Goal: Task Accomplishment & Management: Manage account settings

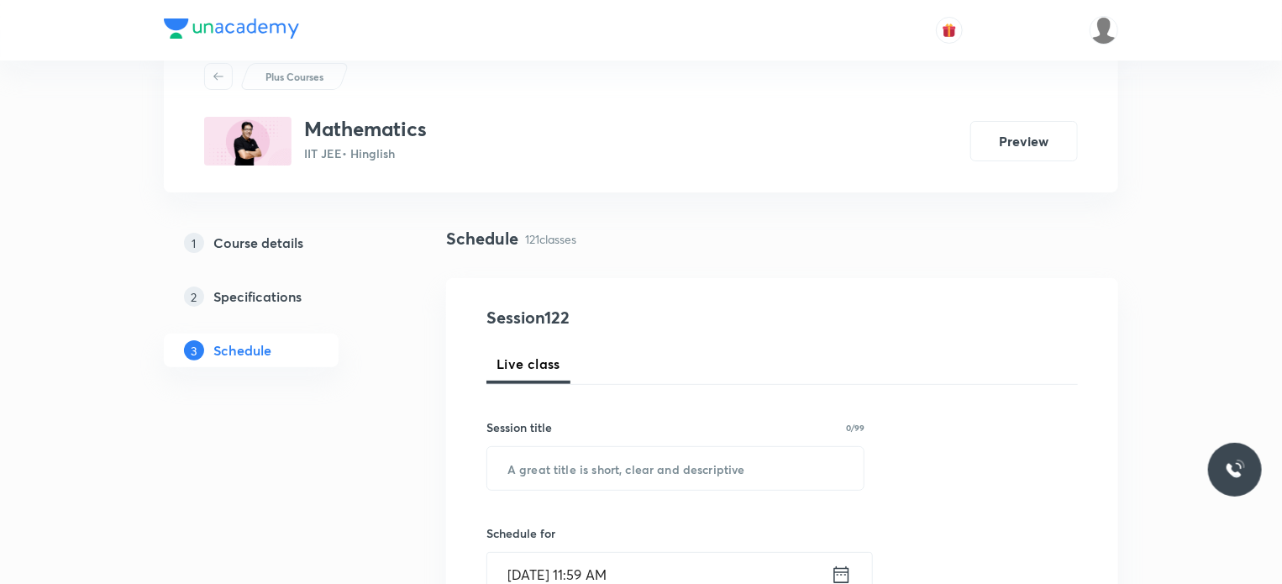
scroll to position [84, 0]
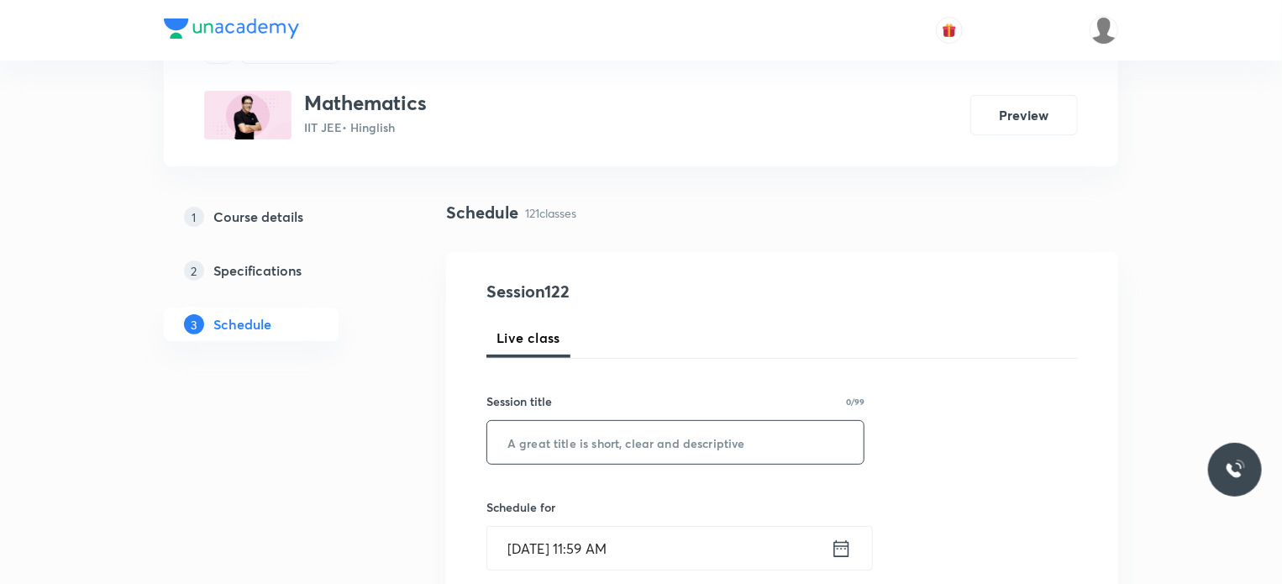
click at [584, 444] on input "text" at bounding box center [675, 442] width 376 height 43
paste input "Vectors and 3D 11"
type input "Vectors and 3D 12"
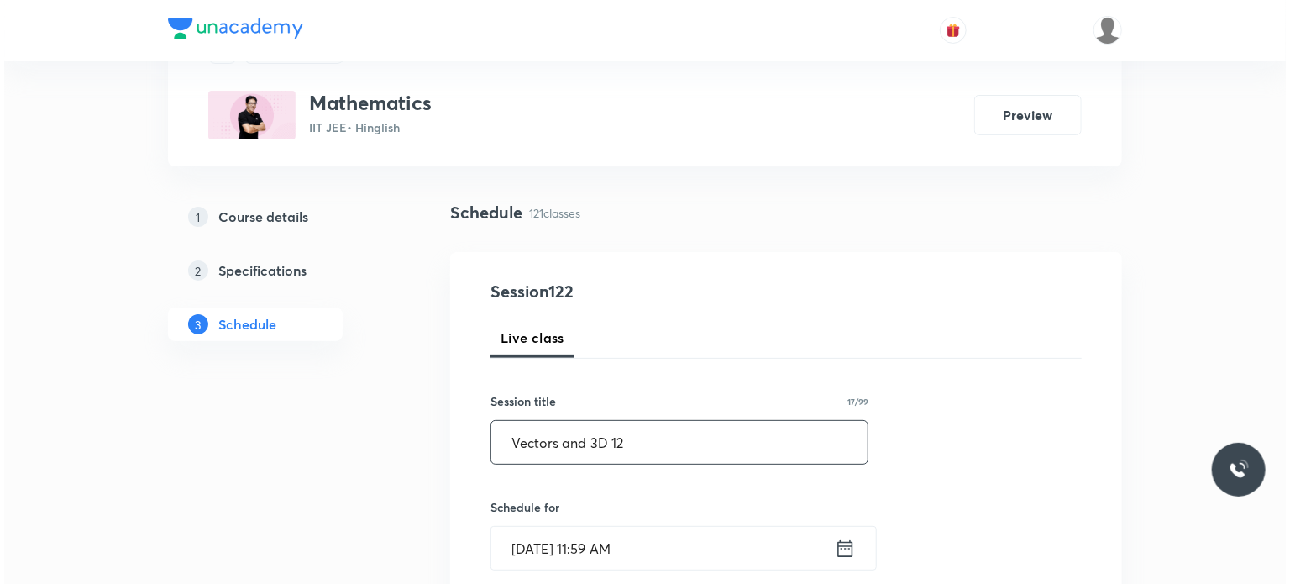
scroll to position [168, 0]
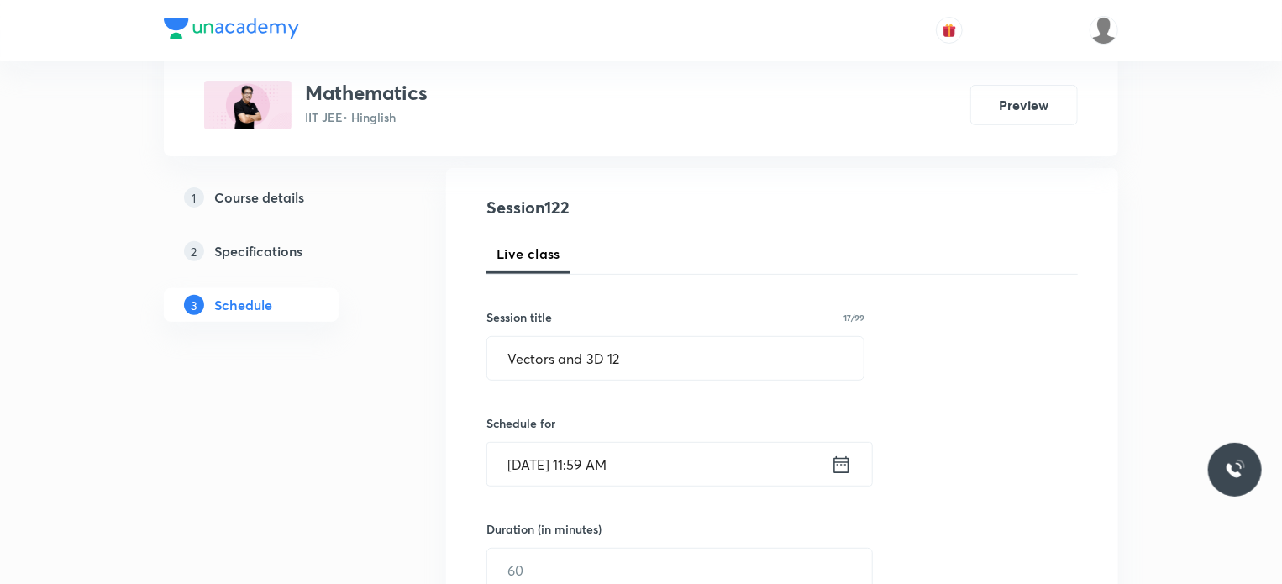
click at [595, 461] on input "Oct 7, 2025, 11:59 AM" at bounding box center [659, 464] width 344 height 43
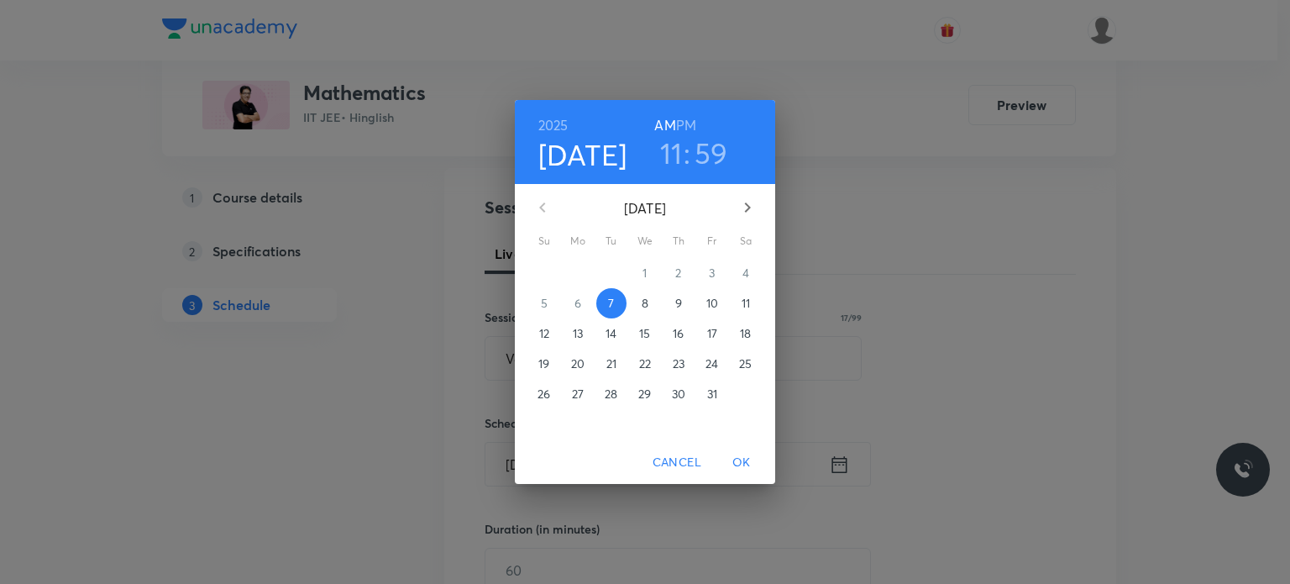
click at [682, 123] on h6 "PM" at bounding box center [686, 125] width 20 height 24
click at [669, 146] on h3 "11" at bounding box center [671, 152] width 23 height 35
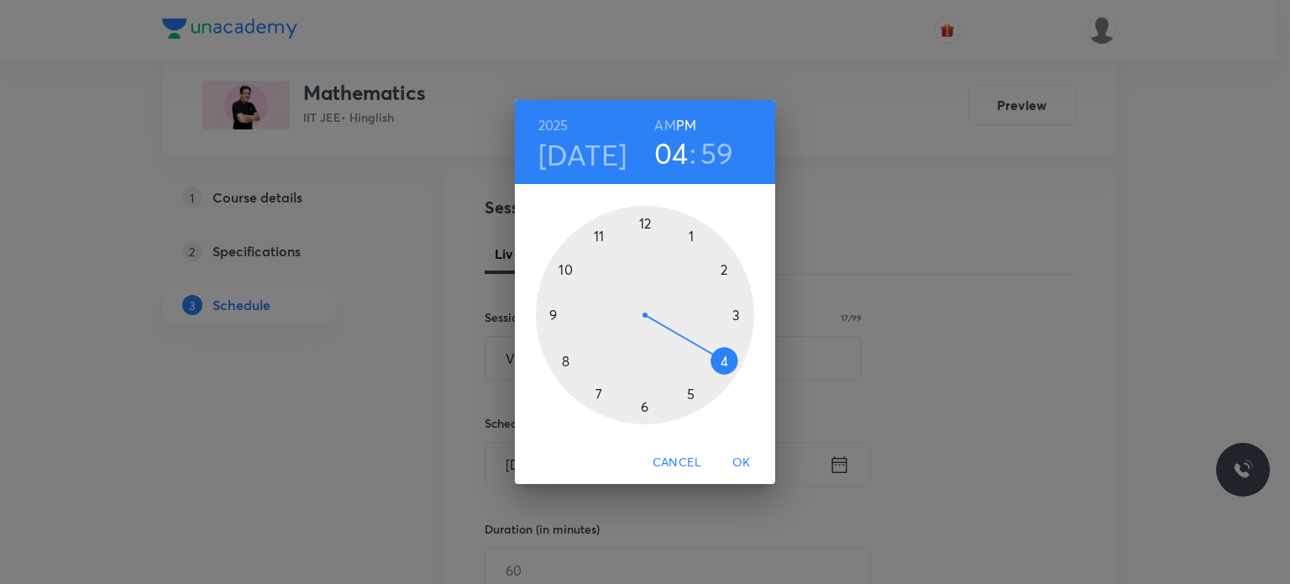
click at [727, 355] on div at bounding box center [645, 315] width 218 height 218
drag, startPoint x: 691, startPoint y: 332, endPoint x: 695, endPoint y: 344, distance: 13.0
click at [695, 344] on div at bounding box center [645, 315] width 218 height 218
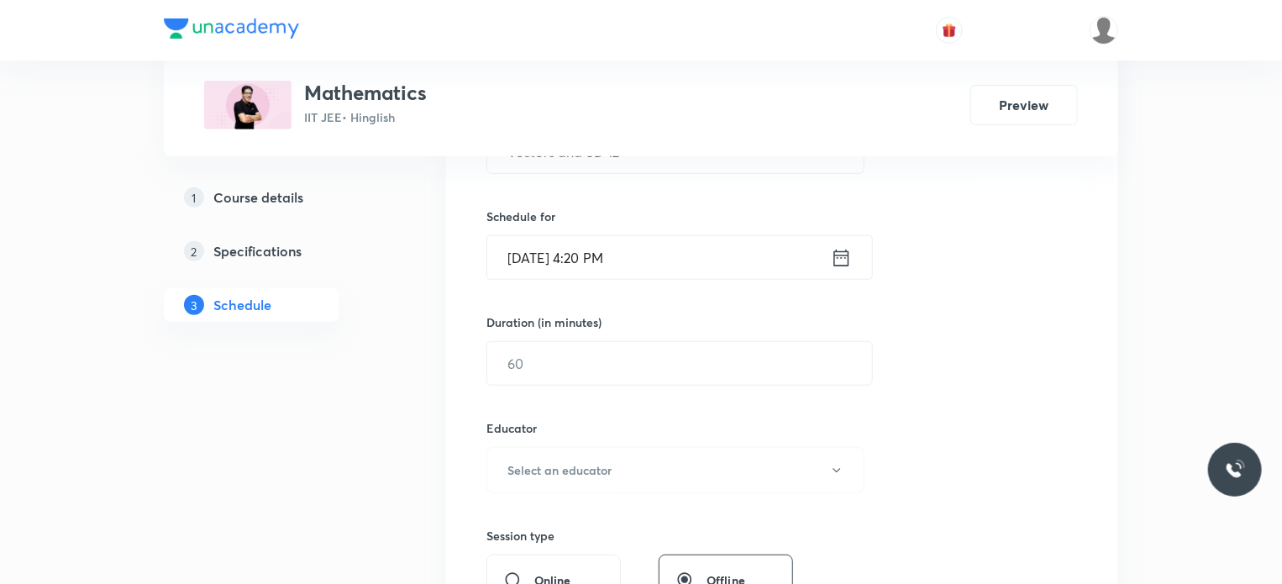
scroll to position [420, 0]
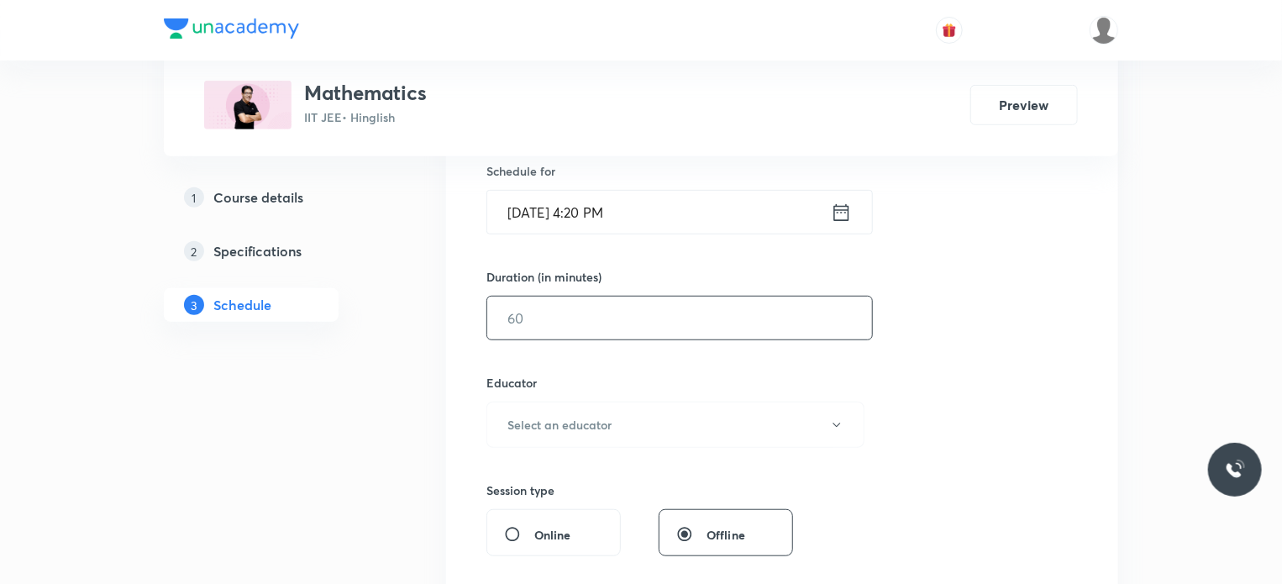
click at [542, 326] on input "text" at bounding box center [679, 317] width 385 height 43
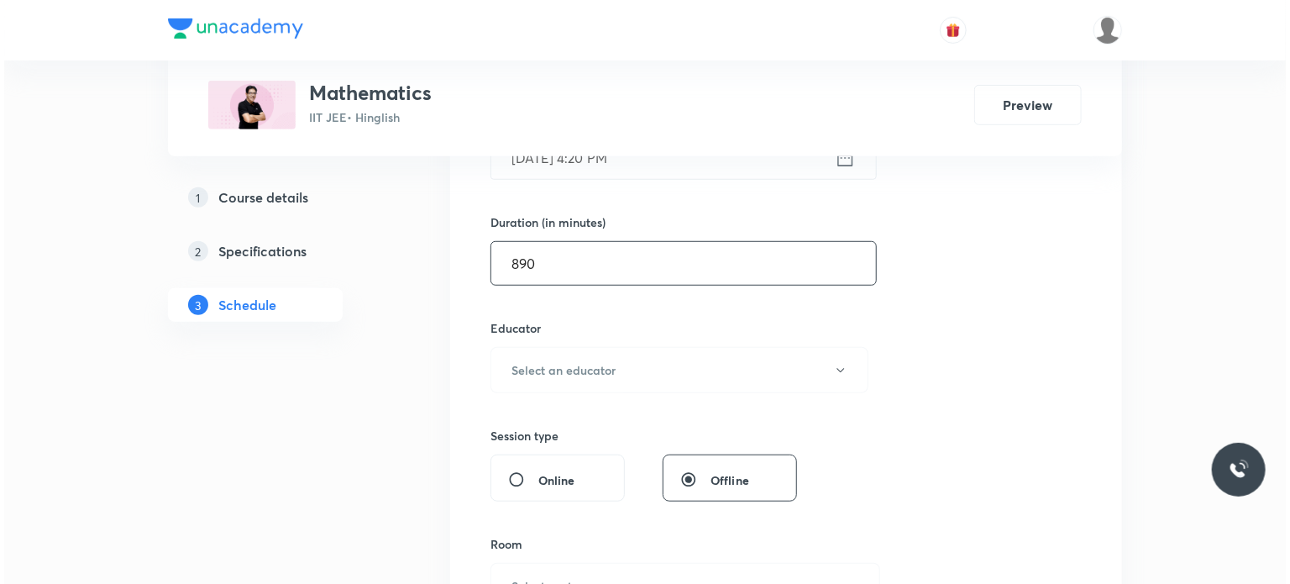
scroll to position [504, 0]
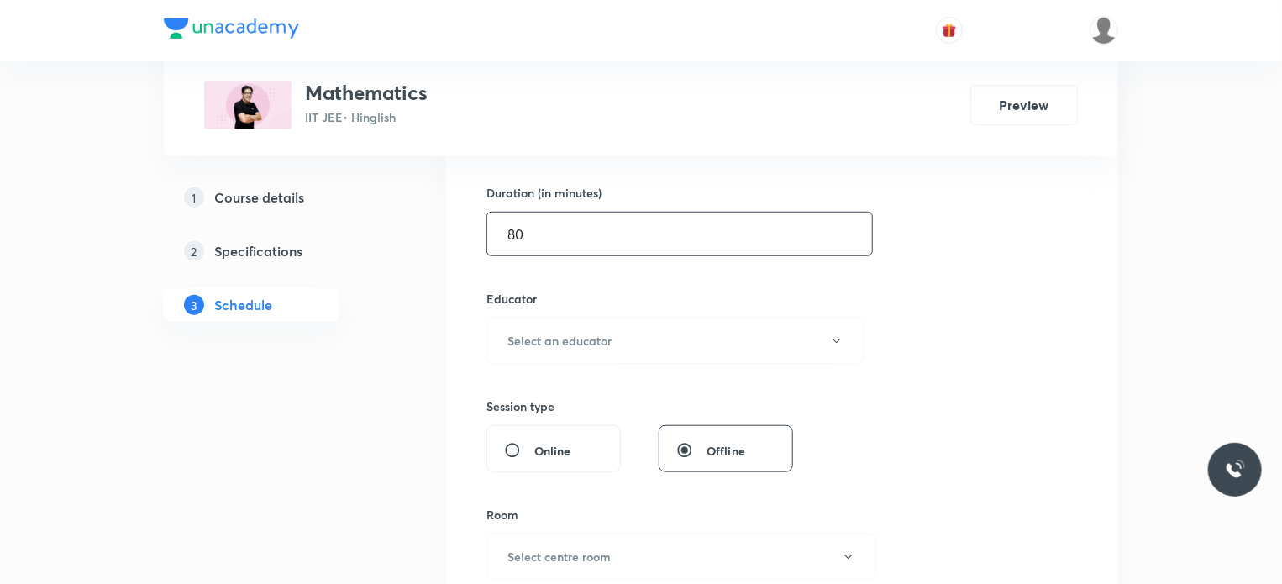
type input "80"
click at [545, 344] on h6 "Select an educator" at bounding box center [559, 341] width 104 height 18
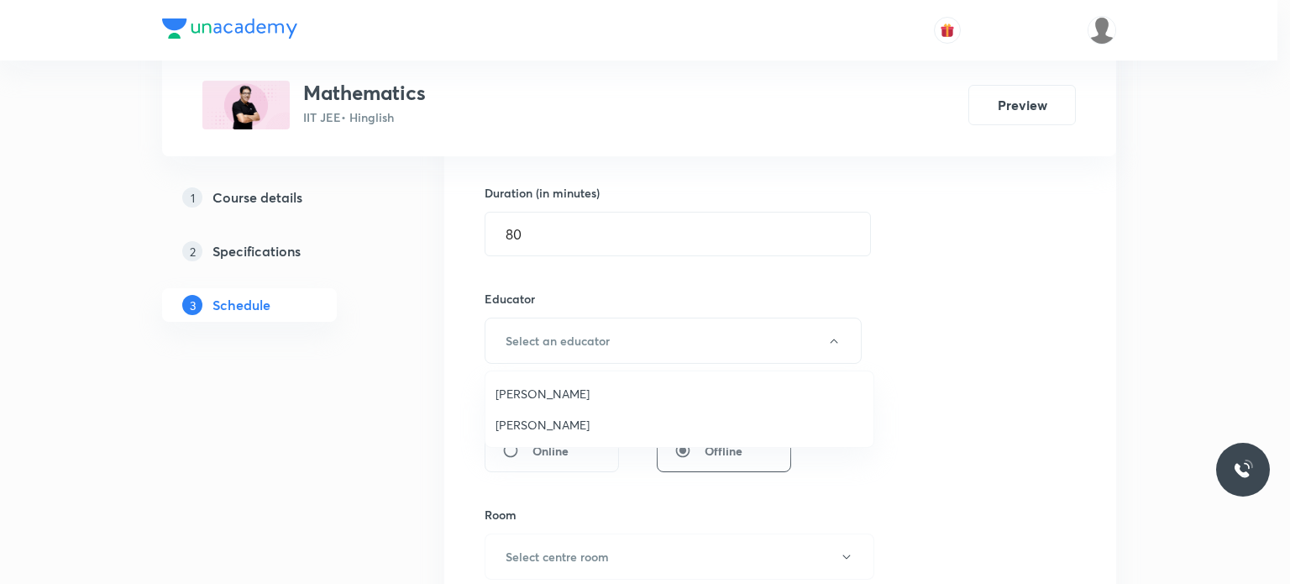
click at [545, 425] on span "Praveer Agrawal" at bounding box center [680, 425] width 368 height 18
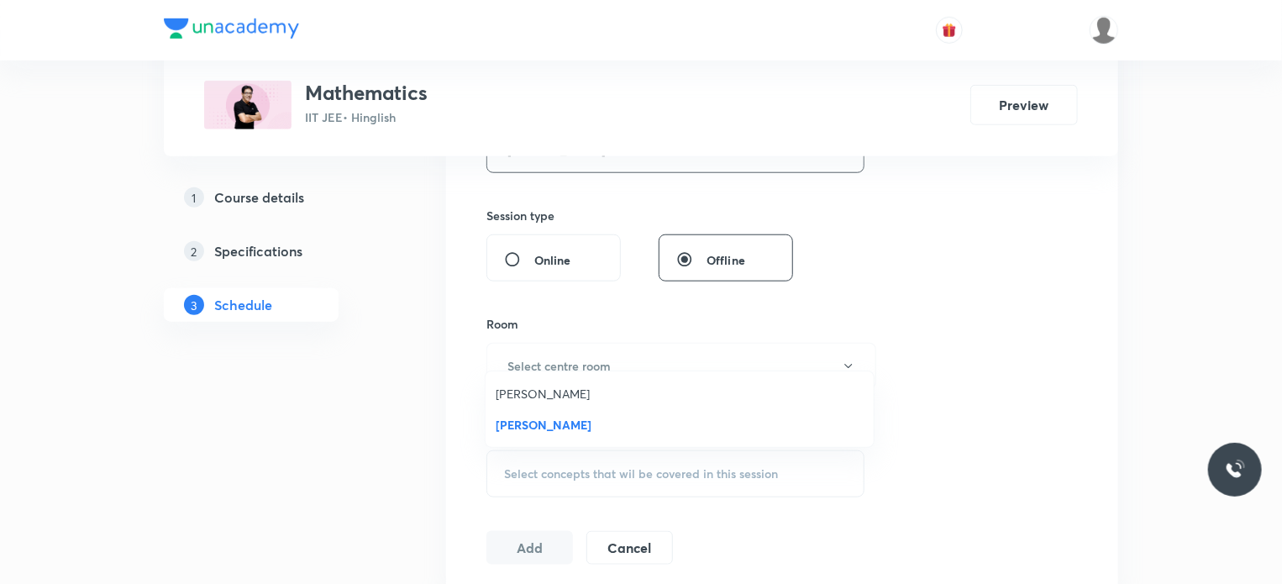
scroll to position [756, 0]
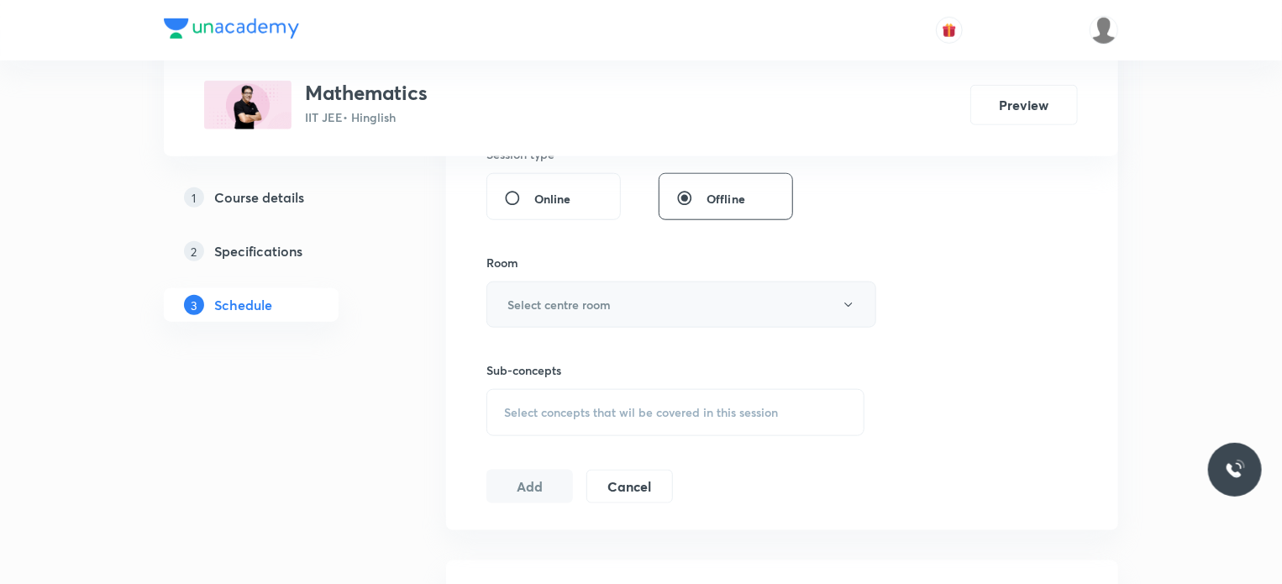
click at [585, 302] on h6 "Select centre room" at bounding box center [558, 305] width 103 height 18
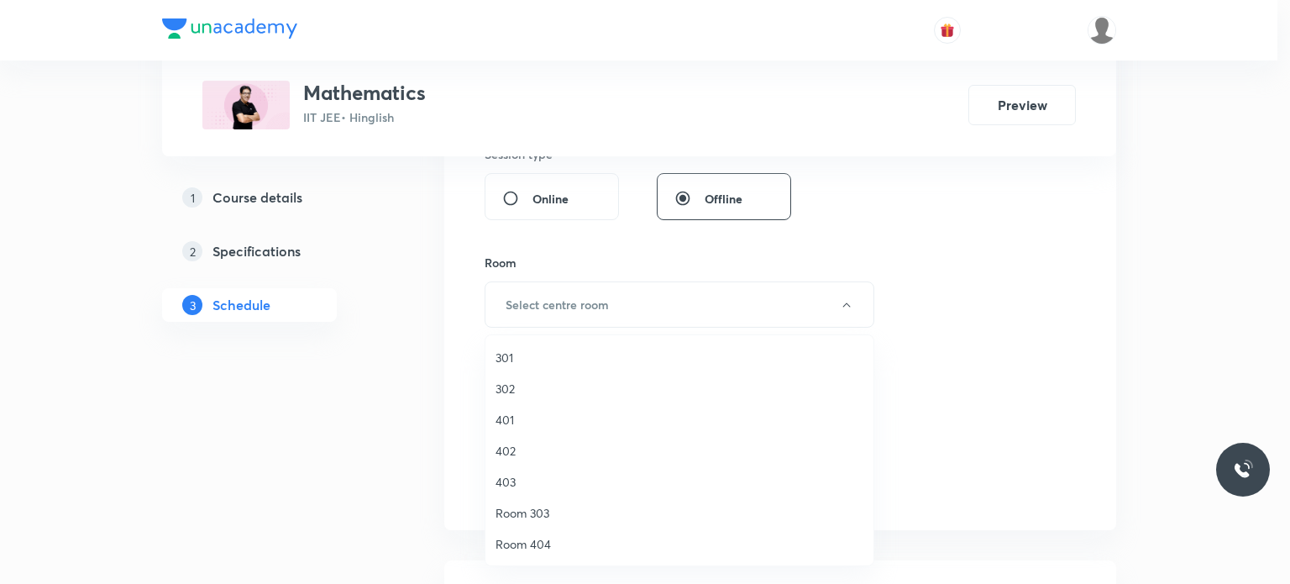
click at [559, 349] on span "301" at bounding box center [680, 358] width 368 height 18
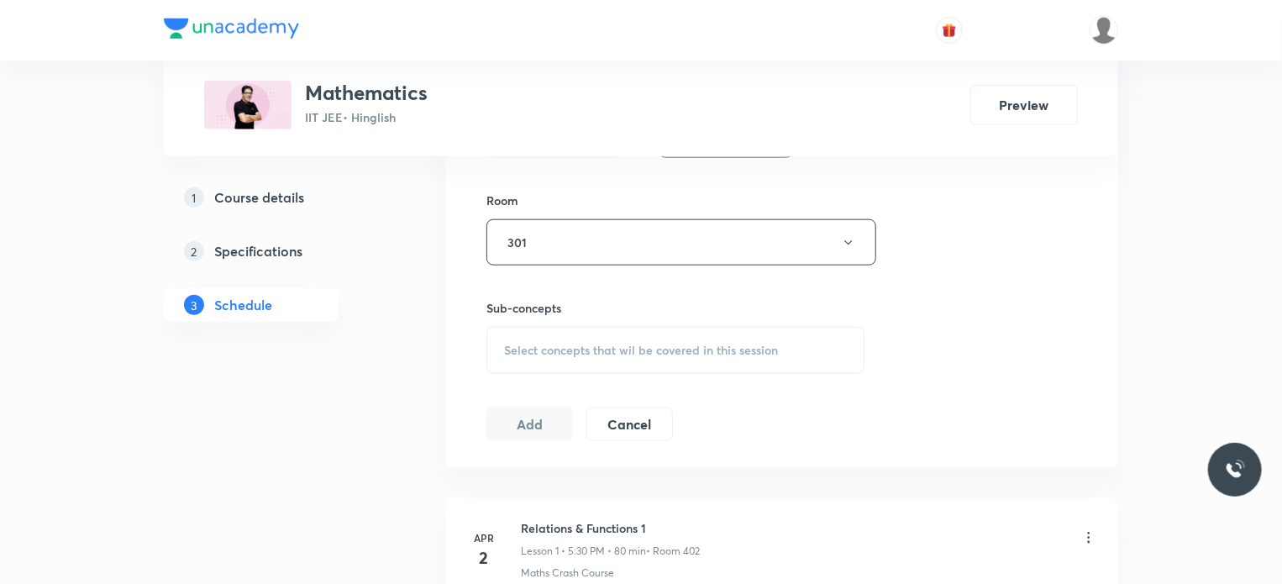
scroll to position [924, 0]
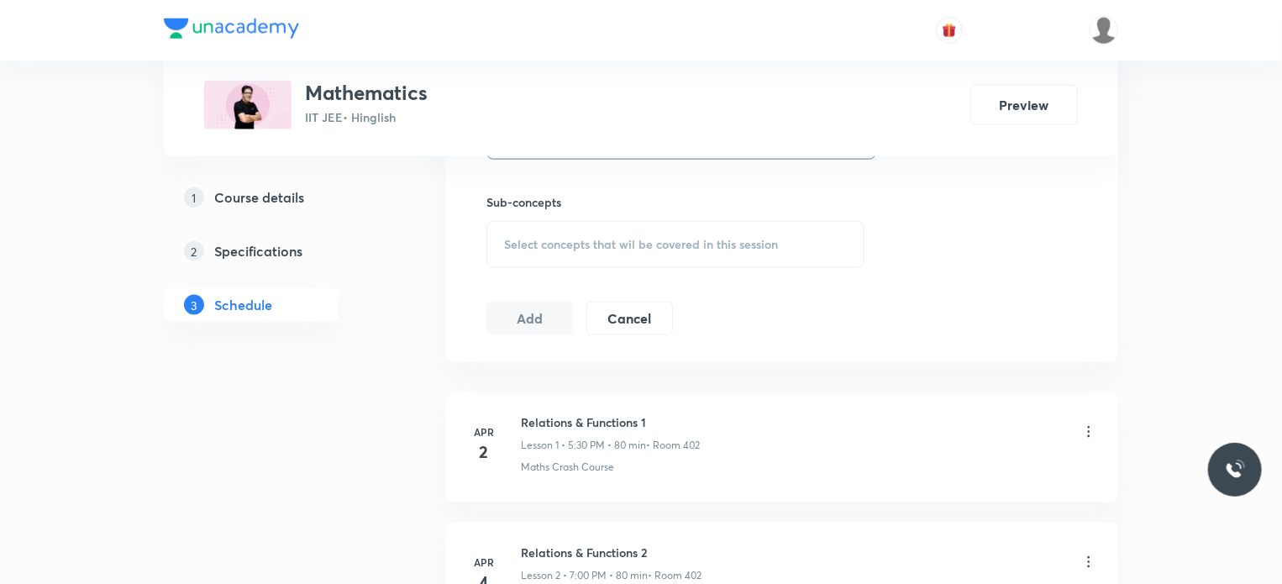
click at [662, 218] on div "Sub-concepts Select concepts that wil be covered in this session" at bounding box center [675, 230] width 378 height 75
click at [655, 243] on span "Select concepts that wil be covered in this session" at bounding box center [641, 244] width 274 height 13
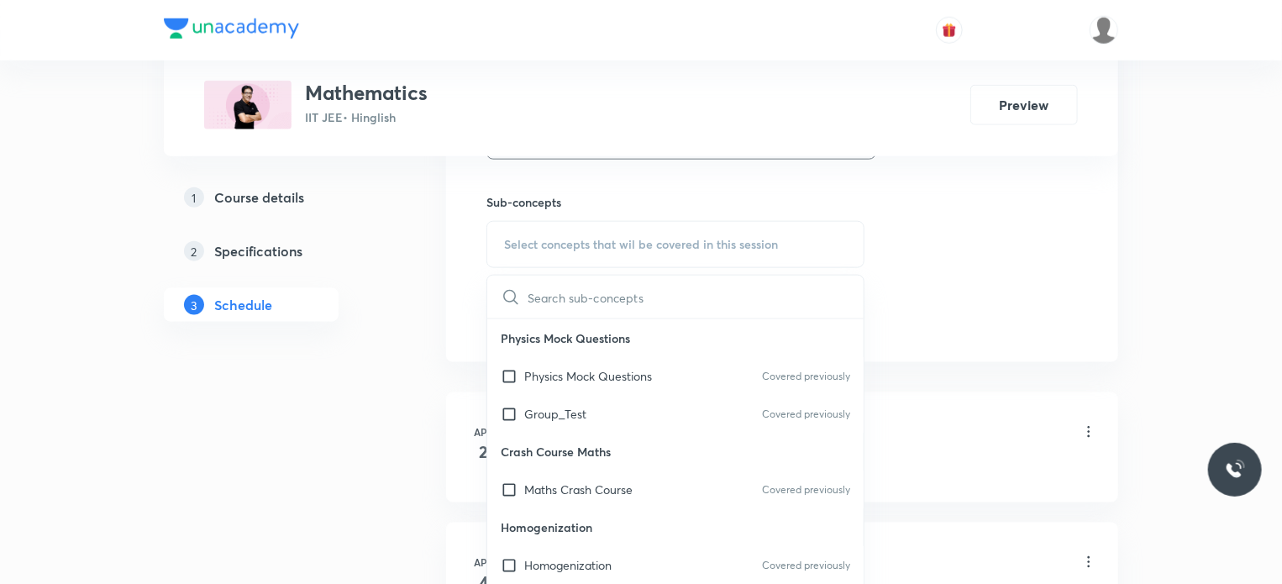
drag, startPoint x: 637, startPoint y: 375, endPoint x: 1085, endPoint y: 274, distance: 459.7
click at [655, 372] on div "Physics Mock Questions Covered previously" at bounding box center [675, 376] width 376 height 38
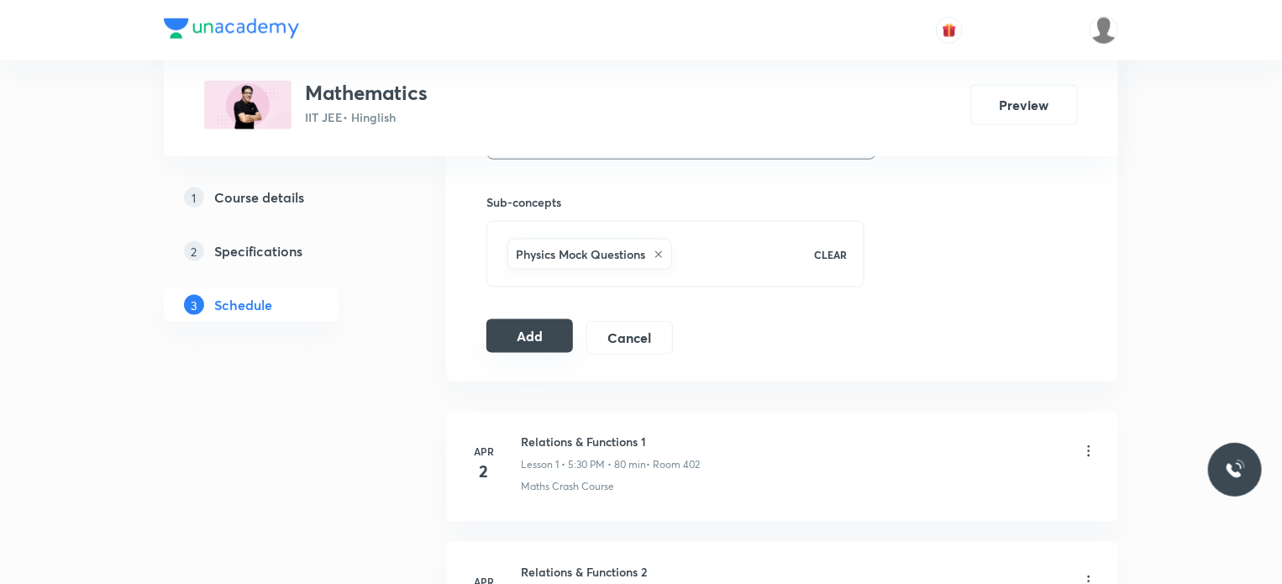
click at [531, 328] on button "Add" at bounding box center [529, 336] width 87 height 34
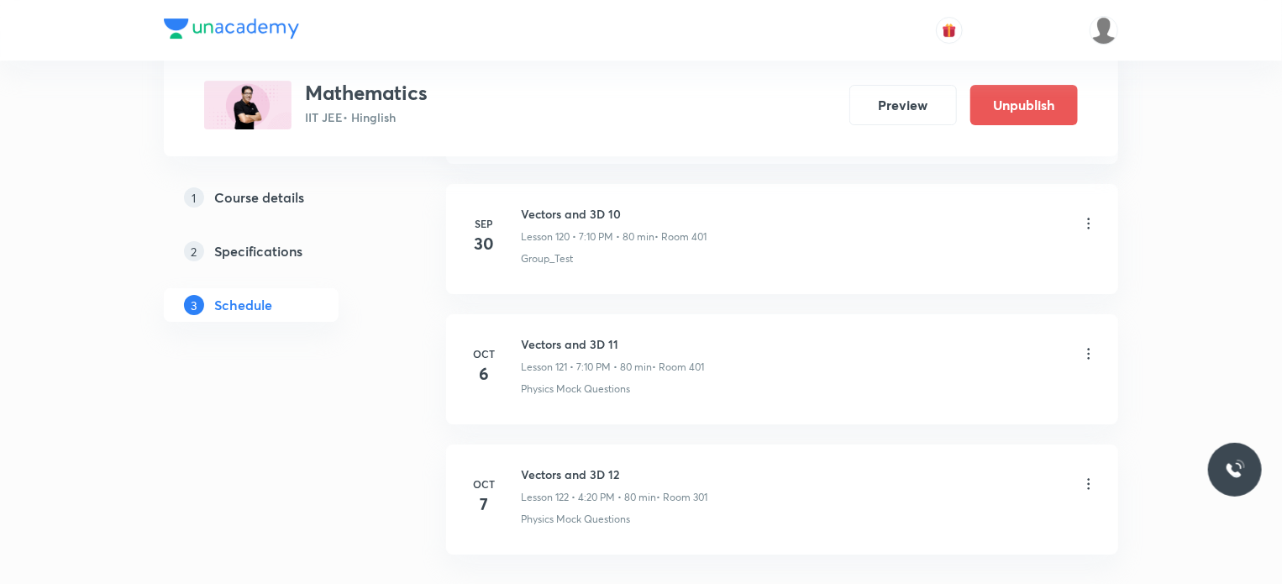
scroll to position [15832, 0]
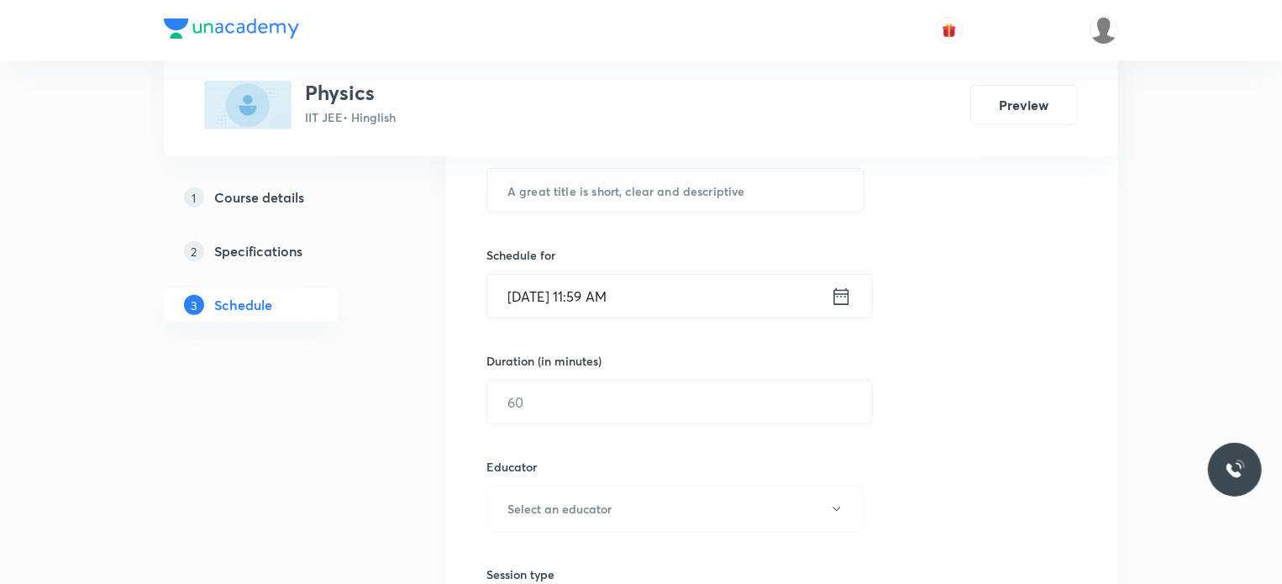
scroll to position [15800, 0]
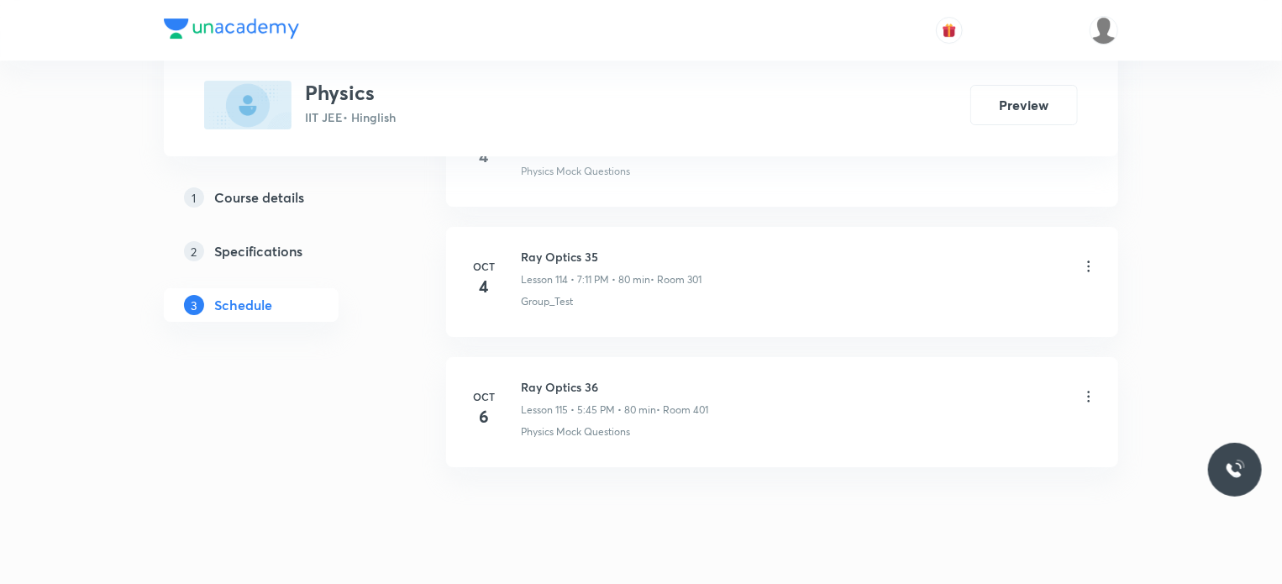
click at [573, 402] on p "Lesson 115 • 5:45 PM • 80 min" at bounding box center [588, 409] width 135 height 15
click at [569, 378] on div "Ray Optics 36 Lesson 115 • 5:45 PM • 80 min • Room 401" at bounding box center [614, 397] width 187 height 39
click at [563, 378] on h6 "Ray Optics 36" at bounding box center [614, 387] width 187 height 18
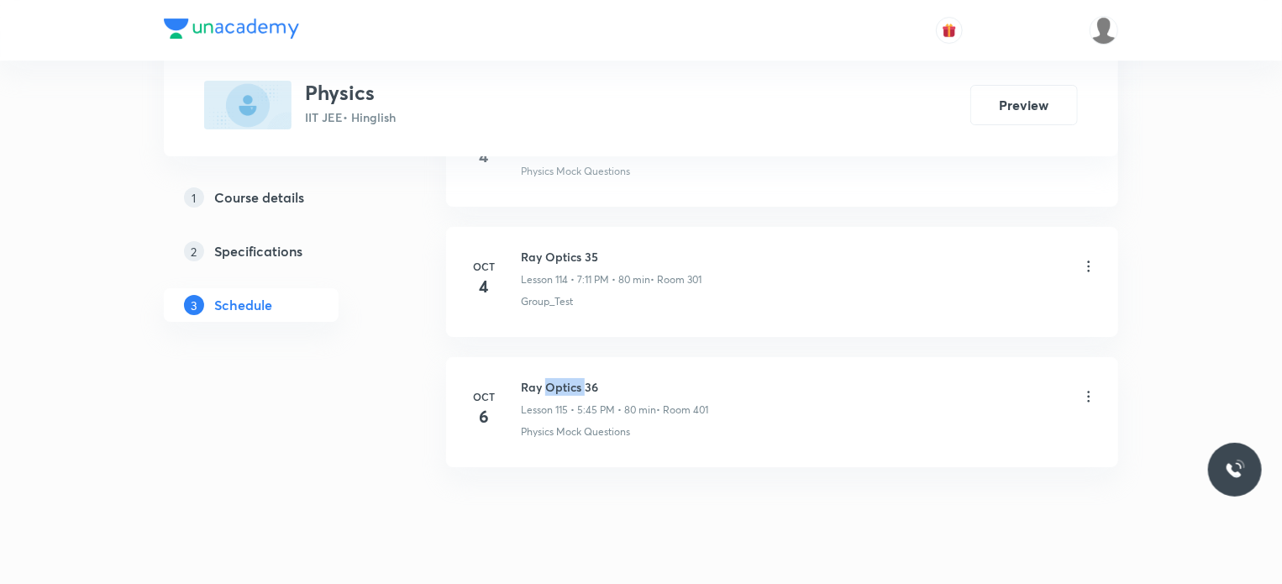
click at [563, 378] on h6 "Ray Optics 36" at bounding box center [614, 387] width 187 height 18
copy h6 "Ray Optics 36"
click at [578, 357] on li "Oct 6 Ray Optics 36 Lesson 115 • 5:45 PM • 80 min • Room 401 Physics Mock Quest…" at bounding box center [782, 412] width 672 height 110
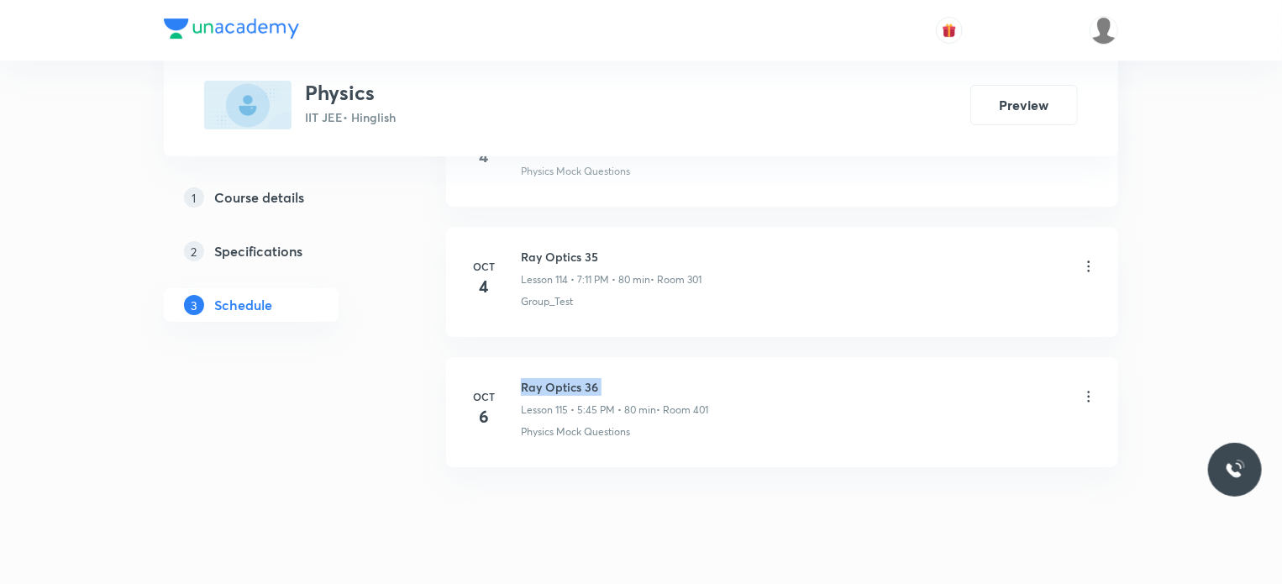
click at [578, 357] on li "Oct 6 Ray Optics 36 Lesson 115 • 5:45 PM • 80 min • Room 401 Physics Mock Quest…" at bounding box center [782, 412] width 672 height 110
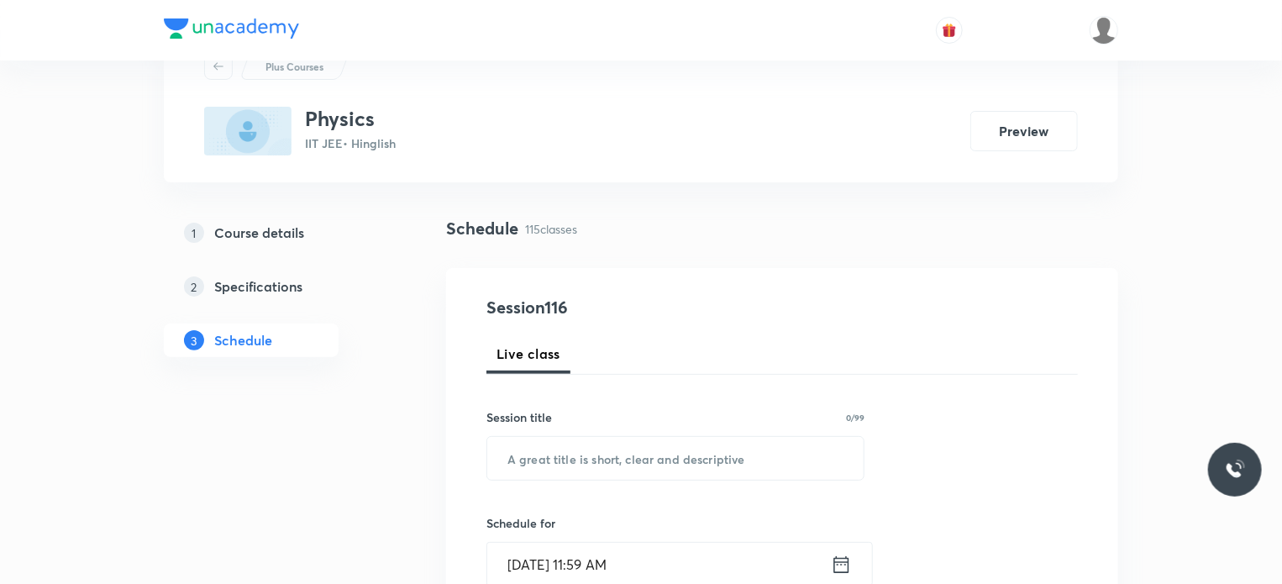
scroll to position [168, 0]
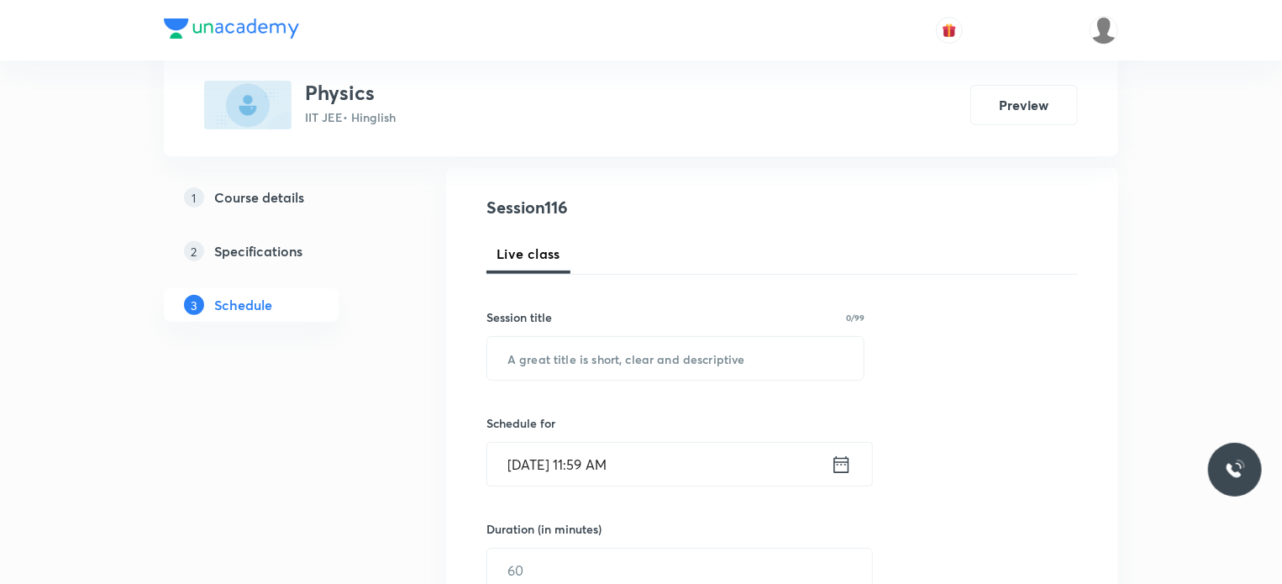
click at [672, 328] on div "Session title 0/99 ​" at bounding box center [675, 344] width 378 height 72
click at [674, 348] on input "text" at bounding box center [675, 358] width 376 height 43
paste input "Ray Optics 36"
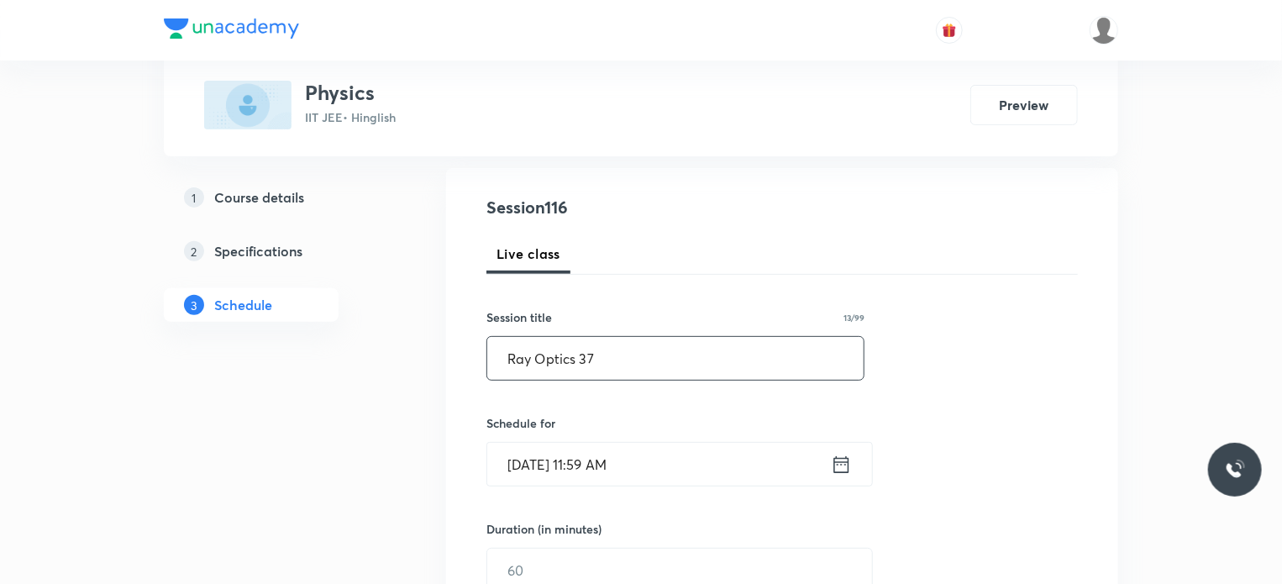
type input "Ray Optics 37"
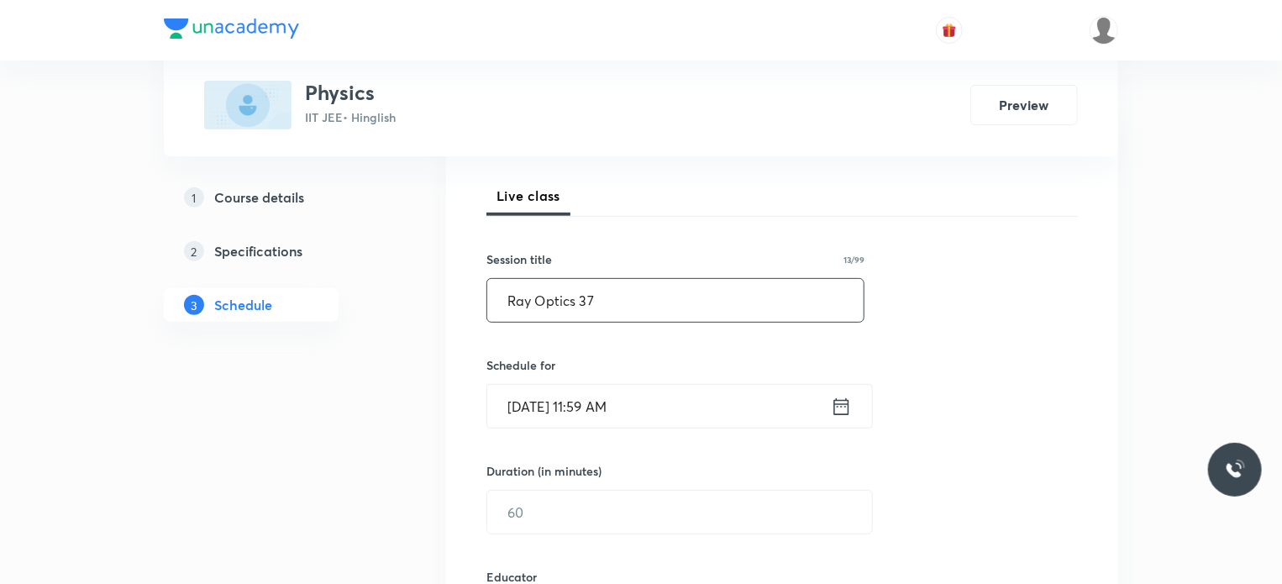
scroll to position [252, 0]
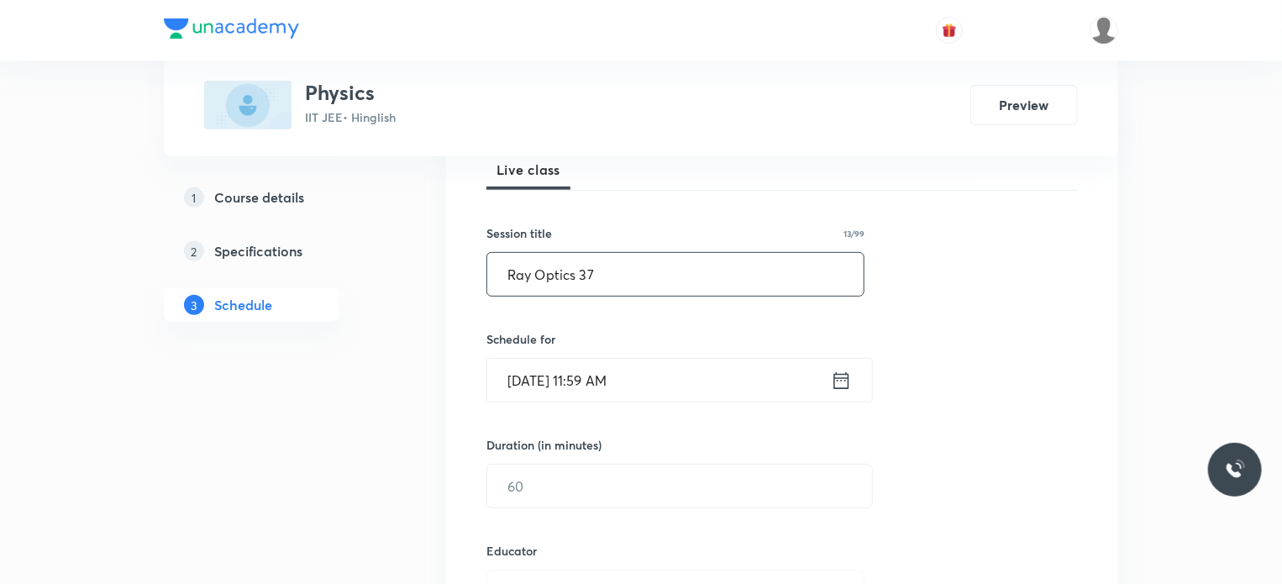
click at [561, 378] on input "Oct 7, 2025, 11:59 AM" at bounding box center [659, 380] width 344 height 43
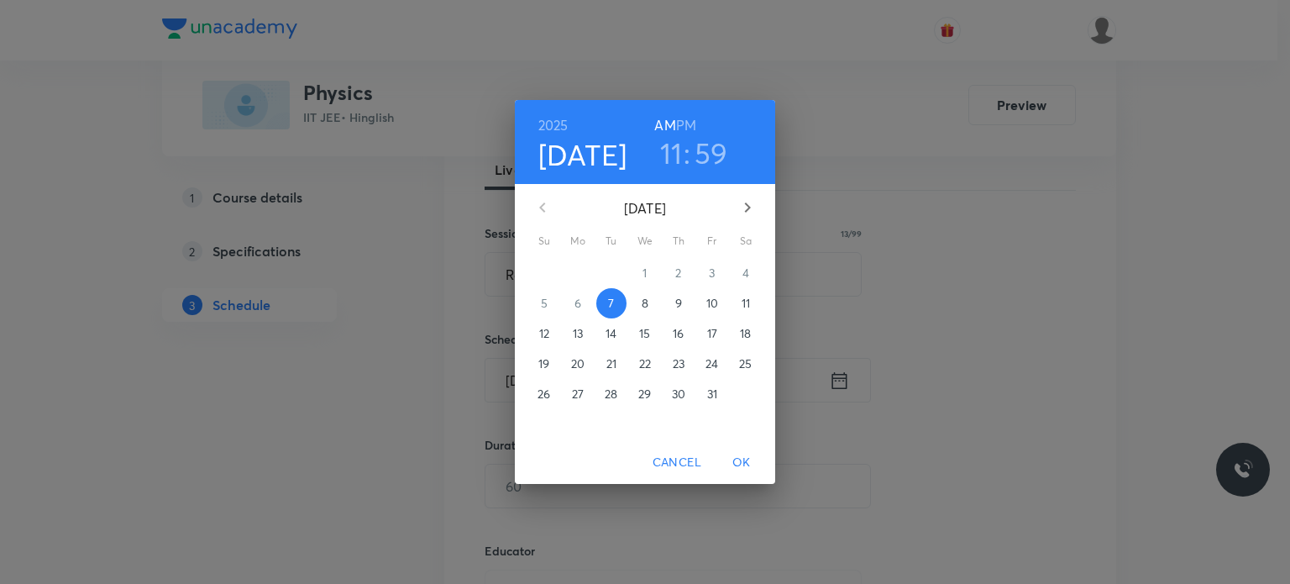
click at [689, 126] on h6 "PM" at bounding box center [686, 125] width 20 height 24
click at [679, 150] on h3 "11" at bounding box center [671, 152] width 23 height 35
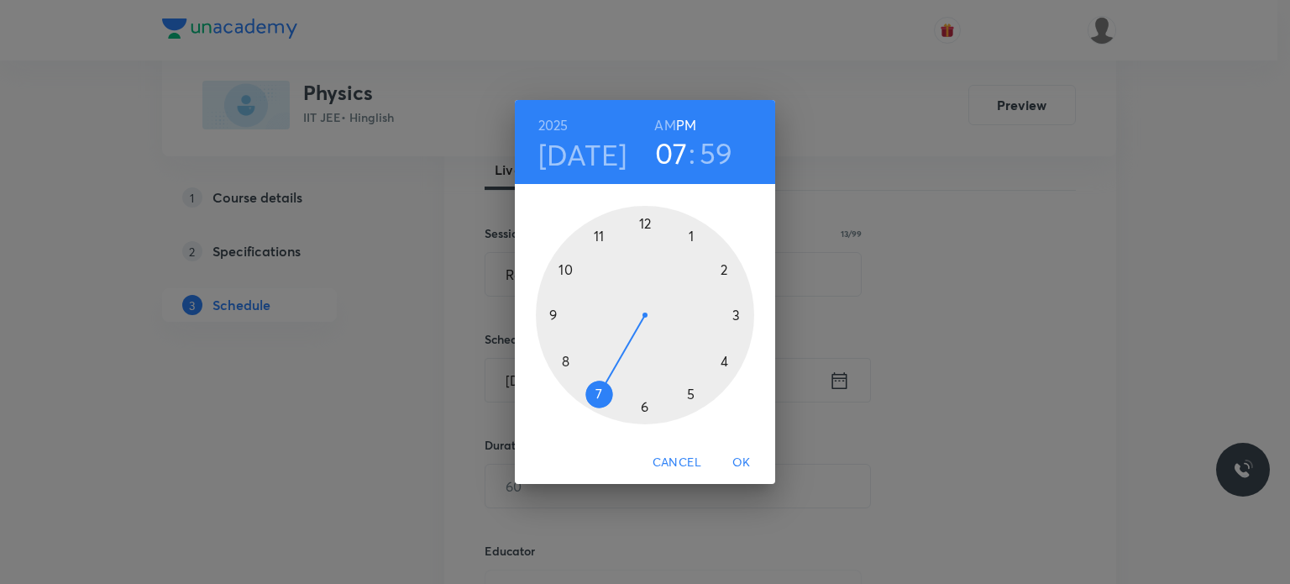
drag, startPoint x: 625, startPoint y: 379, endPoint x: 608, endPoint y: 388, distance: 19.2
click at [608, 388] on div at bounding box center [645, 315] width 218 height 218
click at [672, 154] on h3 "07" at bounding box center [671, 152] width 33 height 35
click at [696, 395] on div at bounding box center [645, 315] width 218 height 218
drag, startPoint x: 739, startPoint y: 323, endPoint x: 575, endPoint y: 312, distance: 164.1
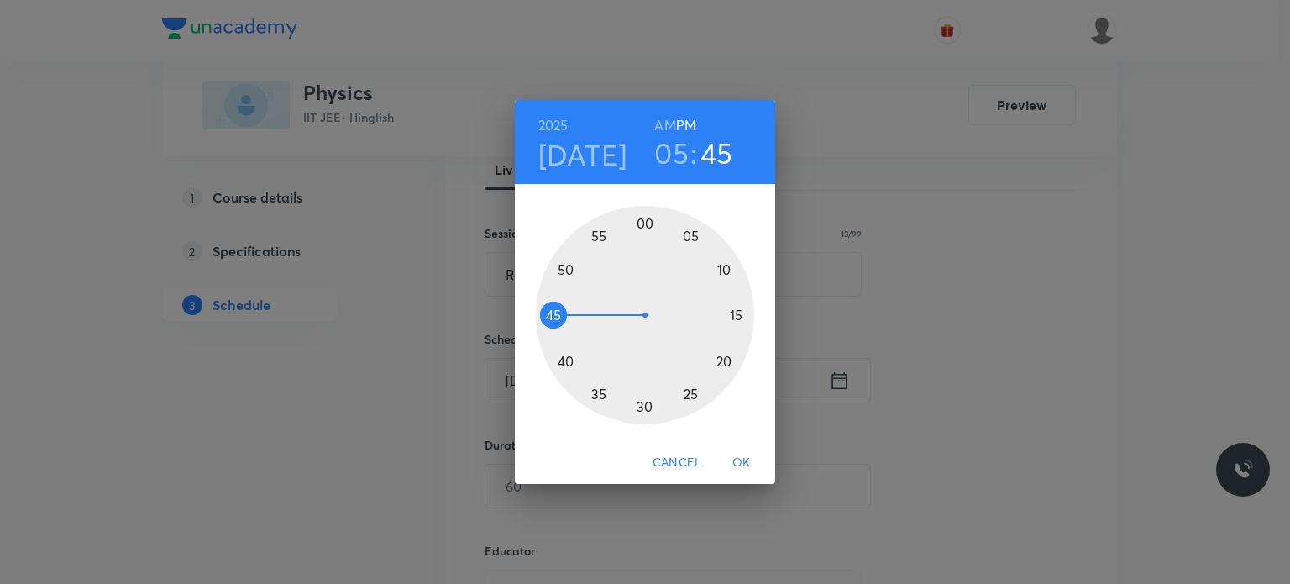
click at [575, 312] on div at bounding box center [645, 315] width 218 height 218
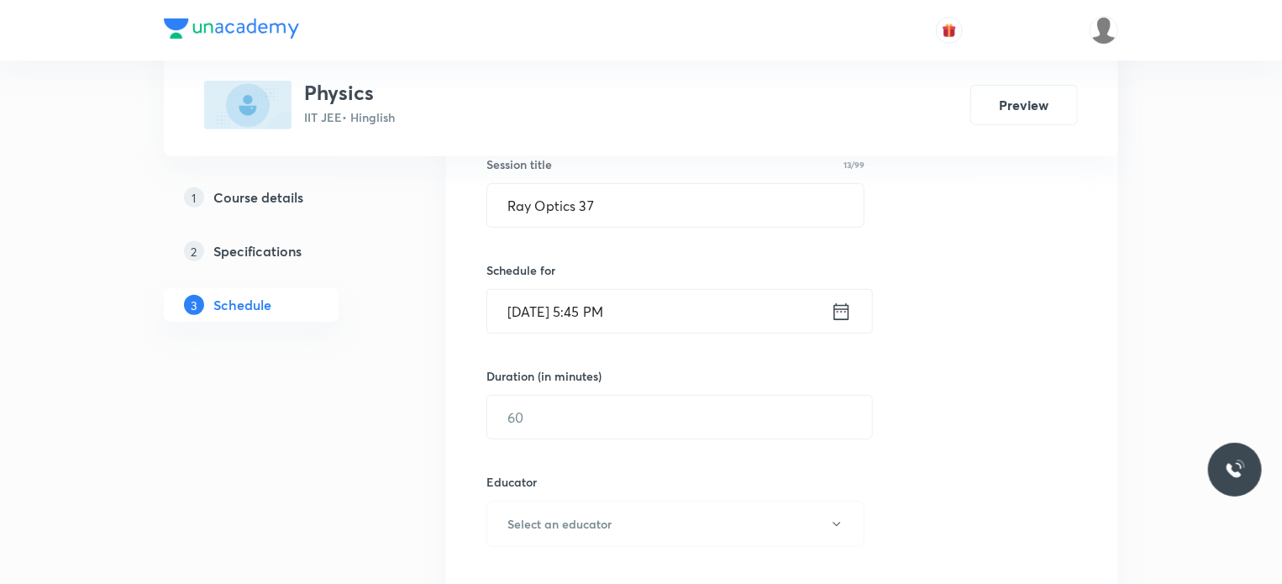
scroll to position [420, 0]
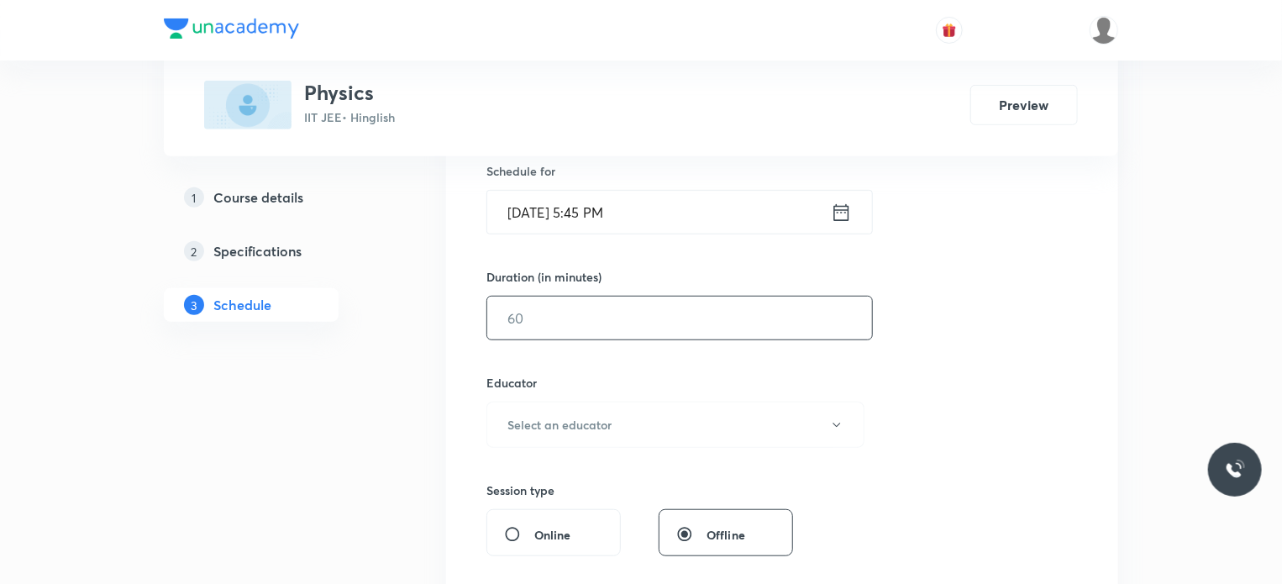
click at [550, 325] on input "text" at bounding box center [679, 317] width 385 height 43
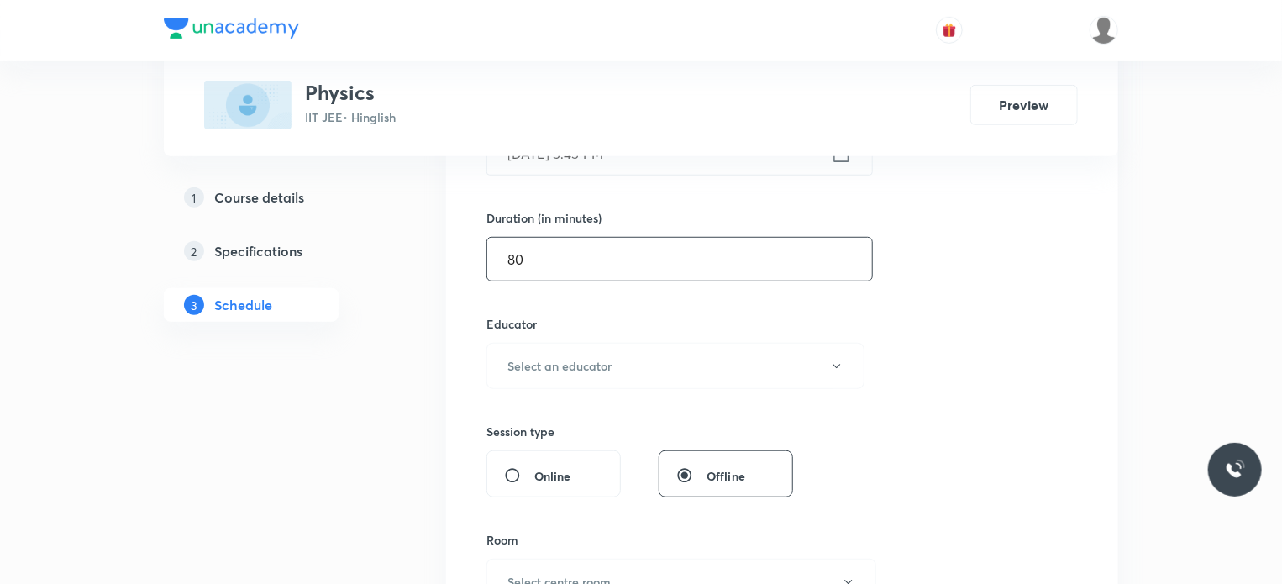
scroll to position [504, 0]
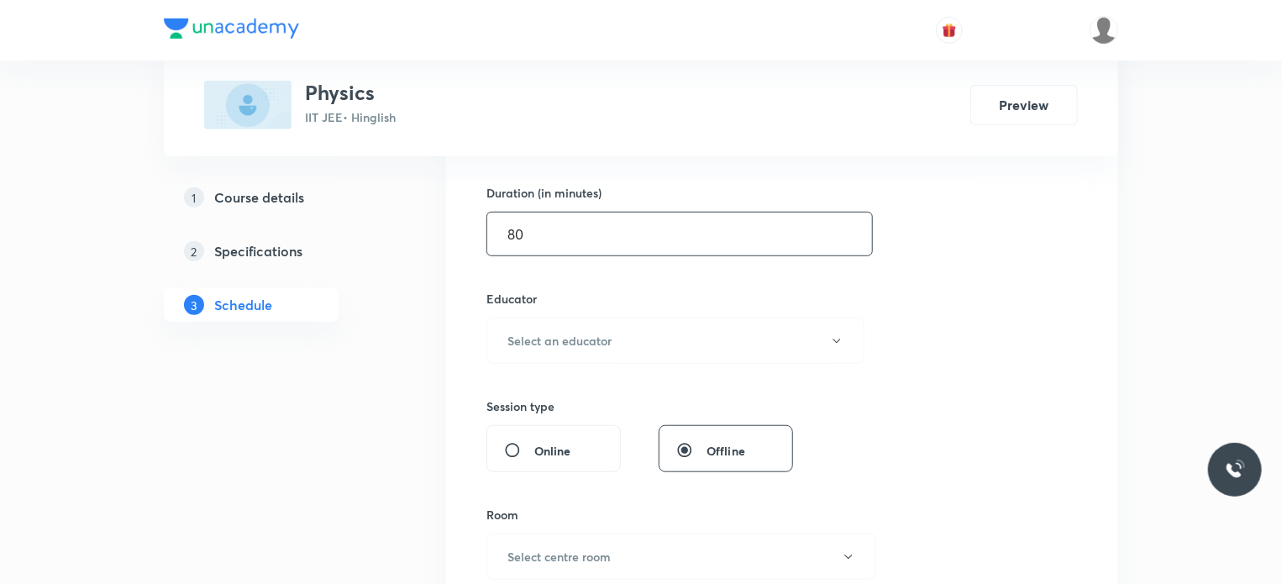
type input "80"
click at [544, 325] on button "Select an educator" at bounding box center [675, 340] width 378 height 46
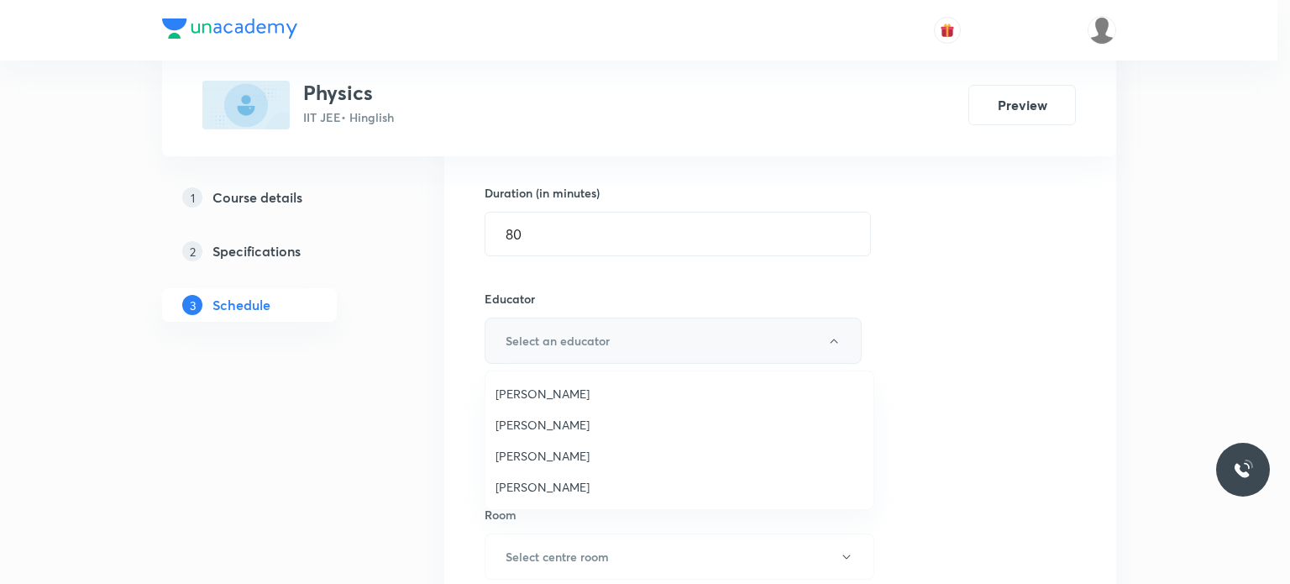
click at [549, 356] on div at bounding box center [645, 292] width 1290 height 584
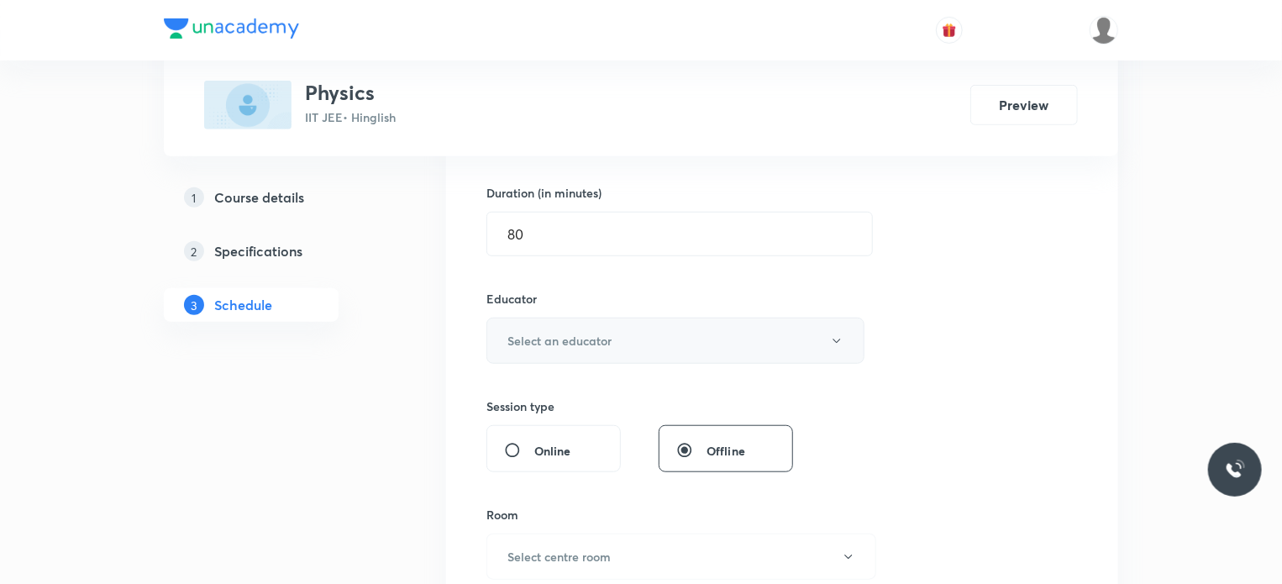
click at [551, 356] on button "Select an educator" at bounding box center [675, 340] width 378 height 46
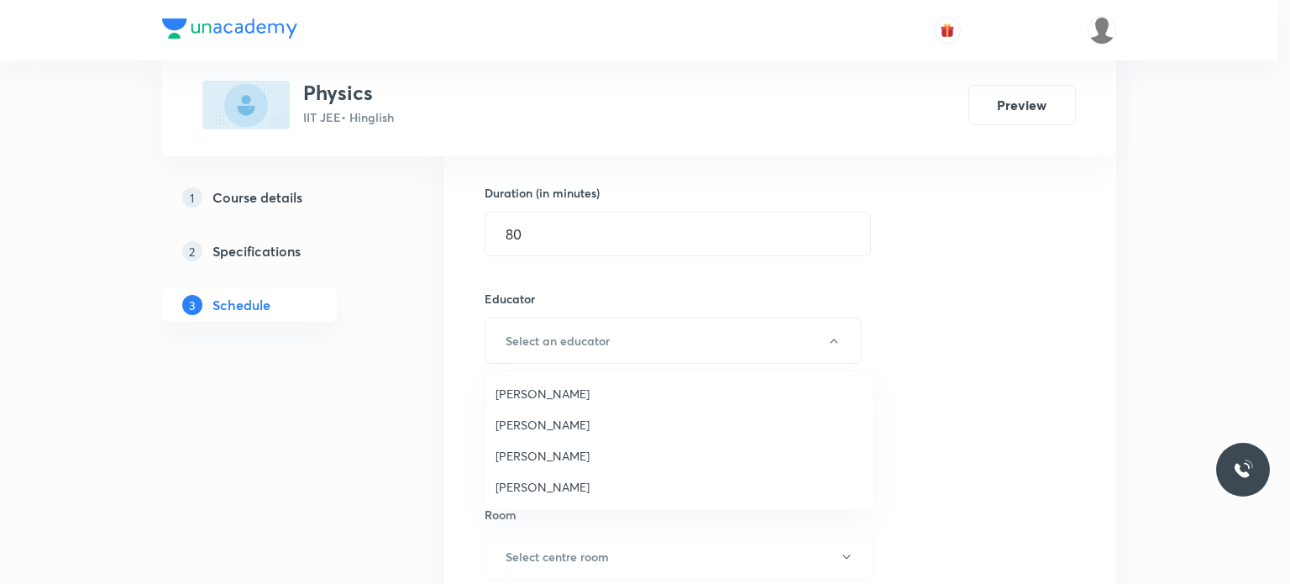
click at [562, 492] on span "Praveen Kumar Ghosh" at bounding box center [680, 487] width 368 height 18
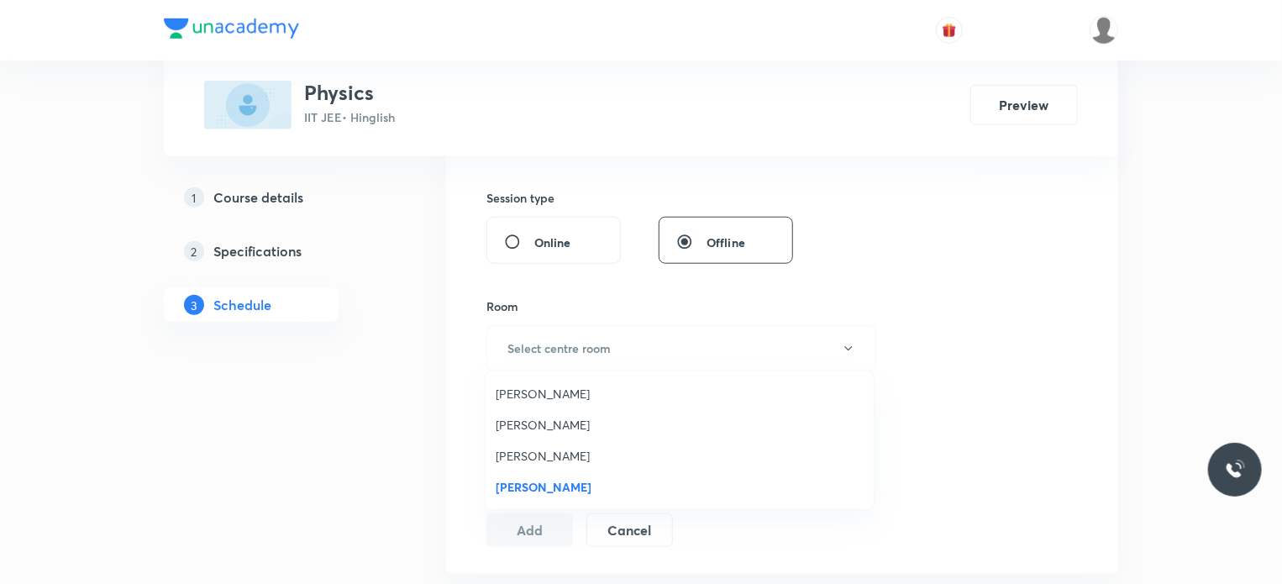
scroll to position [756, 0]
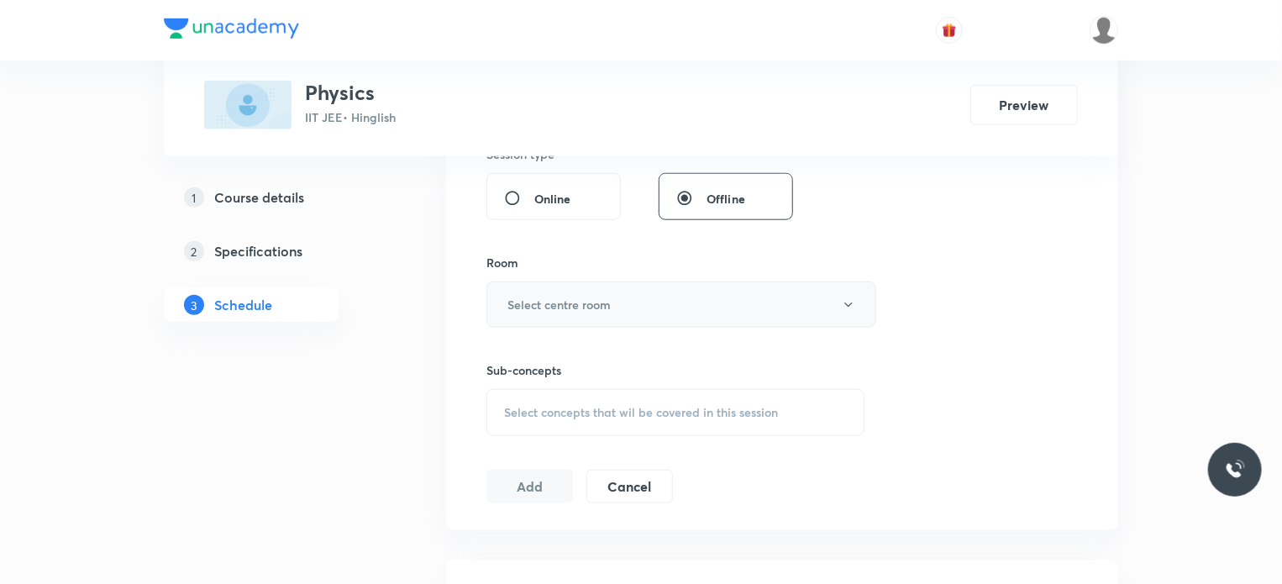
click at [581, 320] on button "Select centre room" at bounding box center [681, 304] width 390 height 46
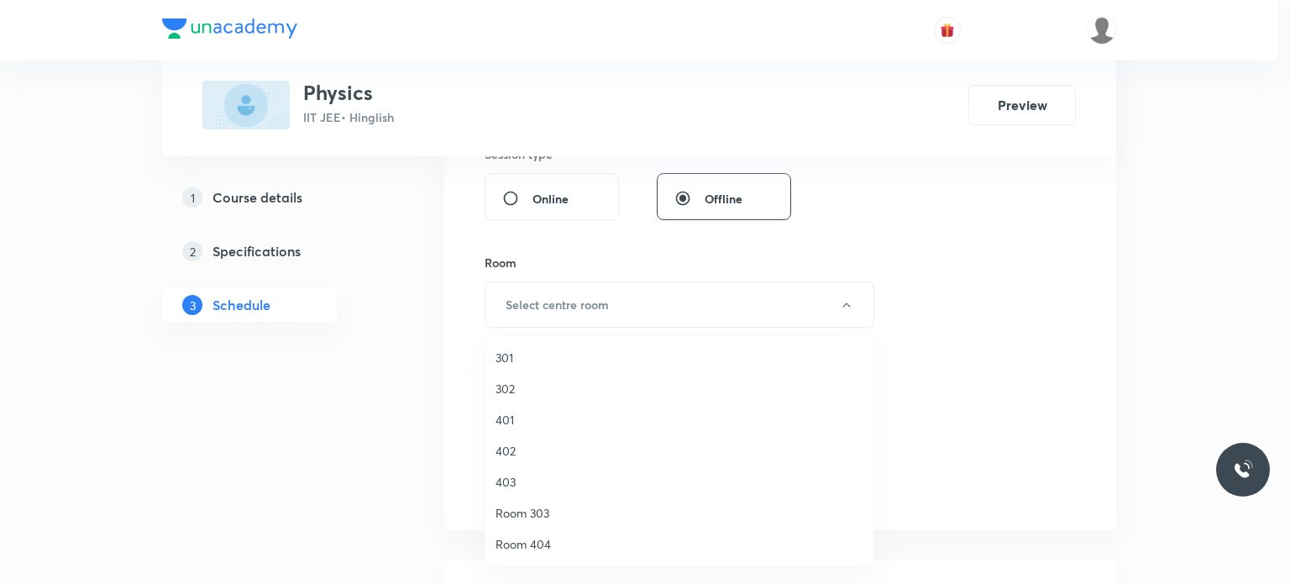
drag, startPoint x: 526, startPoint y: 443, endPoint x: 547, endPoint y: 413, distance: 36.1
click at [532, 428] on ul "301 302 401 402 403 Room 303 Room 404 Room 303 ST 501 ST 502 ST 503 ST 504 ST 5…" at bounding box center [685, 543] width 401 height 417
click at [569, 393] on span "302" at bounding box center [680, 389] width 368 height 18
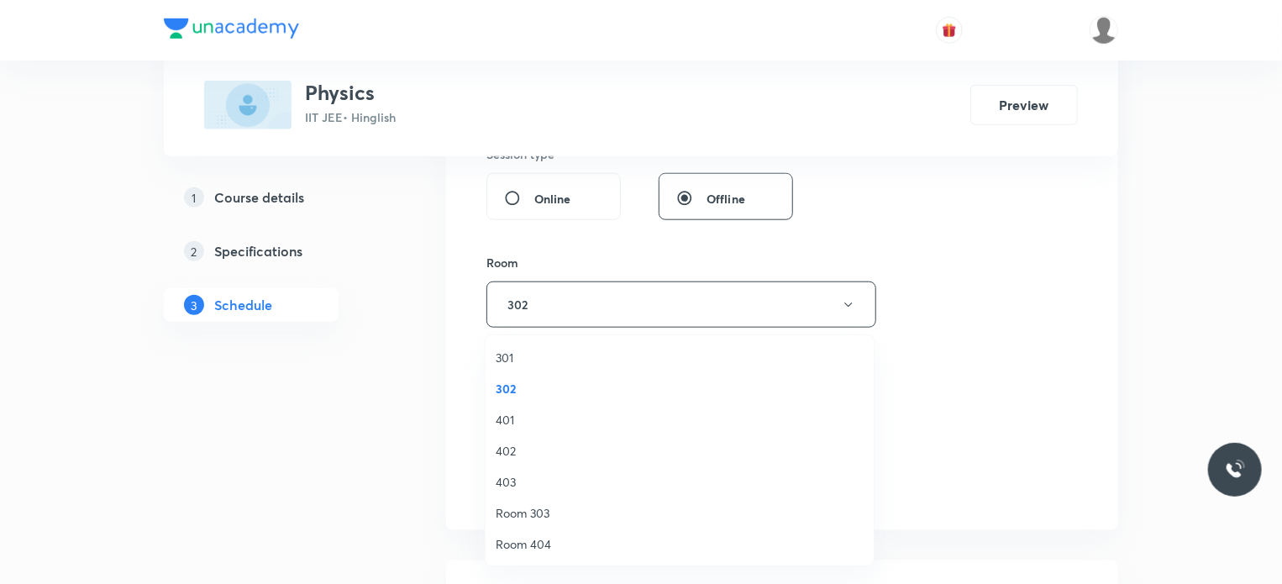
click at [600, 401] on div "Select concepts that wil be covered in this session" at bounding box center [675, 412] width 378 height 47
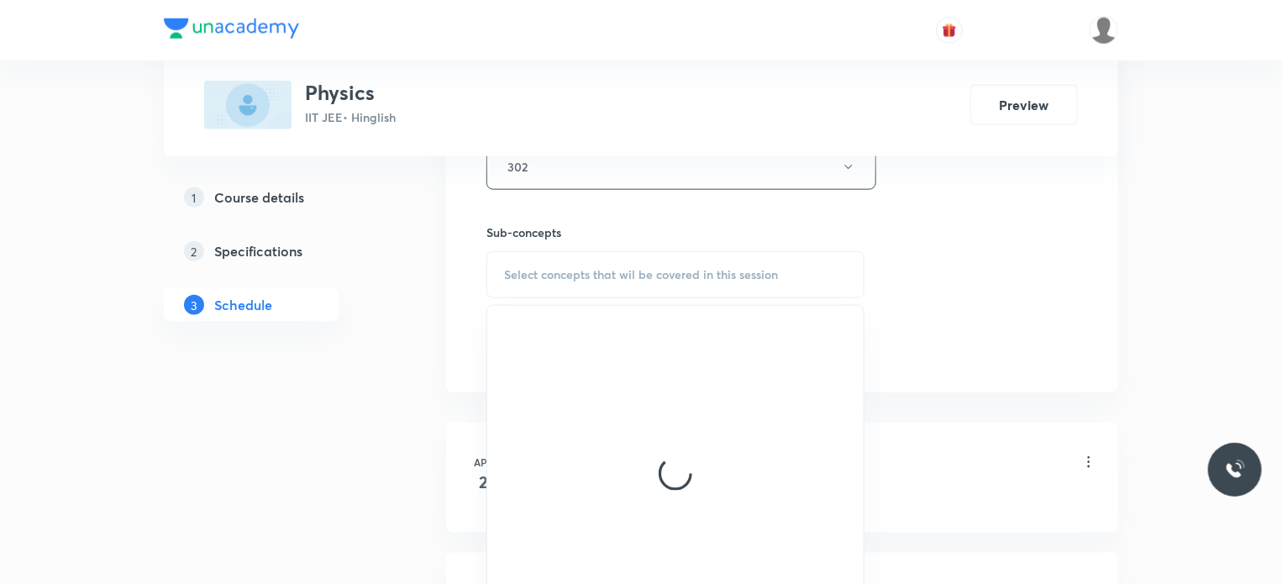
scroll to position [1008, 0]
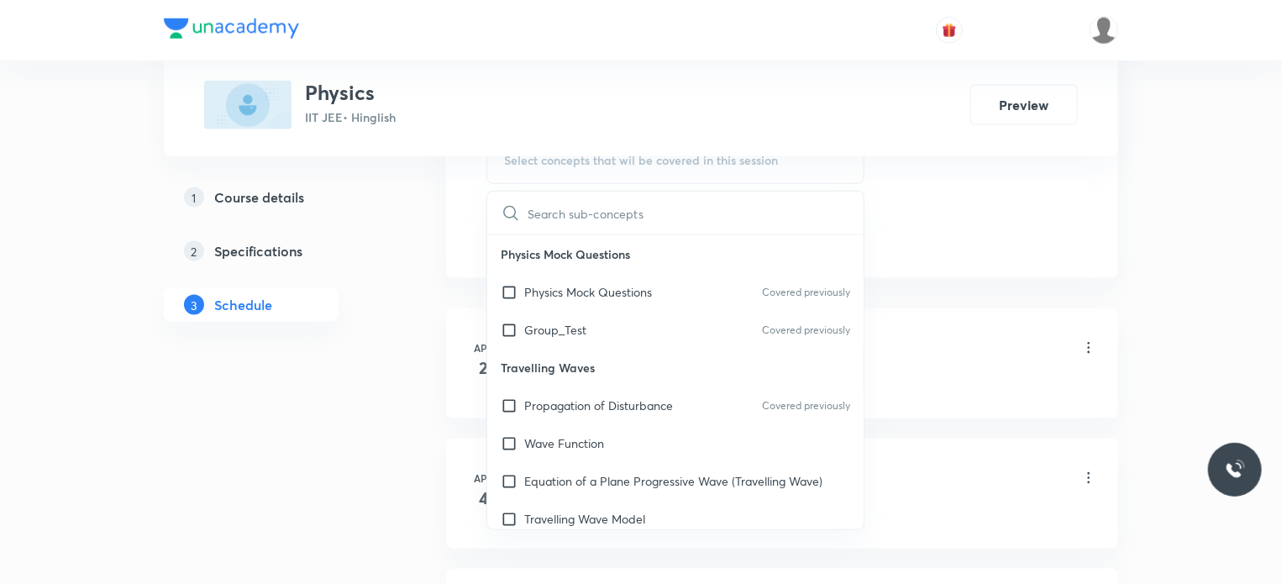
drag, startPoint x: 648, startPoint y: 284, endPoint x: 711, endPoint y: 266, distance: 65.4
click at [653, 284] on div "Physics Mock Questions Covered previously" at bounding box center [675, 292] width 376 height 38
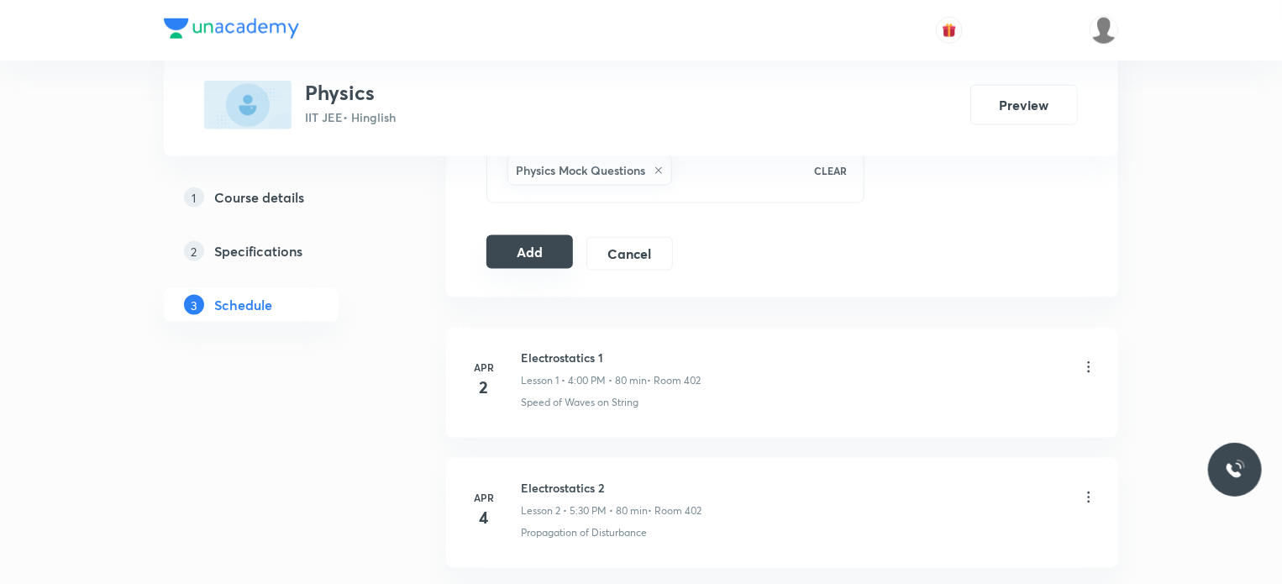
click at [534, 254] on button "Add" at bounding box center [529, 252] width 87 height 34
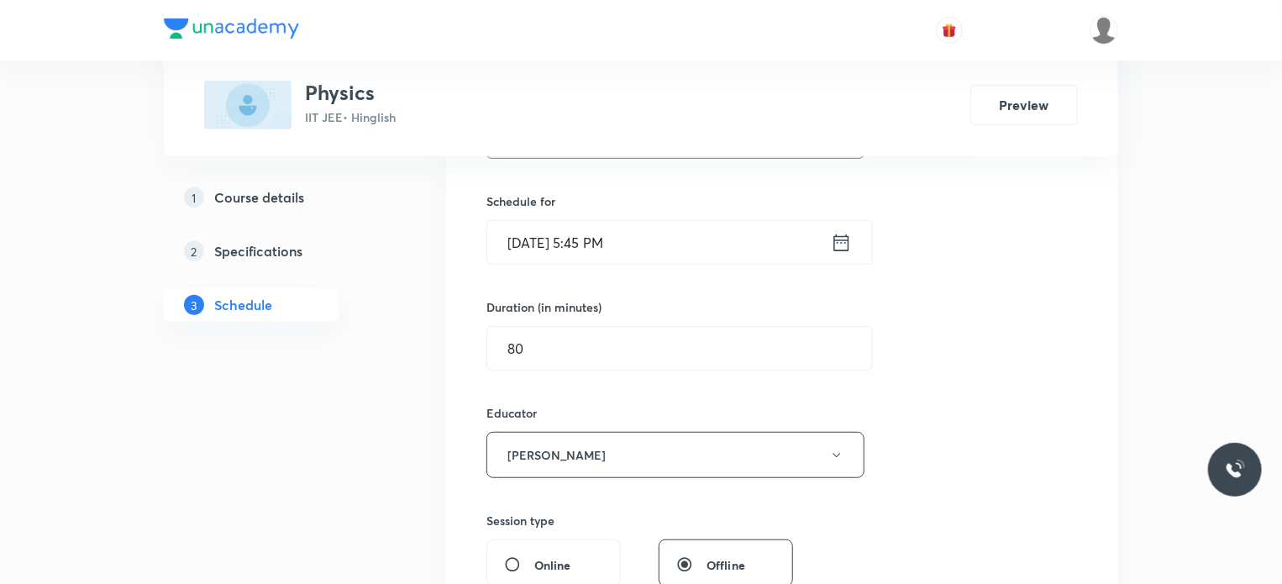
scroll to position [252, 0]
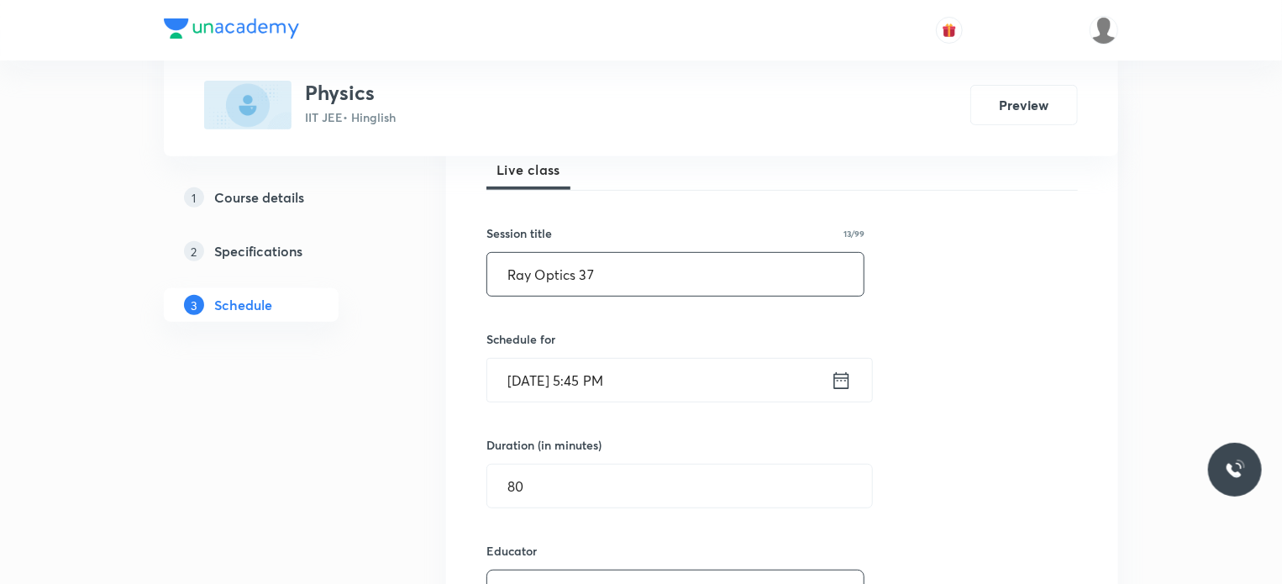
drag, startPoint x: 580, startPoint y: 278, endPoint x: 491, endPoint y: 286, distance: 89.3
click at [491, 286] on input "Ray Optics 37" at bounding box center [675, 274] width 376 height 43
click at [607, 283] on input "Ray Optics 37" at bounding box center [675, 274] width 376 height 43
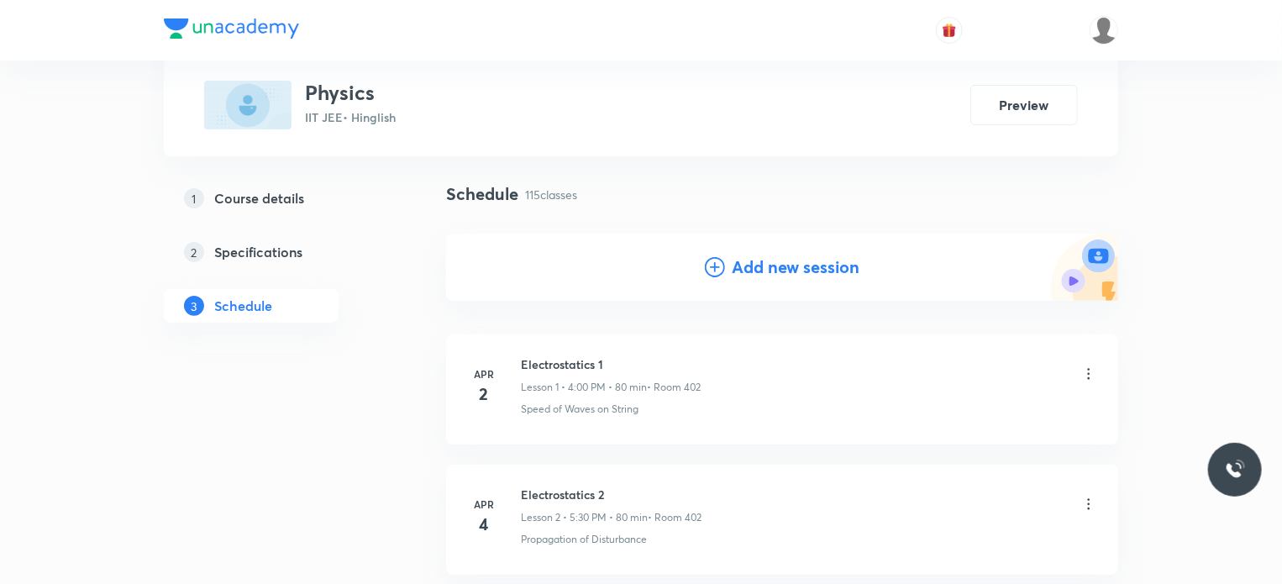
scroll to position [0, 0]
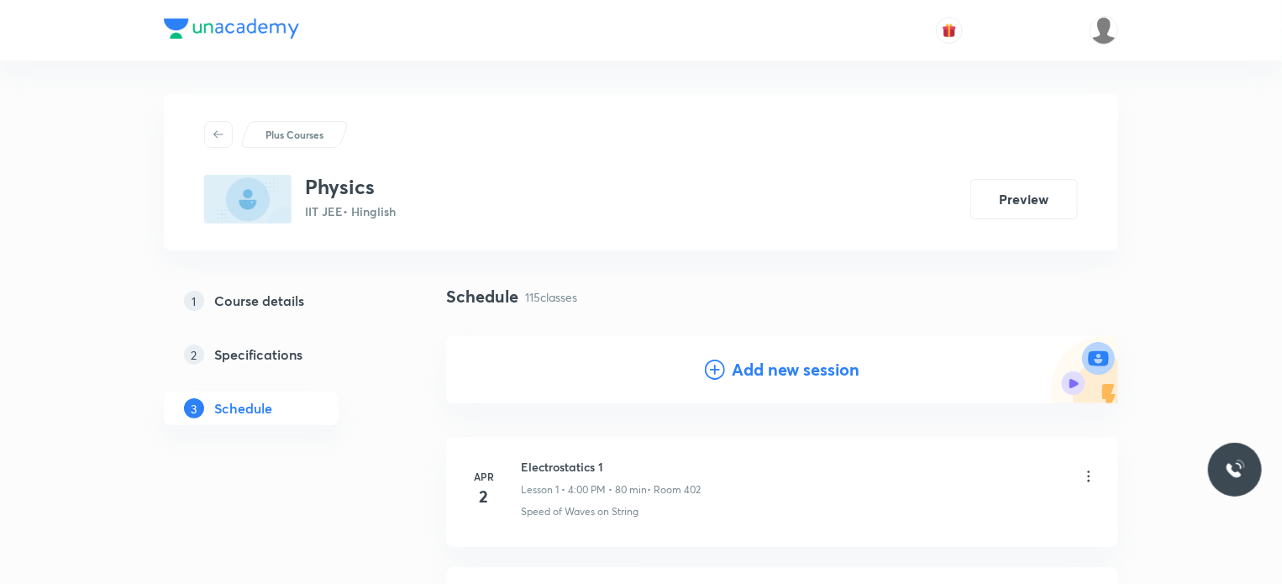
click at [768, 367] on h4 "Add new session" at bounding box center [796, 369] width 128 height 25
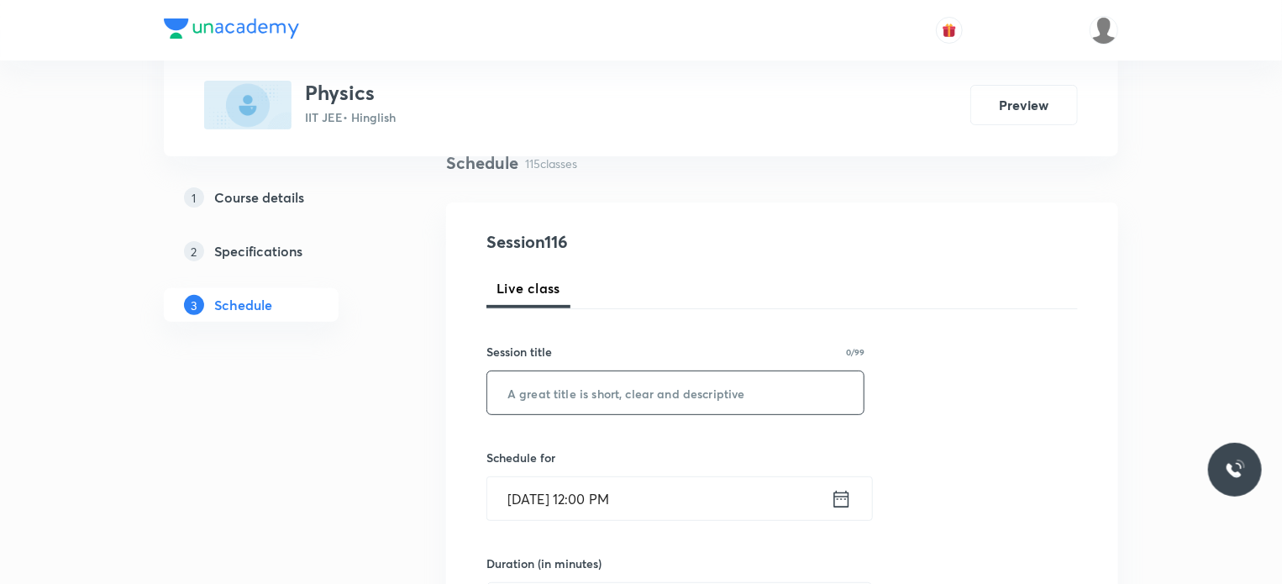
scroll to position [168, 0]
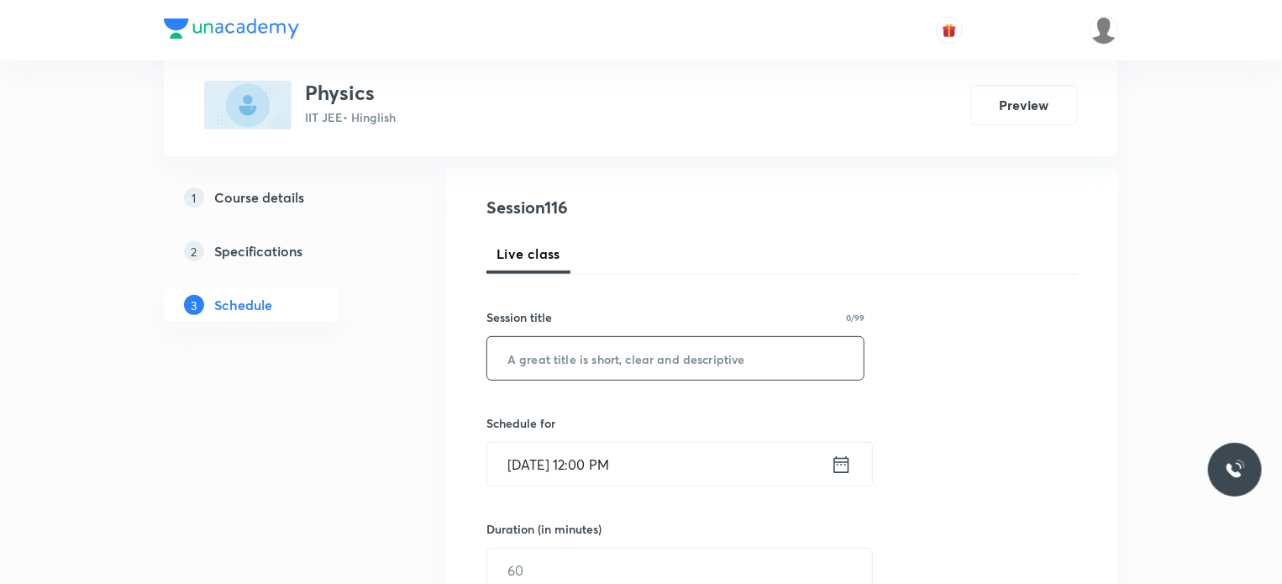
click at [632, 361] on input "text" at bounding box center [675, 358] width 376 height 43
paste input "Ray Optics 37"
type input "Ray Optics 38"
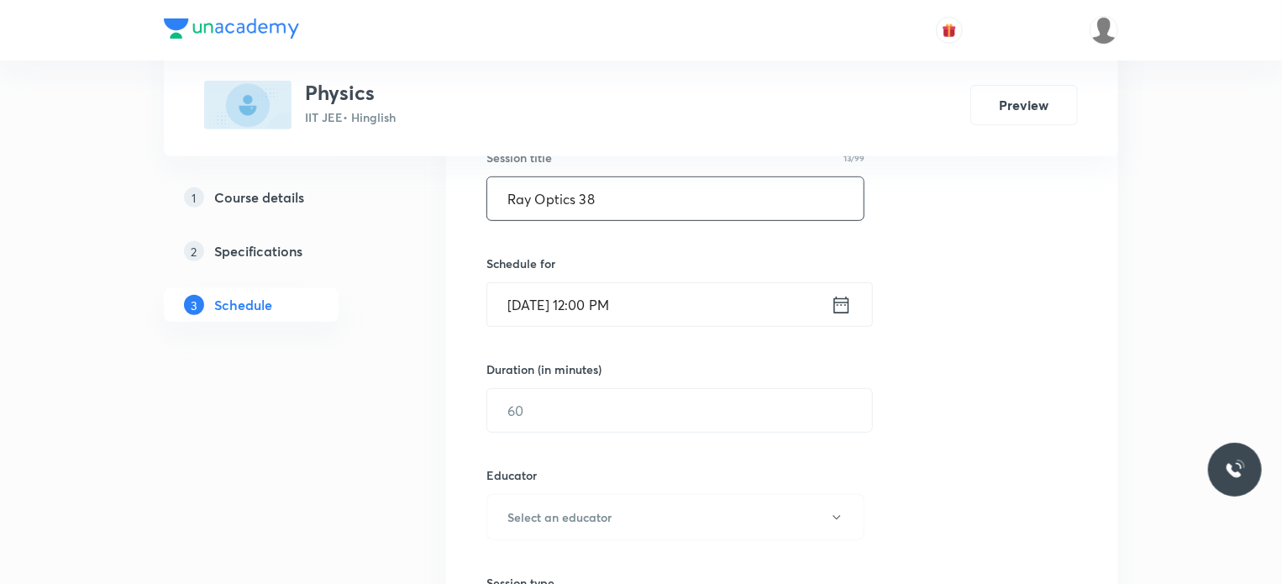
scroll to position [336, 0]
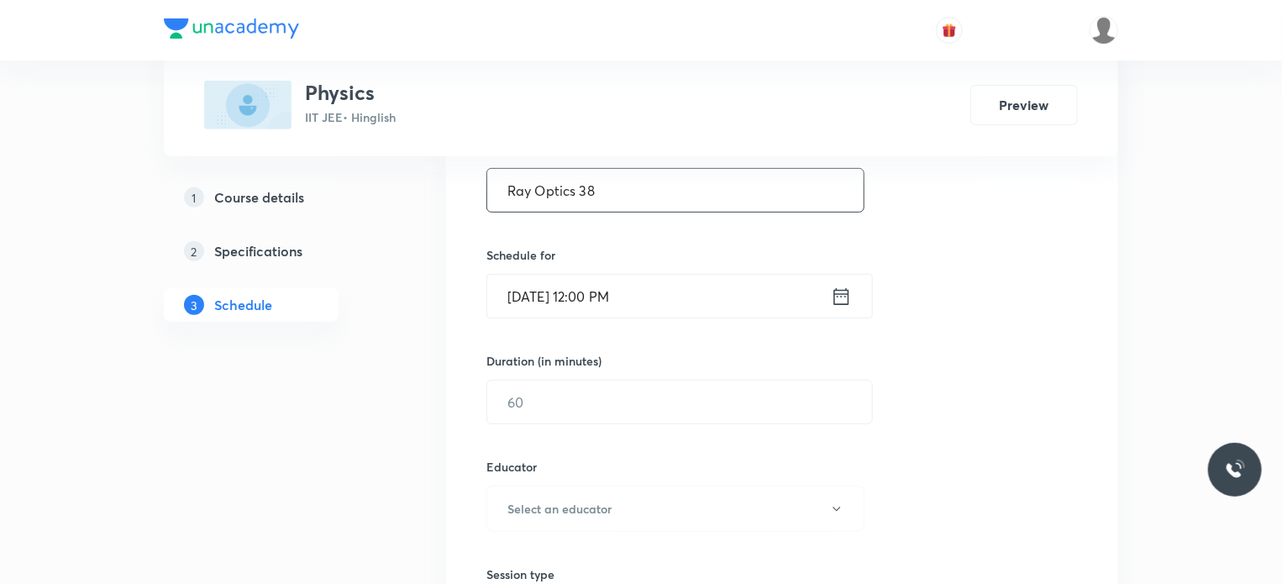
click at [658, 295] on input "Oct 7, 2025, 12:00 PM" at bounding box center [659, 296] width 344 height 43
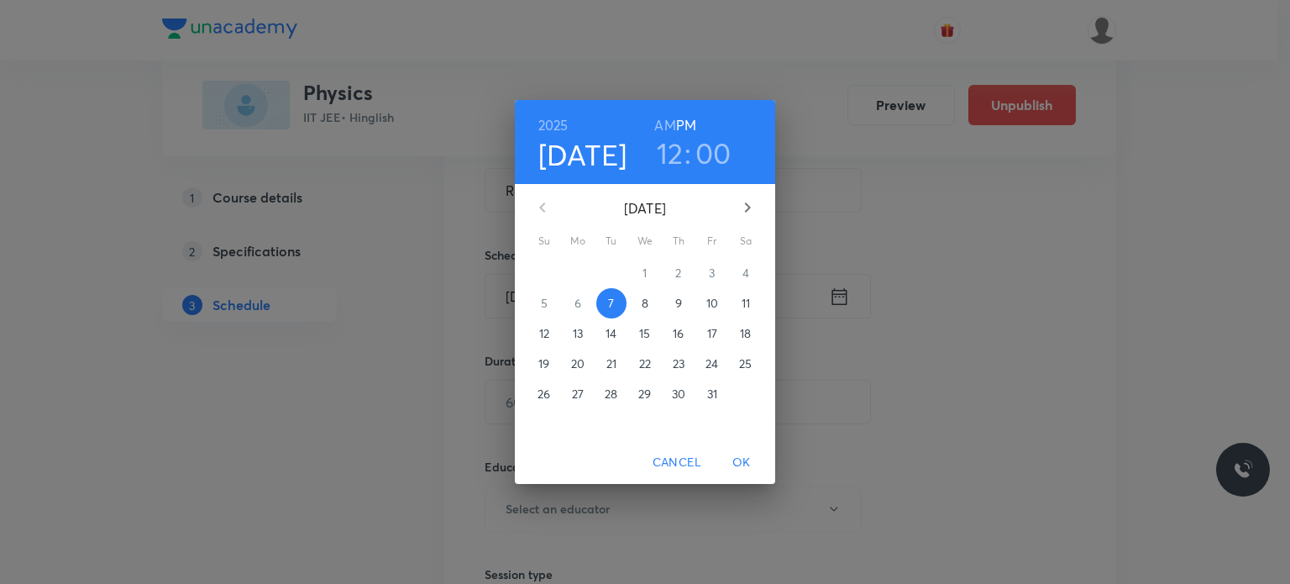
click at [676, 151] on h3 "12" at bounding box center [670, 152] width 27 height 35
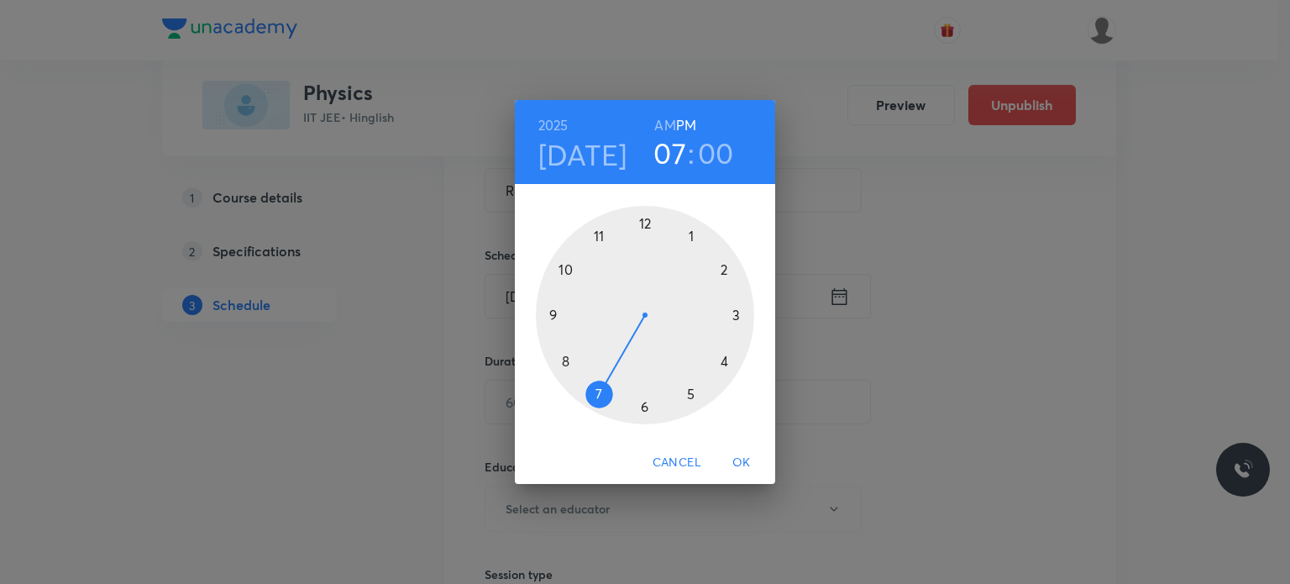
drag, startPoint x: 712, startPoint y: 349, endPoint x: 622, endPoint y: 383, distance: 95.9
click at [622, 383] on div at bounding box center [645, 315] width 218 height 218
drag, startPoint x: 619, startPoint y: 289, endPoint x: 704, endPoint y: 276, distance: 85.8
click at [704, 276] on div at bounding box center [645, 315] width 218 height 218
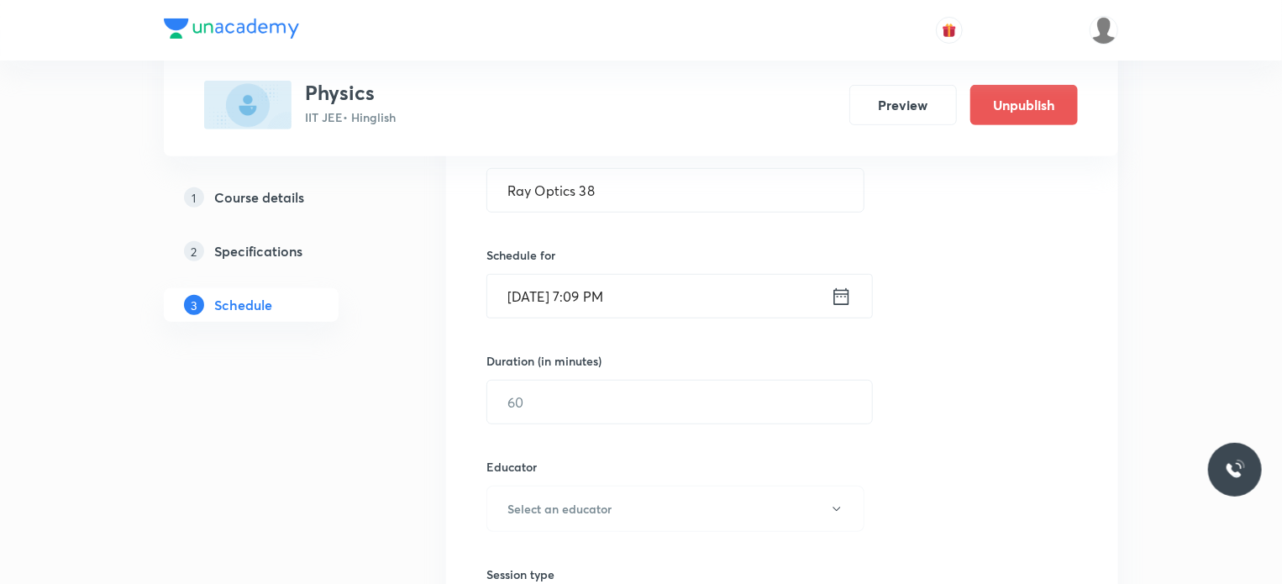
click at [700, 286] on input "Oct 7, 2025, 7:09 PM" at bounding box center [659, 296] width 344 height 43
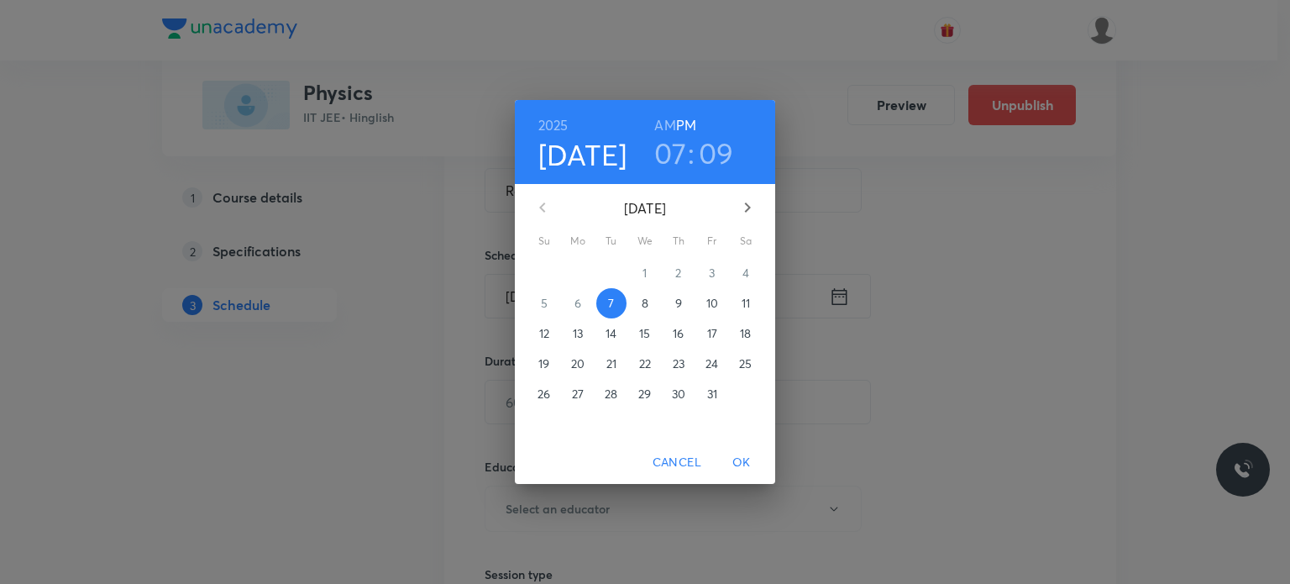
click at [713, 155] on h3 "09" at bounding box center [716, 152] width 35 height 35
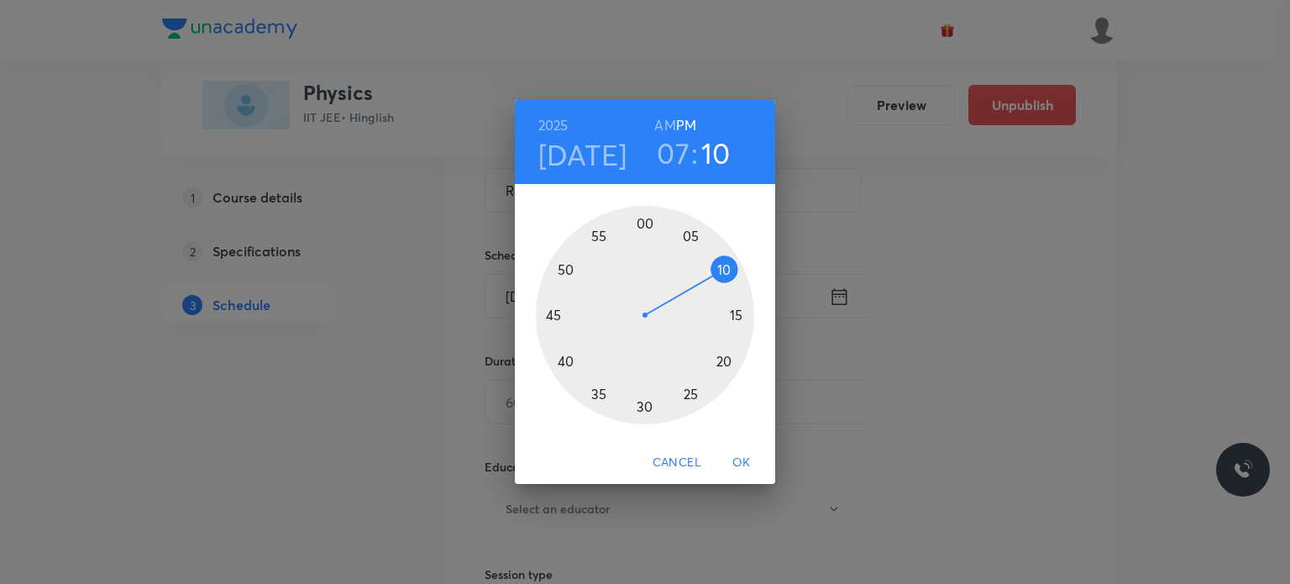
drag, startPoint x: 737, startPoint y: 270, endPoint x: 727, endPoint y: 267, distance: 11.4
click at [727, 267] on div at bounding box center [645, 315] width 218 height 218
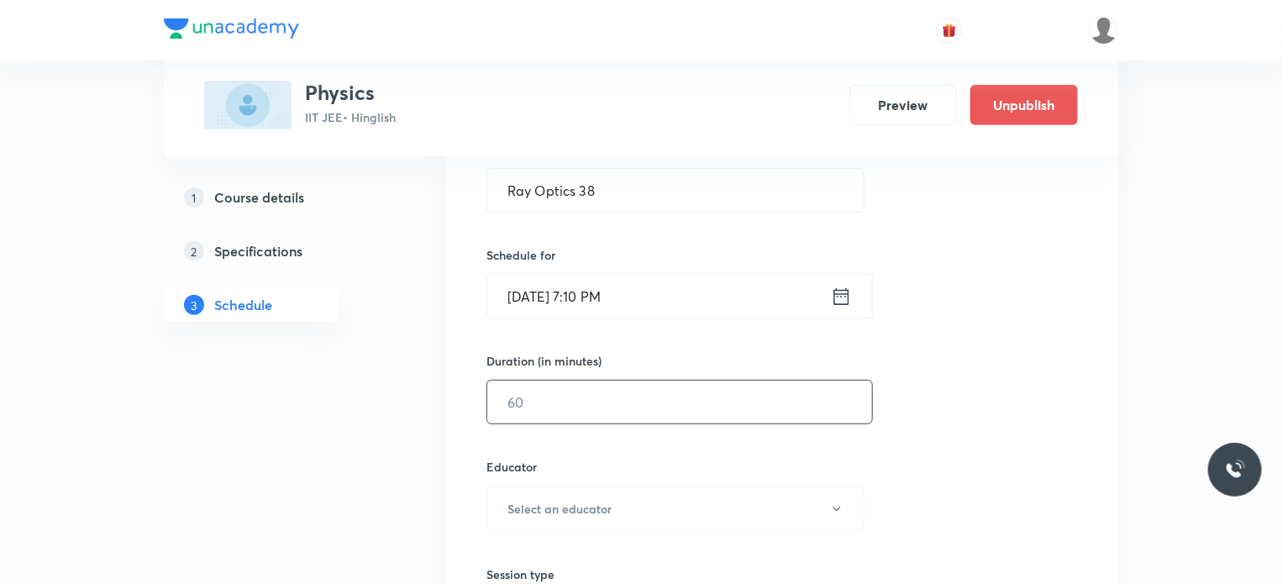
click at [655, 407] on input "text" at bounding box center [679, 401] width 385 height 43
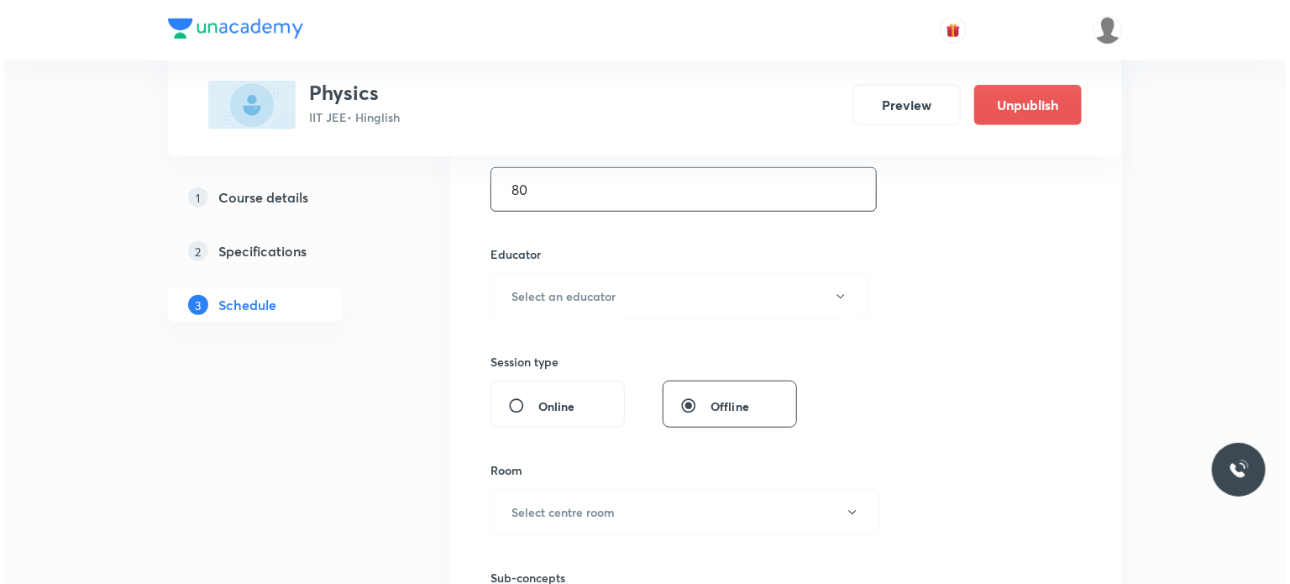
scroll to position [588, 0]
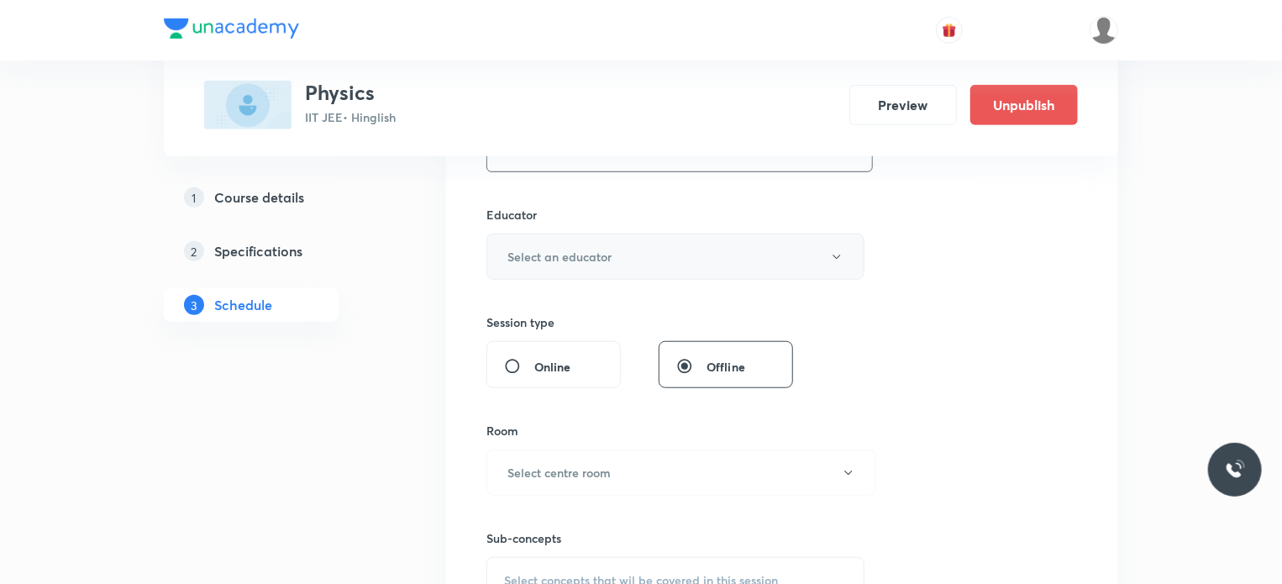
type input "80"
click at [669, 251] on button "Select an educator" at bounding box center [675, 256] width 378 height 46
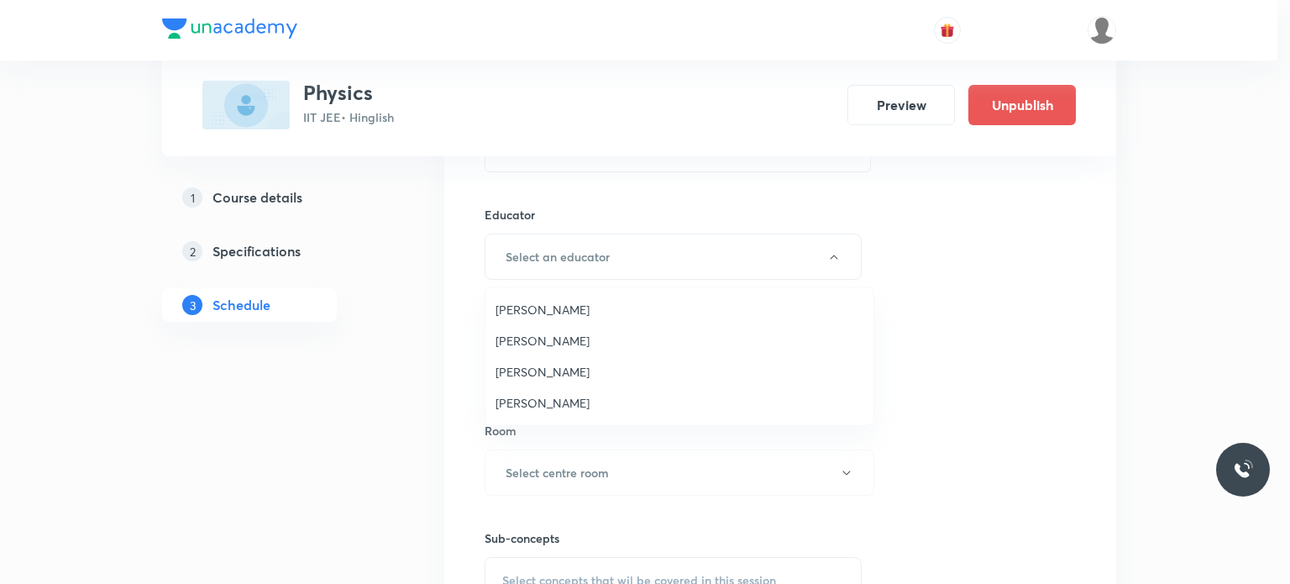
click at [568, 396] on span "Praveen Kumar Ghosh" at bounding box center [680, 403] width 368 height 18
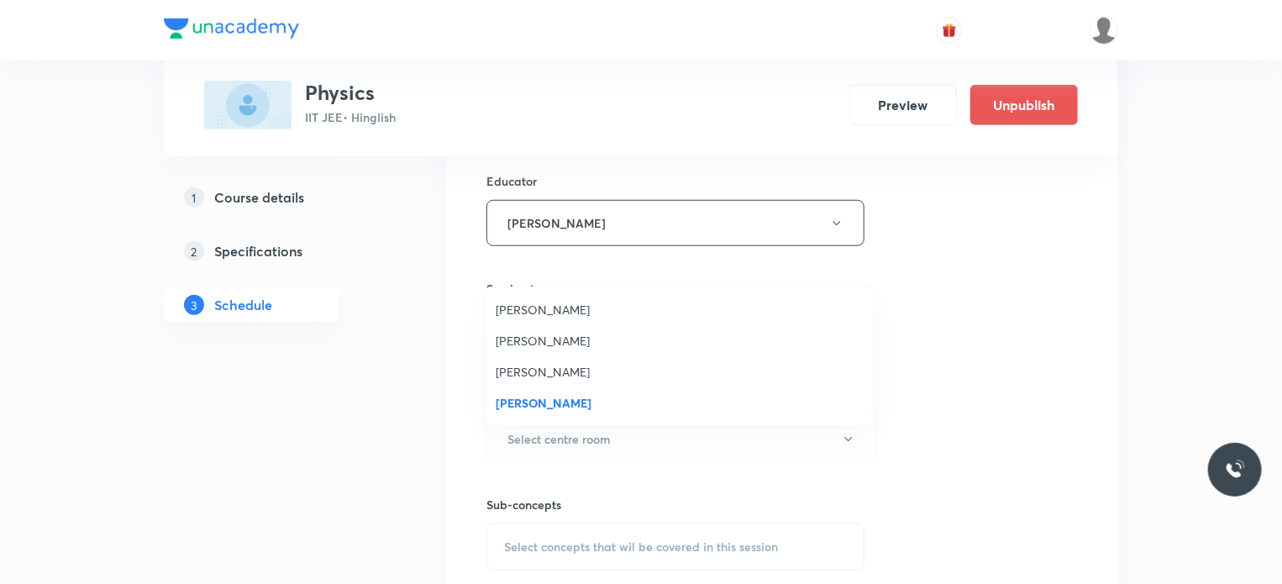
scroll to position [672, 0]
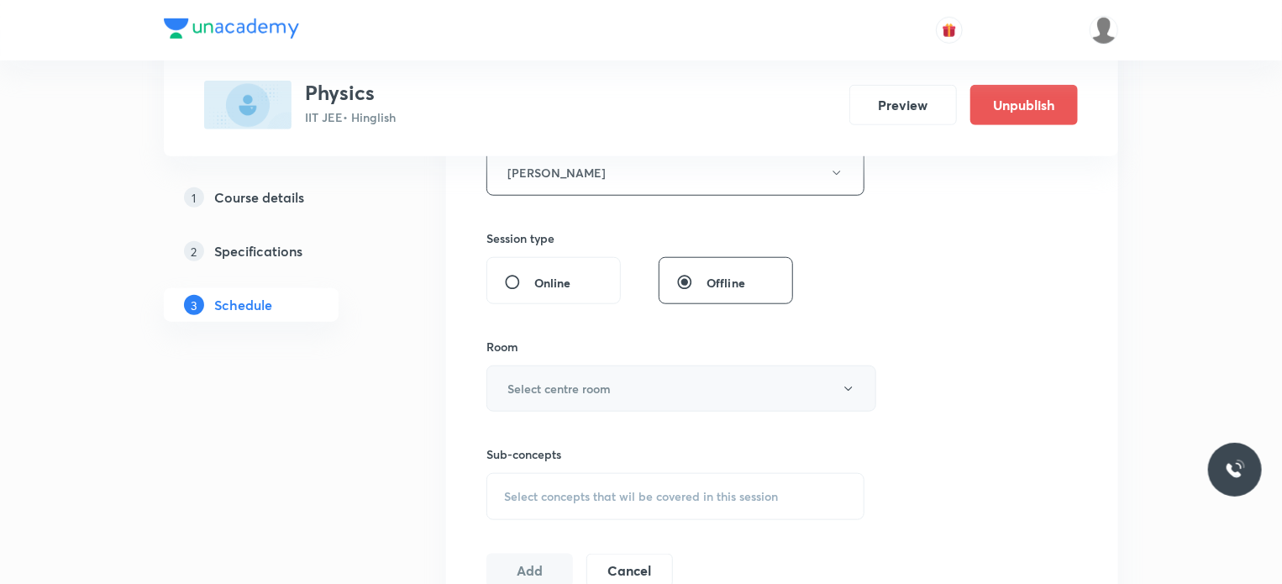
click at [572, 399] on button "Select centre room" at bounding box center [681, 388] width 390 height 46
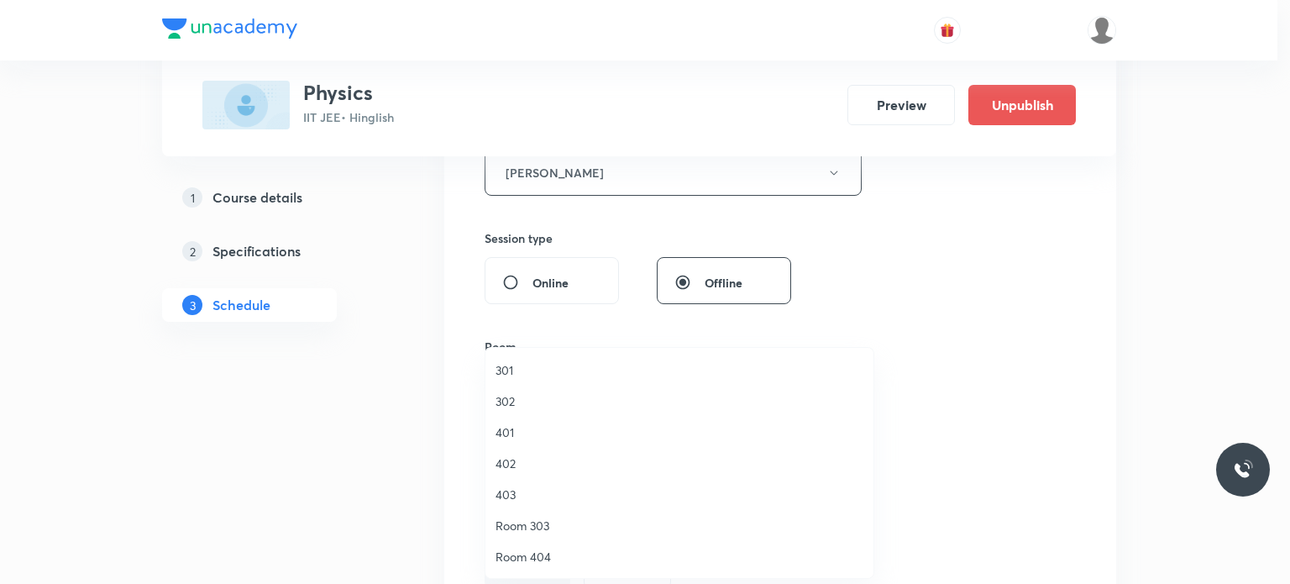
click at [559, 386] on li "302" at bounding box center [679, 401] width 388 height 31
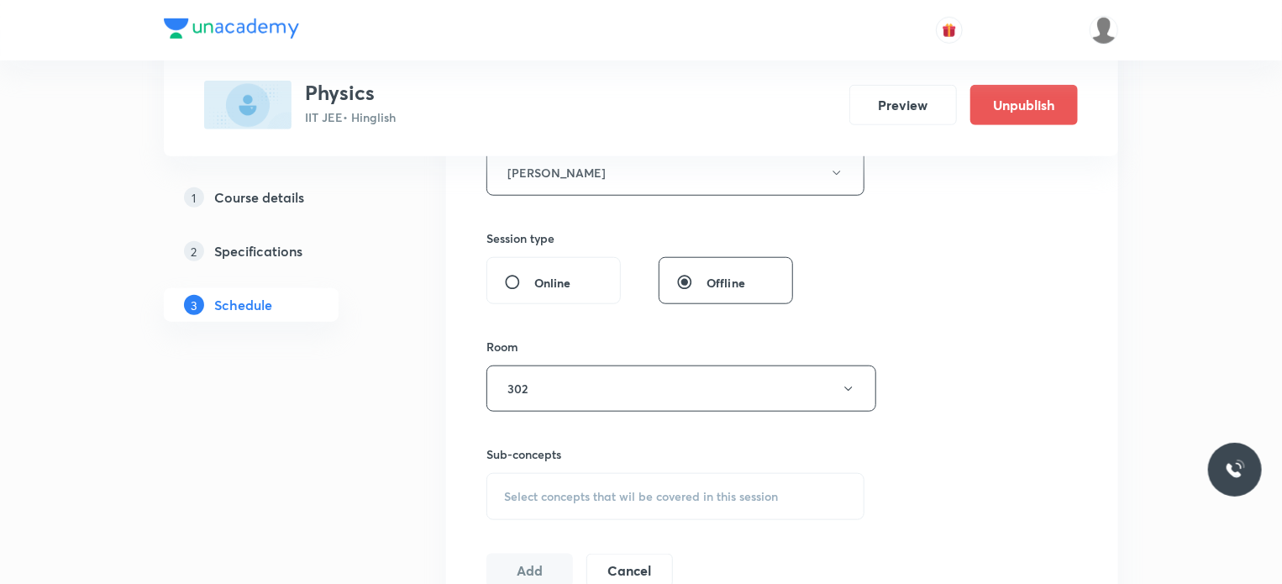
click at [588, 474] on div "Select concepts that wil be covered in this session" at bounding box center [675, 496] width 378 height 47
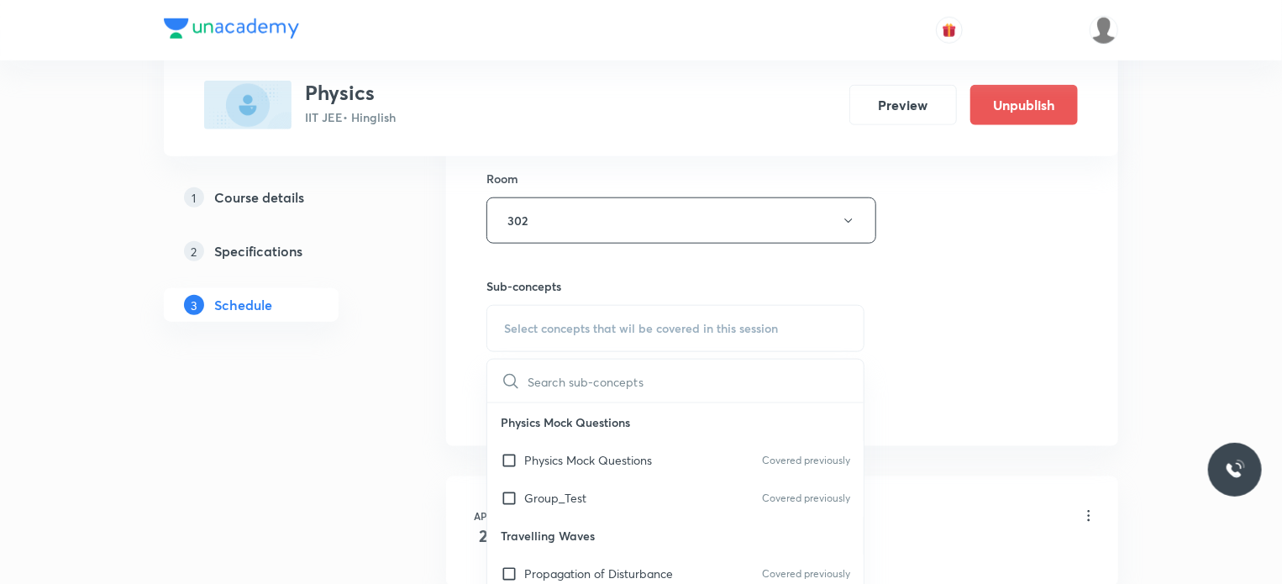
click at [647, 333] on span "Select concepts that wil be covered in this session" at bounding box center [641, 328] width 274 height 13
click at [632, 482] on div "Group_Test Covered previously" at bounding box center [675, 498] width 376 height 38
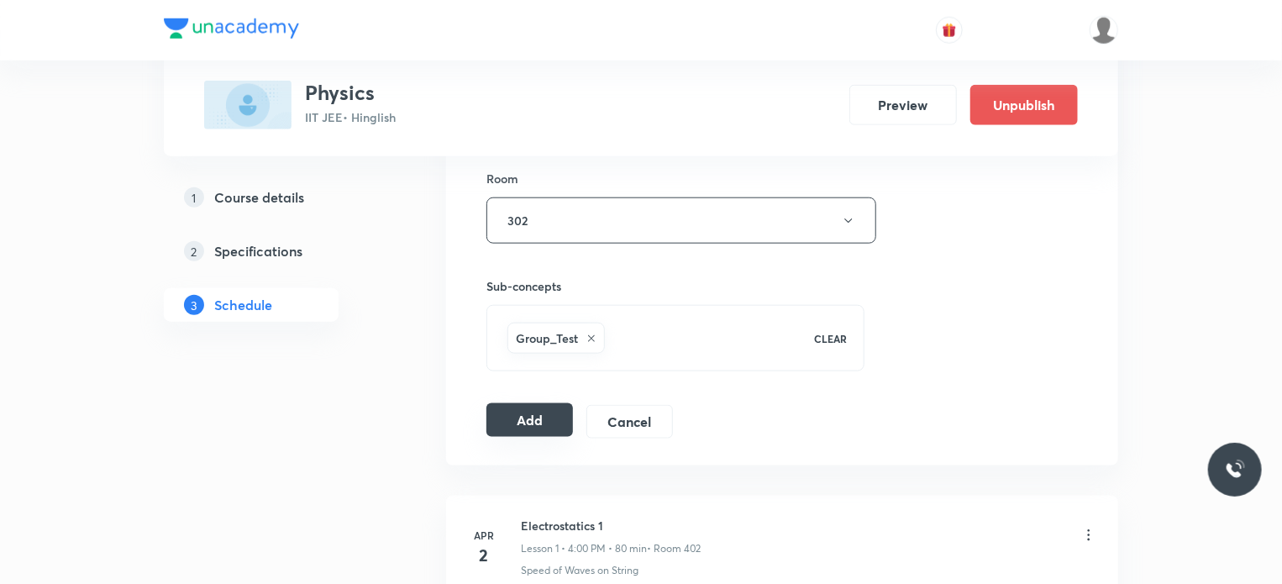
click at [520, 407] on button "Add" at bounding box center [529, 420] width 87 height 34
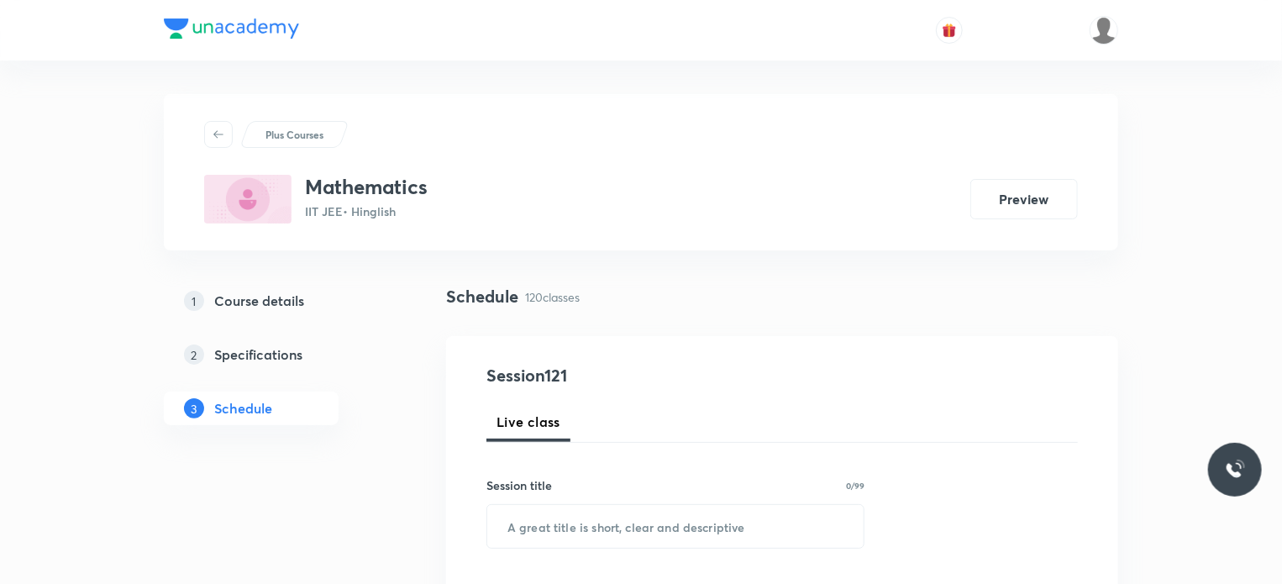
scroll to position [16343, 0]
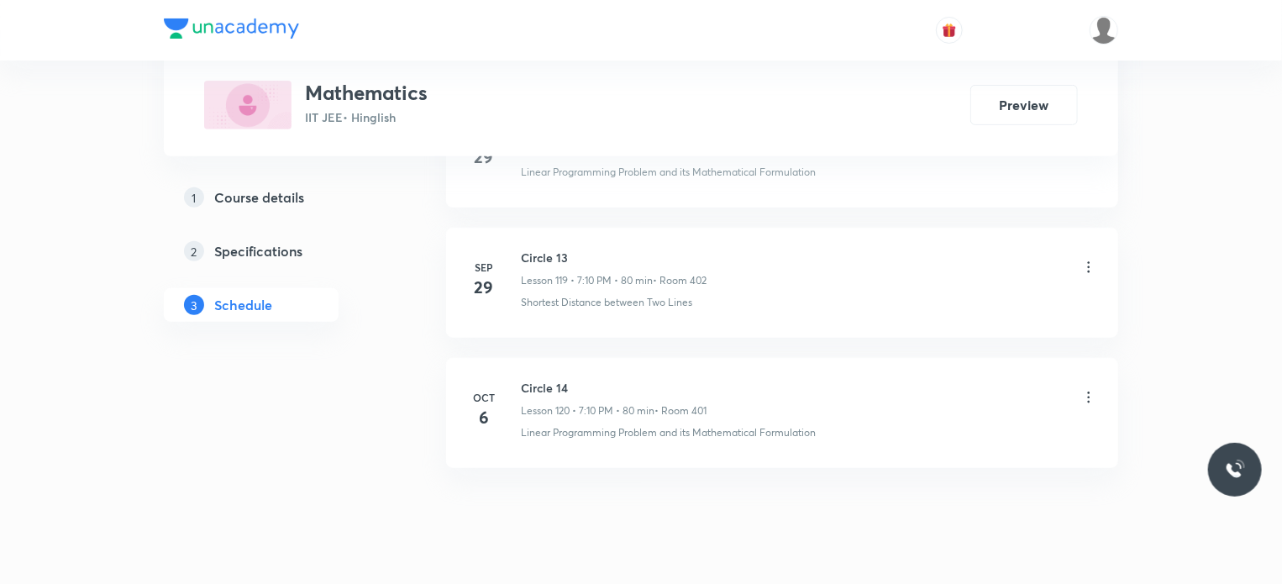
click at [555, 379] on h6 "Circle 14" at bounding box center [614, 388] width 186 height 18
copy h6 "Circle 14"
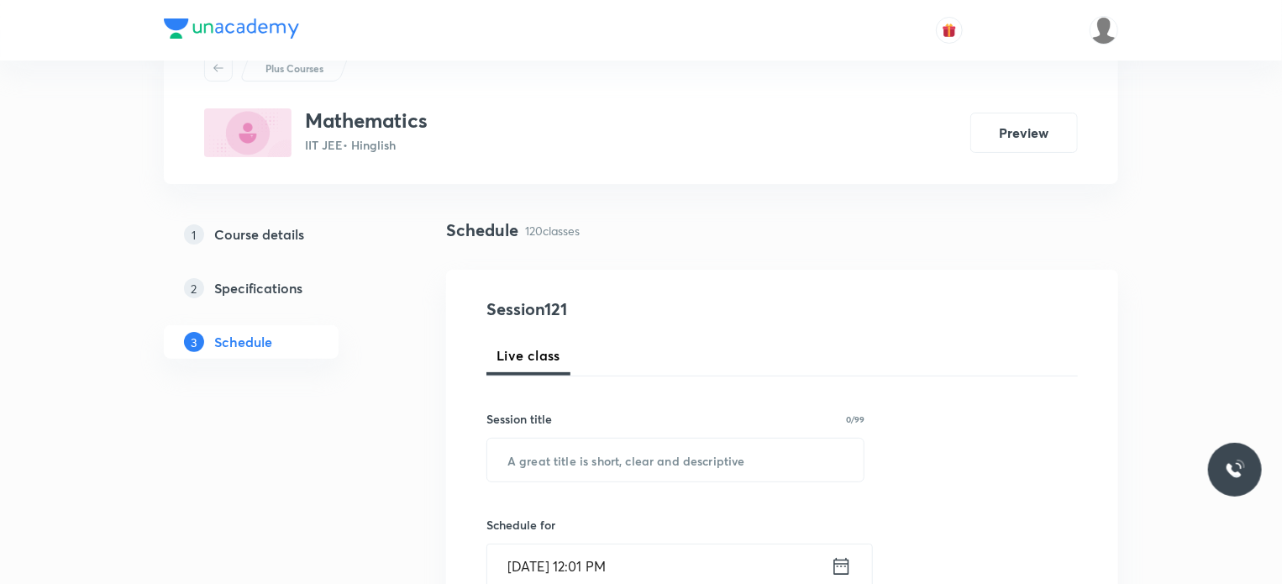
scroll to position [168, 0]
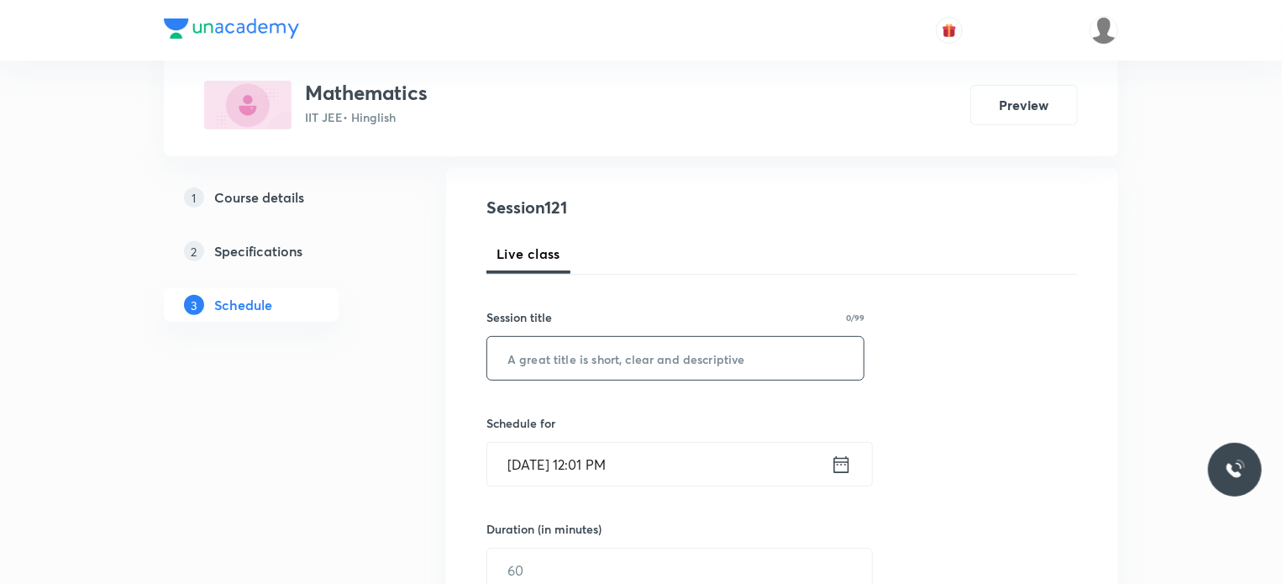
click at [568, 365] on input "text" at bounding box center [675, 358] width 376 height 43
paste input "Circle 14"
type input "Circle 15"
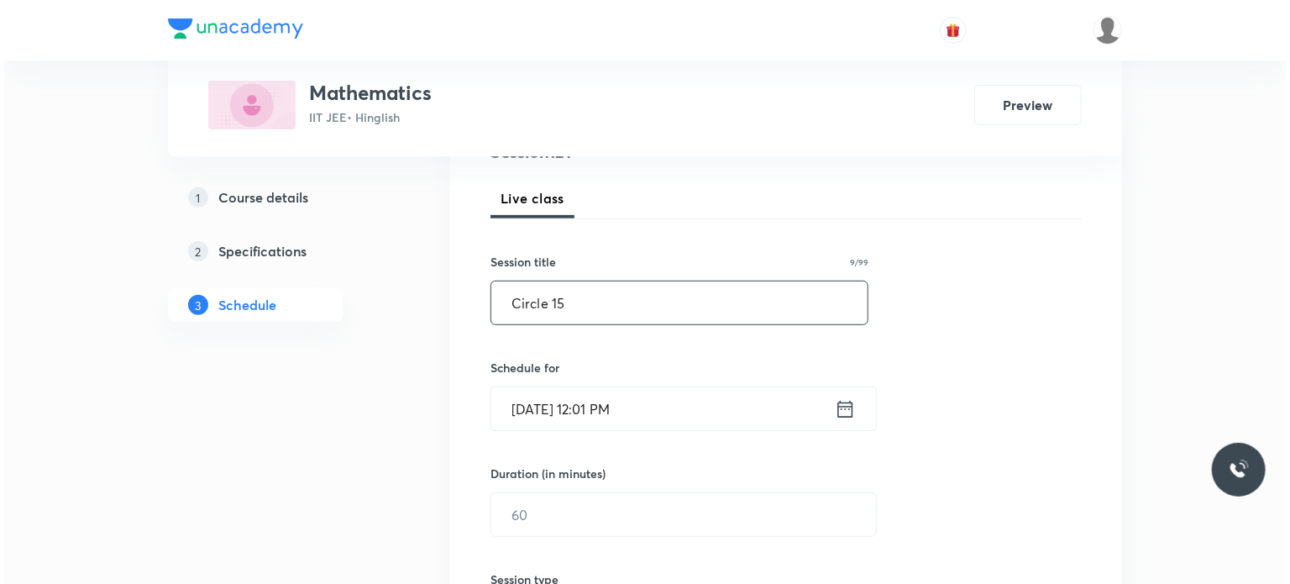
scroll to position [252, 0]
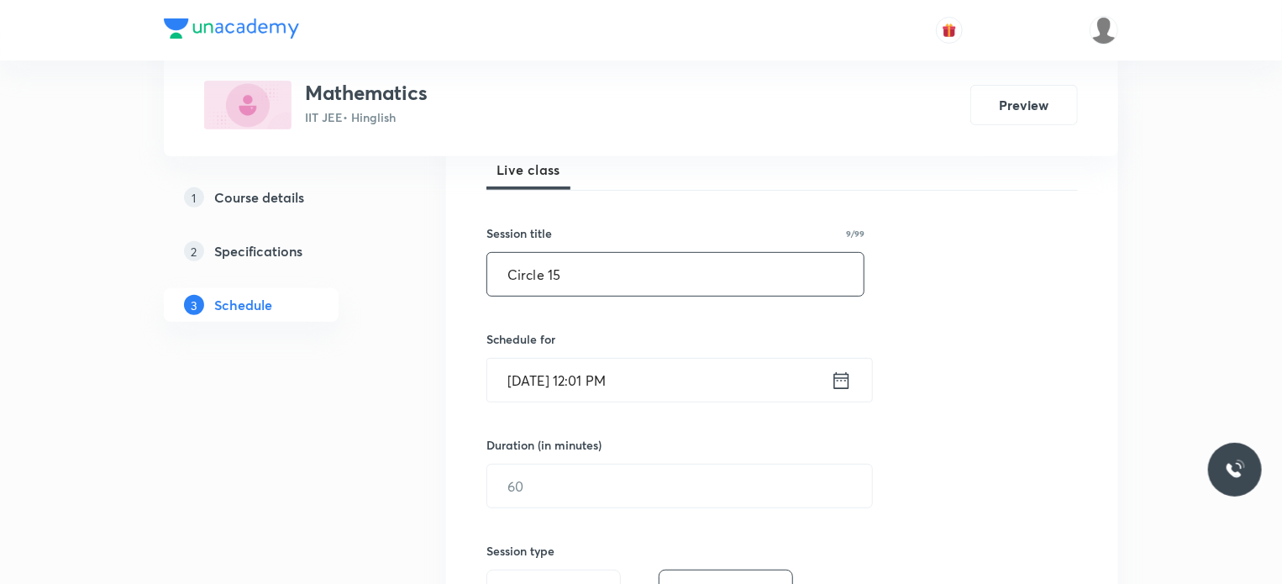
click at [576, 361] on input "[DATE] 12:01 PM" at bounding box center [659, 380] width 344 height 43
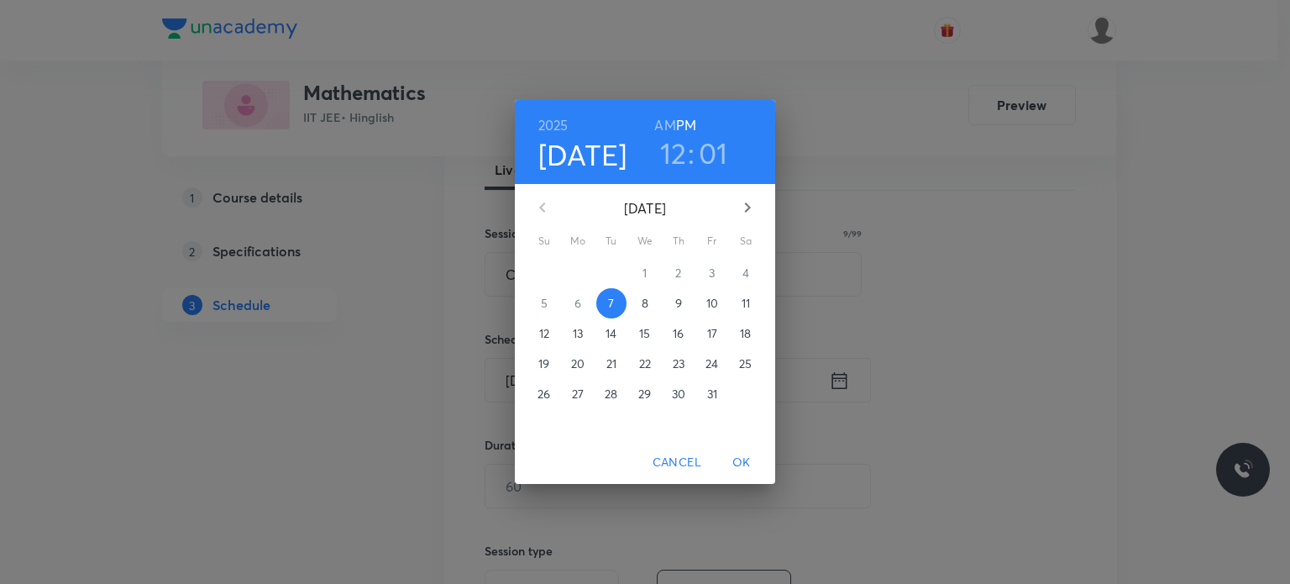
click at [685, 159] on h3 "12" at bounding box center [673, 152] width 27 height 35
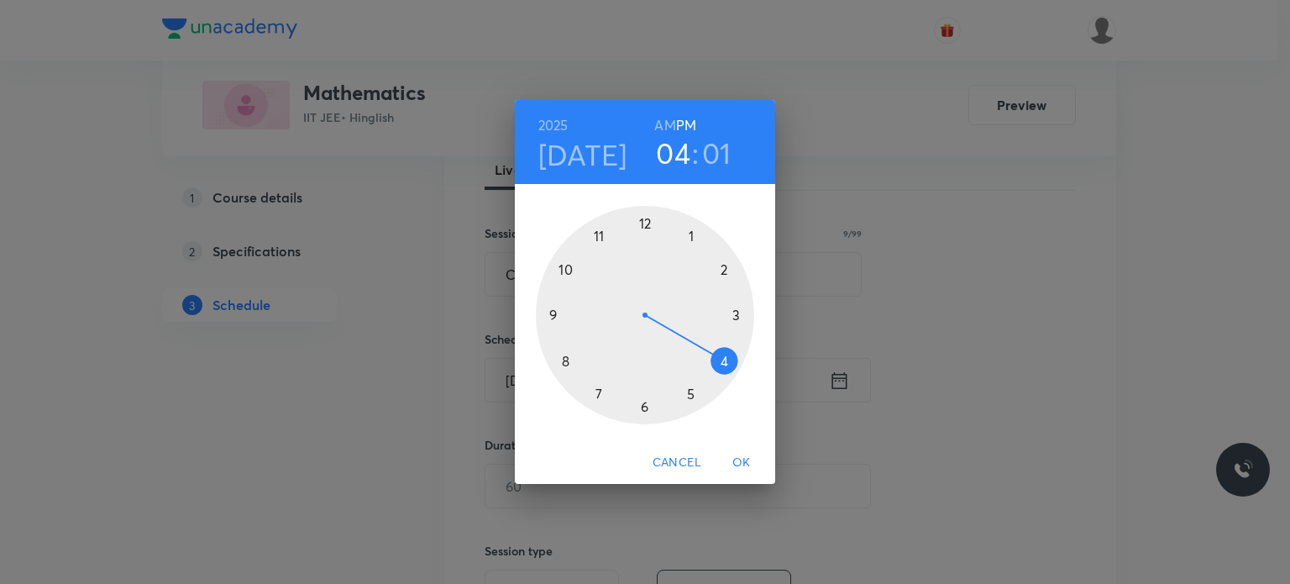
drag, startPoint x: 706, startPoint y: 309, endPoint x: 702, endPoint y: 339, distance: 30.5
click at [702, 339] on div at bounding box center [645, 315] width 218 height 218
drag, startPoint x: 702, startPoint y: 293, endPoint x: 725, endPoint y: 356, distance: 66.9
click at [725, 356] on div at bounding box center [645, 315] width 218 height 218
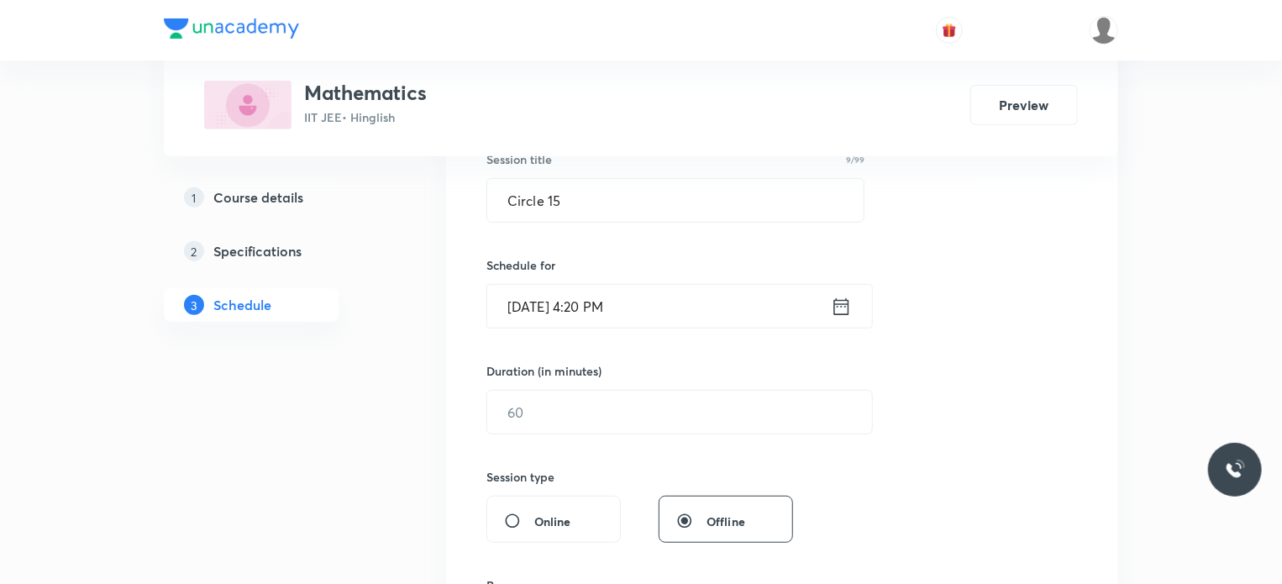
scroll to position [336, 0]
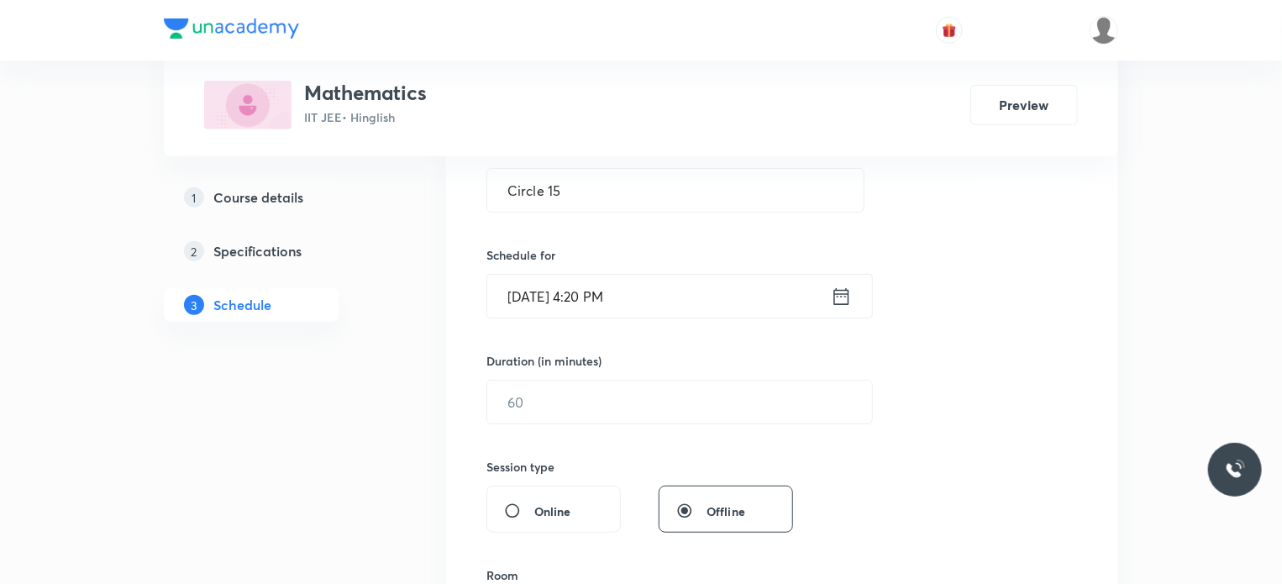
drag, startPoint x: 475, startPoint y: 398, endPoint x: 534, endPoint y: 395, distance: 59.7
click at [477, 399] on div "Session 121 Live class Session title 9/99 Circle 15 ​ Schedule for Oct 7, 2025,…" at bounding box center [782, 421] width 672 height 842
click at [534, 395] on input "text" at bounding box center [679, 401] width 385 height 43
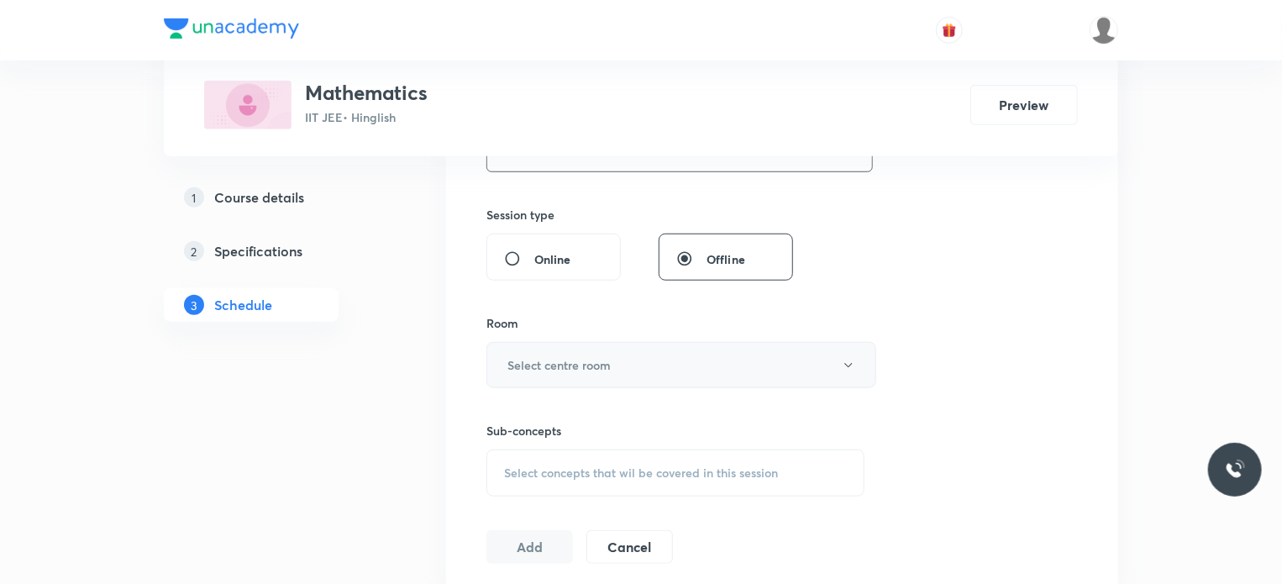
type input "80"
click at [540, 364] on h6 "Select centre room" at bounding box center [558, 365] width 103 height 18
click at [589, 459] on div "Select concepts that wil be covered in this session" at bounding box center [675, 472] width 378 height 47
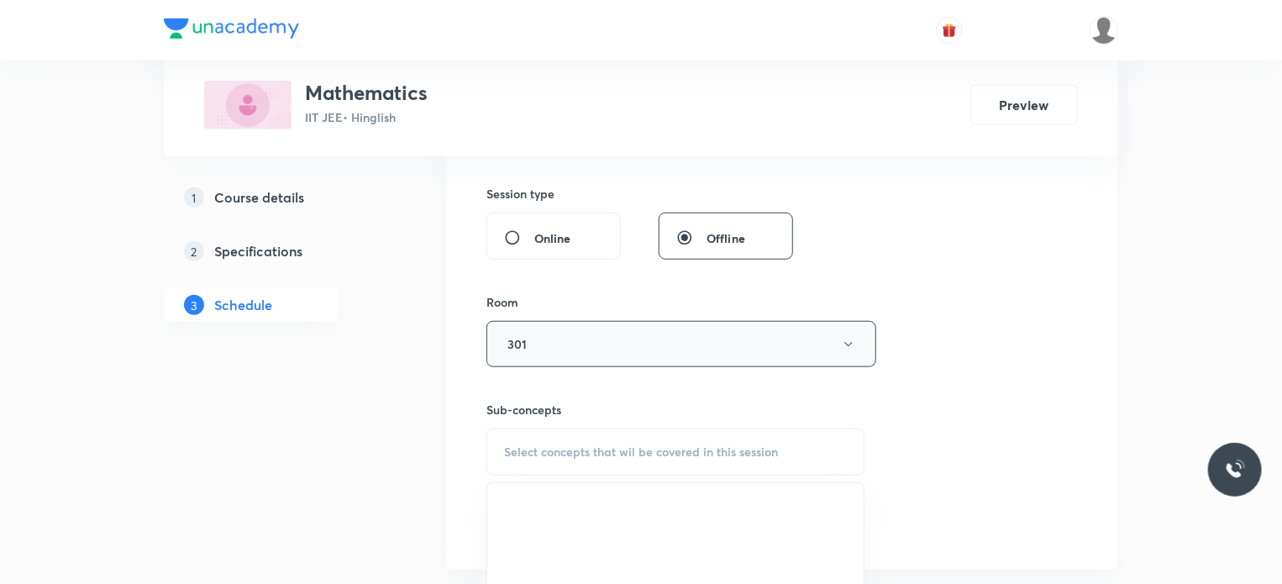
scroll to position [756, 0]
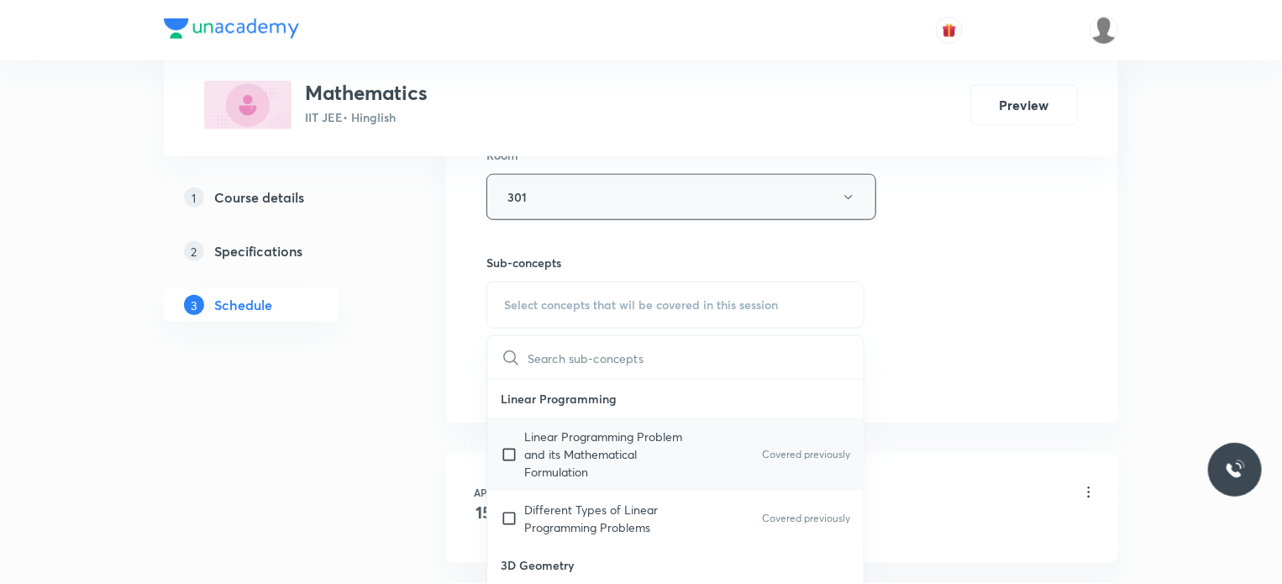
click at [584, 446] on p "Linear Programming Problem and its Mathematical Formulation" at bounding box center [609, 454] width 170 height 53
click at [1067, 315] on div "Session 121 Live class Session title 9/99 Circle 15 ​ Schedule for Oct 7, 2025,…" at bounding box center [781, 1] width 591 height 789
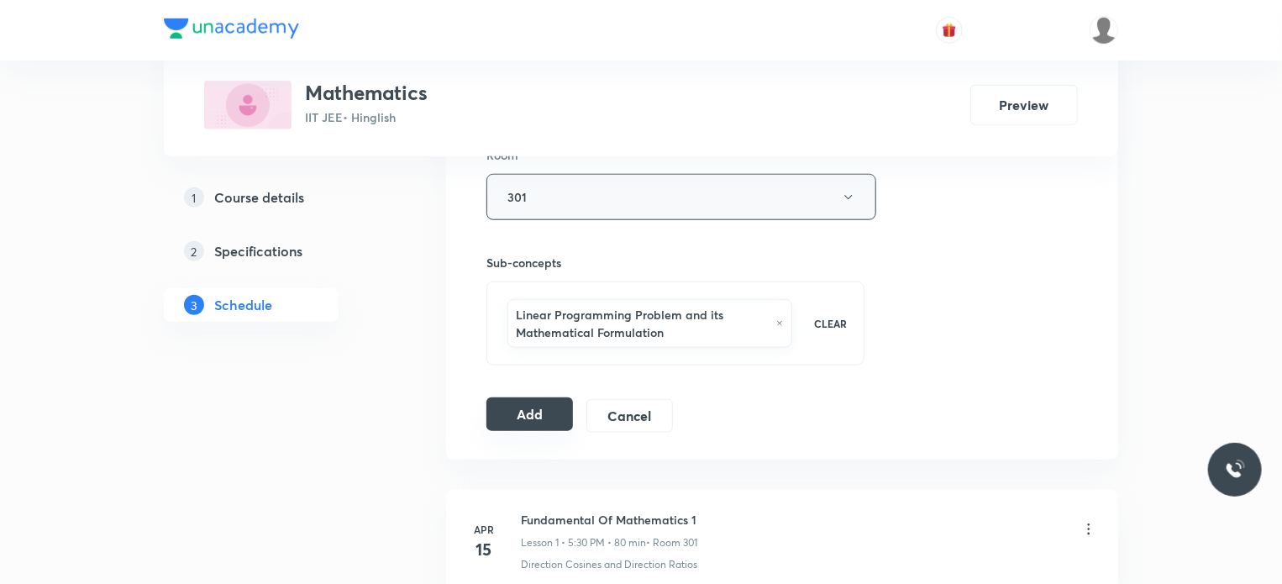
click at [551, 403] on button "Add" at bounding box center [529, 414] width 87 height 34
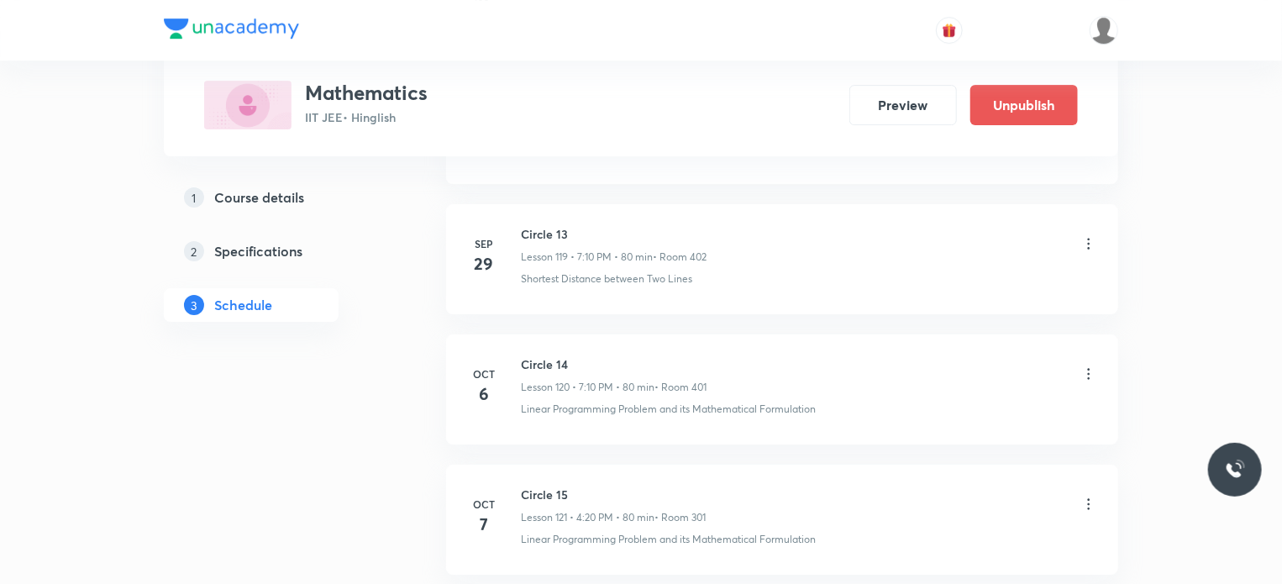
scroll to position [15703, 0]
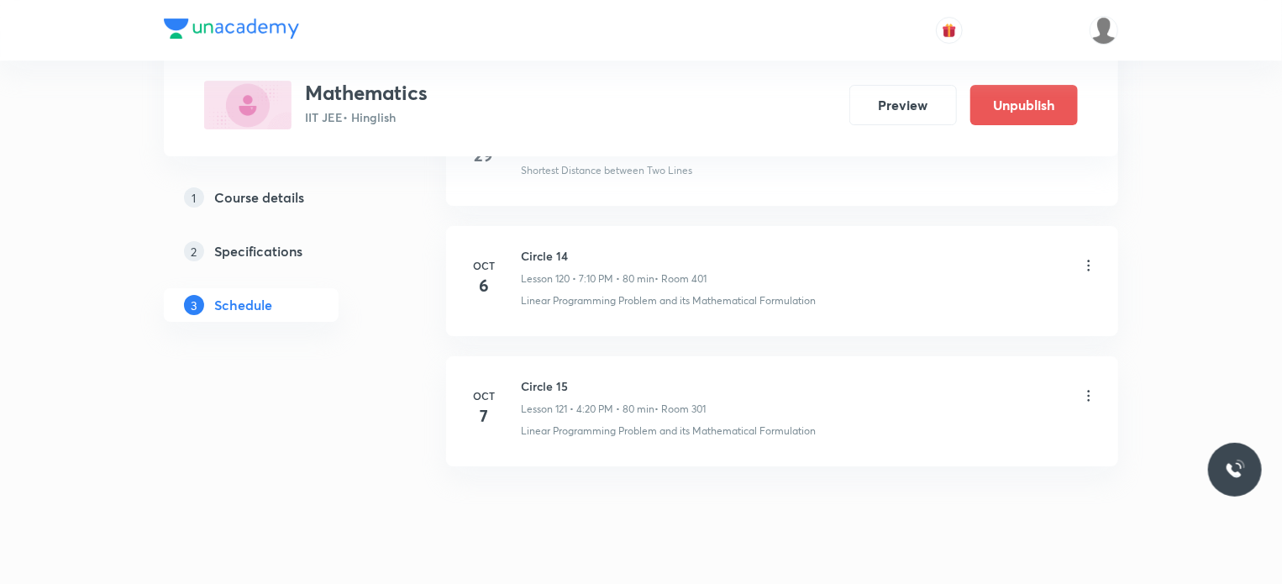
drag, startPoint x: 585, startPoint y: 341, endPoint x: 652, endPoint y: 353, distance: 67.4
click at [652, 377] on h6 "Circle 15" at bounding box center [613, 386] width 185 height 18
click at [553, 377] on h6 "Circle 15" at bounding box center [613, 386] width 185 height 18
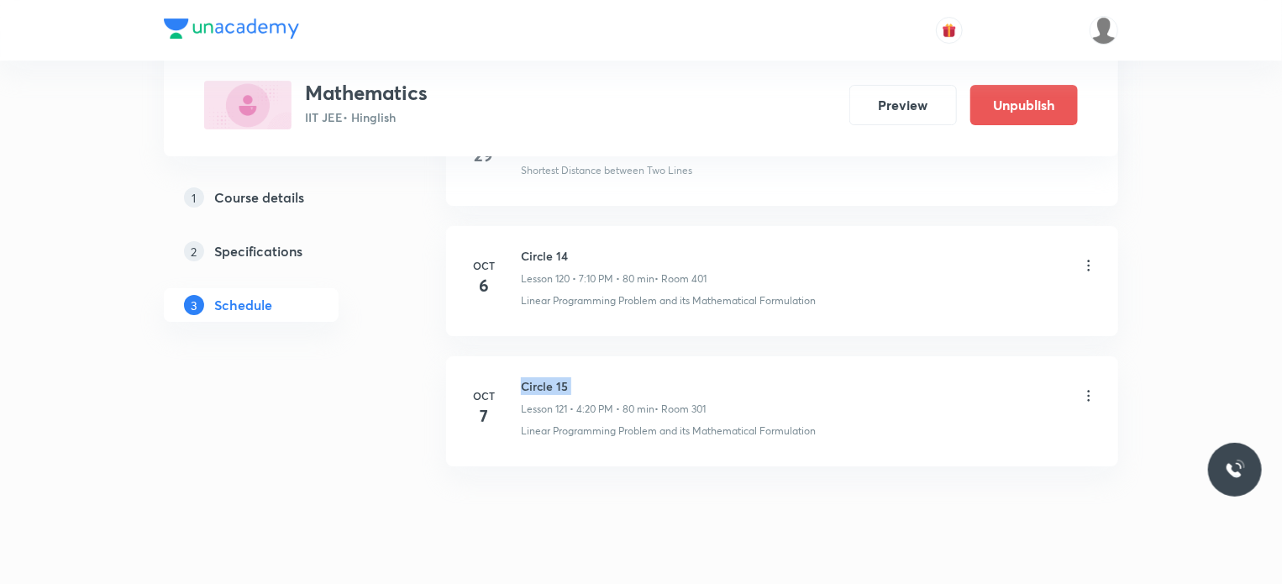
click at [553, 377] on h6 "Circle 15" at bounding box center [613, 386] width 185 height 18
copy h6 "Circle 15"
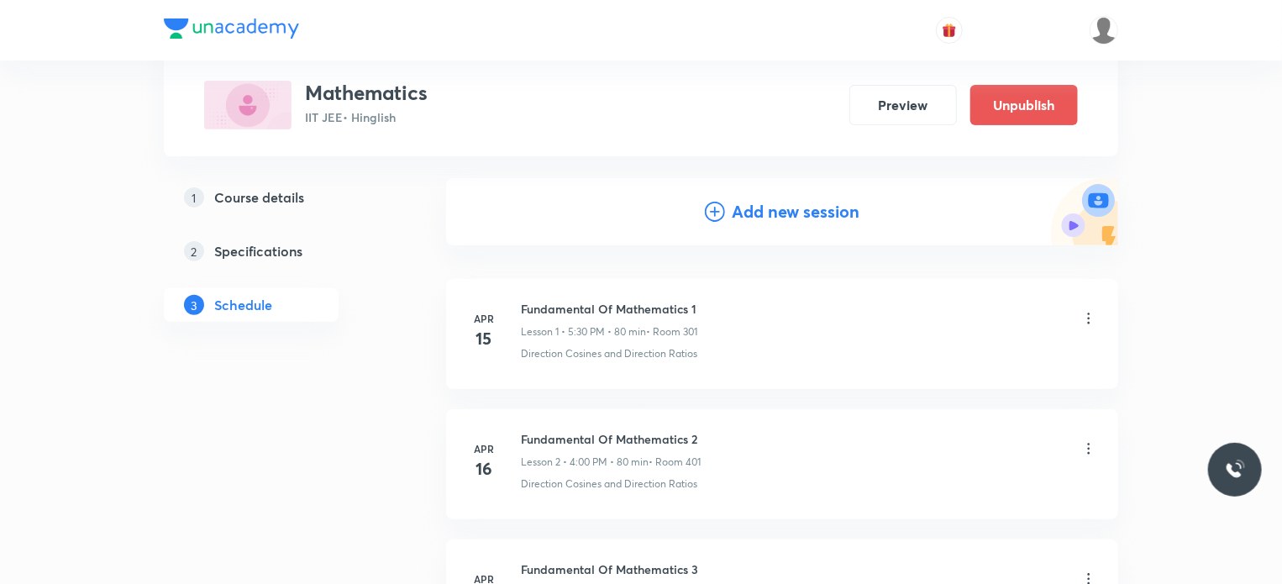
scroll to position [168, 0]
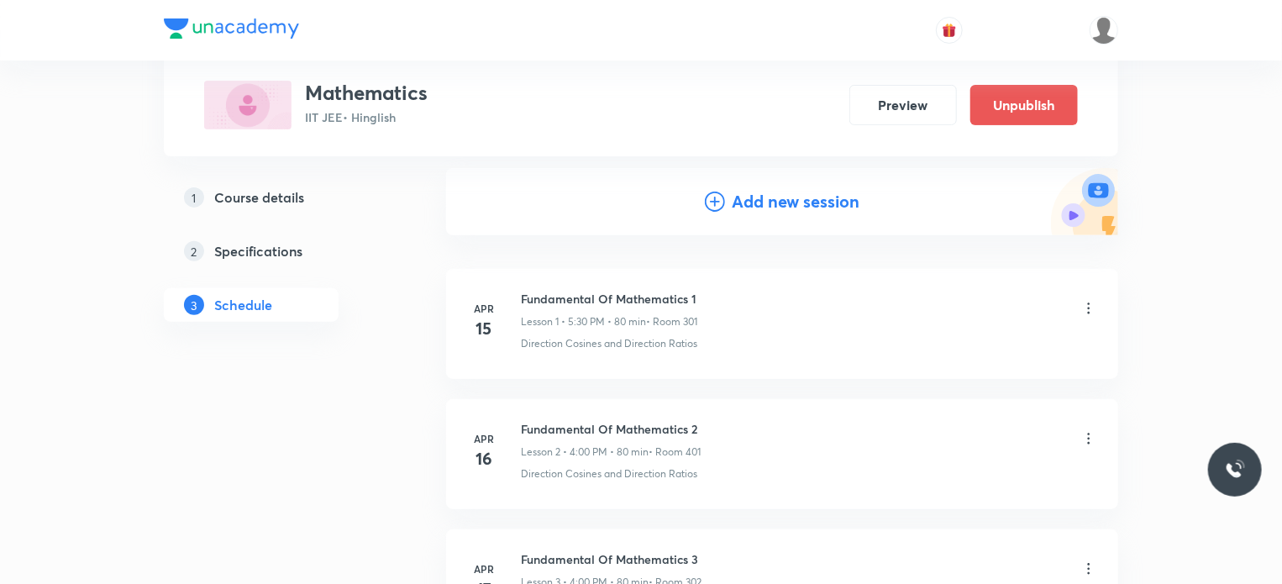
click at [761, 197] on h4 "Add new session" at bounding box center [796, 201] width 128 height 25
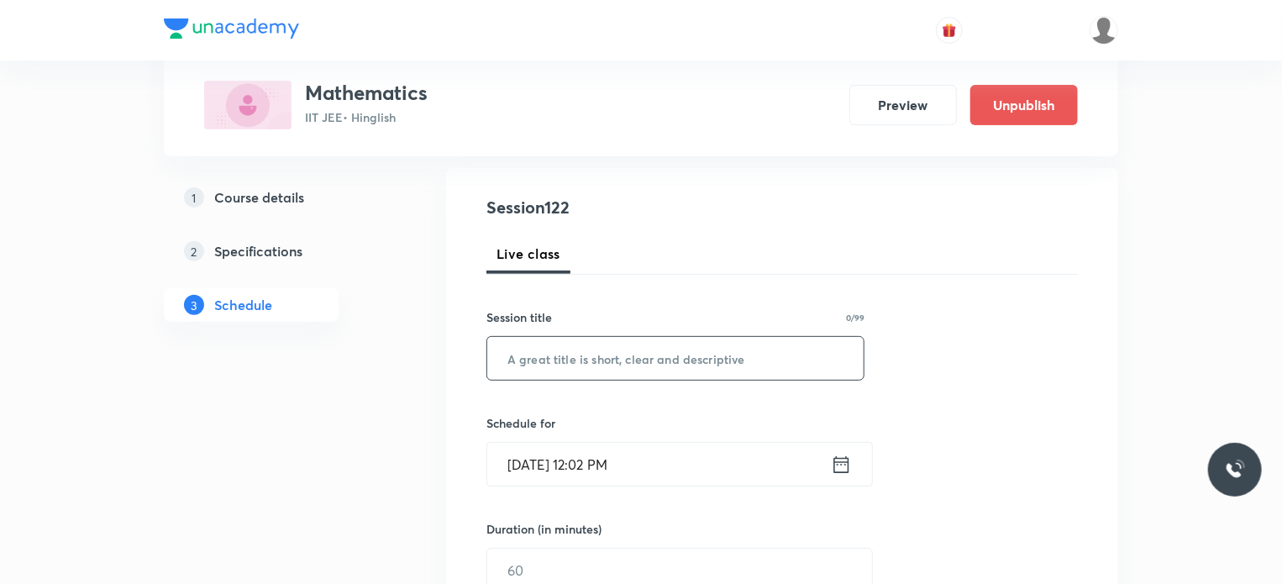
click at [685, 344] on input "text" at bounding box center [675, 358] width 376 height 43
paste input "Circle 15"
type input "Circle 16"
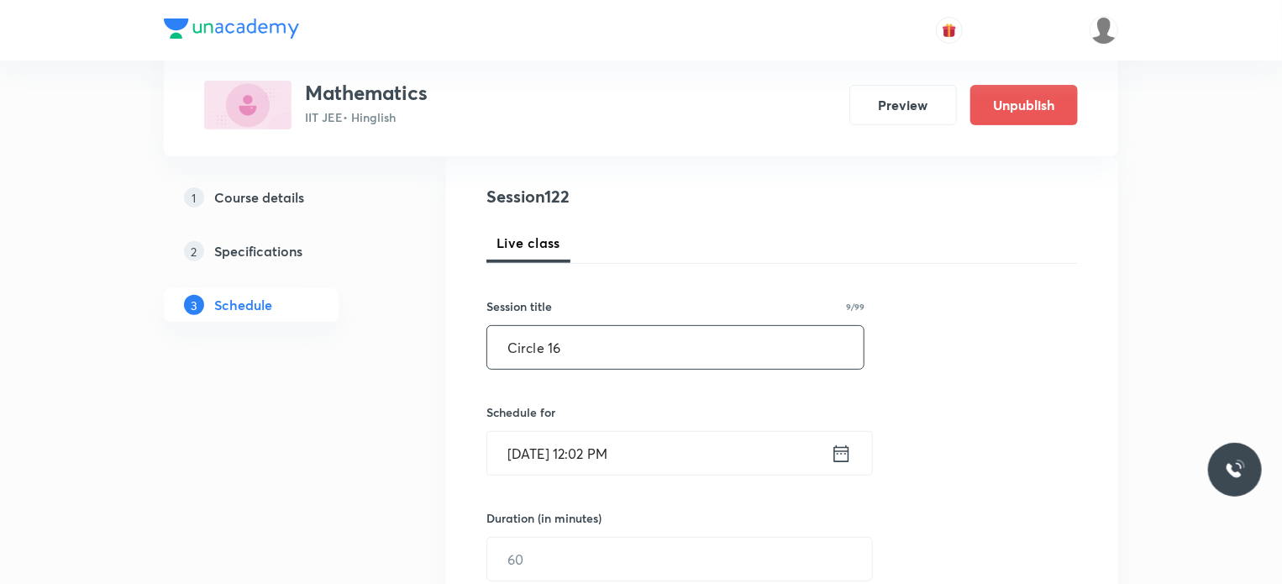
scroll to position [336, 0]
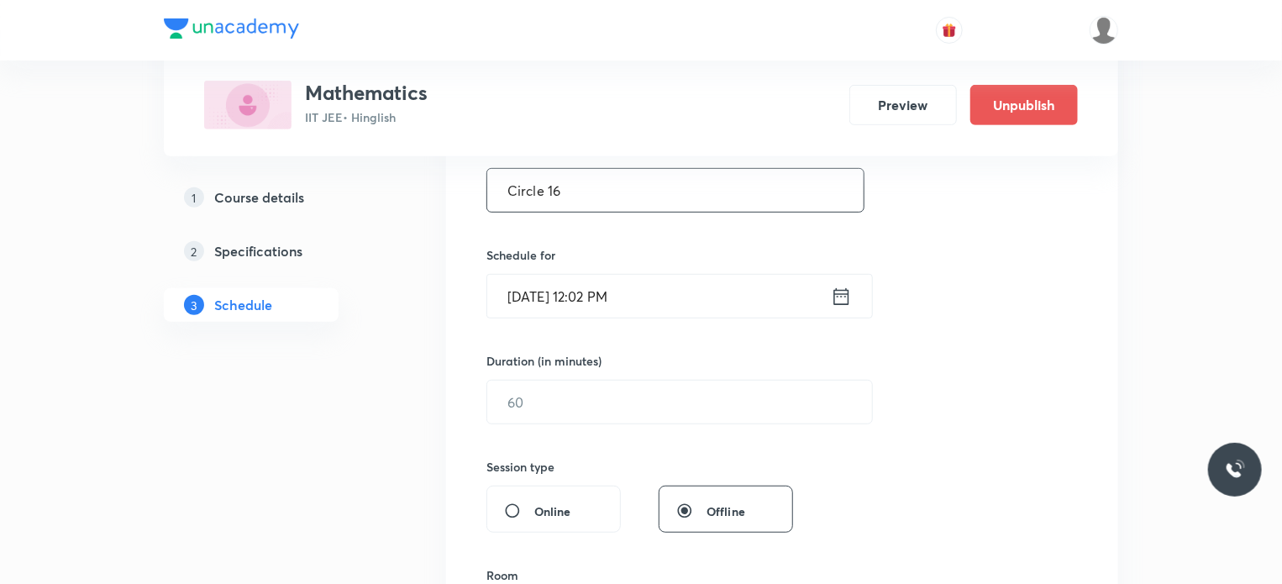
click at [661, 293] on input "Oct 7, 2025, 12:02 PM" at bounding box center [659, 296] width 344 height 43
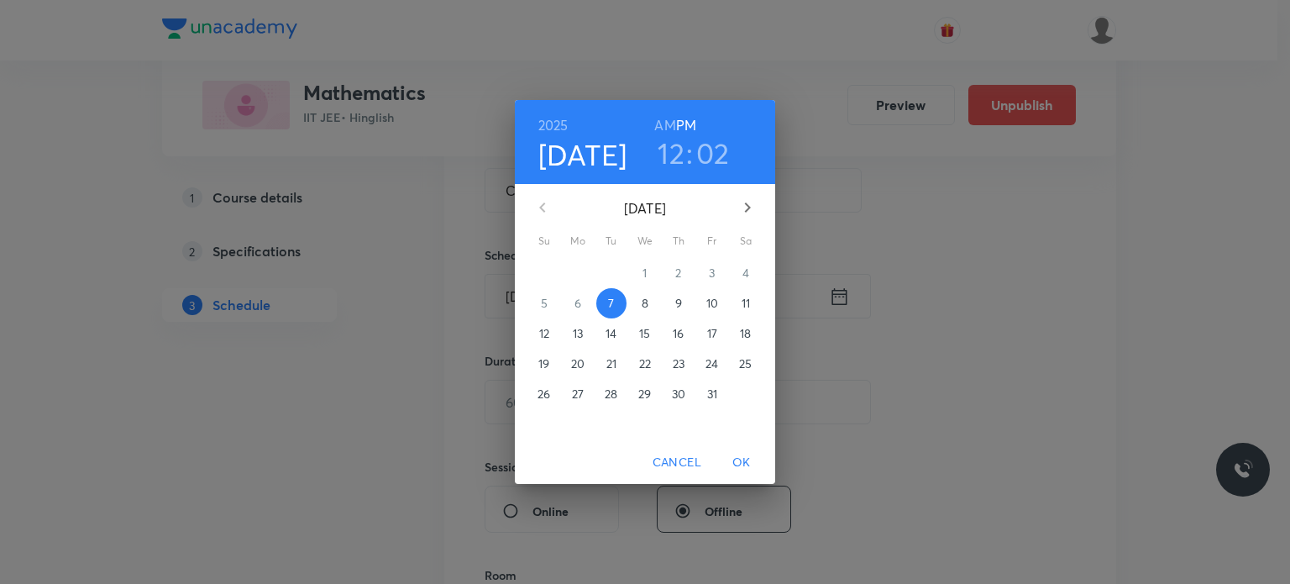
click at [670, 153] on h3 "12" at bounding box center [671, 152] width 27 height 35
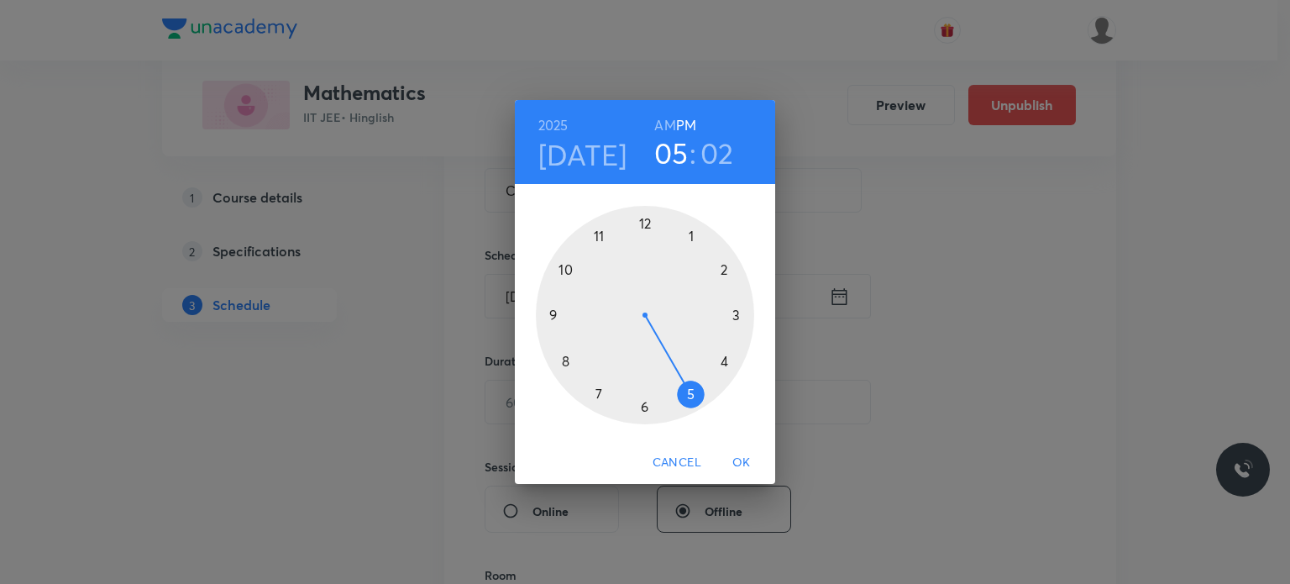
drag, startPoint x: 726, startPoint y: 305, endPoint x: 695, endPoint y: 383, distance: 84.1
click at [695, 383] on div at bounding box center [645, 315] width 218 height 218
drag, startPoint x: 688, startPoint y: 310, endPoint x: 576, endPoint y: 317, distance: 111.9
click at [581, 317] on div at bounding box center [645, 315] width 218 height 218
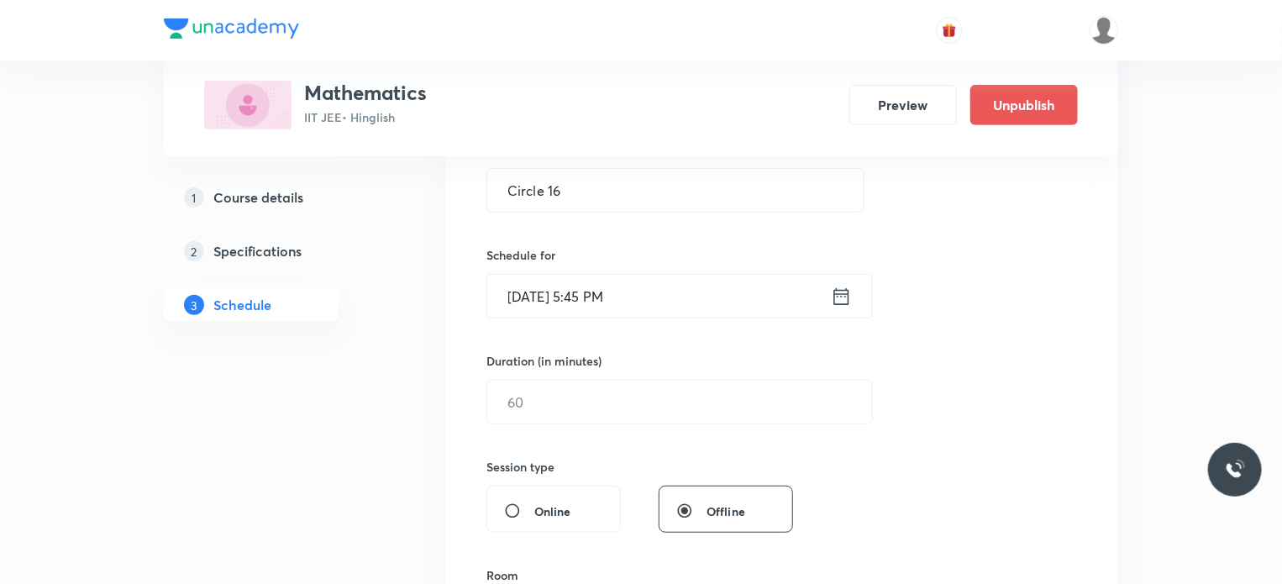
click at [544, 373] on div "Duration (in minutes) ​" at bounding box center [639, 388] width 307 height 72
click at [532, 396] on input "text" at bounding box center [679, 401] width 385 height 43
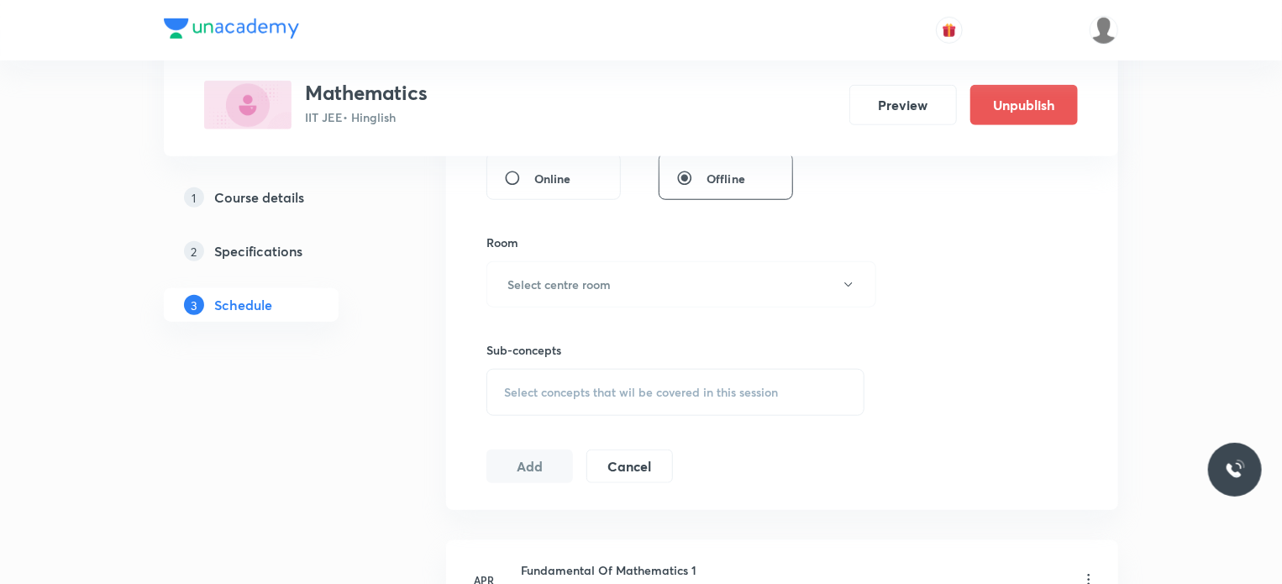
scroll to position [672, 0]
type input "80"
click at [570, 291] on button "Select centre room" at bounding box center [681, 281] width 390 height 46
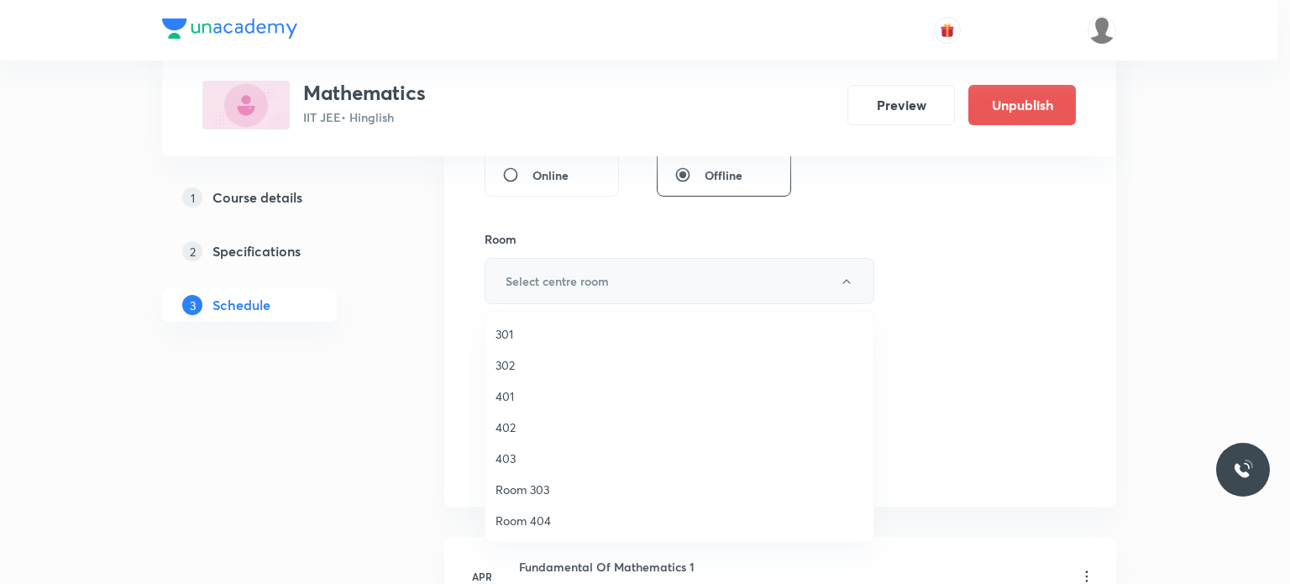
click at [569, 328] on span "301" at bounding box center [680, 334] width 368 height 18
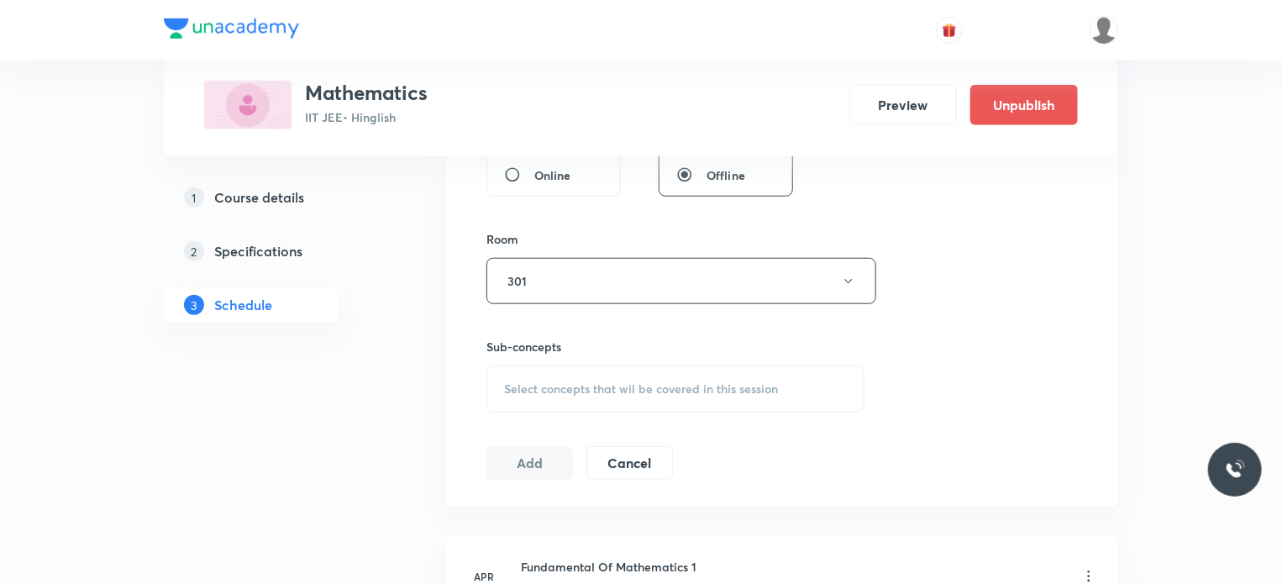
click at [687, 389] on span "Select concepts that wil be covered in this session" at bounding box center [641, 388] width 274 height 13
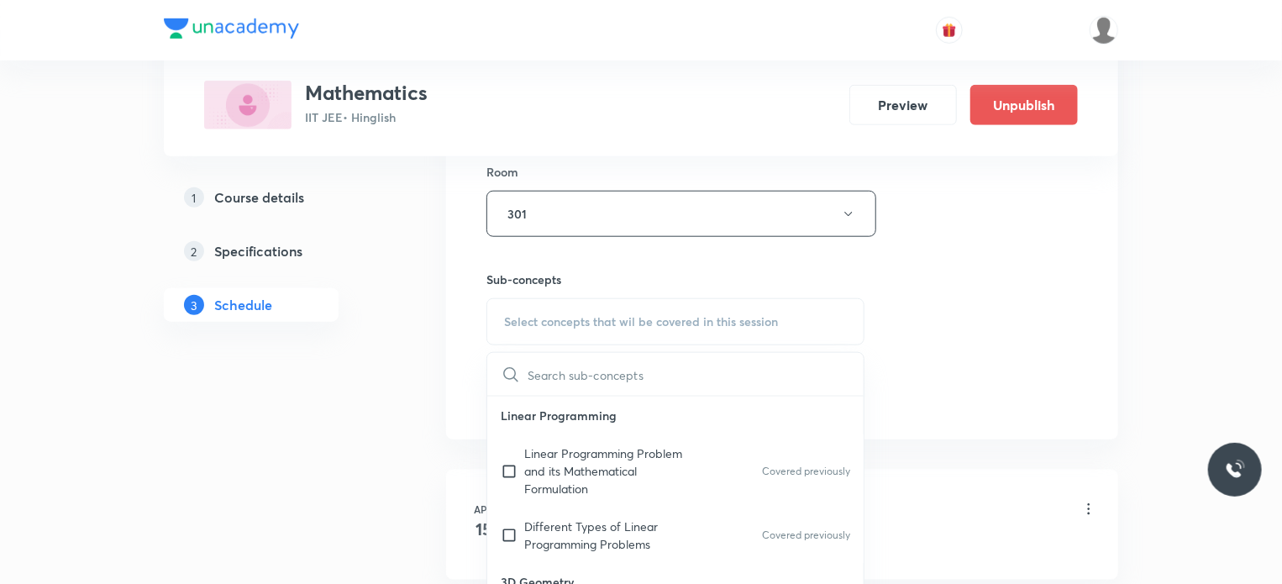
scroll to position [840, 0]
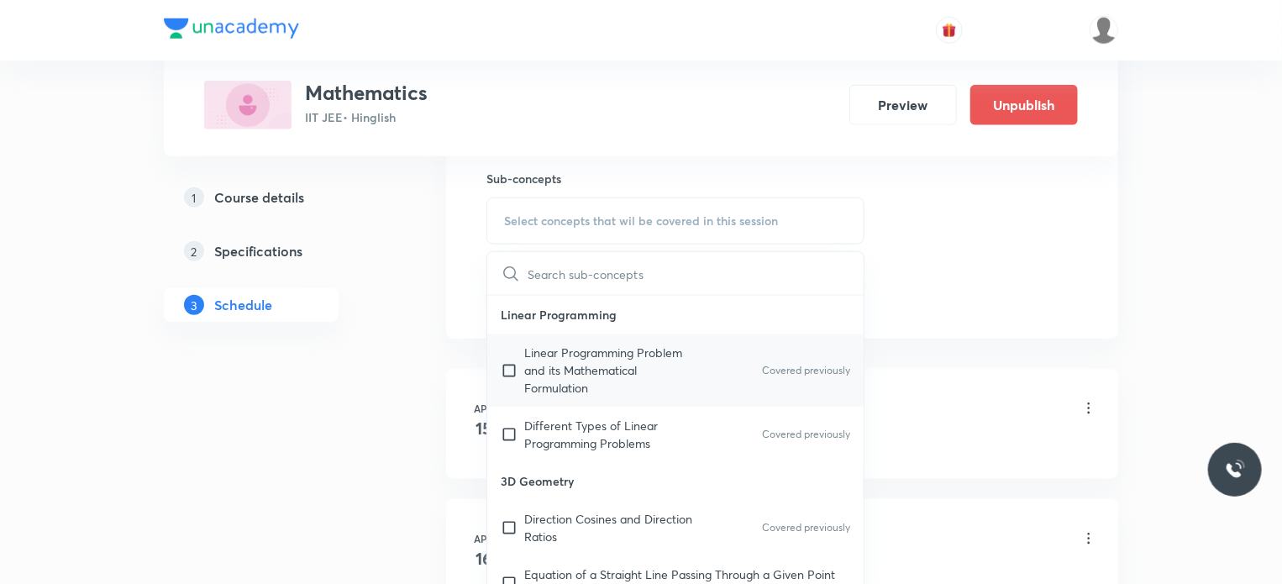
click at [659, 352] on p "Linear Programming Problem and its Mathematical Formulation" at bounding box center [609, 370] width 170 height 53
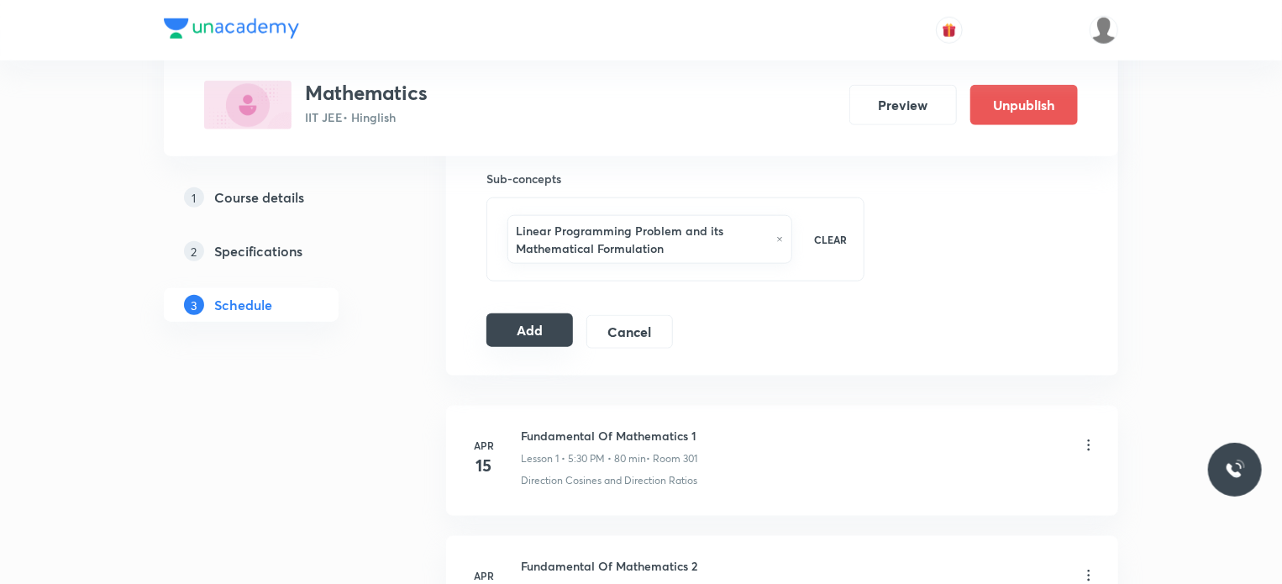
click at [558, 327] on button "Add" at bounding box center [529, 330] width 87 height 34
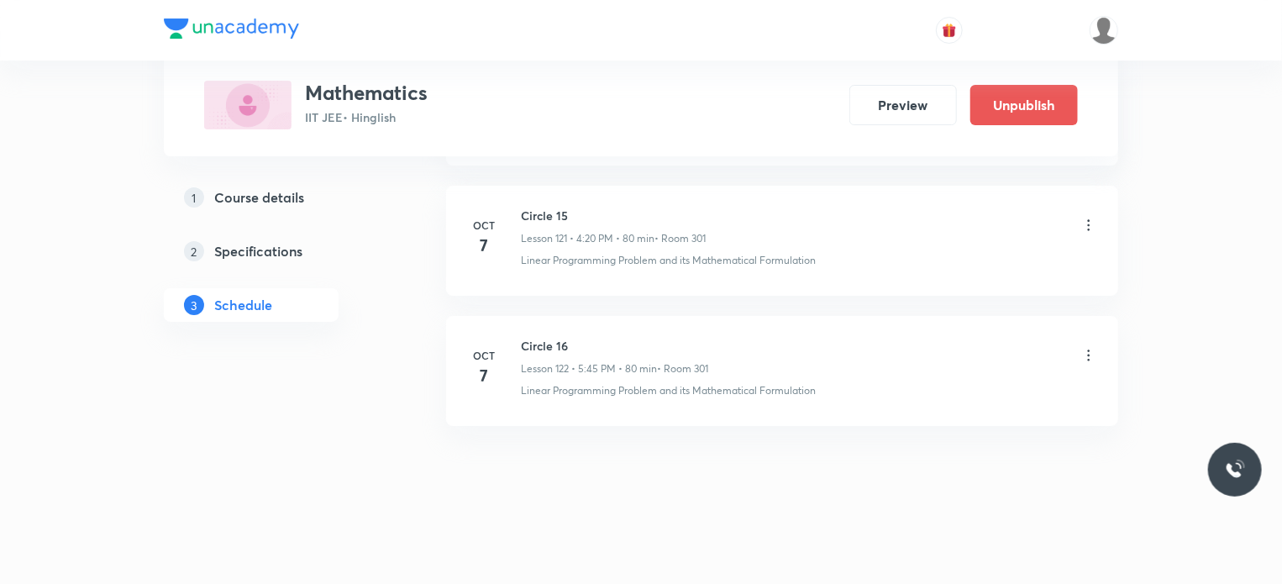
scroll to position [15703, 0]
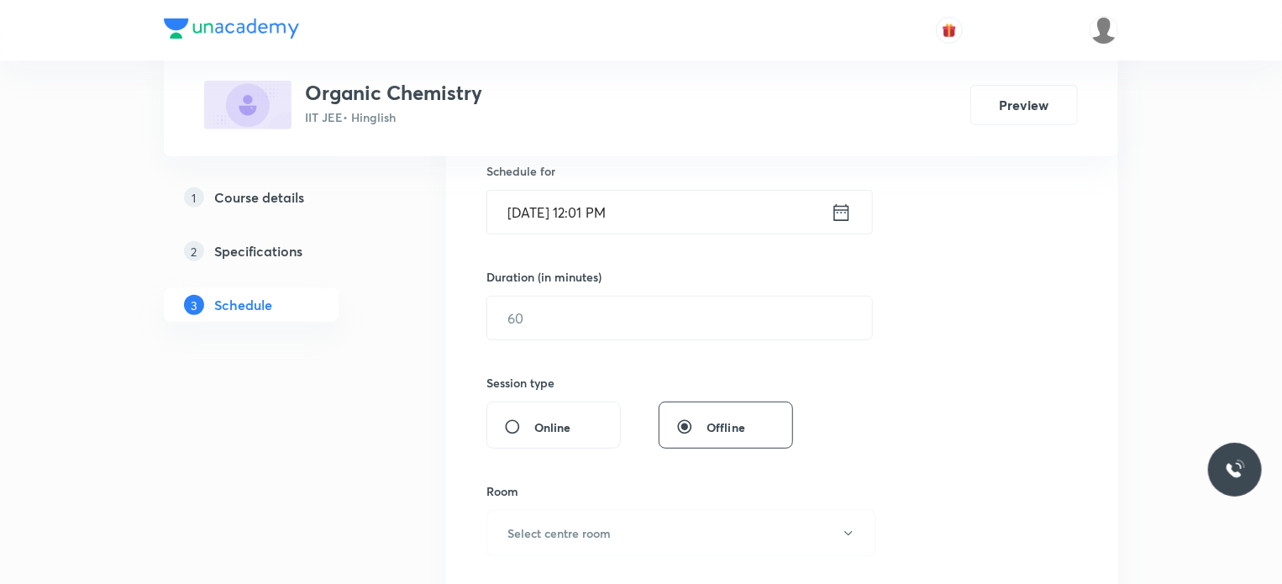
scroll to position [2708, 0]
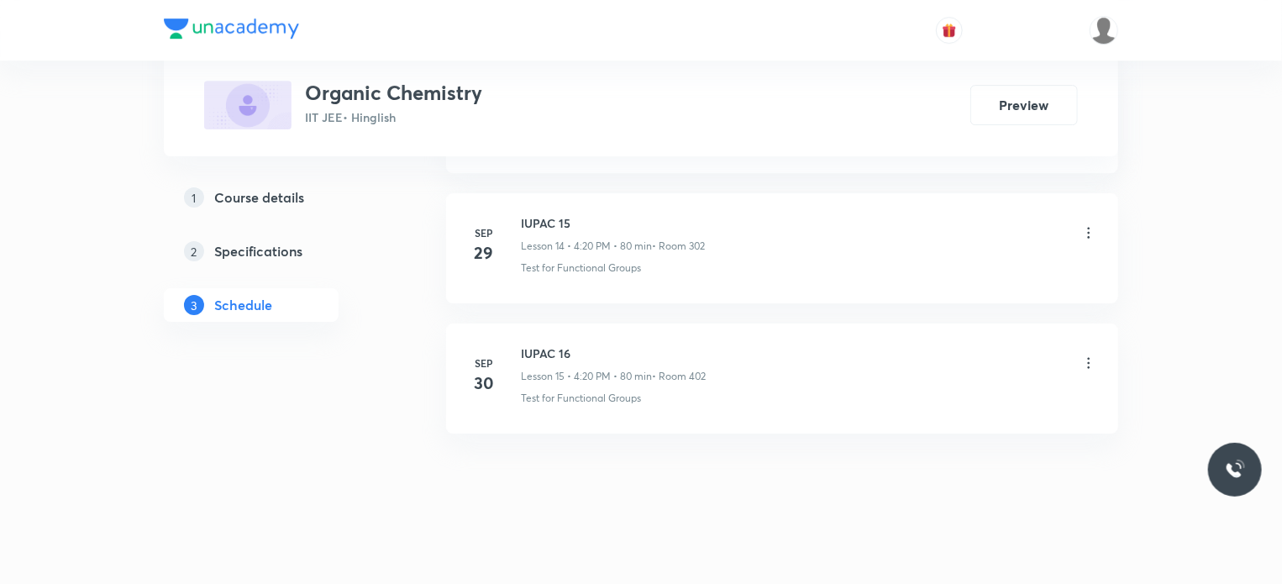
click at [534, 344] on h6 "IUPAC 16" at bounding box center [613, 353] width 185 height 18
copy h6 "IUPAC 16"
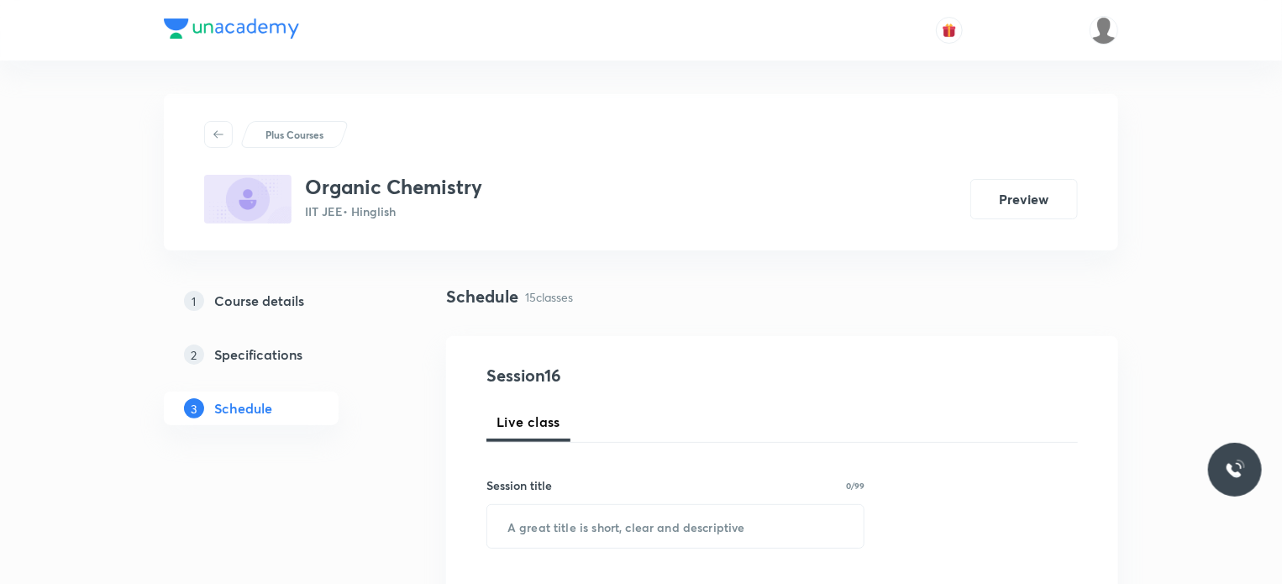
scroll to position [168, 0]
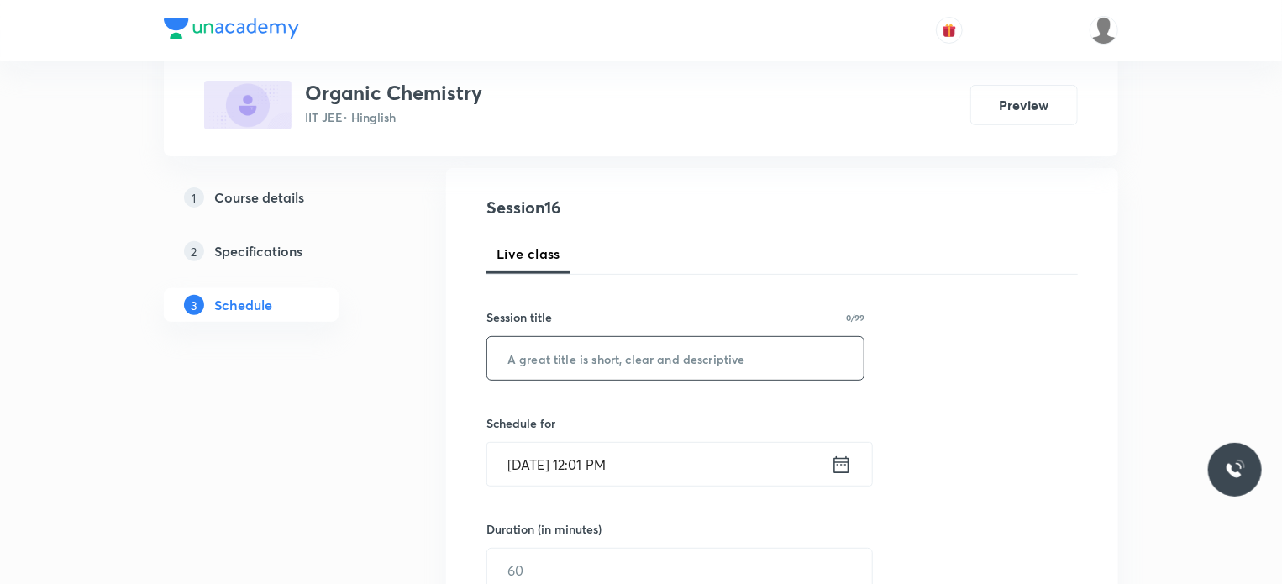
click at [543, 370] on input "text" at bounding box center [675, 358] width 376 height 43
paste input "IUPAC 16"
type input "IUPAC 17"
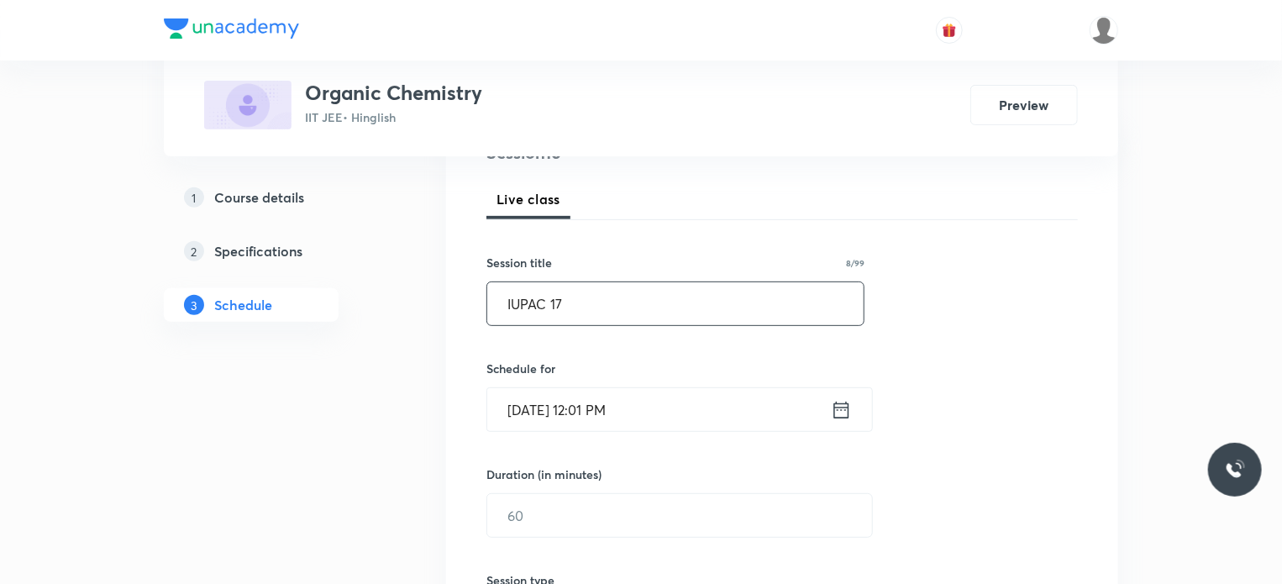
scroll to position [252, 0]
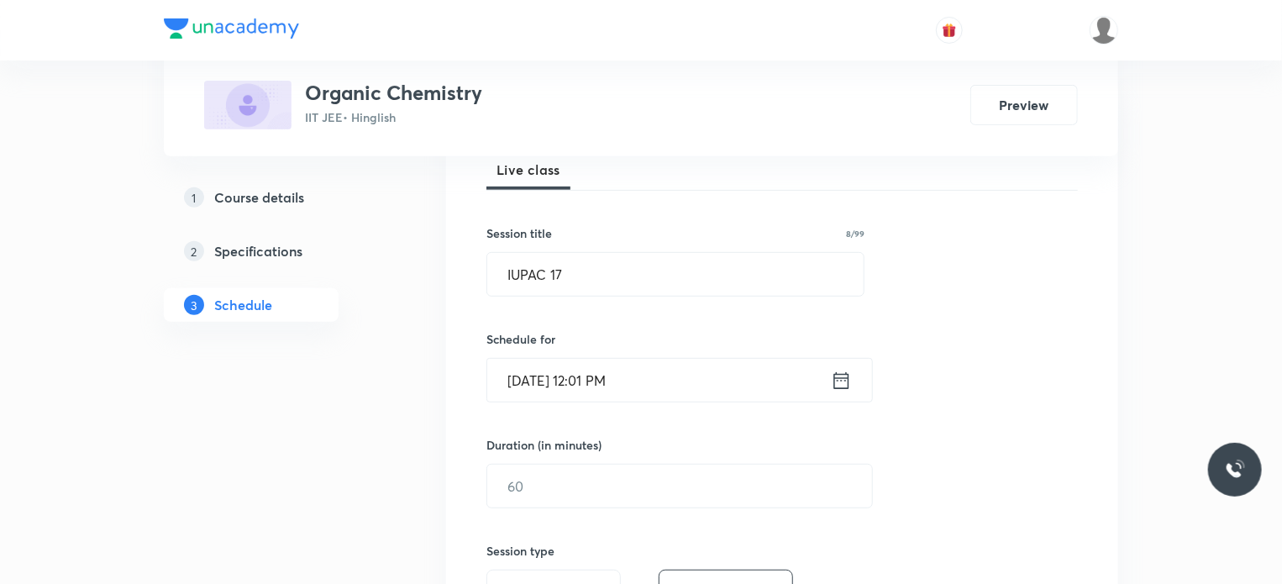
click at [571, 402] on div "Session 16 Live class Session title 8/99 IUPAC 17 ​ Schedule for [DATE] 12:01 P…" at bounding box center [781, 505] width 591 height 789
click at [578, 382] on input "[DATE] 12:01 PM" at bounding box center [659, 380] width 344 height 43
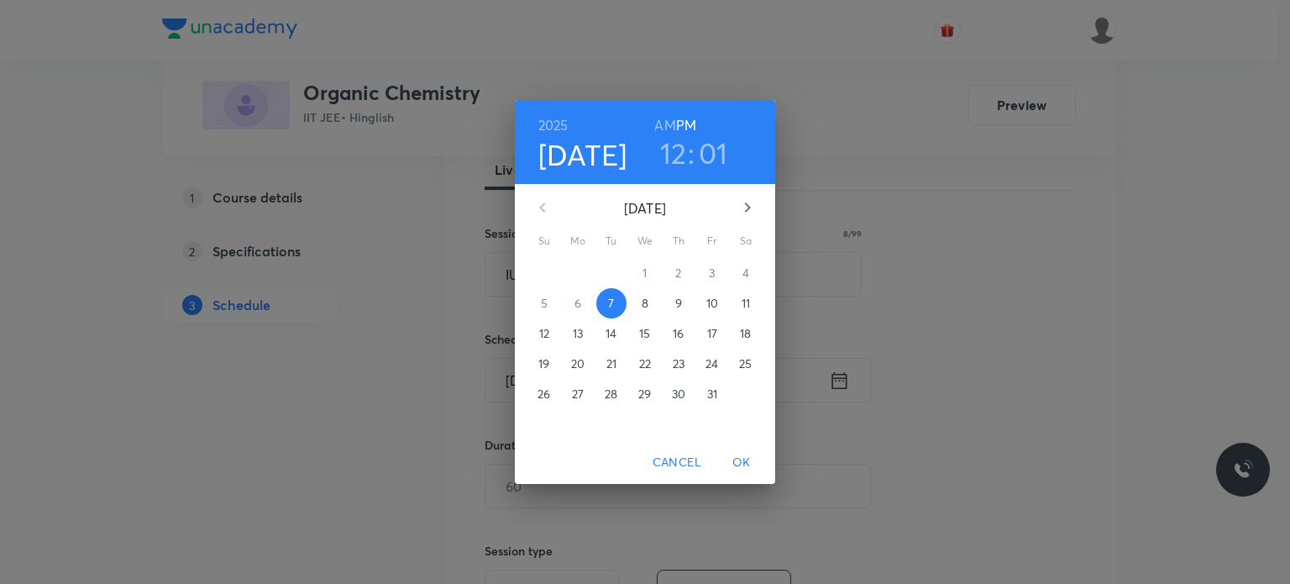
click at [675, 157] on h3 "12" at bounding box center [673, 152] width 27 height 35
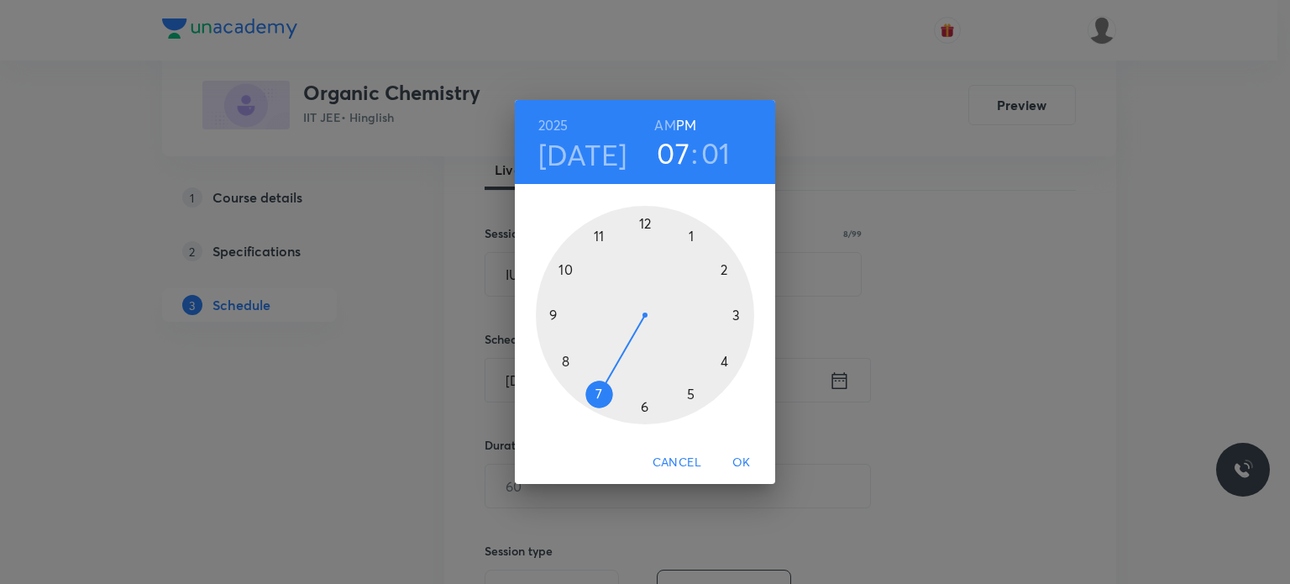
drag, startPoint x: 726, startPoint y: 349, endPoint x: 615, endPoint y: 394, distance: 119.8
click at [615, 394] on div at bounding box center [645, 315] width 218 height 218
drag, startPoint x: 706, startPoint y: 336, endPoint x: 722, endPoint y: 265, distance: 73.2
click at [722, 265] on div at bounding box center [645, 315] width 218 height 218
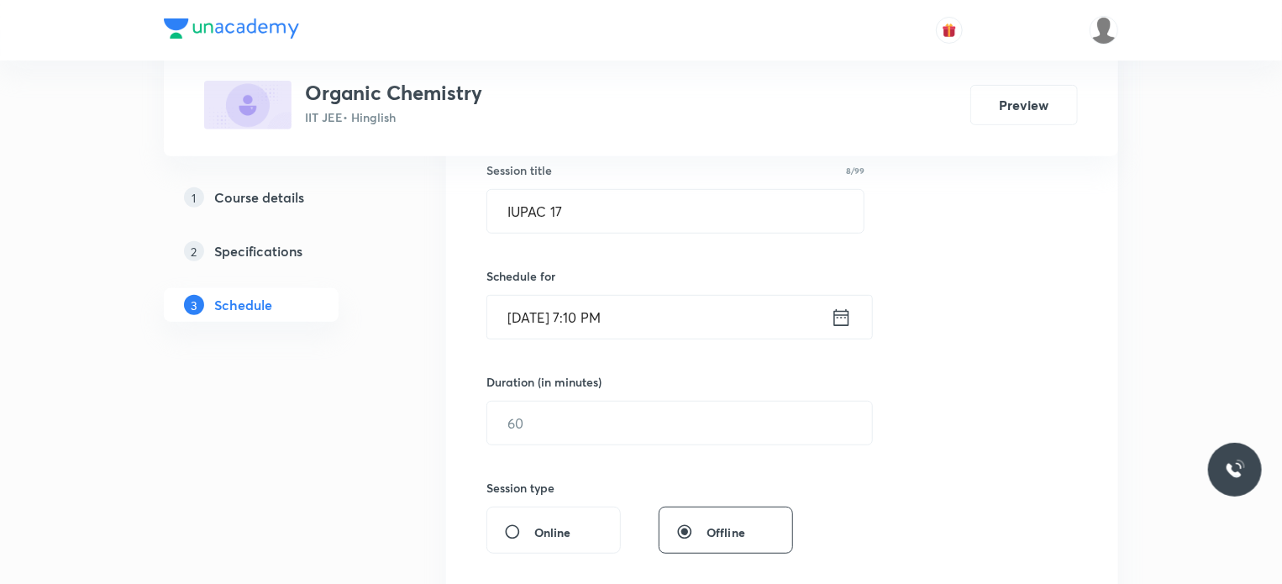
scroll to position [420, 0]
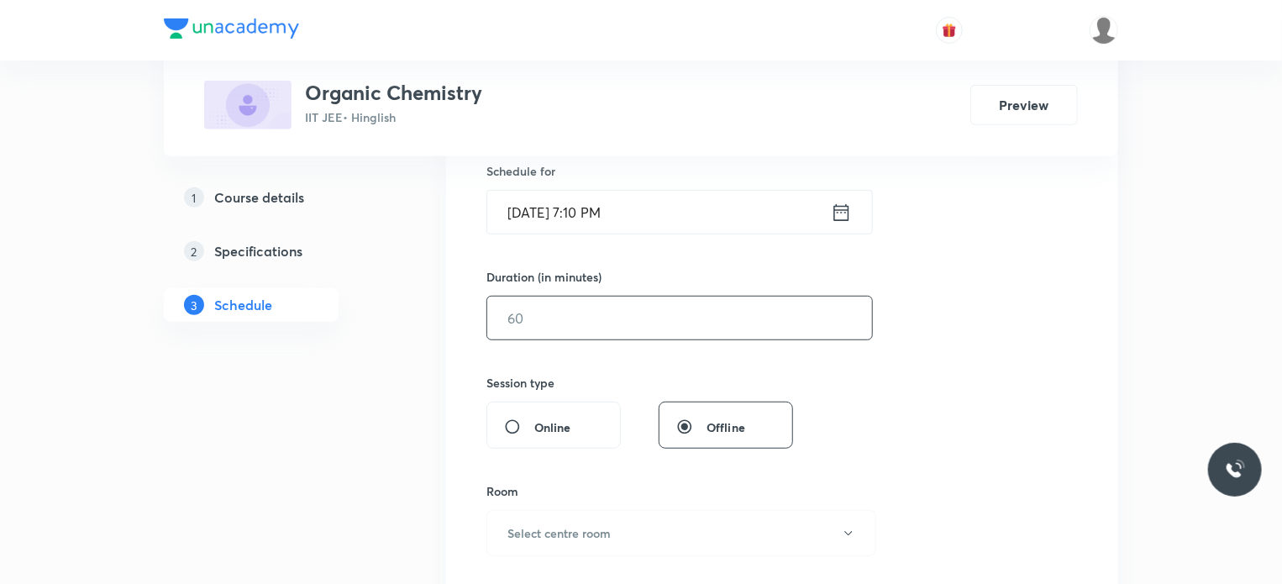
click at [632, 338] on input "text" at bounding box center [679, 317] width 385 height 43
click at [625, 323] on input "text" at bounding box center [679, 317] width 385 height 43
type input "80"
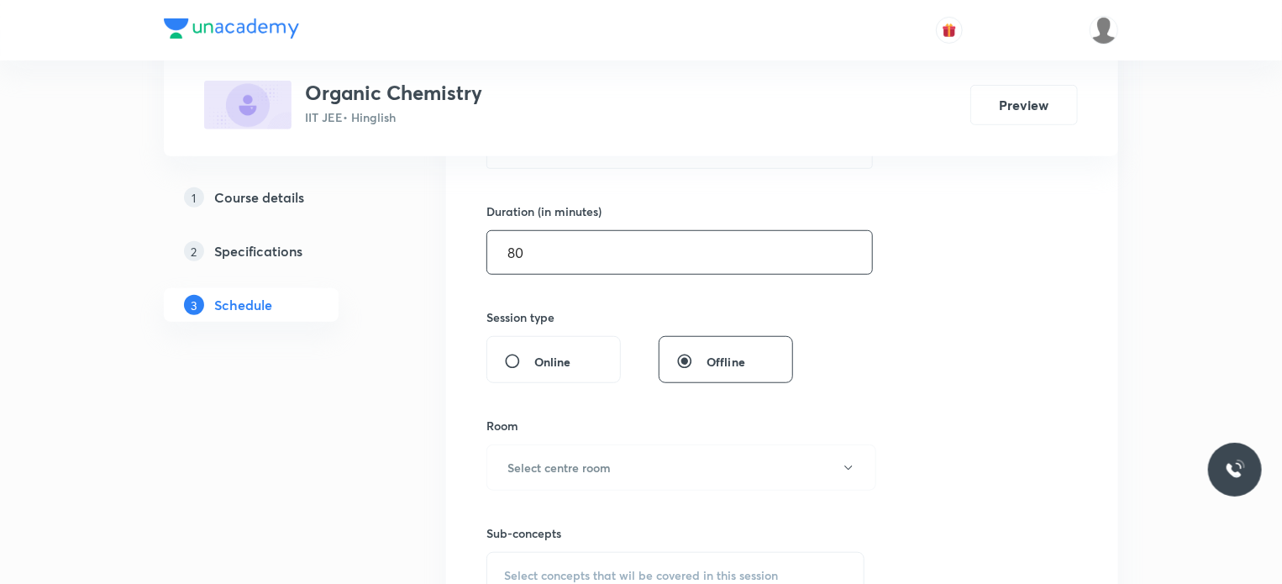
scroll to position [588, 0]
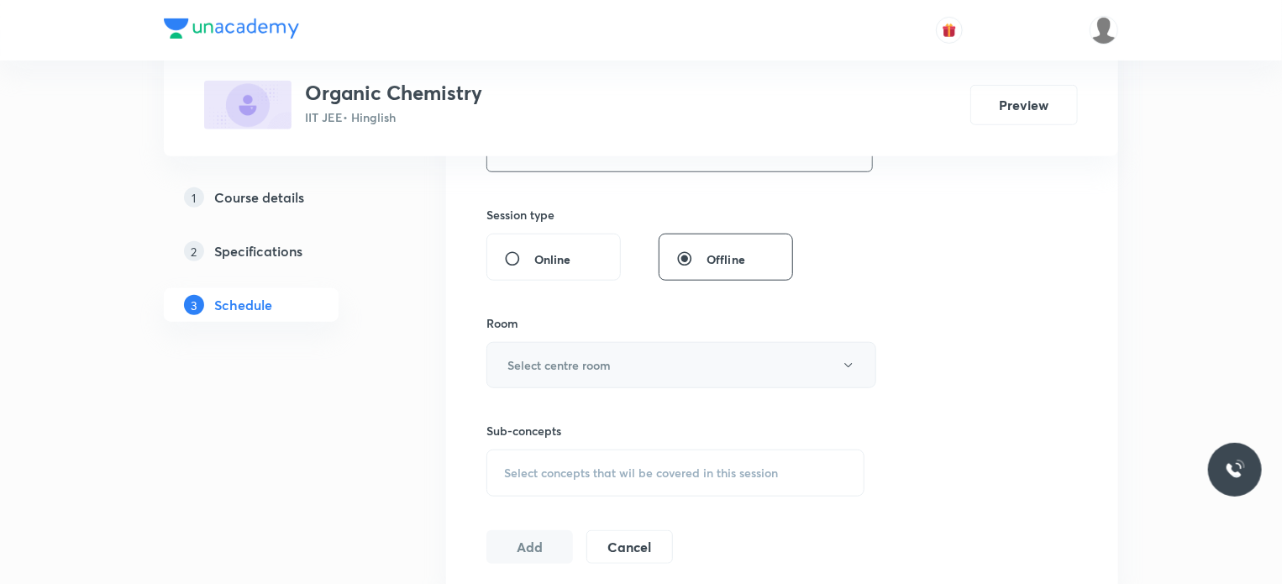
click at [628, 364] on button "Select centre room" at bounding box center [681, 365] width 390 height 46
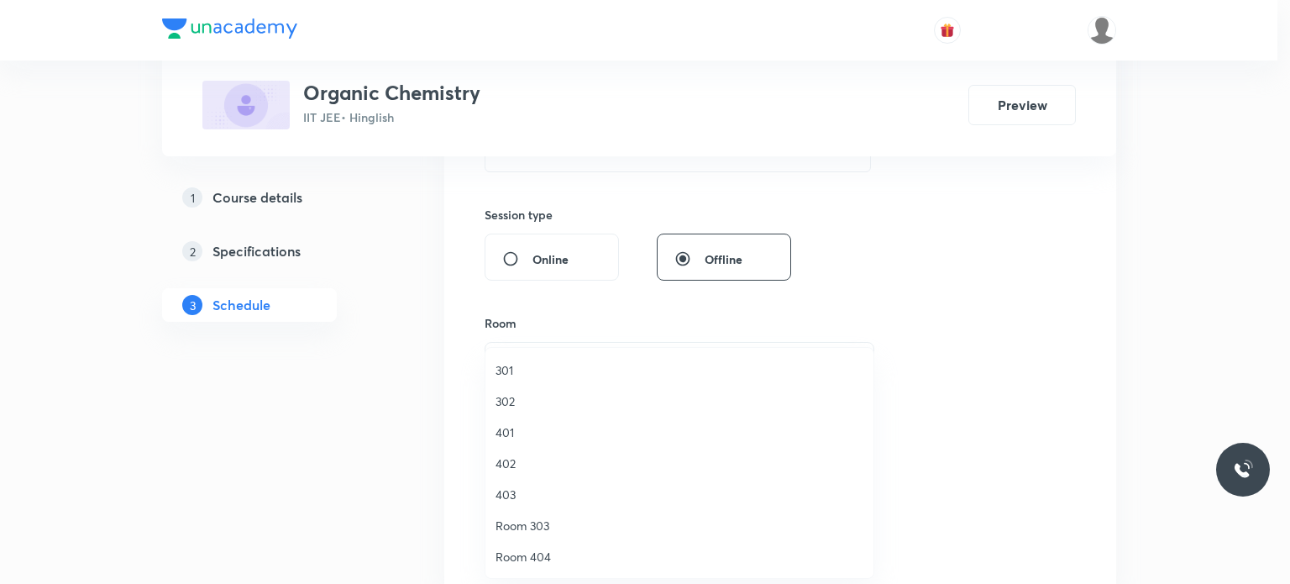
click at [626, 364] on span "301" at bounding box center [680, 370] width 368 height 18
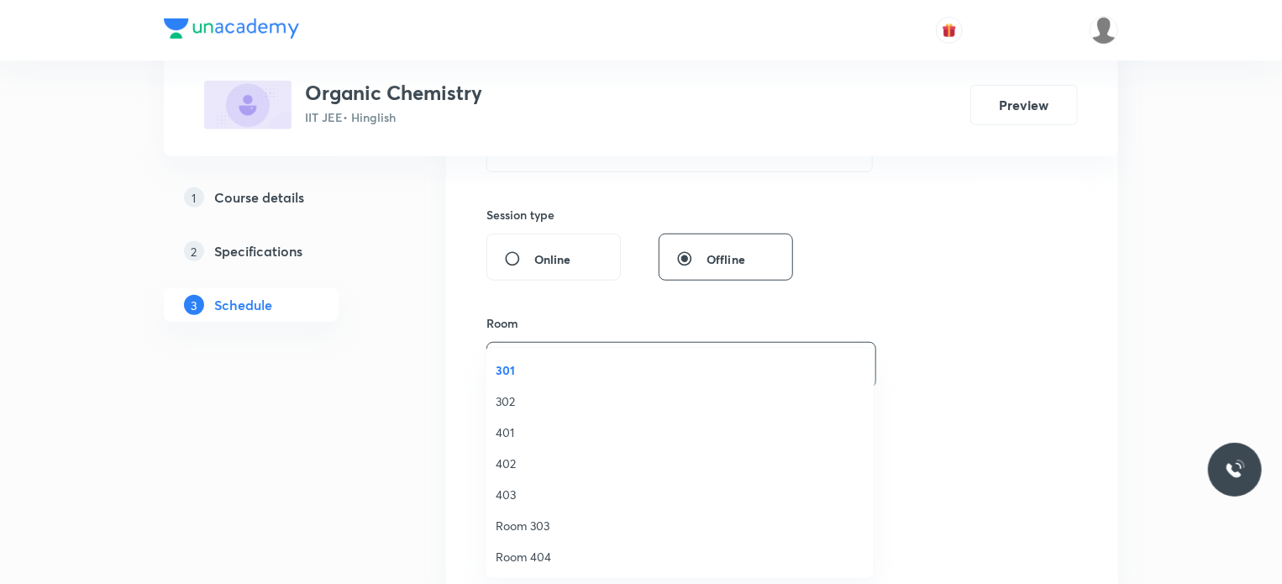
click at [622, 466] on span "Select concepts that wil be covered in this session" at bounding box center [641, 472] width 274 height 13
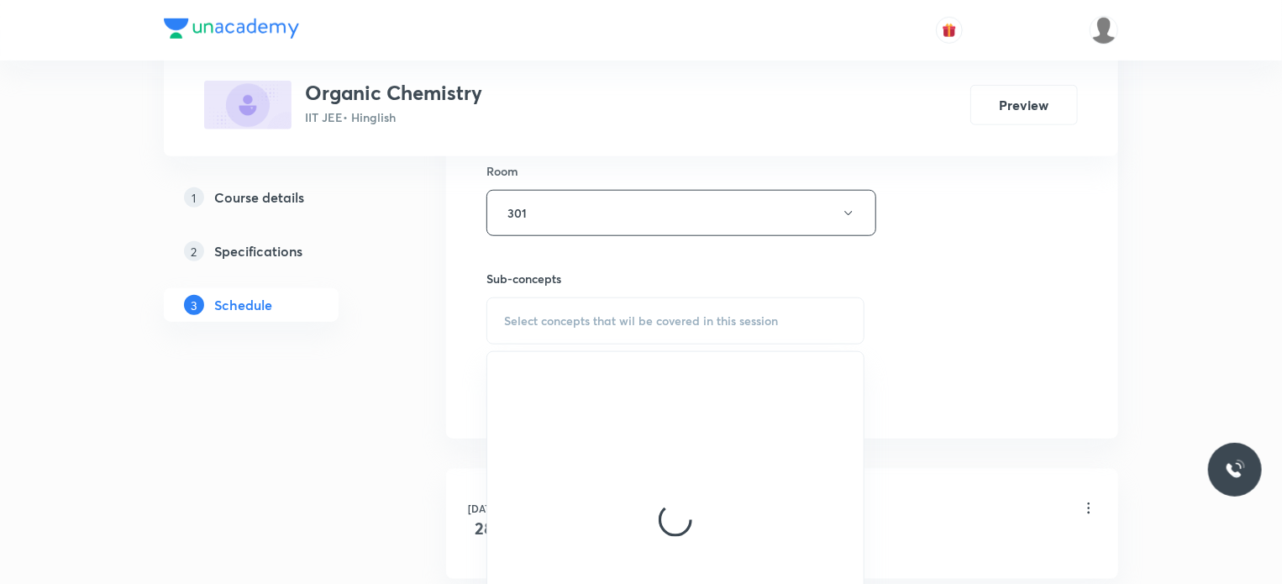
scroll to position [756, 0]
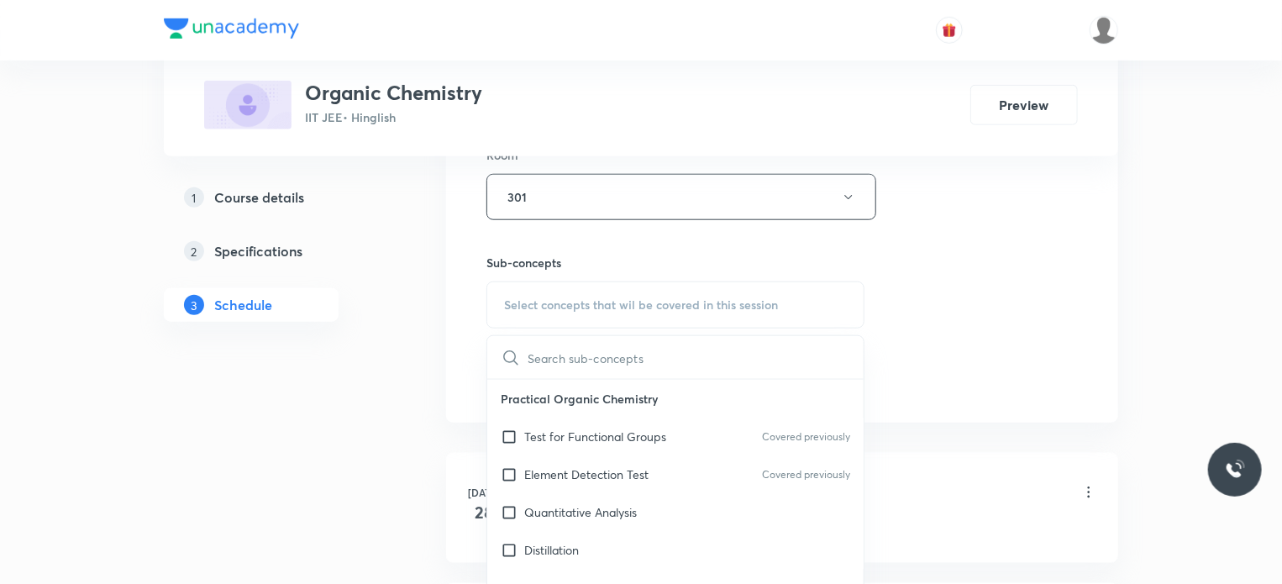
click at [683, 421] on div "Test for Functional Groups Covered previously" at bounding box center [675, 436] width 376 height 38
checkbox input "true"
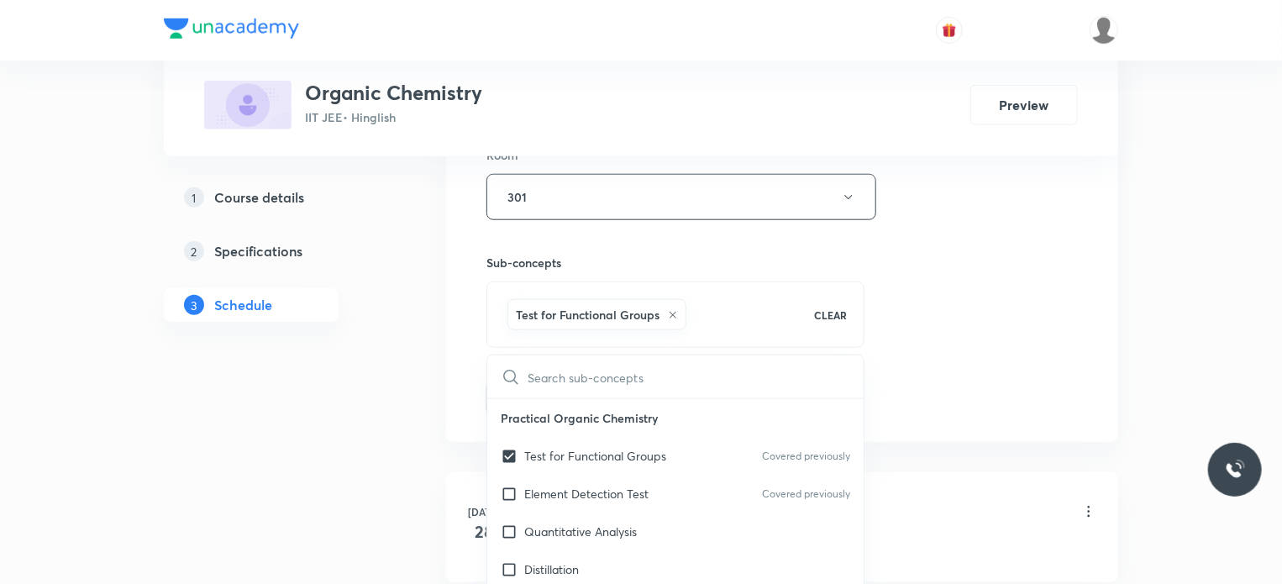
click at [1005, 382] on div "Session 16 Live class Session title 8/99 IUPAC 17 ​ Schedule for [DATE] 7:10 PM…" at bounding box center [781, 11] width 591 height 808
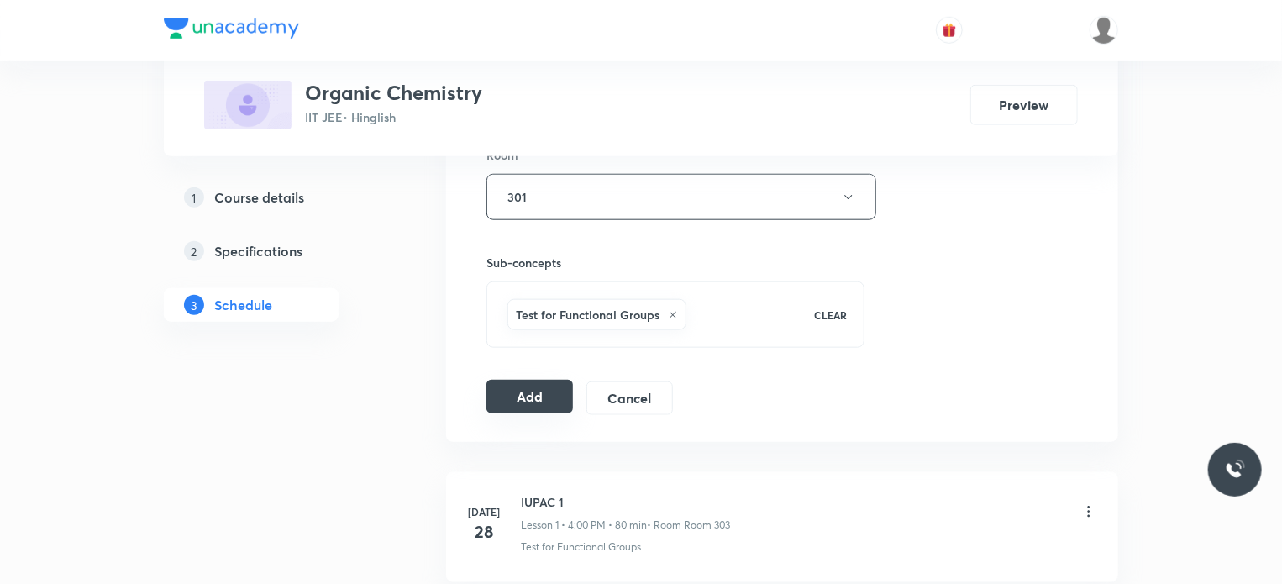
click at [555, 381] on button "Add" at bounding box center [529, 397] width 87 height 34
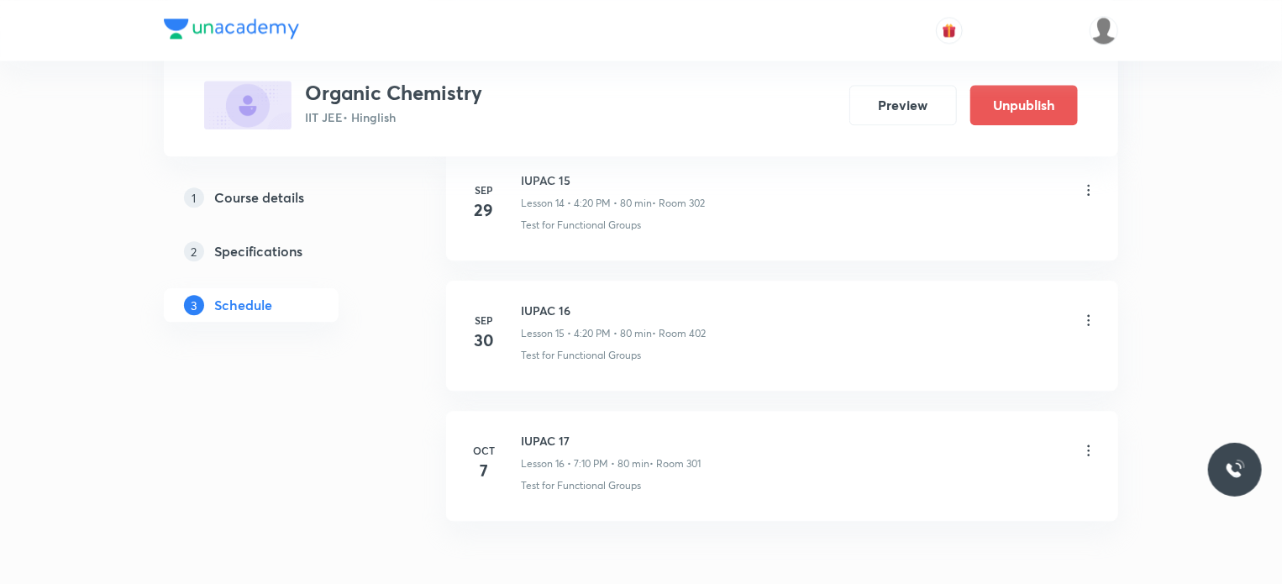
scroll to position [2068, 0]
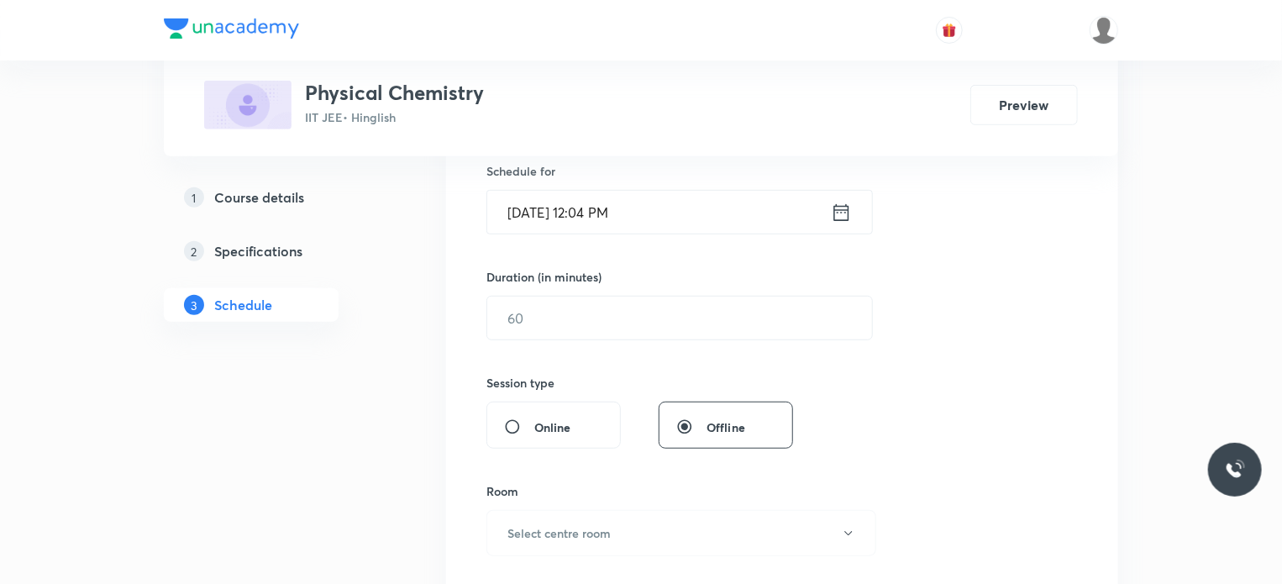
scroll to position [11019, 0]
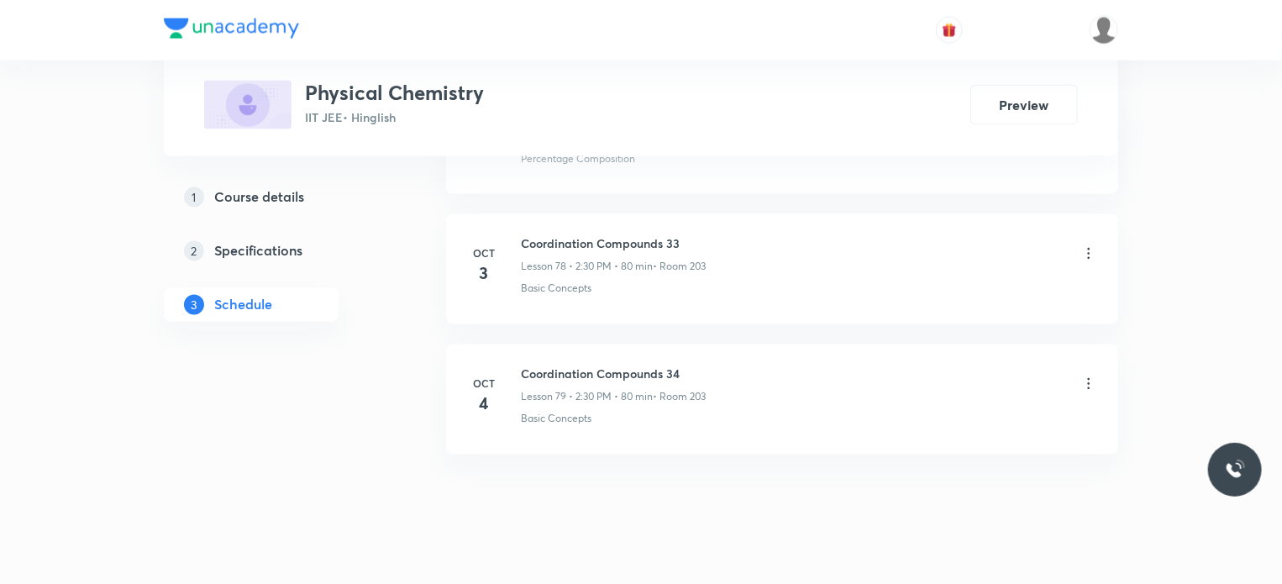
click at [565, 344] on li "[DATE] Coordination Compounds 34 Lesson 79 • 2:30 PM • 80 min • Room 203 Basic …" at bounding box center [782, 399] width 672 height 110
copy h6 "Coordination Compounds 34"
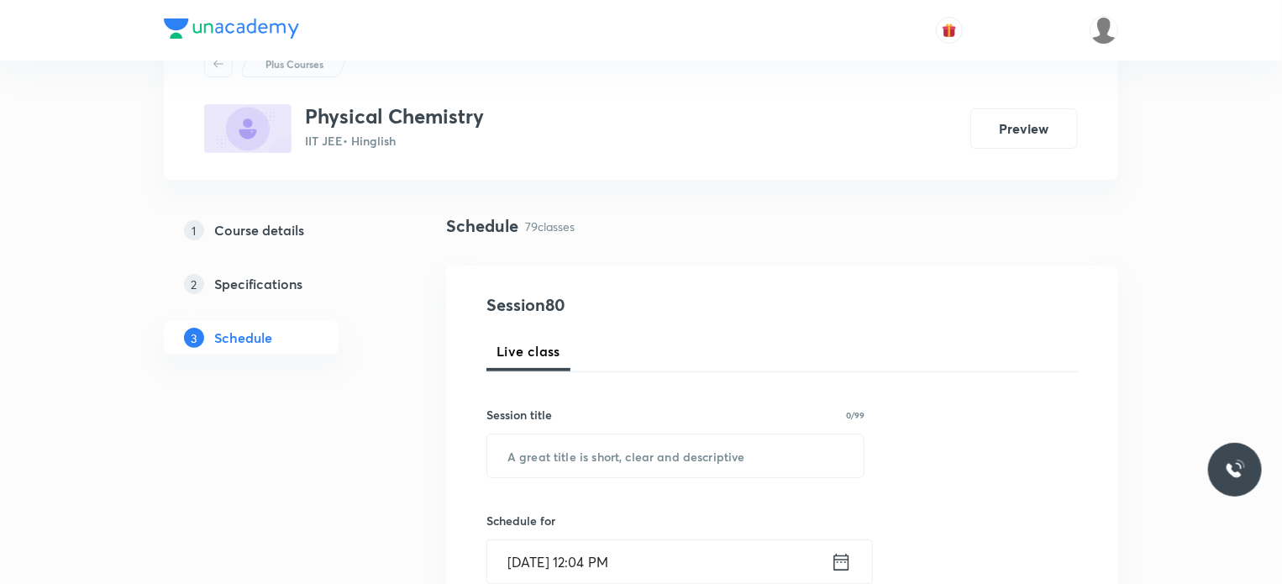
scroll to position [168, 0]
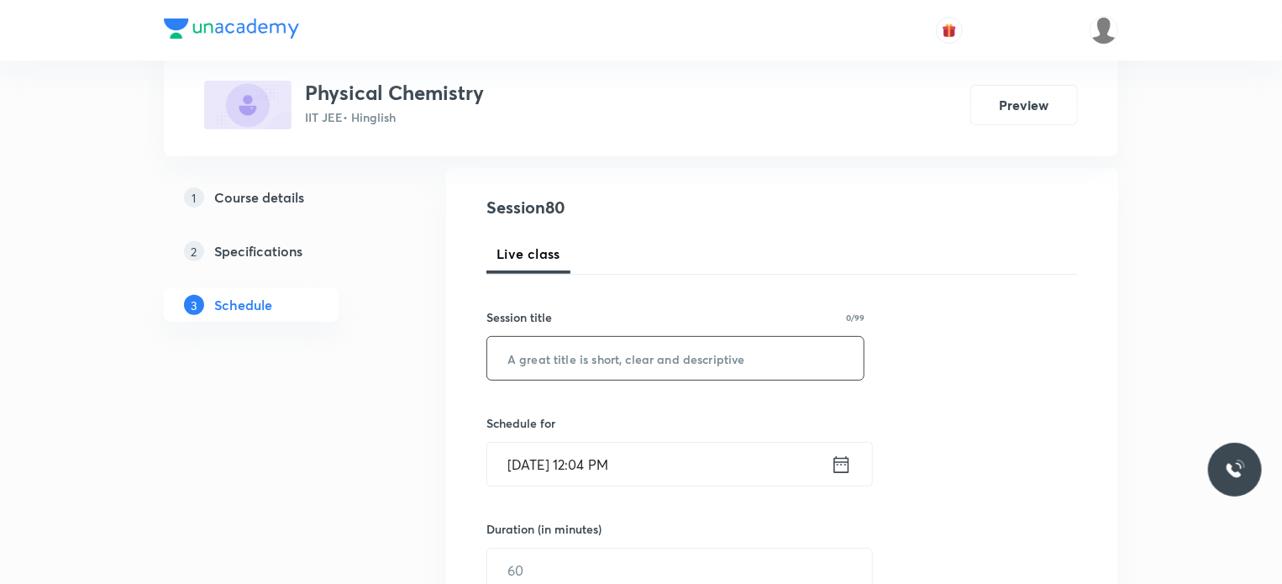
click at [647, 364] on input "text" at bounding box center [675, 358] width 376 height 43
paste input "Coordination Compounds 34"
type input "Coordination Compounds 35"
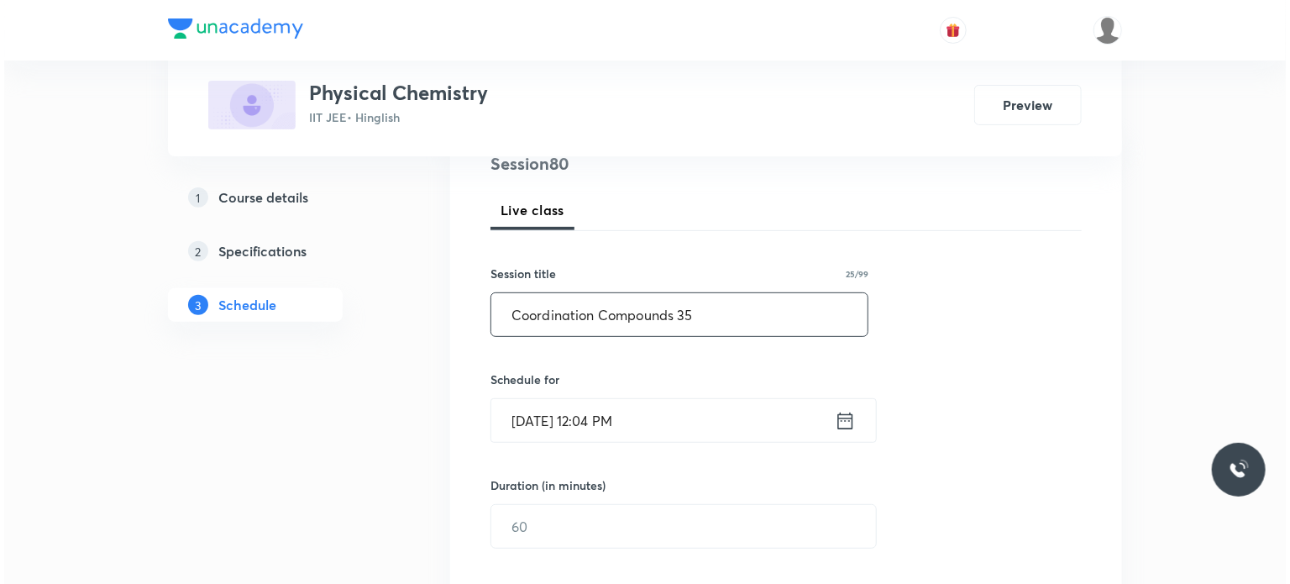
scroll to position [252, 0]
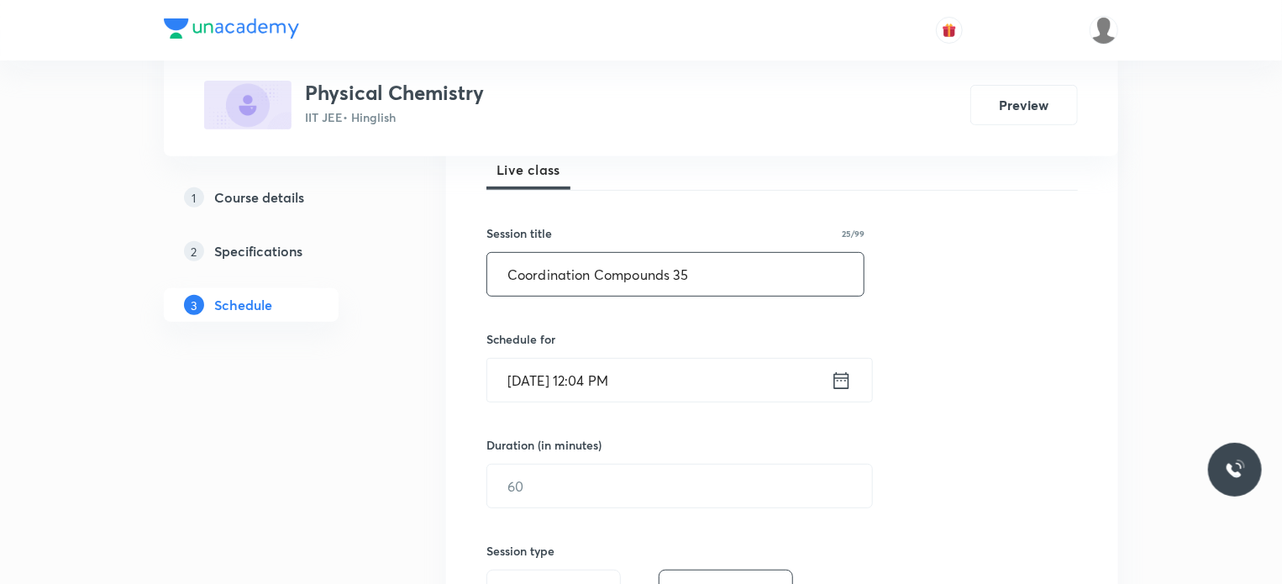
click at [669, 374] on input "[DATE] 12:04 PM" at bounding box center [659, 380] width 344 height 43
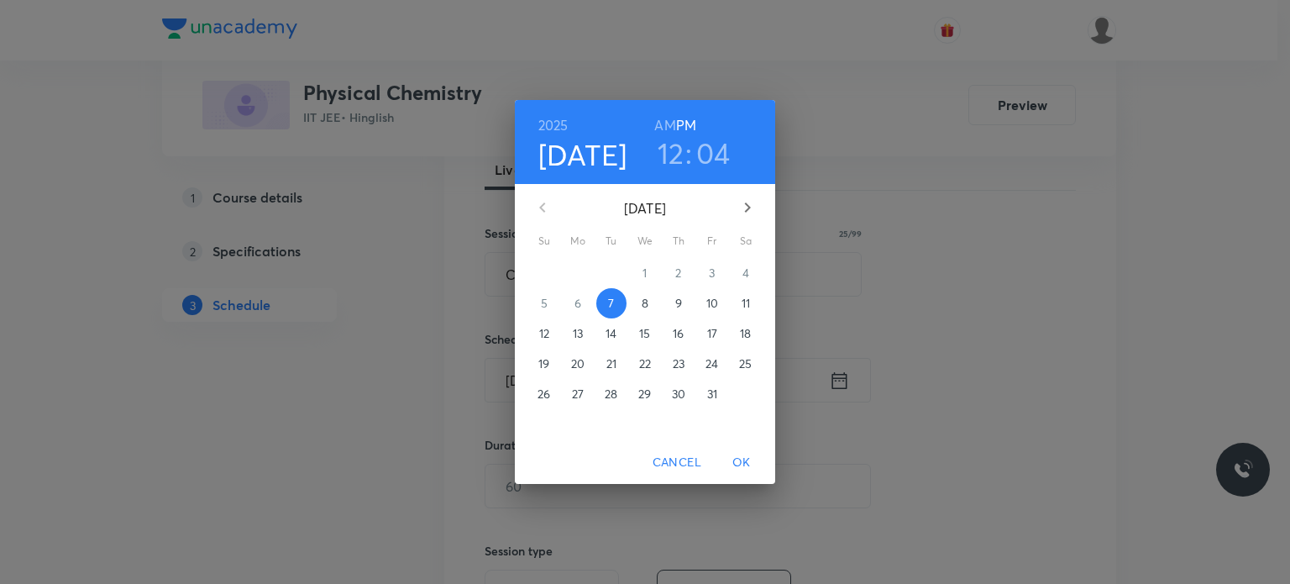
click at [674, 153] on h3 "12" at bounding box center [671, 152] width 27 height 35
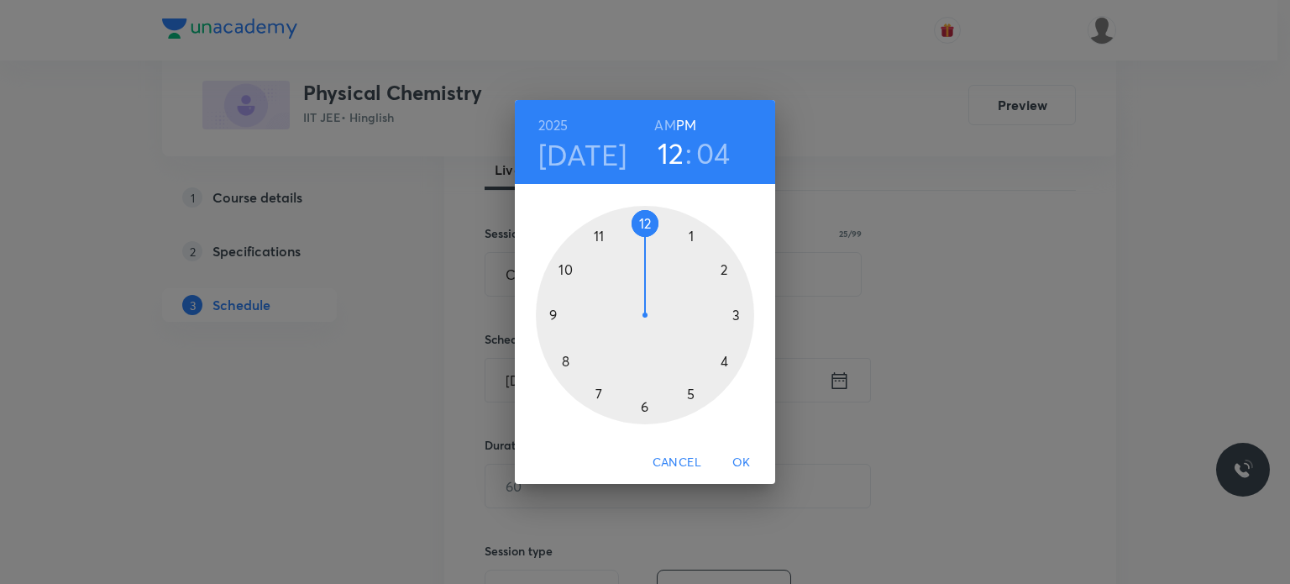
click at [725, 170] on h3 "04" at bounding box center [713, 152] width 34 height 35
click at [669, 143] on h3 "12" at bounding box center [671, 152] width 27 height 35
drag, startPoint x: 709, startPoint y: 244, endPoint x: 720, endPoint y: 267, distance: 25.9
click at [720, 267] on div at bounding box center [645, 315] width 218 height 218
drag, startPoint x: 756, startPoint y: 464, endPoint x: 751, endPoint y: 443, distance: 21.6
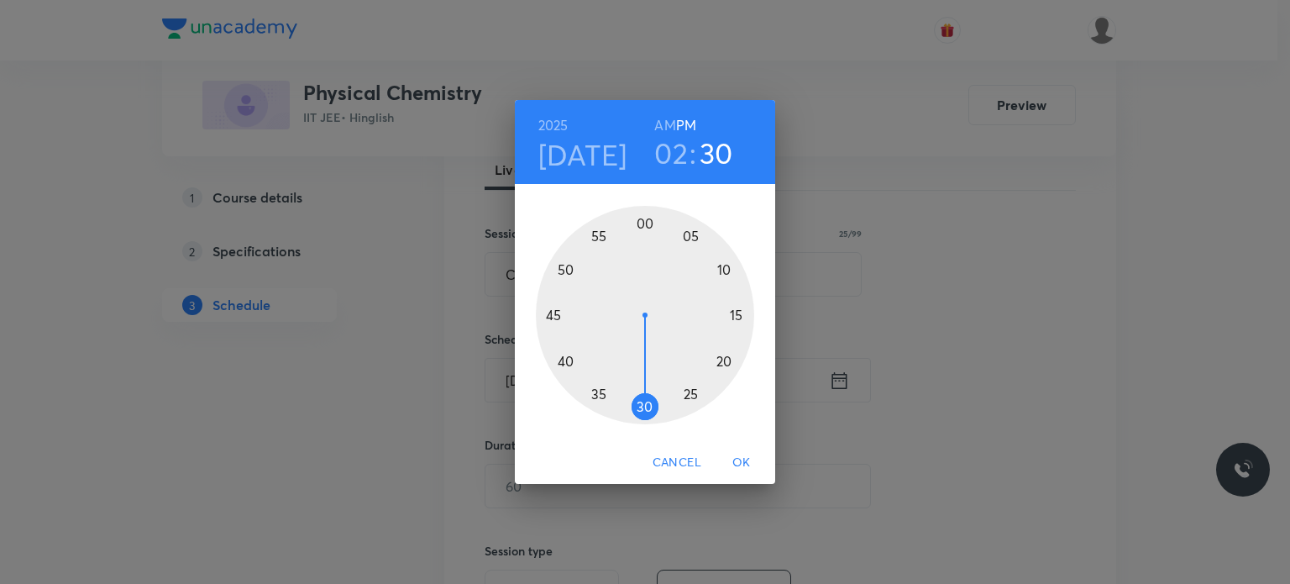
click at [757, 464] on span "OK" at bounding box center [741, 462] width 40 height 21
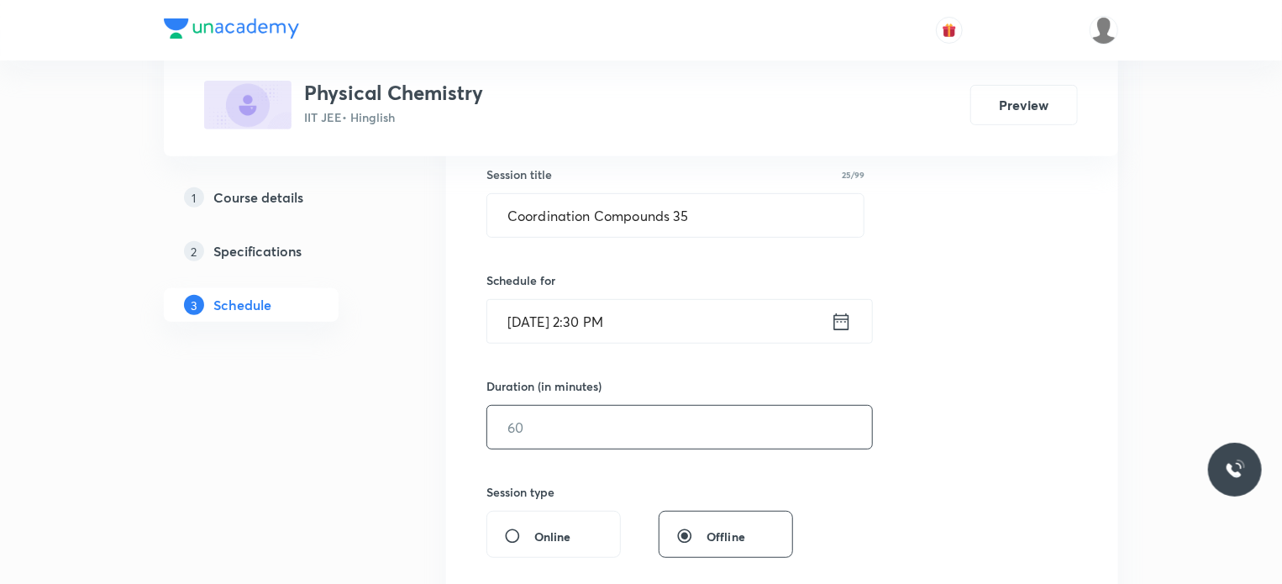
scroll to position [336, 0]
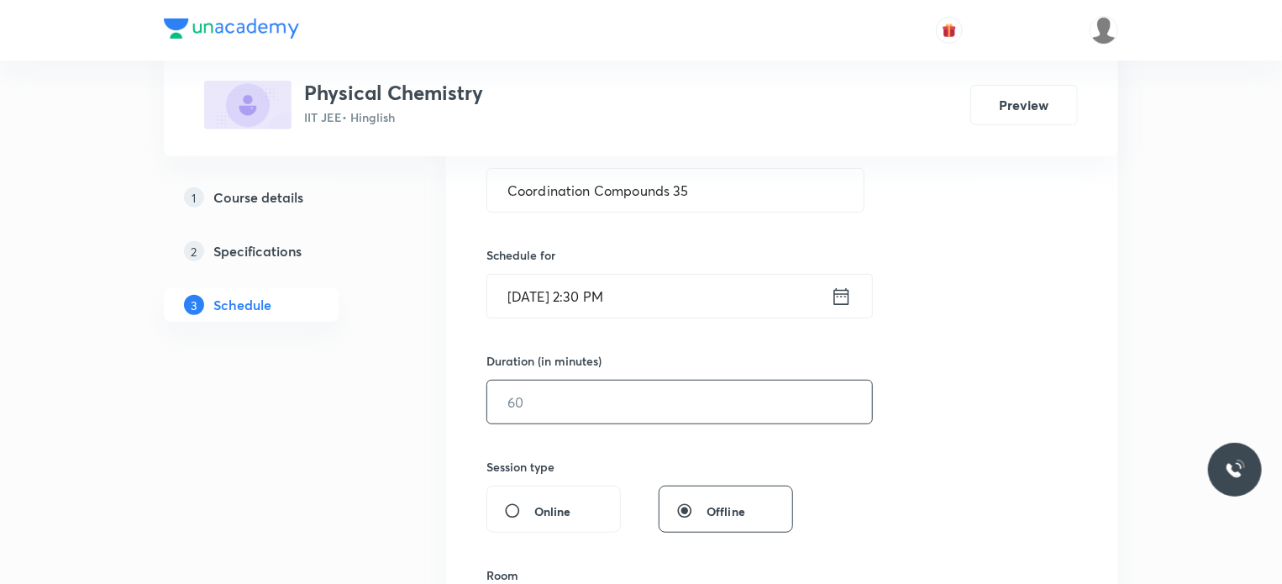
click at [638, 391] on input "text" at bounding box center [679, 401] width 385 height 43
type input "80"
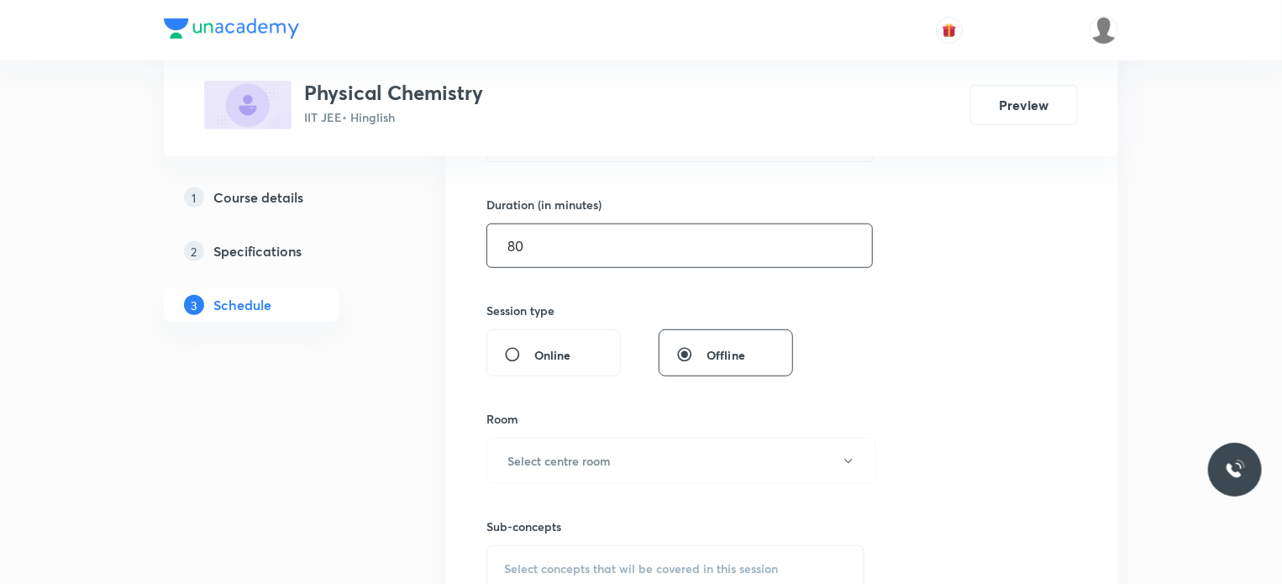
scroll to position [504, 0]
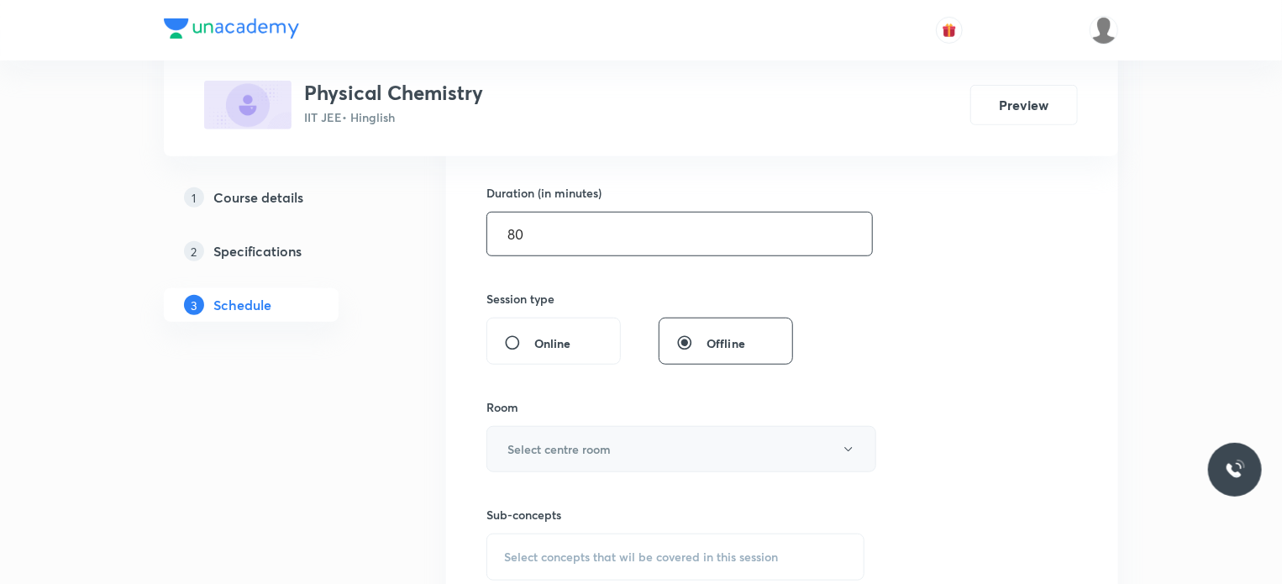
click at [610, 431] on button "Select centre room" at bounding box center [681, 449] width 390 height 46
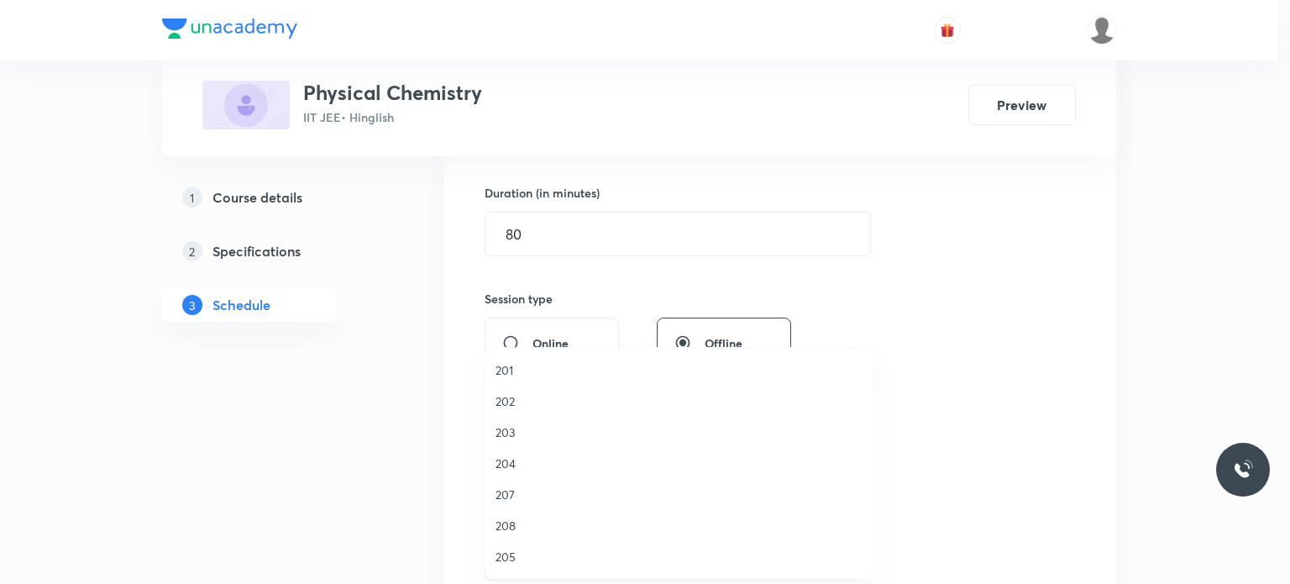
click at [537, 441] on li "203" at bounding box center [679, 432] width 388 height 31
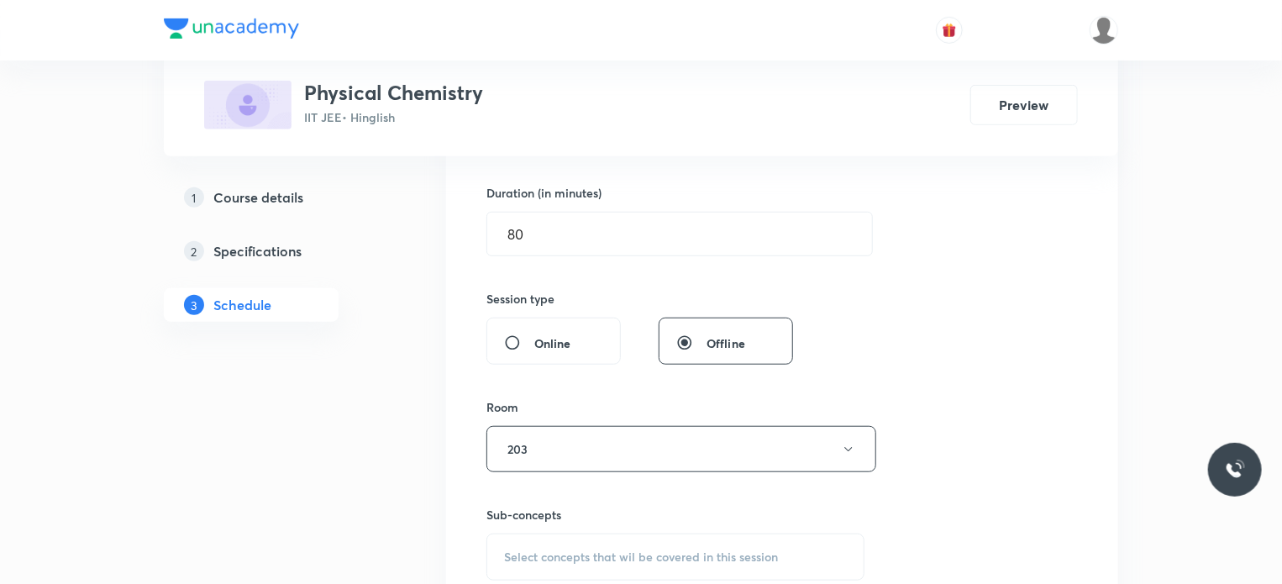
click at [616, 550] on span "Select concepts that wil be covered in this session" at bounding box center [641, 556] width 274 height 13
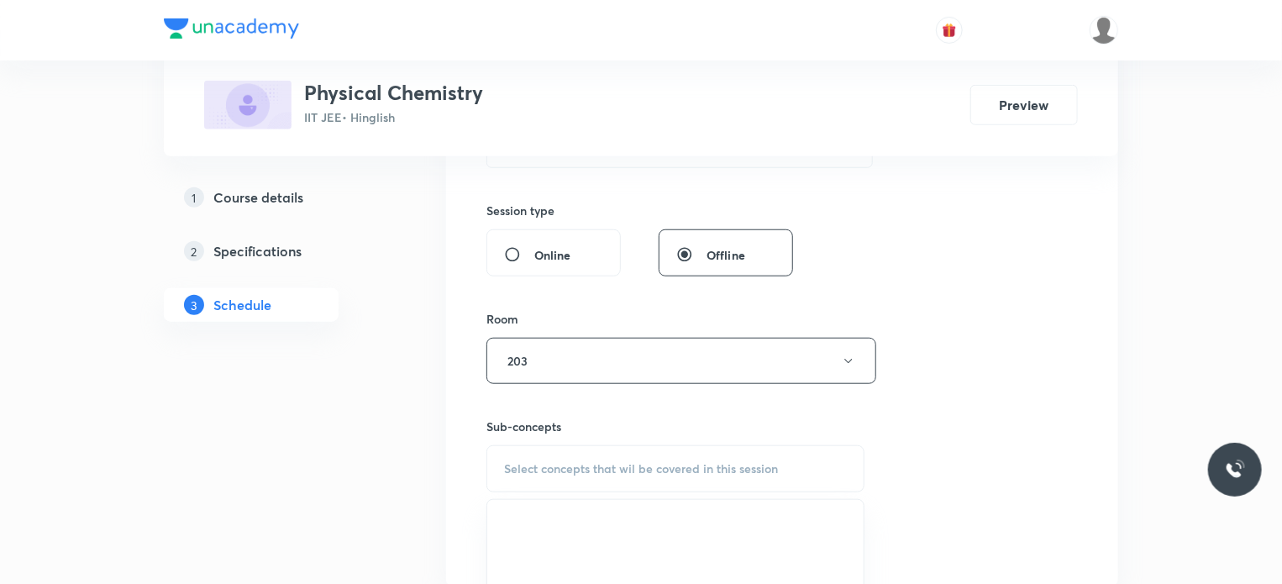
scroll to position [672, 0]
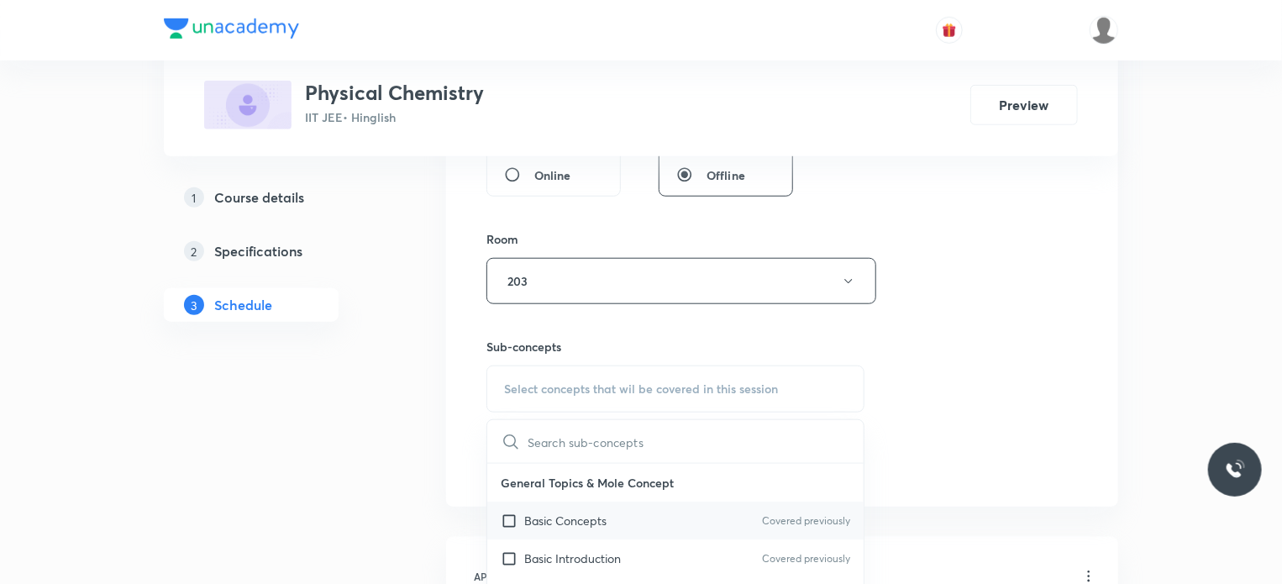
click at [569, 513] on p "Basic Concepts" at bounding box center [565, 520] width 82 height 18
checkbox input "true"
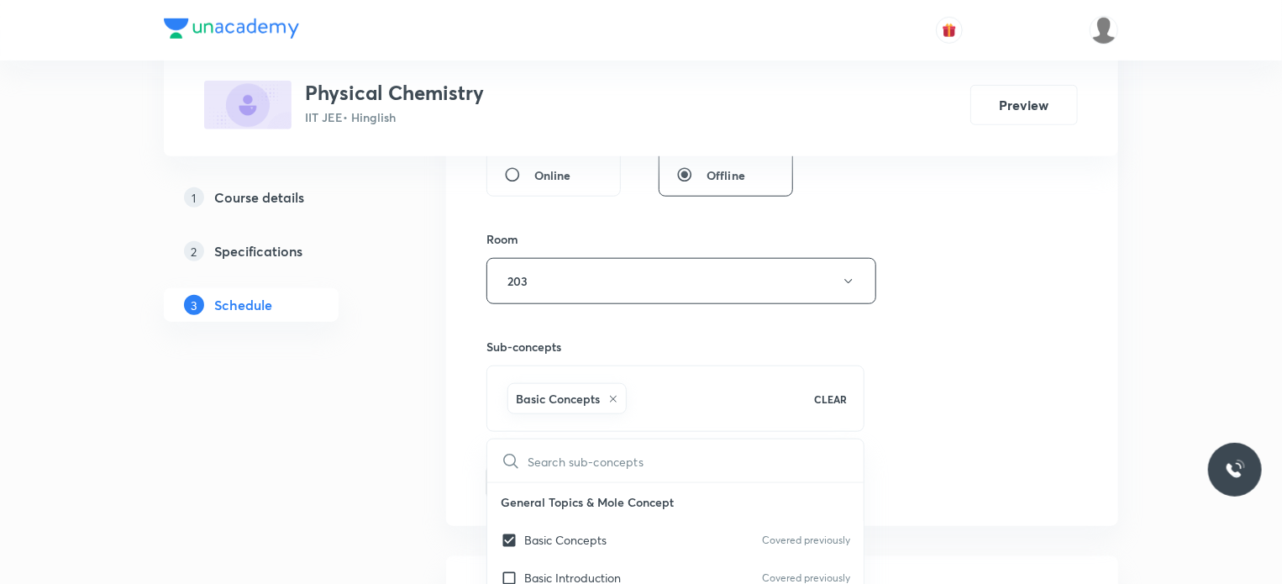
click at [864, 417] on div "Session 80 Live class Session title 25/99 Coordination Compounds 35 ​ Schedule …" at bounding box center [781, 95] width 591 height 808
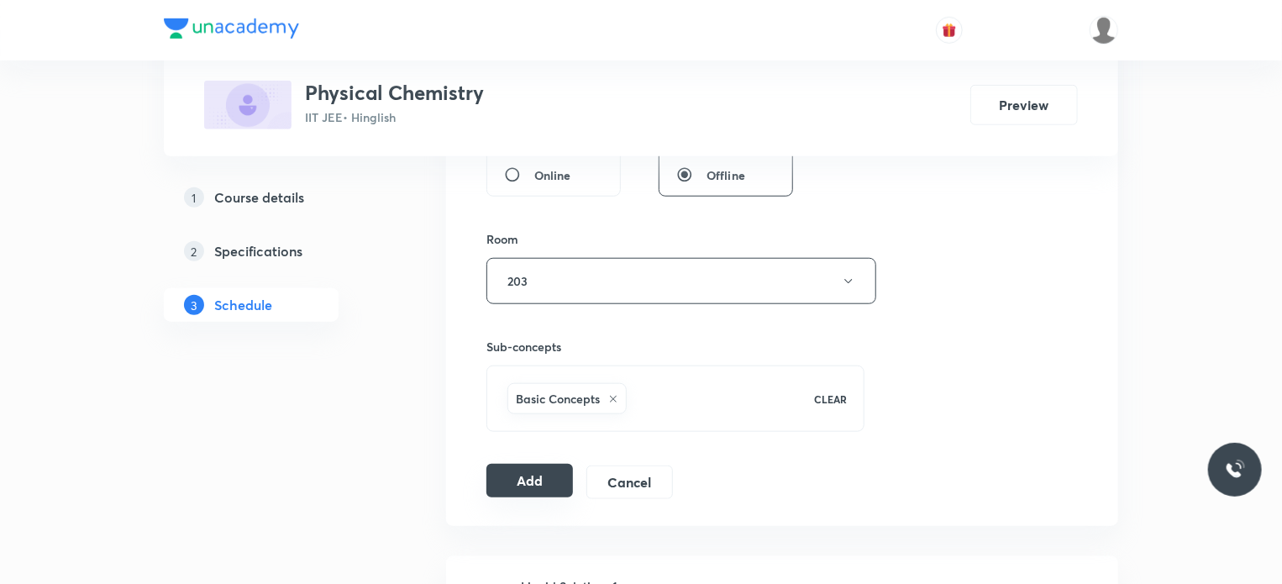
drag, startPoint x: 517, startPoint y: 469, endPoint x: 737, endPoint y: 397, distance: 231.6
click at [517, 470] on button "Add" at bounding box center [529, 482] width 87 height 34
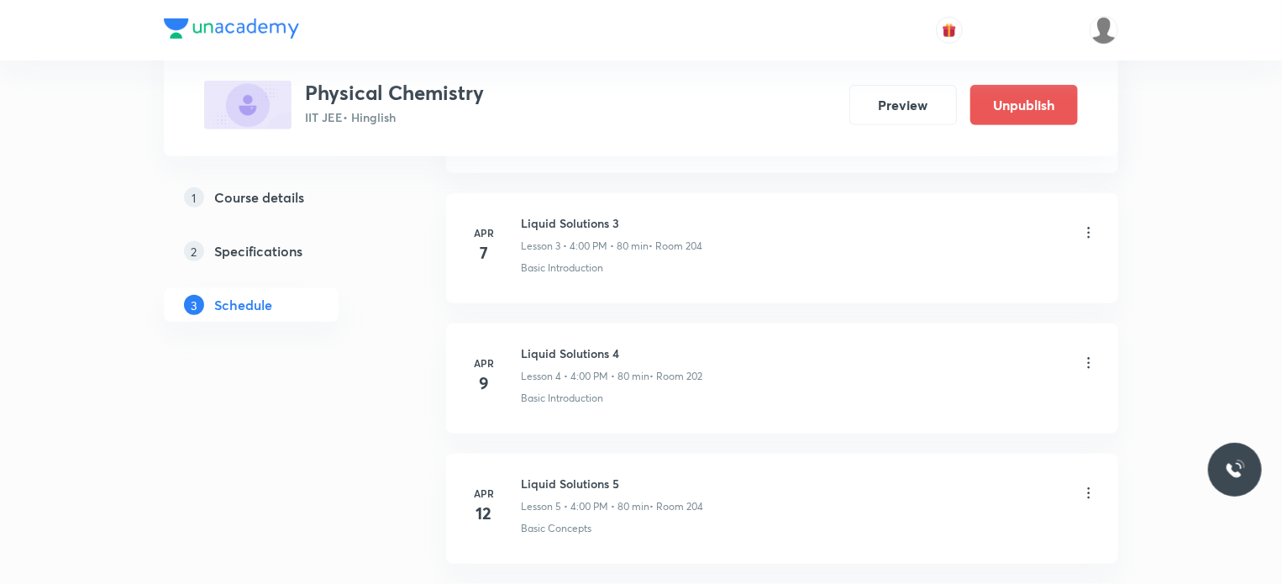
scroll to position [10378, 0]
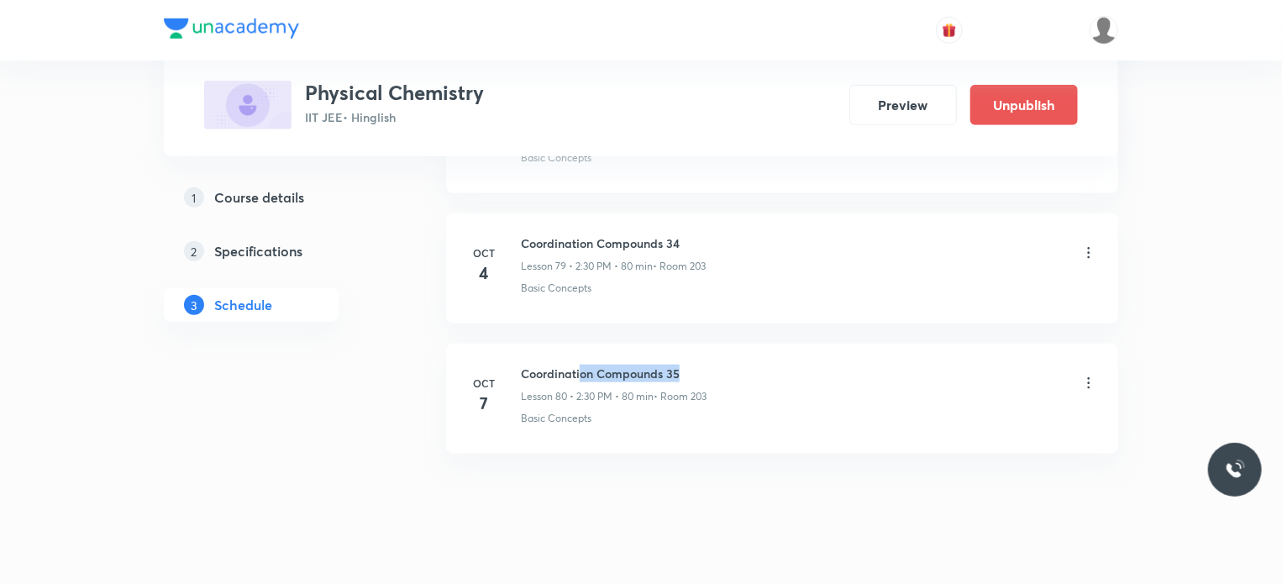
drag, startPoint x: 578, startPoint y: 329, endPoint x: 698, endPoint y: 326, distance: 120.2
click at [698, 344] on li "Oct 7 Coordination Compounds 35 Lesson 80 • 2:30 PM • 80 min • Room 203 Basic C…" at bounding box center [782, 399] width 672 height 110
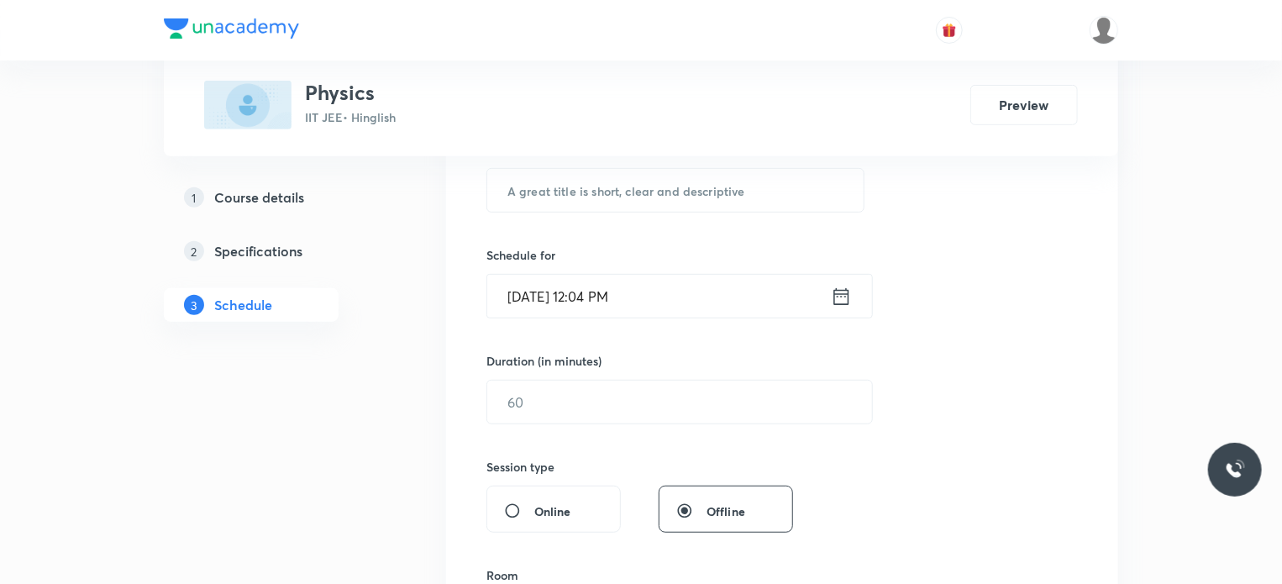
scroll to position [16343, 0]
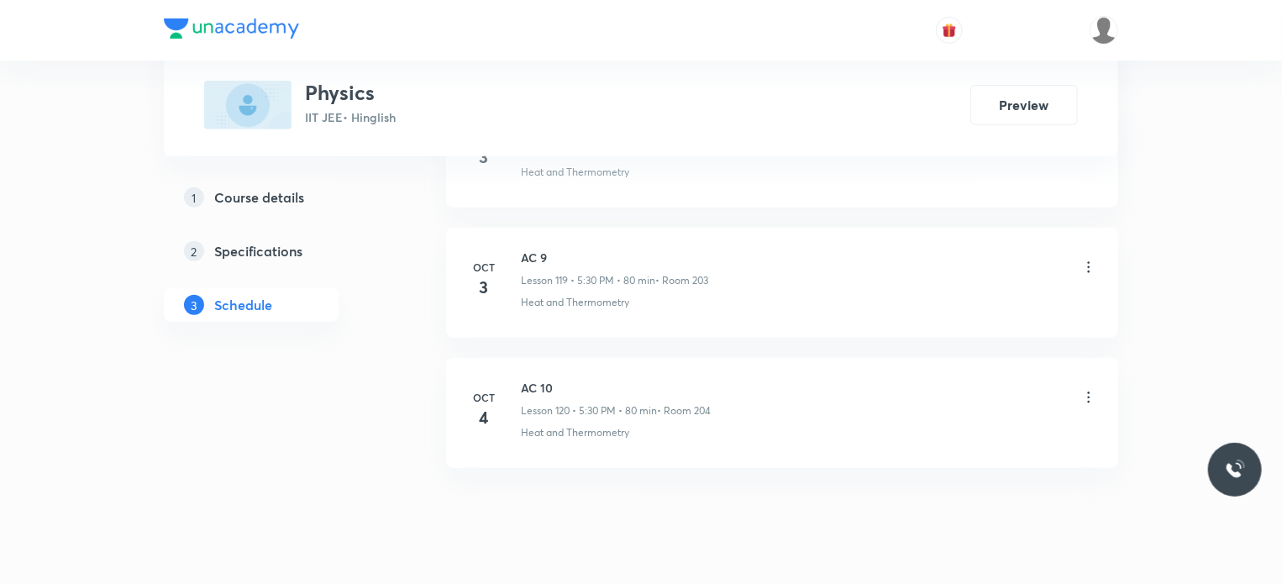
click at [524, 379] on h6 "AC 10" at bounding box center [616, 388] width 190 height 18
copy h6 "AC 10"
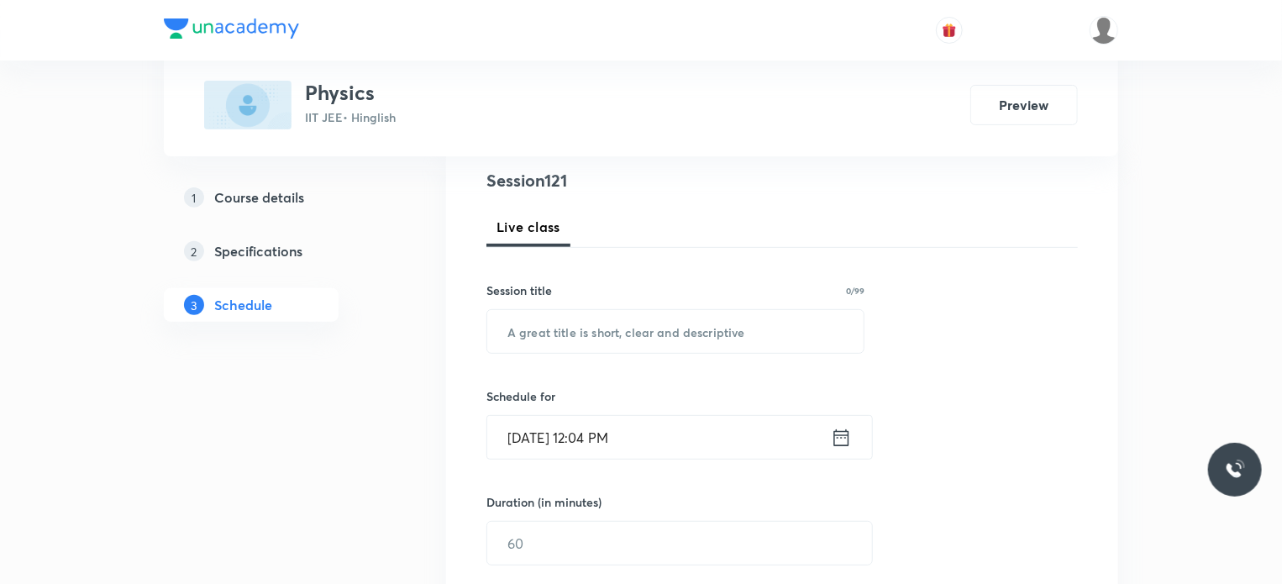
scroll to position [252, 0]
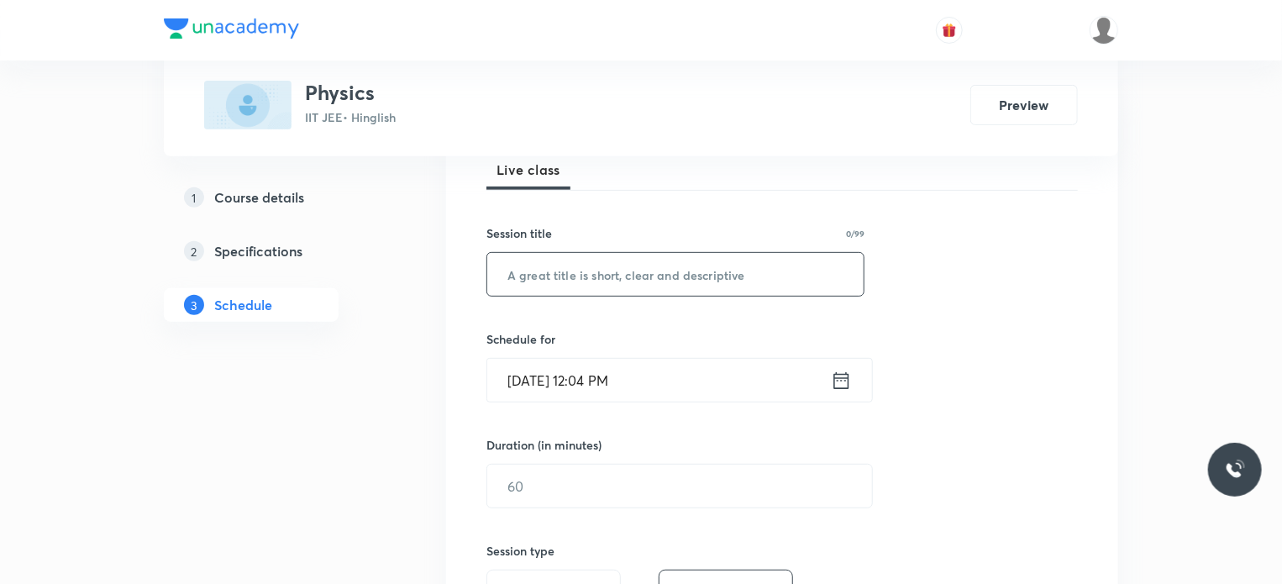
drag, startPoint x: 650, startPoint y: 302, endPoint x: 642, endPoint y: 268, distance: 35.4
click at [646, 291] on div "Session 121 Live class Session title 0/99 ​ Schedule for [DATE] 12:04 PM ​ Dura…" at bounding box center [781, 505] width 591 height 789
click at [642, 268] on input "text" at bounding box center [675, 274] width 376 height 43
paste input "AC 10"
type input "AC 11"
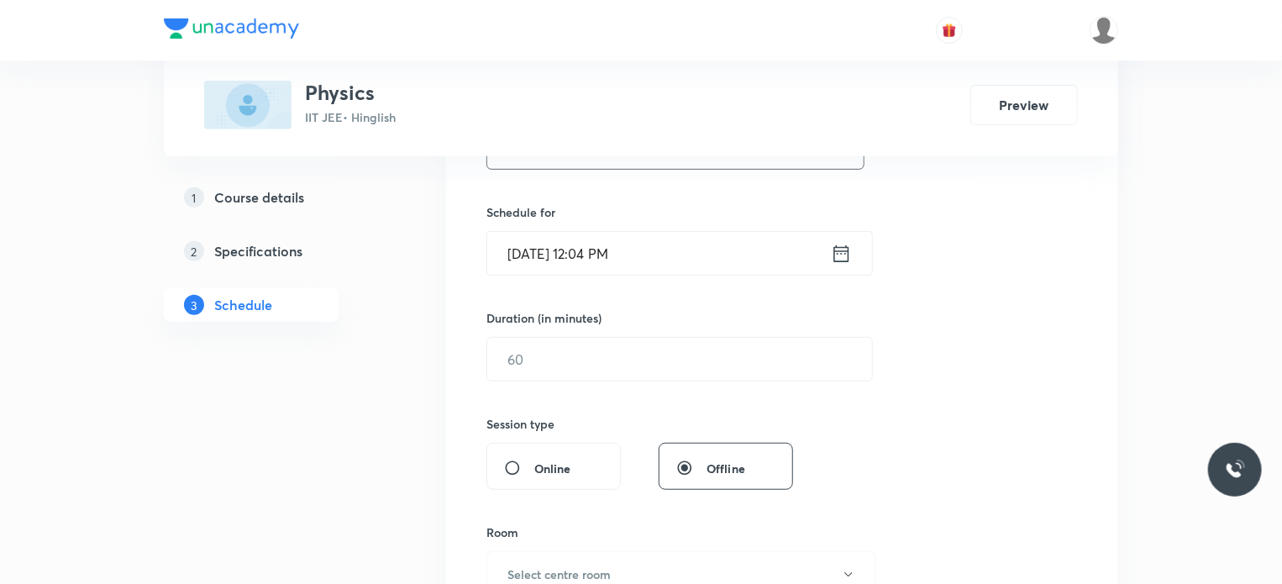
scroll to position [420, 0]
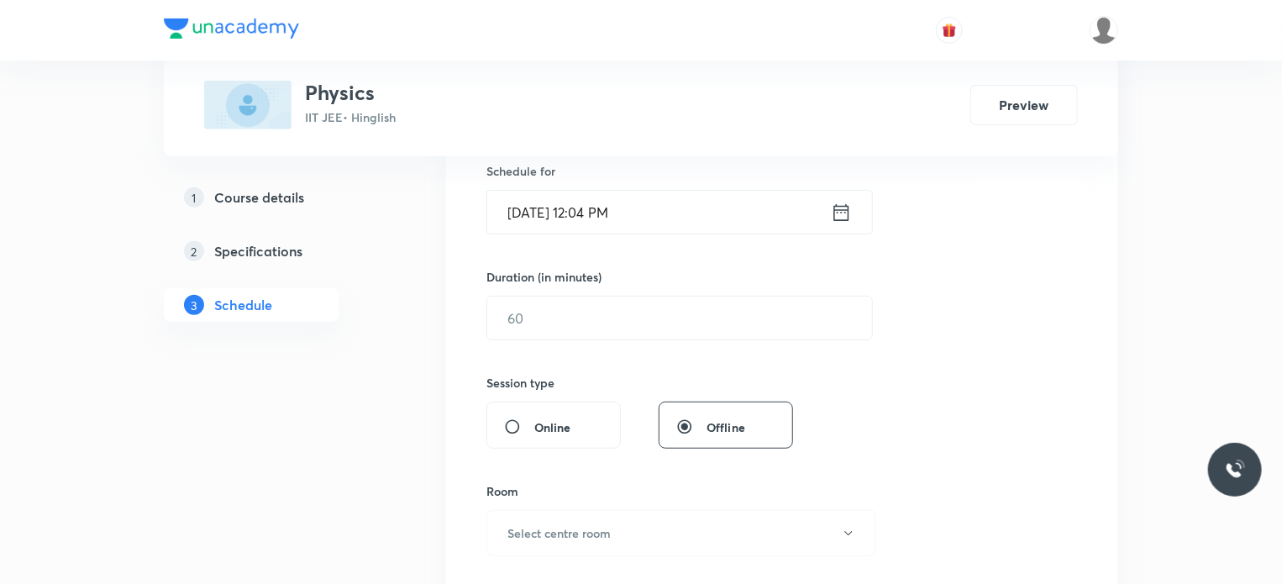
click at [609, 276] on div "Duration (in minutes)" at bounding box center [639, 277] width 307 height 18
click at [638, 207] on input "[DATE] 12:04 PM" at bounding box center [659, 212] width 344 height 43
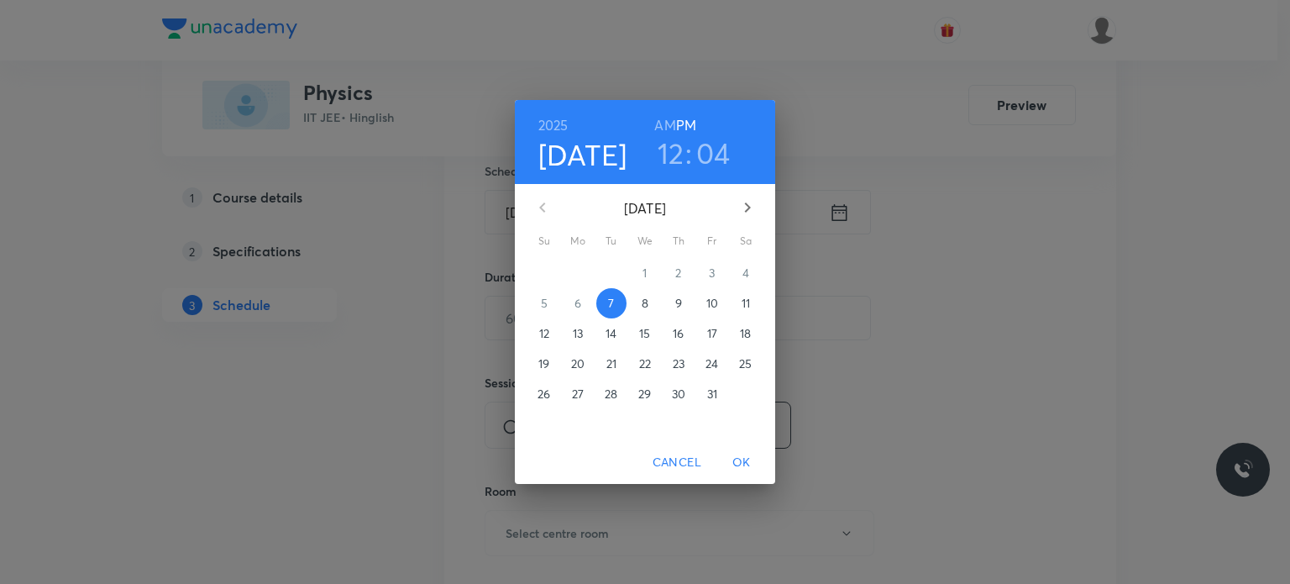
click at [665, 170] on h3 "12" at bounding box center [671, 152] width 27 height 35
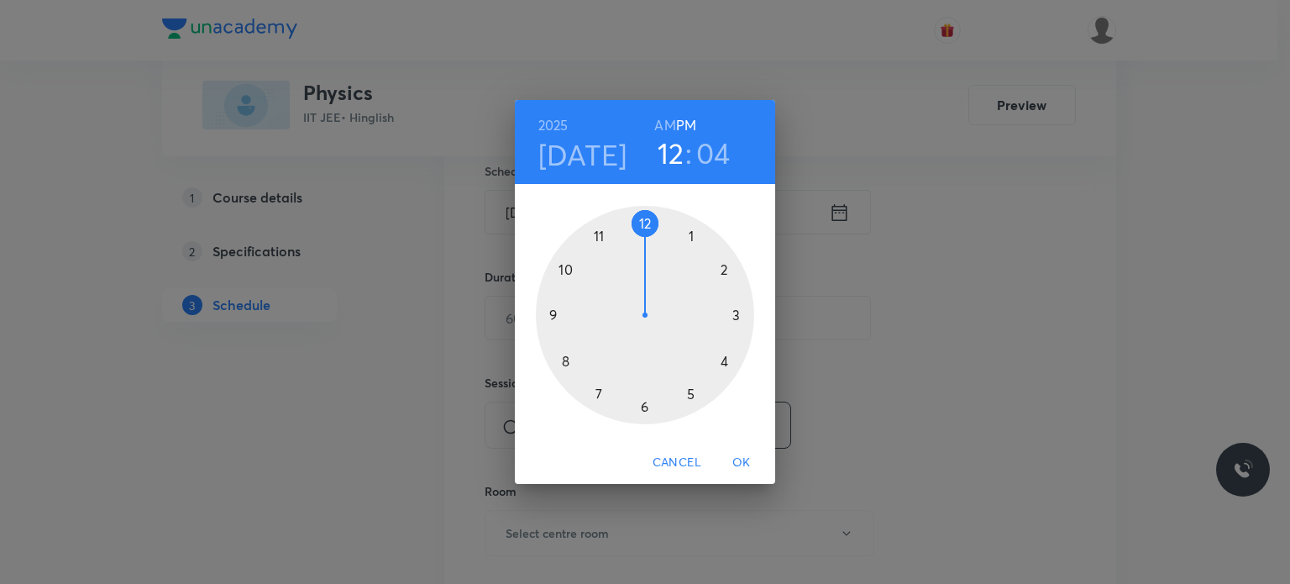
click at [669, 168] on h3 "12" at bounding box center [671, 152] width 27 height 35
click at [727, 357] on div at bounding box center [645, 315] width 218 height 218
drag, startPoint x: 651, startPoint y: 227, endPoint x: 645, endPoint y: 214, distance: 13.9
click at [645, 214] on div at bounding box center [645, 315] width 218 height 218
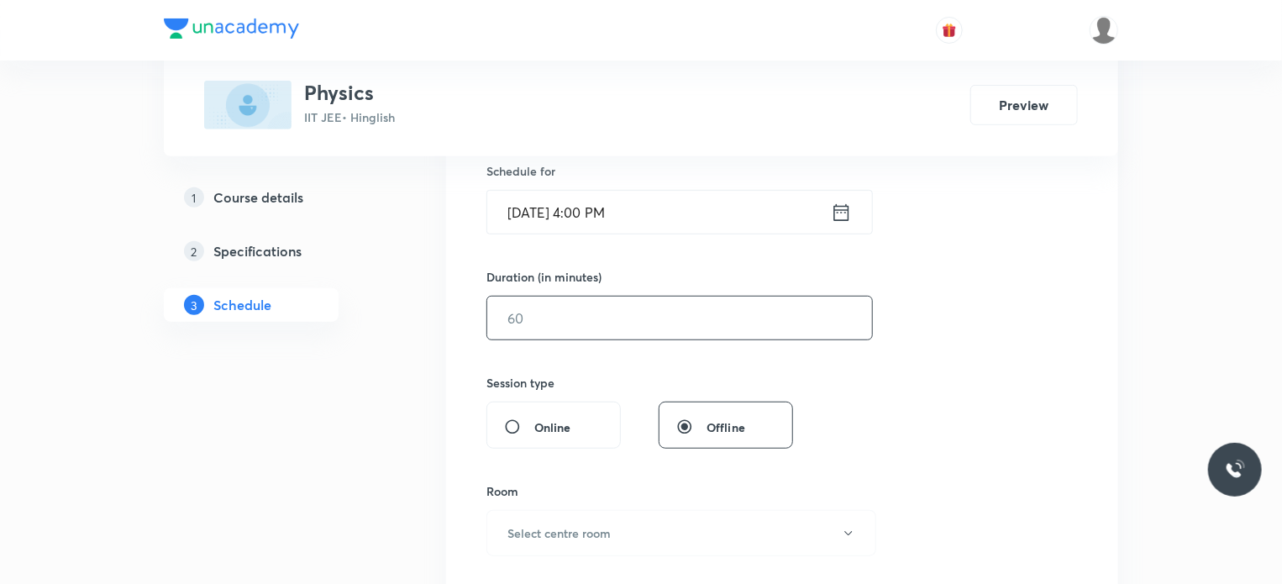
click at [588, 328] on input "text" at bounding box center [679, 317] width 385 height 43
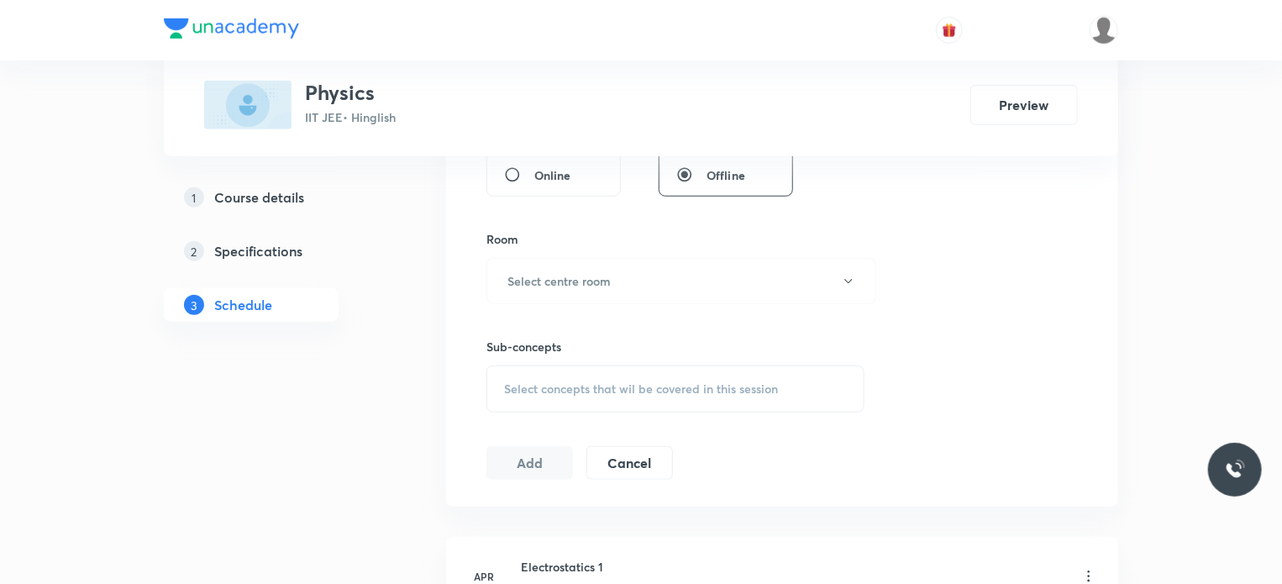
scroll to position [756, 0]
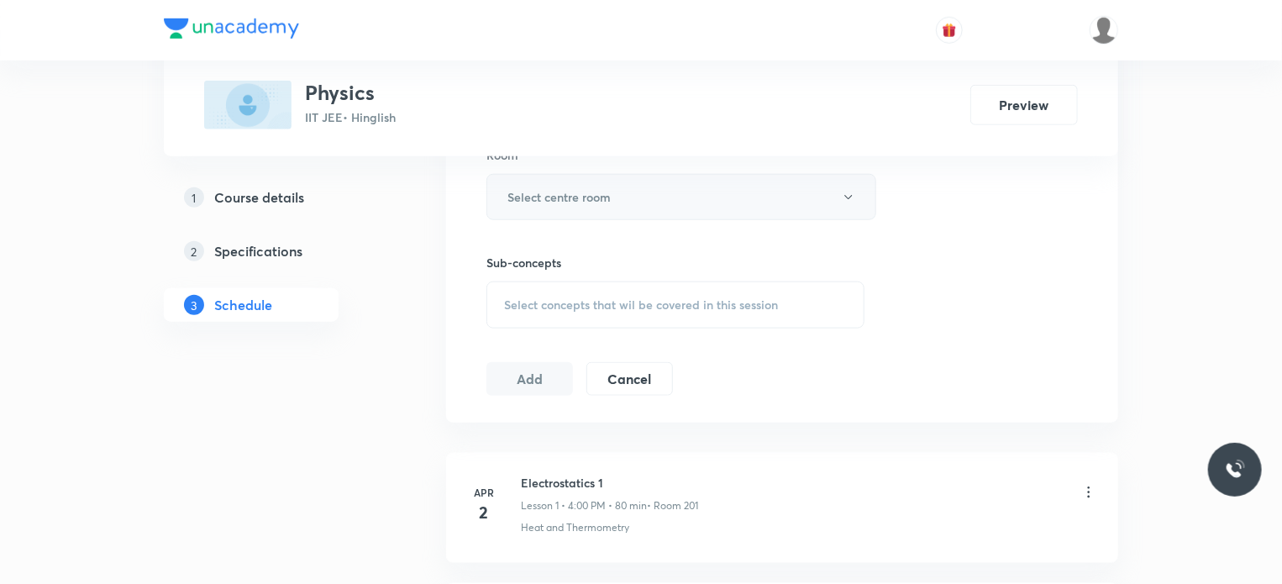
type input "80"
click at [616, 191] on button "Select centre room" at bounding box center [681, 197] width 390 height 46
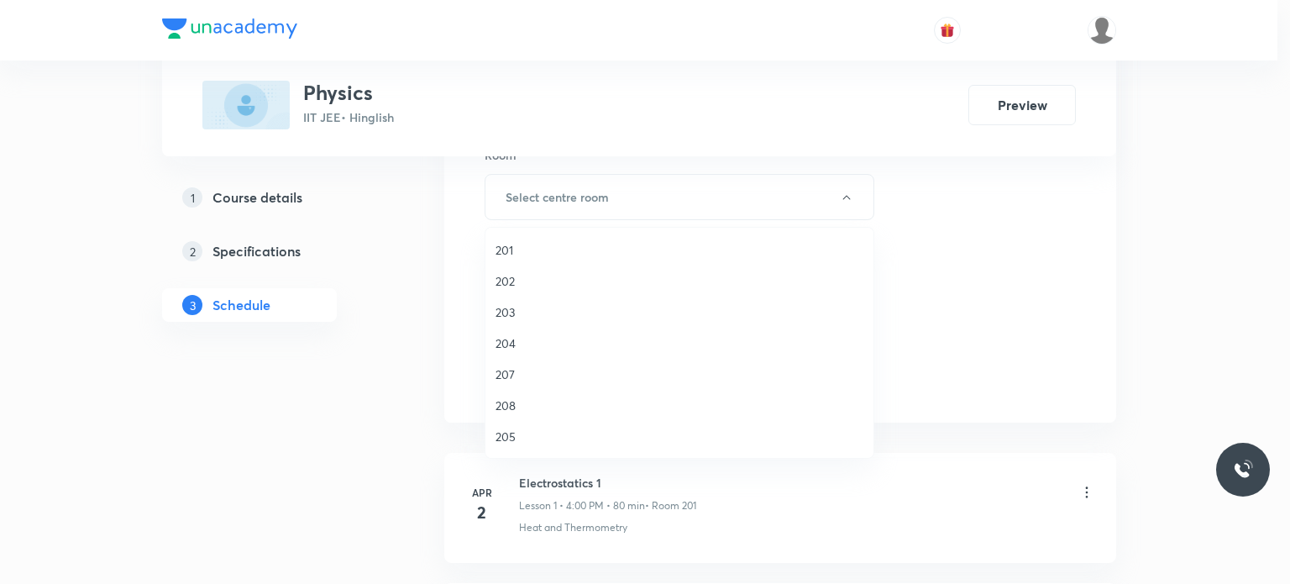
click at [612, 252] on span "201" at bounding box center [680, 250] width 368 height 18
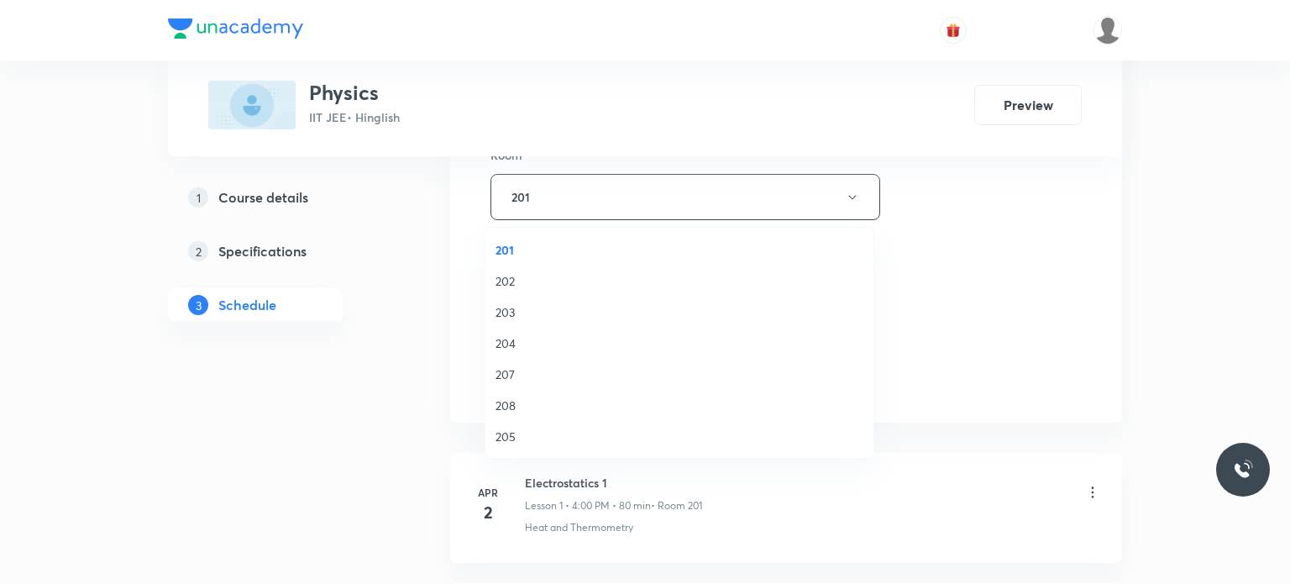
click at [663, 311] on span "203" at bounding box center [680, 312] width 368 height 18
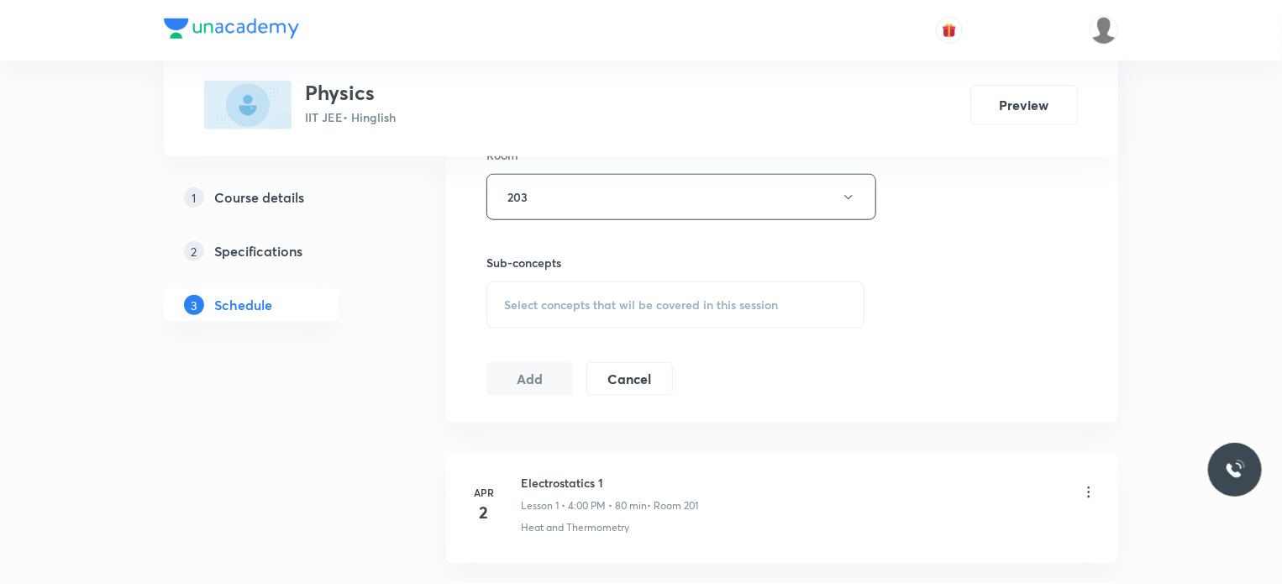
click at [673, 302] on span "Select concepts that wil be covered in this session" at bounding box center [641, 304] width 274 height 13
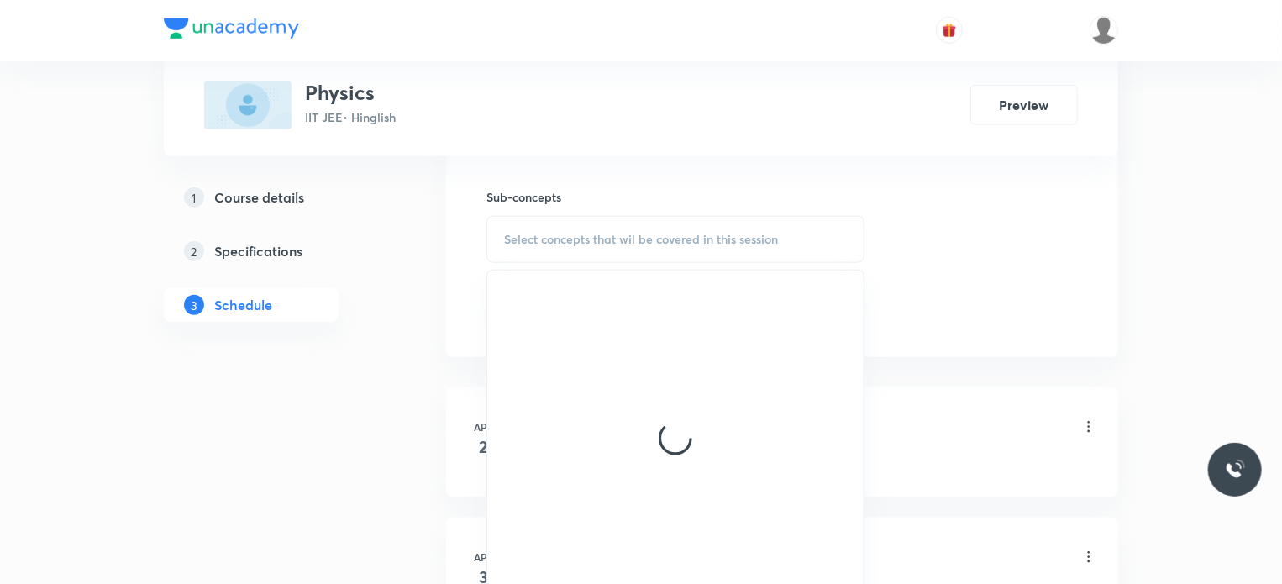
scroll to position [840, 0]
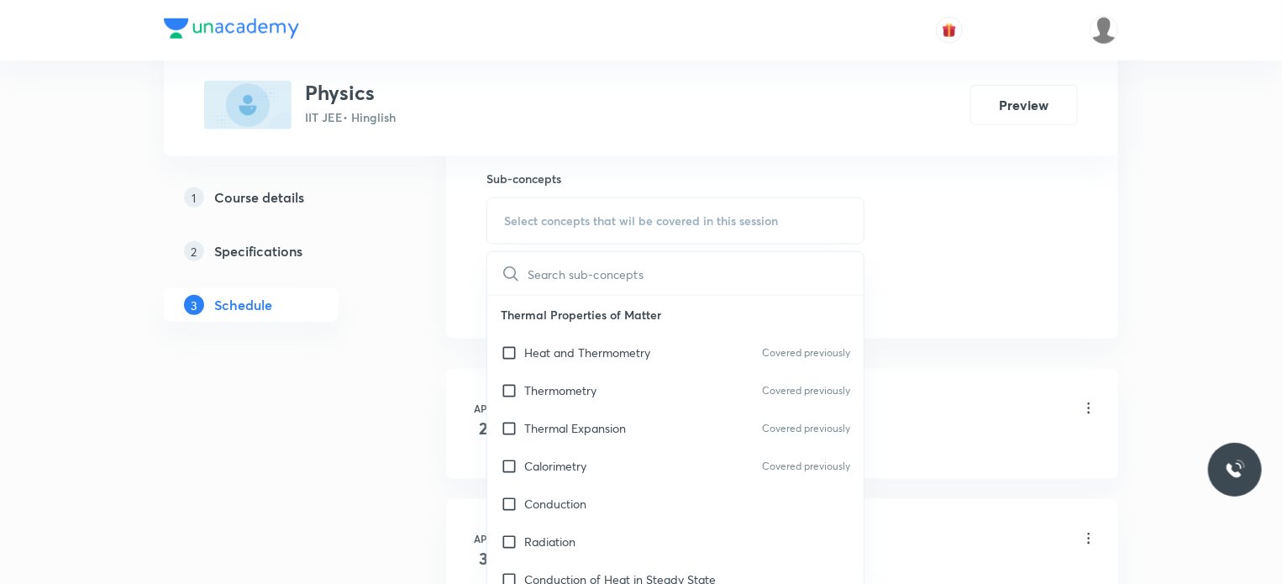
click at [655, 355] on div "Heat and Thermometry Covered previously" at bounding box center [675, 352] width 376 height 38
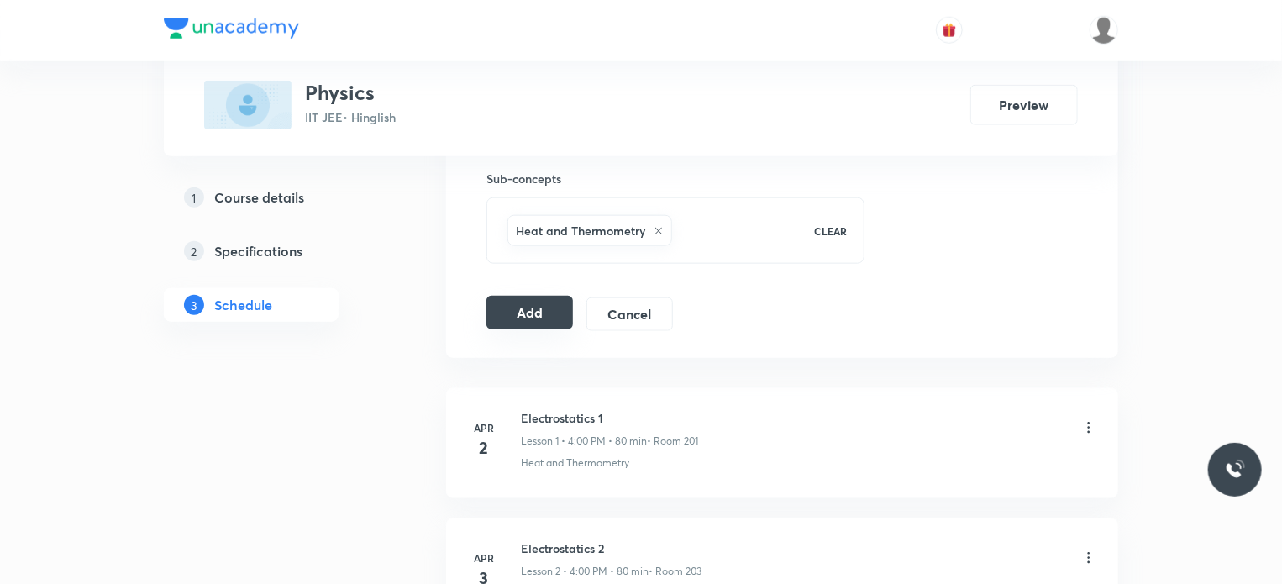
click at [543, 314] on button "Add" at bounding box center [529, 313] width 87 height 34
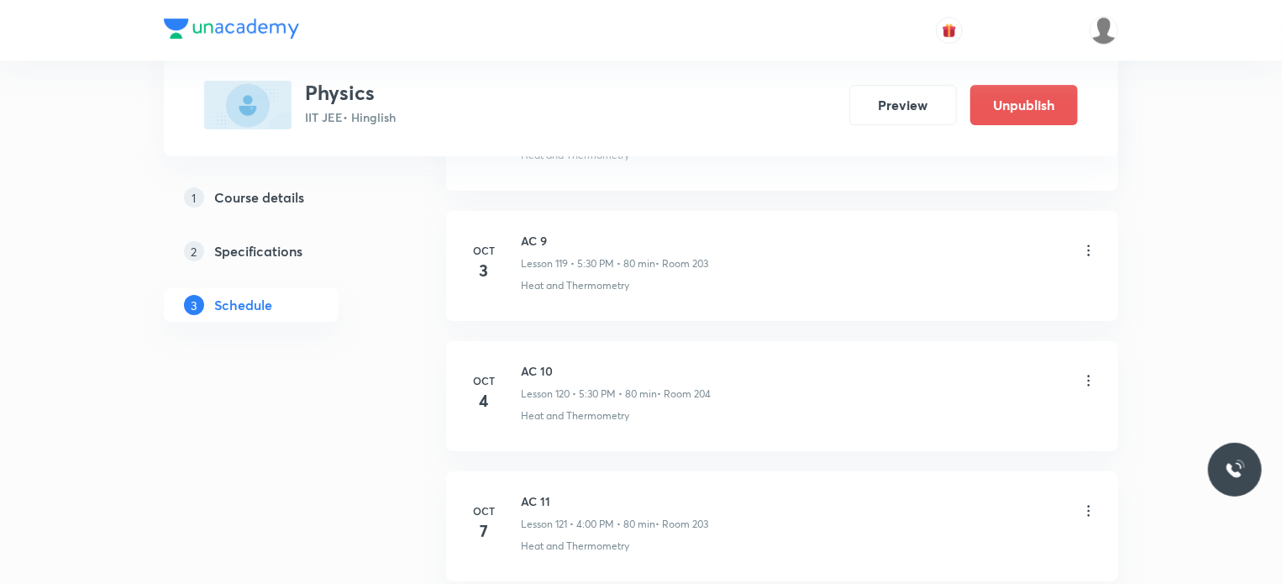
scroll to position [15614, 0]
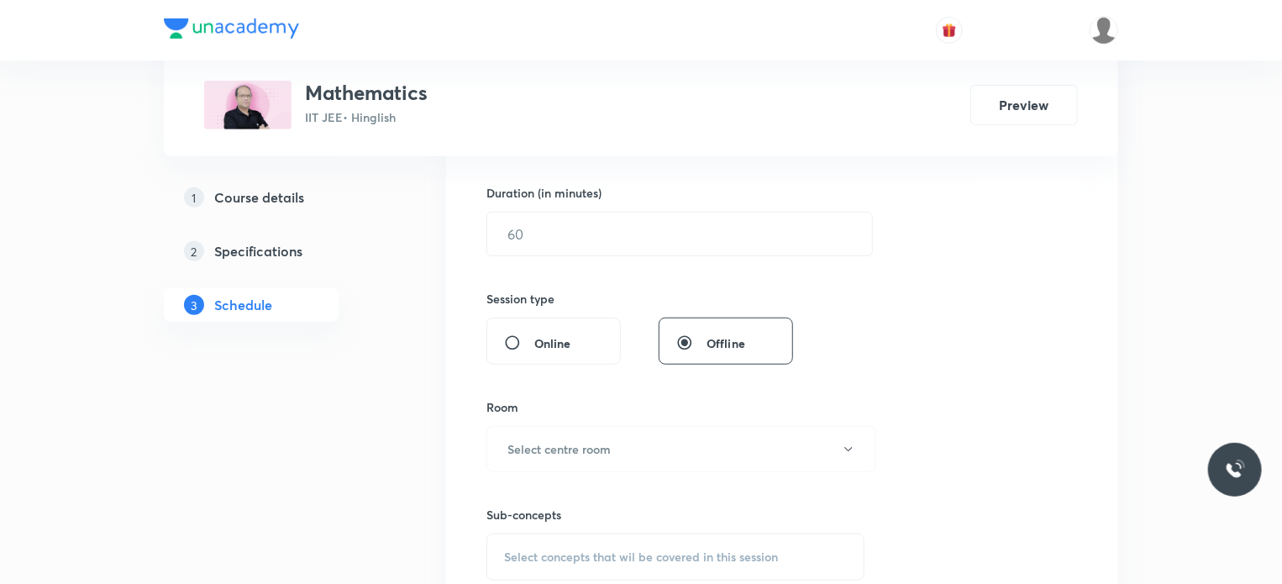
scroll to position [16602, 0]
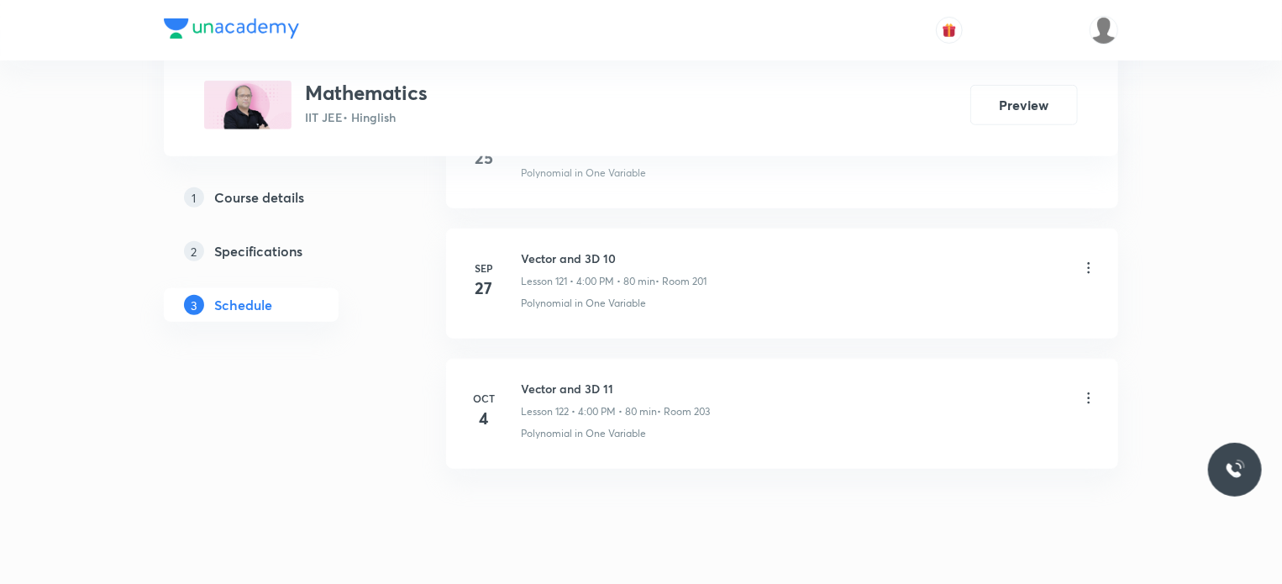
click at [544, 380] on h6 "Vector and 3D 11" at bounding box center [615, 389] width 189 height 18
copy h6 "Vector and 3D 11"
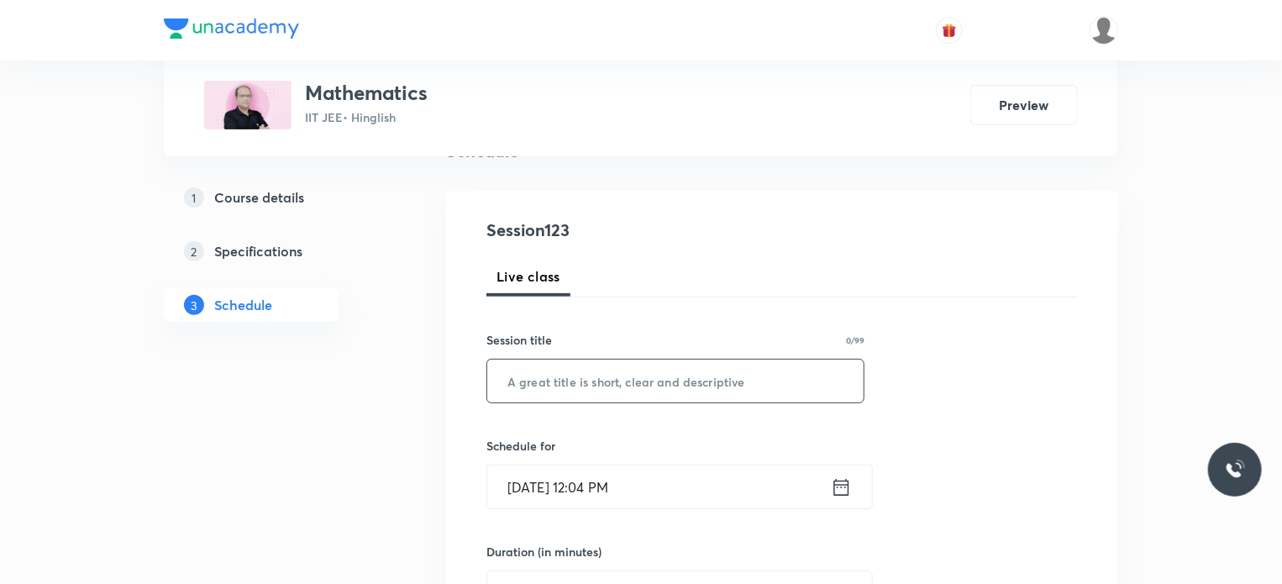
scroll to position [246, 0]
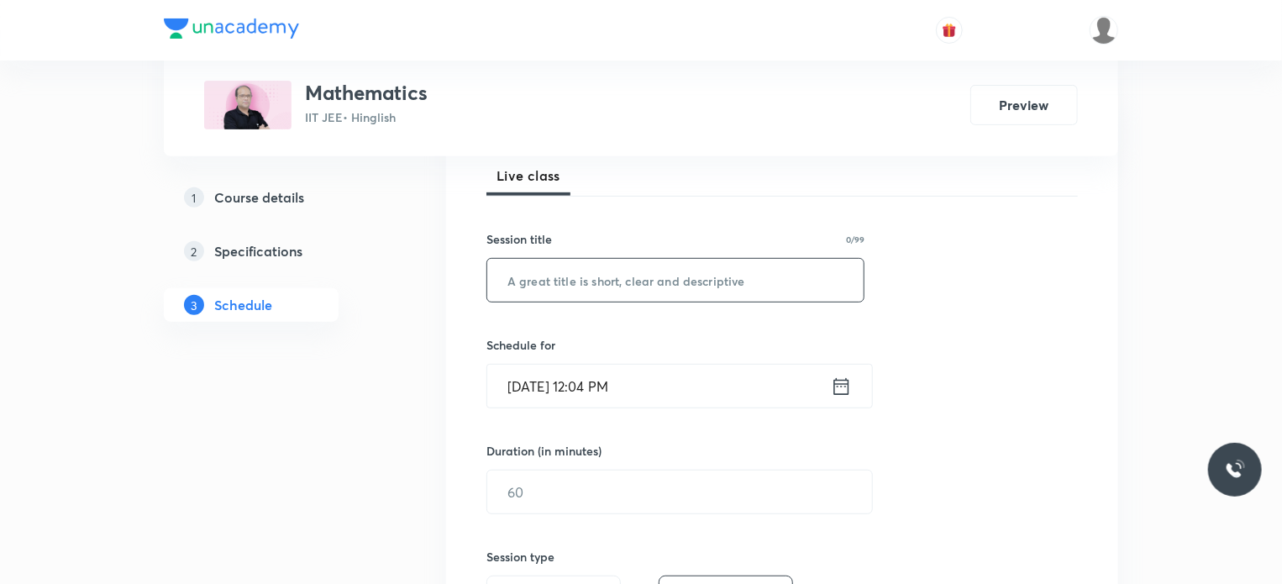
click at [684, 276] on input "text" at bounding box center [675, 280] width 376 height 43
paste input "Vector and 3D 11"
type input "Vector and 3D 12"
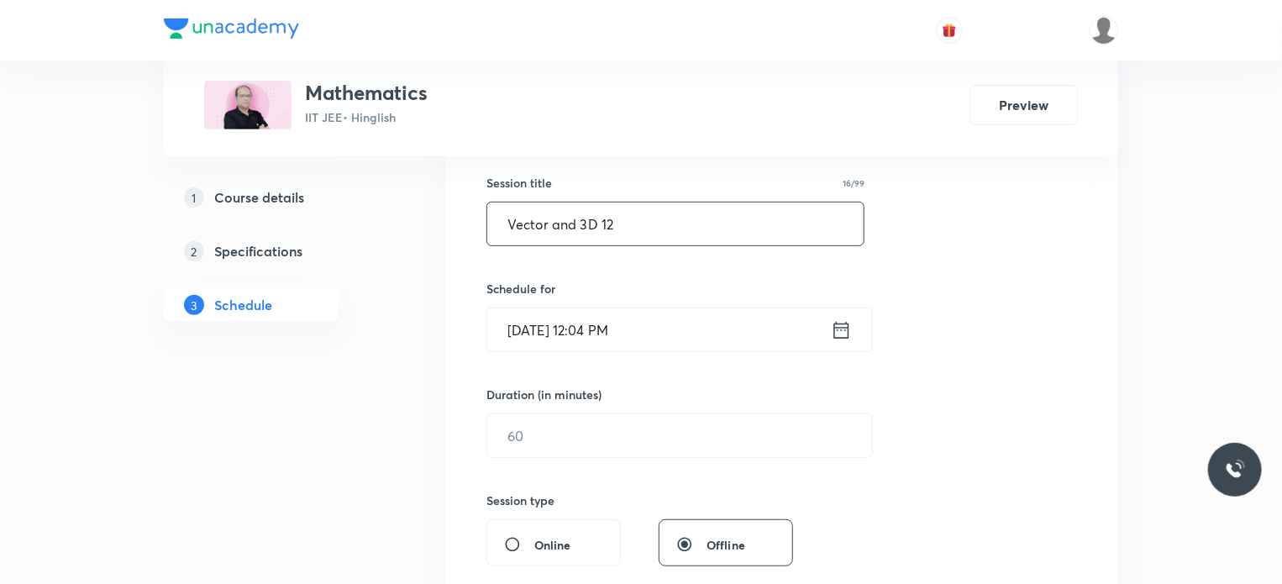
scroll to position [330, 0]
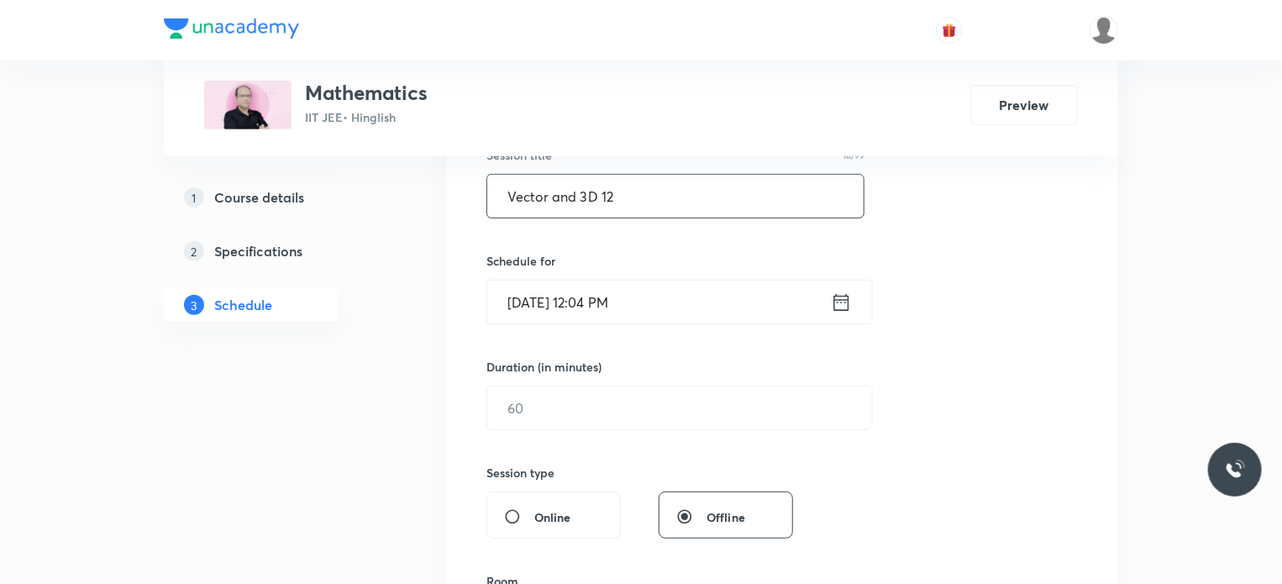
click at [684, 297] on input "Oct 7, 2025, 12:04 PM" at bounding box center [659, 302] width 344 height 43
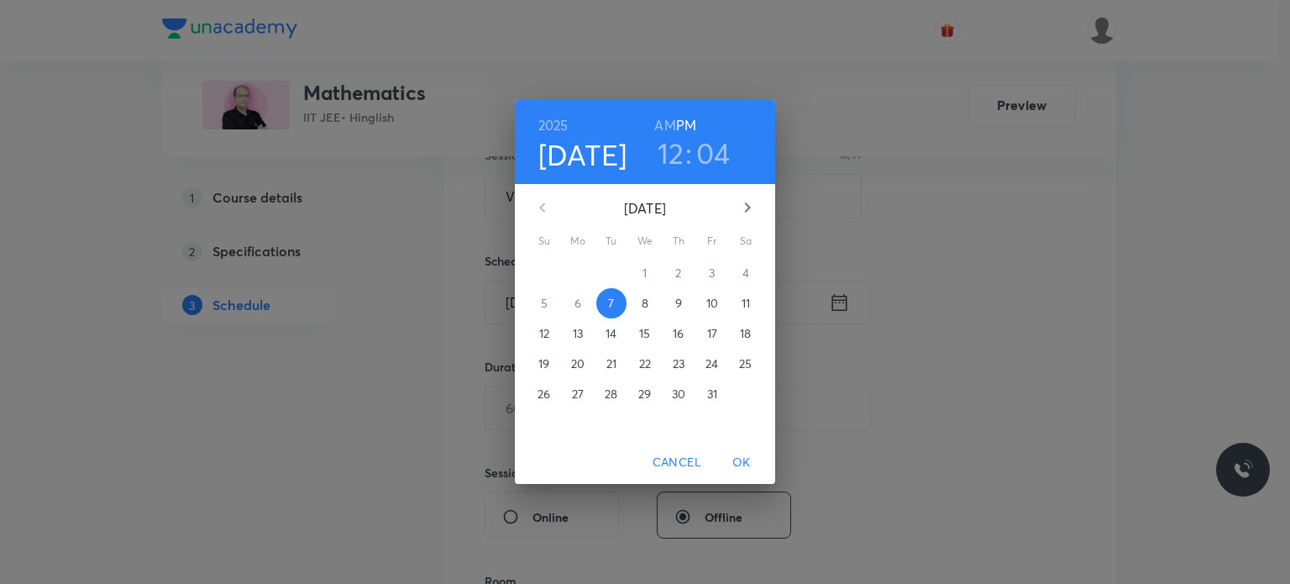
click at [672, 171] on div "2025 Oct 7 12 : 04 AM PM" at bounding box center [645, 142] width 260 height 84
click at [671, 154] on h3 "12" at bounding box center [671, 152] width 27 height 35
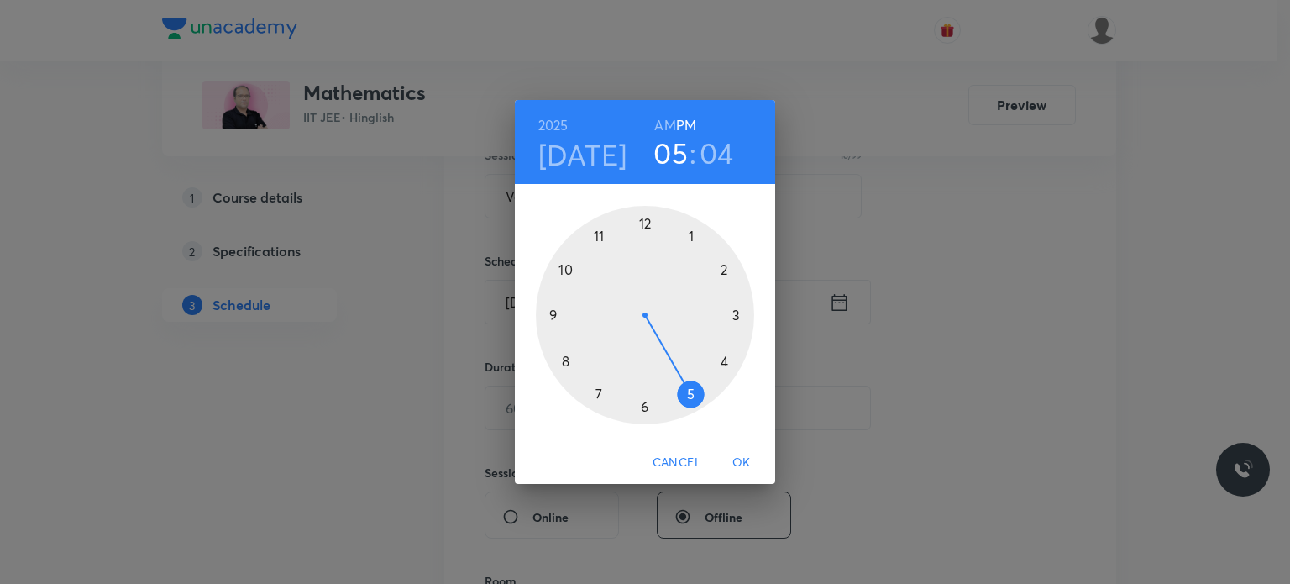
drag, startPoint x: 711, startPoint y: 316, endPoint x: 671, endPoint y: 389, distance: 83.5
click at [671, 389] on div at bounding box center [645, 315] width 218 height 218
drag, startPoint x: 695, startPoint y: 388, endPoint x: 647, endPoint y: 412, distance: 54.1
click at [647, 412] on div at bounding box center [645, 315] width 218 height 218
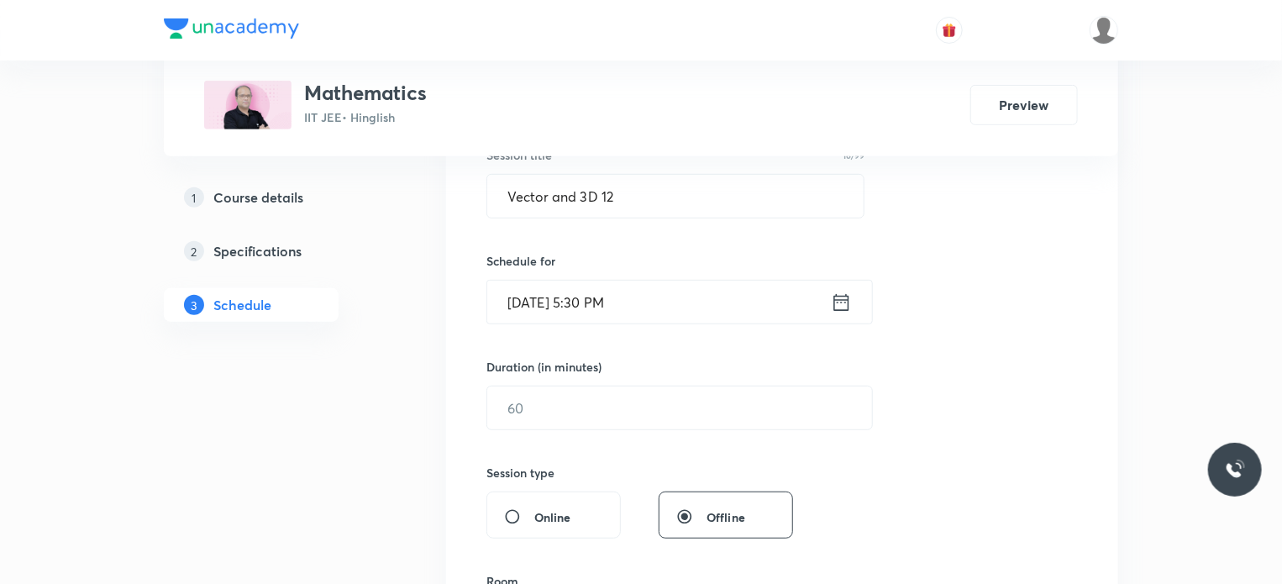
drag, startPoint x: 565, startPoint y: 379, endPoint x: 559, endPoint y: 386, distance: 9.6
click at [564, 379] on div "Duration (in minutes) ​" at bounding box center [639, 394] width 307 height 72
click at [560, 402] on input "text" at bounding box center [679, 407] width 385 height 43
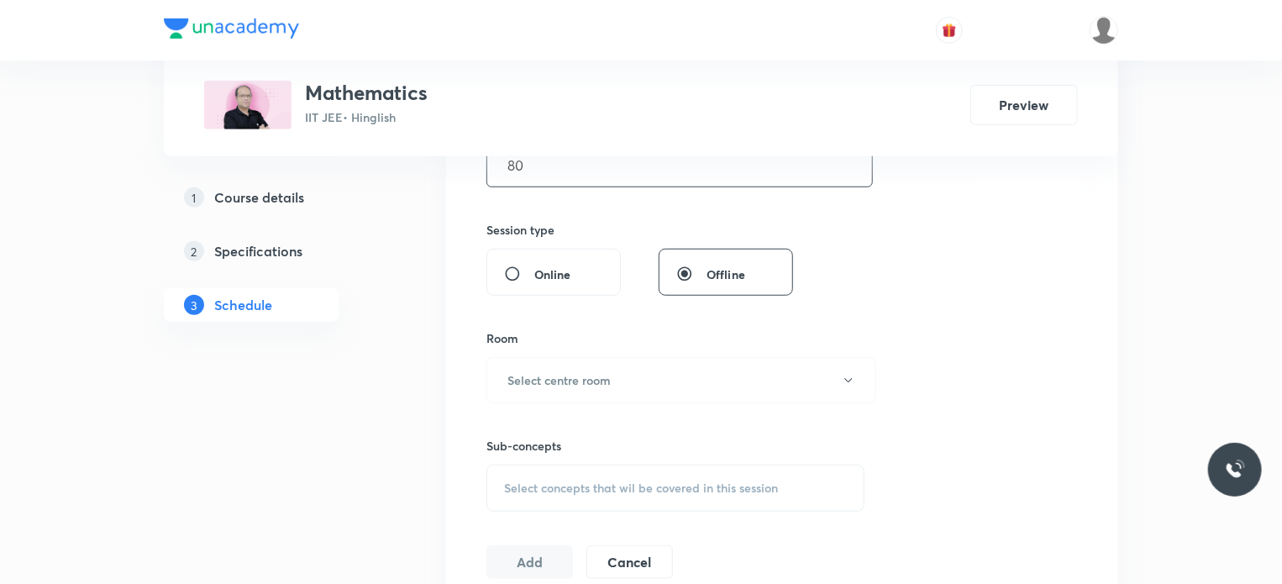
scroll to position [582, 0]
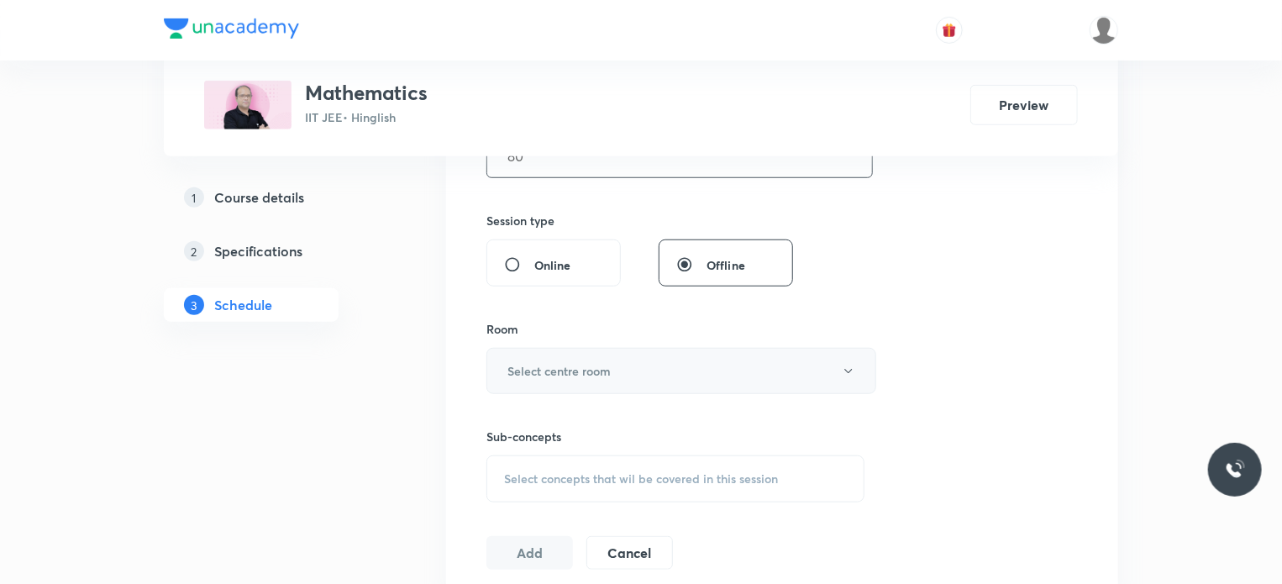
type input "80"
click at [555, 354] on button "Select centre room" at bounding box center [681, 371] width 390 height 46
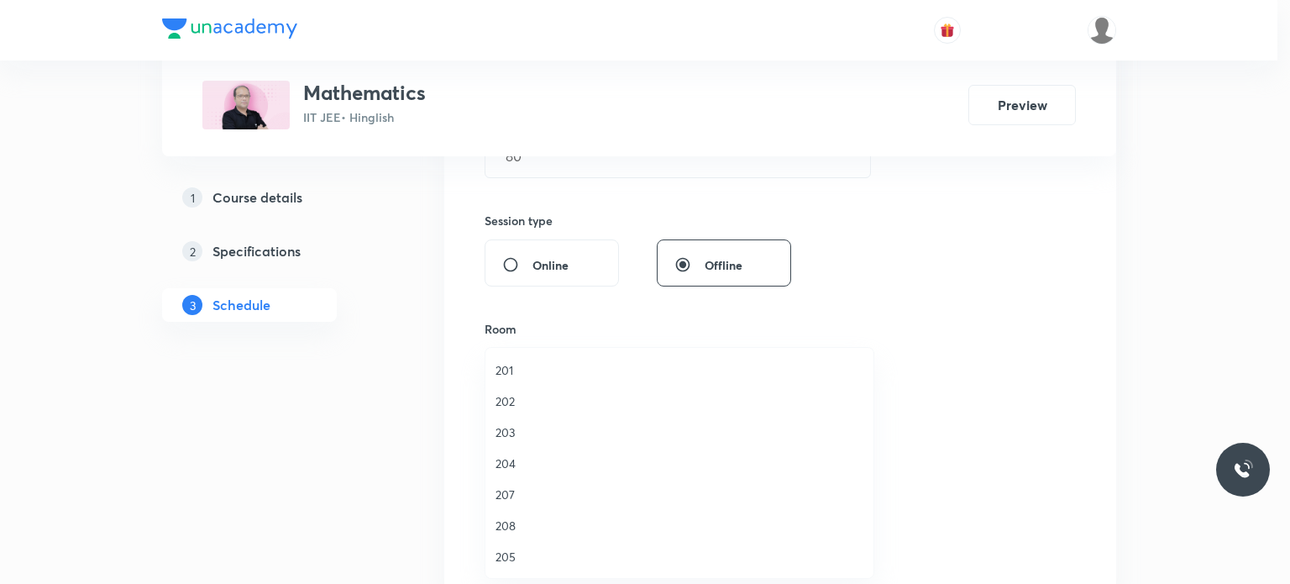
click at [554, 375] on span "201" at bounding box center [680, 370] width 368 height 18
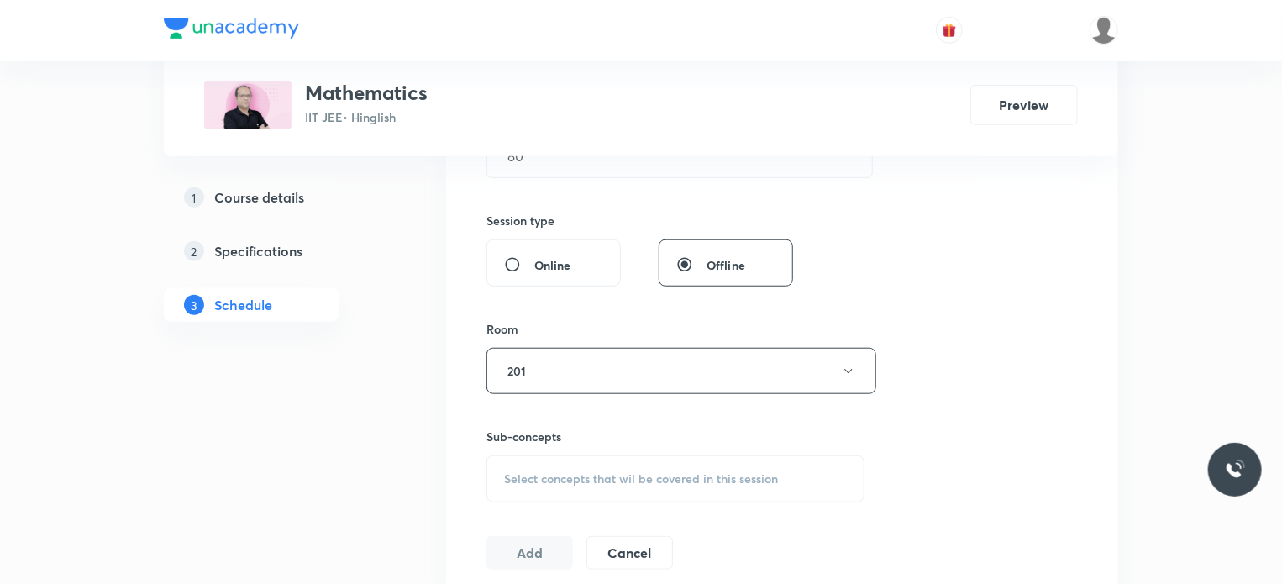
click at [574, 466] on div "Select concepts that wil be covered in this session" at bounding box center [675, 478] width 378 height 47
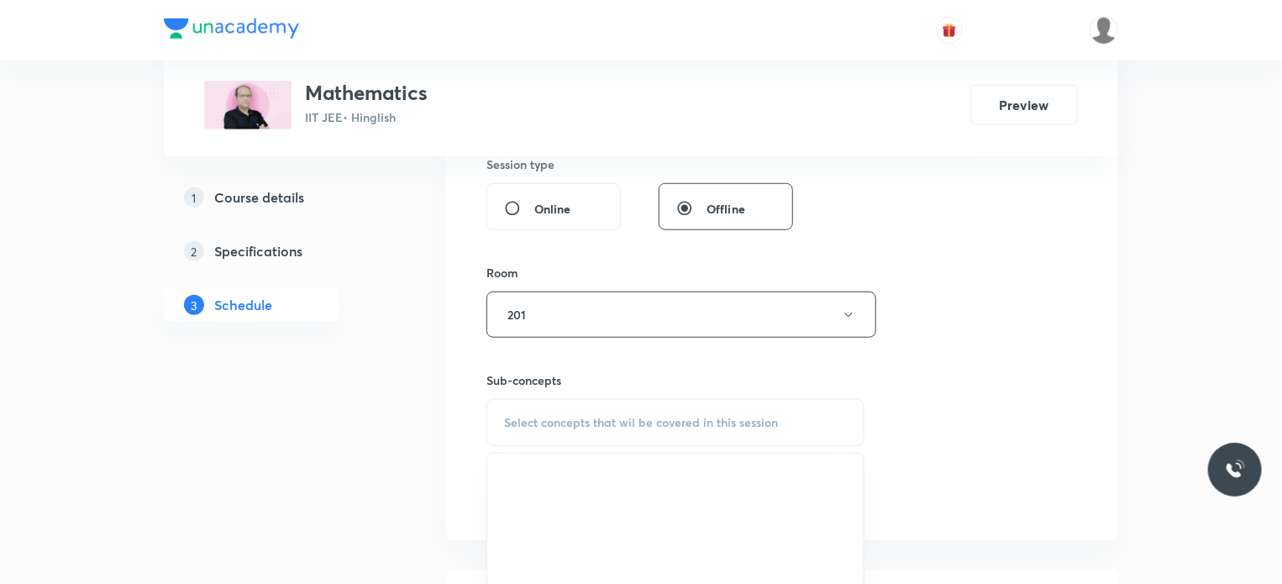
scroll to position [666, 0]
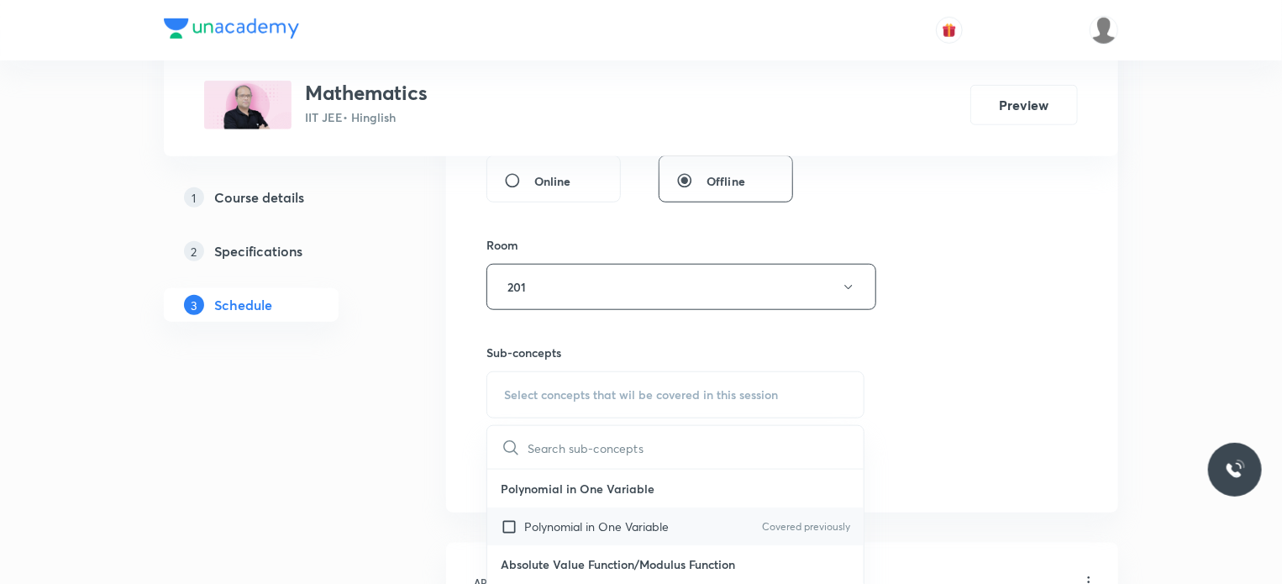
click at [601, 523] on p "Polynomial in One Variable" at bounding box center [596, 526] width 144 height 18
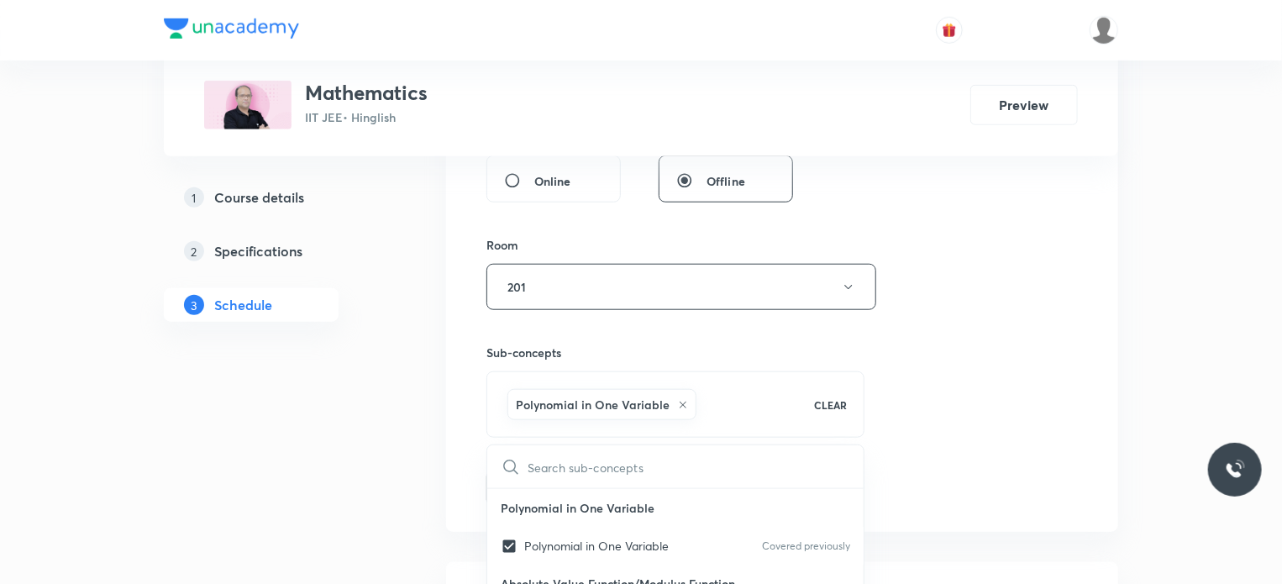
click at [1077, 403] on div "Session 123 Live class Session title 16/99 Vector and 3D 12 ​ Schedule for Oct …" at bounding box center [781, 101] width 591 height 808
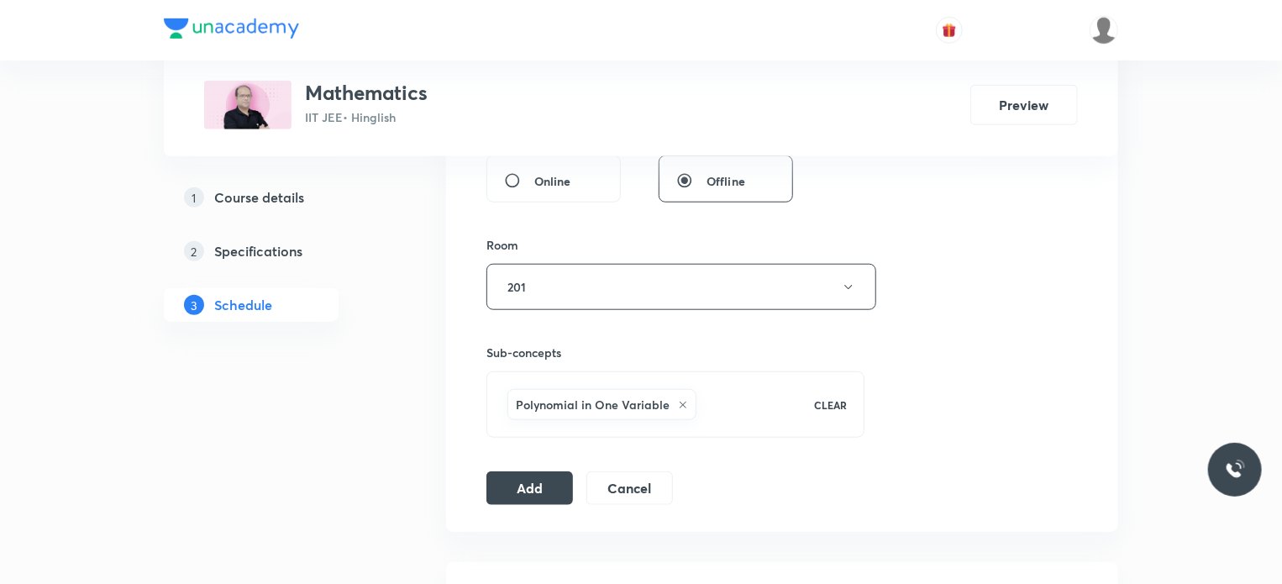
click at [538, 479] on button "Add" at bounding box center [529, 488] width 87 height 34
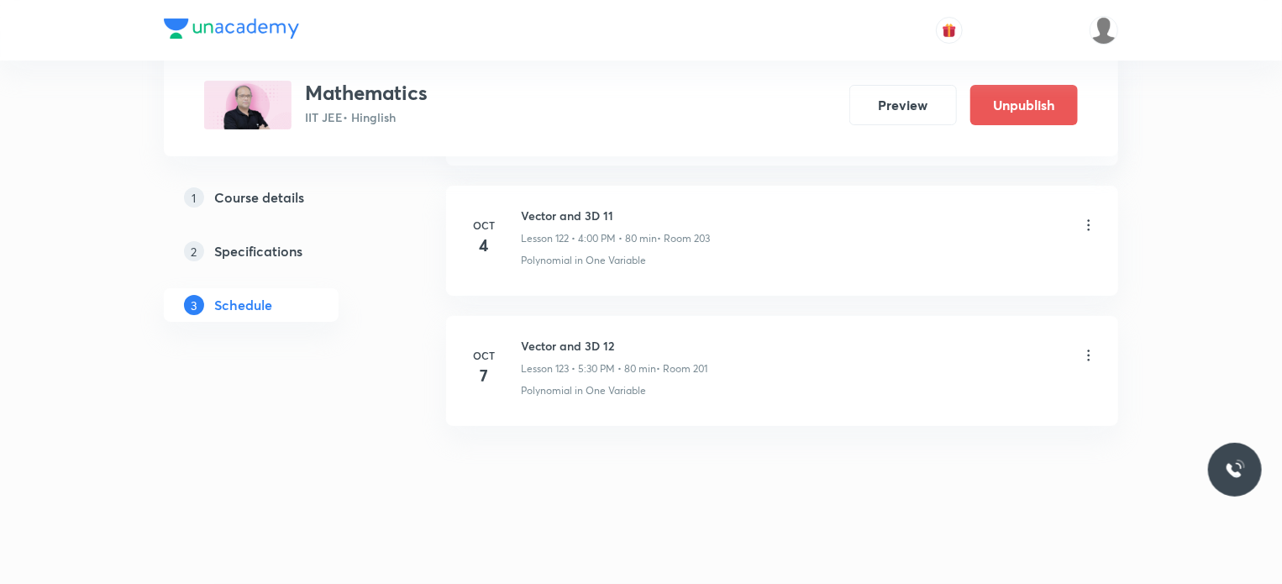
scroll to position [15790, 0]
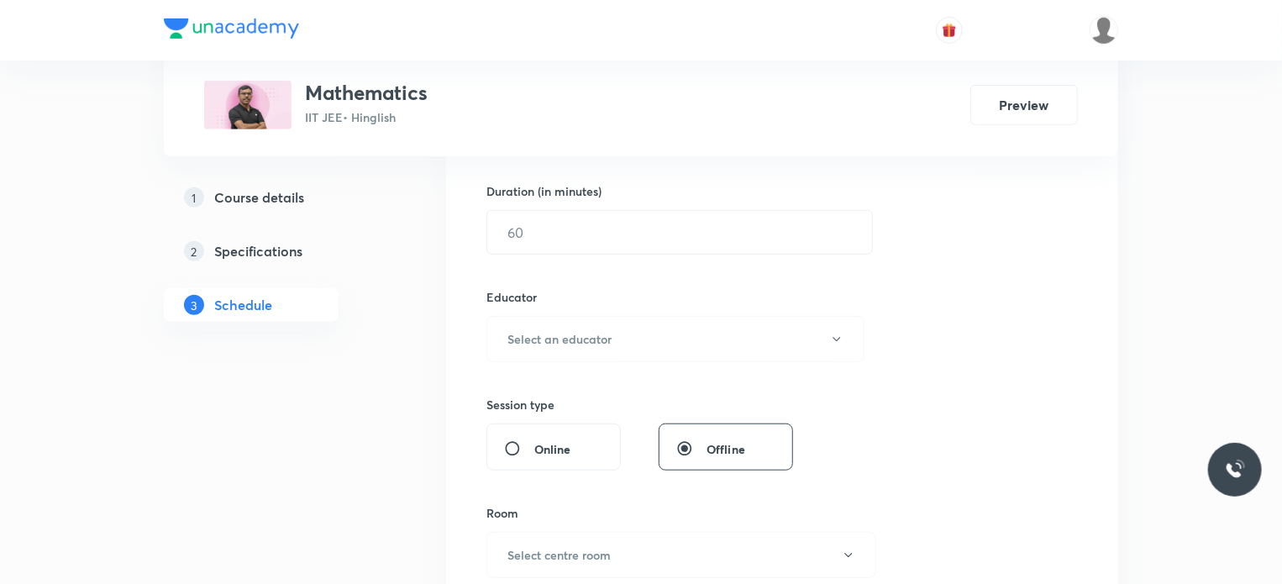
scroll to position [13593, 0]
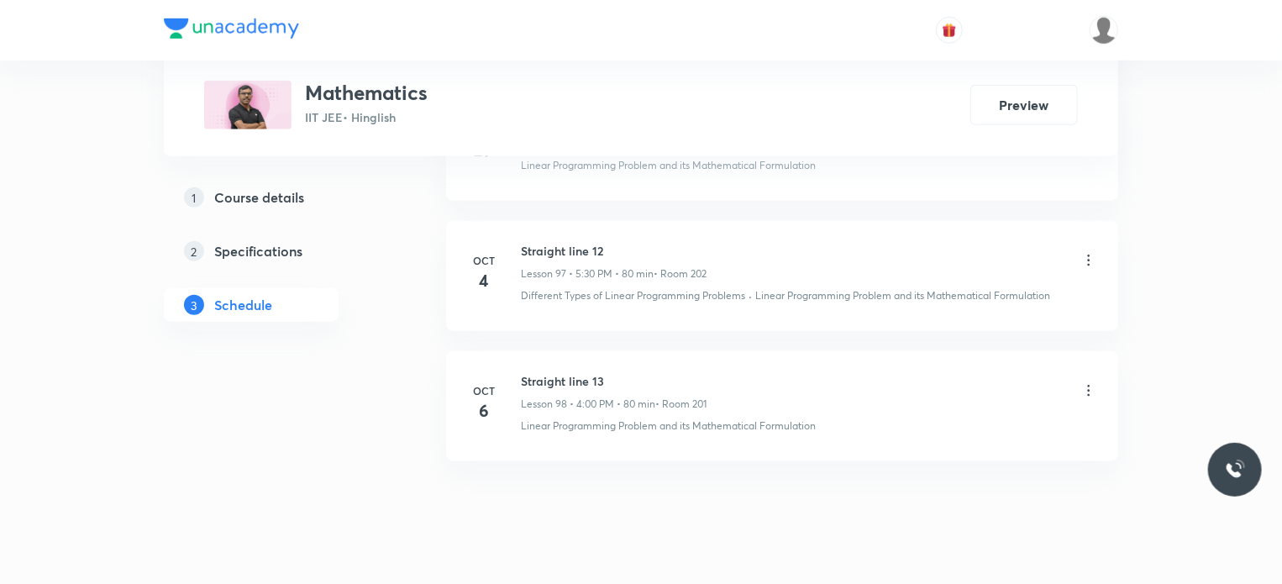
click at [585, 372] on h6 "Straight line 13" at bounding box center [614, 381] width 186 height 18
copy h6 "Straight line 13"
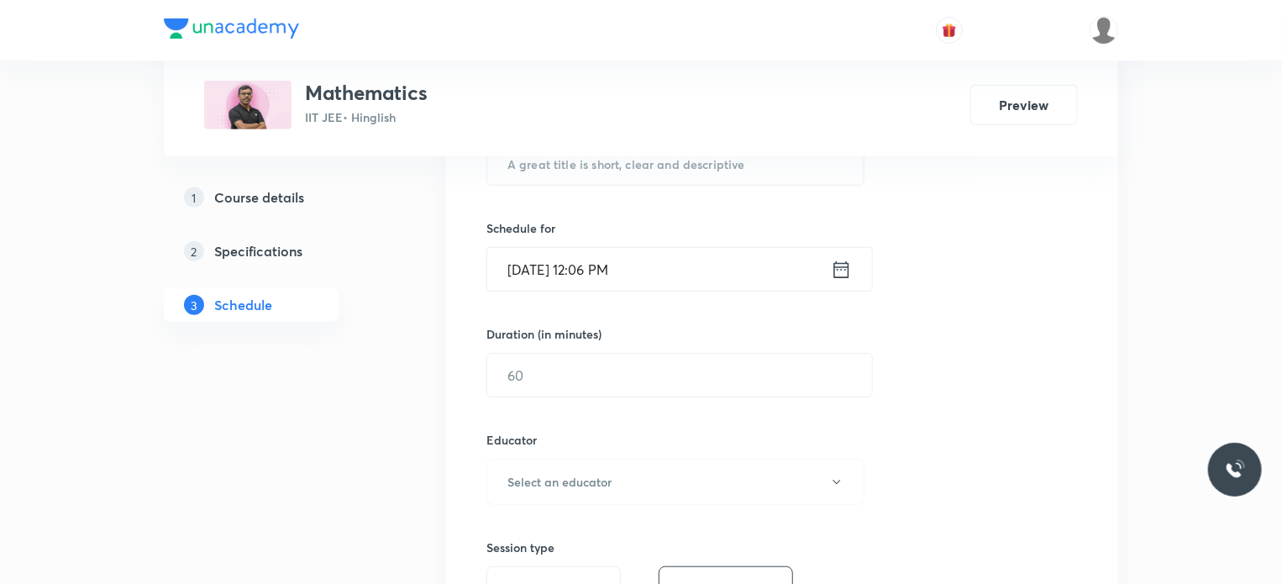
scroll to position [111, 0]
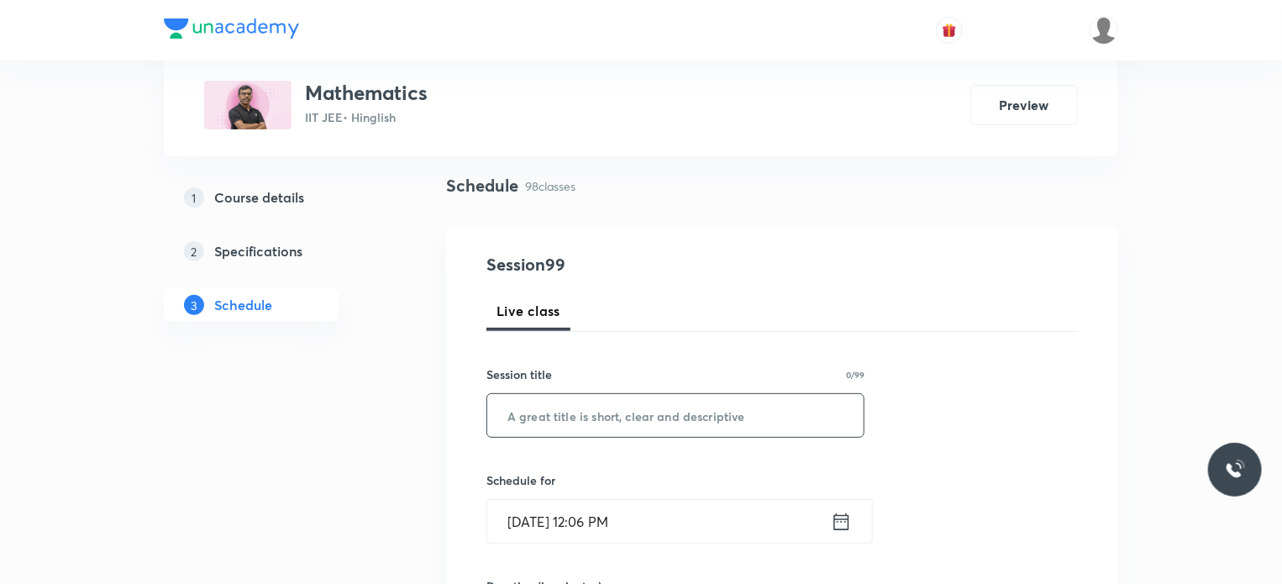
drag, startPoint x: 656, startPoint y: 433, endPoint x: 643, endPoint y: 439, distance: 14.3
click at [652, 434] on input "text" at bounding box center [675, 415] width 376 height 43
paste input "Straight line 13"
type input "Straight line 14"
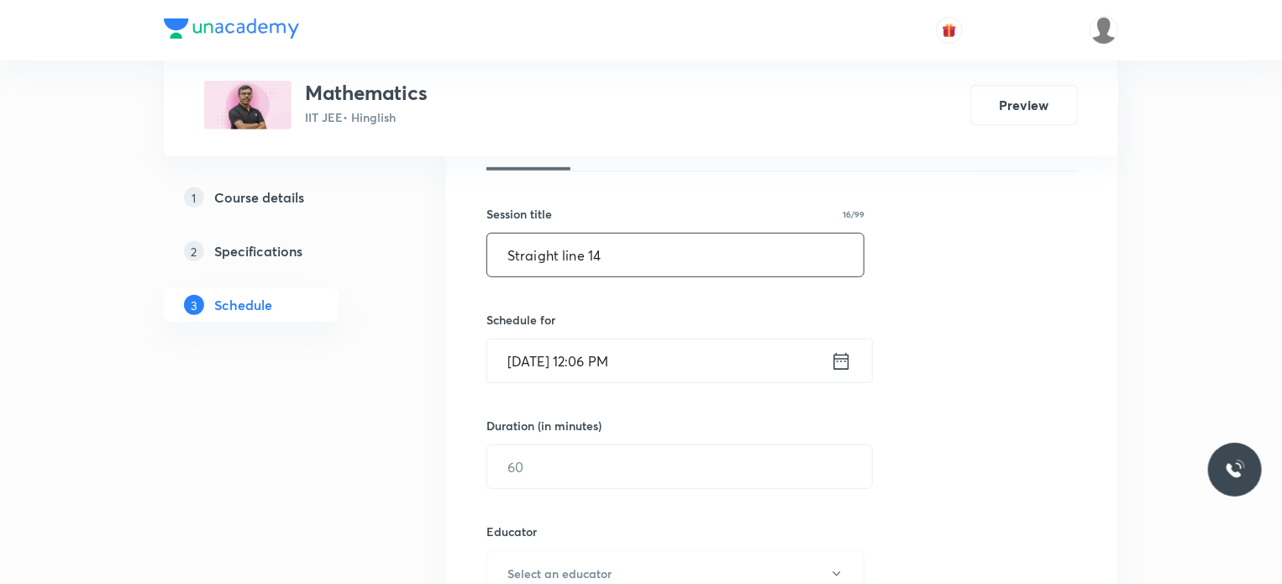
scroll to position [279, 0]
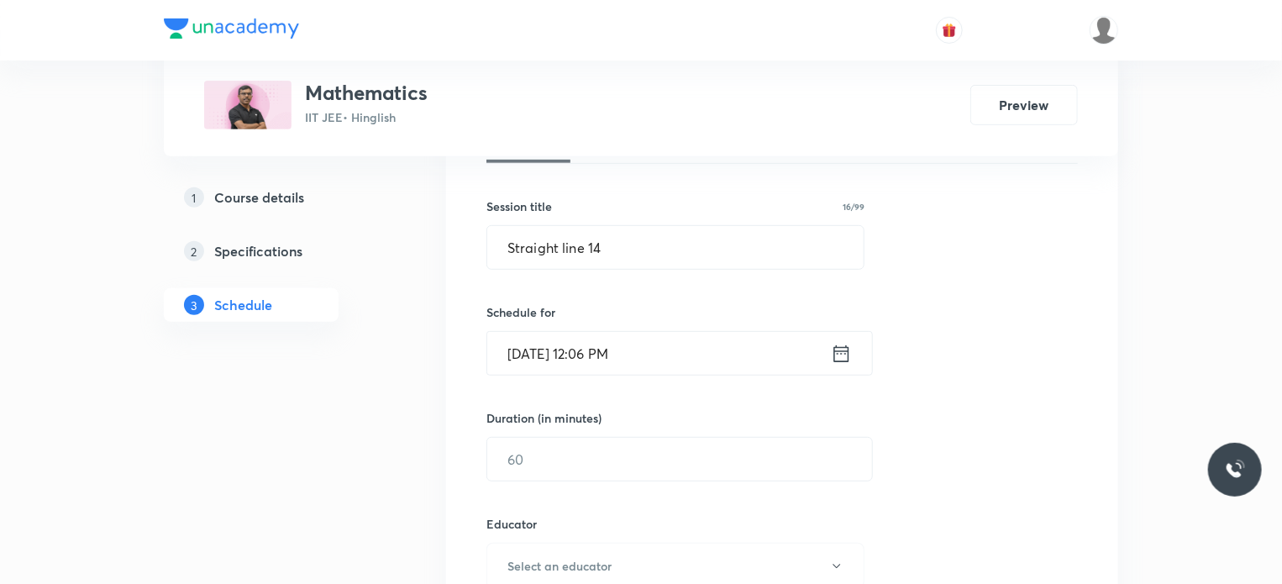
click at [650, 335] on input "[DATE] 12:06 PM" at bounding box center [659, 353] width 344 height 43
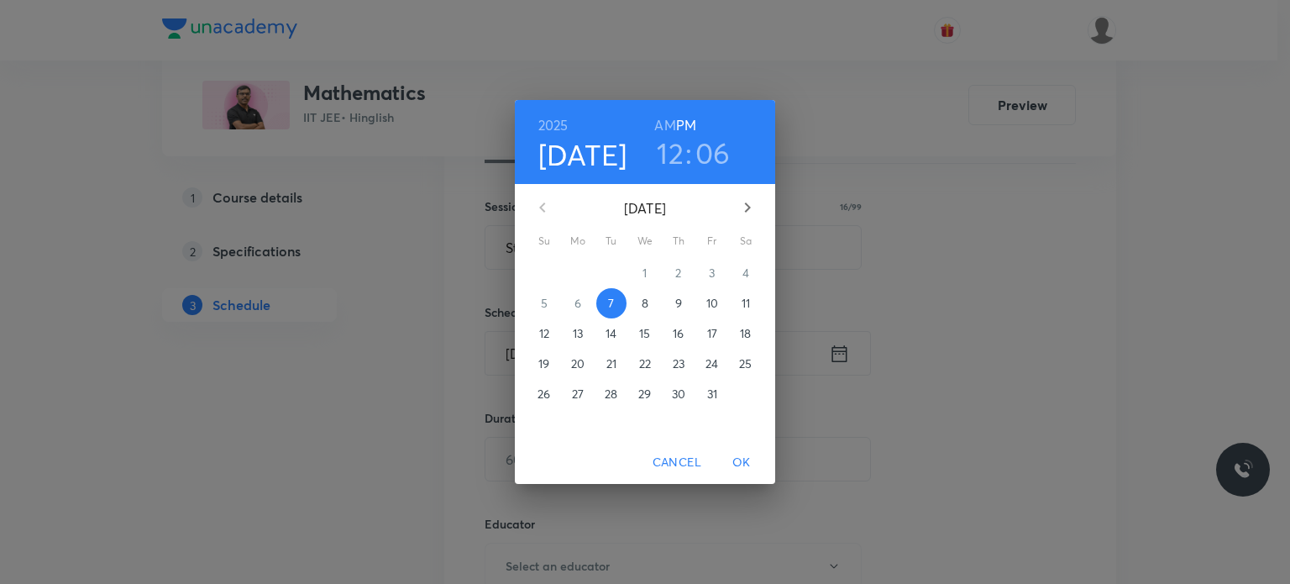
click at [653, 350] on div "22" at bounding box center [645, 364] width 34 height 30
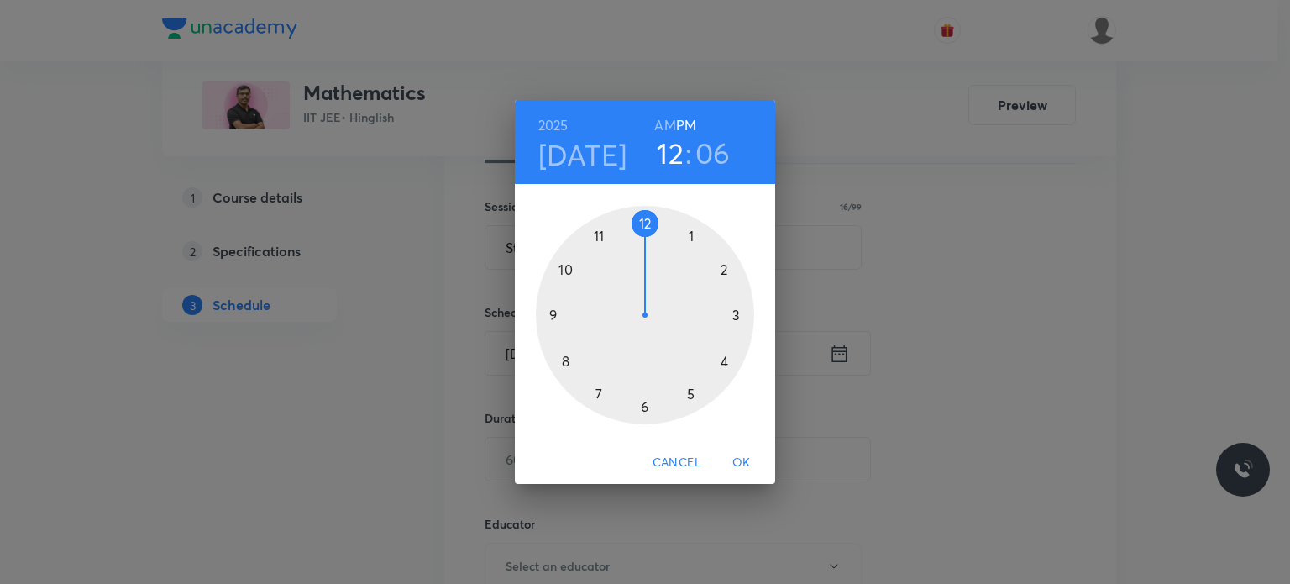
click at [587, 156] on h4 "[DATE]" at bounding box center [582, 154] width 89 height 35
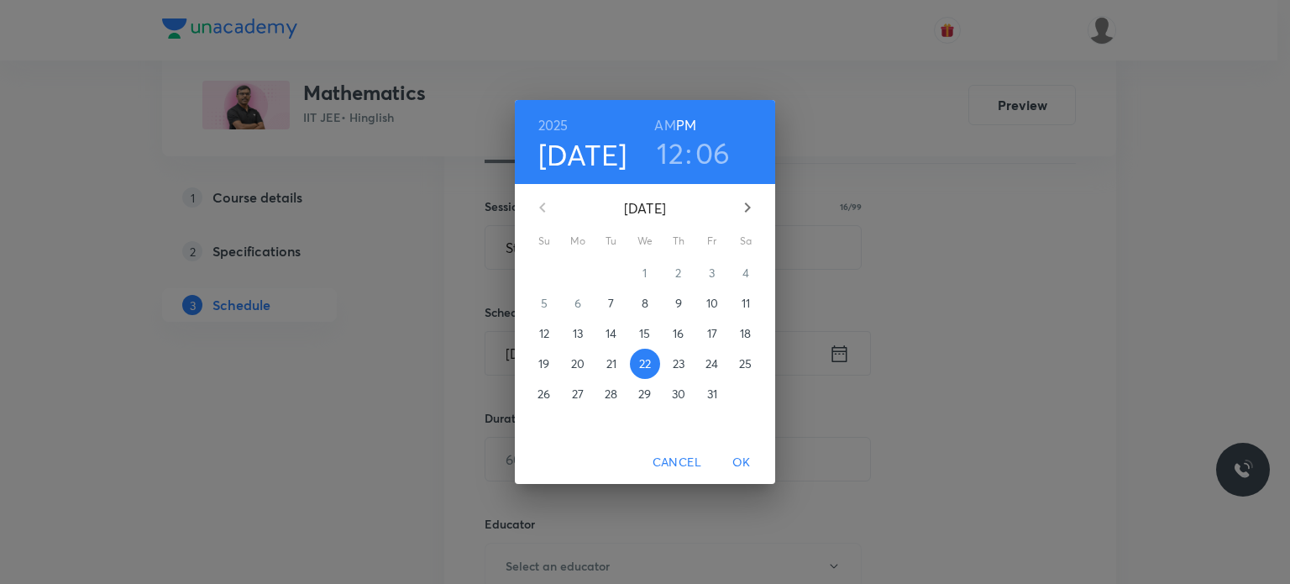
click at [601, 302] on span "7" at bounding box center [611, 303] width 30 height 17
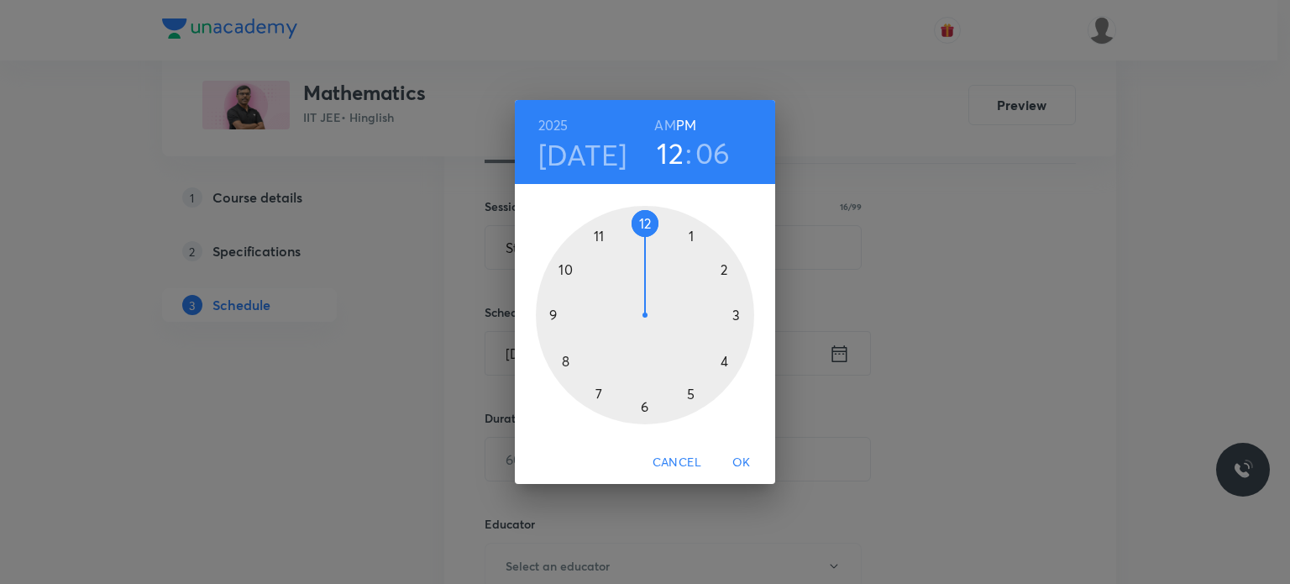
click at [701, 164] on h3 "06" at bounding box center [712, 152] width 35 height 35
drag, startPoint x: 724, startPoint y: 276, endPoint x: 689, endPoint y: 396, distance: 124.4
click at [689, 396] on div at bounding box center [645, 315] width 218 height 218
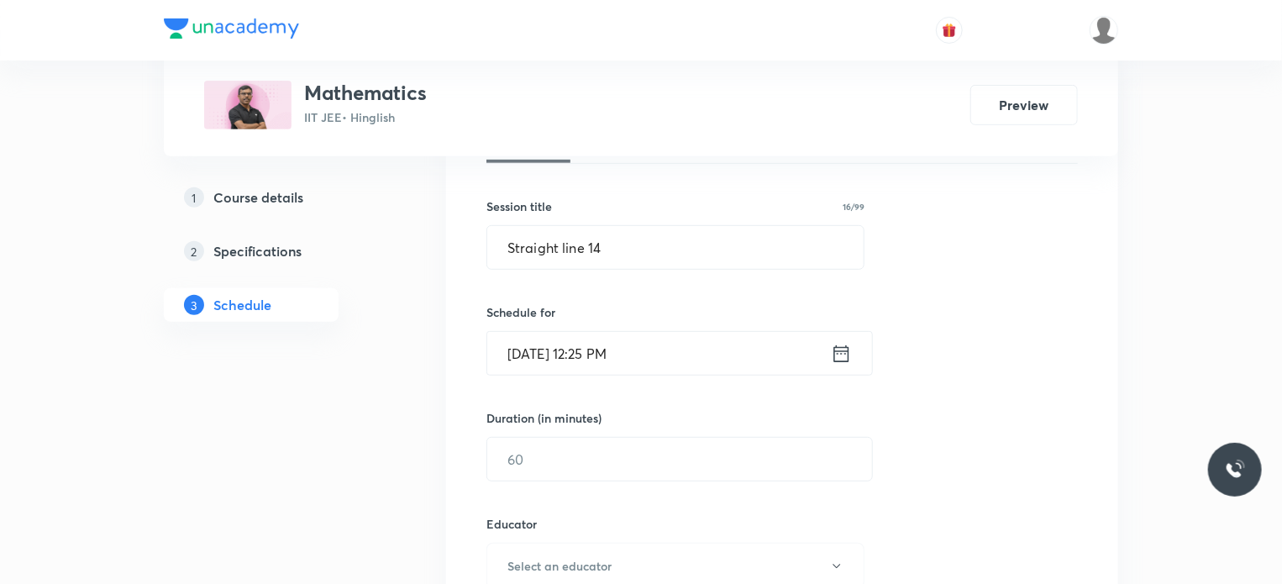
click at [673, 359] on input "[DATE] 12:25 PM" at bounding box center [659, 353] width 344 height 43
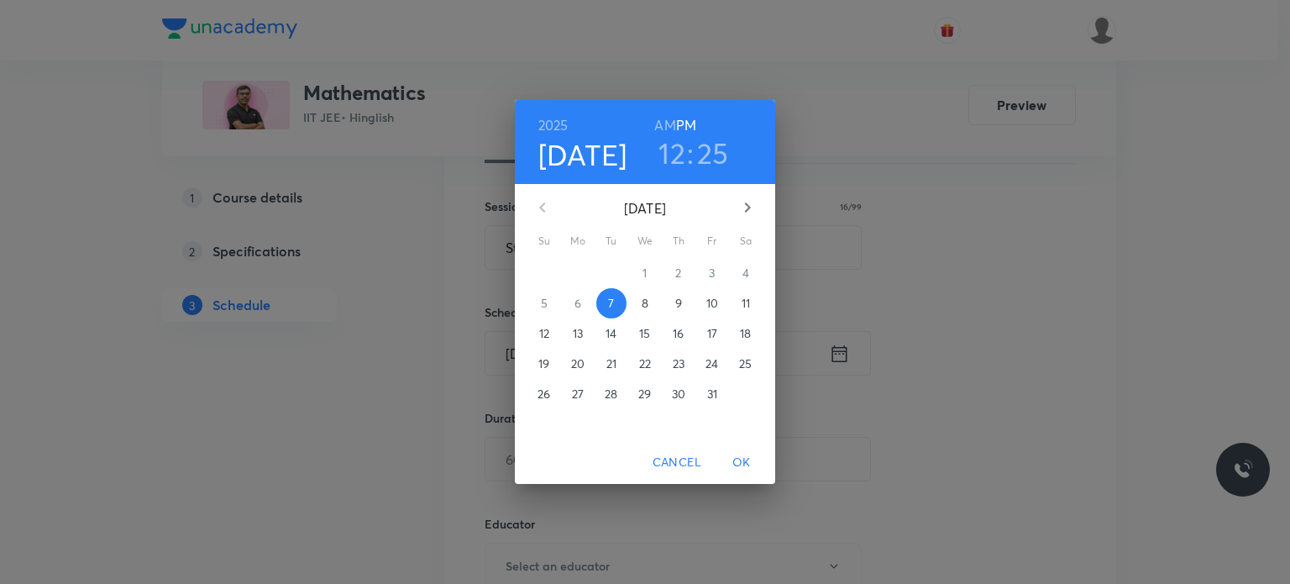
click at [667, 152] on h3 "12" at bounding box center [671, 152] width 27 height 35
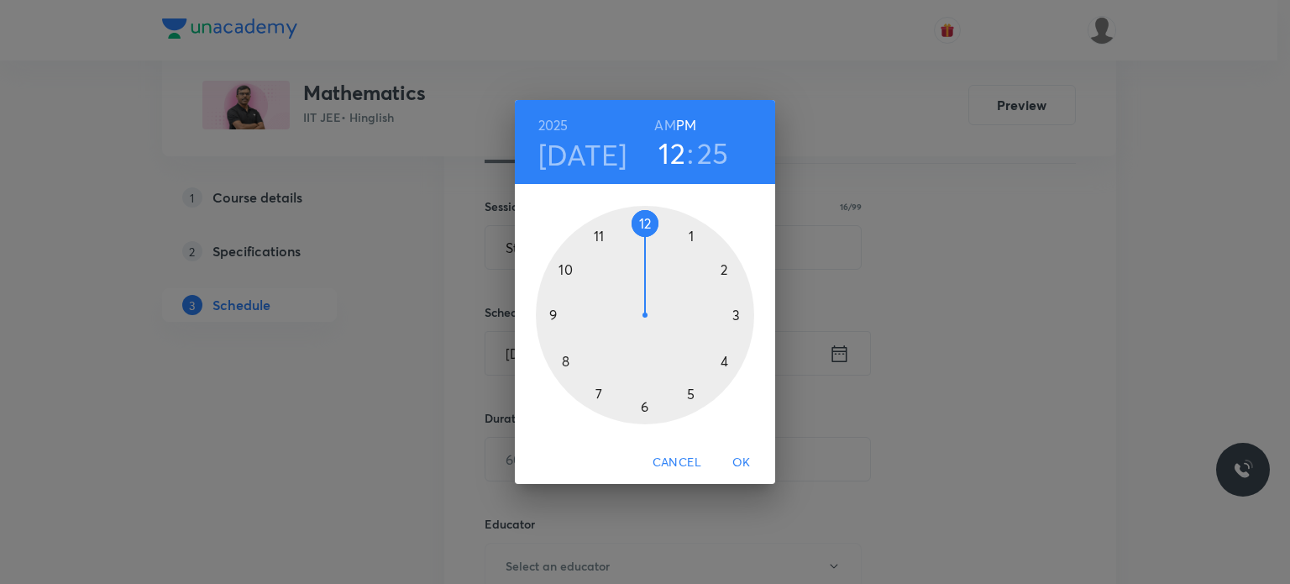
click at [736, 266] on div at bounding box center [645, 315] width 218 height 218
drag, startPoint x: 722, startPoint y: 372, endPoint x: 648, endPoint y: 406, distance: 81.2
click at [648, 406] on div at bounding box center [645, 315] width 218 height 218
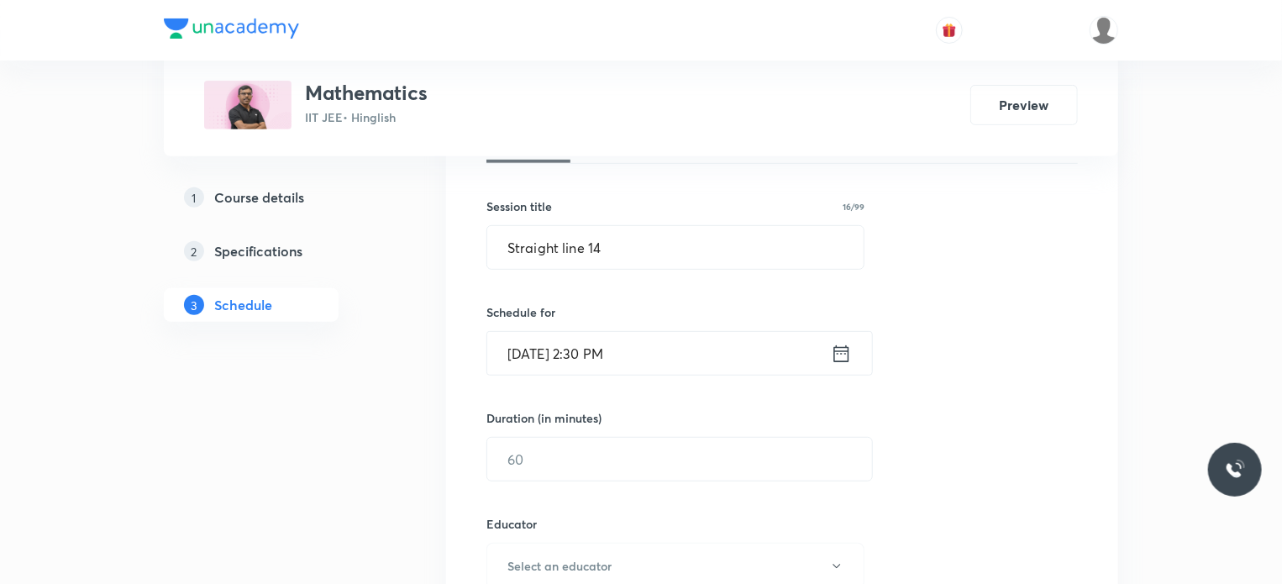
click at [648, 342] on input "[DATE] 2:30 PM" at bounding box center [659, 353] width 344 height 43
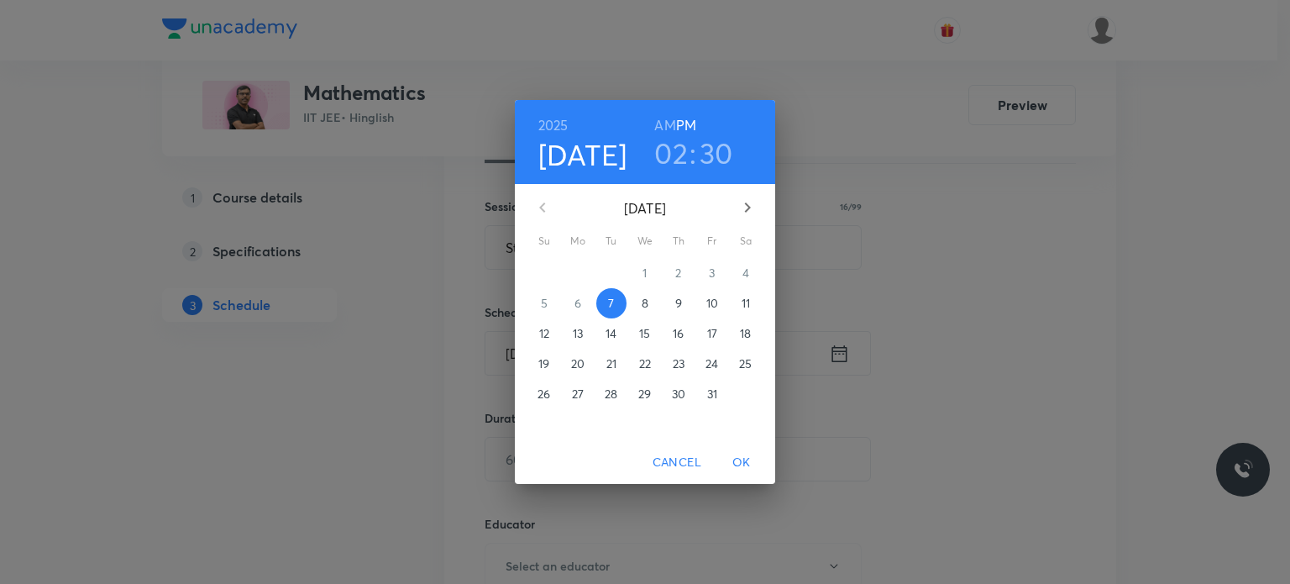
click at [665, 150] on h3 "02" at bounding box center [671, 152] width 34 height 35
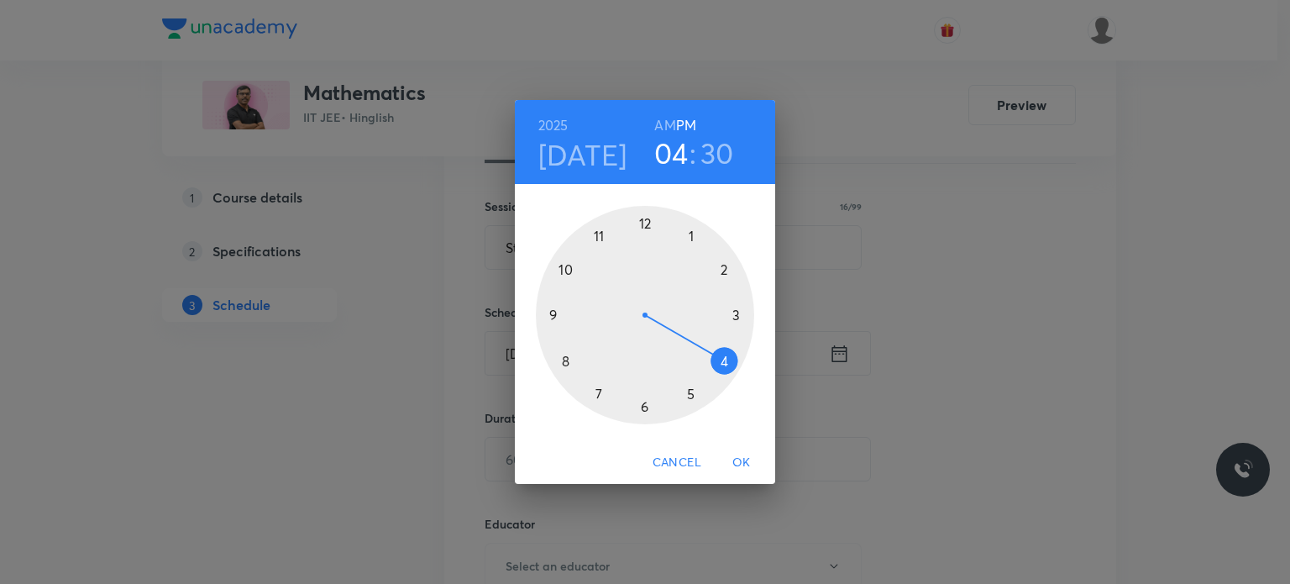
drag, startPoint x: 674, startPoint y: 333, endPoint x: 704, endPoint y: 367, distance: 45.2
click at [704, 367] on div at bounding box center [645, 315] width 218 height 218
drag, startPoint x: 645, startPoint y: 238, endPoint x: 645, endPoint y: 218, distance: 20.2
click at [645, 218] on div at bounding box center [645, 315] width 218 height 218
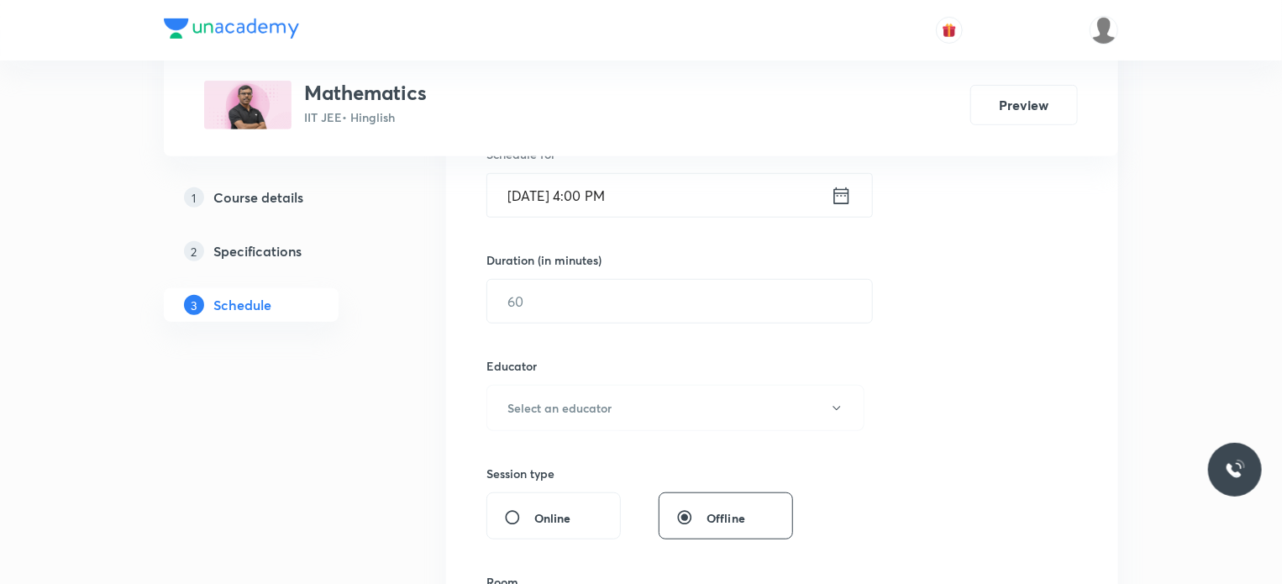
scroll to position [447, 0]
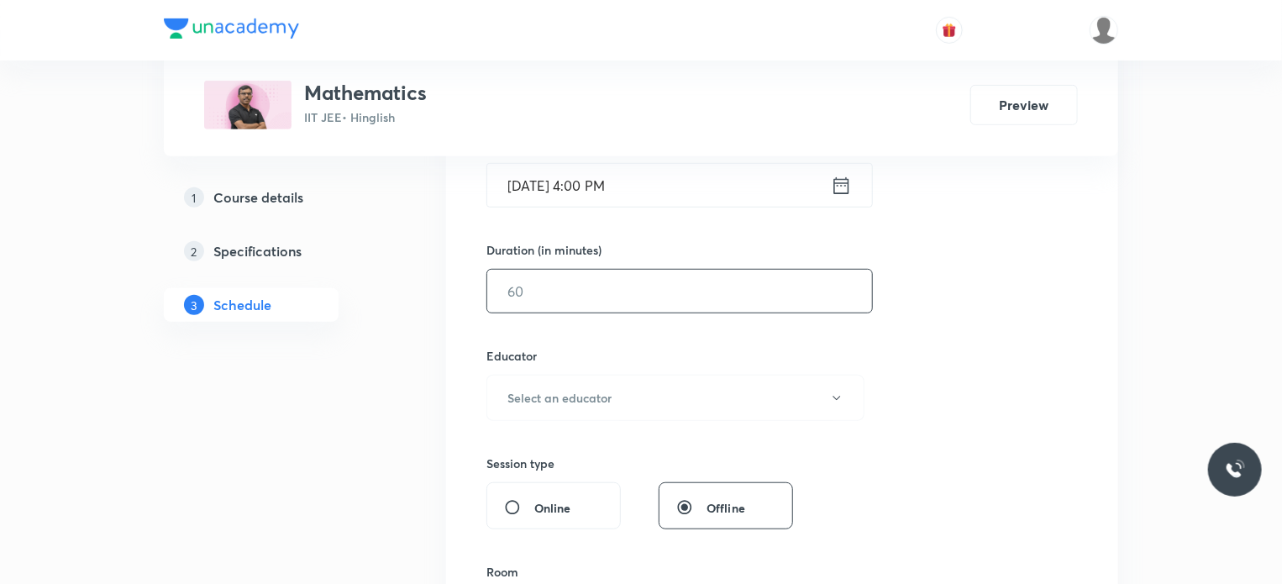
drag, startPoint x: 578, startPoint y: 314, endPoint x: 567, endPoint y: 295, distance: 22.2
click at [569, 298] on div "Session 99 Live class Session title 16/99 Straight line 14 ​ Schedule for [DATE…" at bounding box center [781, 364] width 591 height 896
click at [567, 295] on input "text" at bounding box center [679, 291] width 385 height 43
type input "80"
click at [580, 392] on h6 "Select an educator" at bounding box center [559, 398] width 104 height 18
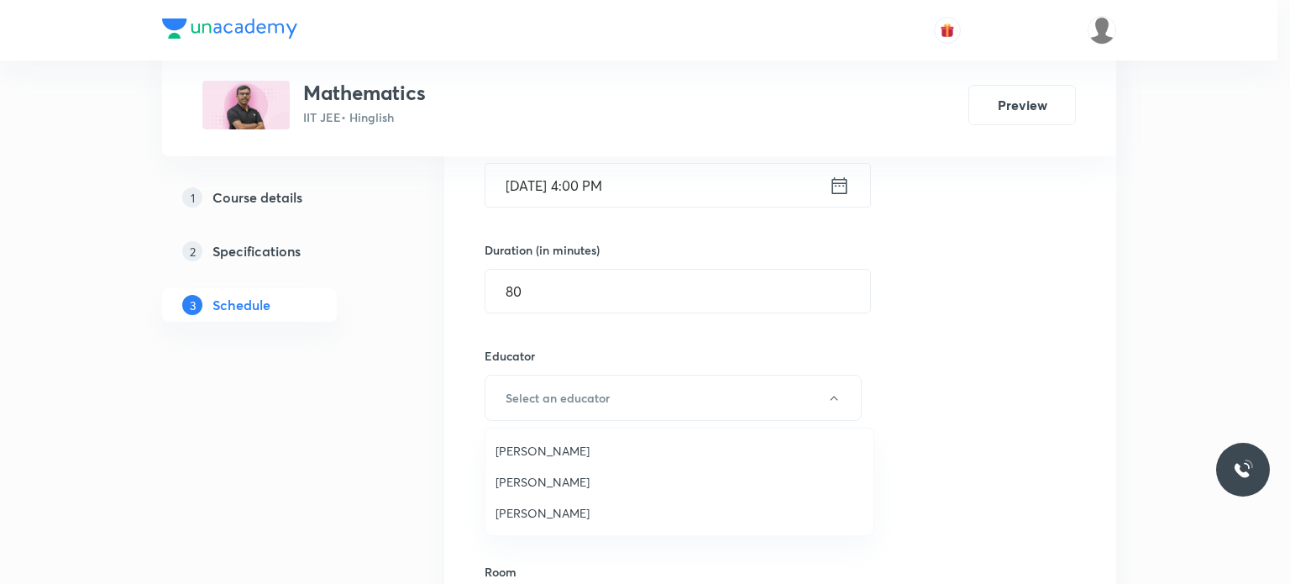
click at [584, 504] on span "Sanjay Chaurasia" at bounding box center [680, 513] width 368 height 18
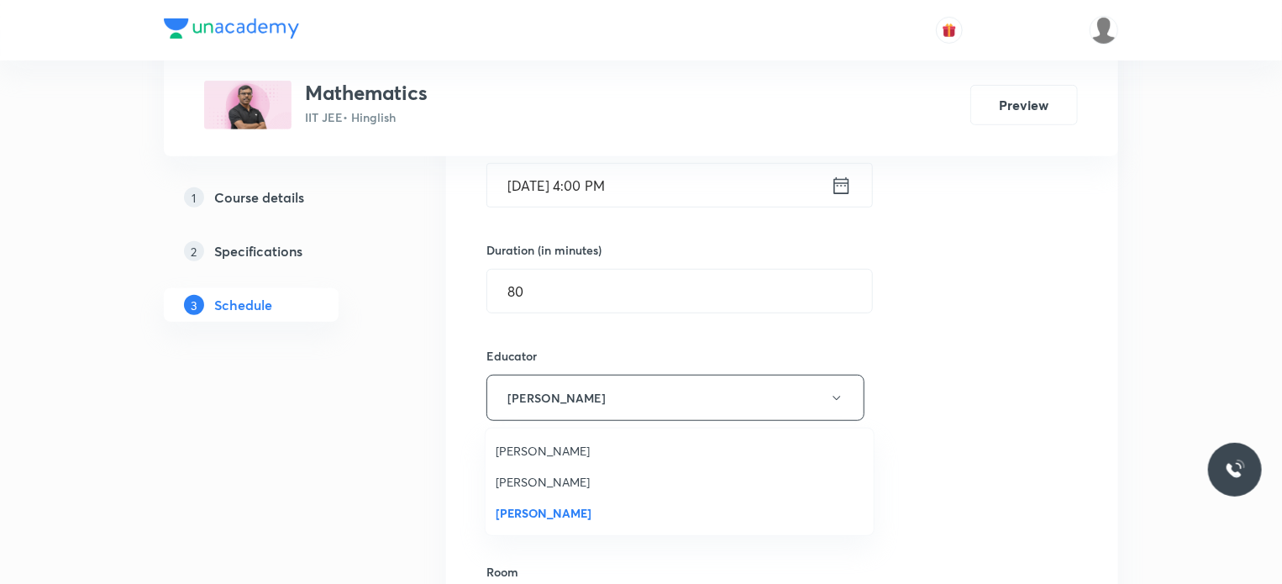
scroll to position [531, 0]
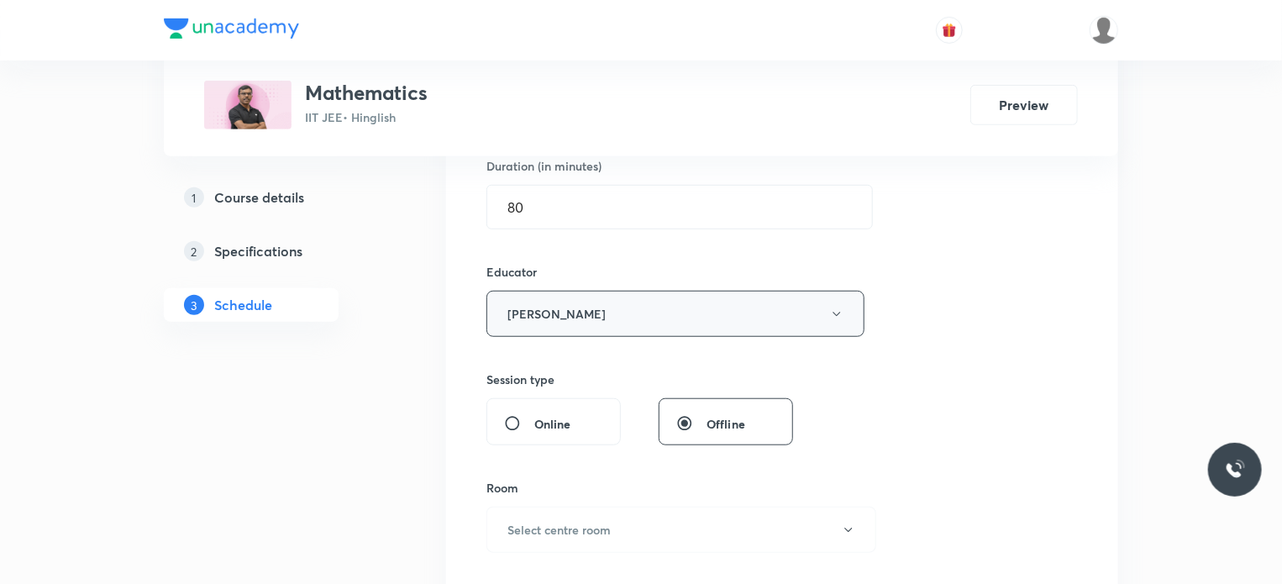
click at [548, 312] on button "Sanjay Chaurasia" at bounding box center [675, 314] width 378 height 46
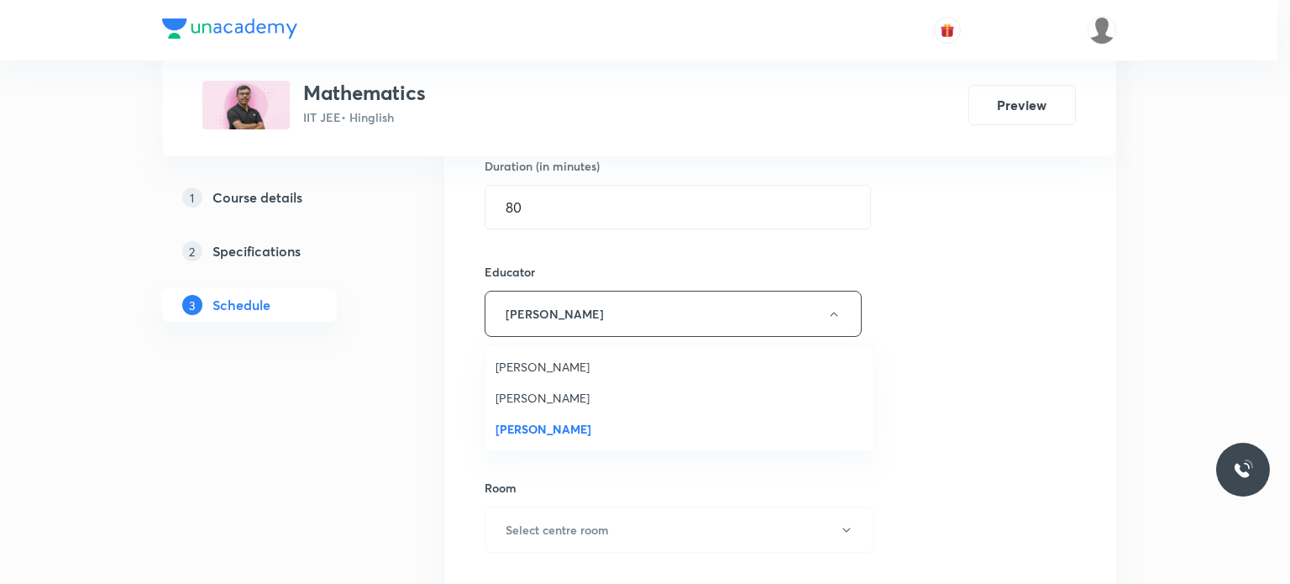
click at [545, 363] on span "Anil Shukla" at bounding box center [680, 367] width 368 height 18
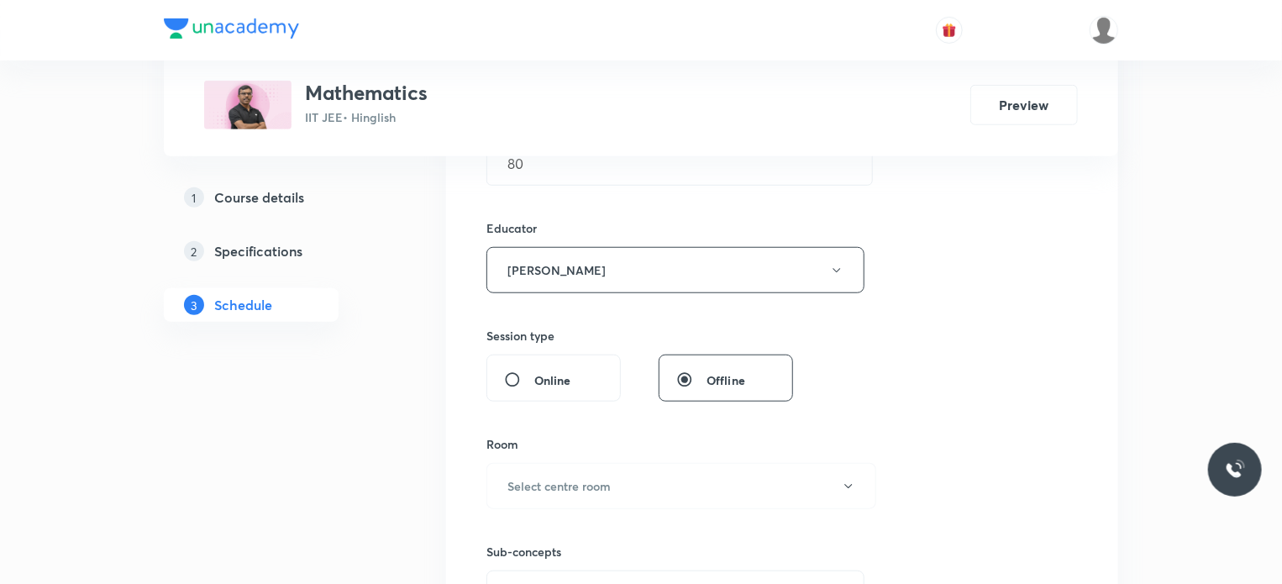
scroll to position [615, 0]
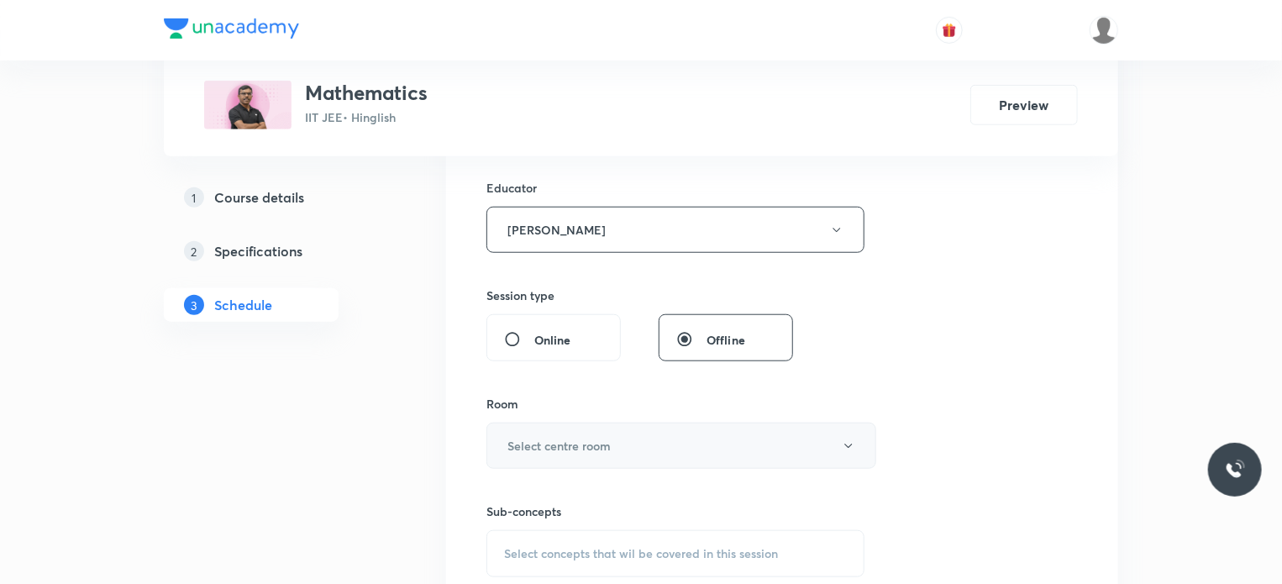
click at [547, 426] on button "Select centre room" at bounding box center [681, 445] width 390 height 46
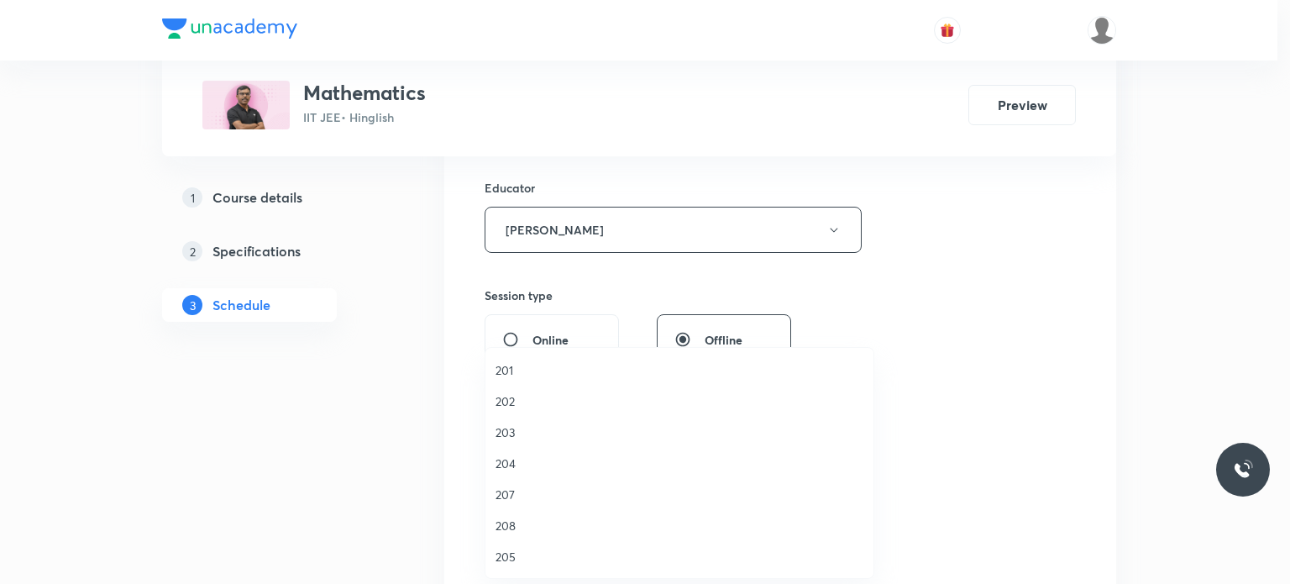
click at [541, 413] on li "202" at bounding box center [679, 401] width 388 height 31
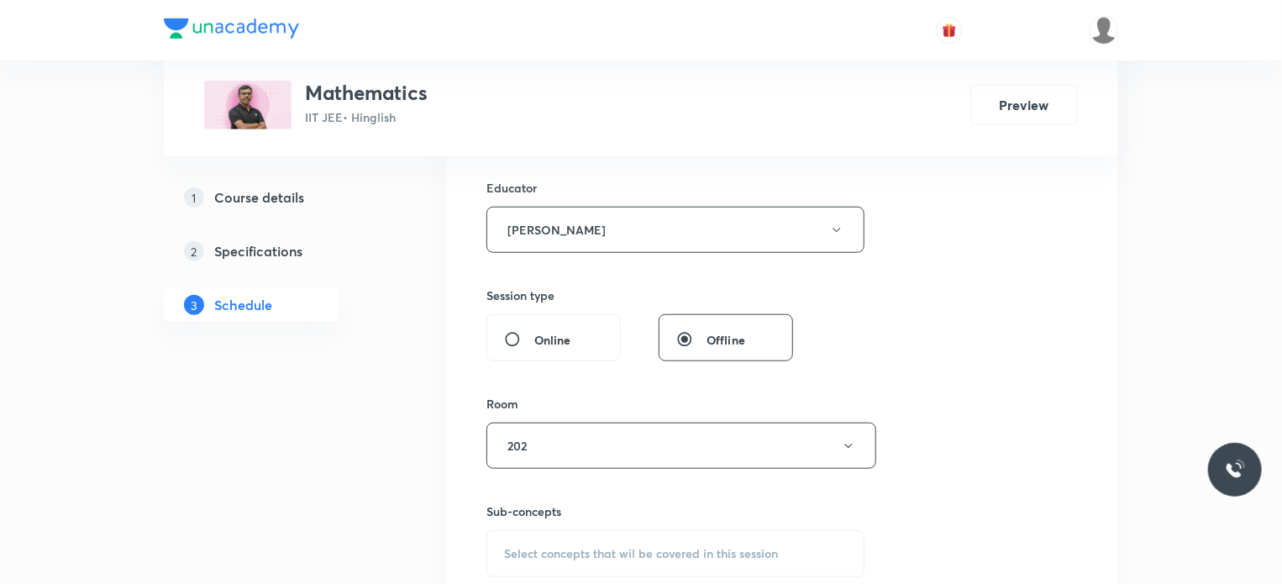
click at [586, 547] on span "Select concepts that wil be covered in this session" at bounding box center [641, 553] width 274 height 13
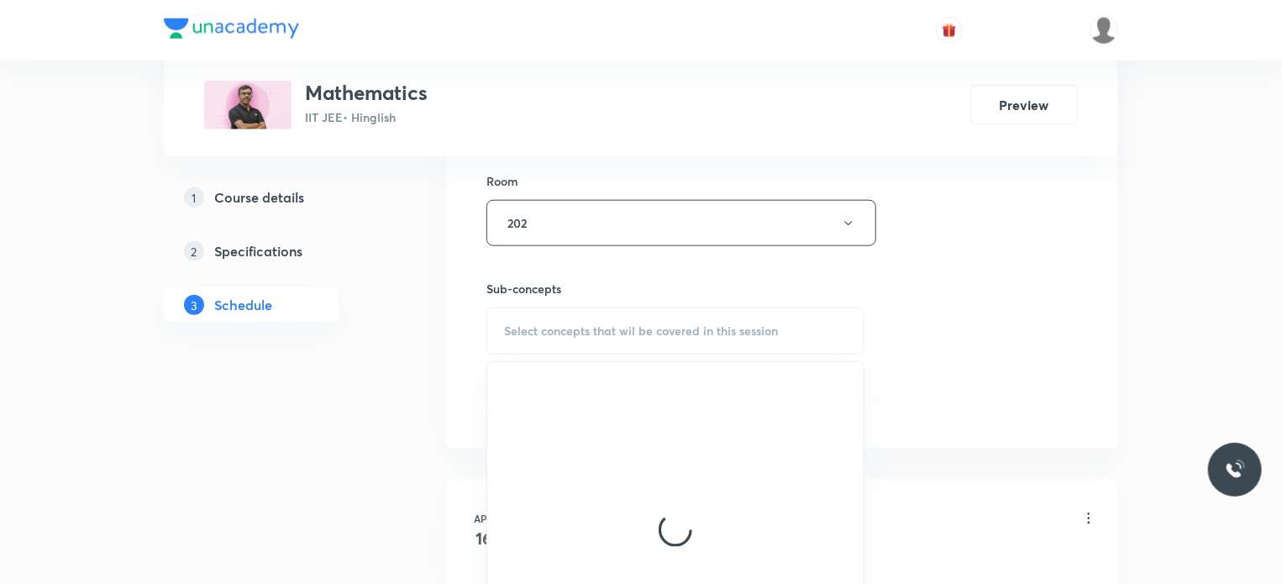
scroll to position [867, 0]
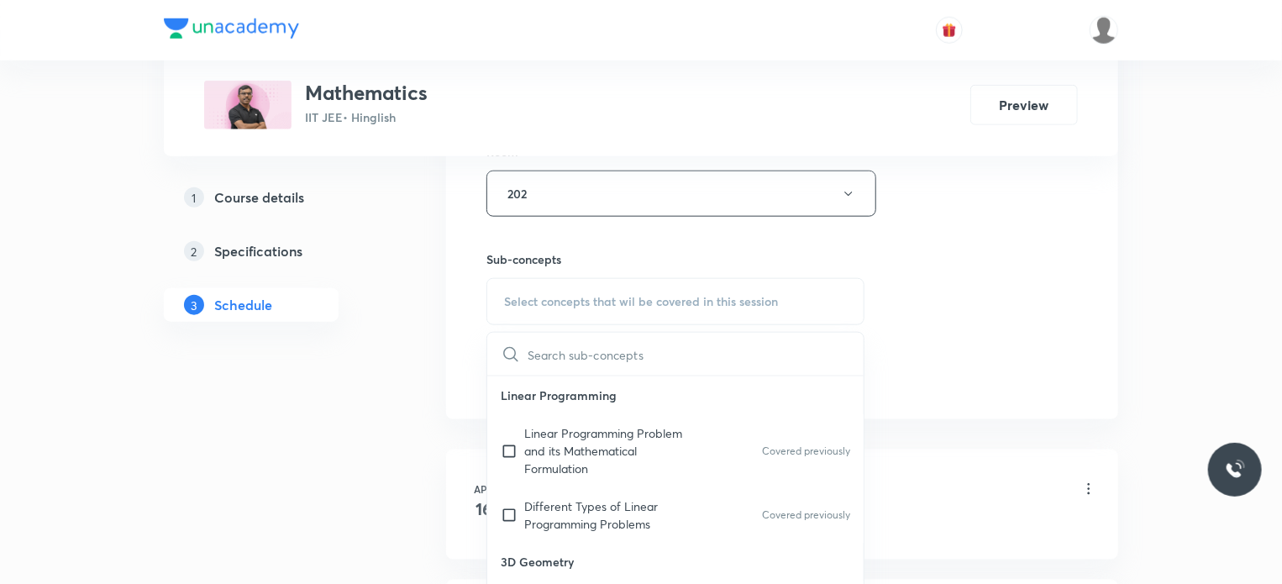
drag, startPoint x: 584, startPoint y: 416, endPoint x: 897, endPoint y: 339, distance: 322.5
click at [584, 415] on div "Linear Programming Problem and its Mathematical Formulation Covered previously" at bounding box center [675, 450] width 376 height 73
checkbox input "true"
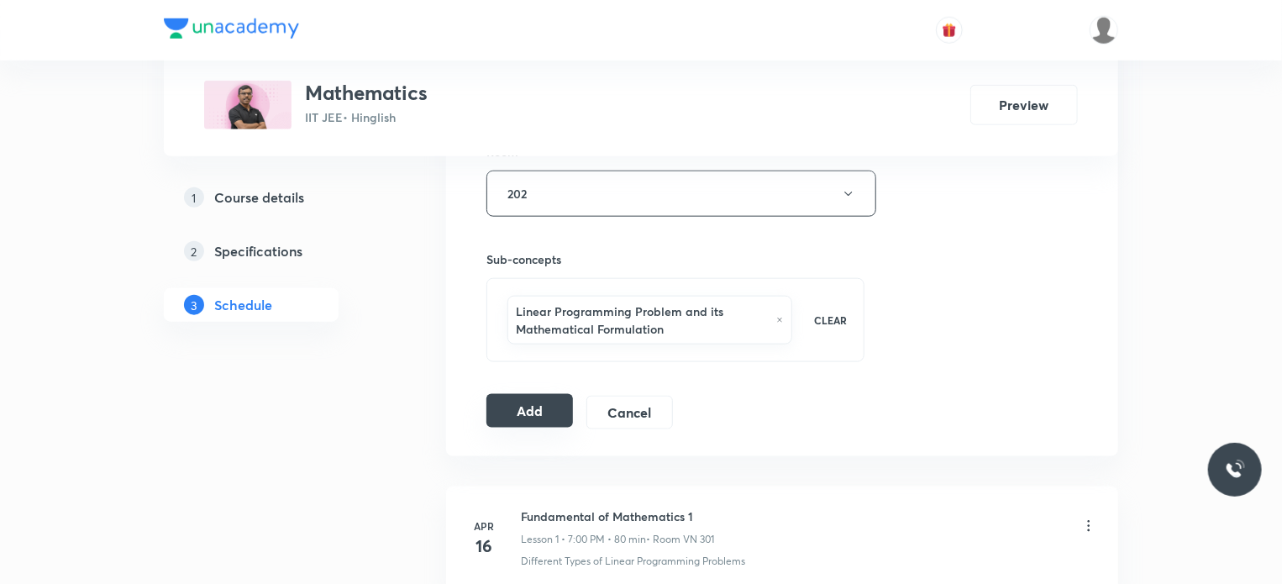
click at [542, 412] on button "Add" at bounding box center [529, 411] width 87 height 34
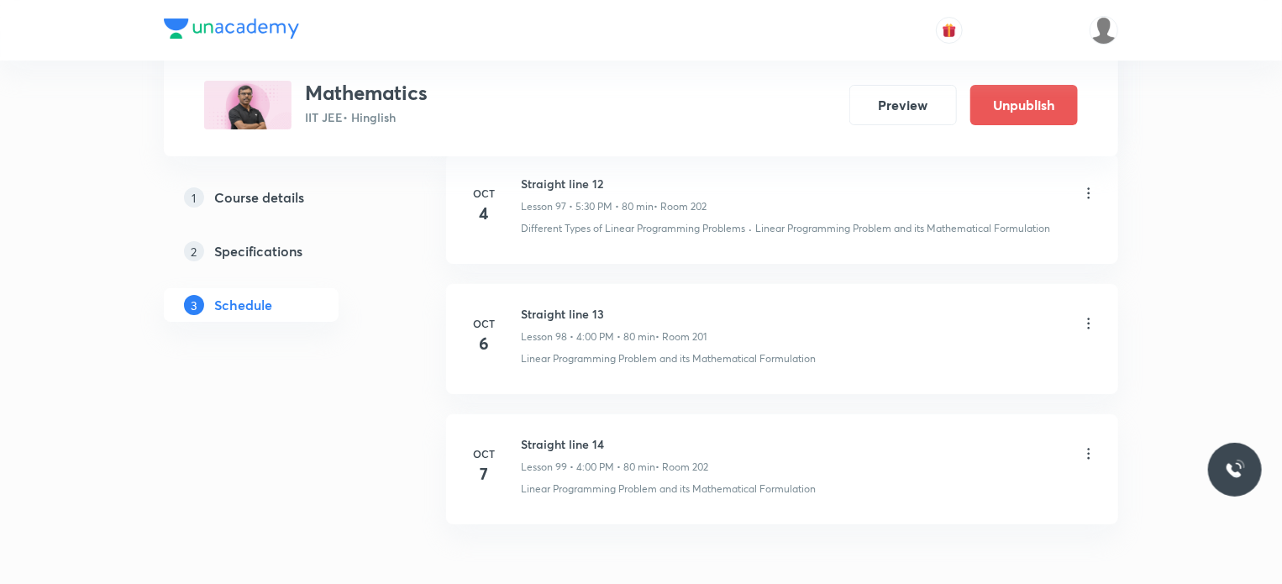
scroll to position [12845, 0]
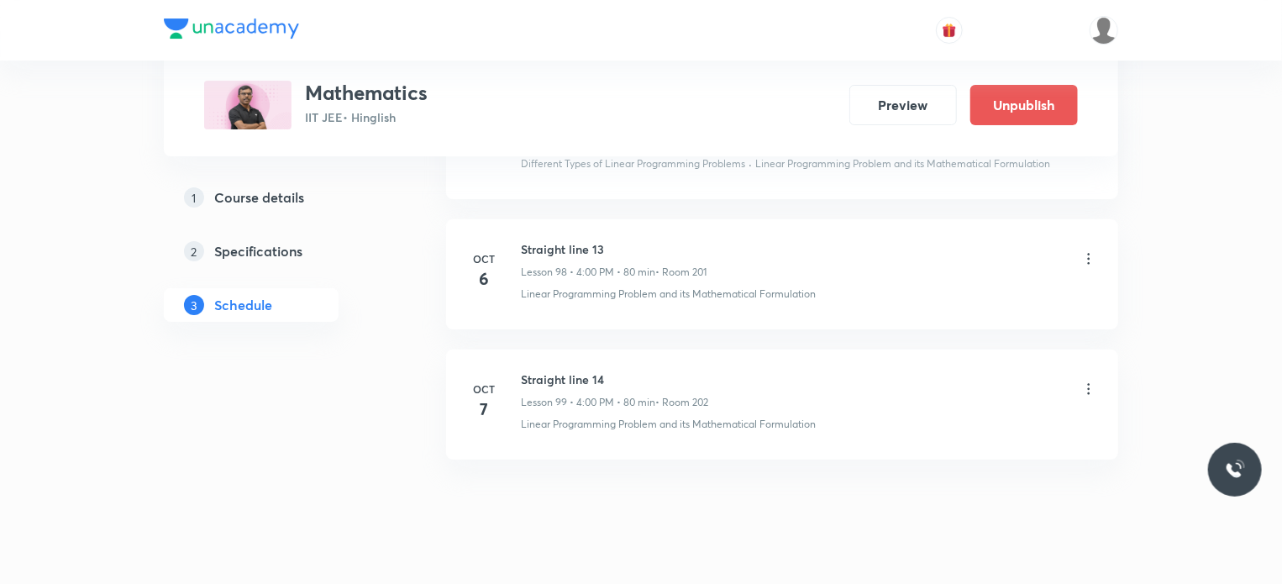
click at [543, 370] on h6 "Straight line 14" at bounding box center [614, 379] width 187 height 18
copy h6 "Straight line 14"
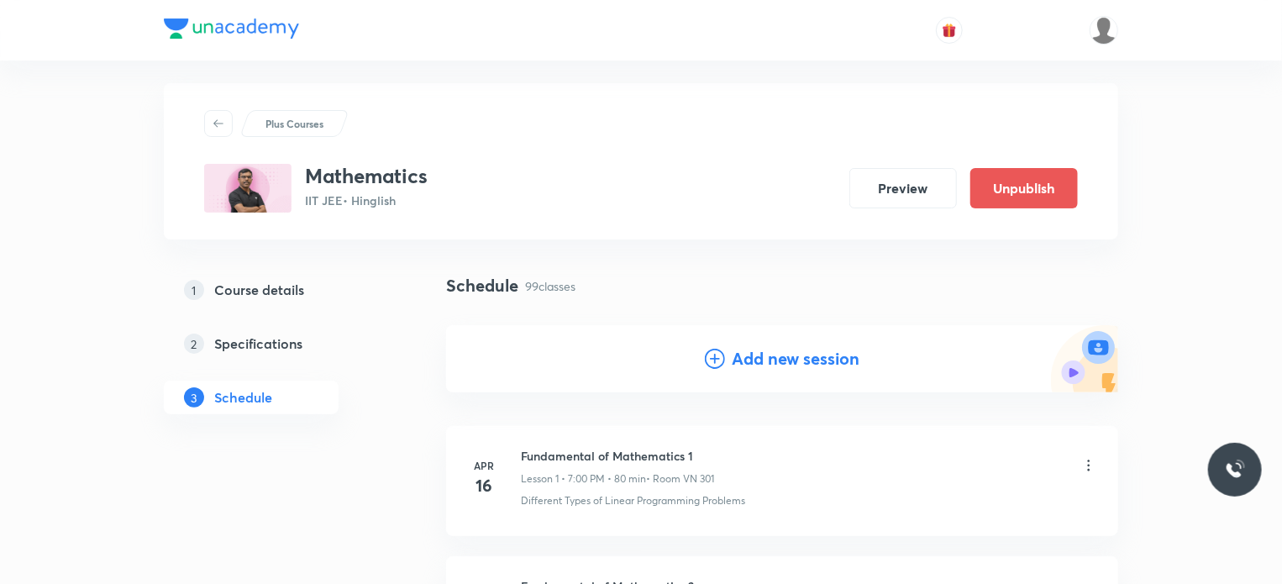
scroll to position [168, 0]
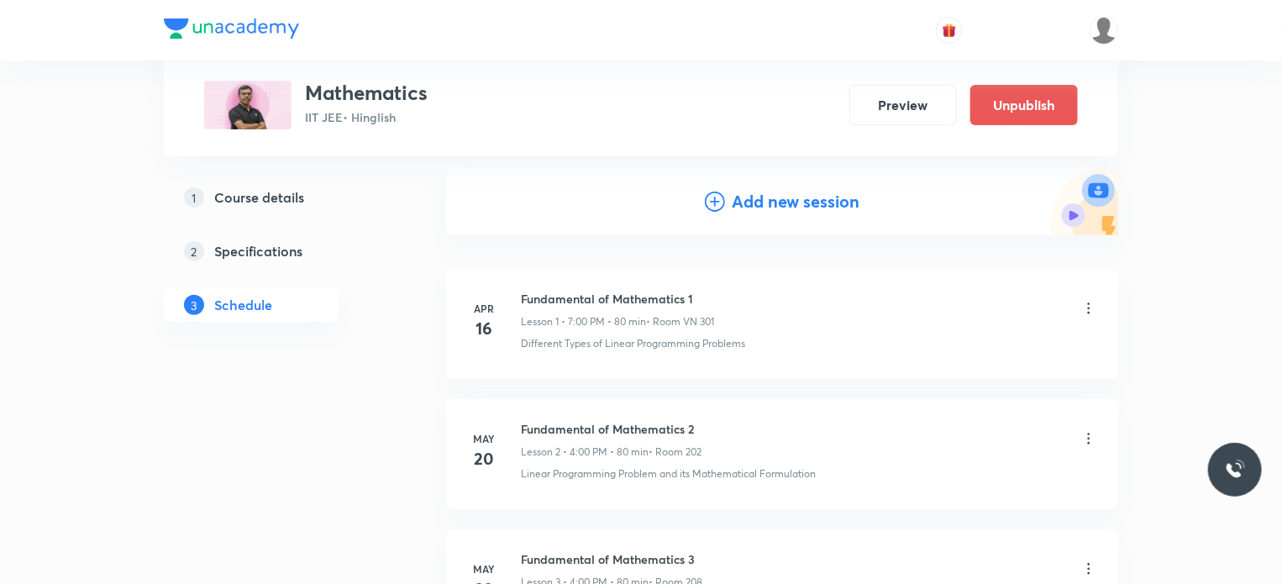
click at [786, 217] on div "Add new session" at bounding box center [782, 201] width 672 height 67
click at [786, 206] on h4 "Add new session" at bounding box center [796, 201] width 128 height 25
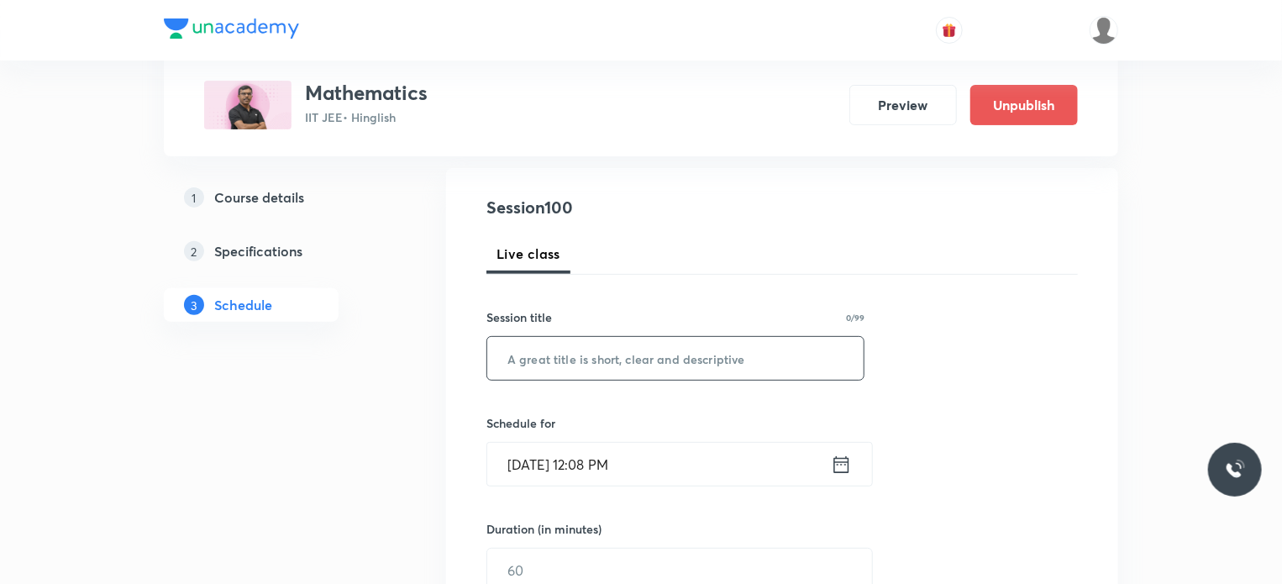
drag, startPoint x: 746, startPoint y: 325, endPoint x: 749, endPoint y: 368, distance: 43.0
click at [746, 338] on div "Session title 0/99 ​" at bounding box center [675, 344] width 378 height 72
drag, startPoint x: 749, startPoint y: 368, endPoint x: 724, endPoint y: 375, distance: 26.3
click at [724, 375] on input "text" at bounding box center [675, 358] width 376 height 43
paste input "Straight line 14"
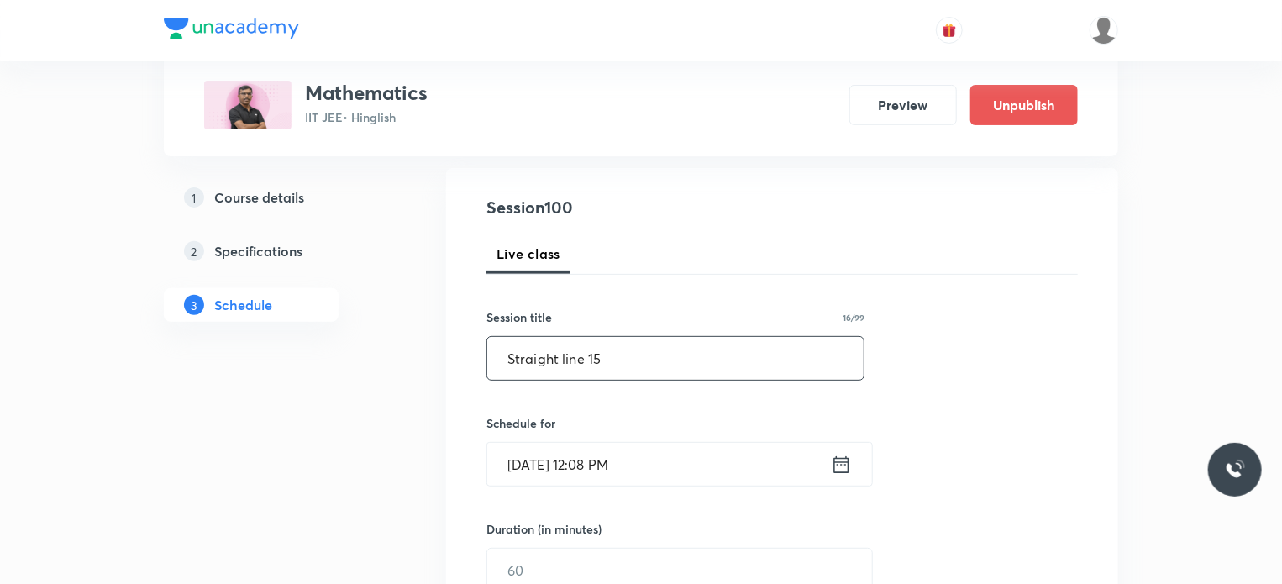
type input "Straight line 15"
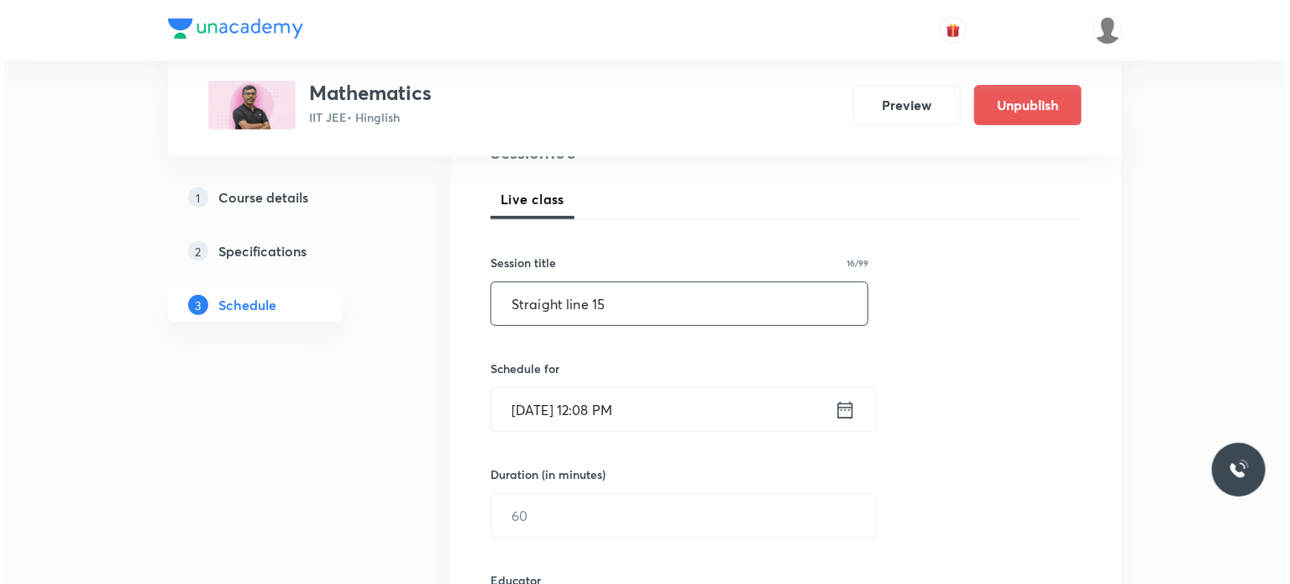
scroll to position [252, 0]
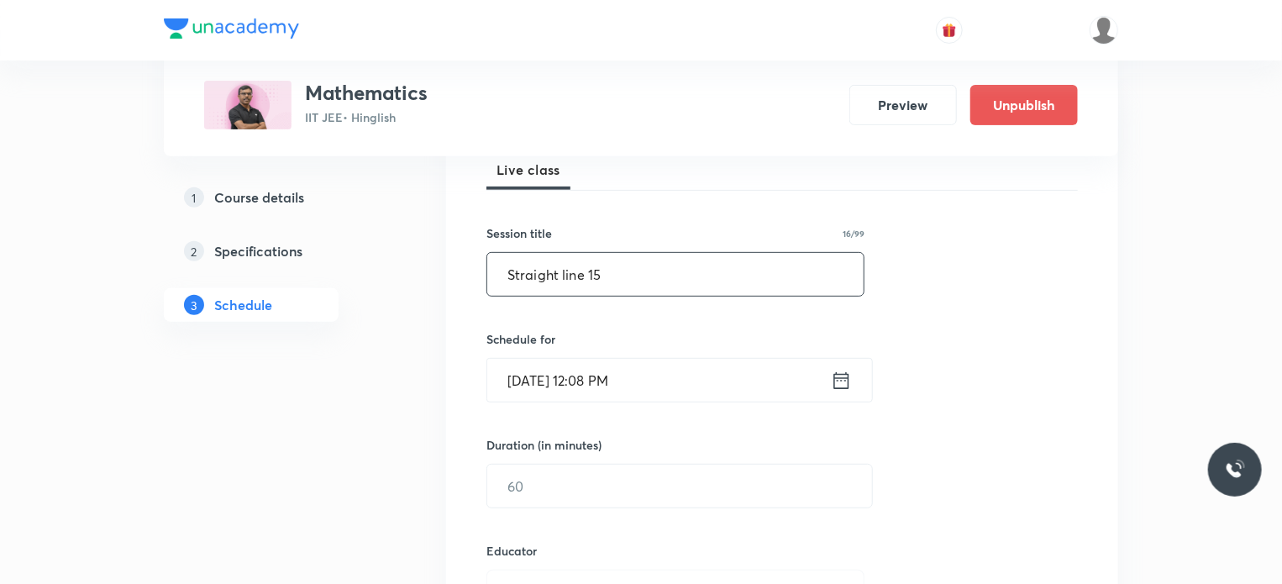
click at [591, 386] on input "Oct 7, 2025, 12:08 PM" at bounding box center [659, 380] width 344 height 43
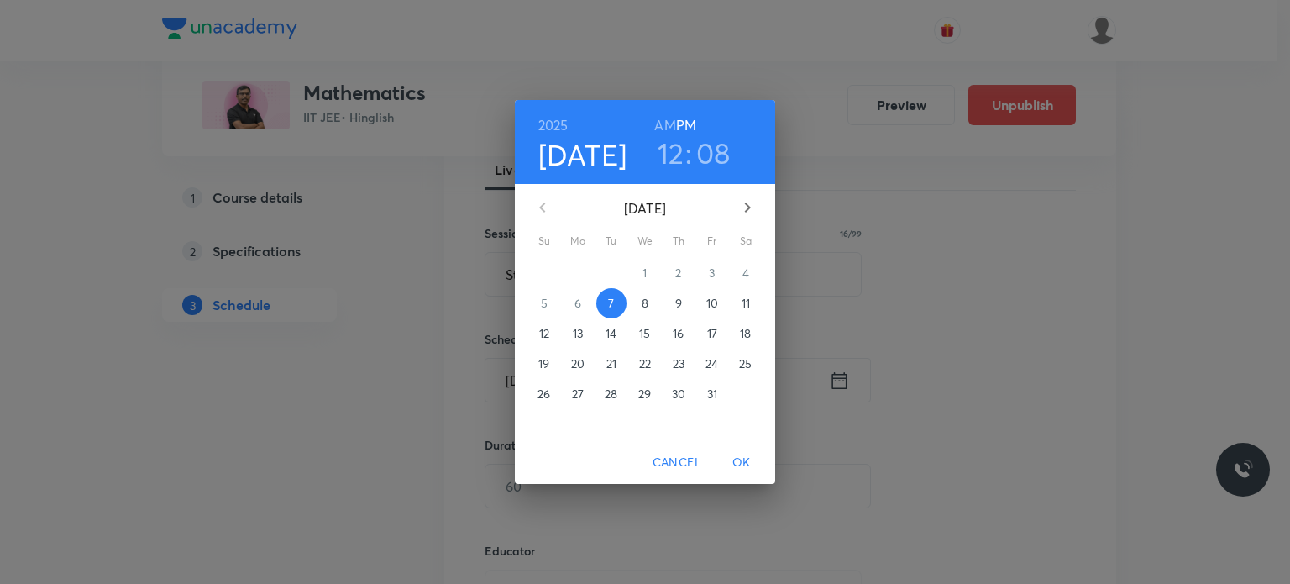
click at [676, 160] on h3 "12" at bounding box center [671, 152] width 27 height 35
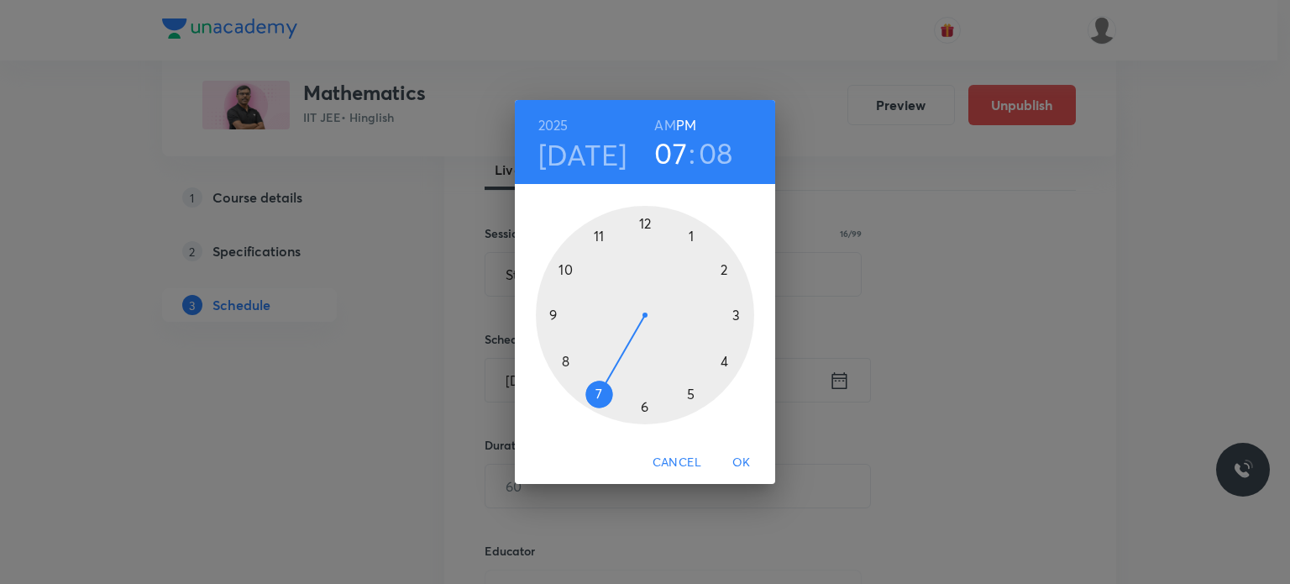
drag, startPoint x: 660, startPoint y: 359, endPoint x: 601, endPoint y: 375, distance: 61.1
click at [601, 375] on div at bounding box center [645, 315] width 218 height 218
drag, startPoint x: 679, startPoint y: 237, endPoint x: 642, endPoint y: 228, distance: 38.1
click at [642, 228] on div at bounding box center [645, 315] width 218 height 218
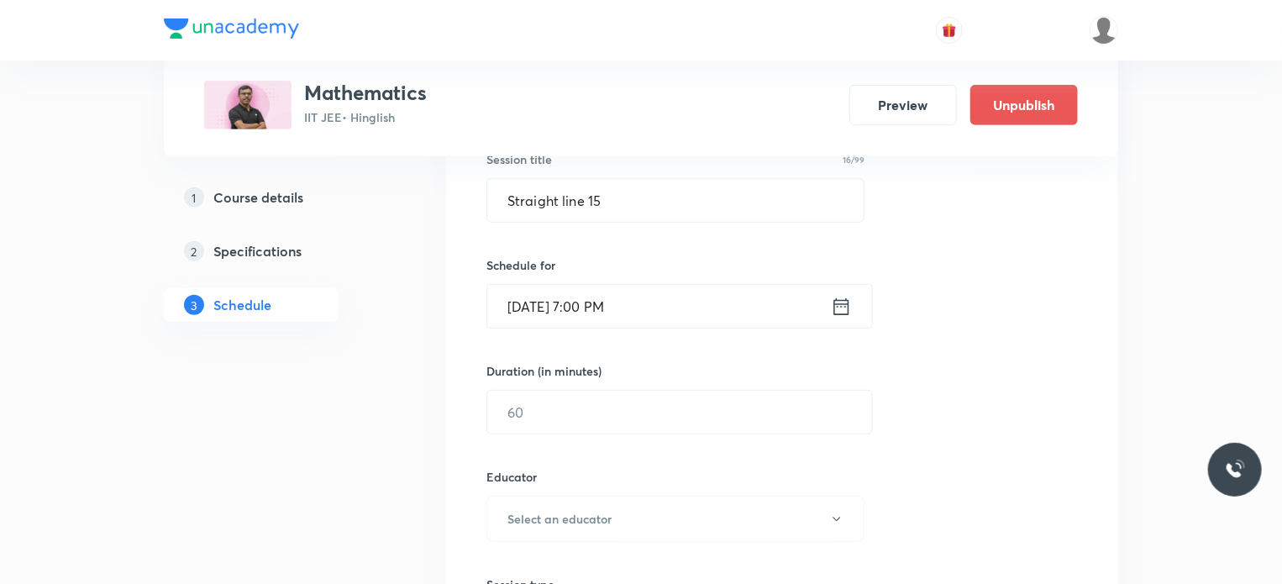
scroll to position [336, 0]
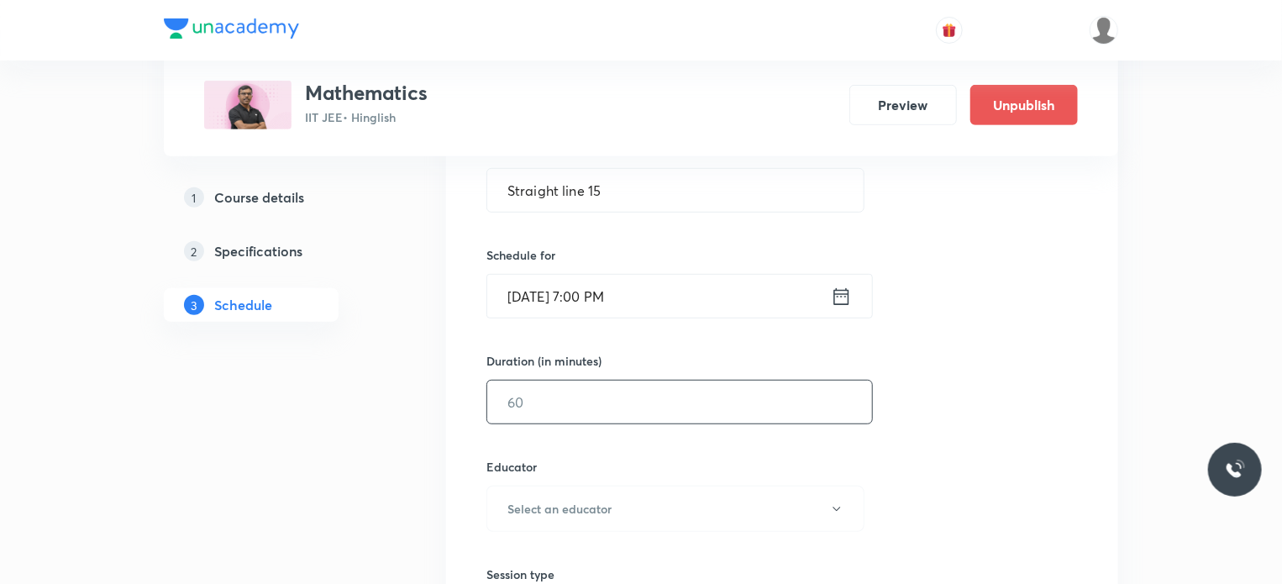
click at [584, 399] on input "text" at bounding box center [679, 401] width 385 height 43
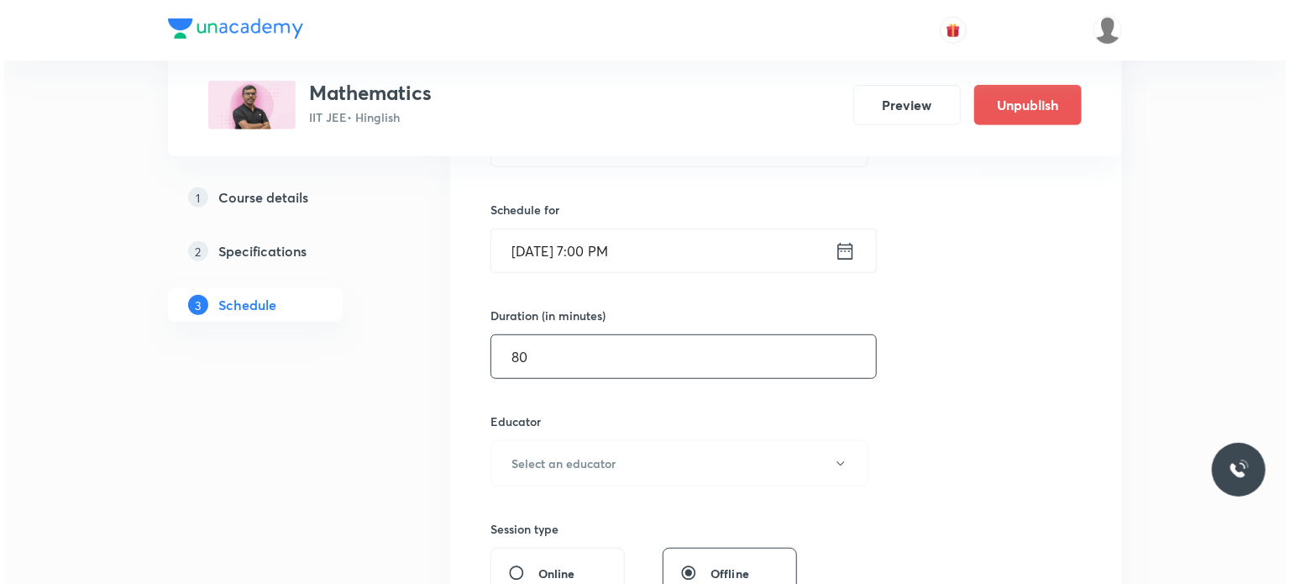
scroll to position [420, 0]
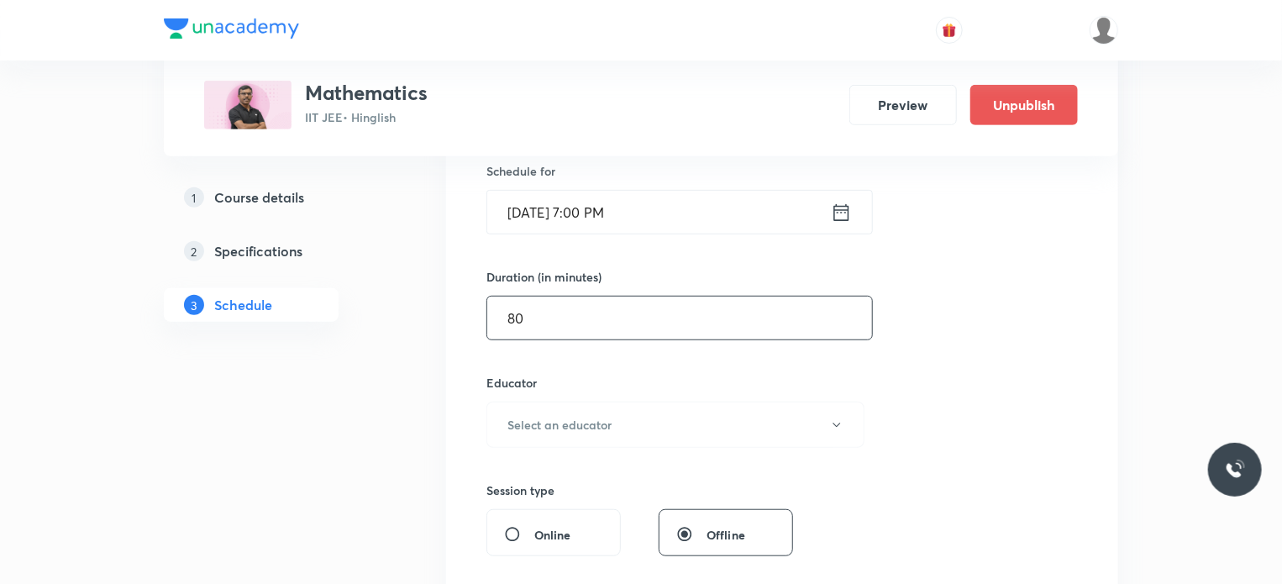
type input "80"
drag, startPoint x: 568, startPoint y: 399, endPoint x: 586, endPoint y: 452, distance: 56.0
click at [569, 410] on div "Educator Select an educator" at bounding box center [675, 411] width 378 height 74
click at [588, 431] on h6 "Select an educator" at bounding box center [559, 425] width 104 height 18
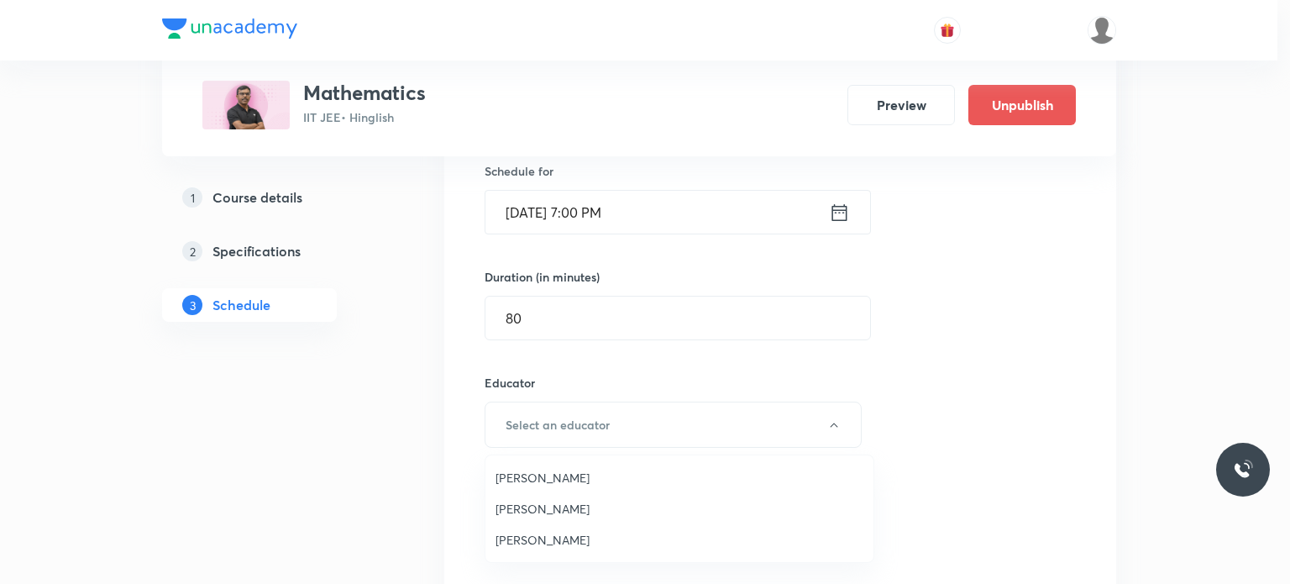
click at [581, 532] on span "Sanjay Chaurasia" at bounding box center [680, 540] width 368 height 18
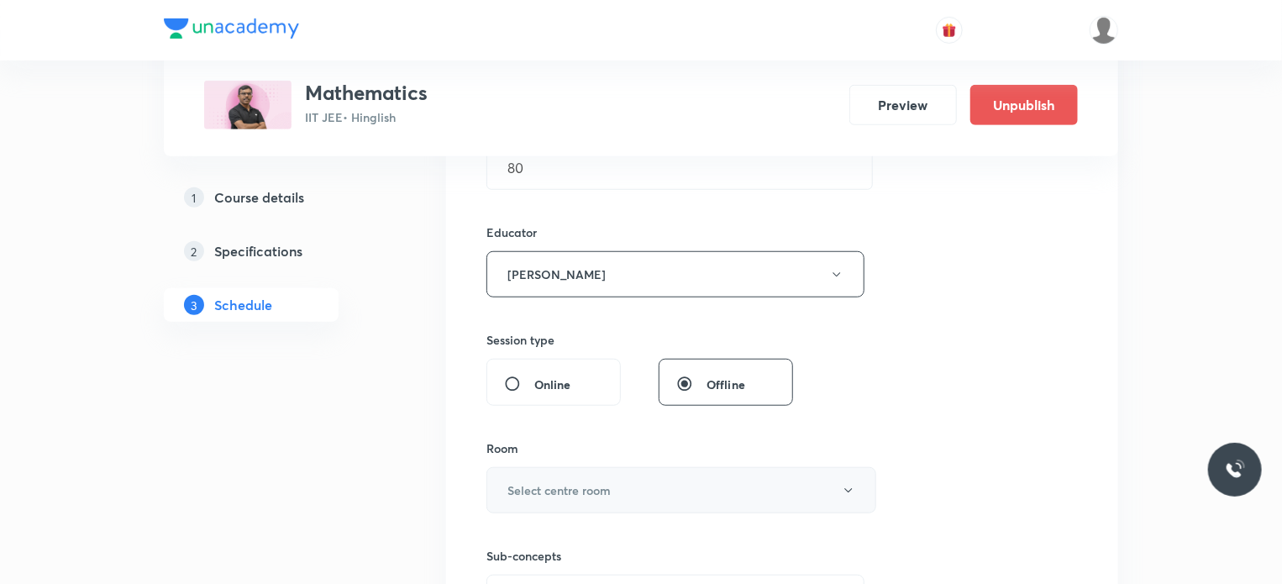
scroll to position [672, 0]
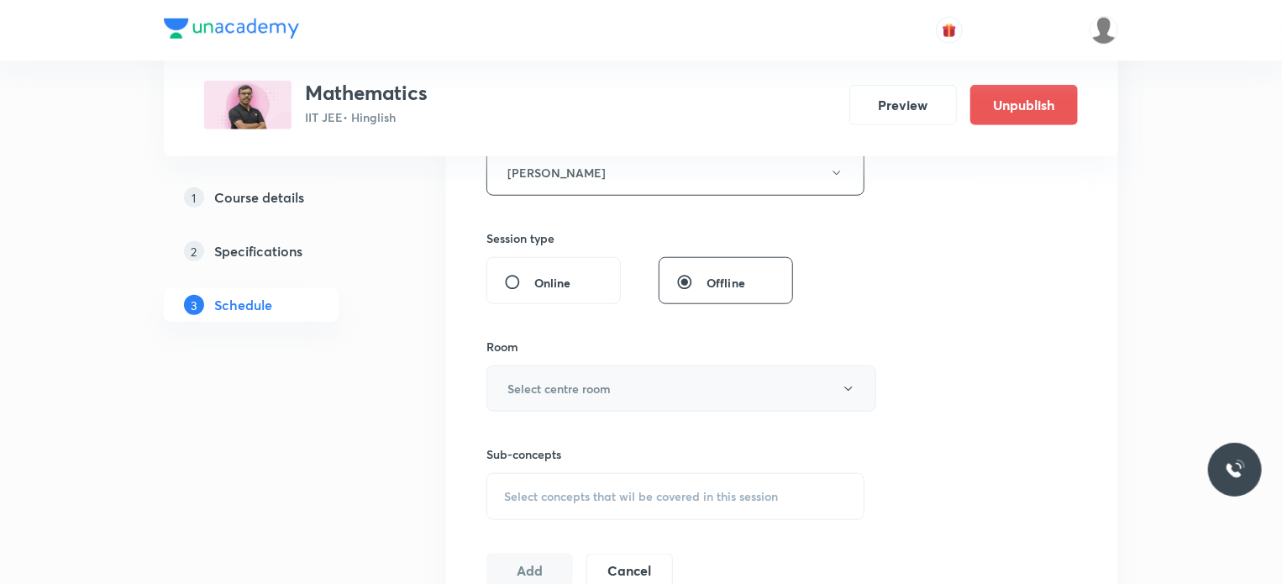
click at [595, 376] on button "Select centre room" at bounding box center [681, 388] width 390 height 46
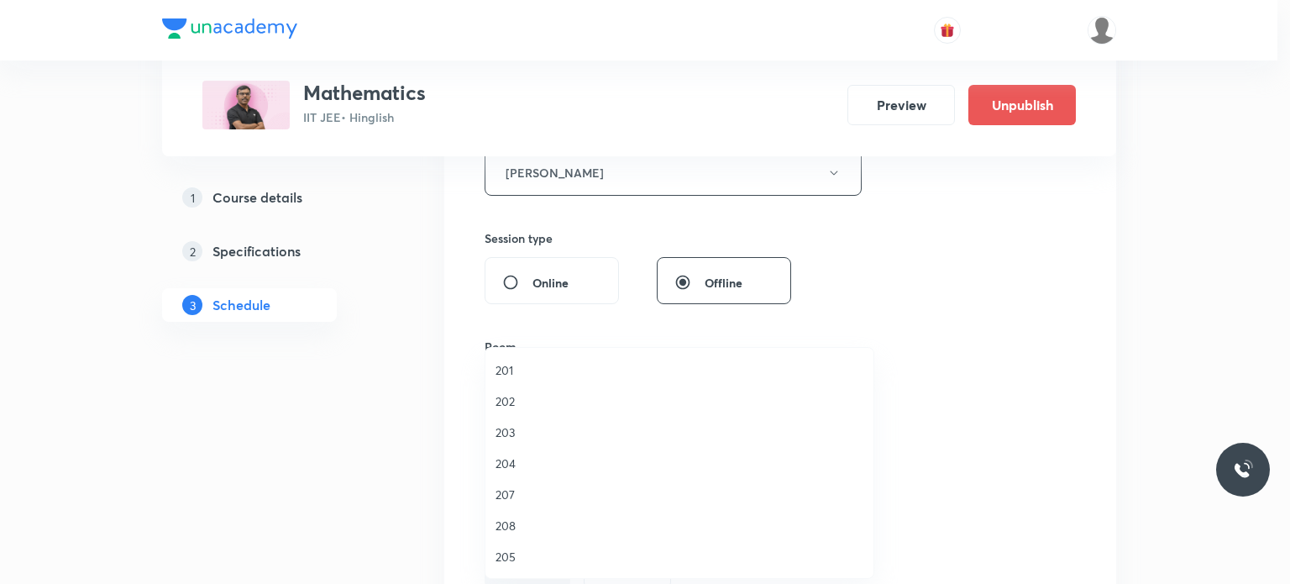
click at [569, 419] on li "203" at bounding box center [679, 432] width 388 height 31
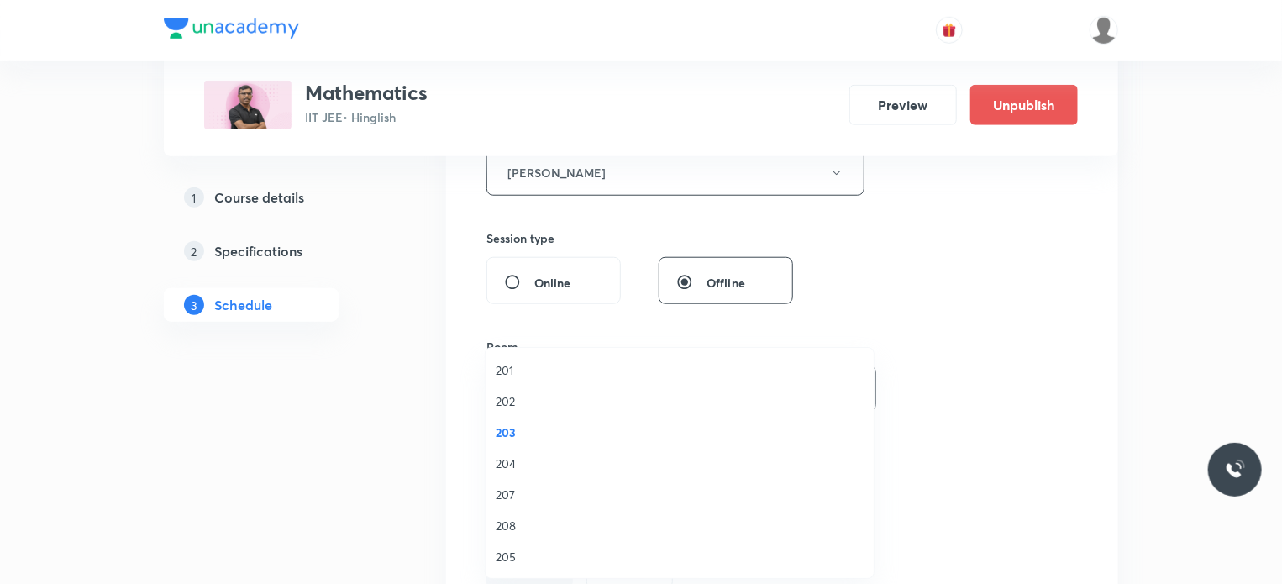
click at [626, 473] on div "Select concepts that wil be covered in this session" at bounding box center [675, 496] width 378 height 47
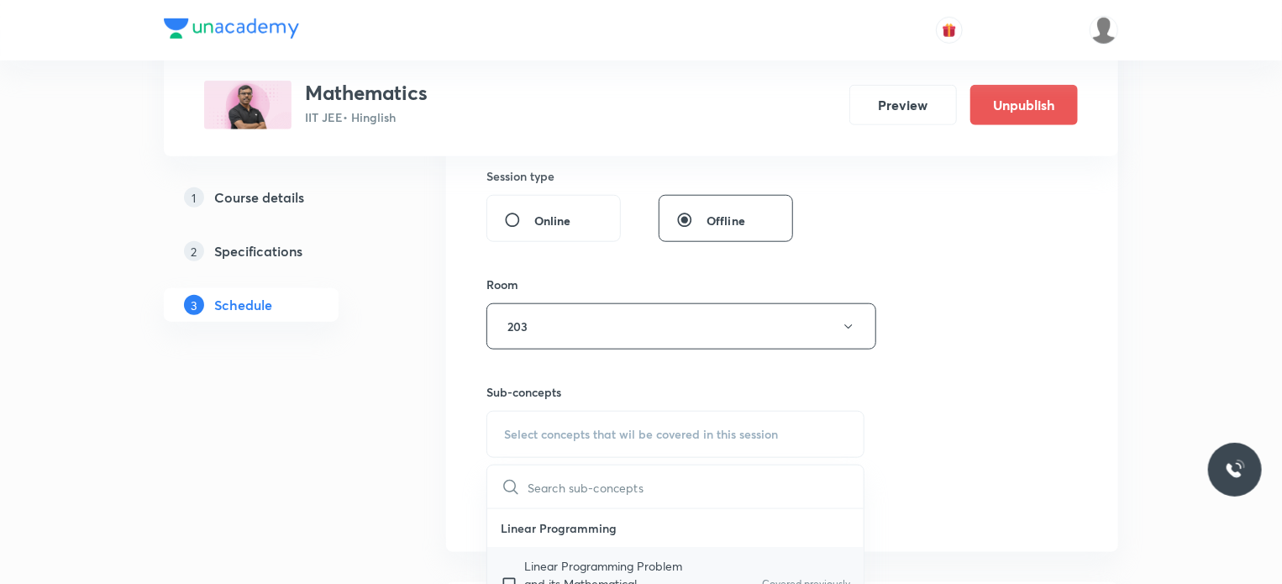
scroll to position [840, 0]
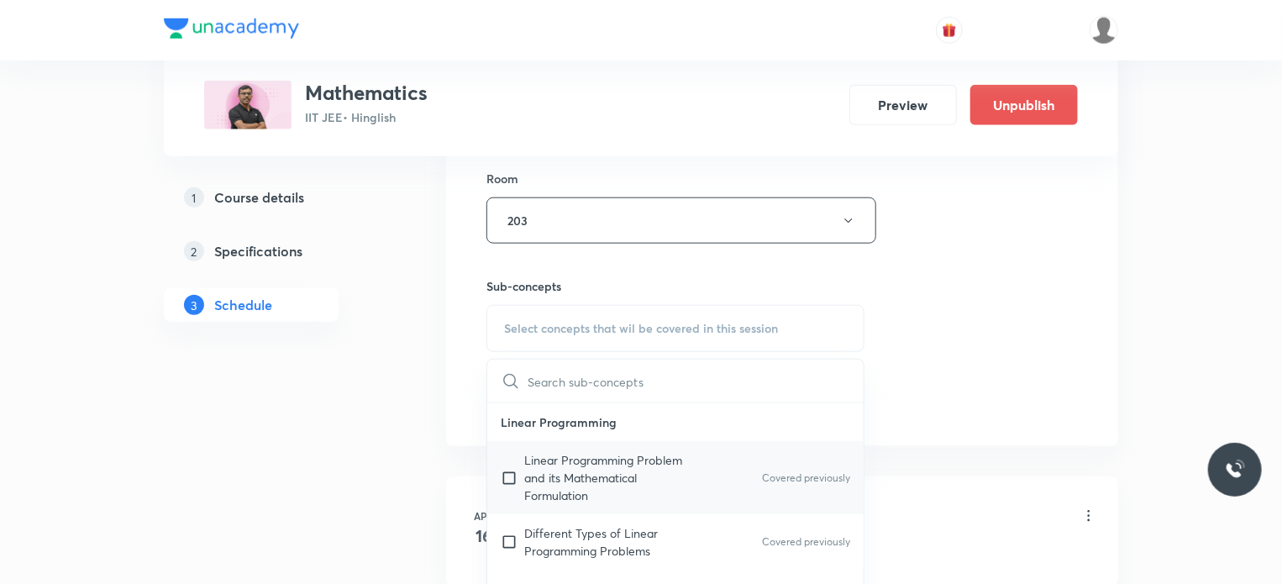
click at [646, 459] on p "Linear Programming Problem and its Mathematical Formulation" at bounding box center [609, 477] width 170 height 53
checkbox input "true"
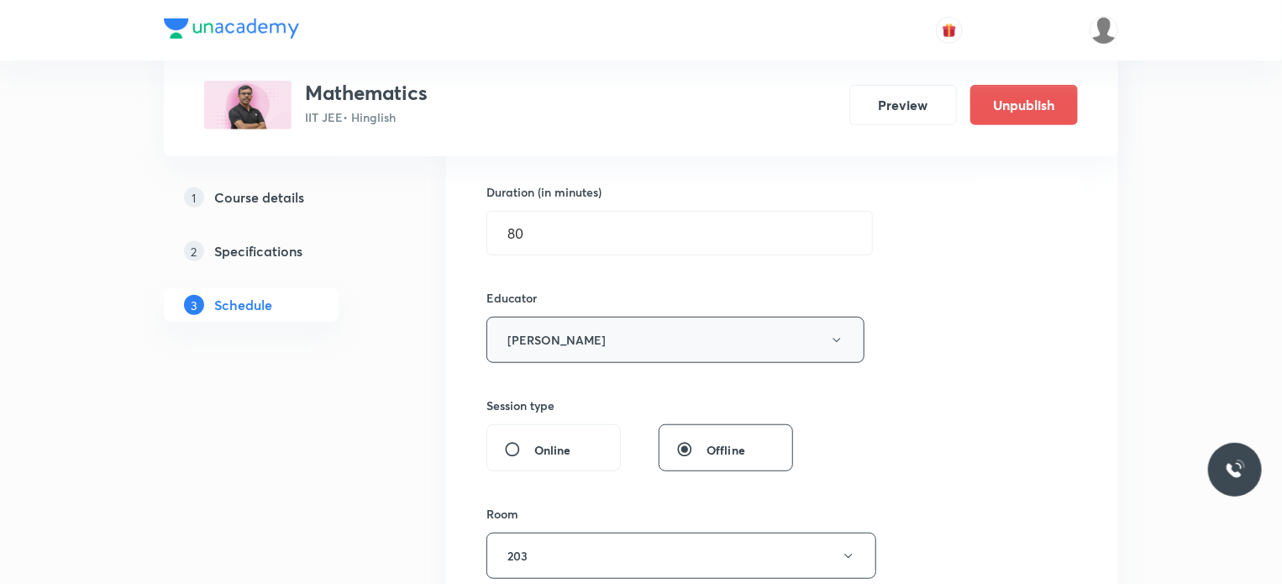
scroll to position [504, 0]
click at [585, 355] on button "Sanjay Chaurasia" at bounding box center [675, 340] width 378 height 46
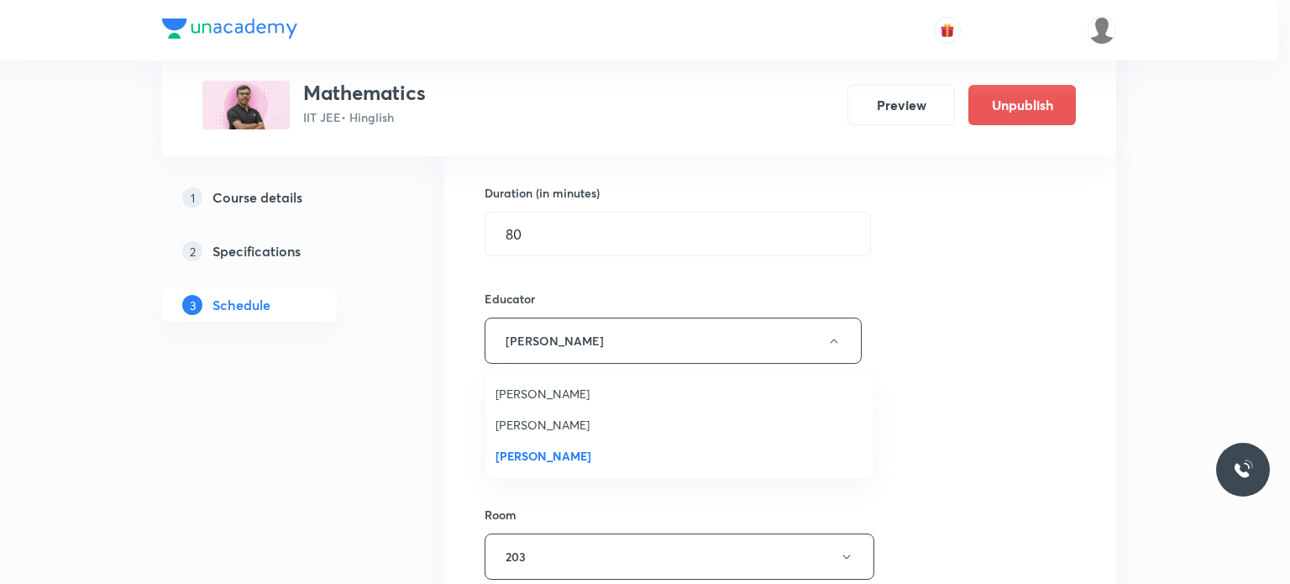
click at [541, 383] on li "Anil Shukla" at bounding box center [679, 393] width 388 height 31
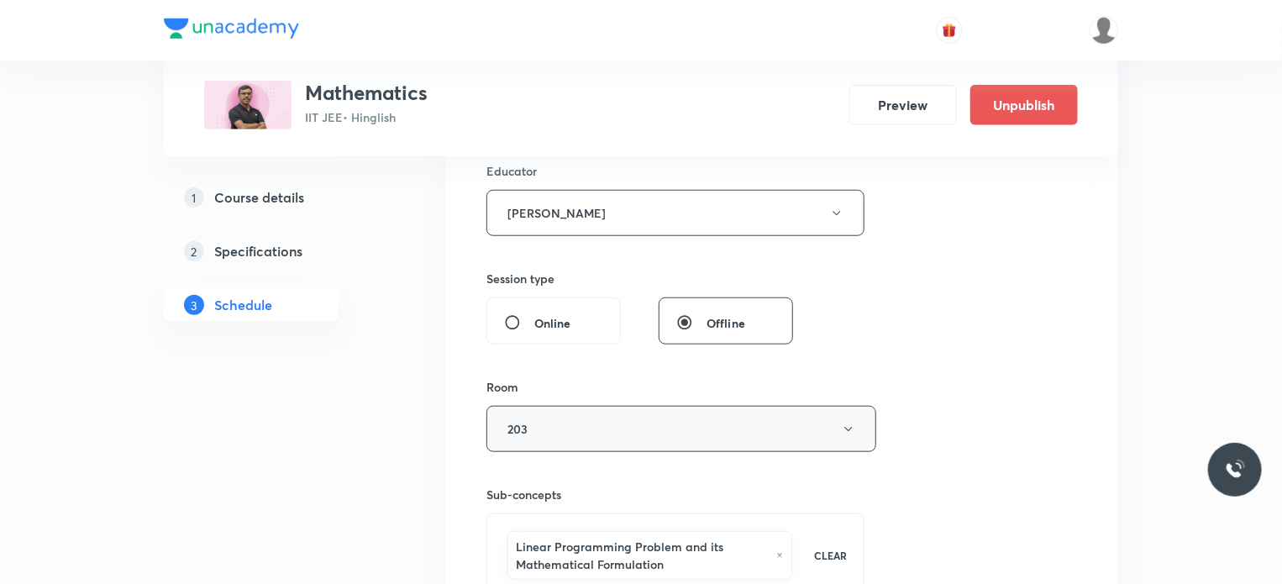
scroll to position [840, 0]
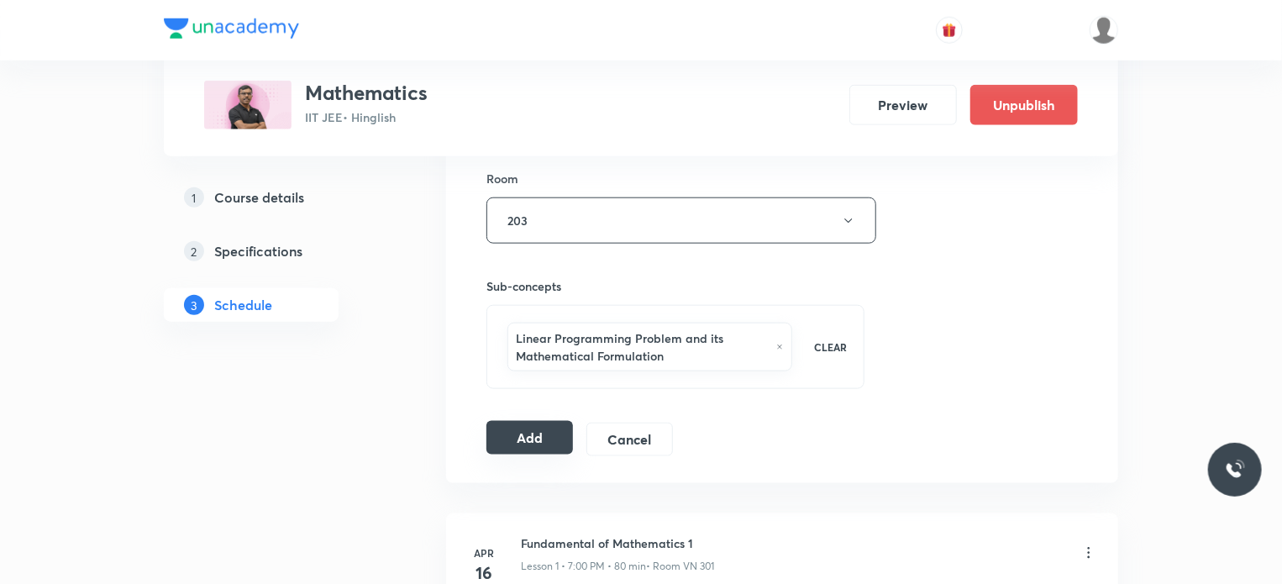
click at [549, 443] on button "Add" at bounding box center [529, 438] width 87 height 34
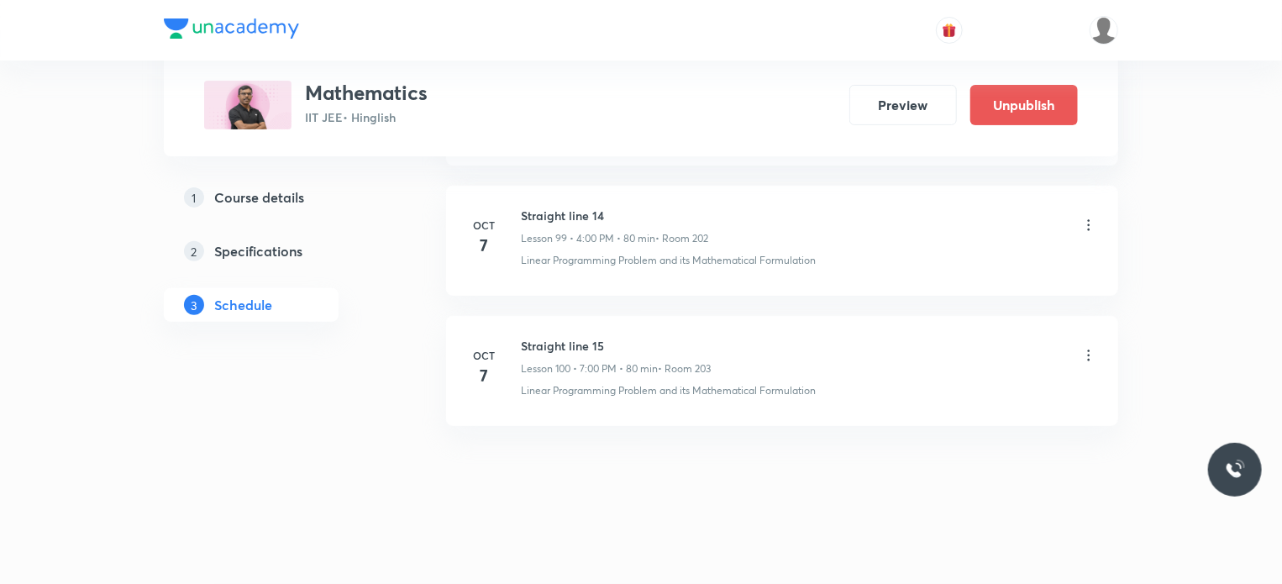
scroll to position [12845, 0]
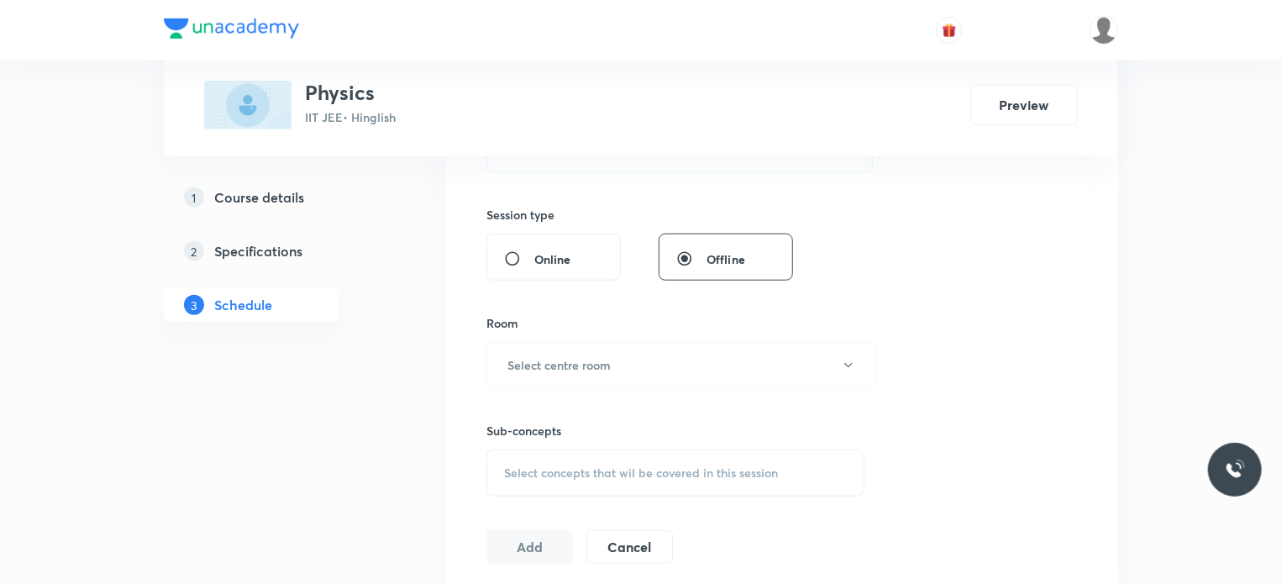
scroll to position [12317, 0]
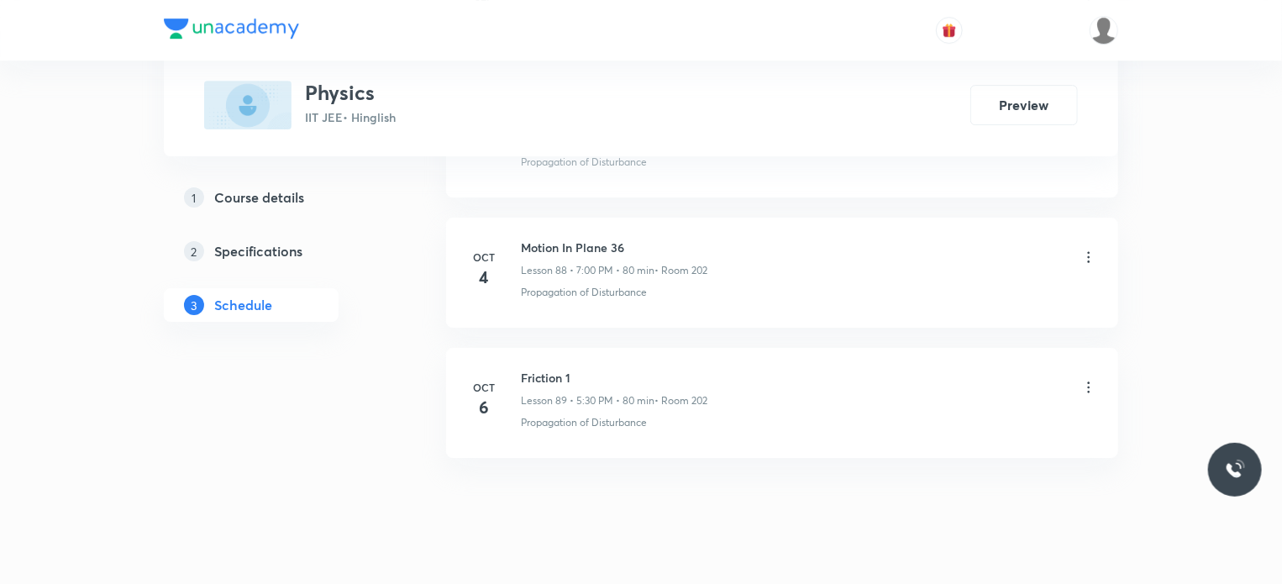
click at [534, 369] on h6 "Friction 1" at bounding box center [614, 378] width 186 height 18
copy h6 "Friction 1"
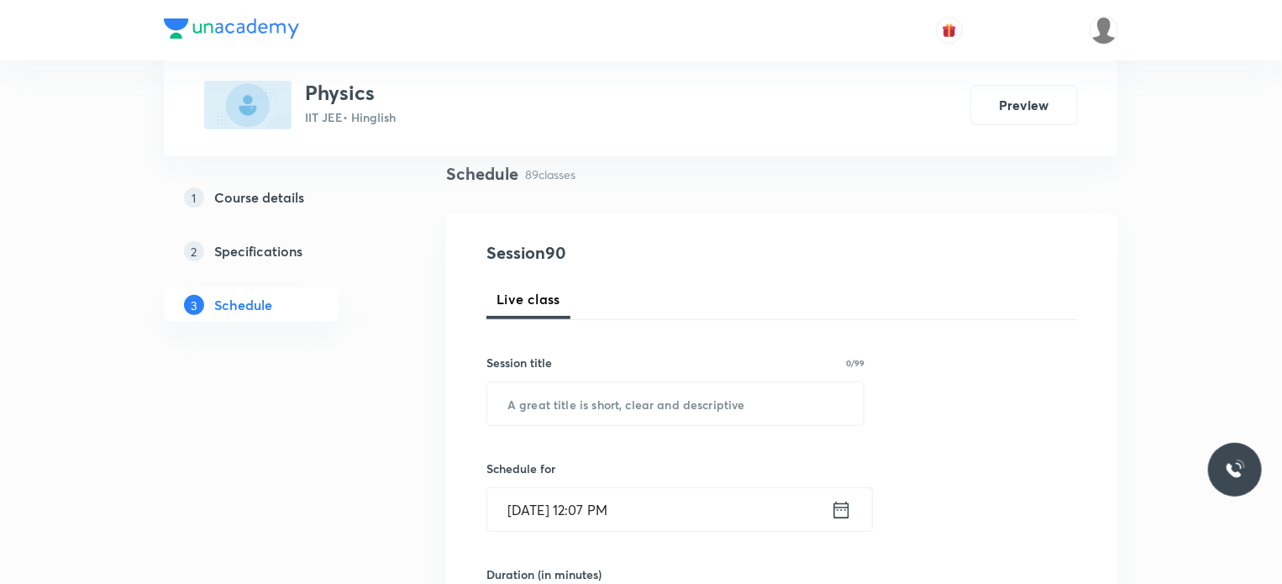
scroll to position [252, 0]
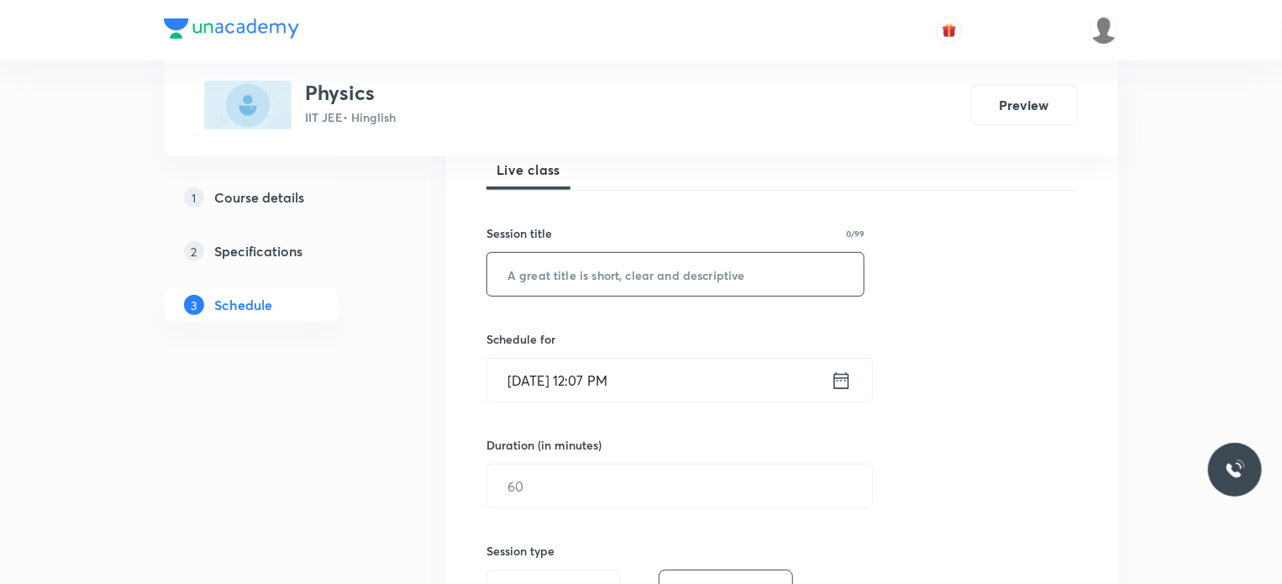
click at [728, 258] on input "text" at bounding box center [675, 274] width 376 height 43
paste input "Friction 1"
type input "Friction 2"
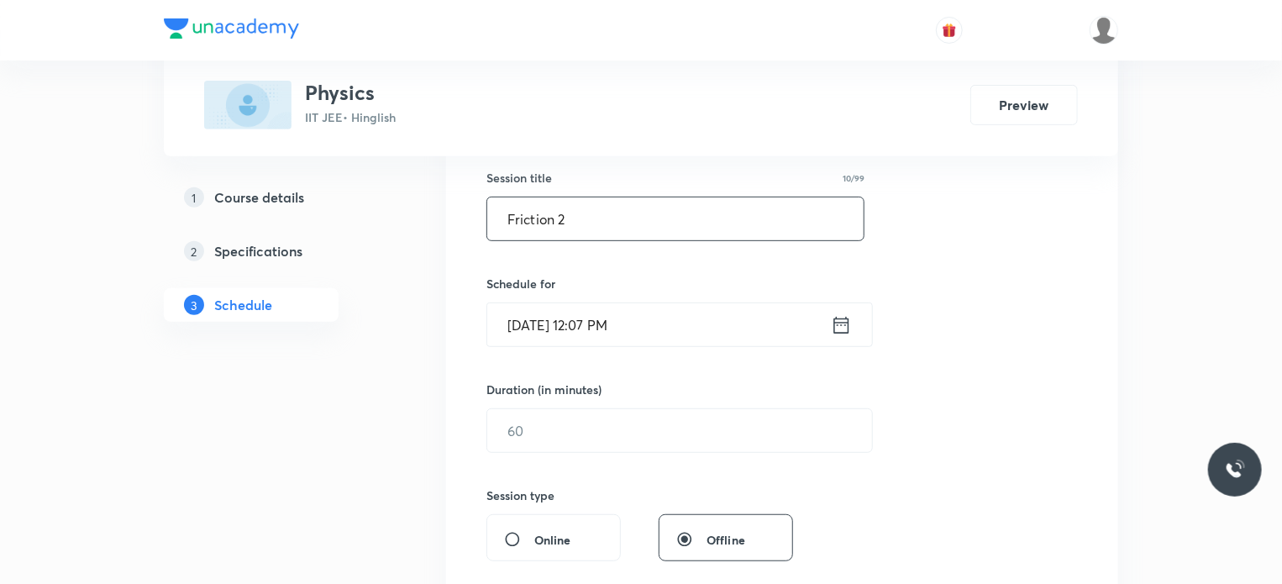
scroll to position [336, 0]
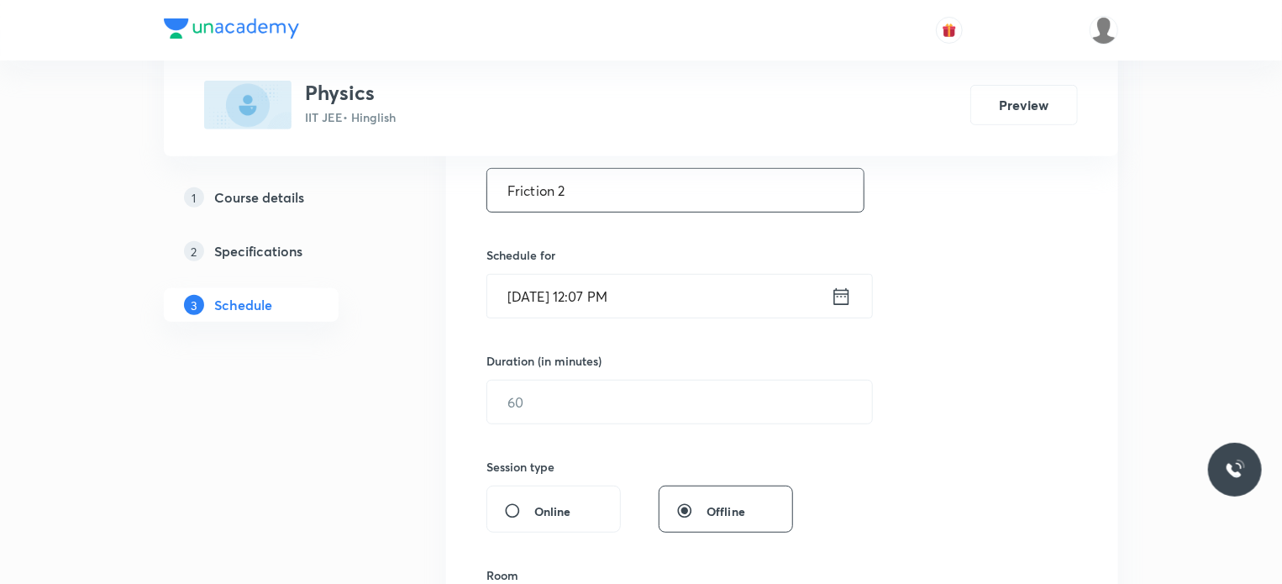
click at [697, 266] on div "Schedule for [DATE] 12:07 PM ​" at bounding box center [675, 282] width 378 height 72
click at [697, 290] on input "[DATE] 12:07 PM" at bounding box center [659, 296] width 344 height 43
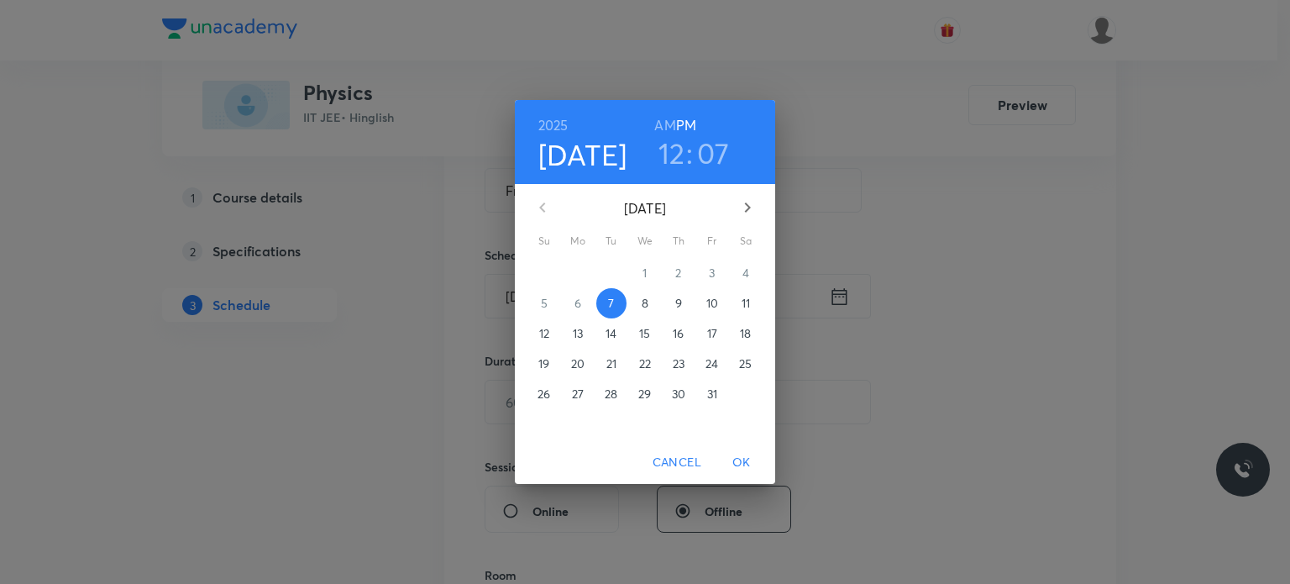
click at [676, 158] on h3 "12" at bounding box center [671, 152] width 27 height 35
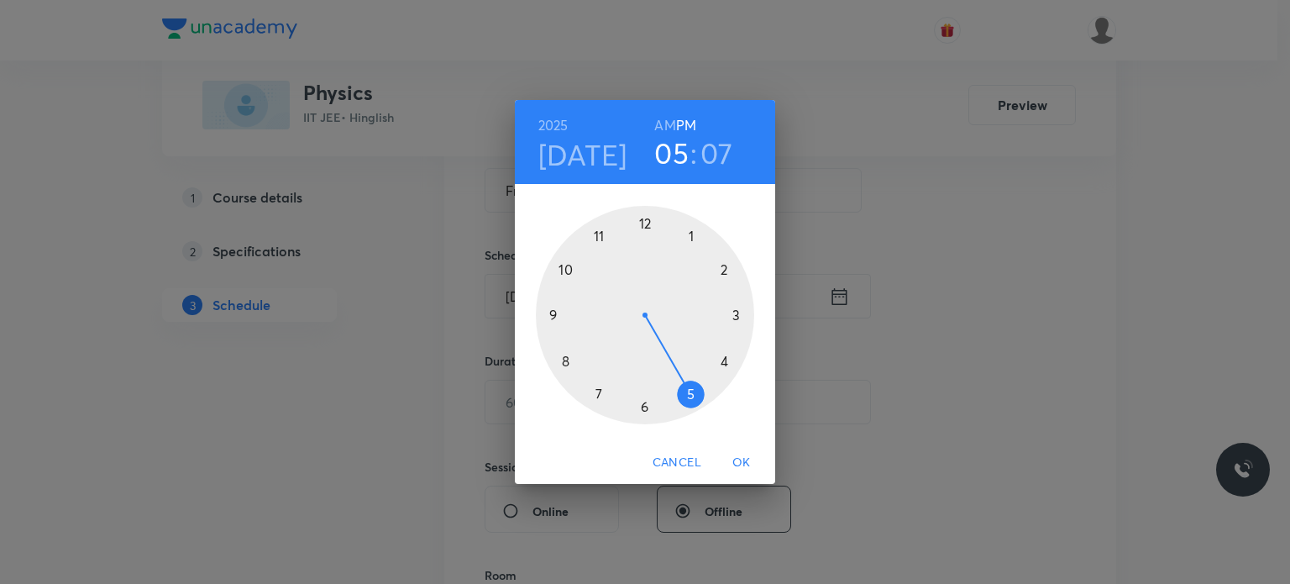
drag, startPoint x: 706, startPoint y: 268, endPoint x: 668, endPoint y: 375, distance: 114.2
click at [668, 375] on div at bounding box center [645, 315] width 218 height 218
drag, startPoint x: 706, startPoint y: 273, endPoint x: 662, endPoint y: 358, distance: 95.4
click at [649, 409] on div at bounding box center [645, 315] width 218 height 218
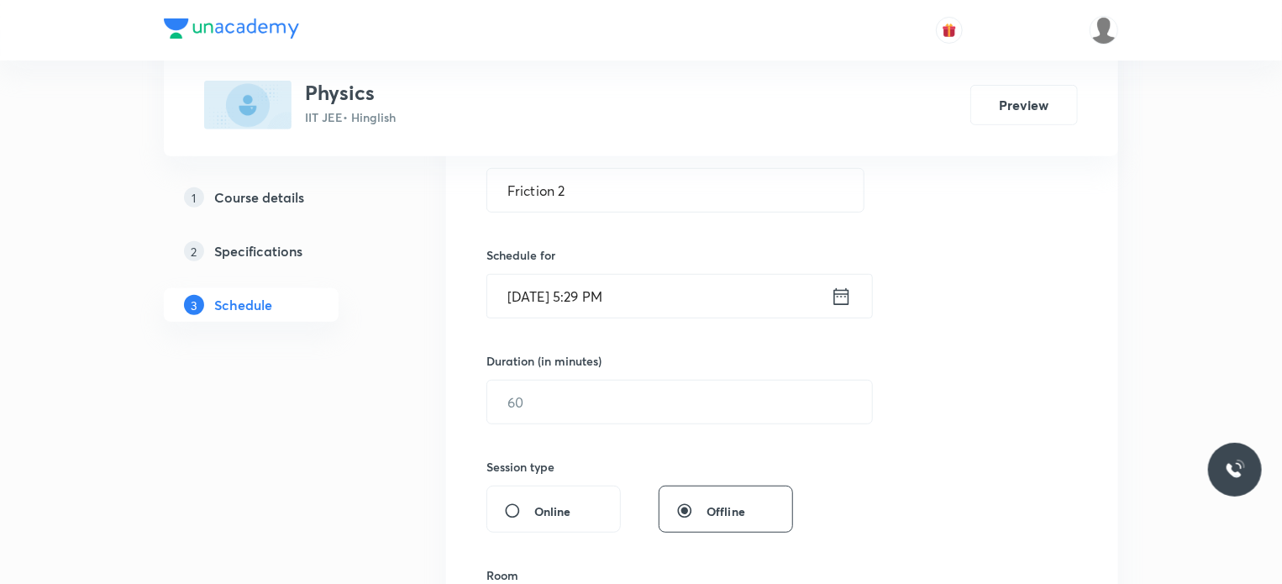
click at [696, 303] on input "Oct 7, 2025, 5:29 PM" at bounding box center [659, 296] width 344 height 43
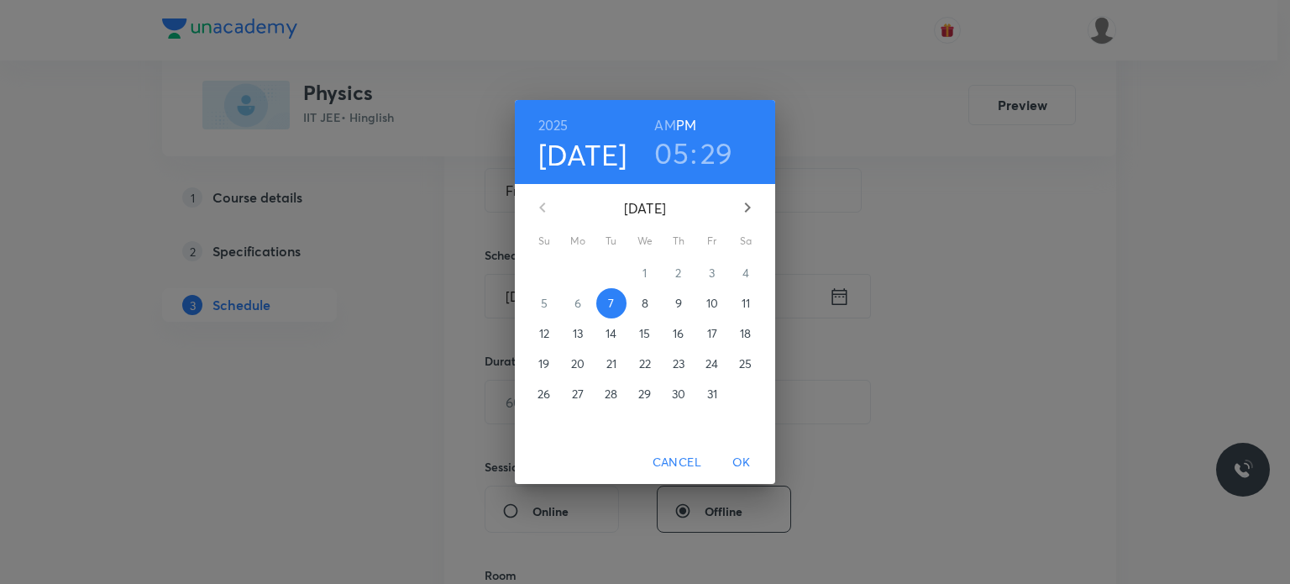
click at [736, 154] on div "05 : 29" at bounding box center [693, 152] width 117 height 35
click at [725, 164] on h3 "29" at bounding box center [716, 152] width 33 height 35
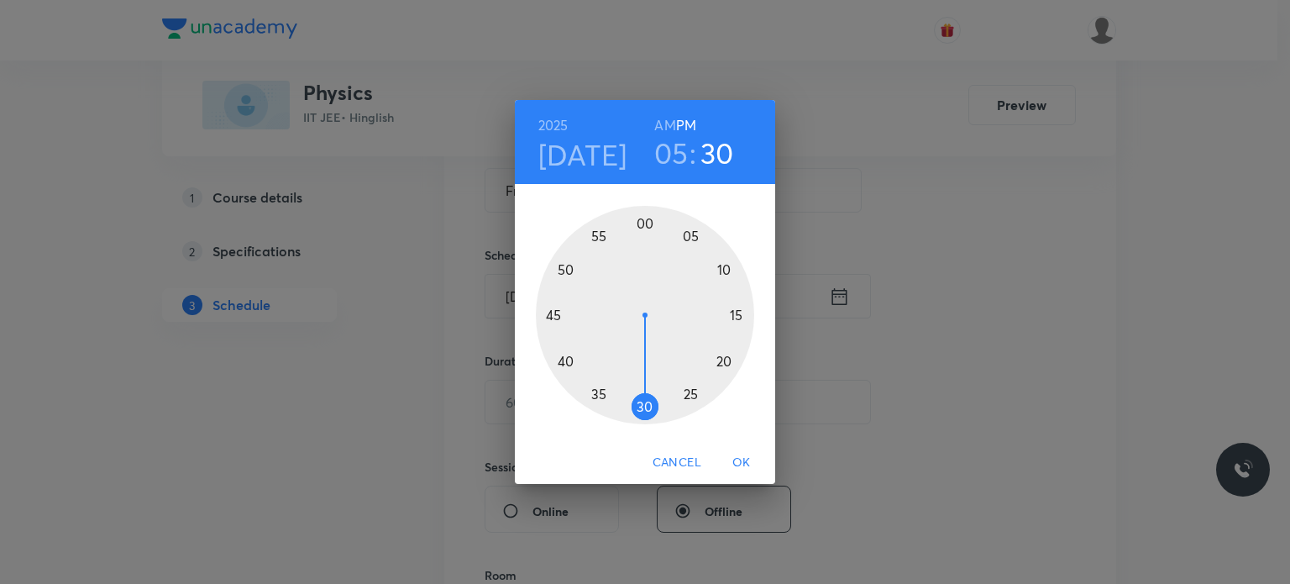
drag, startPoint x: 658, startPoint y: 397, endPoint x: 648, endPoint y: 409, distance: 15.5
click at [648, 409] on div at bounding box center [645, 315] width 218 height 218
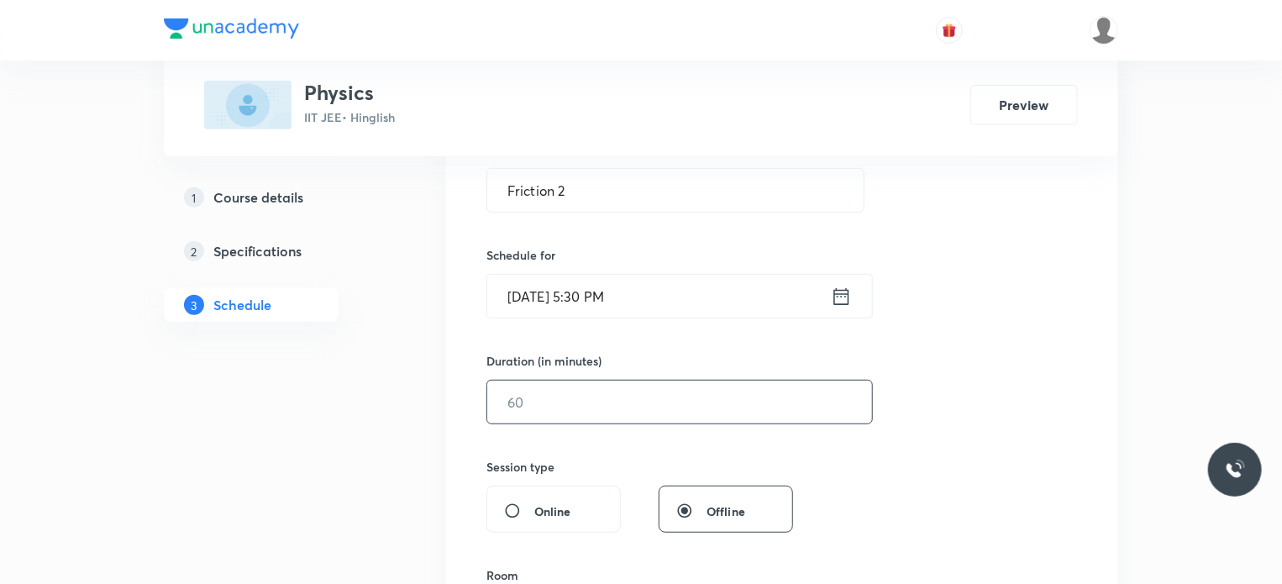
drag, startPoint x: 594, startPoint y: 379, endPoint x: 585, endPoint y: 409, distance: 31.6
click at [594, 380] on div "​" at bounding box center [679, 402] width 386 height 45
type input "80"
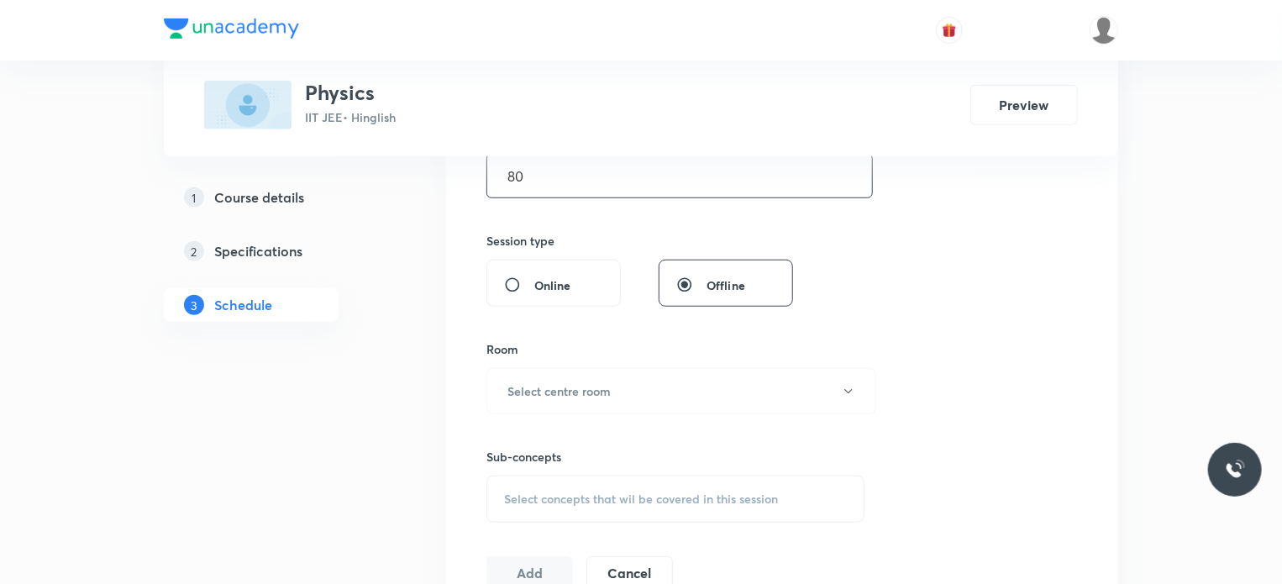
scroll to position [588, 0]
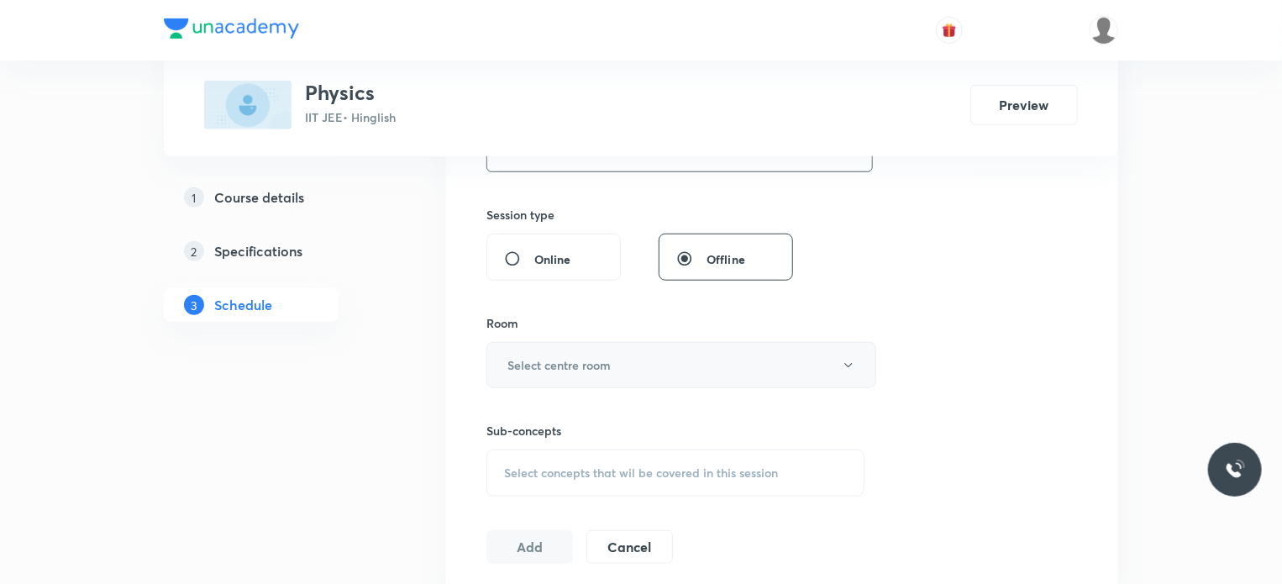
click at [617, 352] on button "Select centre room" at bounding box center [681, 365] width 390 height 46
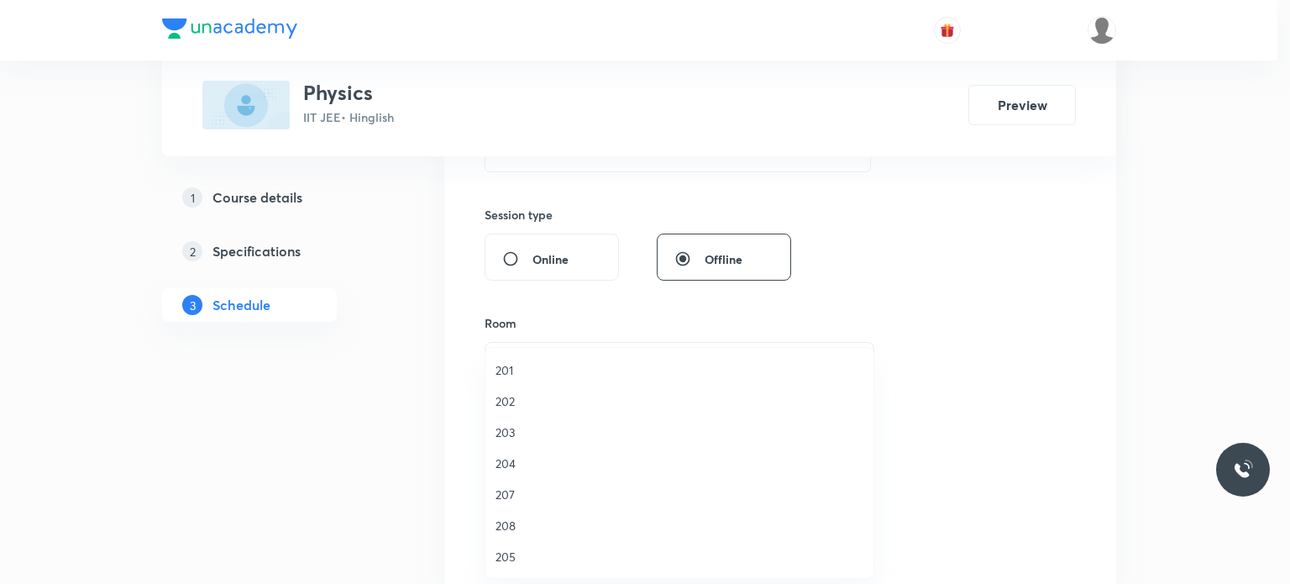
drag, startPoint x: 553, startPoint y: 433, endPoint x: 601, endPoint y: 452, distance: 51.6
click at [554, 434] on span "203" at bounding box center [680, 432] width 368 height 18
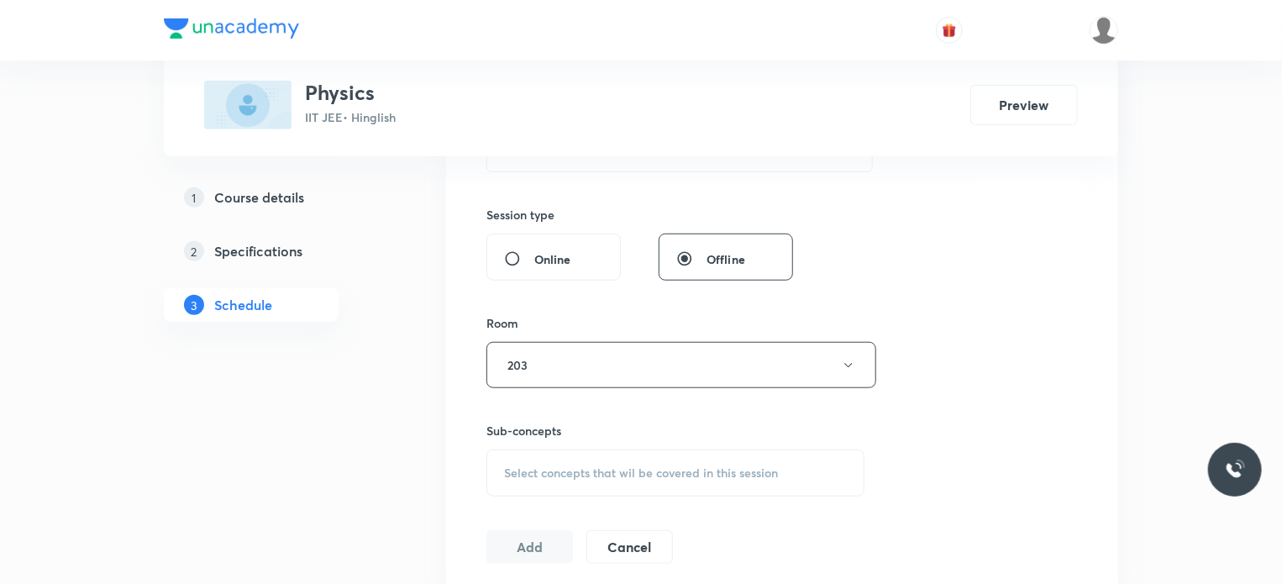
click at [615, 454] on div "Select concepts that wil be covered in this session" at bounding box center [675, 472] width 378 height 47
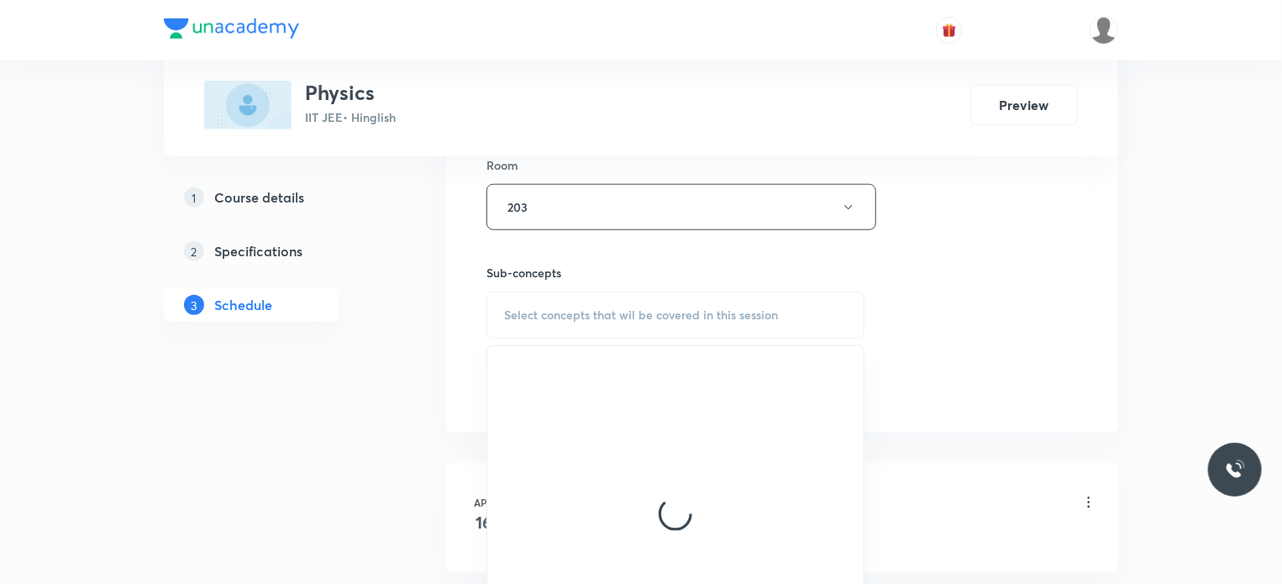
scroll to position [756, 0]
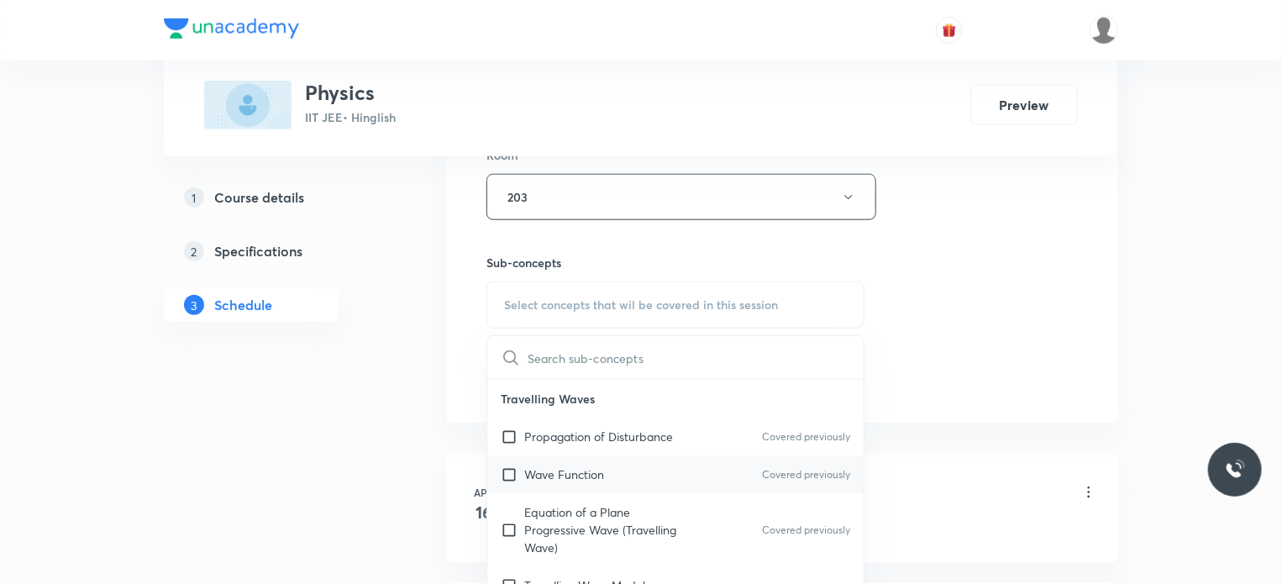
click at [685, 469] on div "Wave Function Covered previously" at bounding box center [675, 474] width 376 height 38
click at [971, 352] on div "Session 90 Live class Session title 10/99 Friction 2 ​ Schedule for Oct 7, 2025…" at bounding box center [781, 1] width 591 height 789
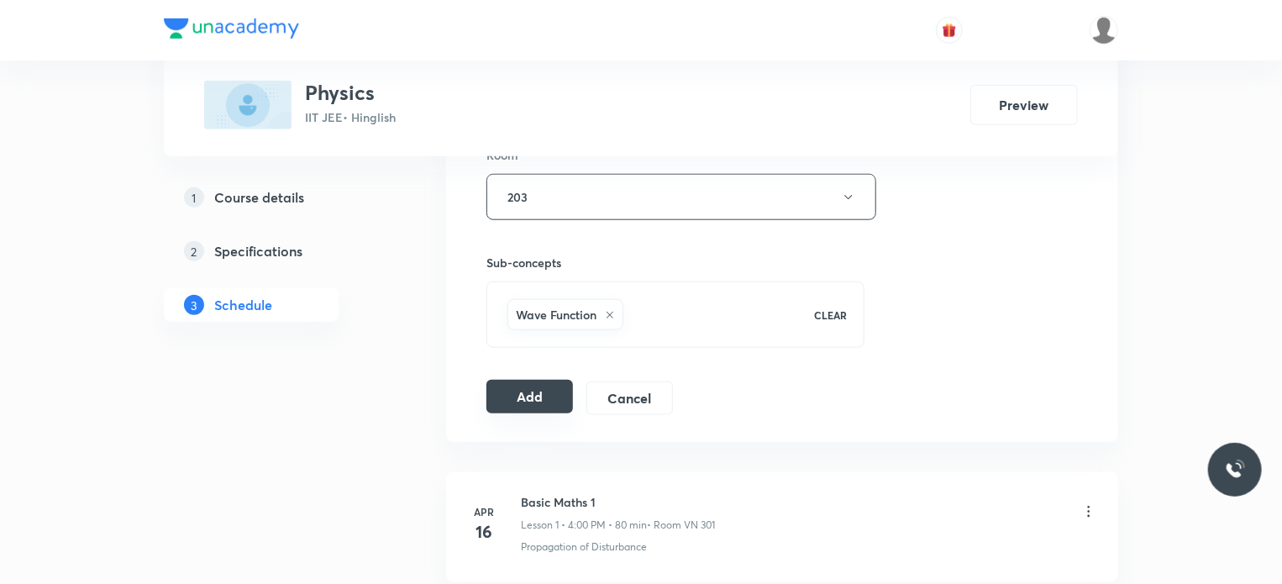
drag, startPoint x: 547, startPoint y: 392, endPoint x: 1129, endPoint y: 224, distance: 605.8
click at [547, 393] on button "Add" at bounding box center [529, 398] width 87 height 34
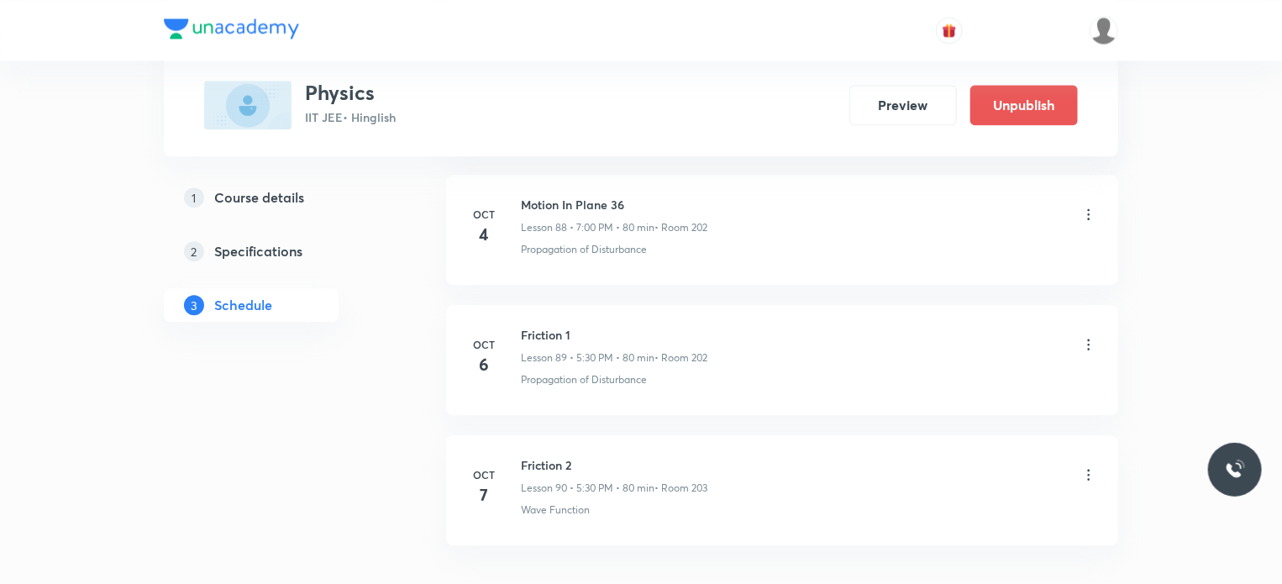
scroll to position [11677, 0]
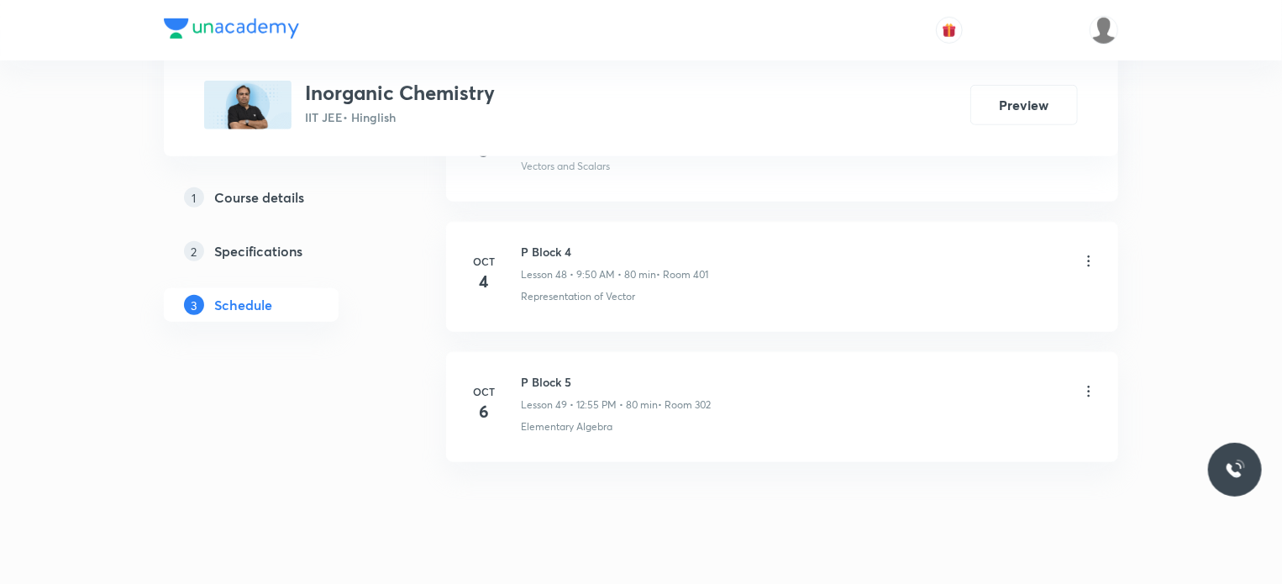
scroll to position [7123, 0]
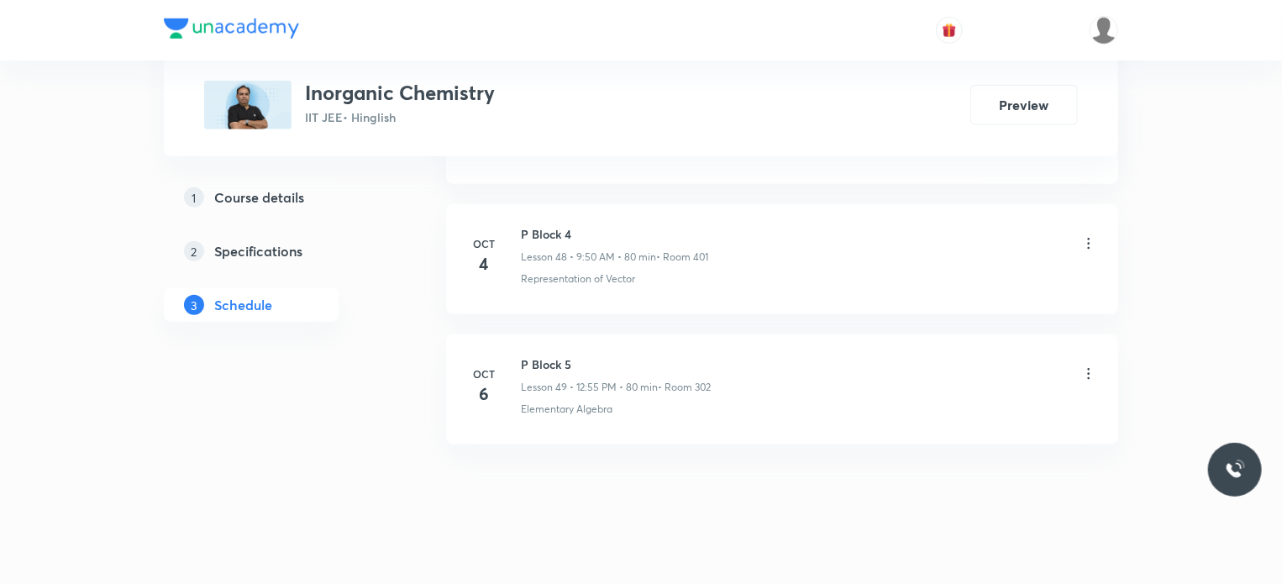
click at [550, 355] on h6 "P Block 5" at bounding box center [616, 364] width 190 height 18
copy h6 "P Block 5"
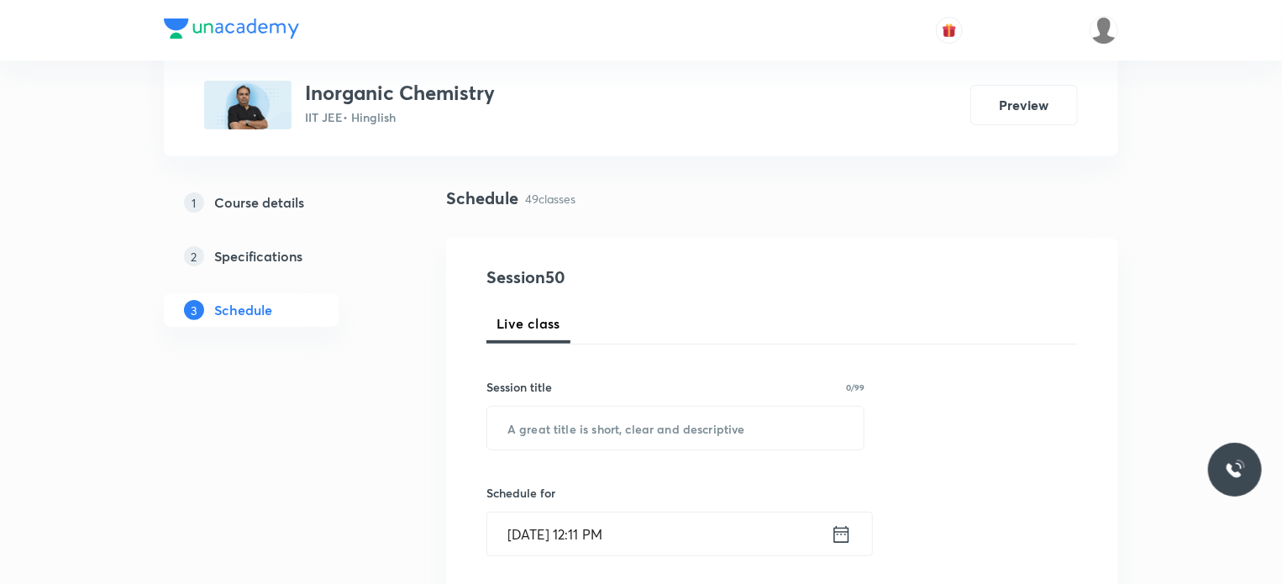
scroll to position [168, 0]
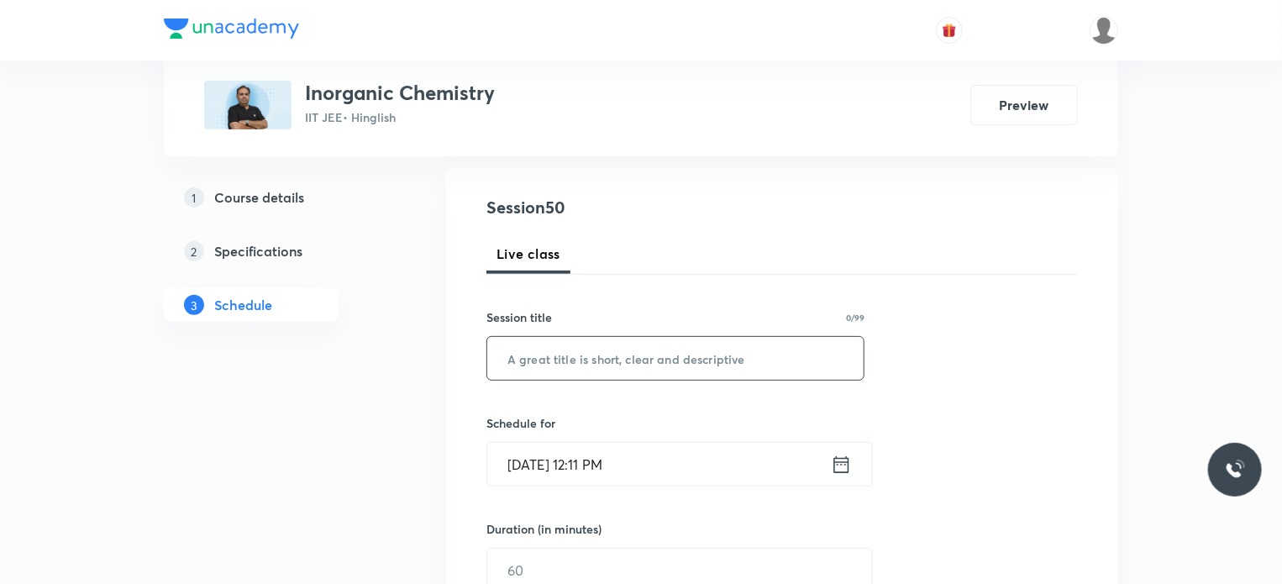
click at [617, 359] on input "text" at bounding box center [675, 358] width 376 height 43
paste input "P Block 5"
type input "P Block 6"
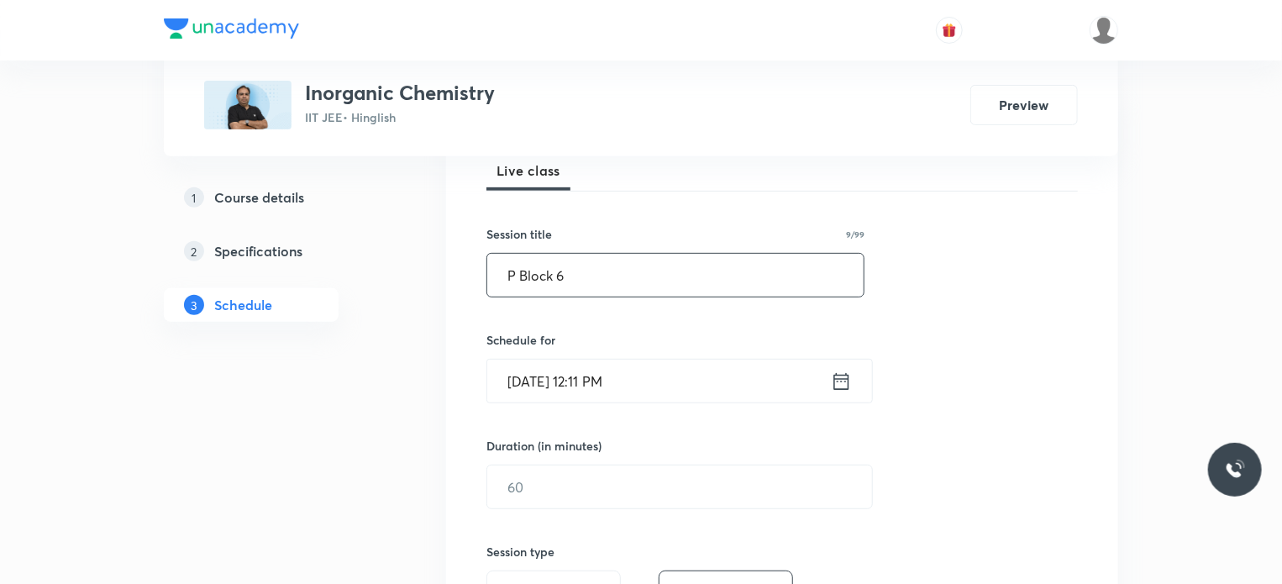
scroll to position [252, 0]
click at [628, 377] on input "[DATE] 12:11 PM" at bounding box center [659, 380] width 344 height 43
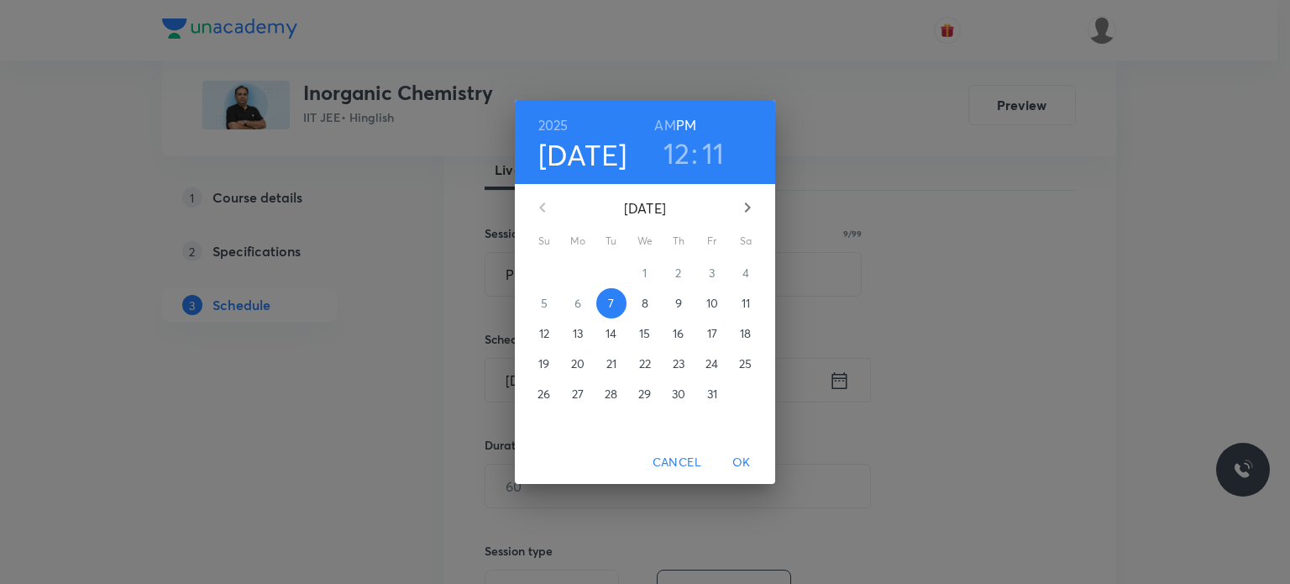
click at [643, 312] on p "8" at bounding box center [645, 303] width 7 height 17
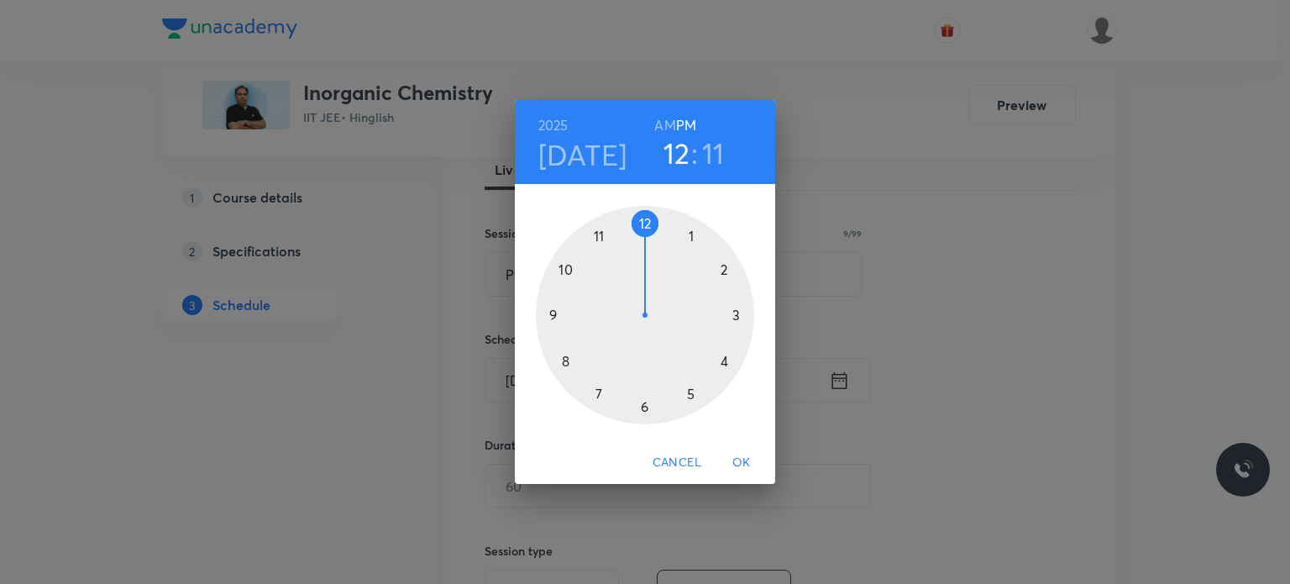
click at [667, 133] on h6 "AM" at bounding box center [664, 125] width 21 height 24
click at [595, 349] on div at bounding box center [645, 315] width 218 height 218
click at [642, 217] on div at bounding box center [645, 315] width 218 height 218
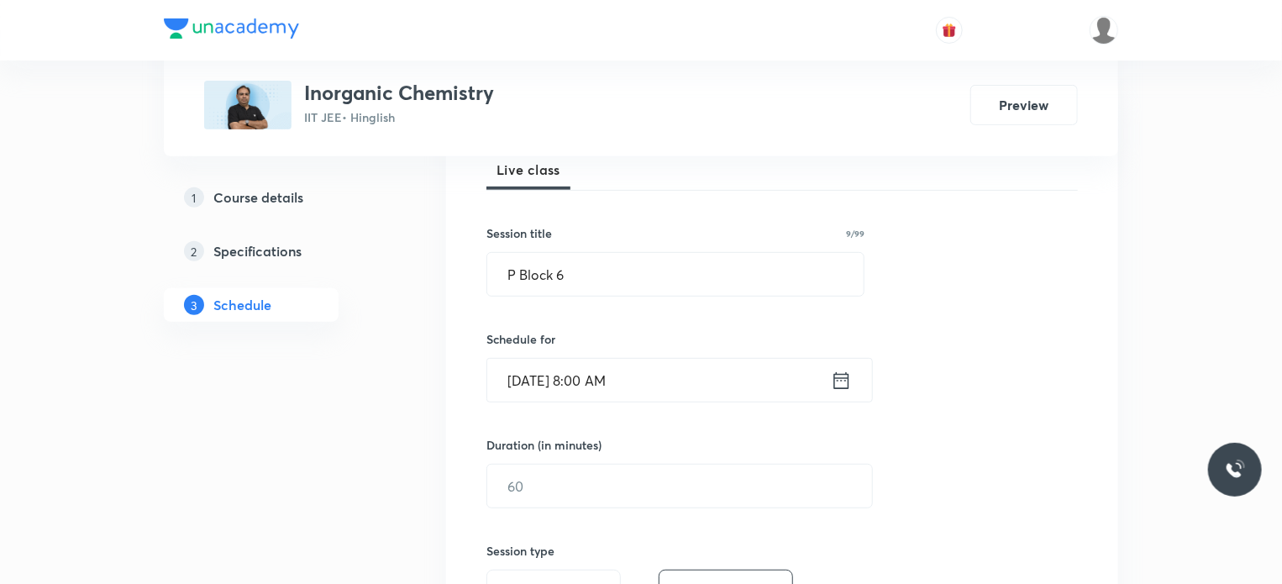
click at [636, 384] on input "Oct 8, 2025, 8:00 AM" at bounding box center [659, 380] width 344 height 43
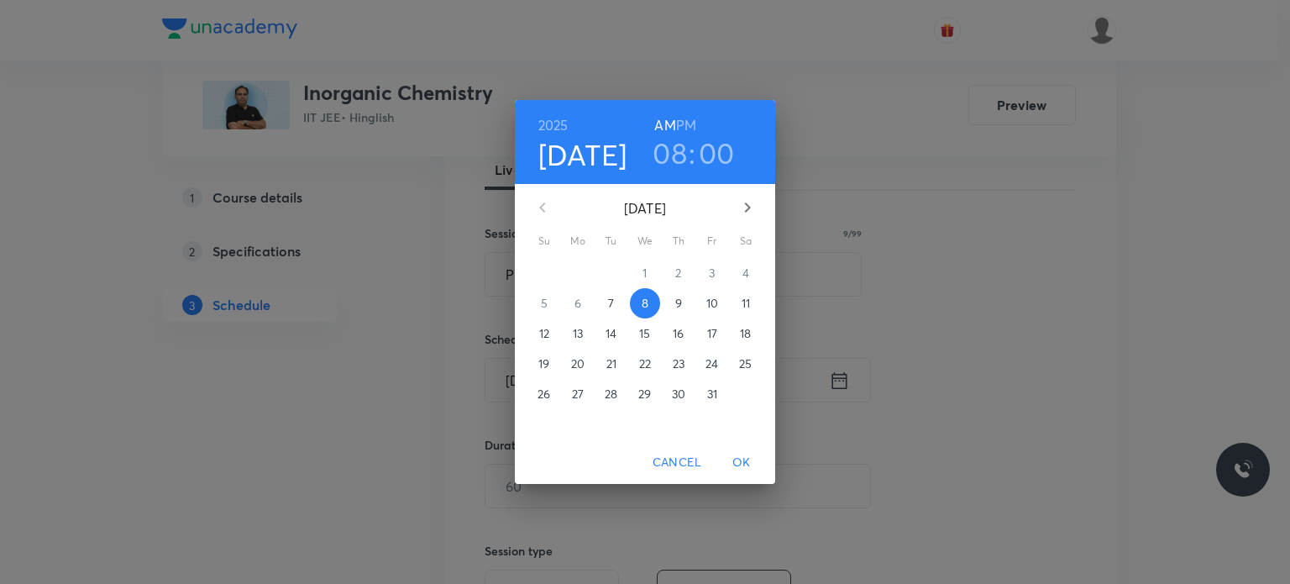
click at [711, 161] on h3 "00" at bounding box center [717, 152] width 36 height 35
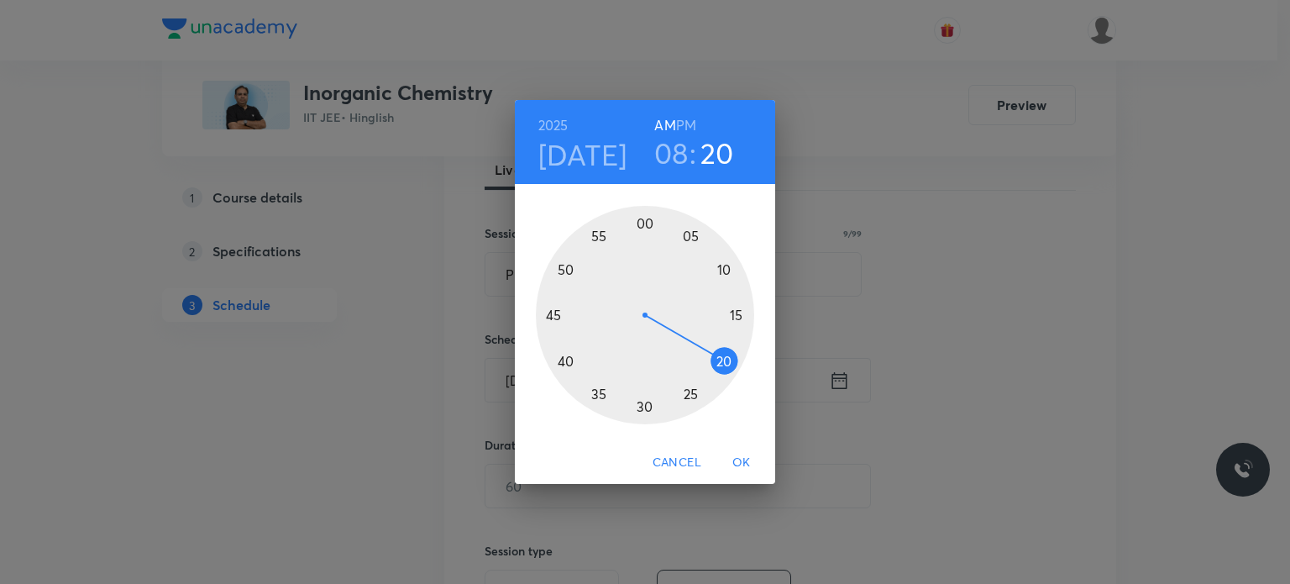
drag, startPoint x: 711, startPoint y: 302, endPoint x: 720, endPoint y: 359, distance: 57.7
click at [720, 359] on div at bounding box center [645, 315] width 218 height 218
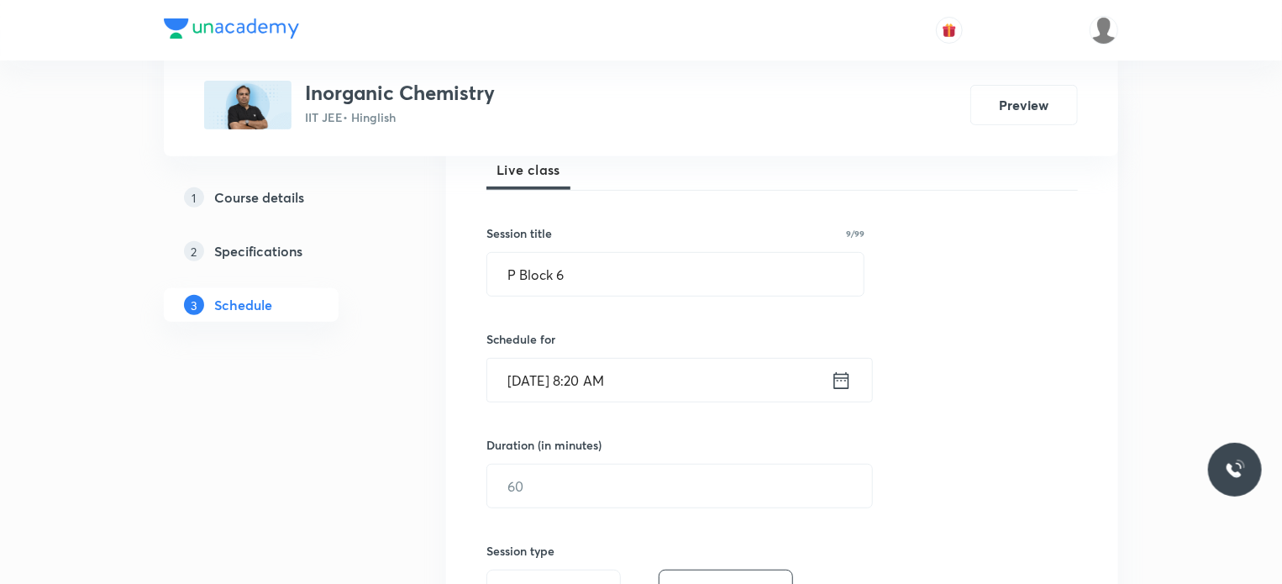
click at [643, 374] on input "Oct 8, 2025, 8:20 AM" at bounding box center [659, 380] width 344 height 43
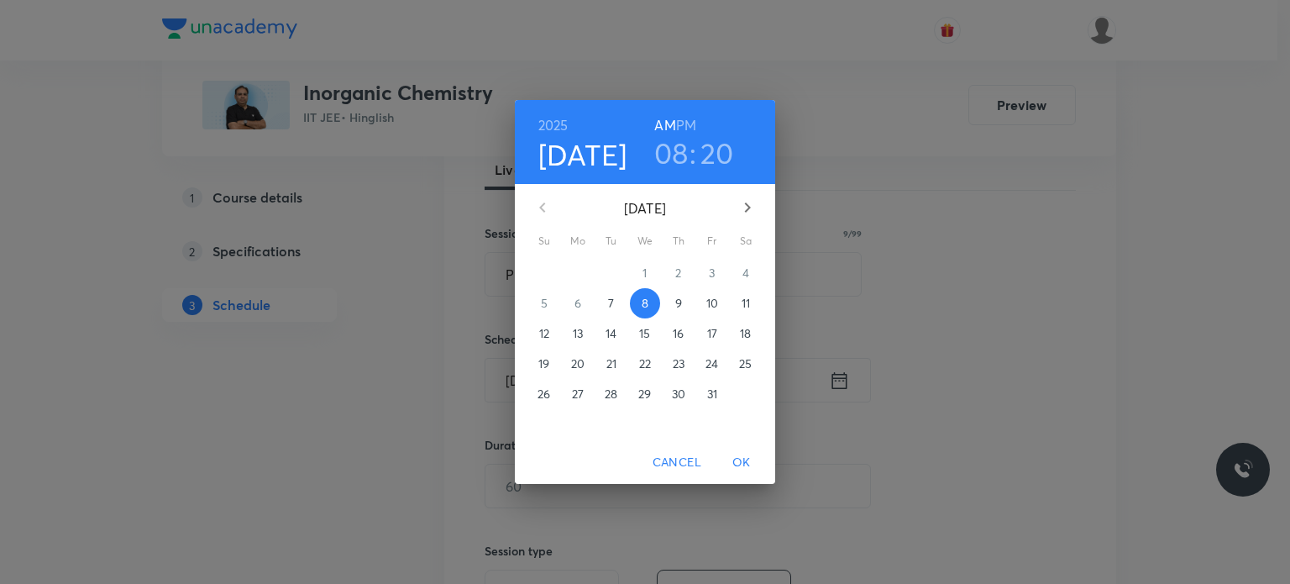
click at [906, 281] on div "2025 Oct 8 08 : 20 AM PM October 2025 Su Mo Tu We Th Fr Sa 28 29 30 1 2 3 4 5 6…" at bounding box center [645, 292] width 1290 height 584
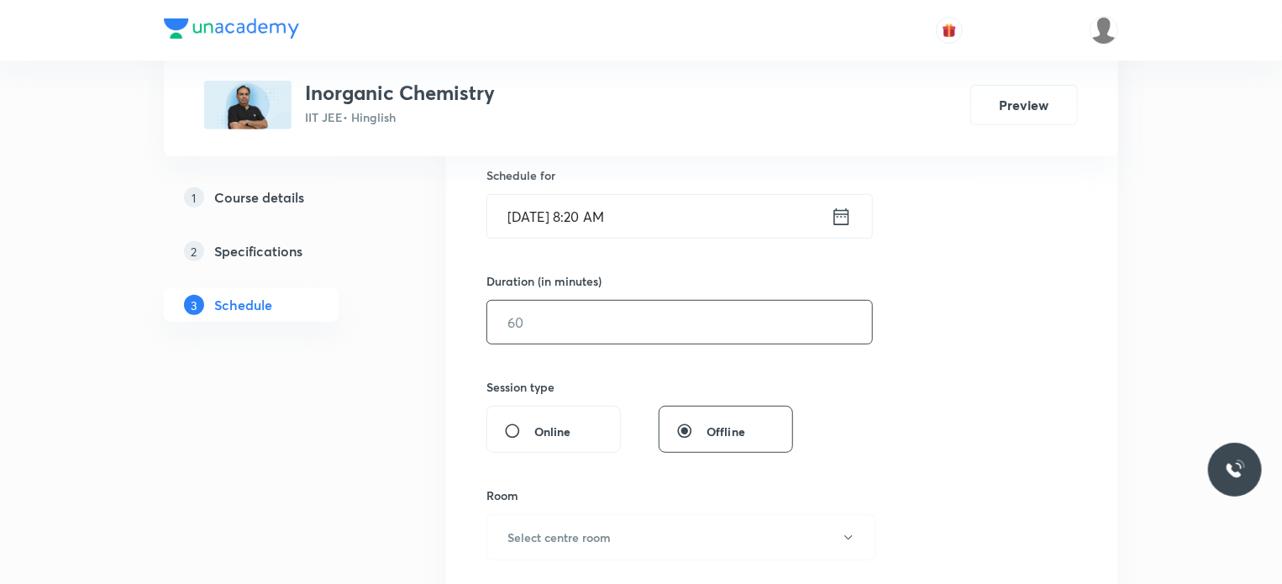
scroll to position [420, 0]
click at [635, 309] on input "text" at bounding box center [679, 317] width 385 height 43
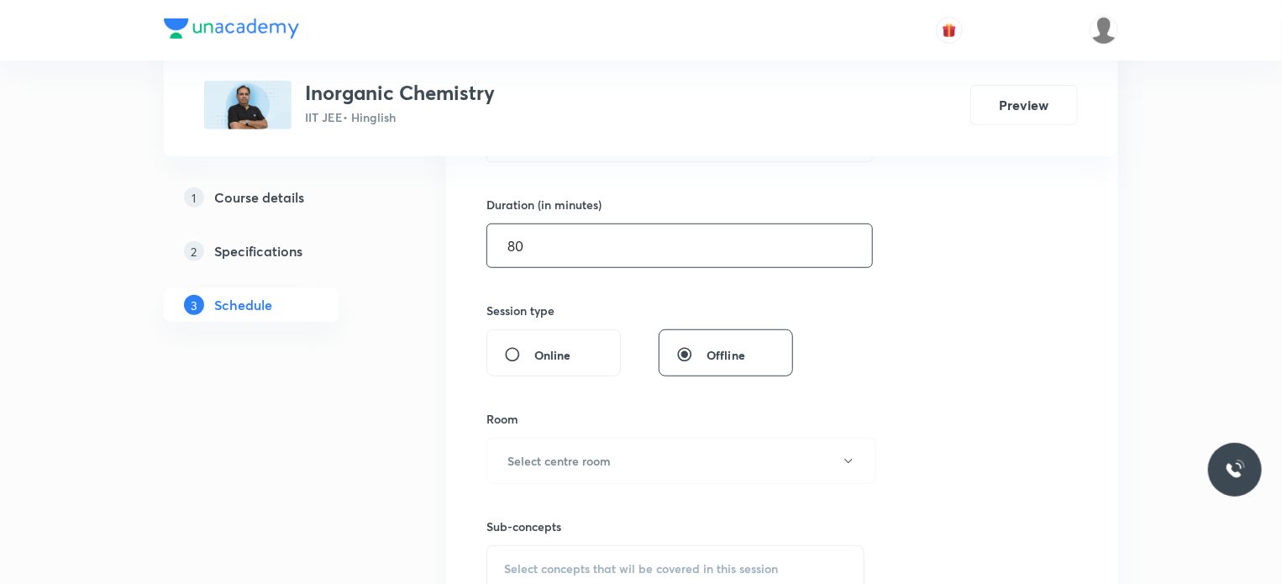
scroll to position [672, 0]
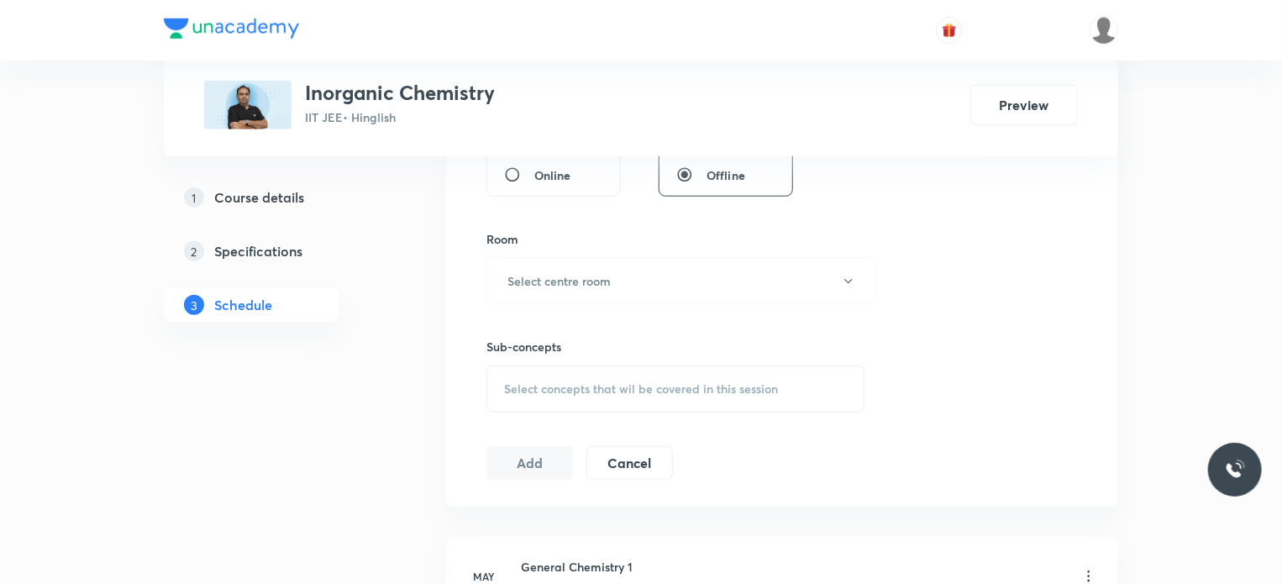
type input "80"
click at [610, 319] on div "Sub-concepts Select concepts that wil be covered in this session" at bounding box center [675, 358] width 378 height 108
click at [603, 286] on h6 "Select centre room" at bounding box center [558, 281] width 103 height 18
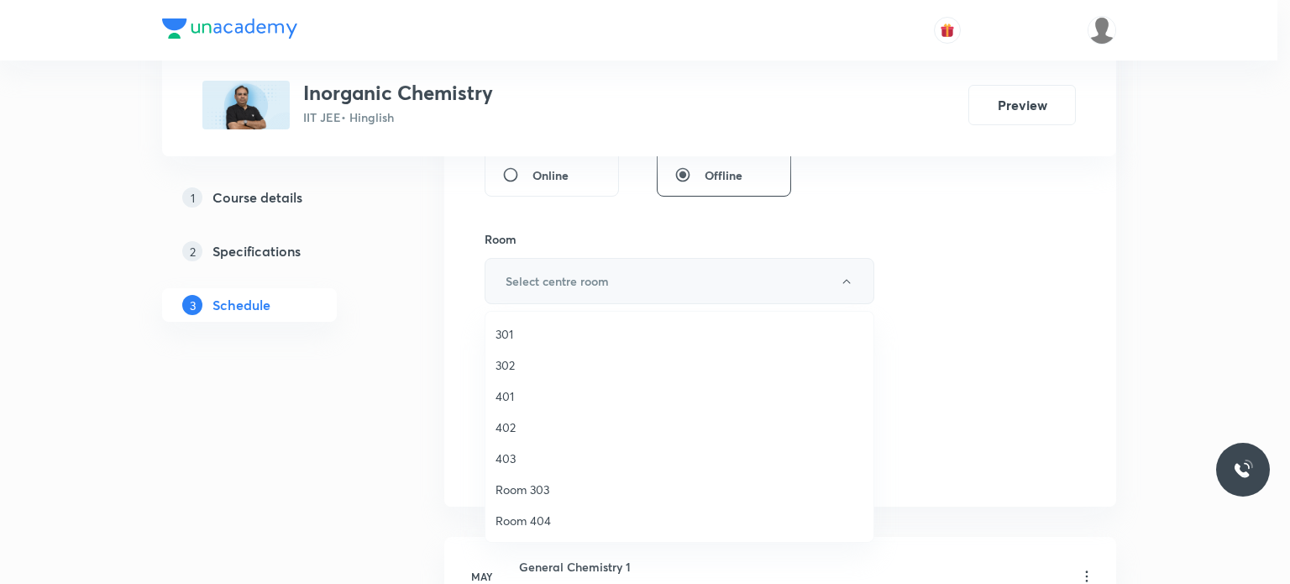
click at [564, 340] on span "301" at bounding box center [680, 334] width 368 height 18
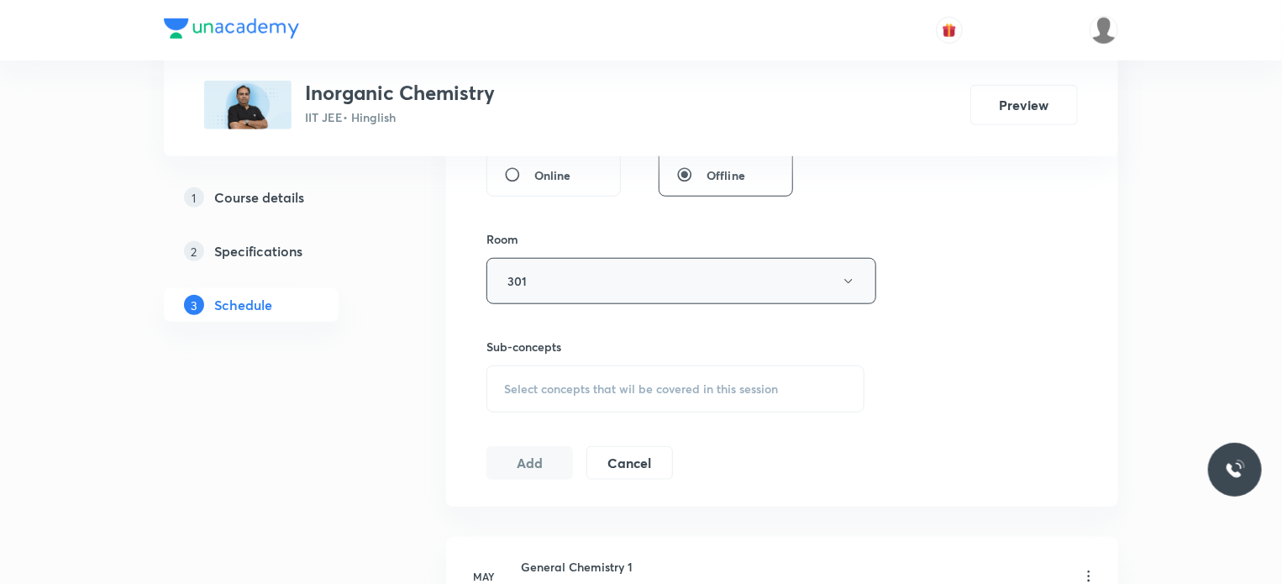
click at [605, 386] on span "Select concepts that wil be covered in this session" at bounding box center [641, 388] width 274 height 13
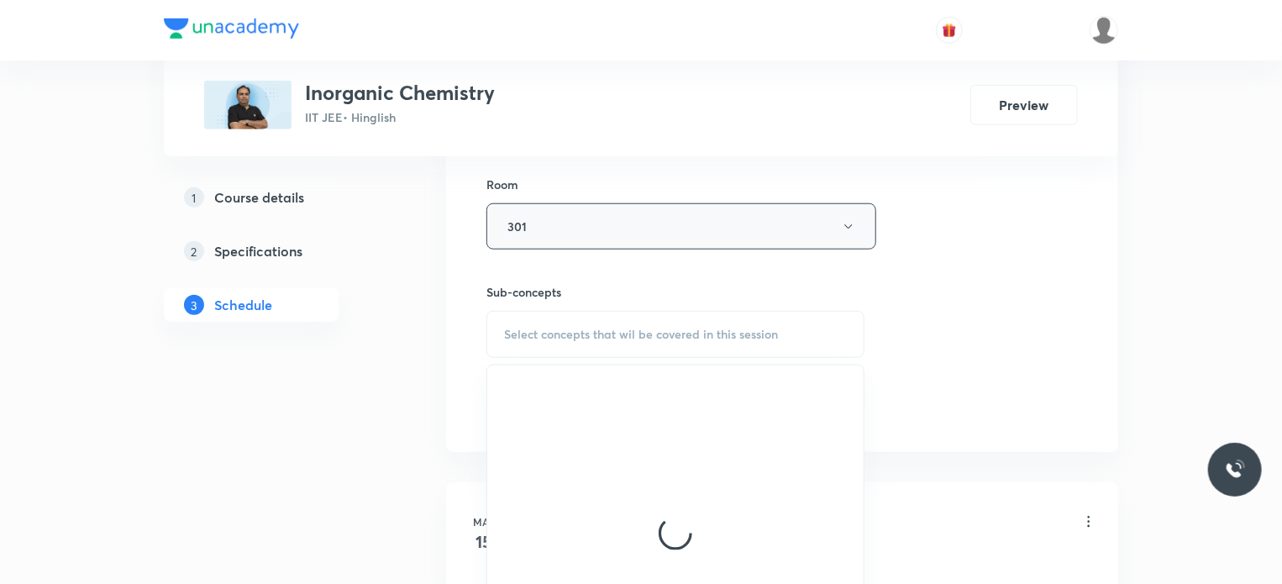
scroll to position [756, 0]
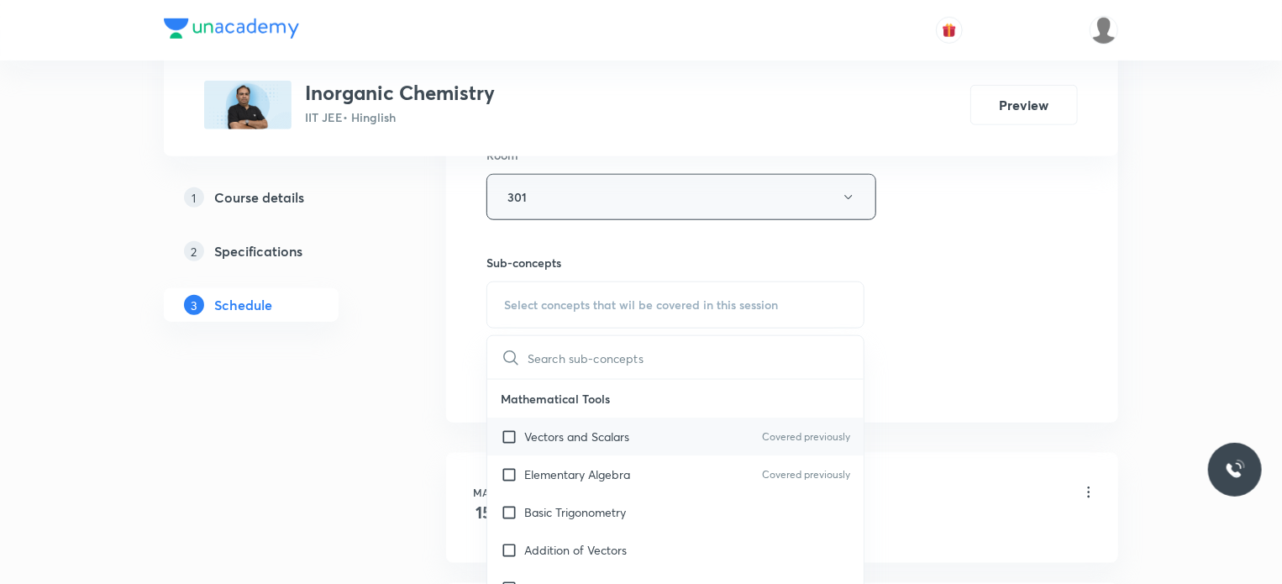
click at [601, 433] on p "Vectors and Scalars" at bounding box center [576, 437] width 105 height 18
checkbox input "true"
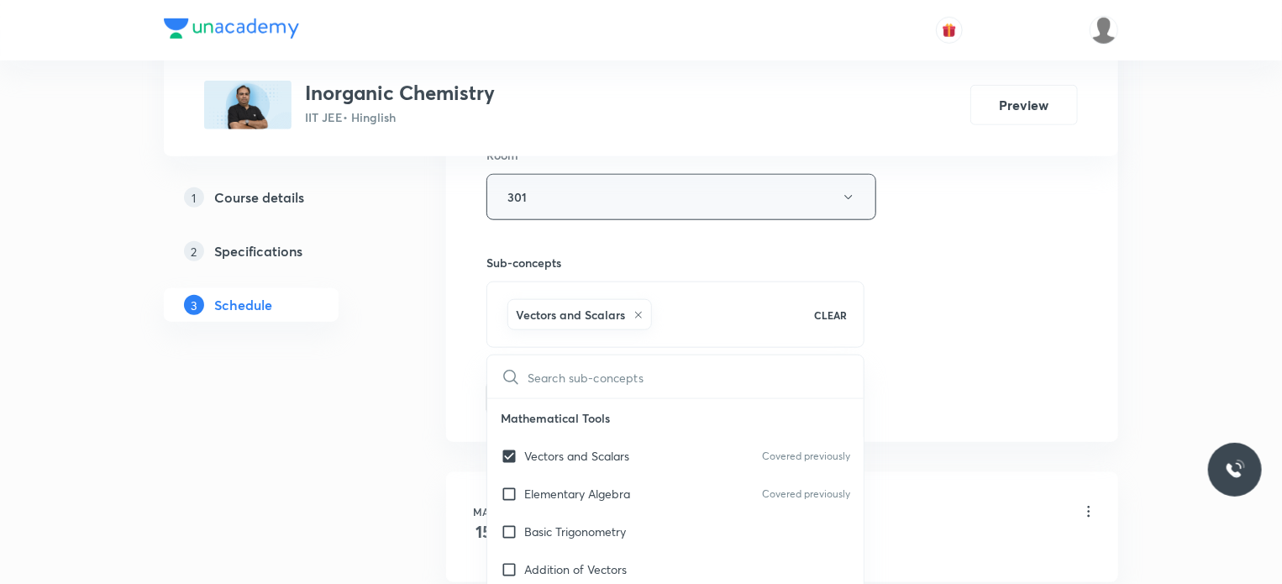
click at [870, 328] on div "Session 50 Live class Session title 9/99 P Block 6 ​ Schedule for Oct 8, 2025, …" at bounding box center [781, 11] width 591 height 808
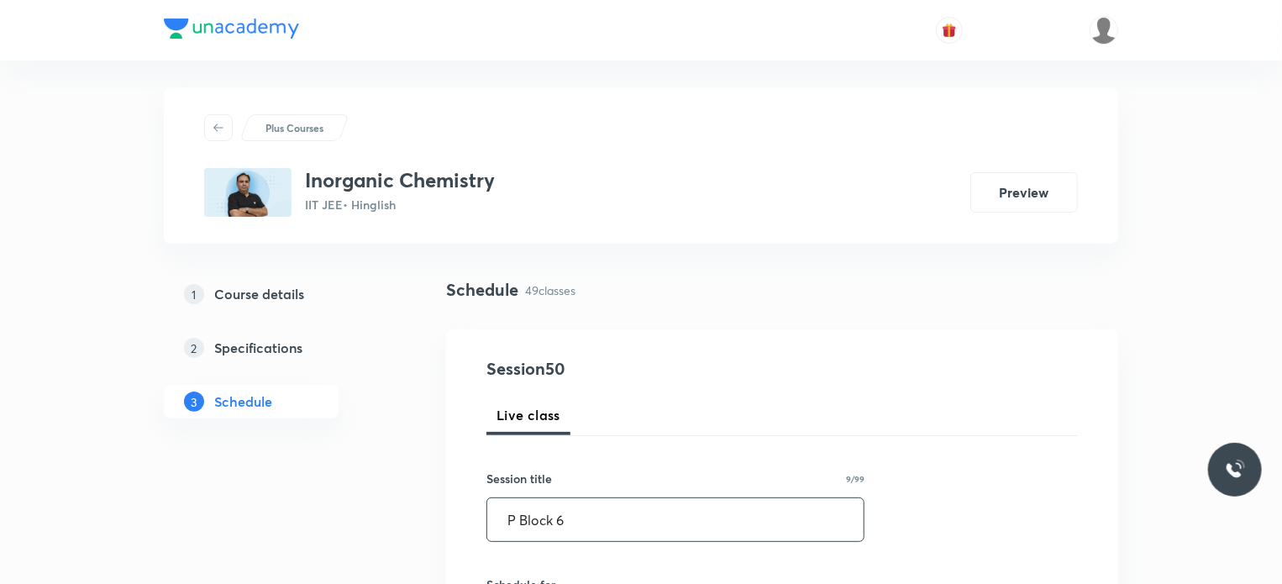
scroll to position [0, 0]
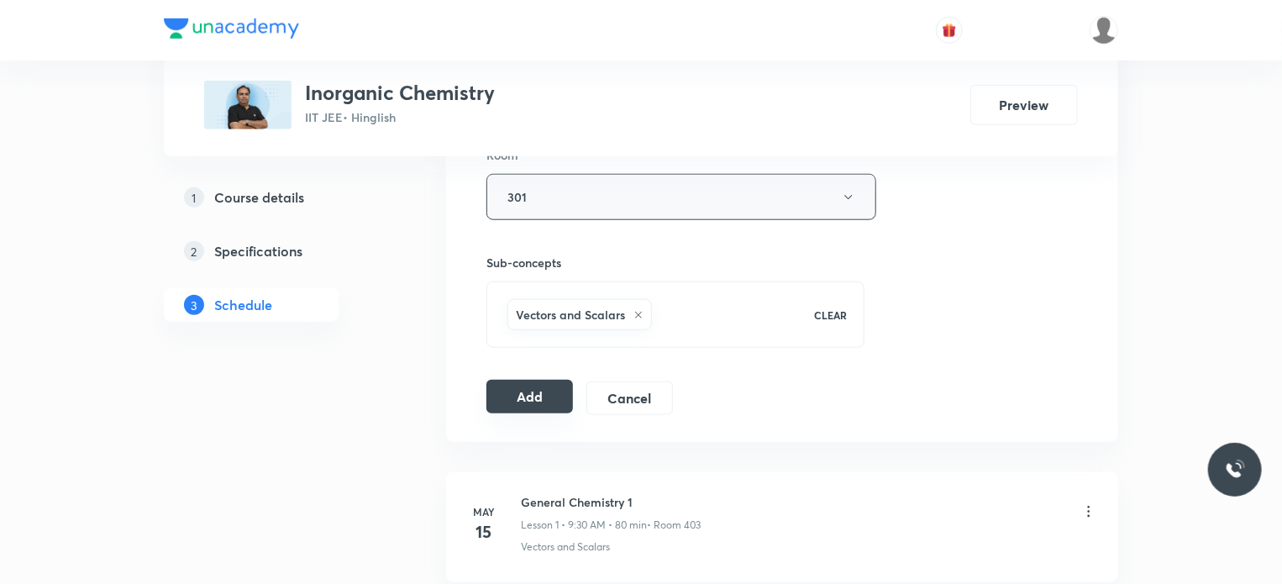
click at [501, 395] on button "Add" at bounding box center [529, 397] width 87 height 34
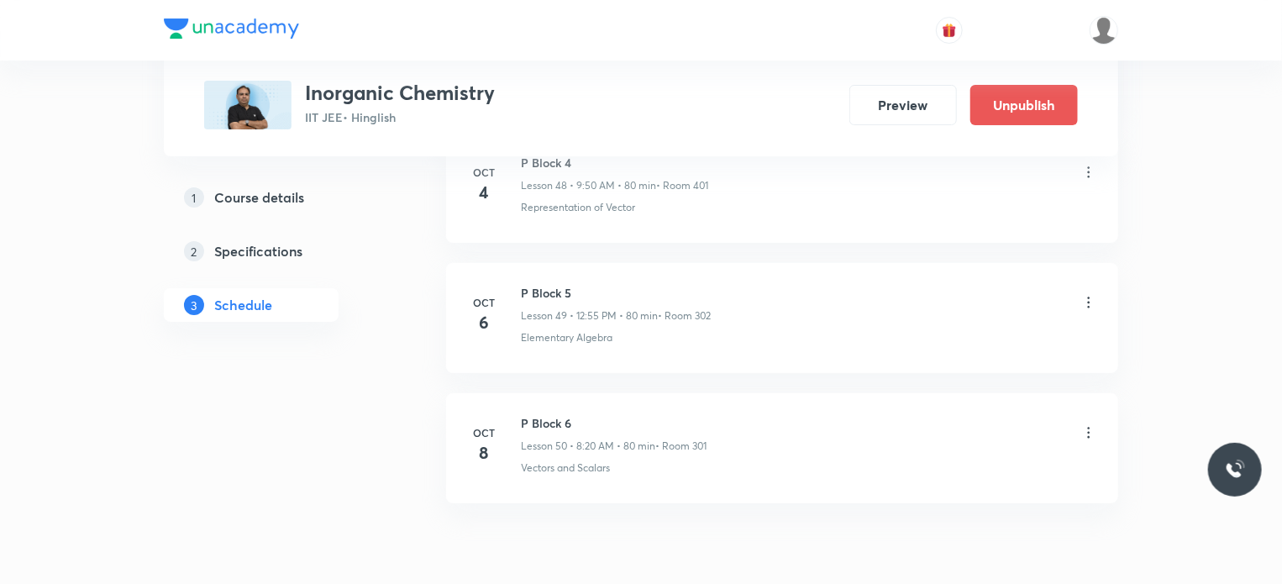
scroll to position [6483, 0]
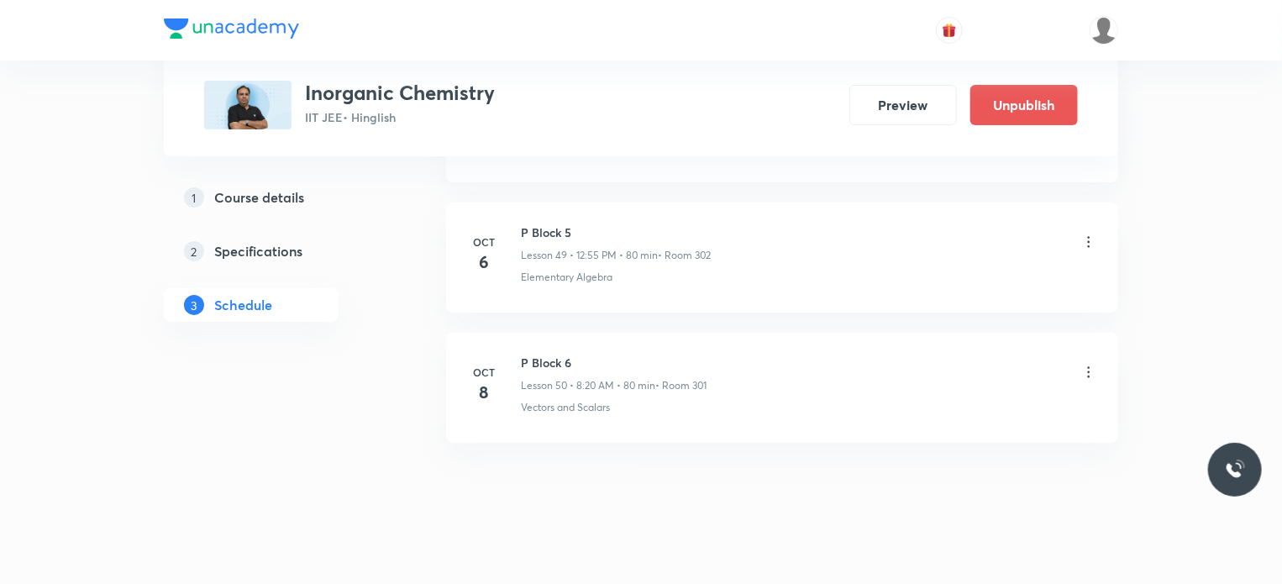
click at [622, 400] on div "Vectors and Scalars" at bounding box center [809, 407] width 576 height 15
click at [663, 358] on div "P Block 6 Lesson 50 • 8:20 AM • 80 min • Room 301" at bounding box center [614, 373] width 186 height 39
click at [677, 419] on li "Oct 8 P Block 6 Lesson 50 • 8:20 AM • 80 min • Room 301 Vectors and Scalars" at bounding box center [782, 388] width 672 height 110
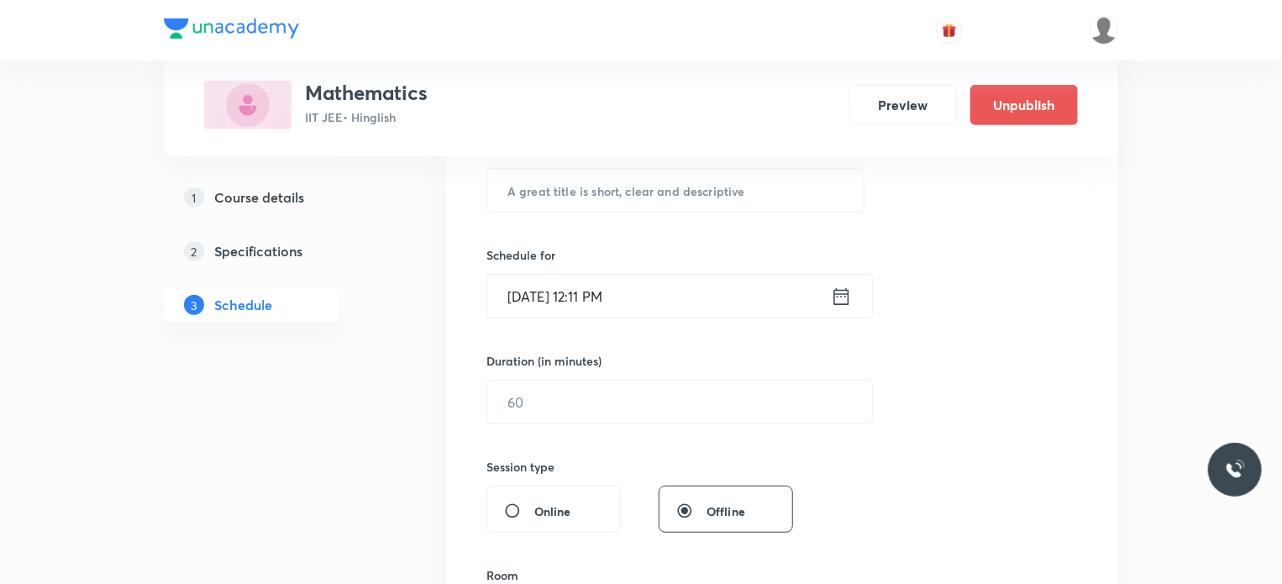
scroll to position [9720, 0]
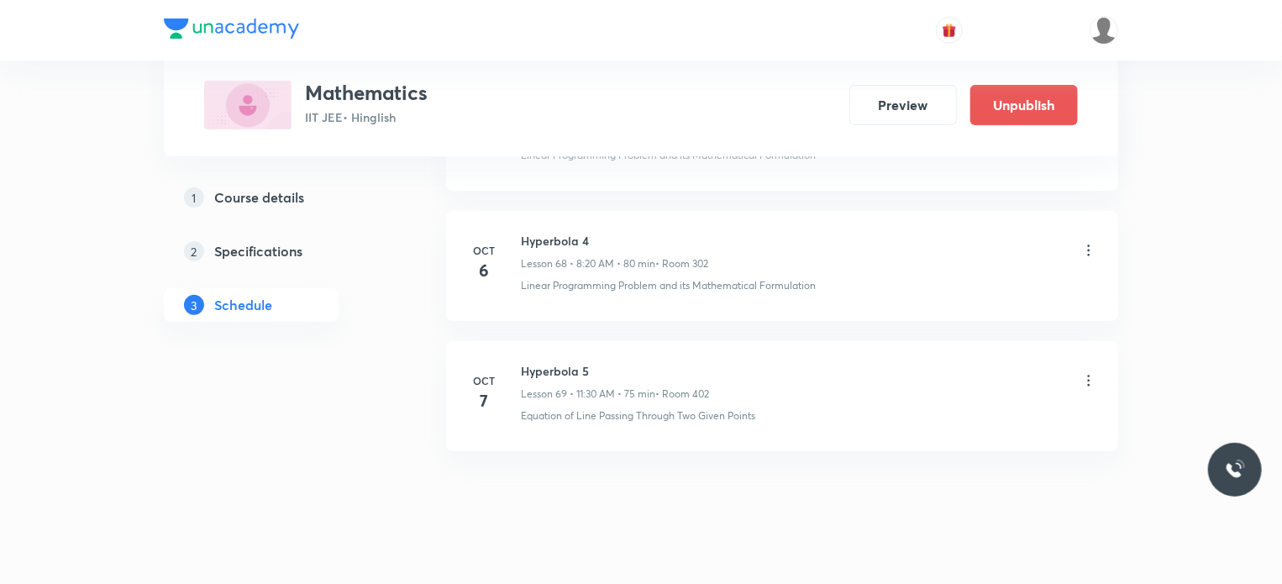
click at [544, 362] on h6 "Hyperbola 5" at bounding box center [615, 371] width 188 height 18
copy h6 "Hyperbola 5"
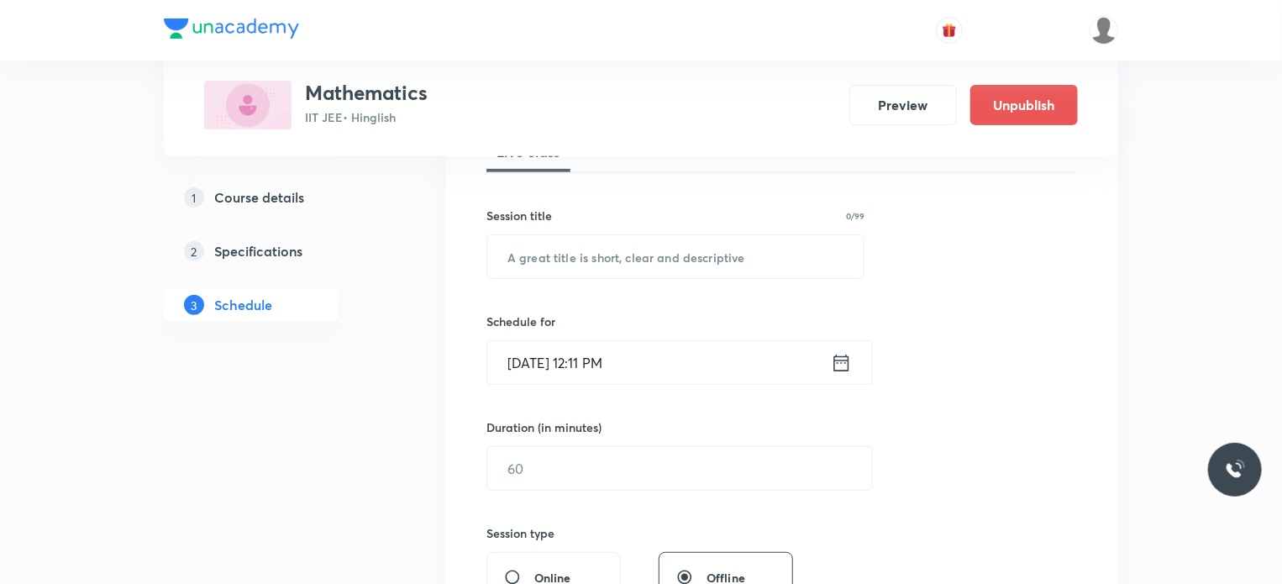
scroll to position [252, 0]
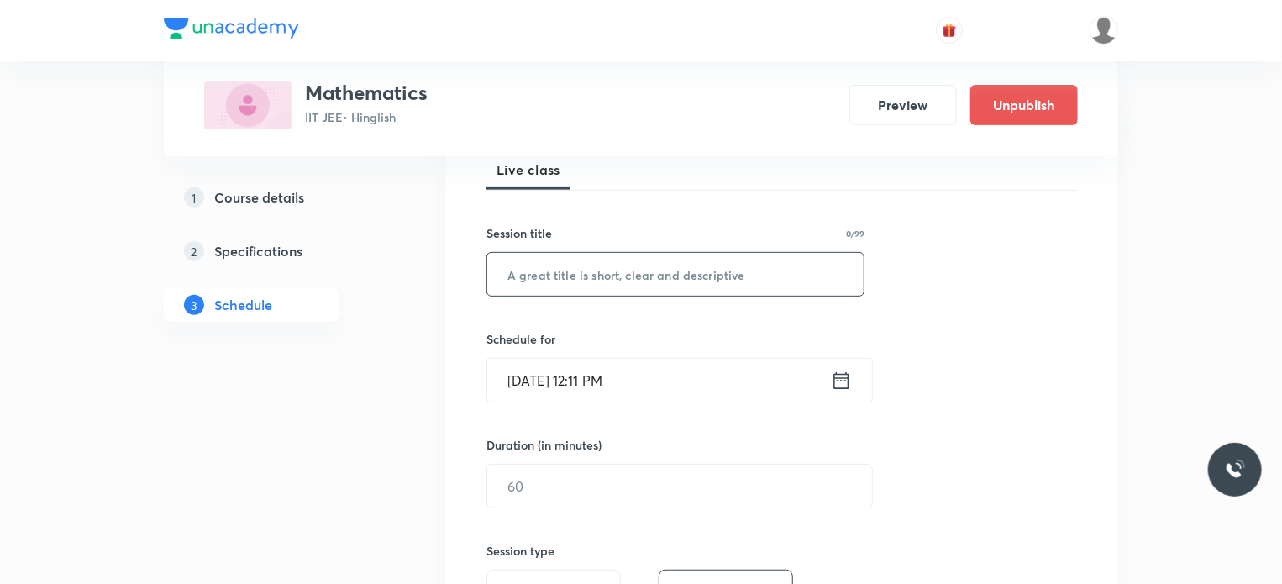
click at [610, 253] on input "text" at bounding box center [675, 274] width 376 height 43
paste input "Hyperbola 5"
type input "Hyperbola 6"
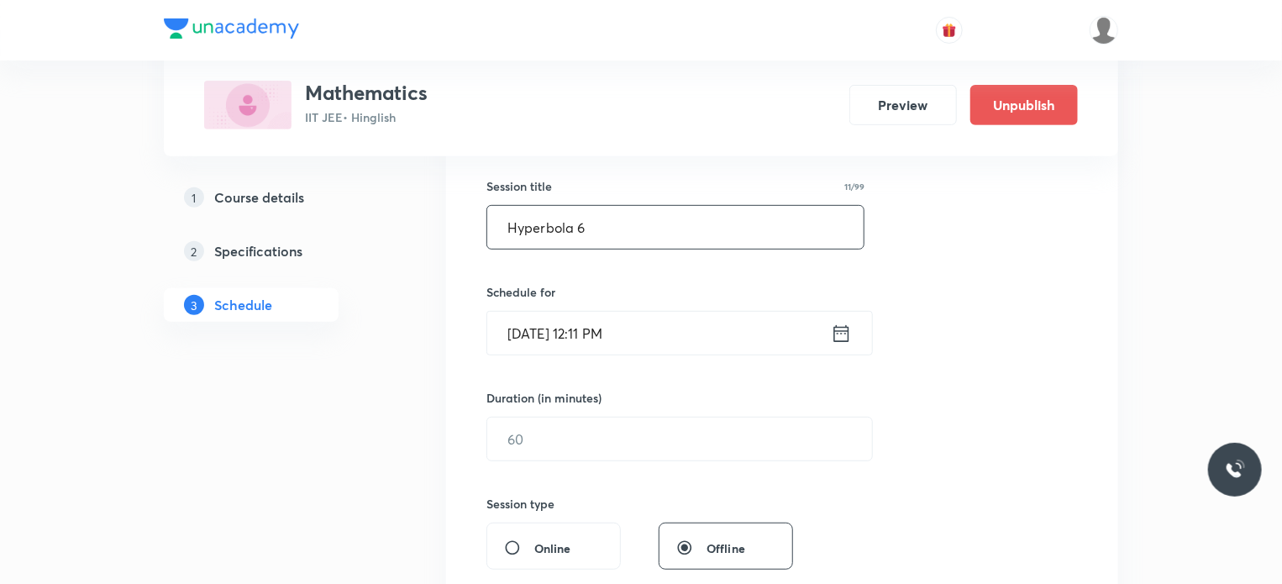
scroll to position [336, 0]
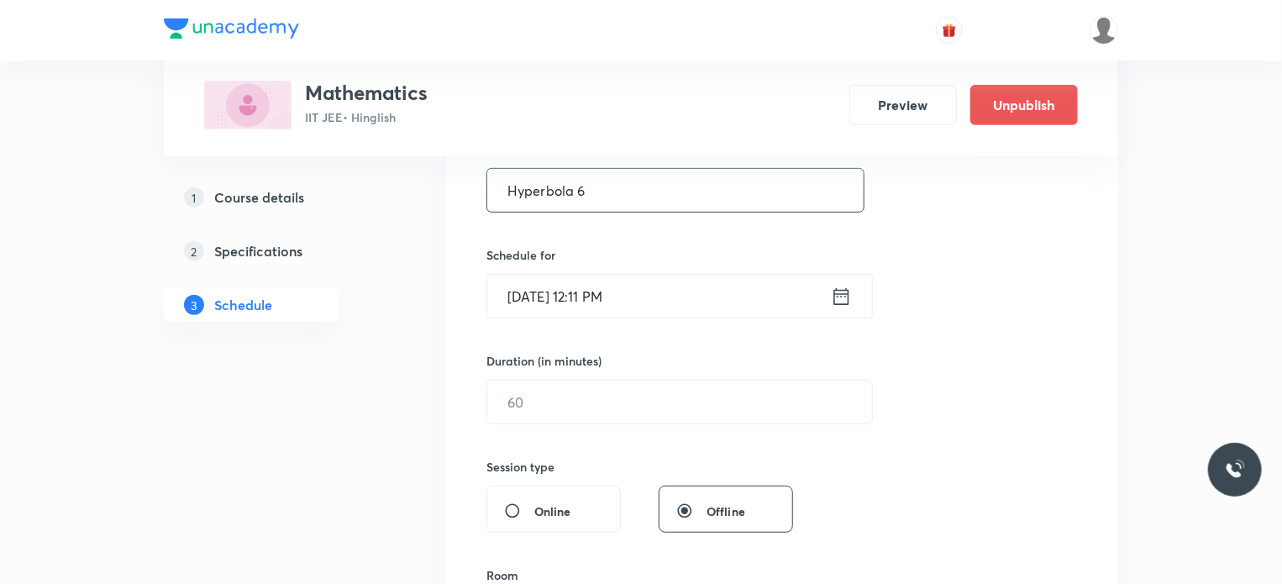
click at [622, 298] on input "Oct 7, 2025, 12:11 PM" at bounding box center [659, 296] width 344 height 43
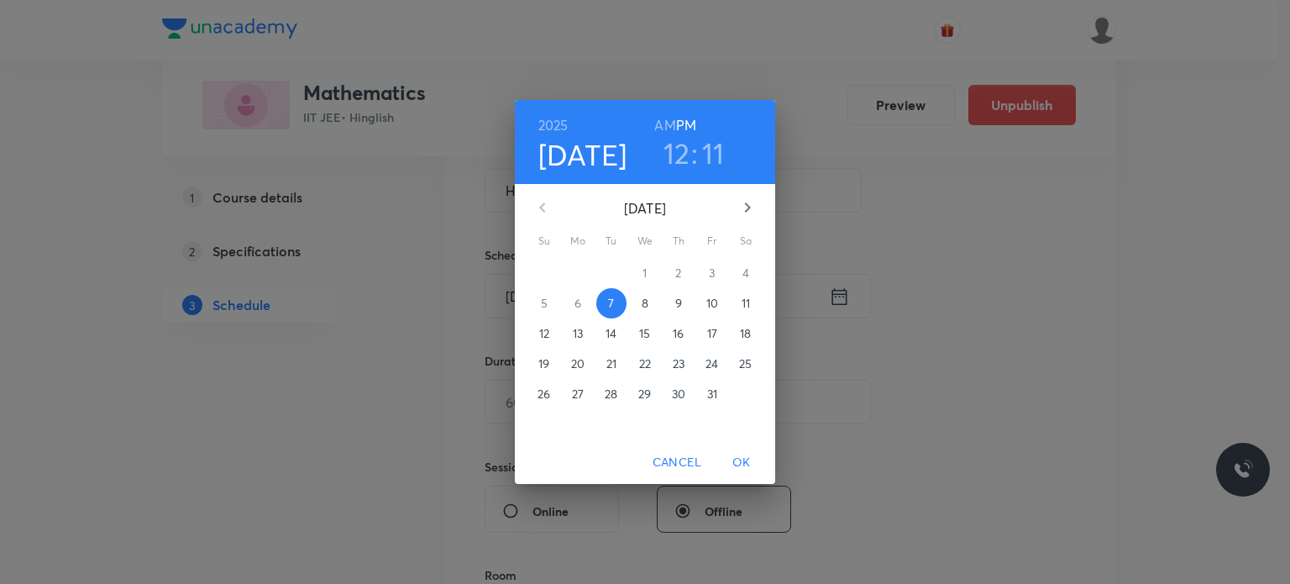
click at [658, 305] on span "8" at bounding box center [645, 303] width 30 height 17
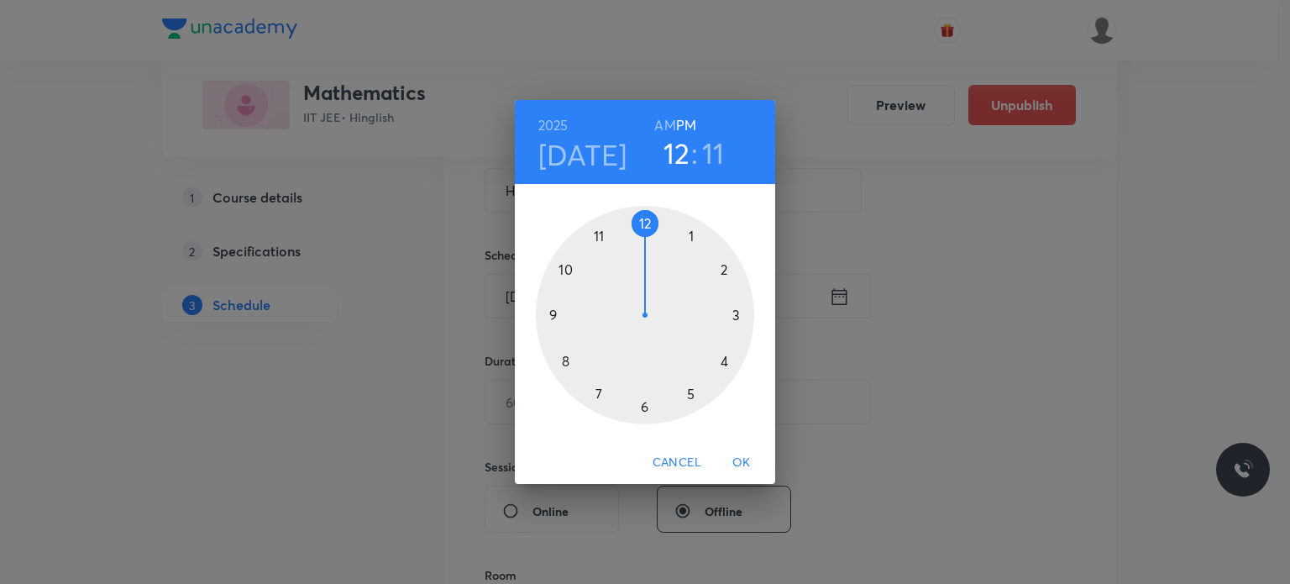
click at [669, 118] on h6 "AM" at bounding box center [664, 125] width 21 height 24
drag, startPoint x: 645, startPoint y: 228, endPoint x: 548, endPoint y: 326, distance: 137.2
click at [548, 326] on div at bounding box center [645, 315] width 218 height 218
drag, startPoint x: 653, startPoint y: 292, endPoint x: 643, endPoint y: 416, distance: 123.9
click at [643, 416] on div at bounding box center [645, 315] width 218 height 218
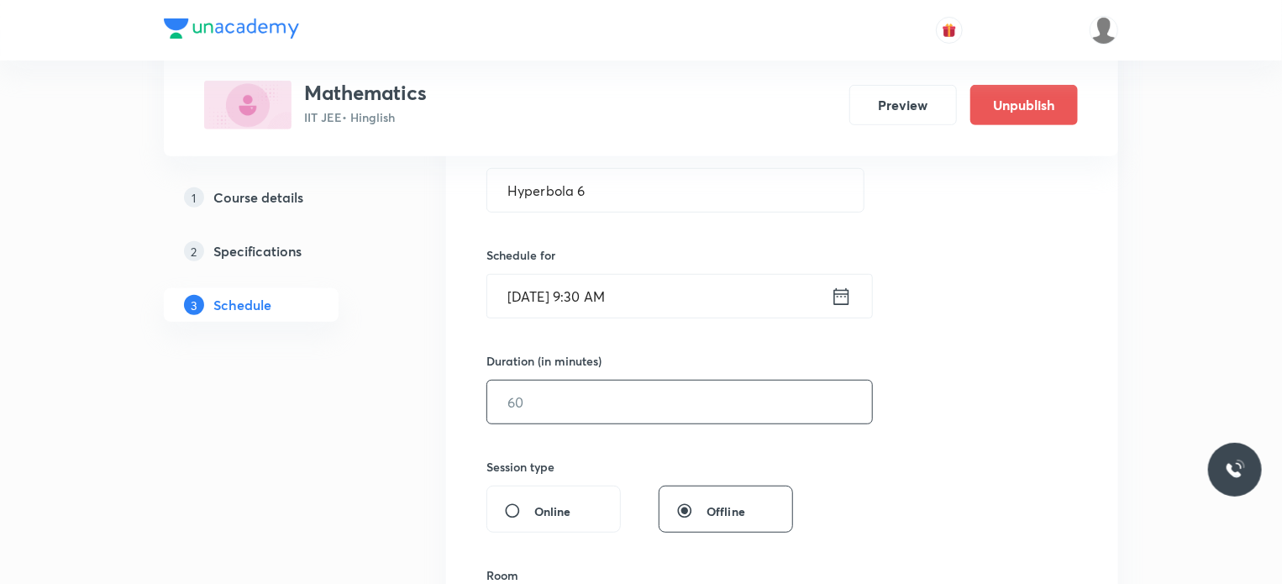
click at [608, 388] on input "text" at bounding box center [679, 401] width 385 height 43
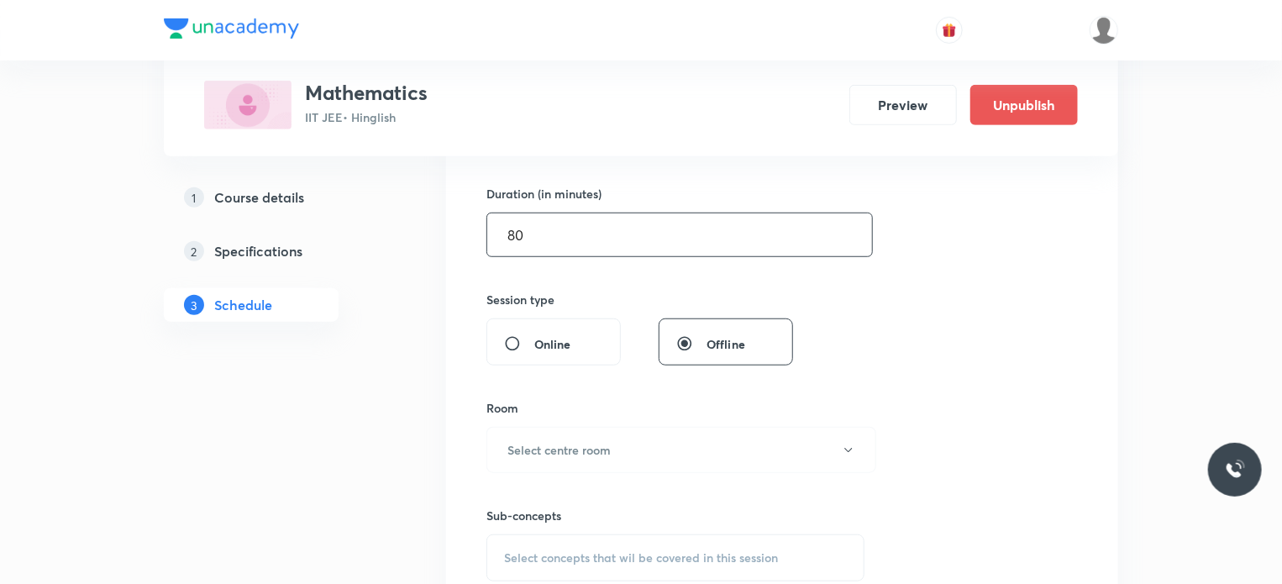
scroll to position [504, 0]
type input "80"
click at [604, 451] on h6 "Select centre room" at bounding box center [558, 449] width 103 height 18
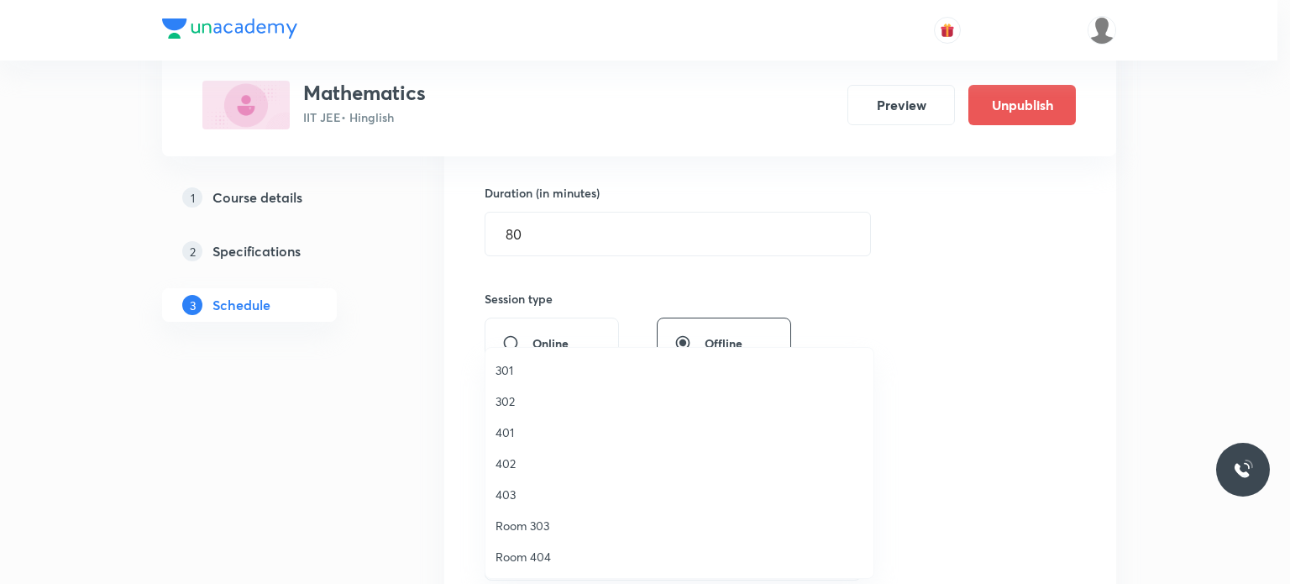
click at [564, 426] on span "401" at bounding box center [680, 432] width 368 height 18
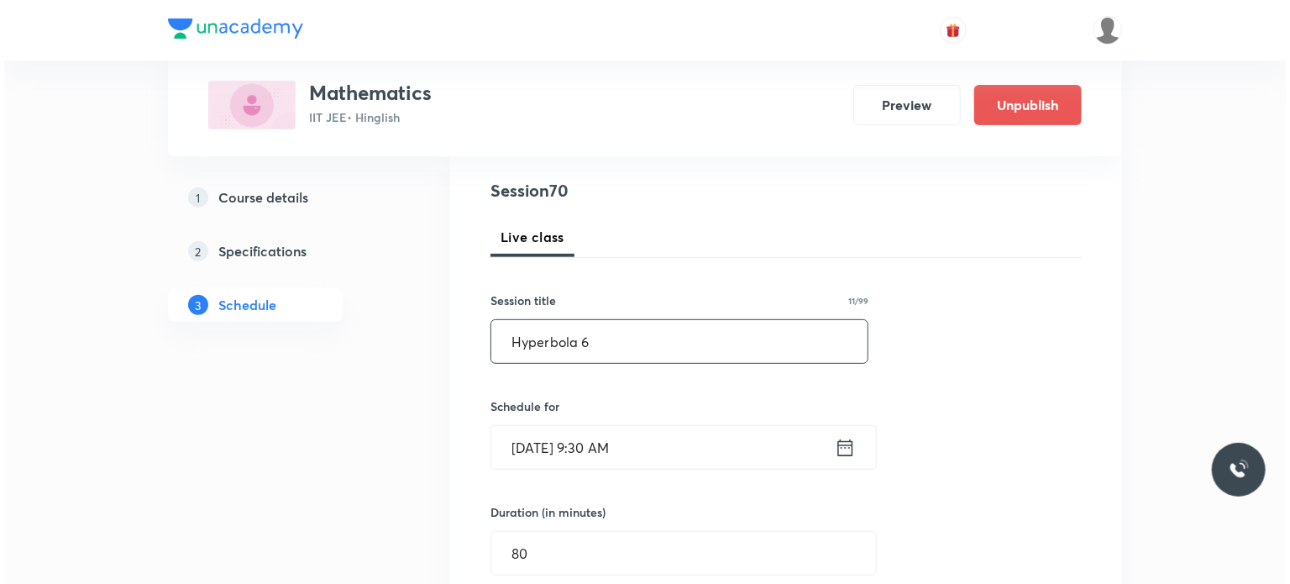
scroll to position [168, 0]
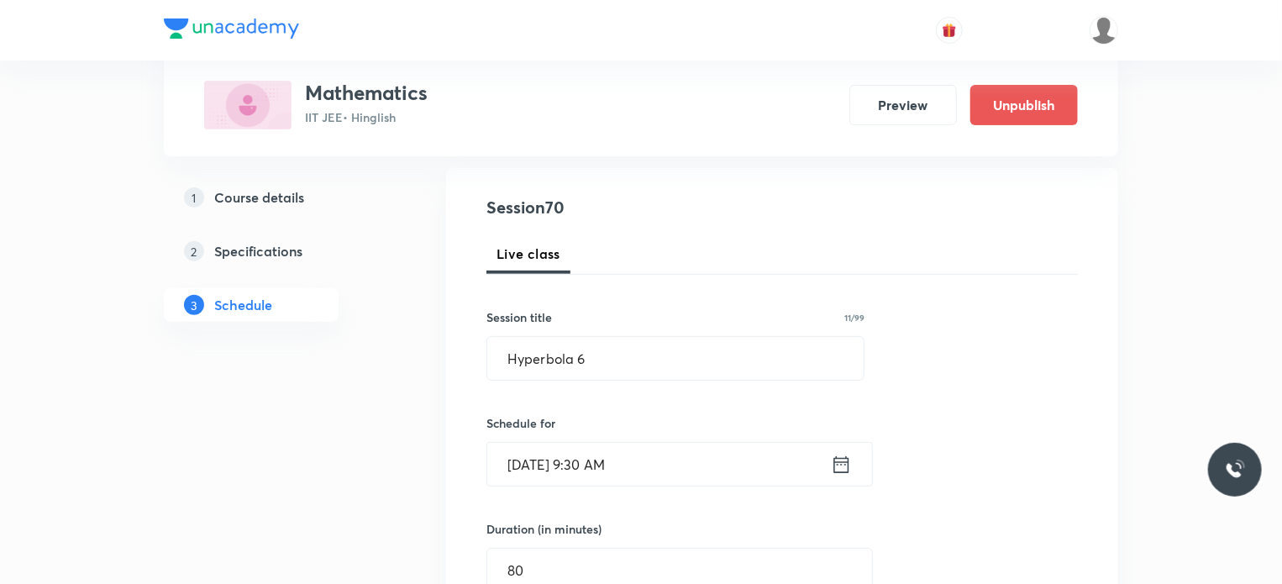
click at [705, 459] on input "Oct 8, 2025, 9:30 AM" at bounding box center [659, 464] width 344 height 43
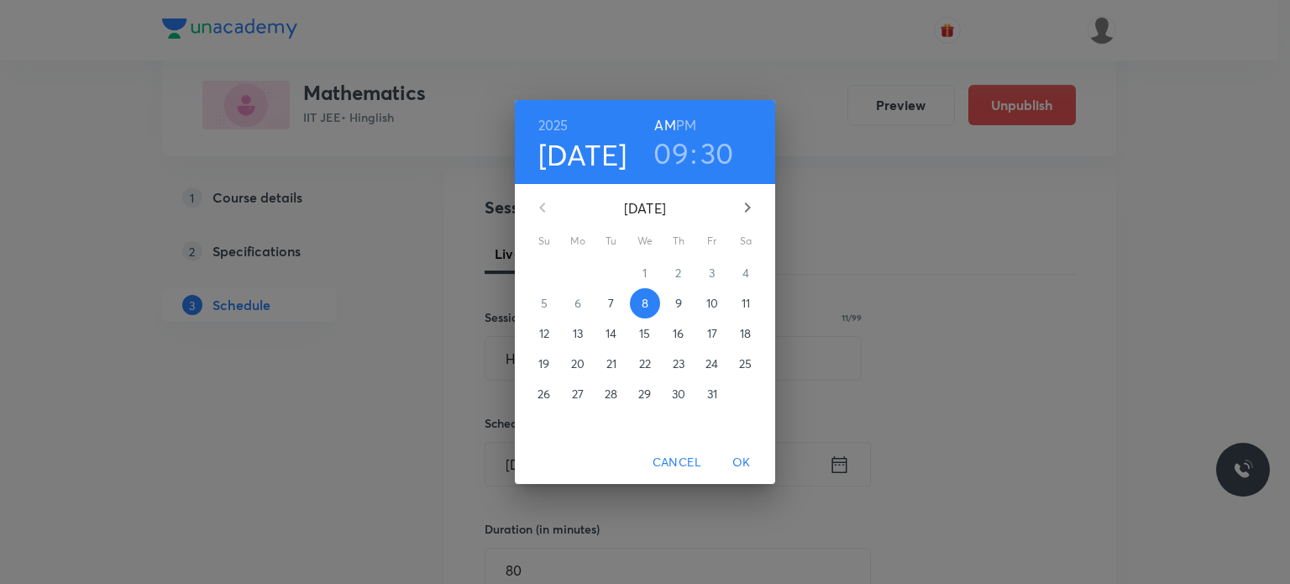
click at [729, 144] on h3 "30" at bounding box center [717, 152] width 34 height 35
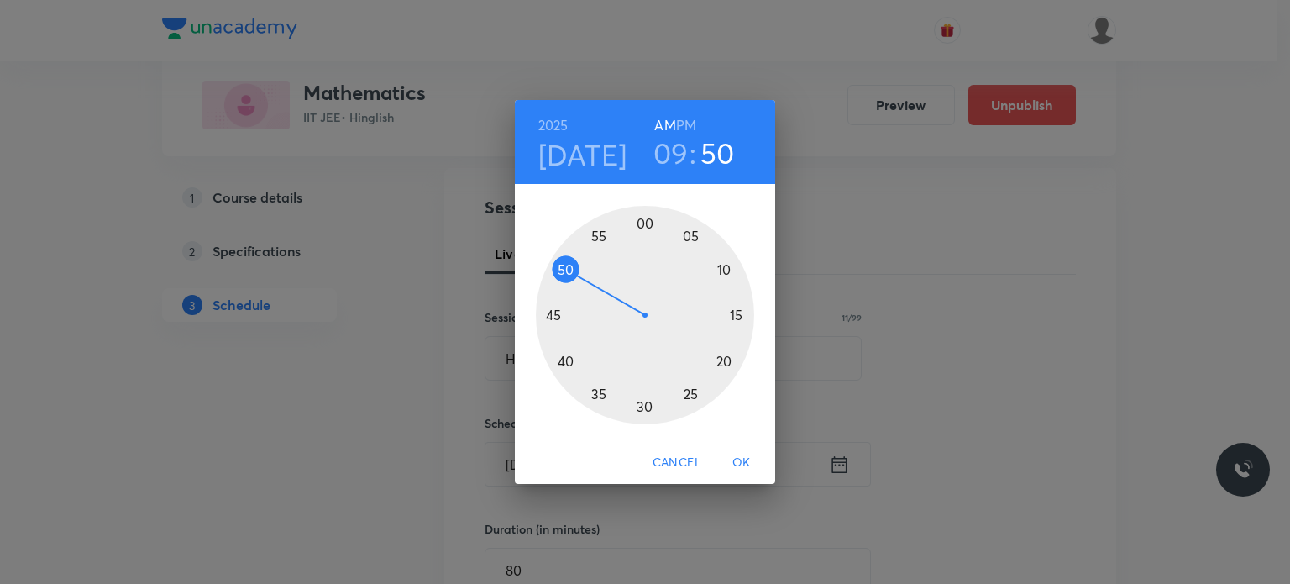
drag, startPoint x: 669, startPoint y: 271, endPoint x: 576, endPoint y: 272, distance: 92.4
click at [576, 272] on div at bounding box center [645, 315] width 218 height 218
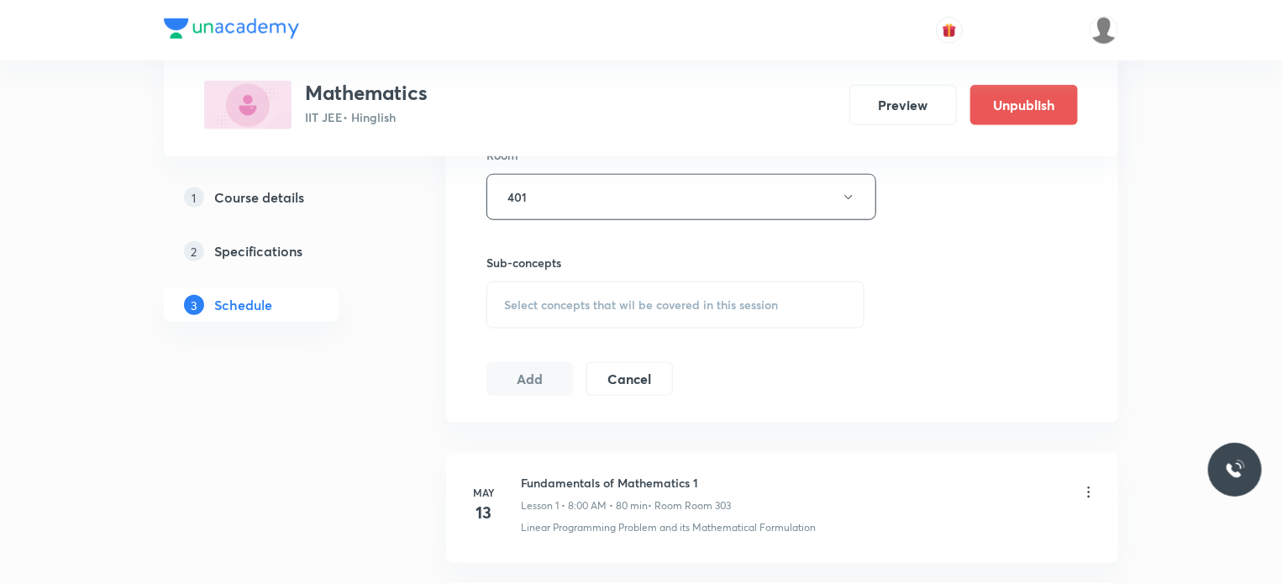
click at [568, 298] on span "Select concepts that wil be covered in this session" at bounding box center [641, 304] width 274 height 13
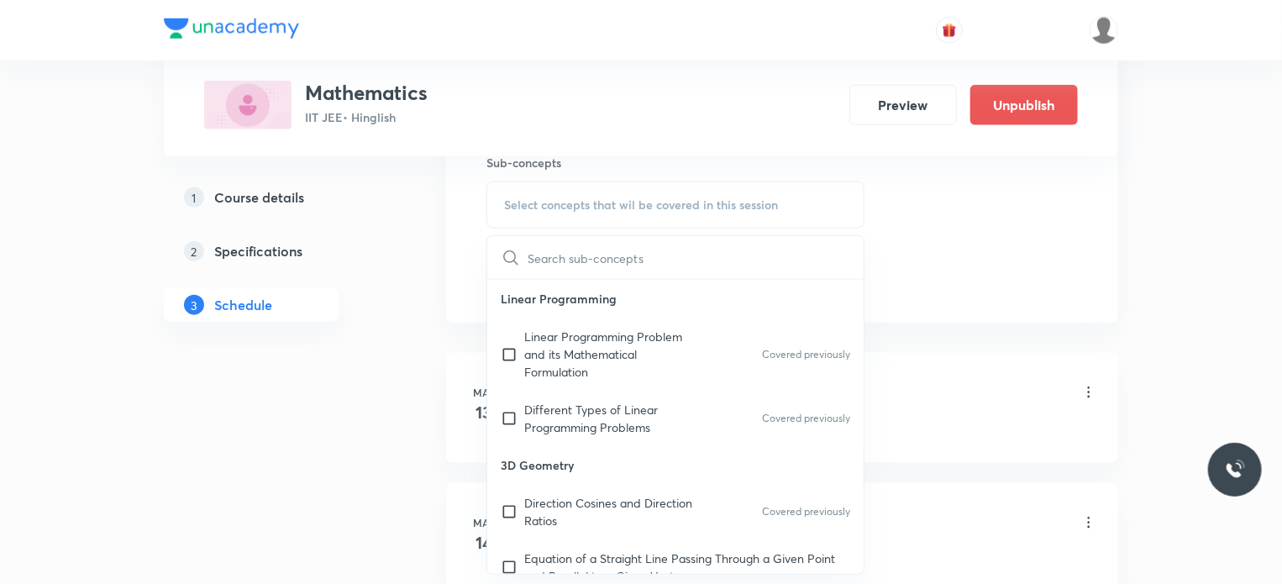
scroll to position [756, 0]
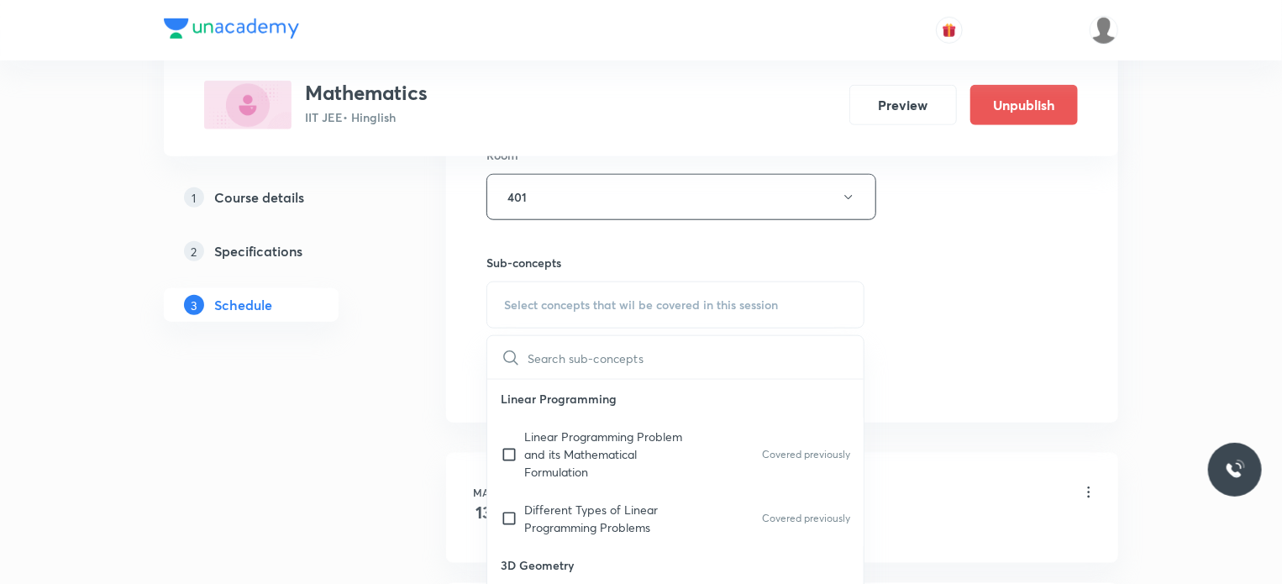
drag, startPoint x: 575, startPoint y: 432, endPoint x: 1170, endPoint y: 286, distance: 612.3
click at [577, 433] on p "Linear Programming Problem and its Mathematical Formulation" at bounding box center [609, 454] width 170 height 53
checkbox input "true"
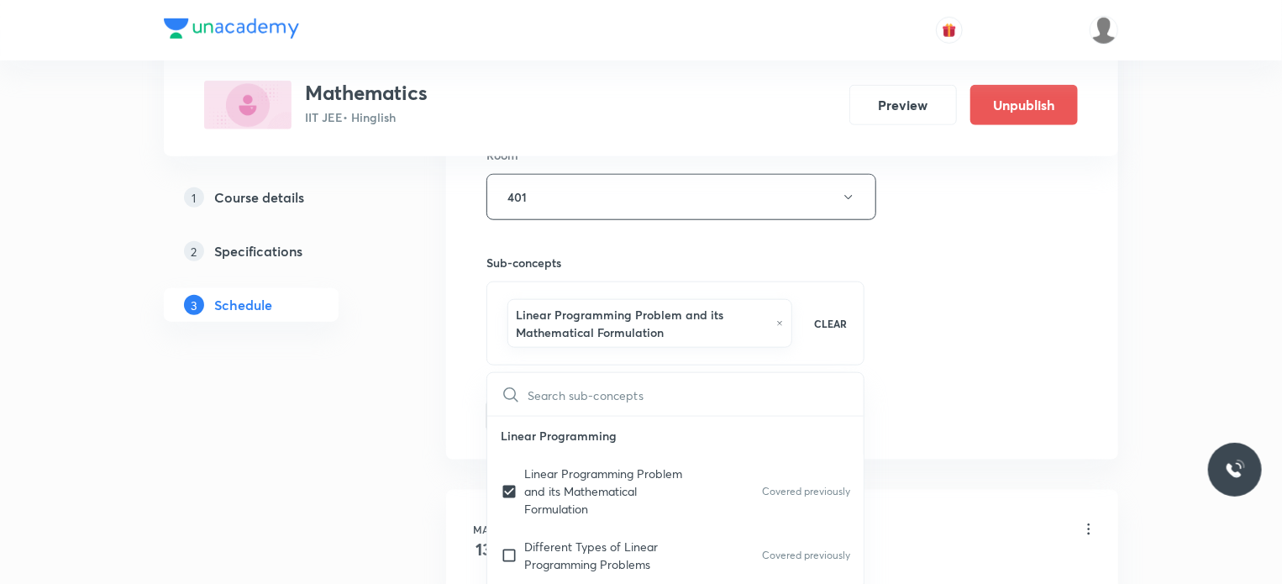
drag, startPoint x: 1170, startPoint y: 286, endPoint x: 776, endPoint y: 325, distance: 395.9
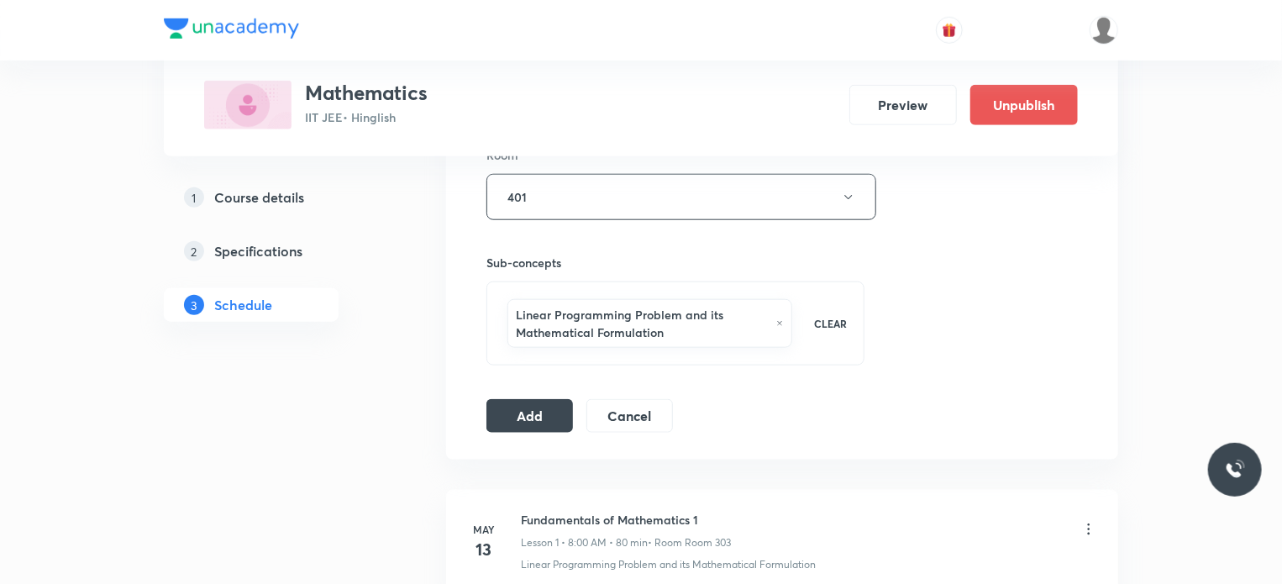
click at [527, 416] on button "Add" at bounding box center [529, 416] width 87 height 34
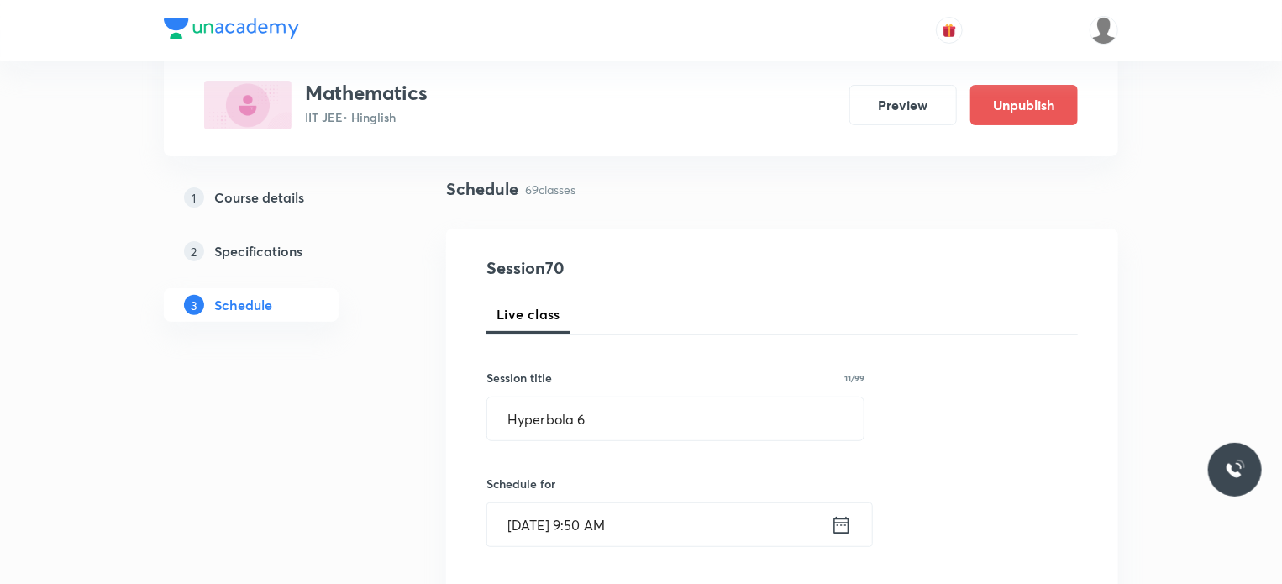
scroll to position [0, 0]
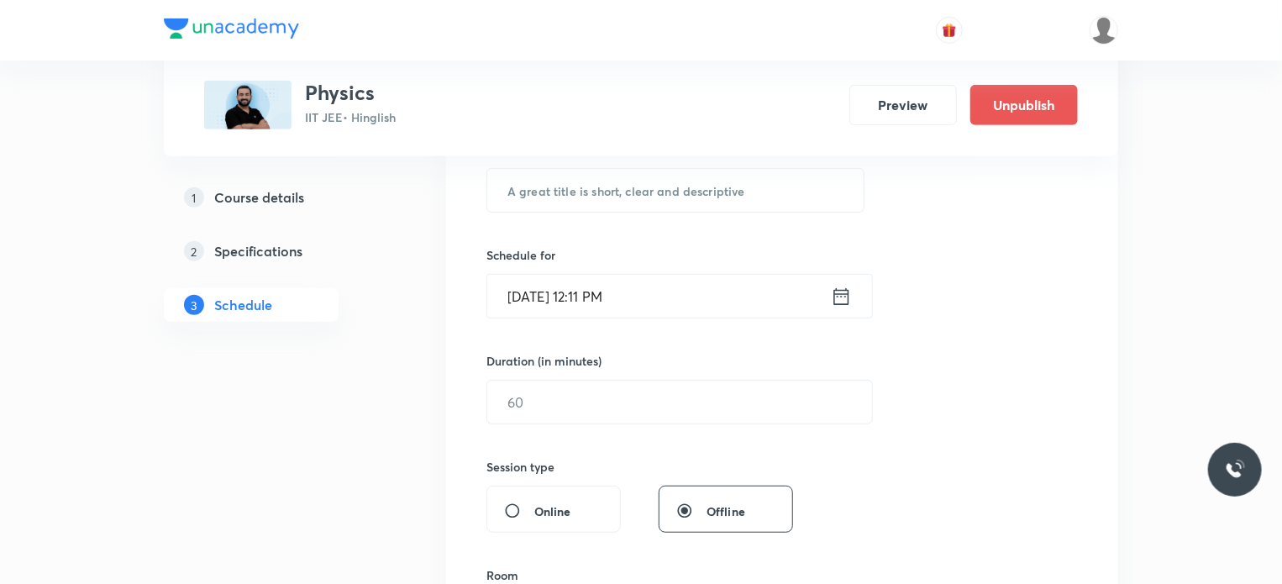
scroll to position [9980, 0]
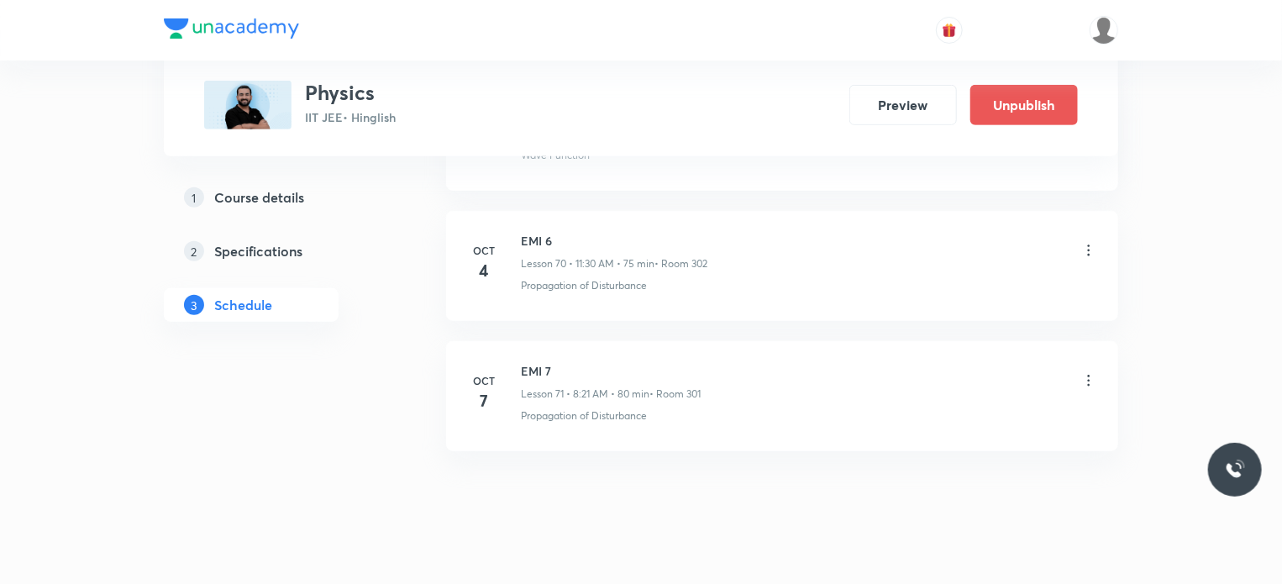
click at [527, 362] on h6 "EMI 7" at bounding box center [611, 371] width 180 height 18
copy h6 "EMI 7"
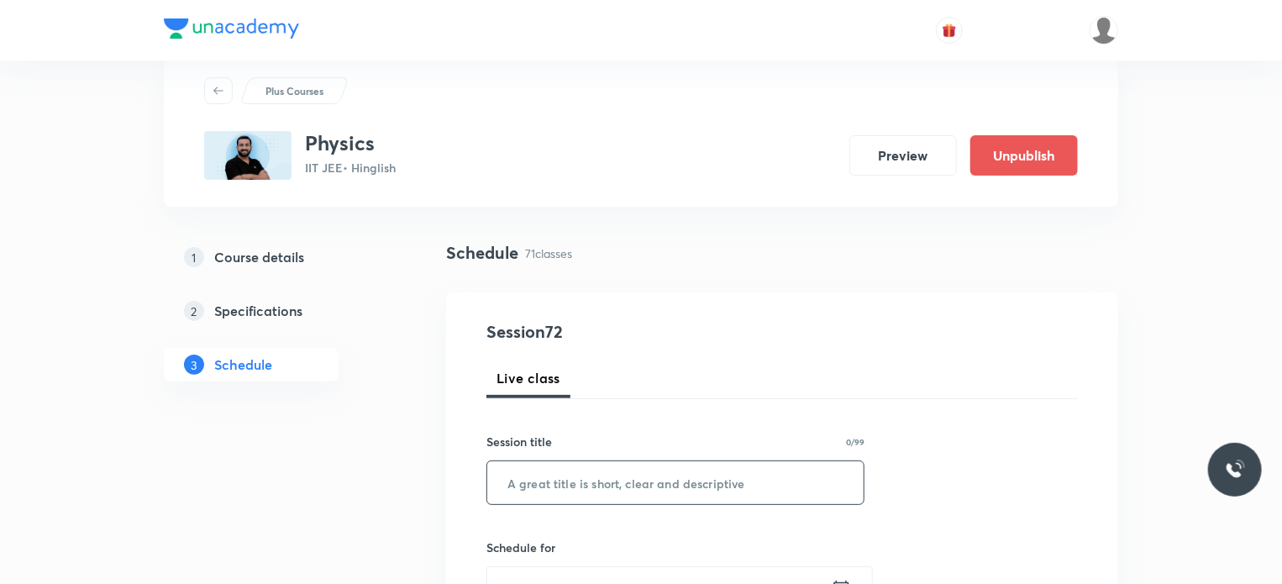
scroll to position [84, 0]
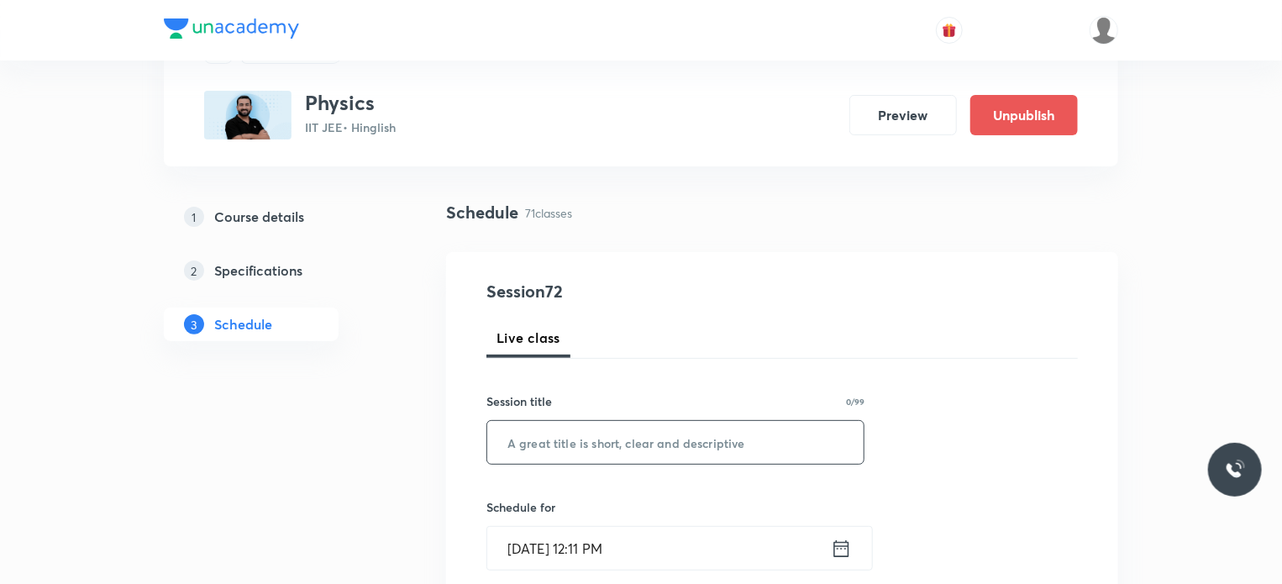
click at [625, 433] on input "text" at bounding box center [675, 442] width 376 height 43
paste input "EMI 7"
type input "EMI 8"
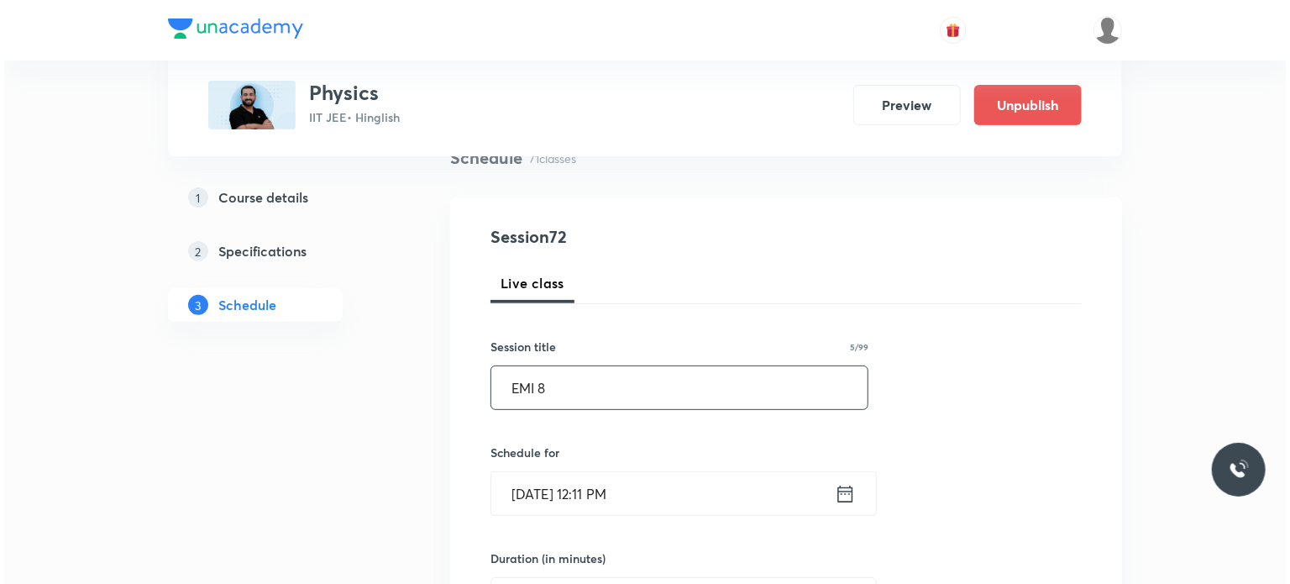
scroll to position [168, 0]
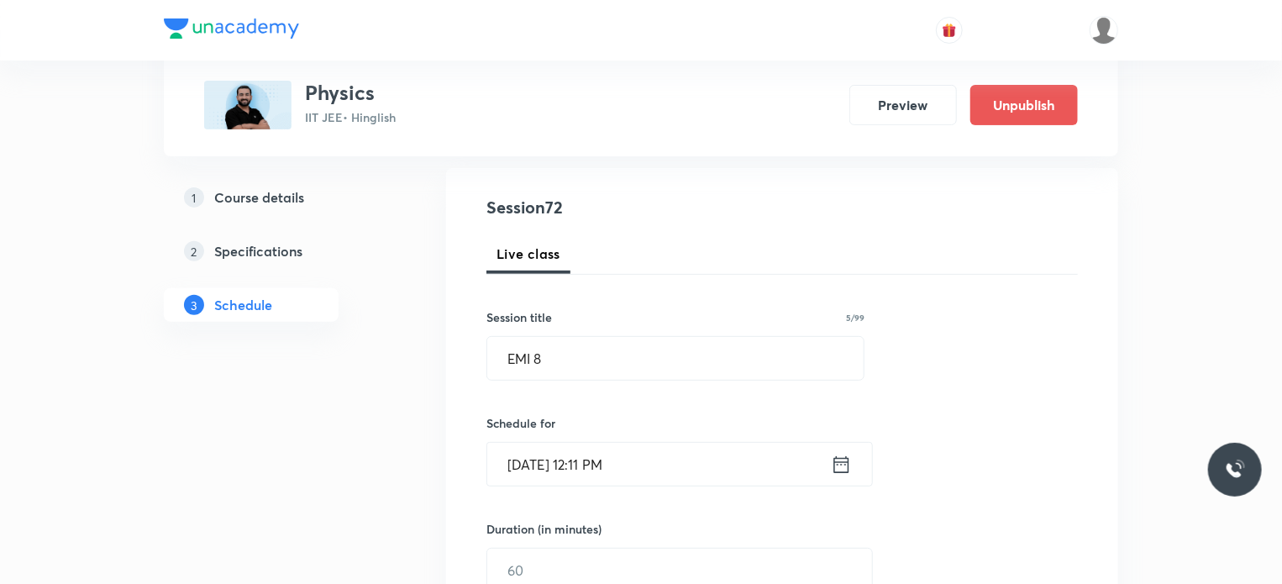
click at [653, 461] on input "[DATE] 12:11 PM" at bounding box center [659, 464] width 344 height 43
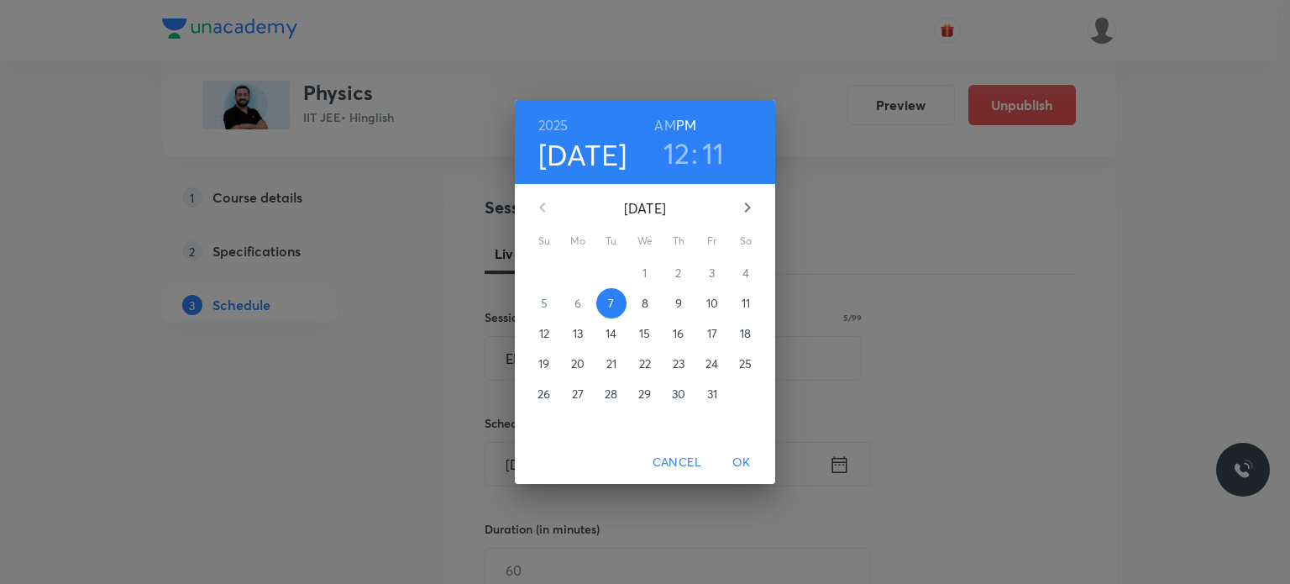
click at [632, 305] on span "8" at bounding box center [645, 303] width 30 height 17
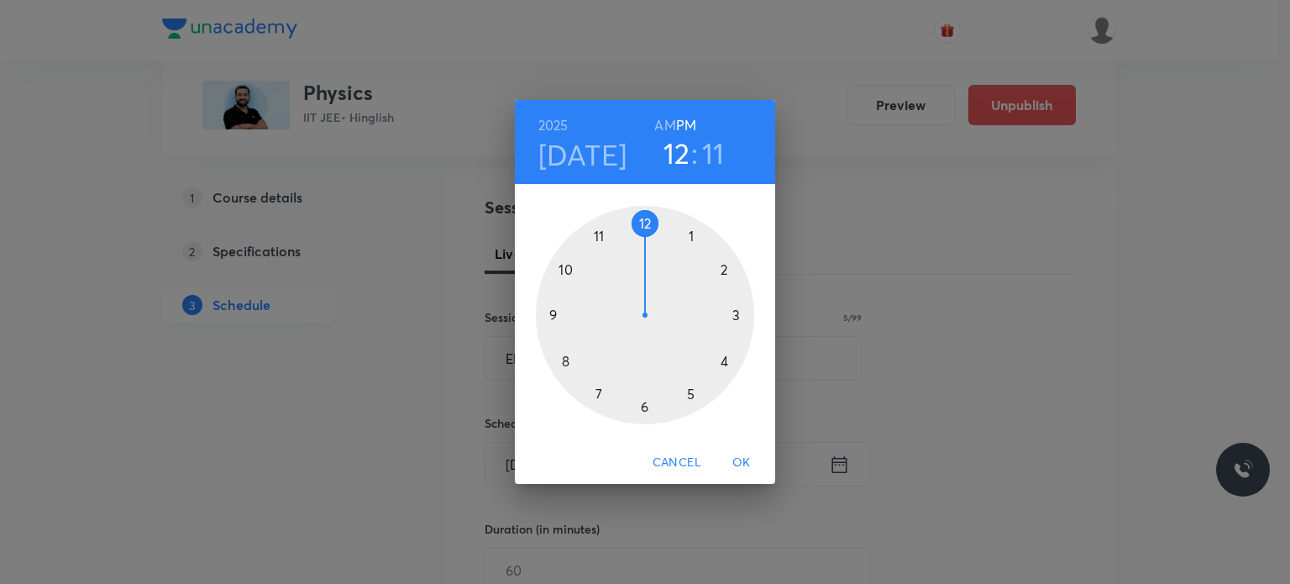
click at [665, 130] on h6 "AM" at bounding box center [664, 125] width 21 height 24
drag, startPoint x: 616, startPoint y: 250, endPoint x: 608, endPoint y: 243, distance: 11.3
click at [608, 243] on div at bounding box center [645, 315] width 218 height 218
drag, startPoint x: 635, startPoint y: 358, endPoint x: 641, endPoint y: 396, distance: 38.2
click at [641, 396] on div at bounding box center [645, 315] width 218 height 218
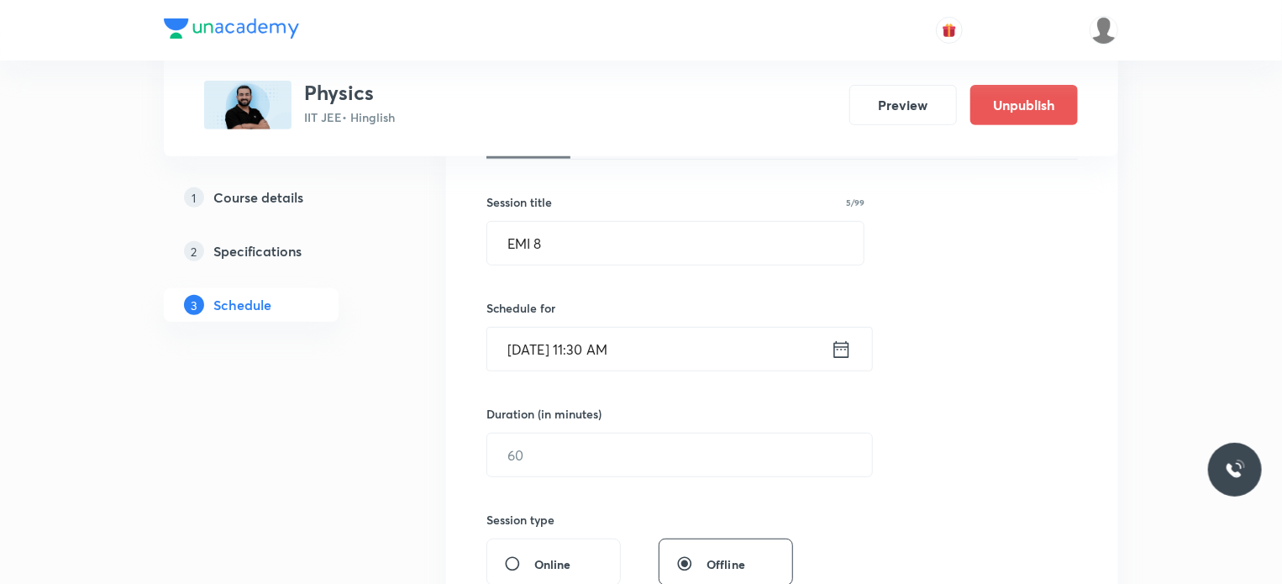
scroll to position [420, 0]
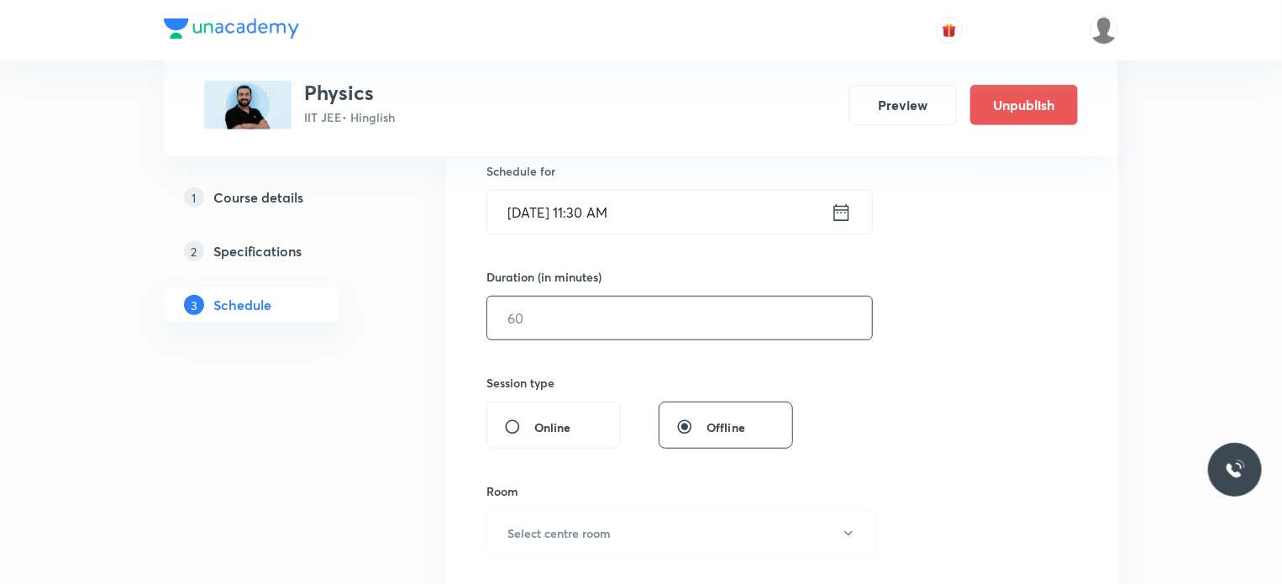
click at [571, 331] on input "text" at bounding box center [679, 317] width 385 height 43
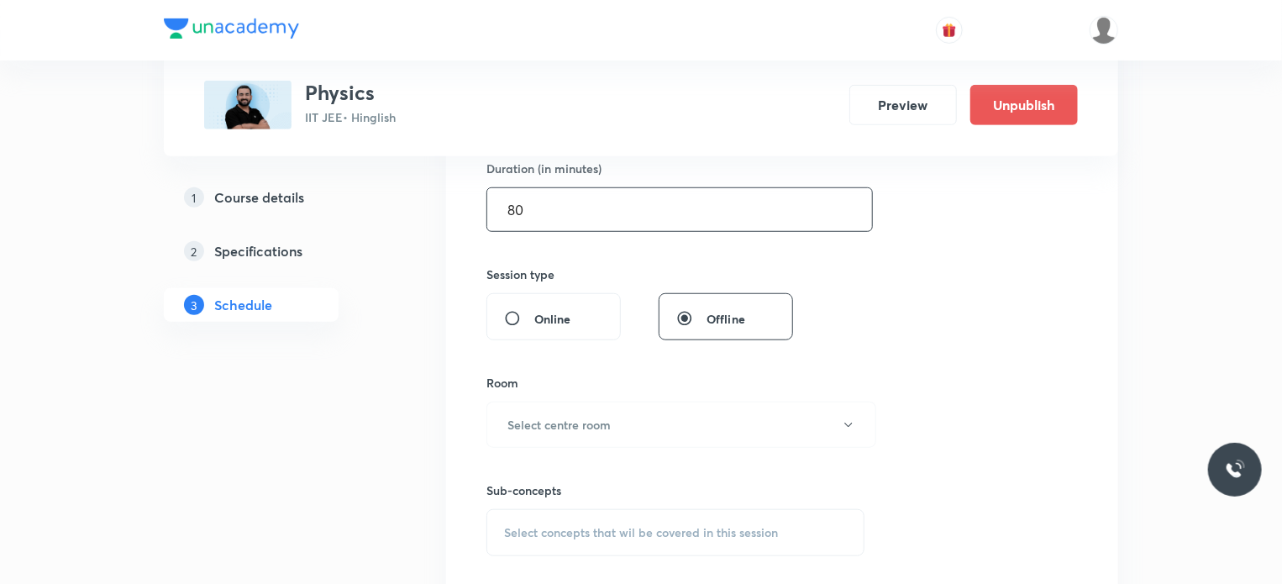
scroll to position [588, 0]
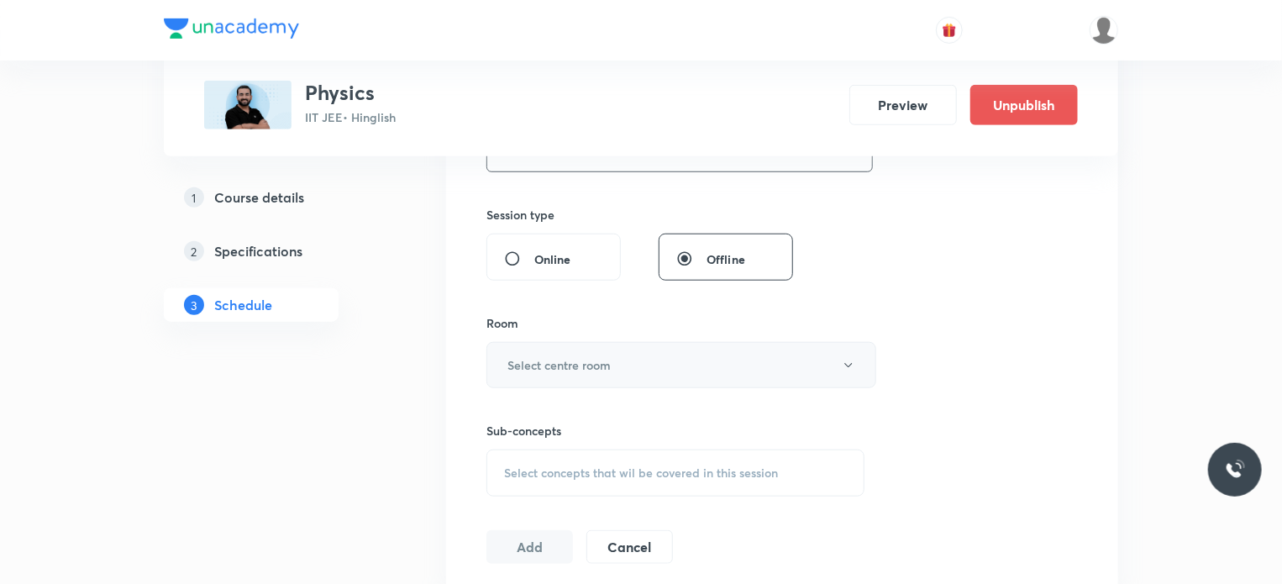
type input "80"
click at [567, 365] on h6 "Select centre room" at bounding box center [558, 365] width 103 height 18
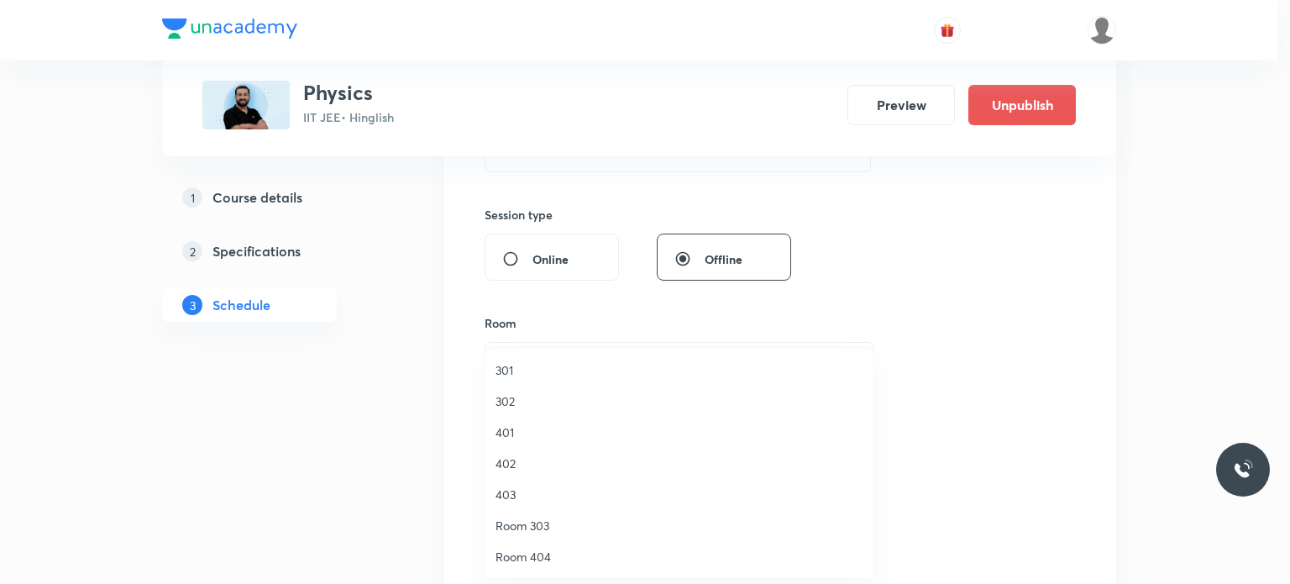
drag, startPoint x: 560, startPoint y: 404, endPoint x: 593, endPoint y: 477, distance: 80.1
click at [560, 405] on span "302" at bounding box center [680, 401] width 368 height 18
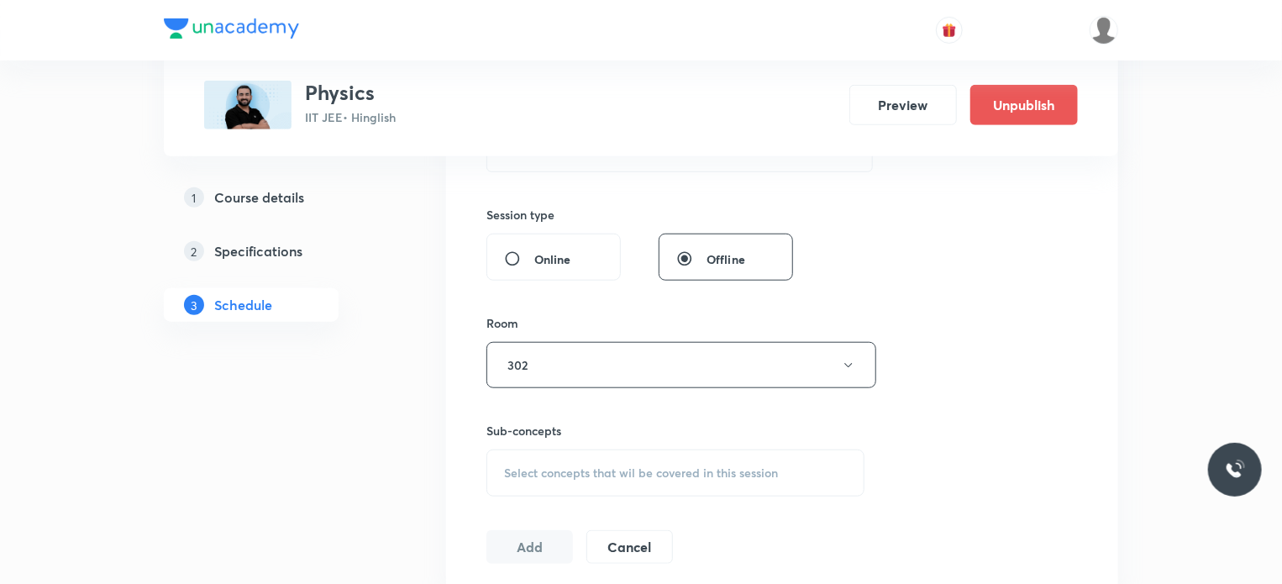
drag, startPoint x: 595, startPoint y: 479, endPoint x: 605, endPoint y: 467, distance: 15.5
click at [595, 479] on div "Select concepts that wil be covered in this session" at bounding box center [675, 472] width 378 height 47
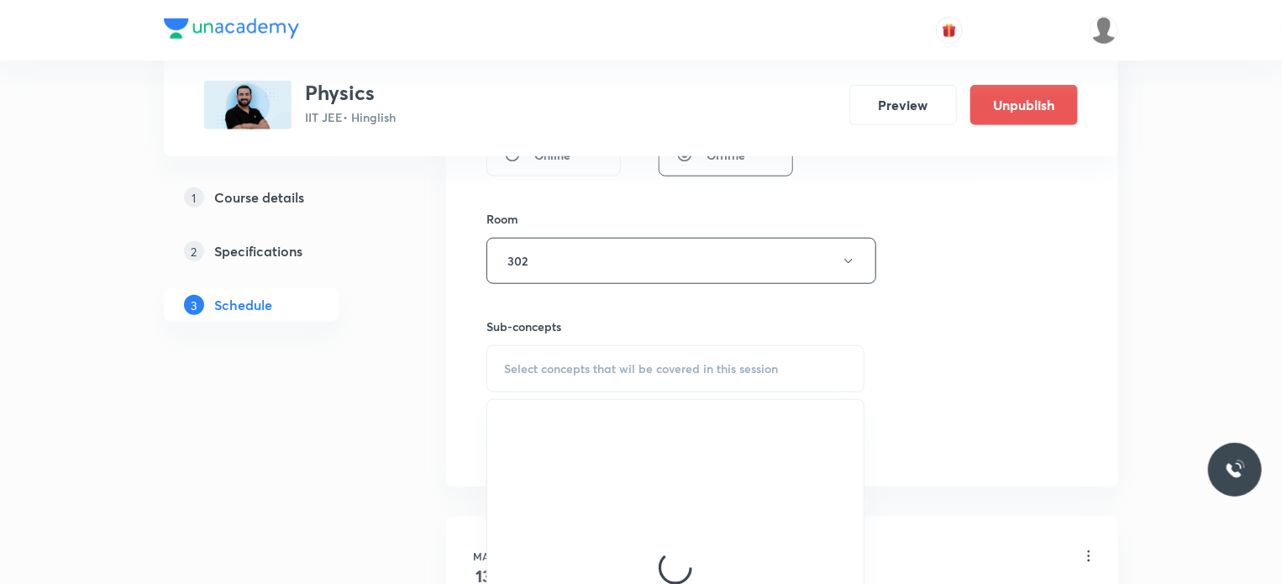
scroll to position [840, 0]
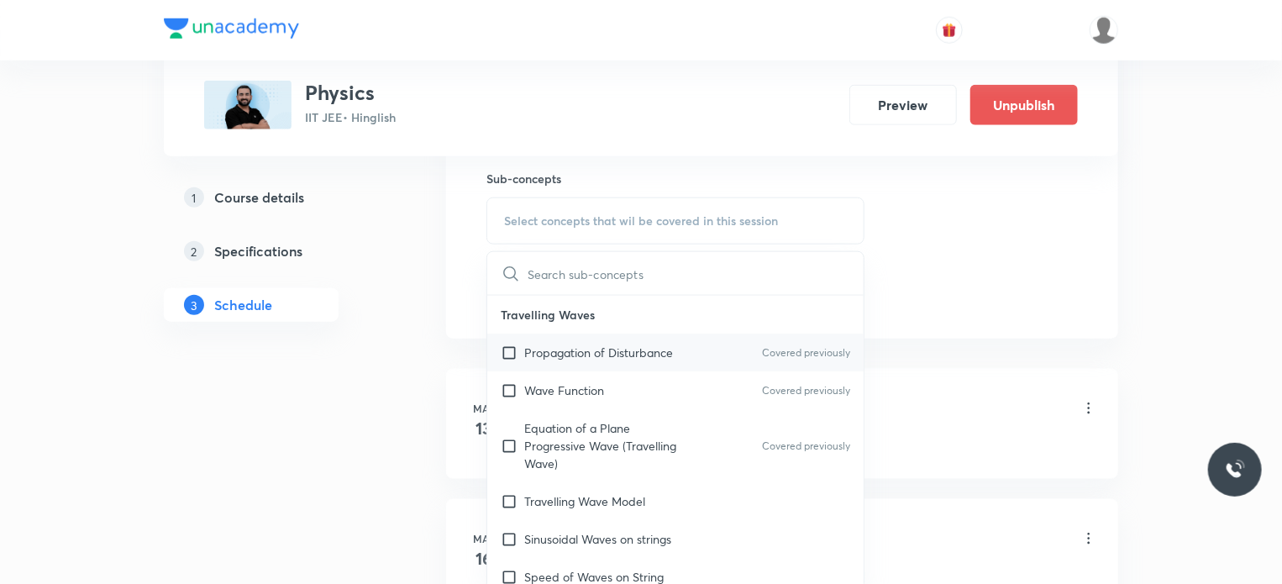
click at [620, 345] on p "Propagation of Disturbance" at bounding box center [598, 353] width 149 height 18
checkbox input "true"
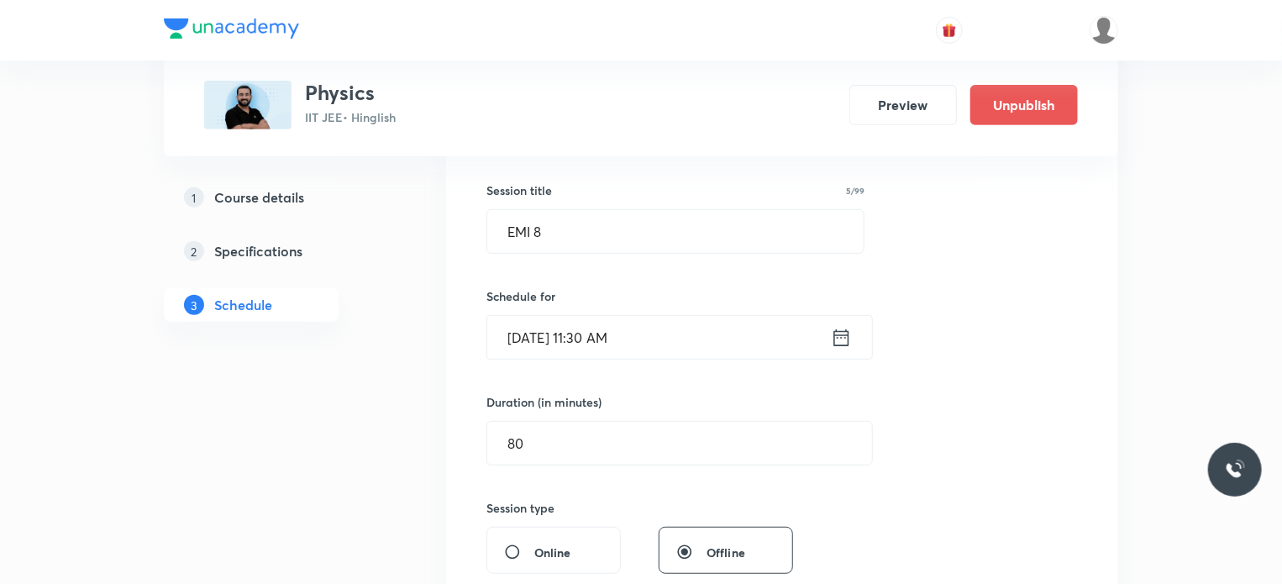
scroll to position [336, 0]
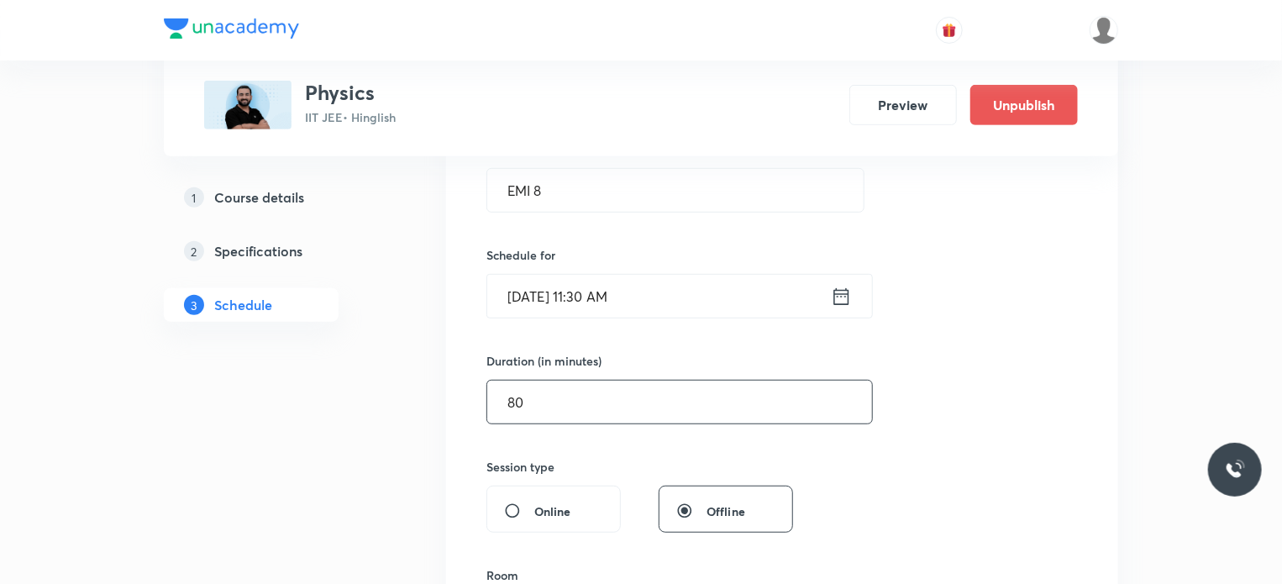
drag, startPoint x: 544, startPoint y: 401, endPoint x: 446, endPoint y: 392, distance: 98.7
click at [450, 391] on div "Session 72 Live class Session title 5/99 EMI 8 ​ Schedule for Oct 8, 2025, 11:3…" at bounding box center [782, 431] width 672 height 862
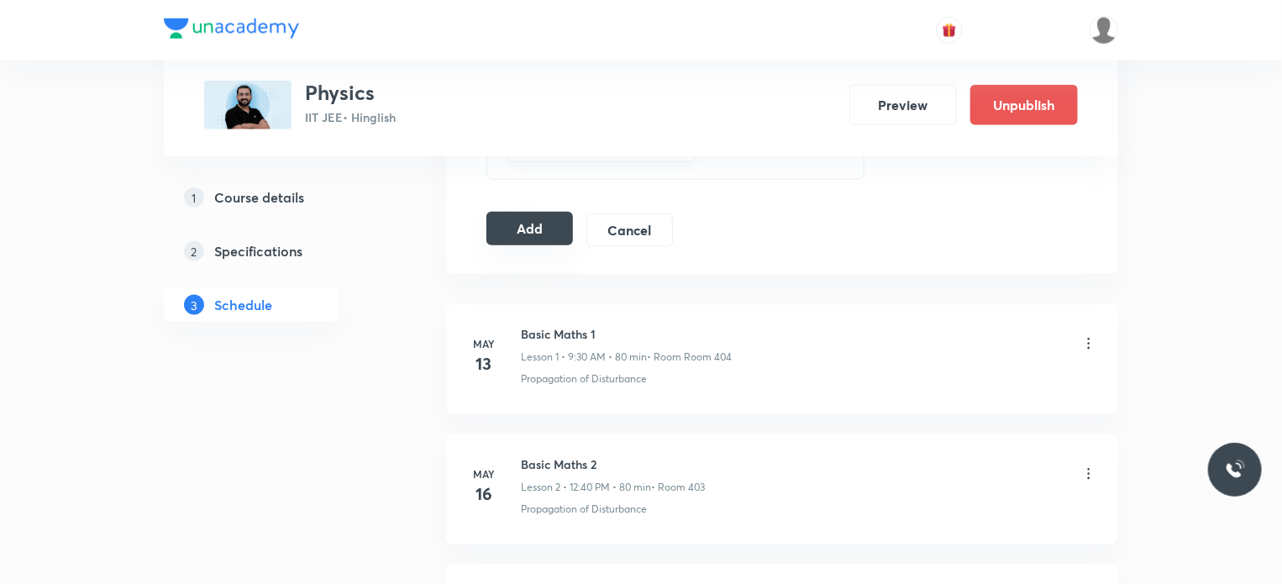
type input "75"
click at [530, 226] on button "Add" at bounding box center [529, 229] width 87 height 34
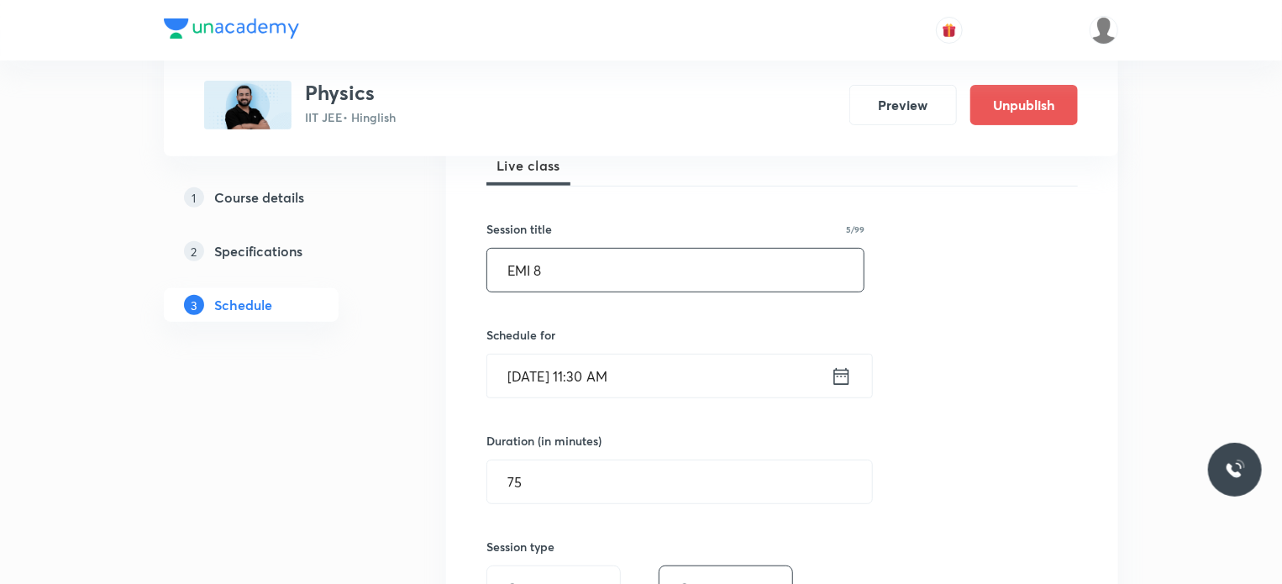
scroll to position [252, 0]
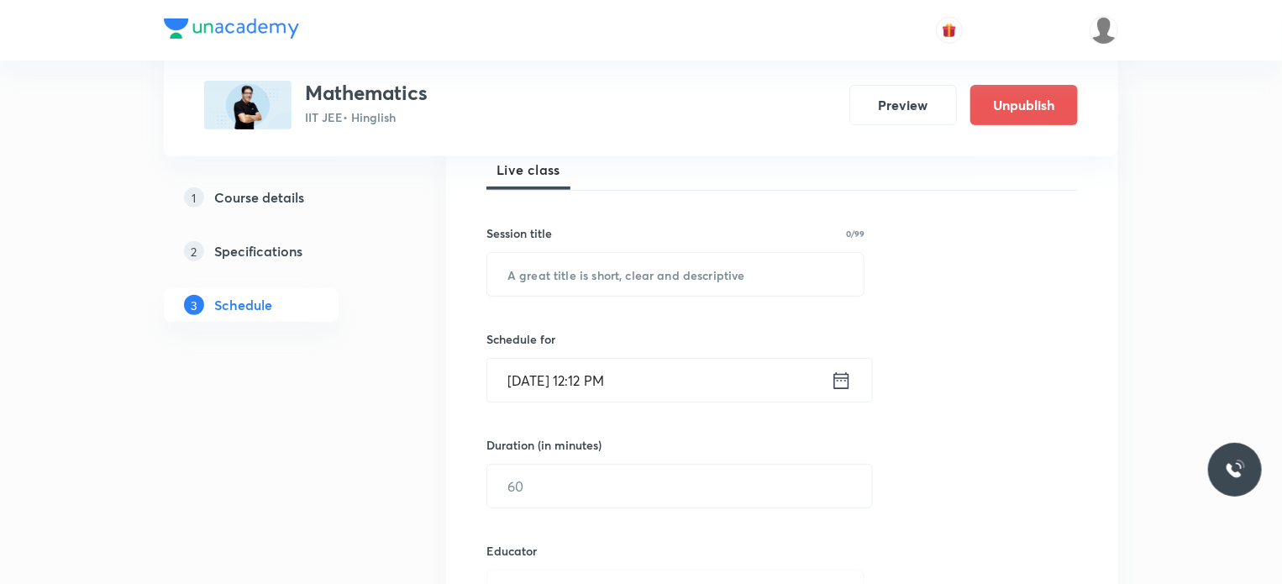
scroll to position [10347, 0]
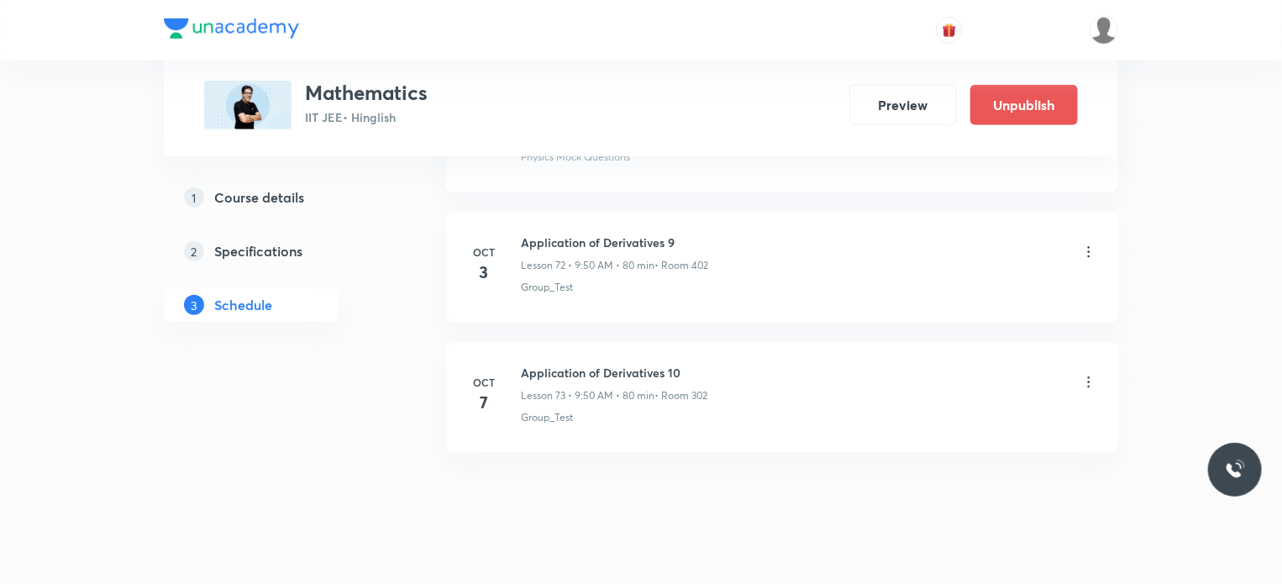
click at [557, 364] on h6 "Application of Derivatives 10" at bounding box center [614, 373] width 186 height 18
copy h6 "Application of Derivatives 10"
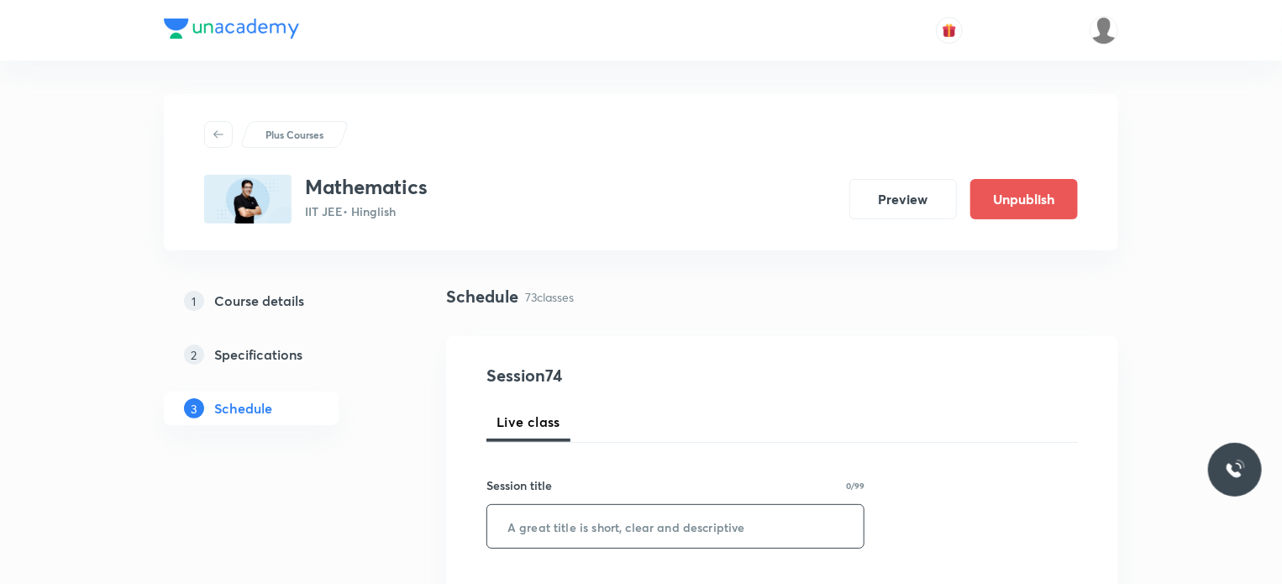
scroll to position [168, 0]
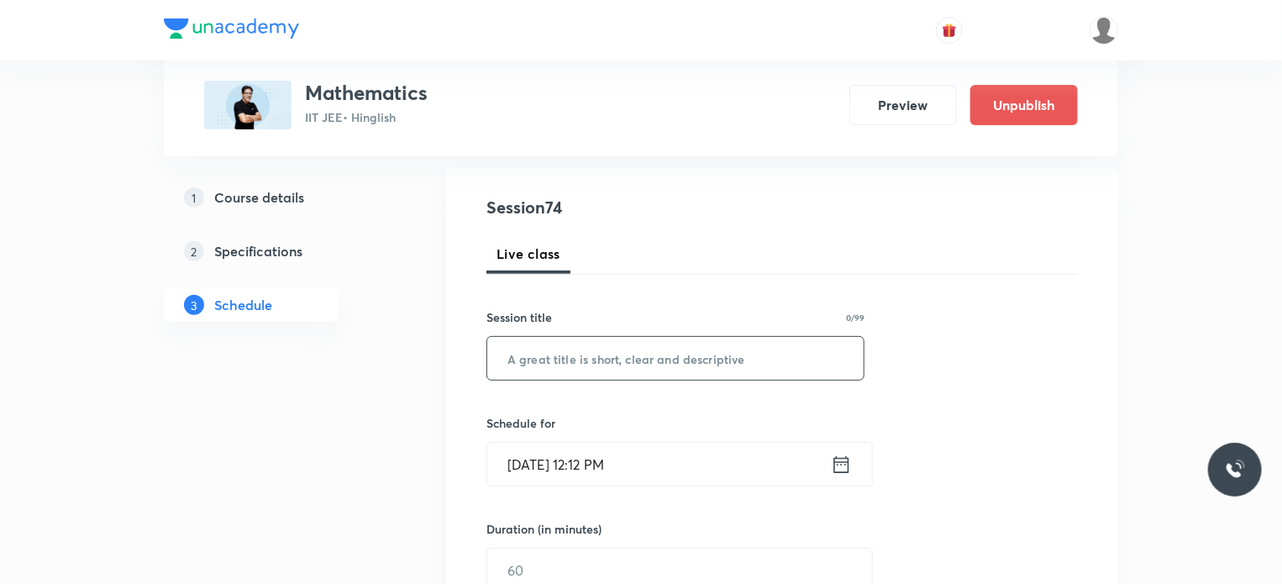
click at [635, 354] on input "text" at bounding box center [675, 358] width 376 height 43
paste input "Application of Derivatives 10"
type input "Application of Derivatives 11"
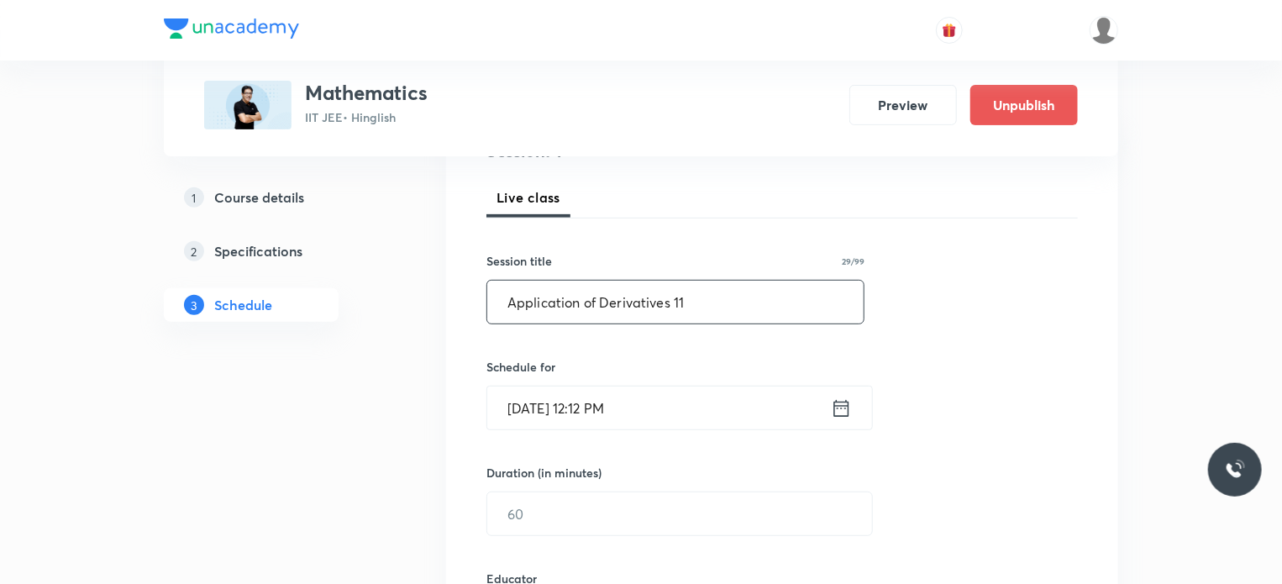
scroll to position [252, 0]
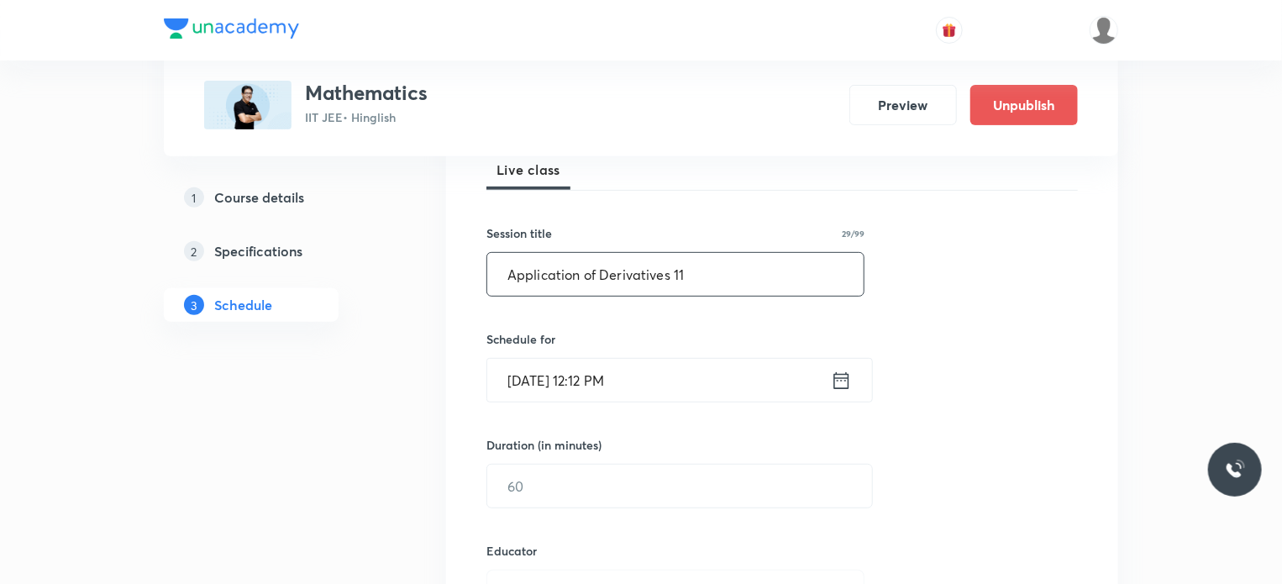
click at [626, 383] on input "Oct 7, 2025, 12:12 PM" at bounding box center [659, 380] width 344 height 43
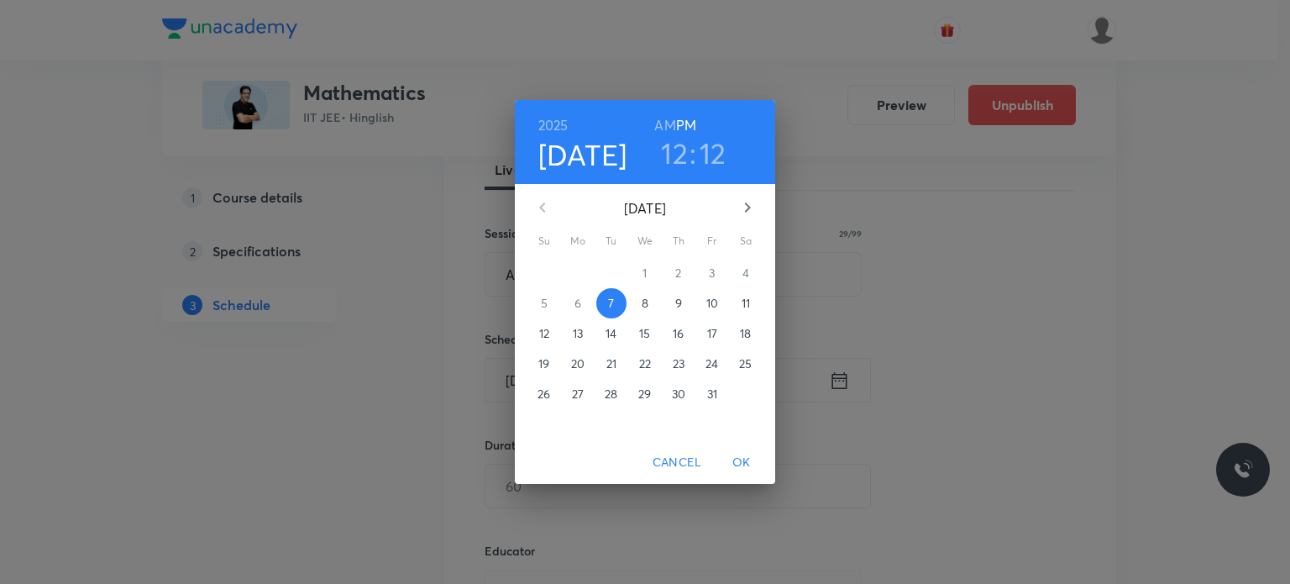
click at [643, 303] on p "8" at bounding box center [645, 303] width 7 height 17
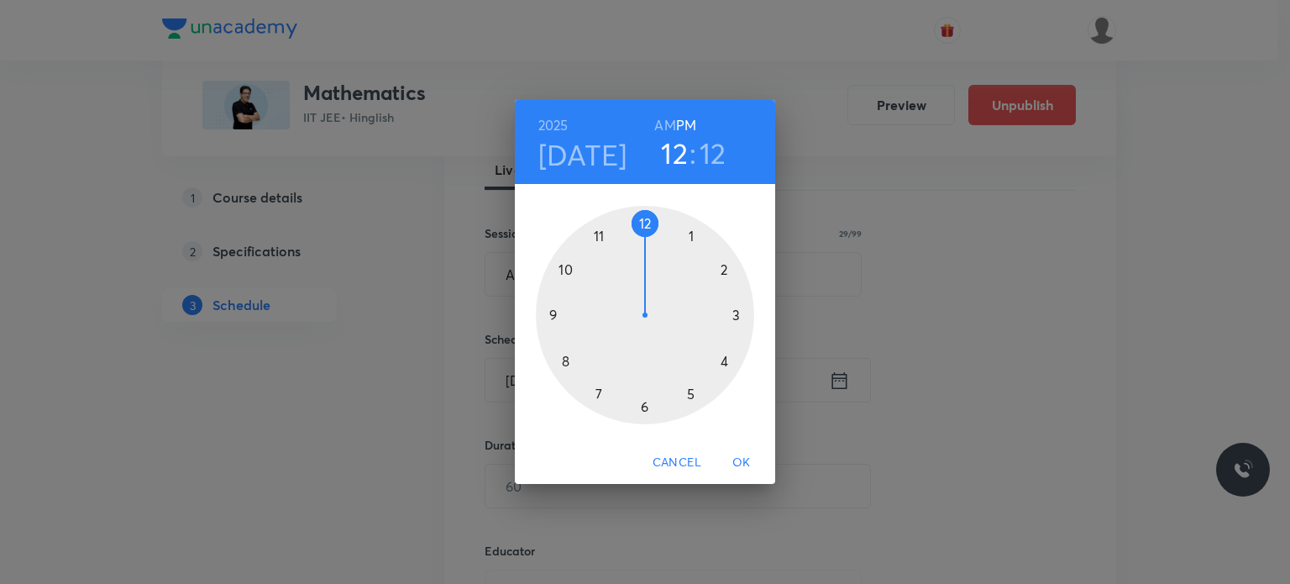
click at [714, 158] on h3 "12" at bounding box center [713, 152] width 27 height 35
drag, startPoint x: 618, startPoint y: 267, endPoint x: 597, endPoint y: 236, distance: 37.5
click at [597, 236] on div at bounding box center [645, 315] width 218 height 218
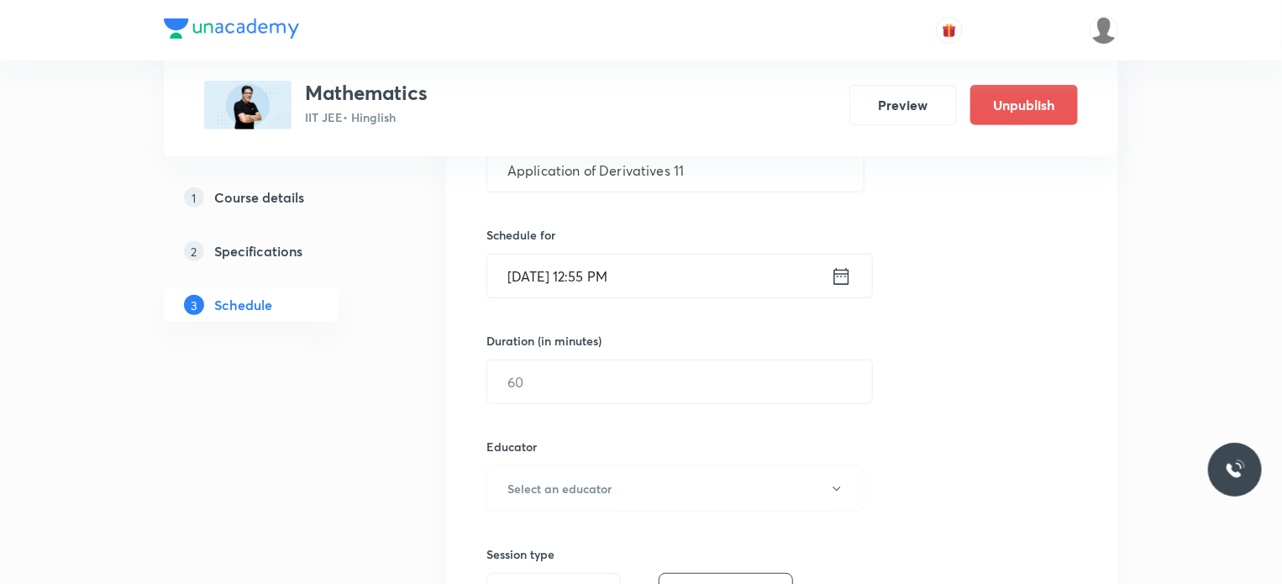
scroll to position [420, 0]
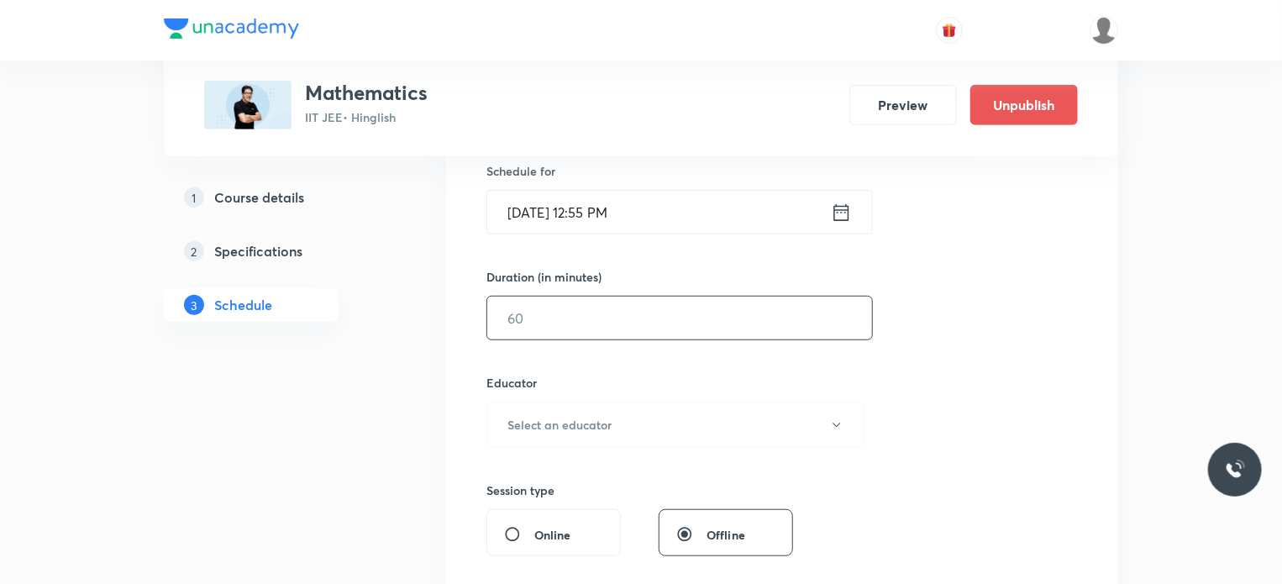
click at [571, 328] on input "text" at bounding box center [679, 317] width 385 height 43
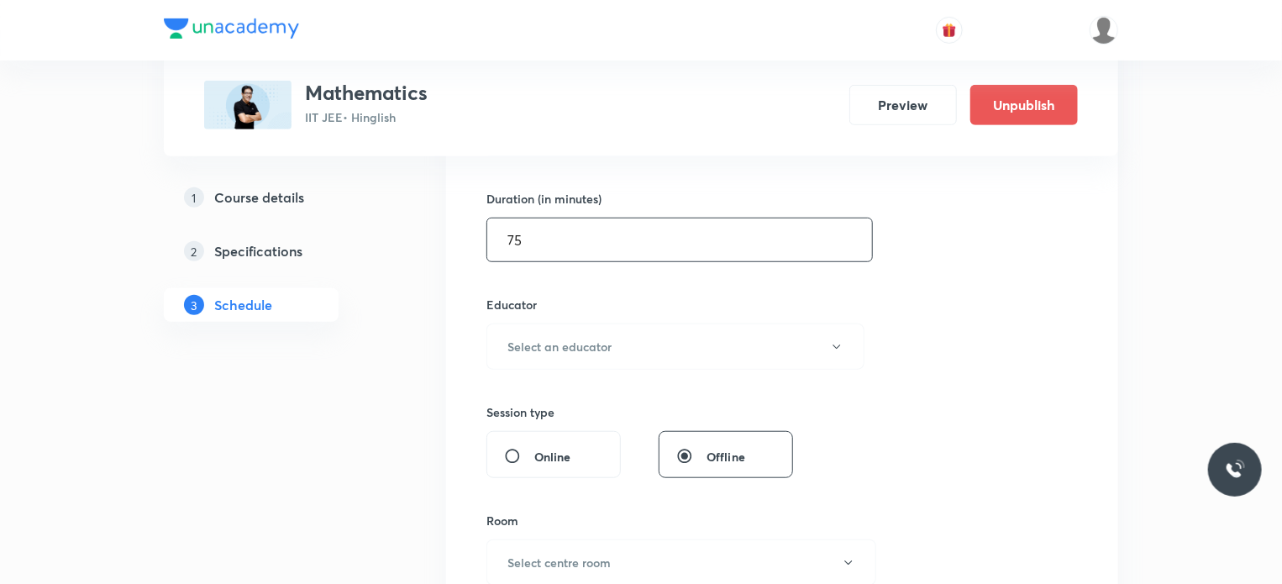
scroll to position [588, 0]
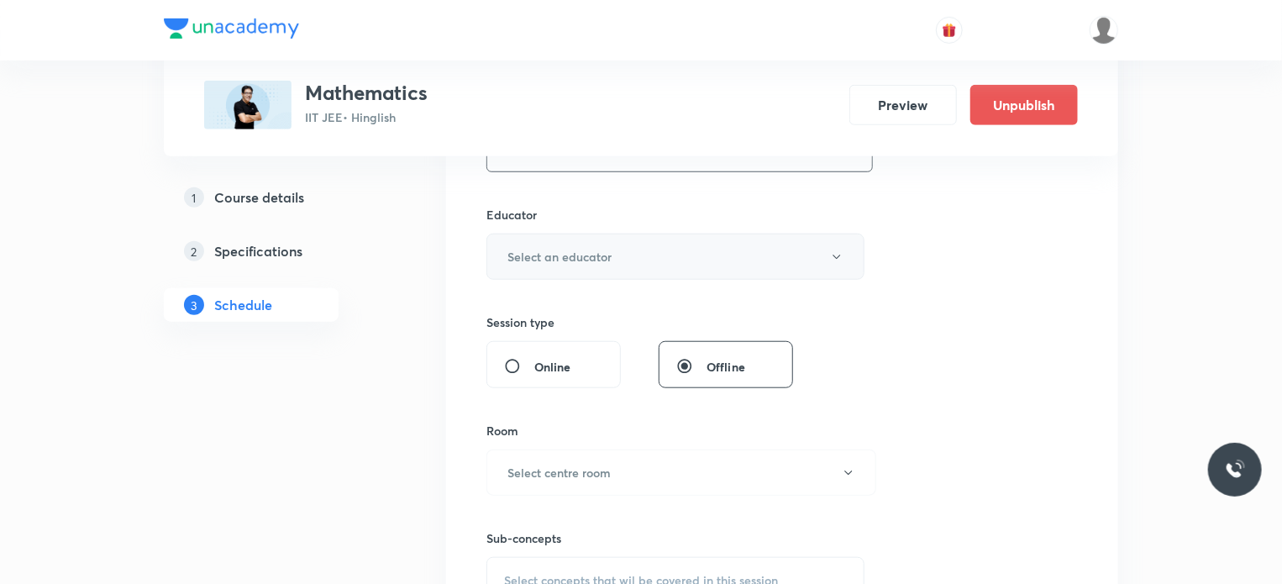
type input "75"
click at [567, 241] on button "Select an educator" at bounding box center [675, 256] width 378 height 46
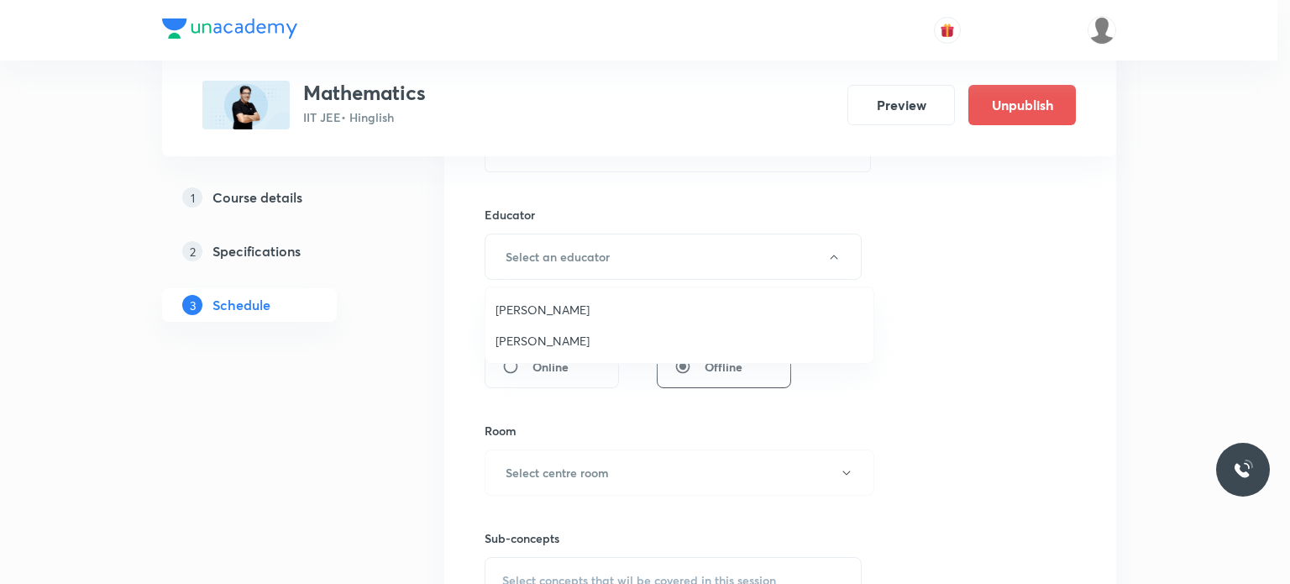
click at [568, 337] on span "Praveer Agrawal" at bounding box center [680, 341] width 368 height 18
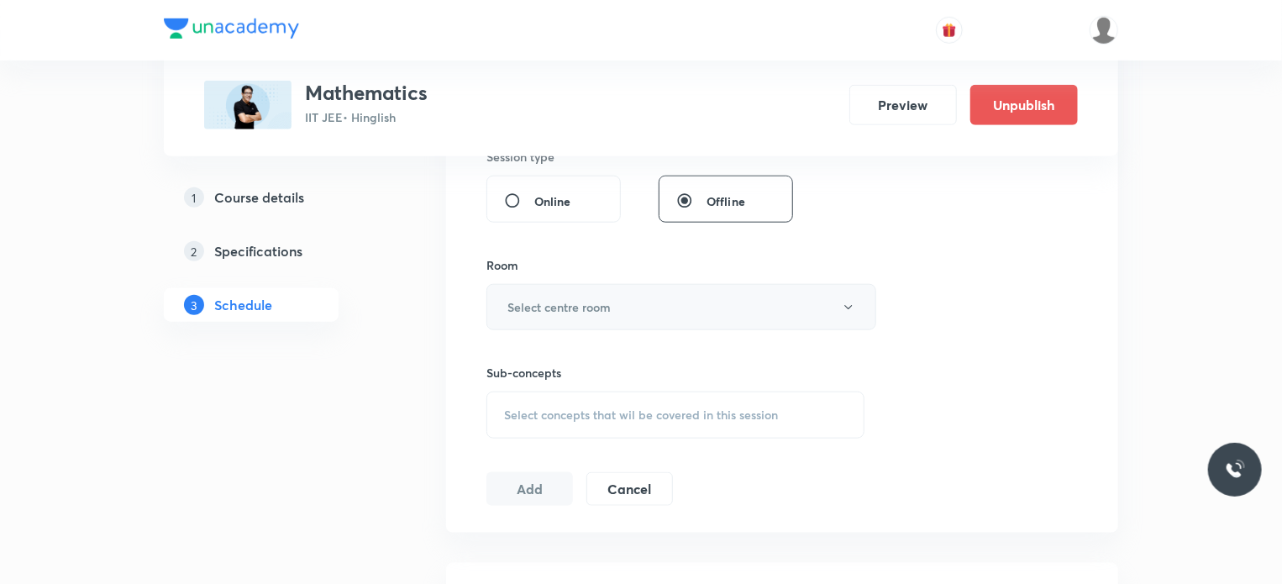
scroll to position [756, 0]
click at [599, 307] on h6 "Select centre room" at bounding box center [558, 305] width 103 height 18
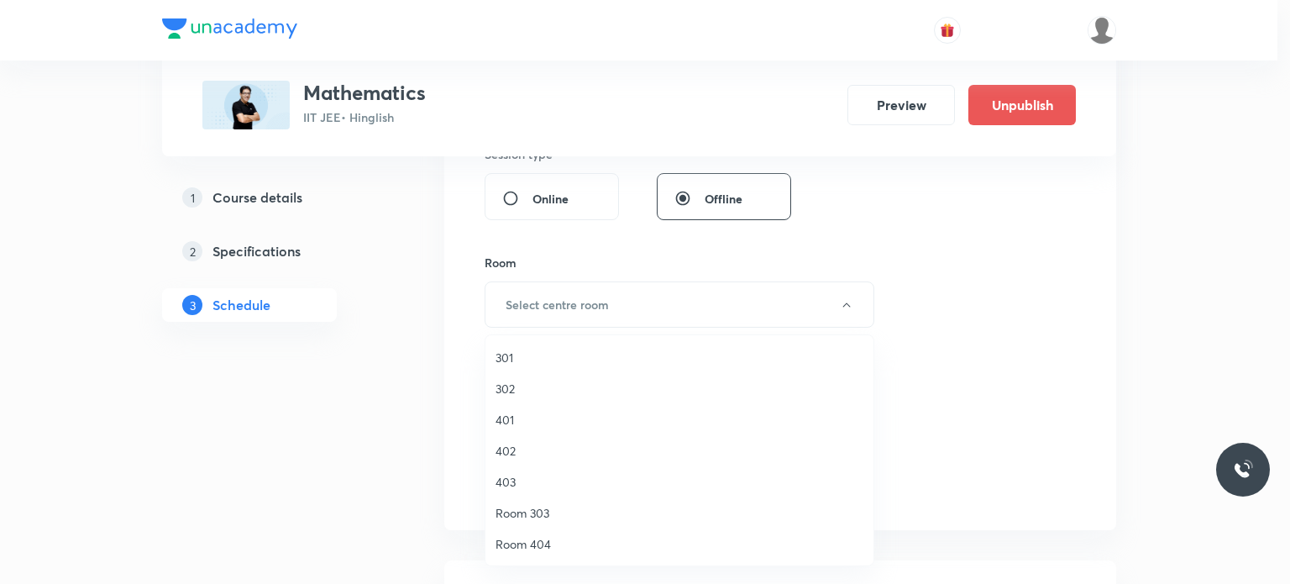
click at [596, 345] on li "301" at bounding box center [679, 357] width 388 height 31
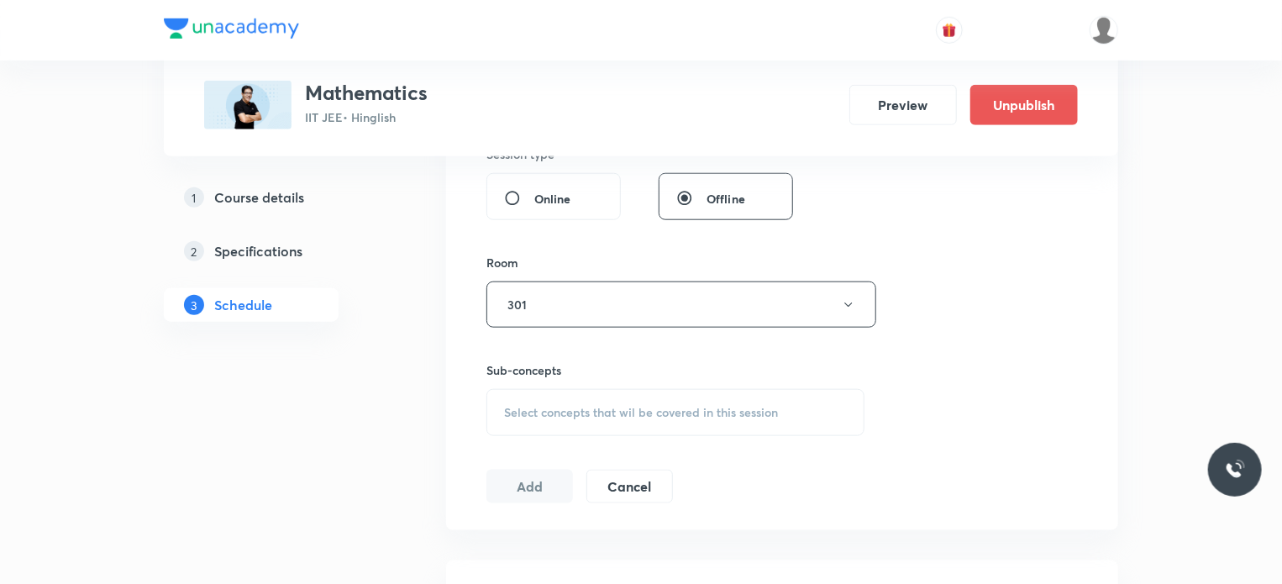
click at [628, 396] on div "Select concepts that wil be covered in this session" at bounding box center [675, 412] width 378 height 47
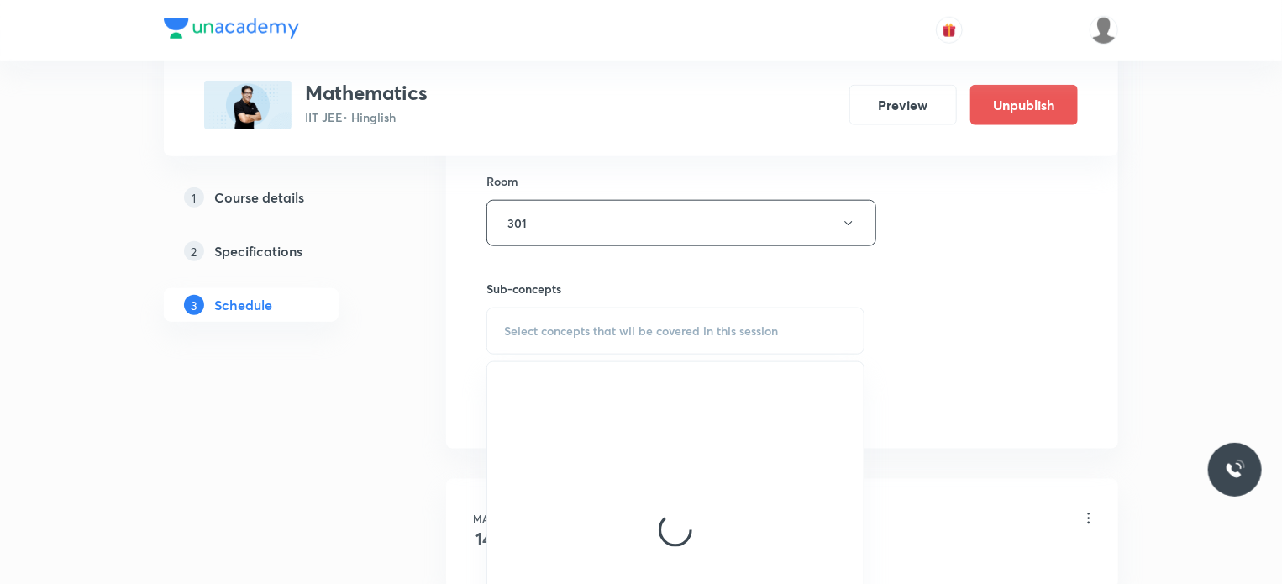
scroll to position [924, 0]
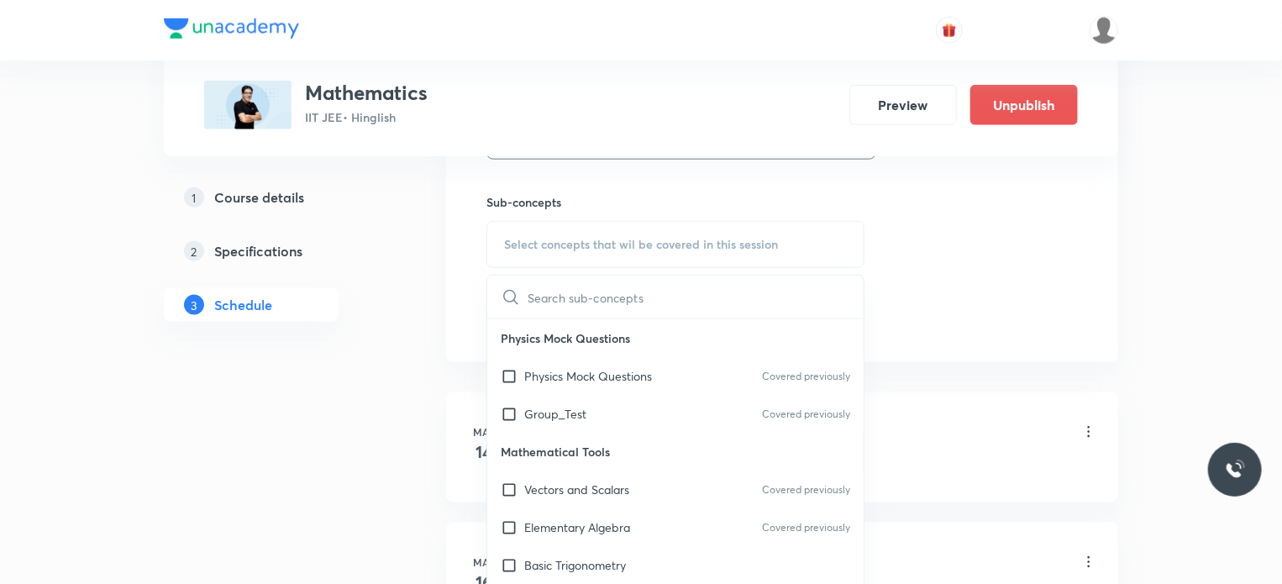
drag, startPoint x: 601, startPoint y: 374, endPoint x: 927, endPoint y: 278, distance: 340.5
click at [603, 375] on p "Physics Mock Questions" at bounding box center [588, 376] width 128 height 18
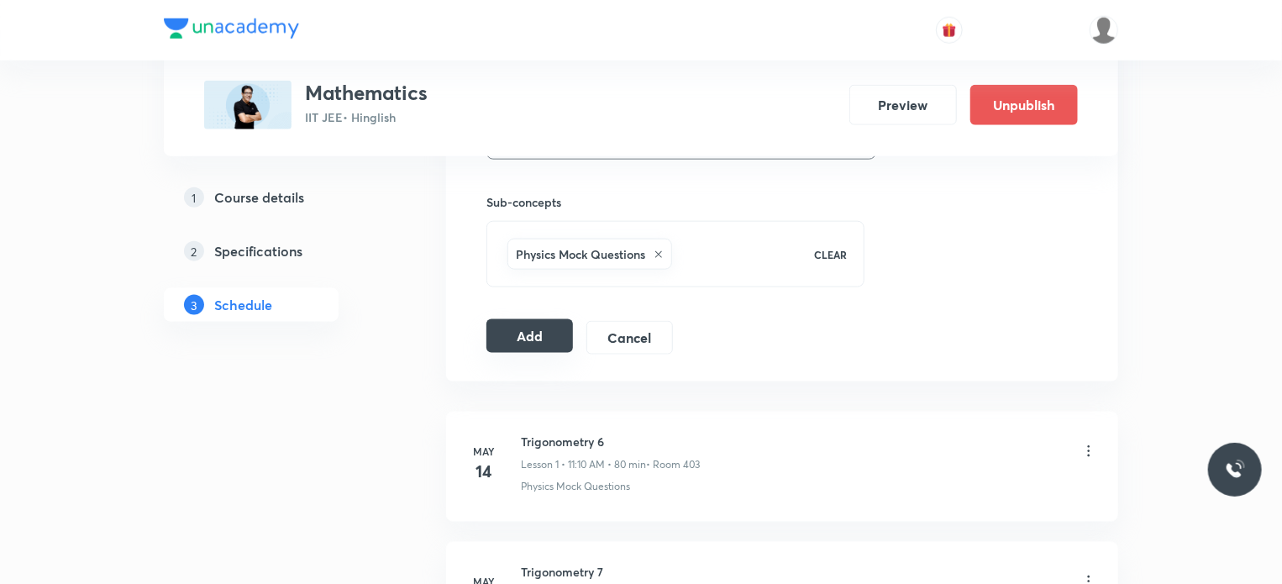
click at [550, 335] on button "Add" at bounding box center [529, 336] width 87 height 34
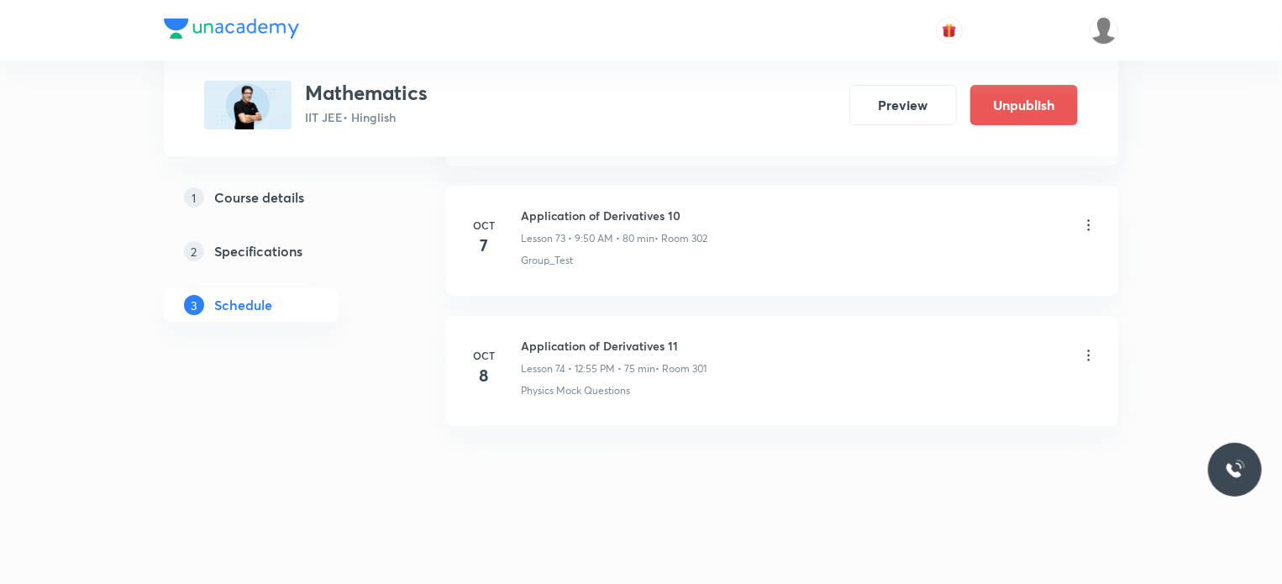
scroll to position [9427, 0]
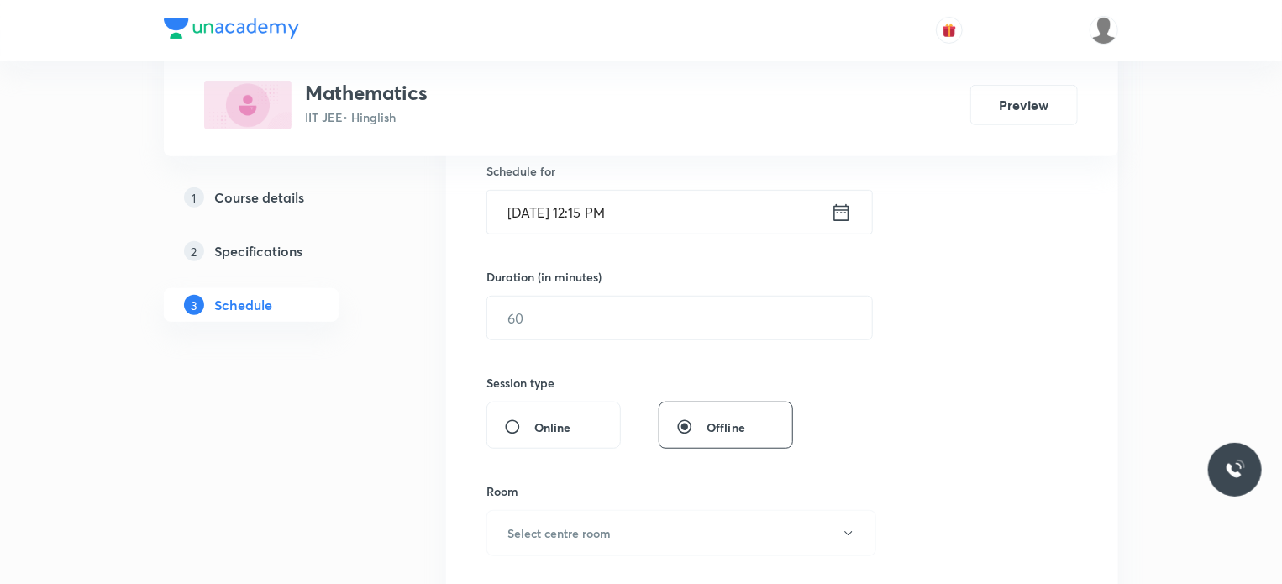
scroll to position [15044, 0]
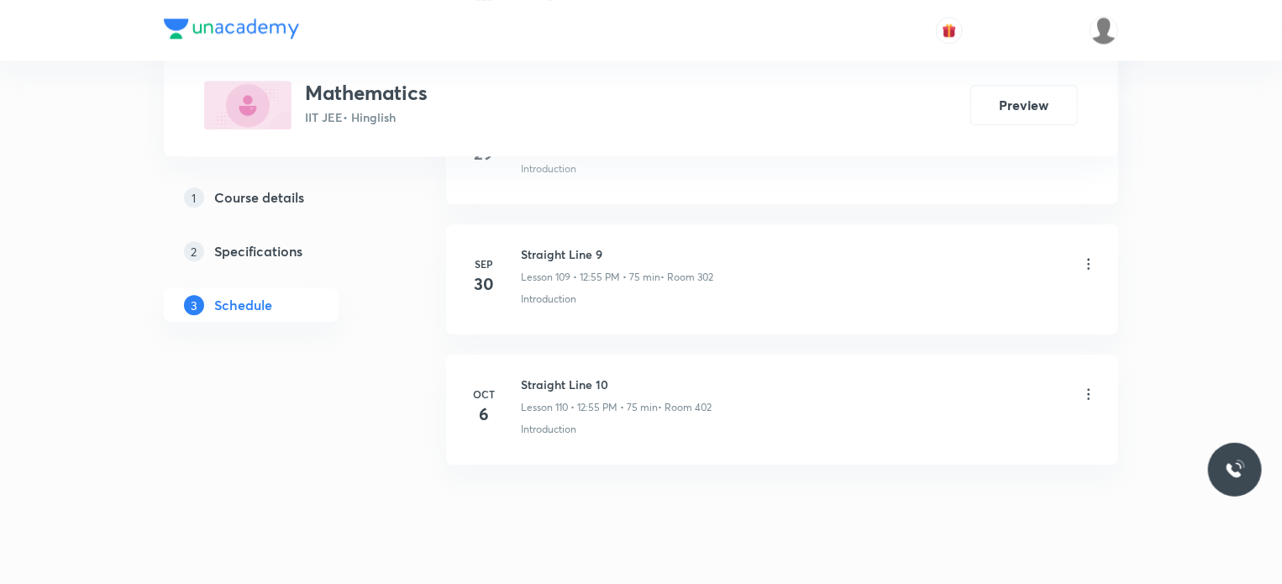
click at [554, 375] on h6 "Straight Line 10" at bounding box center [616, 384] width 191 height 18
copy h6 "Straight Line 10"
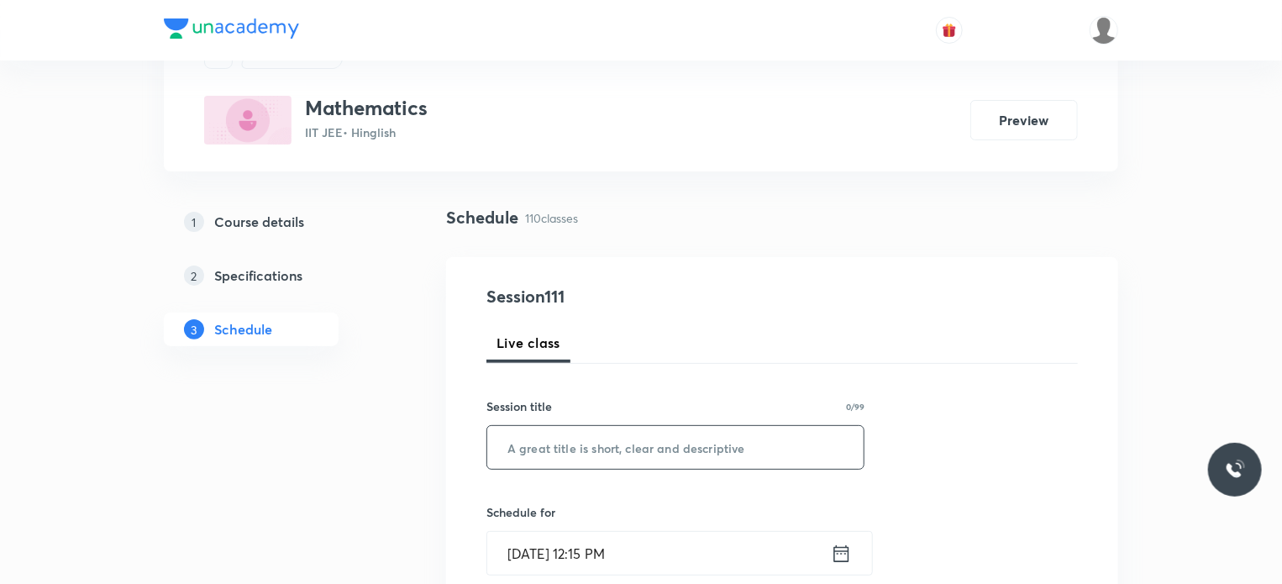
scroll to position [168, 0]
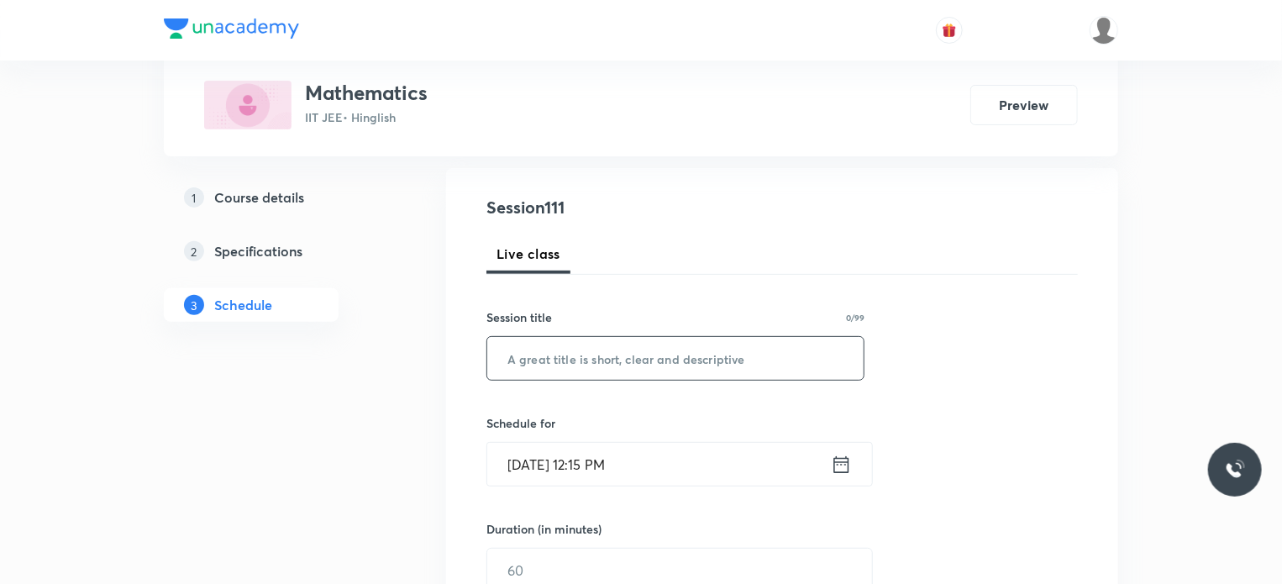
click at [624, 360] on input "text" at bounding box center [675, 358] width 376 height 43
paste input "Straight Line 10"
type input "Straight Line 11"
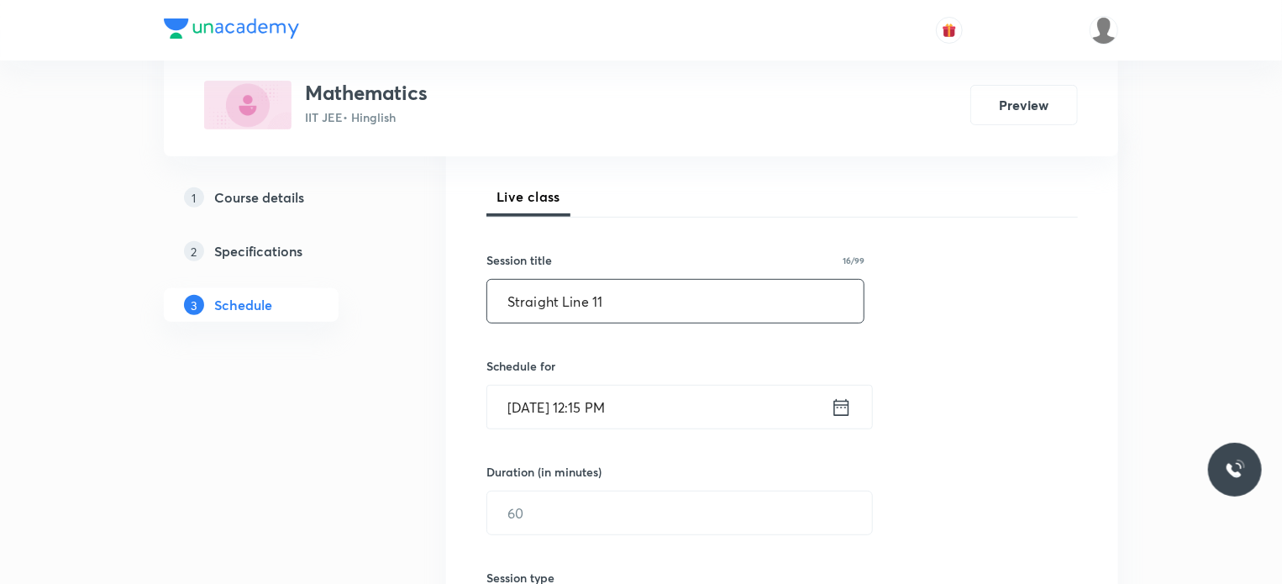
scroll to position [252, 0]
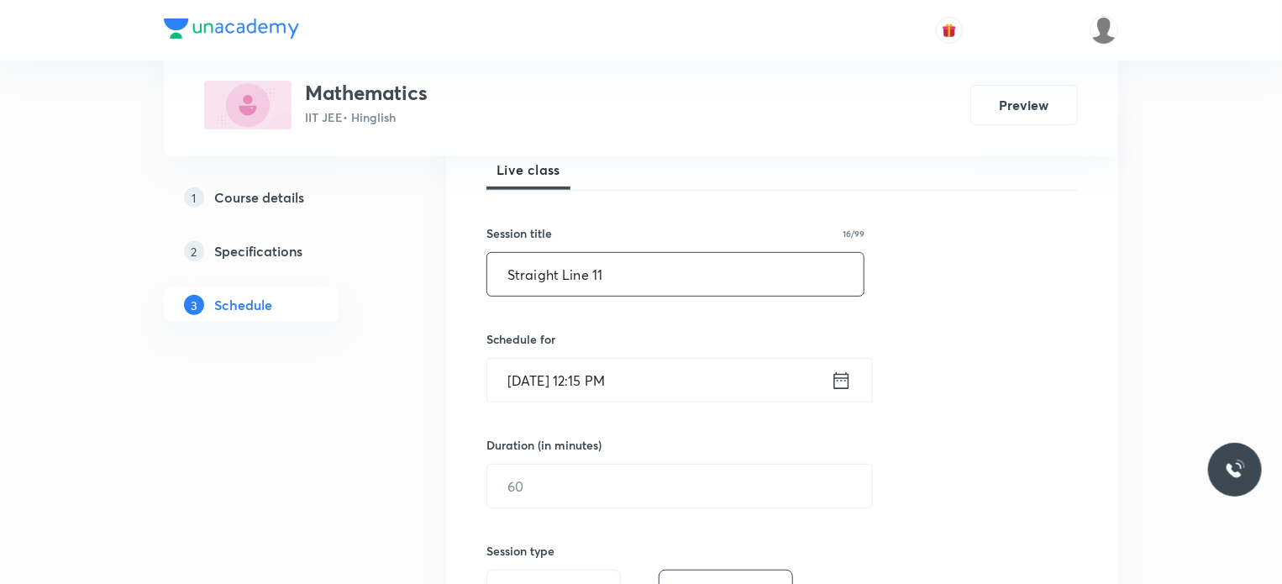
click at [632, 369] on input "[DATE] 12:15 PM" at bounding box center [659, 380] width 344 height 43
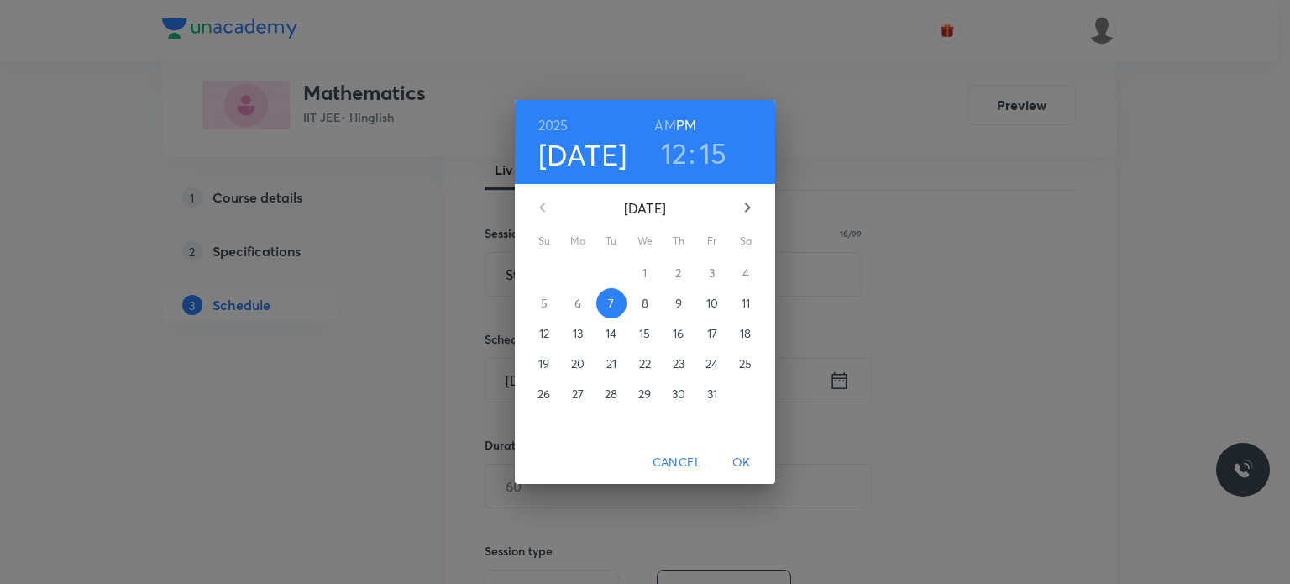
click at [648, 305] on span "8" at bounding box center [645, 303] width 30 height 17
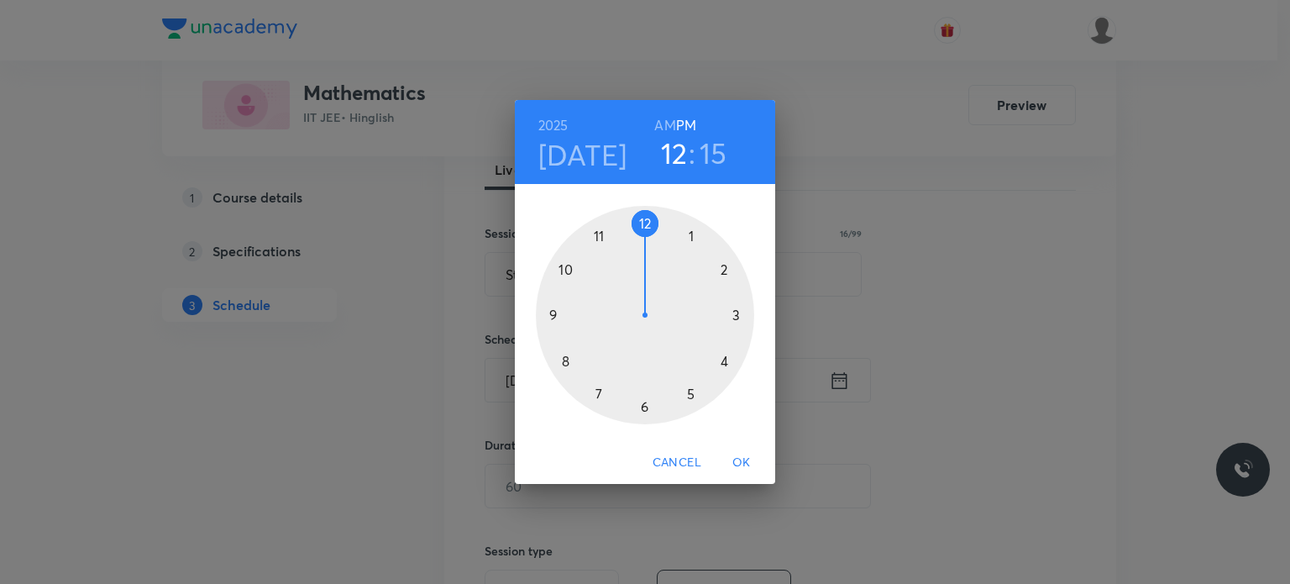
click at [668, 115] on h6 "AM" at bounding box center [664, 125] width 21 height 24
click at [563, 367] on div at bounding box center [645, 315] width 218 height 218
drag, startPoint x: 647, startPoint y: 218, endPoint x: 706, endPoint y: 350, distance: 145.1
click at [706, 350] on div at bounding box center [645, 315] width 218 height 218
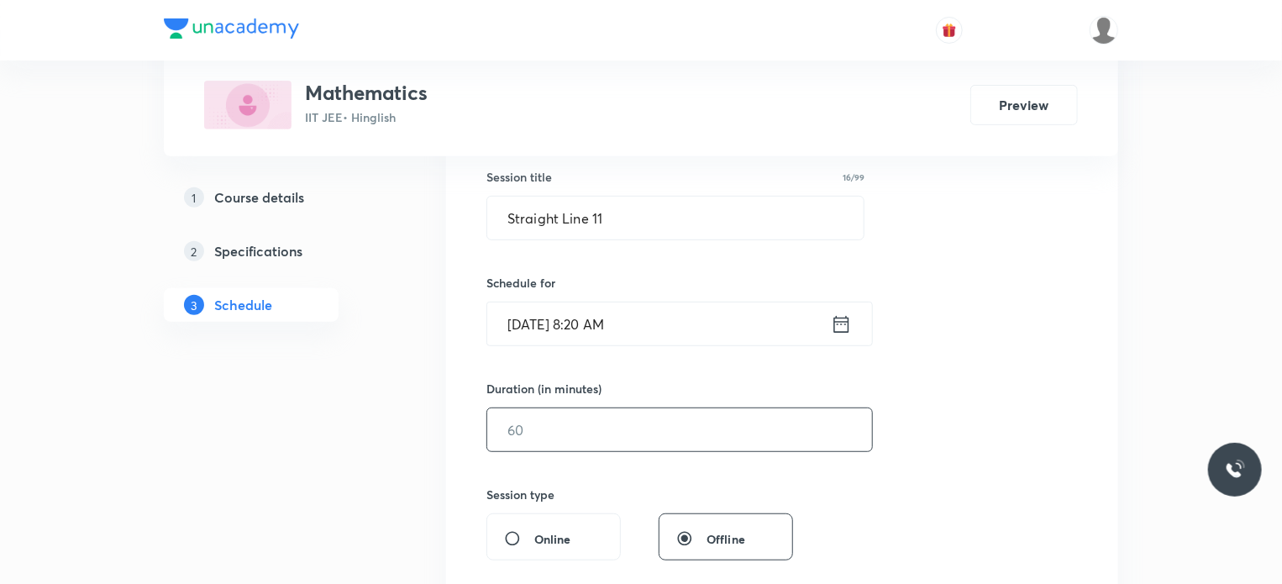
scroll to position [336, 0]
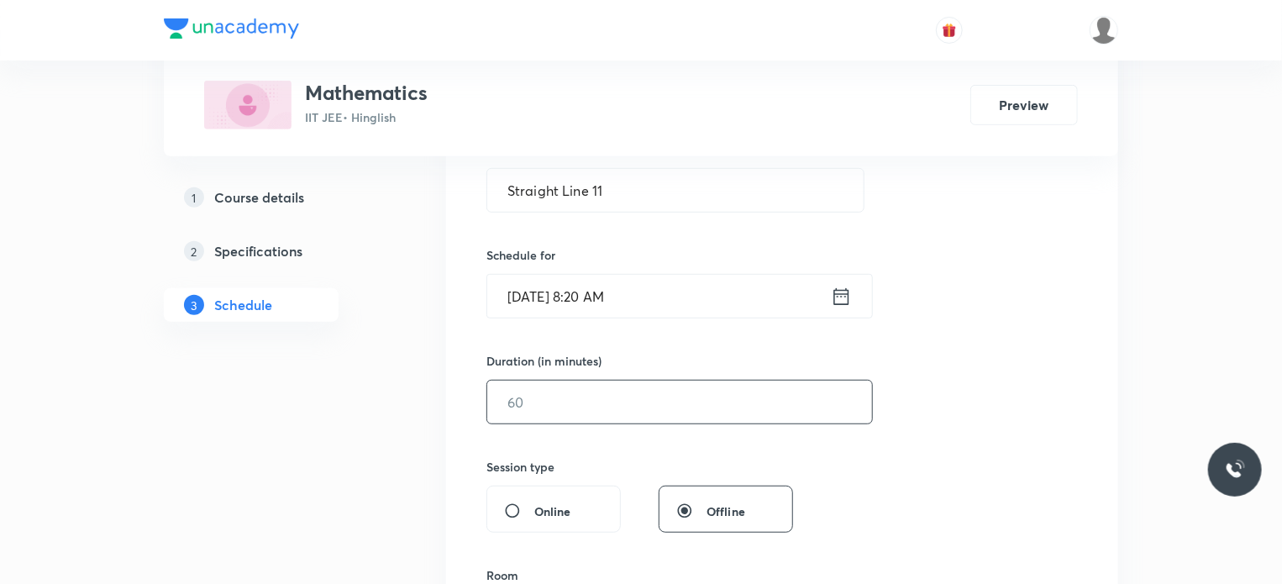
click at [527, 399] on input "text" at bounding box center [679, 401] width 385 height 43
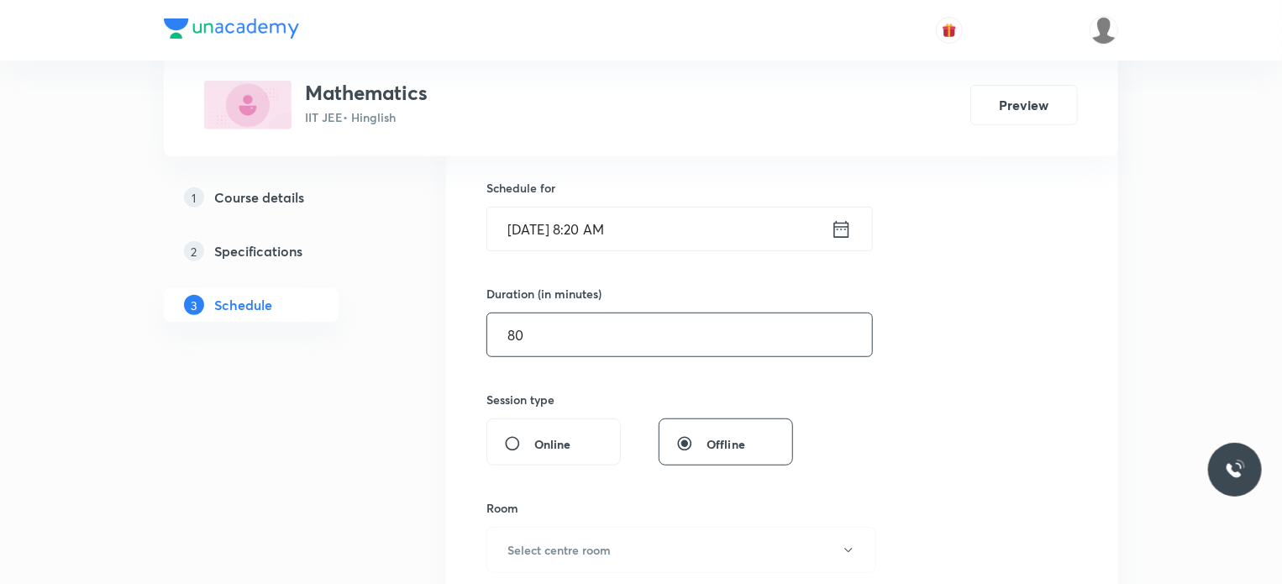
scroll to position [588, 0]
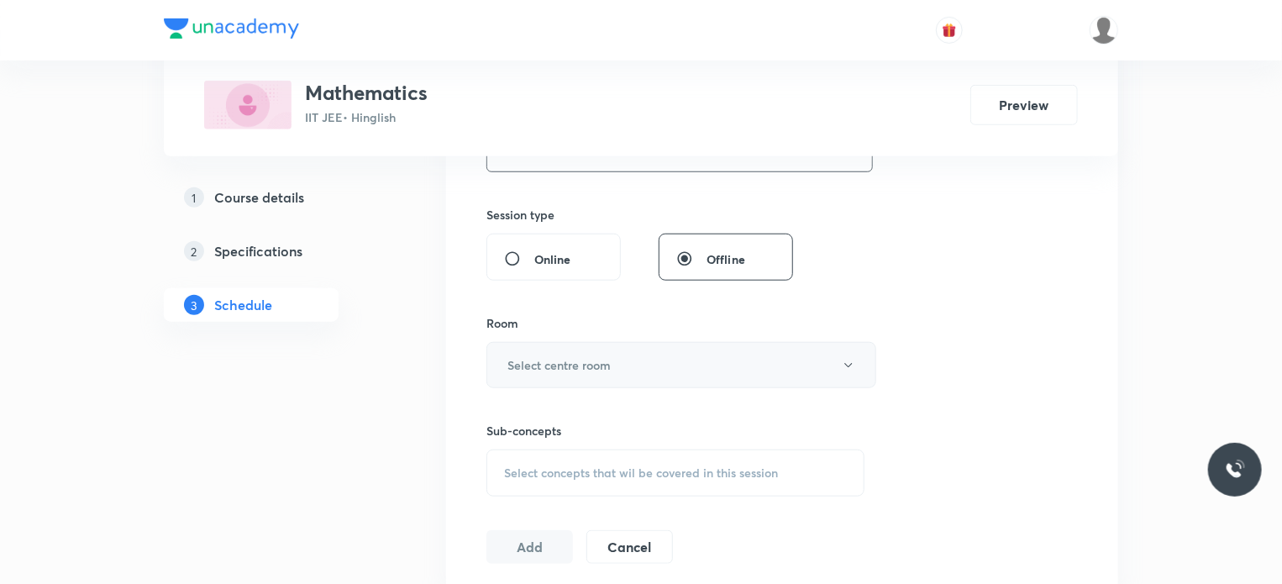
type input "80"
click at [586, 378] on button "Select centre room" at bounding box center [681, 365] width 390 height 46
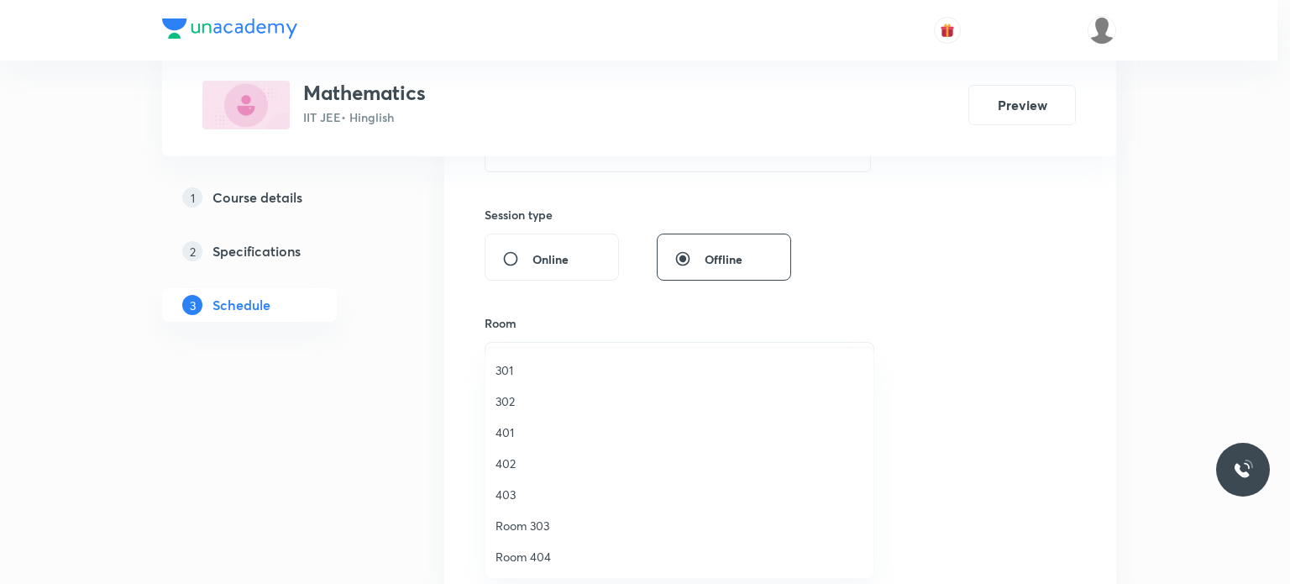
click at [574, 401] on span "302" at bounding box center [680, 401] width 368 height 18
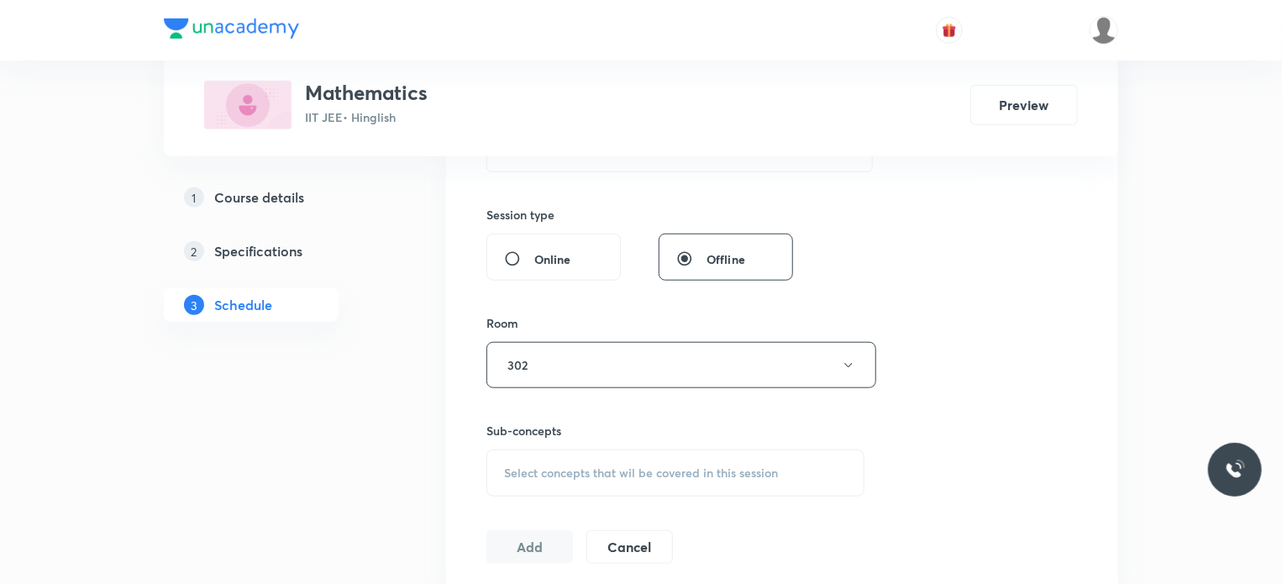
click at [644, 444] on div "Sub-concepts Select concepts that wil be covered in this session" at bounding box center [675, 459] width 378 height 75
click at [652, 456] on div "Select concepts that wil be covered in this session" at bounding box center [675, 472] width 378 height 47
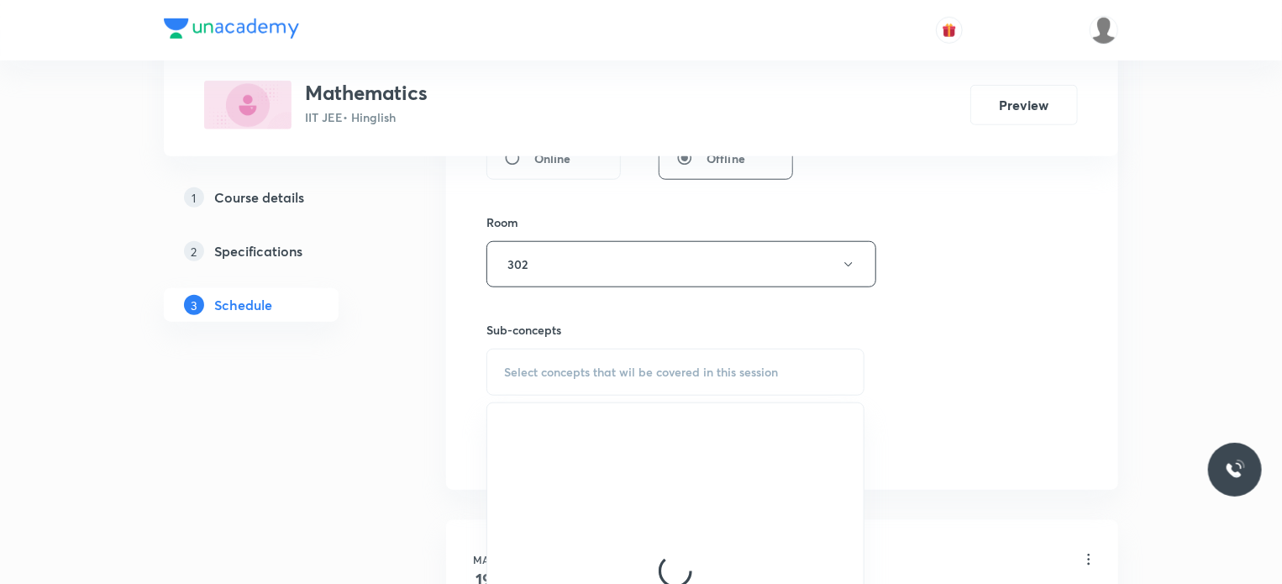
scroll to position [756, 0]
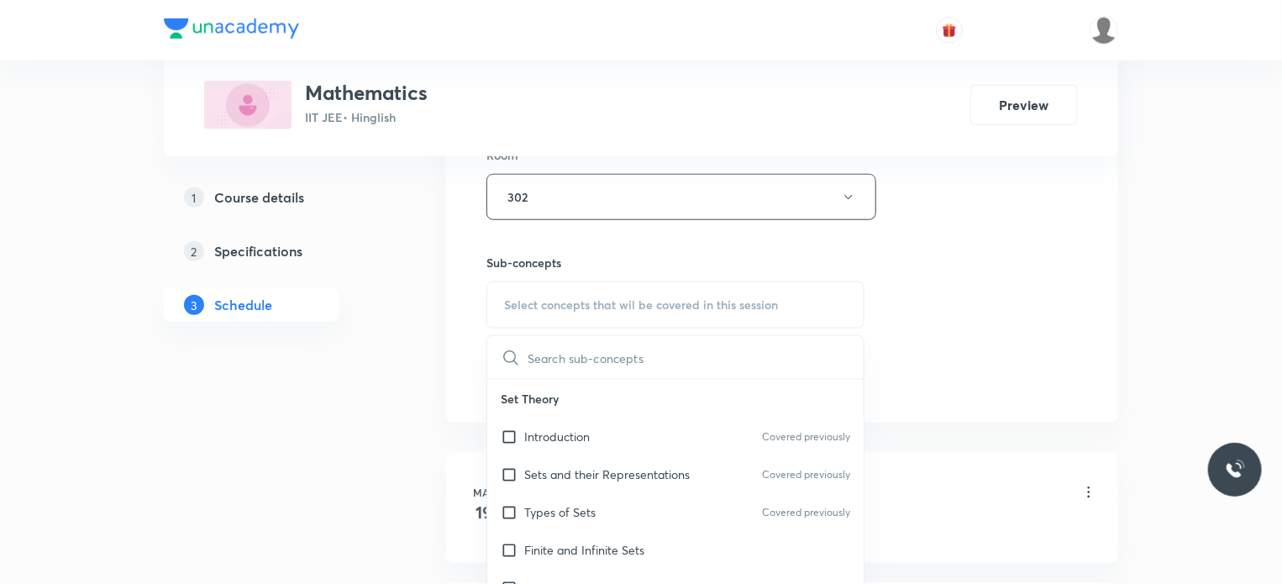
click at [590, 447] on div "Introduction Covered previously" at bounding box center [675, 436] width 376 height 38
checkbox input "true"
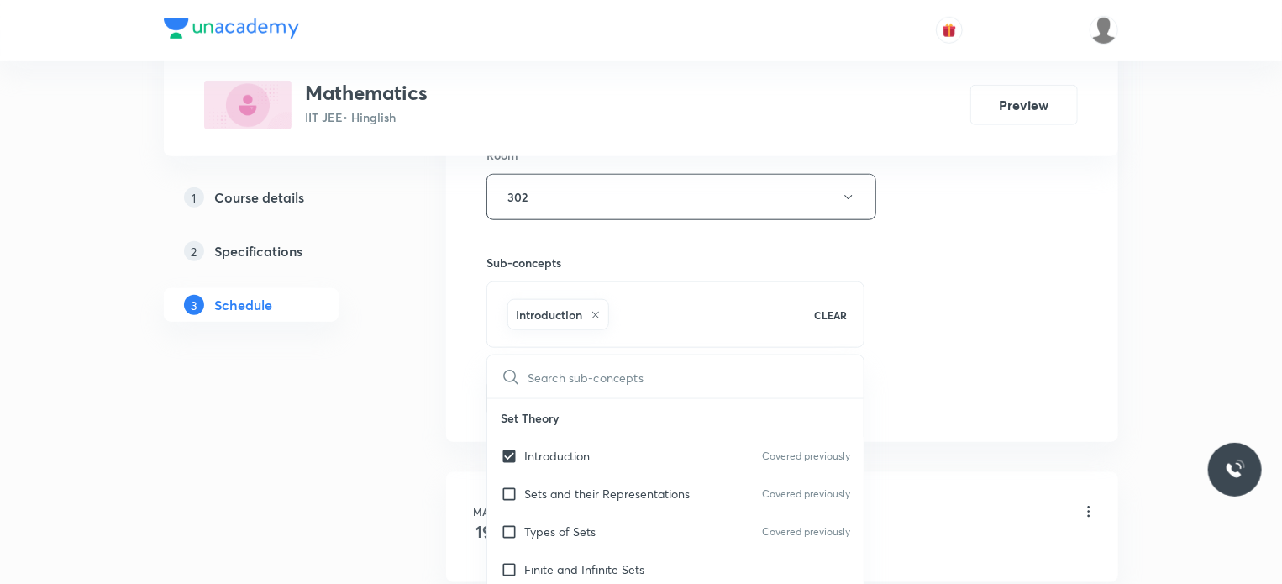
click at [957, 334] on div "Session 111 Live class Session title 16/99 Straight Line 11 ​ Schedule for Oct …" at bounding box center [781, 11] width 591 height 808
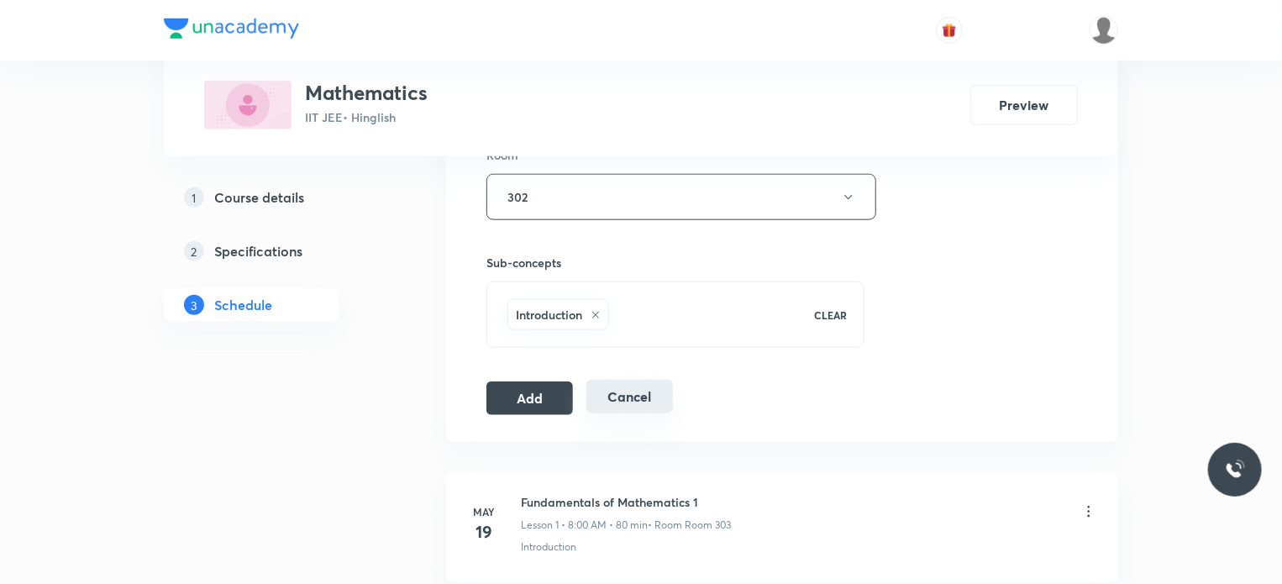
click at [506, 381] on button "Add" at bounding box center [529, 398] width 87 height 34
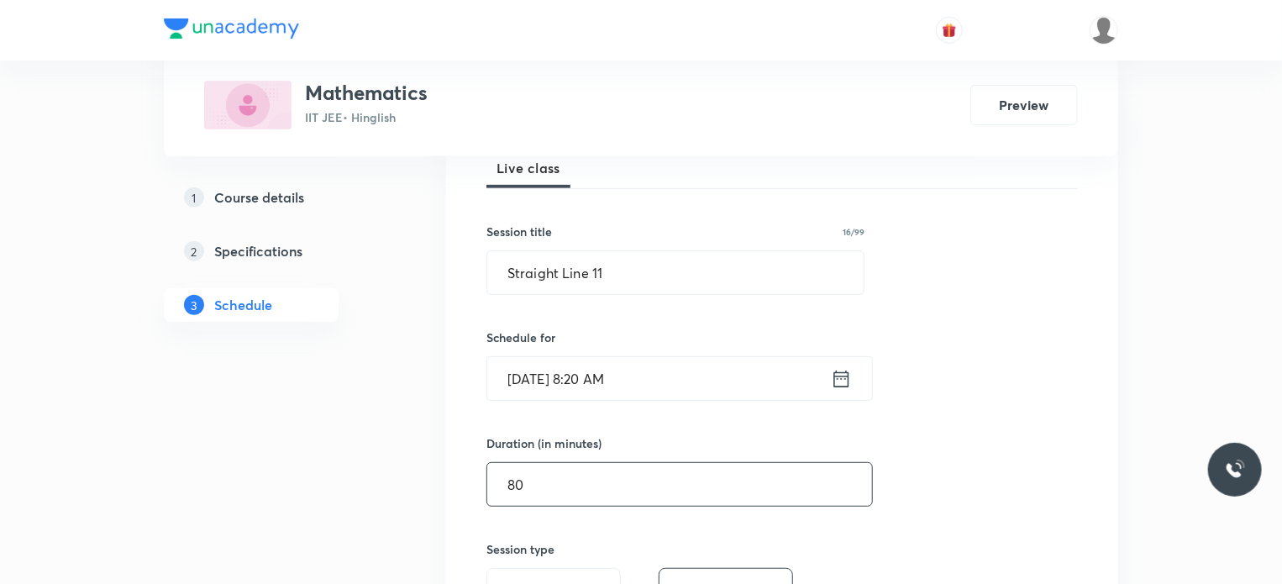
scroll to position [168, 0]
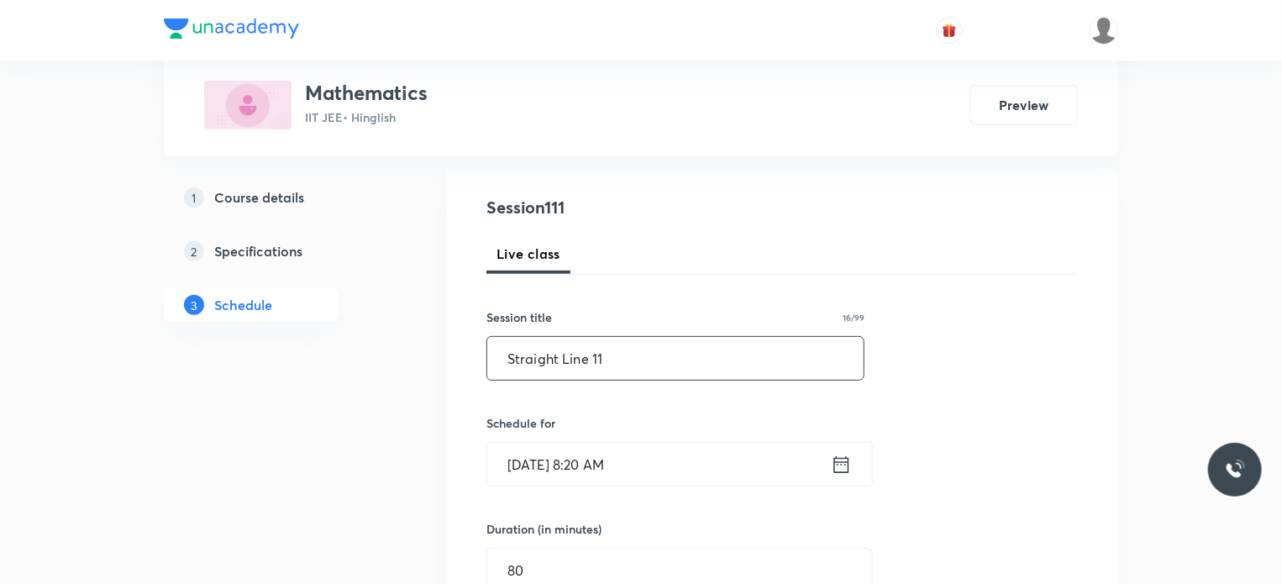
drag, startPoint x: 615, startPoint y: 359, endPoint x: 393, endPoint y: 356, distance: 221.7
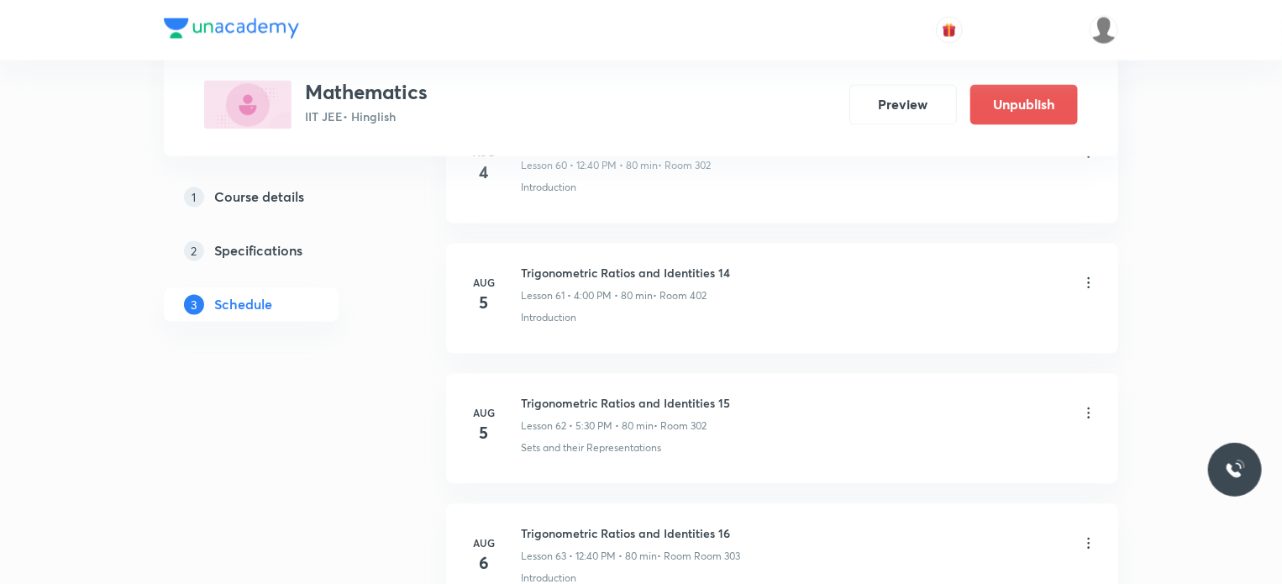
scroll to position [14403, 0]
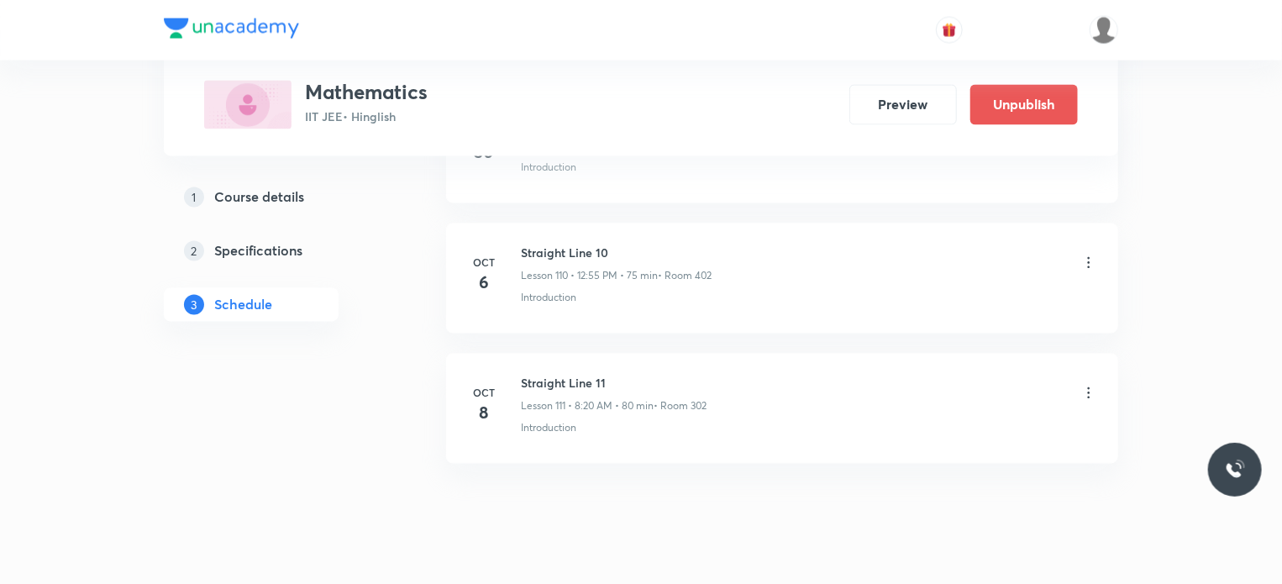
click at [526, 375] on h6 "Straight Line 11" at bounding box center [614, 384] width 186 height 18
copy h6 "Straight Line 11"
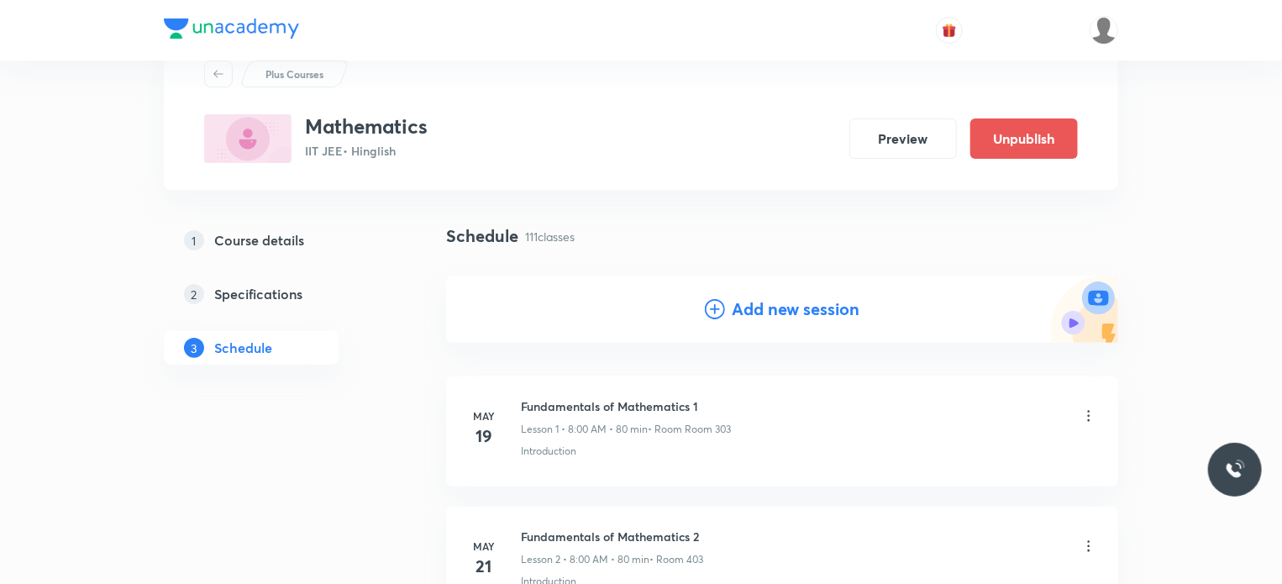
scroll to position [84, 0]
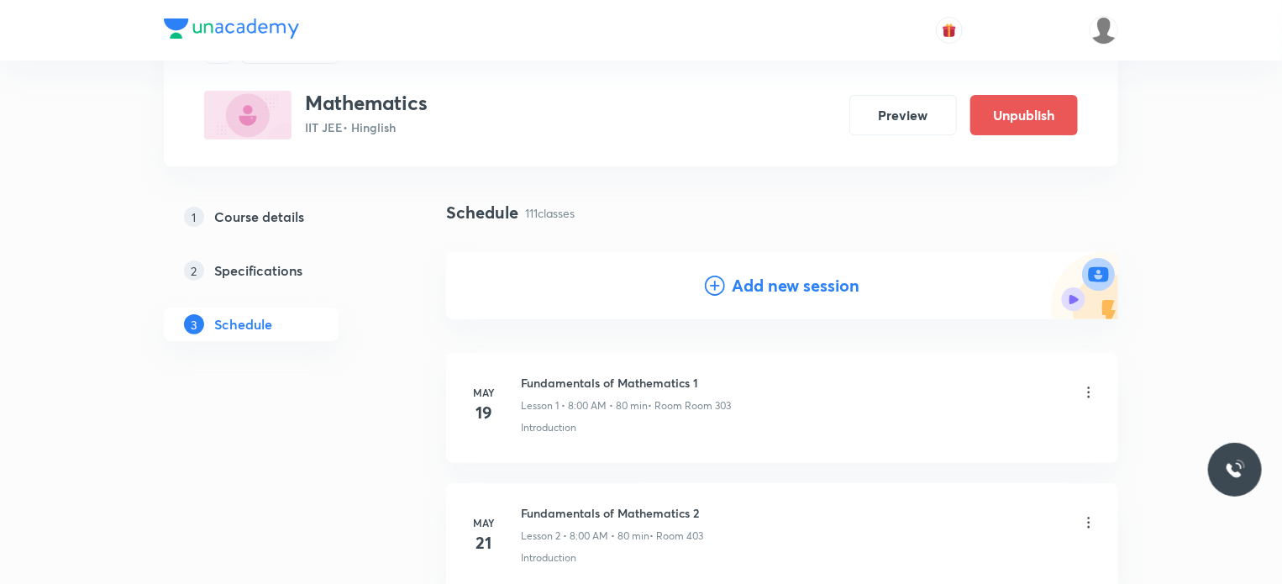
click at [828, 283] on h4 "Add new session" at bounding box center [796, 285] width 128 height 25
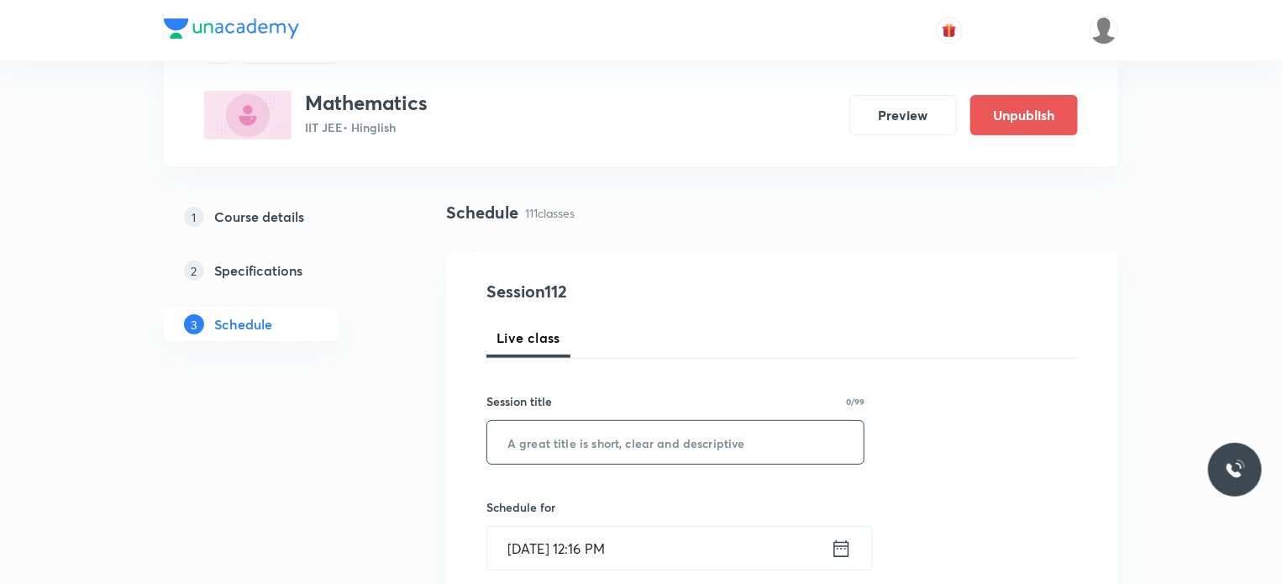
click at [719, 433] on input "text" at bounding box center [675, 442] width 376 height 43
paste input "Straight Line 11"
type input "Straight Line 12"
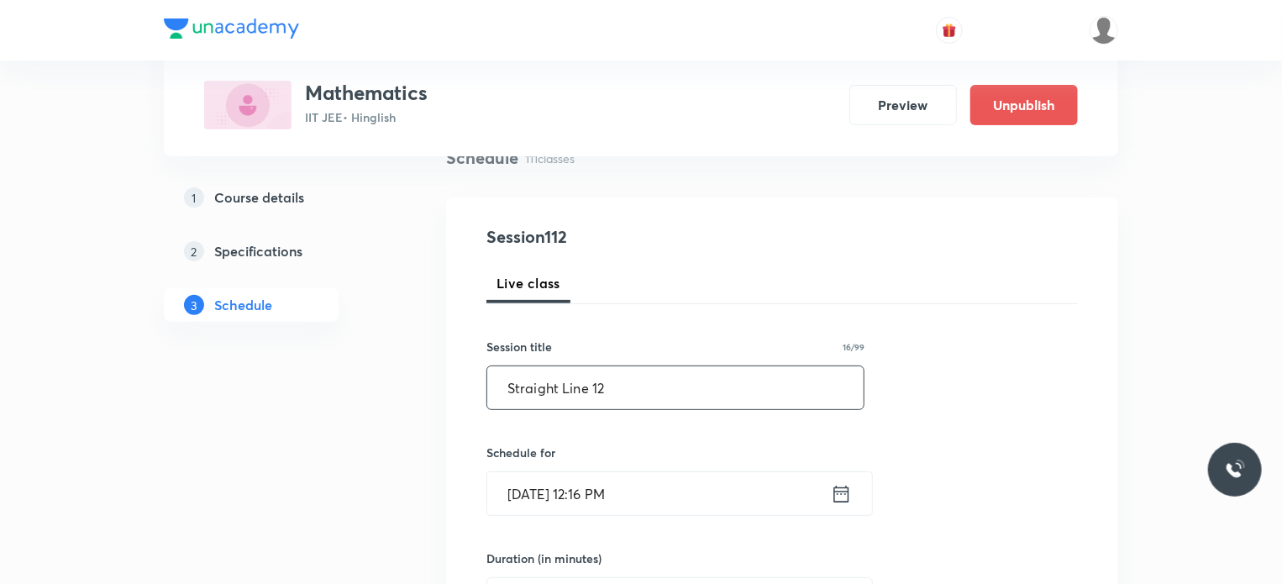
scroll to position [168, 0]
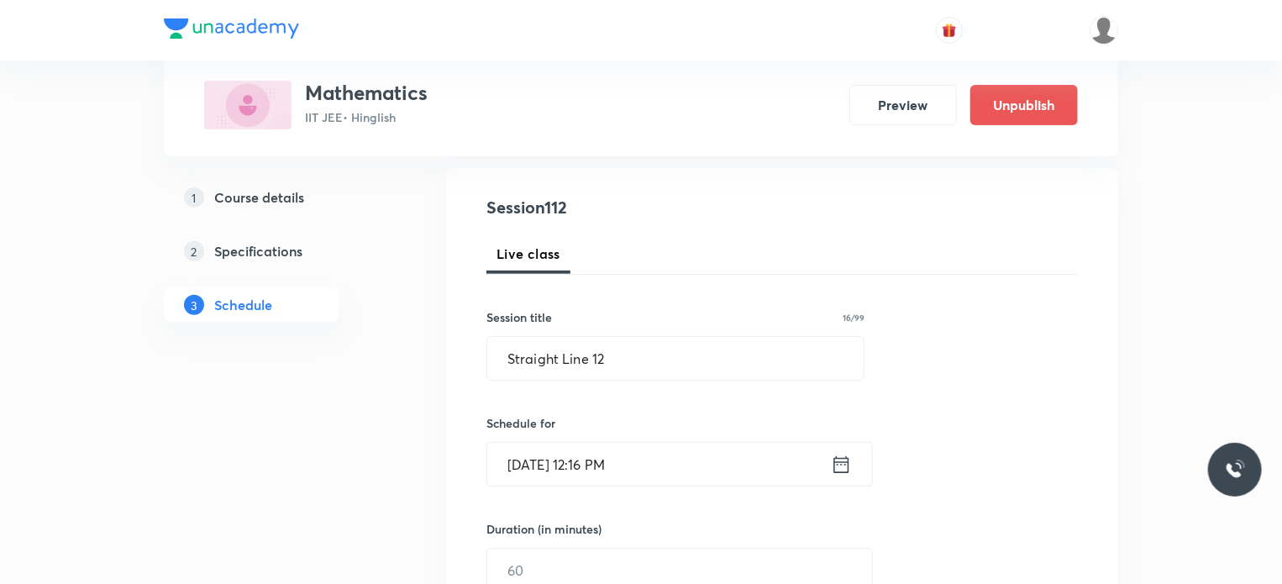
click at [705, 443] on input "Oct 7, 2025, 12:16 PM" at bounding box center [659, 464] width 344 height 43
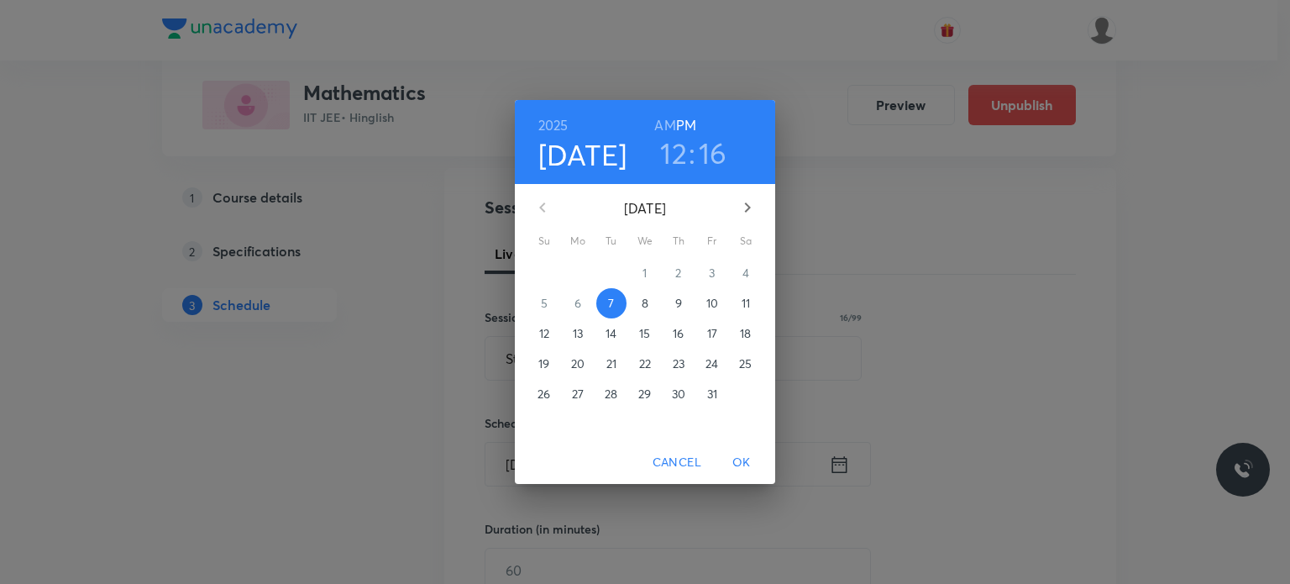
click at [645, 310] on p "8" at bounding box center [645, 303] width 7 height 17
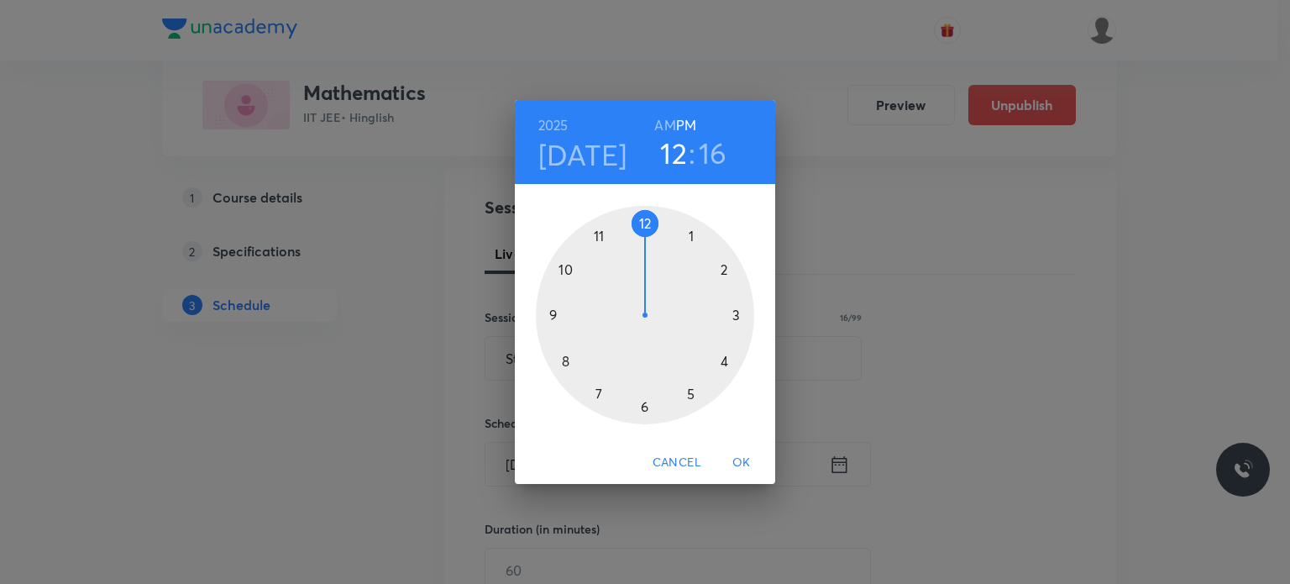
click at [658, 118] on h6 "AM" at bounding box center [664, 125] width 21 height 24
drag, startPoint x: 575, startPoint y: 249, endPoint x: 553, endPoint y: 291, distance: 47.0
click at [553, 291] on div "1 2 3 4 5 6 7 8 9 10 11 12" at bounding box center [645, 312] width 260 height 256
drag, startPoint x: 564, startPoint y: 273, endPoint x: 568, endPoint y: 262, distance: 11.7
click at [568, 262] on div at bounding box center [645, 315] width 218 height 218
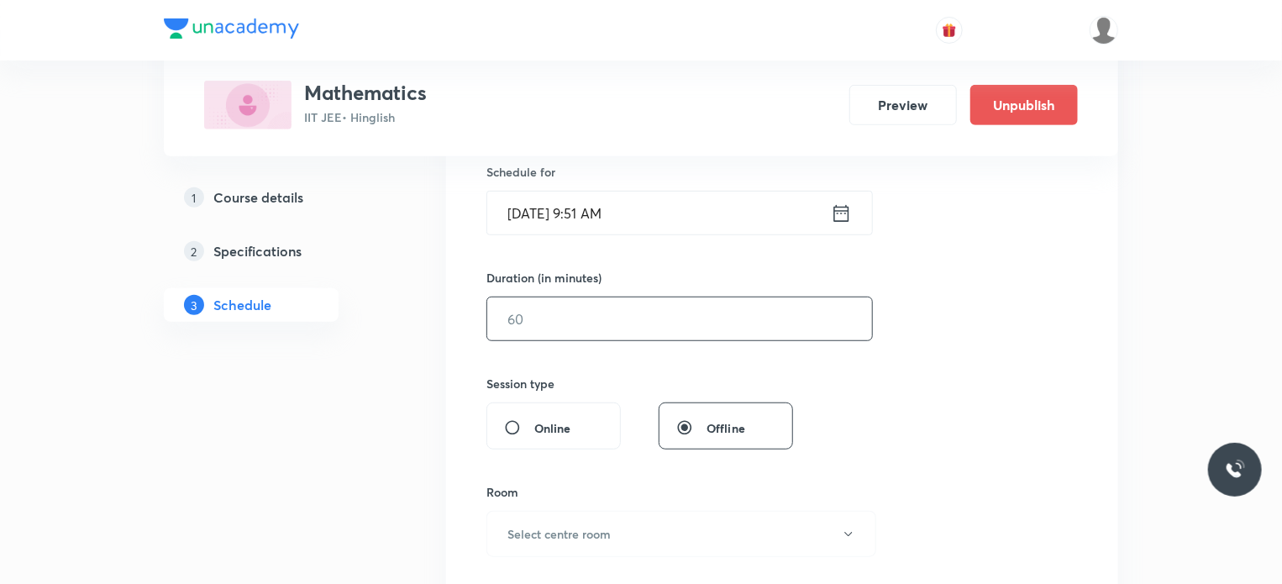
scroll to position [420, 0]
drag, startPoint x: 559, startPoint y: 288, endPoint x: 548, endPoint y: 291, distance: 11.4
click at [558, 288] on div "Duration (in minutes) ​" at bounding box center [639, 304] width 307 height 72
click at [548, 304] on input "text" at bounding box center [679, 317] width 385 height 43
drag, startPoint x: 551, startPoint y: 288, endPoint x: 487, endPoint y: 305, distance: 66.0
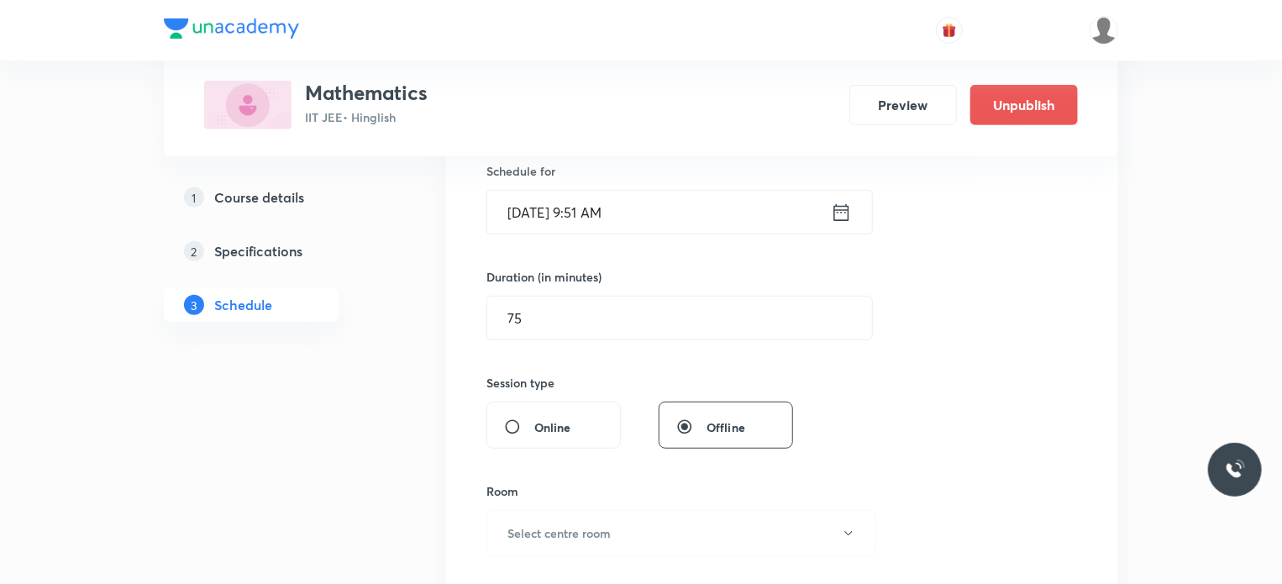
click at [470, 298] on div "Session 112 Live class Session title 16/99 Straight Line 12 ​ Schedule for Oct …" at bounding box center [782, 337] width 672 height 842
click at [523, 312] on input "75" at bounding box center [679, 317] width 385 height 43
click at [524, 312] on input "75" at bounding box center [679, 317] width 385 height 43
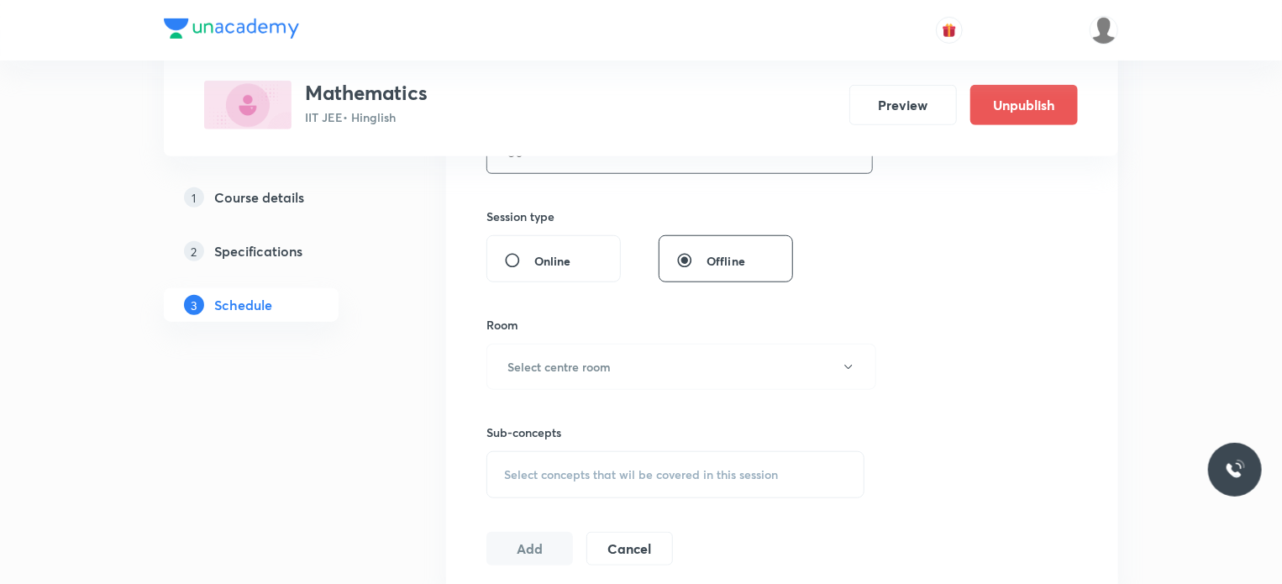
scroll to position [588, 0]
type input "80"
drag, startPoint x: 538, startPoint y: 338, endPoint x: 546, endPoint y: 360, distance: 23.4
click at [540, 341] on div "Room Select centre room" at bounding box center [675, 351] width 378 height 74
click at [547, 362] on h6 "Select centre room" at bounding box center [558, 365] width 103 height 18
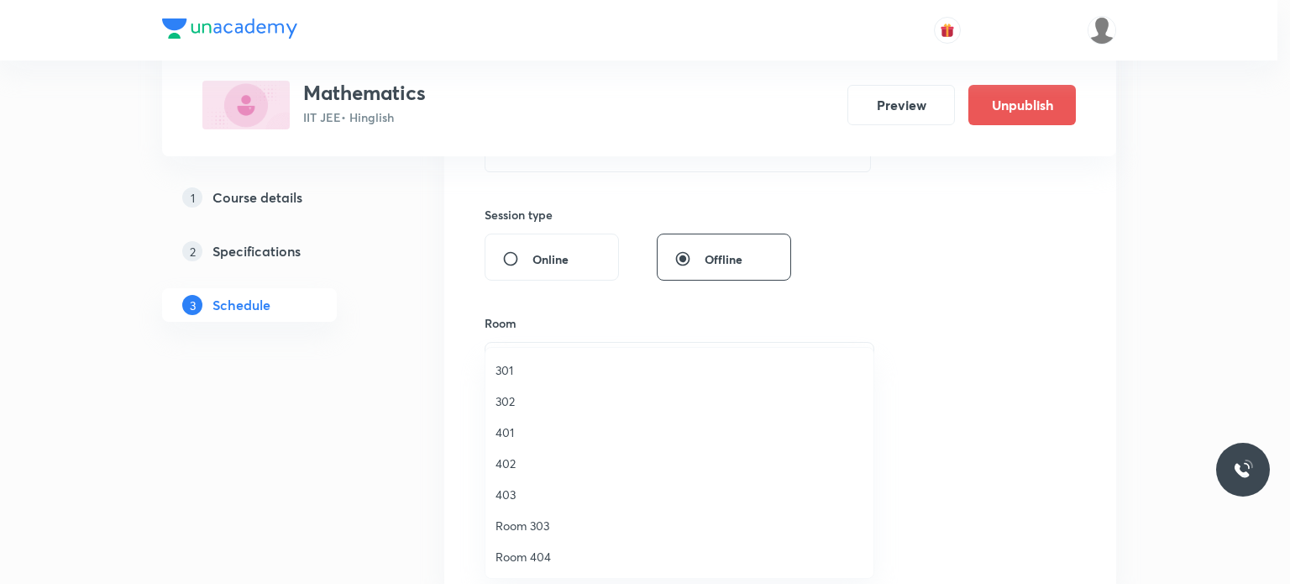
click at [547, 396] on span "302" at bounding box center [680, 401] width 368 height 18
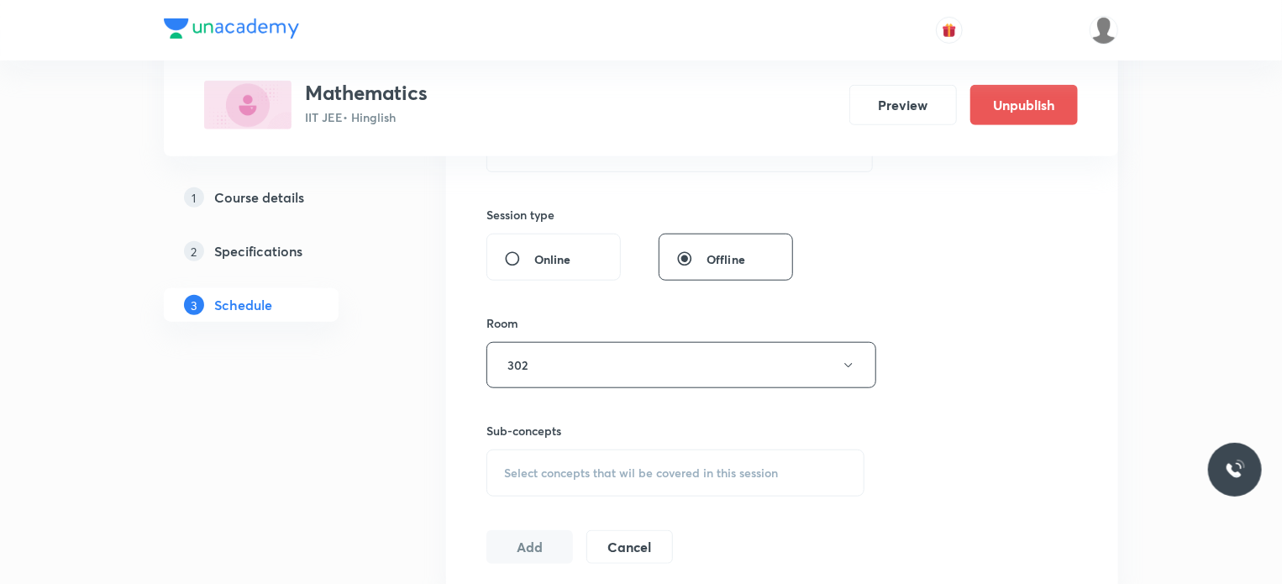
click at [601, 456] on div "Select concepts that wil be covered in this session" at bounding box center [675, 472] width 378 height 47
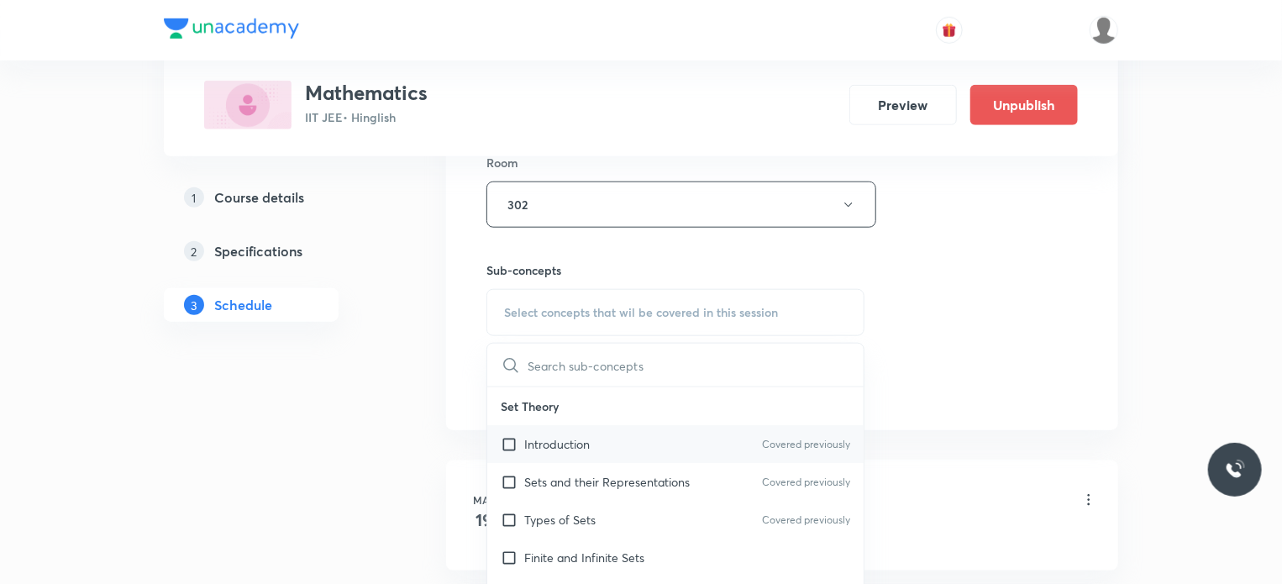
scroll to position [756, 0]
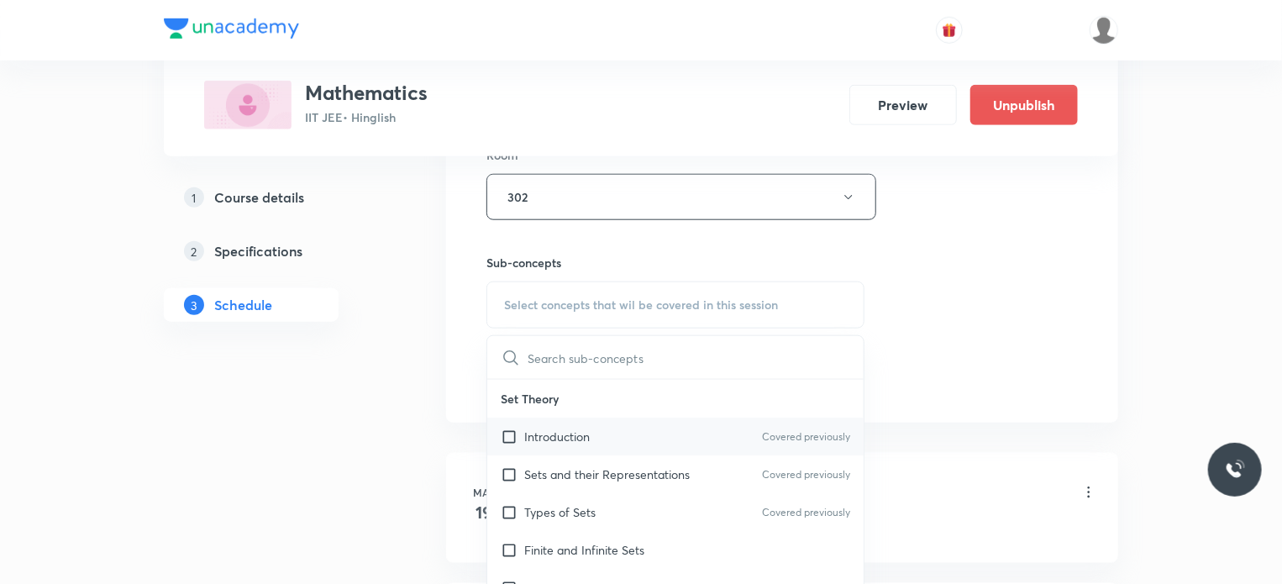
click at [639, 446] on div "Introduction Covered previously" at bounding box center [675, 436] width 376 height 38
click at [1092, 319] on div "Session 112 Live class Session title 16/99 Straight Line 12 ​ Schedule for Oct …" at bounding box center [782, 1] width 672 height 842
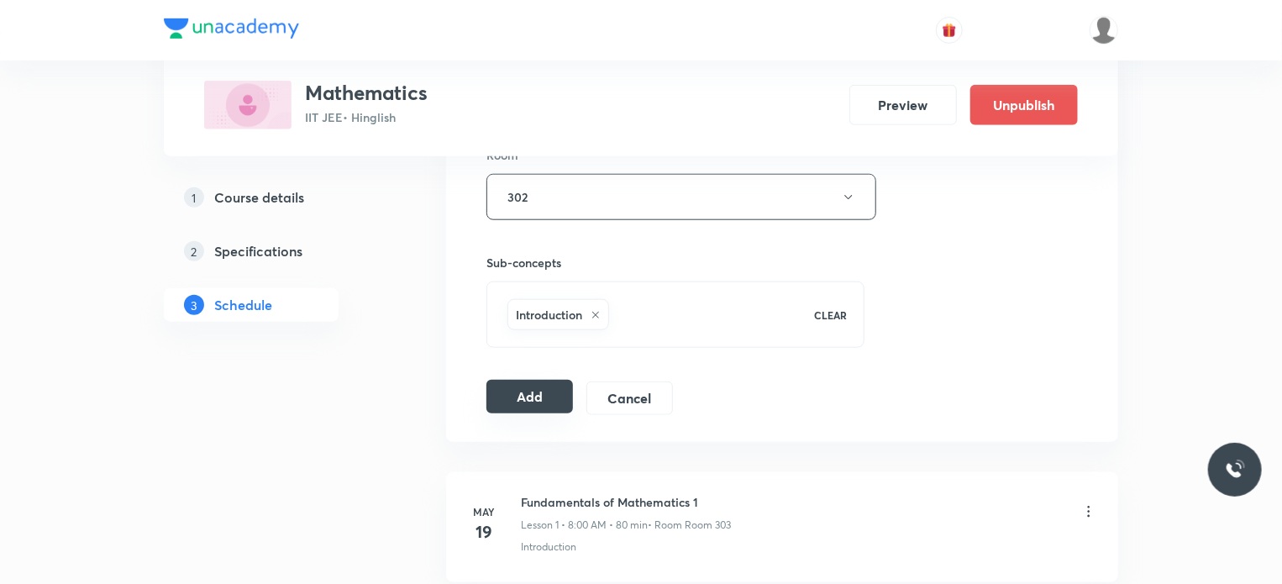
click at [551, 388] on button "Add" at bounding box center [529, 397] width 87 height 34
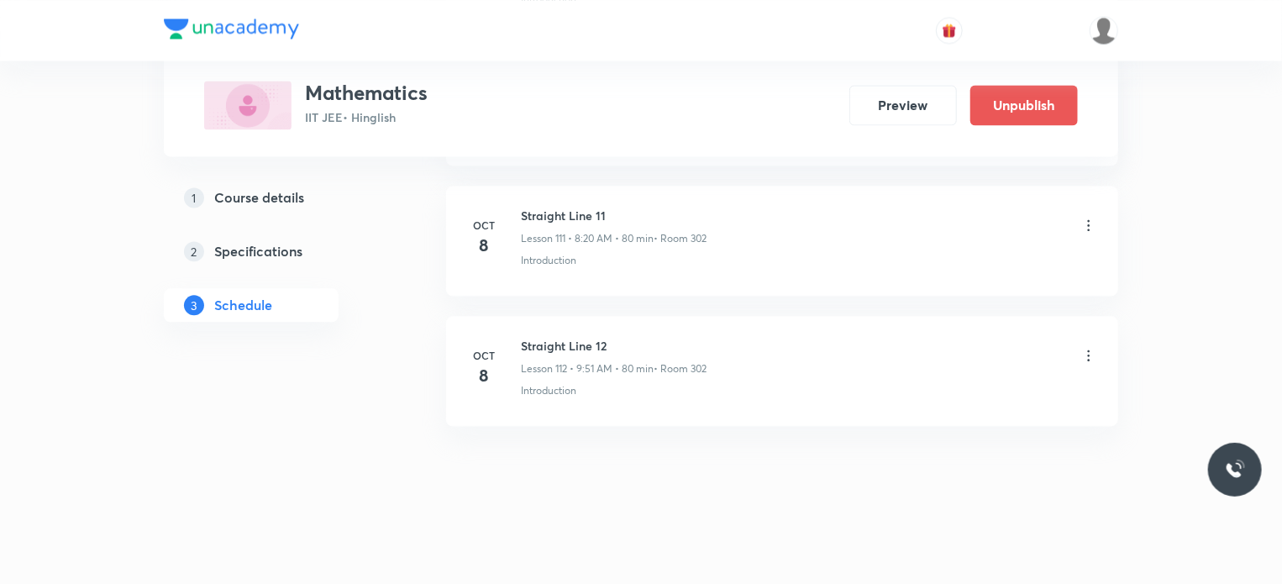
scroll to position [14403, 0]
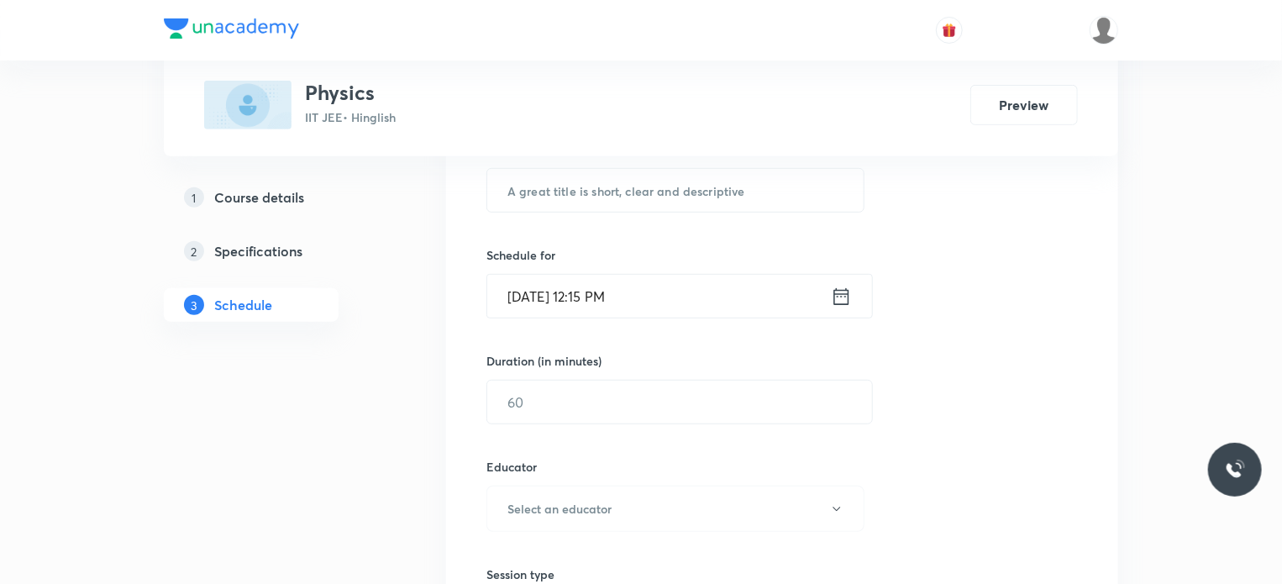
click at [1277, 43] on header at bounding box center [641, 30] width 1282 height 60
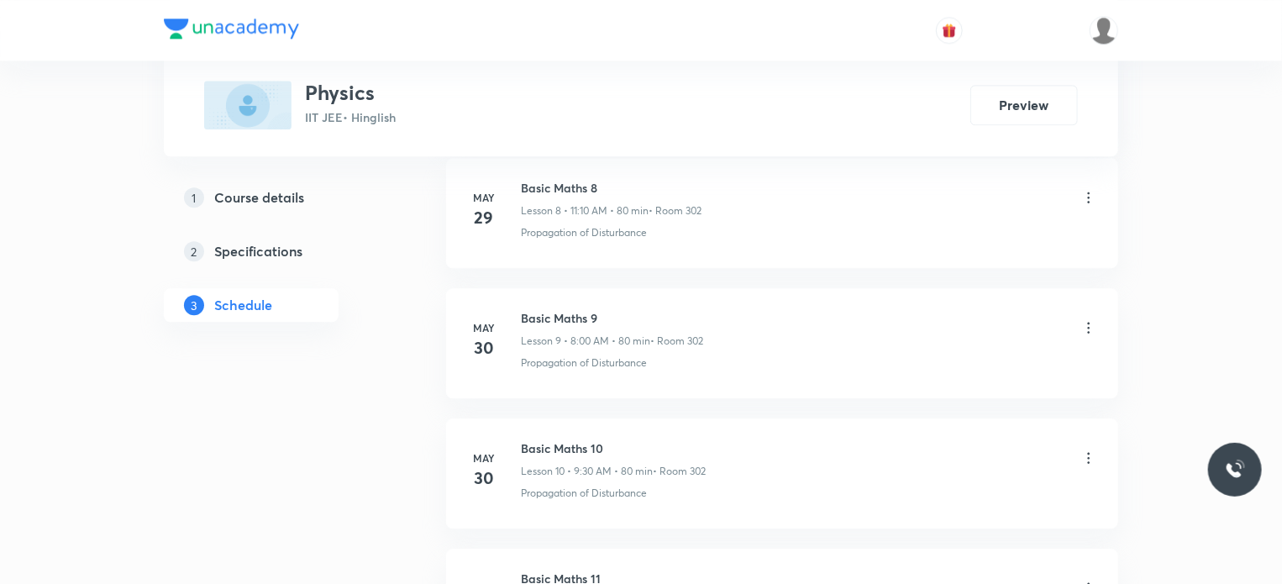
scroll to position [12165, 0]
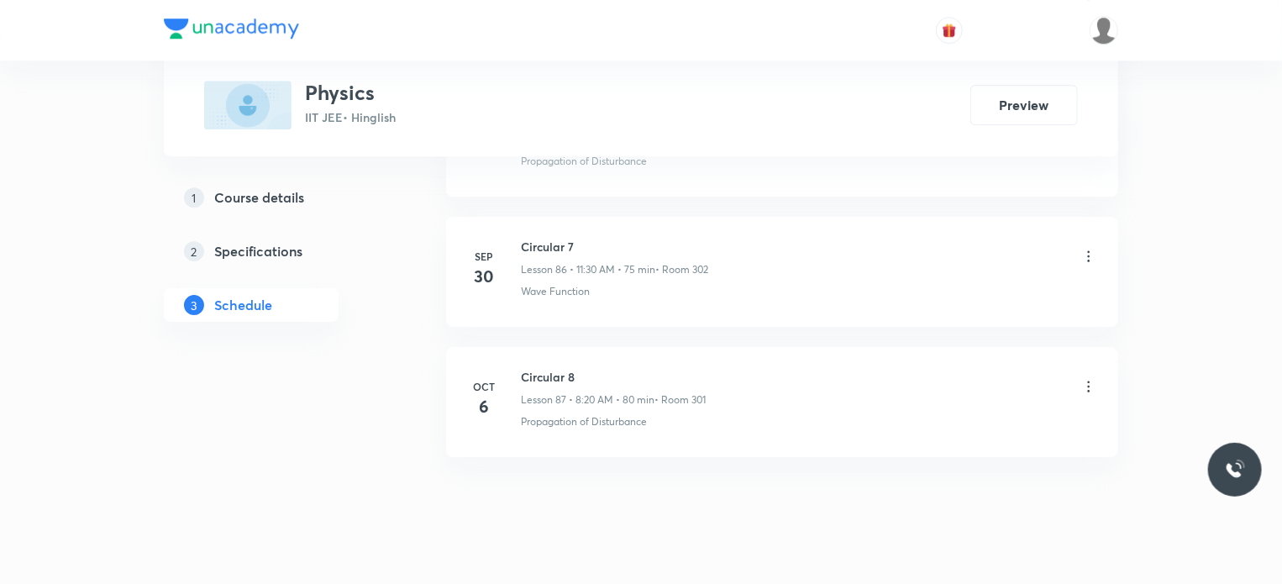
click at [572, 368] on h6 "Circular 8" at bounding box center [613, 377] width 185 height 18
copy h6 "Circular 8"
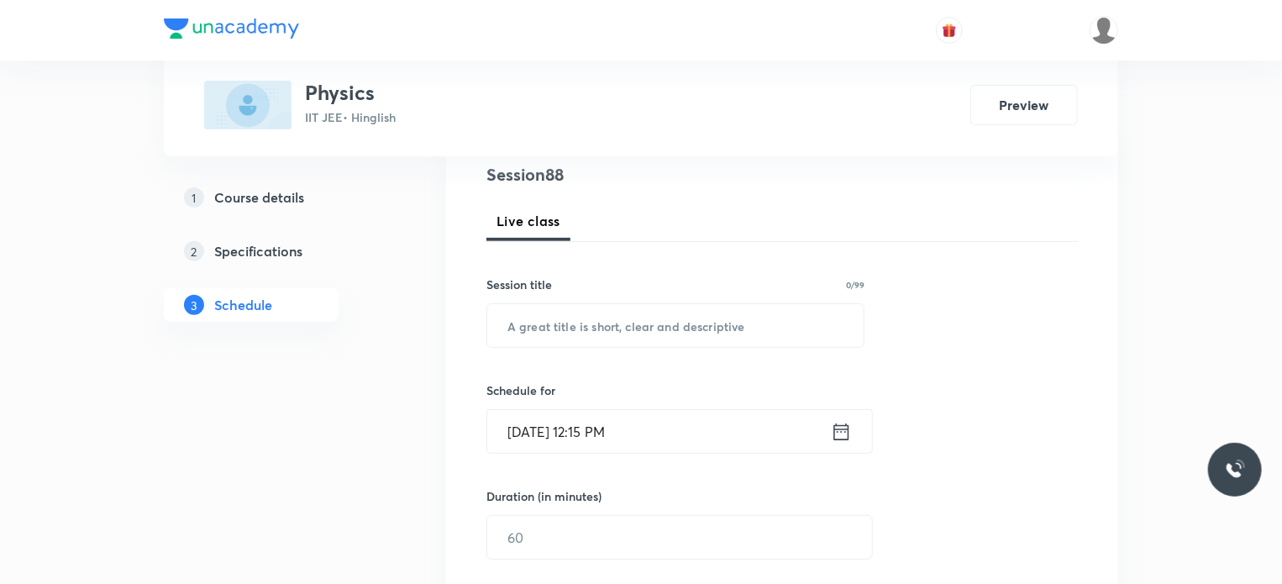
scroll to position [150, 0]
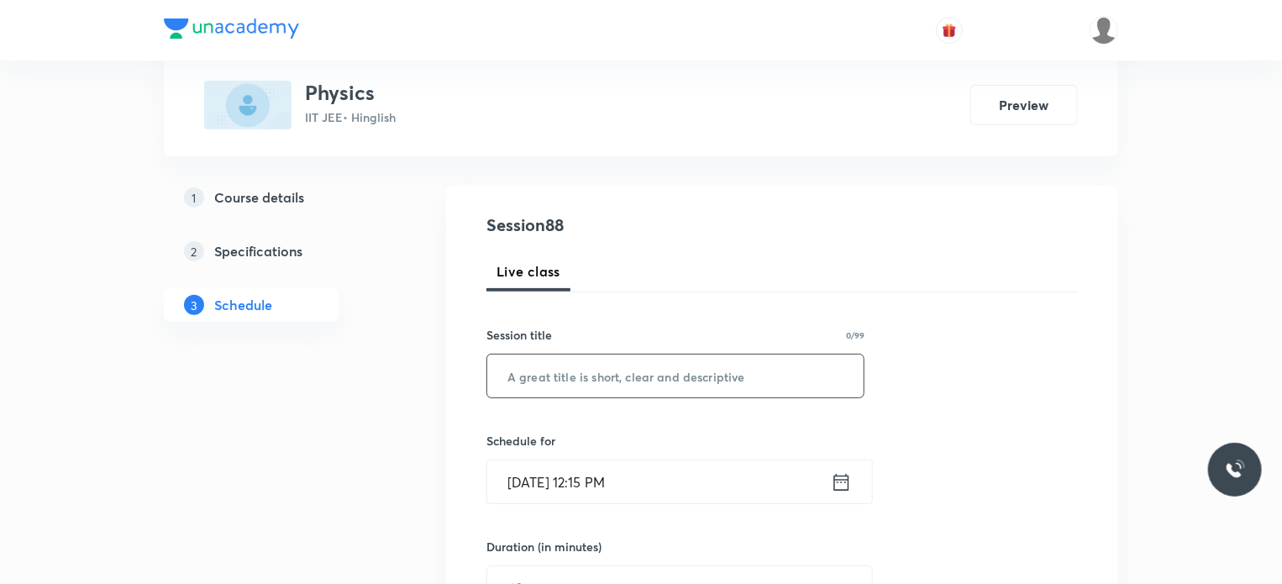
click at [598, 373] on input "text" at bounding box center [675, 375] width 376 height 43
paste input "Circular 8"
type input "Circular 9"
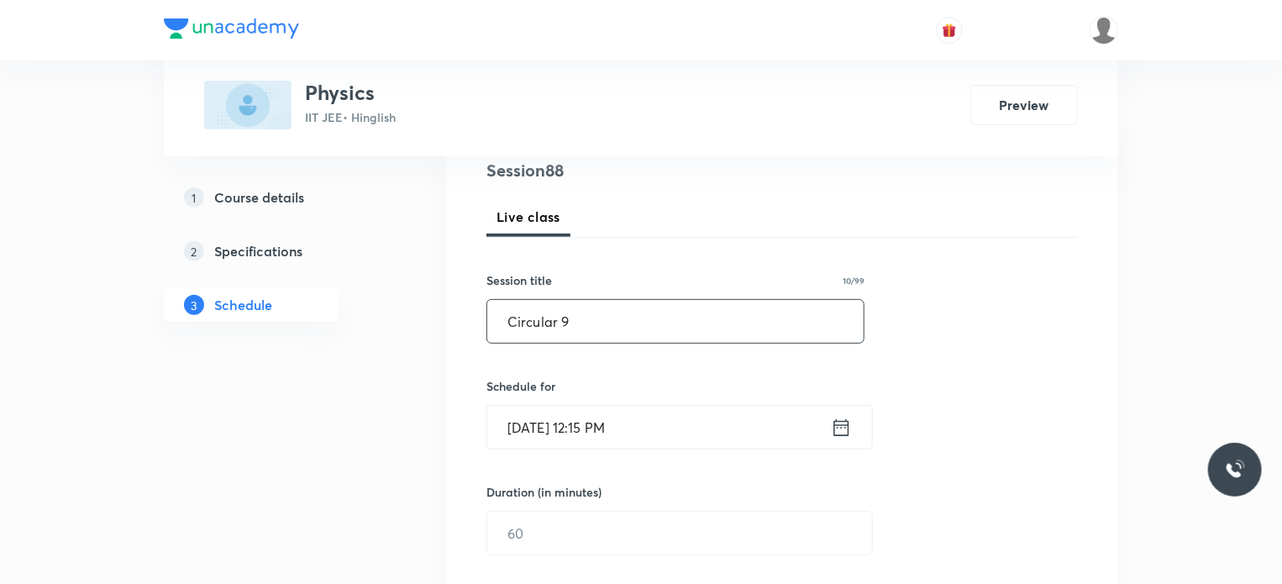
scroll to position [234, 0]
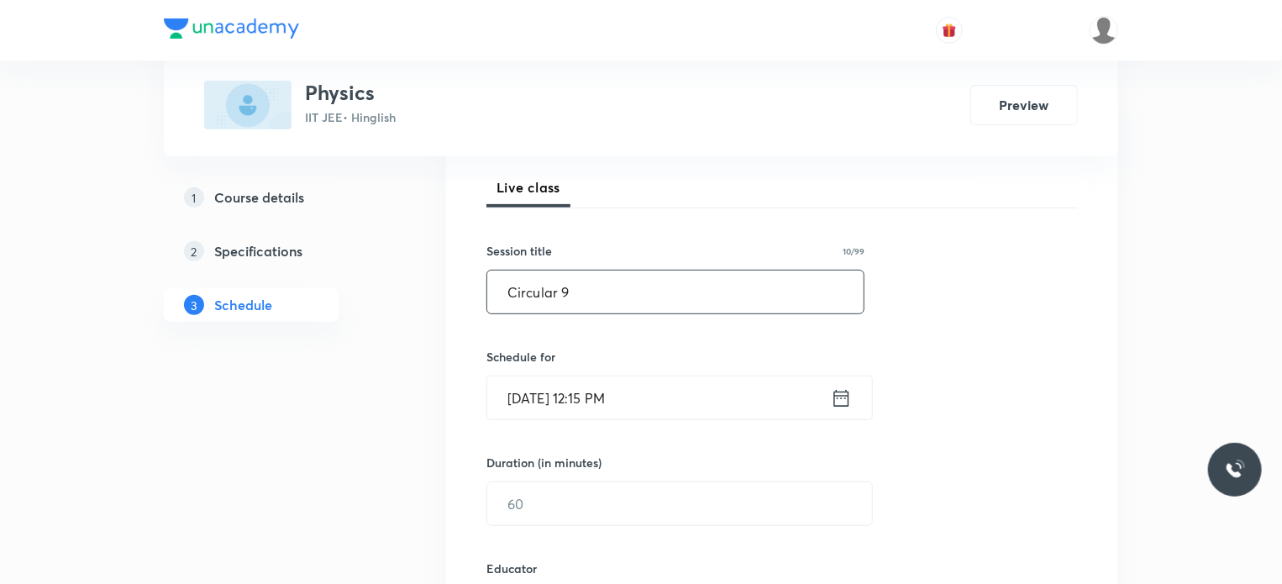
click at [569, 382] on input "[DATE] 12:15 PM" at bounding box center [659, 397] width 344 height 43
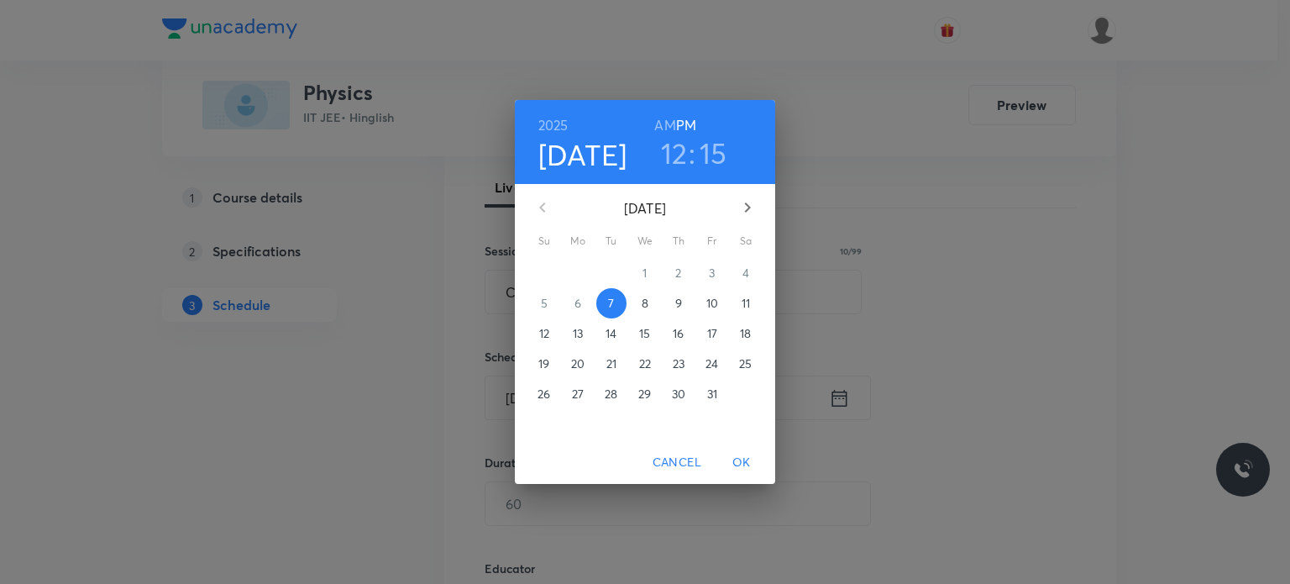
drag, startPoint x: 643, startPoint y: 296, endPoint x: 649, endPoint y: 176, distance: 120.3
click at [645, 296] on p "8" at bounding box center [645, 303] width 7 height 17
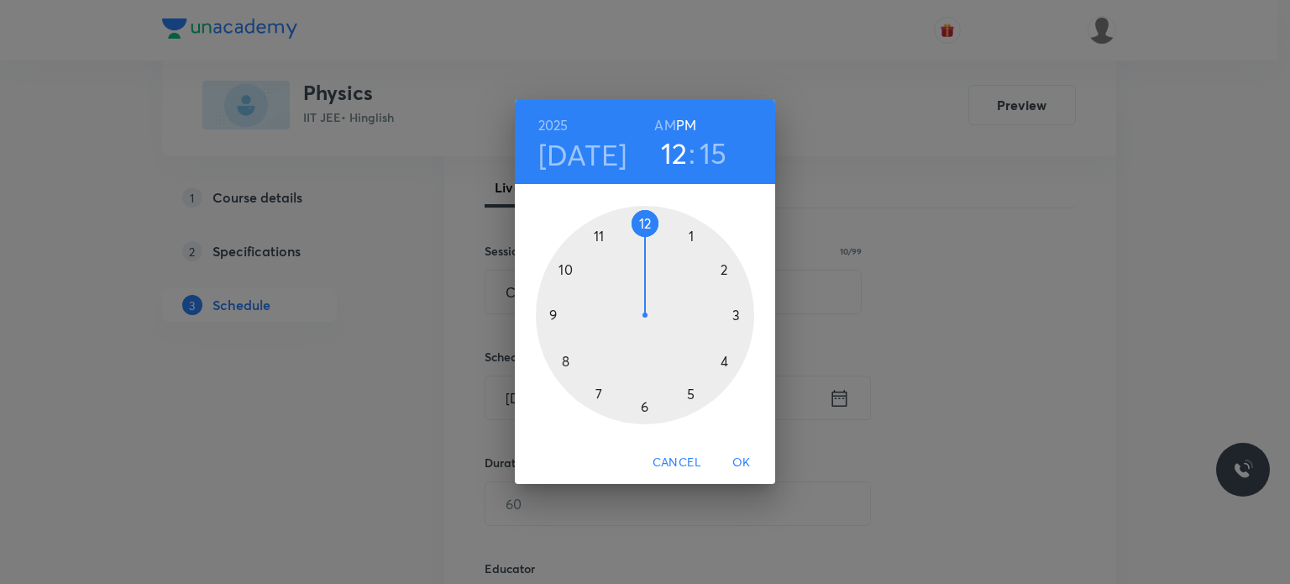
click at [664, 131] on h6 "AM" at bounding box center [664, 125] width 21 height 24
drag, startPoint x: 622, startPoint y: 218, endPoint x: 609, endPoint y: 226, distance: 15.1
click at [609, 226] on div at bounding box center [645, 315] width 218 height 218
drag, startPoint x: 637, startPoint y: 391, endPoint x: 643, endPoint y: 404, distance: 13.9
click at [643, 404] on div at bounding box center [645, 315] width 218 height 218
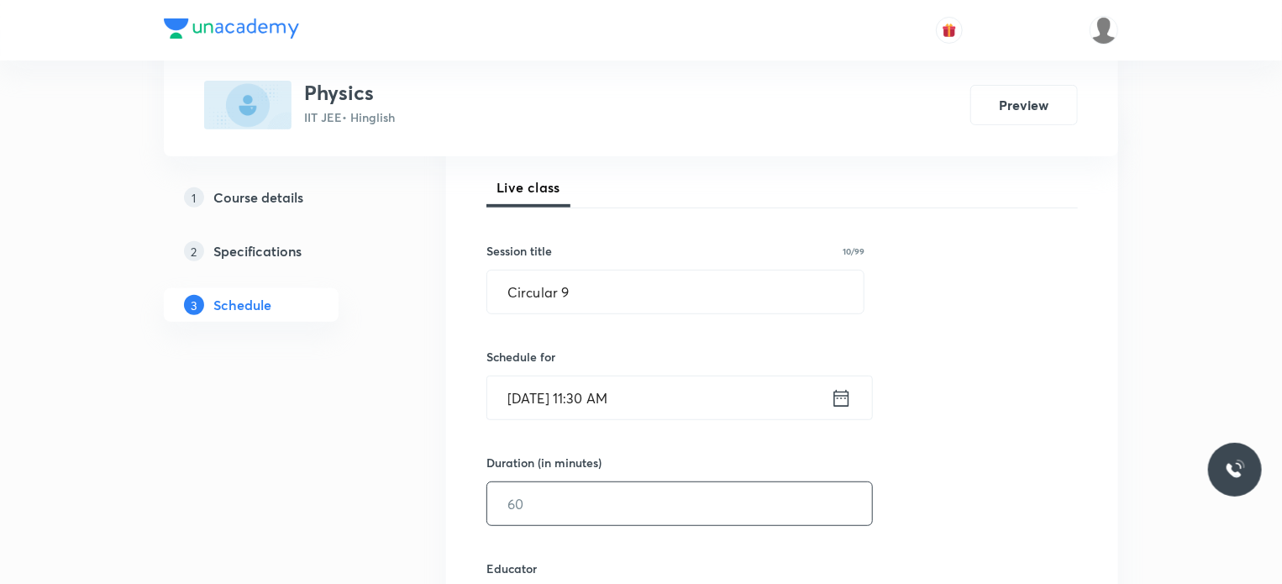
click at [564, 496] on input "text" at bounding box center [679, 503] width 385 height 43
type input "8"
type input "75"
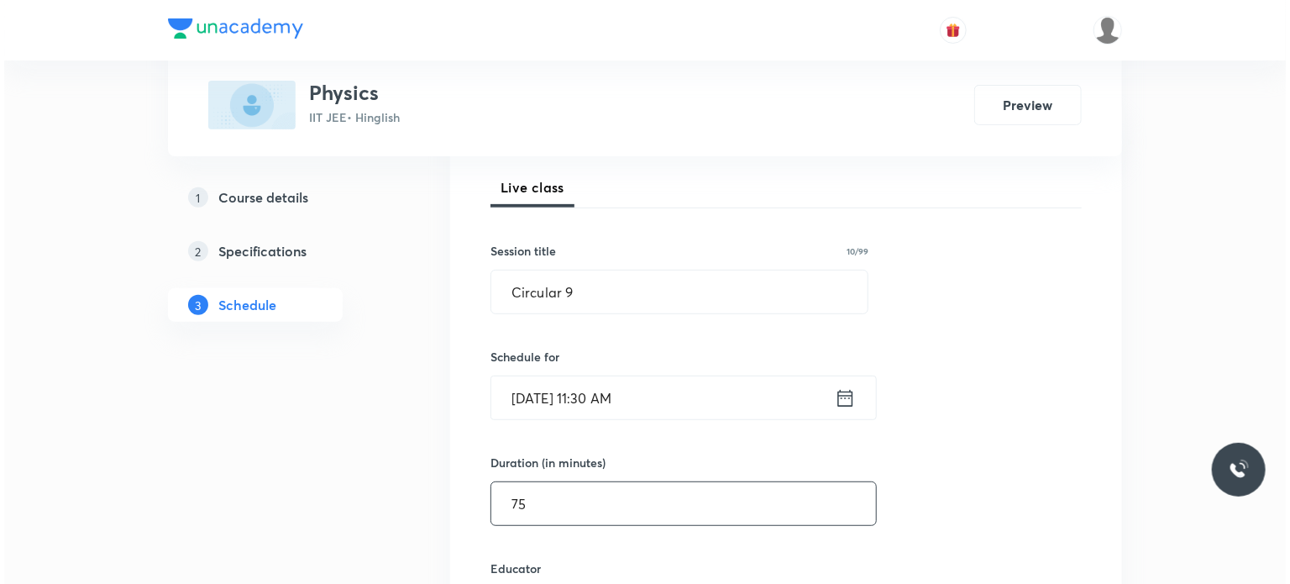
scroll to position [570, 0]
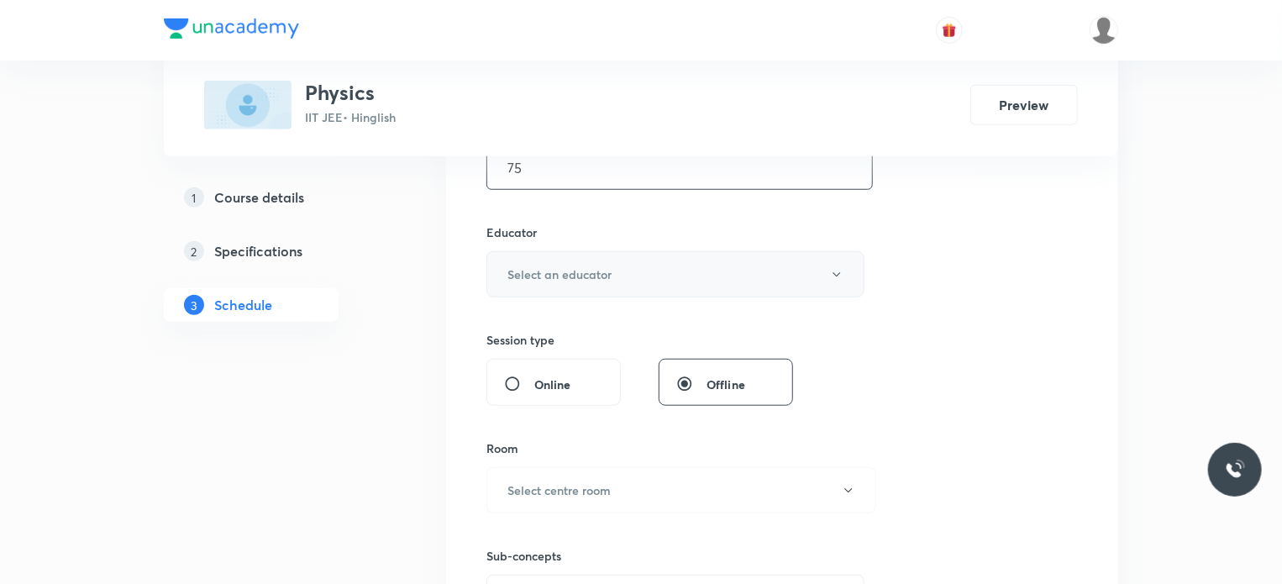
click at [578, 277] on h6 "Select an educator" at bounding box center [559, 274] width 104 height 18
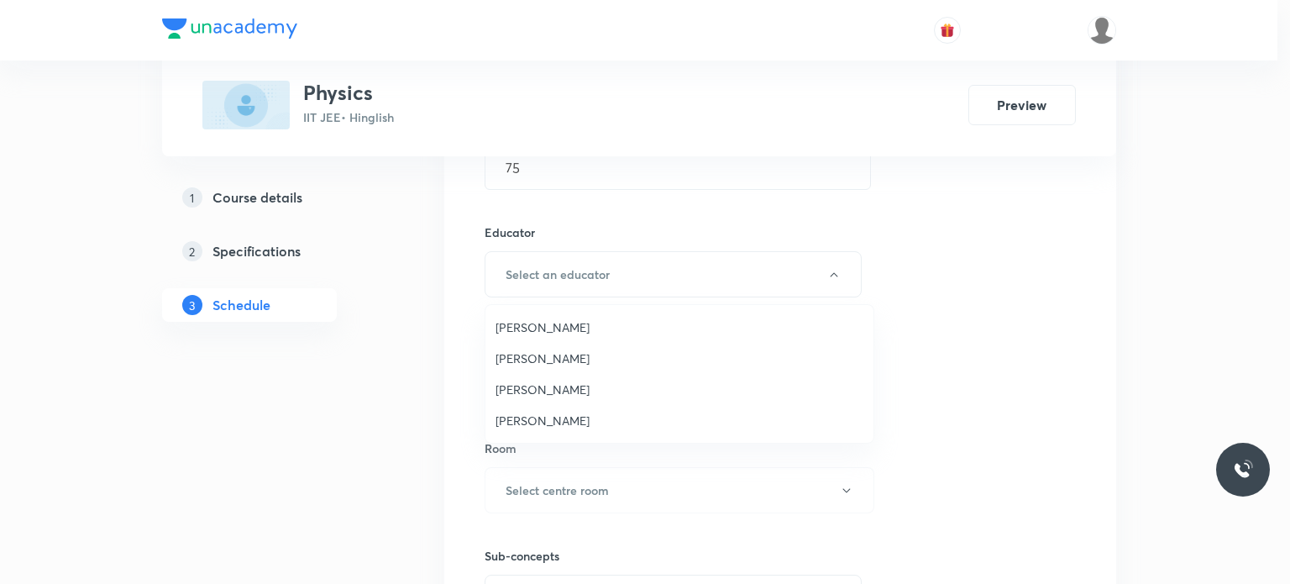
click at [558, 422] on span "[PERSON_NAME]" at bounding box center [680, 421] width 368 height 18
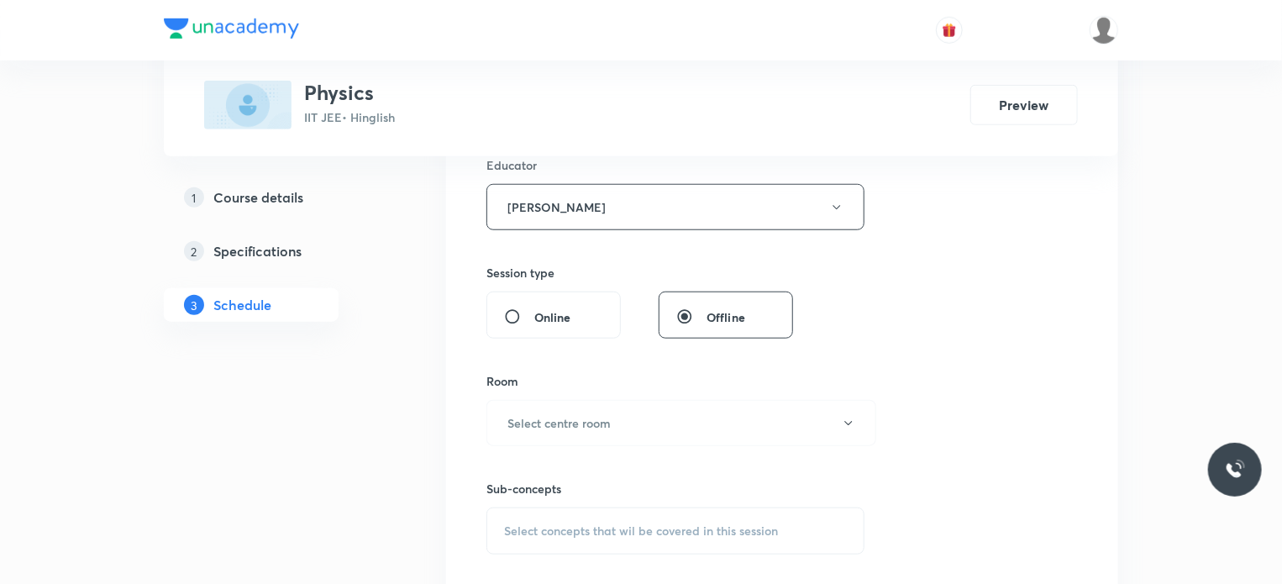
scroll to position [738, 0]
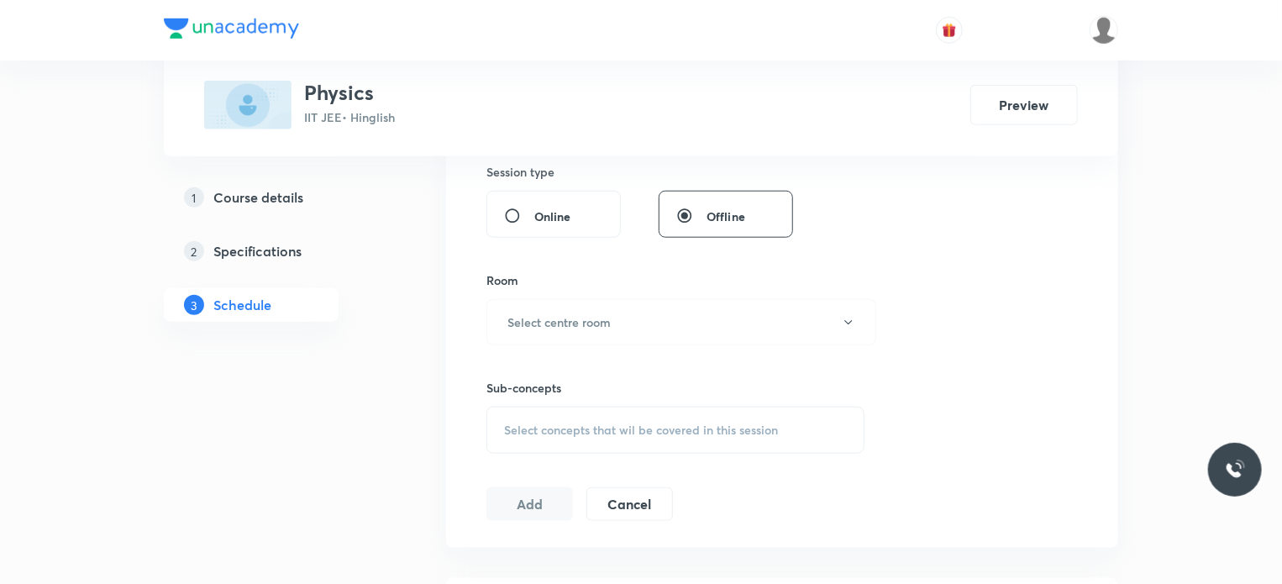
click at [551, 345] on div "Sub-concepts Select concepts that wil be covered in this session" at bounding box center [675, 399] width 378 height 108
click at [549, 336] on button "Select centre room" at bounding box center [681, 322] width 390 height 46
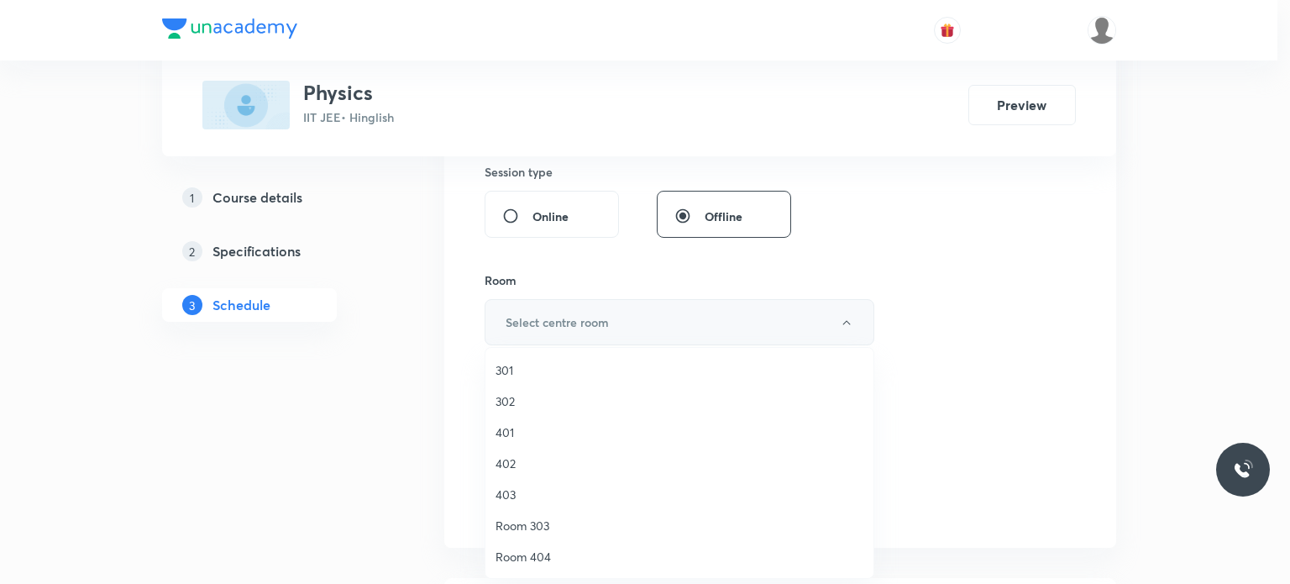
click at [538, 382] on li "301" at bounding box center [679, 369] width 388 height 31
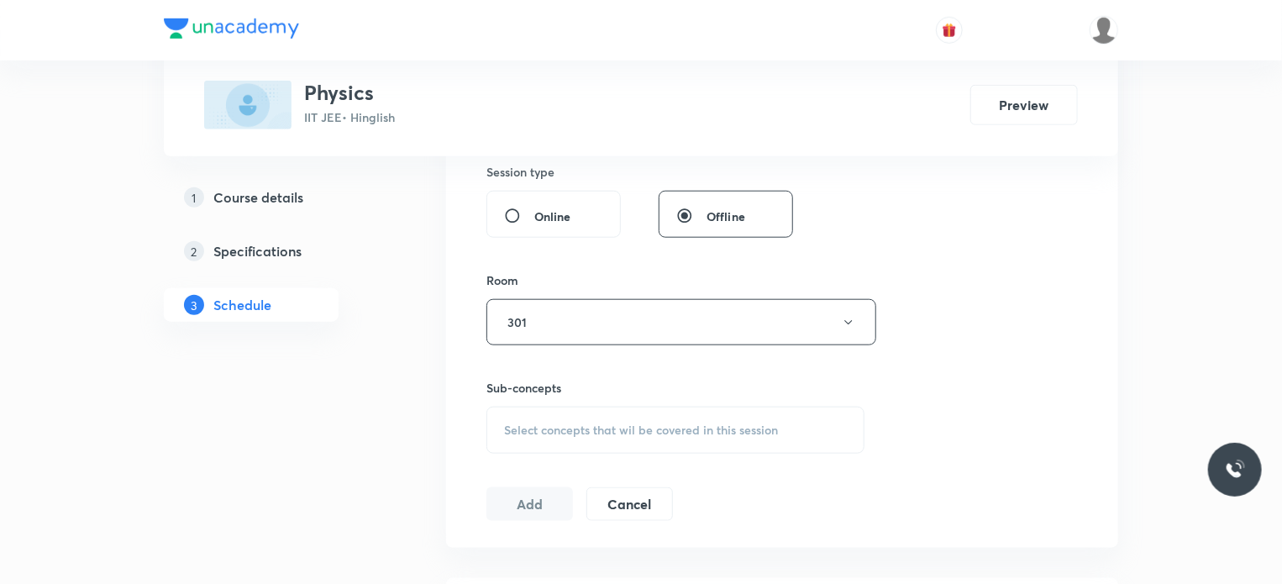
click at [585, 433] on span "Select concepts that wil be covered in this session" at bounding box center [641, 429] width 274 height 13
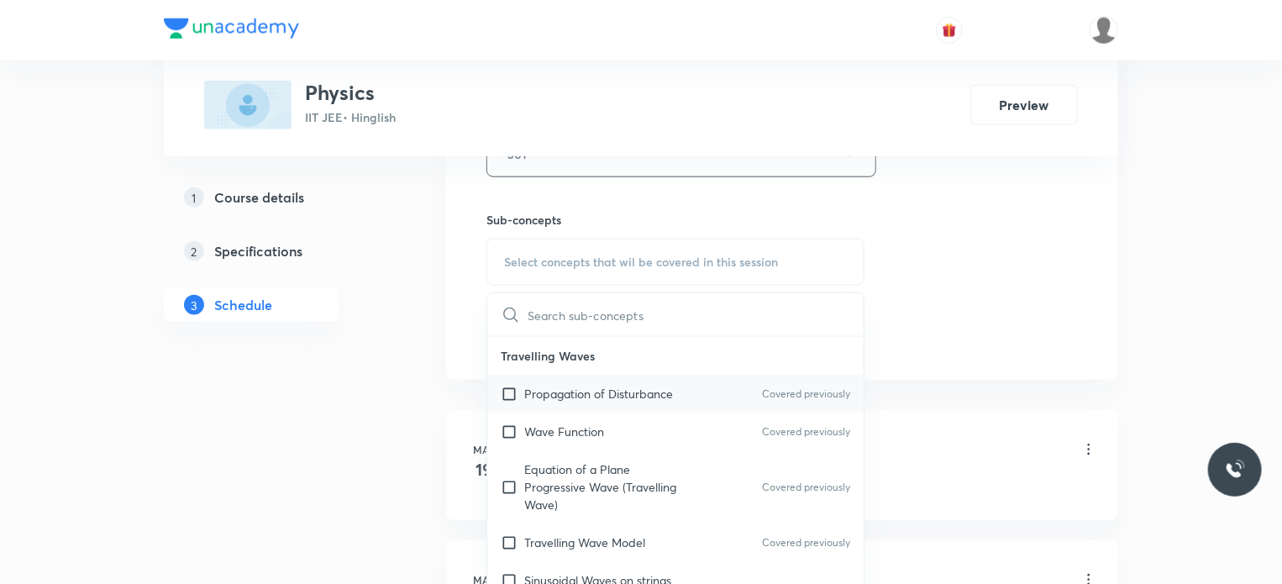
click at [581, 407] on div "Propagation of Disturbance Covered previously" at bounding box center [675, 394] width 376 height 38
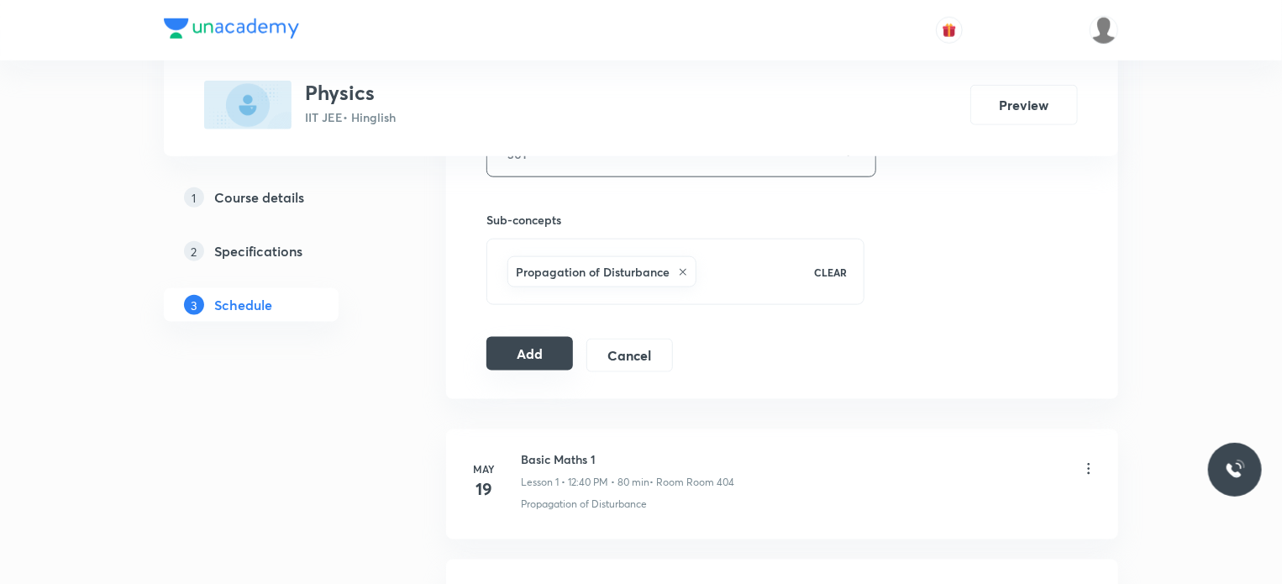
click at [527, 357] on button "Add" at bounding box center [529, 354] width 87 height 34
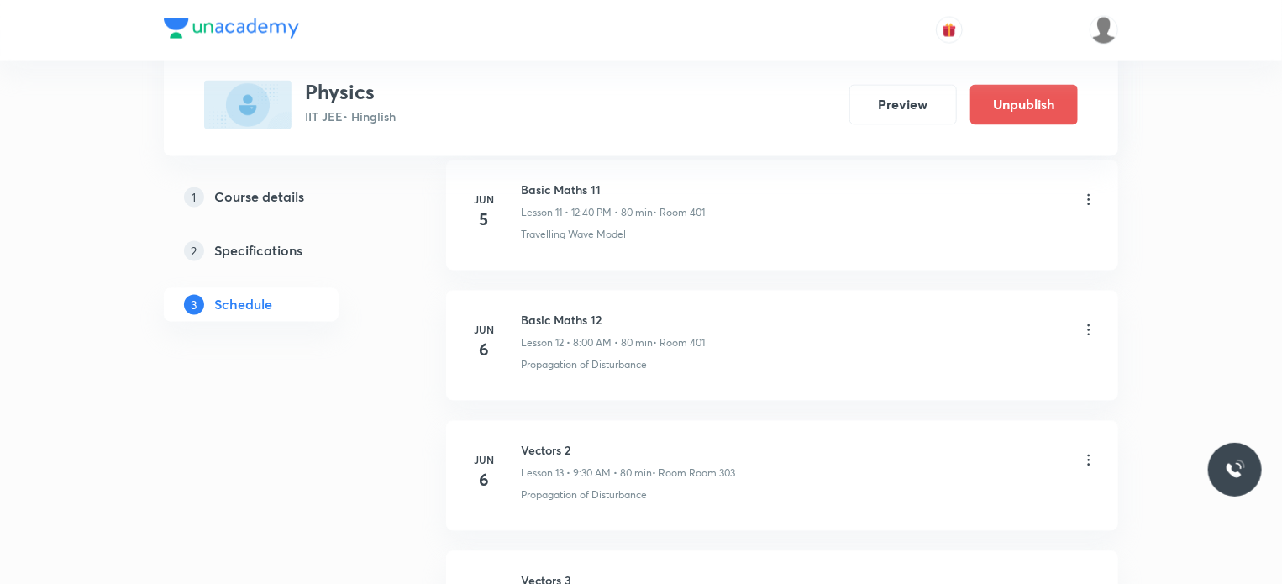
scroll to position [11417, 0]
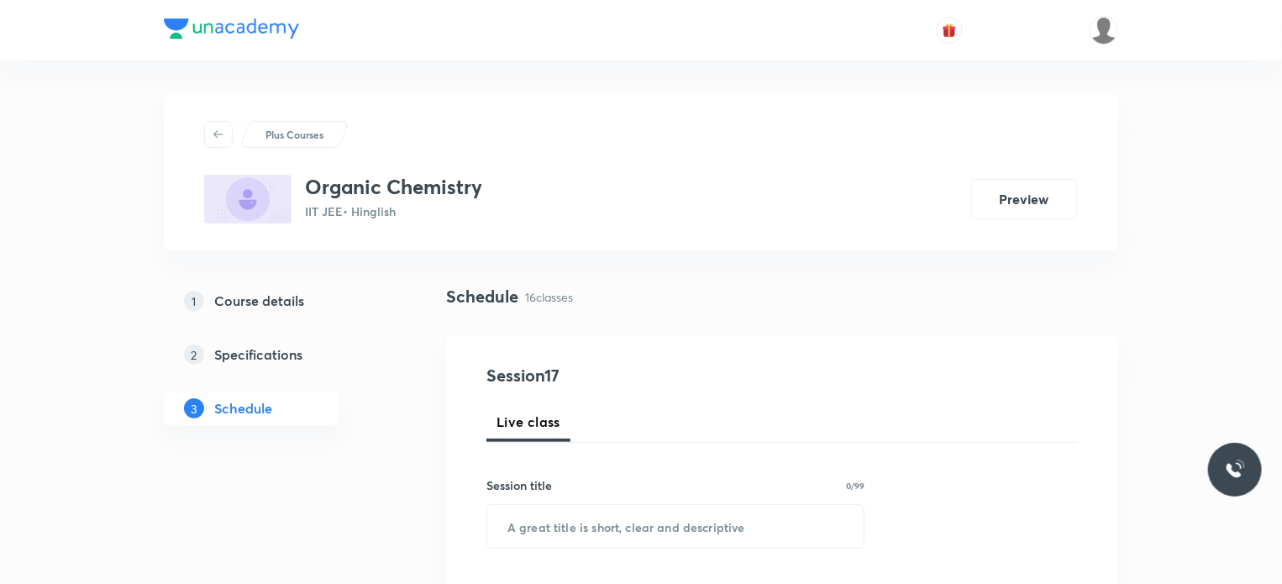
scroll to position [262, 0]
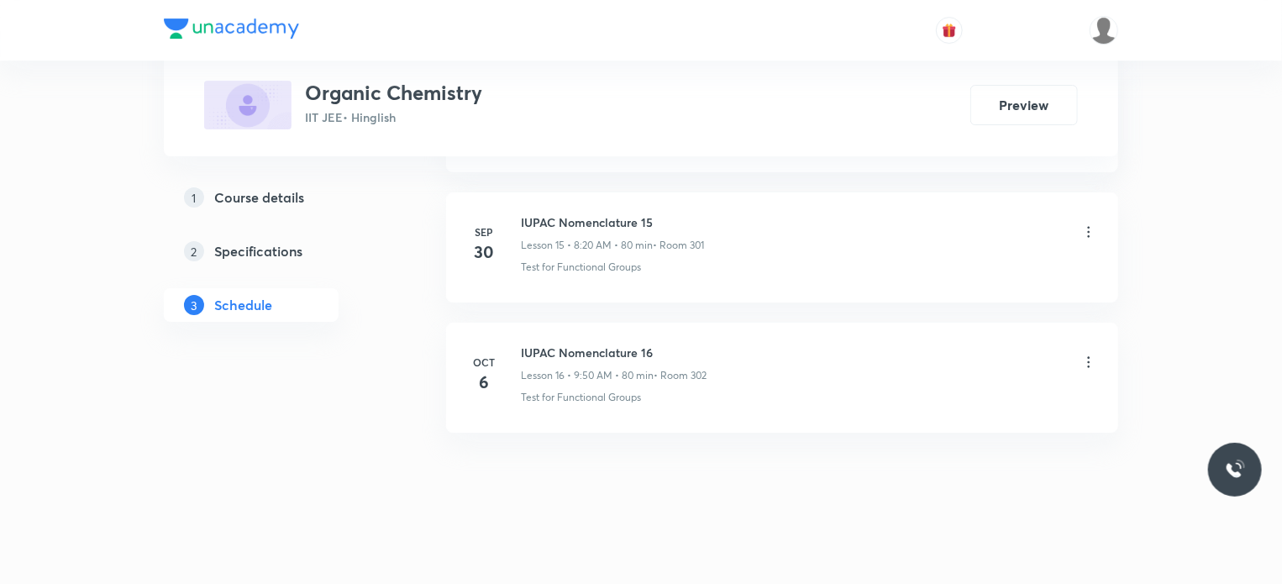
click at [726, 420] on li "Oct 6 IUPAC Nomenclature 16 Lesson 16 • 9:50 AM • 80 min • Room 302 Test for Fu…" at bounding box center [782, 378] width 672 height 110
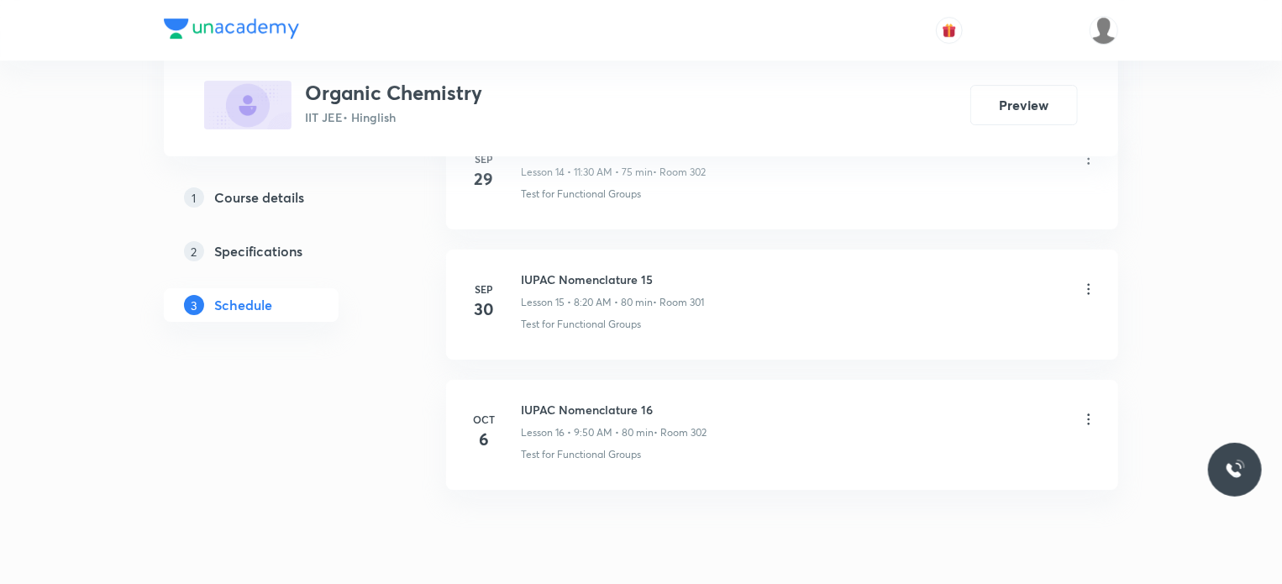
scroll to position [2839, 0]
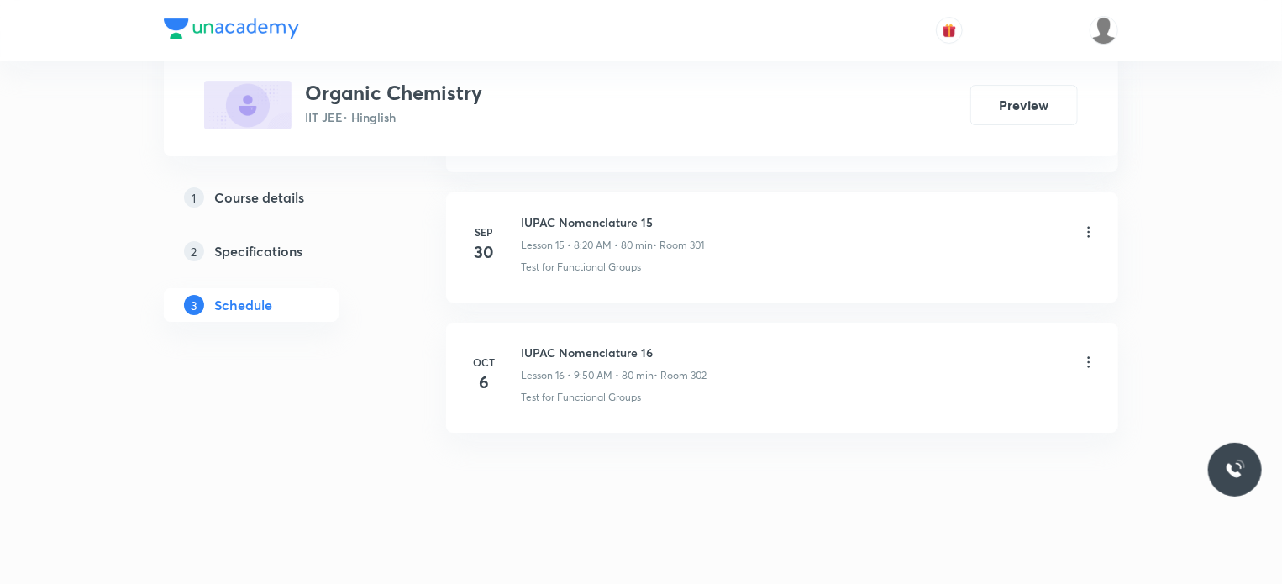
click at [589, 344] on h6 "IUPAC Nomenclature 16" at bounding box center [614, 353] width 186 height 18
copy h6 "IUPAC Nomenclature 16"
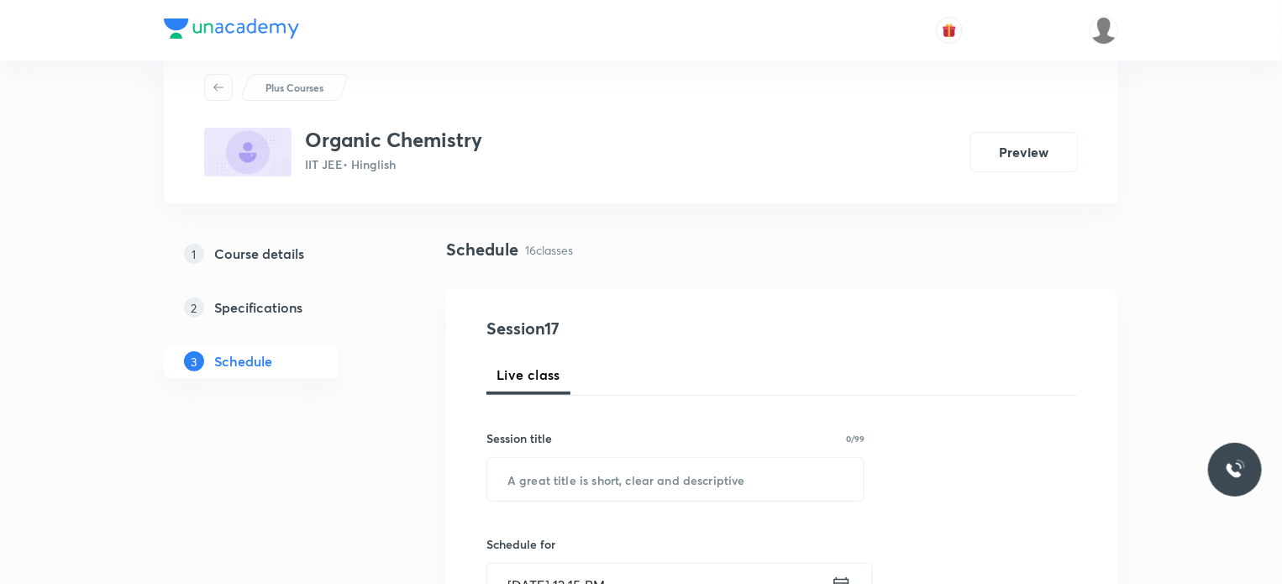
scroll to position [84, 0]
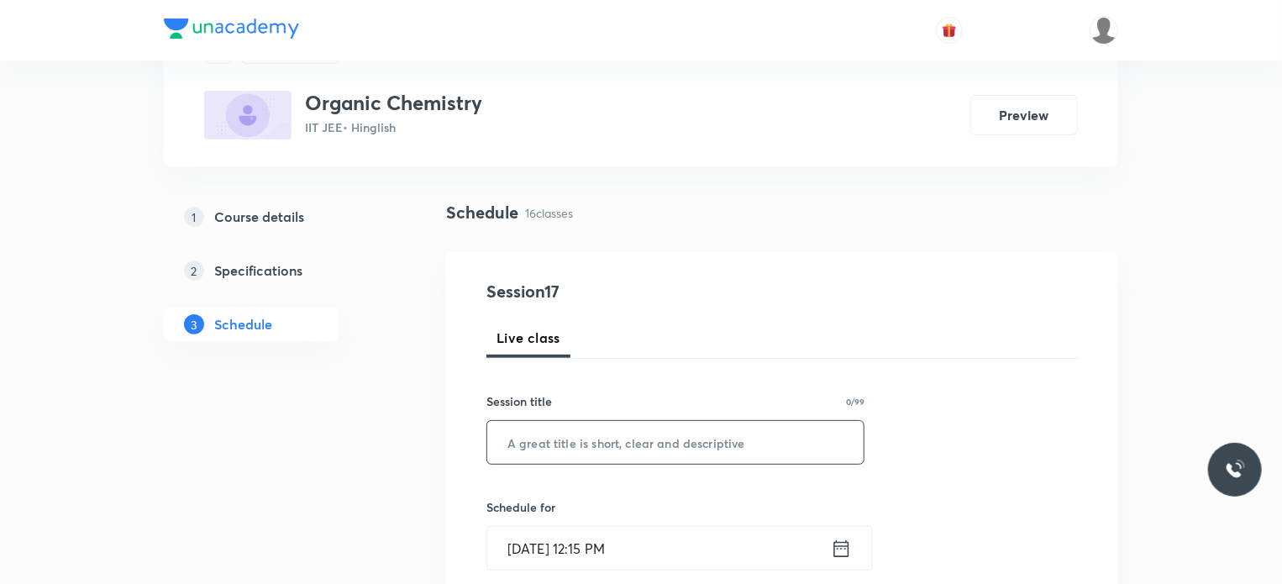
click at [675, 433] on input "text" at bounding box center [675, 442] width 376 height 43
paste input "IUPAC Nomenclature 16"
type input "IUPAC Nomenclature 17"
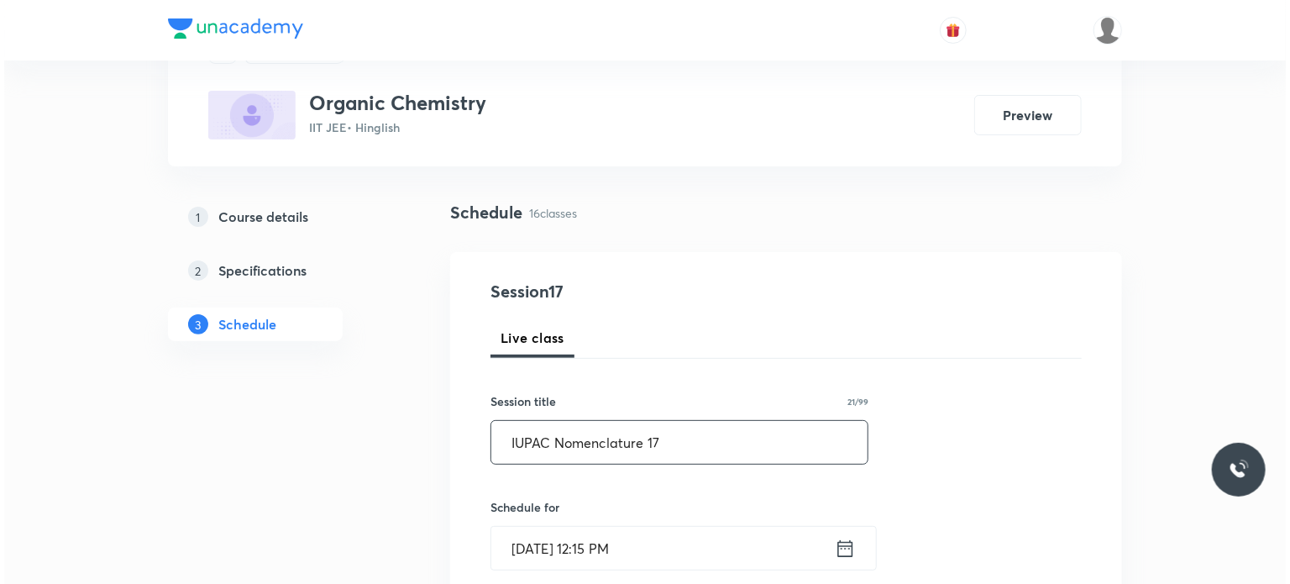
scroll to position [252, 0]
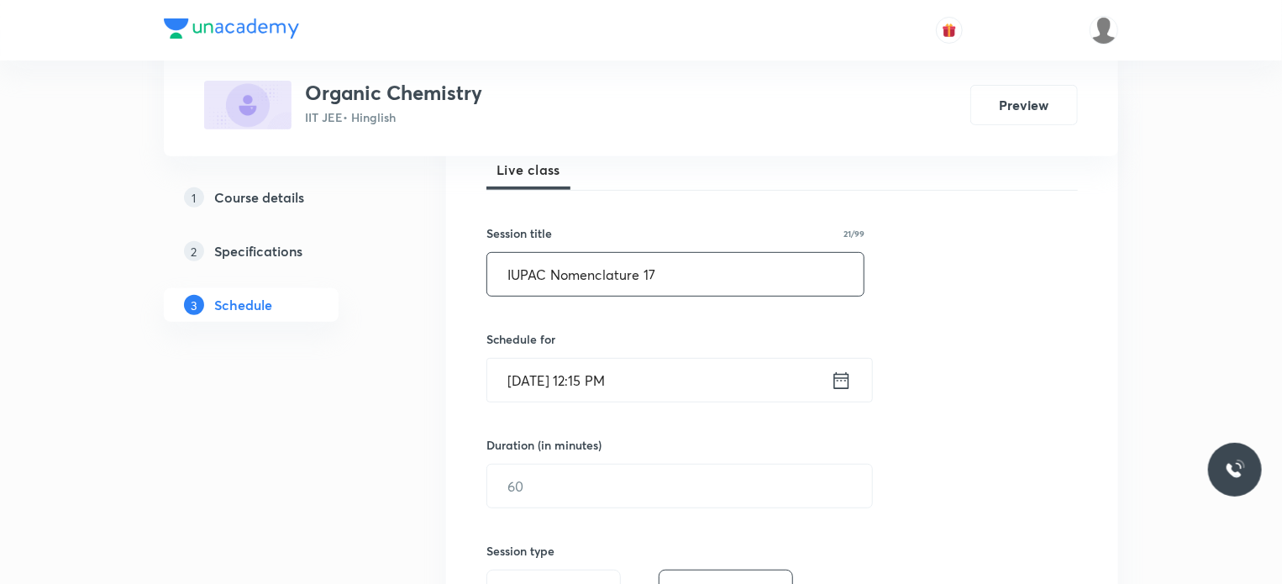
click at [605, 375] on input "Oct 7, 2025, 12:15 PM" at bounding box center [659, 380] width 344 height 43
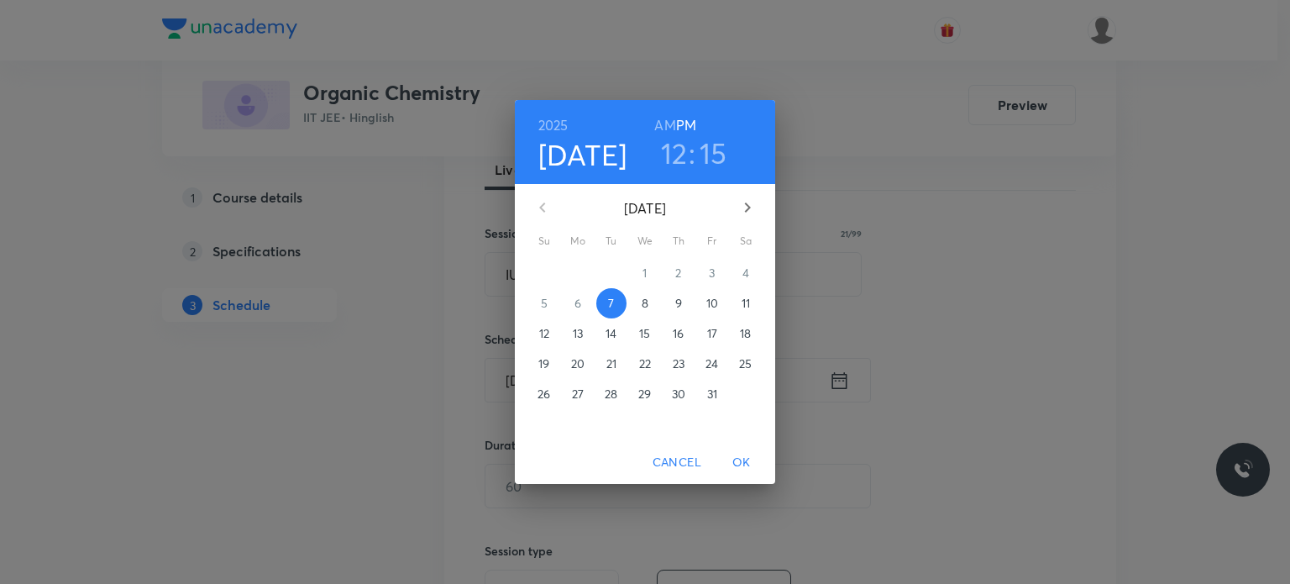
click at [637, 297] on span "8" at bounding box center [645, 303] width 30 height 17
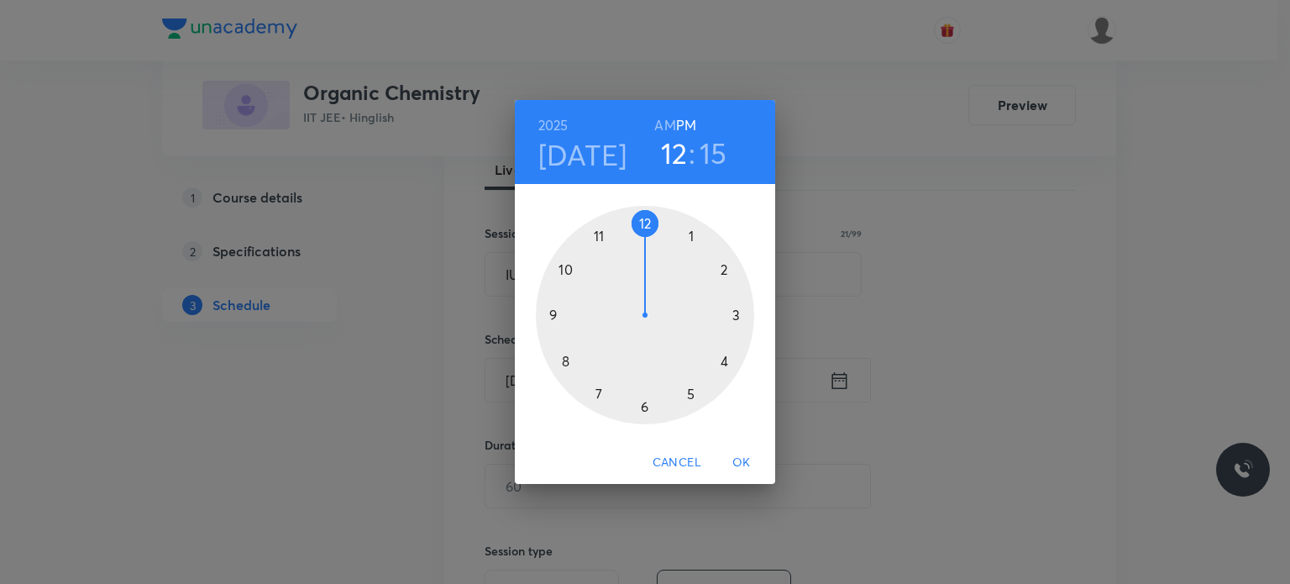
click at [709, 146] on h3 "15" at bounding box center [714, 152] width 28 height 35
drag, startPoint x: 662, startPoint y: 315, endPoint x: 600, endPoint y: 229, distance: 105.8
click at [600, 229] on div at bounding box center [645, 315] width 218 height 218
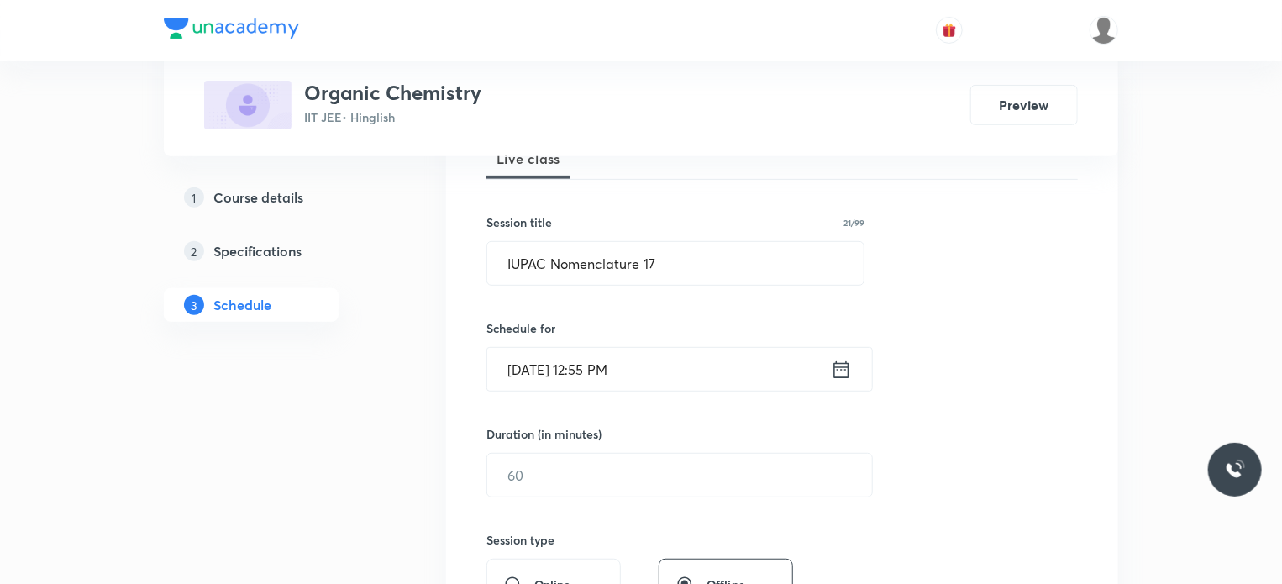
scroll to position [420, 0]
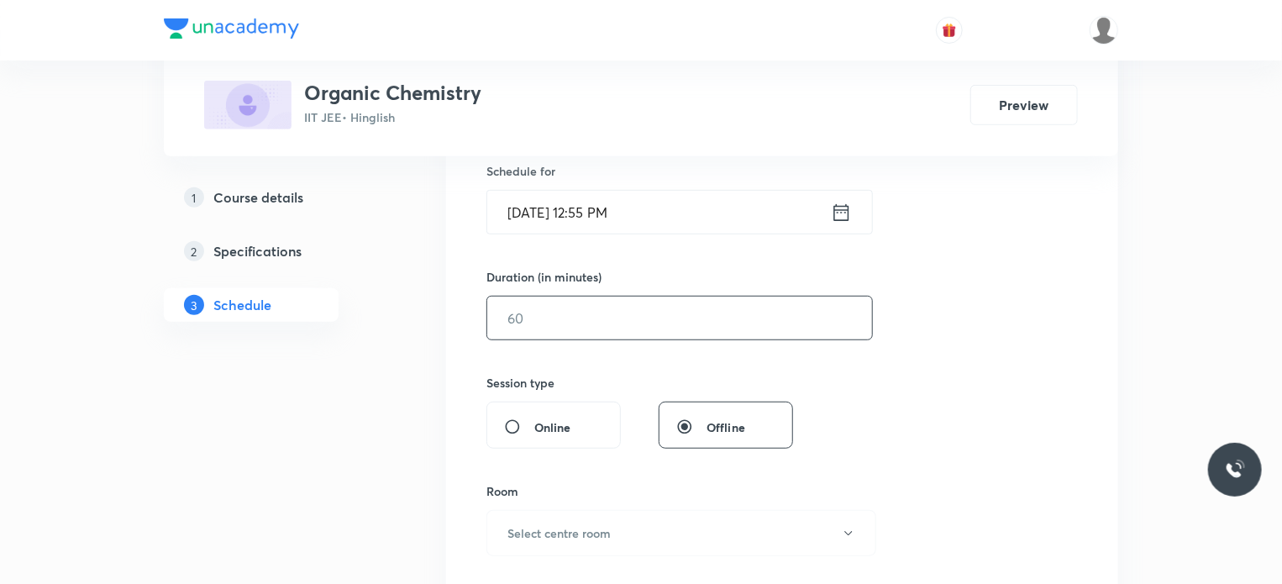
click at [538, 302] on input "text" at bounding box center [679, 317] width 385 height 43
type input "8"
type input "0"
type input "75"
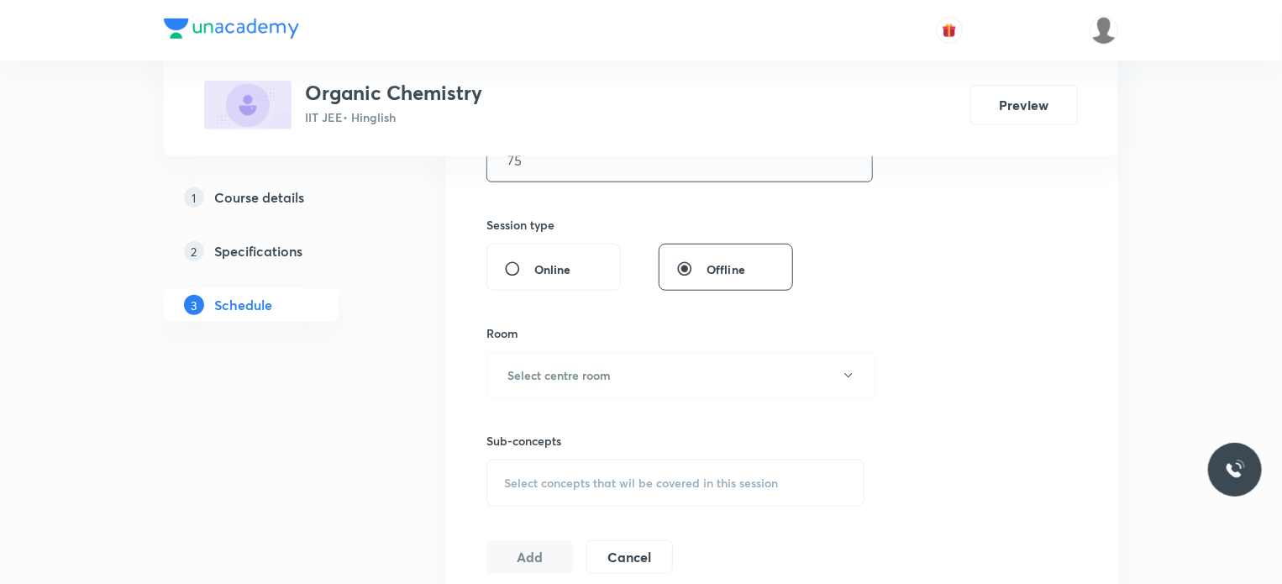
scroll to position [672, 0]
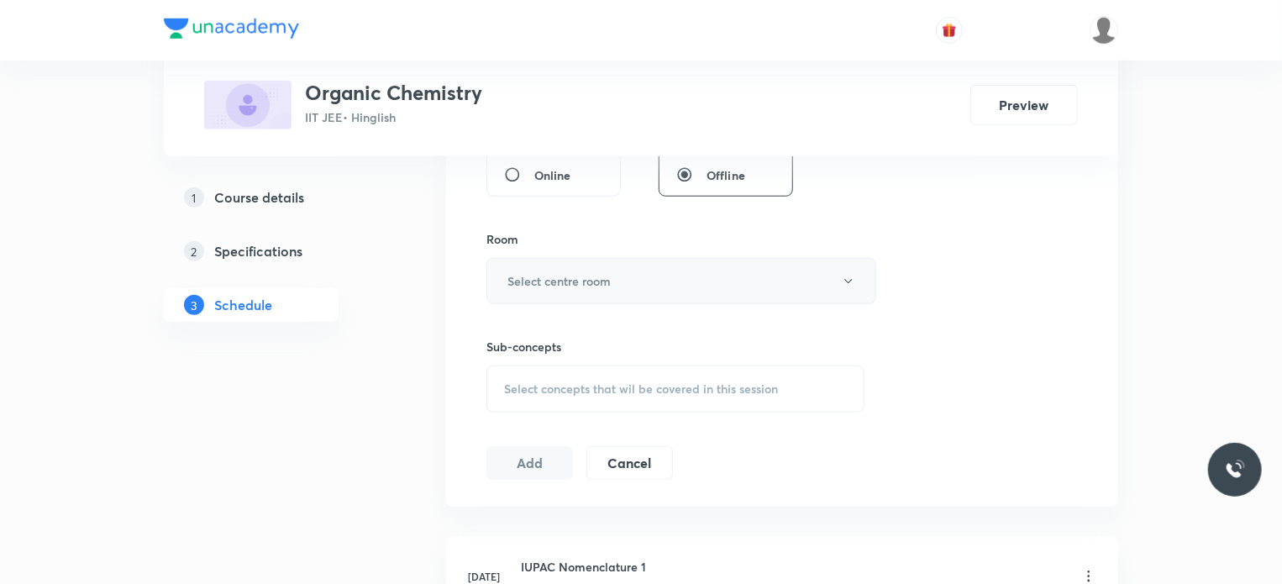
click at [548, 268] on button "Select centre room" at bounding box center [681, 281] width 390 height 46
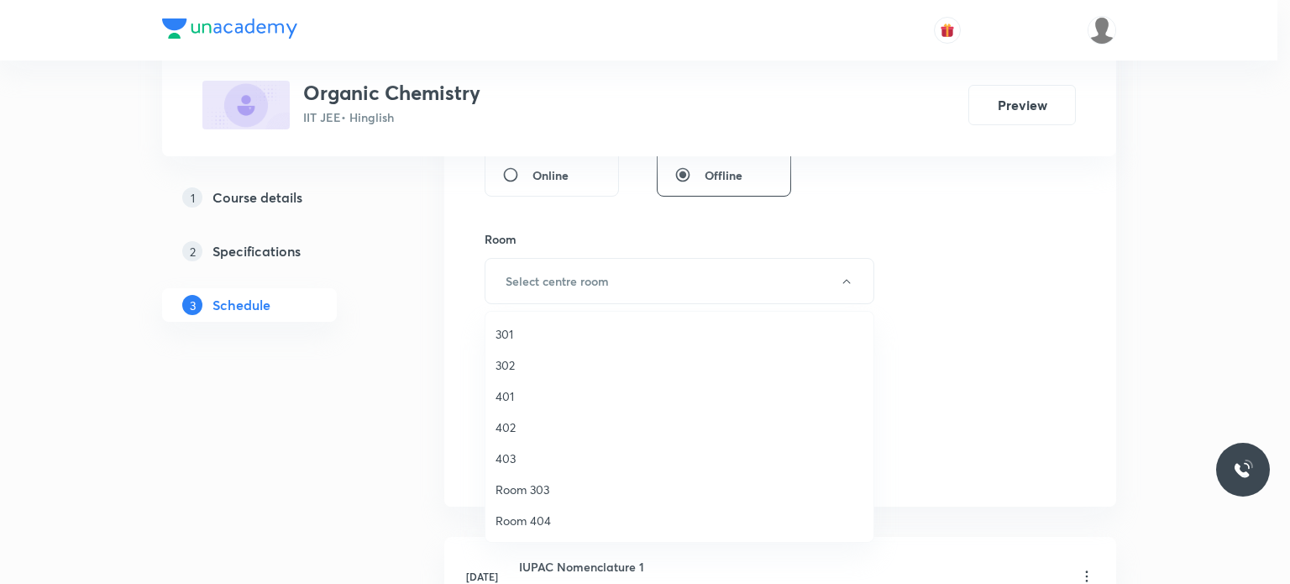
click at [571, 325] on li "301" at bounding box center [679, 333] width 388 height 31
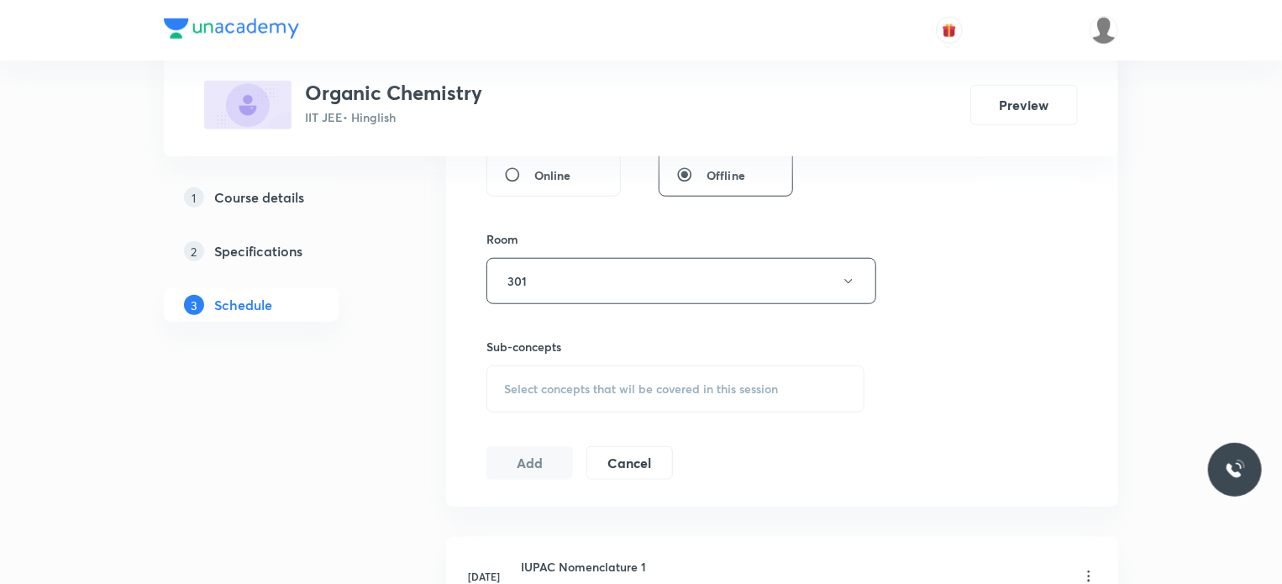
click at [590, 365] on div "Select concepts that wil be covered in this session" at bounding box center [675, 388] width 378 height 47
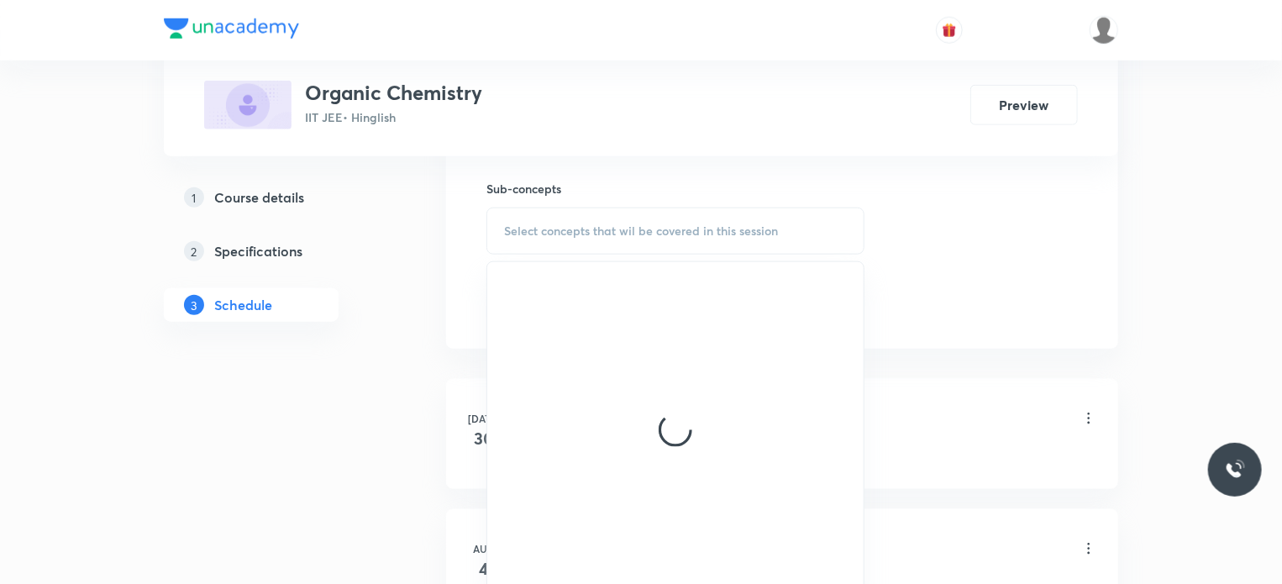
scroll to position [840, 0]
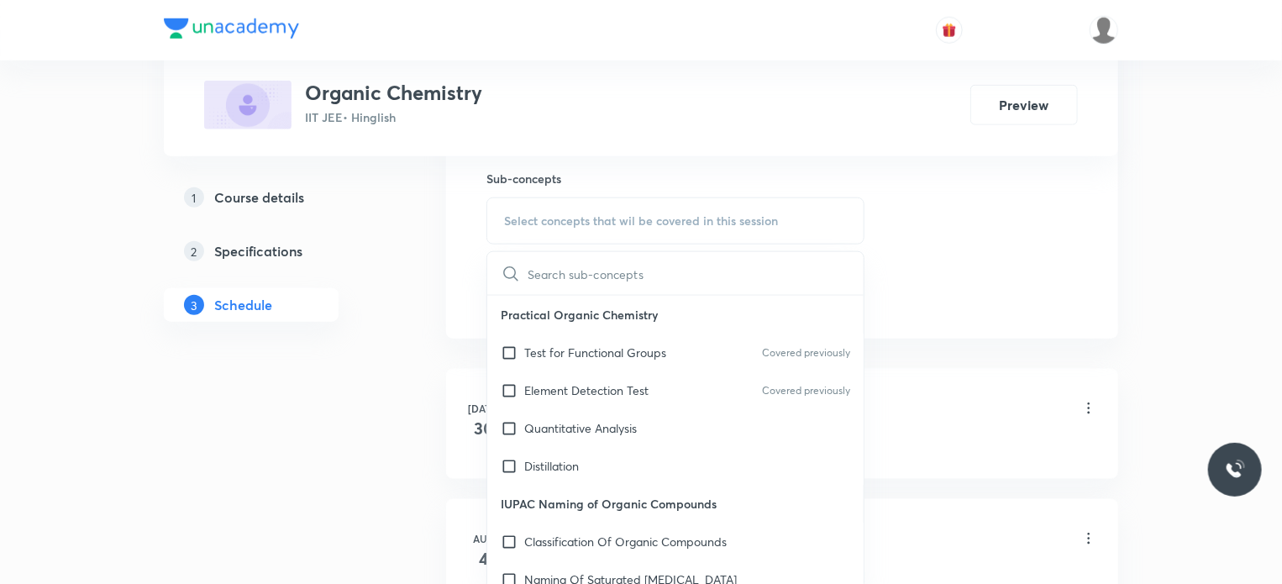
click at [601, 368] on div "Test for Functional Groups Covered previously" at bounding box center [675, 352] width 376 height 38
checkbox input "true"
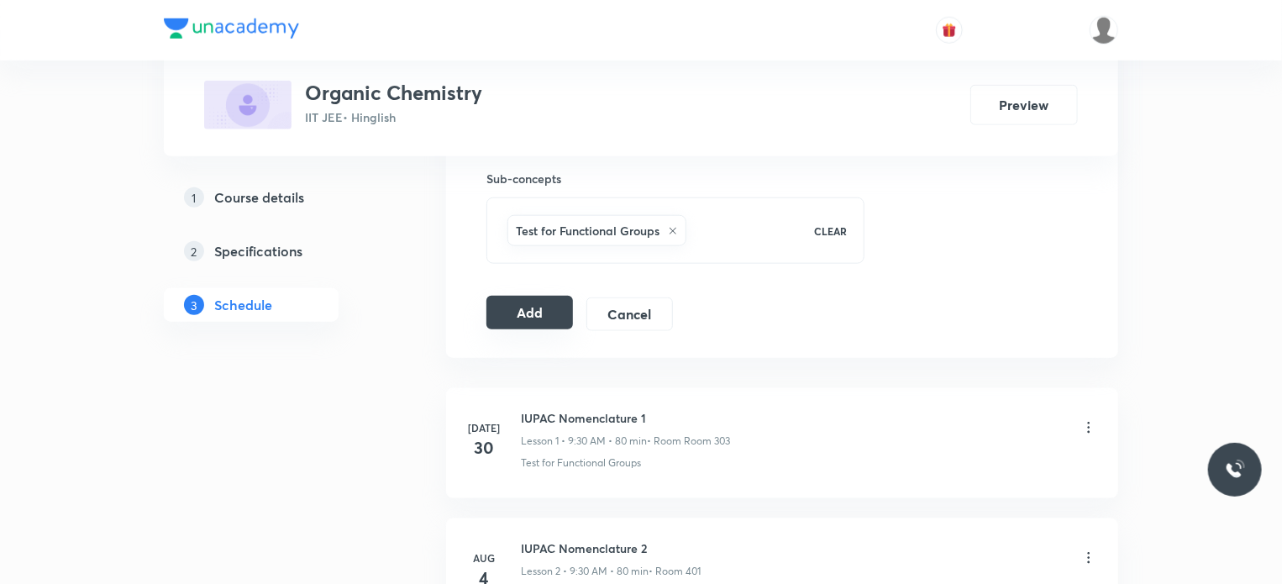
click at [553, 304] on button "Add" at bounding box center [529, 313] width 87 height 34
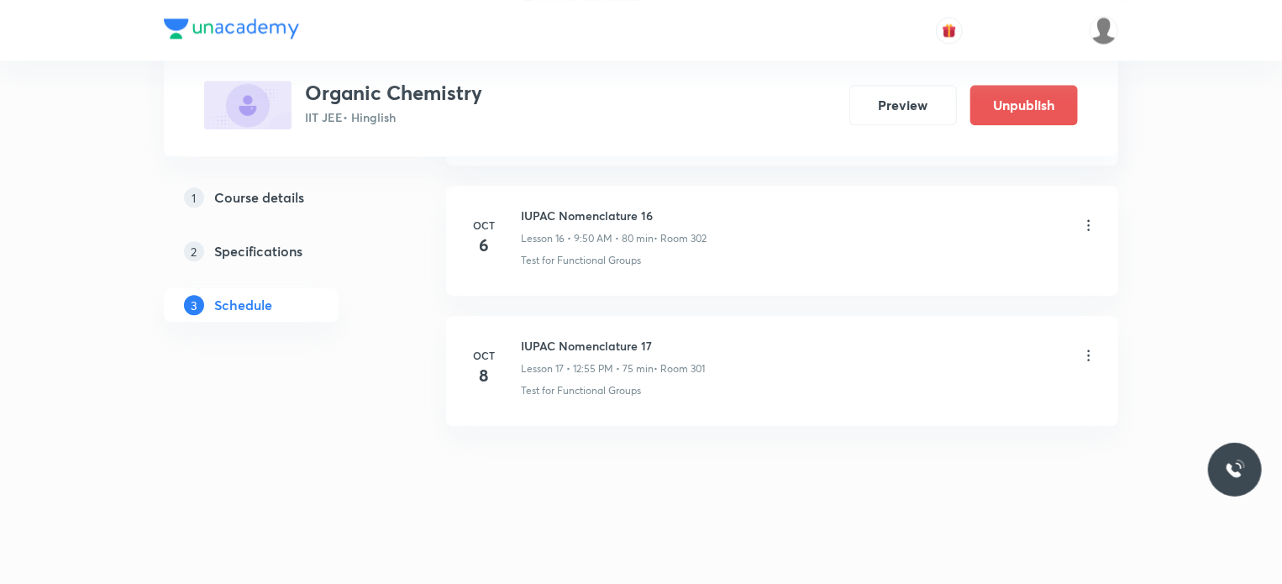
scroll to position [2026, 0]
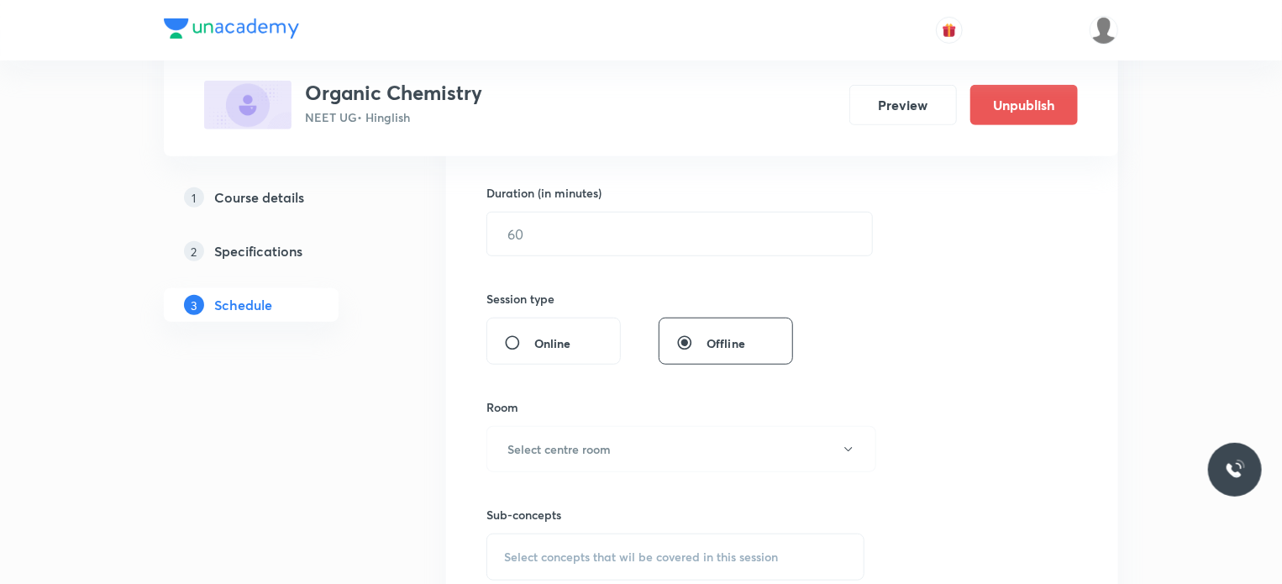
scroll to position [7253, 0]
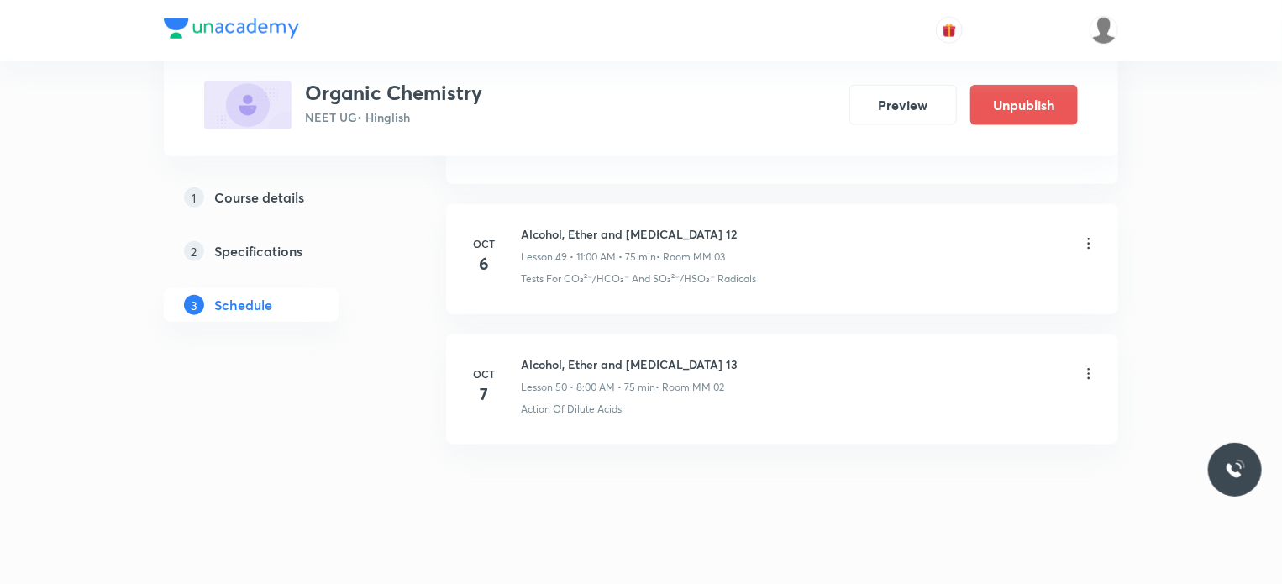
click at [586, 355] on h6 "Alcohol, Ether and [MEDICAL_DATA] 13" at bounding box center [629, 364] width 217 height 18
copy h6 "Alcohol, Ether and [MEDICAL_DATA] 13"
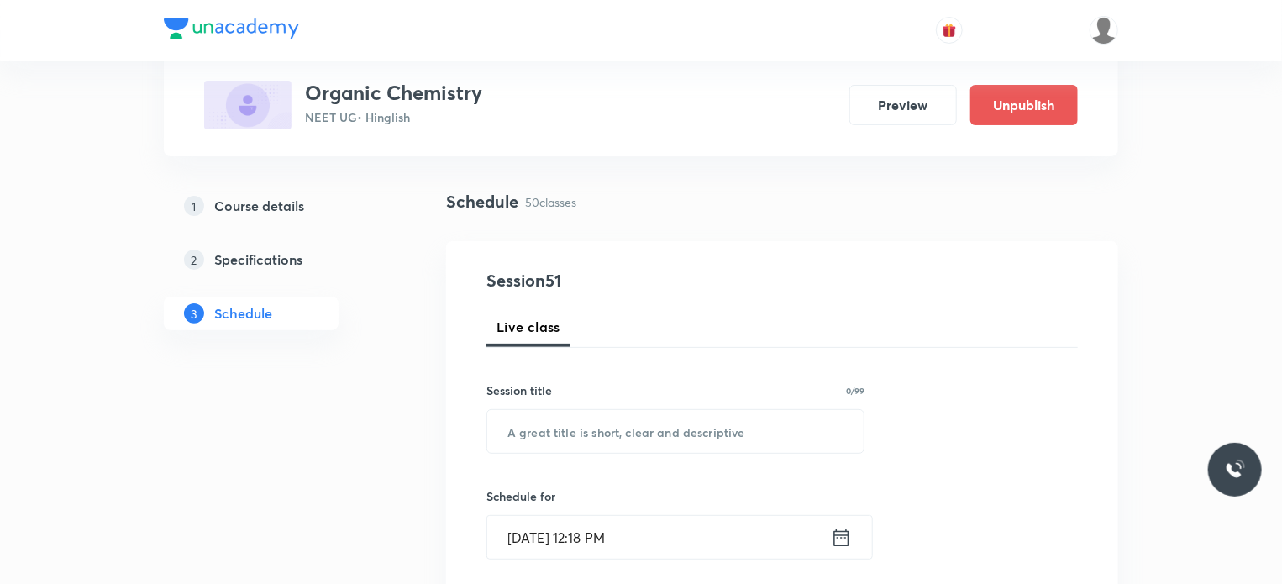
scroll to position [168, 0]
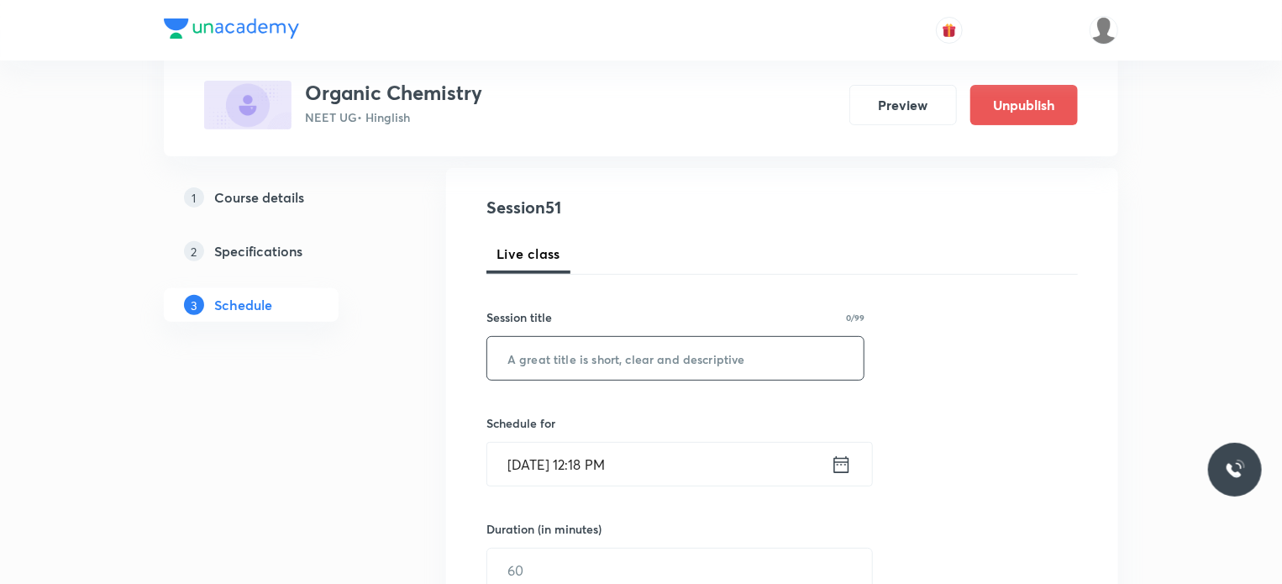
click at [588, 351] on input "text" at bounding box center [675, 358] width 376 height 43
paste input "Alcohol, Ether and Phenol 13"
type input "Alcohol, Ether and Phenol 14"
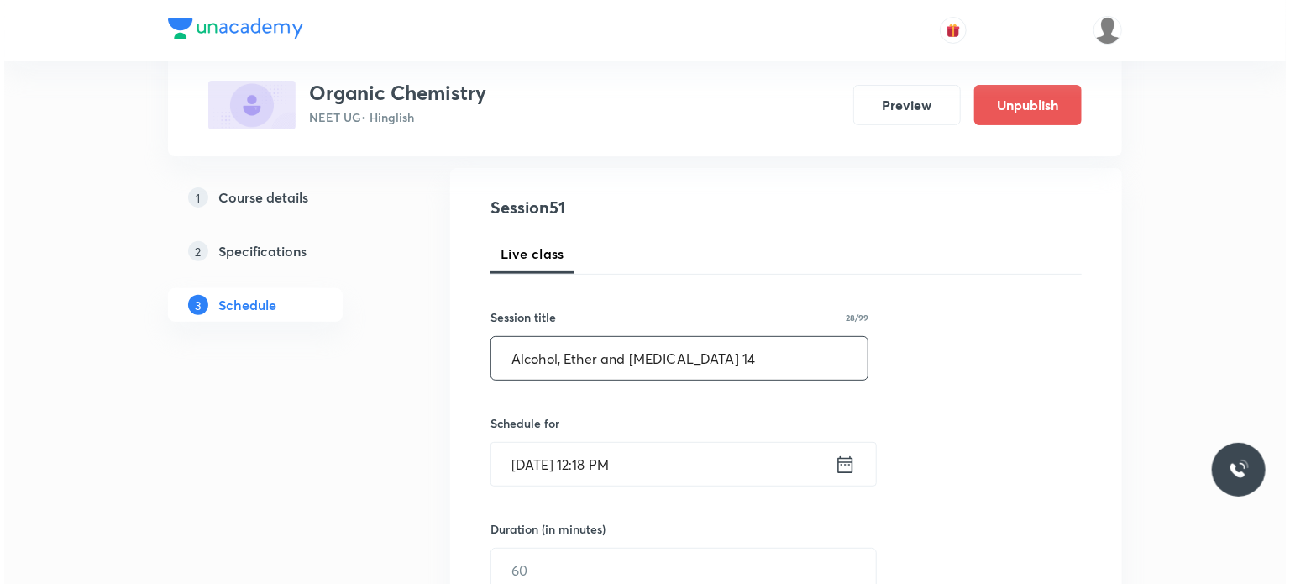
scroll to position [252, 0]
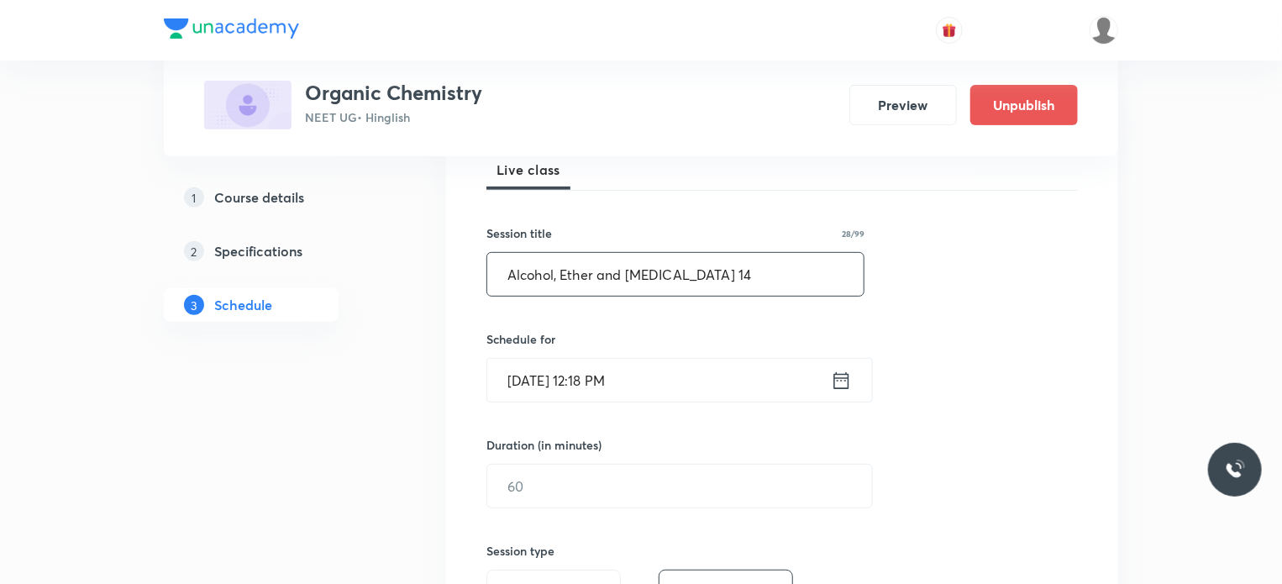
click at [600, 393] on input "[DATE] 12:18 PM" at bounding box center [659, 380] width 344 height 43
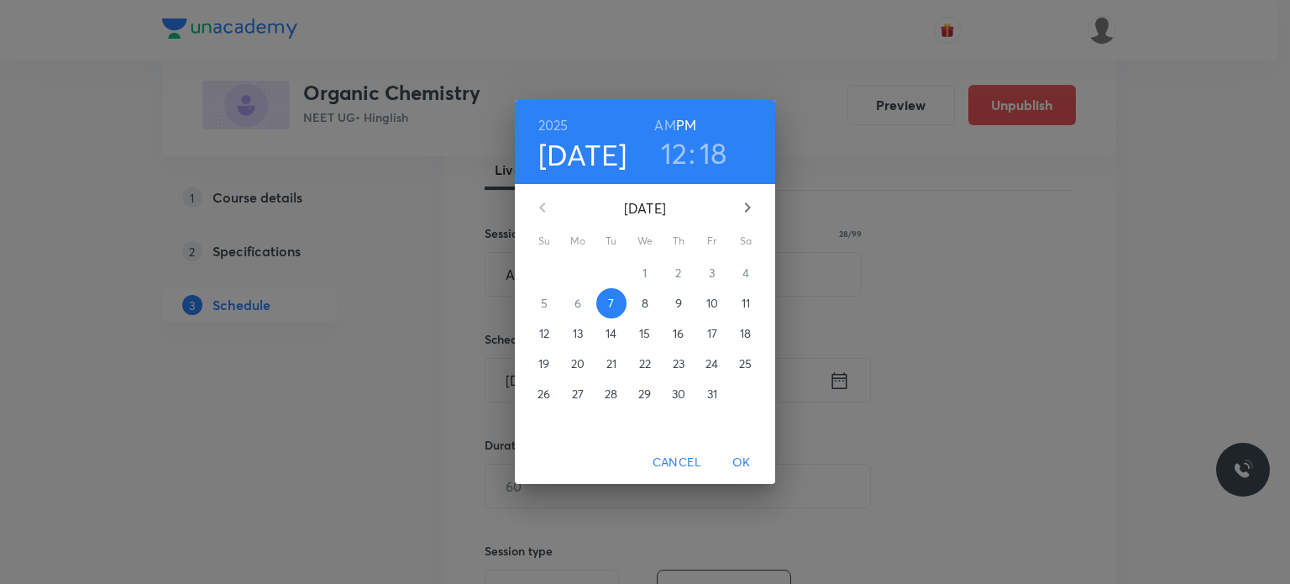
click at [637, 300] on span "8" at bounding box center [645, 303] width 30 height 17
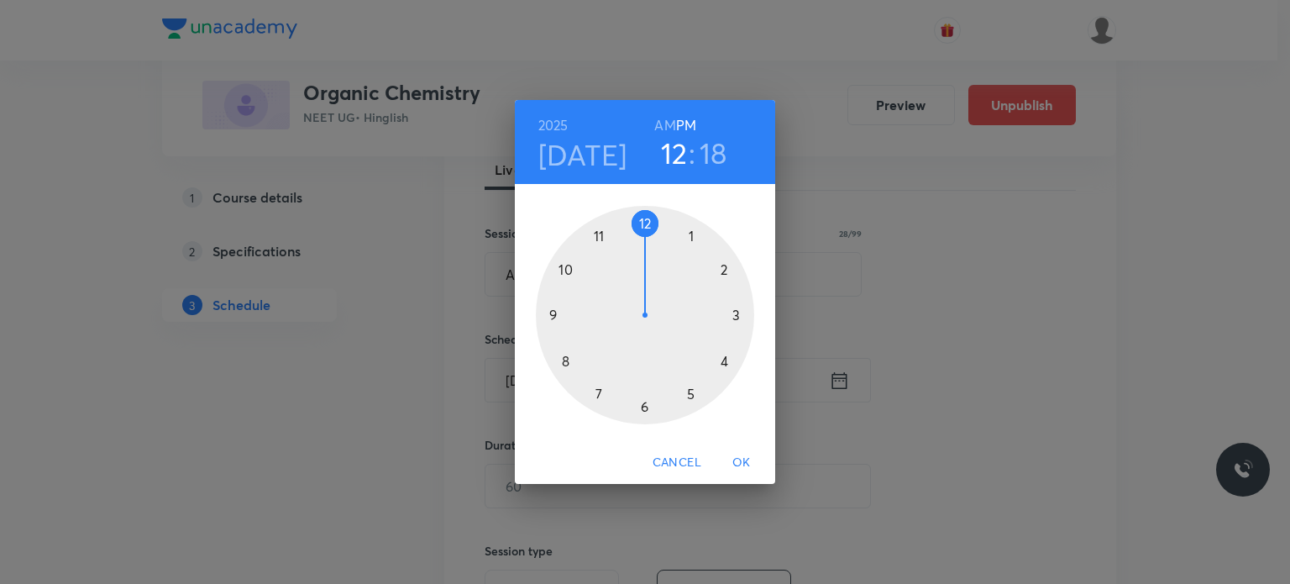
click at [669, 113] on h6 "AM" at bounding box center [664, 125] width 21 height 24
drag, startPoint x: 619, startPoint y: 220, endPoint x: 564, endPoint y: 351, distance: 141.9
click at [564, 351] on div "1 2 3 4 5 6 7 8 9 10 11 12" at bounding box center [645, 312] width 260 height 256
click at [644, 230] on div at bounding box center [645, 315] width 218 height 218
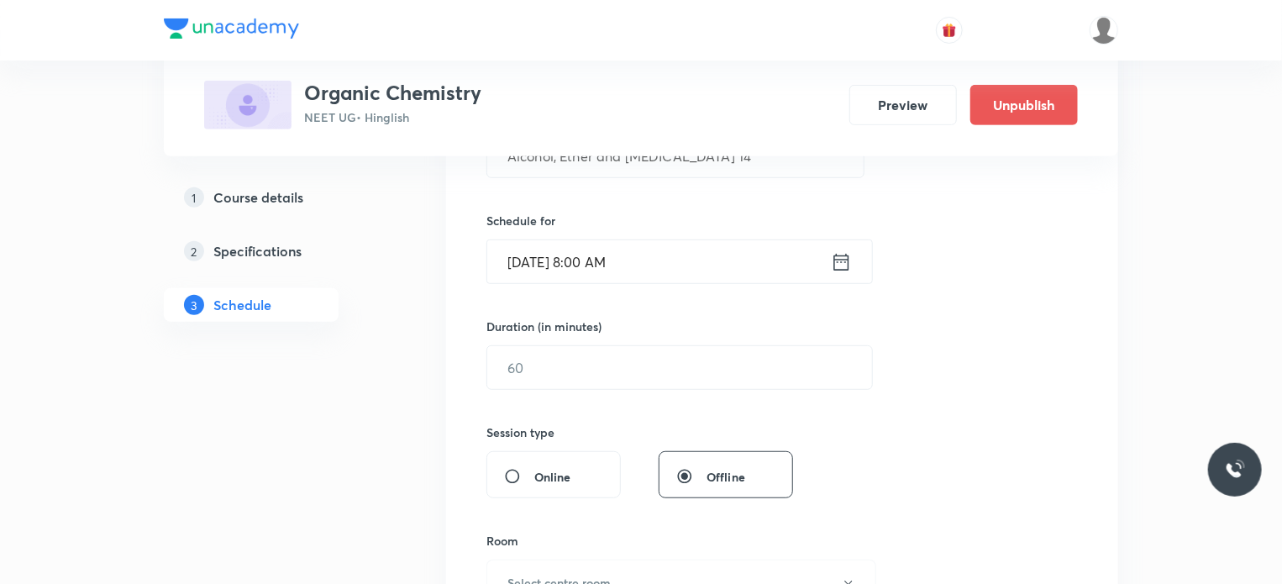
scroll to position [420, 0]
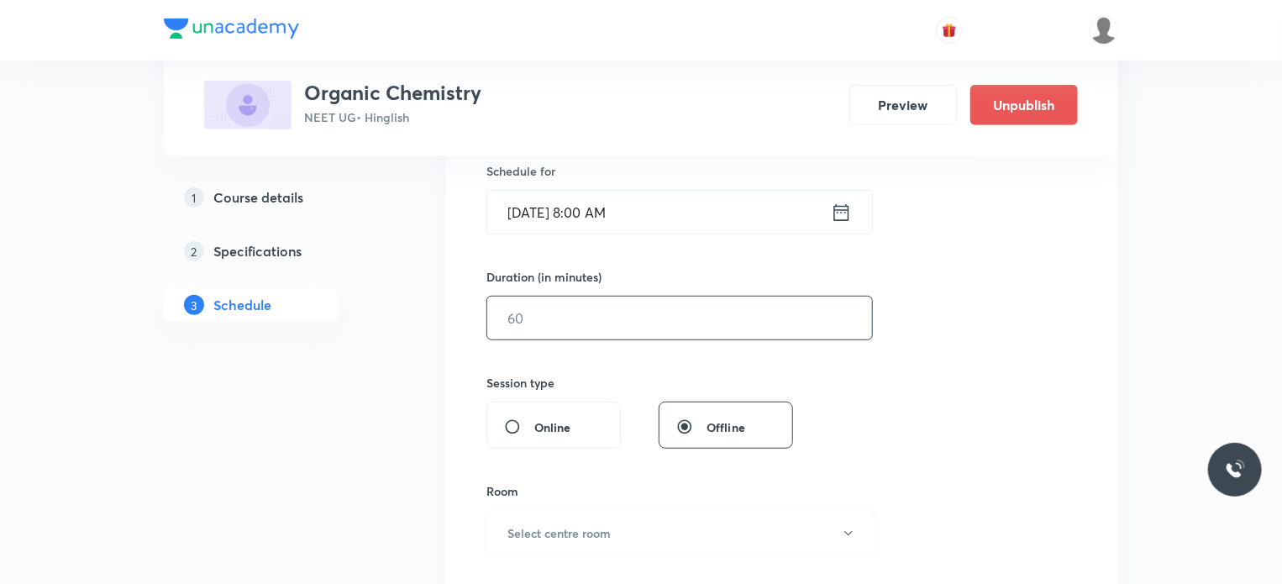
click at [606, 315] on input "text" at bounding box center [679, 317] width 385 height 43
type input "8"
type input "0"
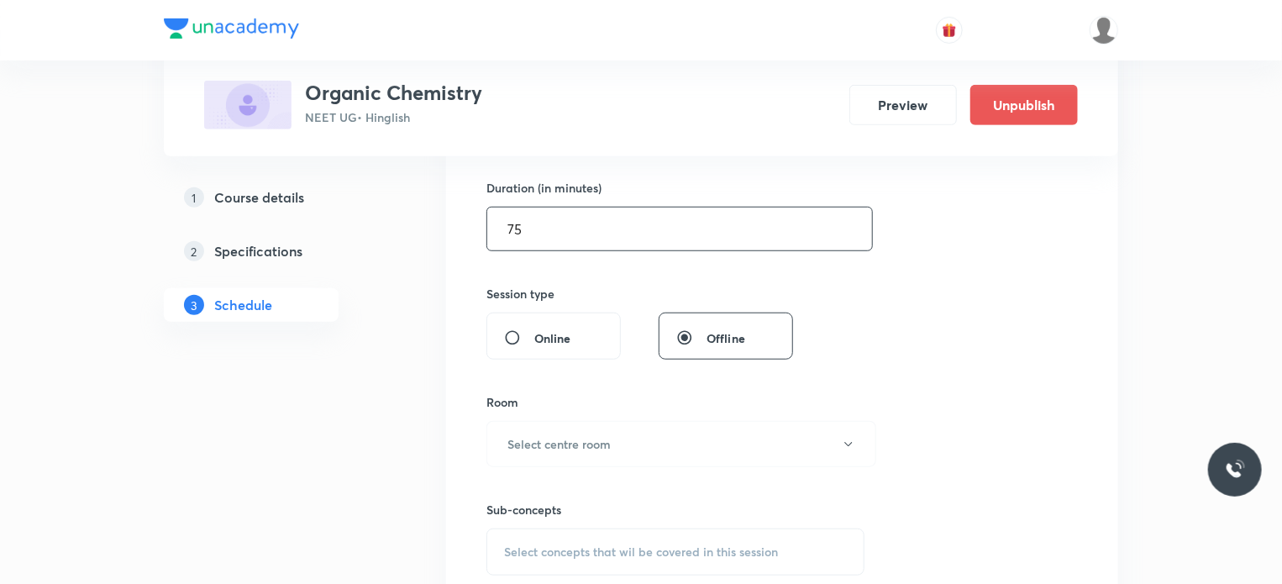
scroll to position [672, 0]
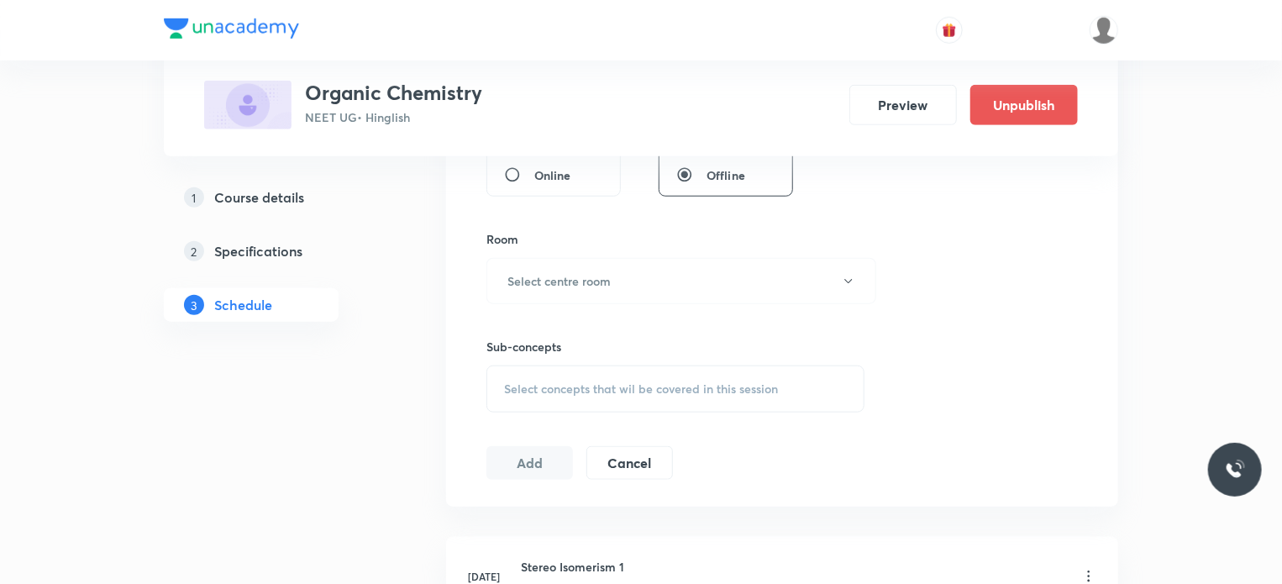
type input "75"
click at [595, 304] on div "Sub-concepts Select concepts that wil be covered in this session" at bounding box center [675, 358] width 378 height 108
click at [591, 261] on button "Select centre room" at bounding box center [681, 281] width 390 height 46
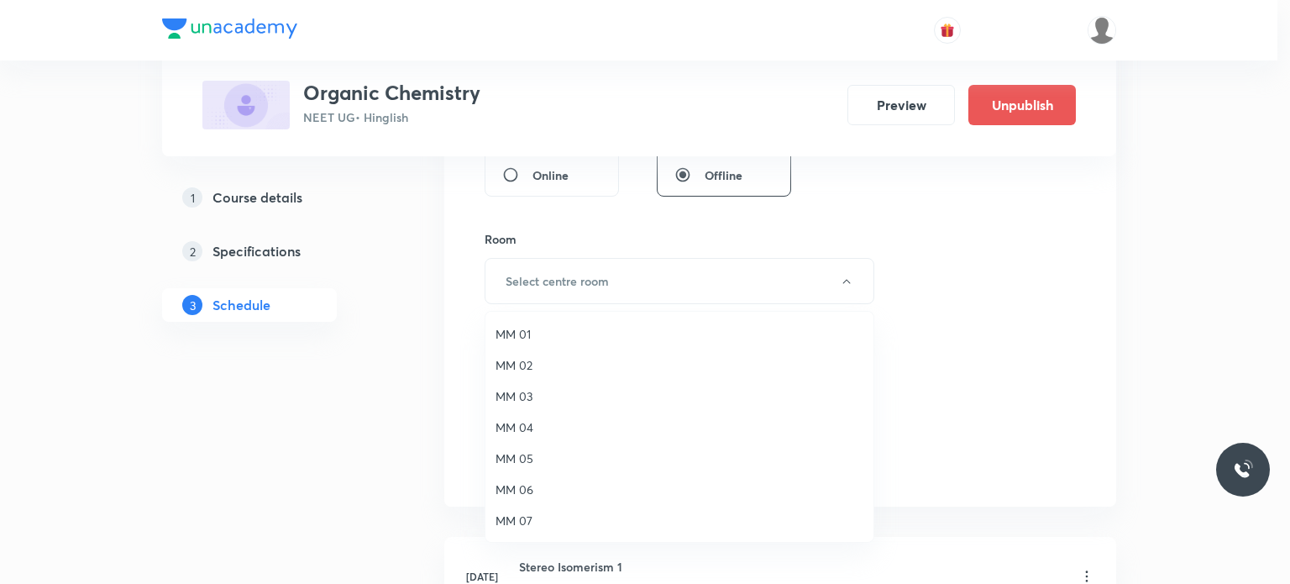
click at [594, 320] on li "MM 01" at bounding box center [679, 333] width 388 height 31
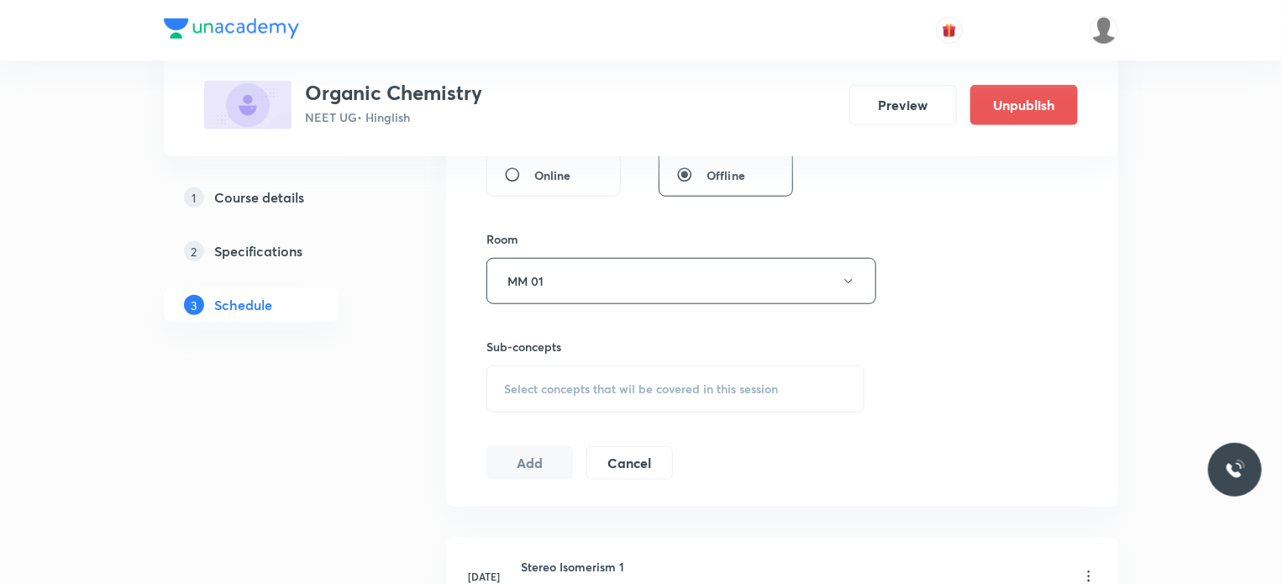
click at [618, 365] on div "Select concepts that wil be covered in this session" at bounding box center [675, 388] width 378 height 47
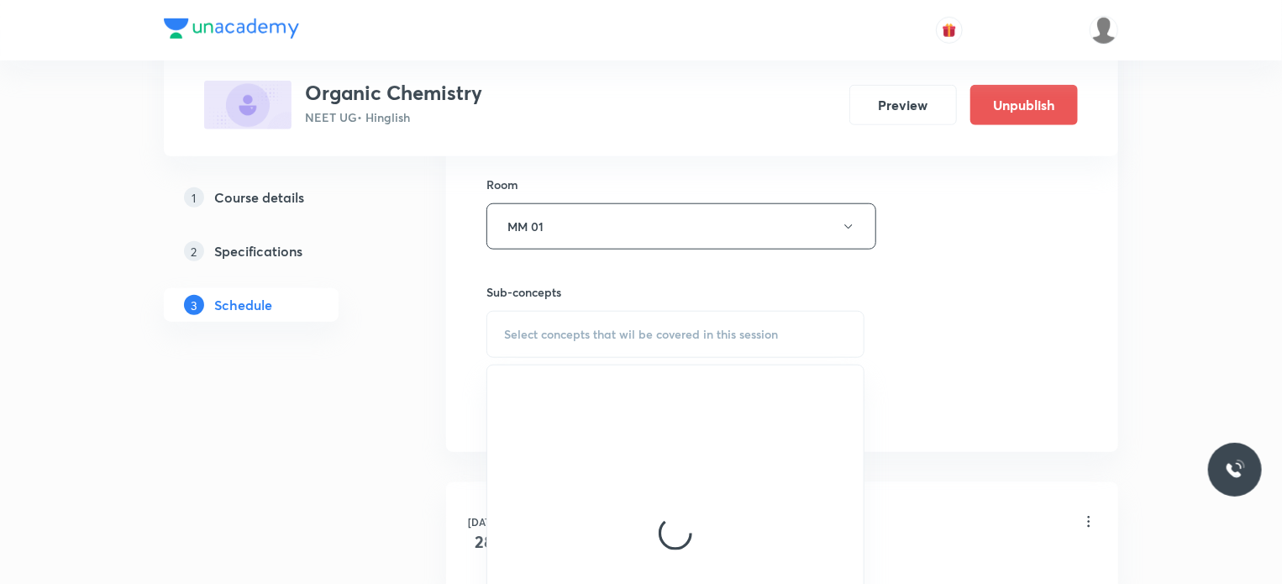
scroll to position [756, 0]
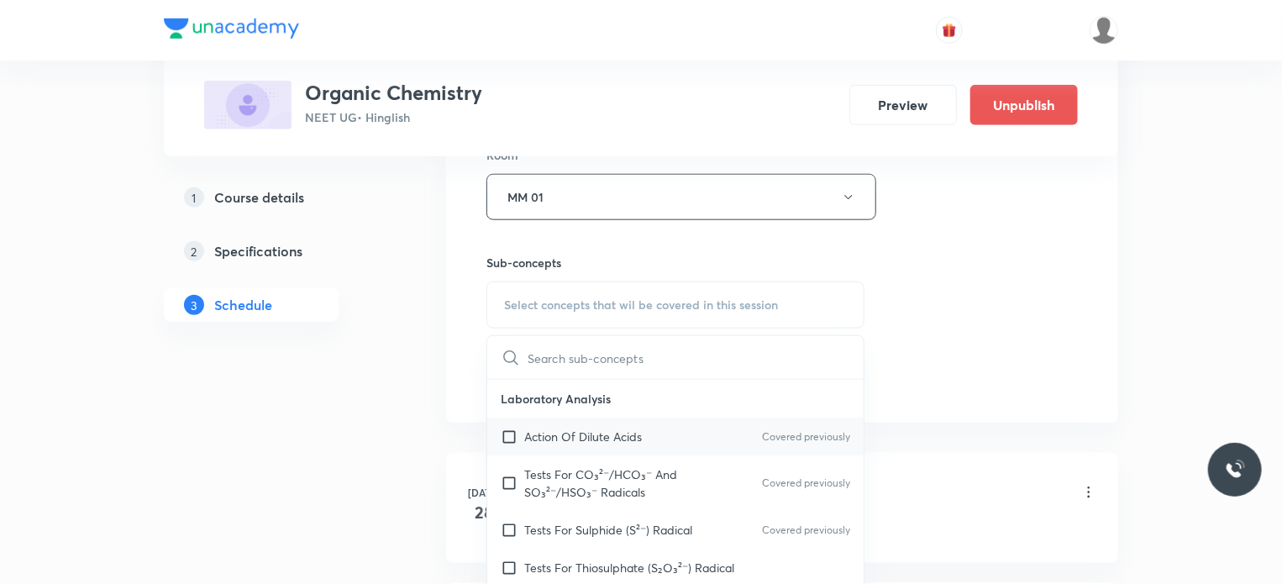
click at [675, 429] on div "Action Of Dilute Acids Covered previously" at bounding box center [675, 436] width 376 height 38
checkbox input "true"
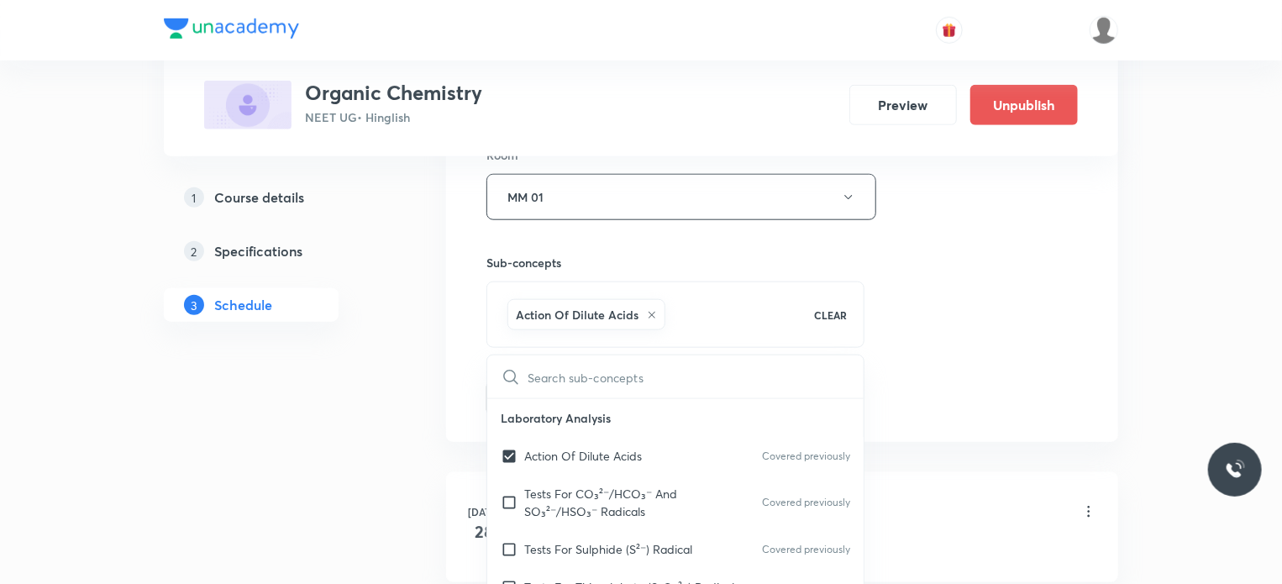
click at [957, 367] on div "Session 51 Live class Session title 28/99 Alcohol, Ether and Phenol 14 ​ Schedu…" at bounding box center [781, 11] width 591 height 808
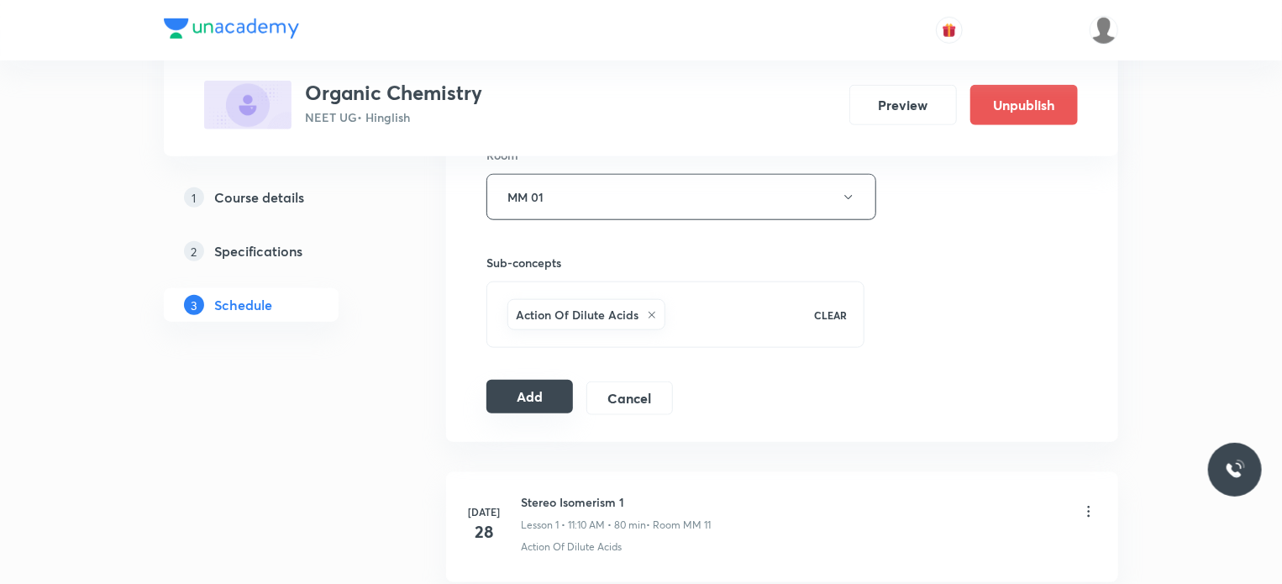
click at [517, 393] on button "Add" at bounding box center [529, 397] width 87 height 34
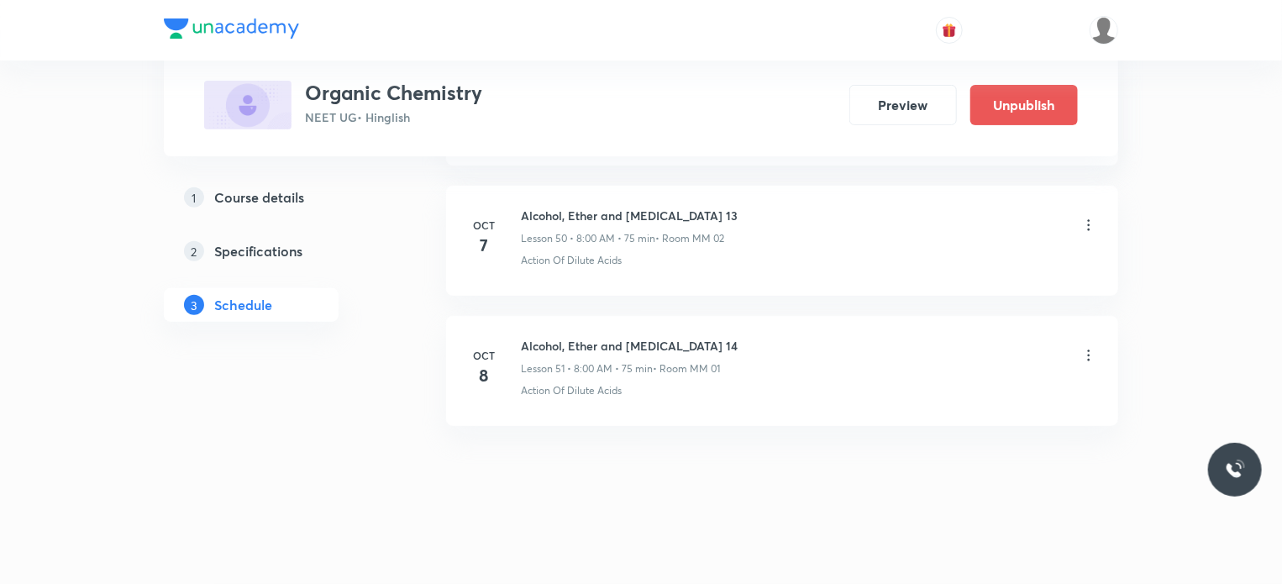
scroll to position [6440, 0]
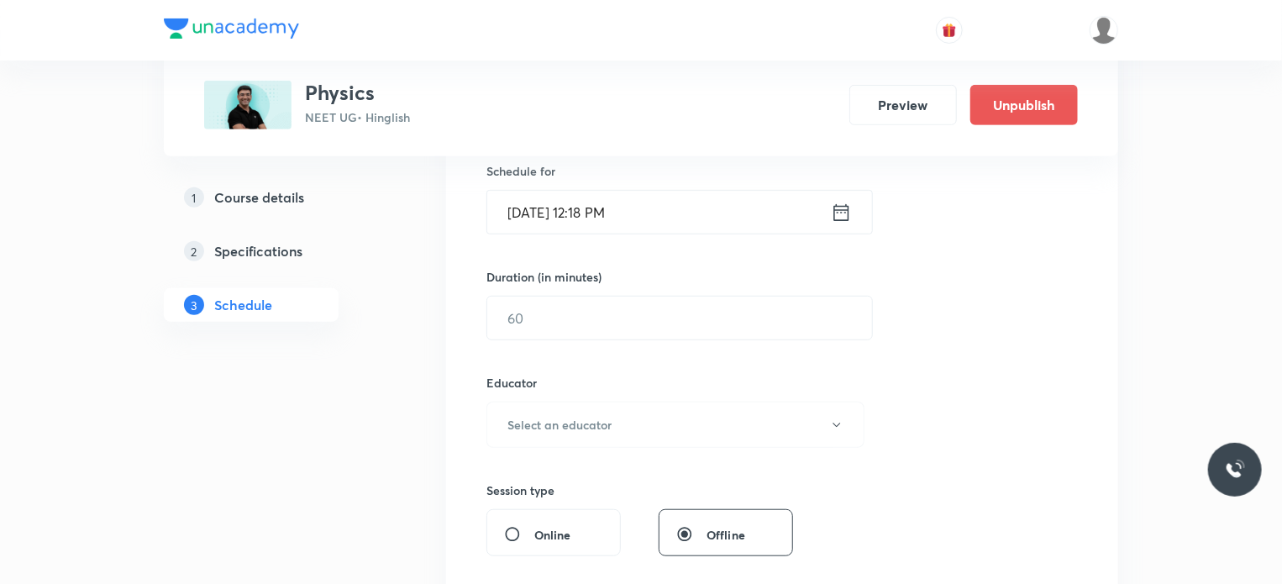
scroll to position [18007, 0]
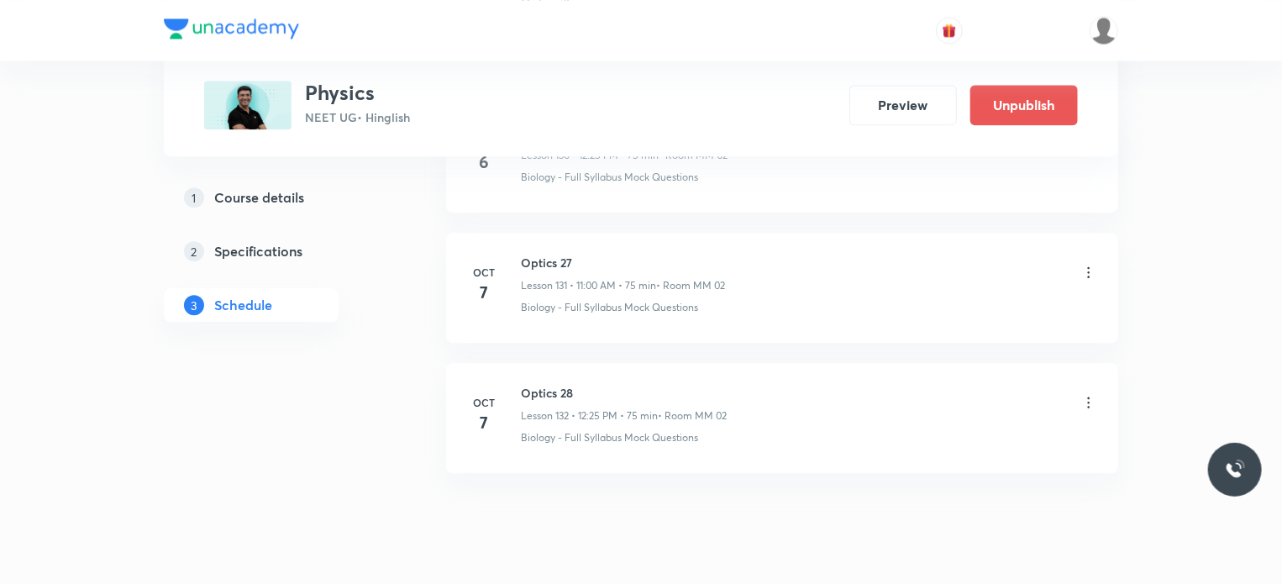
click at [564, 363] on li "[DATE] Optics 28 Lesson 132 • 12:25 PM • 75 min • Room MM 02 Biology - Full Syl…" at bounding box center [782, 418] width 672 height 110
copy h6 "Optics 28"
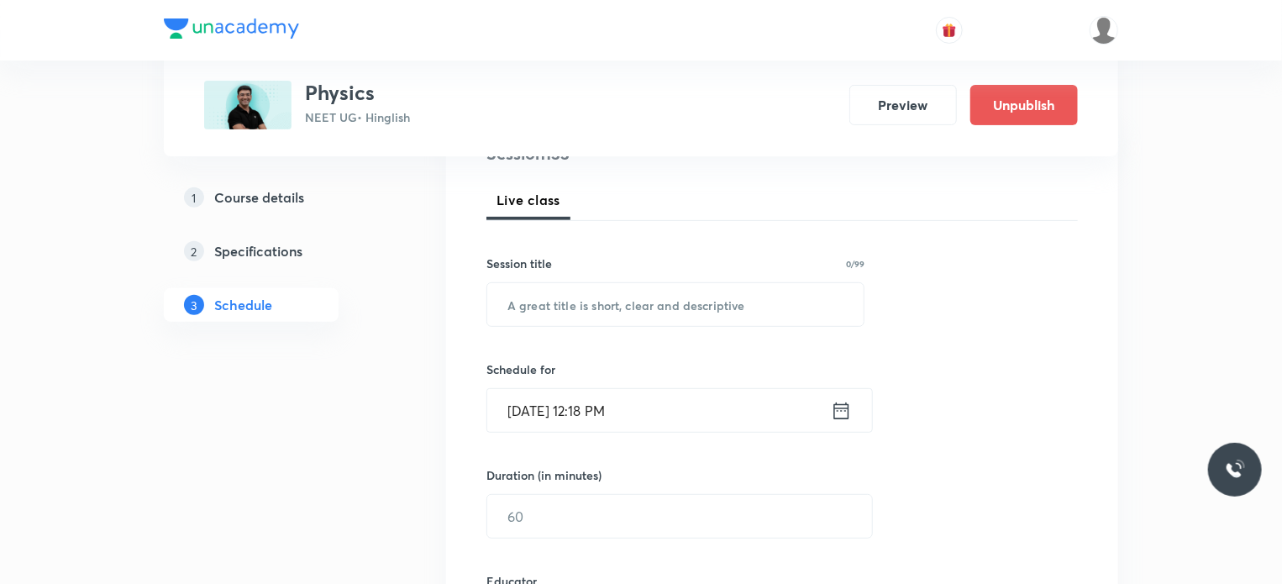
scroll to position [252, 0]
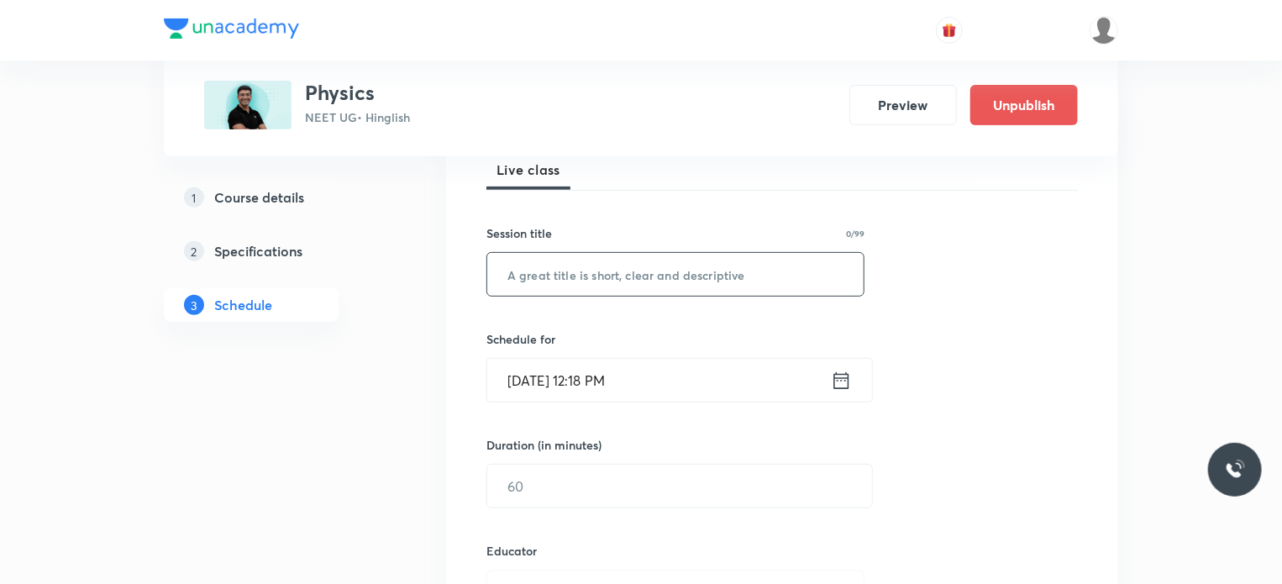
click at [682, 267] on input "text" at bounding box center [675, 274] width 376 height 43
paste input "Optics 28"
type input "Optics 29"
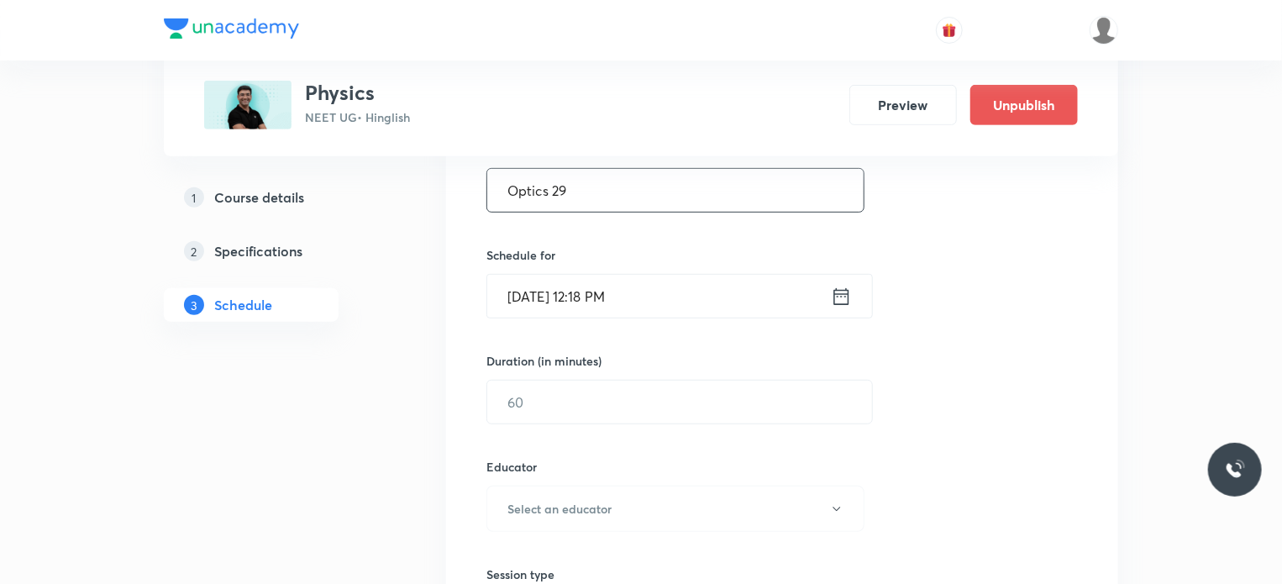
click at [662, 280] on input "[DATE] 12:18 PM" at bounding box center [659, 296] width 344 height 43
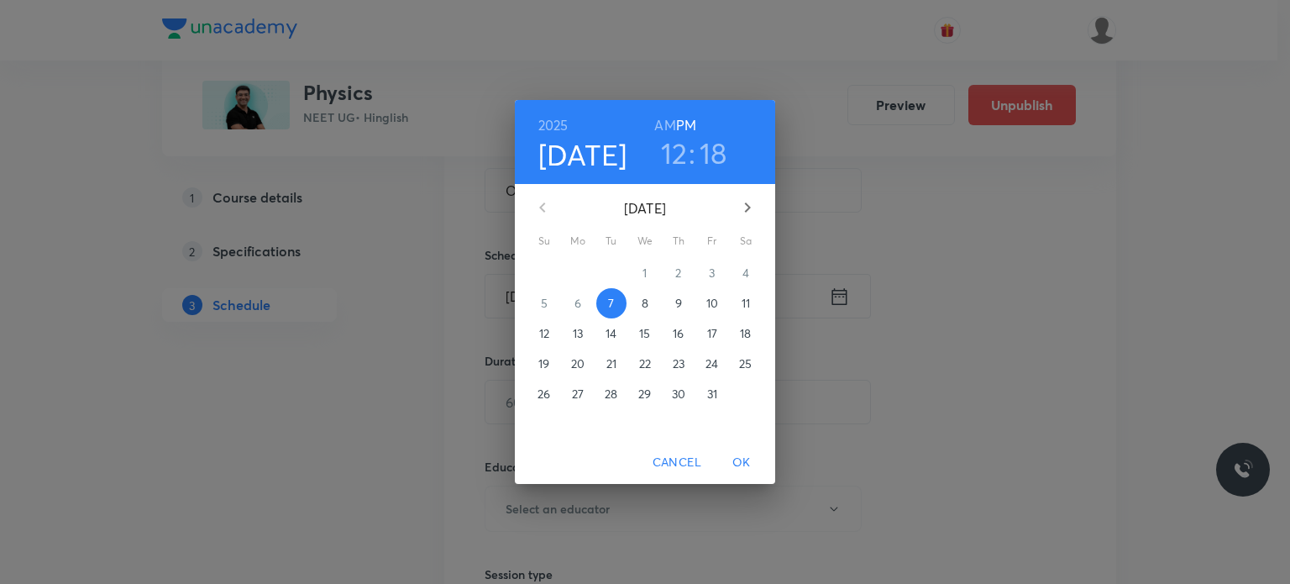
click at [652, 302] on span "8" at bounding box center [645, 303] width 30 height 17
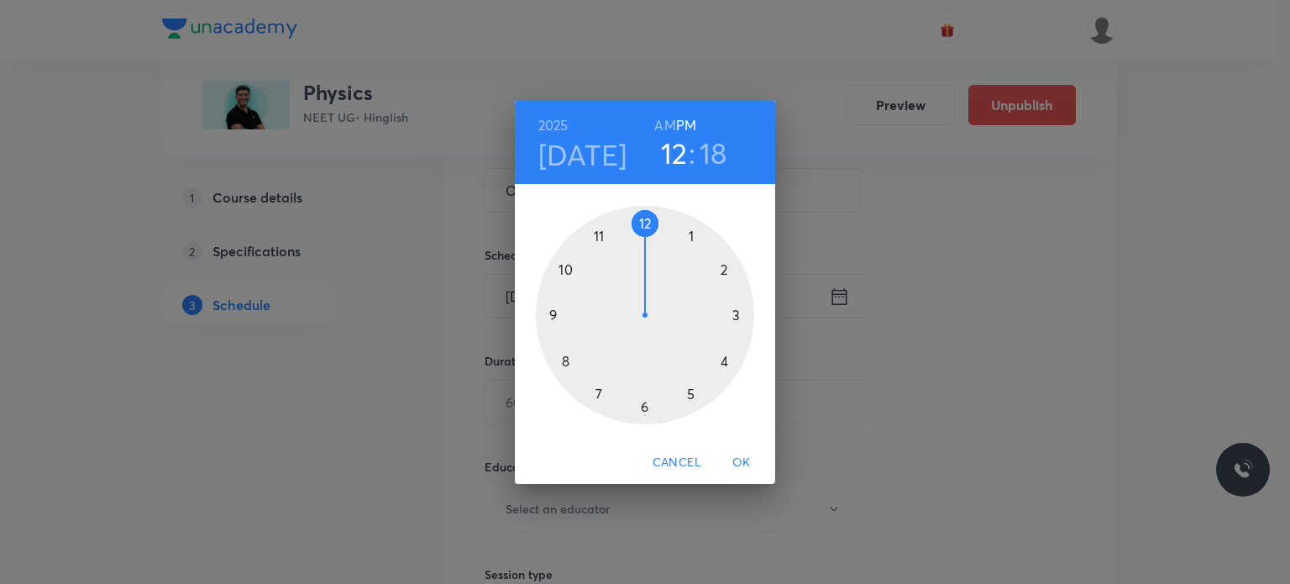
click at [655, 127] on h6 "AM" at bounding box center [664, 125] width 21 height 24
drag, startPoint x: 600, startPoint y: 273, endPoint x: 564, endPoint y: 338, distance: 73.7
click at [564, 338] on div at bounding box center [645, 315] width 218 height 218
click at [686, 149] on h3 "08" at bounding box center [674, 152] width 34 height 35
drag, startPoint x: 585, startPoint y: 279, endPoint x: 563, endPoint y: 306, distance: 34.6
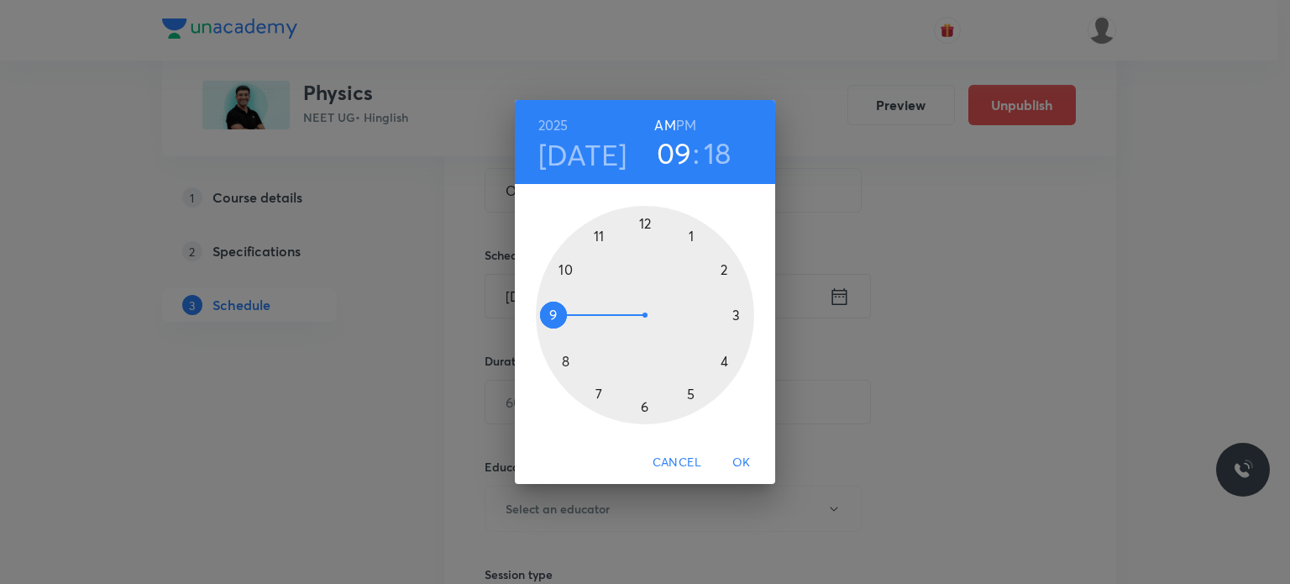
click at [563, 306] on div at bounding box center [645, 315] width 218 height 218
drag, startPoint x: 699, startPoint y: 353, endPoint x: 686, endPoint y: 388, distance: 37.5
click at [686, 388] on div at bounding box center [645, 315] width 218 height 218
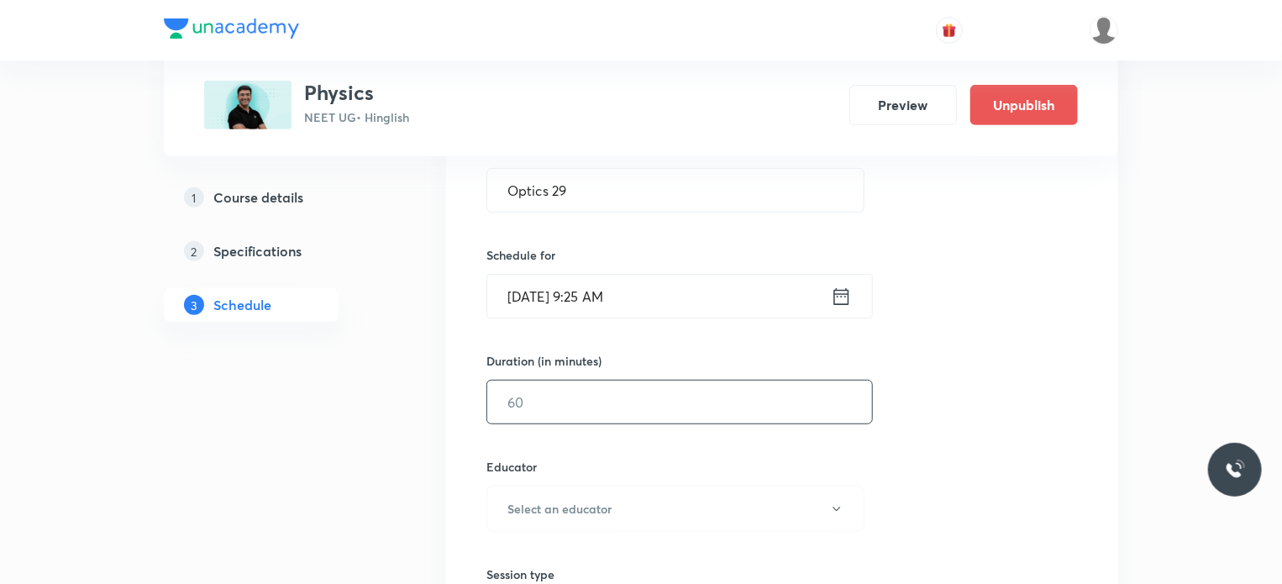
click at [571, 414] on input "text" at bounding box center [679, 401] width 385 height 43
type input "75"
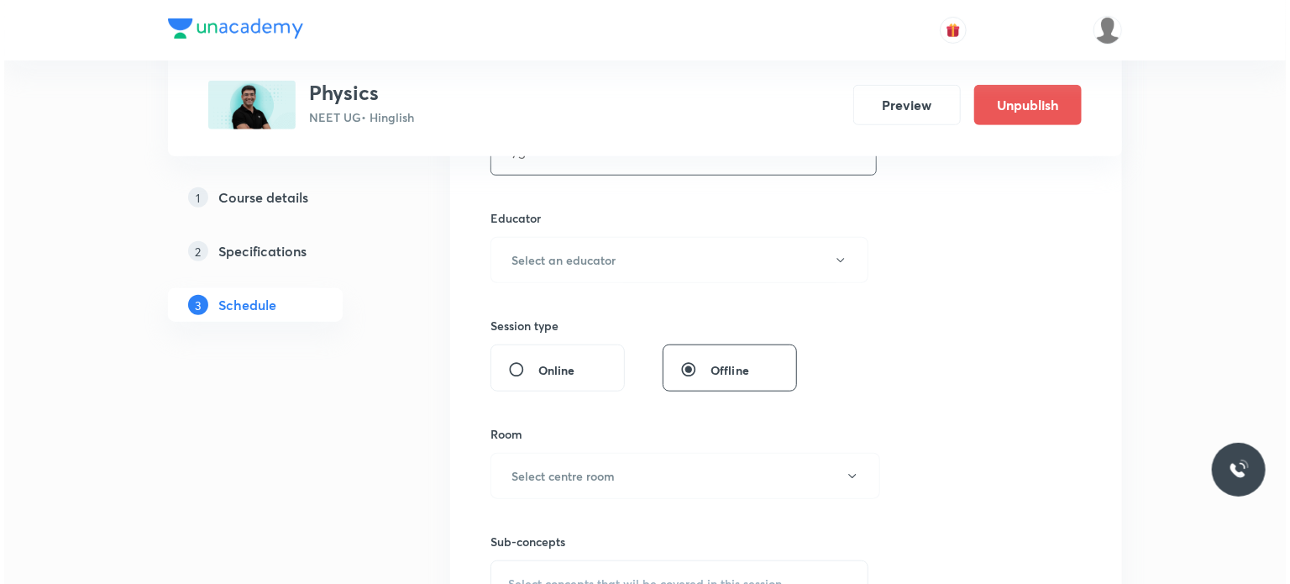
scroll to position [588, 0]
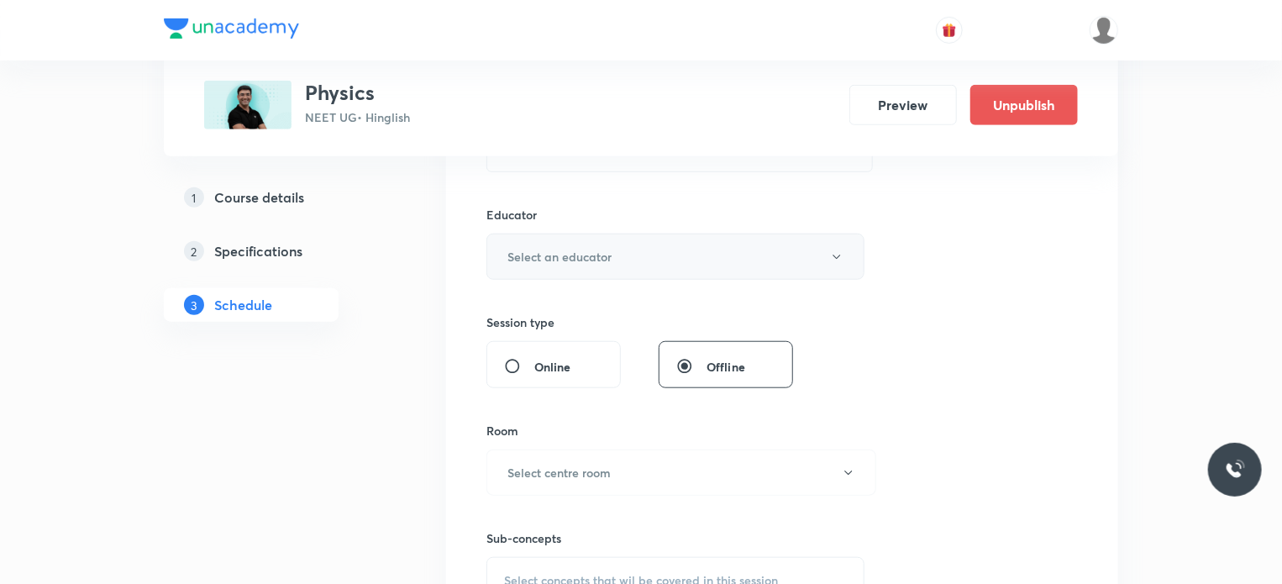
click at [547, 251] on h6 "Select an educator" at bounding box center [559, 257] width 104 height 18
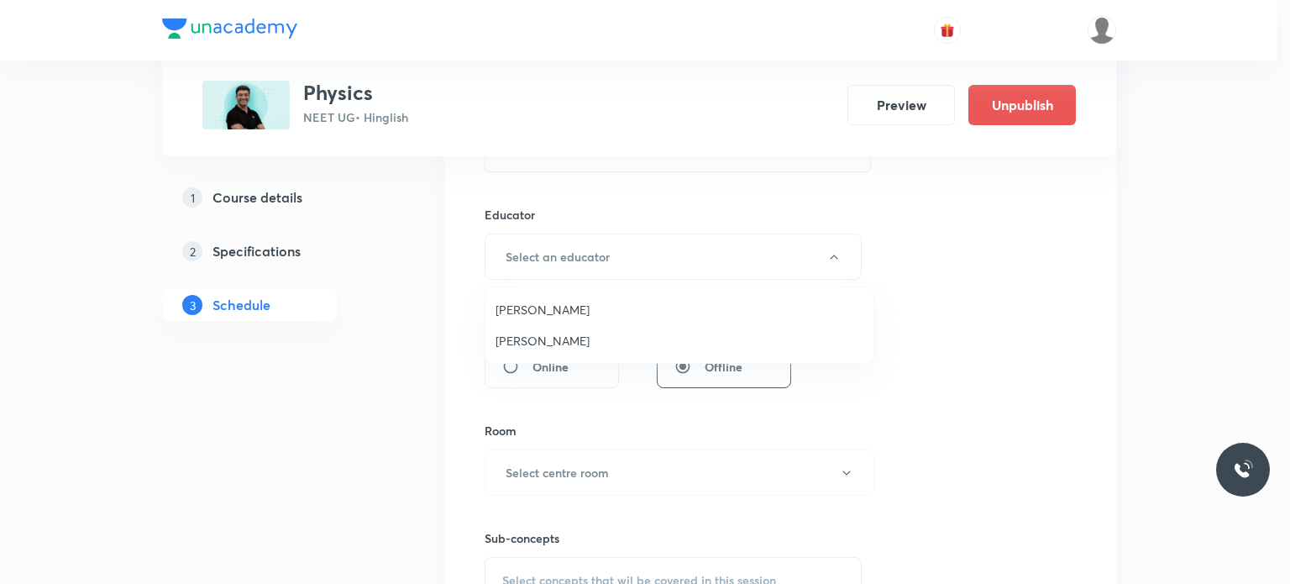
click at [555, 345] on span "Mahendra Singh" at bounding box center [680, 341] width 368 height 18
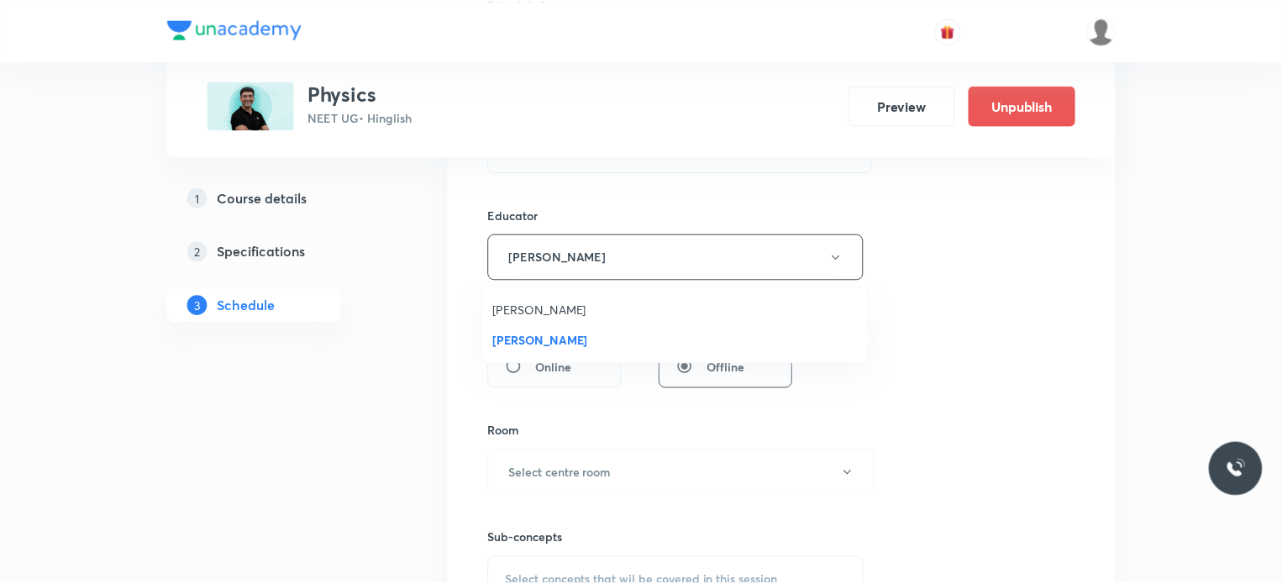
scroll to position [840, 0]
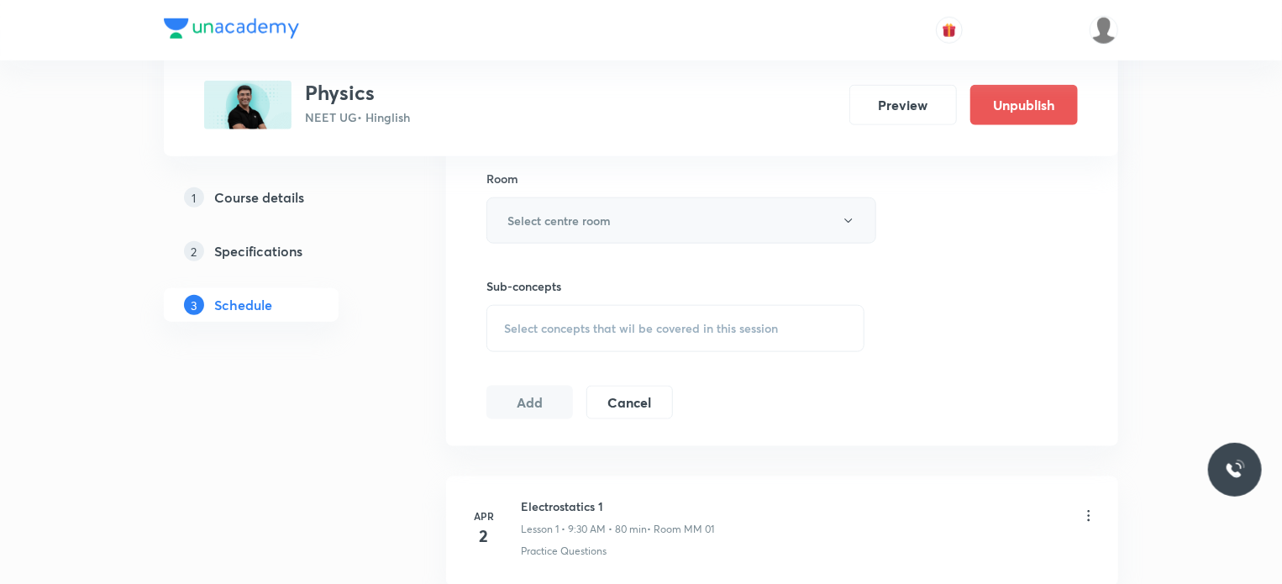
click at [578, 228] on button "Select centre room" at bounding box center [681, 220] width 390 height 46
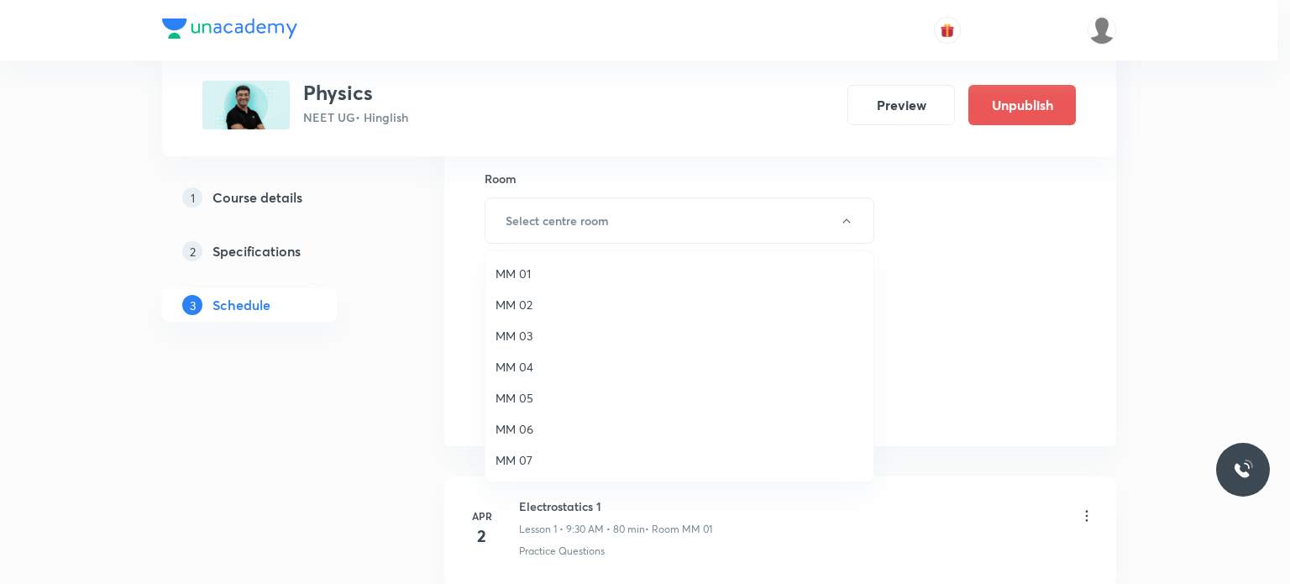
click at [552, 297] on span "MM 02" at bounding box center [680, 305] width 368 height 18
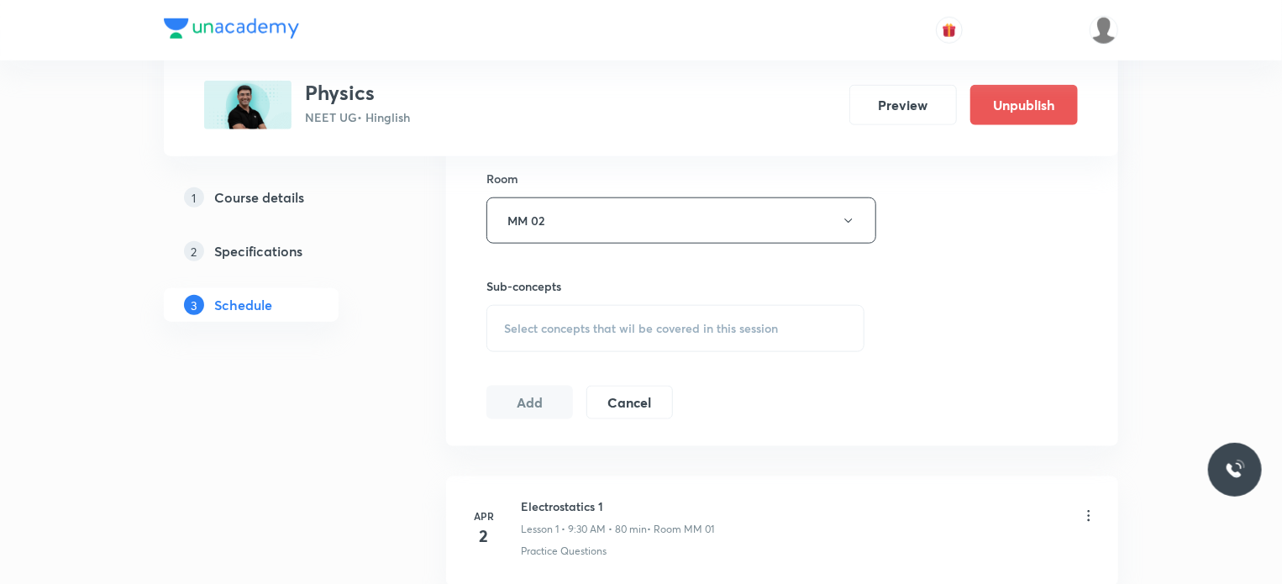
click at [598, 325] on span "Select concepts that wil be covered in this session" at bounding box center [641, 328] width 274 height 13
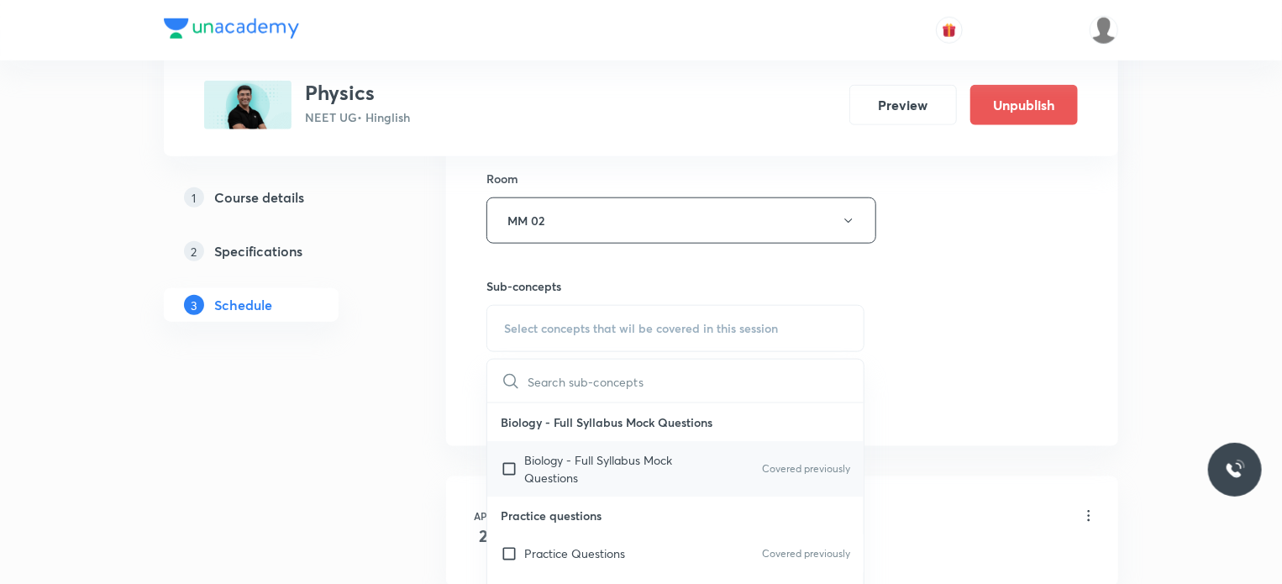
click at [588, 466] on p "Biology - Full Syllabus Mock Questions" at bounding box center [609, 468] width 170 height 35
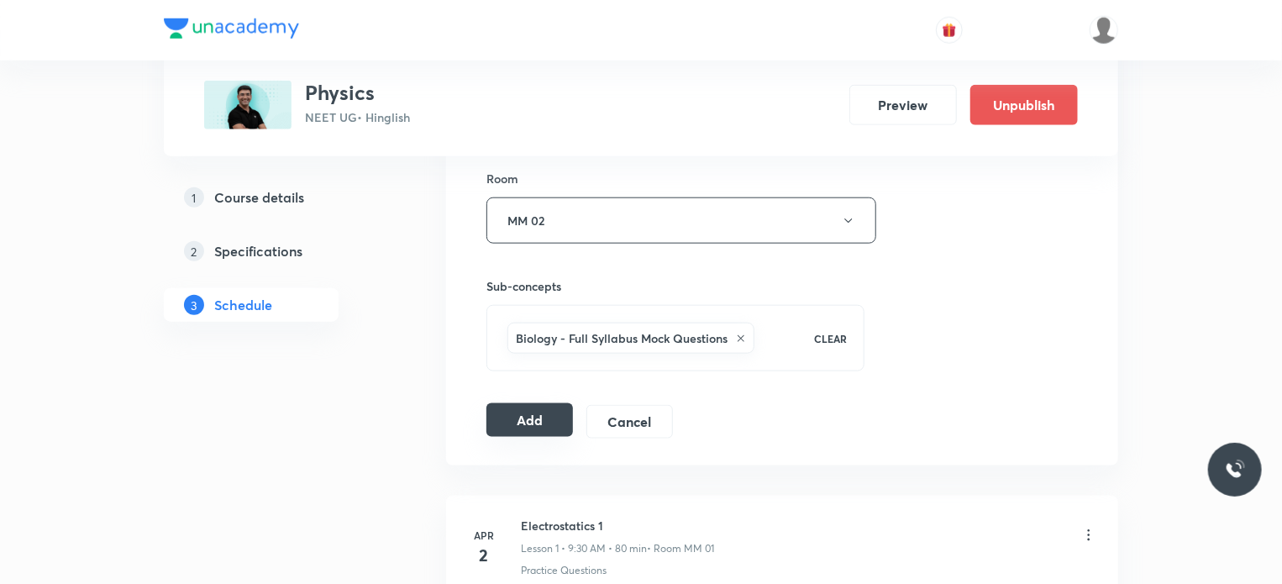
click at [551, 419] on button "Add" at bounding box center [529, 420] width 87 height 34
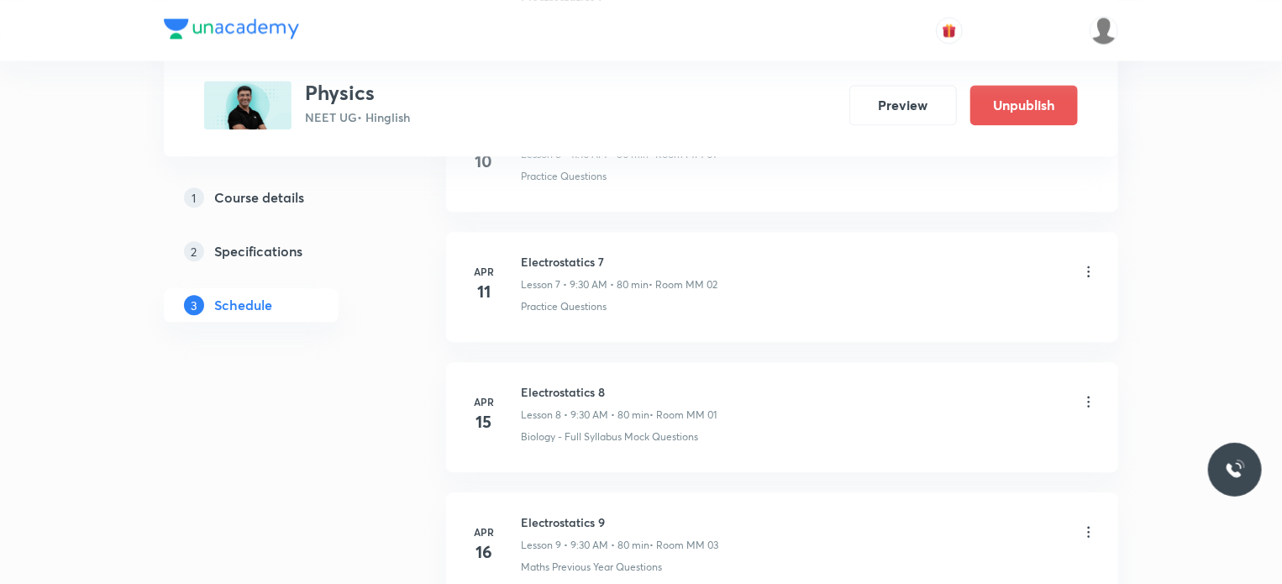
scroll to position [2009, 0]
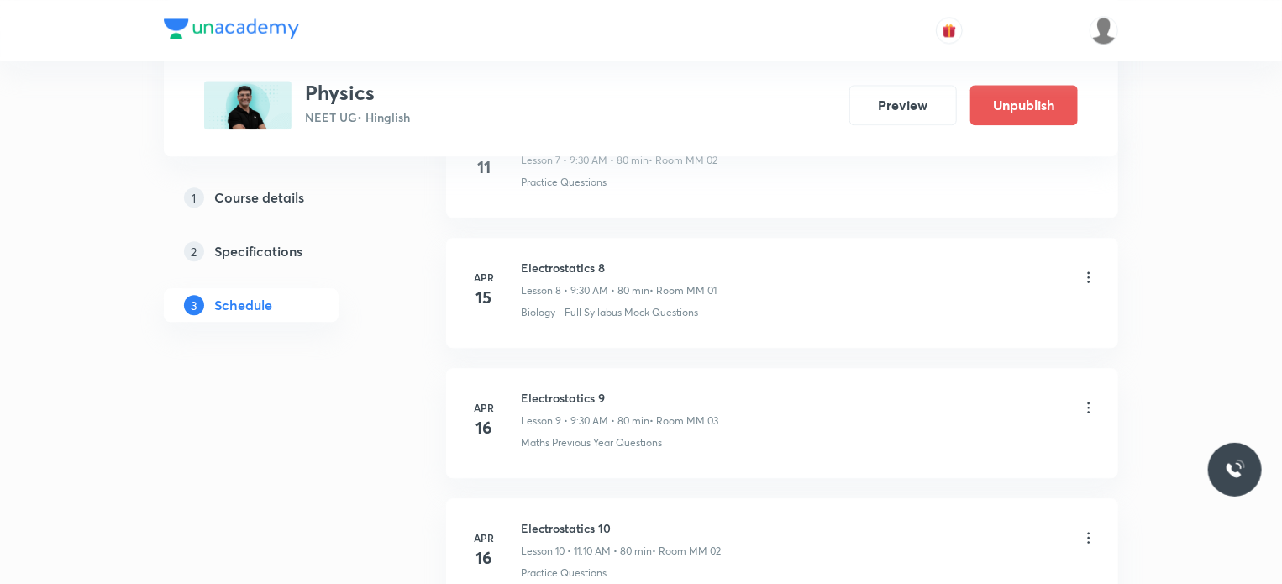
click at [934, 249] on li "Apr 15 Electrostatics 8 Lesson 8 • 9:30 AM • 80 min • Room MM 01 Biology - Full…" at bounding box center [782, 293] width 672 height 110
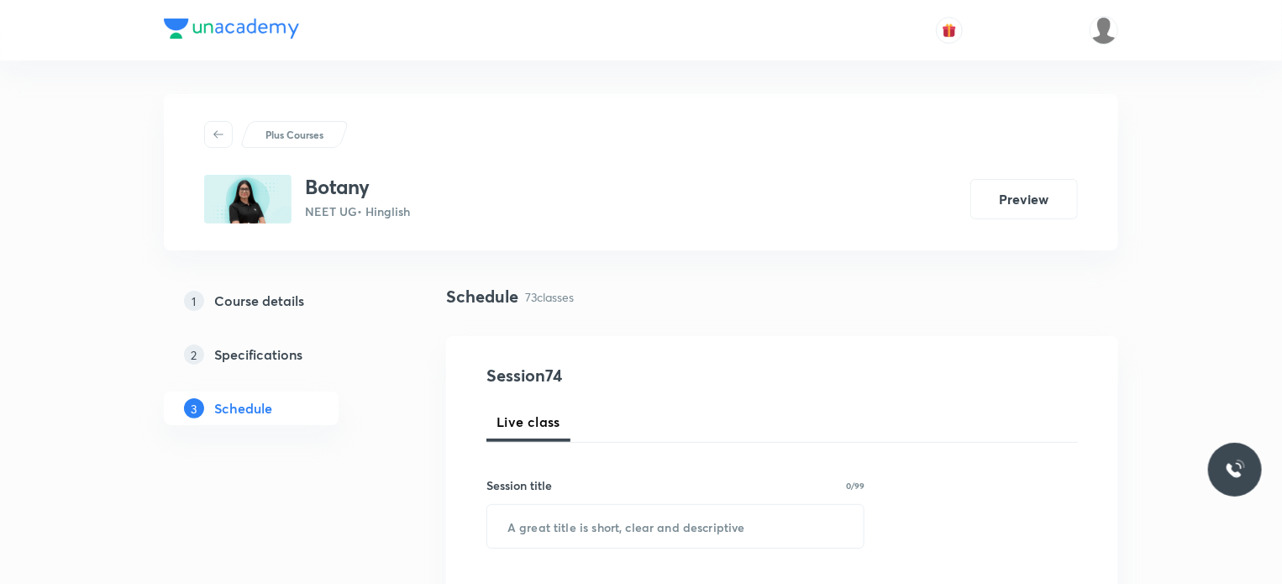
scroll to position [10240, 0]
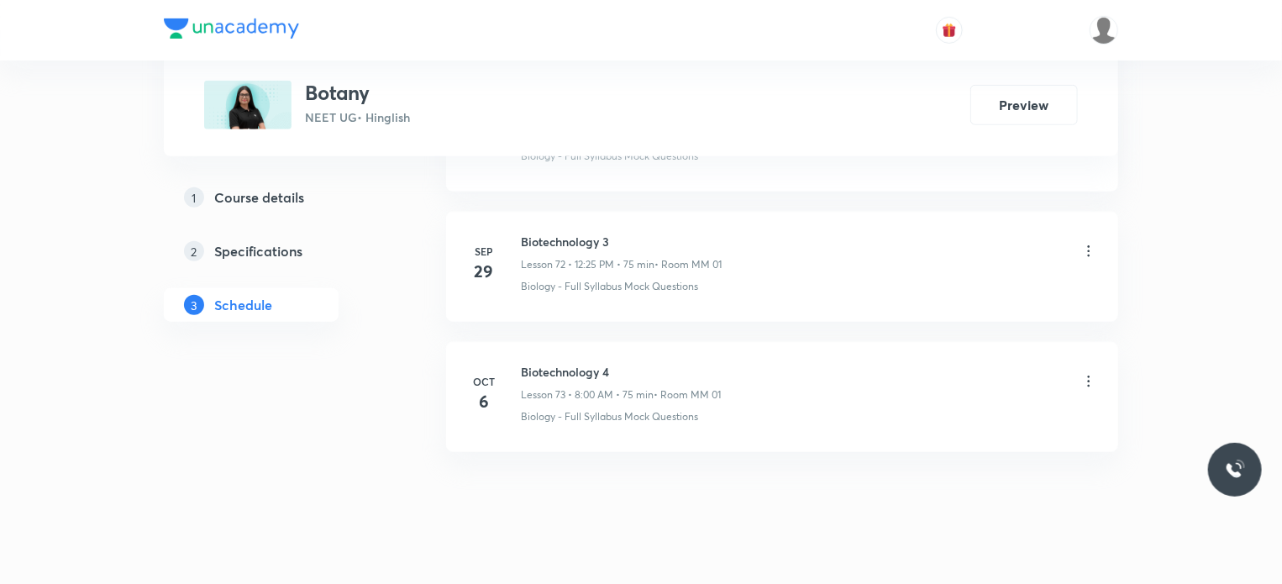
click at [551, 363] on div "Biotechnology 4 Lesson 73 • 8:00 AM • 75 min • Room MM 01" at bounding box center [621, 382] width 200 height 39
drag, startPoint x: 553, startPoint y: 354, endPoint x: 553, endPoint y: 339, distance: 15.1
click at [553, 363] on div "Biotechnology 4 Lesson 73 • 8:00 AM • 75 min • Room MM 01" at bounding box center [621, 382] width 200 height 39
click at [553, 363] on h6 "Biotechnology 4" at bounding box center [621, 372] width 200 height 18
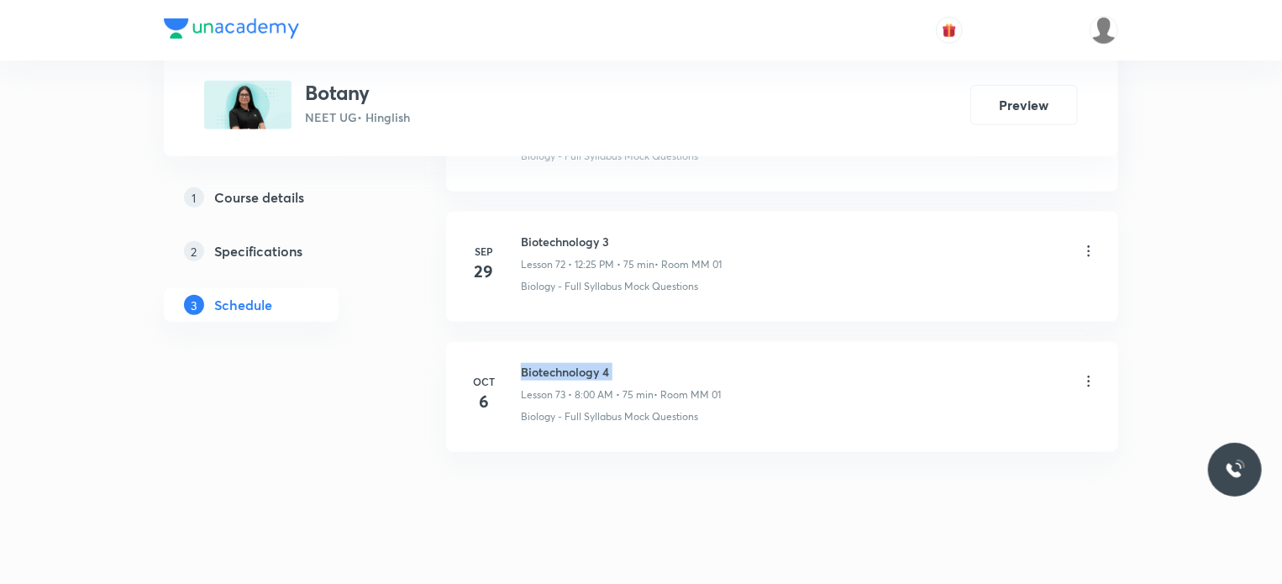
click at [553, 363] on h6 "Biotechnology 4" at bounding box center [621, 372] width 200 height 18
copy h6 "Biotechnology 4"
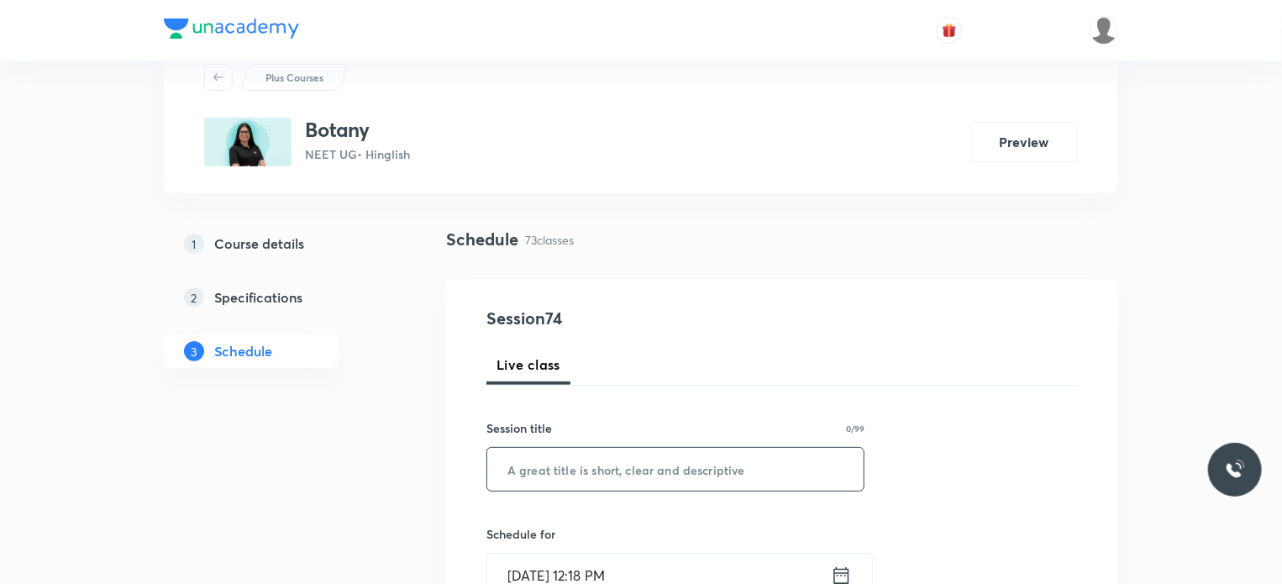
scroll to position [168, 0]
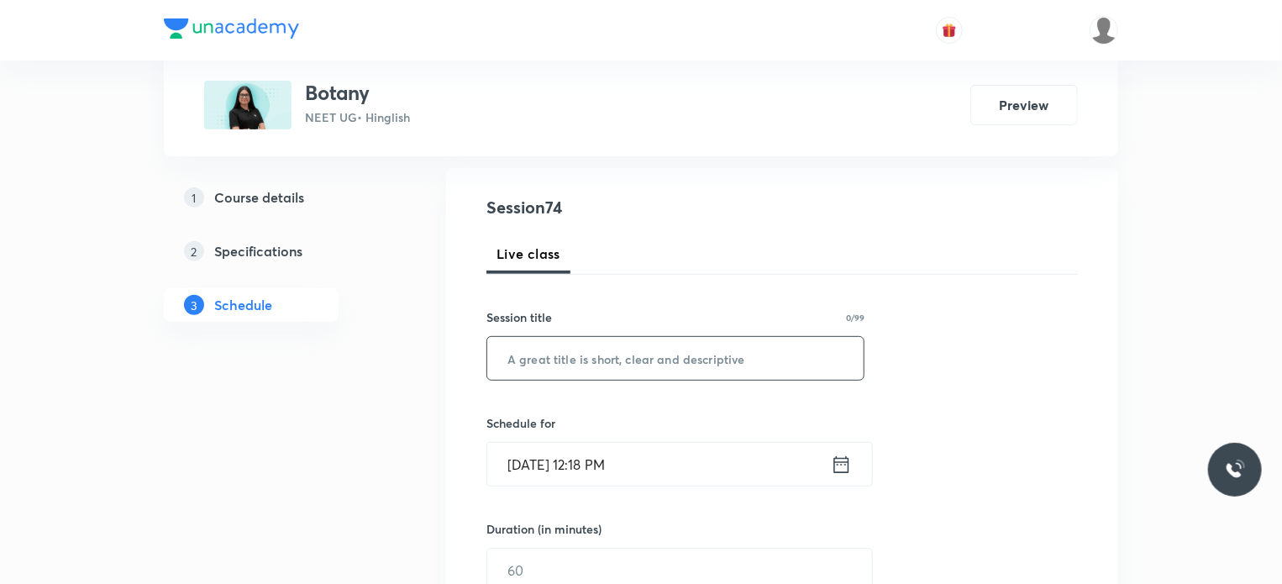
click at [604, 338] on input "text" at bounding box center [675, 358] width 376 height 43
paste input "Biotechnology 4"
type input "Biotechnology 5"
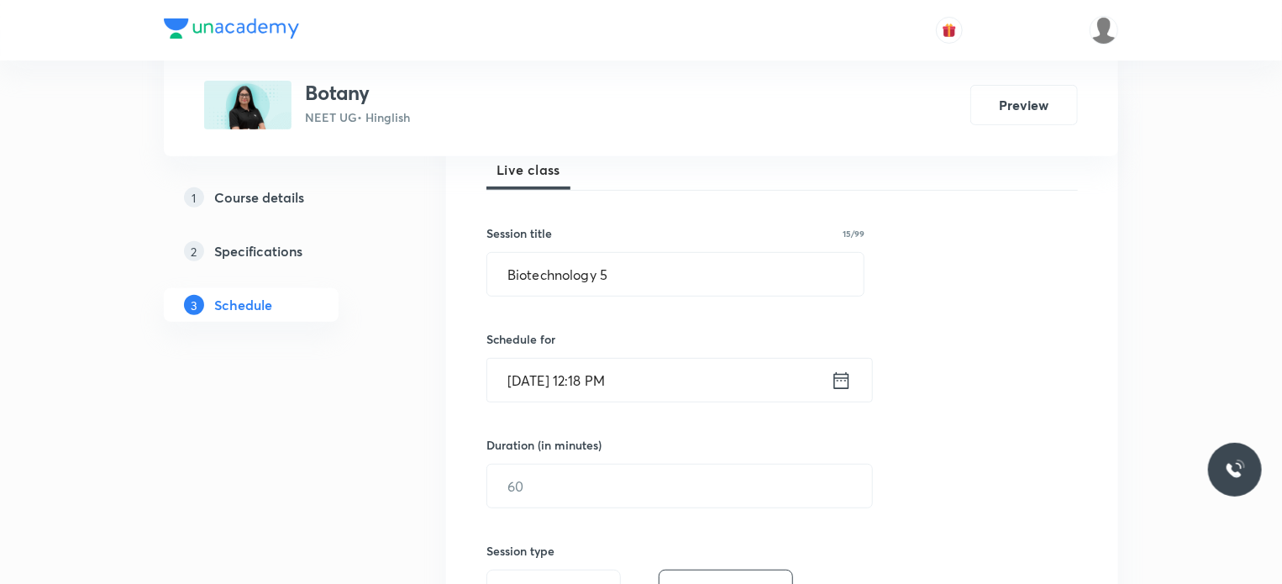
click at [652, 388] on input "Oct 7, 2025, 12:18 PM" at bounding box center [659, 380] width 344 height 43
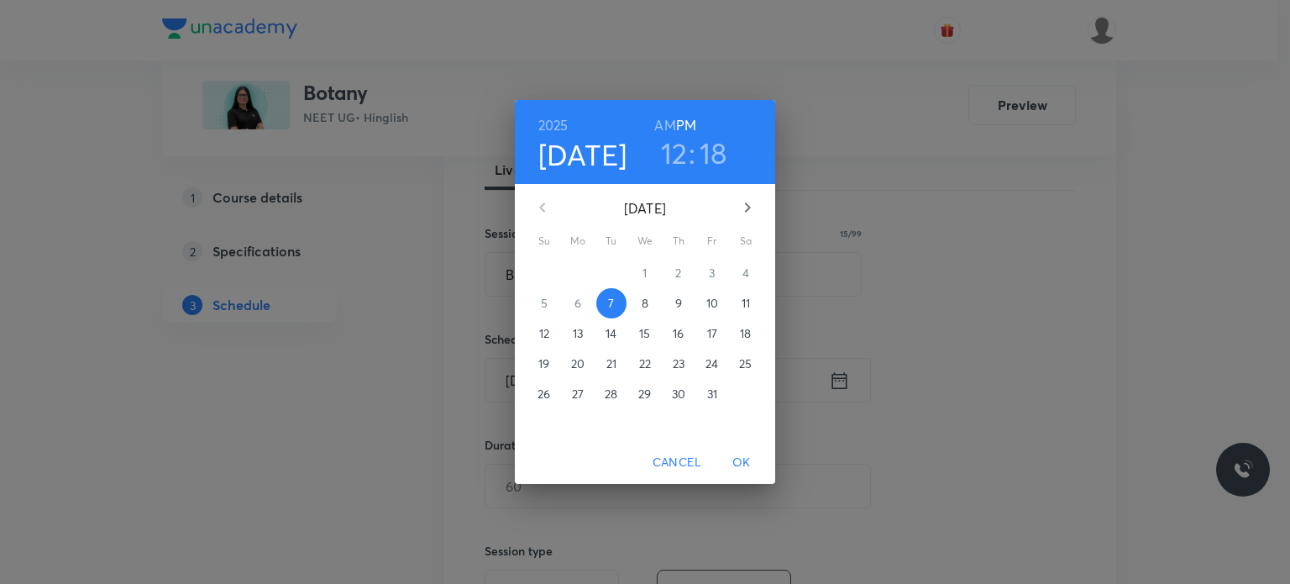
click at [643, 300] on p "8" at bounding box center [645, 303] width 7 height 17
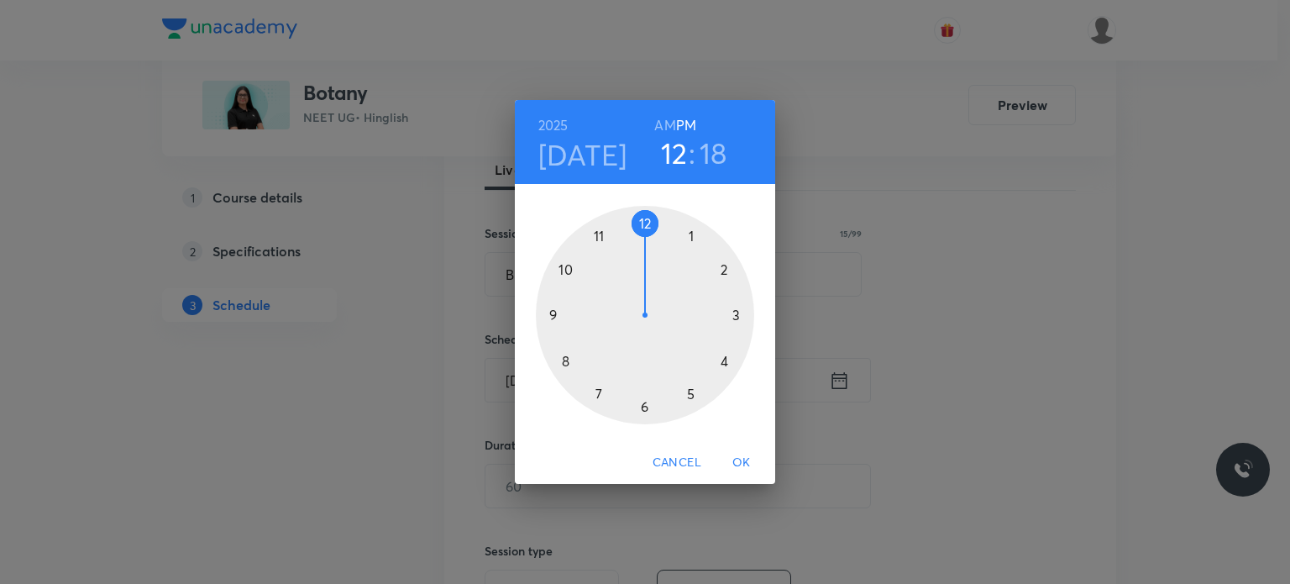
click at [658, 120] on h6 "AM" at bounding box center [664, 125] width 21 height 24
drag, startPoint x: 659, startPoint y: 210, endPoint x: 616, endPoint y: 245, distance: 56.1
click at [616, 245] on div at bounding box center [645, 315] width 218 height 218
drag, startPoint x: 664, startPoint y: 271, endPoint x: 645, endPoint y: 398, distance: 128.2
click at [645, 398] on div at bounding box center [645, 315] width 218 height 218
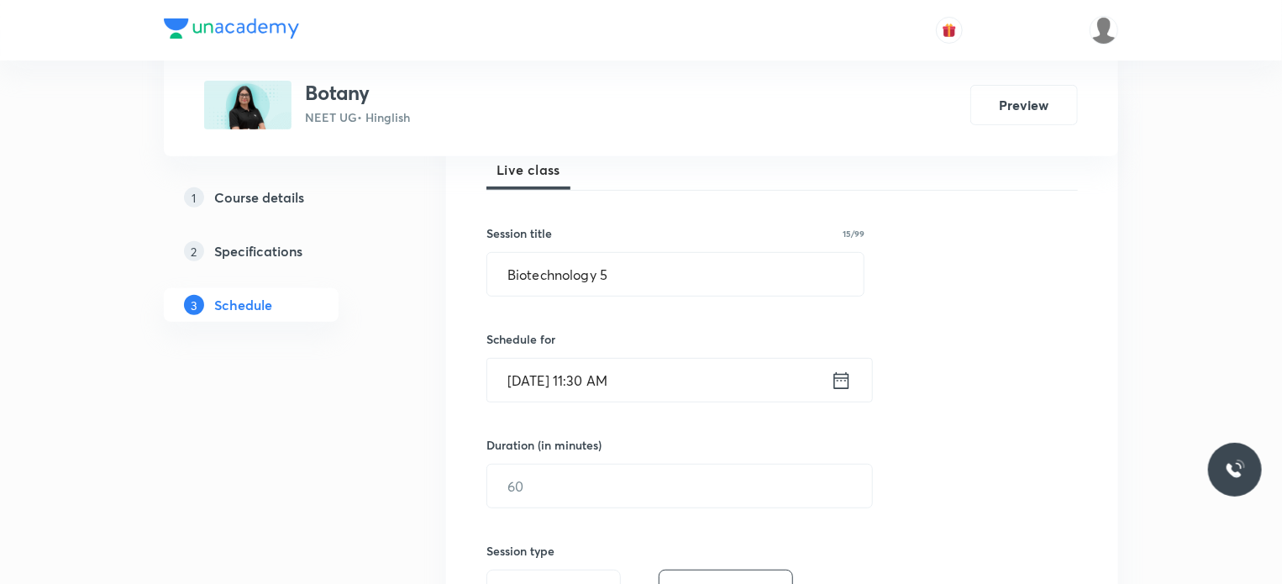
click at [564, 460] on div "Duration (in minutes) ​" at bounding box center [639, 472] width 307 height 72
click at [570, 476] on input "text" at bounding box center [679, 485] width 385 height 43
type input "80"
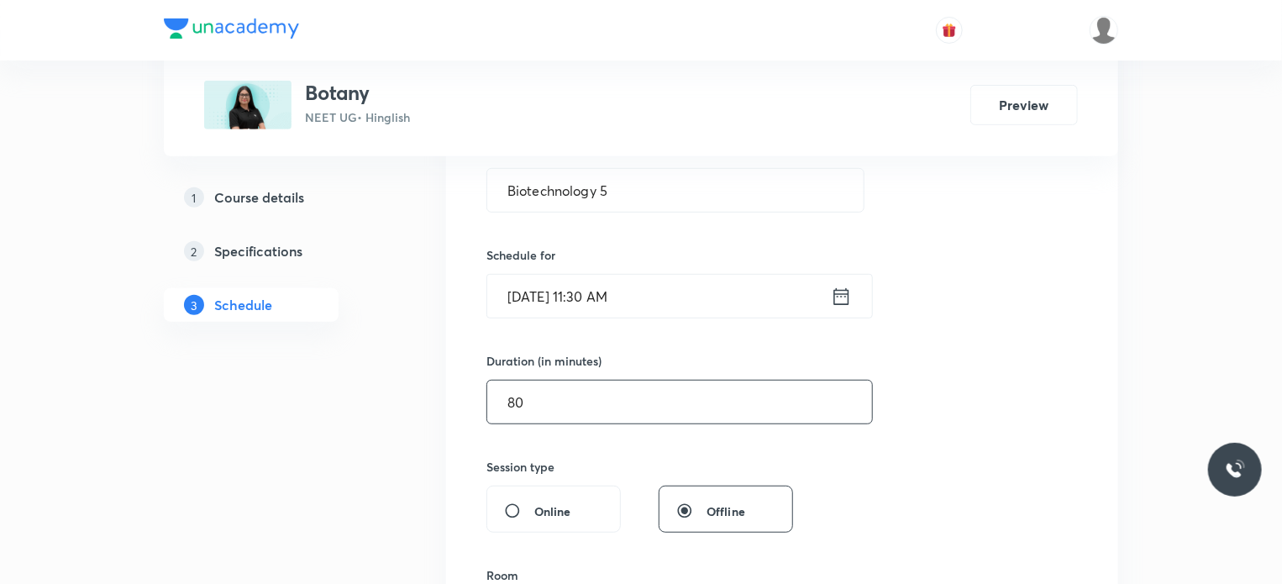
scroll to position [504, 0]
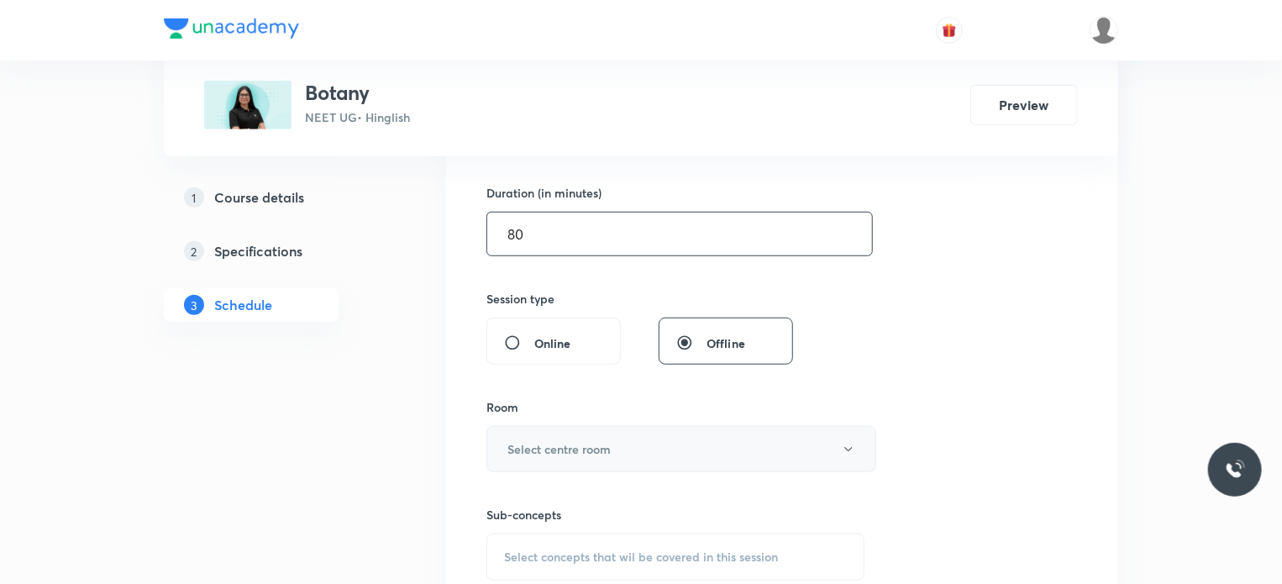
click at [574, 433] on button "Select centre room" at bounding box center [681, 449] width 390 height 46
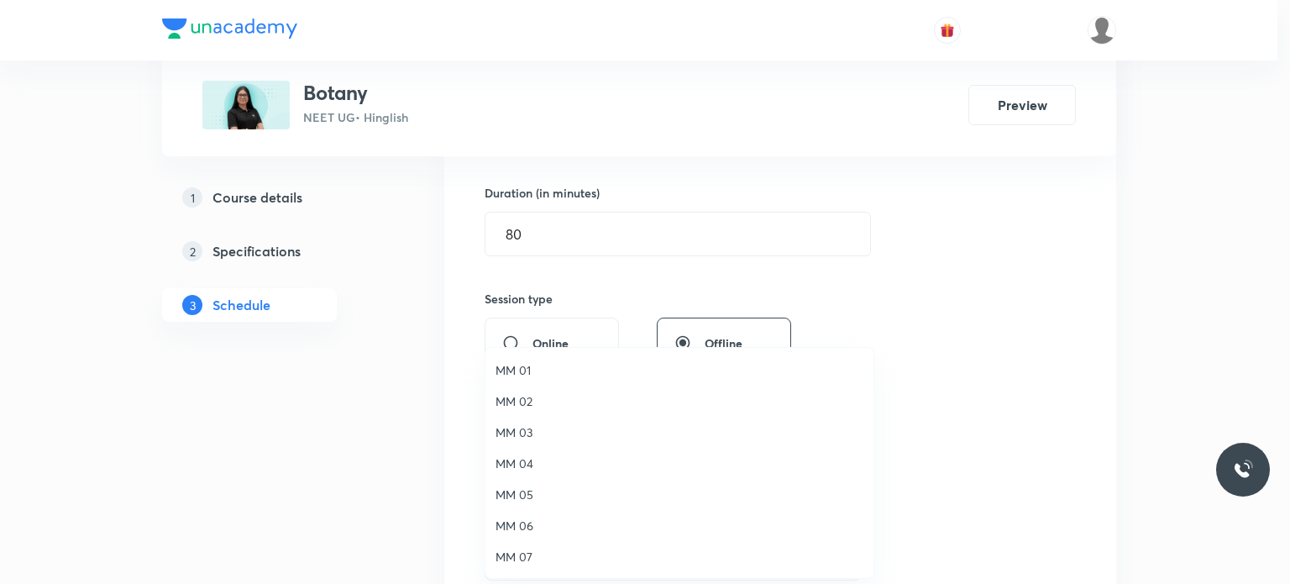
click at [561, 422] on li "MM 03" at bounding box center [679, 432] width 388 height 31
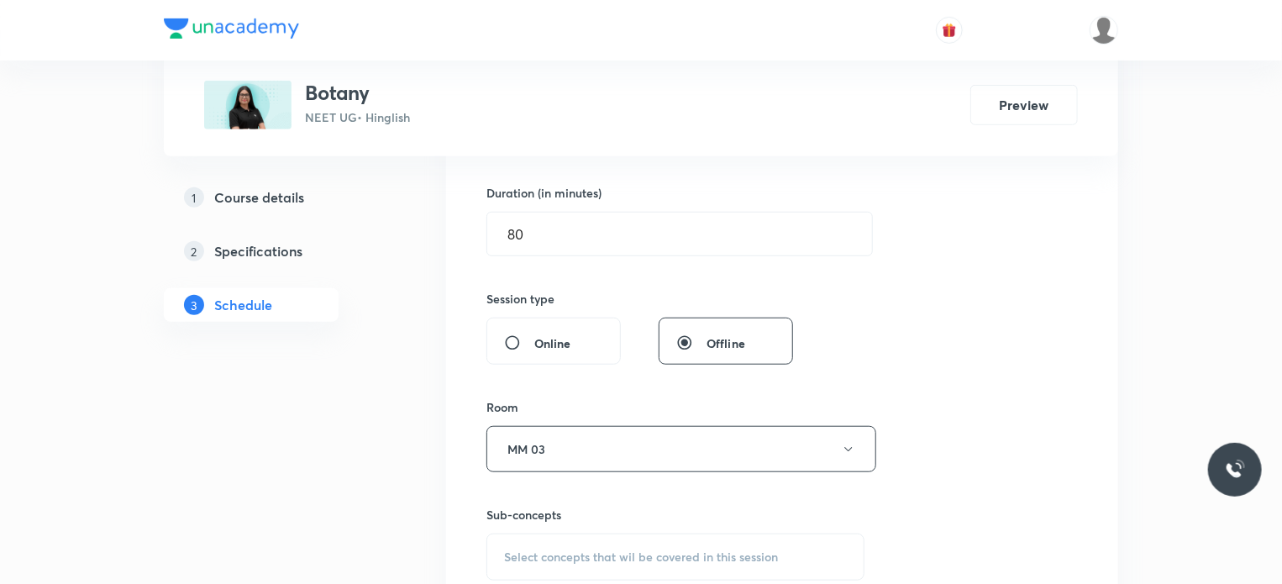
click at [605, 541] on div "Select concepts that wil be covered in this session" at bounding box center [675, 556] width 378 height 47
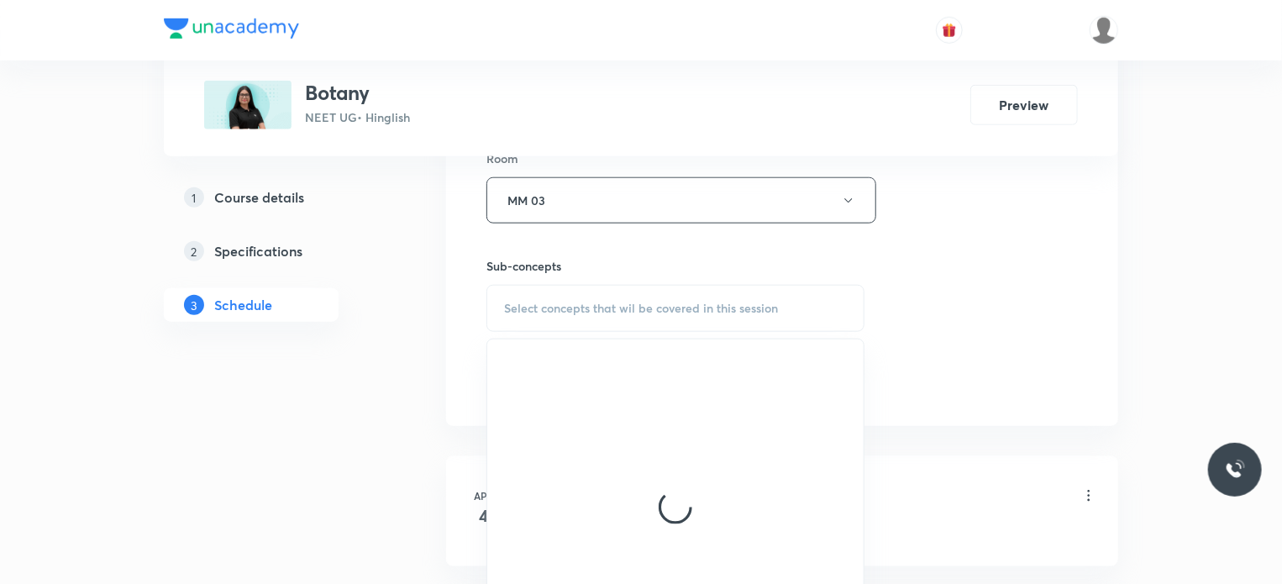
scroll to position [756, 0]
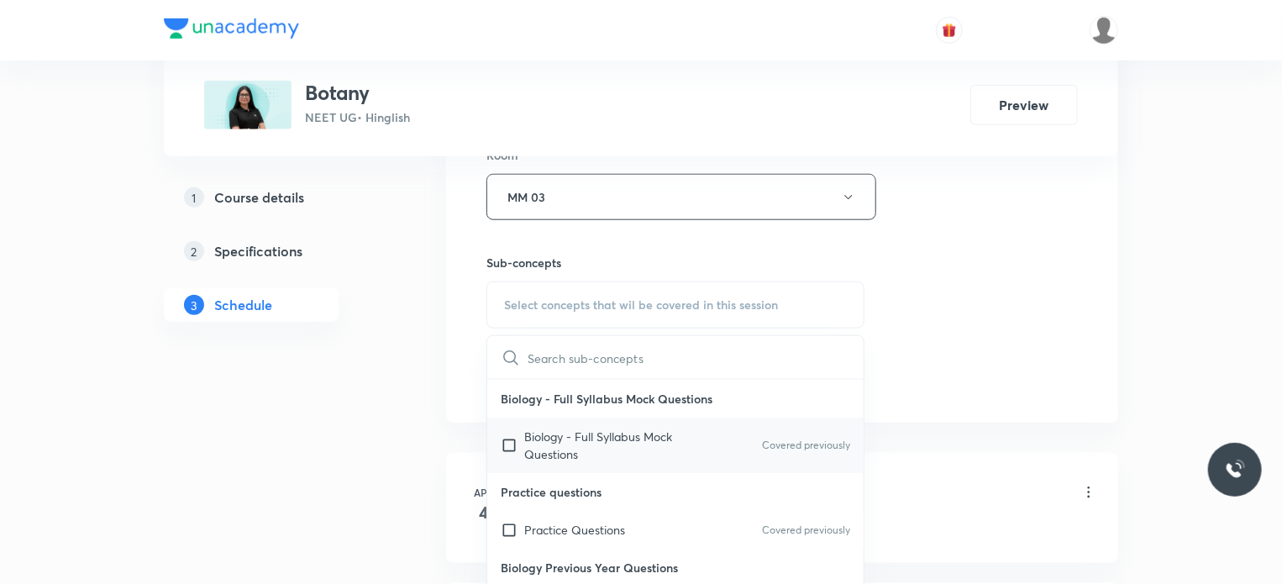
click at [635, 443] on p "Biology - Full Syllabus Mock Questions" at bounding box center [609, 445] width 170 height 35
checkbox input "true"
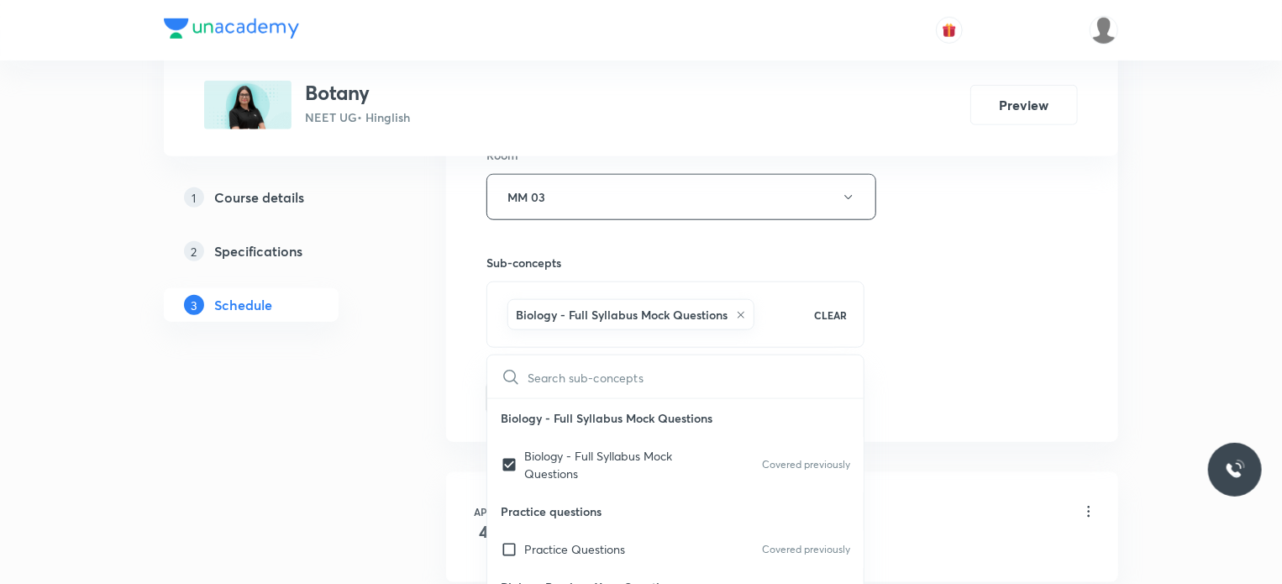
click at [953, 403] on div "Session 74 Live class Session title 15/99 Biotechnology 5 ​ Schedule for Oct 8,…" at bounding box center [781, 11] width 591 height 808
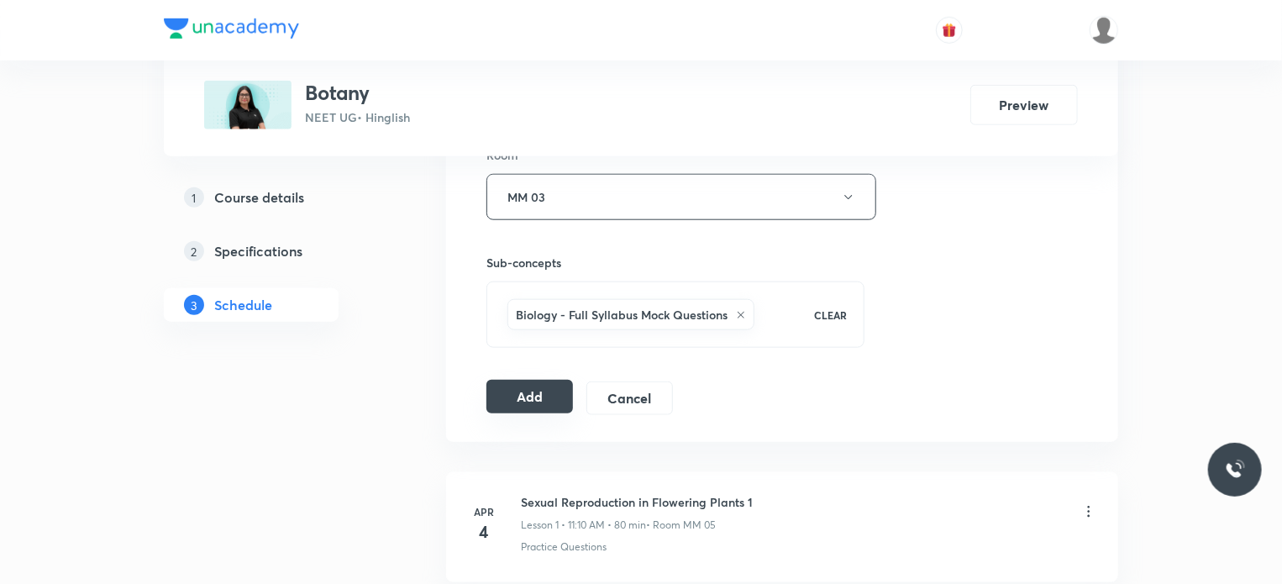
click at [541, 400] on button "Add" at bounding box center [529, 397] width 87 height 34
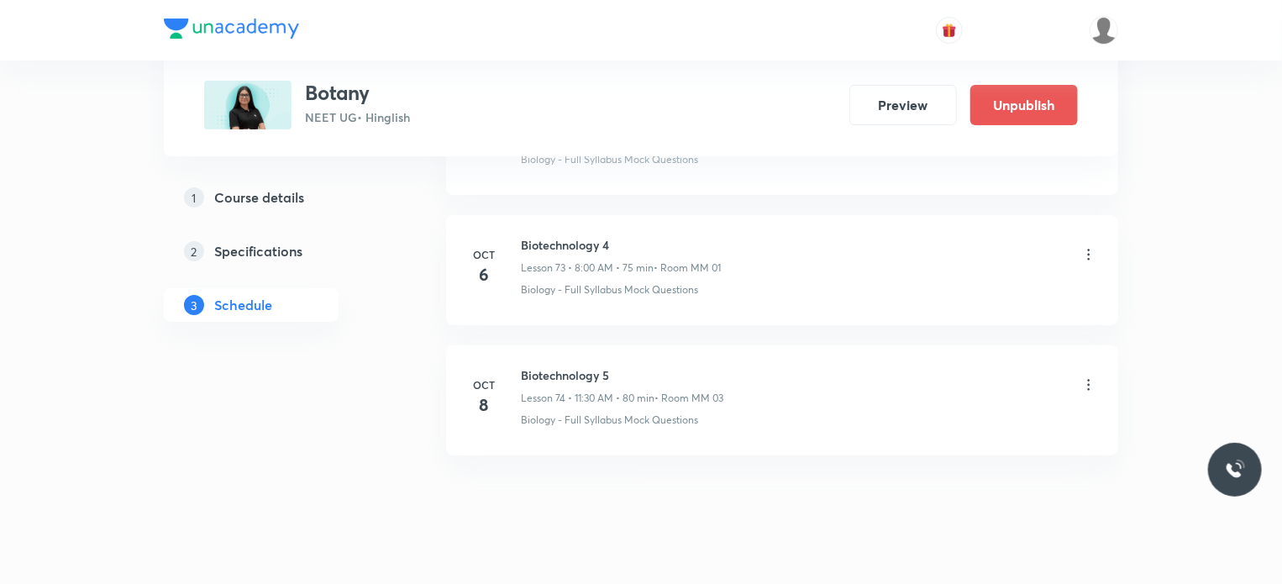
scroll to position [9599, 0]
click at [1095, 372] on icon at bounding box center [1088, 380] width 17 height 17
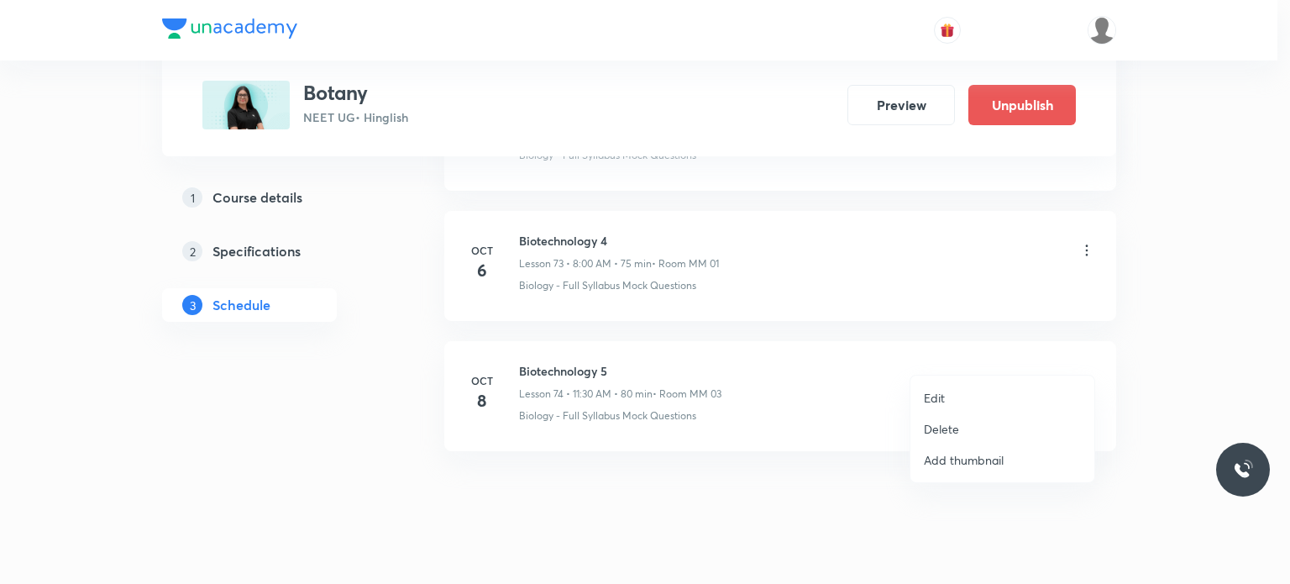
click at [951, 402] on li "Edit" at bounding box center [1002, 397] width 184 height 31
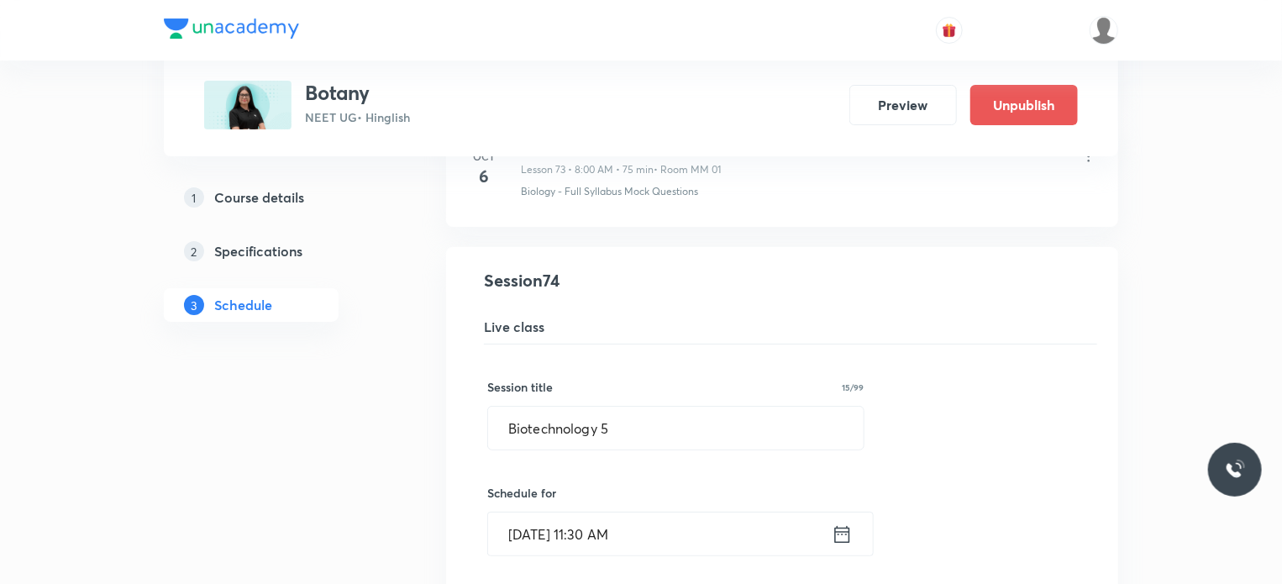
click at [705, 512] on input "Oct 8, 2025, 11:30 AM" at bounding box center [660, 533] width 344 height 43
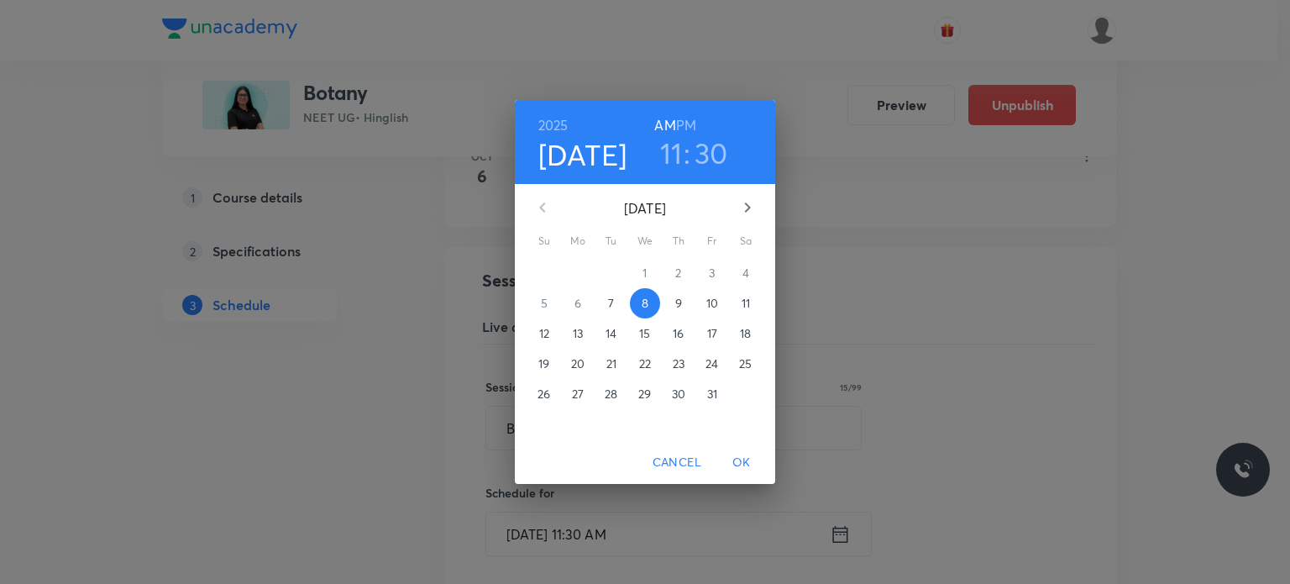
click at [700, 158] on h3 "30" at bounding box center [712, 152] width 34 height 35
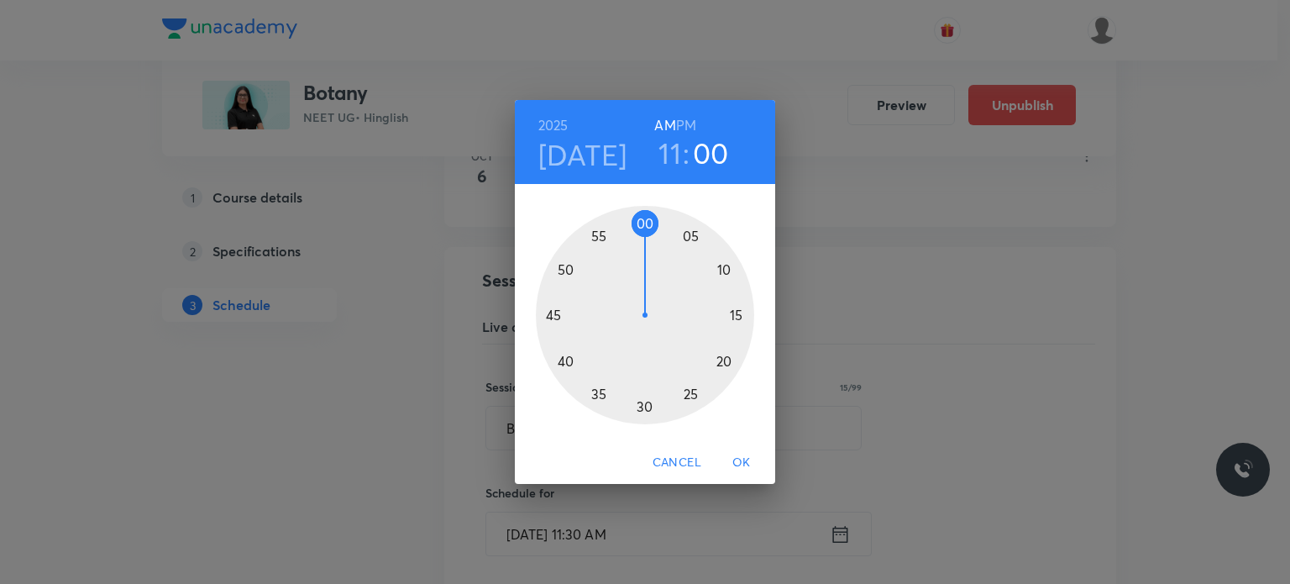
click at [646, 233] on div at bounding box center [645, 315] width 218 height 218
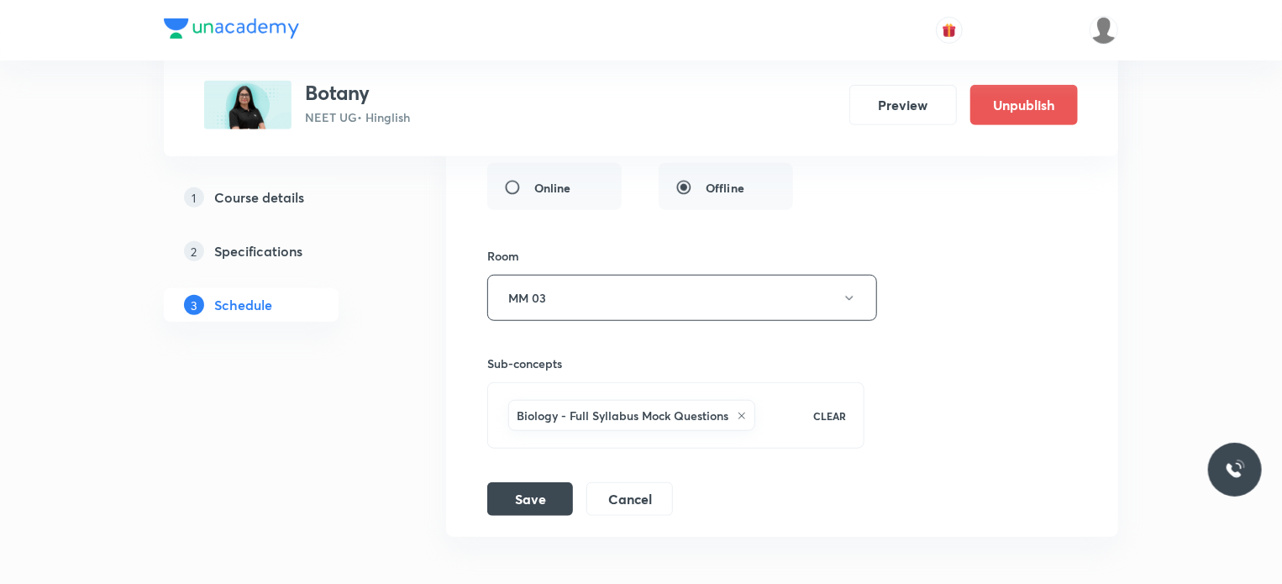
scroll to position [10187, 0]
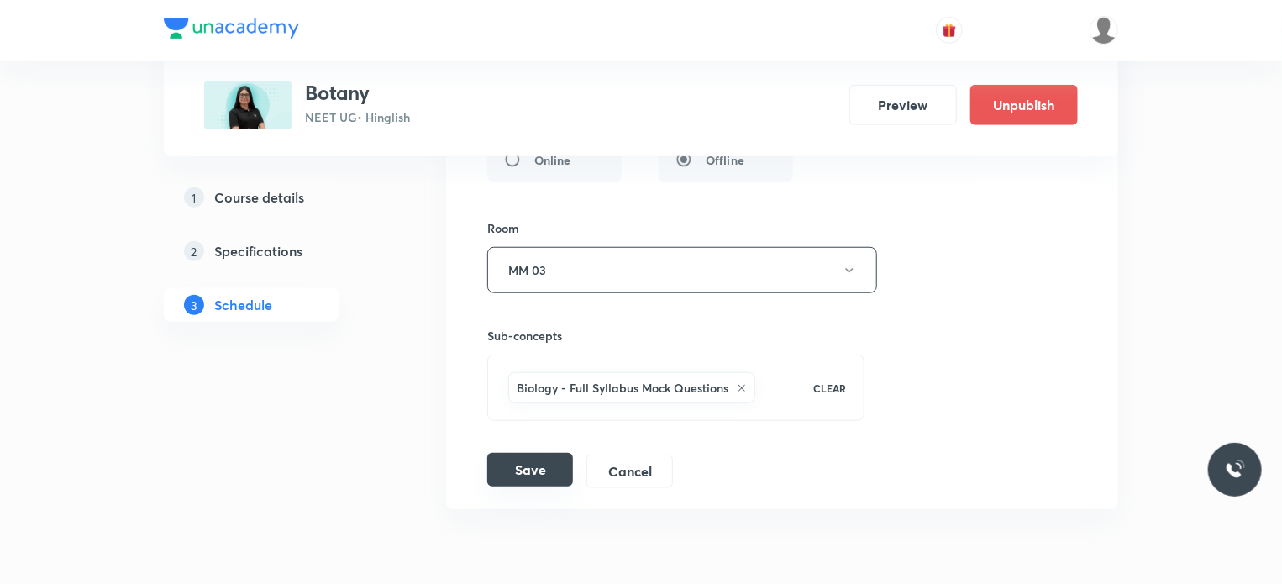
click at [538, 453] on button "Save" at bounding box center [530, 470] width 86 height 34
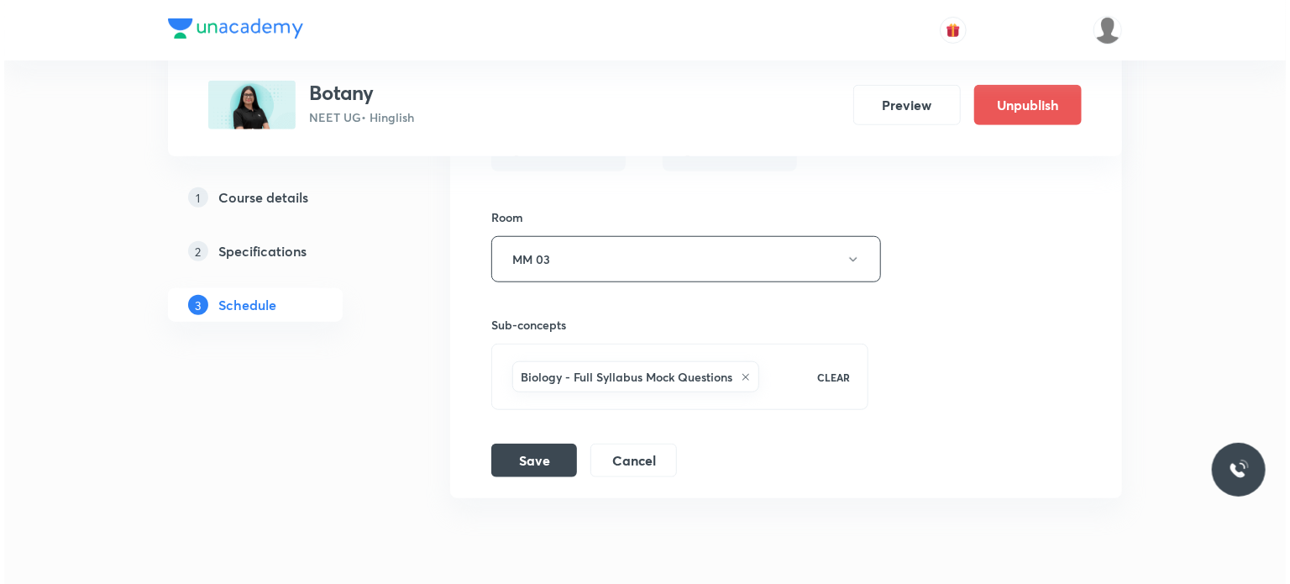
scroll to position [10159, 0]
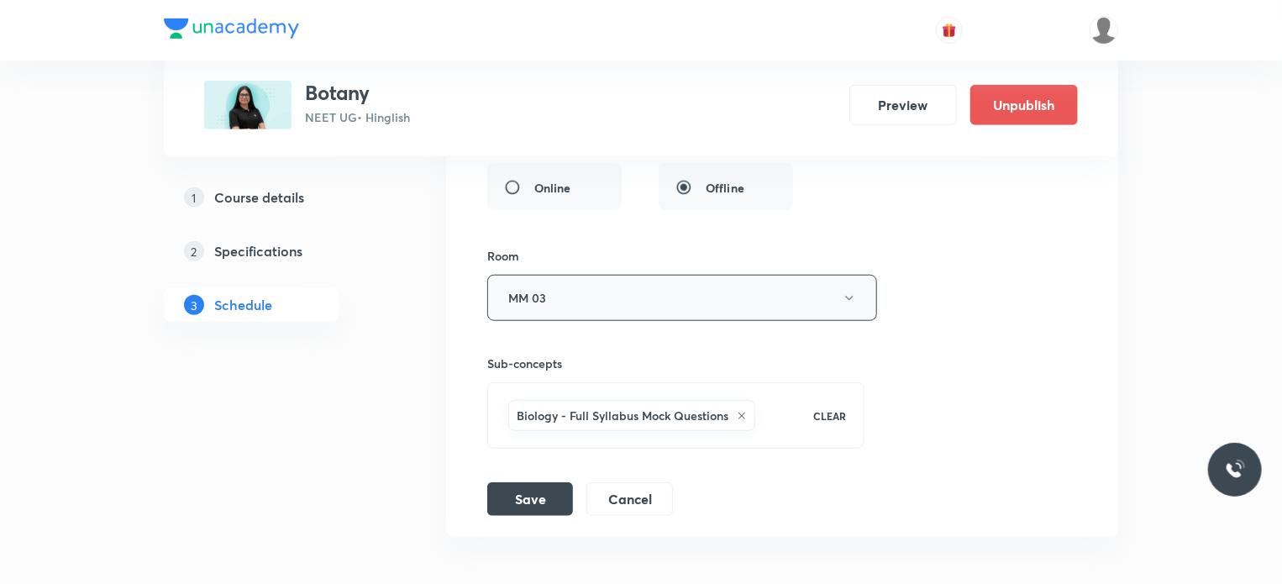
click at [570, 275] on button "MM 03" at bounding box center [682, 298] width 390 height 46
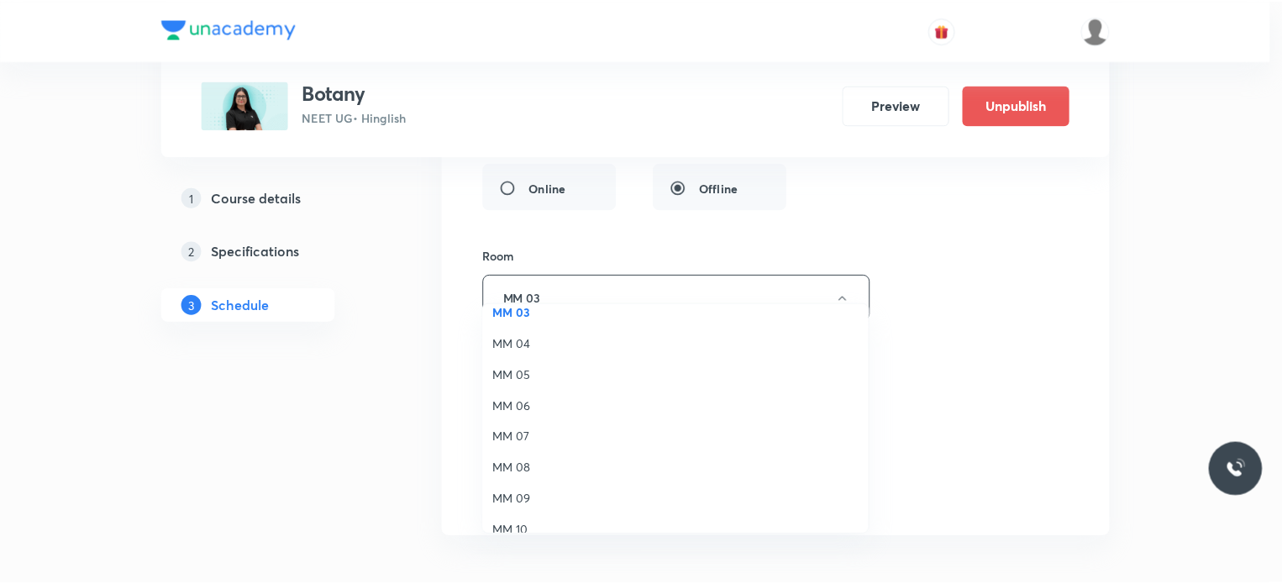
scroll to position [124, 0]
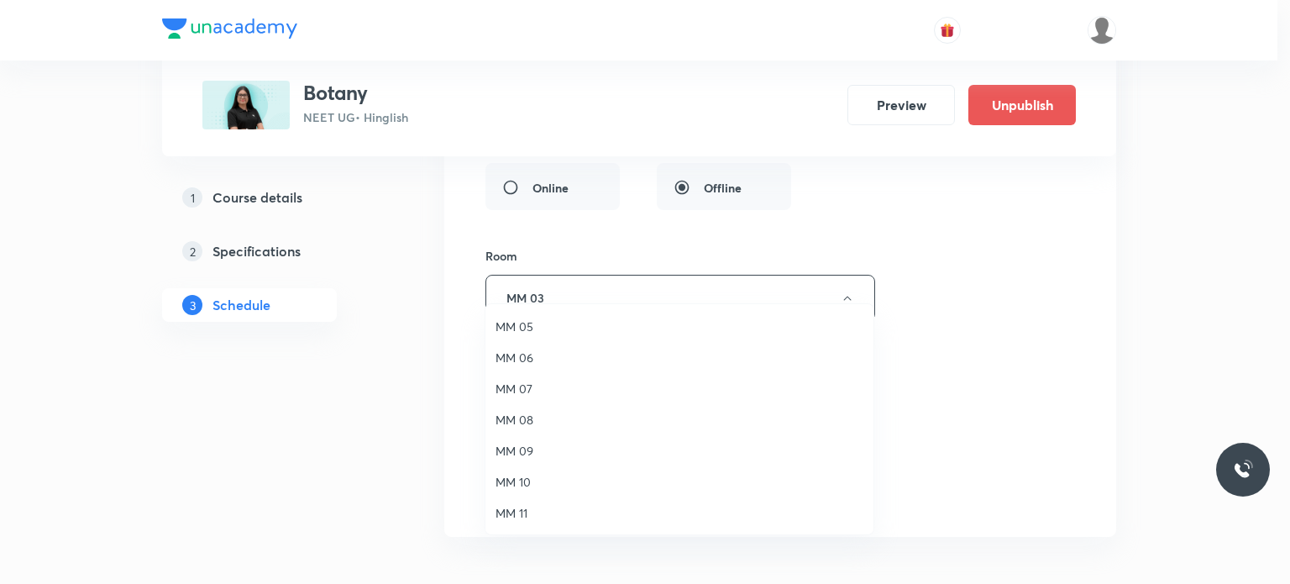
click at [540, 417] on span "MM 08" at bounding box center [680, 420] width 368 height 18
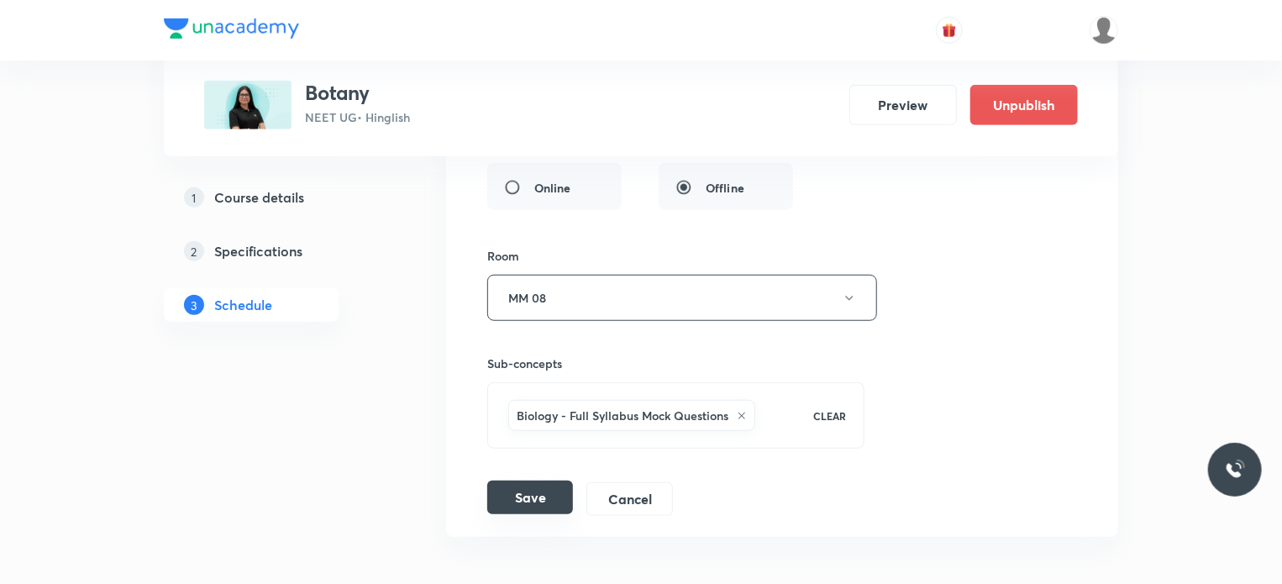
click at [539, 480] on button "Save" at bounding box center [530, 497] width 86 height 34
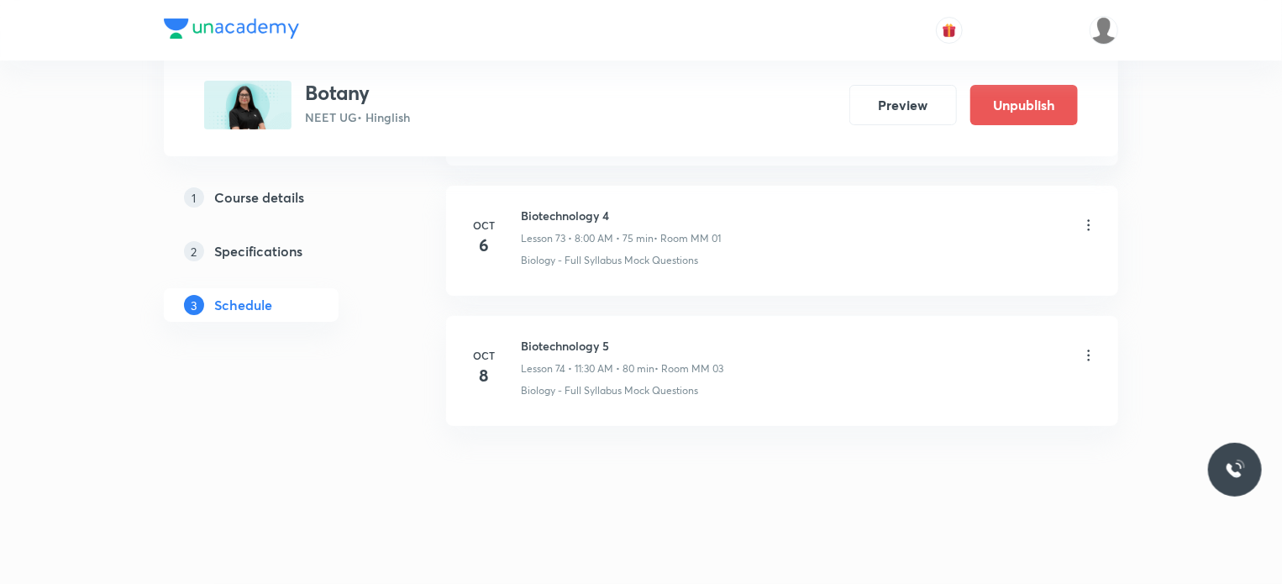
scroll to position [9599, 0]
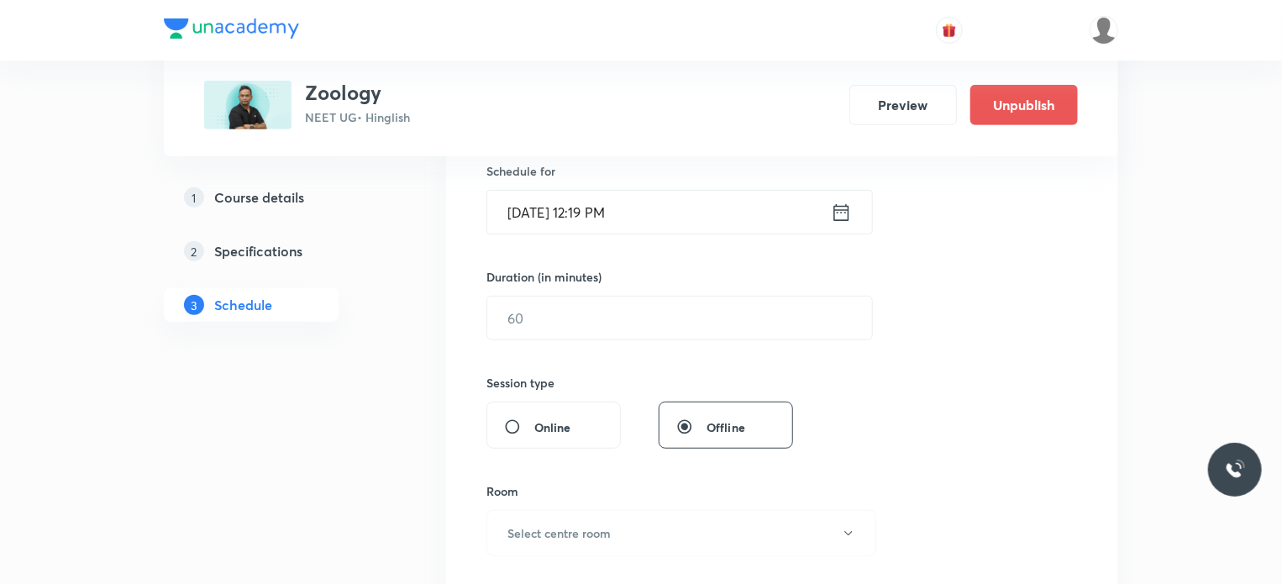
scroll to position [9980, 0]
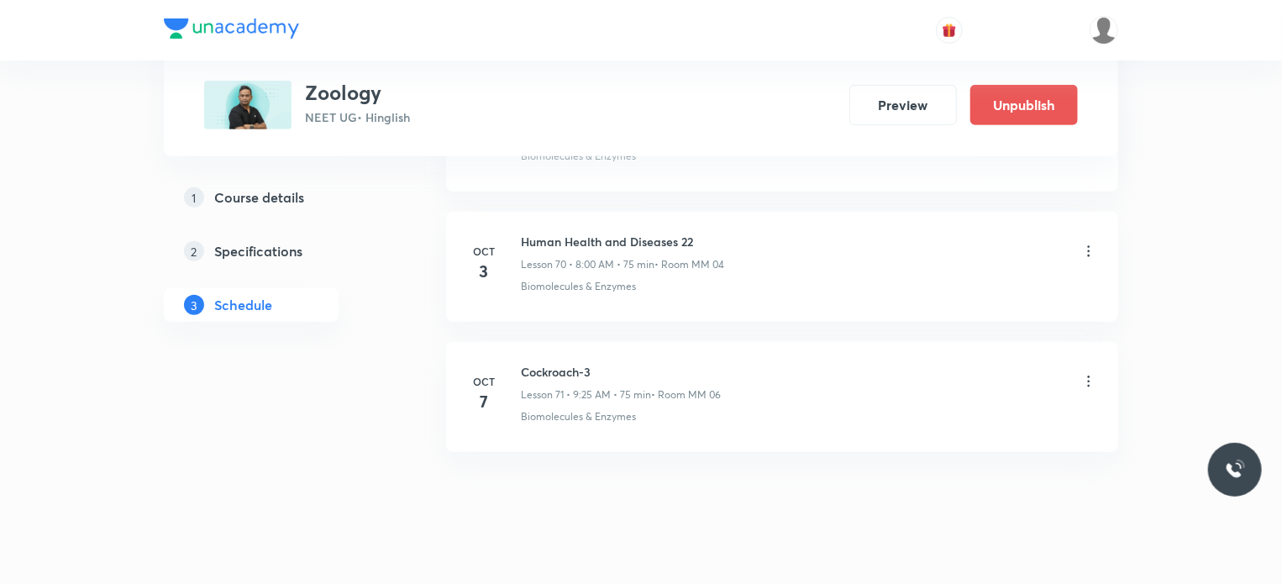
click at [563, 363] on h6 "Cockroach-3" at bounding box center [621, 372] width 200 height 18
copy h6 "Cockroach-3"
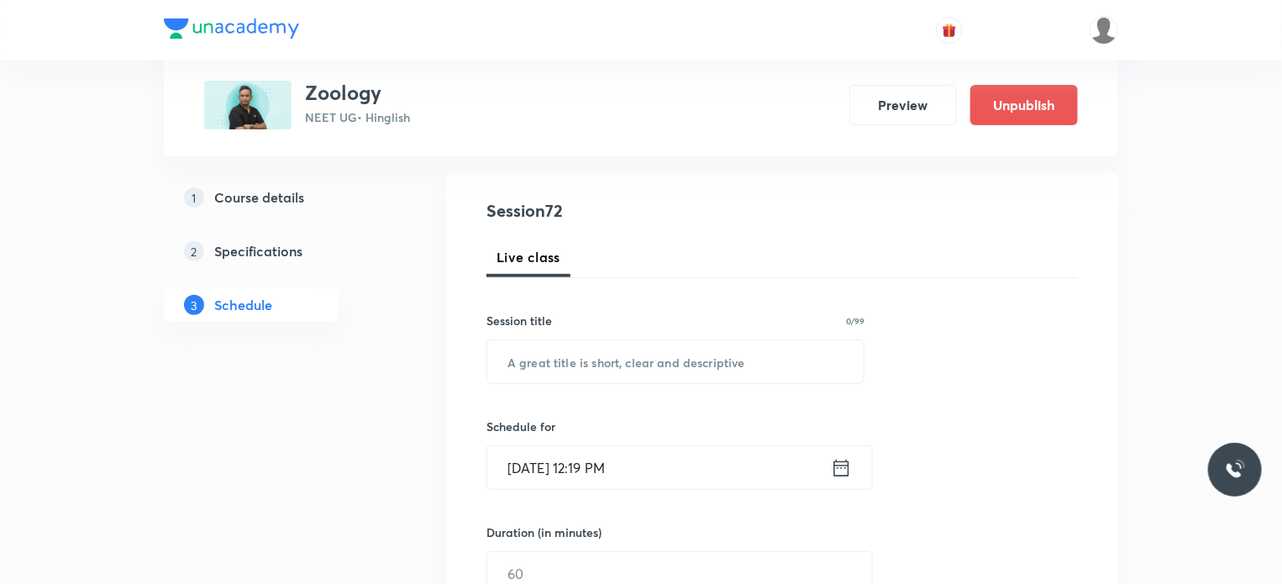
scroll to position [168, 0]
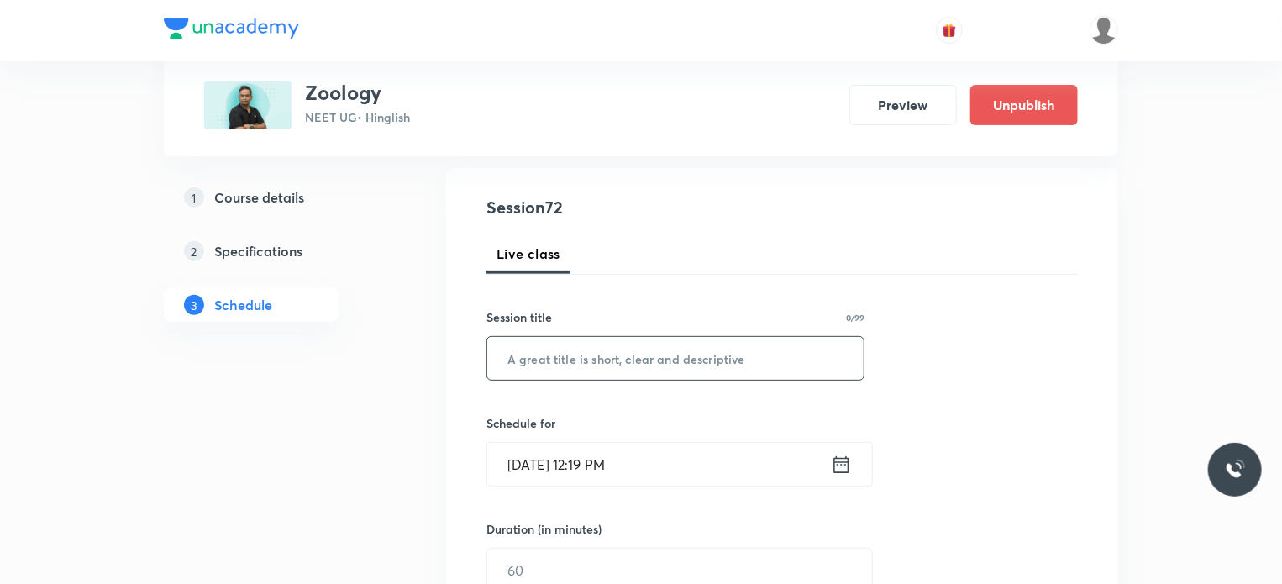
click at [722, 350] on input "text" at bounding box center [675, 358] width 376 height 43
paste input "Cockroach-3"
click at [583, 355] on input "Cockroach-4" at bounding box center [675, 358] width 376 height 43
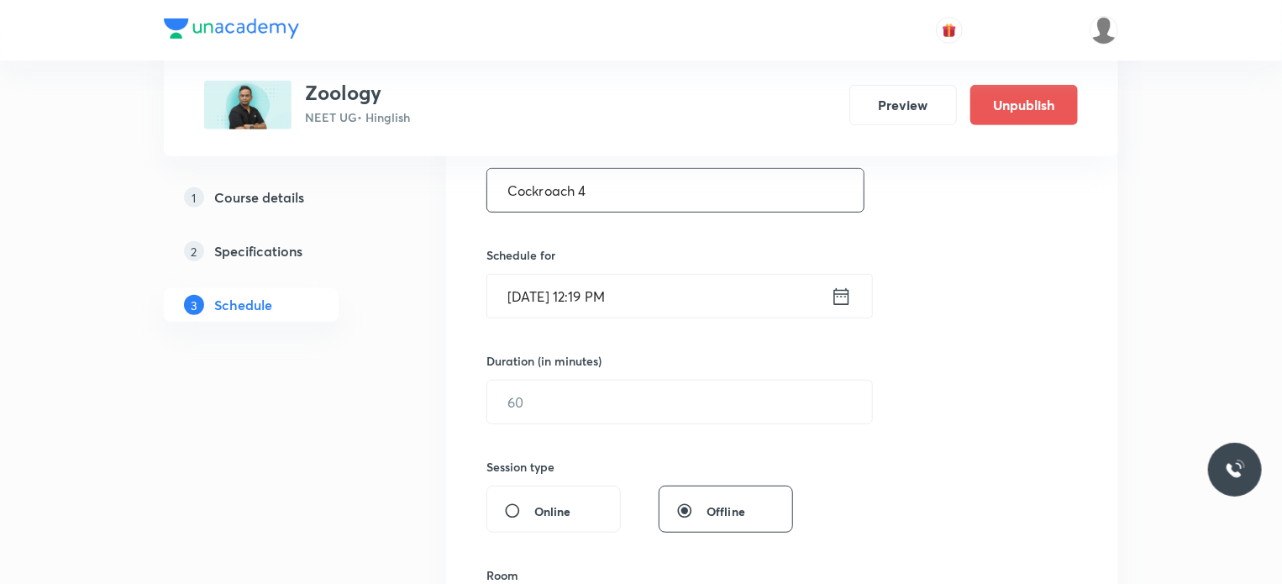
type input "Cockroach 4"
click at [657, 263] on div "Schedule for Oct 7, 2025, 12:19 PM ​" at bounding box center [675, 282] width 378 height 72
click at [678, 282] on input "Oct 7, 2025, 12:19 PM" at bounding box center [659, 296] width 344 height 43
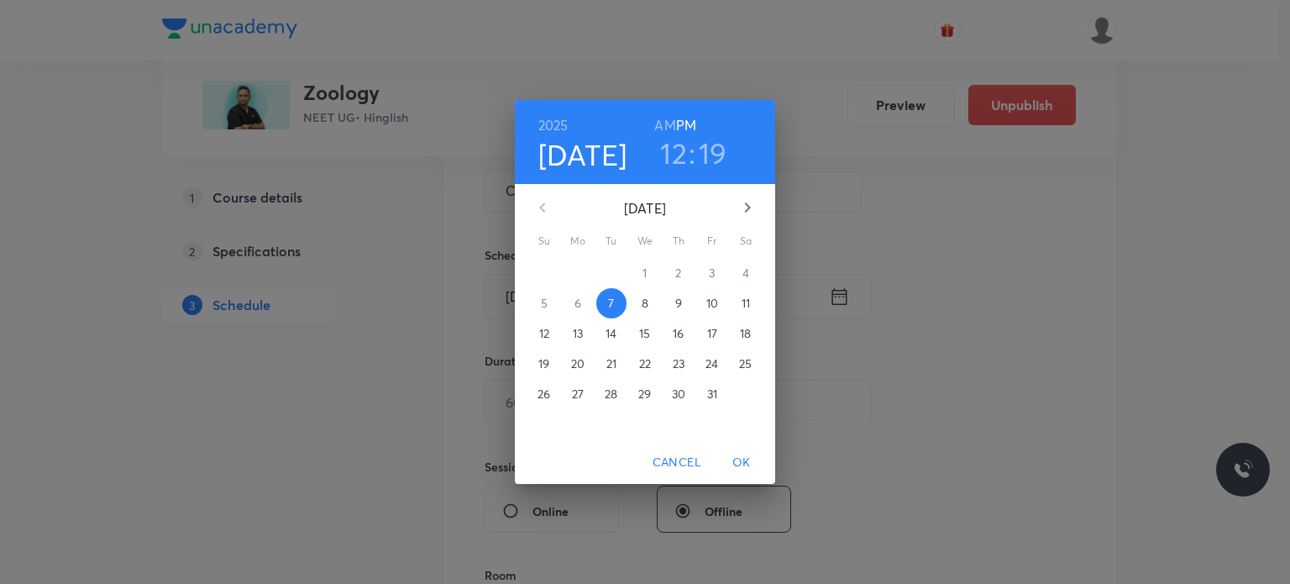
click at [639, 308] on span "8" at bounding box center [645, 303] width 30 height 17
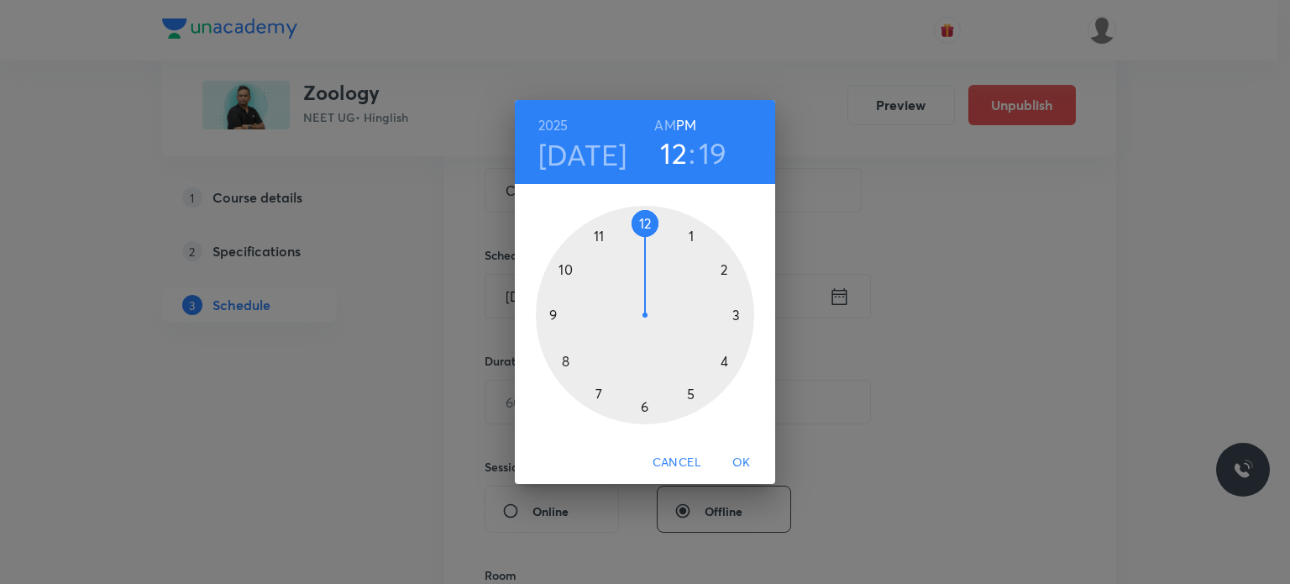
click at [706, 164] on h3 "19" at bounding box center [713, 152] width 29 height 35
drag, startPoint x: 669, startPoint y: 380, endPoint x: 685, endPoint y: 391, distance: 20.0
click at [685, 391] on div at bounding box center [645, 315] width 218 height 218
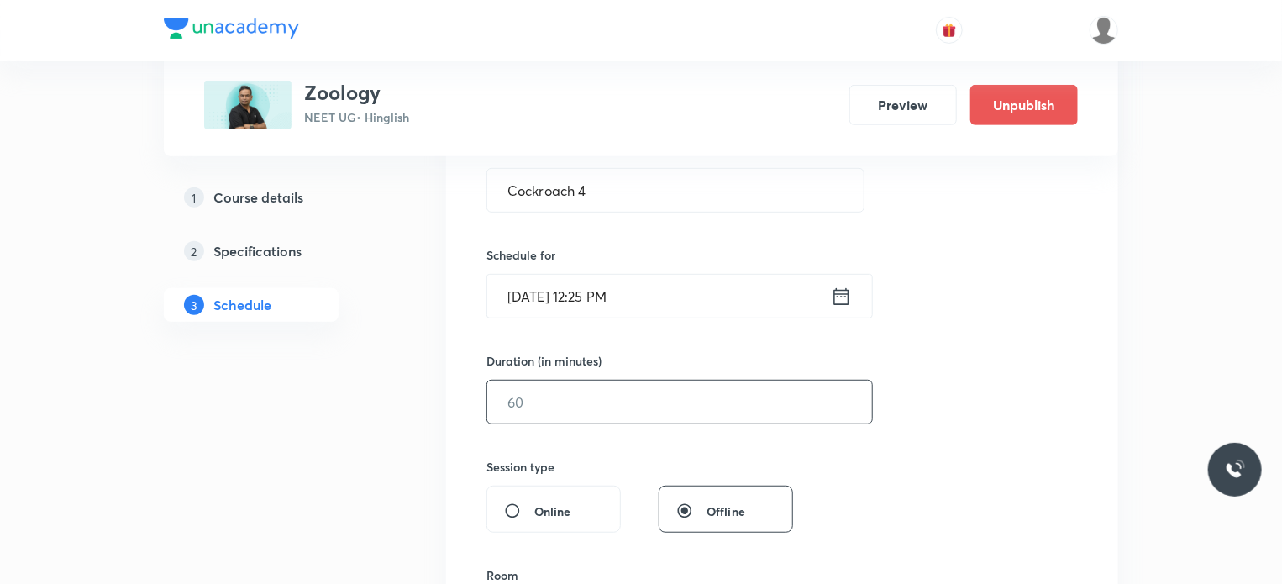
click at [595, 409] on input "text" at bounding box center [679, 401] width 385 height 43
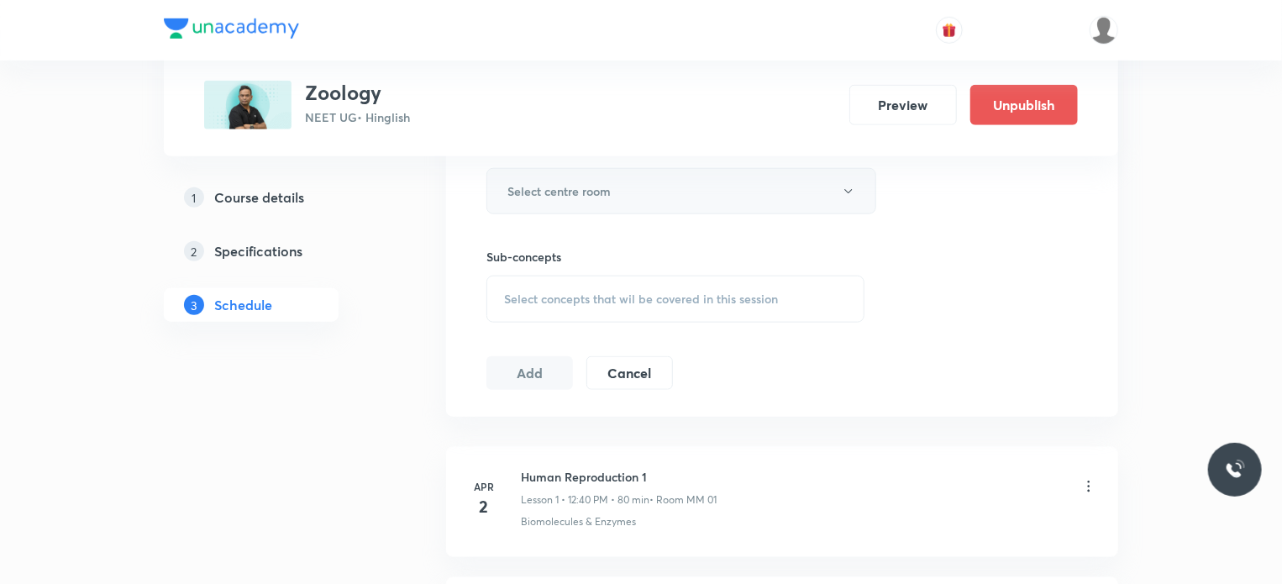
scroll to position [672, 0]
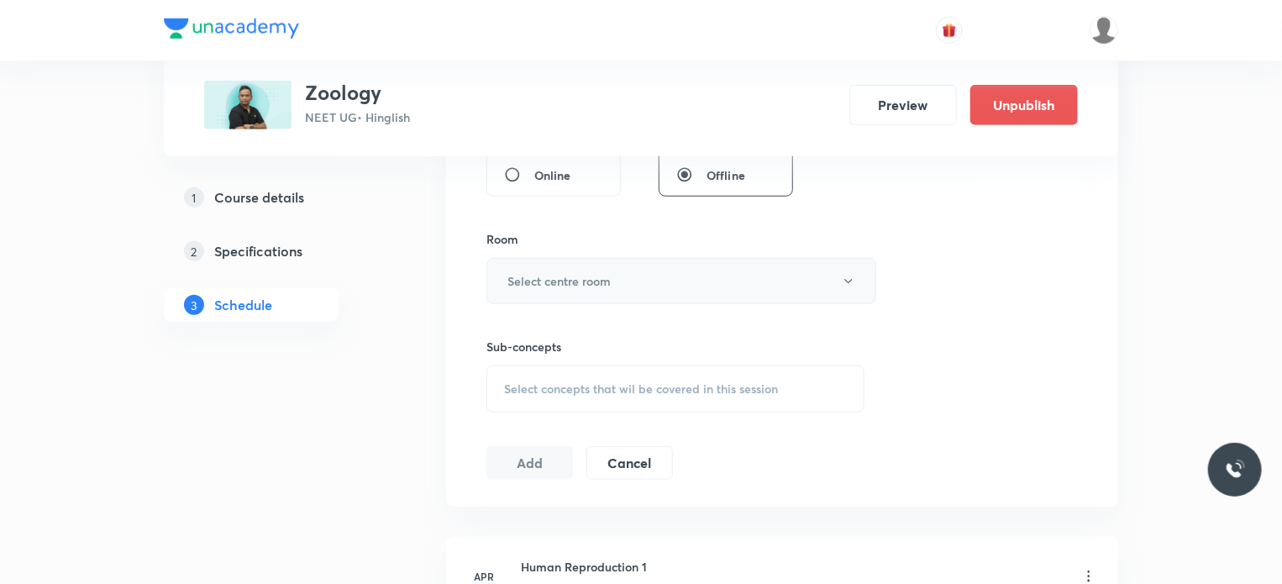
type input "75"
click at [599, 281] on h6 "Select centre room" at bounding box center [558, 281] width 103 height 18
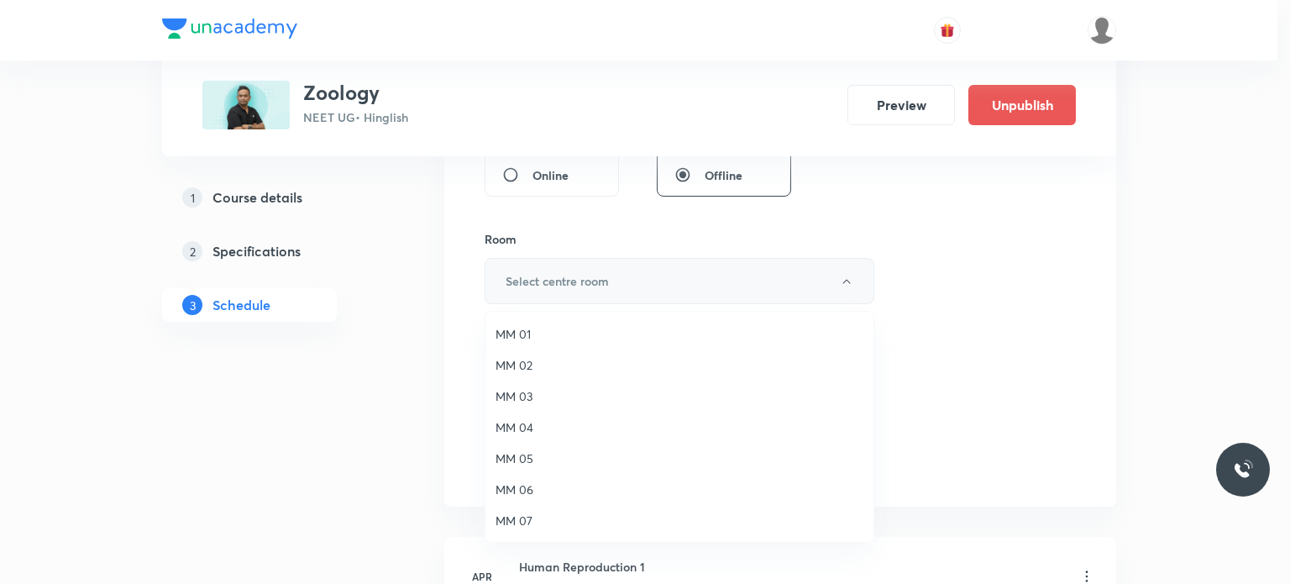
click at [621, 370] on span "MM 02" at bounding box center [680, 365] width 368 height 18
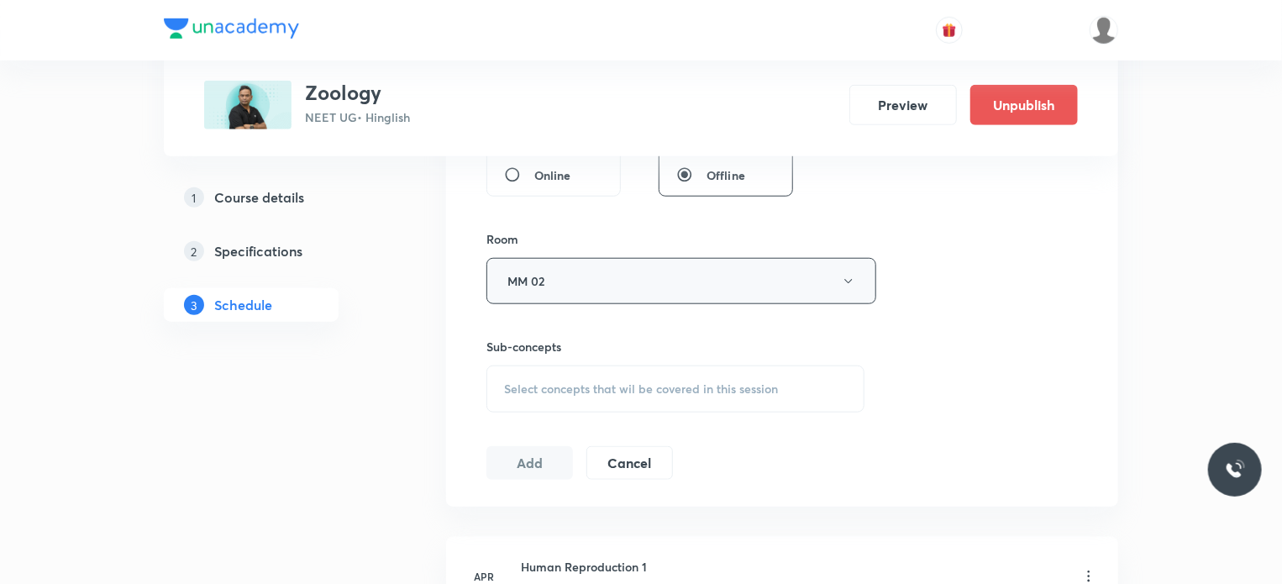
click at [655, 384] on span "Select concepts that wil be covered in this session" at bounding box center [641, 388] width 274 height 13
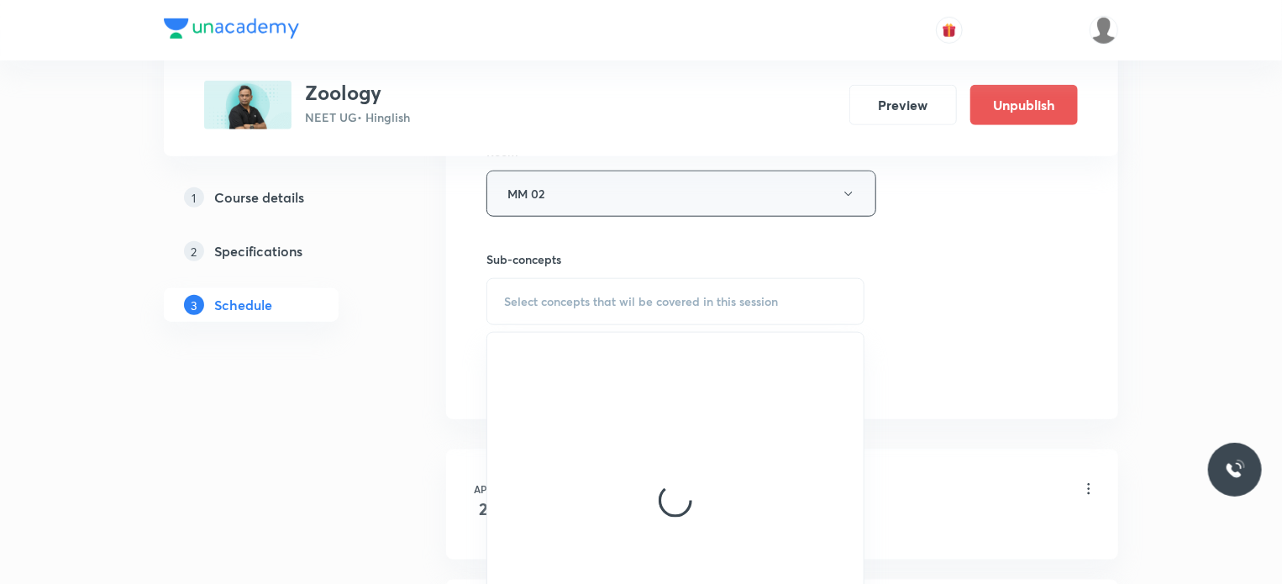
scroll to position [840, 0]
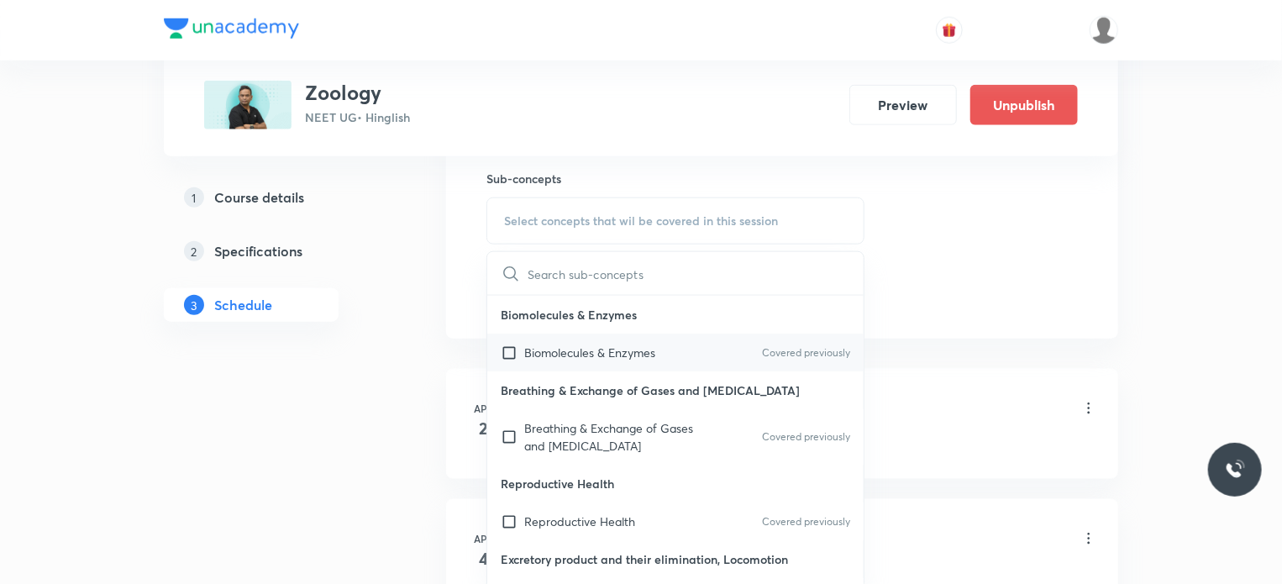
click at [651, 360] on div "Biomolecules & Enzymes Covered previously" at bounding box center [675, 352] width 376 height 38
checkbox input "true"
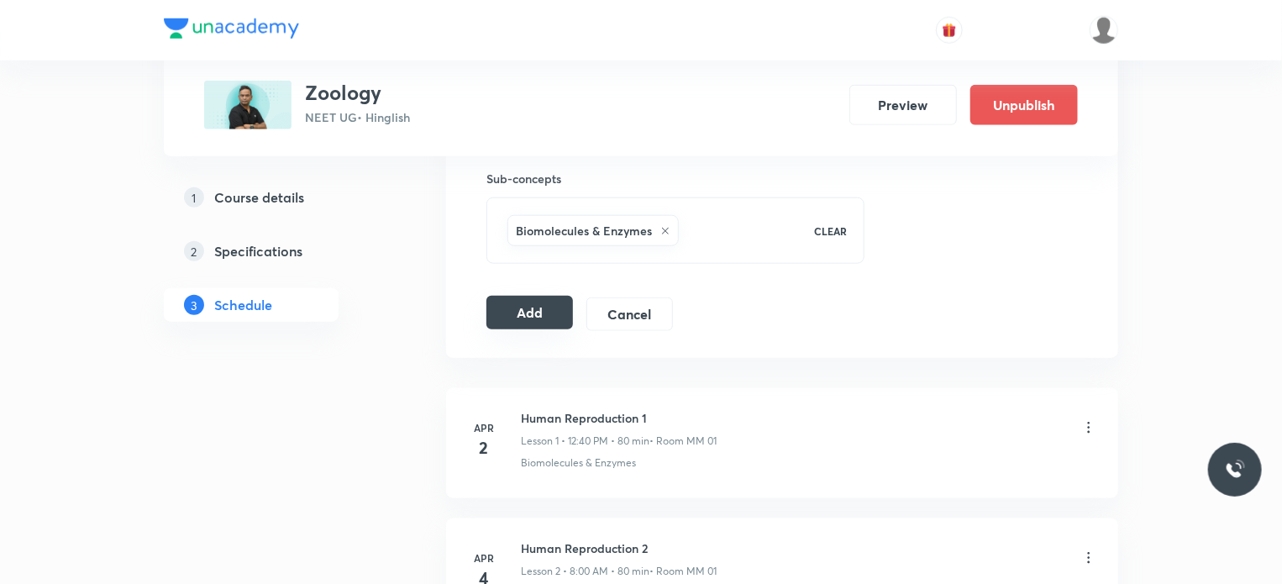
click at [512, 309] on button "Add" at bounding box center [529, 313] width 87 height 34
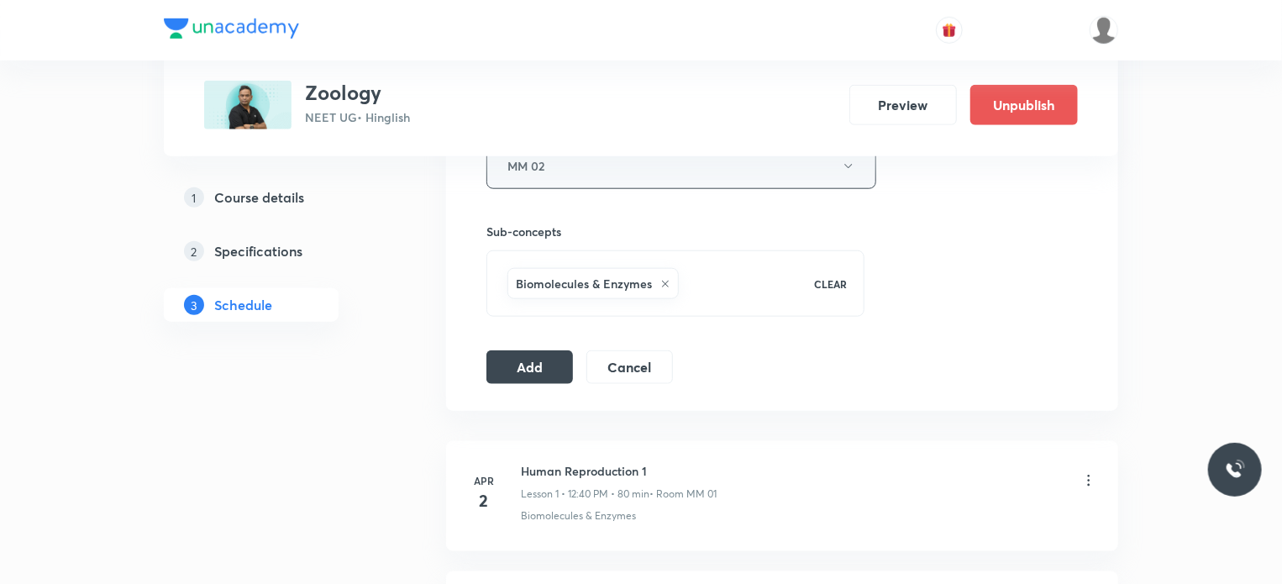
scroll to position [924, 0]
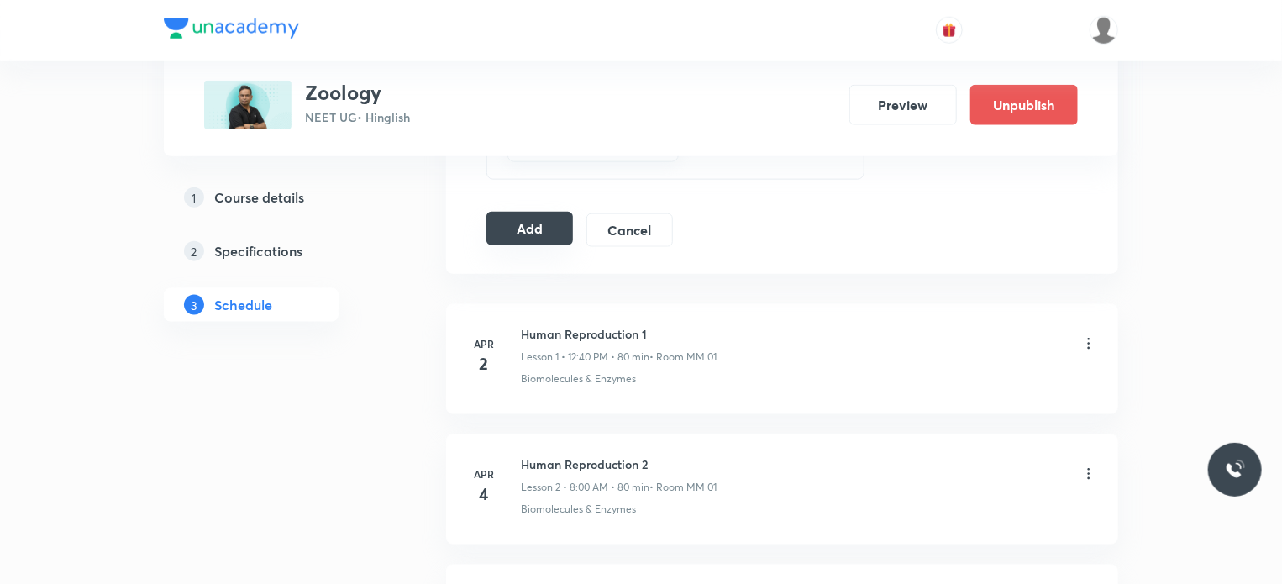
click at [517, 239] on button "Add" at bounding box center [529, 229] width 87 height 34
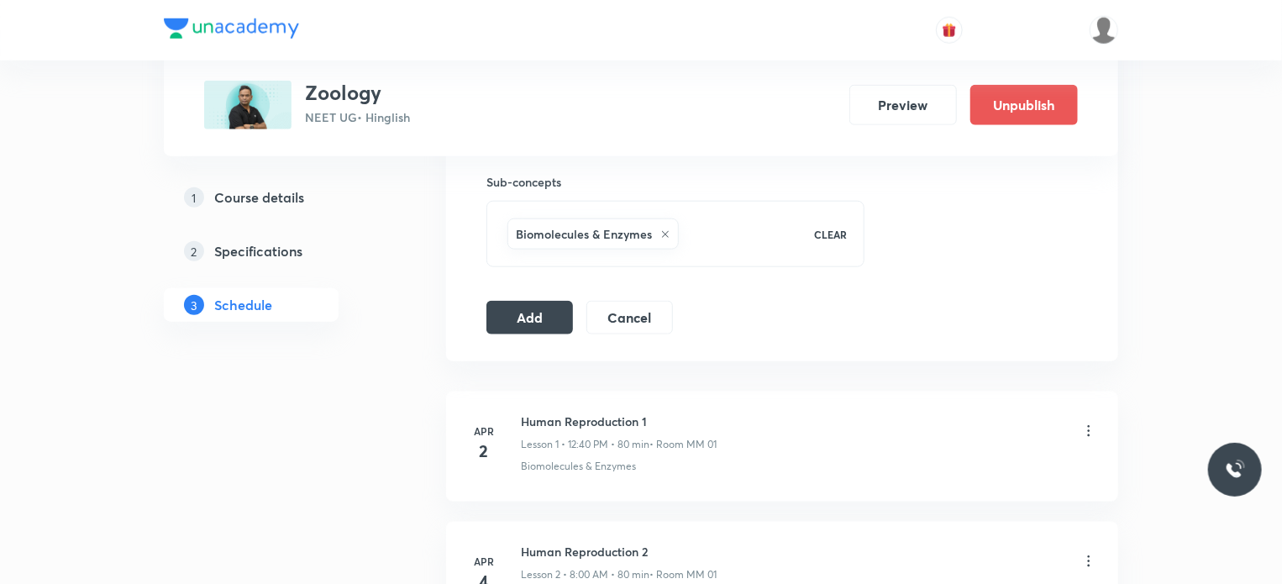
scroll to position [756, 0]
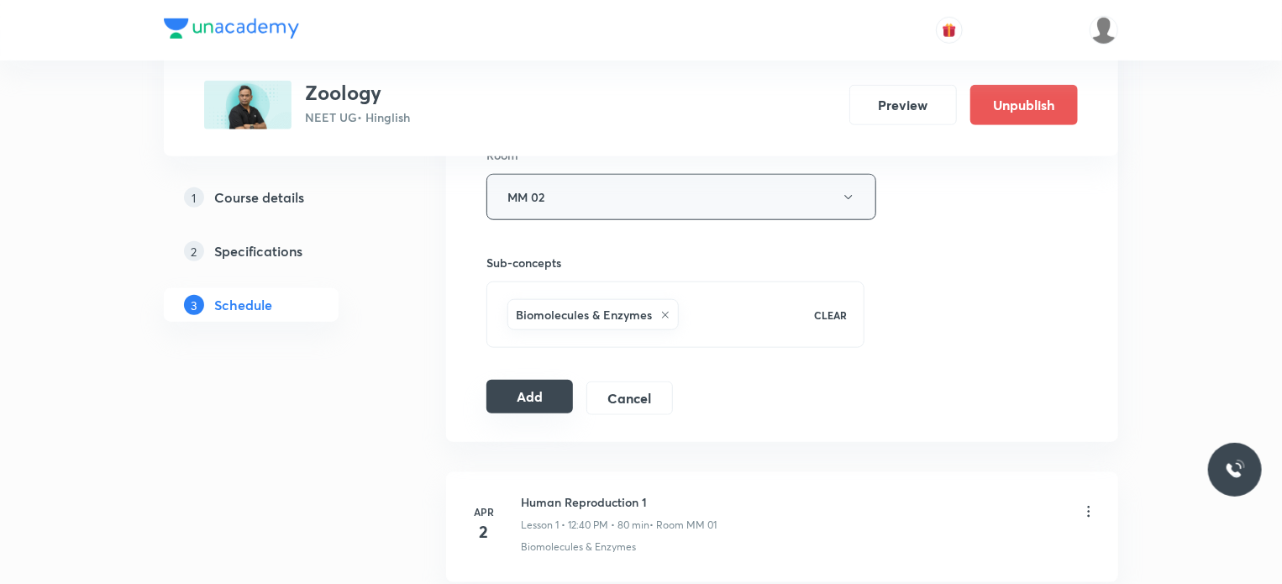
click at [535, 398] on button "Add" at bounding box center [529, 397] width 87 height 34
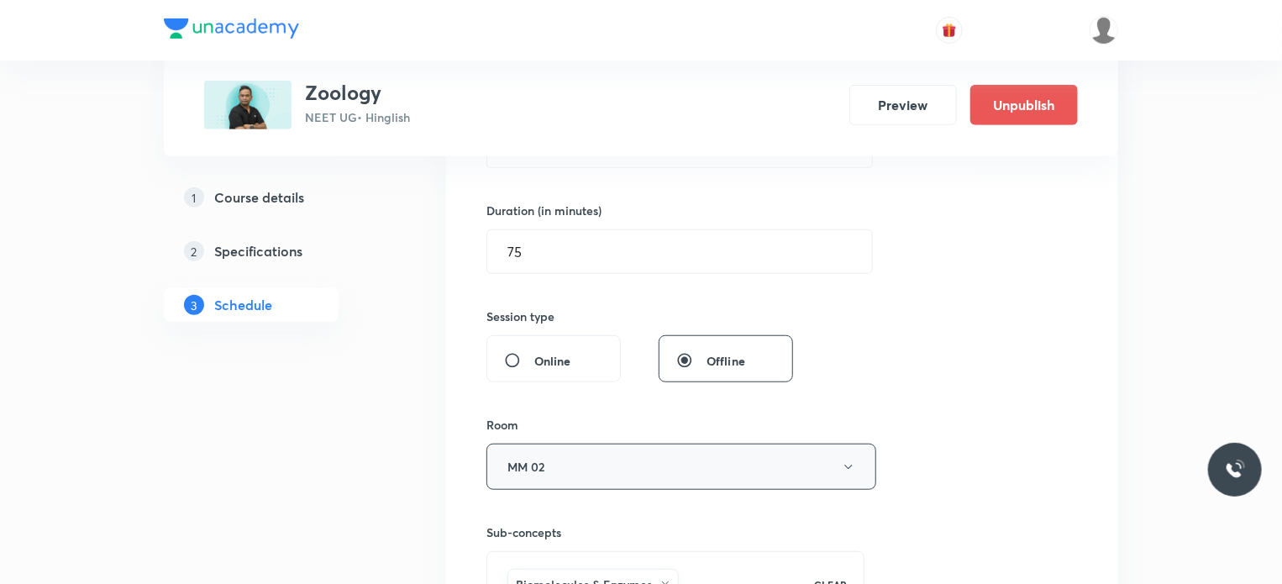
scroll to position [672, 0]
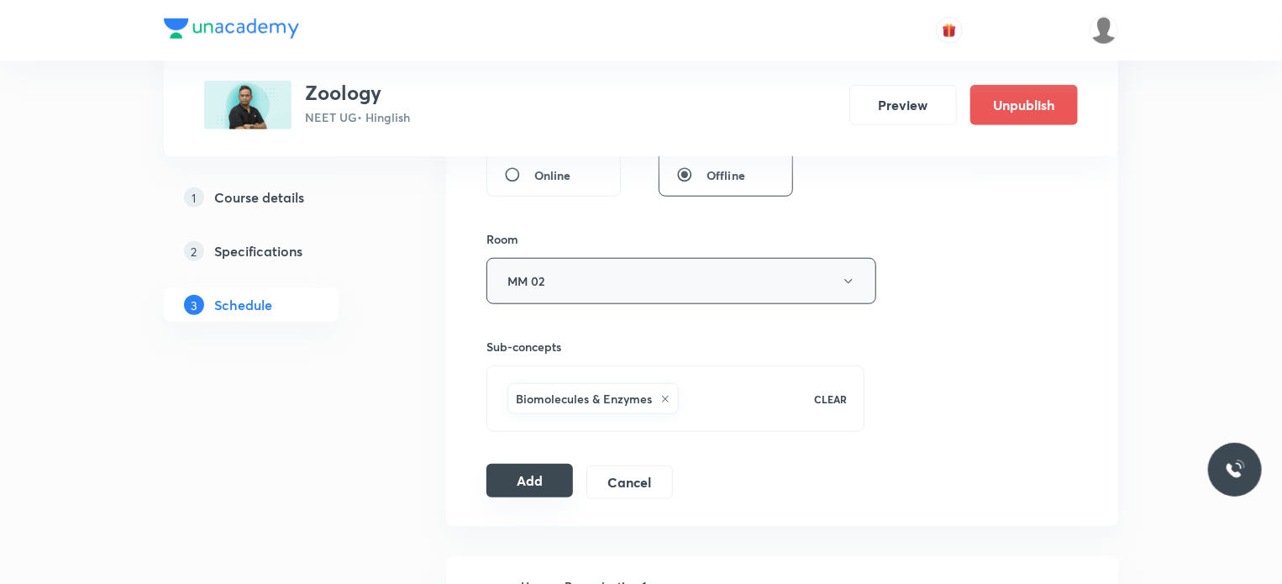
click at [511, 486] on button "Add" at bounding box center [529, 481] width 87 height 34
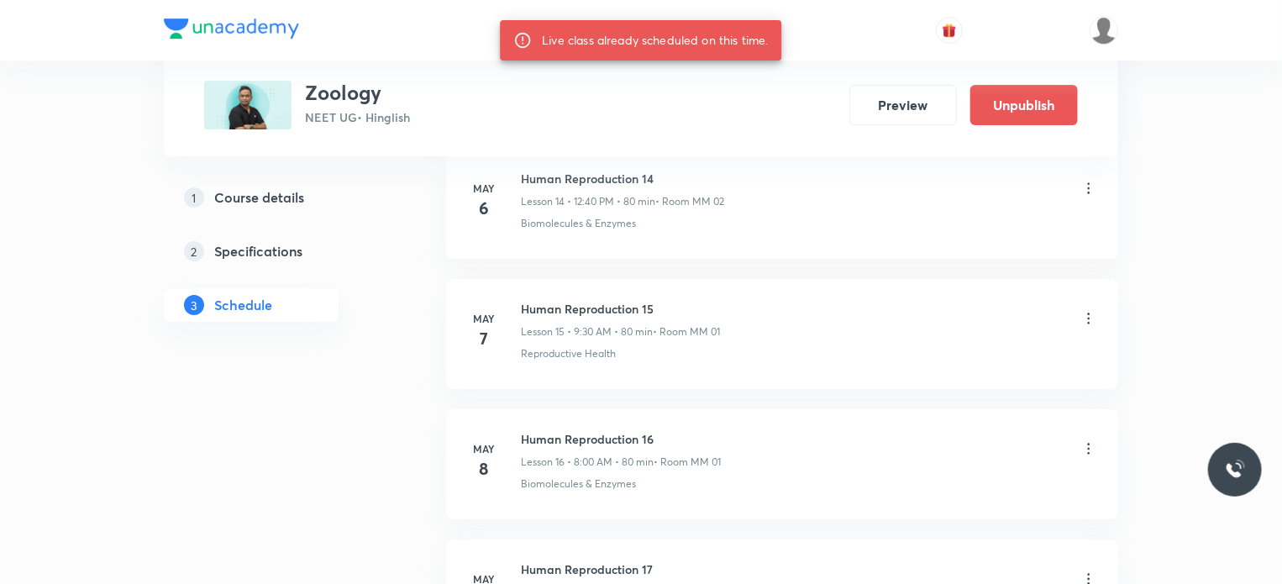
scroll to position [9998, 0]
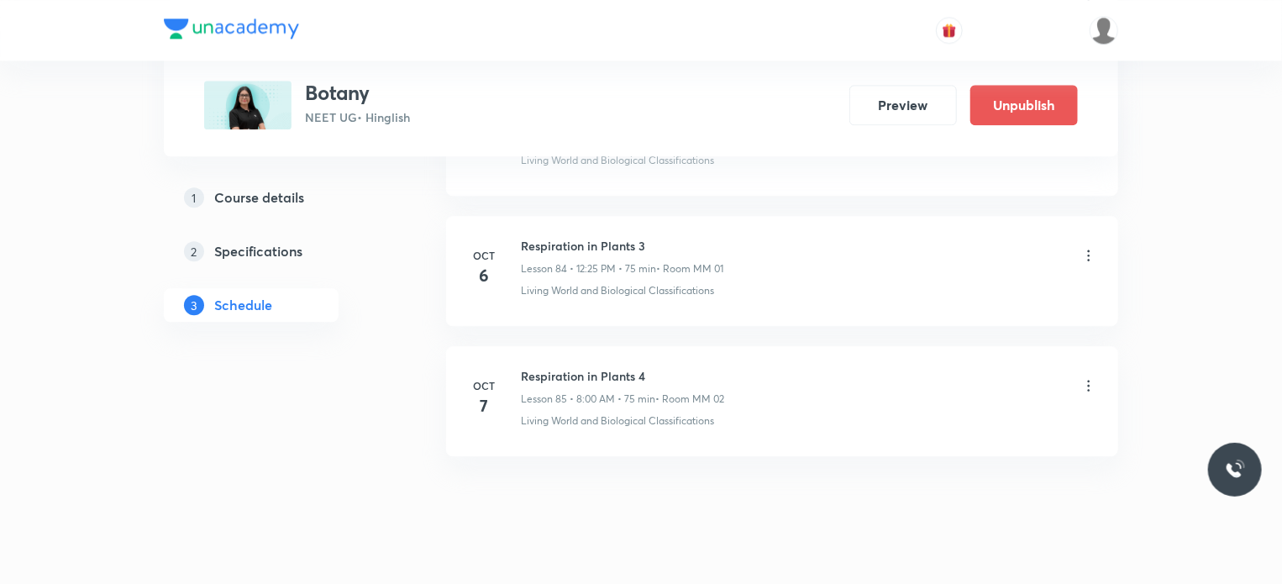
click at [617, 367] on h6 "Respiration in Plants 4" at bounding box center [622, 376] width 203 height 18
copy h6 "Respiration in Plants 4"
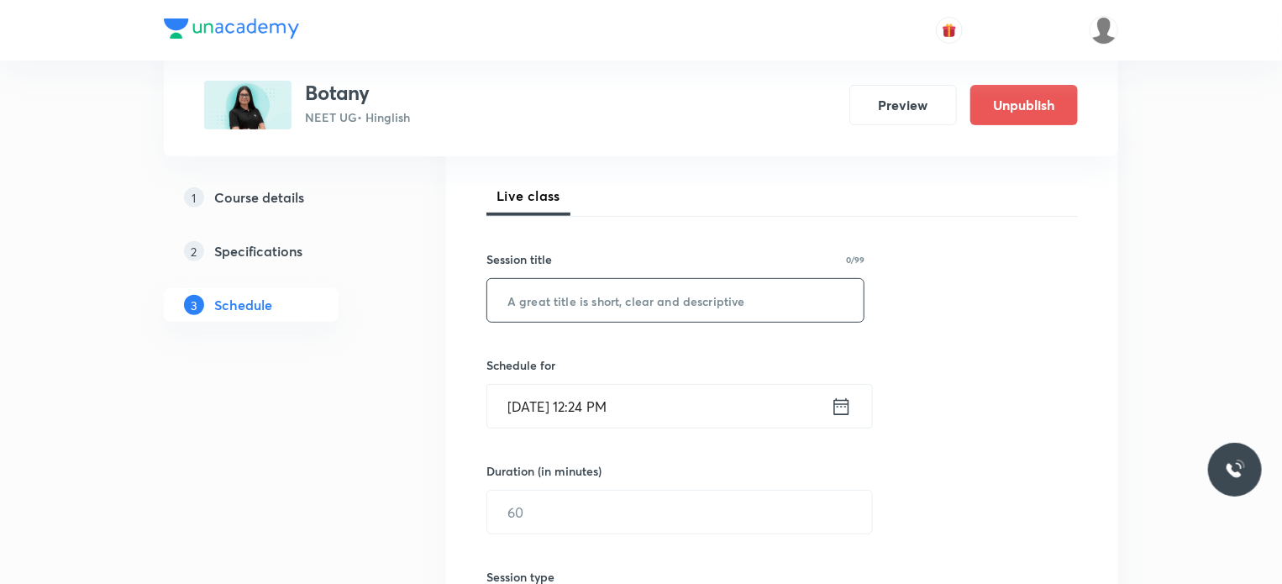
scroll to position [252, 0]
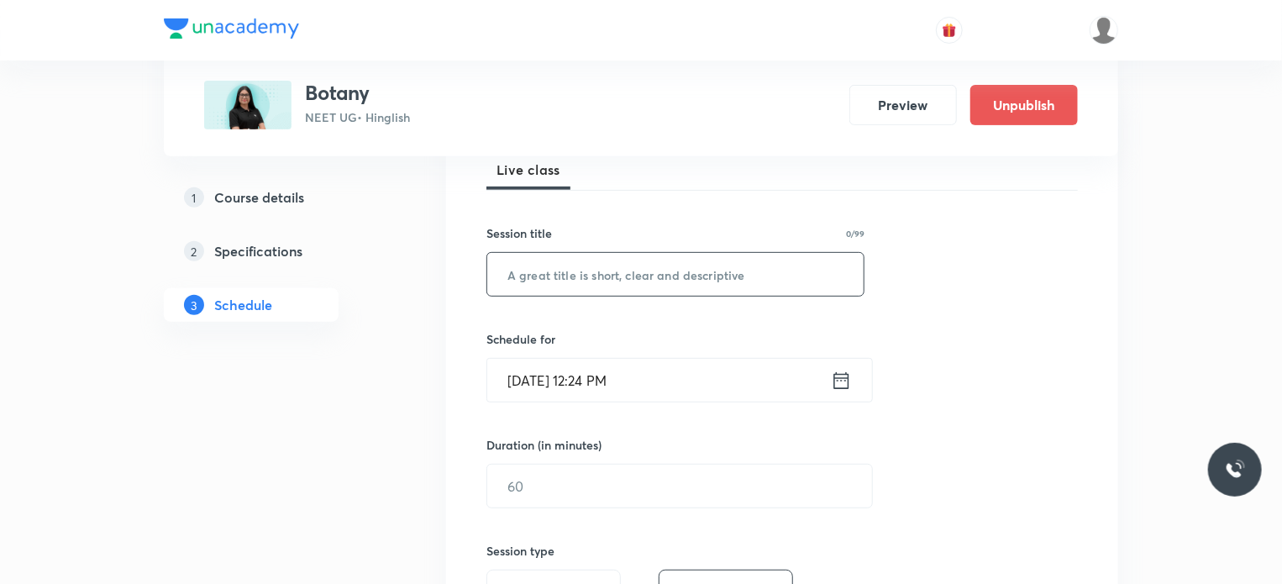
click at [670, 271] on input "text" at bounding box center [675, 274] width 376 height 43
paste input "Respiration in Plants 4"
type input "Respiration in Plants 5"
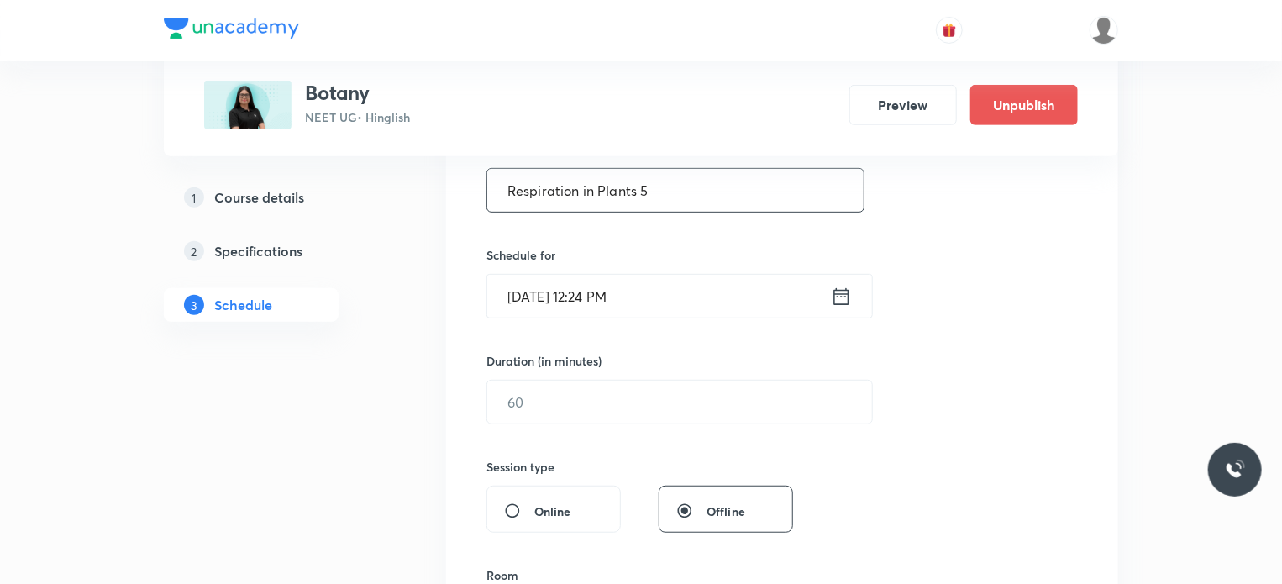
click at [632, 275] on input "[DATE] 12:24 PM" at bounding box center [659, 296] width 344 height 43
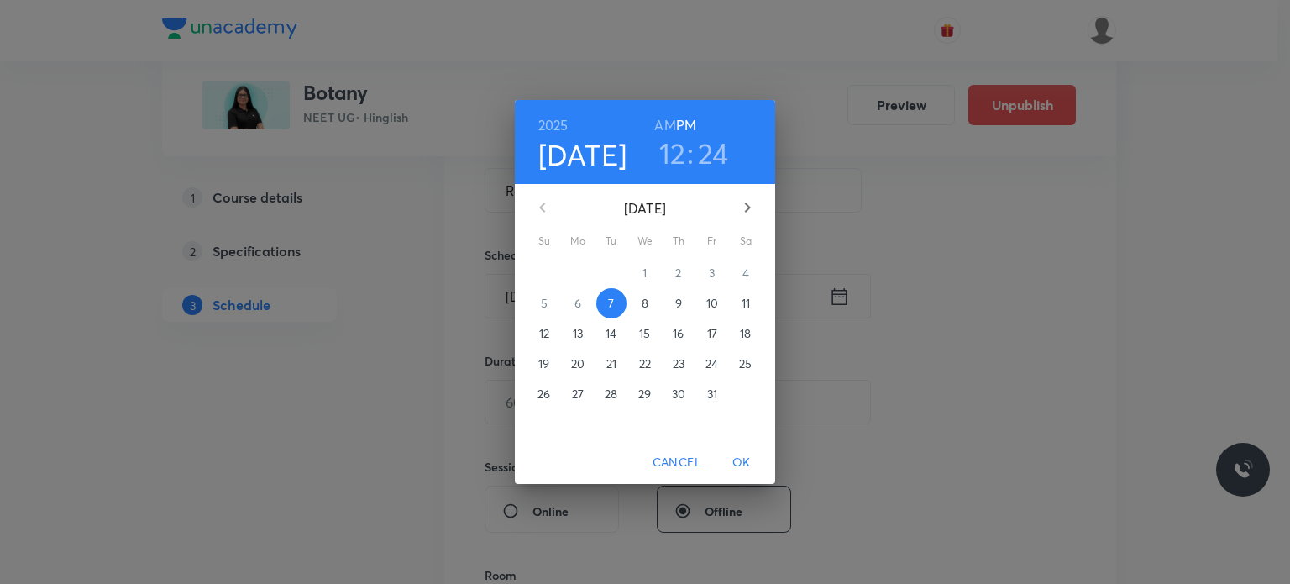
click at [647, 307] on p "8" at bounding box center [645, 303] width 7 height 17
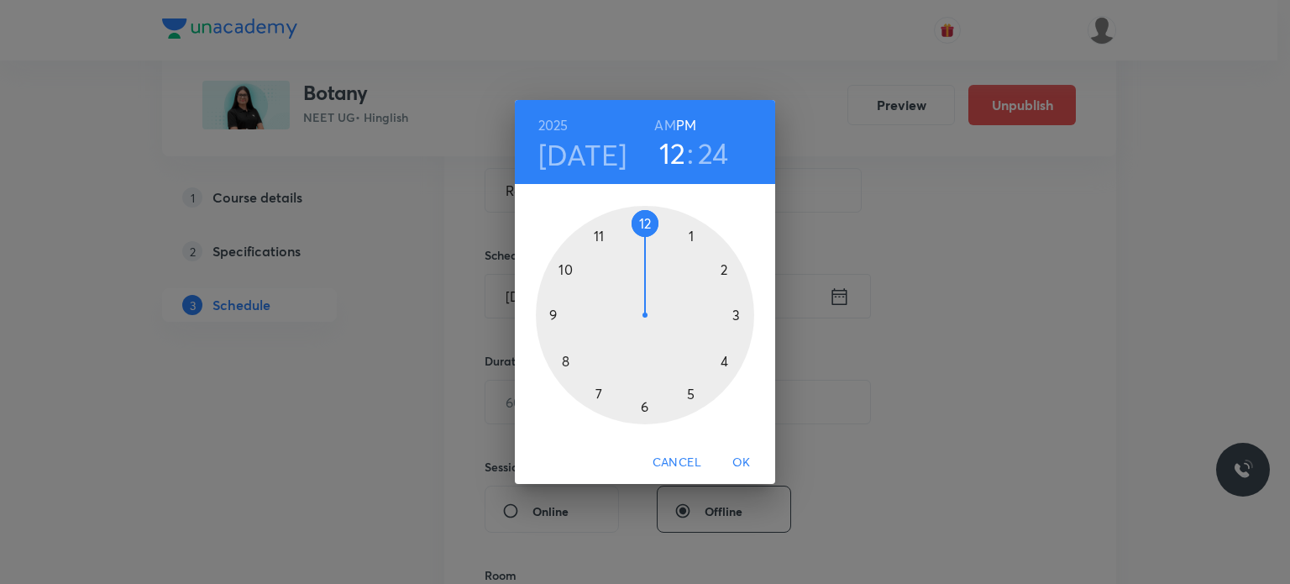
click at [669, 122] on h6 "AM" at bounding box center [664, 125] width 21 height 24
click at [575, 362] on div at bounding box center [645, 315] width 218 height 218
drag, startPoint x: 648, startPoint y: 208, endPoint x: 641, endPoint y: 240, distance: 32.6
click at [648, 208] on div at bounding box center [645, 315] width 218 height 218
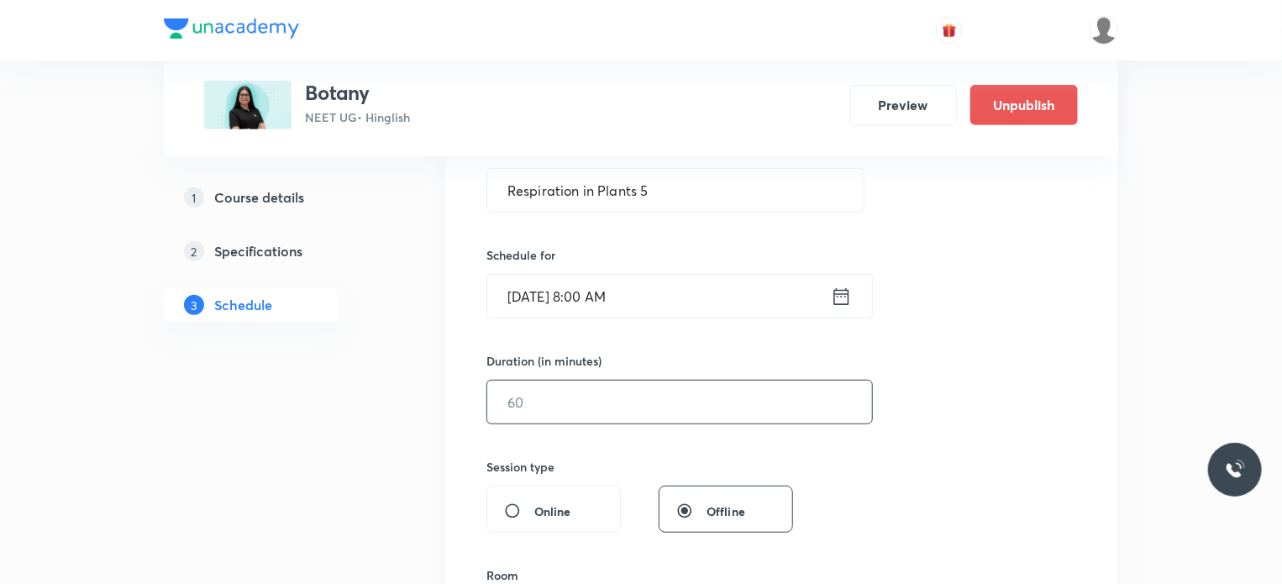
click at [580, 420] on input "text" at bounding box center [679, 401] width 385 height 43
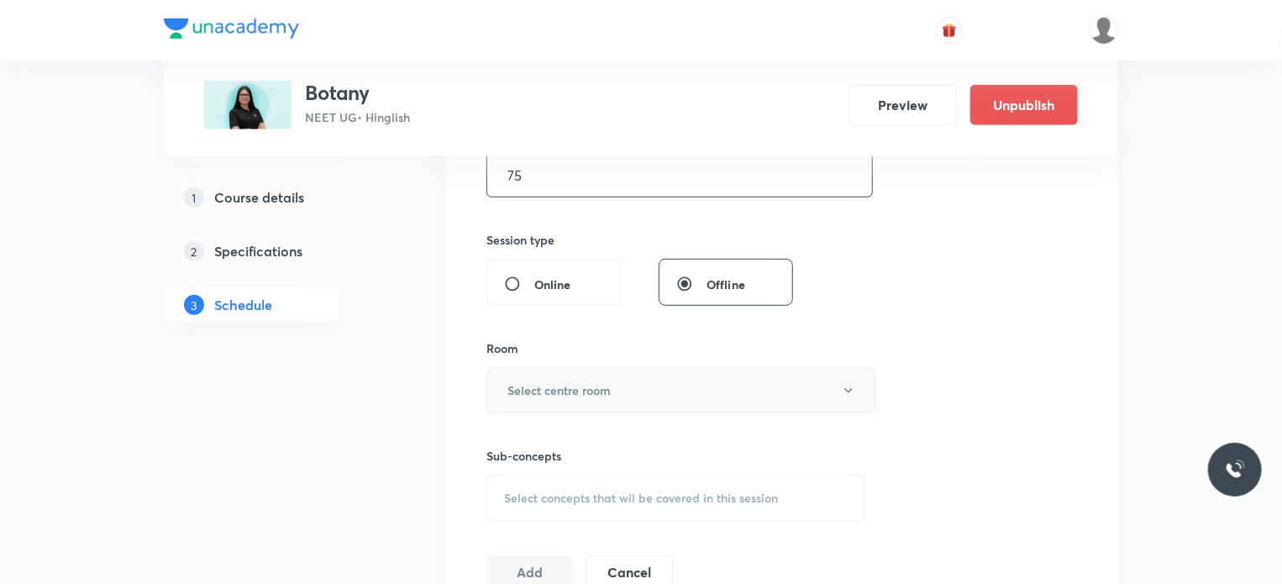
scroll to position [588, 0]
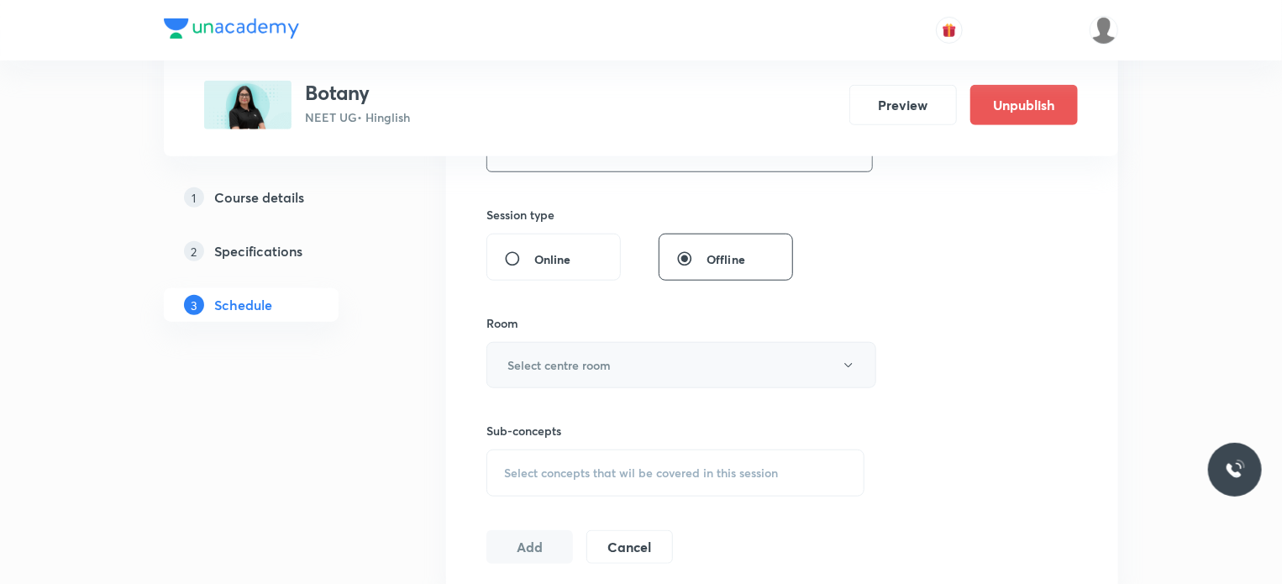
type input "75"
click at [572, 351] on button "Select centre room" at bounding box center [681, 365] width 390 height 46
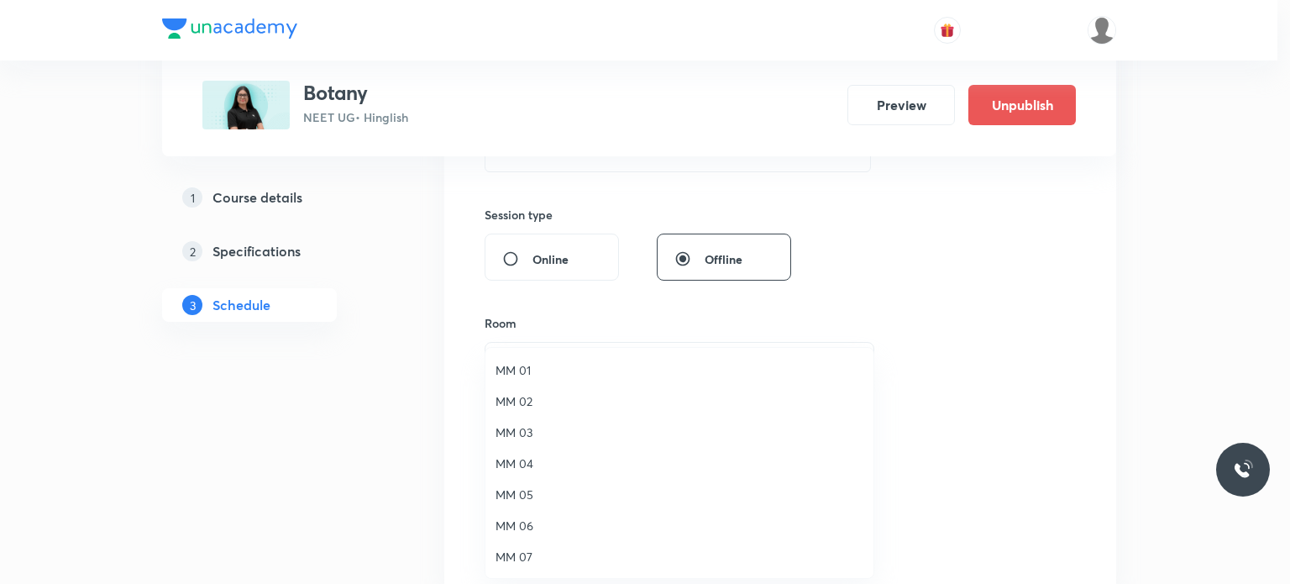
click at [578, 443] on li "MM 03" at bounding box center [679, 432] width 388 height 31
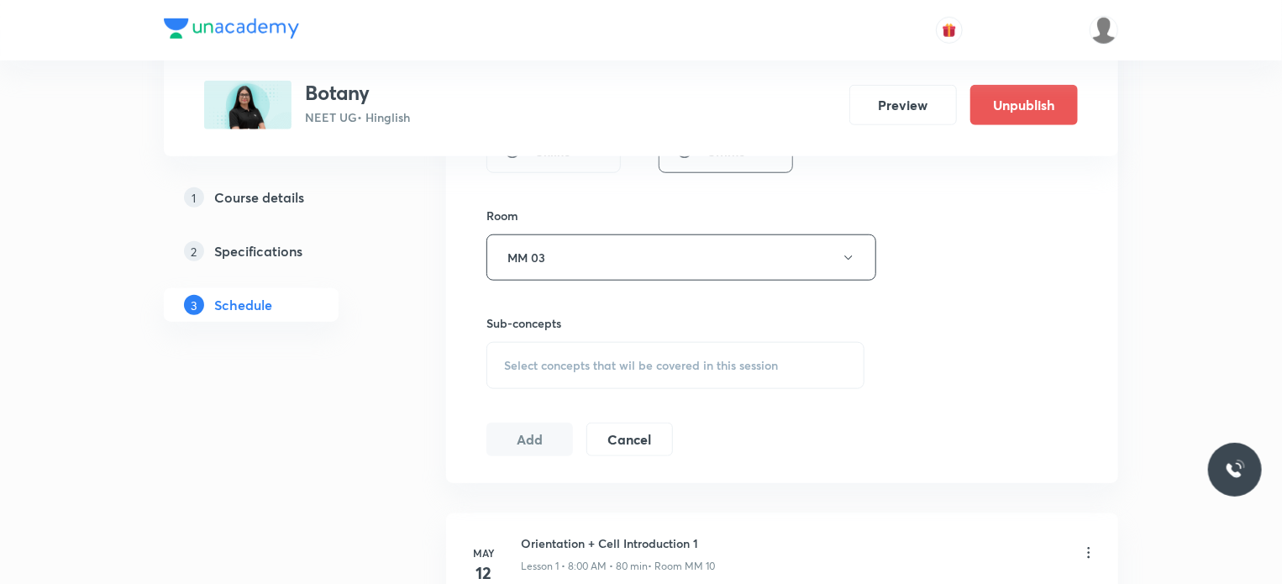
scroll to position [840, 0]
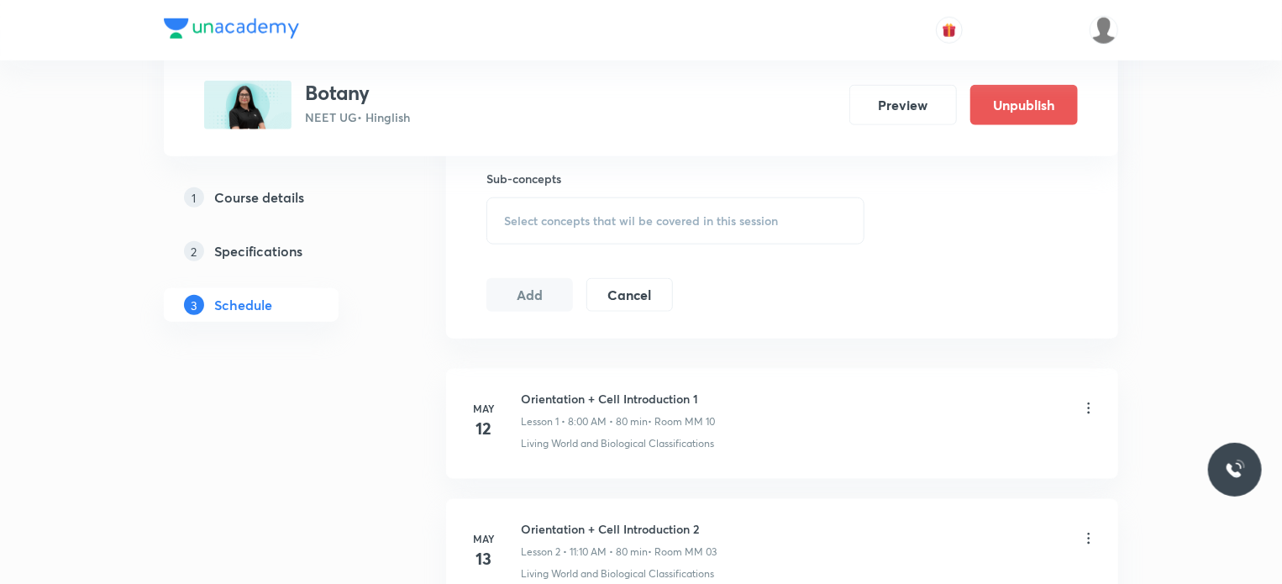
click at [677, 225] on span "Select concepts that wil be covered in this session" at bounding box center [641, 220] width 274 height 13
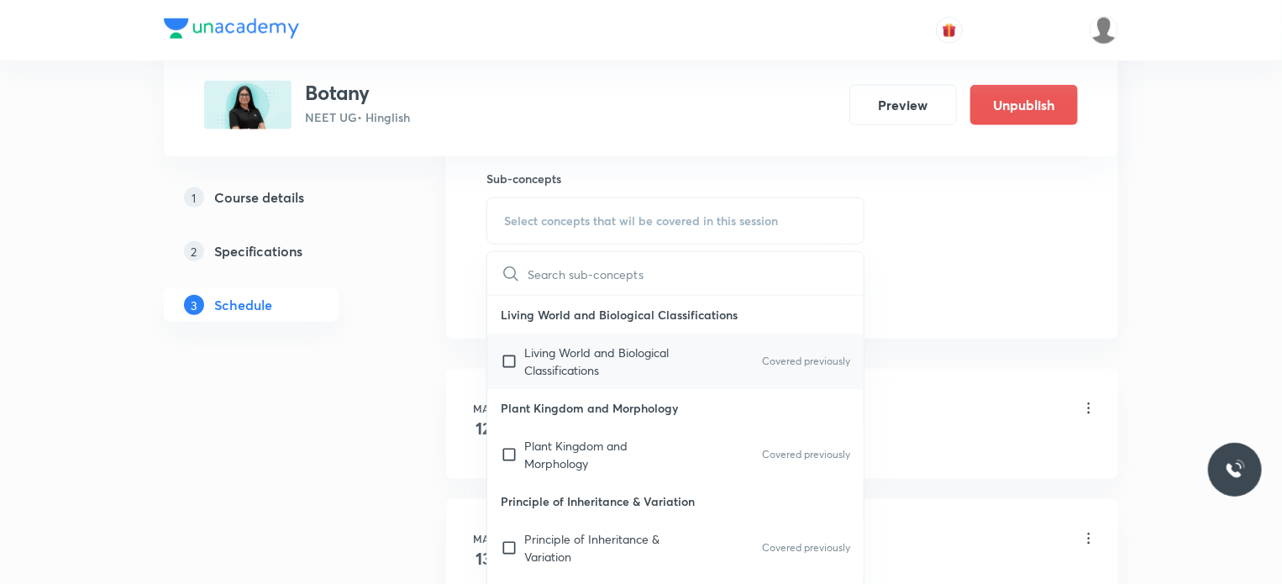
click at [645, 352] on p "Living World and Biological Classifications" at bounding box center [609, 361] width 170 height 35
checkbox input "true"
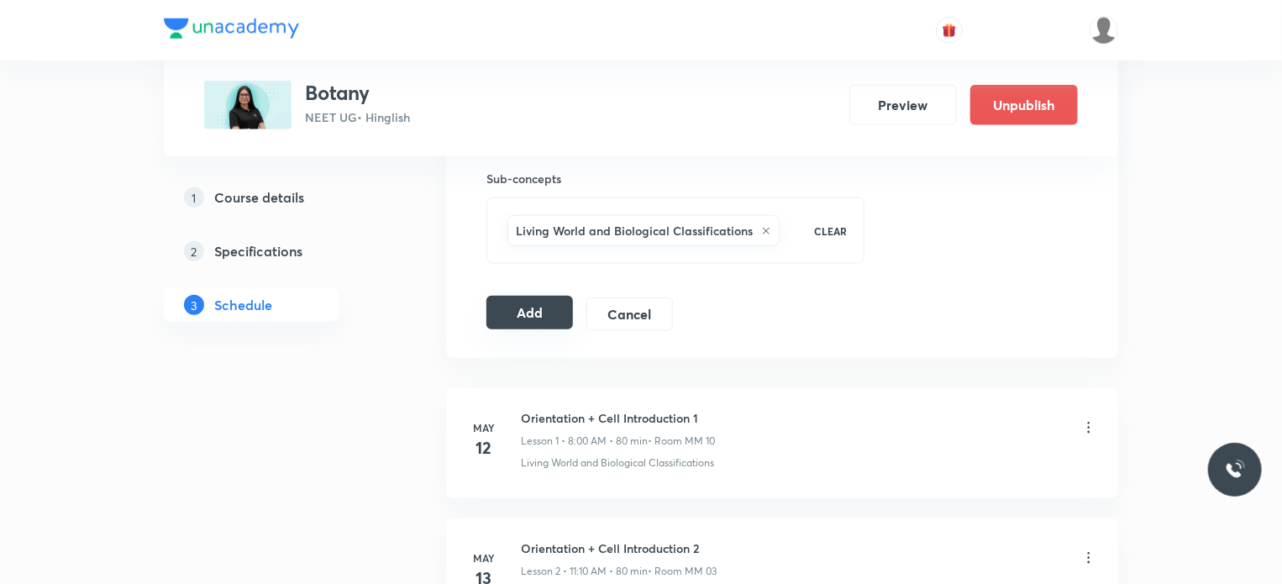
click at [543, 312] on button "Add" at bounding box center [529, 313] width 87 height 34
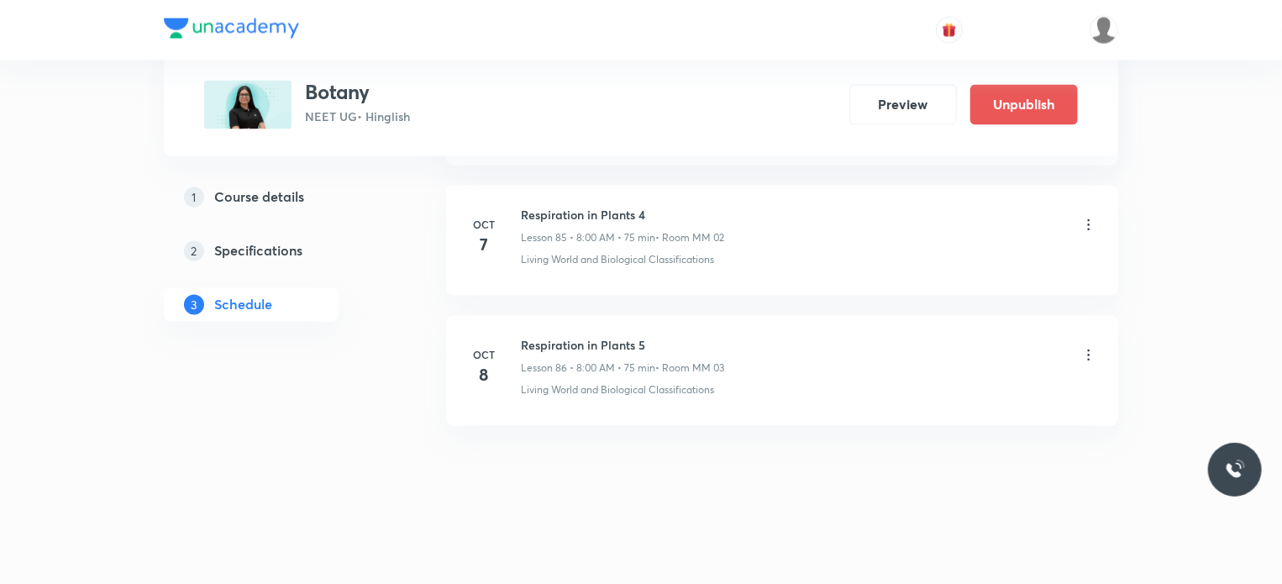
scroll to position [10986, 0]
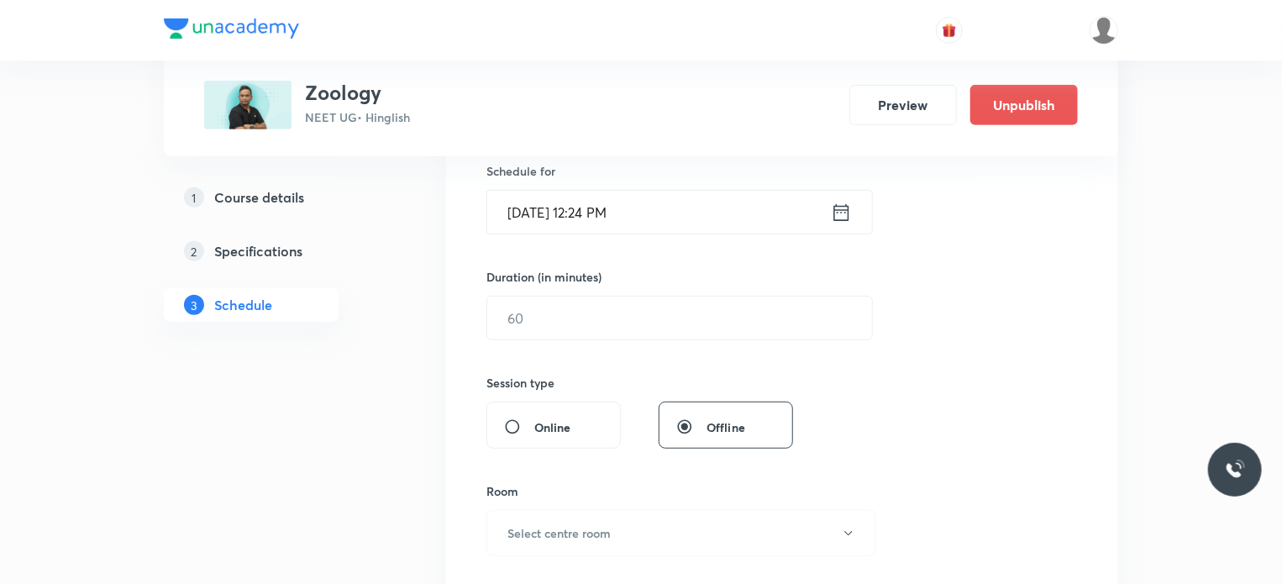
scroll to position [10369, 0]
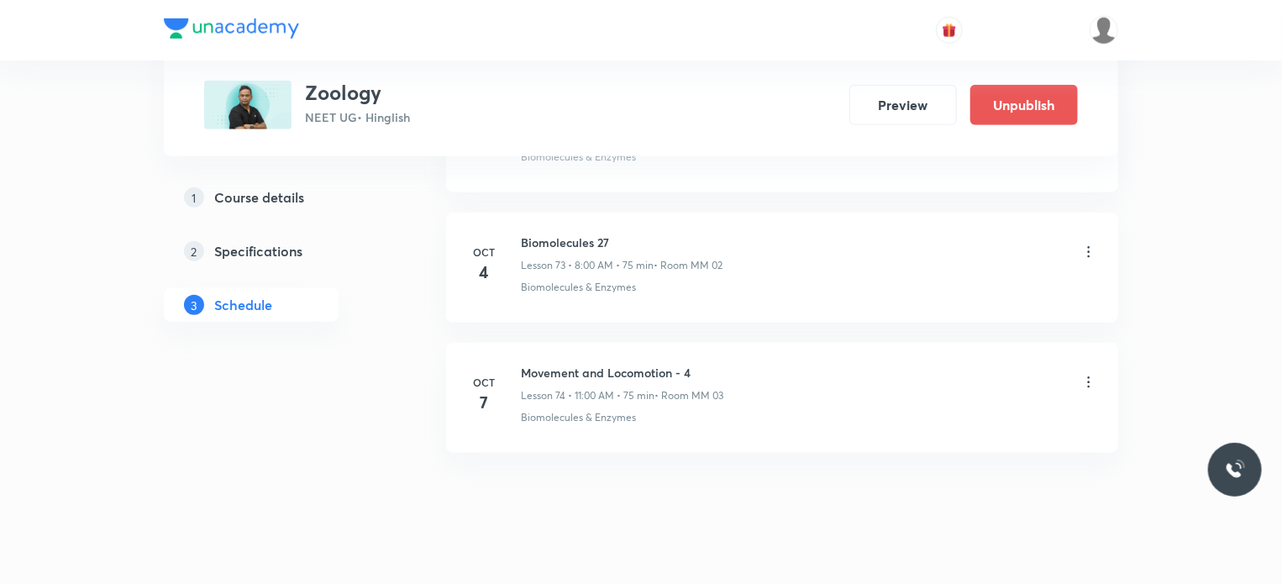
click at [616, 364] on h6 "Movement and Locomotion - 4" at bounding box center [622, 373] width 202 height 18
copy h6 "Movement and Locomotion - 4"
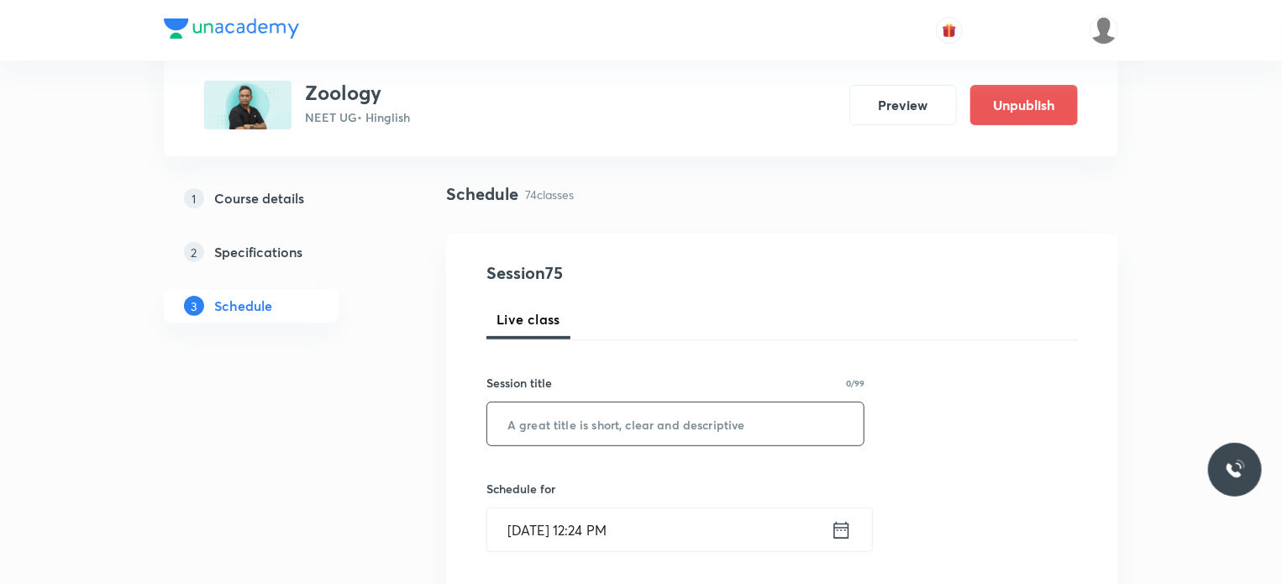
scroll to position [168, 0]
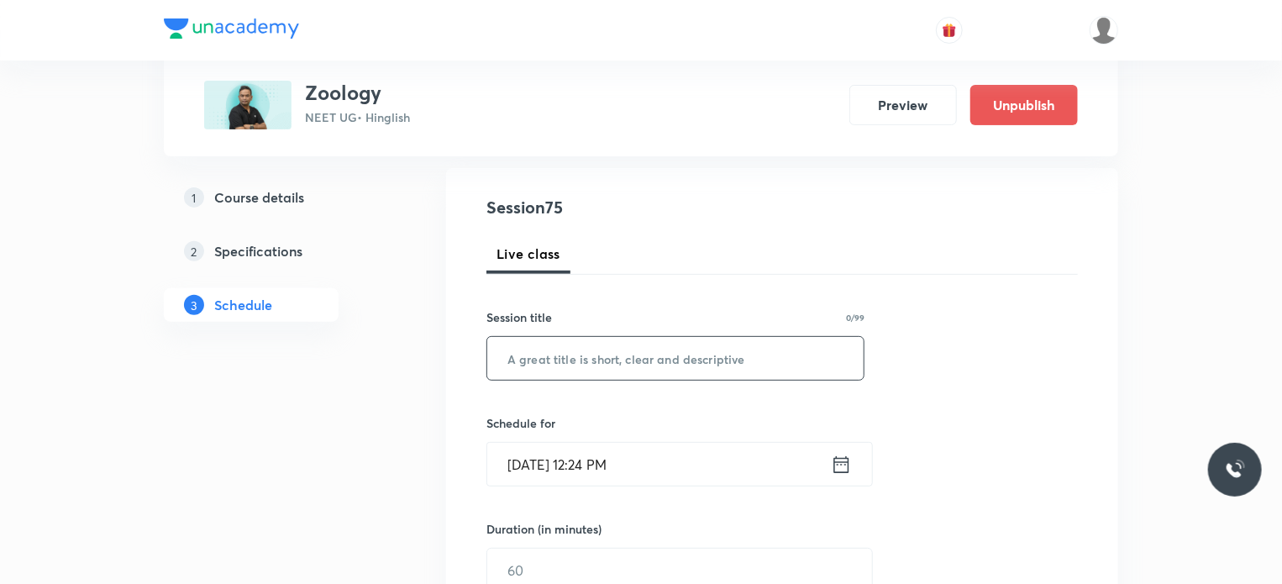
click at [585, 377] on input "text" at bounding box center [675, 358] width 376 height 43
paste input "Movement and Locomotion - 4"
type input "Movement and Locomotion 5"
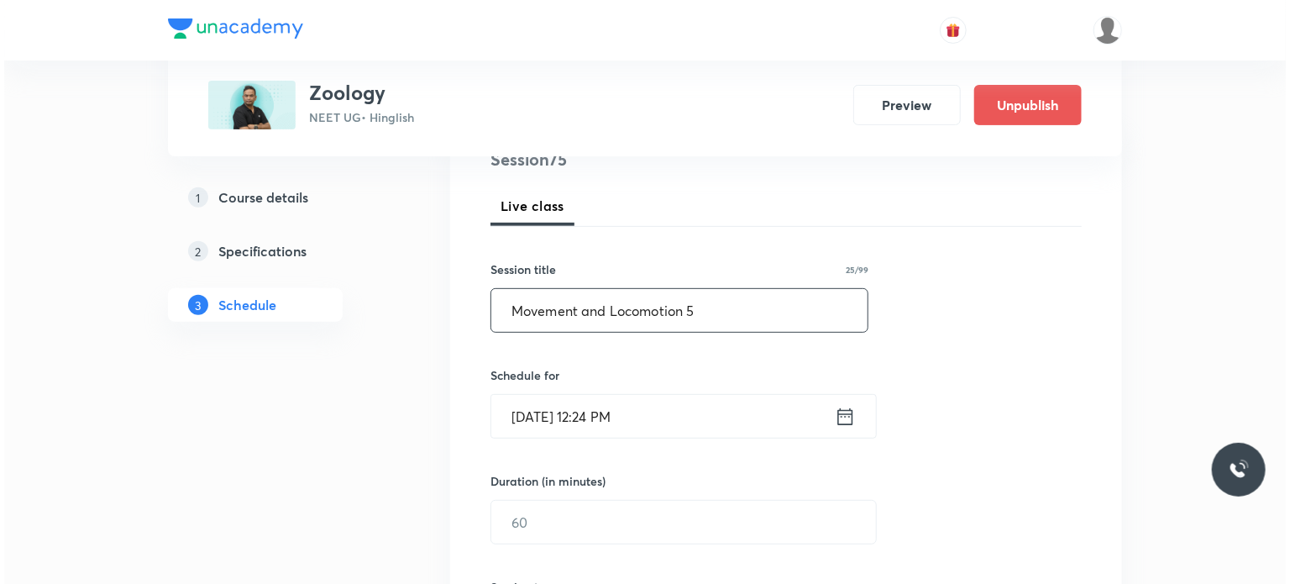
scroll to position [252, 0]
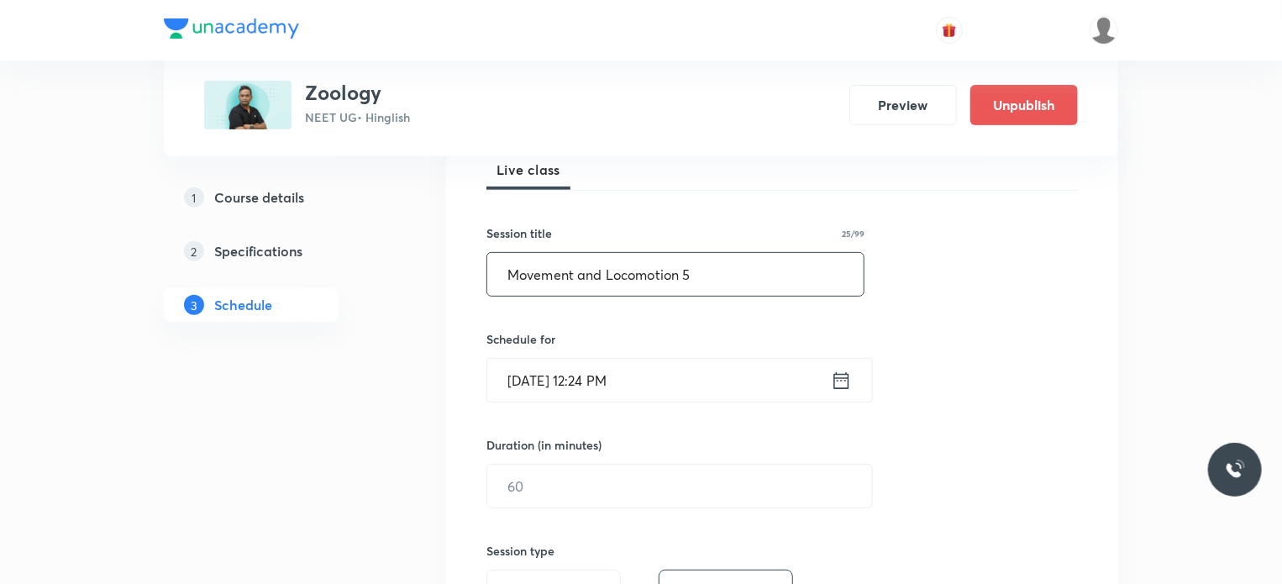
click at [599, 370] on input "[DATE] 12:24 PM" at bounding box center [659, 380] width 344 height 43
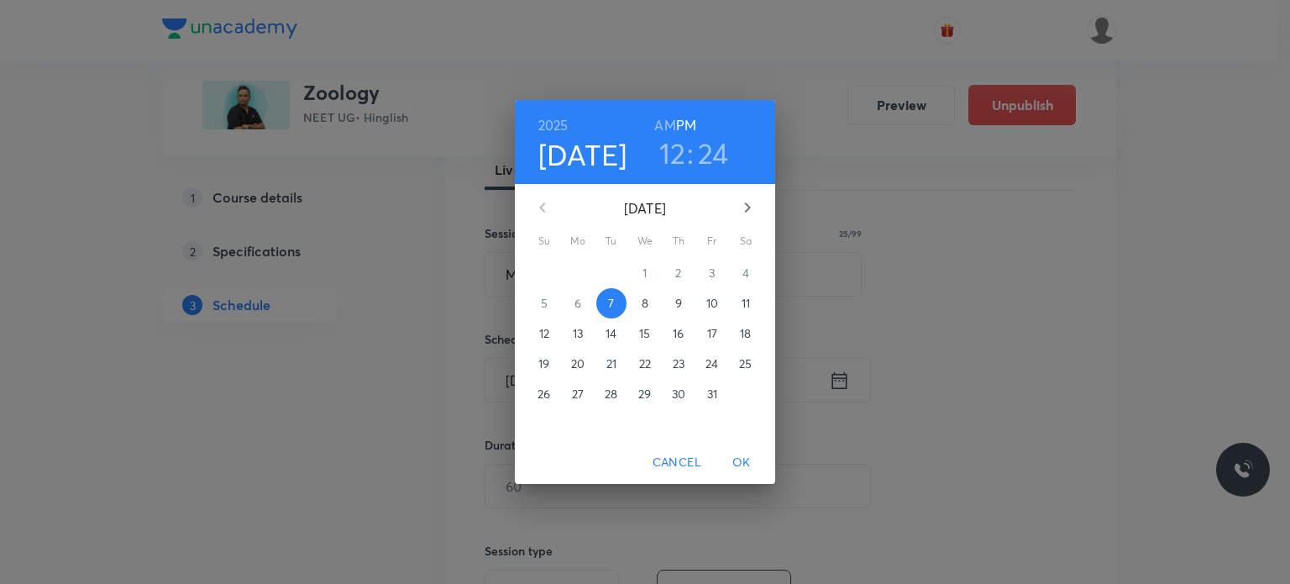
click at [635, 311] on span "8" at bounding box center [645, 303] width 30 height 17
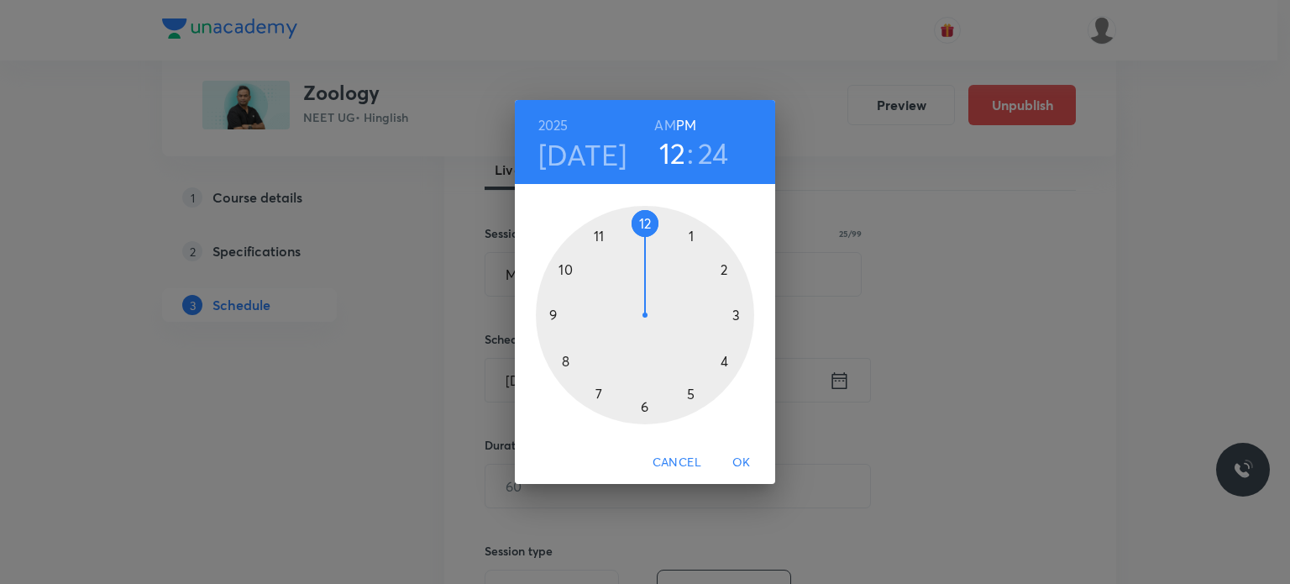
click at [670, 123] on h6 "AM" at bounding box center [664, 125] width 21 height 24
drag, startPoint x: 642, startPoint y: 248, endPoint x: 604, endPoint y: 273, distance: 45.4
click at [574, 312] on div at bounding box center [645, 315] width 218 height 218
drag, startPoint x: 698, startPoint y: 393, endPoint x: 690, endPoint y: 399, distance: 10.3
click at [690, 399] on div at bounding box center [645, 315] width 218 height 218
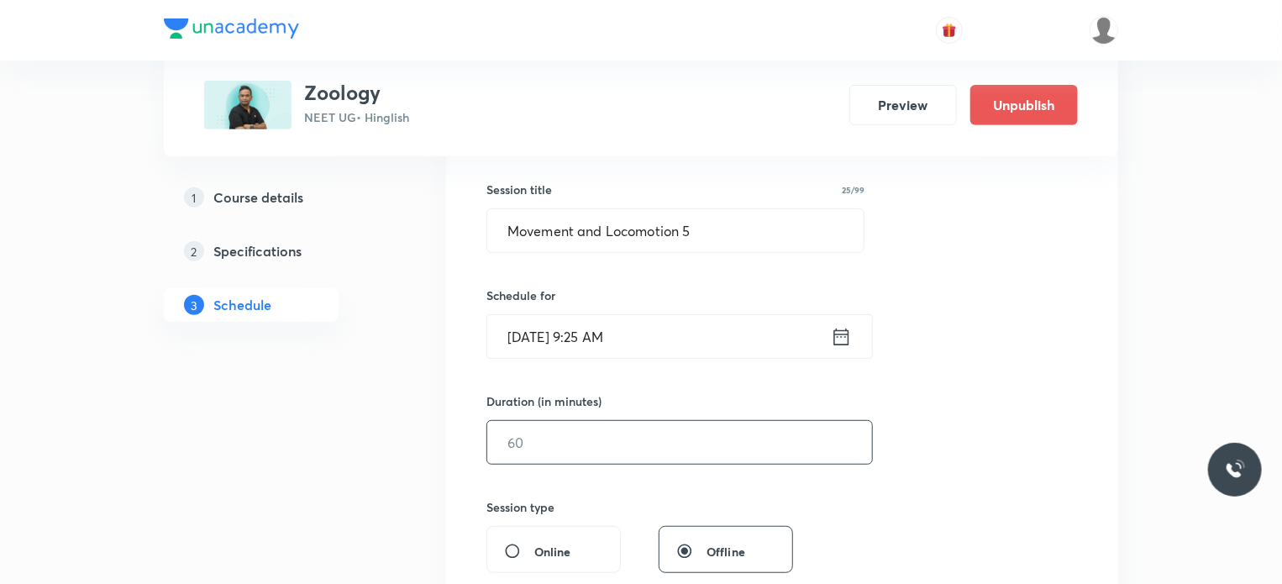
scroll to position [336, 0]
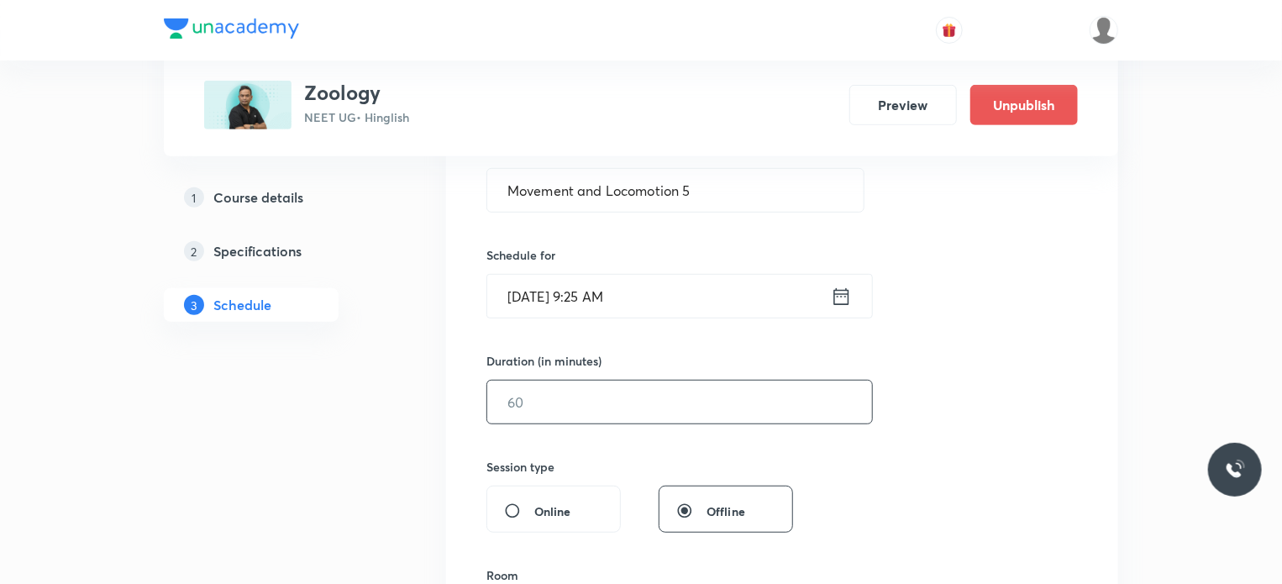
click at [616, 388] on input "text" at bounding box center [679, 401] width 385 height 43
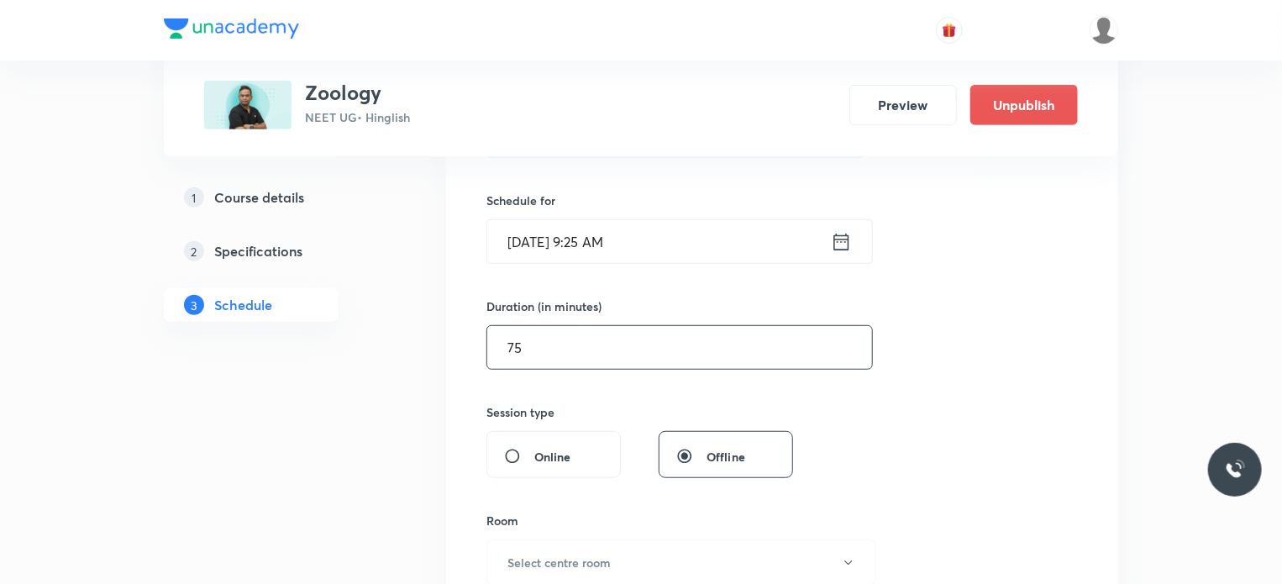
scroll to position [420, 0]
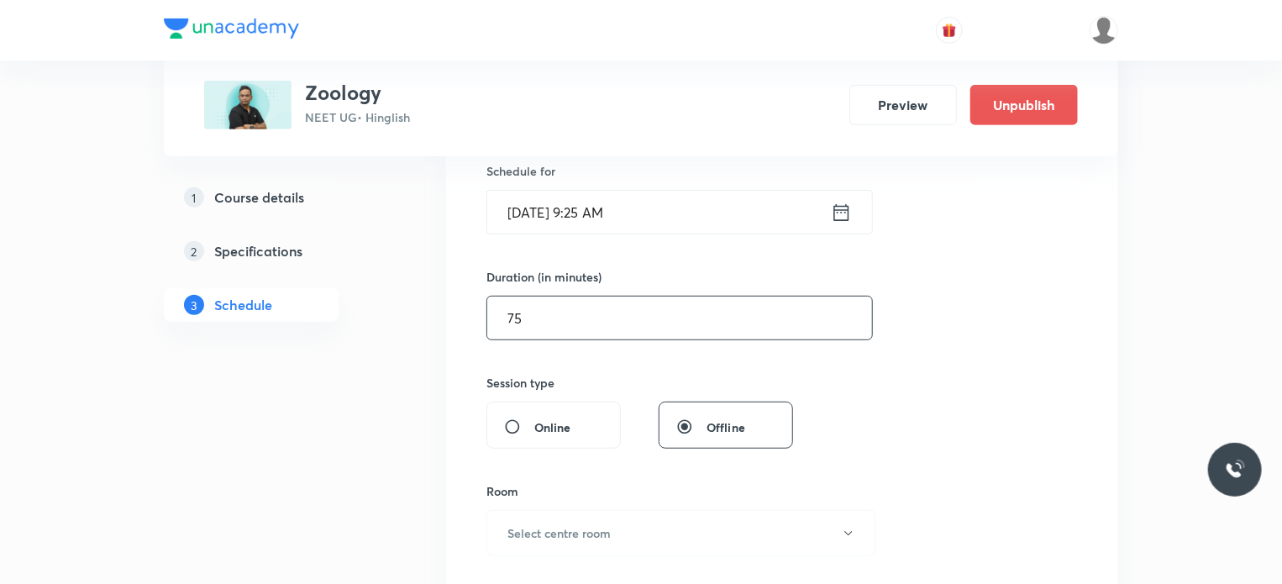
type input "75"
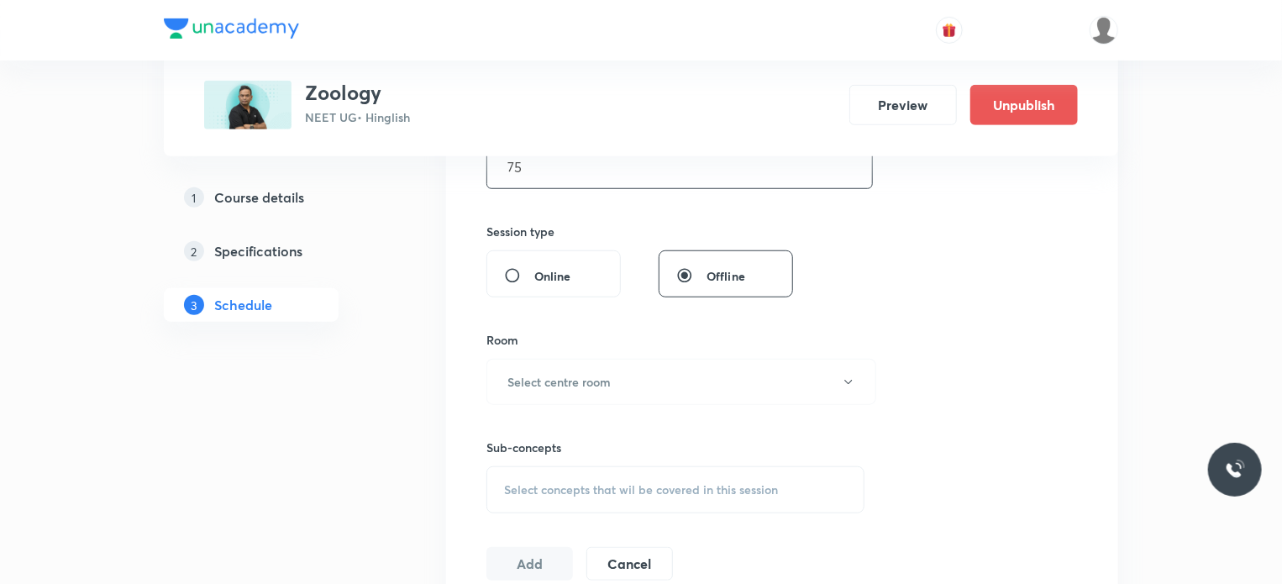
scroll to position [588, 0]
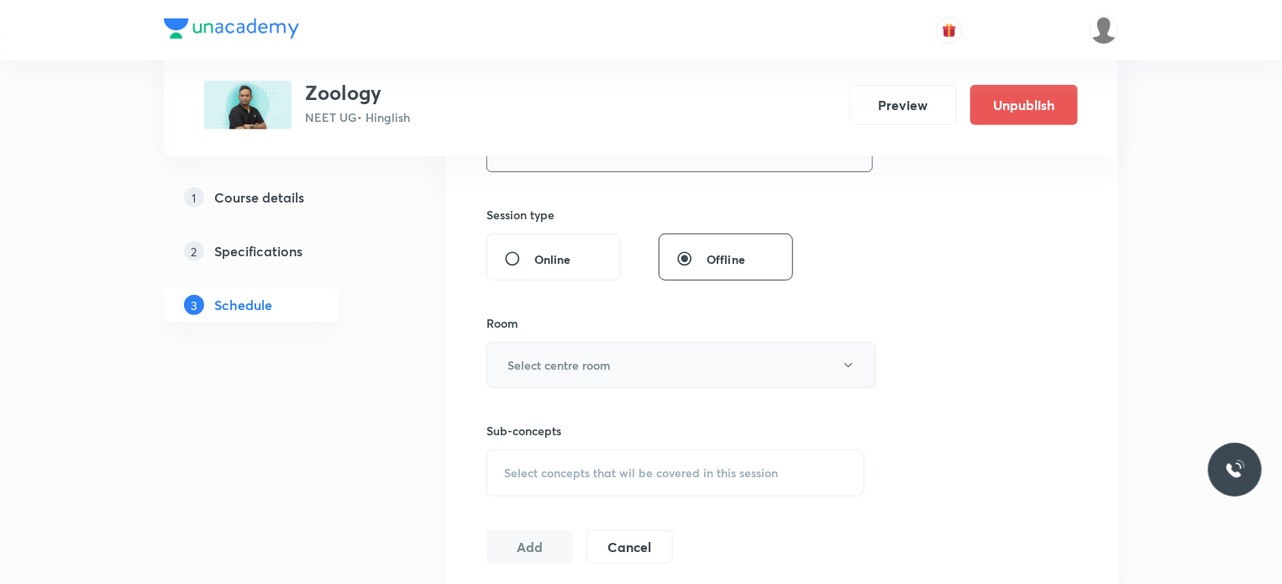
click at [604, 351] on button "Select centre room" at bounding box center [681, 365] width 390 height 46
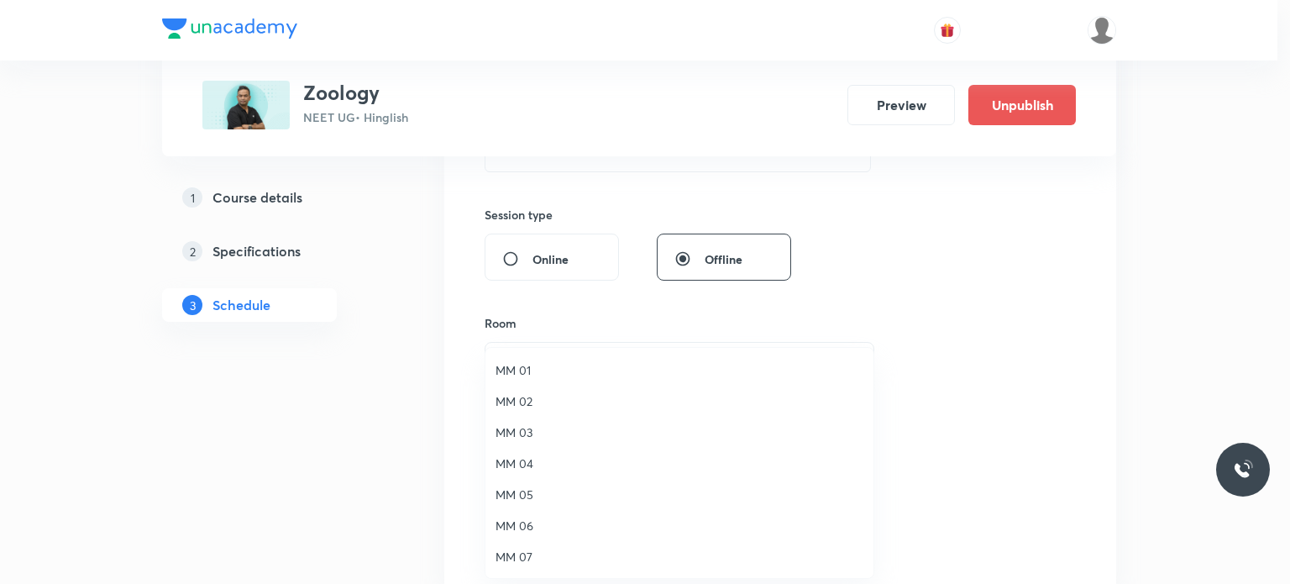
click at [601, 358] on li "MM 01" at bounding box center [679, 369] width 388 height 31
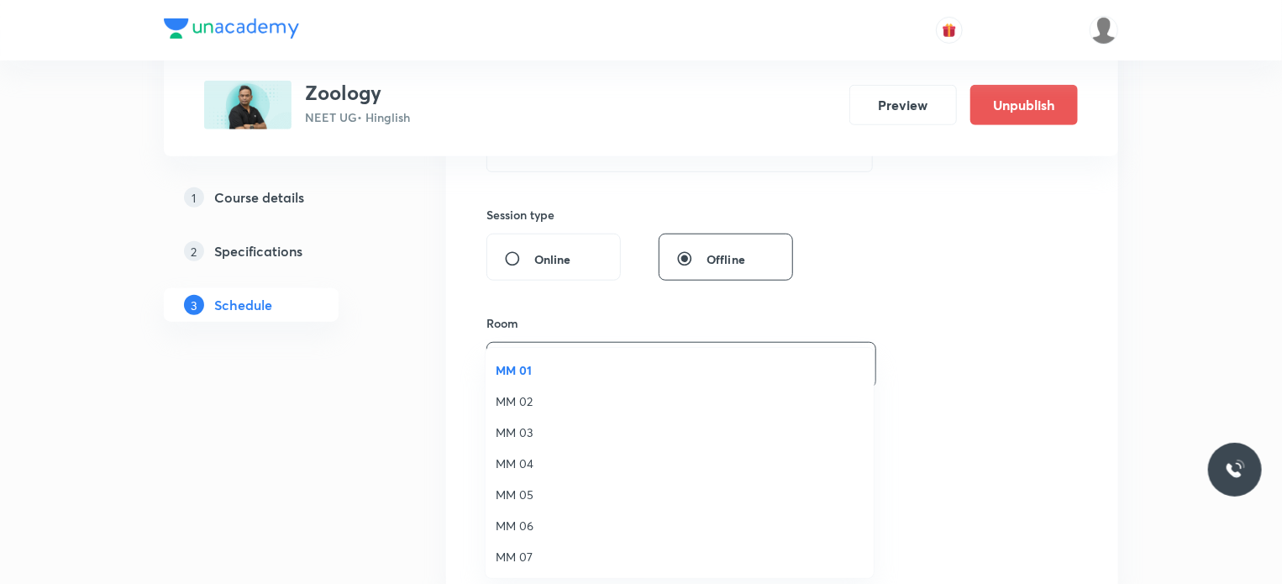
click at [638, 449] on div "Sub-concepts Select concepts that wil be covered in this session" at bounding box center [675, 459] width 378 height 75
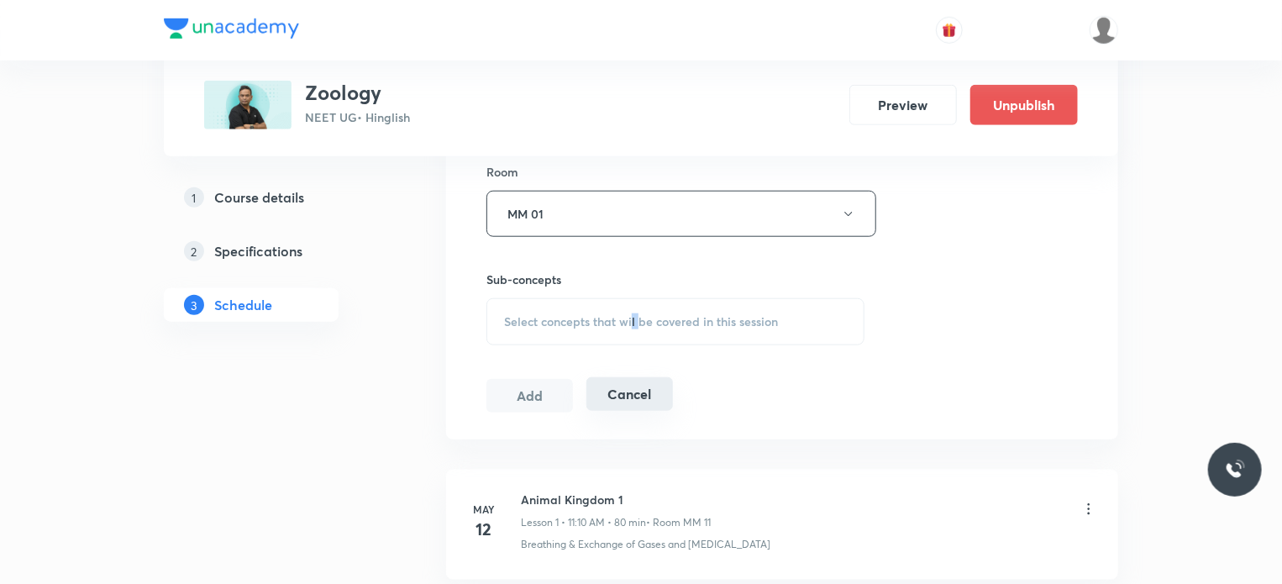
scroll to position [756, 0]
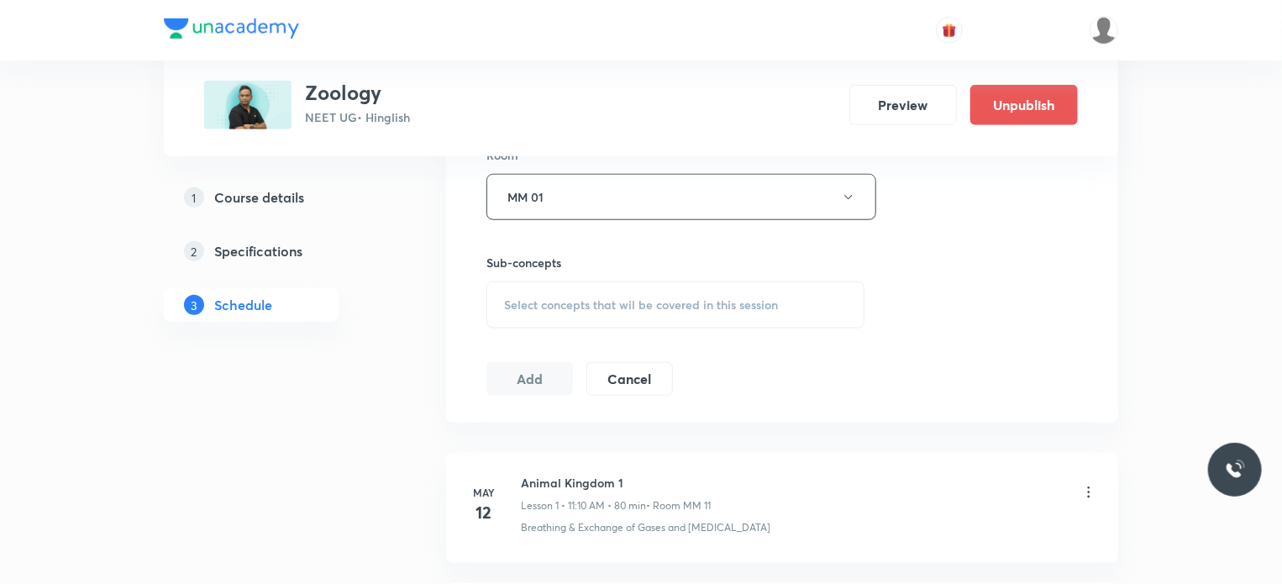
click at [698, 298] on span "Select concepts that wil be covered in this session" at bounding box center [641, 304] width 274 height 13
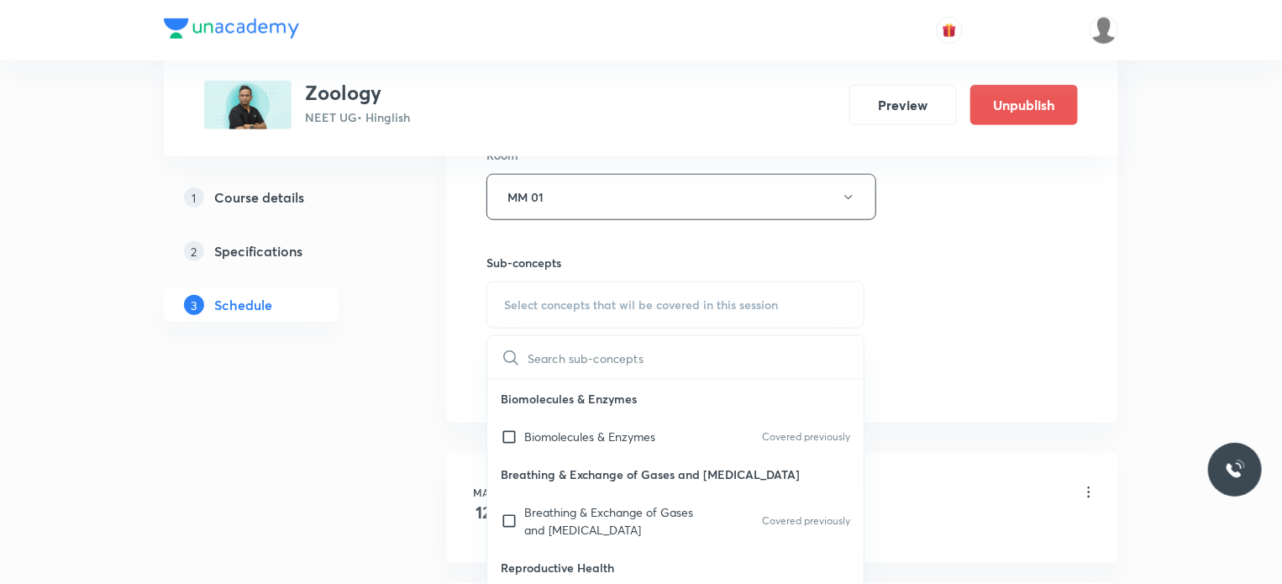
click at [648, 428] on p "Biomolecules & Enzymes" at bounding box center [589, 437] width 131 height 18
checkbox input "true"
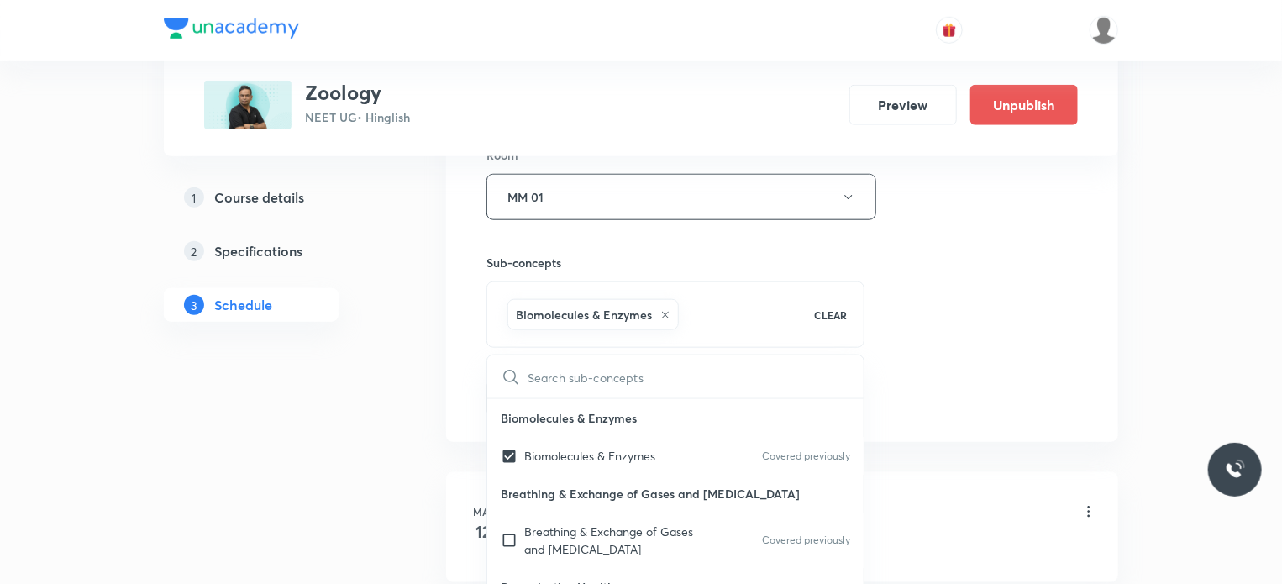
click at [1014, 393] on div "Session 75 Live class Session title 25/99 Movement and Locomotion 5 ​ Schedule …" at bounding box center [781, 11] width 591 height 808
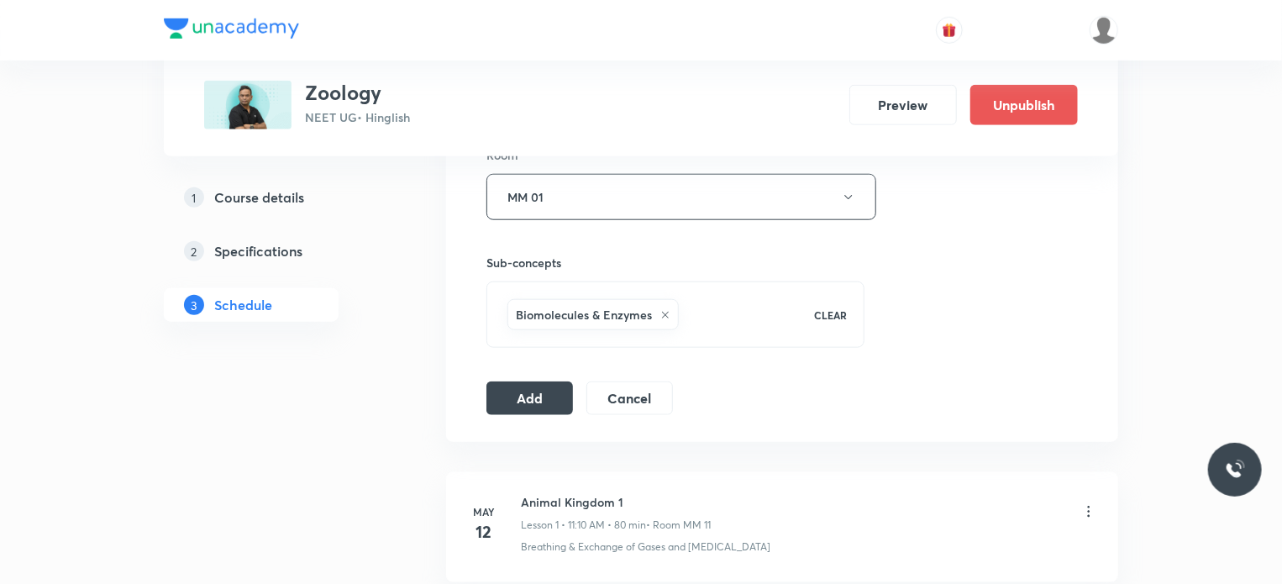
click at [550, 389] on button "Add" at bounding box center [529, 398] width 87 height 34
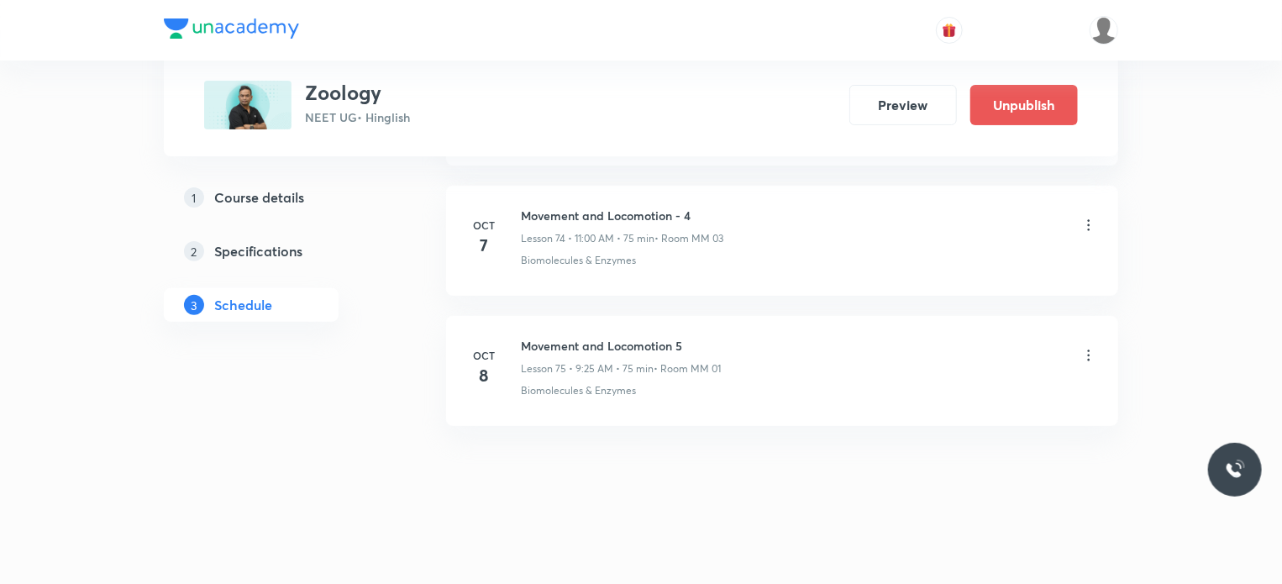
scroll to position [9557, 0]
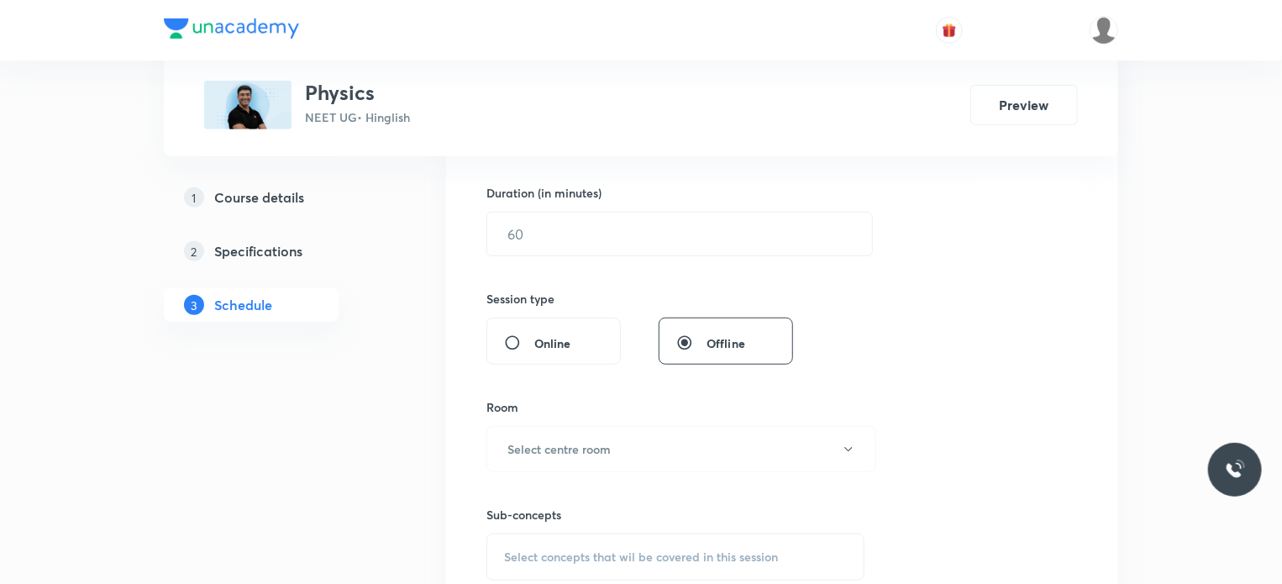
scroll to position [19589, 0]
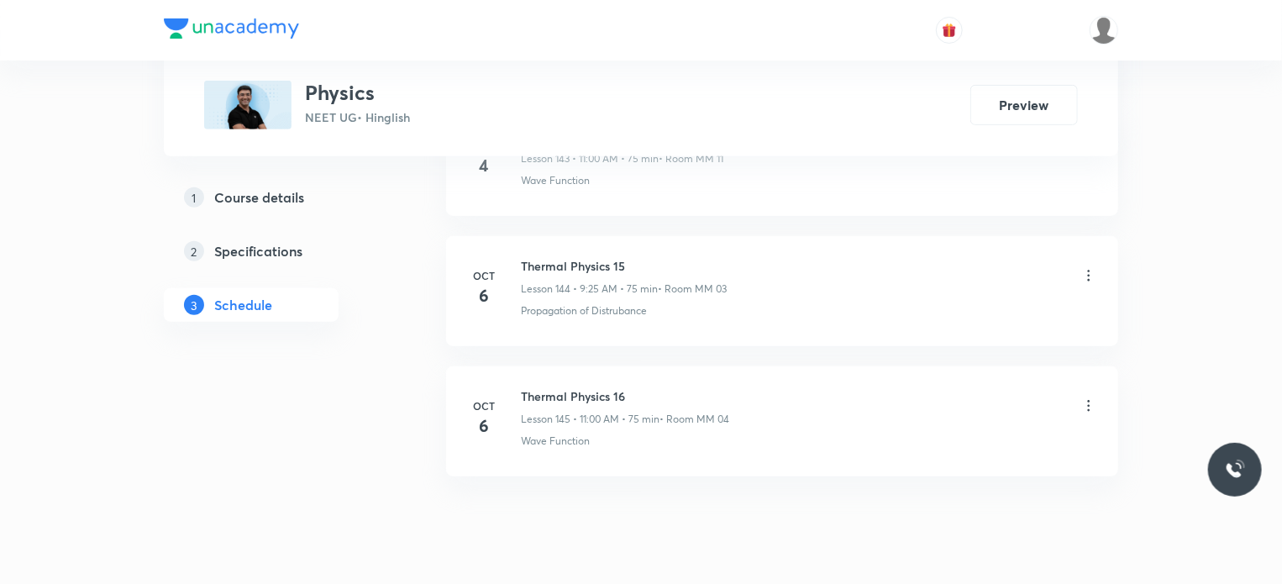
click at [538, 387] on h6 "Thermal Physics 16" at bounding box center [625, 396] width 208 height 18
copy h6 "Thermal Physics 16"
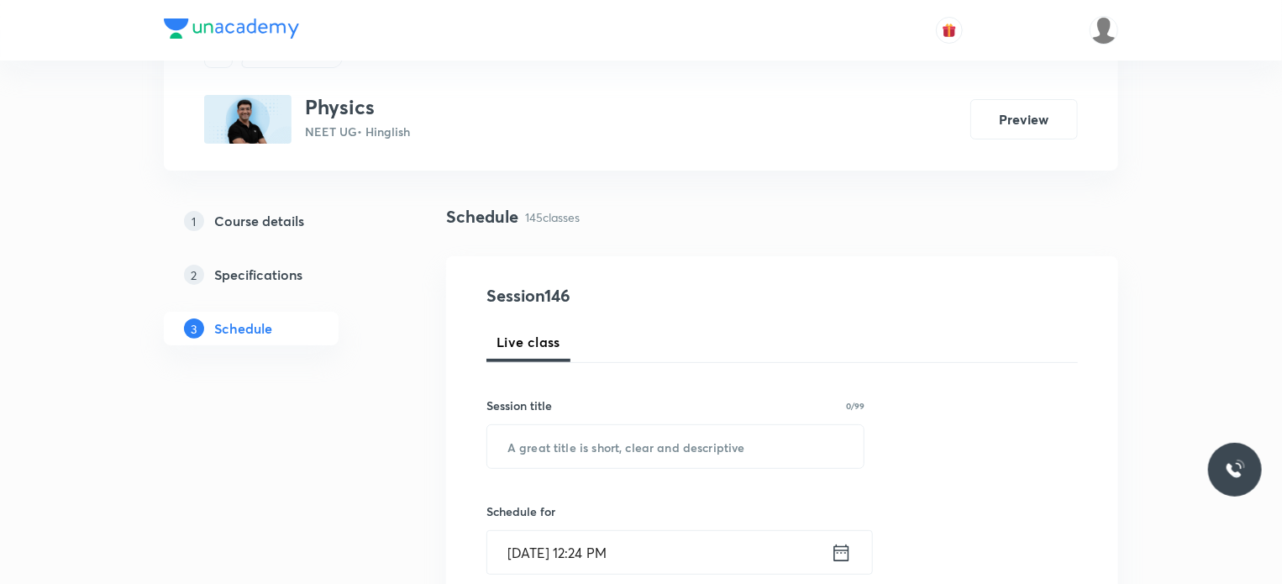
scroll to position [168, 0]
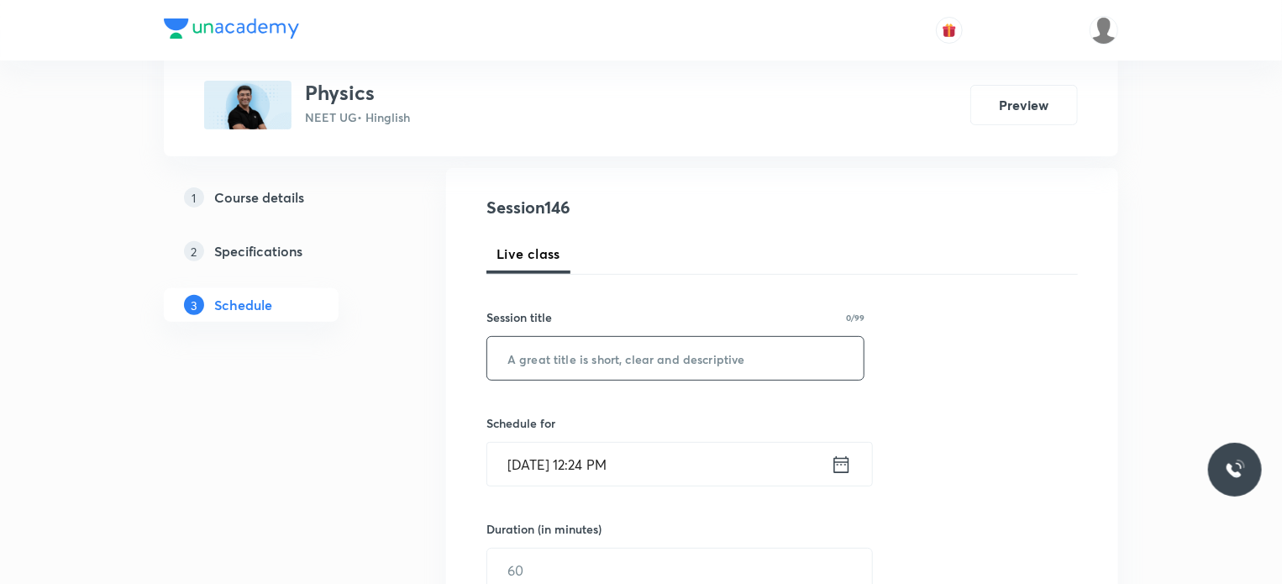
click at [707, 355] on input "text" at bounding box center [675, 358] width 376 height 43
paste input "Thermal Physics 16"
type input "Thermal Physics 17"
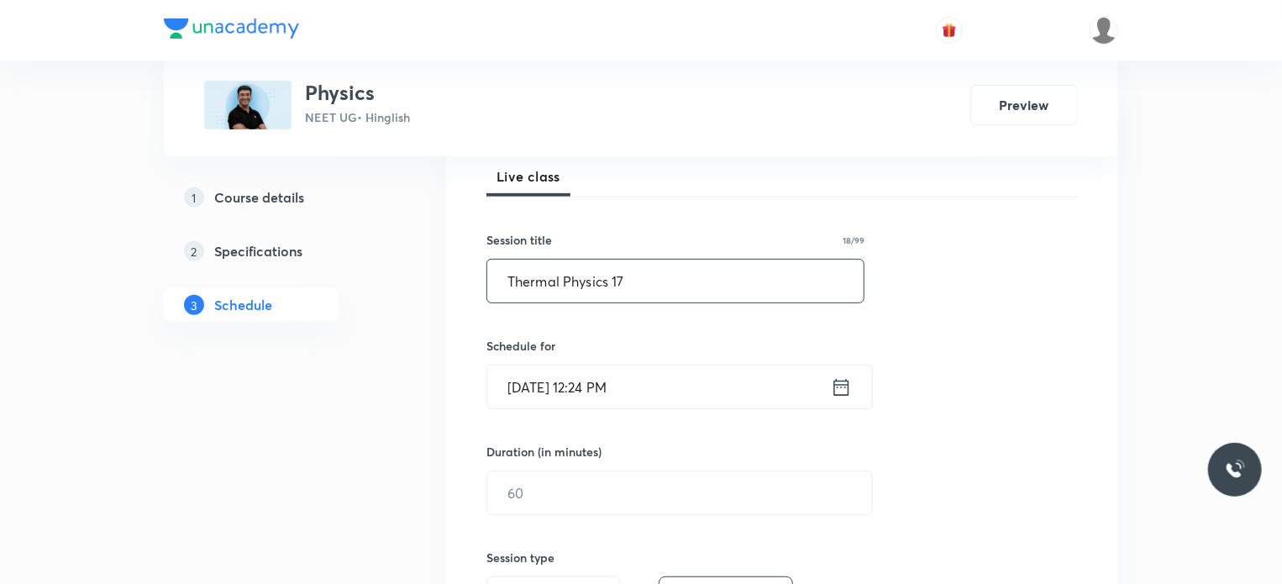
scroll to position [336, 0]
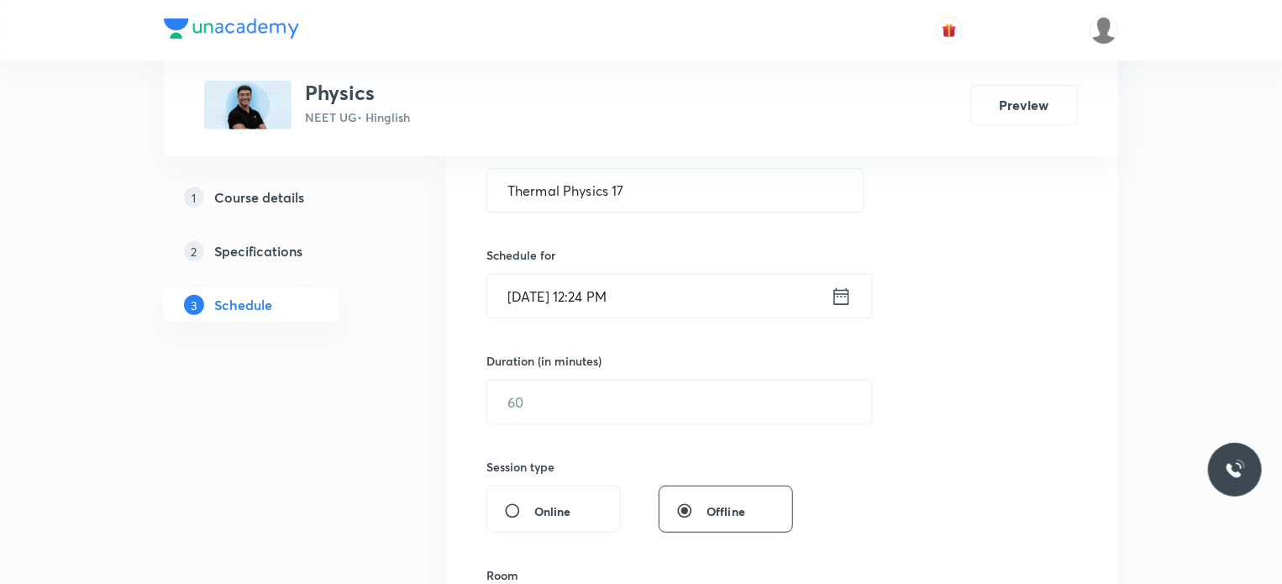
click at [679, 290] on input "Oct 7, 2025, 12:24 PM" at bounding box center [659, 296] width 344 height 43
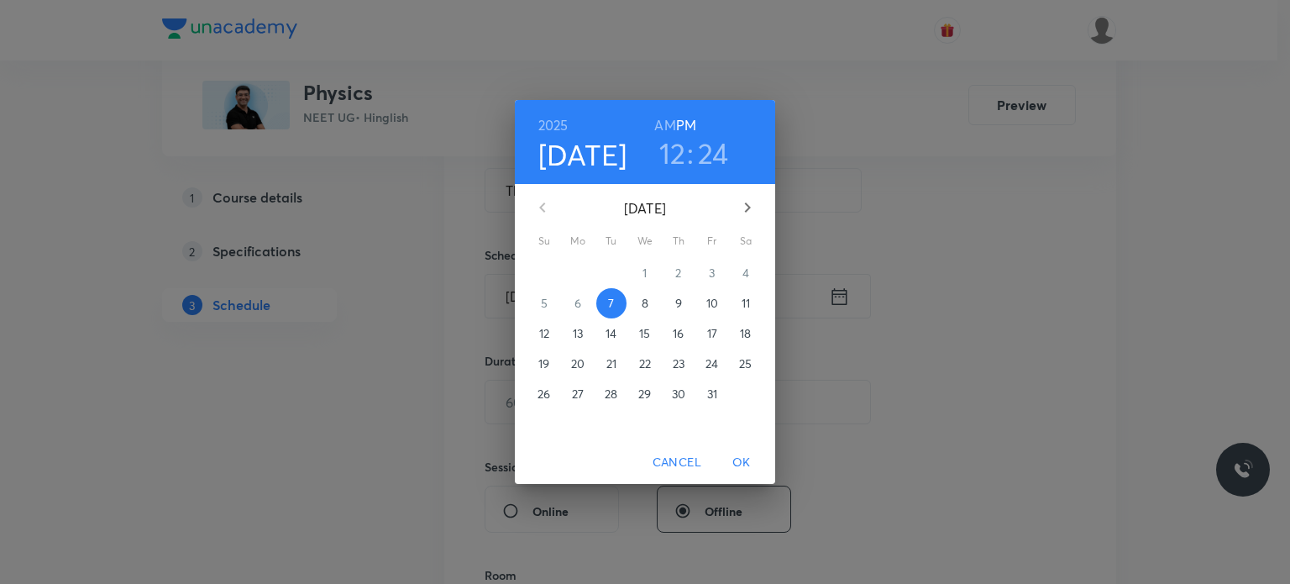
click at [638, 308] on span "8" at bounding box center [645, 303] width 30 height 17
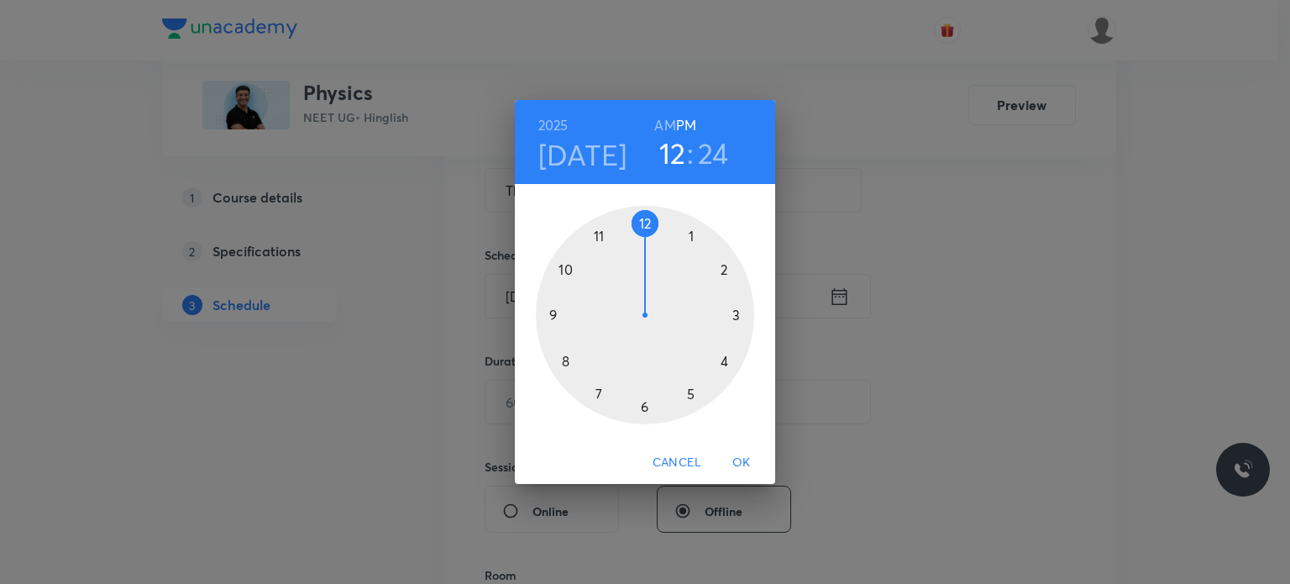
click at [661, 120] on h6 "AM" at bounding box center [664, 125] width 21 height 24
click at [606, 230] on div at bounding box center [645, 315] width 218 height 218
click at [645, 218] on div at bounding box center [645, 315] width 218 height 218
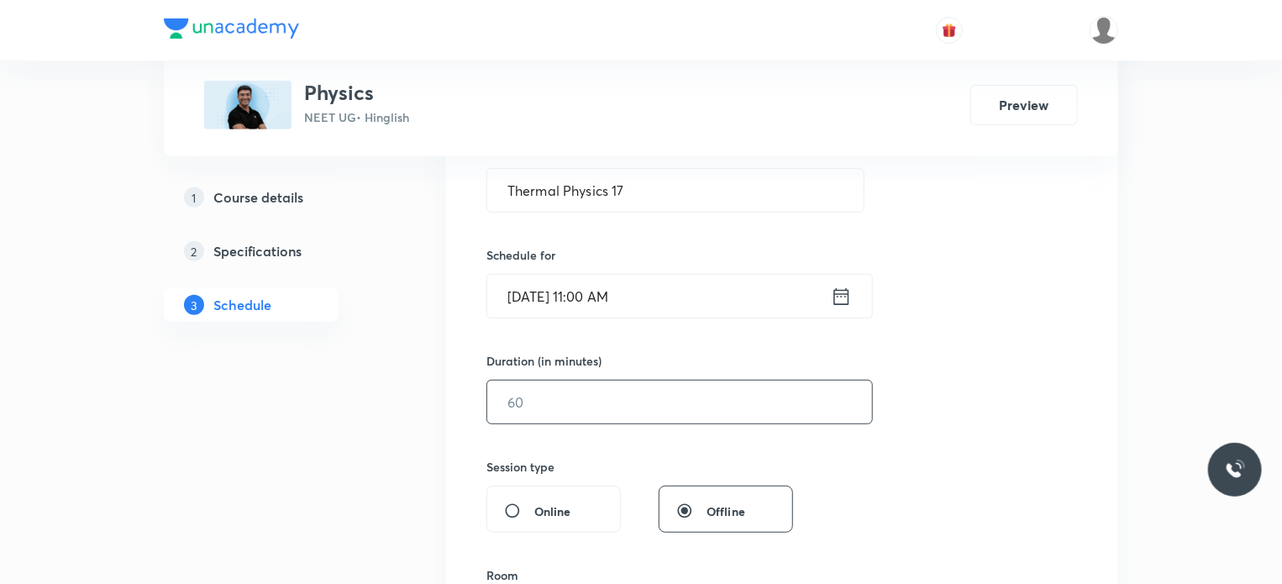
click at [587, 407] on input "text" at bounding box center [679, 401] width 385 height 43
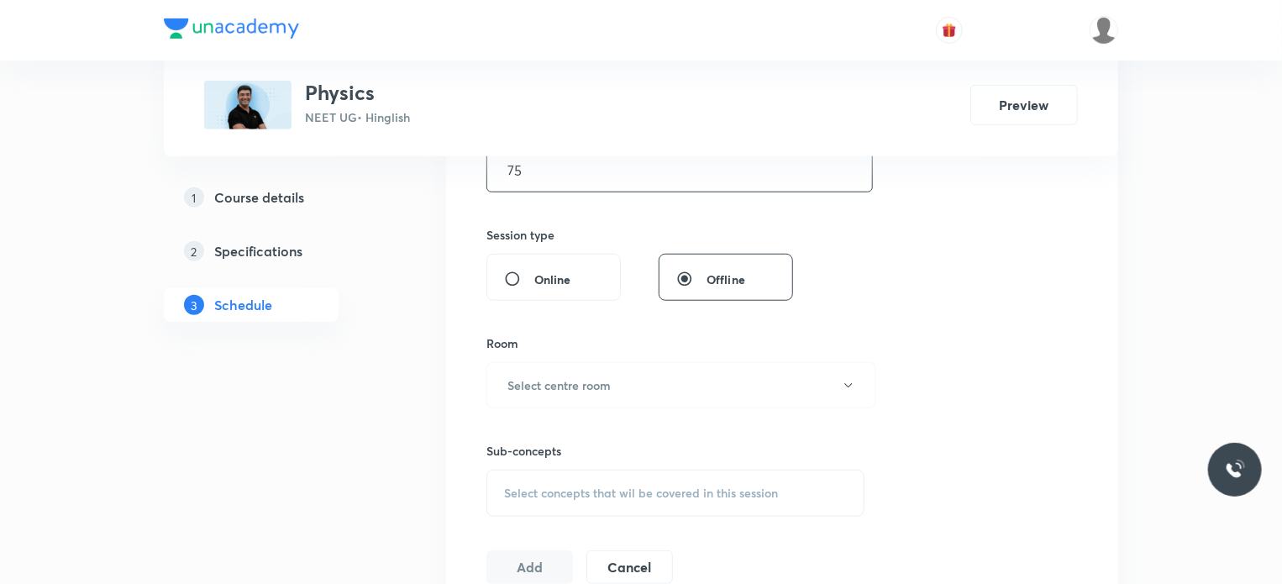
scroll to position [588, 0]
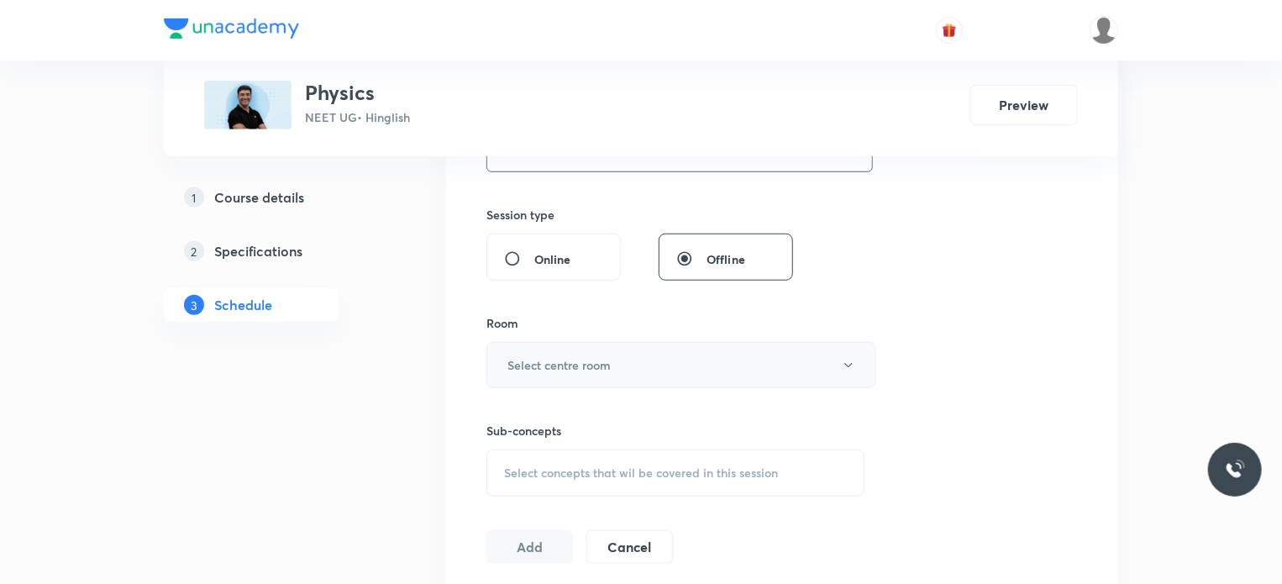
type input "75"
click at [583, 360] on h6 "Select centre room" at bounding box center [558, 365] width 103 height 18
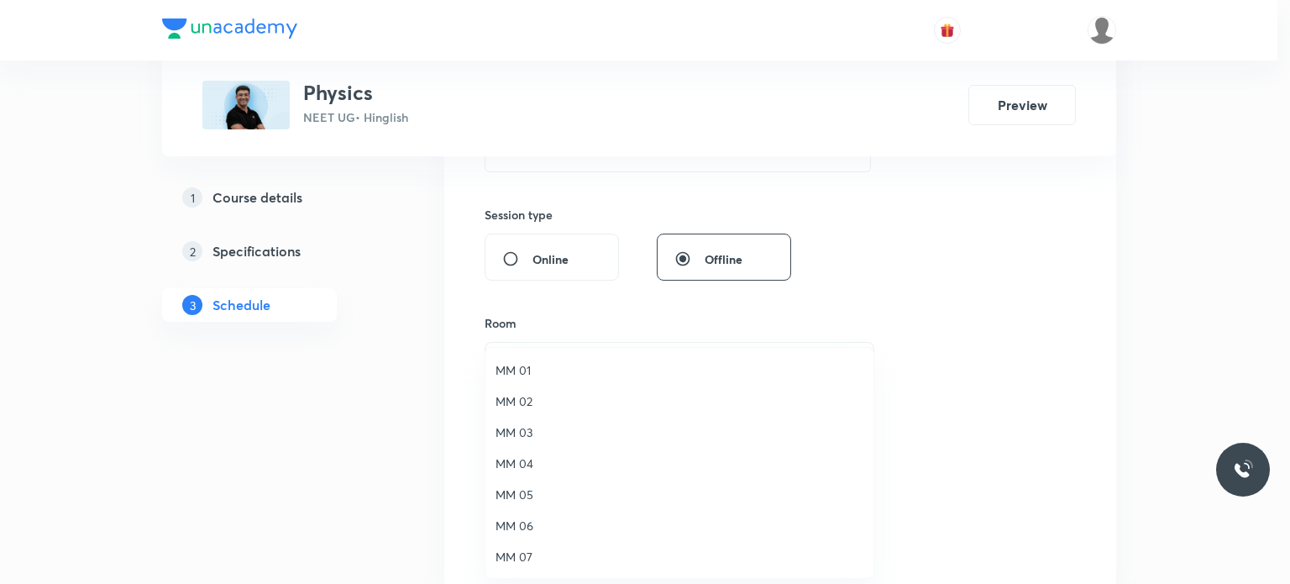
click at [596, 426] on span "MM 03" at bounding box center [680, 432] width 368 height 18
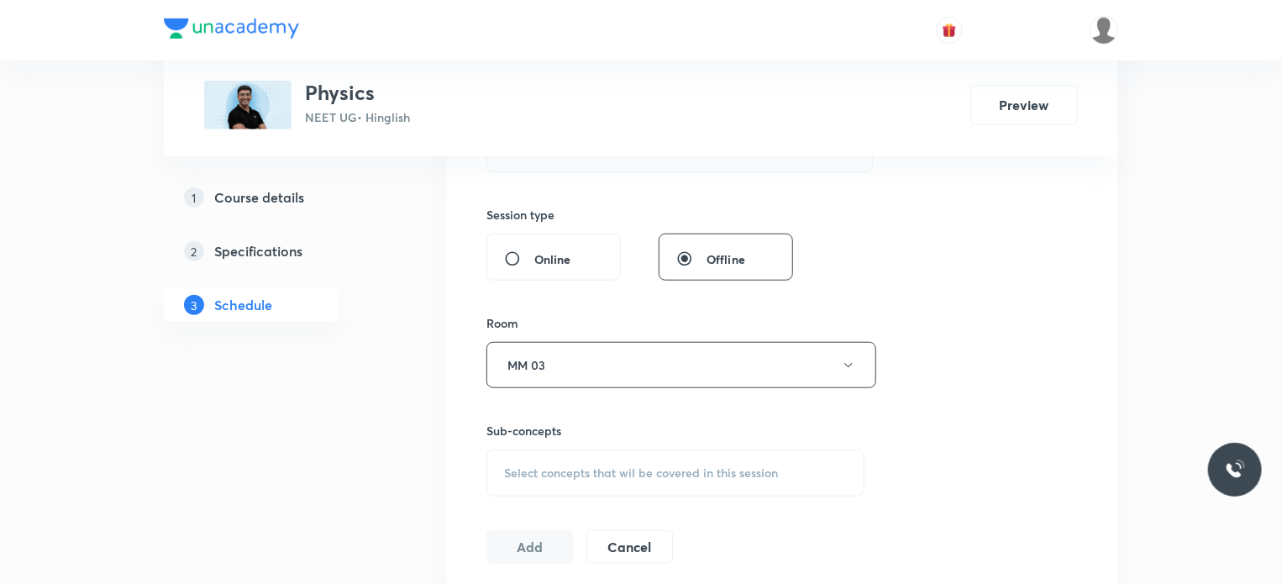
click at [635, 449] on div "Select concepts that wil be covered in this session" at bounding box center [675, 472] width 378 height 47
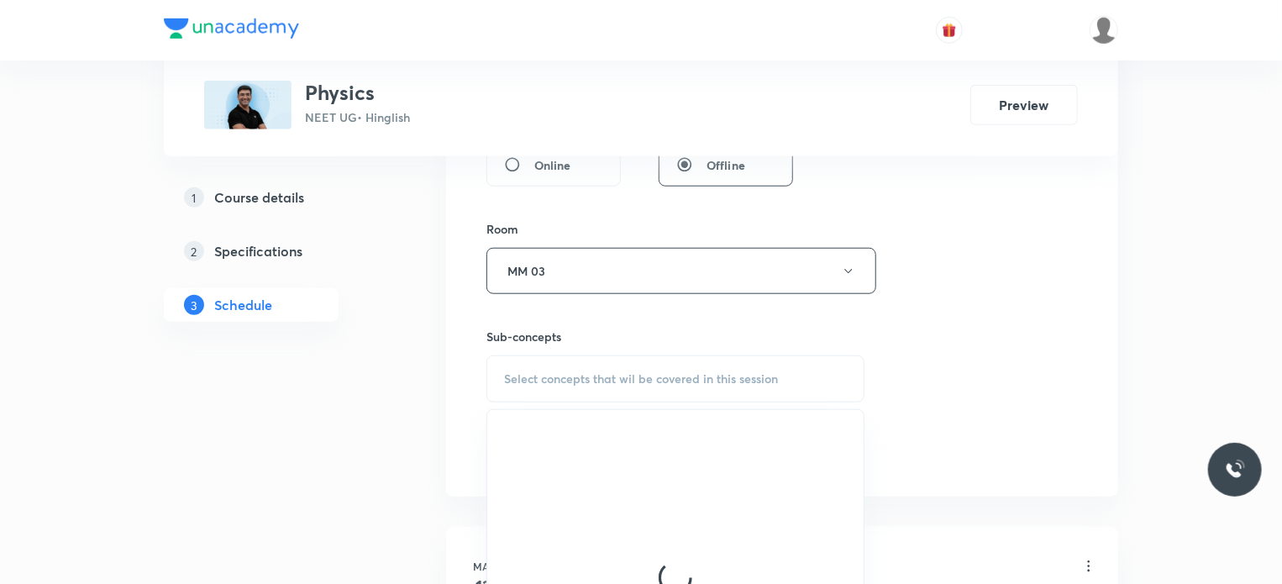
scroll to position [756, 0]
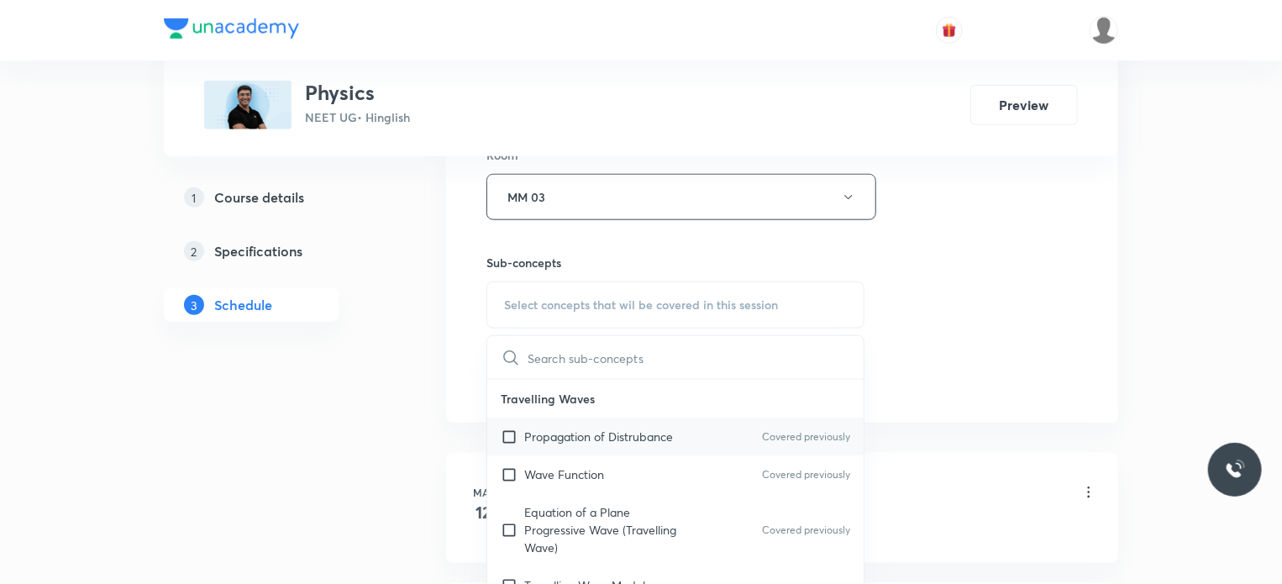
click at [626, 440] on p "Propagation of Distrubance" at bounding box center [598, 437] width 149 height 18
click at [1025, 334] on div "Session 146 Live class Session title 18/99 Thermal Physics 17 ​ Schedule for Oc…" at bounding box center [781, 1] width 591 height 789
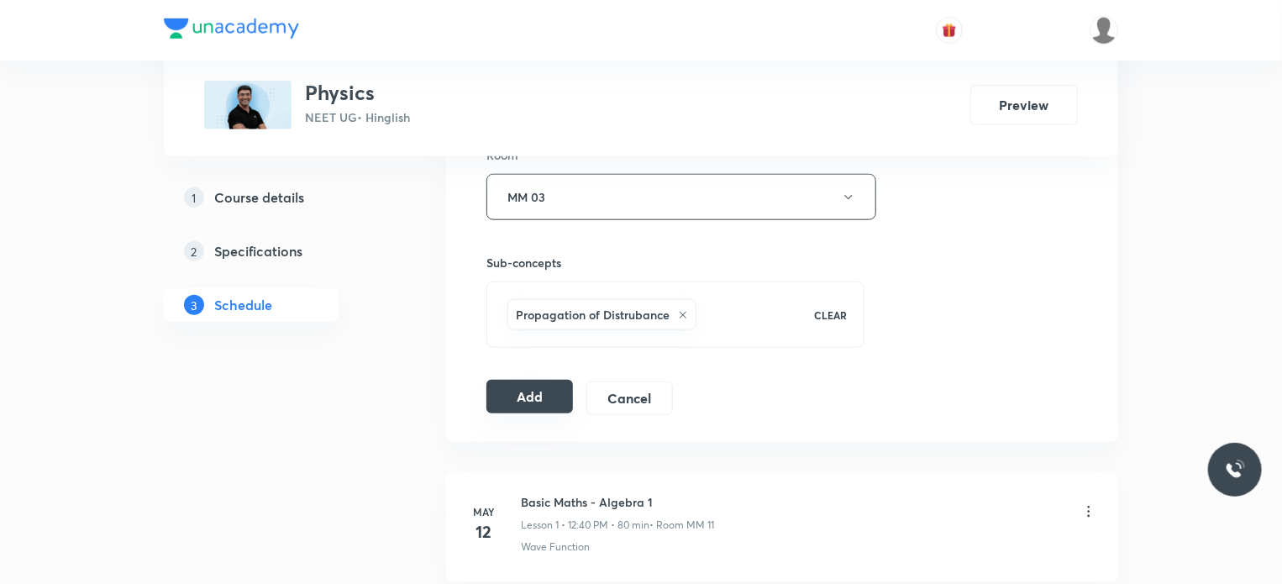
click at [524, 398] on button "Add" at bounding box center [529, 397] width 87 height 34
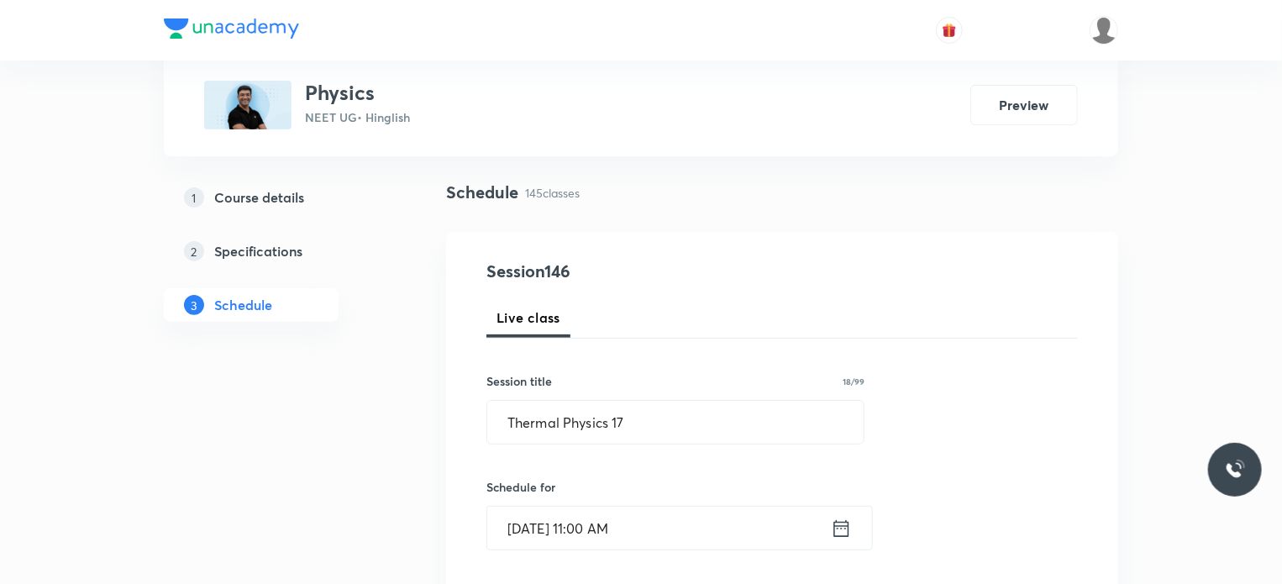
scroll to position [84, 0]
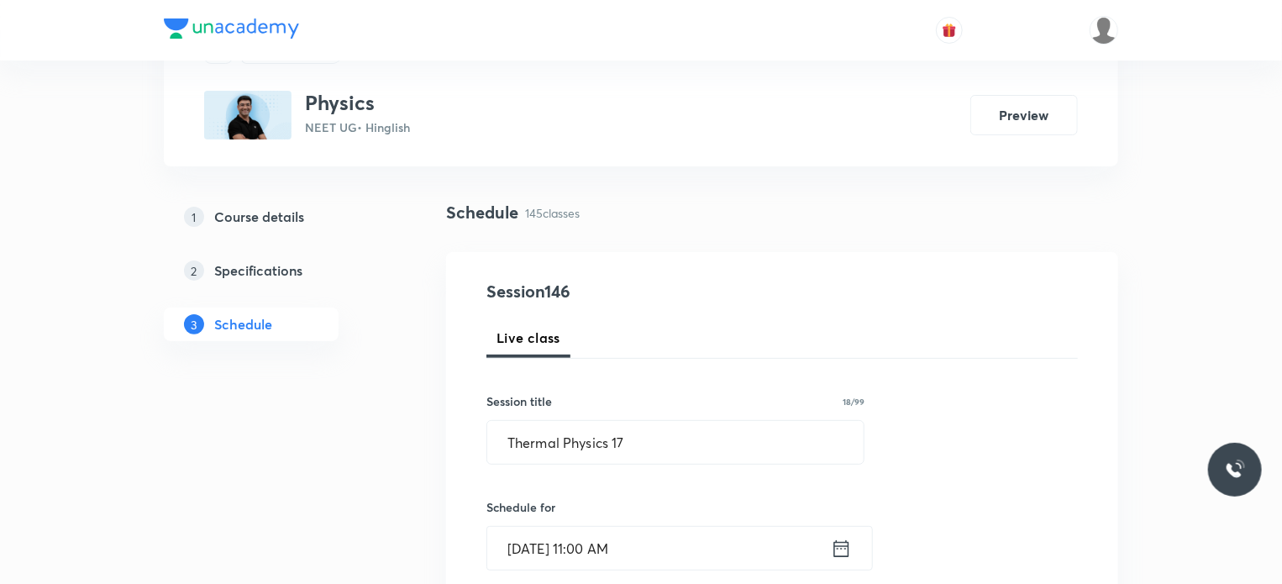
drag, startPoint x: 660, startPoint y: 419, endPoint x: 465, endPoint y: 428, distance: 195.1
click at [534, 441] on input "Thermal Physics 17" at bounding box center [675, 442] width 376 height 43
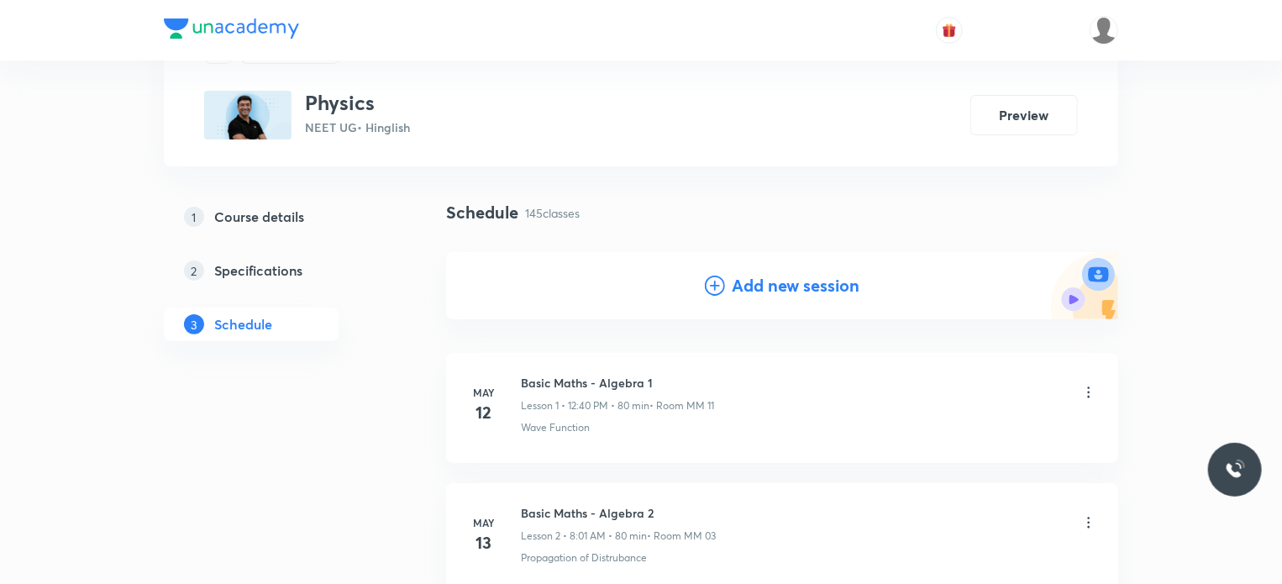
click at [763, 287] on h4 "Add new session" at bounding box center [796, 285] width 128 height 25
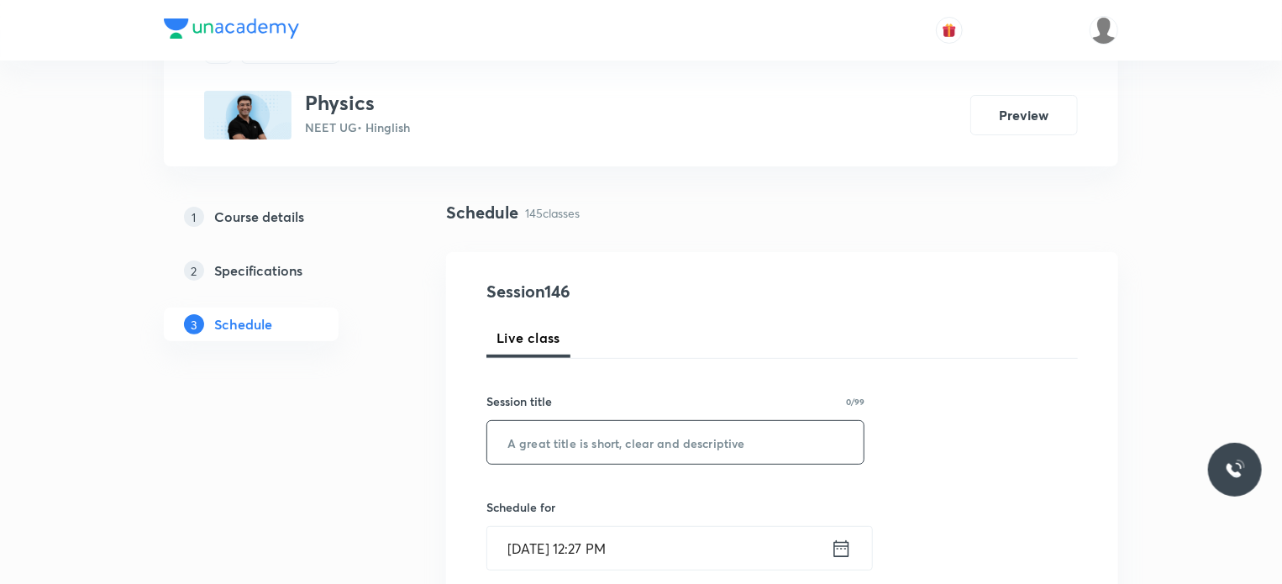
drag, startPoint x: 658, startPoint y: 409, endPoint x: 673, endPoint y: 439, distance: 33.4
click at [666, 422] on div "Session title 0/99 ​" at bounding box center [675, 428] width 378 height 72
click at [674, 439] on input "text" at bounding box center [675, 442] width 376 height 43
paste input "Thermal Physics 17"
type input "Thermal Physics 18"
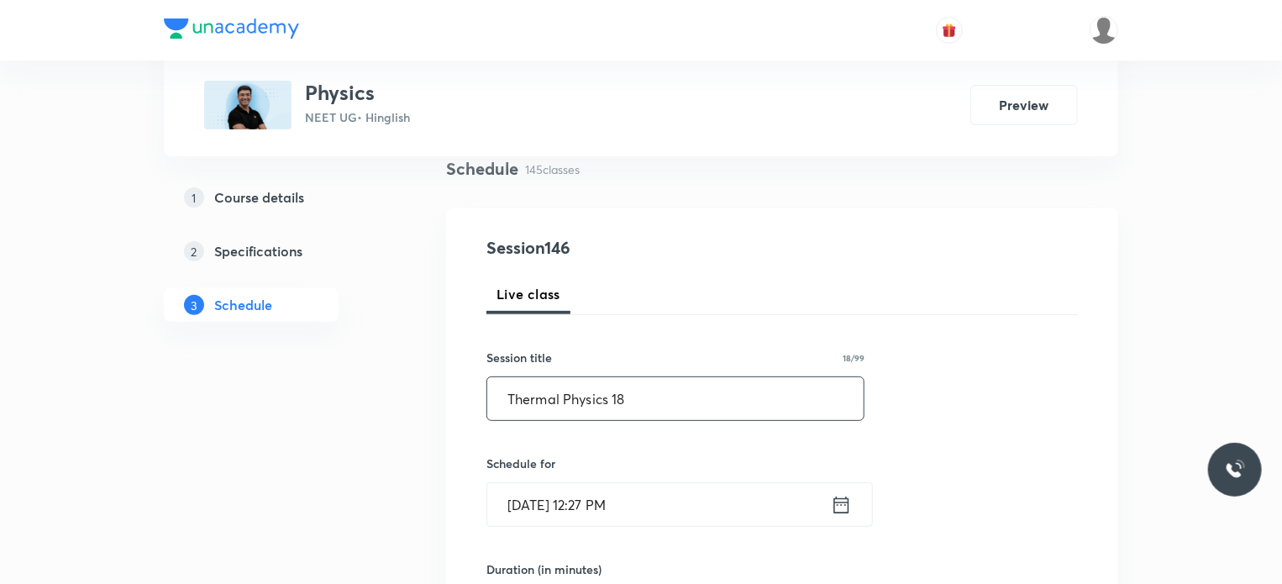
scroll to position [252, 0]
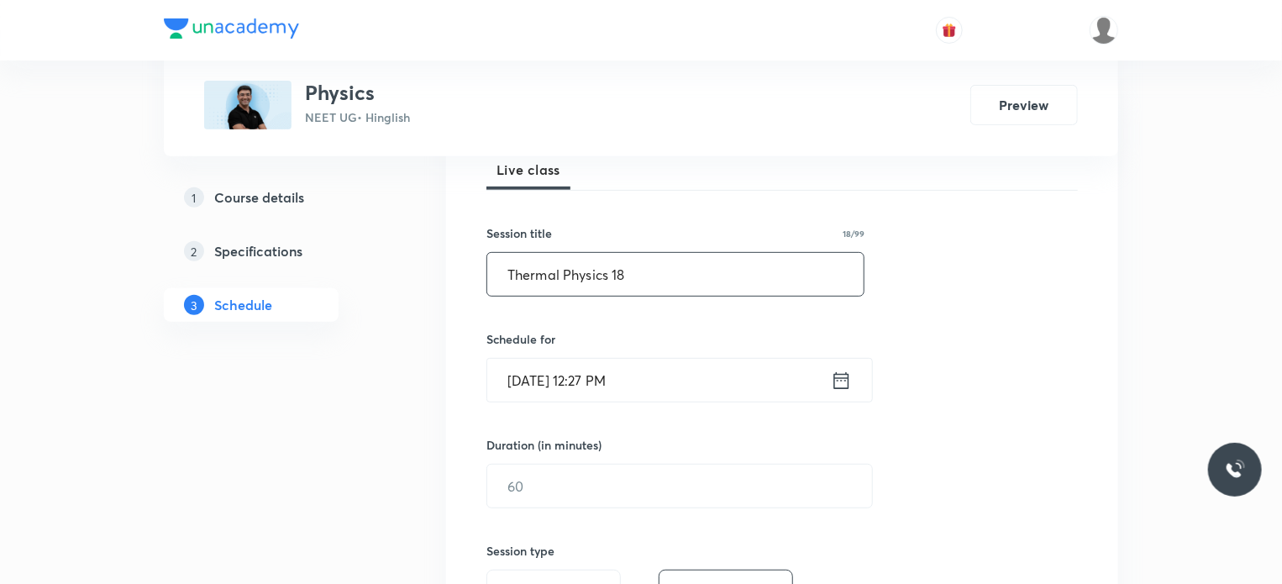
click at [634, 381] on input "Oct 7, 2025, 12:27 PM" at bounding box center [659, 380] width 344 height 43
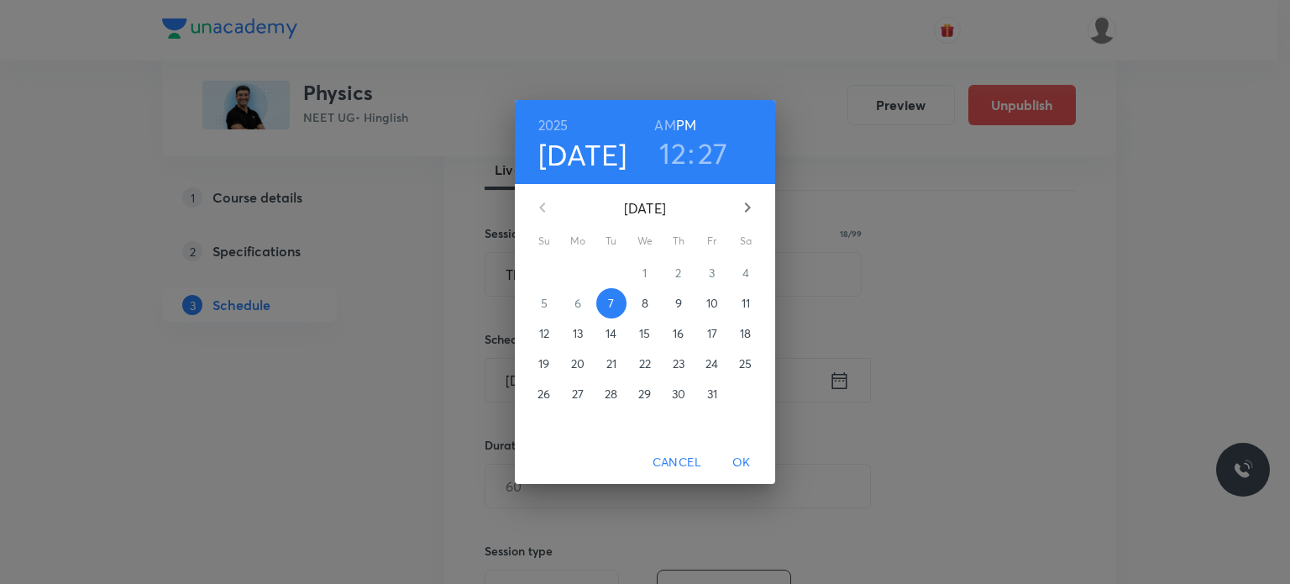
click at [645, 306] on p "8" at bounding box center [645, 303] width 7 height 17
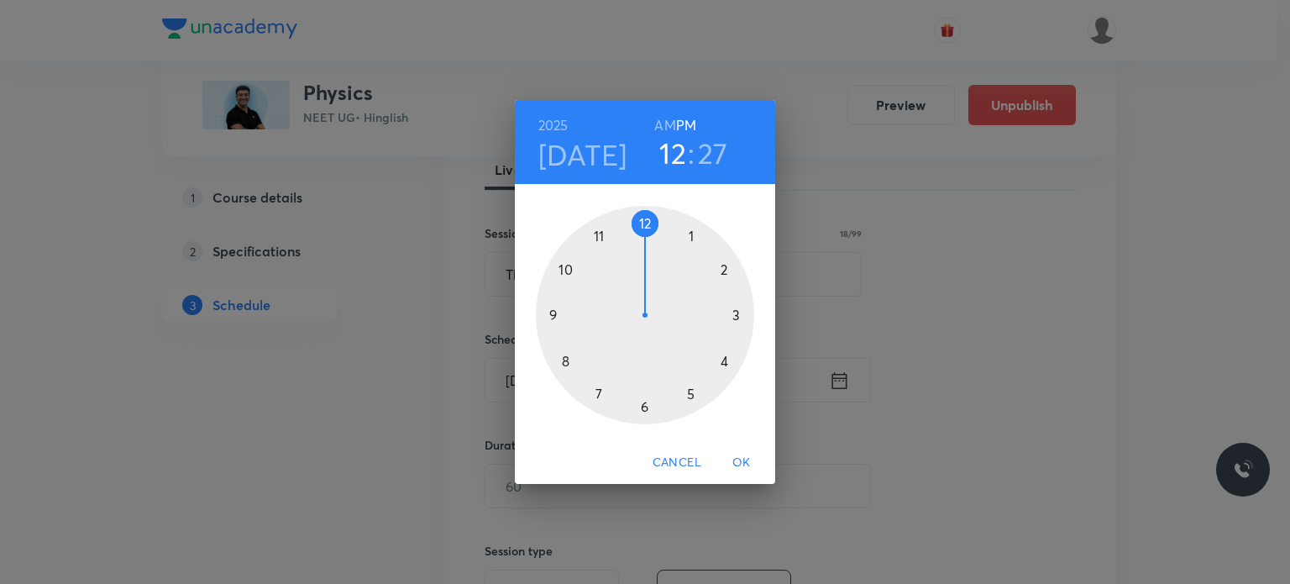
click at [659, 113] on h6 "AM" at bounding box center [664, 125] width 21 height 24
drag, startPoint x: 664, startPoint y: 233, endPoint x: 629, endPoint y: 233, distance: 34.4
click at [629, 233] on div at bounding box center [645, 315] width 218 height 218
click at [682, 117] on h6 "PM" at bounding box center [686, 125] width 20 height 24
click at [699, 154] on h3 "27" at bounding box center [713, 152] width 30 height 35
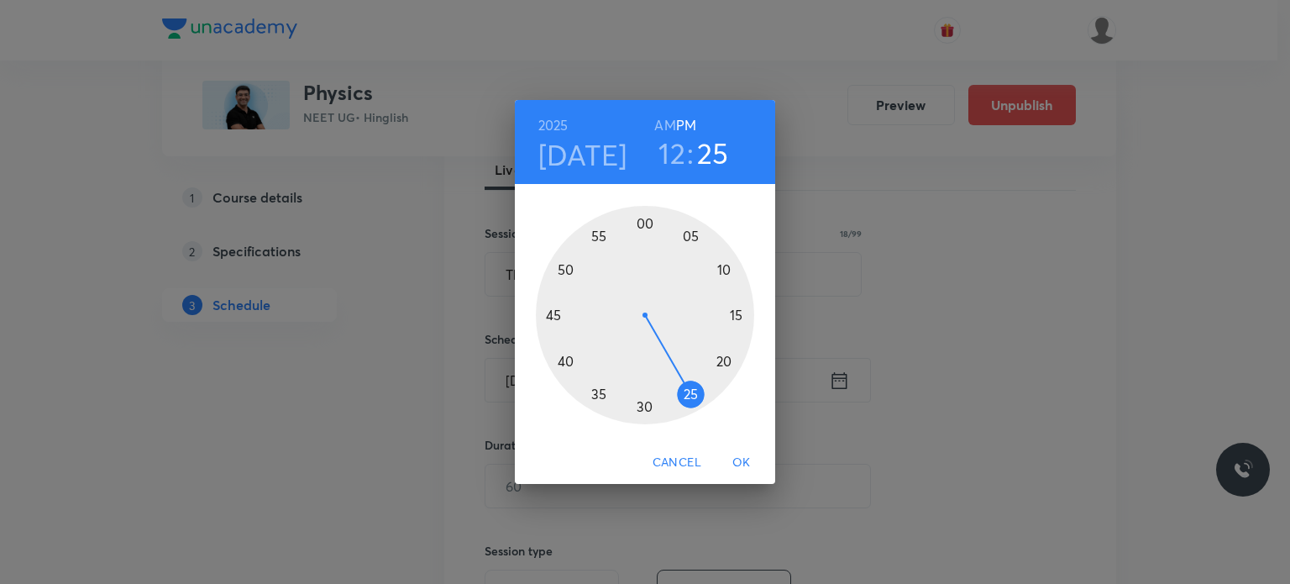
click at [688, 396] on div at bounding box center [645, 315] width 218 height 218
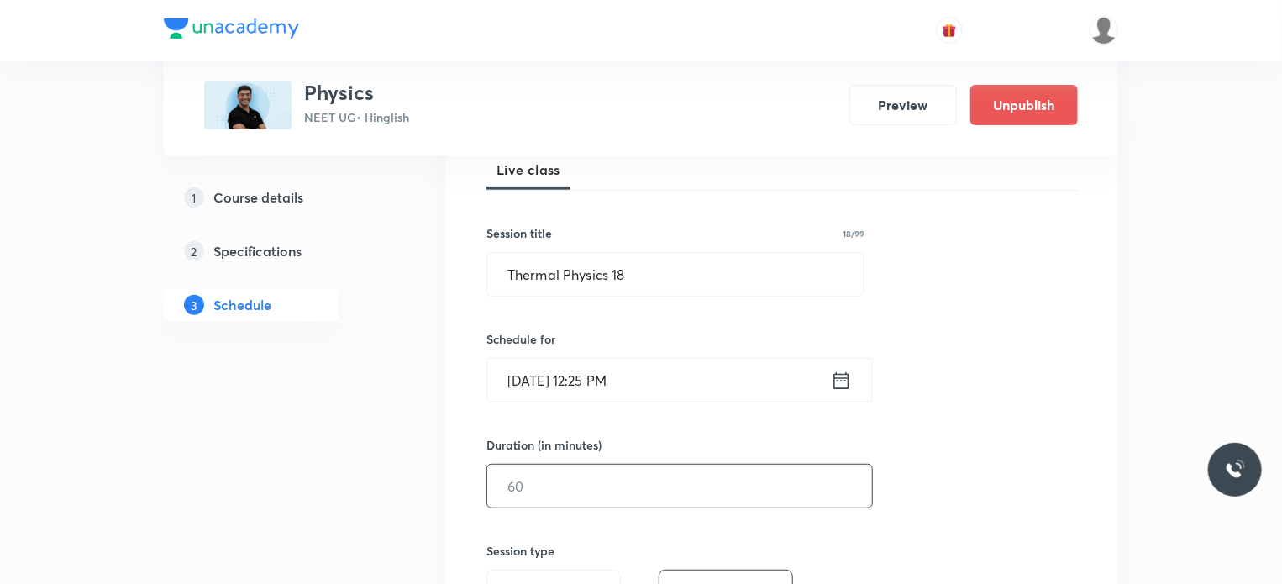
click at [609, 463] on div "Duration (in minutes) ​" at bounding box center [639, 472] width 307 height 72
drag, startPoint x: 608, startPoint y: 469, endPoint x: 596, endPoint y: 476, distance: 13.5
click at [601, 476] on input "text" at bounding box center [679, 485] width 385 height 43
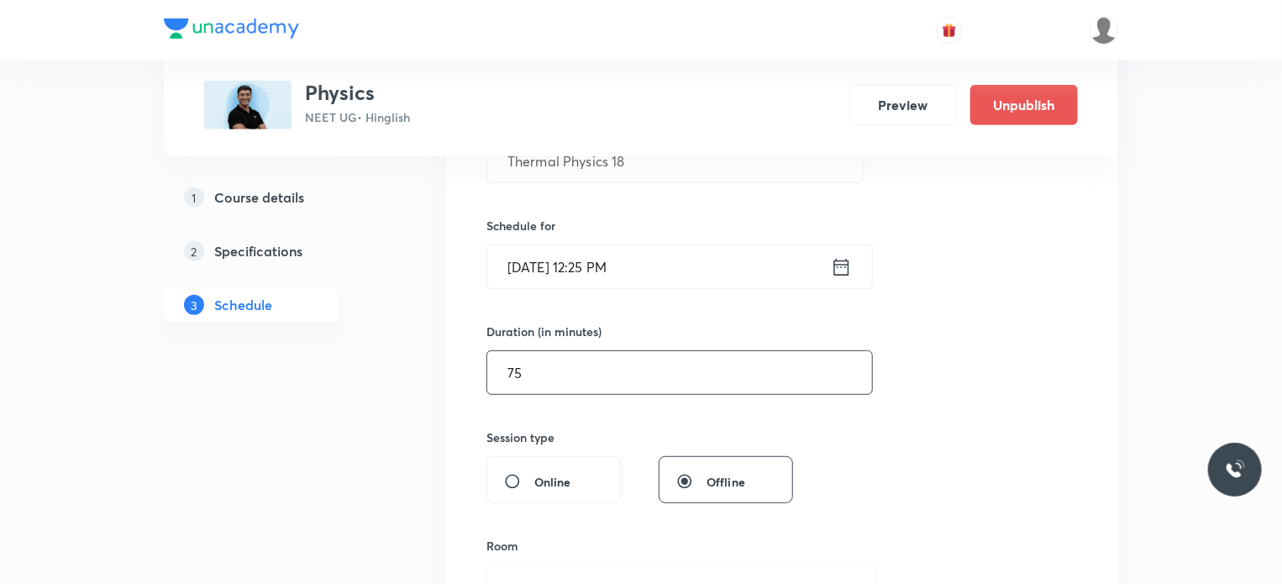
scroll to position [504, 0]
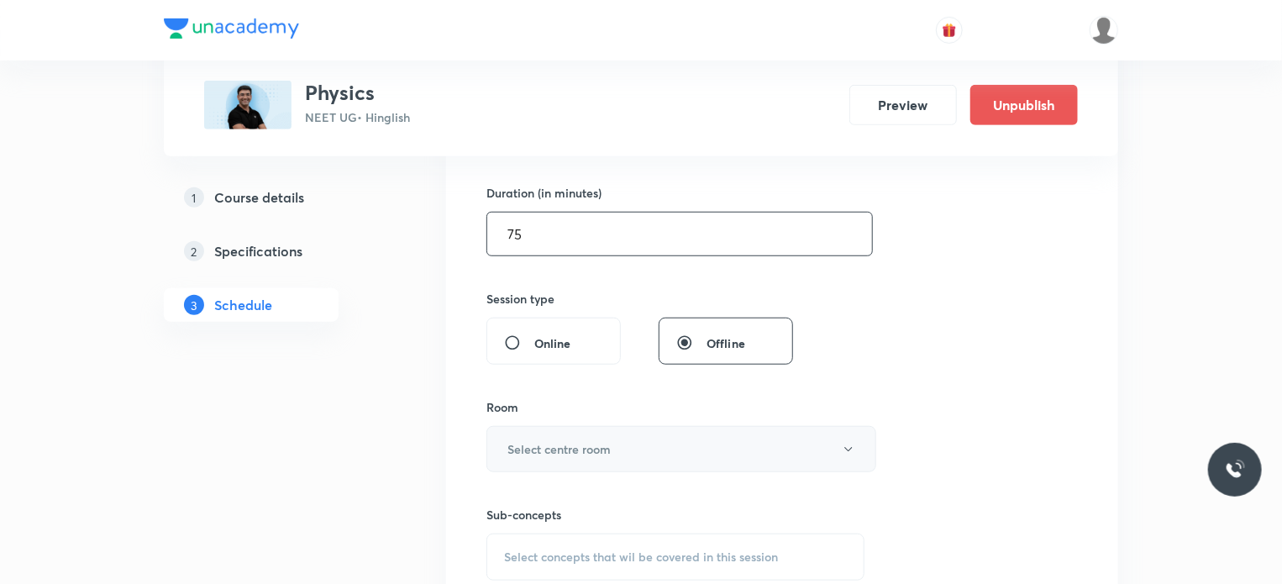
type input "75"
click at [535, 426] on button "Select centre room" at bounding box center [681, 449] width 390 height 46
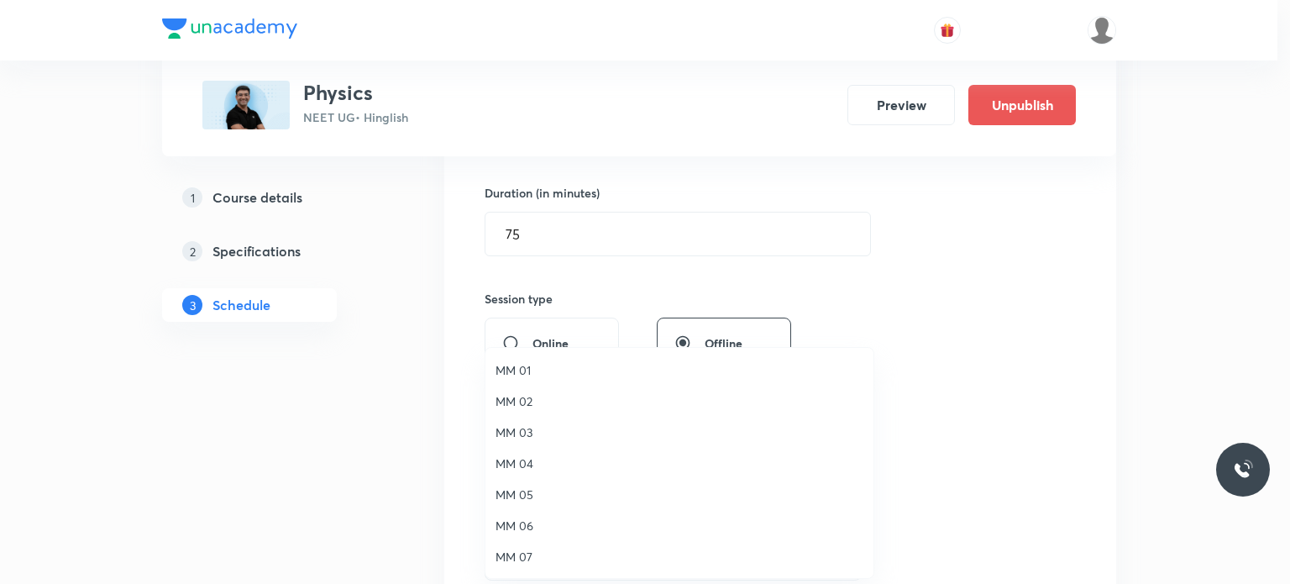
click at [527, 456] on span "MM 04" at bounding box center [680, 463] width 368 height 18
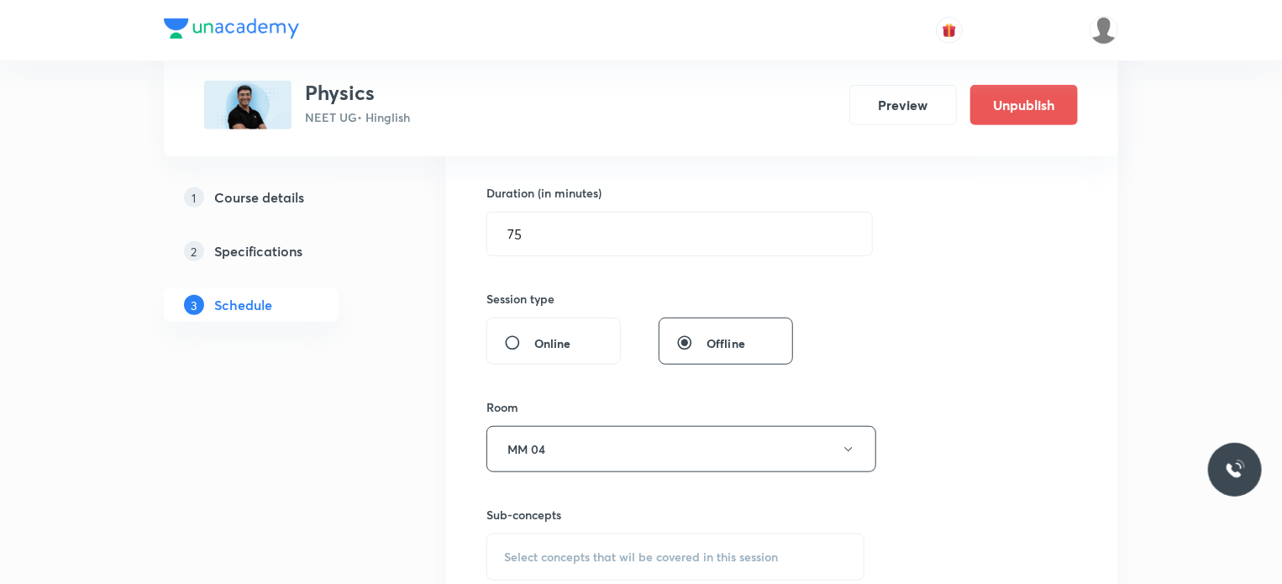
click at [610, 541] on div "Select concepts that wil be covered in this session" at bounding box center [675, 556] width 378 height 47
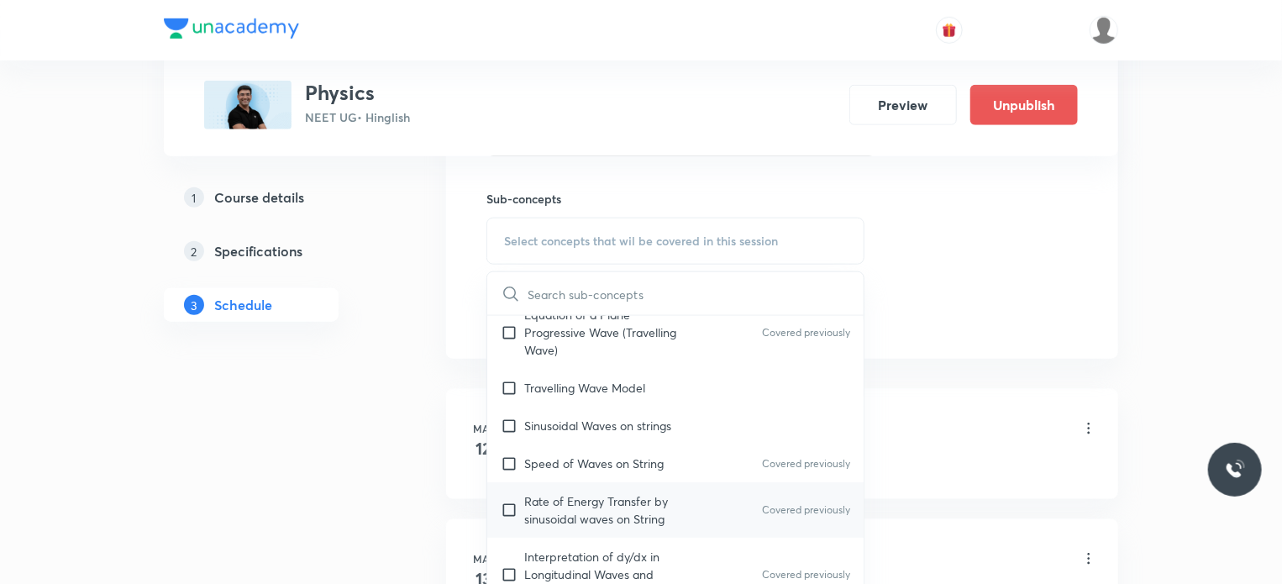
scroll to position [252, 0]
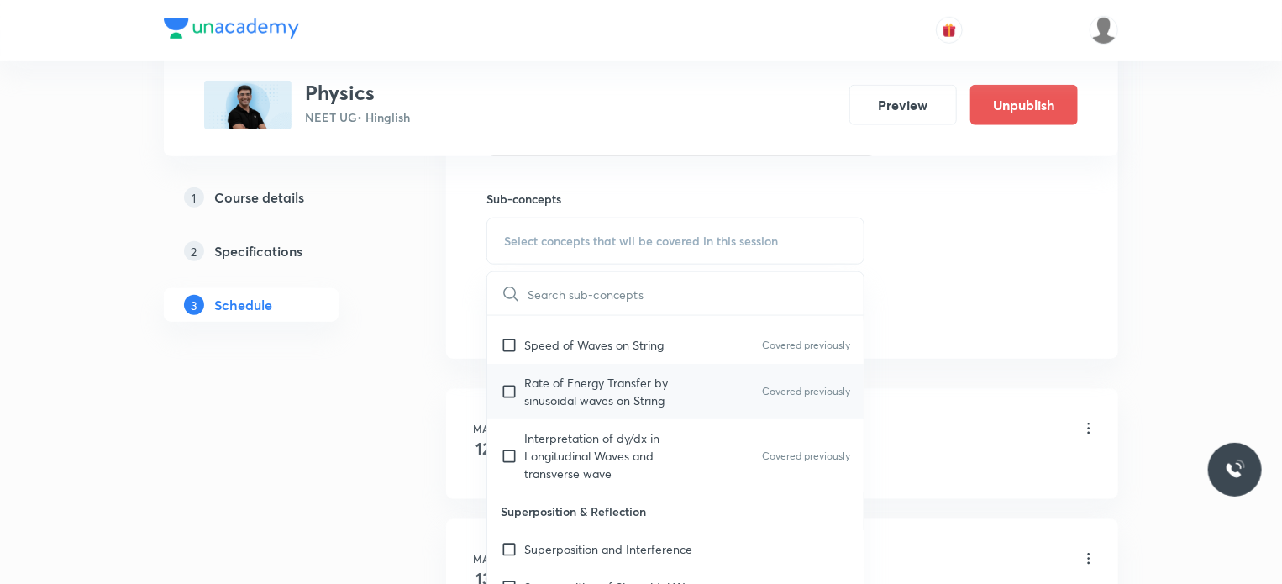
click at [679, 395] on p "Rate of Energy Transfer by sinusoidal waves on String" at bounding box center [609, 391] width 170 height 35
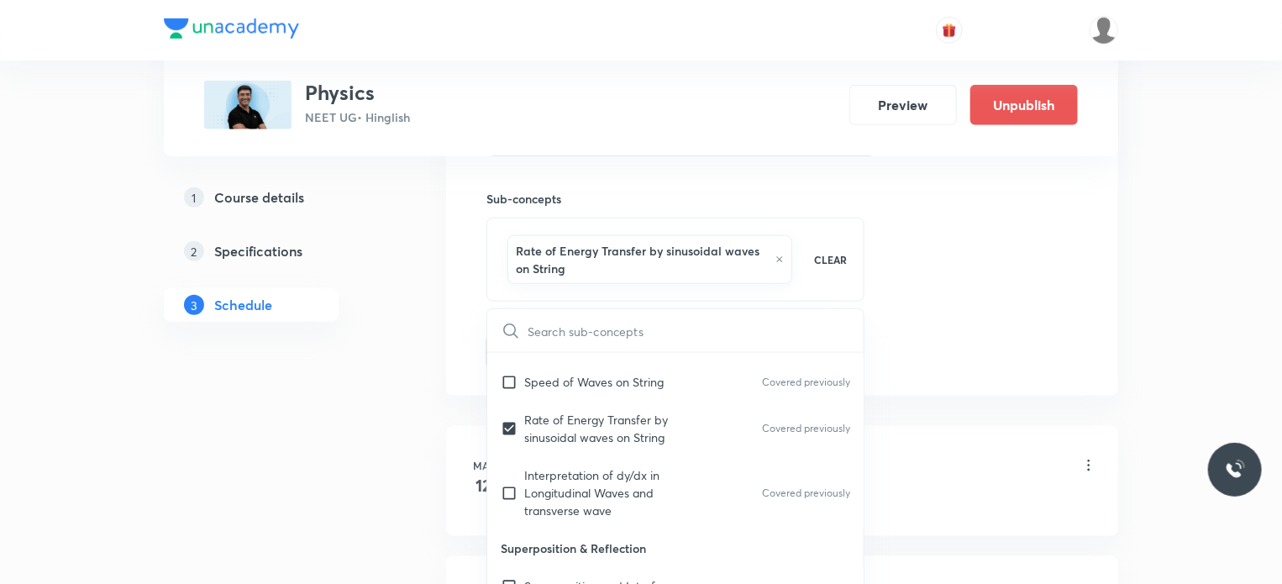
checkbox input "true"
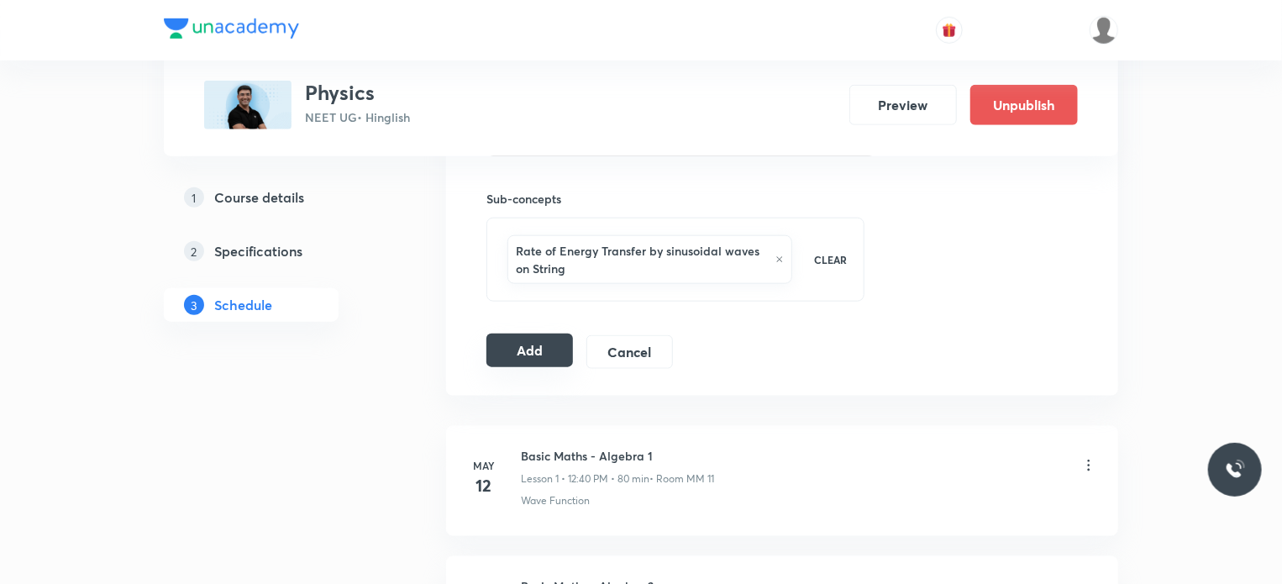
click at [523, 348] on button "Add" at bounding box center [529, 350] width 87 height 34
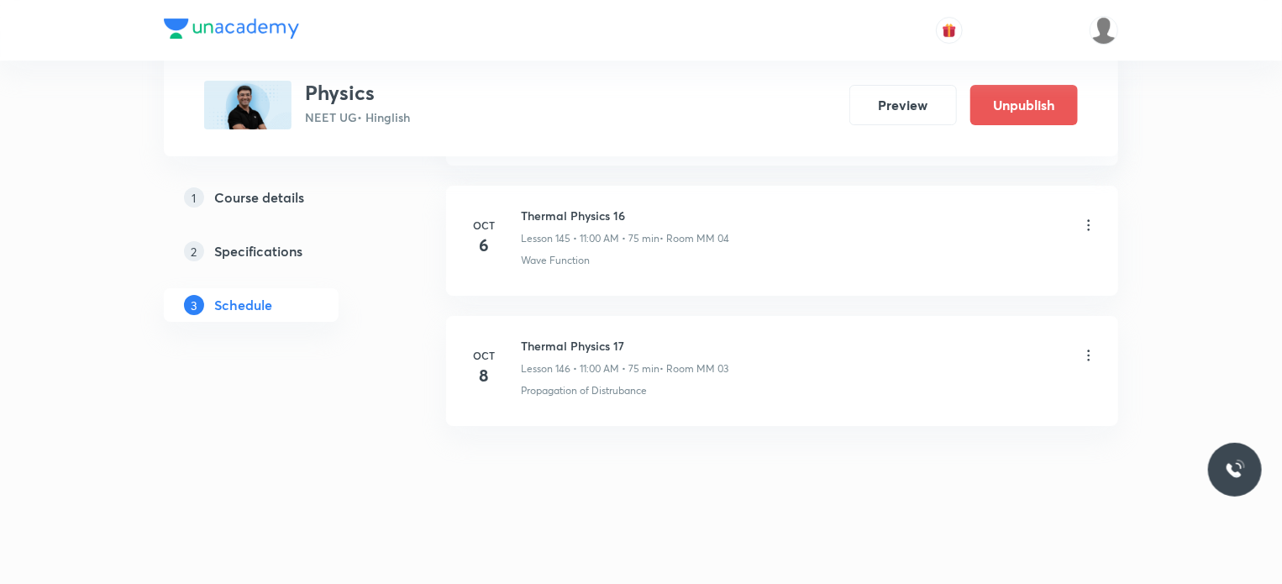
scroll to position [18948, 0]
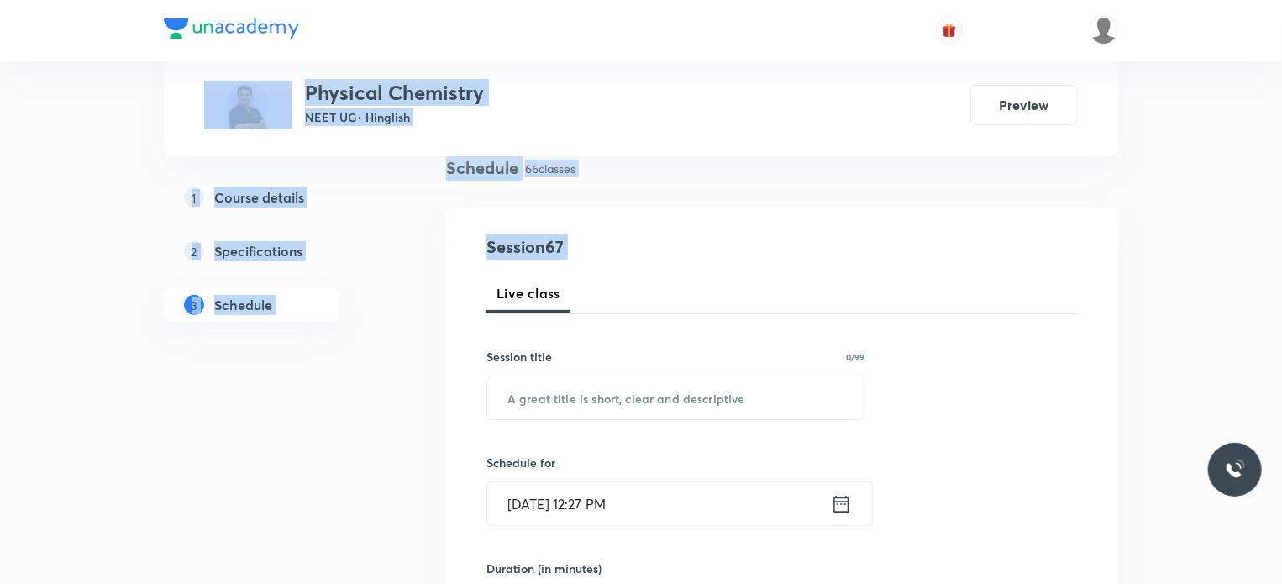
drag, startPoint x: 1270, startPoint y: 23, endPoint x: 1289, endPoint y: 551, distance: 528.6
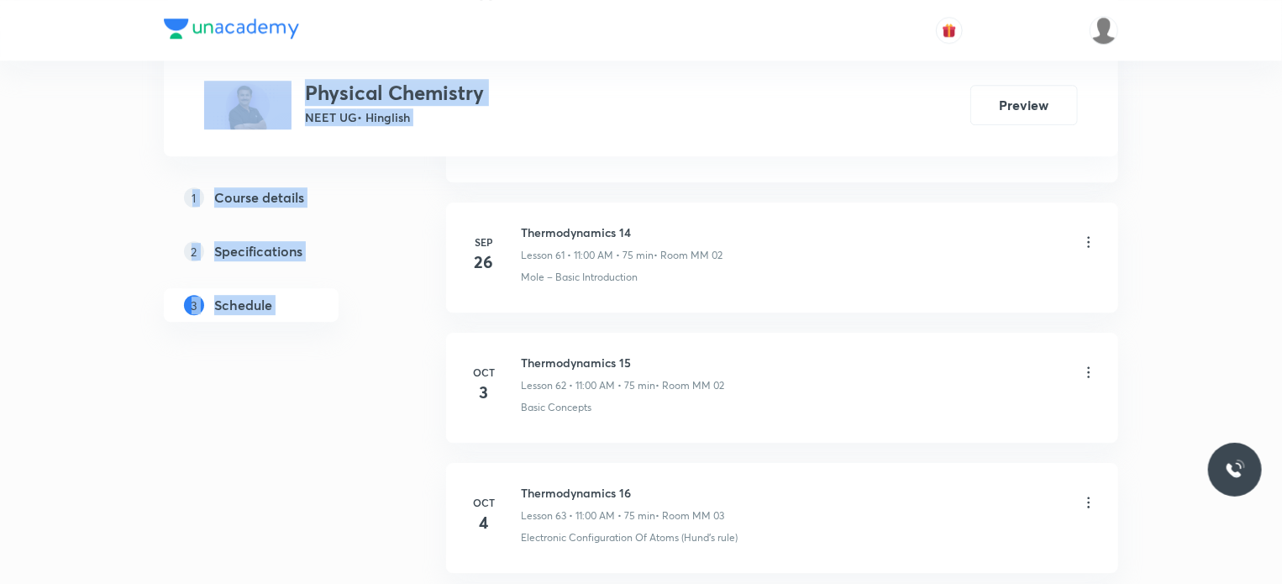
scroll to position [9330, 0]
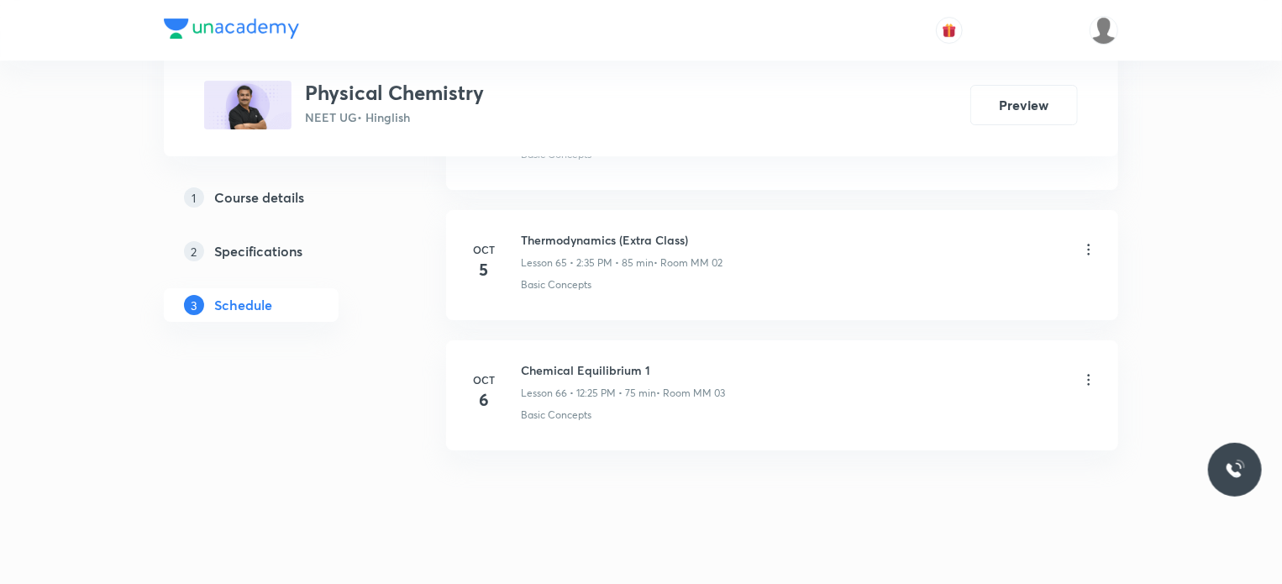
click at [816, 404] on li "[DATE] Chemical Equilibrium 1 Lesson 66 • 12:25 PM • 75 min • Room MM 03 Basic …" at bounding box center [782, 395] width 672 height 110
click at [570, 361] on h6 "Chemical Equilibrium 1" at bounding box center [623, 370] width 204 height 18
copy h6 "Chemical Equilibrium 1"
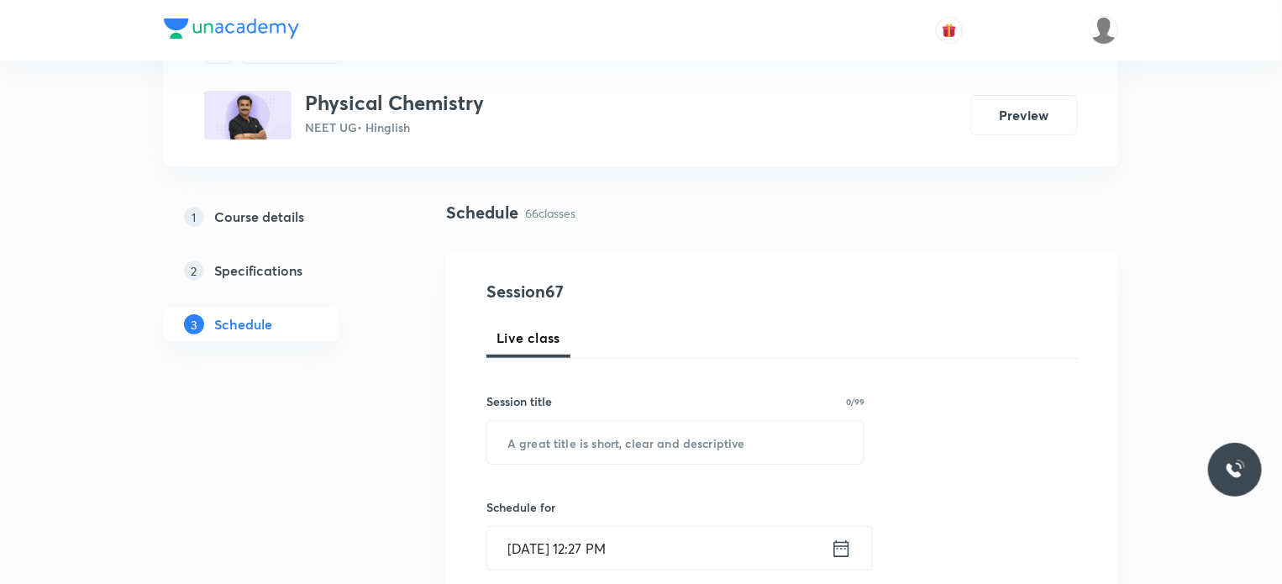
scroll to position [168, 0]
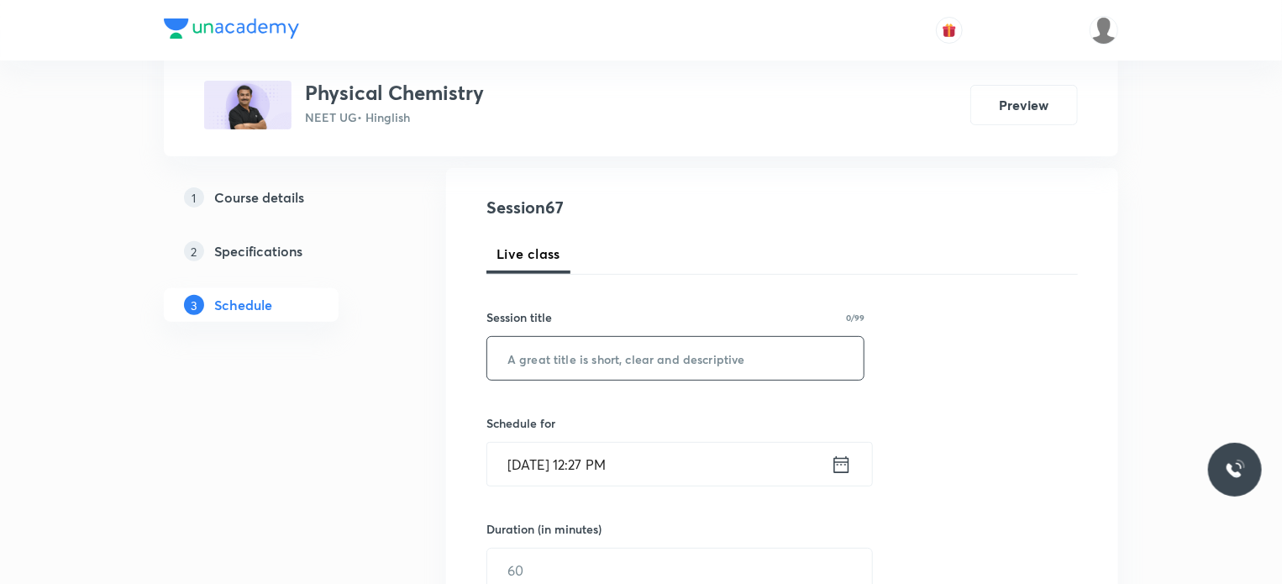
click at [830, 362] on input "text" at bounding box center [675, 358] width 376 height 43
paste input "Chemical Equilibrium 1"
type input "Chemical Equilibrium 2"
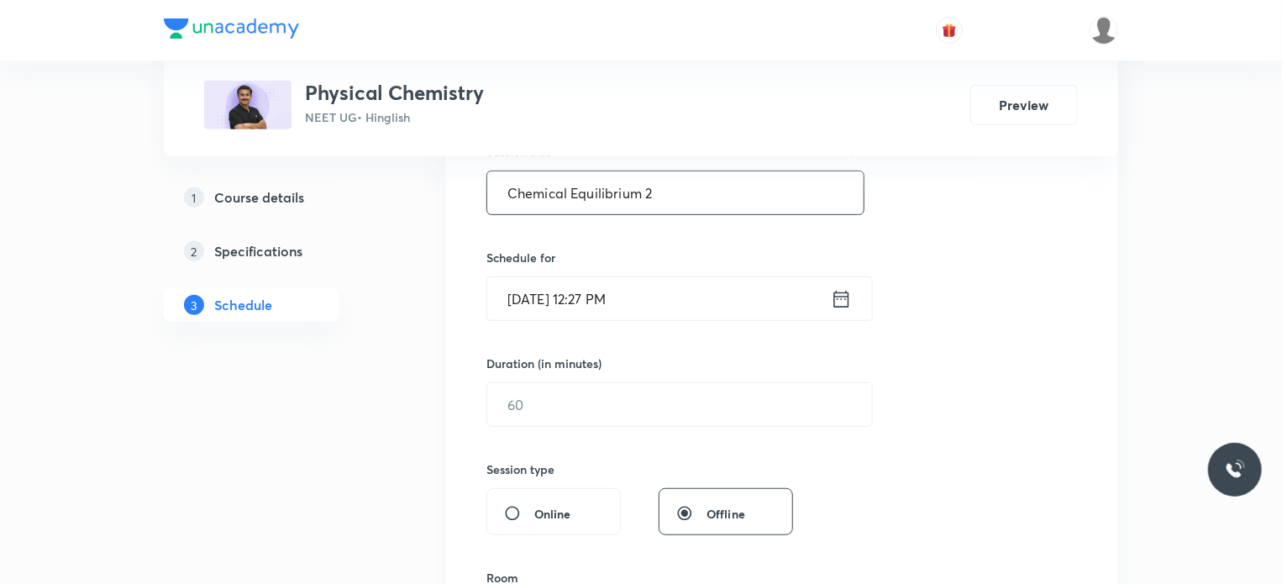
scroll to position [336, 0]
click at [690, 300] on input "Oct 7, 2025, 12:27 PM" at bounding box center [659, 296] width 344 height 43
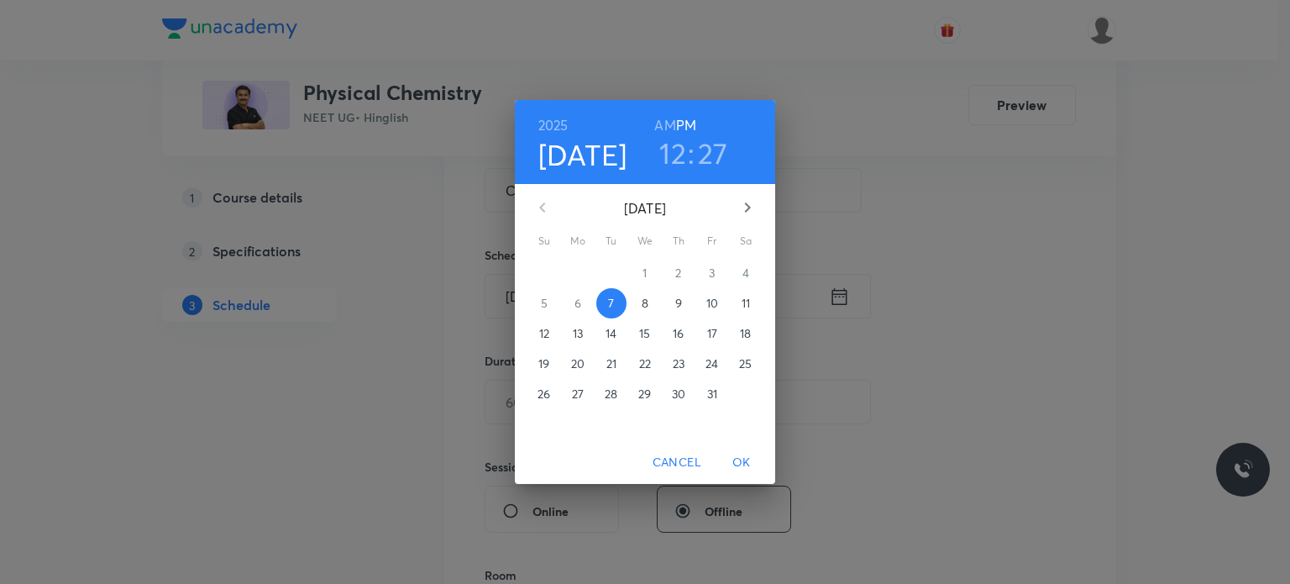
drag, startPoint x: 651, startPoint y: 306, endPoint x: 663, endPoint y: 204, distance: 102.3
click at [652, 302] on span "8" at bounding box center [645, 303] width 30 height 17
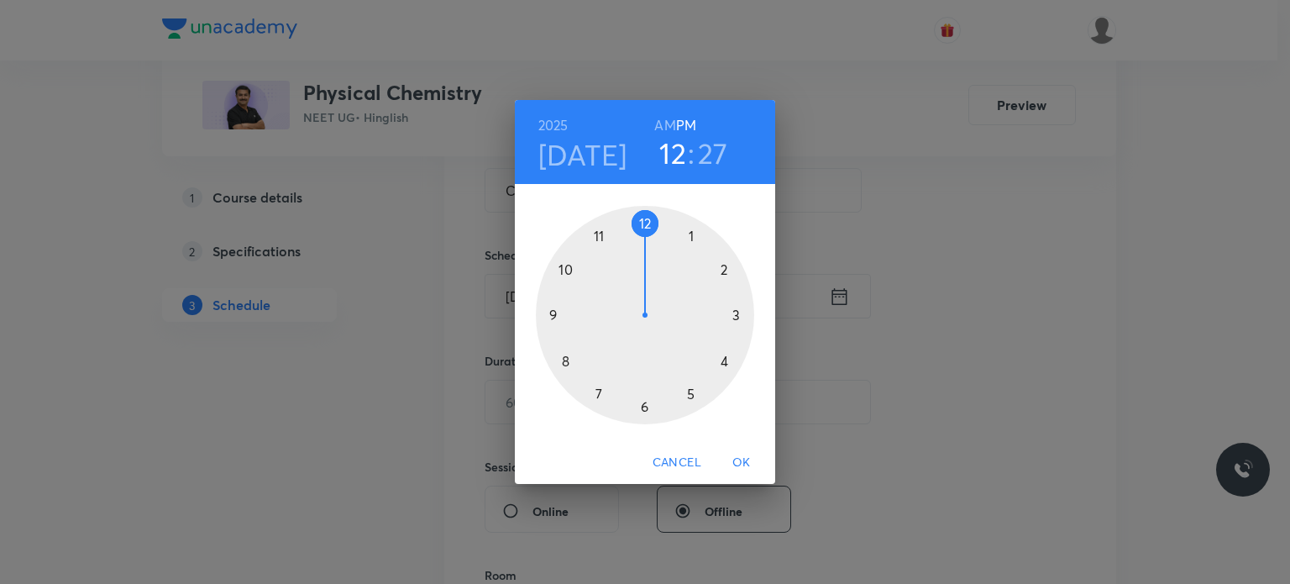
click at [666, 119] on h6 "AM" at bounding box center [664, 125] width 21 height 24
click at [575, 359] on div at bounding box center [645, 315] width 218 height 218
drag, startPoint x: 668, startPoint y: 244, endPoint x: 645, endPoint y: 233, distance: 25.2
click at [645, 233] on div at bounding box center [645, 315] width 218 height 218
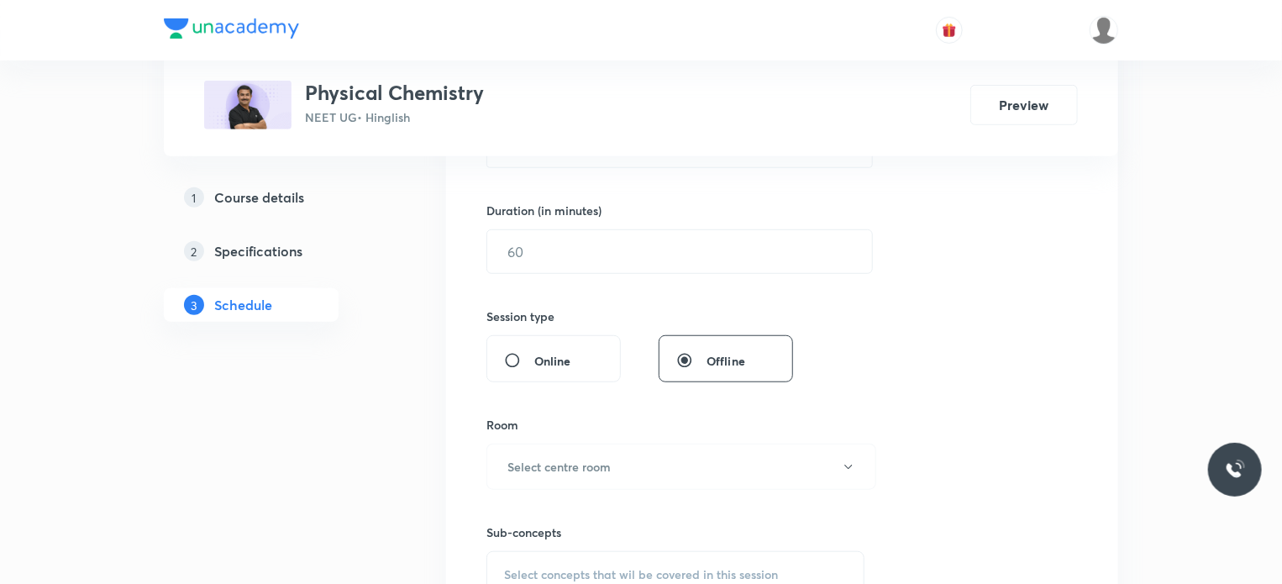
scroll to position [504, 0]
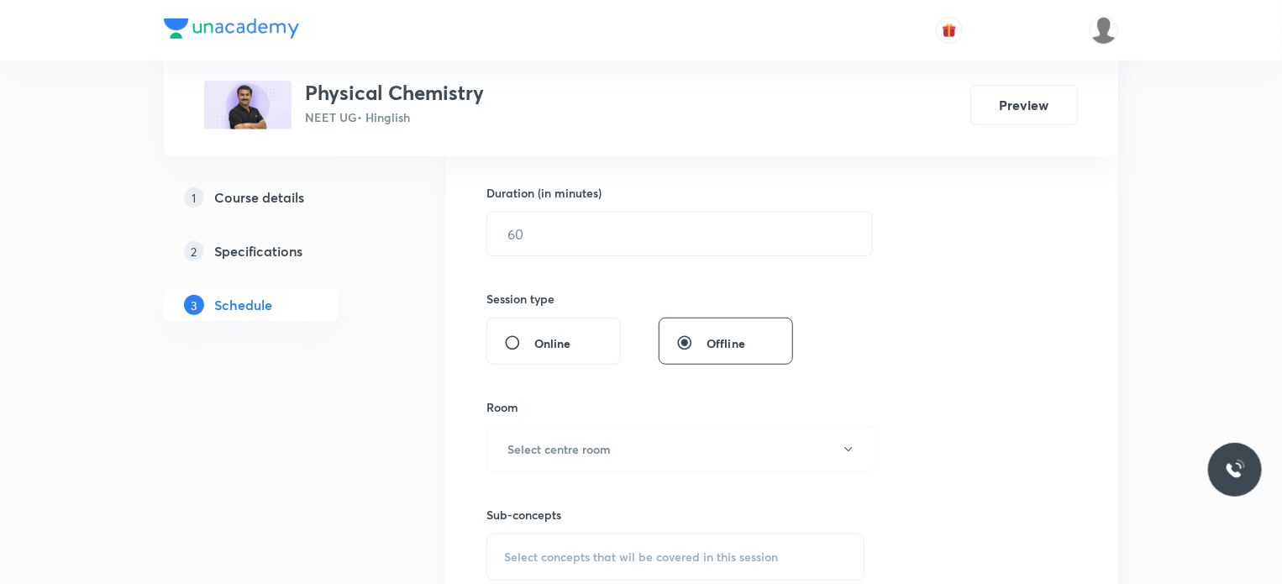
click at [574, 331] on div "Online" at bounding box center [553, 340] width 134 height 47
click at [571, 246] on input "text" at bounding box center [679, 233] width 385 height 43
type input "75"
click at [608, 435] on button "Select centre room" at bounding box center [681, 449] width 390 height 46
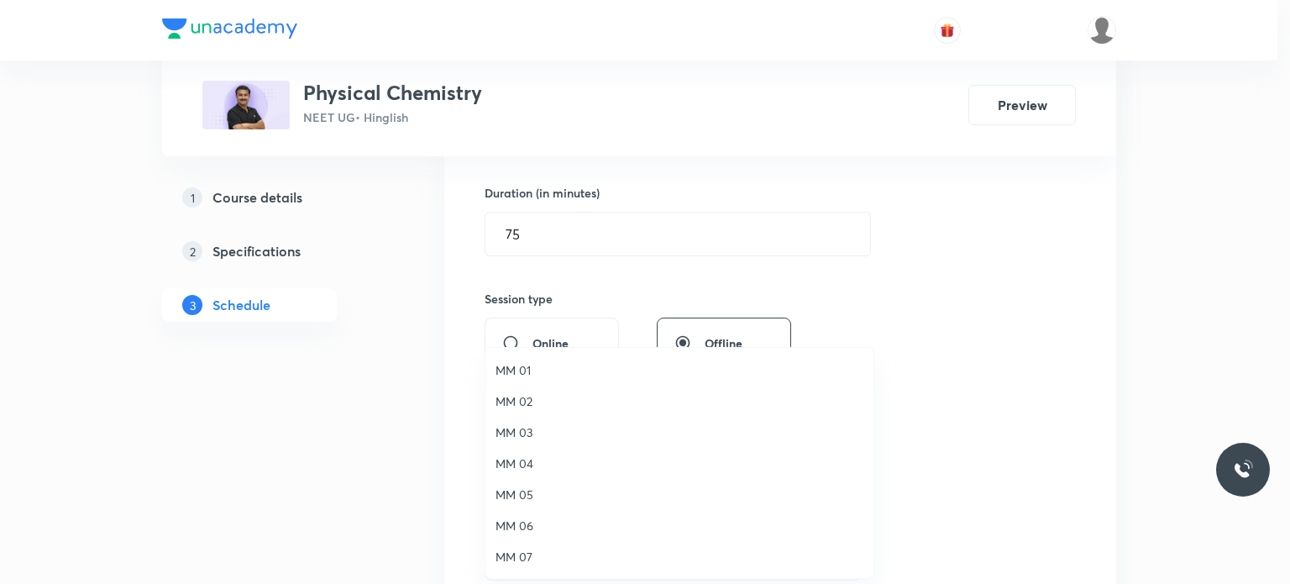
click at [552, 377] on span "MM 01" at bounding box center [680, 370] width 368 height 18
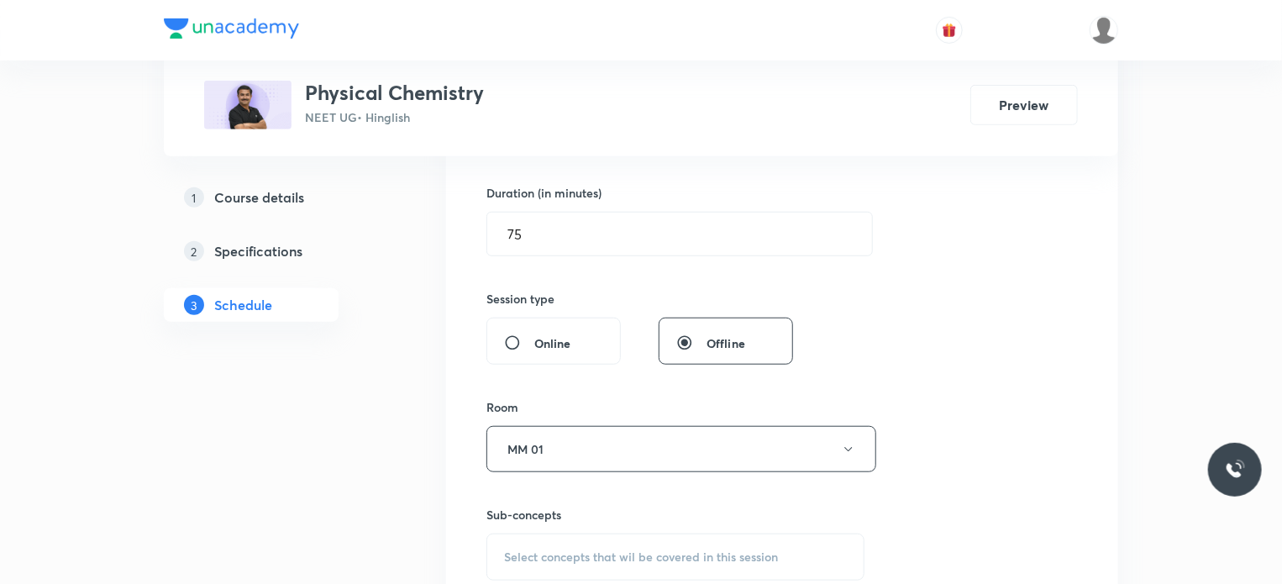
drag, startPoint x: 573, startPoint y: 548, endPoint x: 596, endPoint y: 487, distance: 64.9
click at [576, 533] on div "Select concepts that wil be covered in this session" at bounding box center [675, 556] width 378 height 47
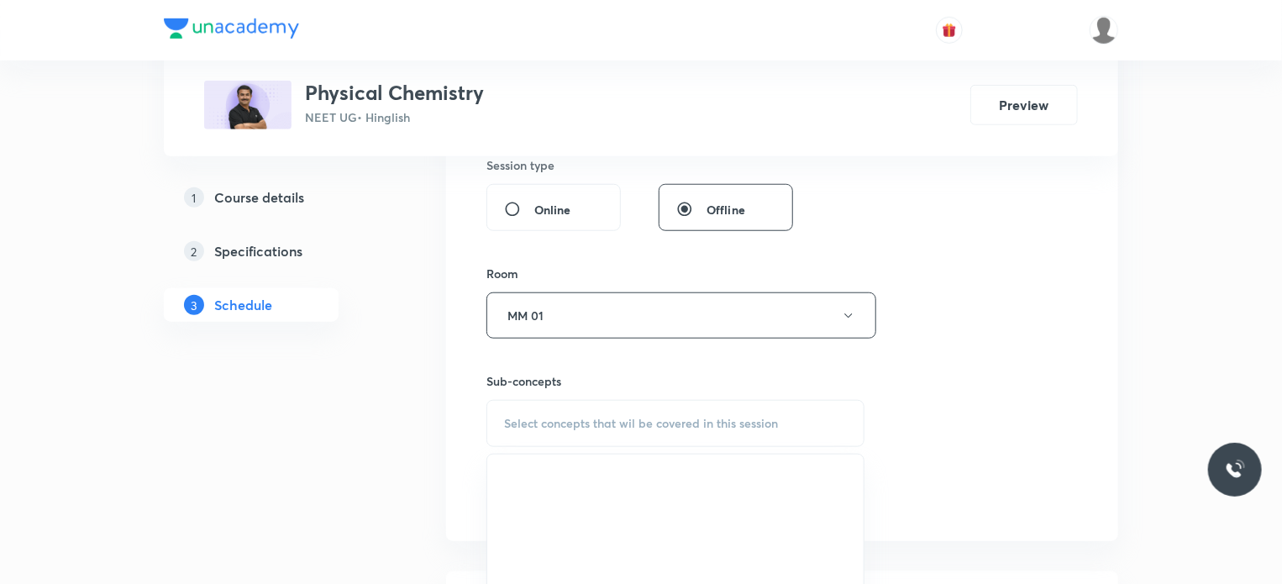
scroll to position [840, 0]
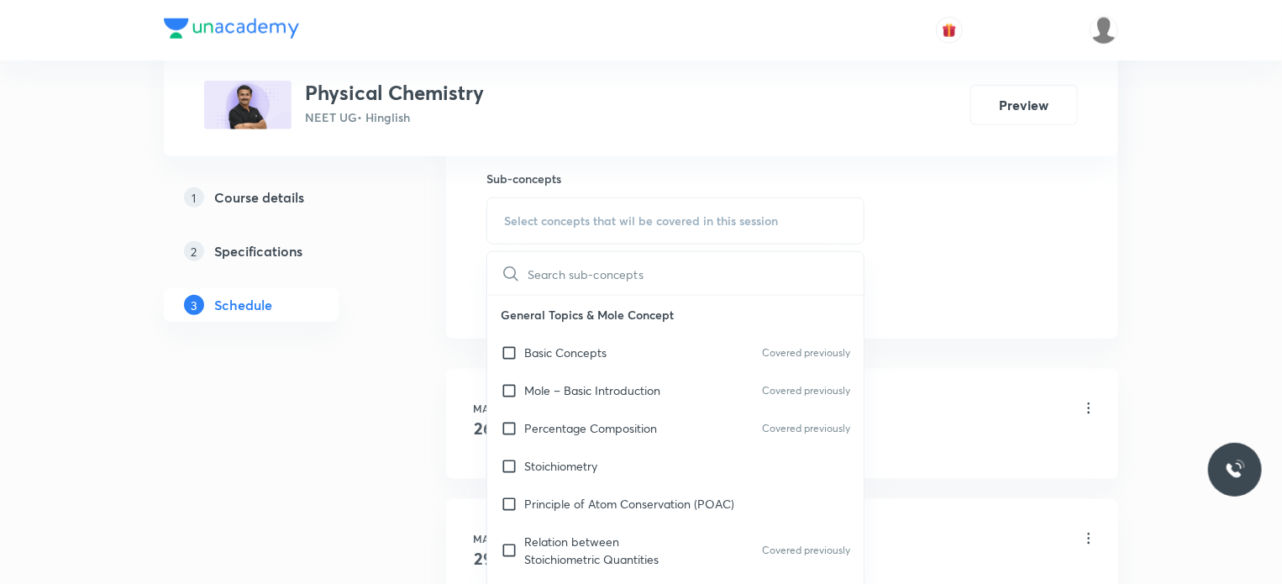
drag, startPoint x: 614, startPoint y: 365, endPoint x: 1047, endPoint y: 228, distance: 454.7
click at [619, 350] on div "Basic Concepts Covered previously" at bounding box center [675, 352] width 376 height 38
checkbox input "true"
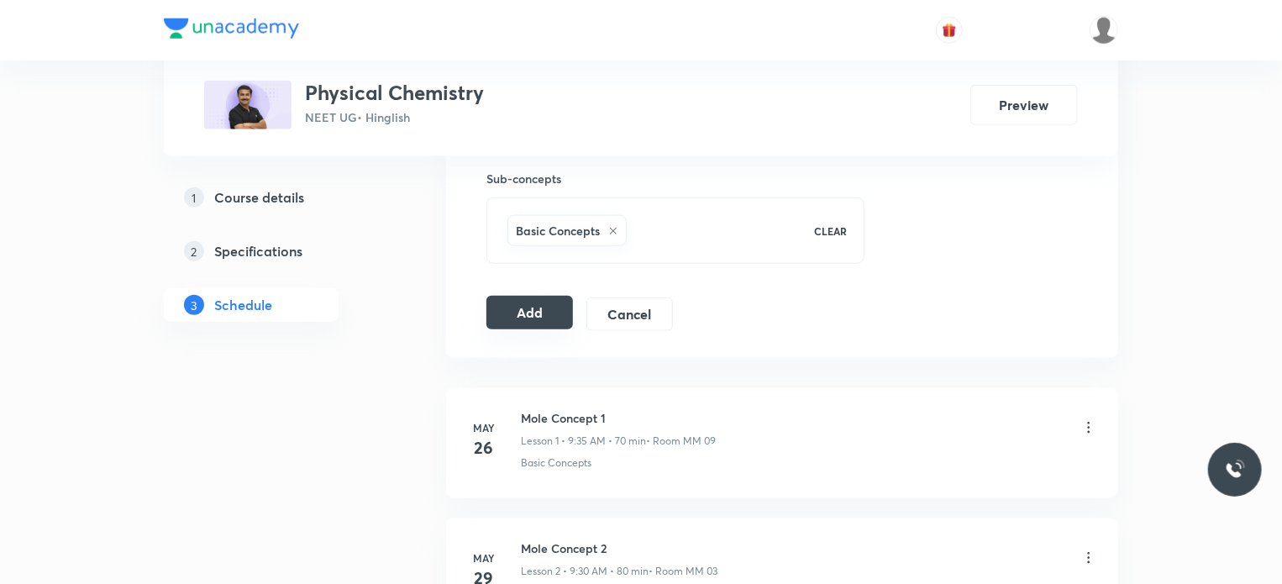
click at [535, 307] on button "Add" at bounding box center [529, 313] width 87 height 34
click at [535, 307] on button "Add" at bounding box center [529, 314] width 87 height 34
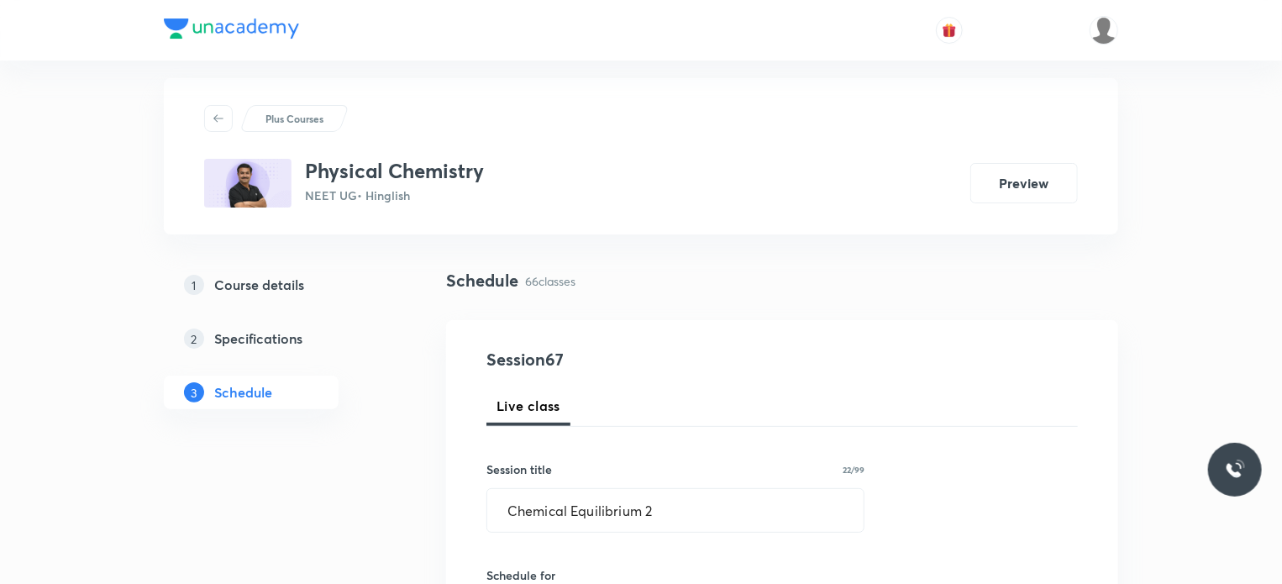
scroll to position [0, 0]
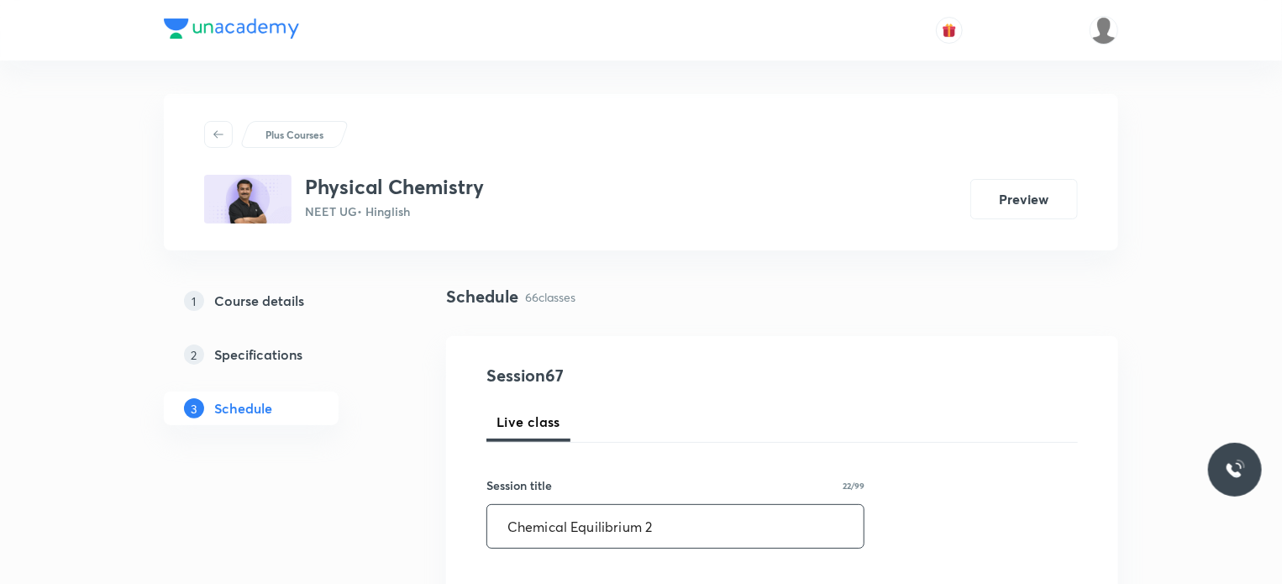
drag, startPoint x: 667, startPoint y: 537, endPoint x: 485, endPoint y: 496, distance: 186.8
click at [490, 500] on div "Session title 22/99 Chemical Equilibrium 2 ​" at bounding box center [675, 512] width 378 height 72
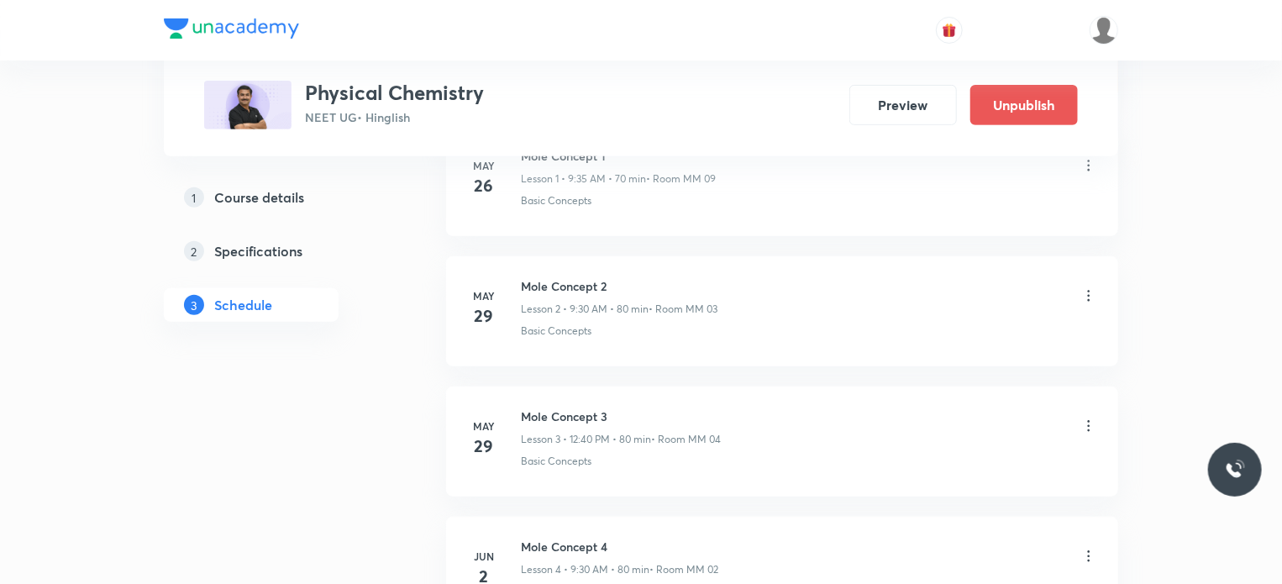
scroll to position [336, 0]
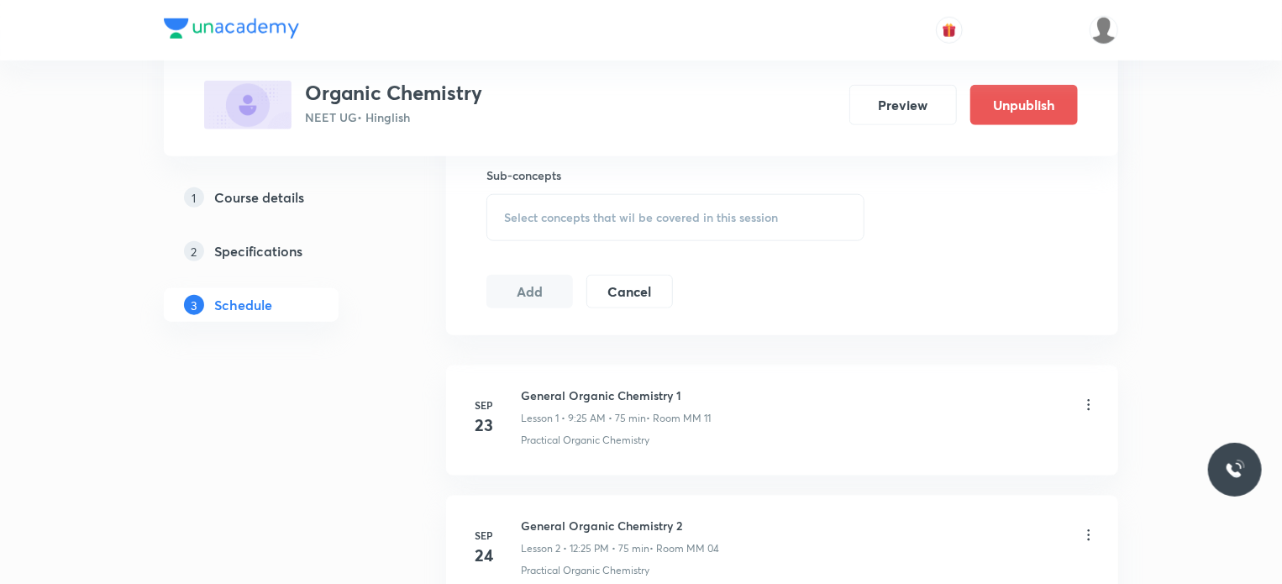
scroll to position [1410, 0]
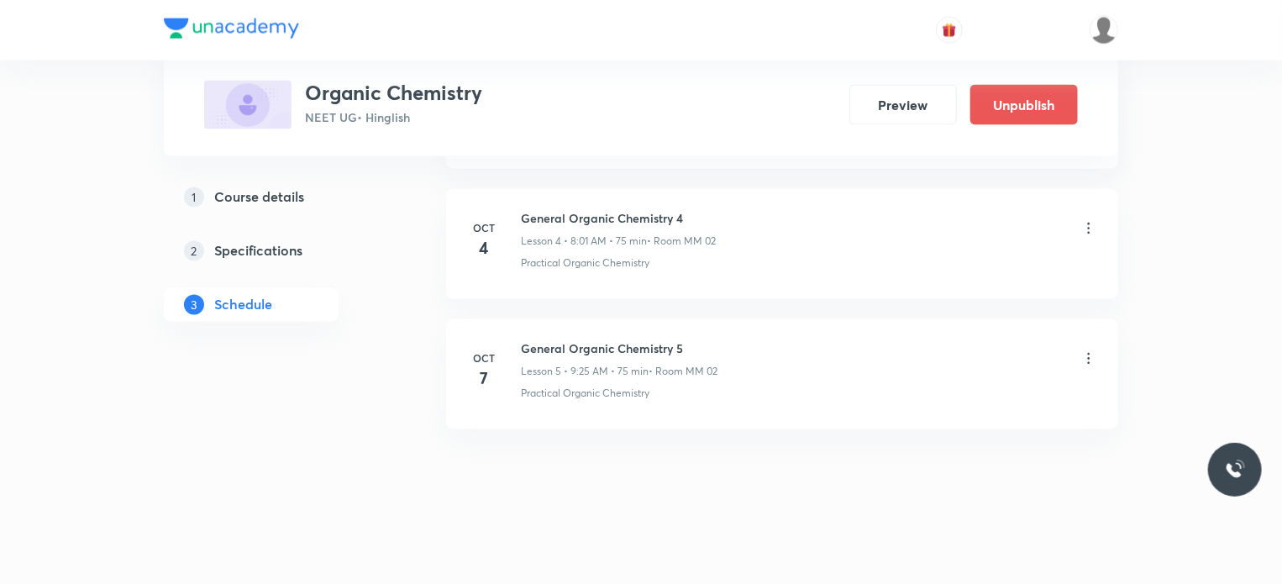
click at [557, 328] on li "[DATE] General Organic Chemistry 5 Lesson 5 • 9:25 AM • 75 min • Room MM 02 Pra…" at bounding box center [782, 374] width 672 height 110
copy h6 "General Organic Chemistry 5"
click at [557, 328] on li "[DATE] General Organic Chemistry 5 Lesson 5 • 9:25 AM • 75 min • Room MM 02 Pra…" at bounding box center [782, 374] width 672 height 110
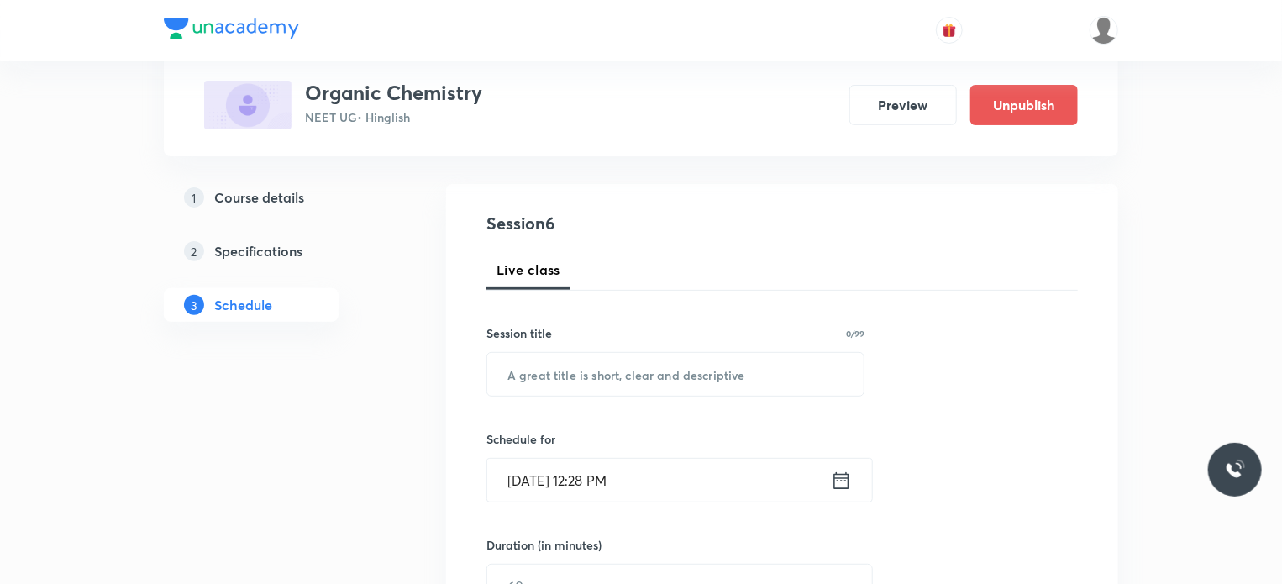
scroll to position [124, 0]
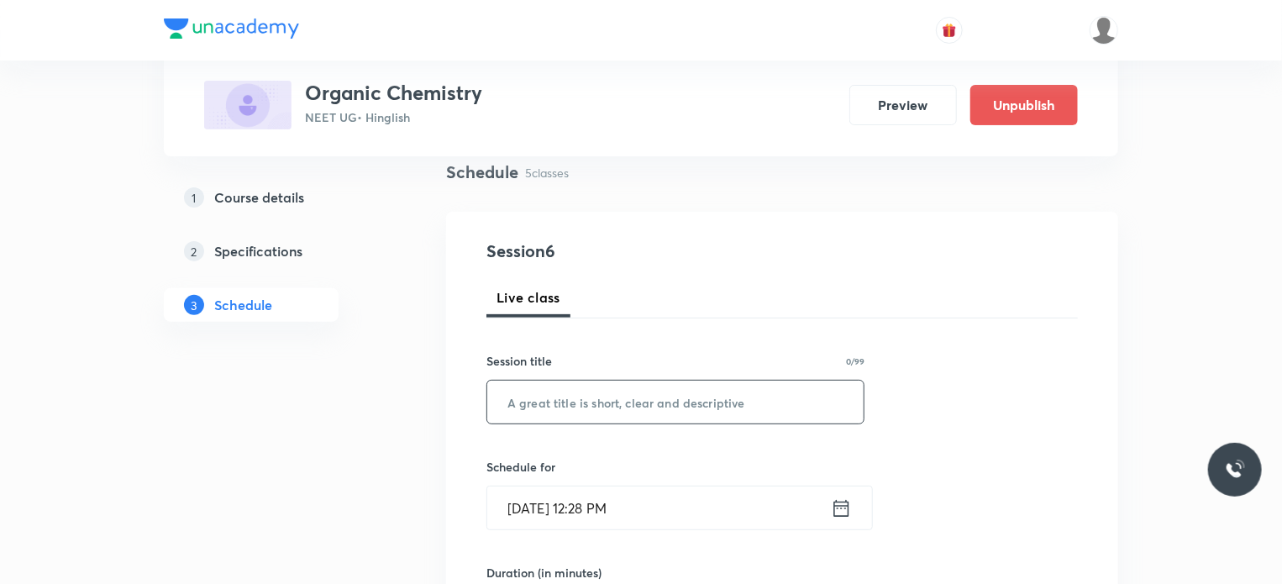
click at [658, 412] on input "text" at bounding box center [675, 401] width 376 height 43
paste input "General Organic Chemistry 5"
type input "General Organic Chemistry 6"
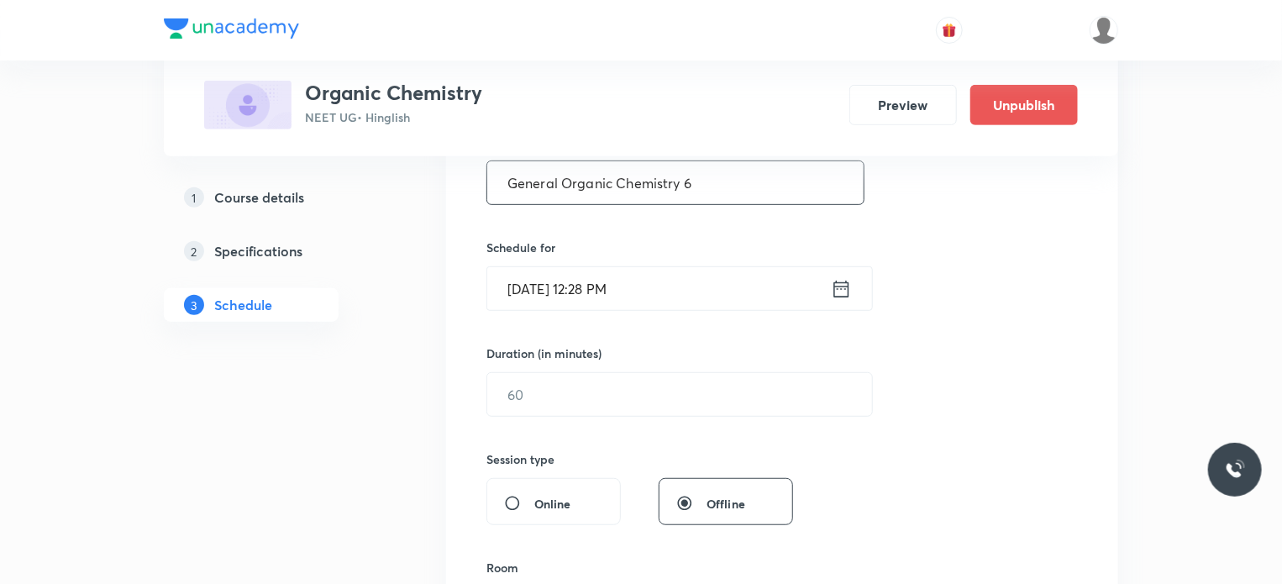
scroll to position [376, 0]
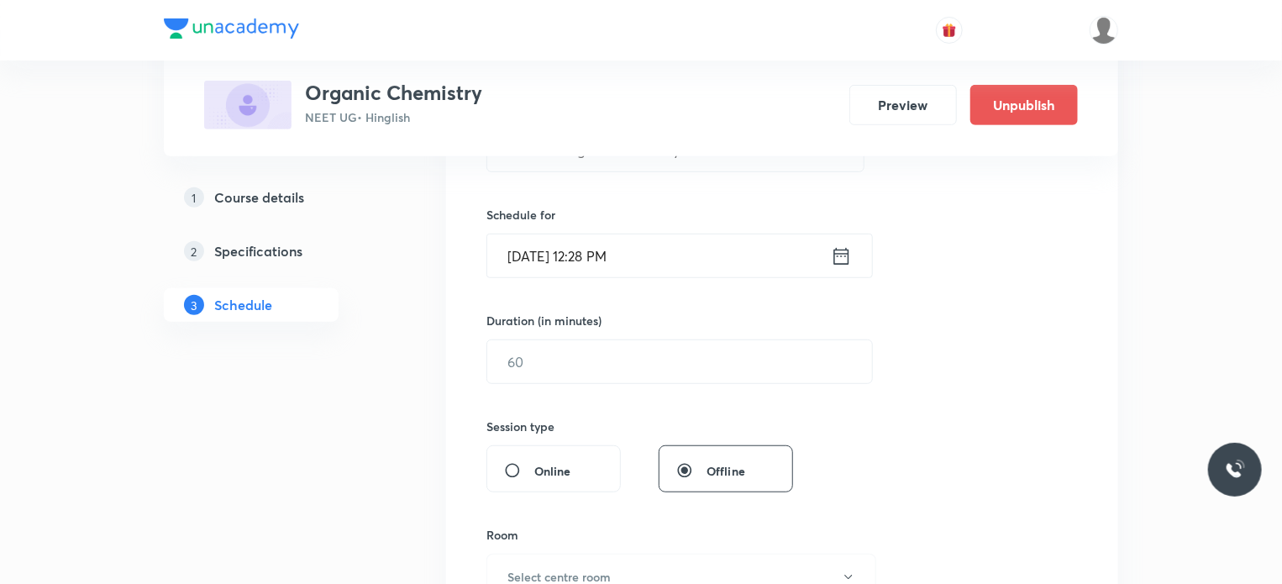
click at [631, 265] on input "[DATE] 12:28 PM" at bounding box center [659, 255] width 344 height 43
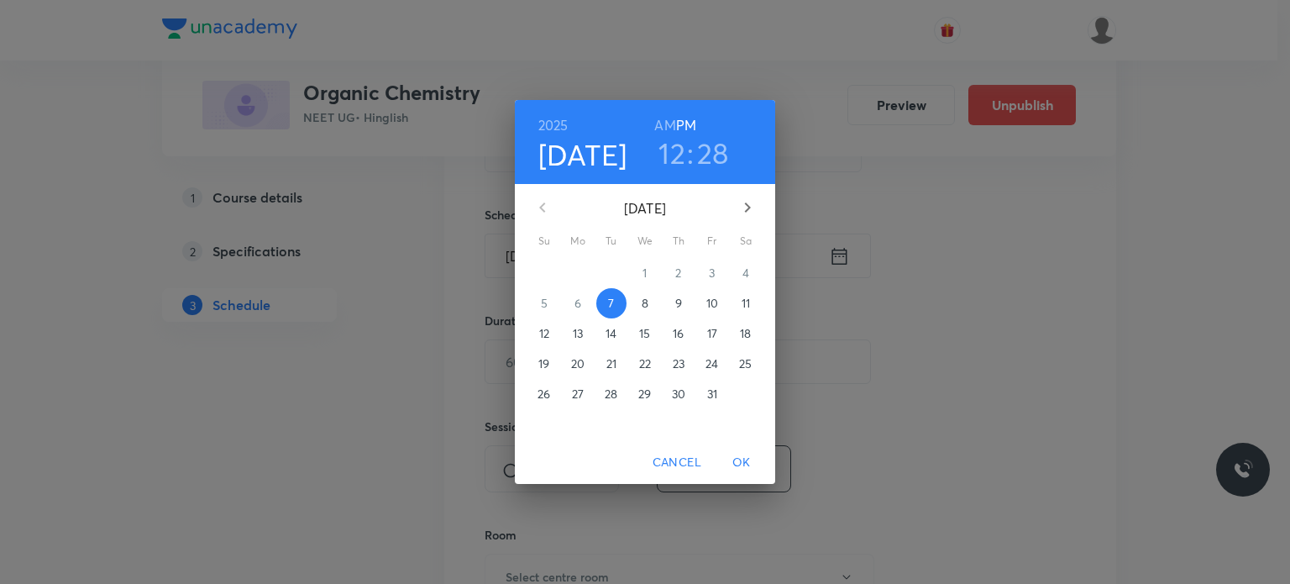
click at [633, 302] on span "8" at bounding box center [645, 303] width 30 height 17
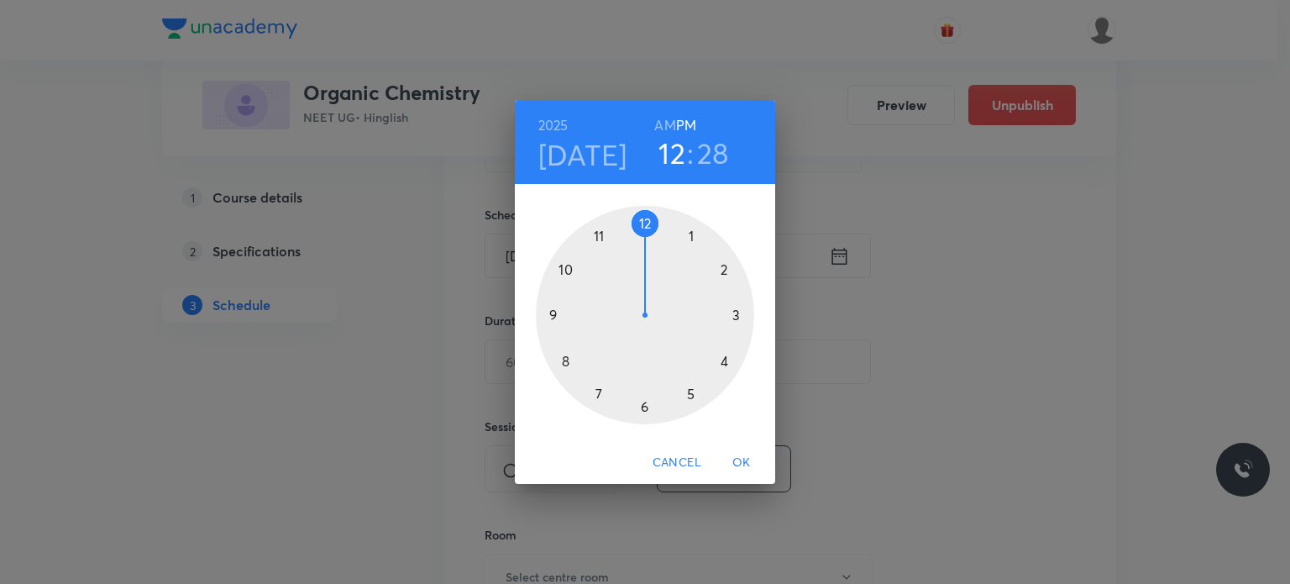
click at [705, 168] on h3 "28" at bounding box center [713, 152] width 32 height 35
click at [692, 393] on div at bounding box center [645, 315] width 218 height 218
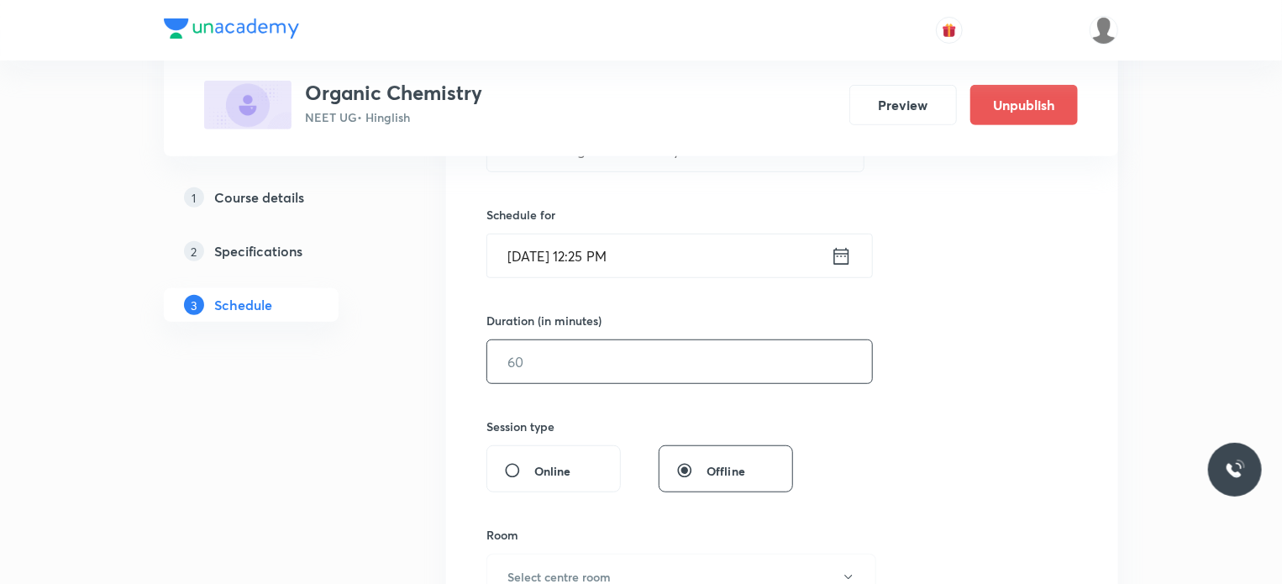
click at [639, 362] on input "text" at bounding box center [679, 361] width 385 height 43
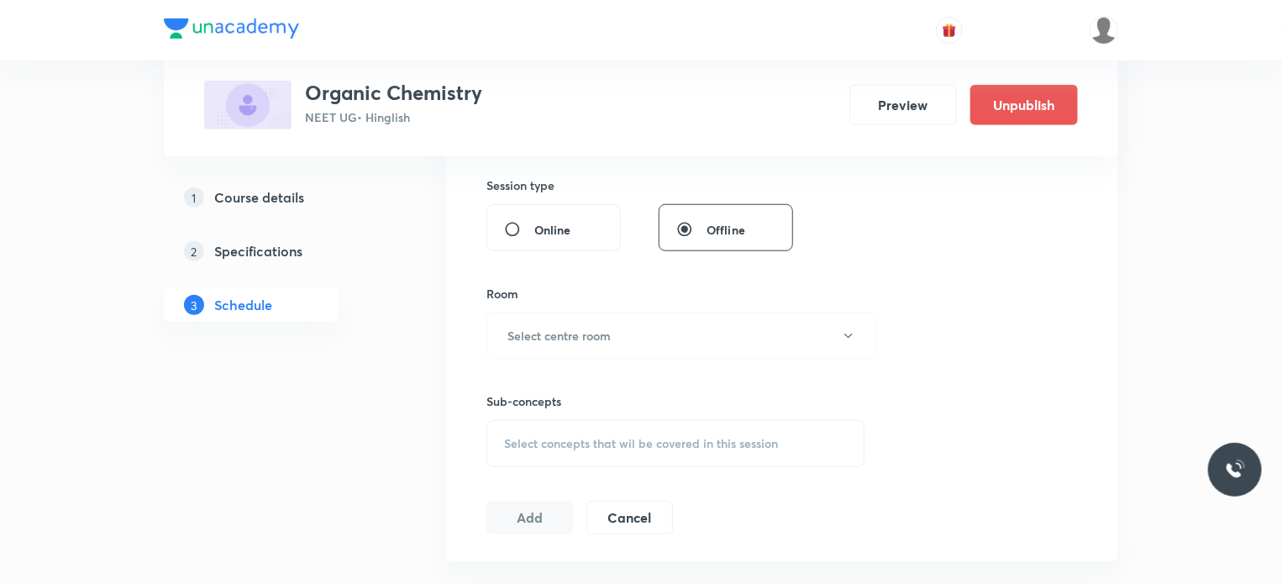
scroll to position [628, 0]
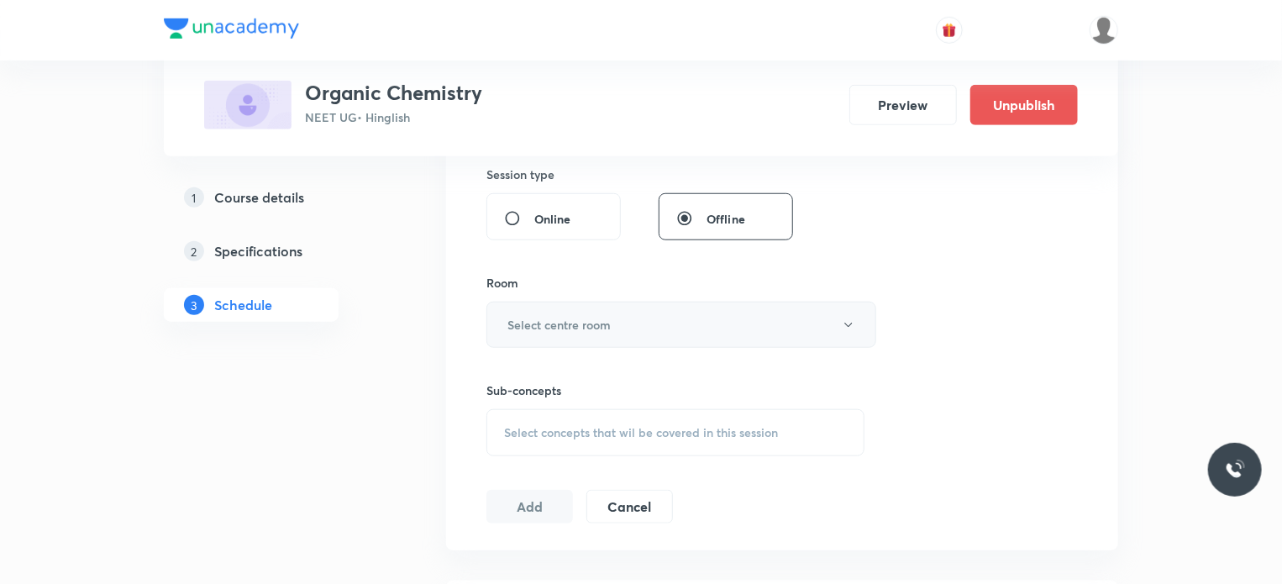
type input "75"
click at [612, 325] on button "Select centre room" at bounding box center [681, 325] width 390 height 46
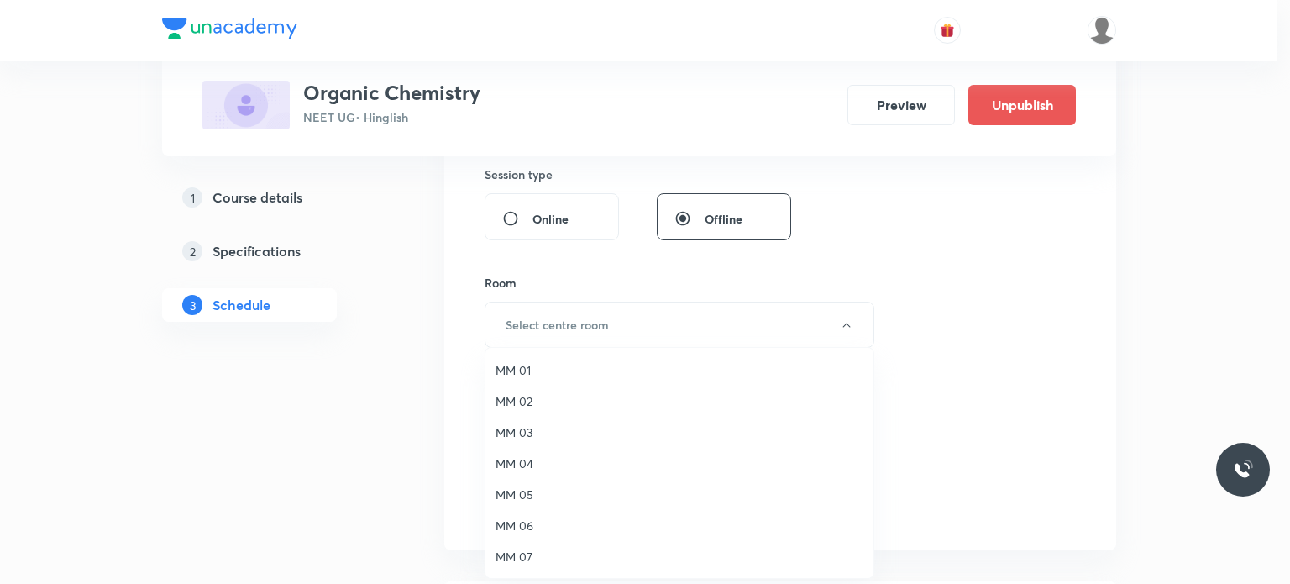
click at [618, 375] on span "MM 01" at bounding box center [680, 370] width 368 height 18
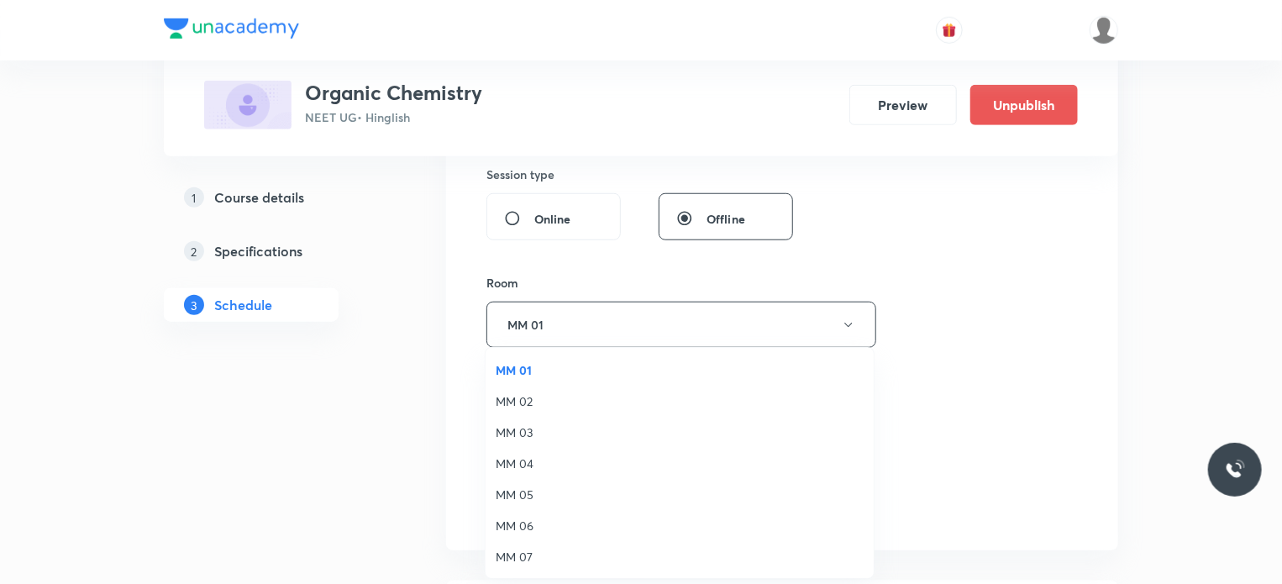
click at [683, 428] on span "Select concepts that wil be covered in this session" at bounding box center [641, 432] width 274 height 13
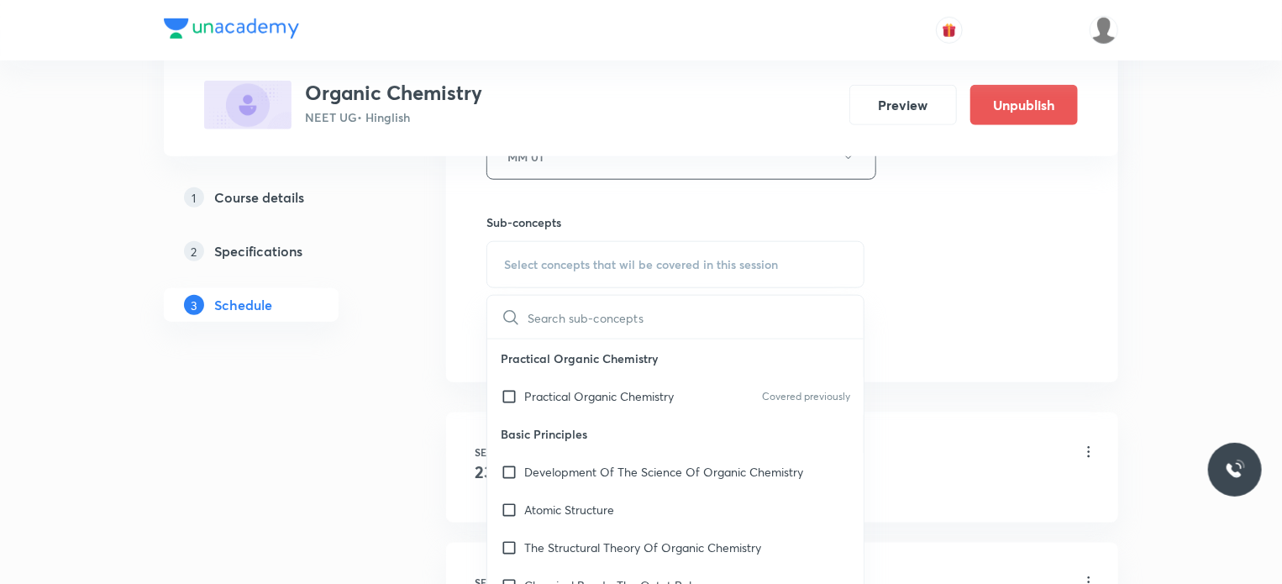
click at [706, 398] on div "Practical Organic Chemistry Covered previously" at bounding box center [675, 396] width 376 height 38
checkbox input "true"
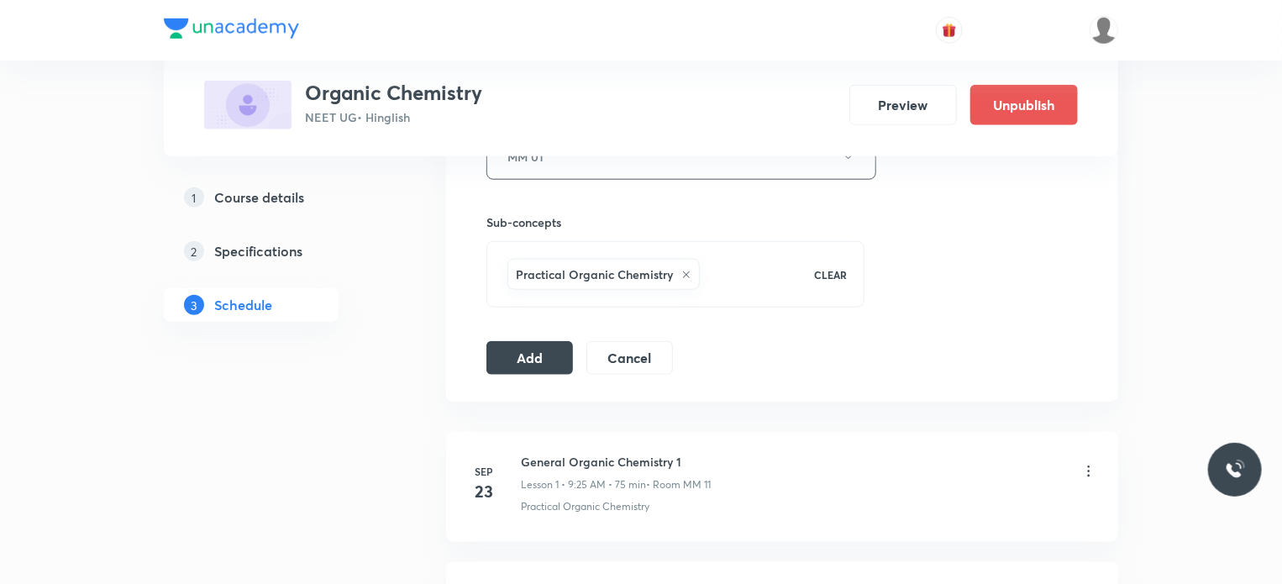
click at [585, 342] on div "Add Cancel" at bounding box center [586, 358] width 200 height 34
click at [526, 353] on button "Add" at bounding box center [529, 356] width 87 height 34
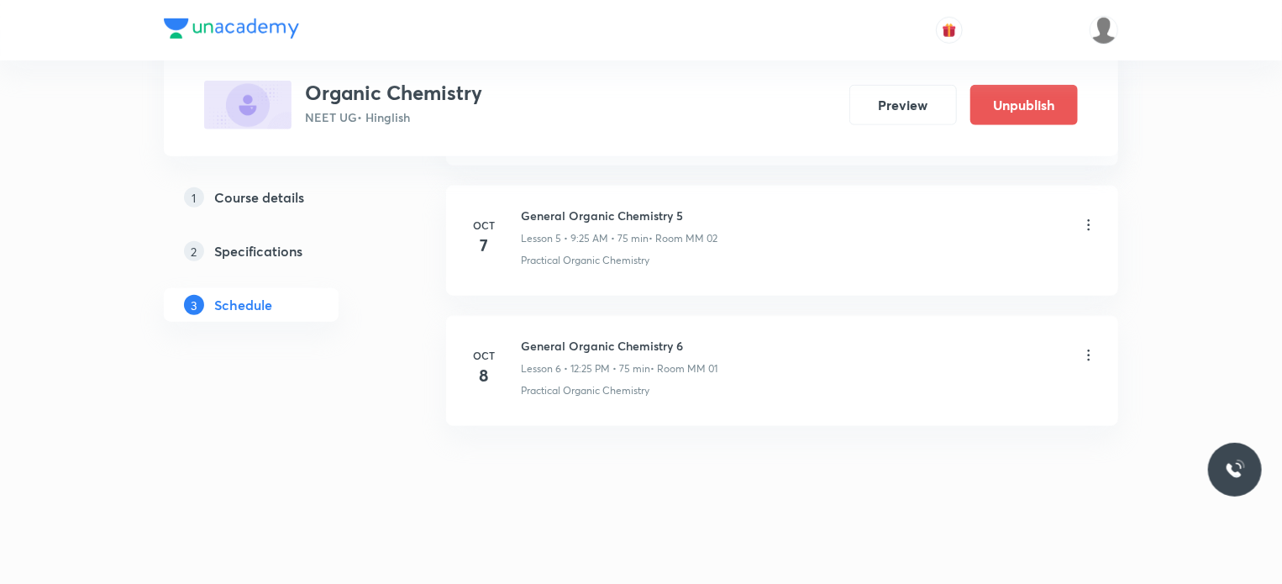
scroll to position [598, 0]
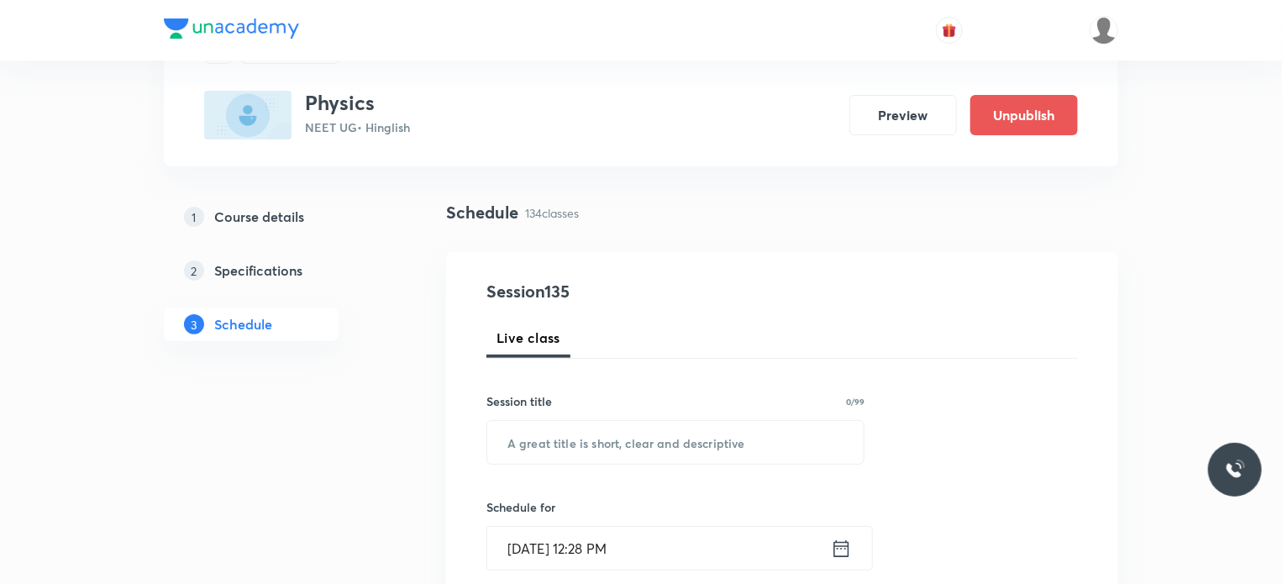
scroll to position [18160, 0]
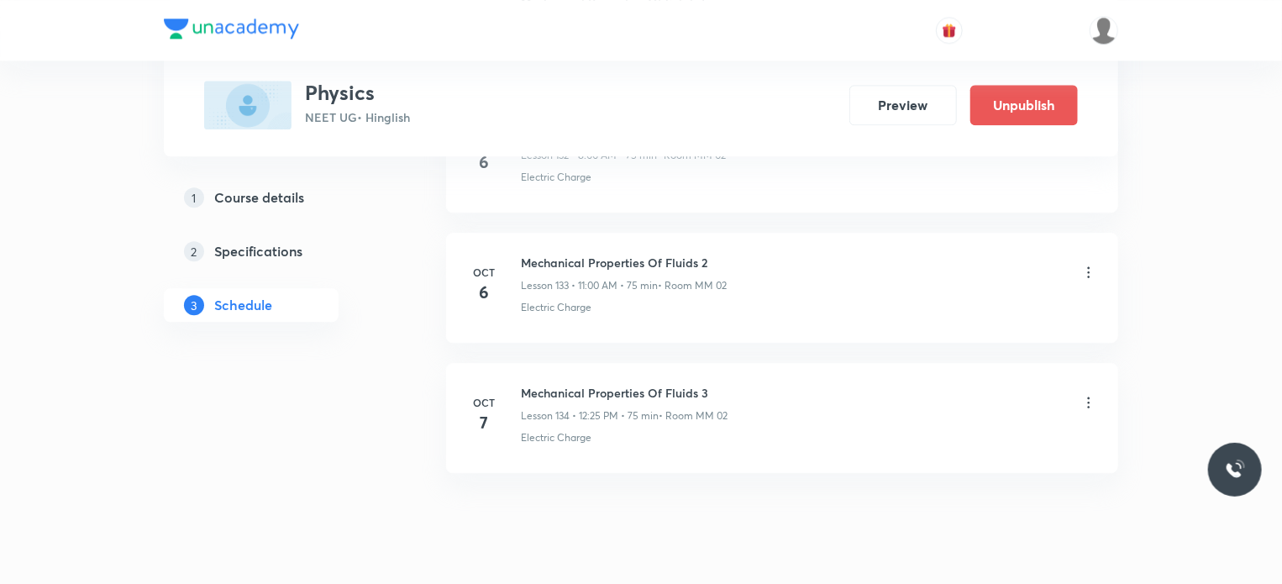
click at [610, 384] on h6 "Mechanical Properties Of Fluids 3" at bounding box center [624, 393] width 207 height 18
copy h6 "Mechanical Properties Of Fluids 3"
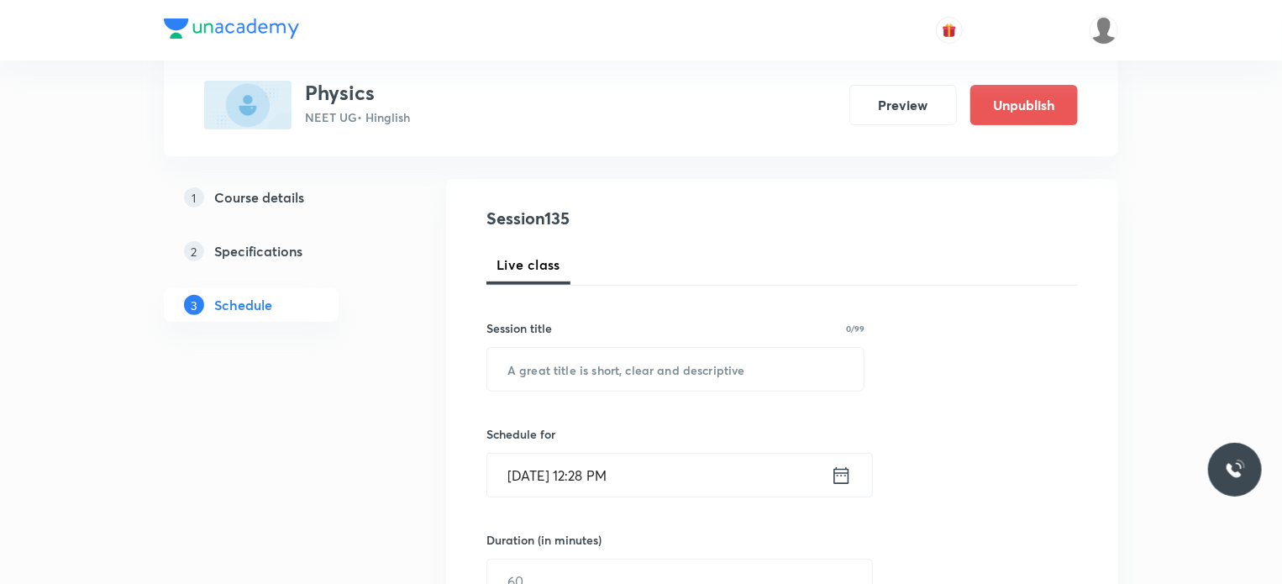
scroll to position [168, 0]
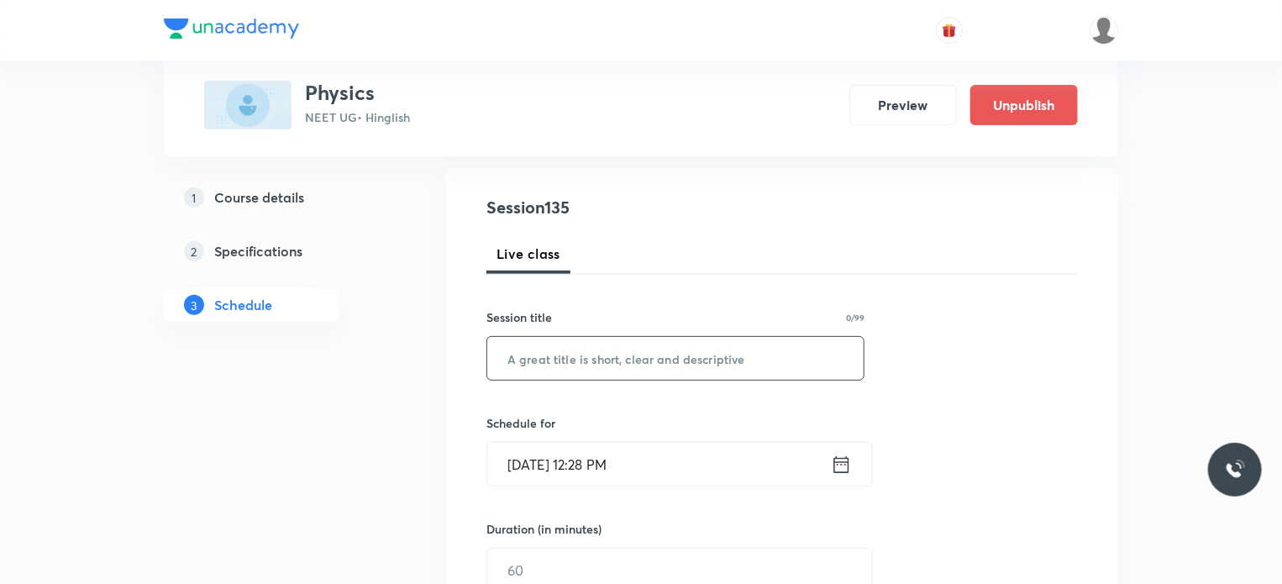
click at [791, 365] on input "text" at bounding box center [675, 358] width 376 height 43
paste input "Mechanical Properties Of Fluids 3"
type input "Mechanical Properties Of Fluids 4"
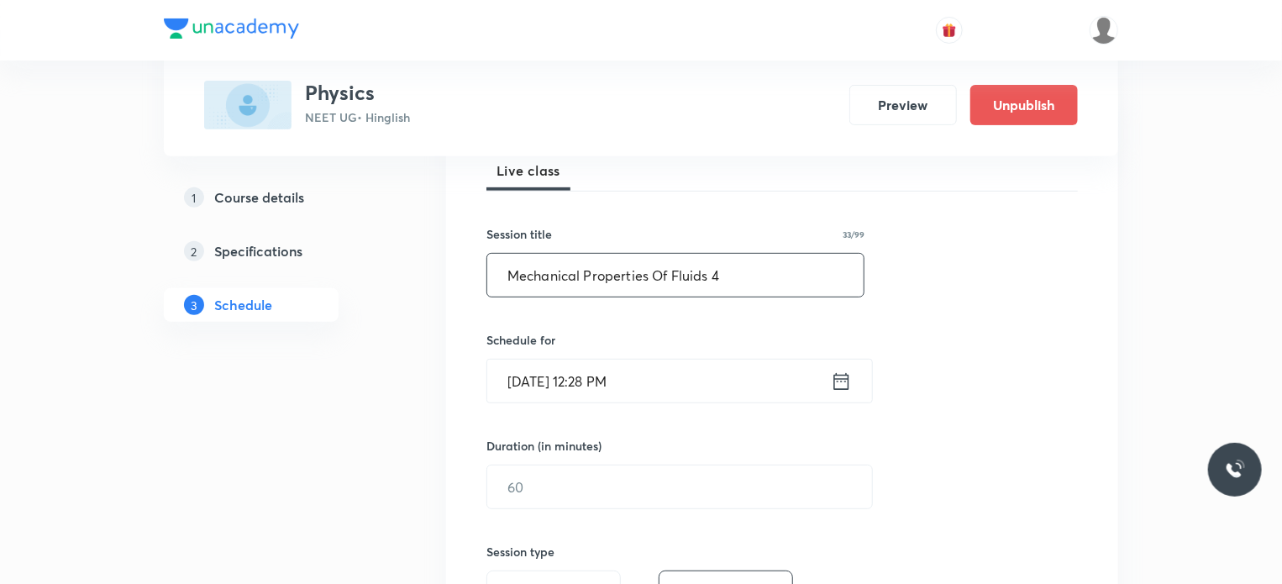
scroll to position [252, 0]
click at [795, 365] on input "Oct 7, 2025, 12:28 PM" at bounding box center [659, 380] width 344 height 43
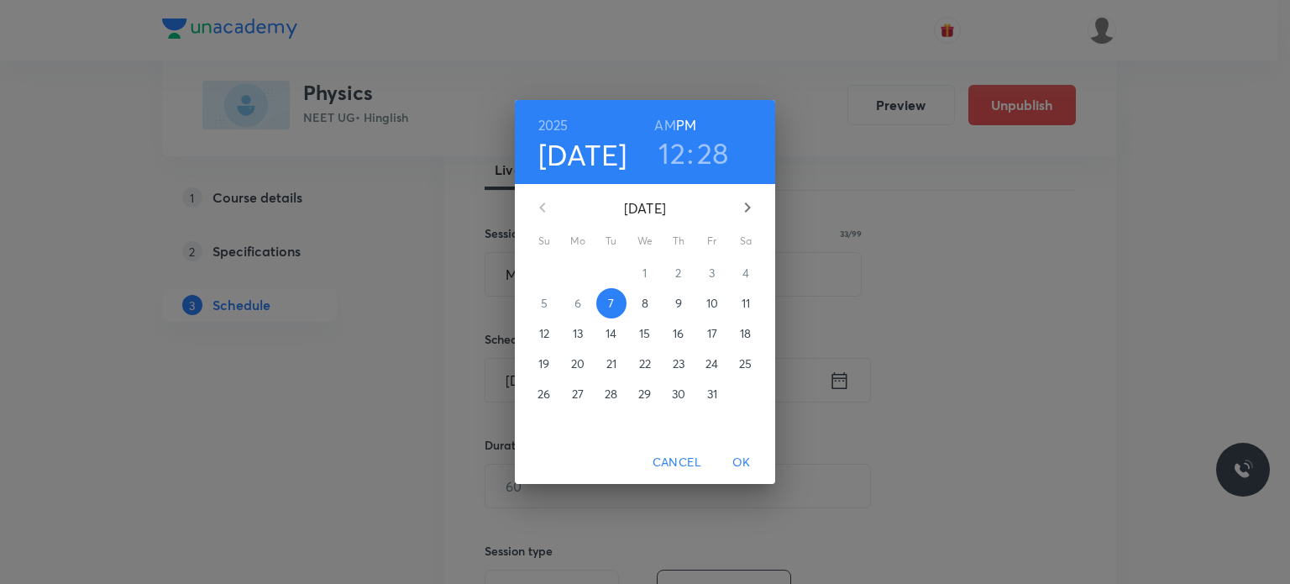
click at [648, 305] on p "8" at bounding box center [645, 303] width 7 height 17
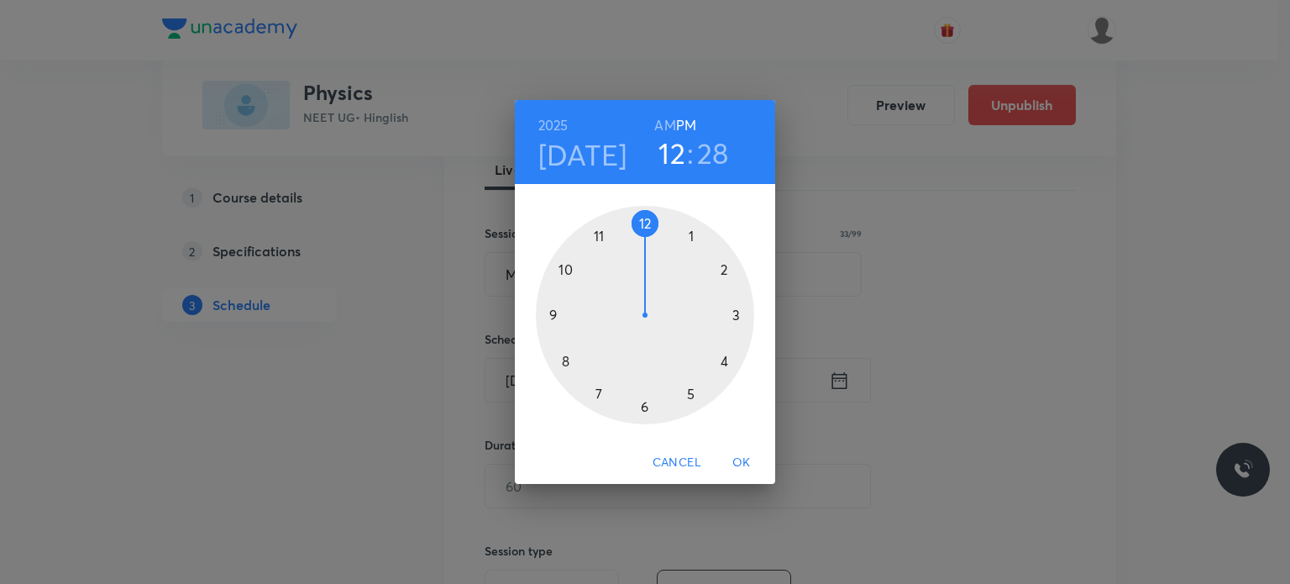
click at [660, 129] on h6 "AM" at bounding box center [664, 125] width 21 height 24
drag, startPoint x: 602, startPoint y: 267, endPoint x: 577, endPoint y: 304, distance: 44.7
click at [577, 304] on div at bounding box center [645, 315] width 218 height 218
drag, startPoint x: 664, startPoint y: 352, endPoint x: 682, endPoint y: 382, distance: 35.4
click at [682, 382] on div at bounding box center [645, 315] width 218 height 218
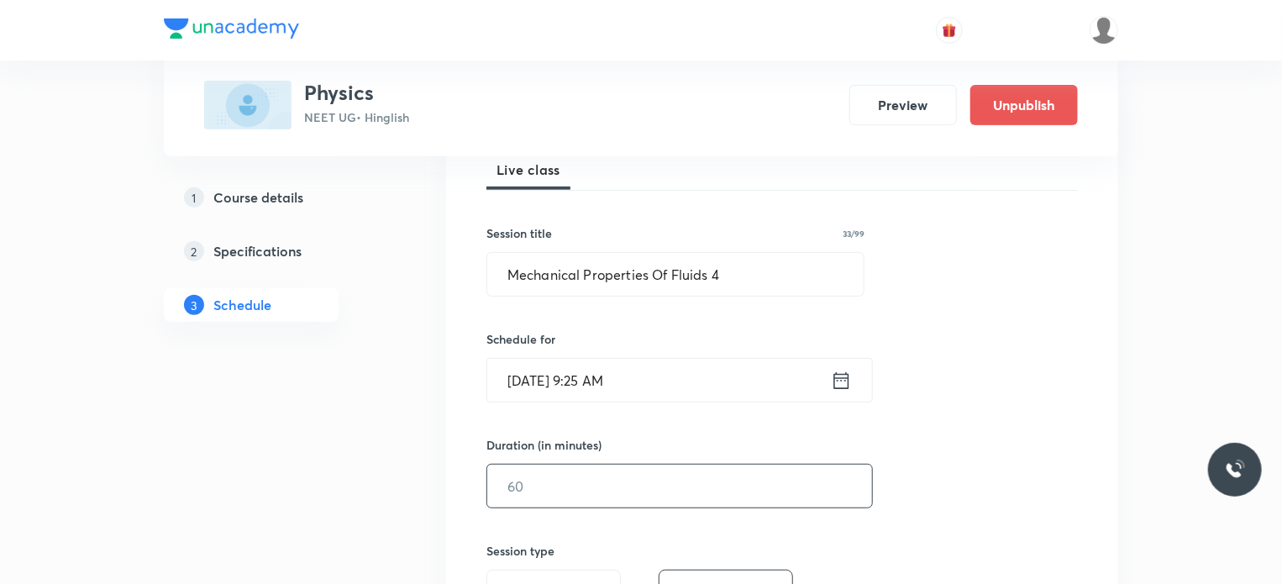
click at [557, 478] on div "Duration (in minutes) ​" at bounding box center [639, 472] width 307 height 72
click at [550, 479] on input "text" at bounding box center [679, 485] width 385 height 43
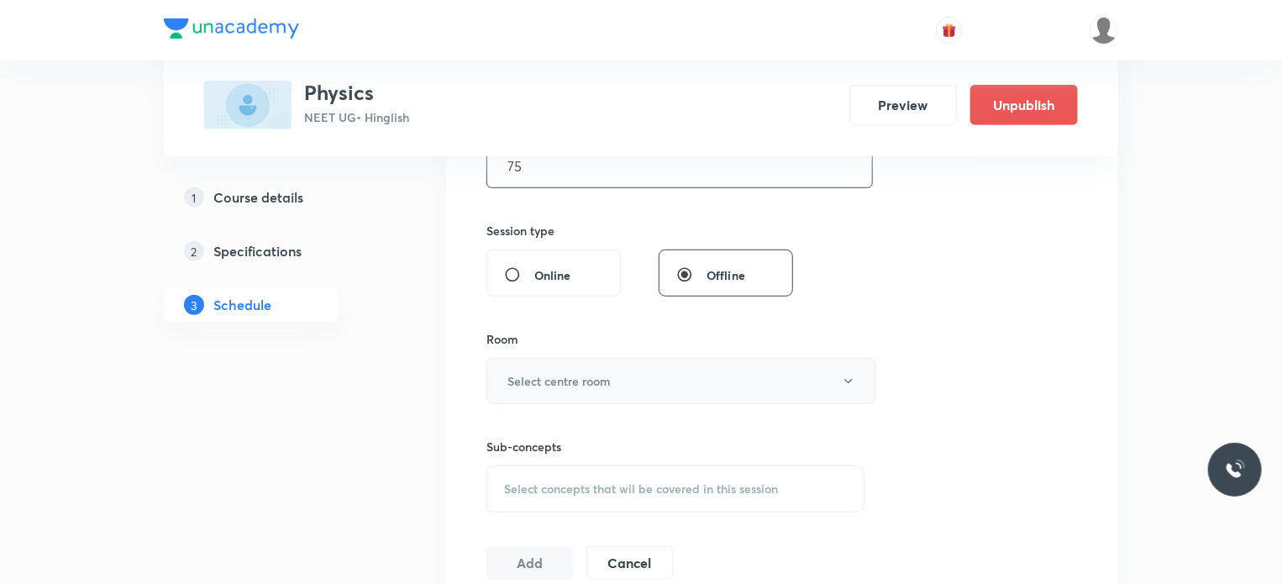
scroll to position [588, 0]
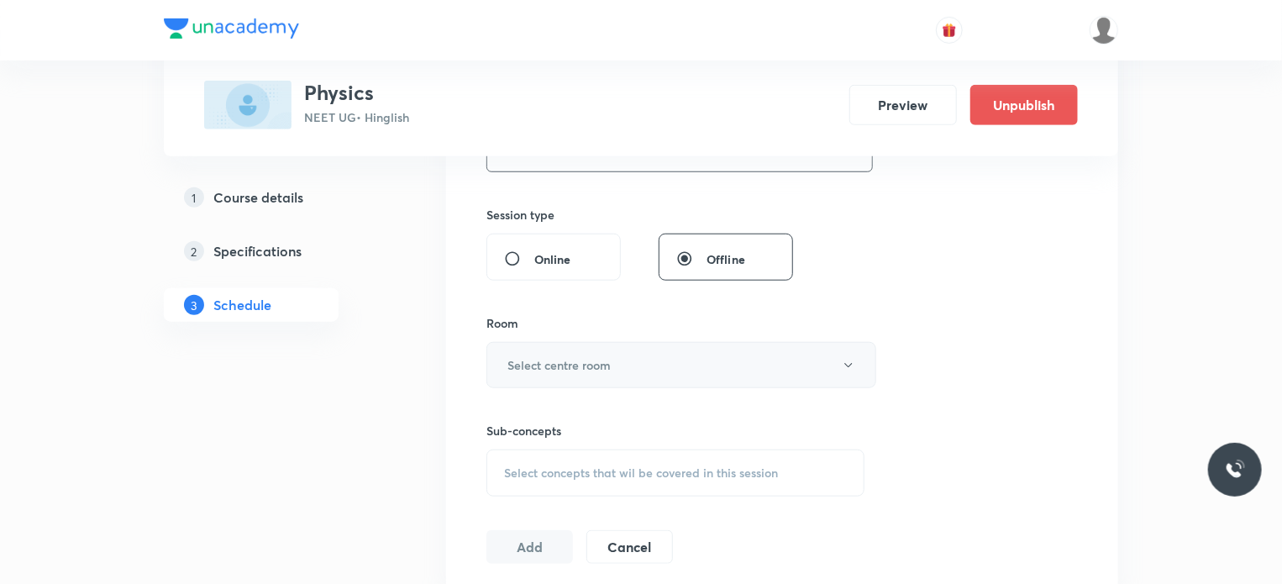
type input "75"
click at [571, 349] on button "Select centre room" at bounding box center [681, 365] width 390 height 46
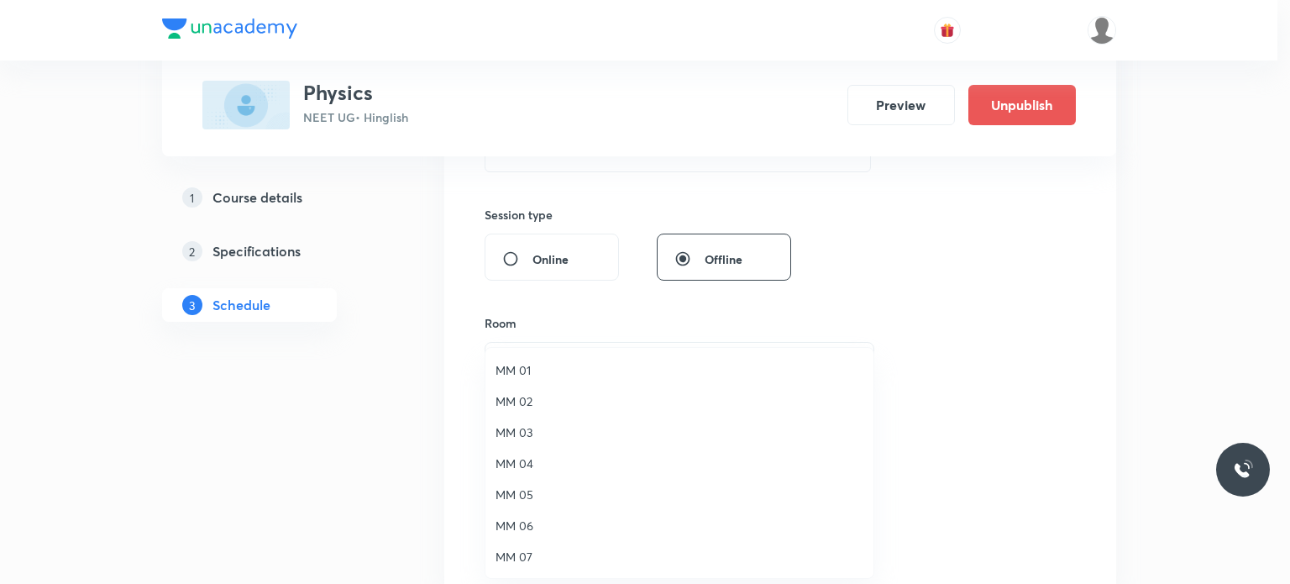
click at [564, 414] on li "MM 02" at bounding box center [679, 401] width 388 height 31
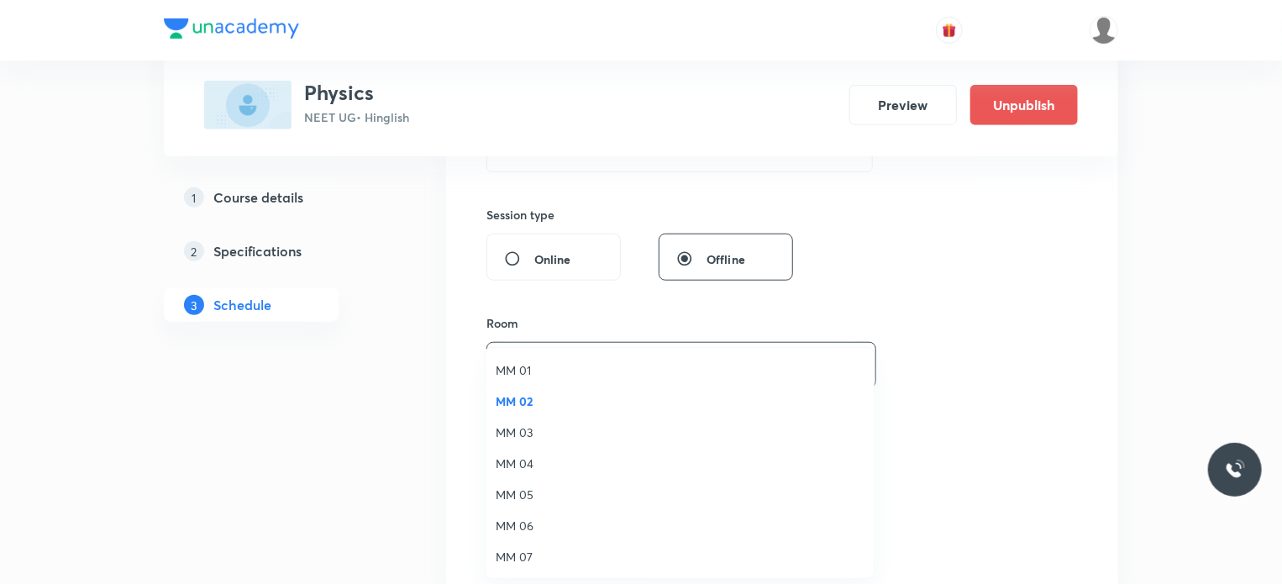
click at [637, 456] on span "MM 04" at bounding box center [680, 463] width 368 height 18
click at [679, 485] on div "Select concepts that wil be covered in this session" at bounding box center [675, 472] width 378 height 47
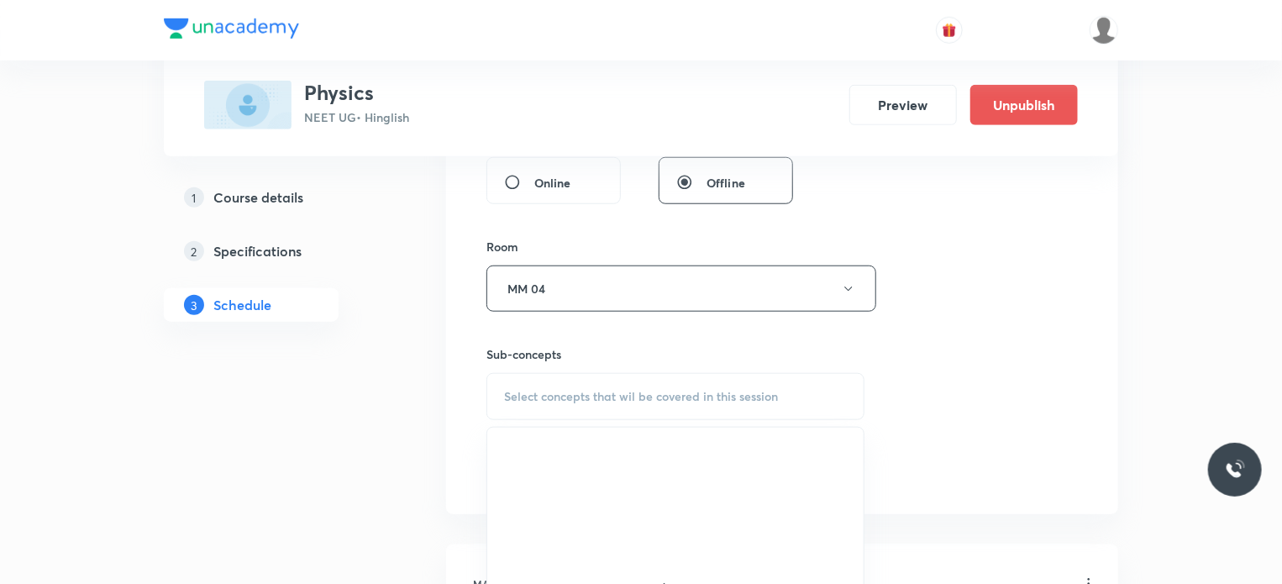
scroll to position [756, 0]
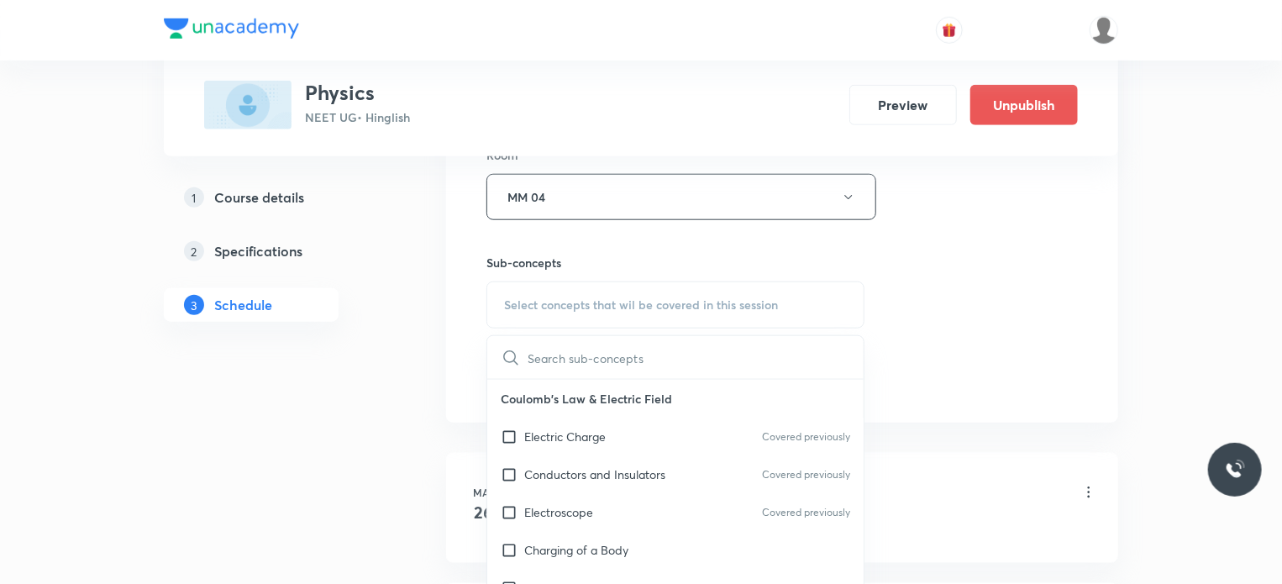
click at [656, 428] on div "Electric Charge Covered previously" at bounding box center [675, 436] width 376 height 38
checkbox input "true"
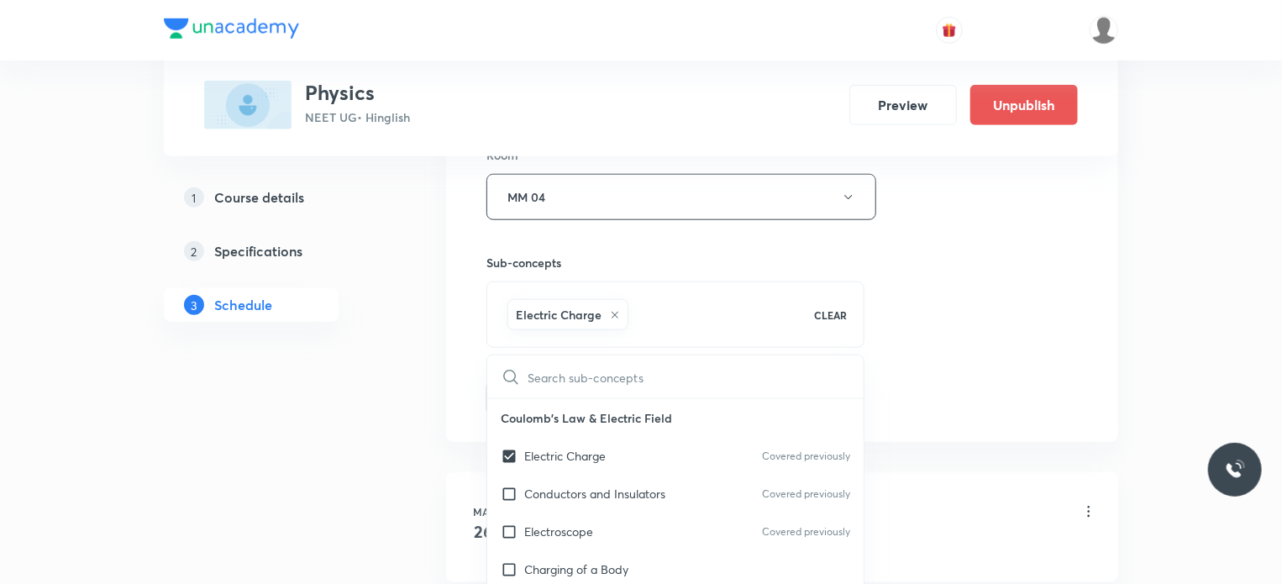
click at [1038, 318] on div "Session 135 Live class Session title 33/99 Mechanical Properties Of Fluids 4 ​ …" at bounding box center [781, 11] width 591 height 808
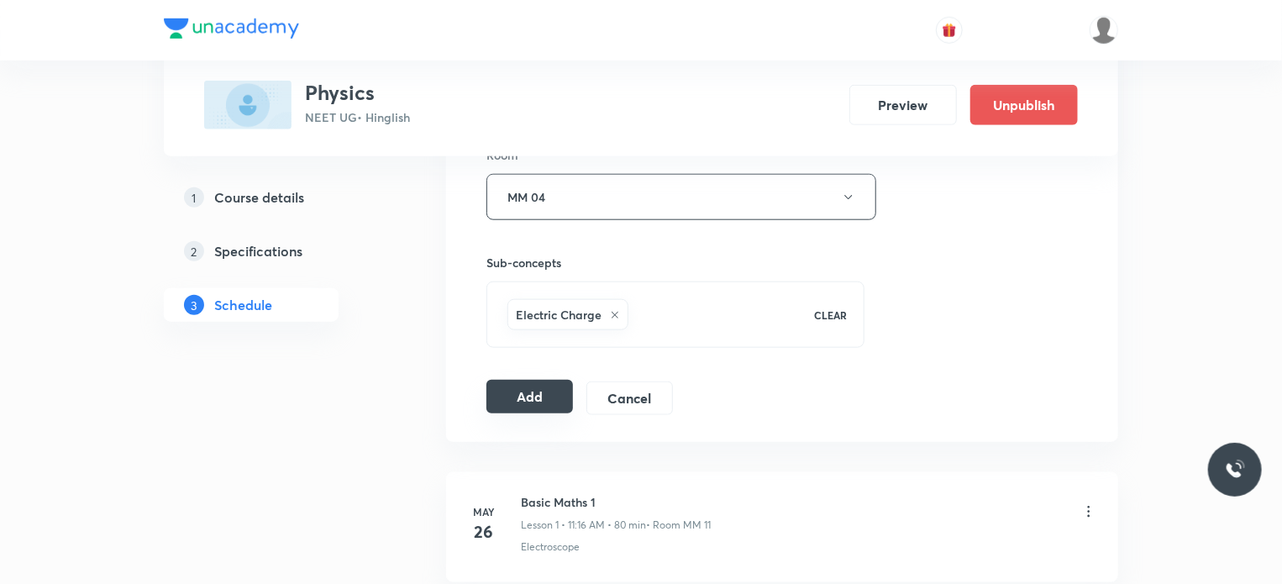
click at [534, 399] on button "Add" at bounding box center [529, 397] width 87 height 34
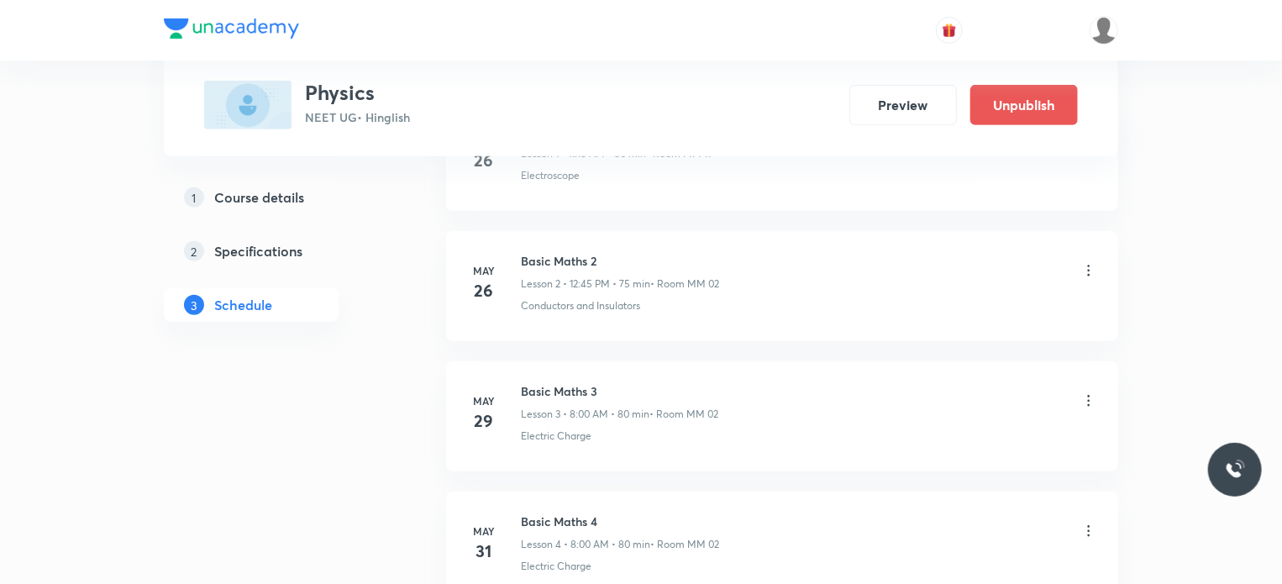
scroll to position [17520, 0]
click at [551, 382] on h6 "Mechanical Properties Of Fluids 4" at bounding box center [624, 391] width 206 height 18
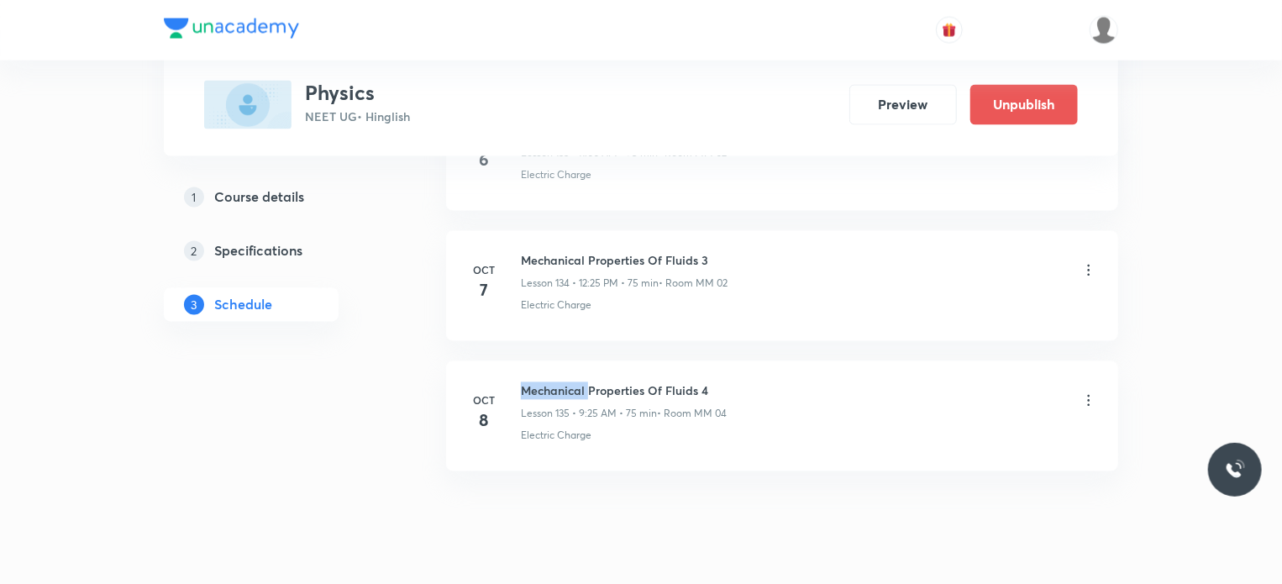
click at [551, 382] on h6 "Mechanical Properties Of Fluids 4" at bounding box center [624, 391] width 206 height 18
copy h6 "Mechanical Properties Of Fluids 4"
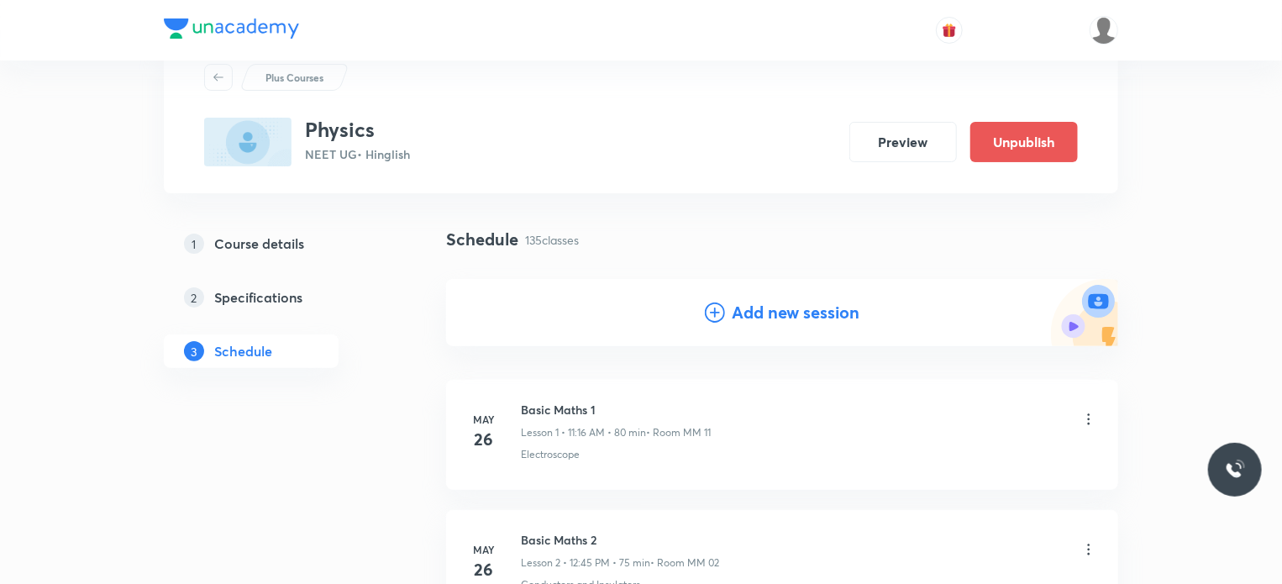
scroll to position [84, 0]
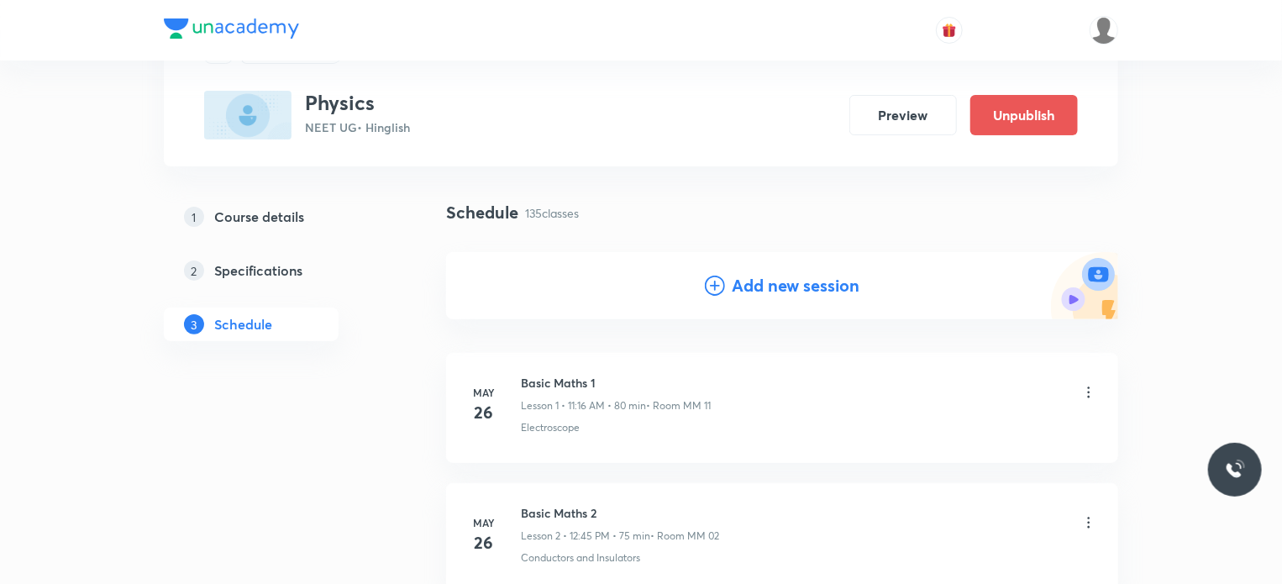
click at [742, 281] on h4 "Add new session" at bounding box center [796, 285] width 128 height 25
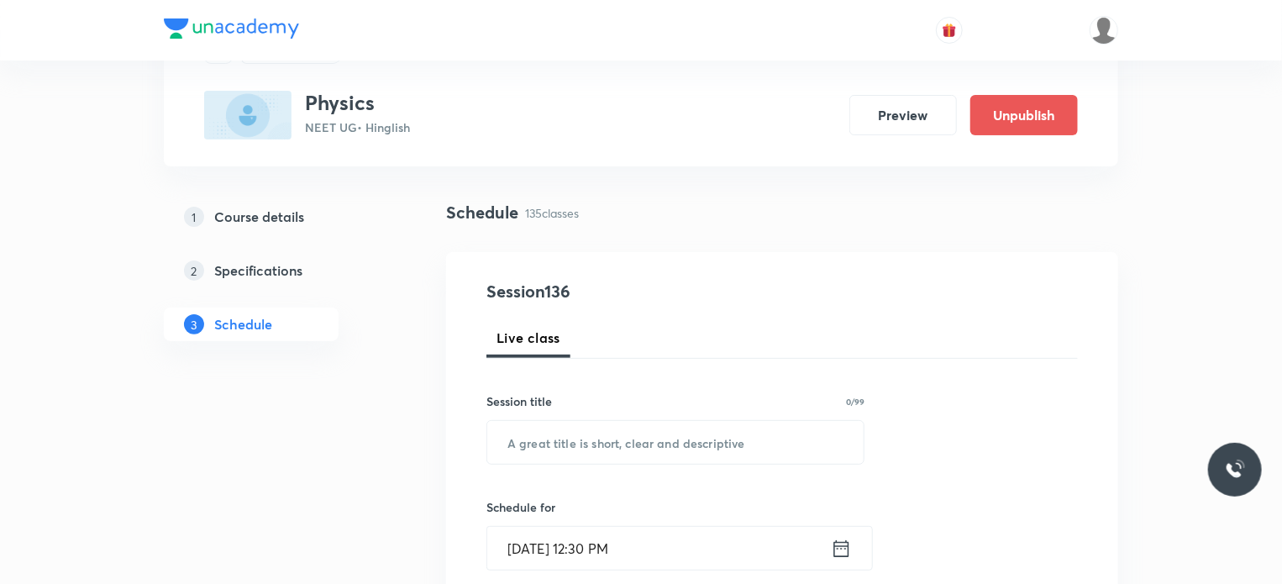
click at [658, 434] on div "​" at bounding box center [675, 442] width 378 height 45
paste input "Mechanical Properties Of Fluids 4"
type input "Mechanical Properties Of Fluids 5"
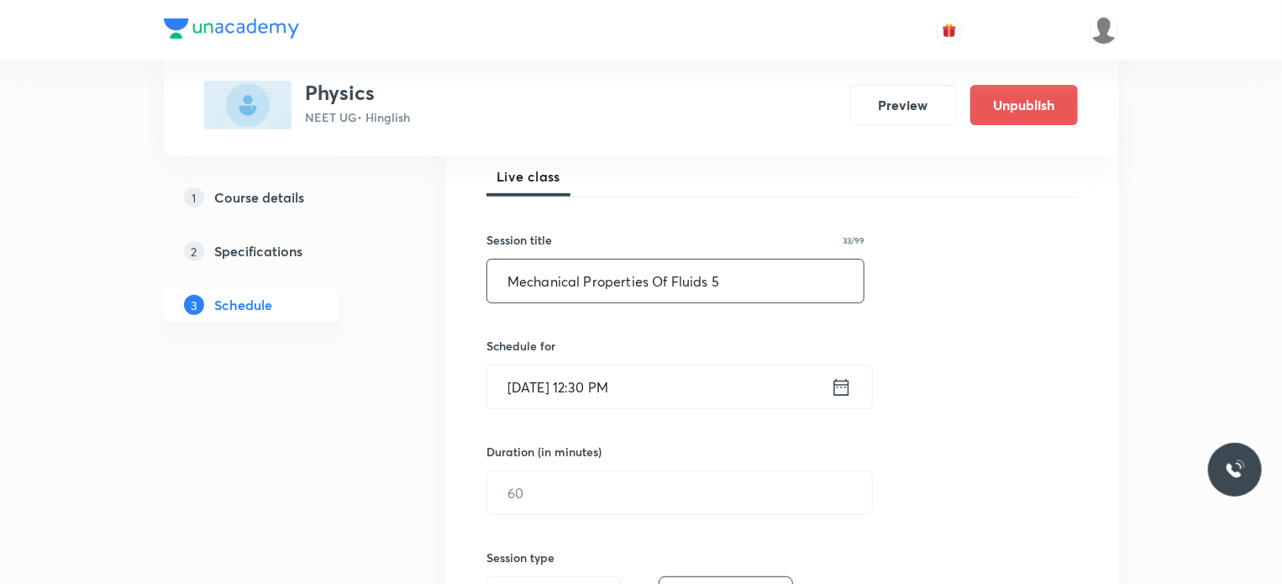
scroll to position [252, 0]
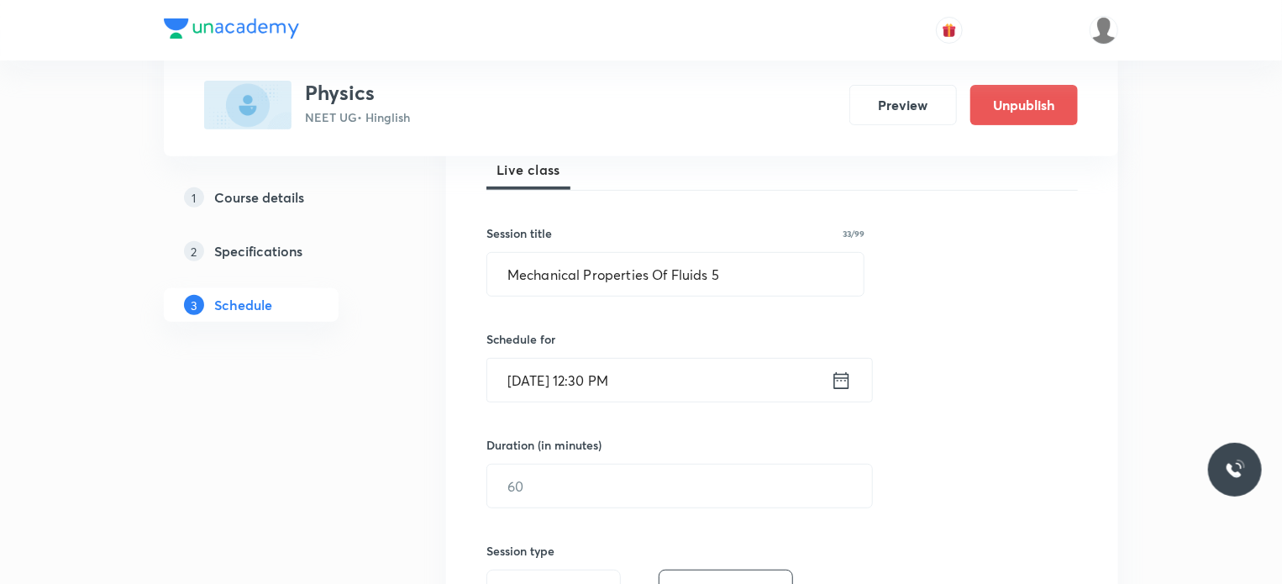
click at [673, 388] on input "Oct 7, 2025, 12:30 PM" at bounding box center [659, 380] width 344 height 43
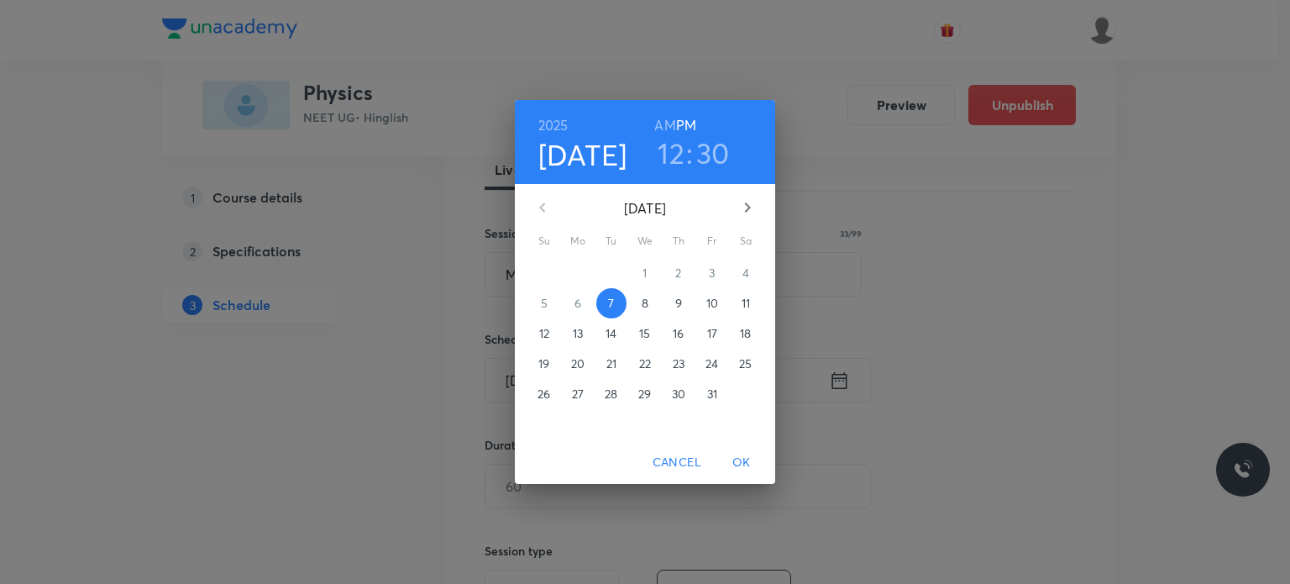
click at [642, 314] on button "8" at bounding box center [645, 303] width 30 height 30
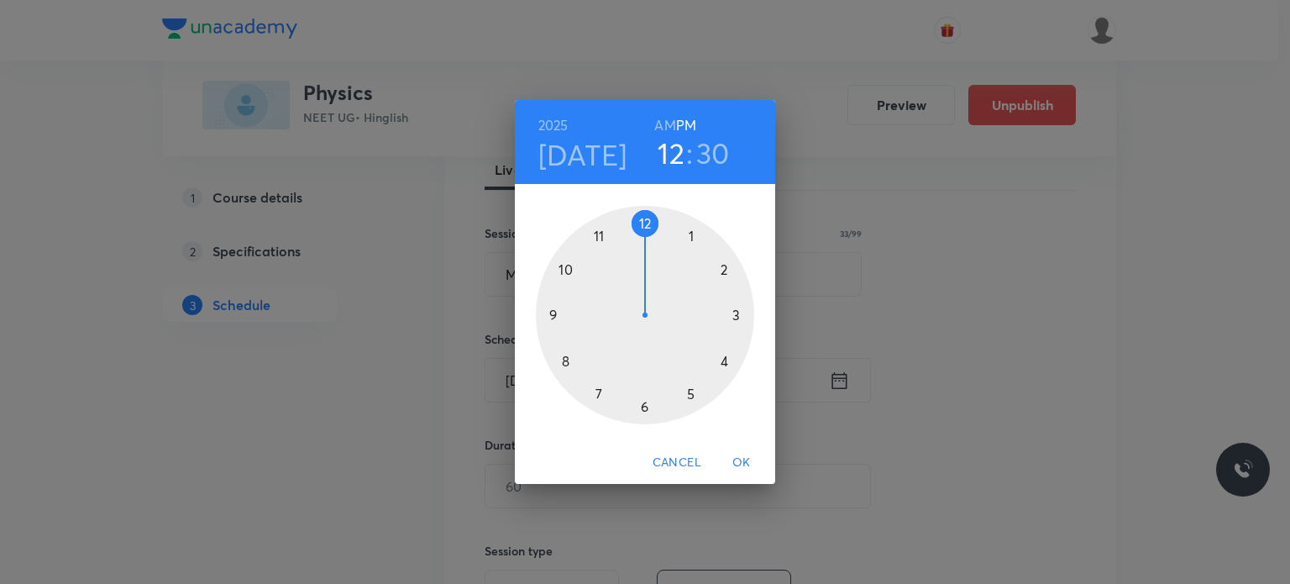
click at [658, 130] on h6 "AM" at bounding box center [664, 125] width 21 height 24
drag, startPoint x: 615, startPoint y: 229, endPoint x: 595, endPoint y: 241, distance: 23.3
click at [595, 241] on div at bounding box center [645, 315] width 218 height 218
click at [648, 224] on div at bounding box center [645, 315] width 218 height 218
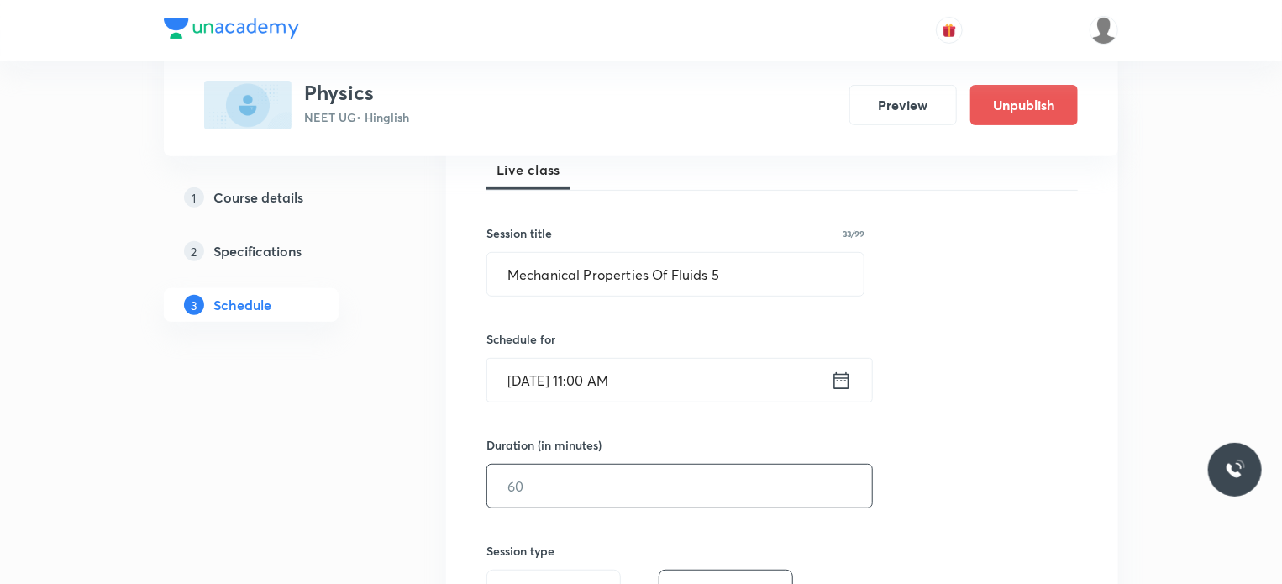
click at [562, 490] on input "text" at bounding box center [679, 485] width 385 height 43
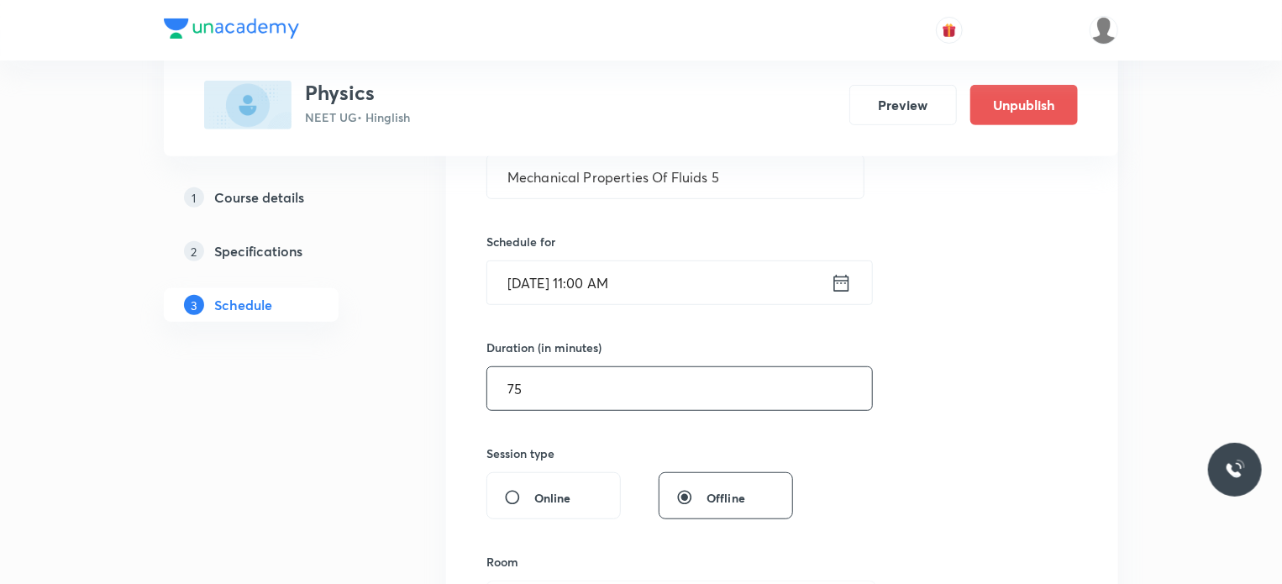
scroll to position [672, 0]
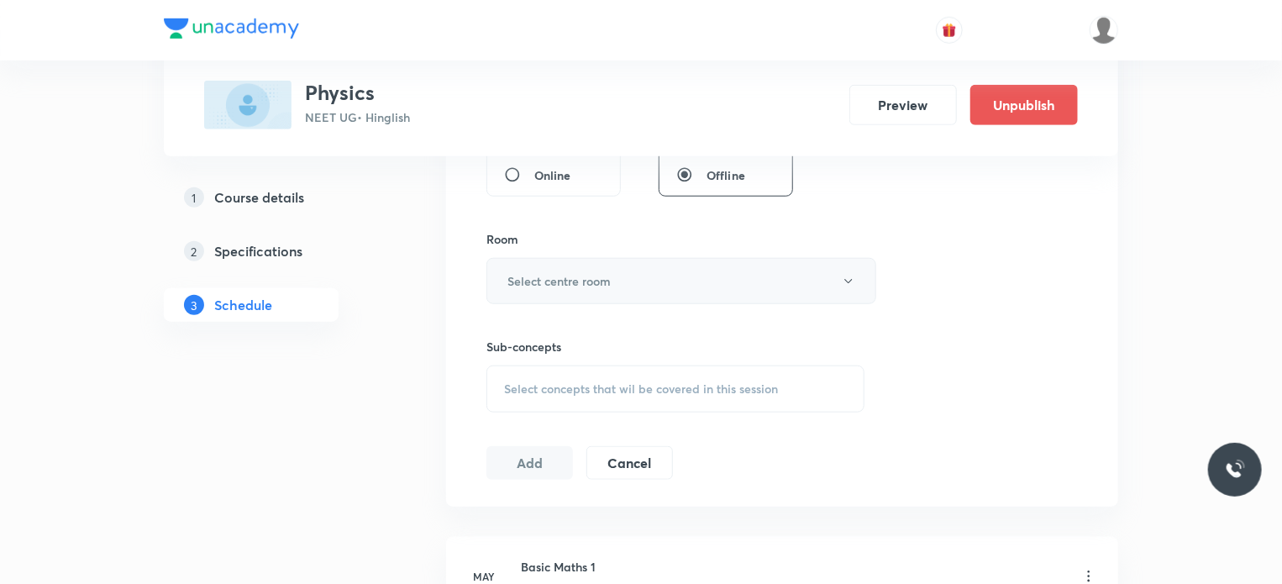
type input "75"
click at [543, 286] on h6 "Select centre room" at bounding box center [558, 281] width 103 height 18
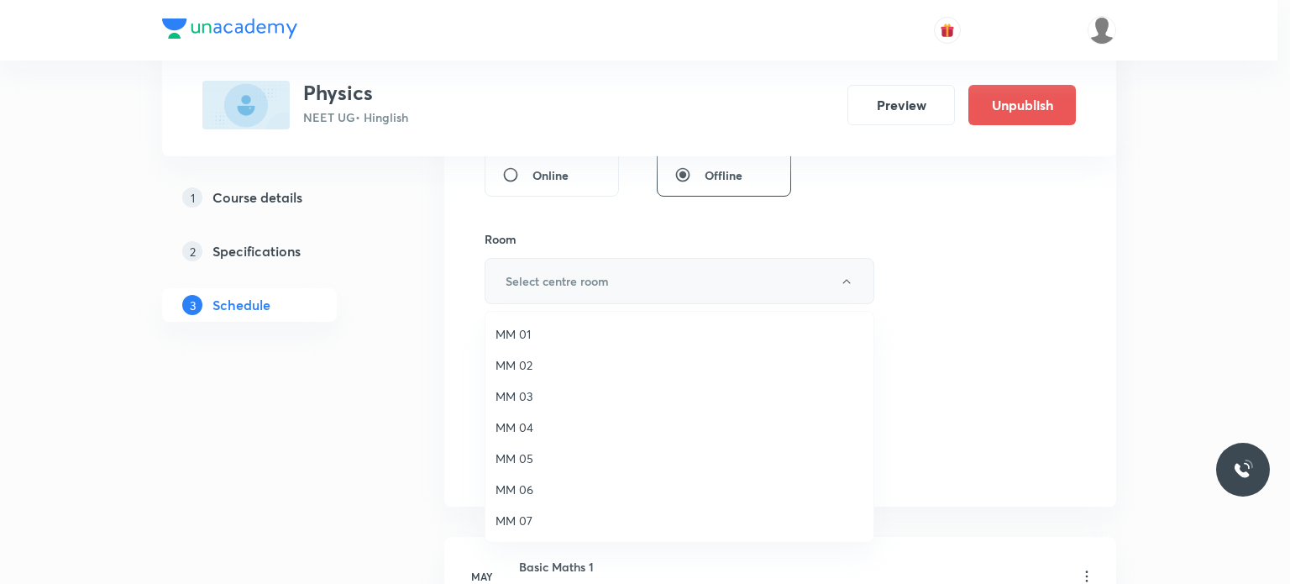
click at [545, 326] on span "MM 01" at bounding box center [680, 334] width 368 height 18
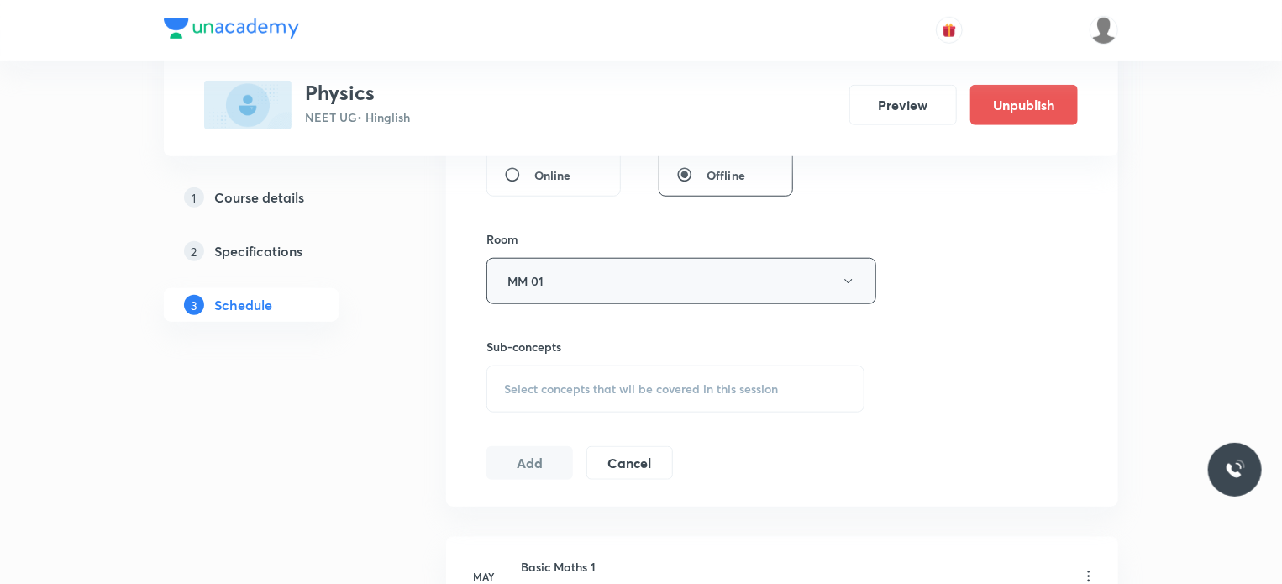
scroll to position [756, 0]
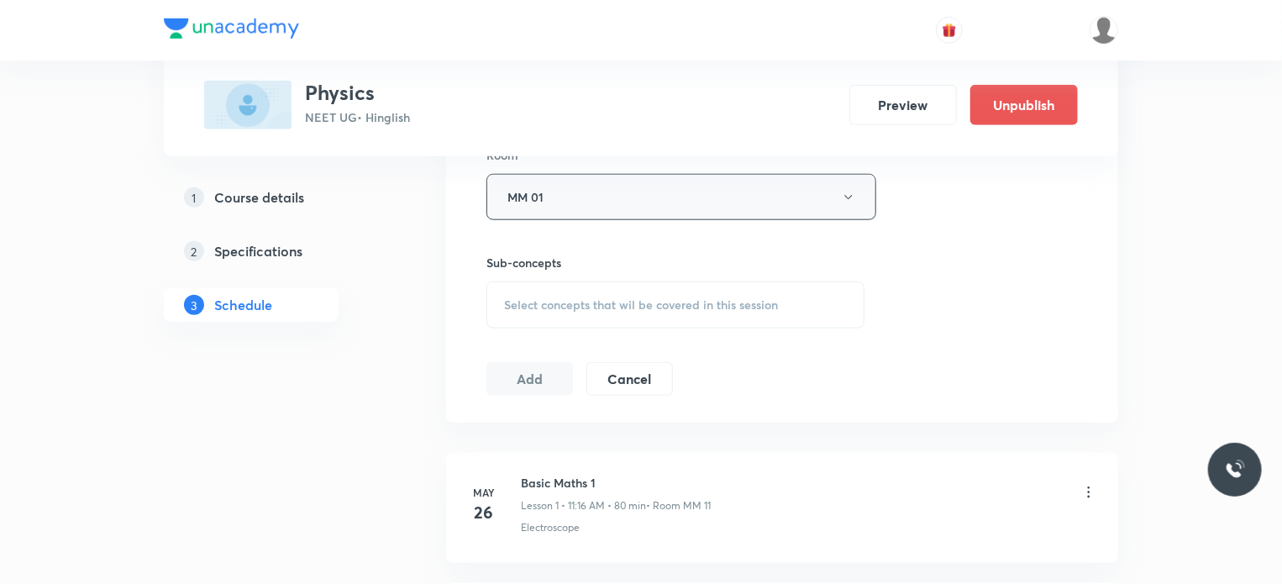
click at [647, 333] on div "Session 136 Live class Session title 33/99 Mechanical Properties Of Fluids 5 ​ …" at bounding box center [781, 1] width 591 height 789
click at [637, 308] on span "Select concepts that wil be covered in this session" at bounding box center [641, 304] width 274 height 13
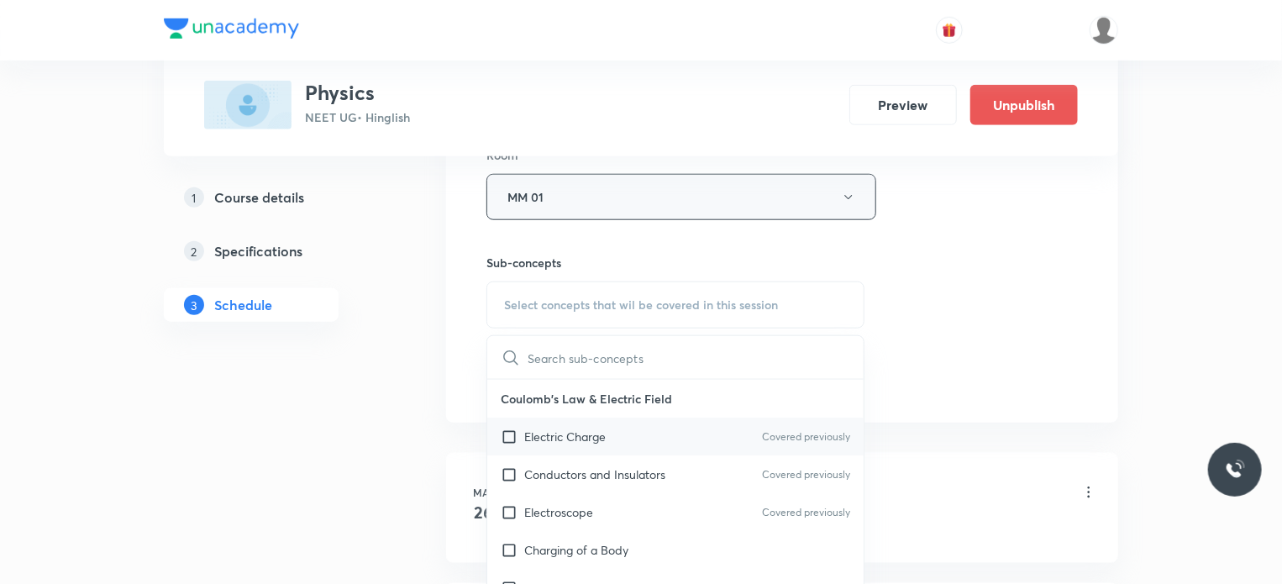
click at [635, 419] on div "Electric Charge Covered previously" at bounding box center [675, 436] width 376 height 38
click at [1079, 313] on div "Session 136 Live class Session title 33/99 Mechanical Properties Of Fluids 5 ​ …" at bounding box center [782, 1] width 672 height 842
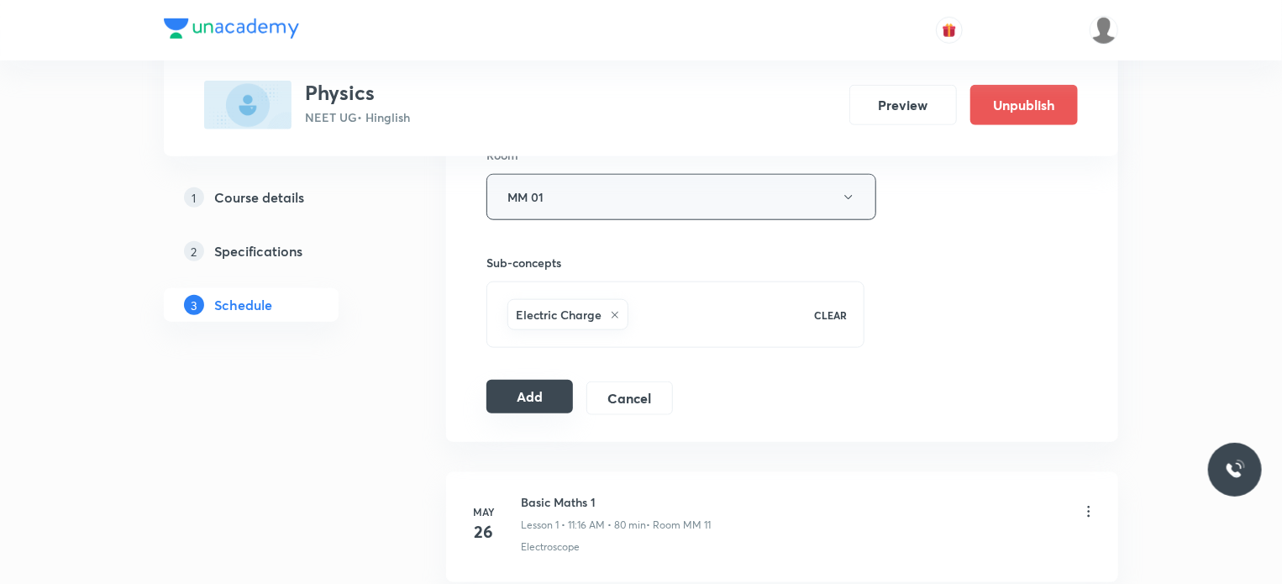
click at [524, 396] on button "Add" at bounding box center [529, 397] width 87 height 34
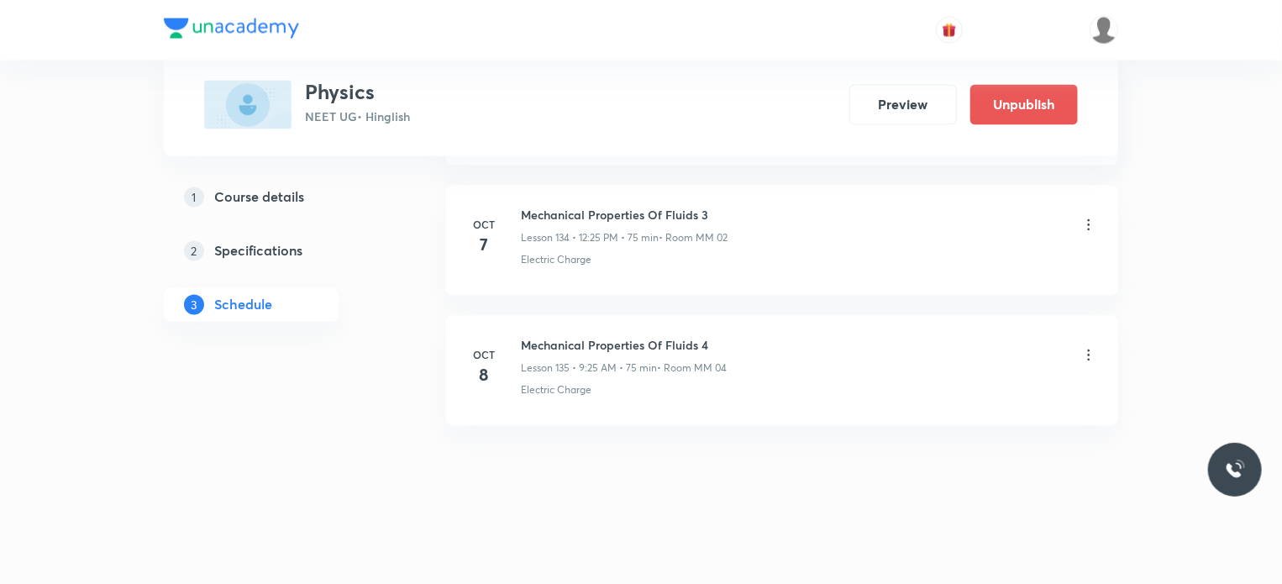
scroll to position [17520, 0]
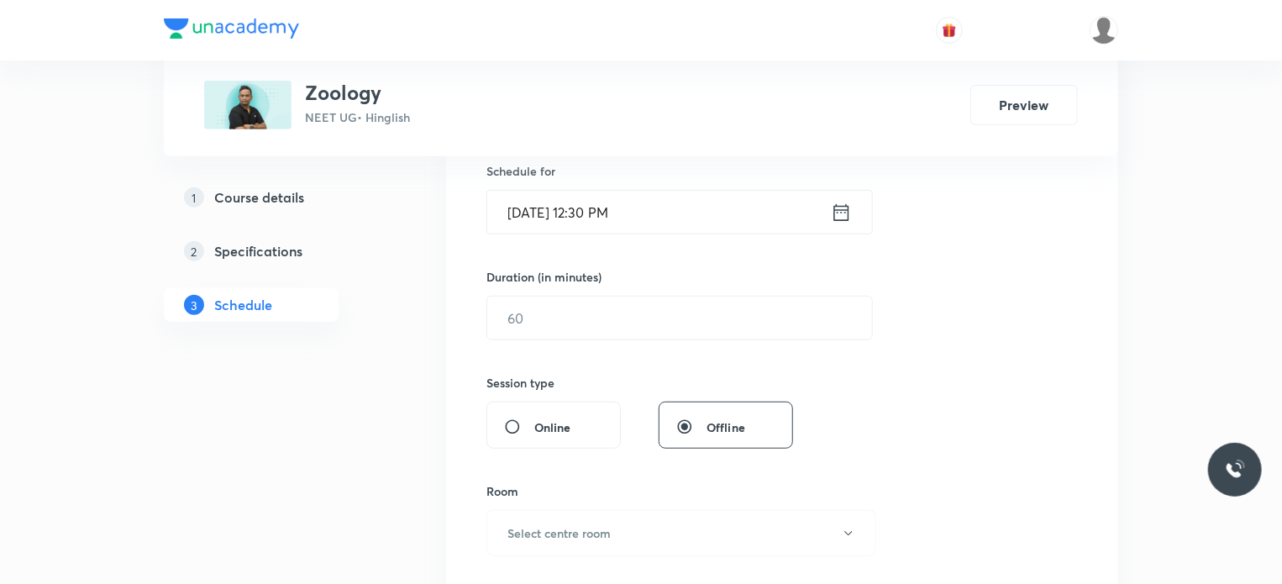
scroll to position [8162, 0]
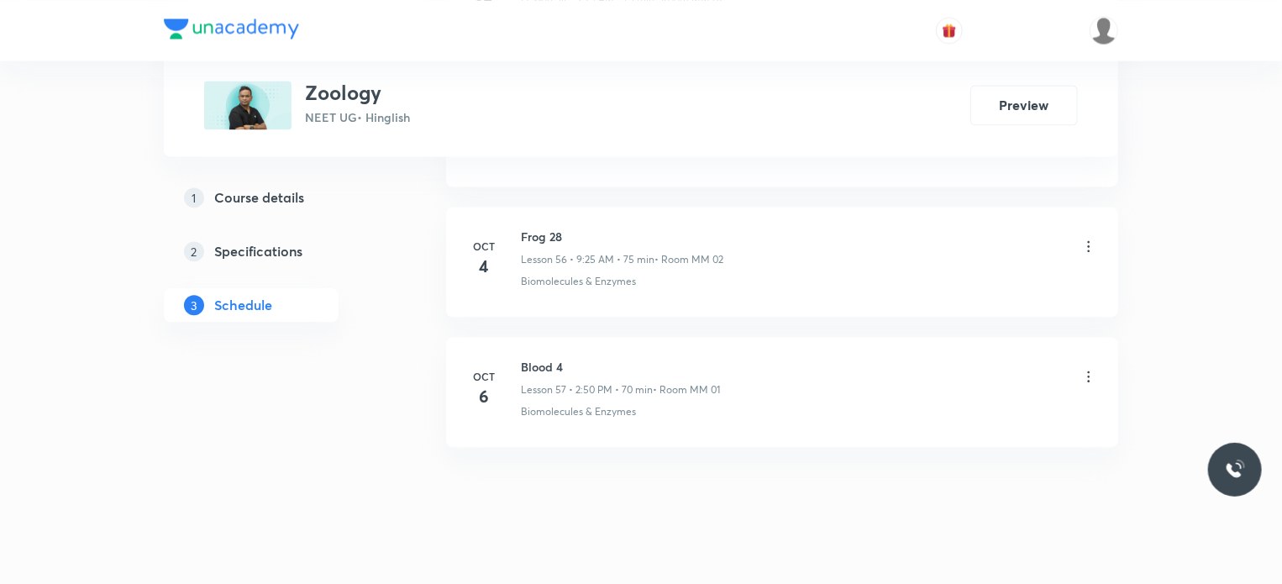
click at [555, 358] on h6 "Blood 4" at bounding box center [620, 367] width 199 height 18
copy h6 "Blood 4"
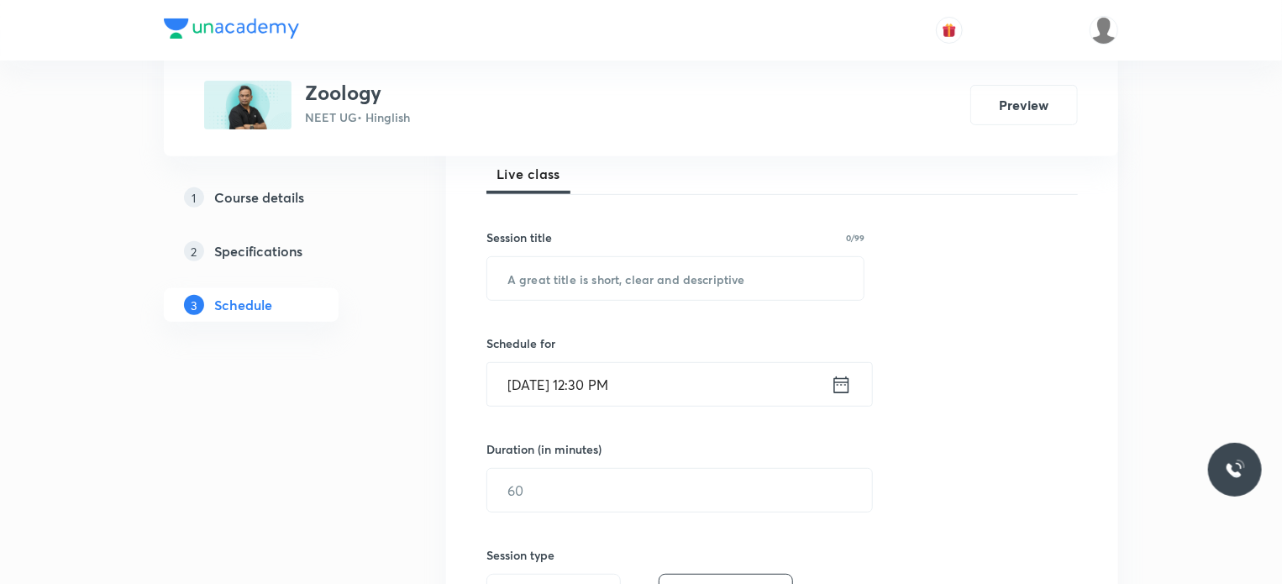
scroll to position [252, 0]
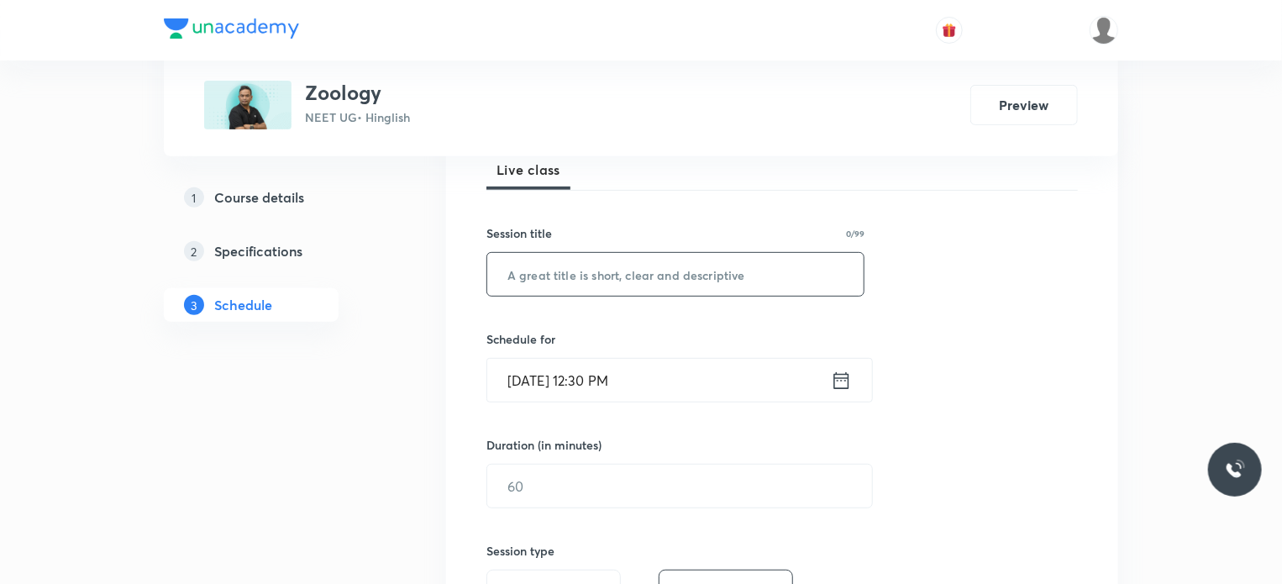
click at [624, 285] on input "text" at bounding box center [675, 274] width 376 height 43
paste input "Blood 4"
type input "Blood 5"
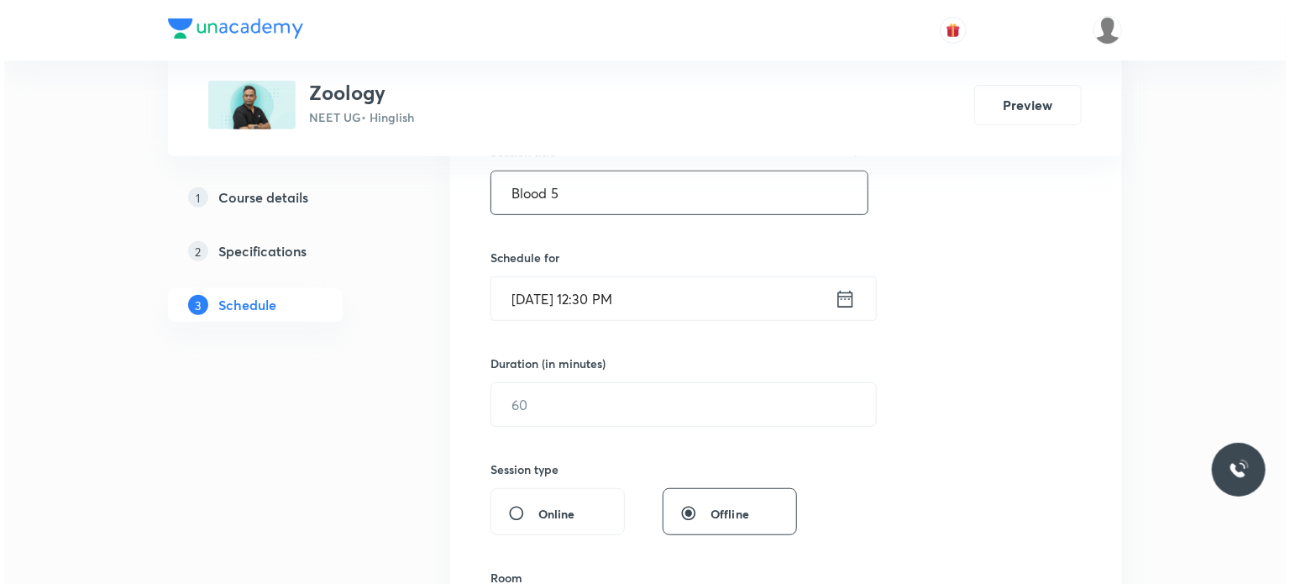
scroll to position [336, 0]
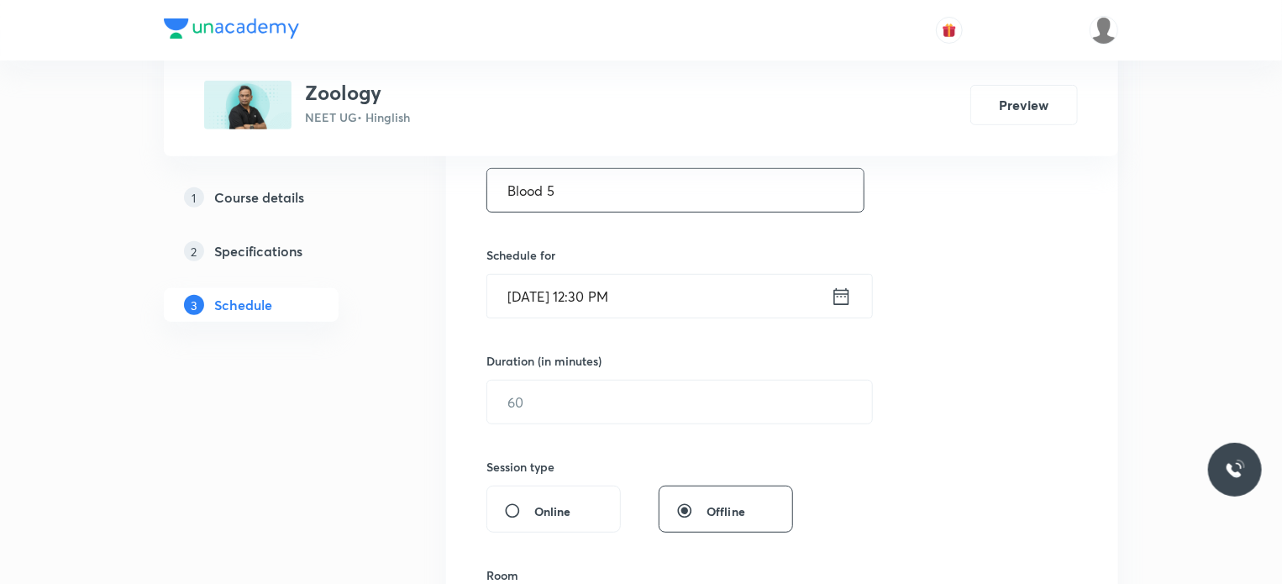
click at [615, 297] on input "Oct 7, 2025, 12:30 PM" at bounding box center [659, 296] width 344 height 43
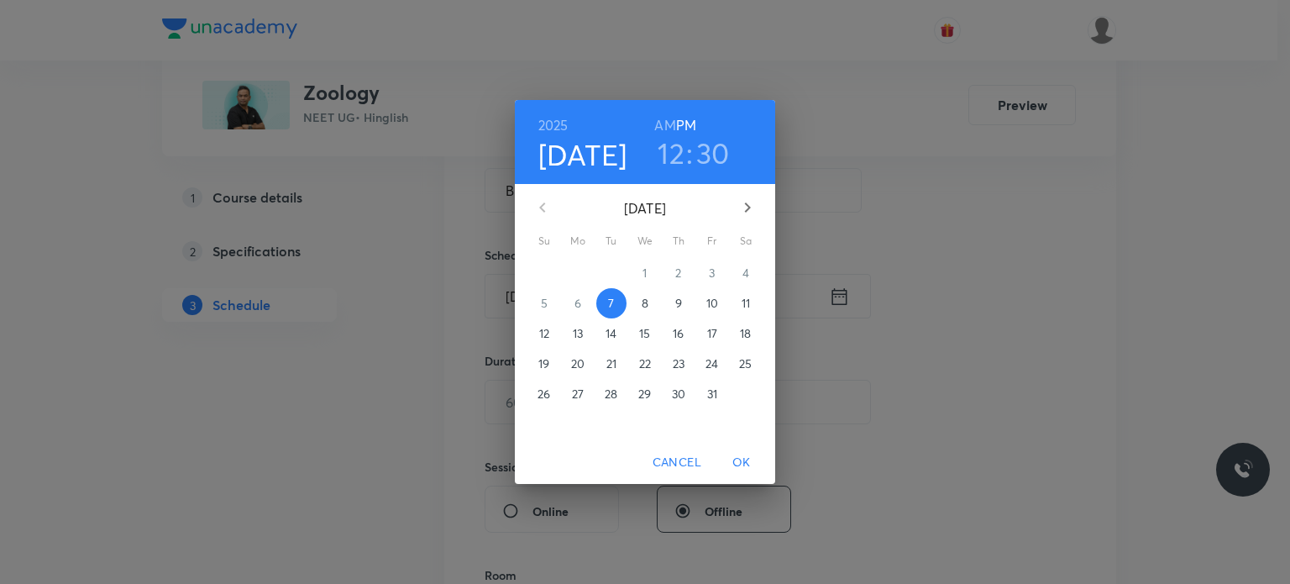
click at [642, 302] on p "8" at bounding box center [645, 303] width 7 height 17
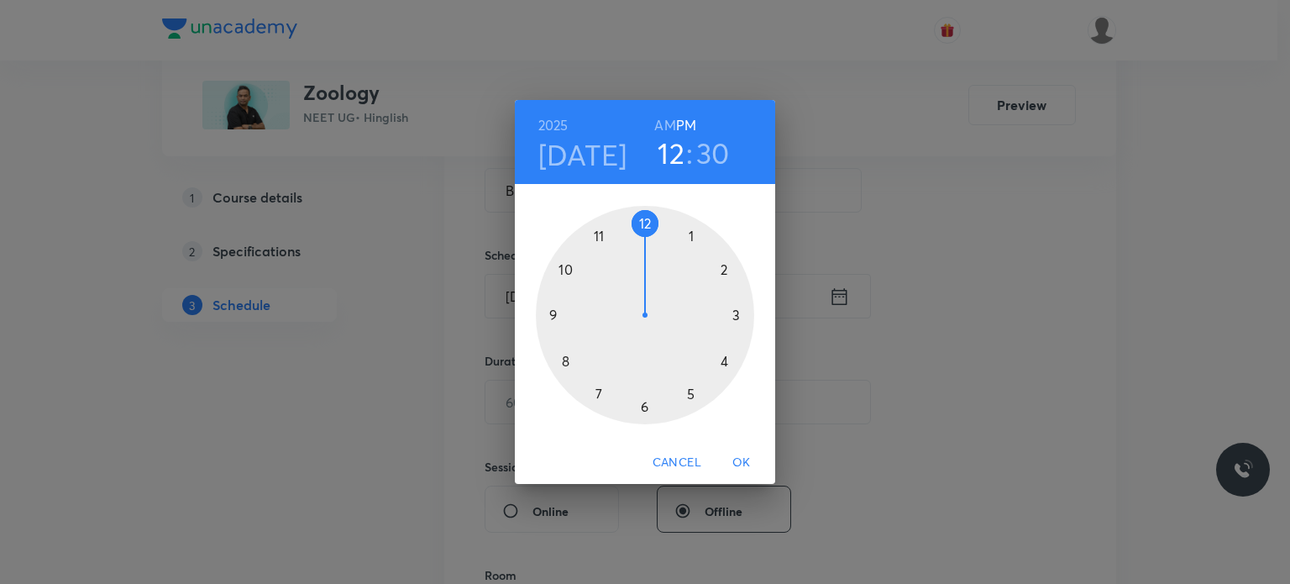
click at [665, 126] on h6 "AM" at bounding box center [664, 125] width 21 height 24
drag, startPoint x: 709, startPoint y: 335, endPoint x: 598, endPoint y: 261, distance: 133.2
click at [591, 332] on div at bounding box center [645, 315] width 218 height 218
drag, startPoint x: 630, startPoint y: 216, endPoint x: 642, endPoint y: 220, distance: 12.5
click at [642, 220] on div at bounding box center [645, 315] width 218 height 218
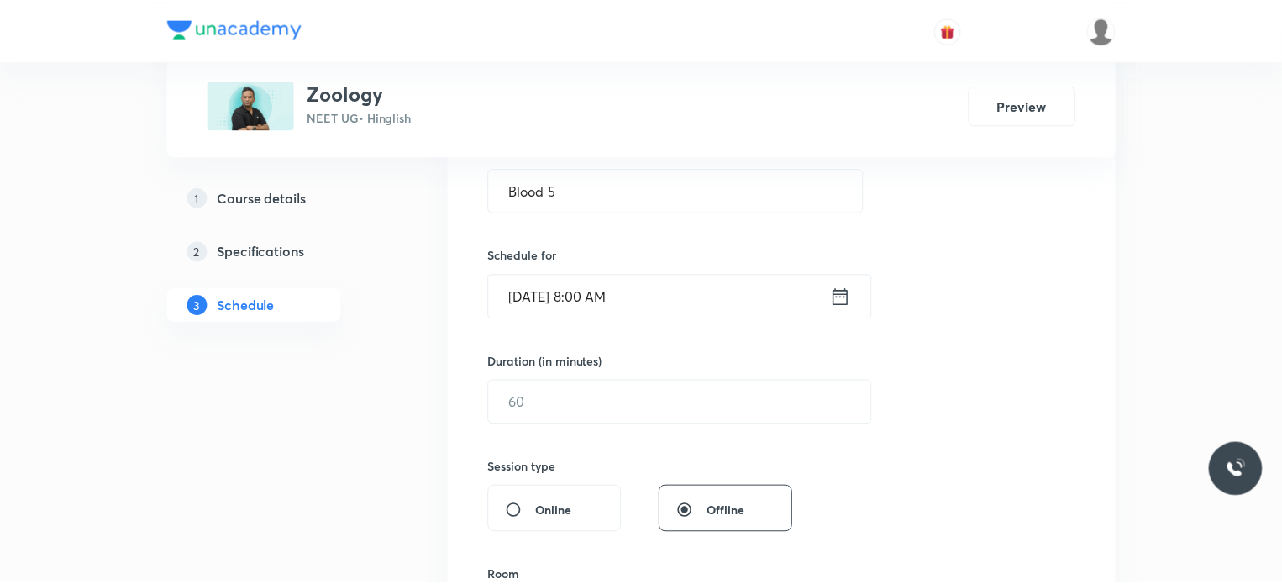
scroll to position [504, 0]
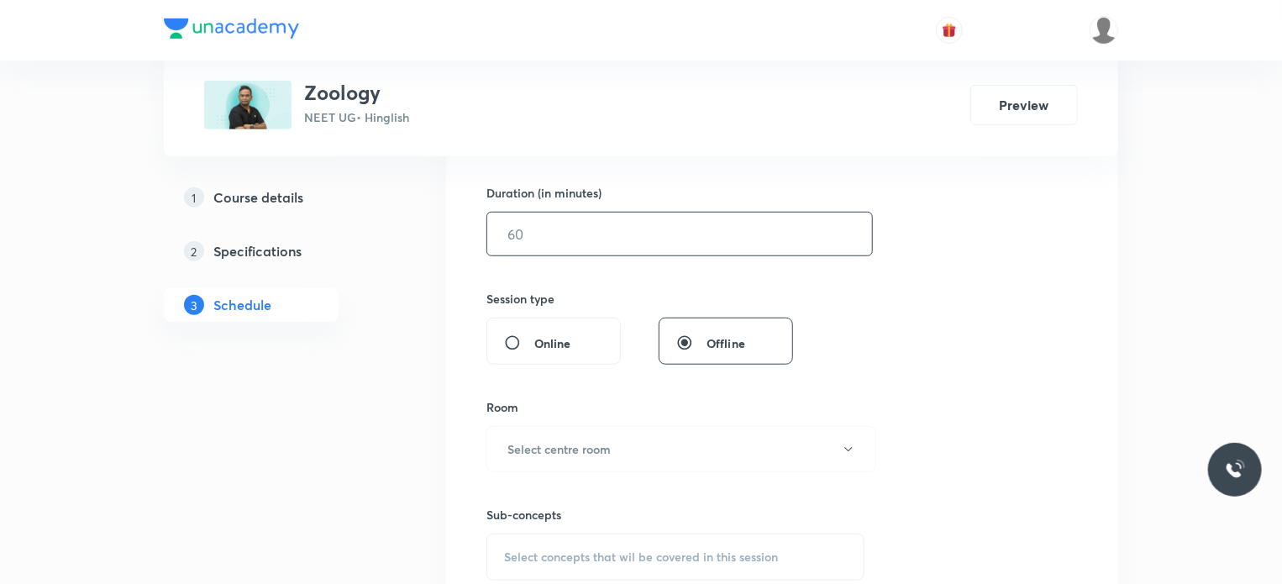
click at [548, 234] on input "text" at bounding box center [679, 233] width 385 height 43
type input "75"
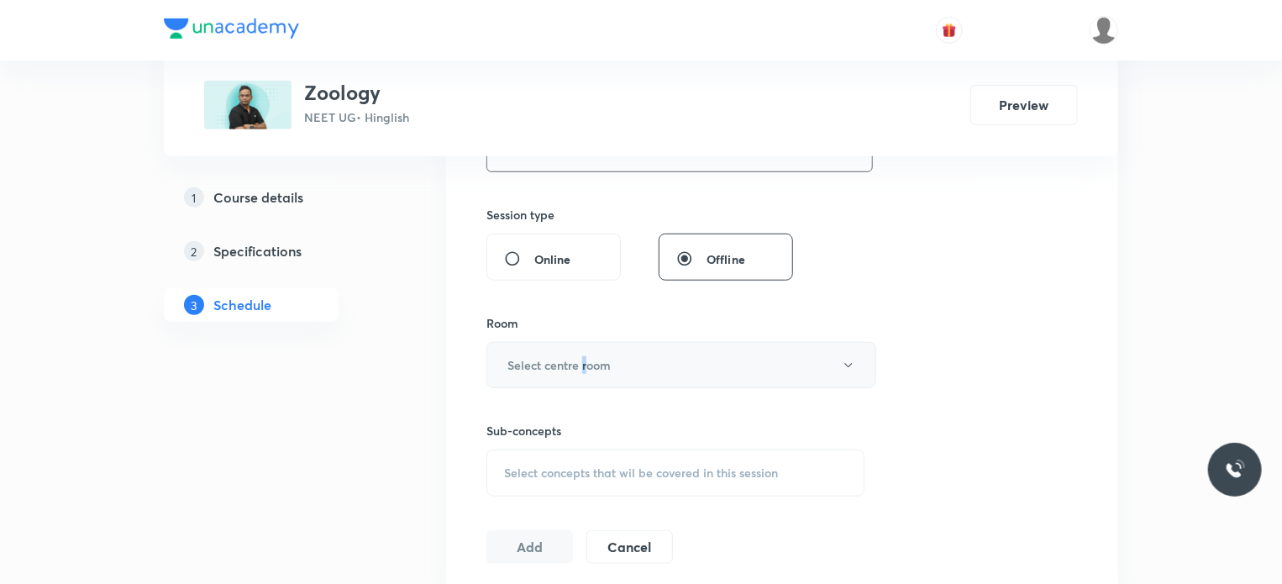
click at [588, 348] on div "Room Select centre room" at bounding box center [675, 351] width 378 height 74
click at [582, 356] on h6 "Select centre room" at bounding box center [558, 365] width 103 height 18
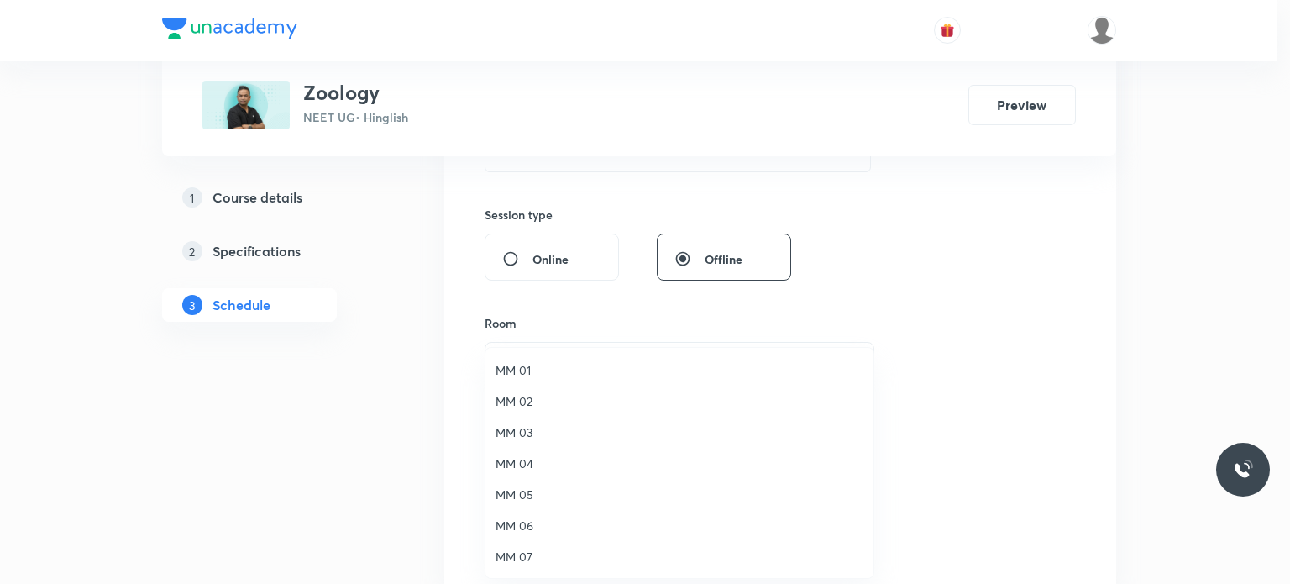
click at [580, 387] on li "MM 02" at bounding box center [679, 401] width 388 height 31
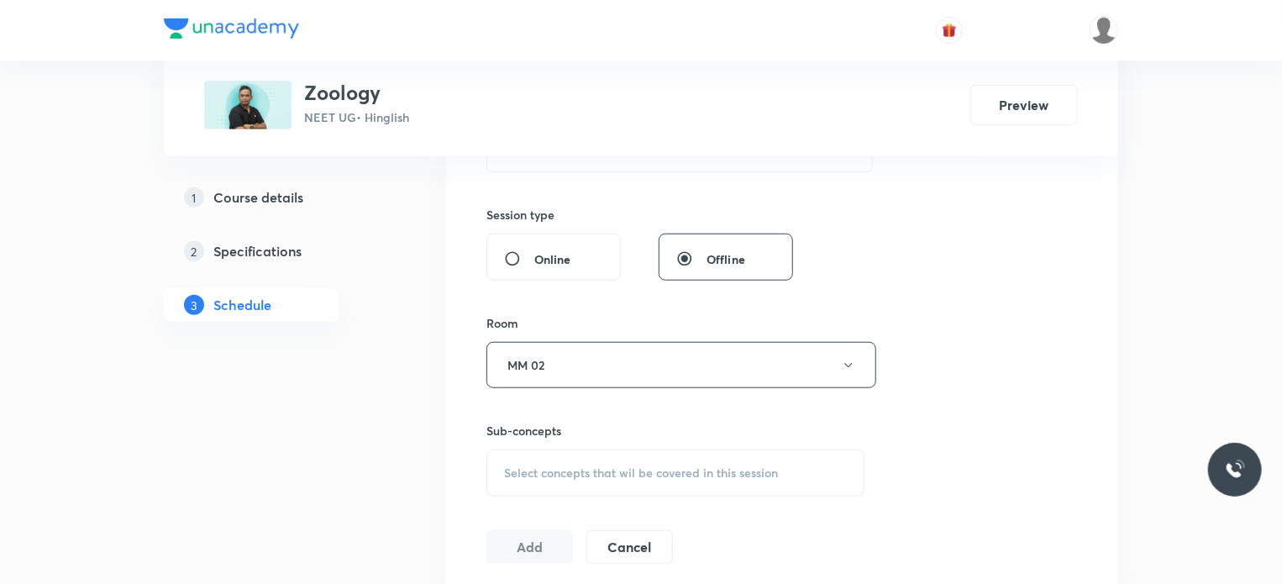
click at [632, 476] on span "Select concepts that wil be covered in this session" at bounding box center [641, 472] width 274 height 13
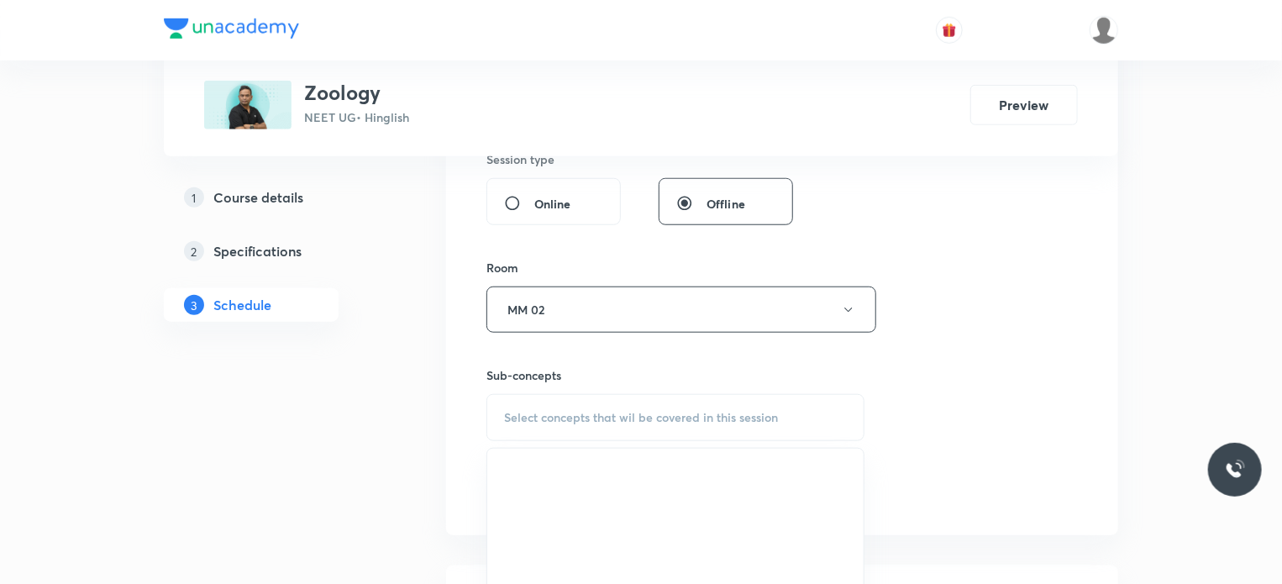
scroll to position [672, 0]
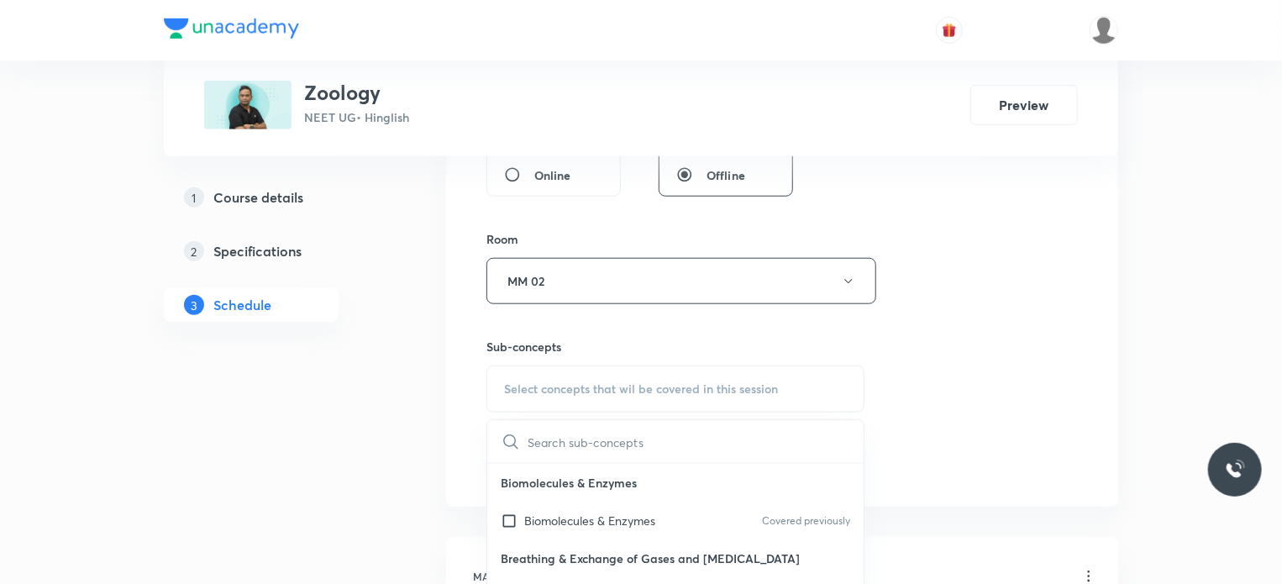
click at [609, 517] on p "Biomolecules & Enzymes" at bounding box center [589, 520] width 131 height 18
checkbox input "true"
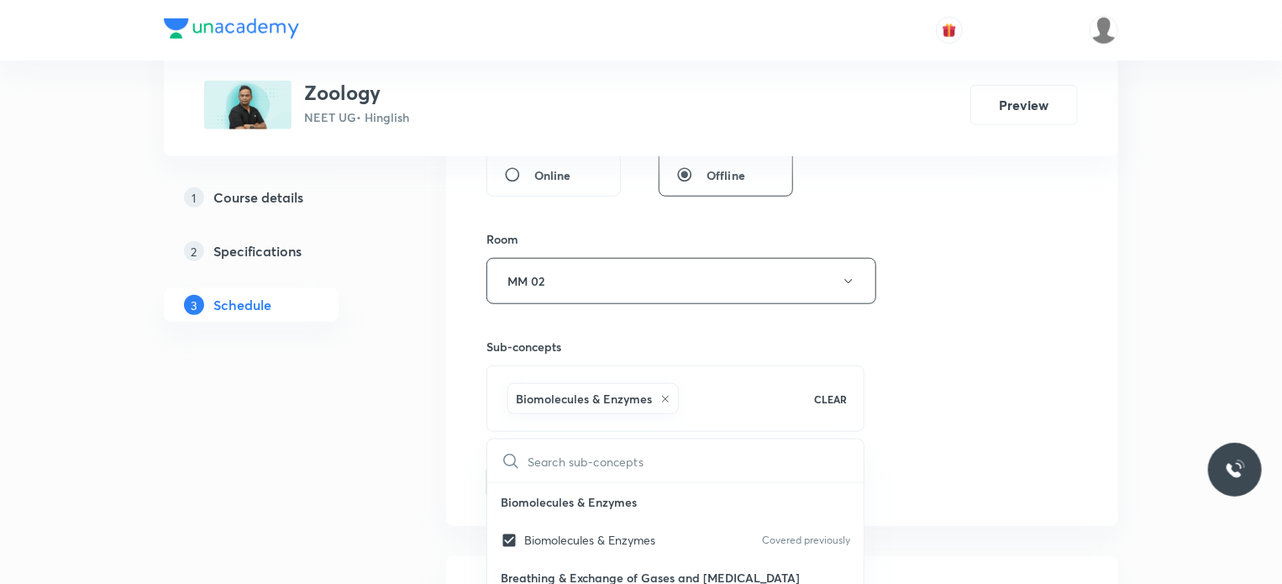
click at [924, 433] on div "Session 58 Live class Session title 7/99 Blood 5 ​ Schedule for Oct 8, 2025, 8:…" at bounding box center [781, 95] width 591 height 808
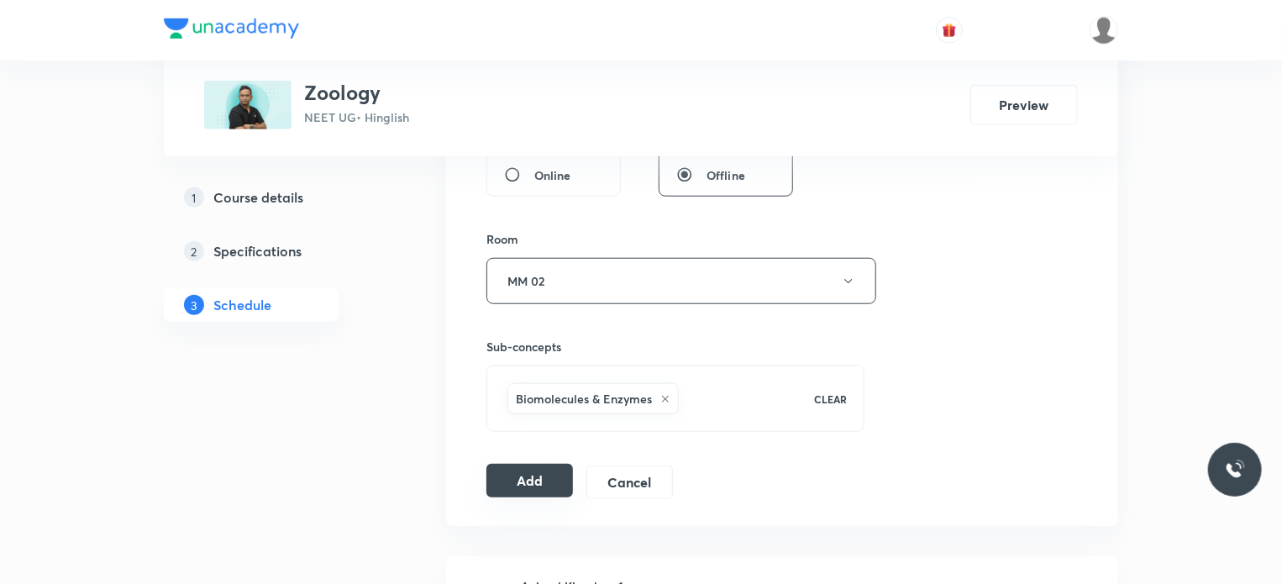
click at [543, 480] on button "Add" at bounding box center [529, 481] width 87 height 34
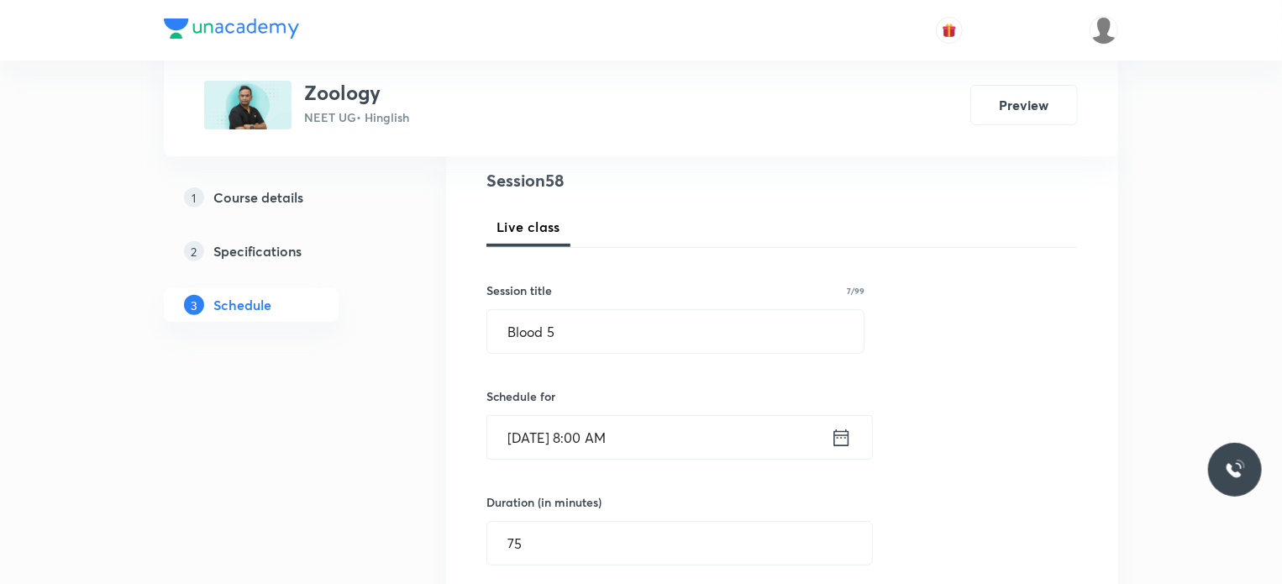
scroll to position [168, 0]
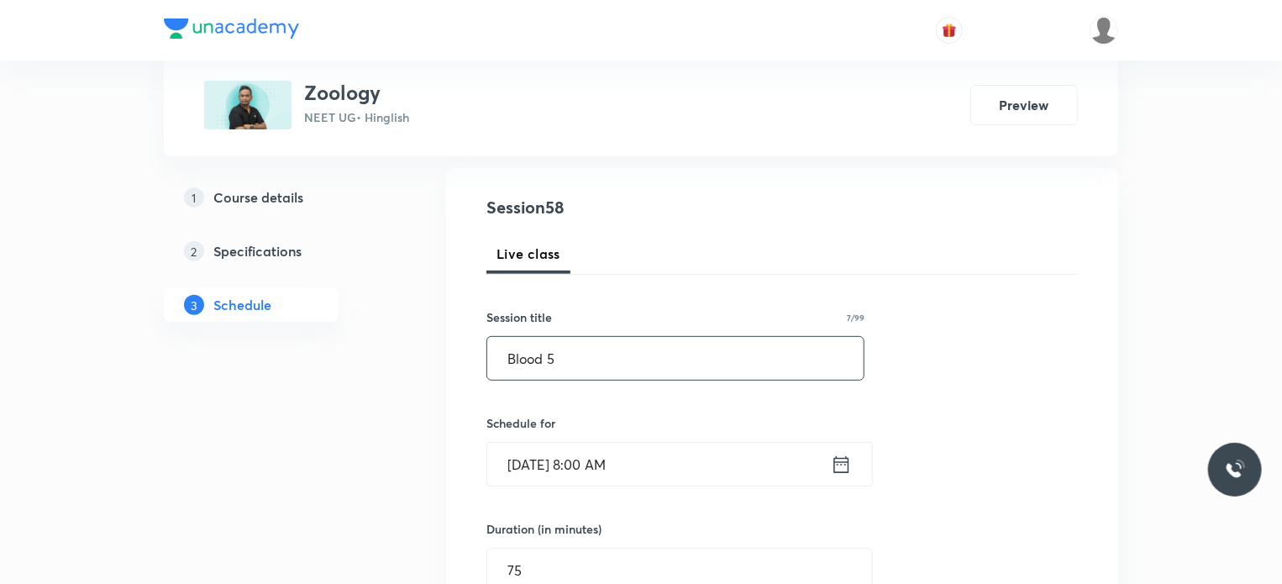
drag, startPoint x: 605, startPoint y: 366, endPoint x: 424, endPoint y: 396, distance: 183.0
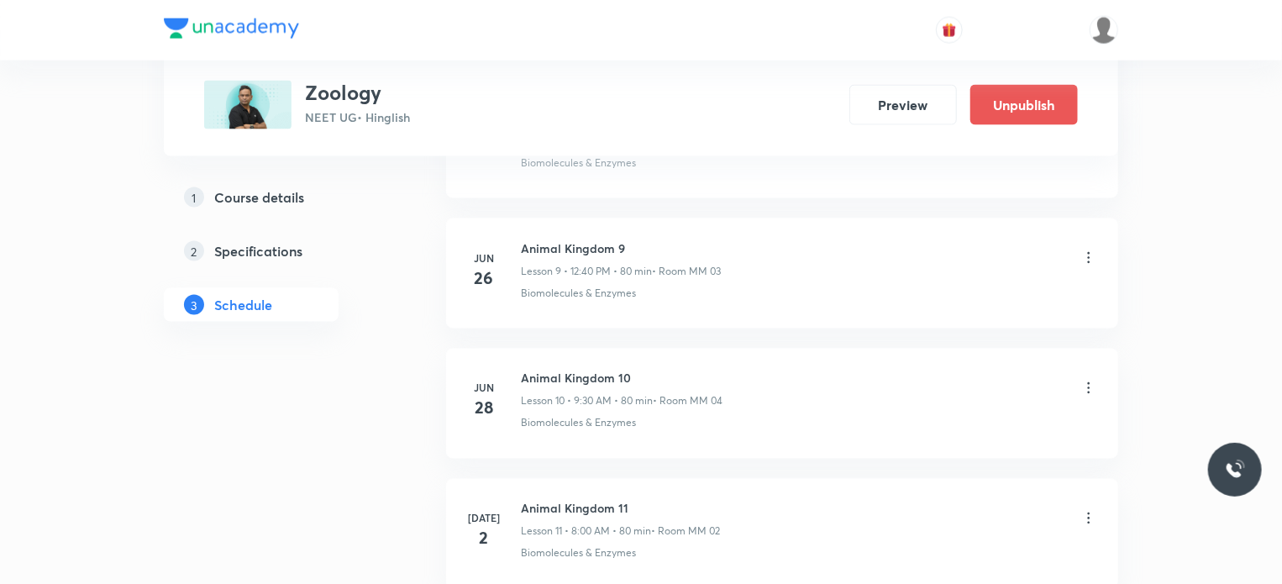
scroll to position [7522, 0]
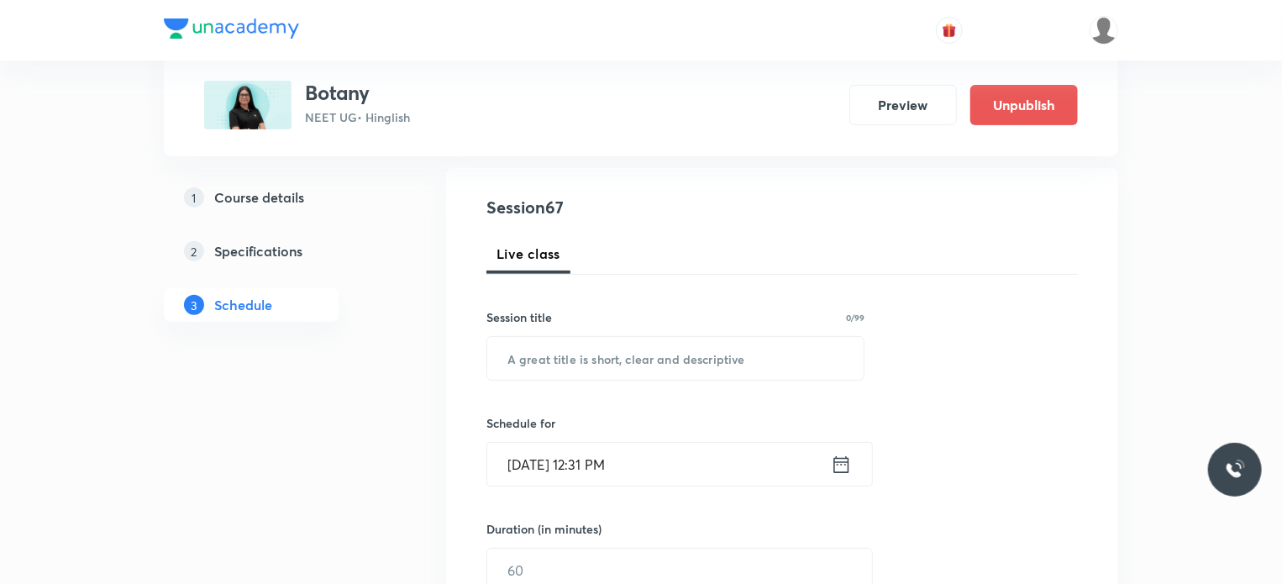
scroll to position [9330, 0]
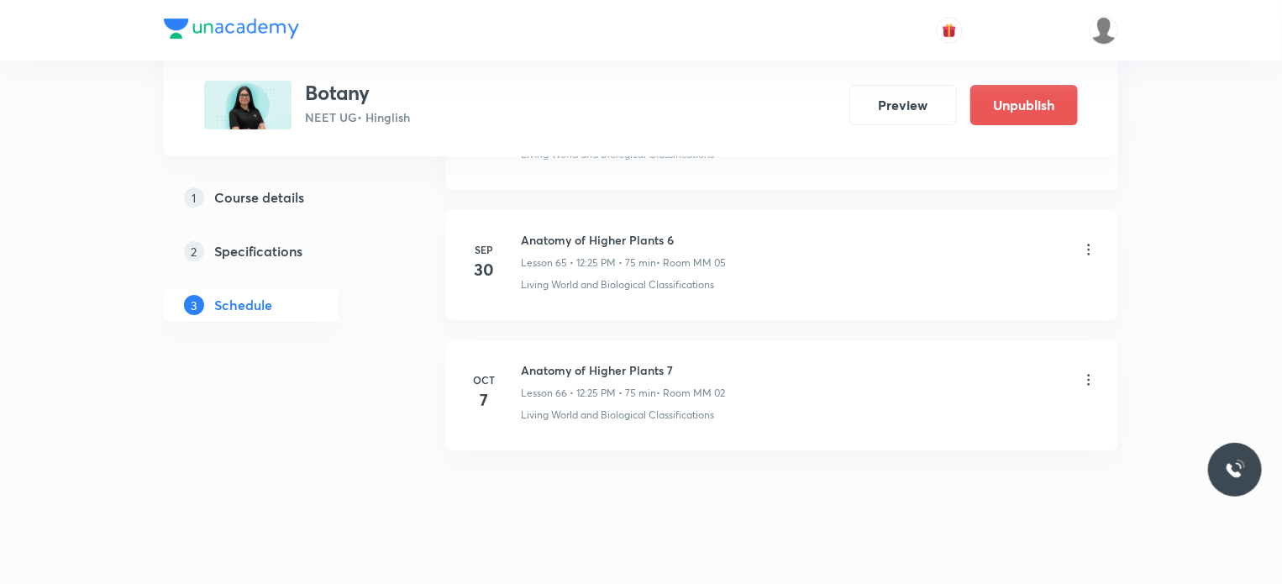
click at [564, 340] on li "[DATE] Anatomy of Higher Plants 7 Lesson 66 • 12:25 PM • 75 min • Room MM 02 Li…" at bounding box center [782, 395] width 672 height 110
copy h6 "Anatomy of Higher Plants 7"
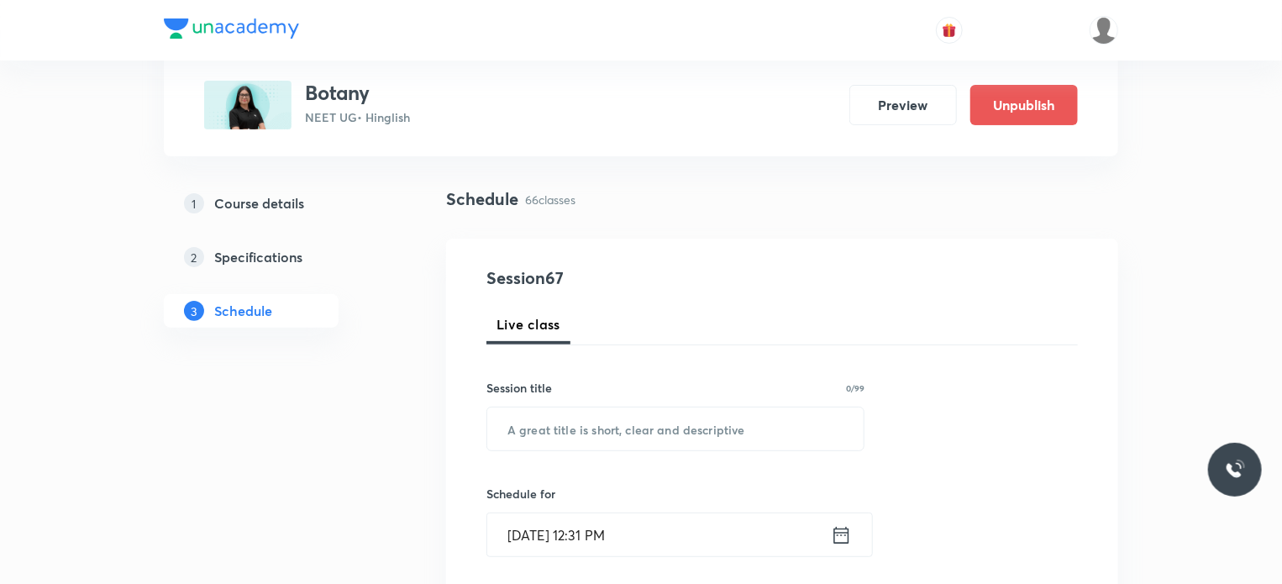
scroll to position [168, 0]
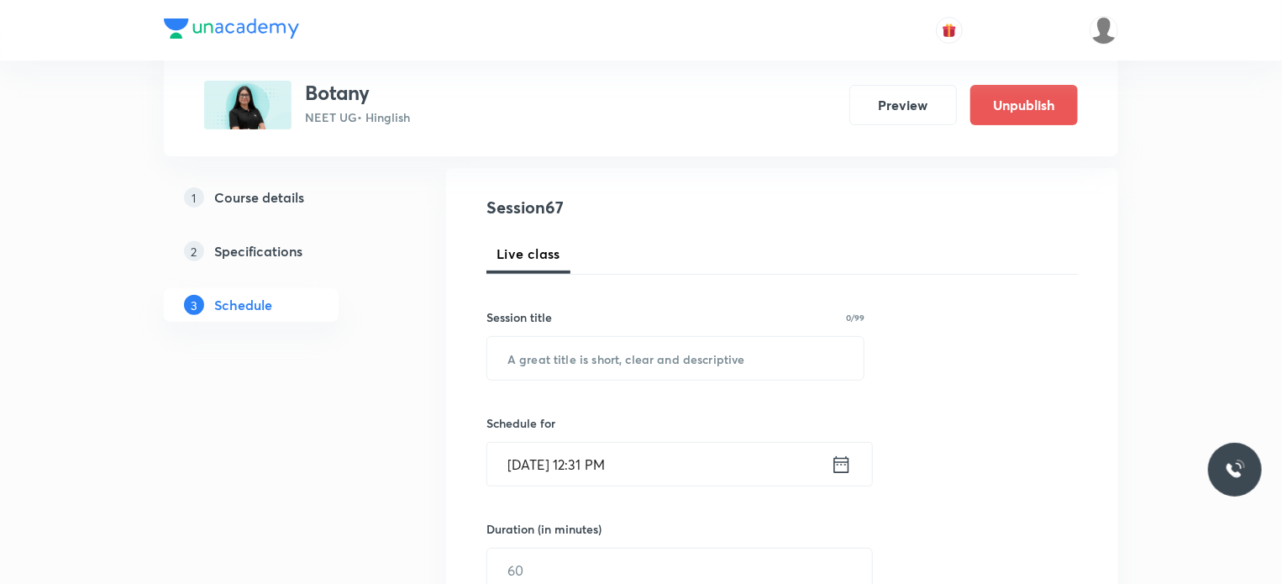
click at [646, 391] on div "Session 67 Live class Session title 0/99 ​ Schedule for [DATE] 12:31 PM ​ Durat…" at bounding box center [781, 589] width 591 height 789
click at [640, 351] on input "text" at bounding box center [675, 358] width 376 height 43
paste input "Anatomy of Higher Plants 7"
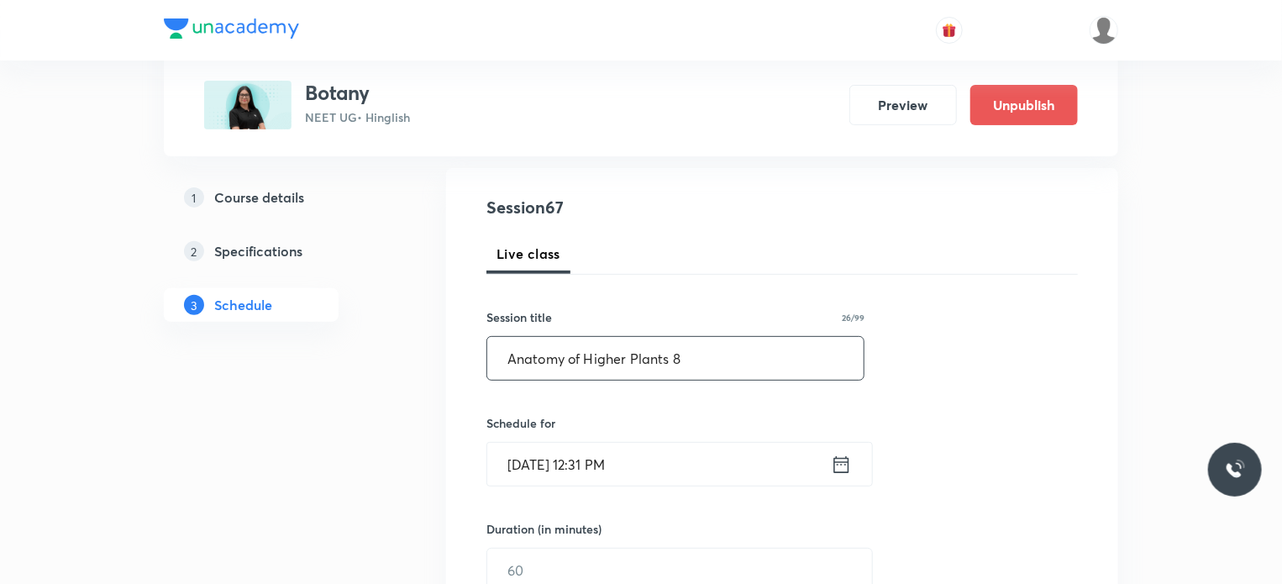
type input "Anatomy of Higher Plants 8"
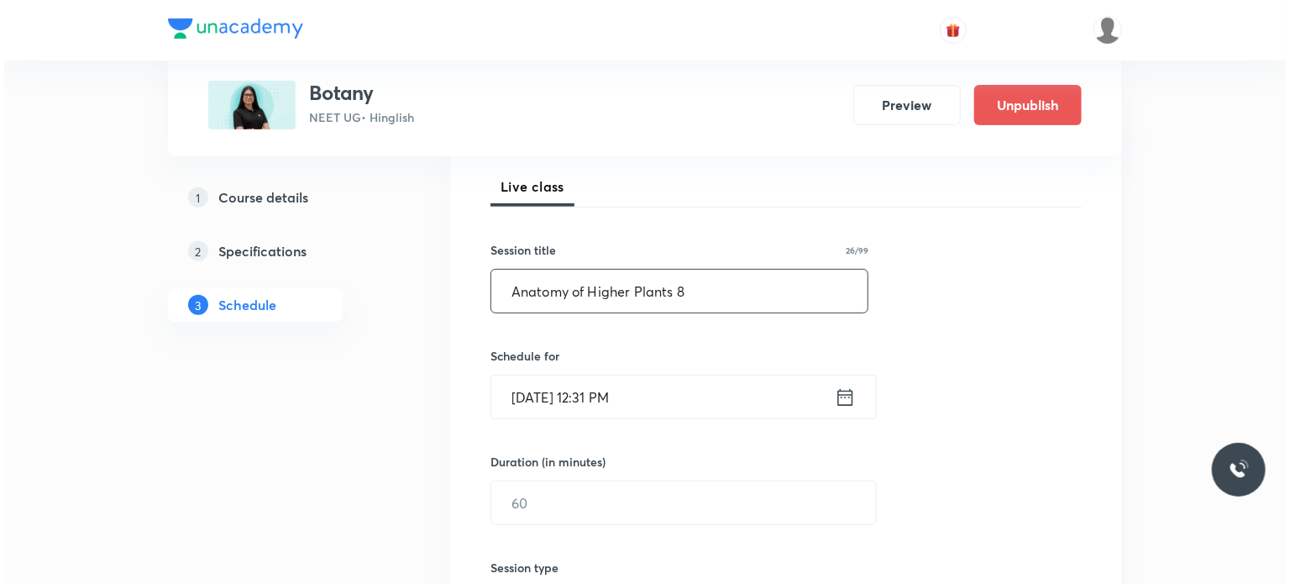
scroll to position [252, 0]
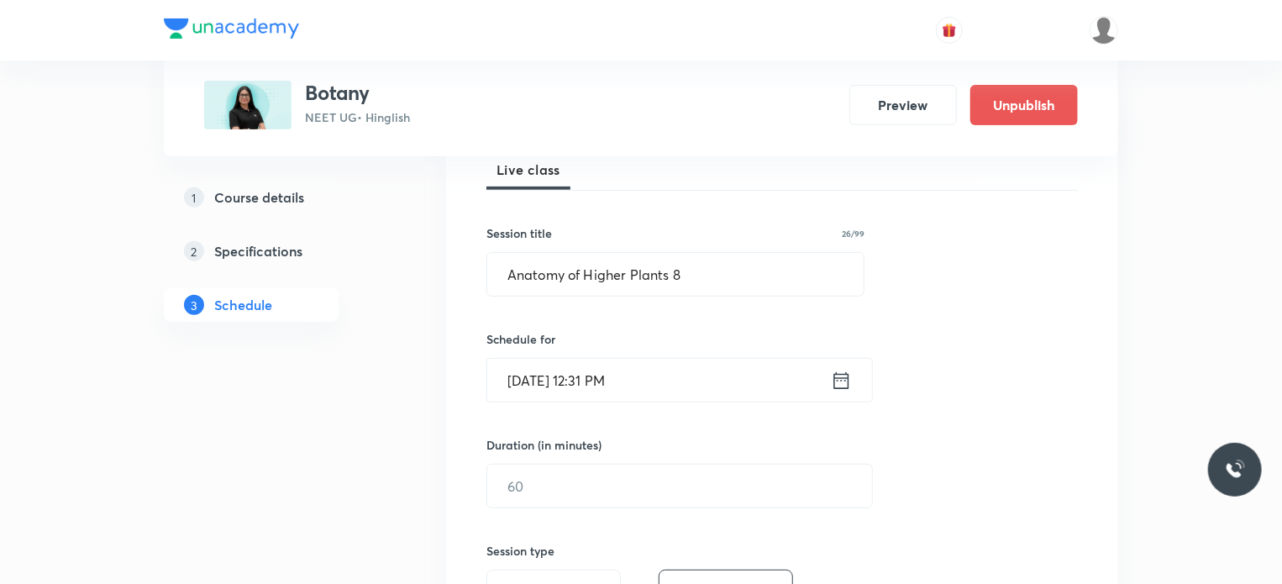
click at [690, 370] on input "[DATE] 12:31 PM" at bounding box center [659, 380] width 344 height 43
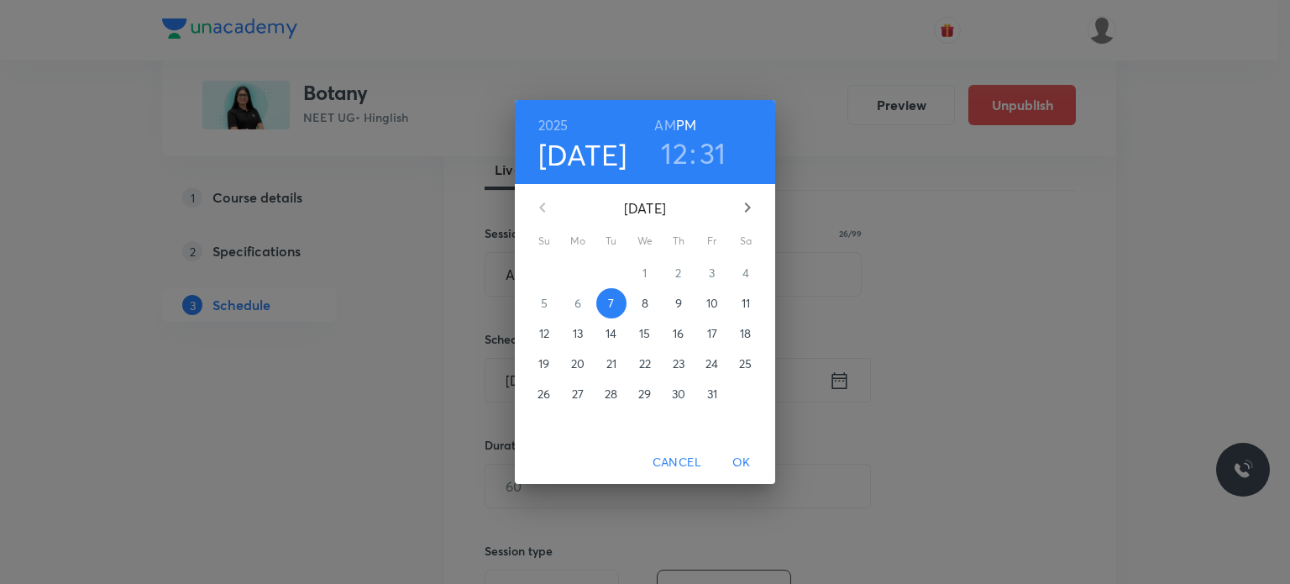
click at [642, 302] on p "8" at bounding box center [645, 303] width 7 height 17
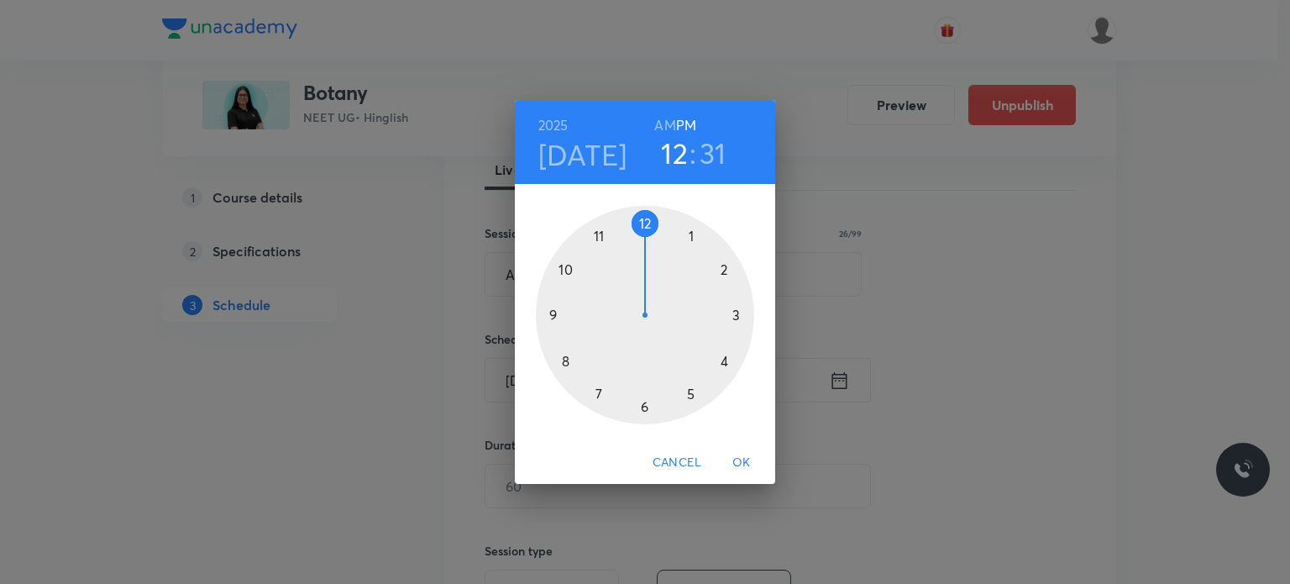
click at [652, 135] on div "12 : 31" at bounding box center [693, 152] width 117 height 35
click at [660, 129] on h6 "AM" at bounding box center [664, 125] width 21 height 24
drag, startPoint x: 628, startPoint y: 264, endPoint x: 618, endPoint y: 266, distance: 10.4
click at [590, 313] on div at bounding box center [645, 315] width 218 height 218
drag, startPoint x: 683, startPoint y: 335, endPoint x: 679, endPoint y: 375, distance: 40.5
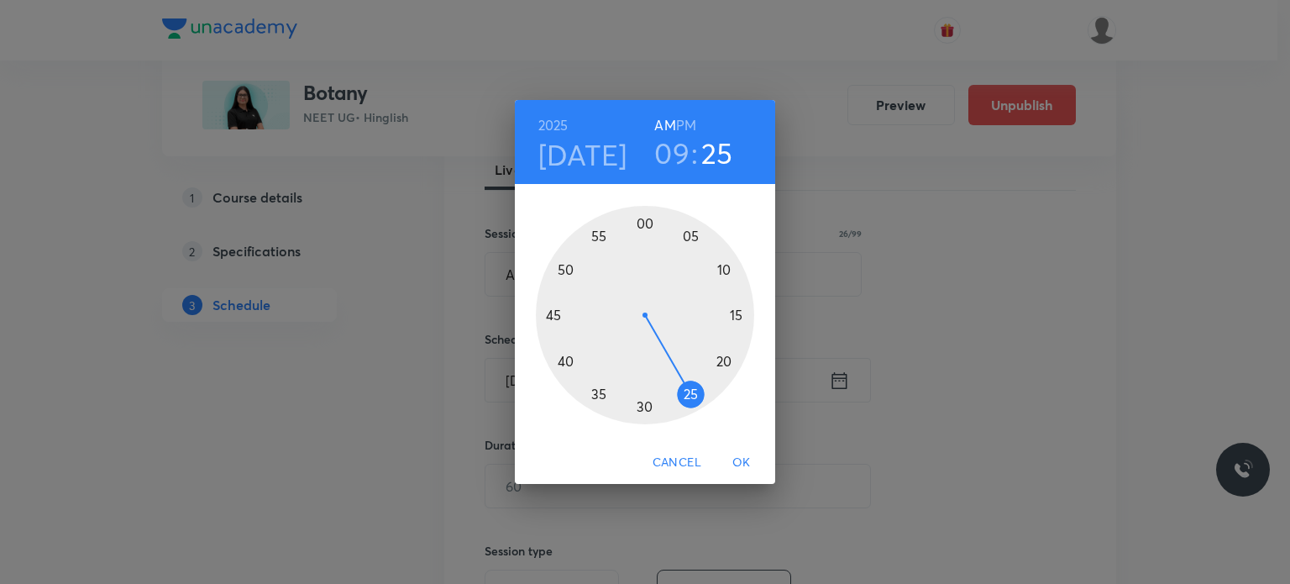
click at [679, 375] on div at bounding box center [645, 315] width 218 height 218
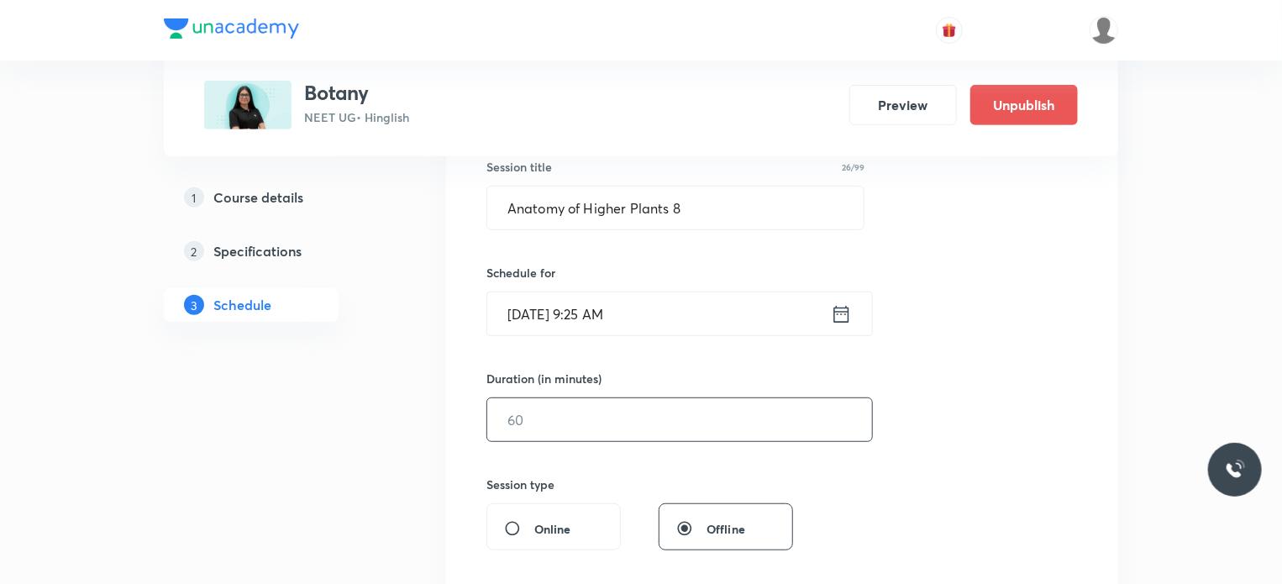
scroll to position [420, 0]
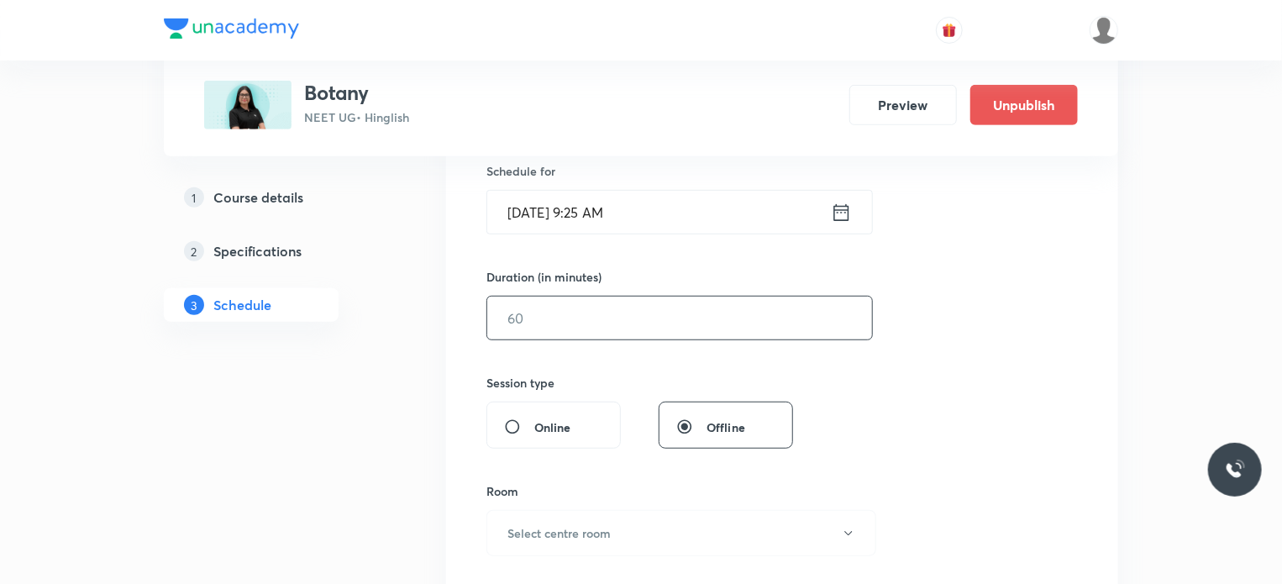
click at [609, 297] on input "text" at bounding box center [679, 317] width 385 height 43
type input "75"
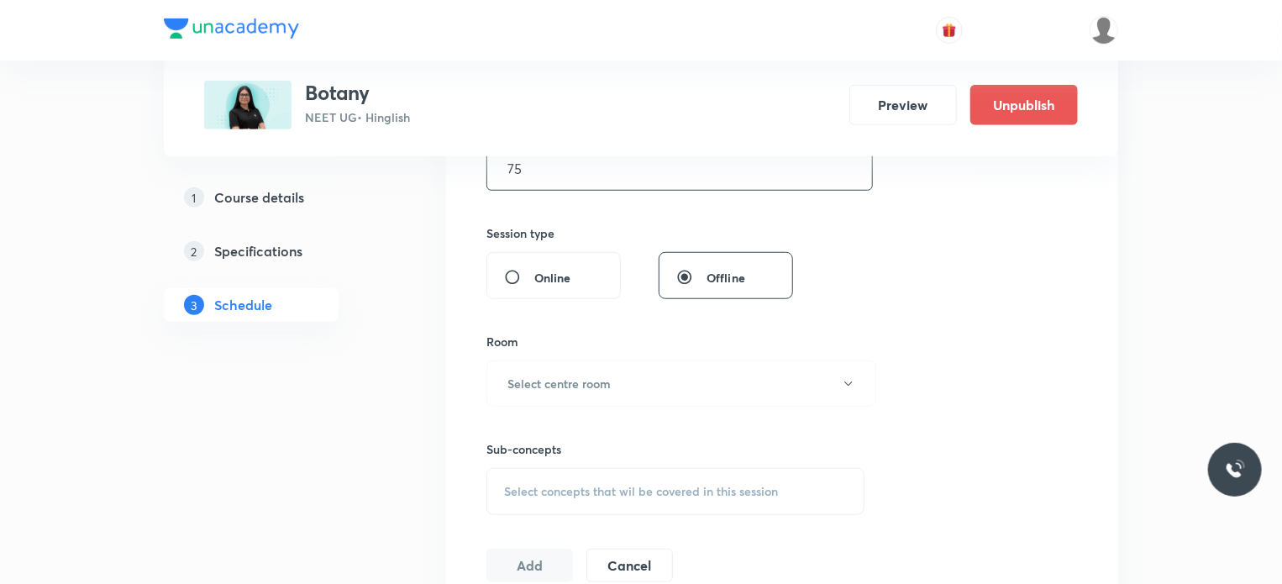
scroll to position [588, 0]
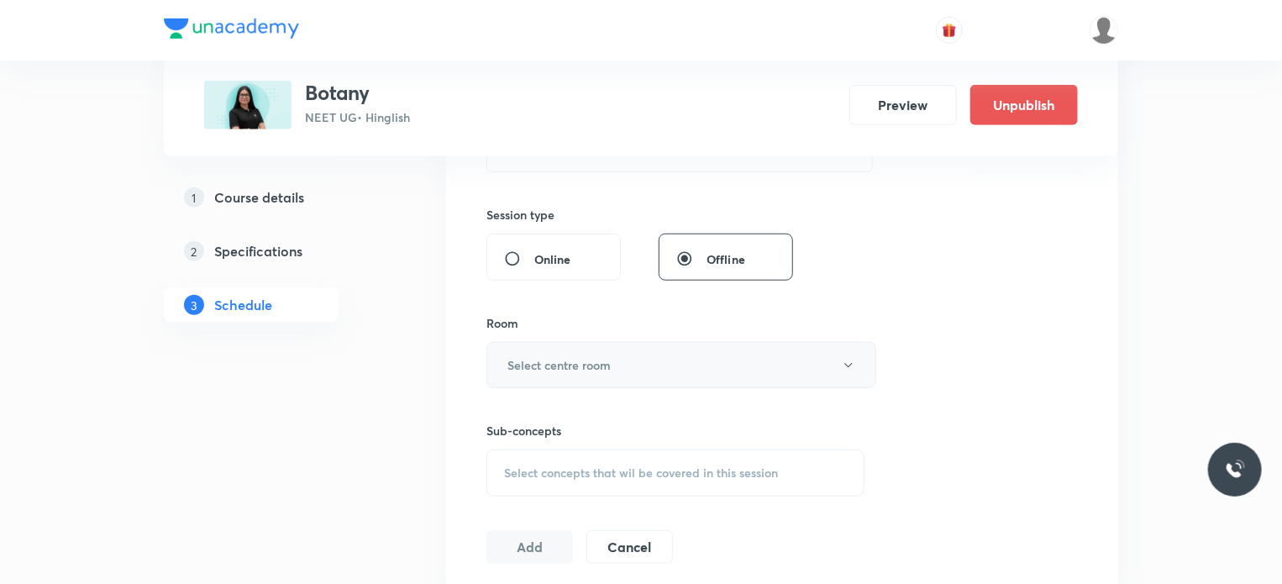
click at [616, 369] on button "Select centre room" at bounding box center [681, 365] width 390 height 46
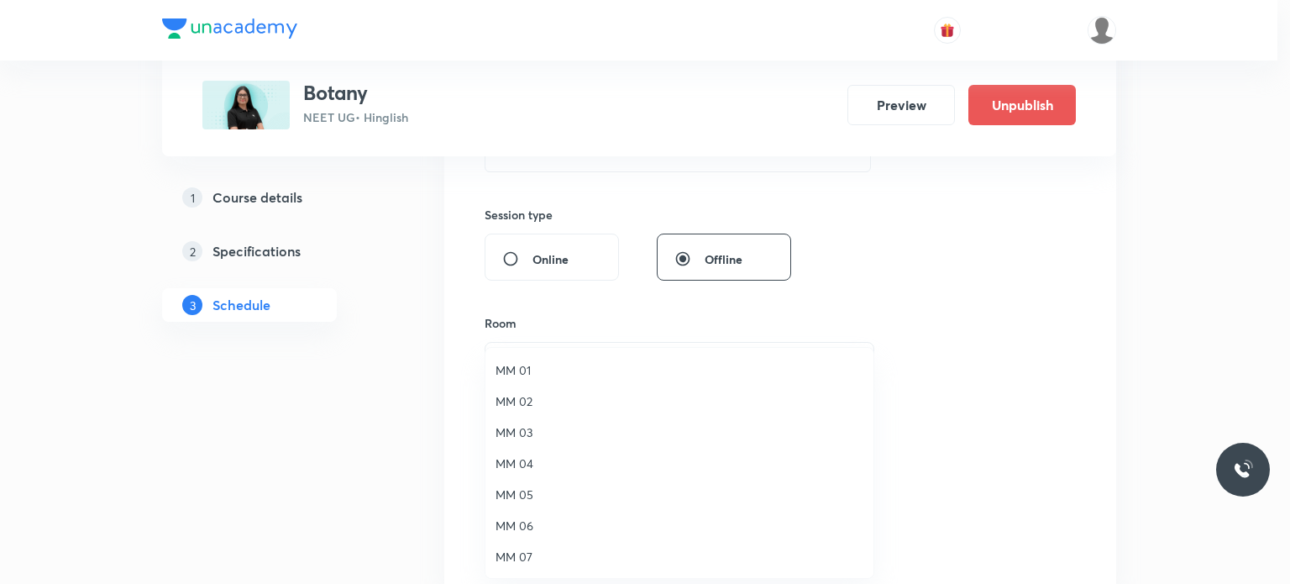
click at [592, 365] on span "MM 01" at bounding box center [680, 370] width 368 height 18
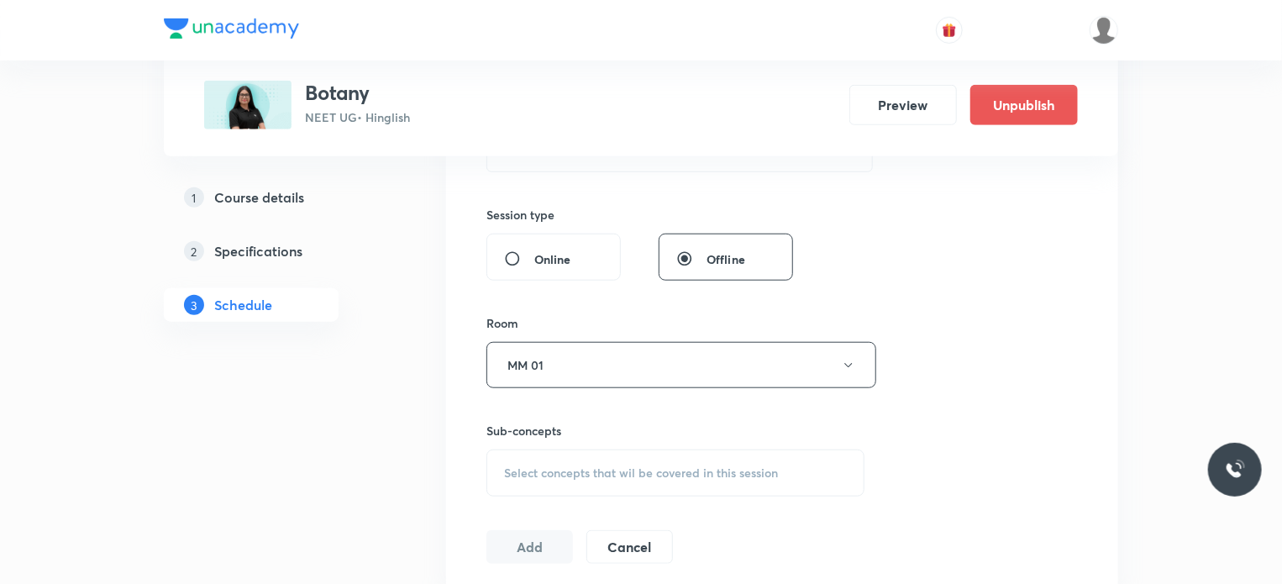
click at [626, 462] on div "Select concepts that wil be covered in this session" at bounding box center [675, 472] width 378 height 47
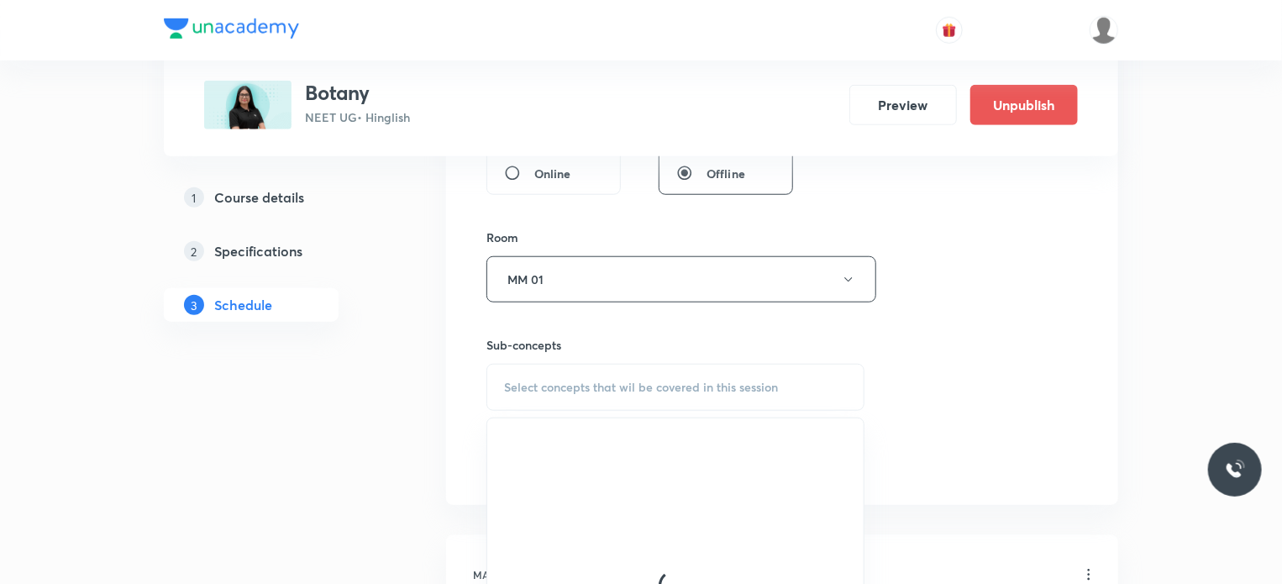
scroll to position [756, 0]
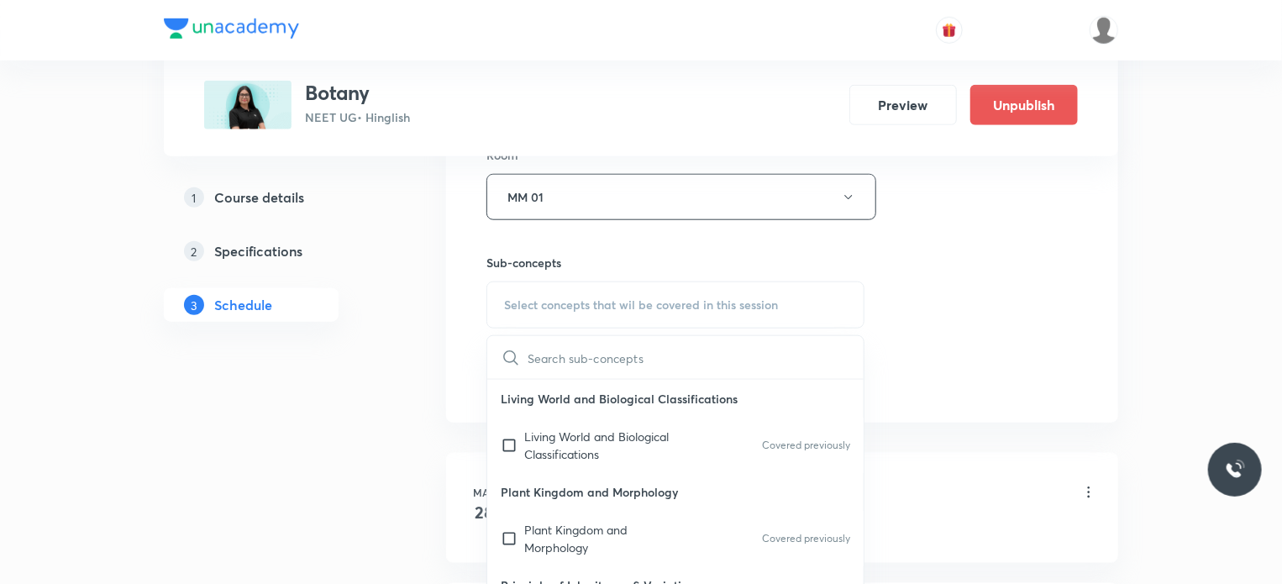
drag, startPoint x: 632, startPoint y: 442, endPoint x: 1149, endPoint y: 275, distance: 543.7
click at [632, 443] on p "Living World and Biological Classifications" at bounding box center [609, 445] width 170 height 35
checkbox input "true"
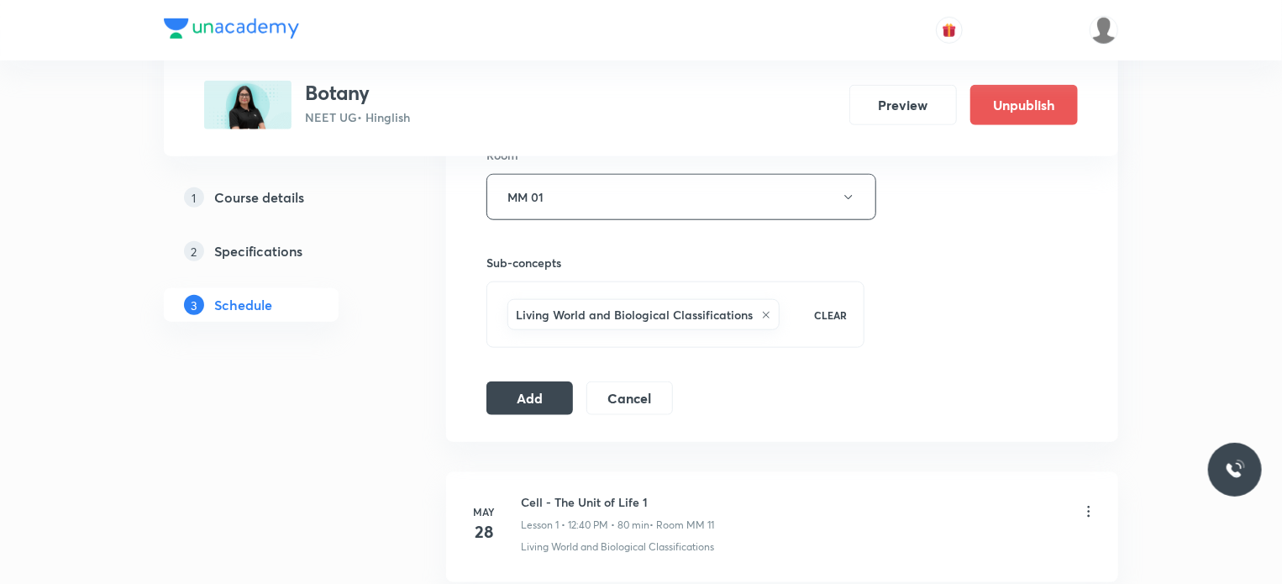
drag, startPoint x: 548, startPoint y: 386, endPoint x: 1178, endPoint y: 191, distance: 659.4
click at [548, 389] on button "Add" at bounding box center [529, 398] width 87 height 34
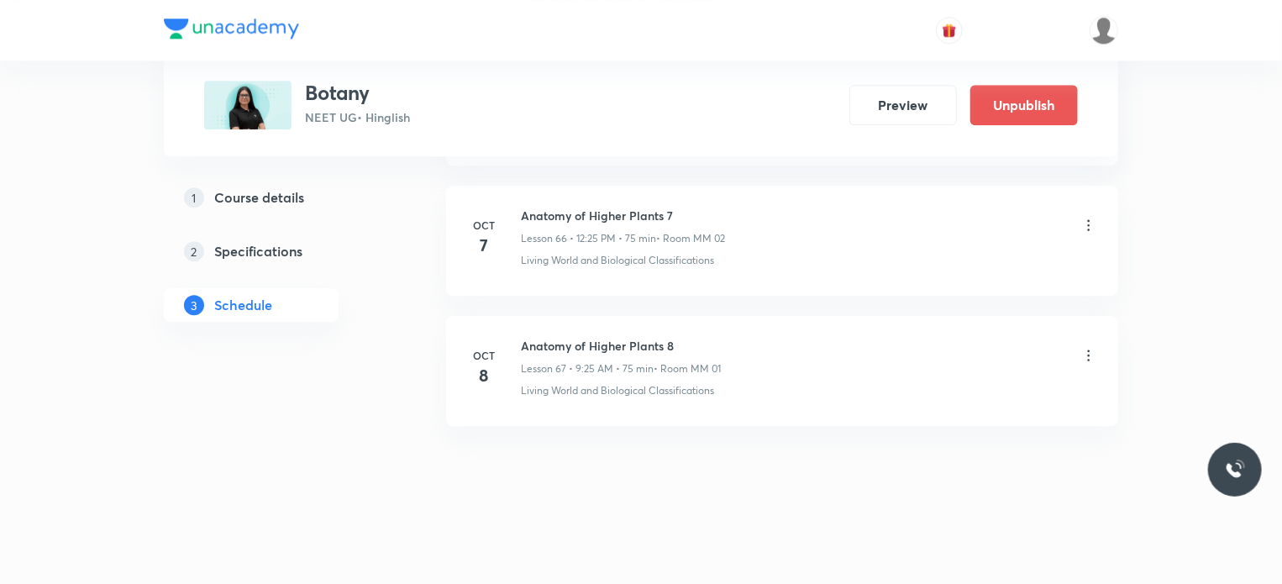
scroll to position [8518, 0]
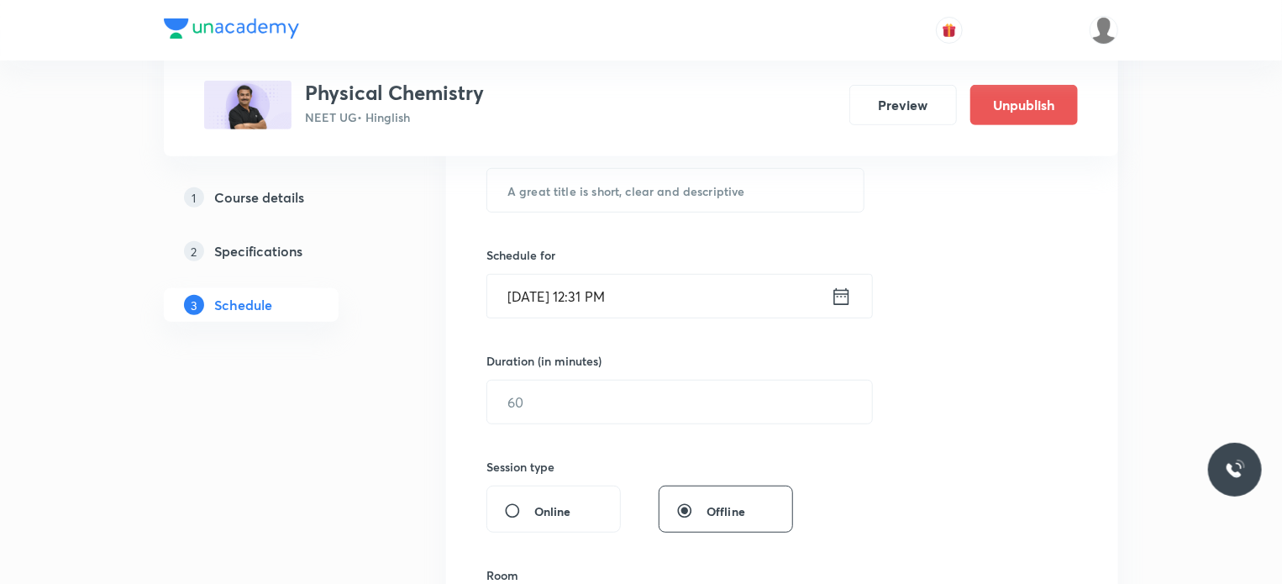
scroll to position [9461, 0]
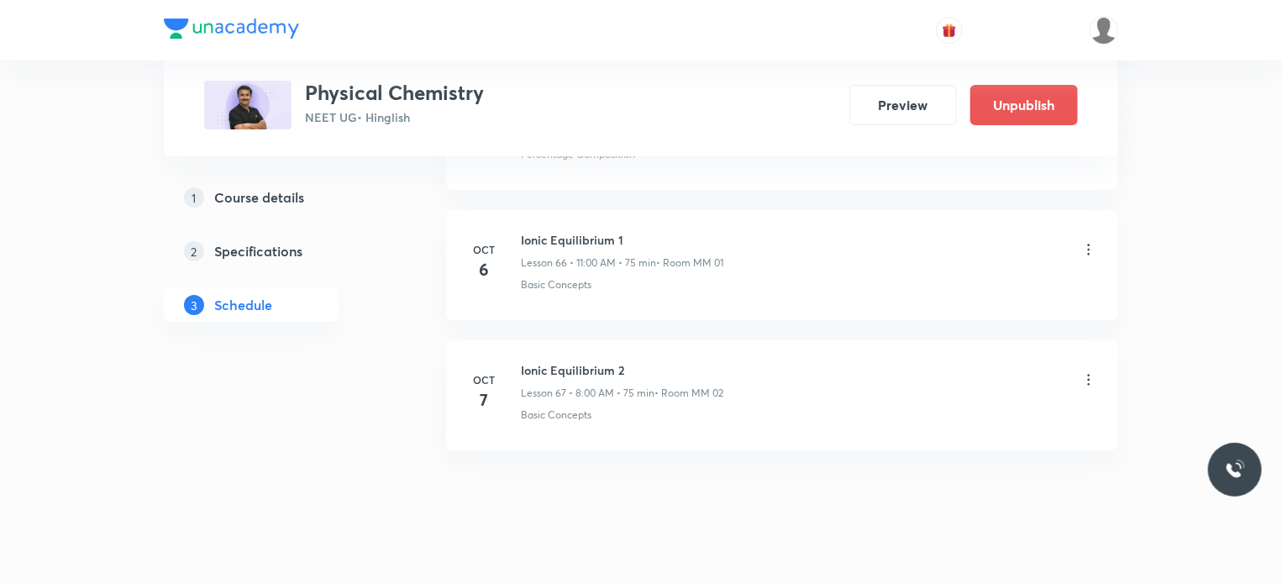
click at [569, 361] on h6 "Ionic Equilibrium 2" at bounding box center [622, 370] width 202 height 18
copy h6 "Ionic Equilibrium 2"
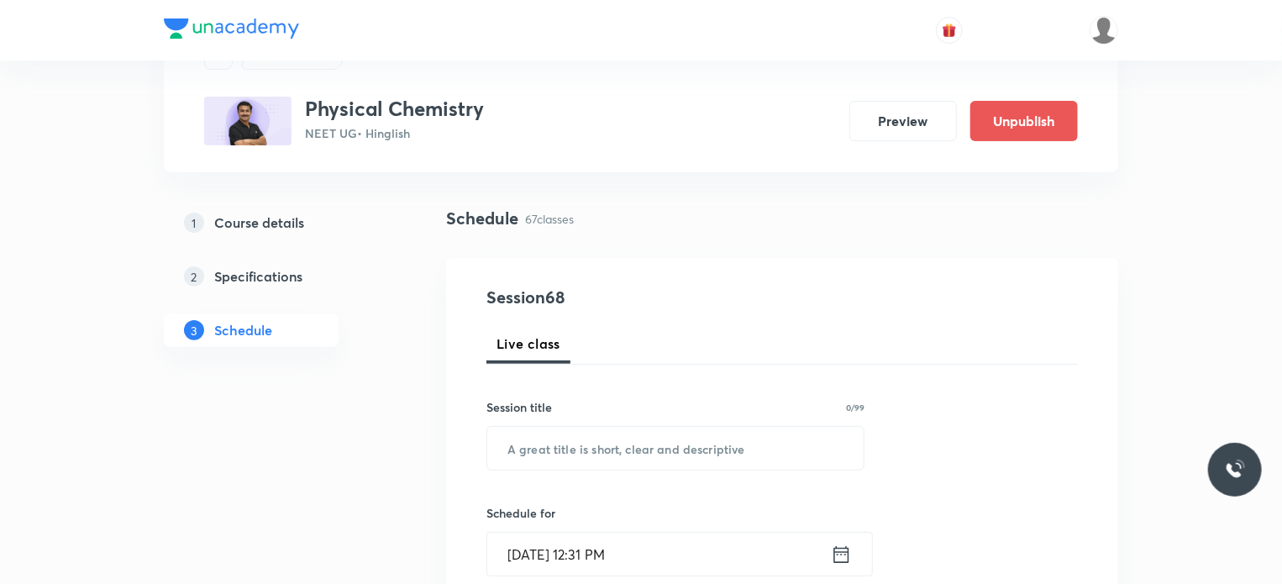
scroll to position [168, 0]
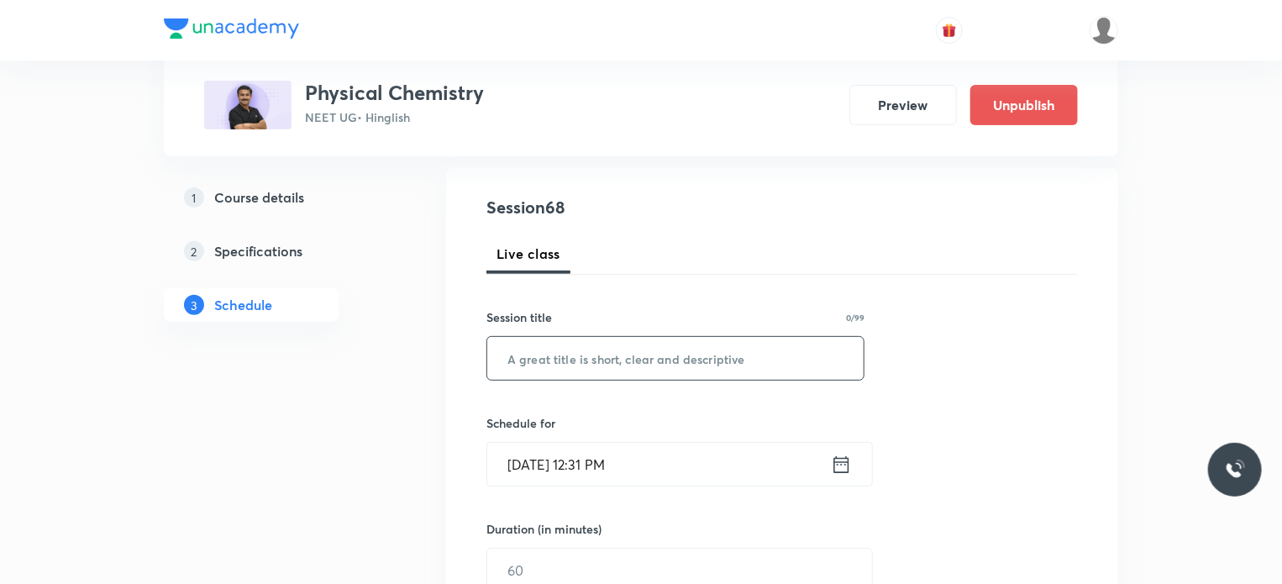
click at [642, 368] on input "text" at bounding box center [675, 358] width 376 height 43
paste input "Ionic Equilibrium 2"
type input "Ionic Equilibrium 3"
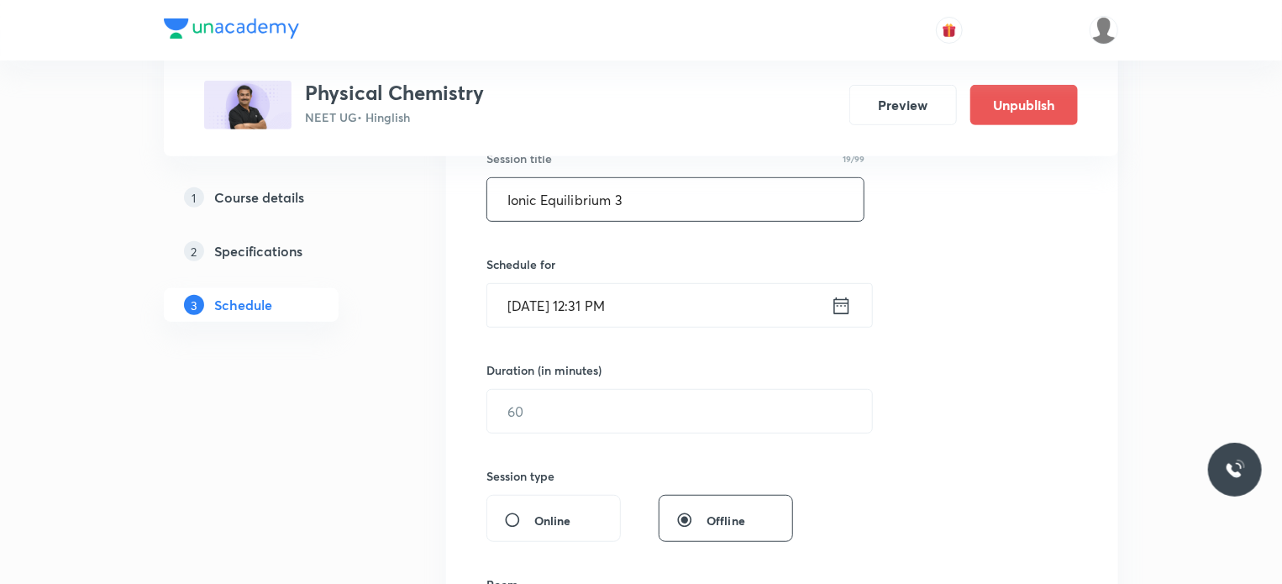
scroll to position [336, 0]
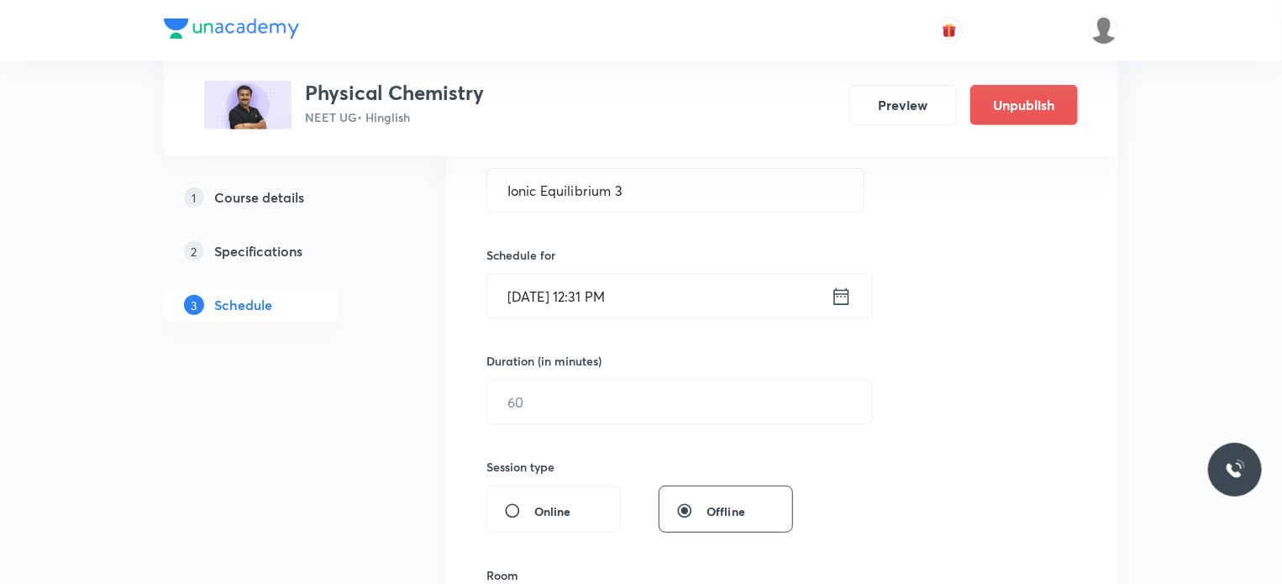
click at [682, 271] on div "Schedule for [DATE] 12:31 PM ​" at bounding box center [675, 282] width 378 height 72
drag, startPoint x: 613, startPoint y: 265, endPoint x: 621, endPoint y: 271, distance: 10.1
click at [615, 265] on div "Schedule for [DATE] 12:31 PM ​" at bounding box center [675, 282] width 378 height 72
click at [632, 297] on input "[DATE] 12:31 PM" at bounding box center [659, 296] width 344 height 43
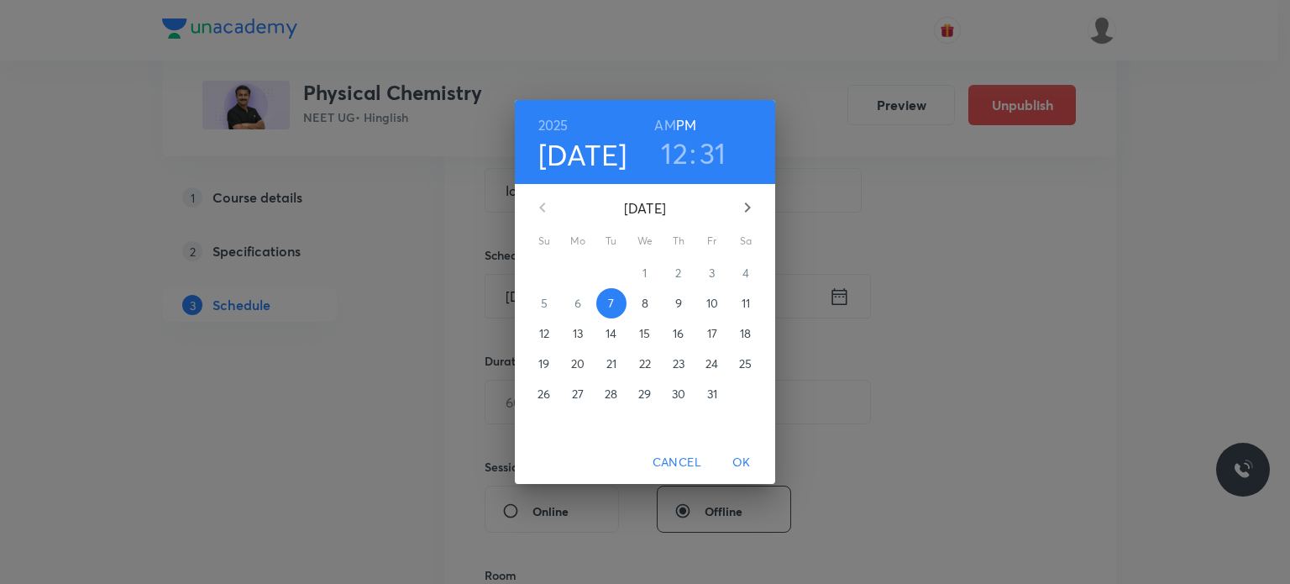
click at [658, 296] on span "8" at bounding box center [645, 303] width 30 height 17
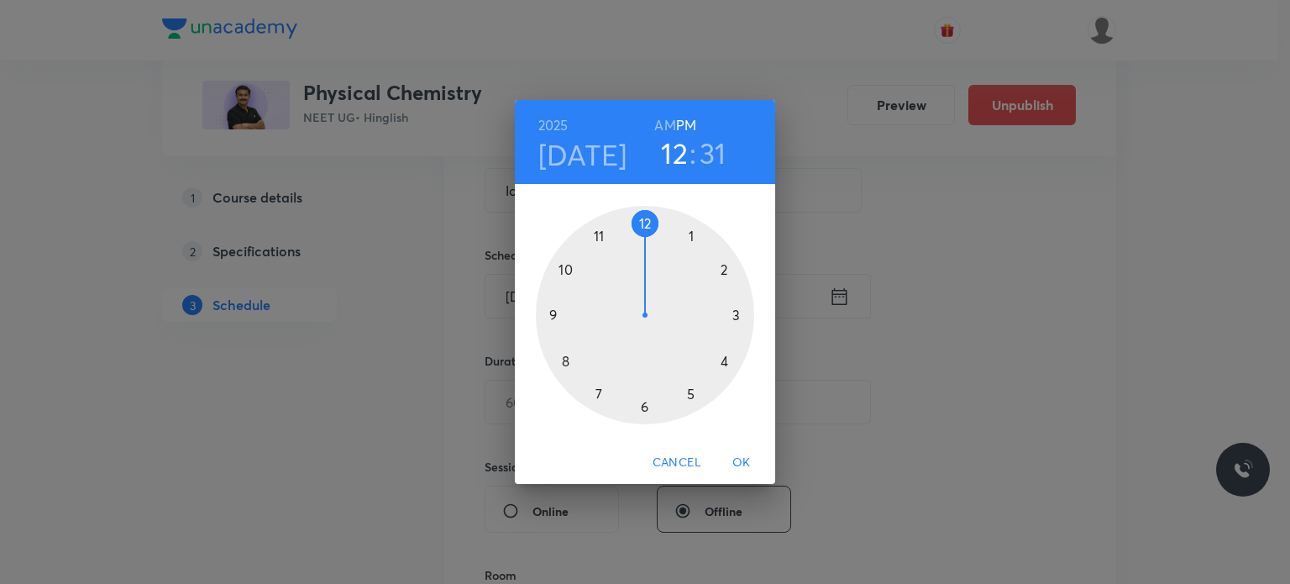
click at [692, 155] on h3 ":" at bounding box center [693, 152] width 7 height 35
click at [706, 155] on h3 "31" at bounding box center [713, 152] width 27 height 35
drag, startPoint x: 675, startPoint y: 344, endPoint x: 686, endPoint y: 392, distance: 49.9
click at [686, 392] on div at bounding box center [645, 315] width 218 height 218
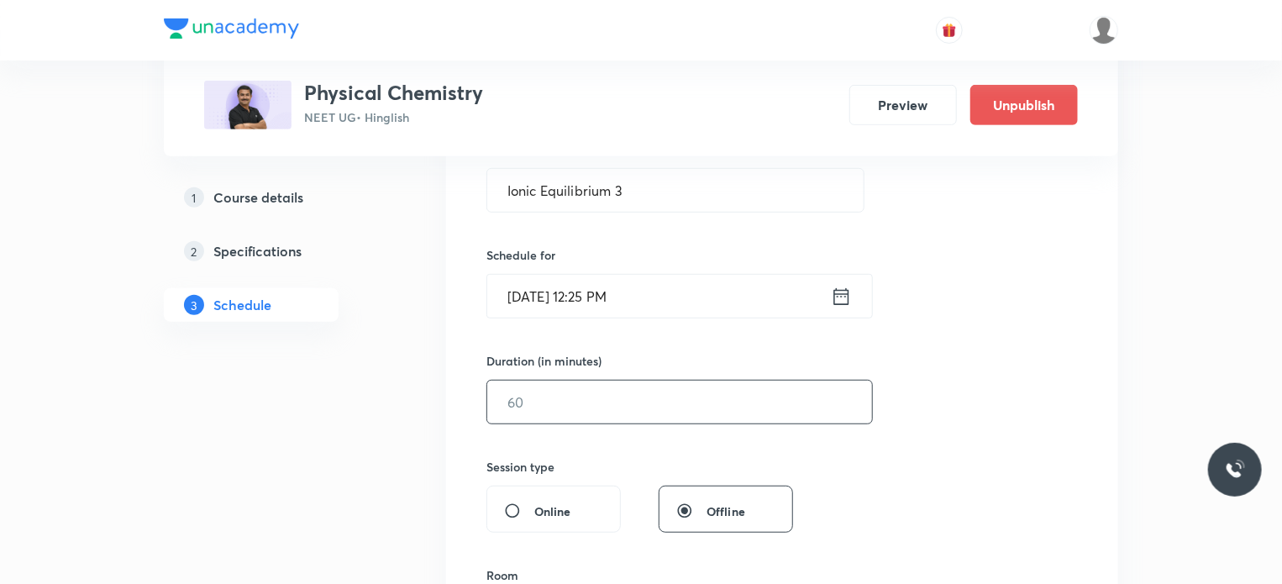
click at [595, 407] on input "text" at bounding box center [679, 401] width 385 height 43
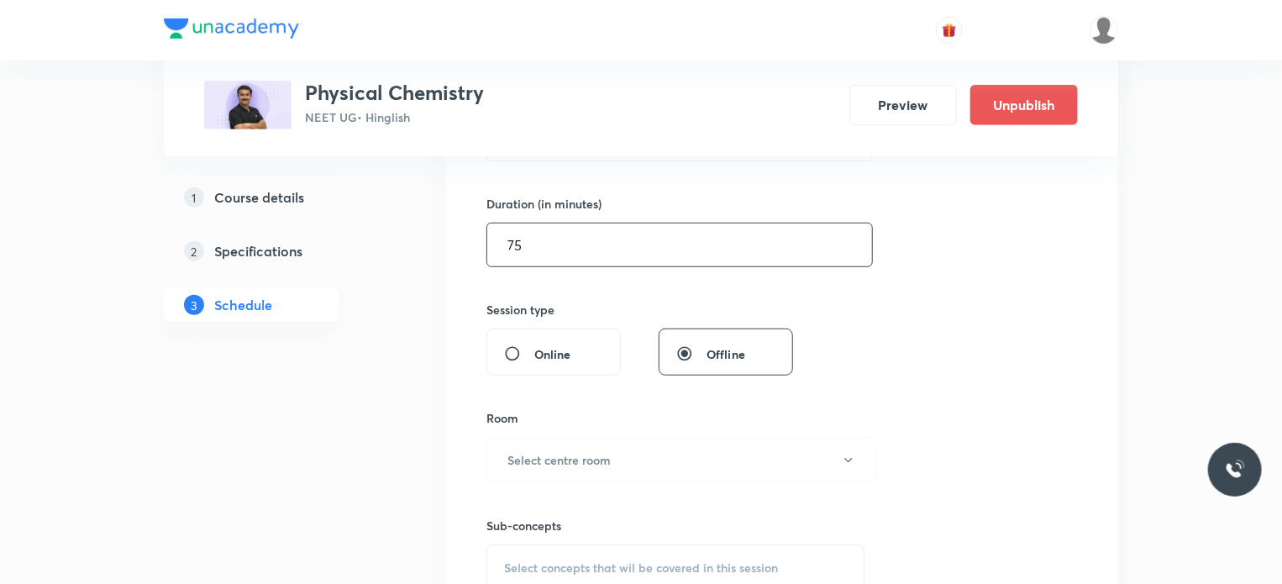
scroll to position [504, 0]
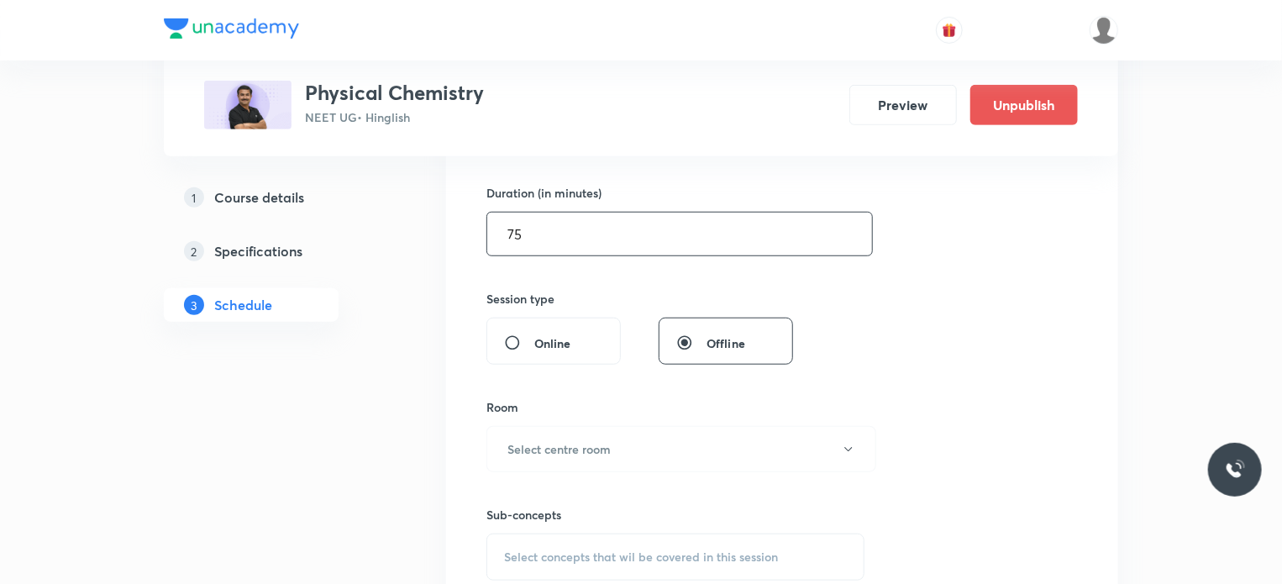
type input "75"
click at [611, 416] on div "Room Select centre room" at bounding box center [675, 435] width 378 height 74
click at [602, 443] on h6 "Select centre room" at bounding box center [558, 449] width 103 height 18
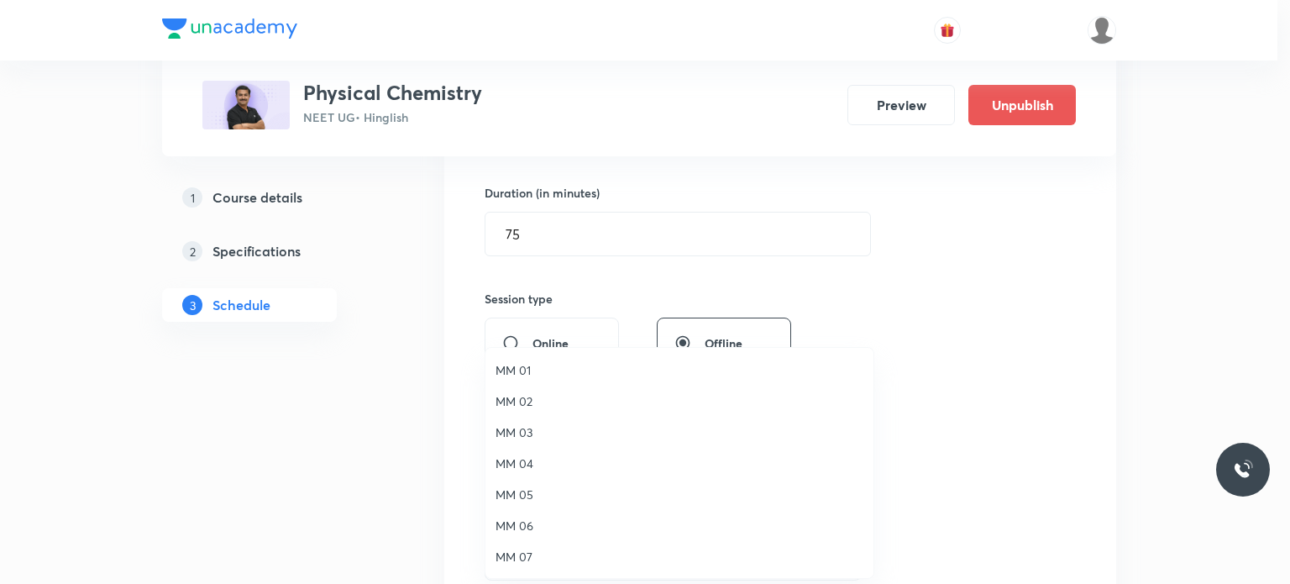
click at [568, 425] on span "MM 03" at bounding box center [680, 432] width 368 height 18
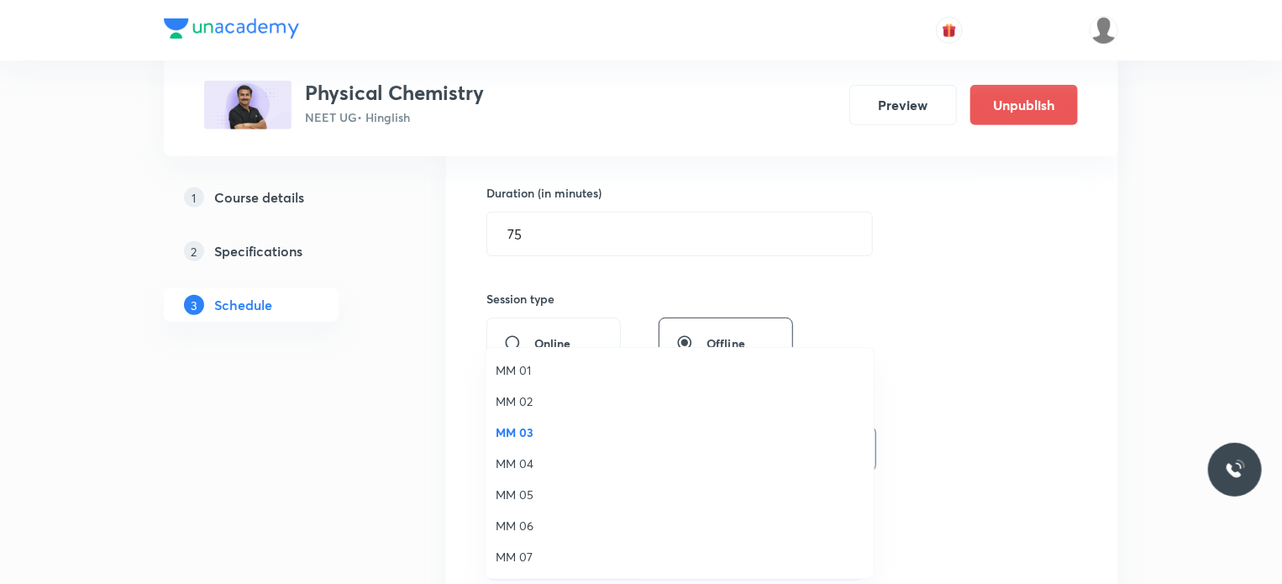
click at [627, 530] on div "Sub-concepts Select concepts that wil be covered in this session" at bounding box center [675, 543] width 378 height 75
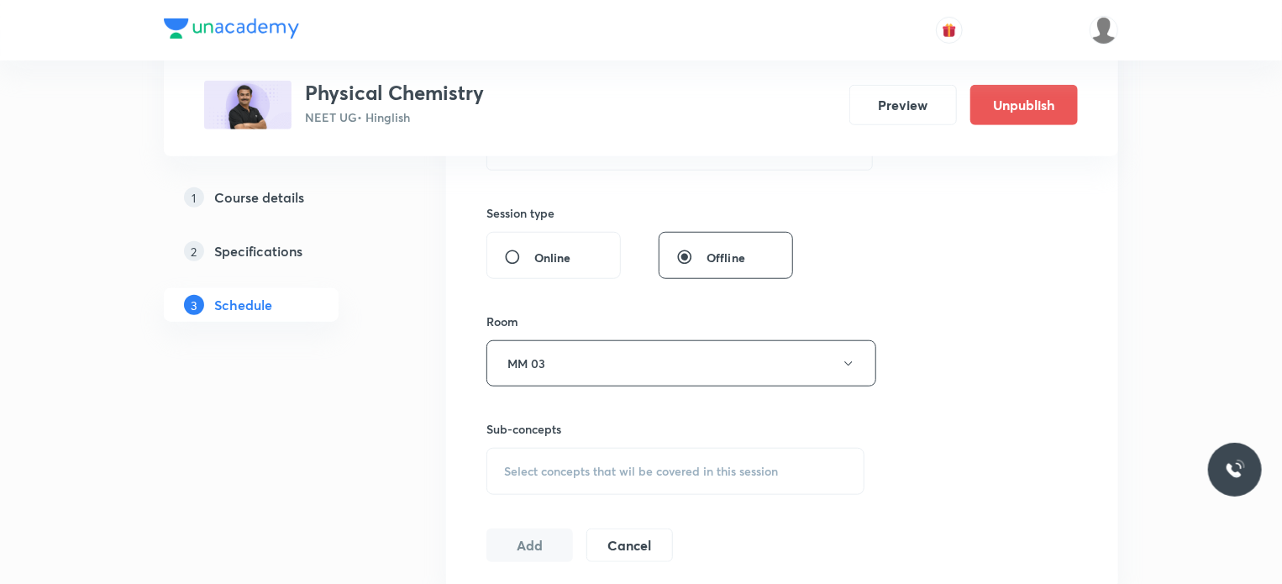
scroll to position [756, 0]
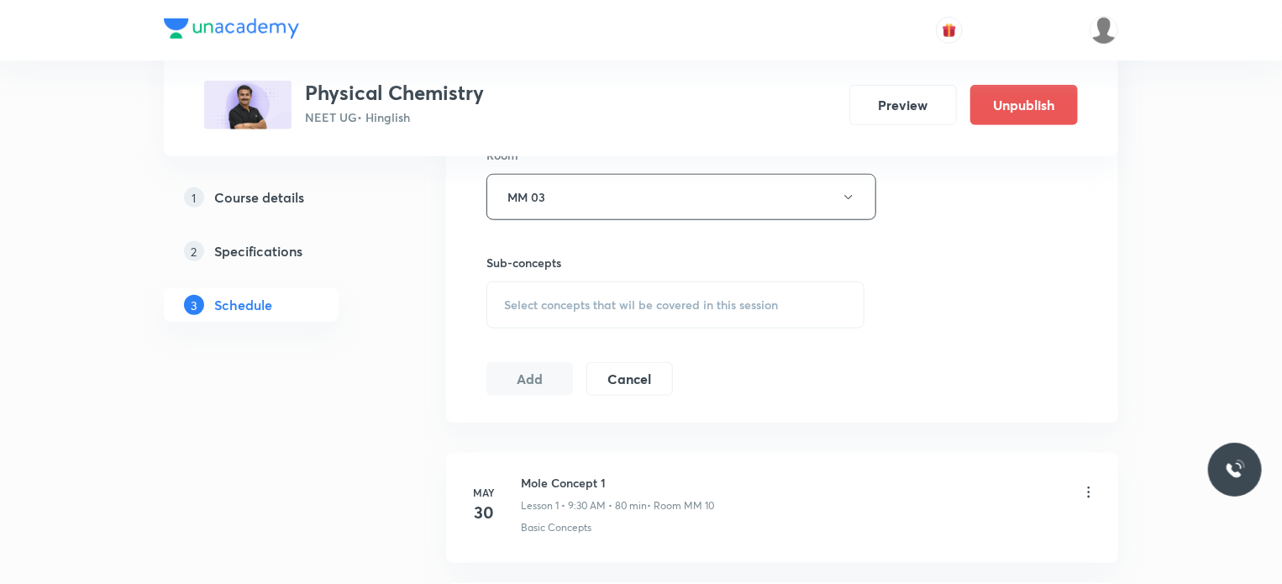
click at [685, 302] on span "Select concepts that wil be covered in this session" at bounding box center [641, 304] width 274 height 13
click at [648, 394] on div at bounding box center [675, 504] width 376 height 336
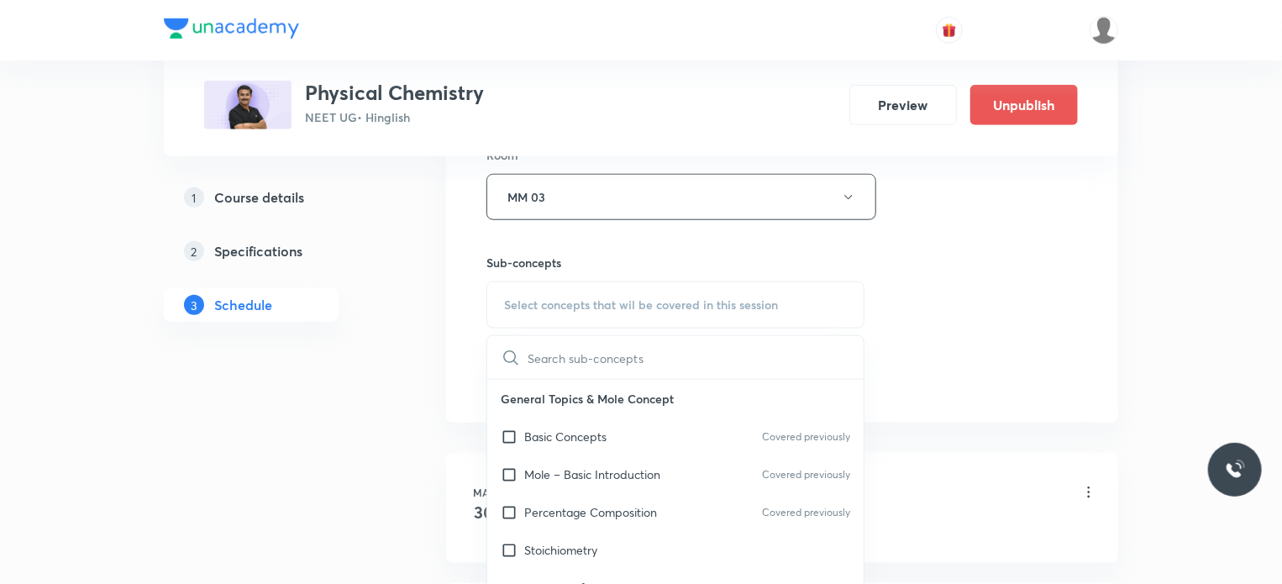
click at [648, 423] on div "Basic Concepts Covered previously" at bounding box center [675, 436] width 376 height 38
checkbox input "true"
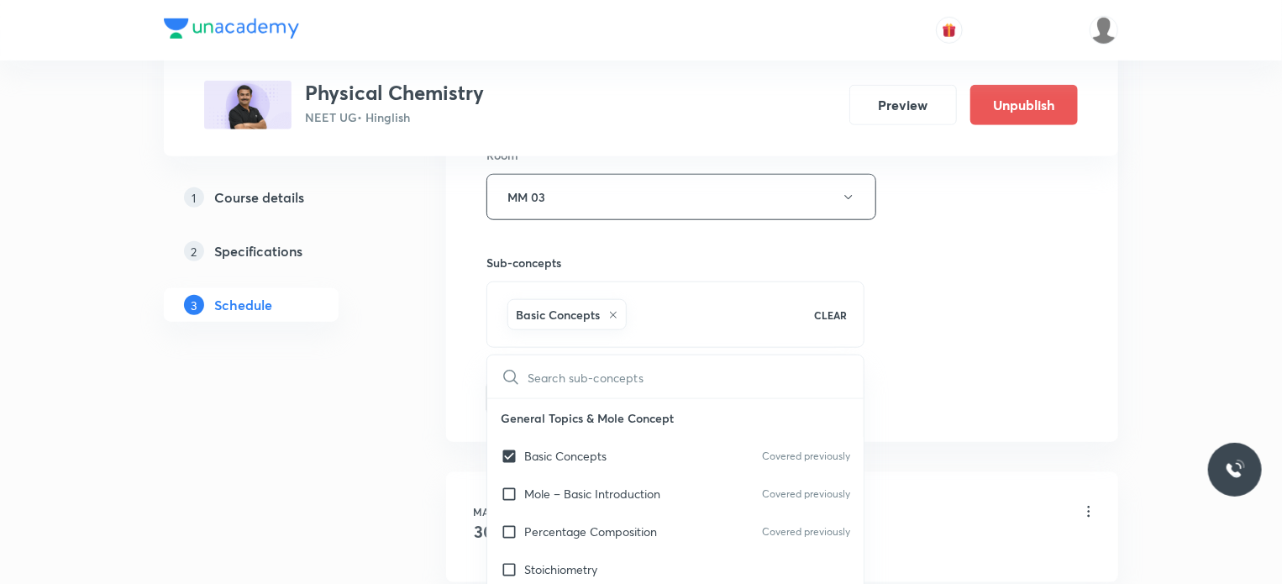
click at [1087, 330] on div "Session 68 Live class Session title 19/99 Ionic Equilibrium 3 ​ Schedule for Oc…" at bounding box center [782, 11] width 672 height 862
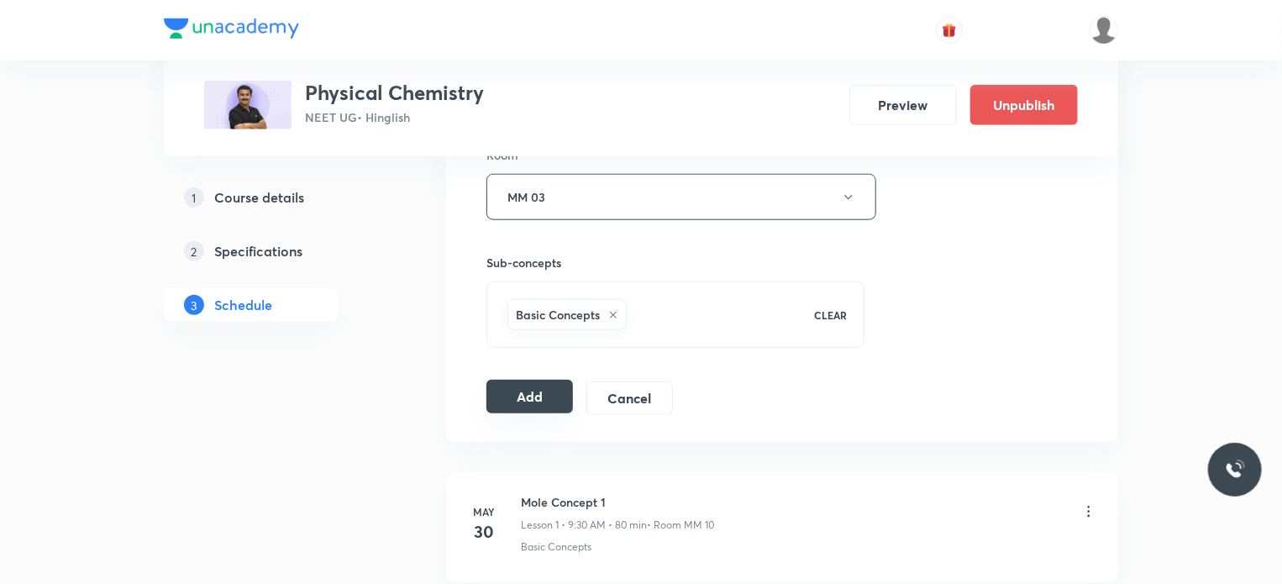
click at [543, 396] on button "Add" at bounding box center [529, 397] width 87 height 34
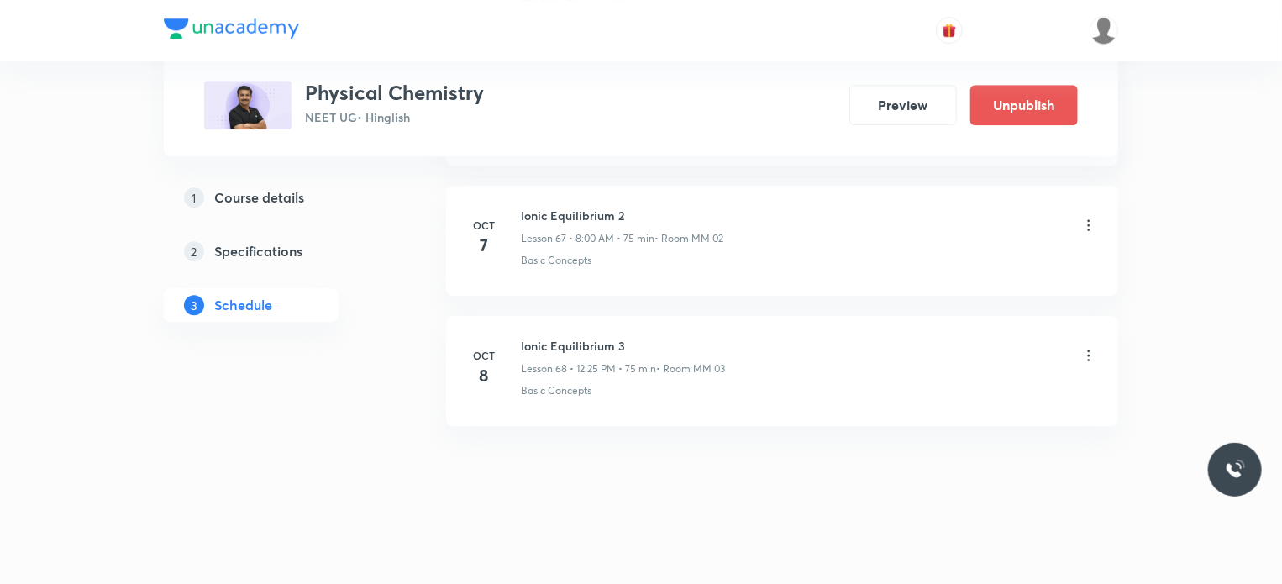
scroll to position [8648, 0]
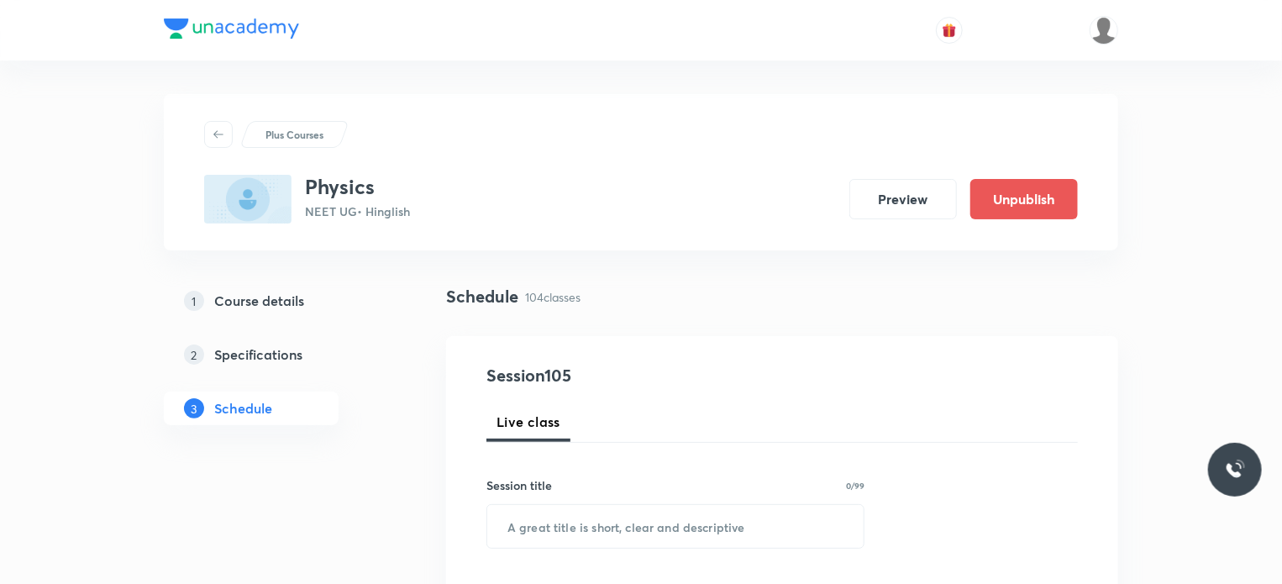
scroll to position [14265, 0]
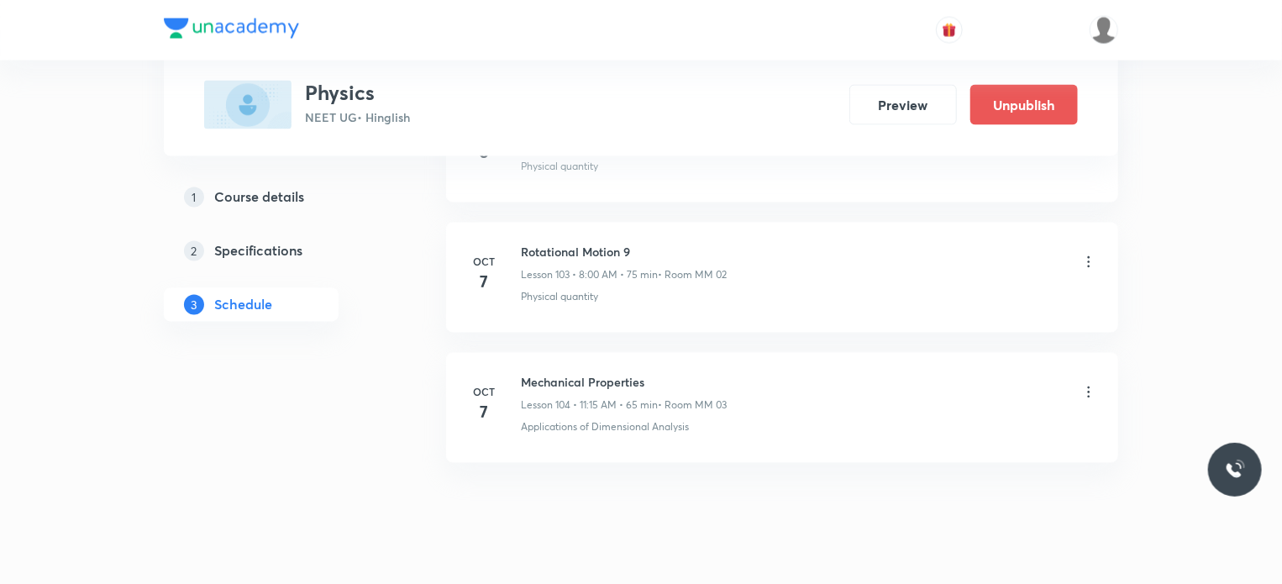
click at [563, 374] on div "Mechanical Properties Lesson 104 • 11:15 AM • 65 min • Room MM 03" at bounding box center [624, 393] width 206 height 39
click at [562, 374] on h6 "Mechanical Properties" at bounding box center [624, 383] width 206 height 18
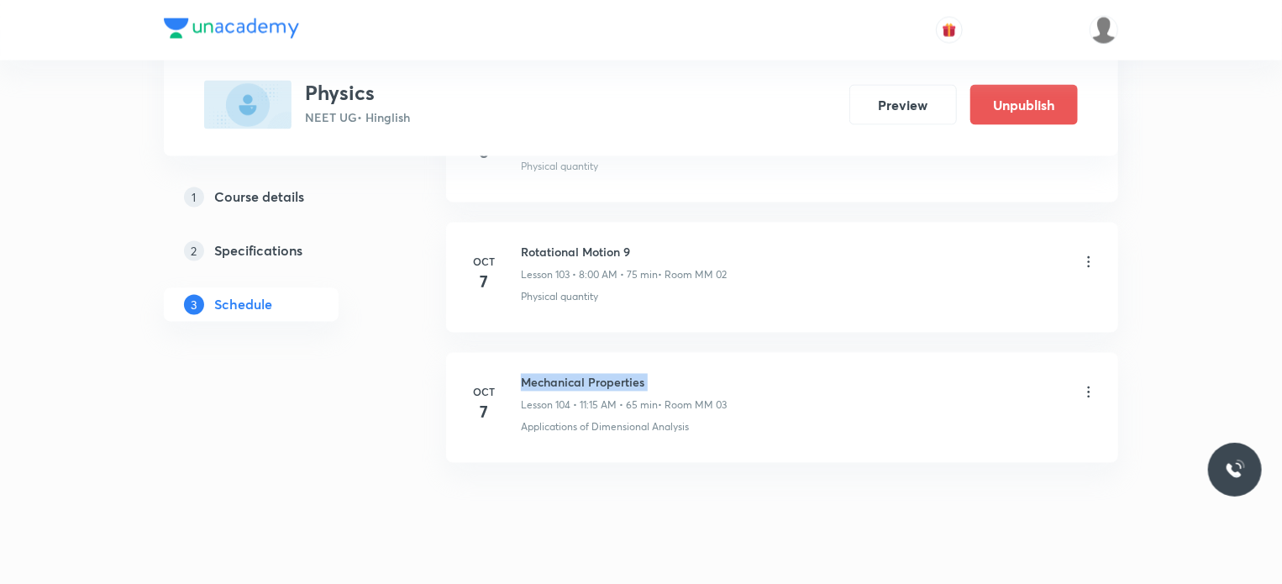
copy h6 "Mechanical Properties"
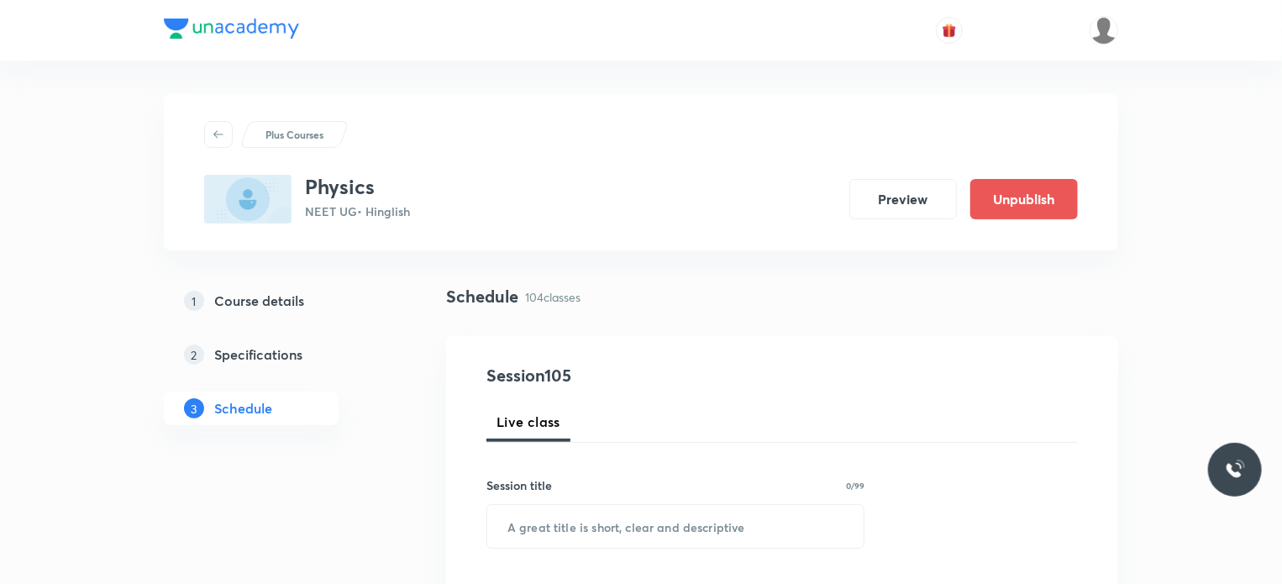
scroll to position [168, 0]
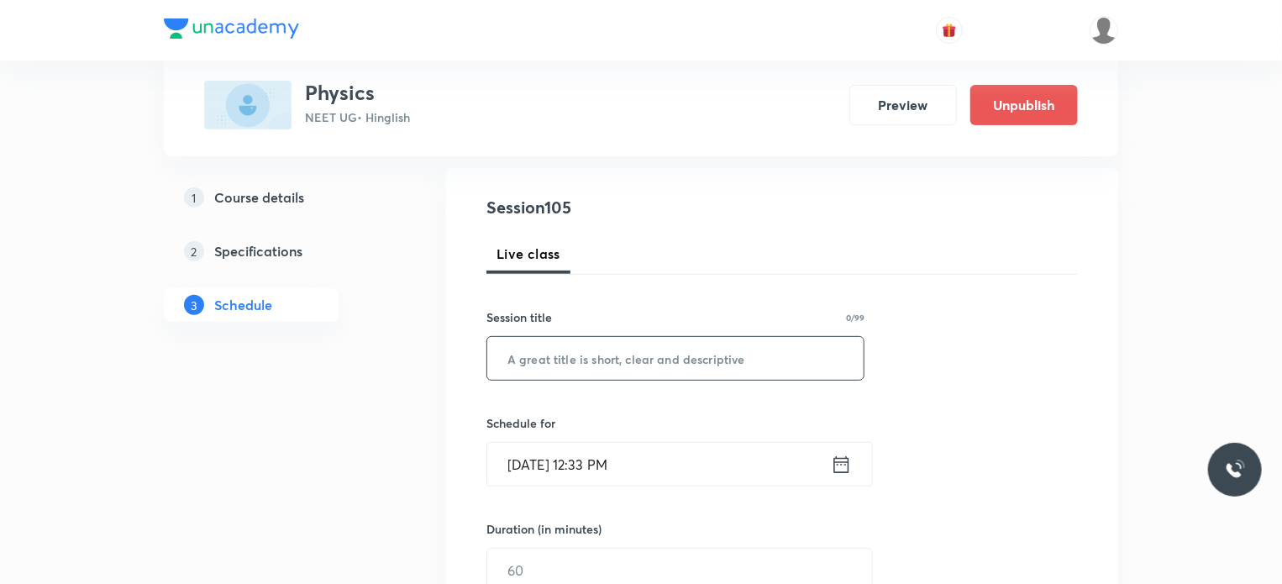
click at [666, 345] on input "text" at bounding box center [675, 358] width 376 height 43
paste input "Mechanical Properties"
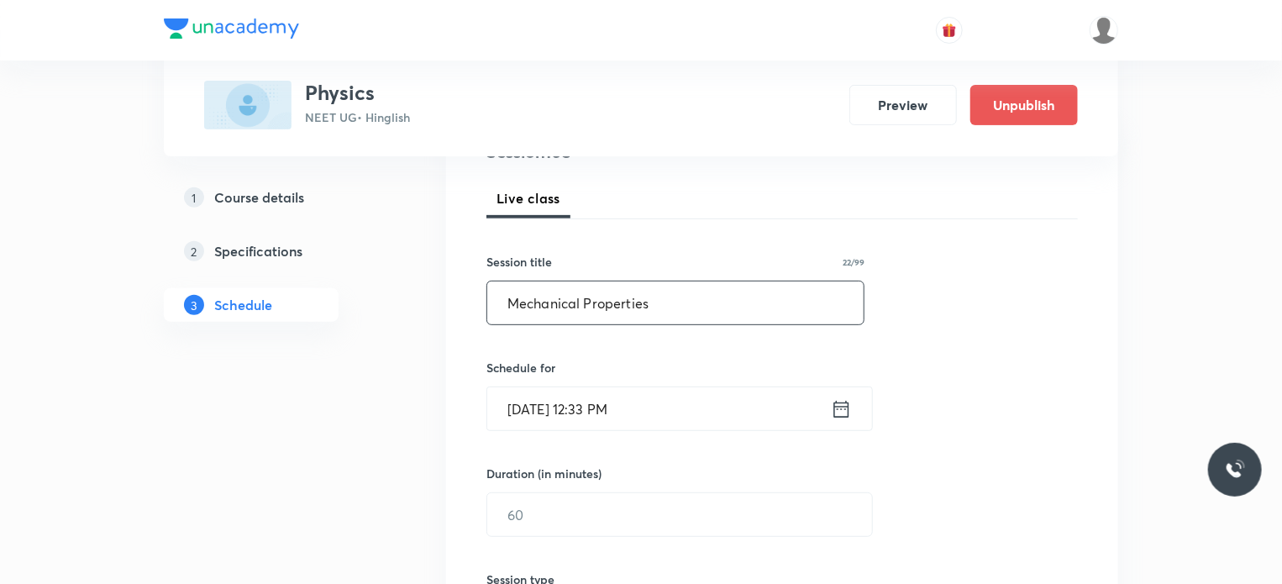
scroll to position [252, 0]
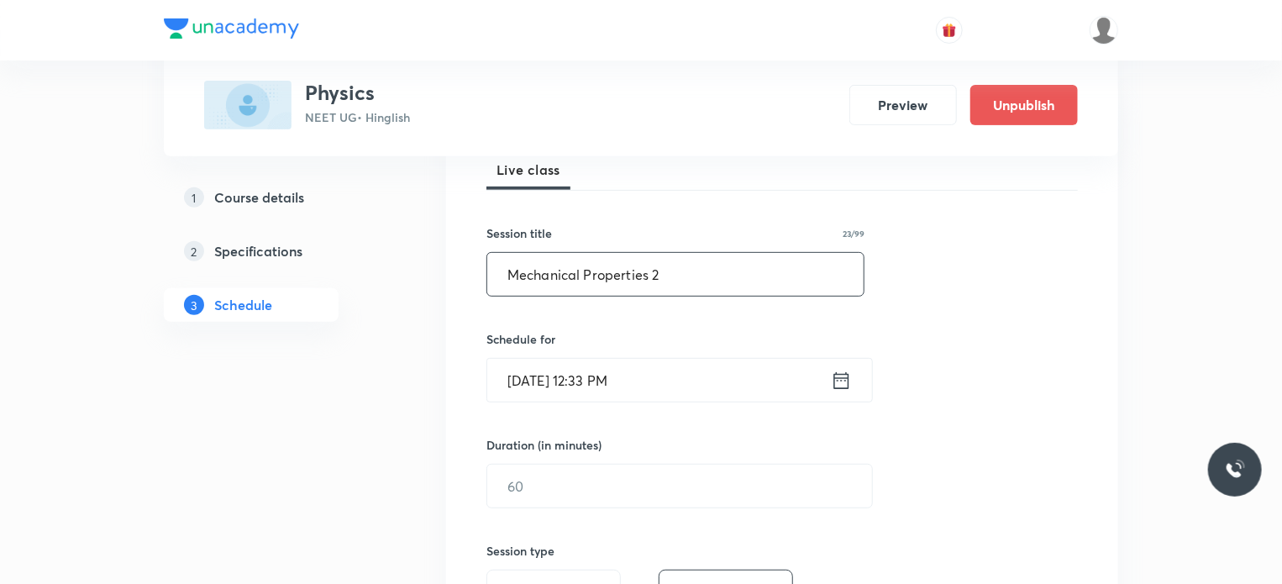
type input "Mechanical Properties 2"
click at [658, 382] on input "[DATE] 12:33 PM" at bounding box center [659, 380] width 344 height 43
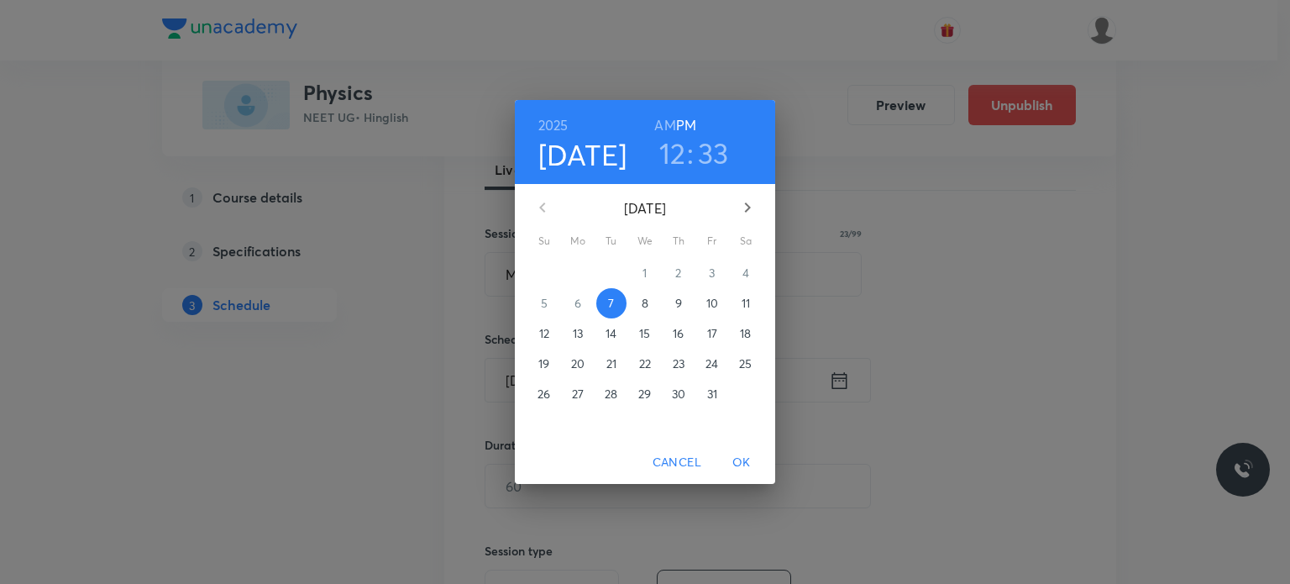
click at [639, 302] on span "8" at bounding box center [645, 303] width 30 height 17
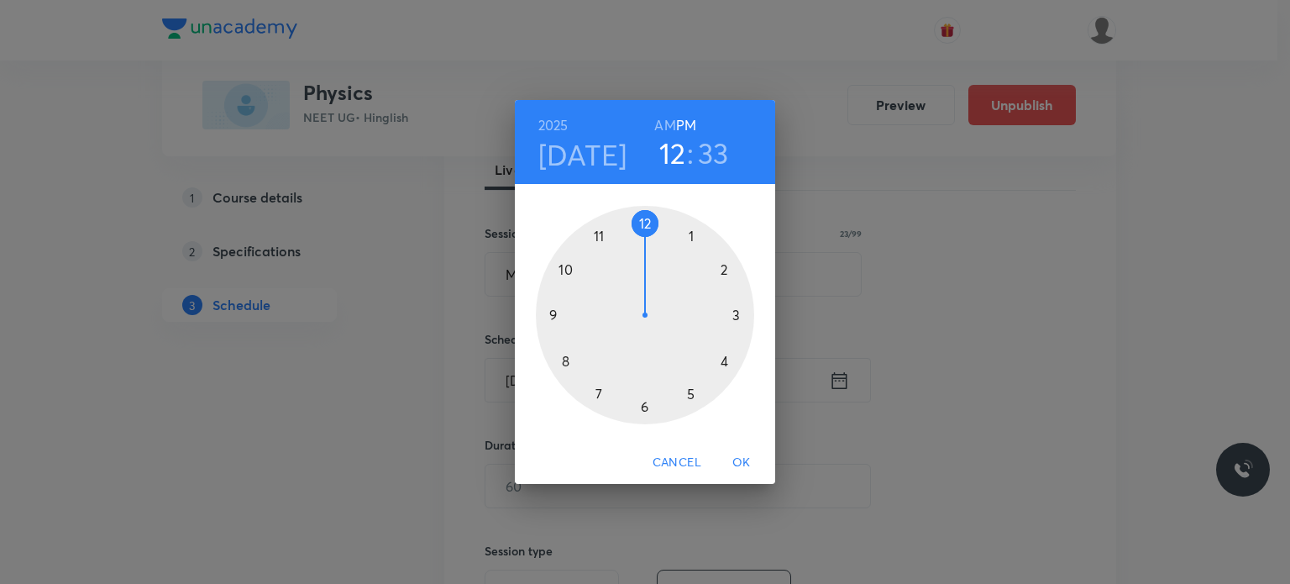
click at [673, 132] on h6 "AM" at bounding box center [664, 125] width 21 height 24
click at [571, 357] on div at bounding box center [645, 315] width 218 height 218
click at [648, 224] on div at bounding box center [645, 315] width 218 height 218
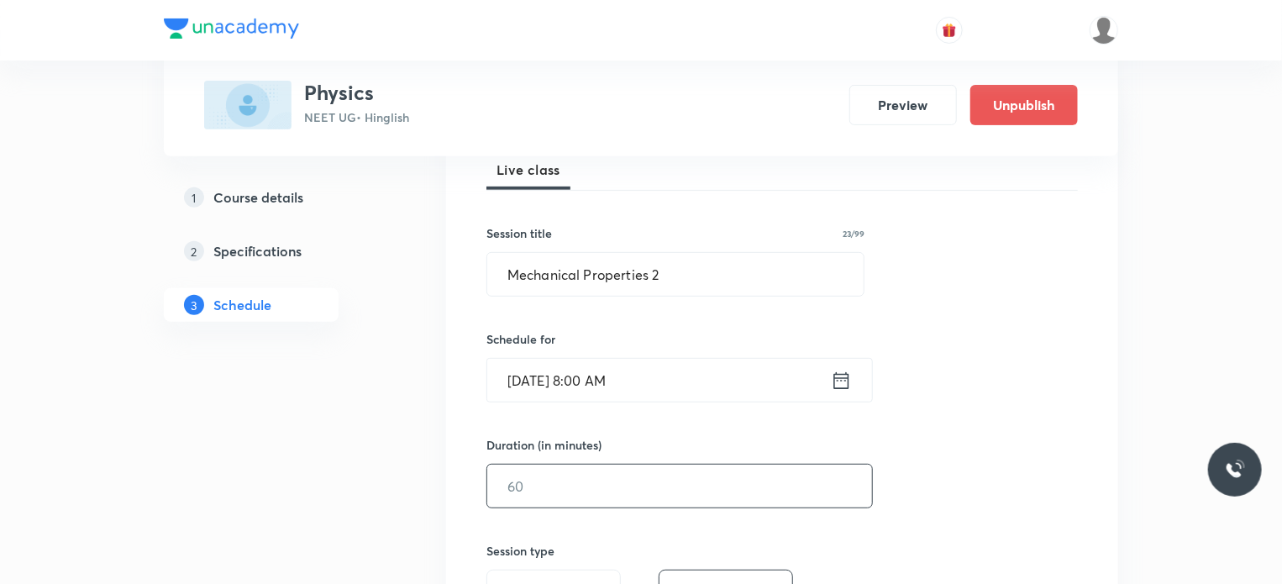
click at [585, 475] on input "text" at bounding box center [679, 485] width 385 height 43
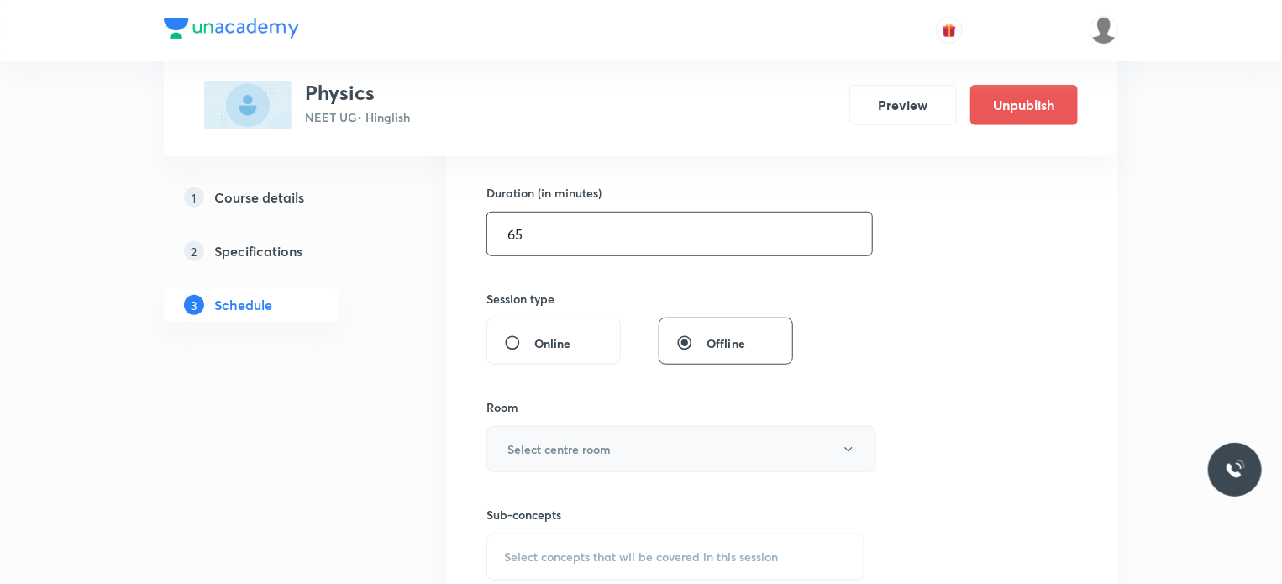
type input "6"
type input "75"
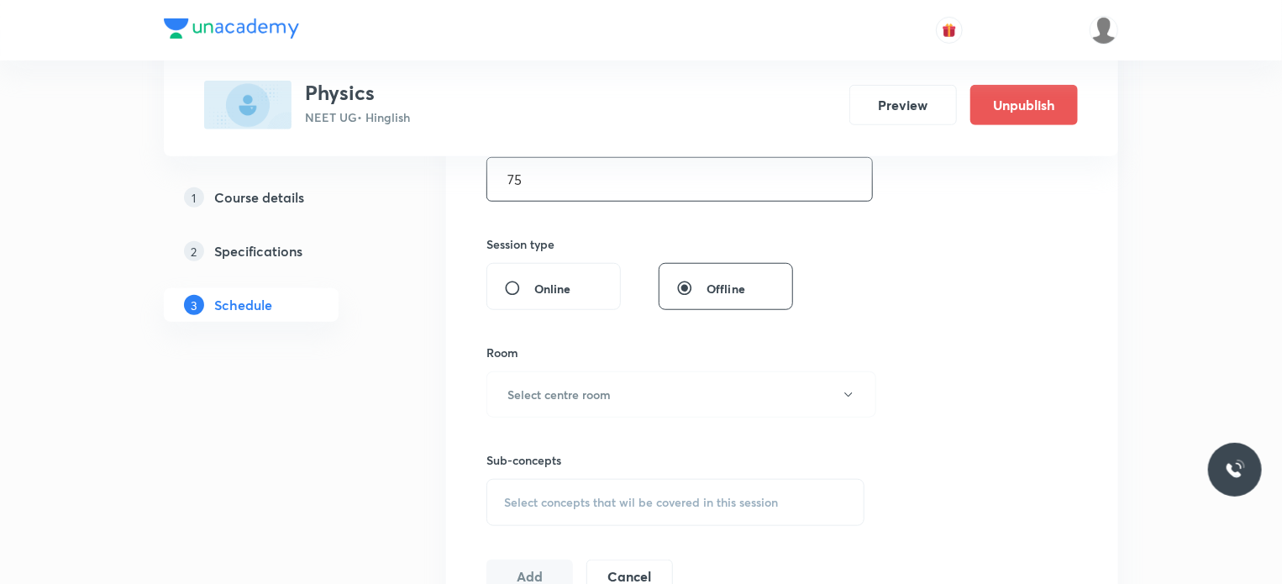
scroll to position [588, 0]
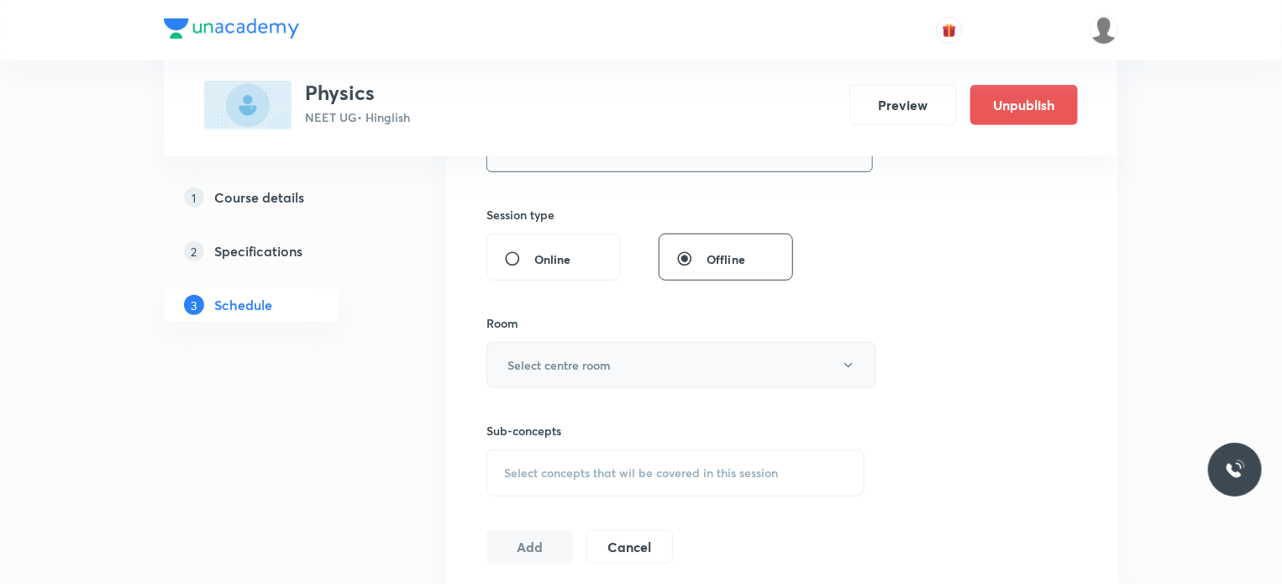
click at [580, 369] on h6 "Select centre room" at bounding box center [558, 365] width 103 height 18
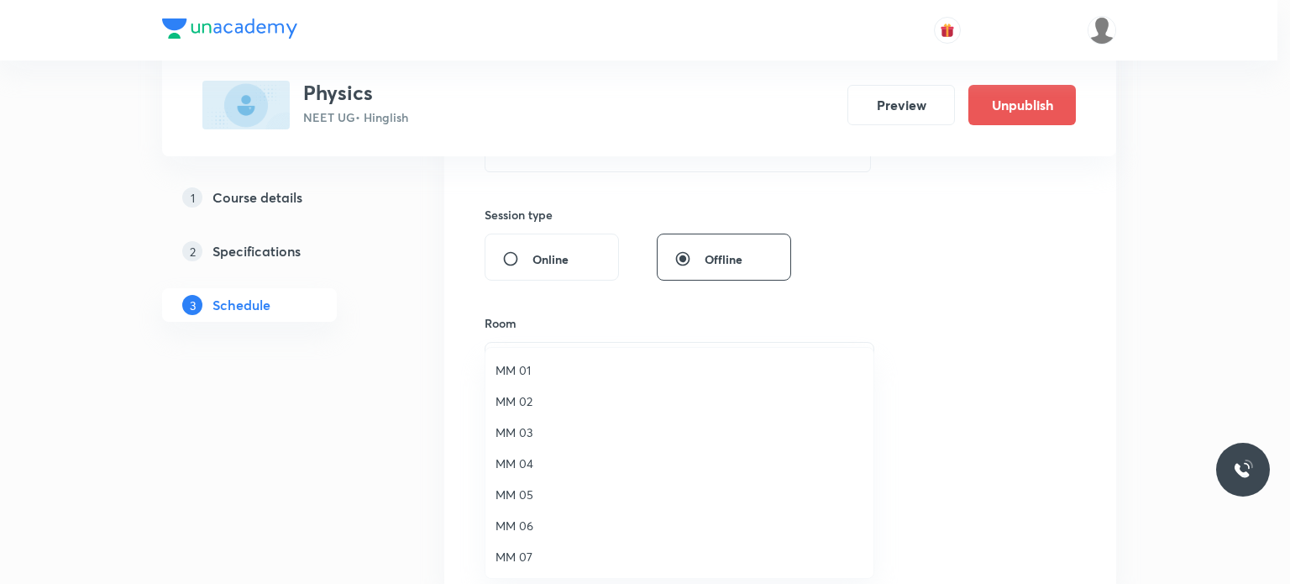
click at [555, 386] on li "MM 02" at bounding box center [679, 401] width 388 height 31
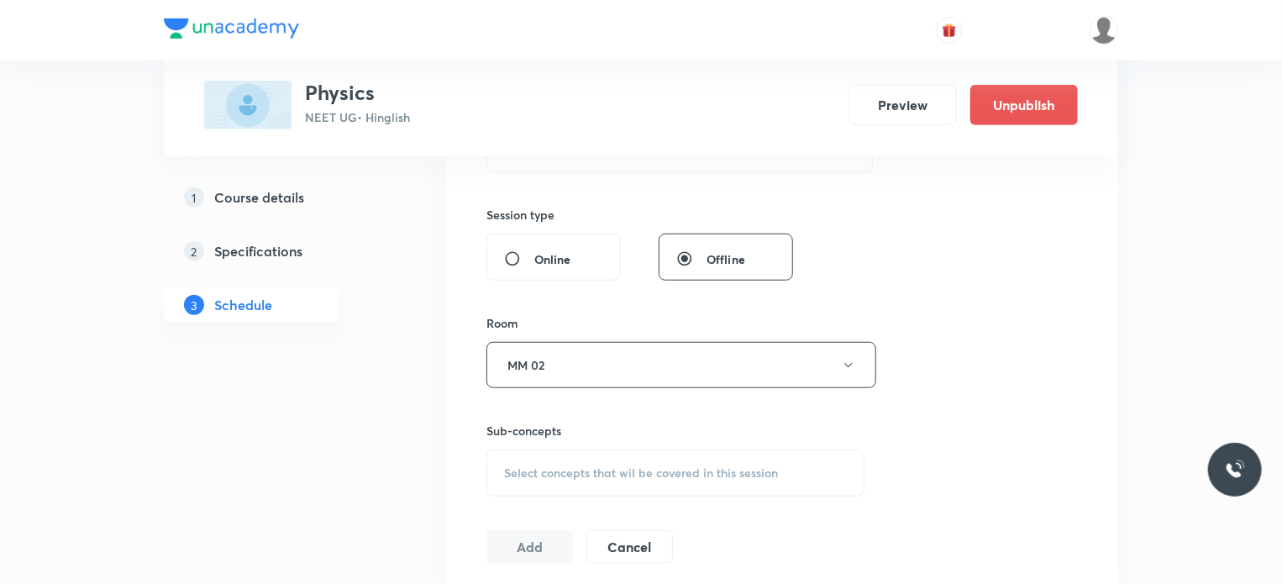
drag, startPoint x: 588, startPoint y: 445, endPoint x: 605, endPoint y: 417, distance: 32.4
click at [589, 445] on div "Sub-concepts Select concepts that wil be covered in this session" at bounding box center [675, 459] width 378 height 75
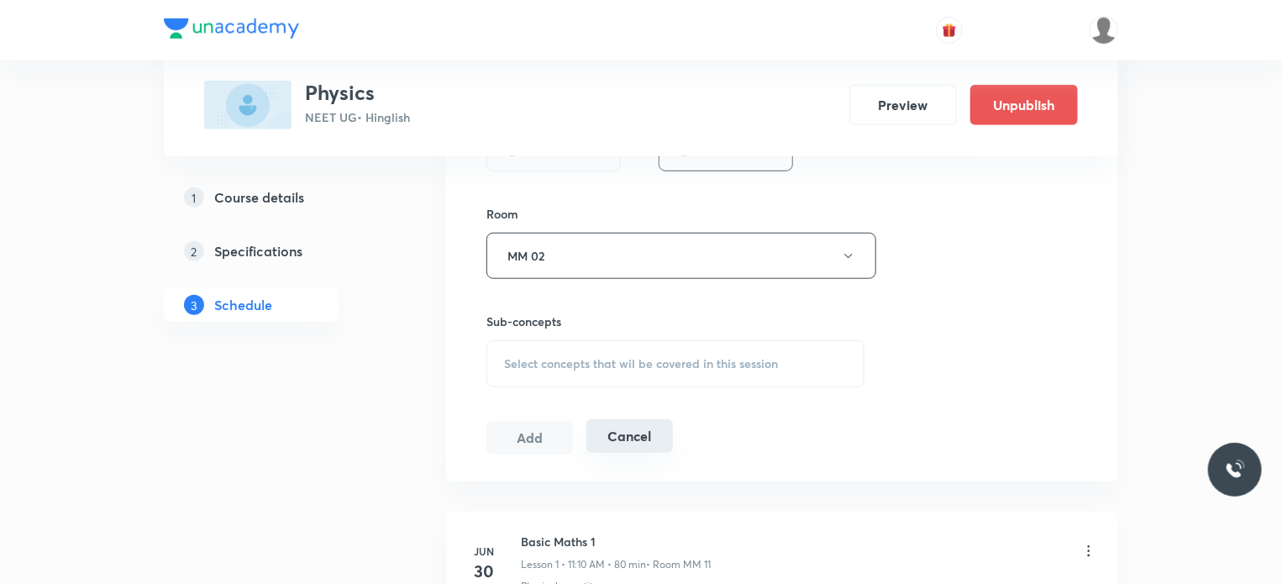
scroll to position [756, 0]
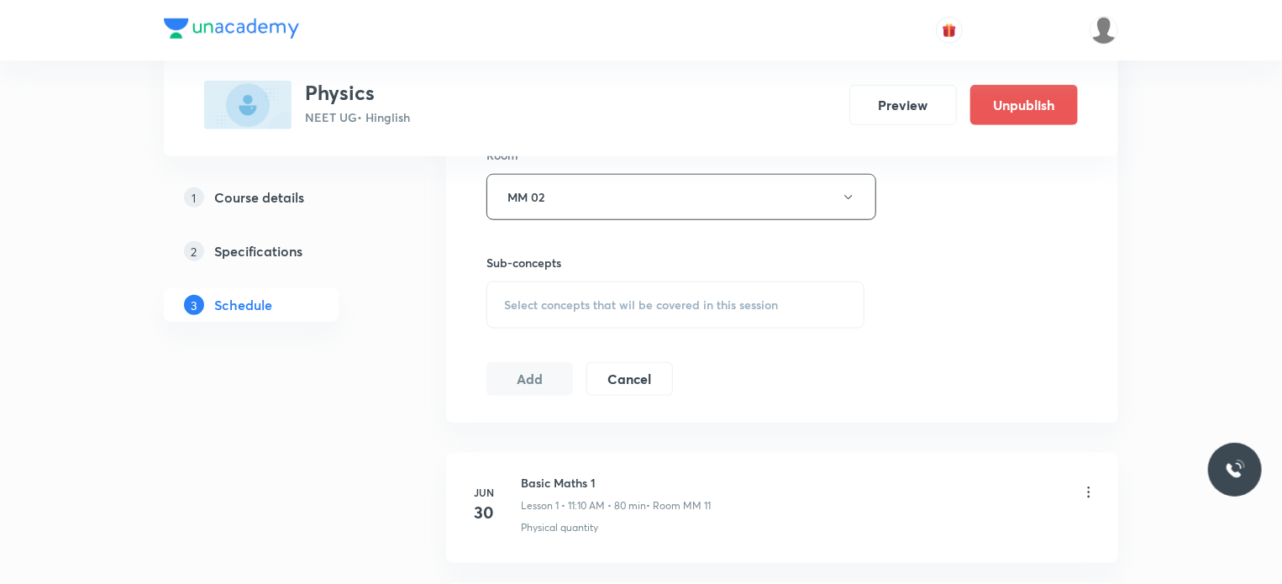
click at [601, 302] on span "Select concepts that wil be covered in this session" at bounding box center [641, 304] width 274 height 13
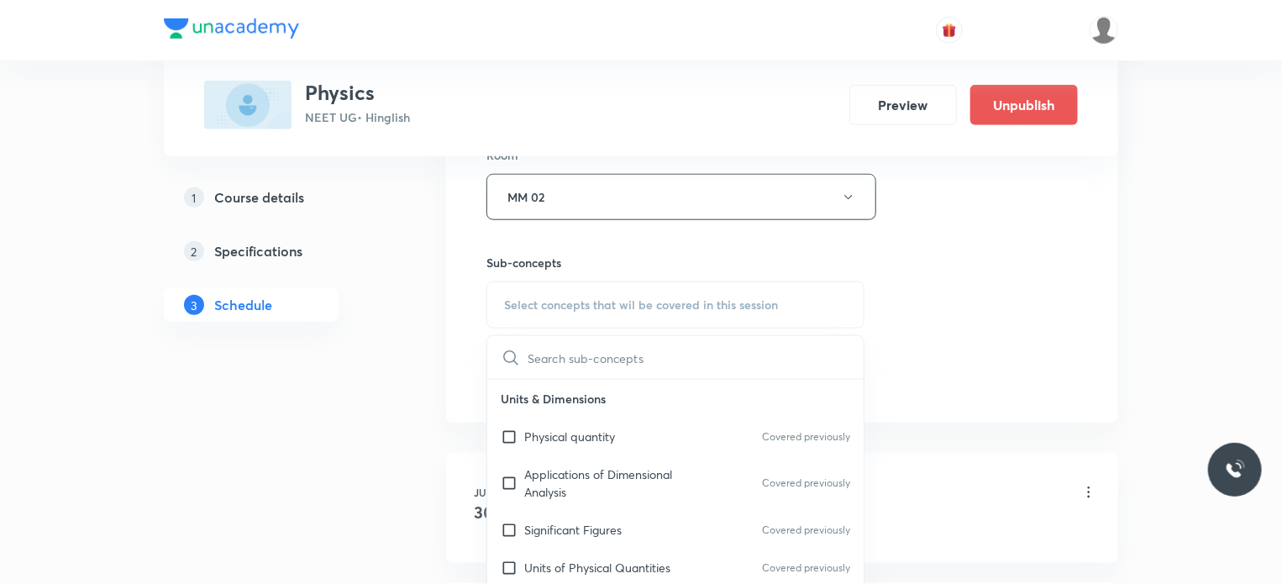
click at [598, 420] on div "Physical quantity Covered previously" at bounding box center [675, 436] width 376 height 38
click at [1051, 349] on div "Session 105 Live class Session title 23/99 Mechanical Properties 2 ​ Schedule f…" at bounding box center [781, 1] width 591 height 789
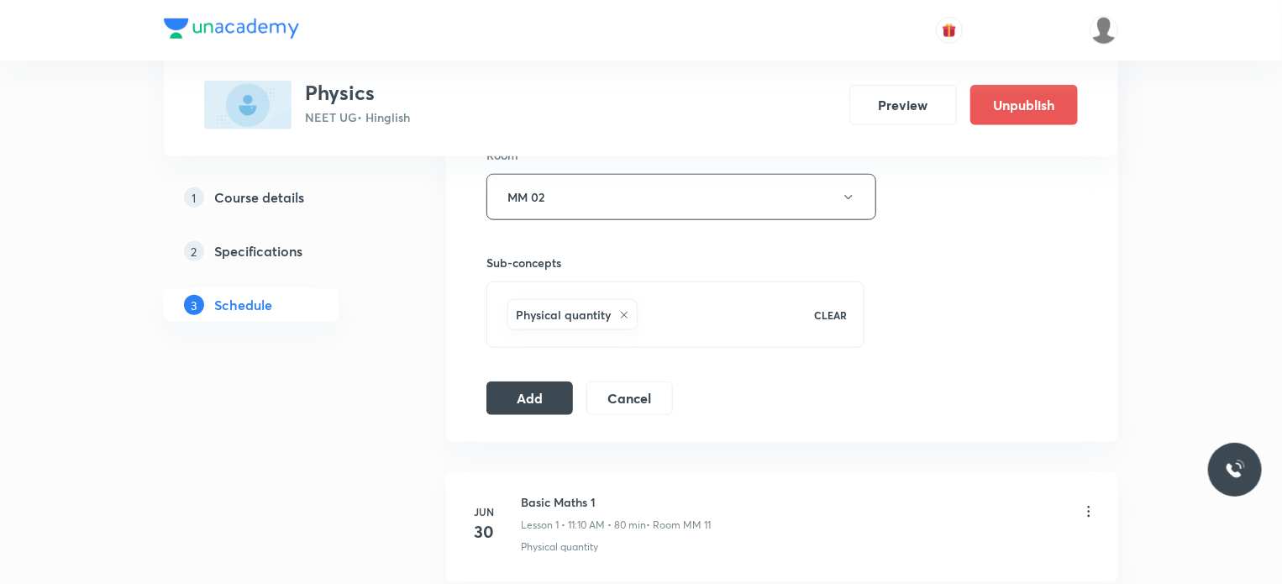
drag, startPoint x: 490, startPoint y: 391, endPoint x: 1271, endPoint y: 148, distance: 817.4
click at [494, 391] on button "Add" at bounding box center [529, 398] width 87 height 34
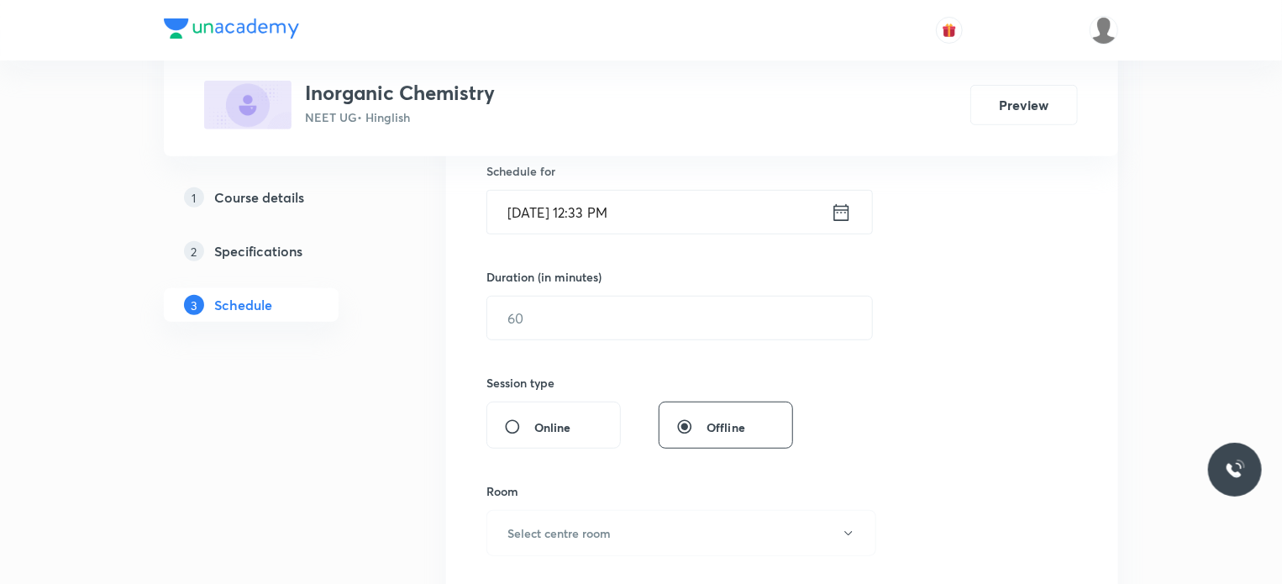
scroll to position [5565, 0]
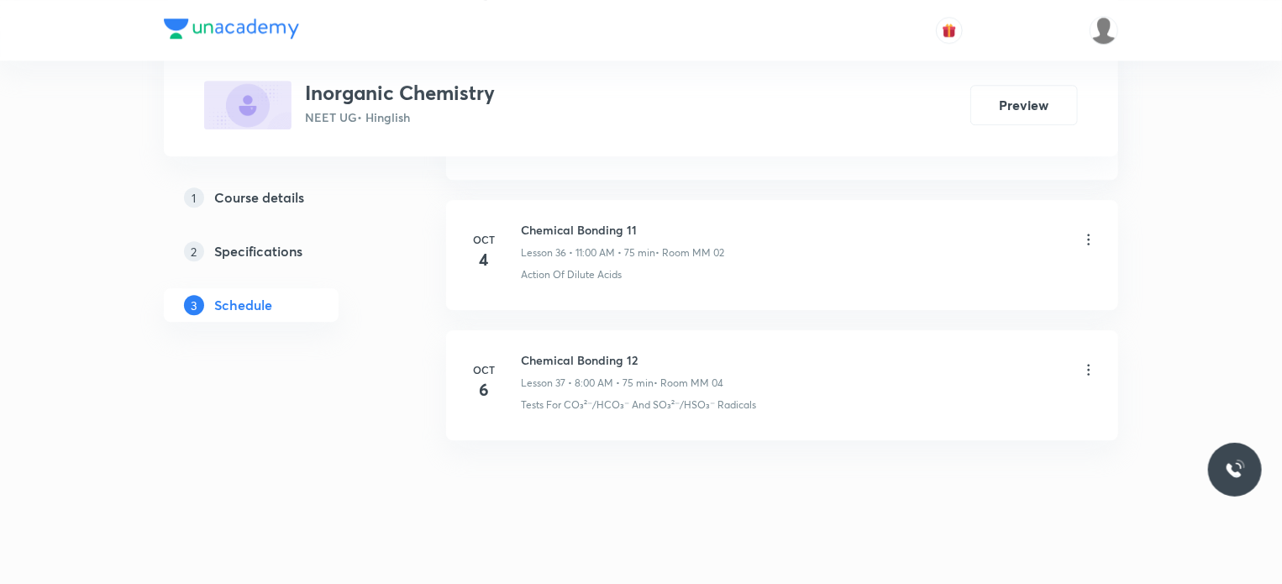
click at [603, 375] on p "Lesson 37 • 8:00 AM • 75 min" at bounding box center [587, 382] width 133 height 15
click at [601, 351] on h6 "Chemical Bonding 12" at bounding box center [622, 360] width 202 height 18
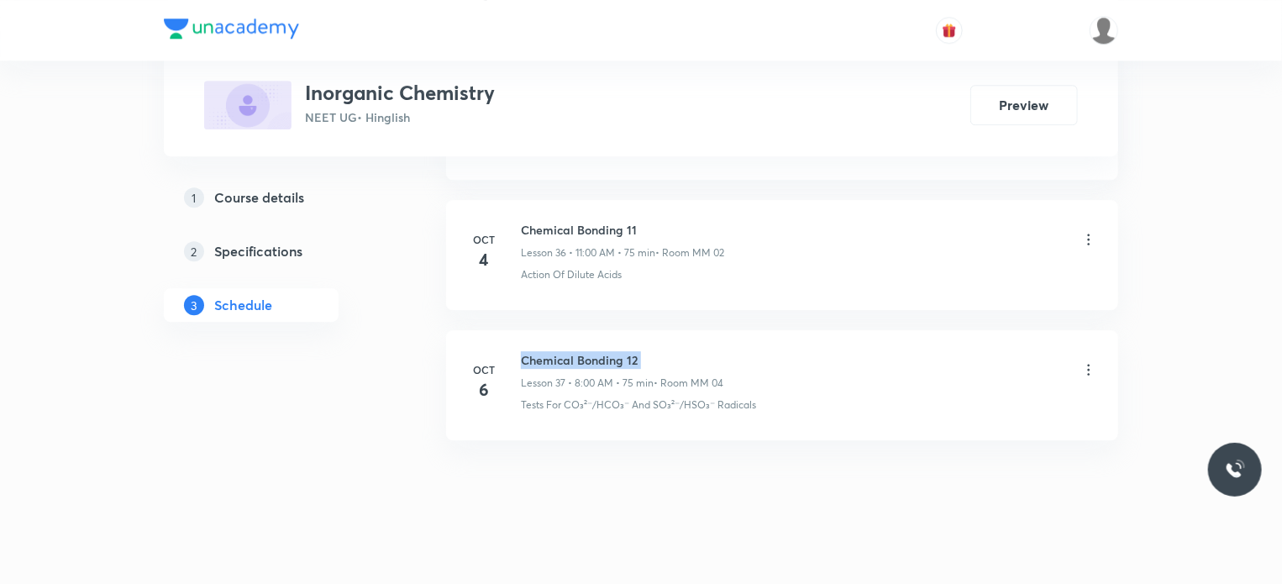
copy h6 "Chemical Bonding 12"
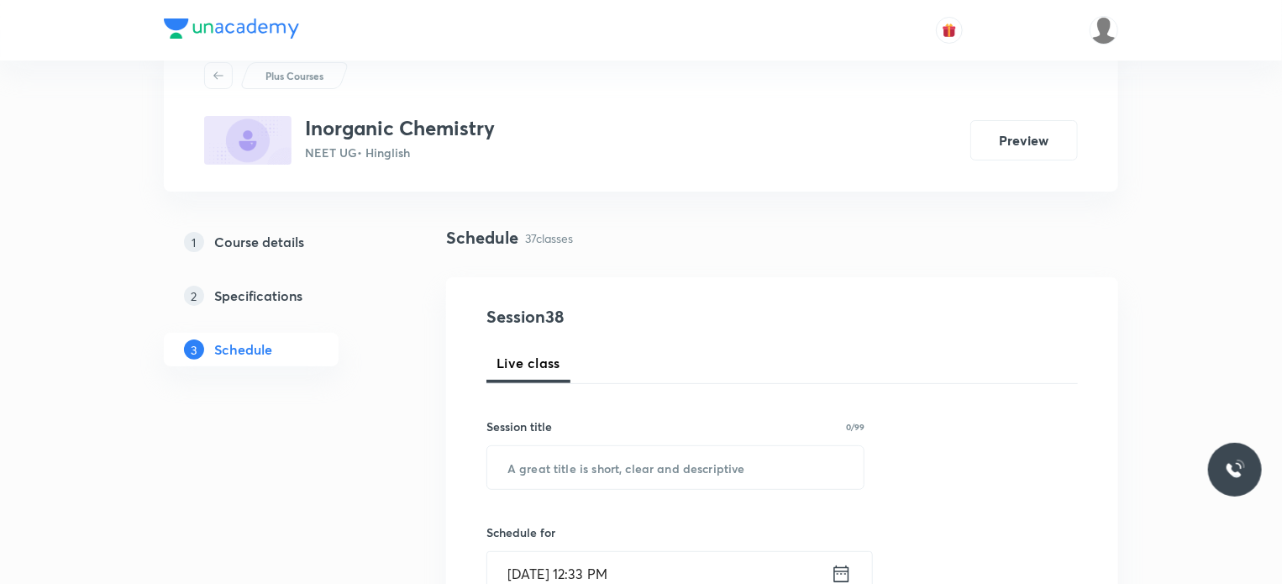
scroll to position [168, 0]
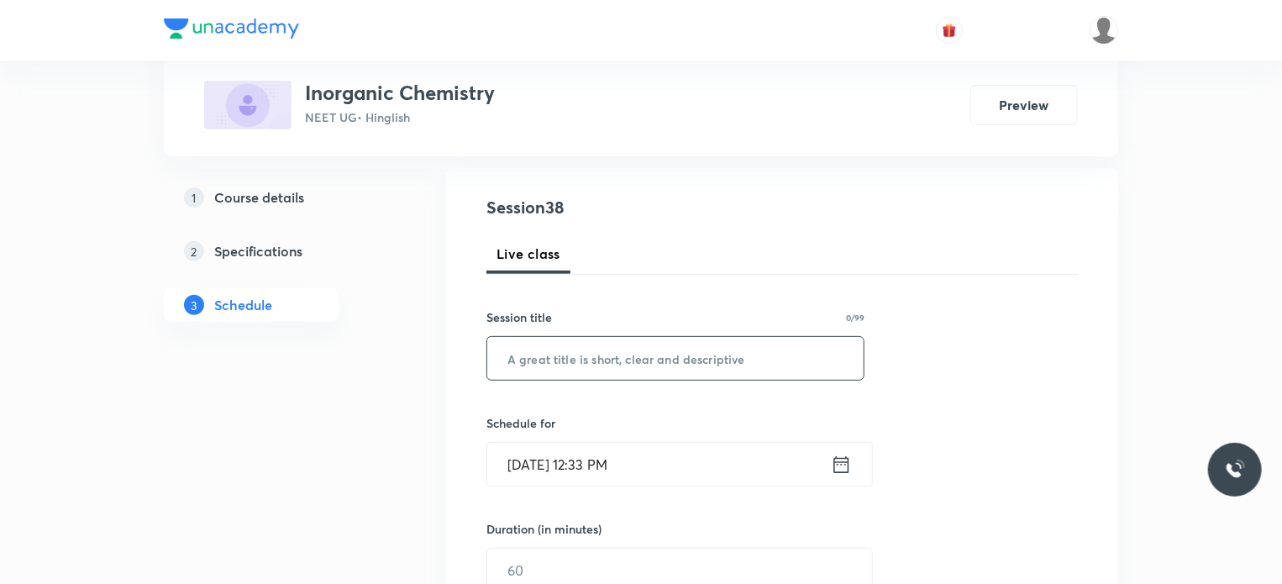
click at [589, 369] on input "text" at bounding box center [675, 358] width 376 height 43
paste input "Chemical Bonding 12"
type input "Chemical Bonding 13"
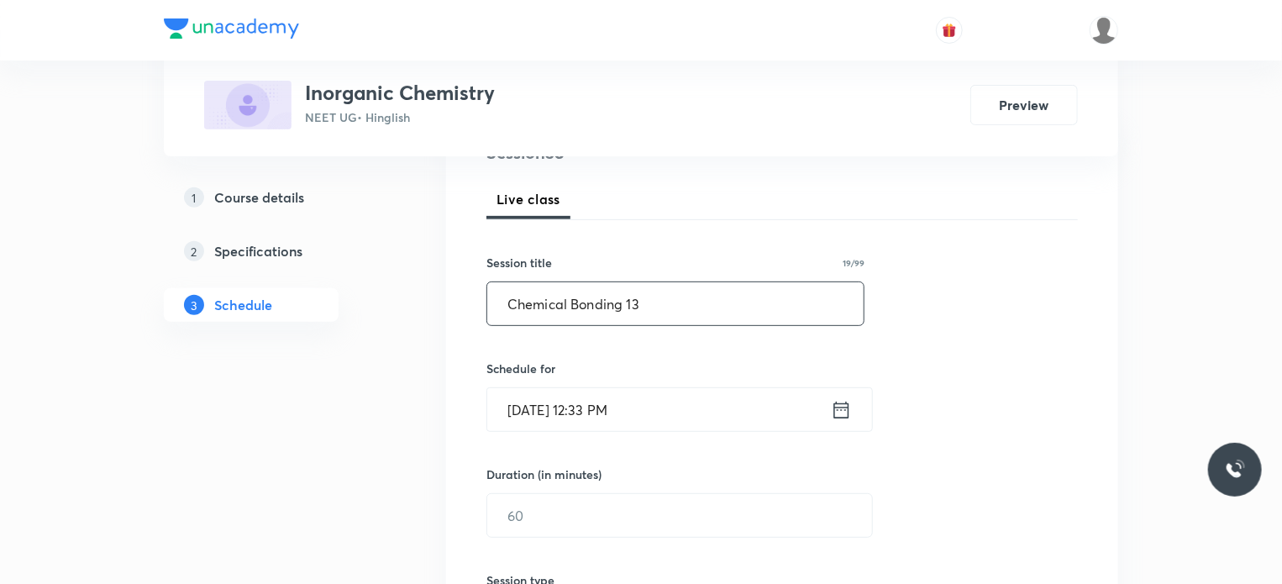
scroll to position [252, 0]
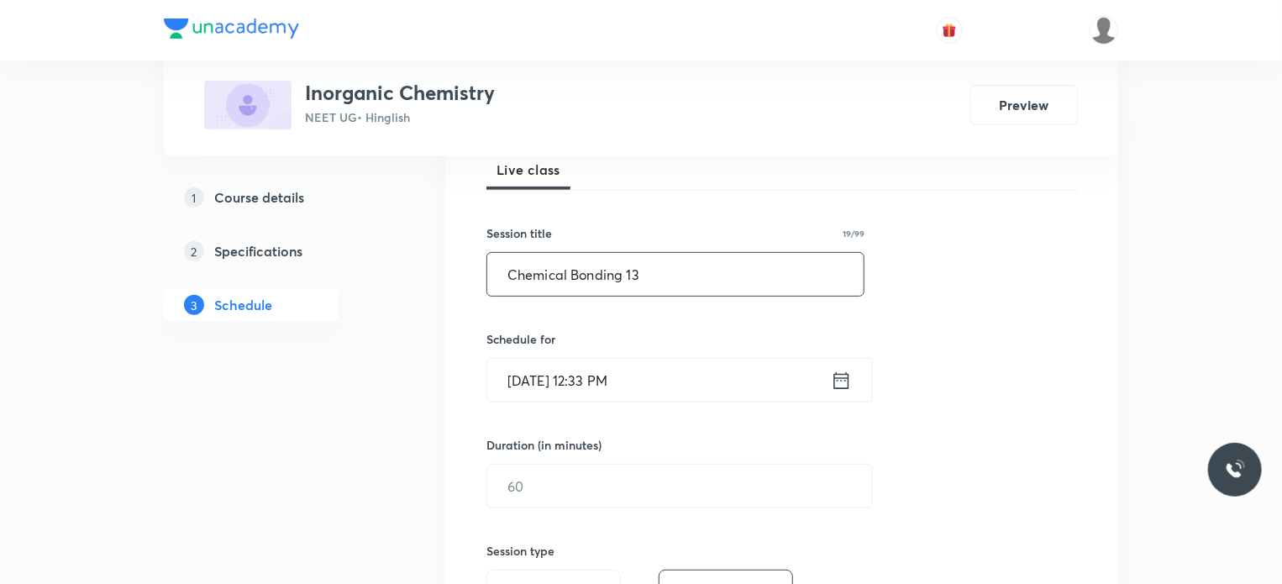
drag, startPoint x: 595, startPoint y: 379, endPoint x: 604, endPoint y: 380, distance: 8.4
click at [604, 380] on input "[DATE] 12:33 PM" at bounding box center [659, 380] width 344 height 43
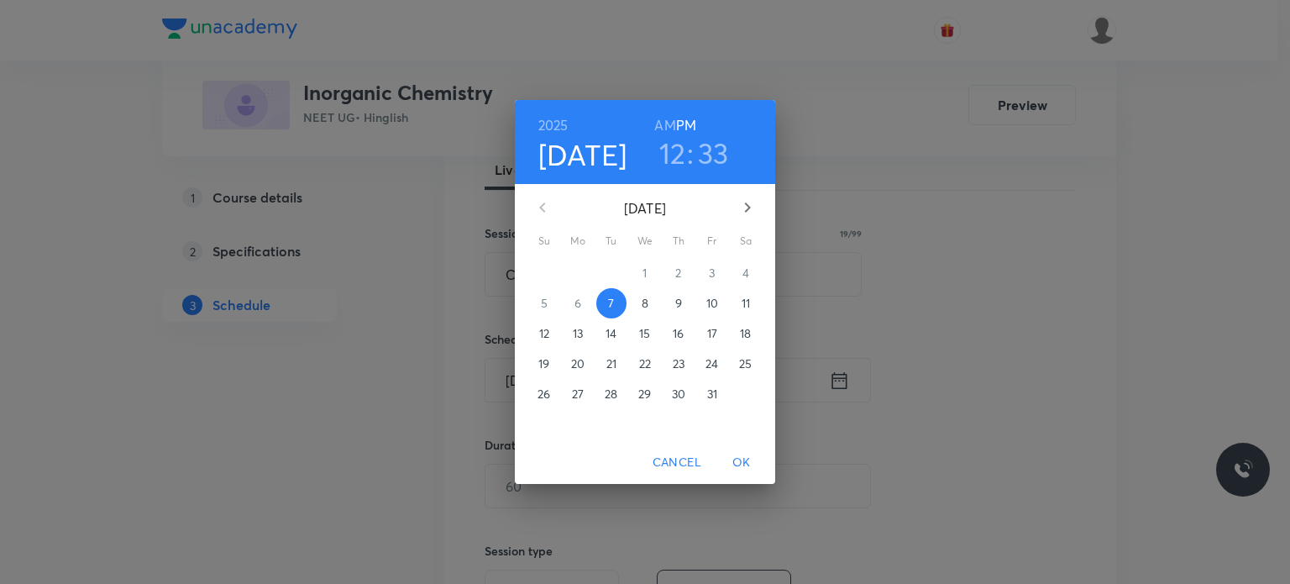
click at [642, 298] on p "8" at bounding box center [645, 303] width 7 height 17
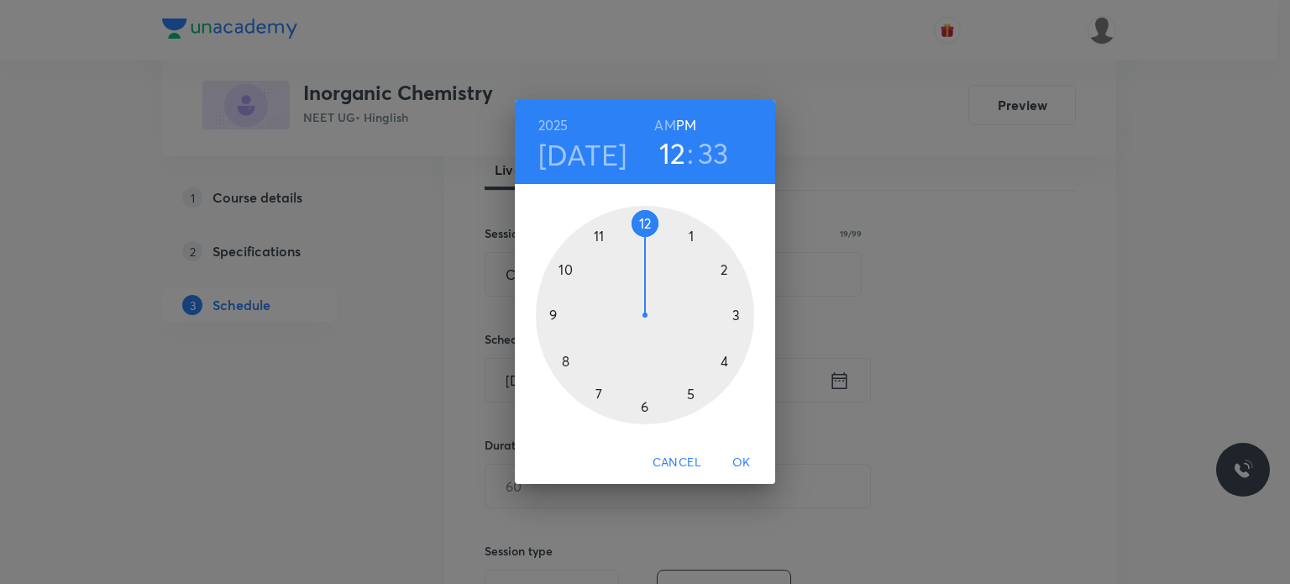
click at [665, 123] on h6 "AM" at bounding box center [664, 125] width 21 height 24
drag, startPoint x: 623, startPoint y: 254, endPoint x: 548, endPoint y: 312, distance: 94.7
click at [548, 312] on div at bounding box center [645, 315] width 218 height 218
drag, startPoint x: 712, startPoint y: 313, endPoint x: 687, endPoint y: 388, distance: 78.9
click at [687, 388] on div at bounding box center [645, 315] width 218 height 218
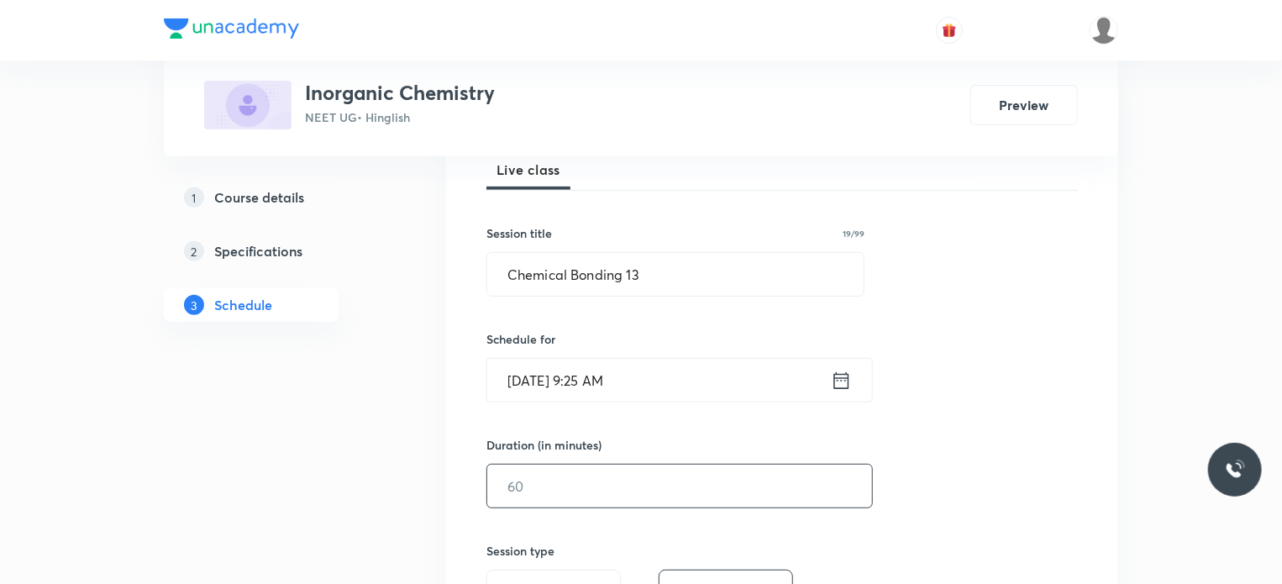
click at [549, 476] on input "text" at bounding box center [679, 485] width 385 height 43
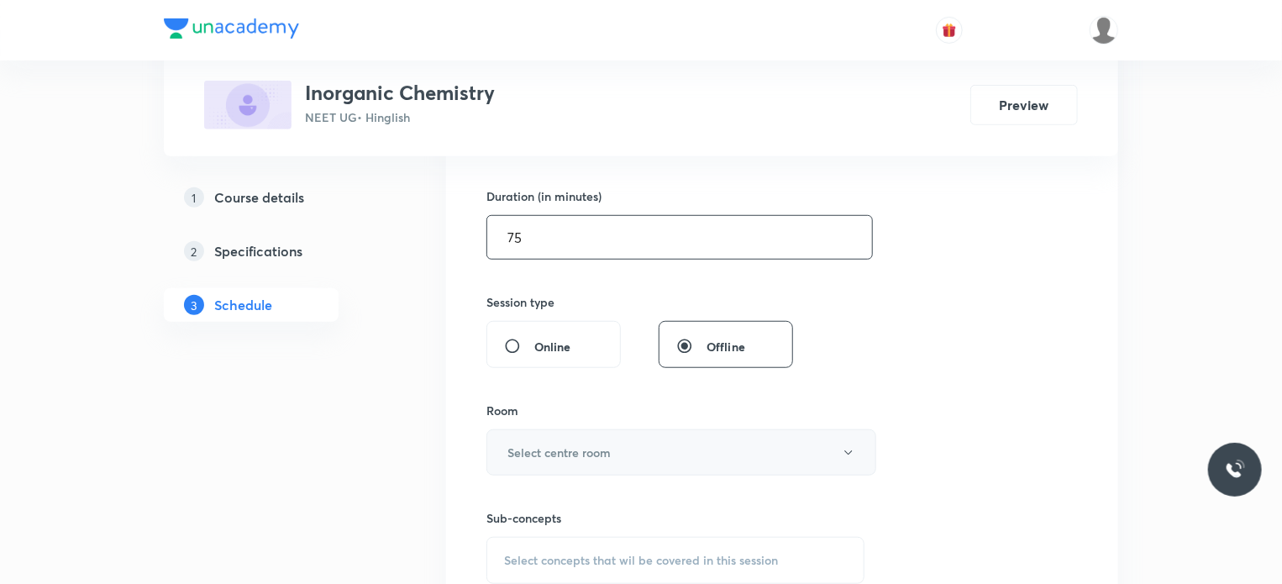
scroll to position [504, 0]
type input "75"
click at [581, 426] on button "Select centre room" at bounding box center [681, 449] width 390 height 46
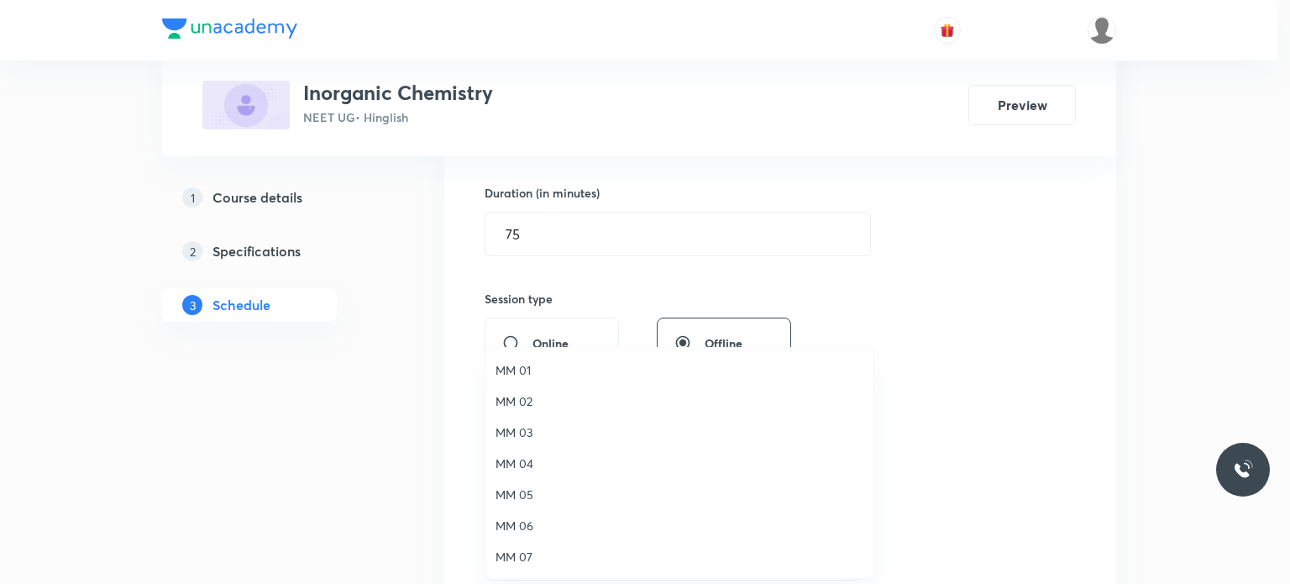
click at [536, 434] on span "MM 03" at bounding box center [680, 432] width 368 height 18
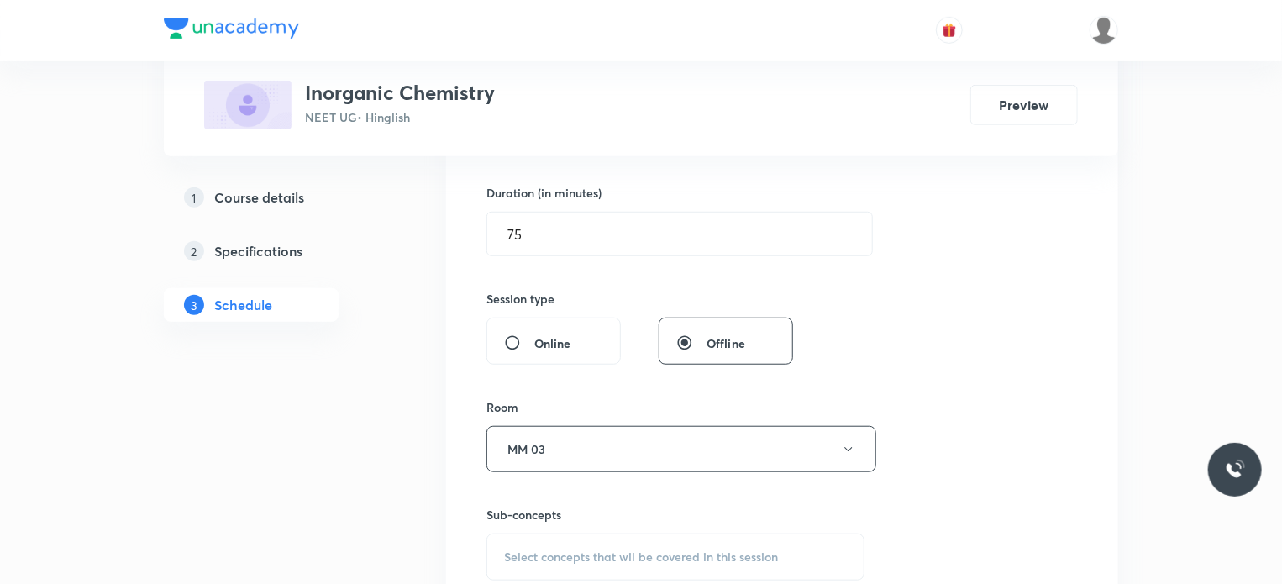
click at [627, 550] on span "Select concepts that wil be covered in this session" at bounding box center [641, 556] width 274 height 13
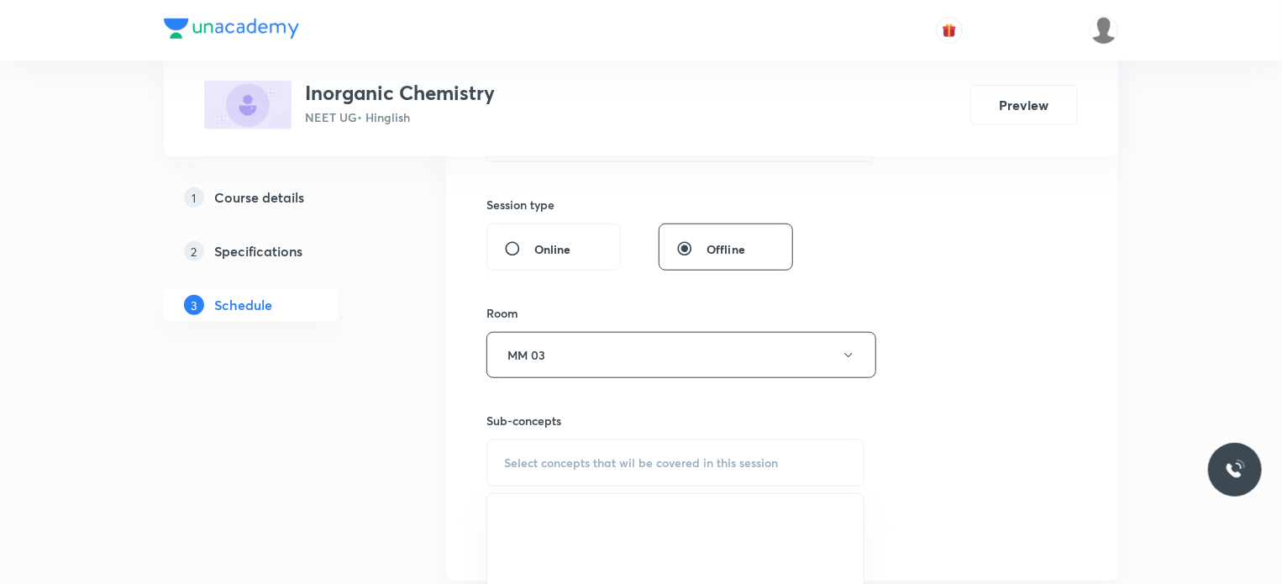
scroll to position [756, 0]
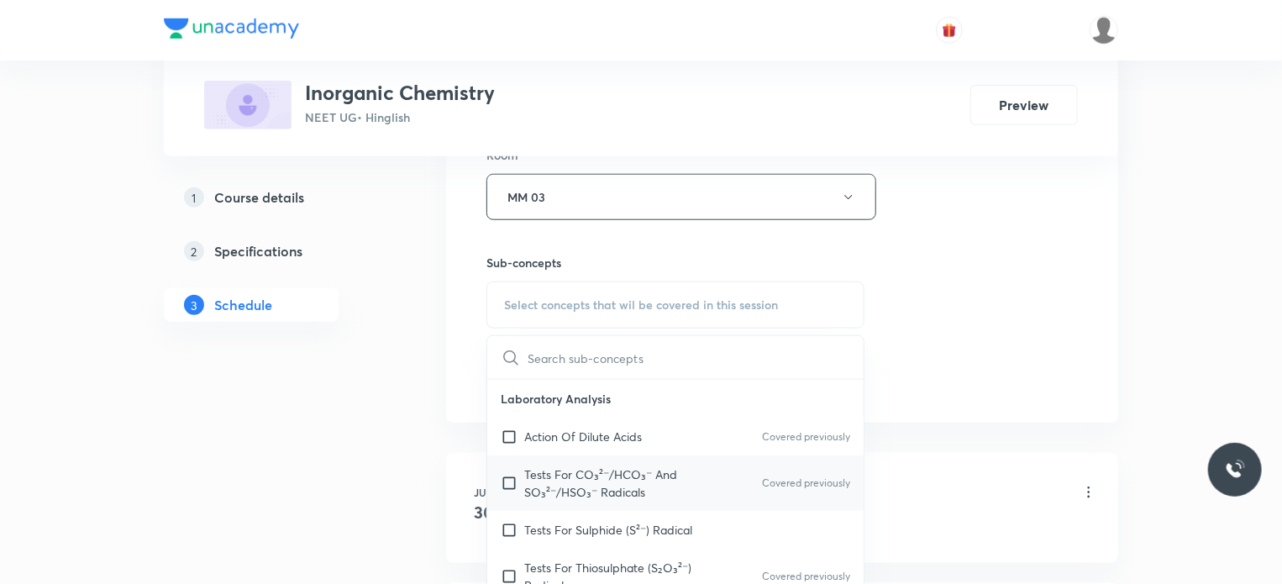
click at [622, 463] on div "Tests For CO₃²⁻/HCO₃⁻ And SO₃²⁻/HSO₃⁻ Radicals Covered previously" at bounding box center [675, 482] width 376 height 55
checkbox input "true"
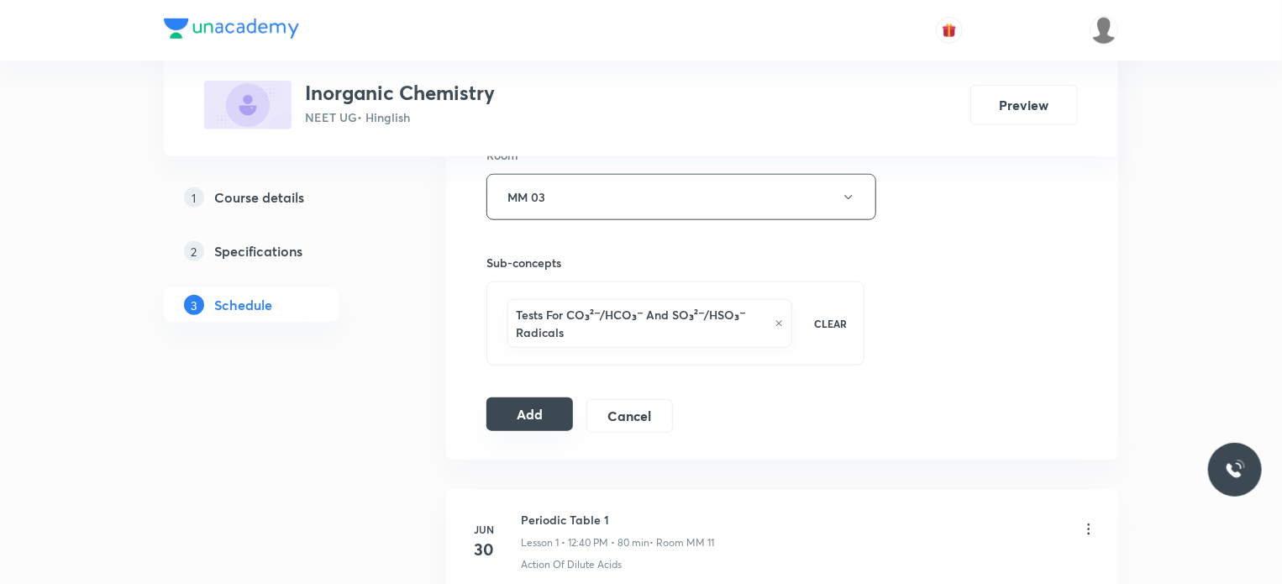
click at [529, 411] on button "Add" at bounding box center [529, 414] width 87 height 34
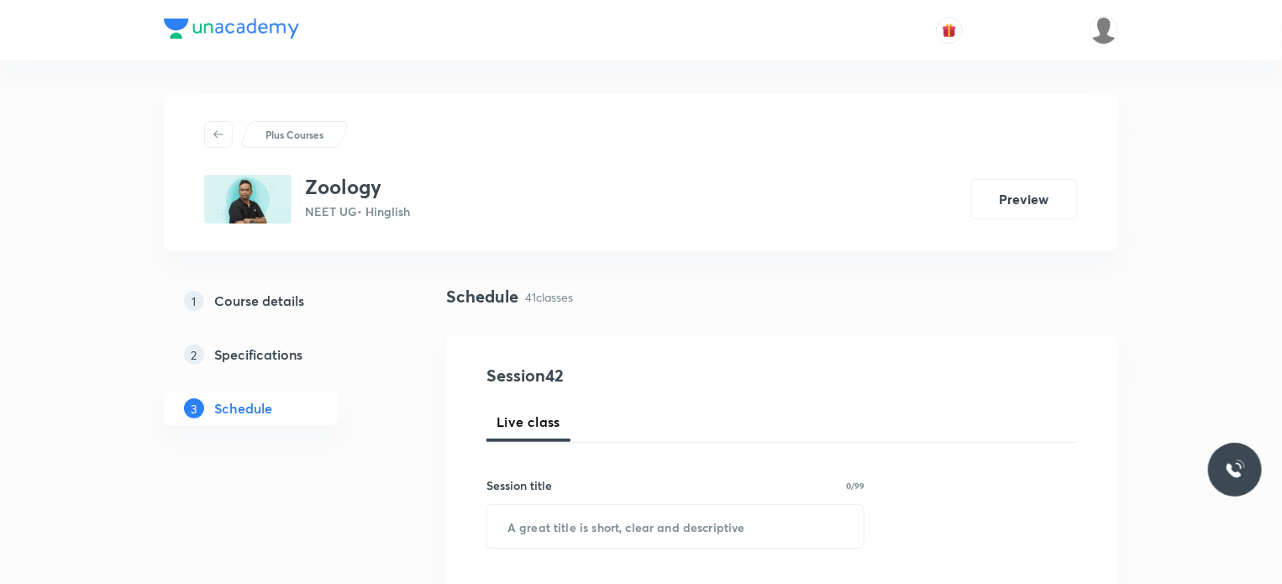
scroll to position [6084, 0]
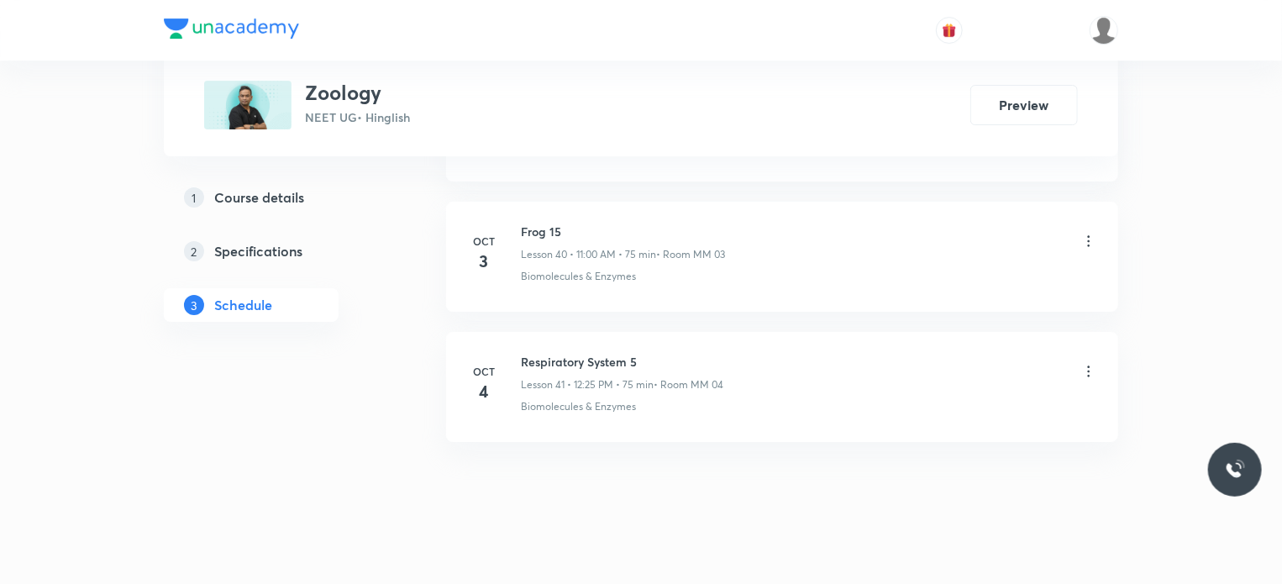
click at [553, 353] on h6 "Respiratory System 5" at bounding box center [622, 362] width 202 height 18
copy h6 "Respiratory System 5"
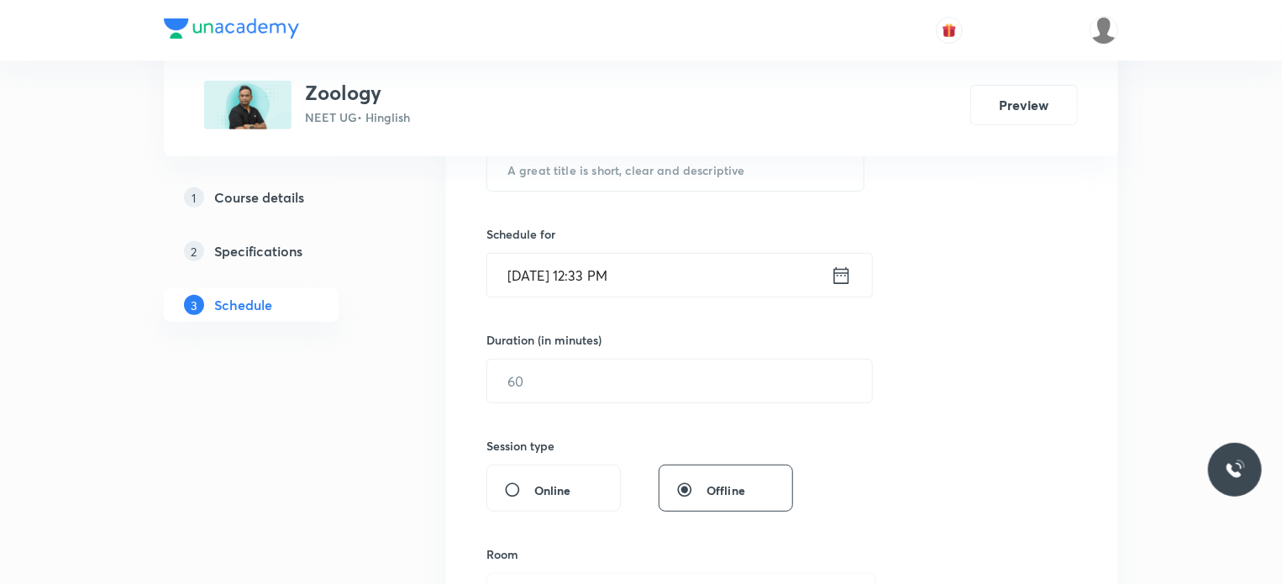
scroll to position [155, 0]
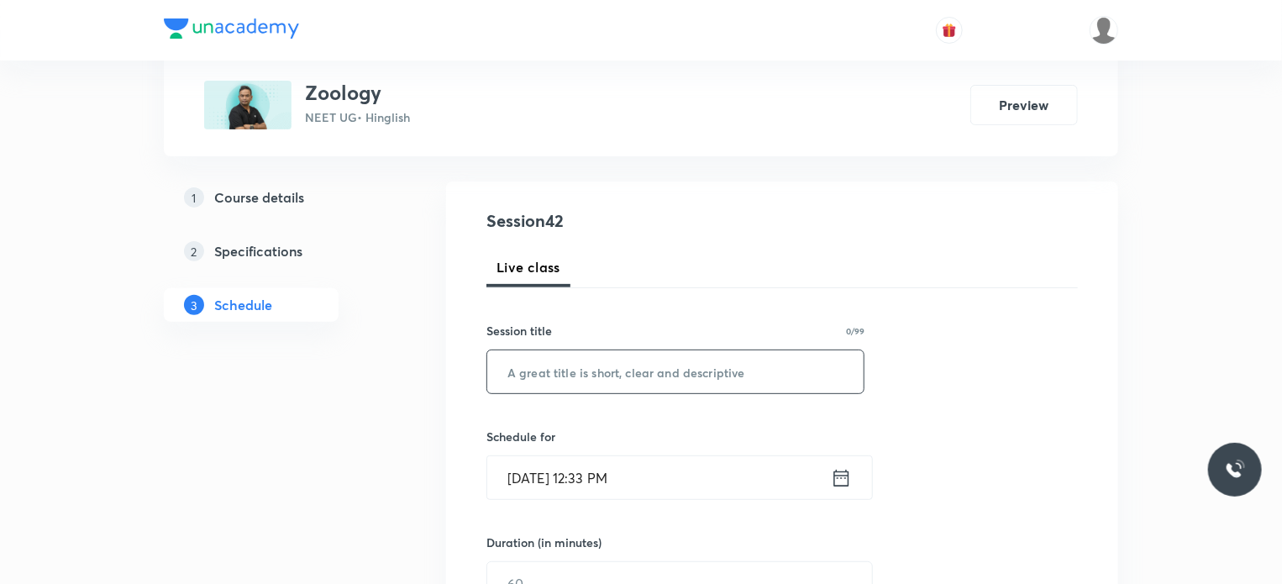
click at [632, 355] on input "text" at bounding box center [675, 371] width 376 height 43
paste input "Respiratory System 5"
type input "Respiratory System 6"
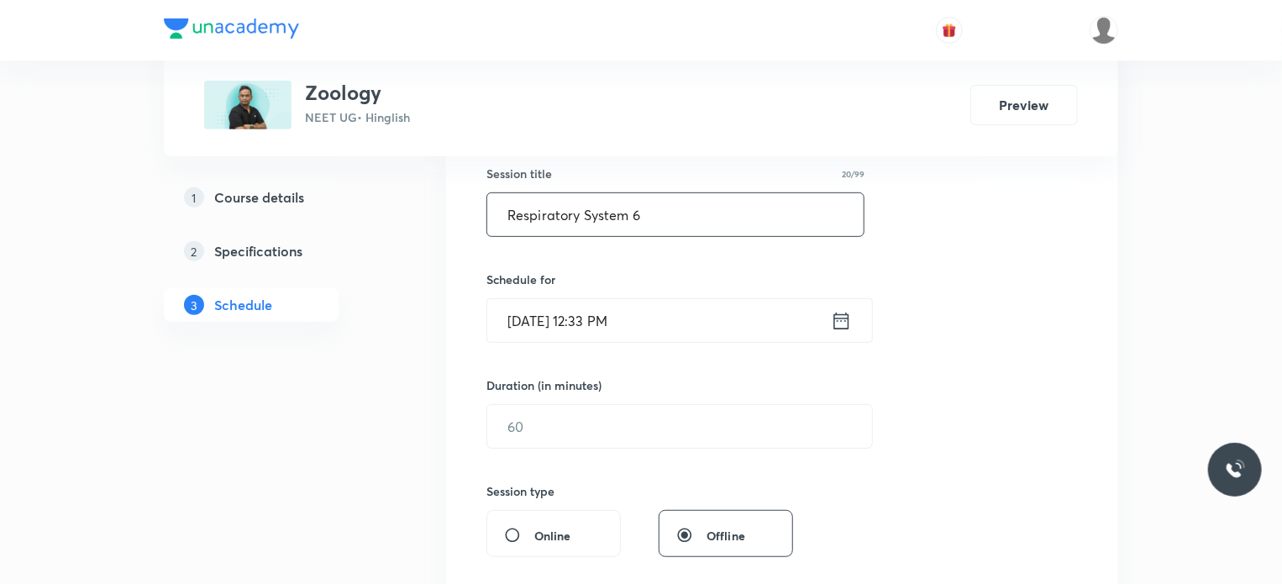
scroll to position [323, 0]
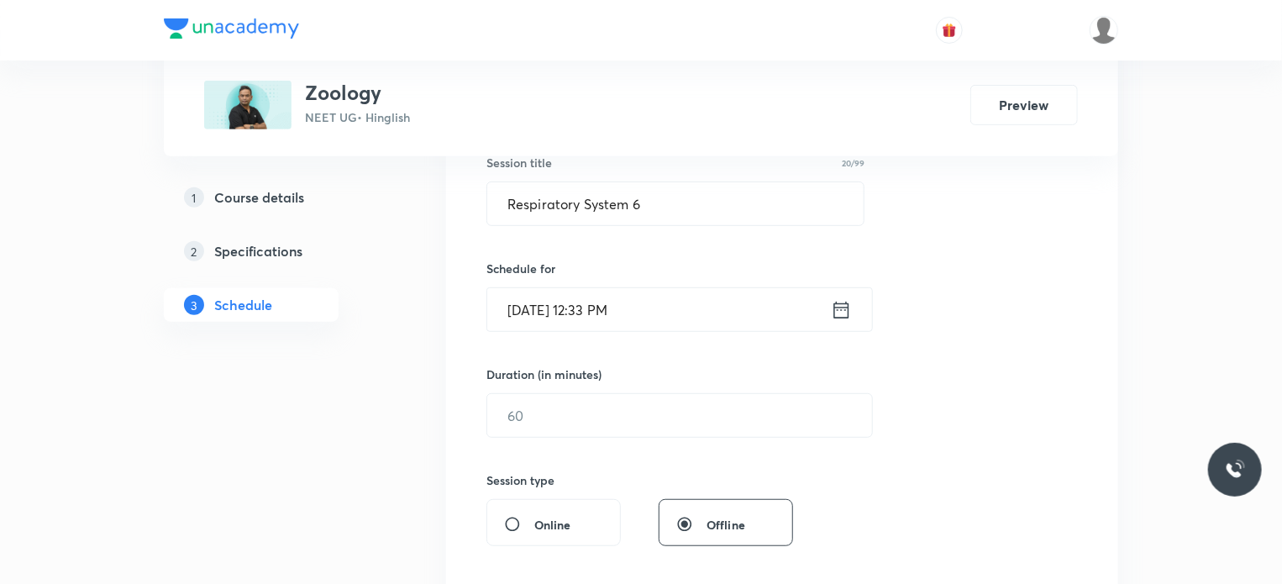
click at [621, 305] on input "[DATE] 12:33 PM" at bounding box center [659, 309] width 344 height 43
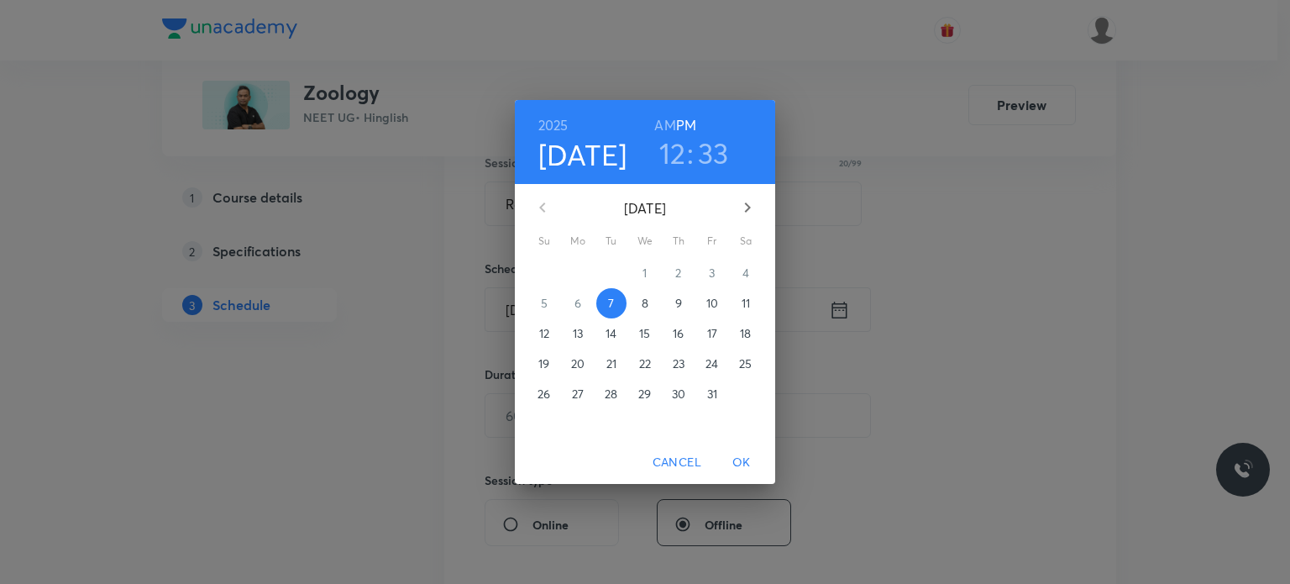
click at [645, 302] on p "8" at bounding box center [645, 303] width 7 height 17
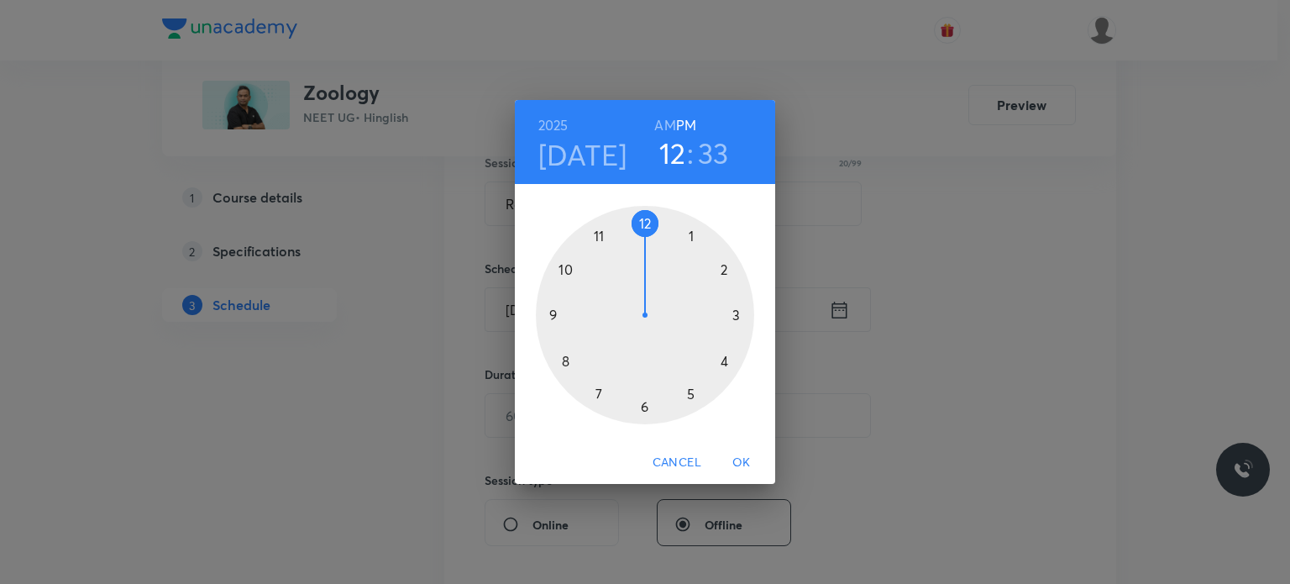
click at [665, 123] on h6 "AM" at bounding box center [664, 125] width 21 height 24
drag, startPoint x: 583, startPoint y: 296, endPoint x: 566, endPoint y: 318, distance: 28.2
click at [566, 318] on div at bounding box center [645, 315] width 218 height 218
drag, startPoint x: 692, startPoint y: 318, endPoint x: 688, endPoint y: 383, distance: 64.8
click at [688, 383] on div at bounding box center [645, 315] width 218 height 218
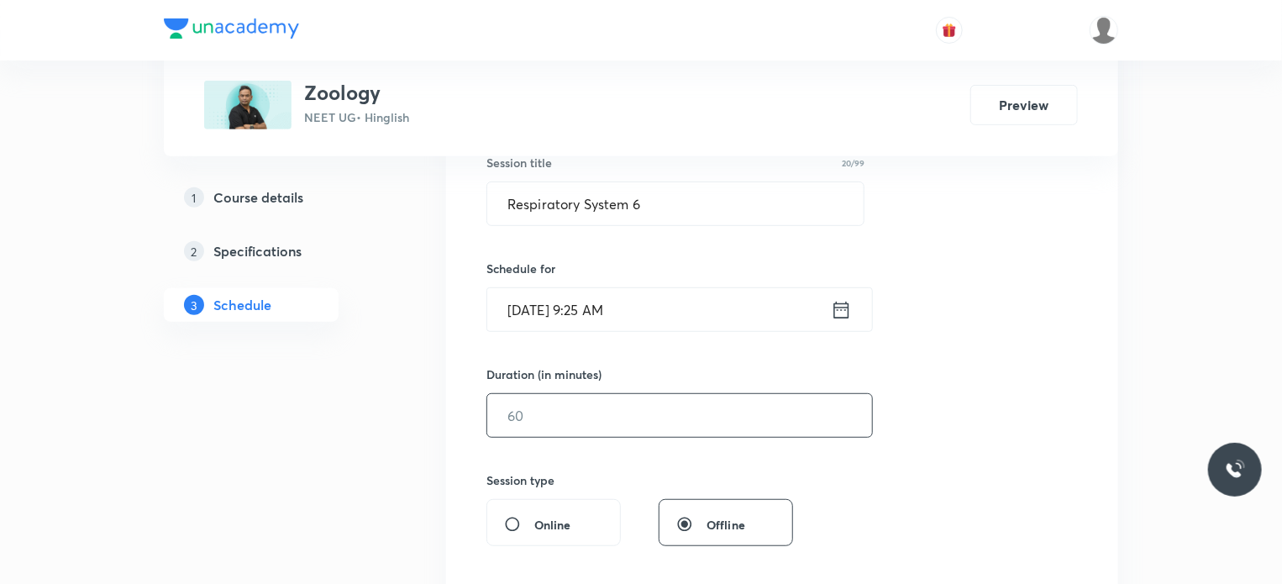
drag, startPoint x: 561, startPoint y: 423, endPoint x: 579, endPoint y: 417, distance: 18.6
click at [578, 417] on input "text" at bounding box center [679, 415] width 385 height 43
type input "75"
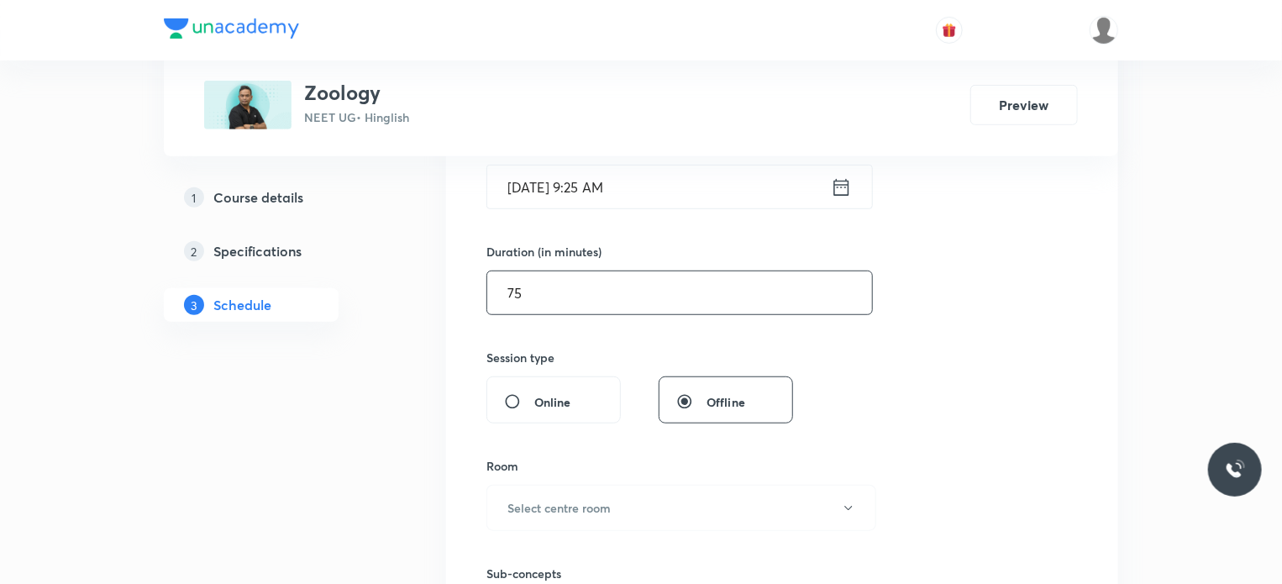
scroll to position [574, 0]
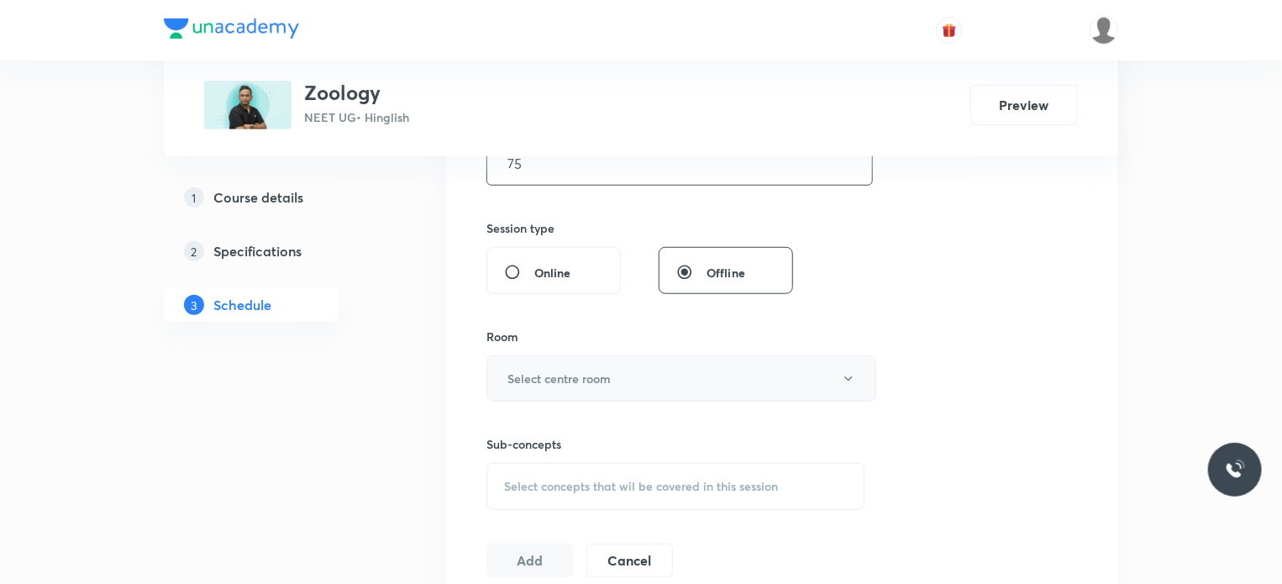
click at [580, 374] on h6 "Select centre room" at bounding box center [558, 379] width 103 height 18
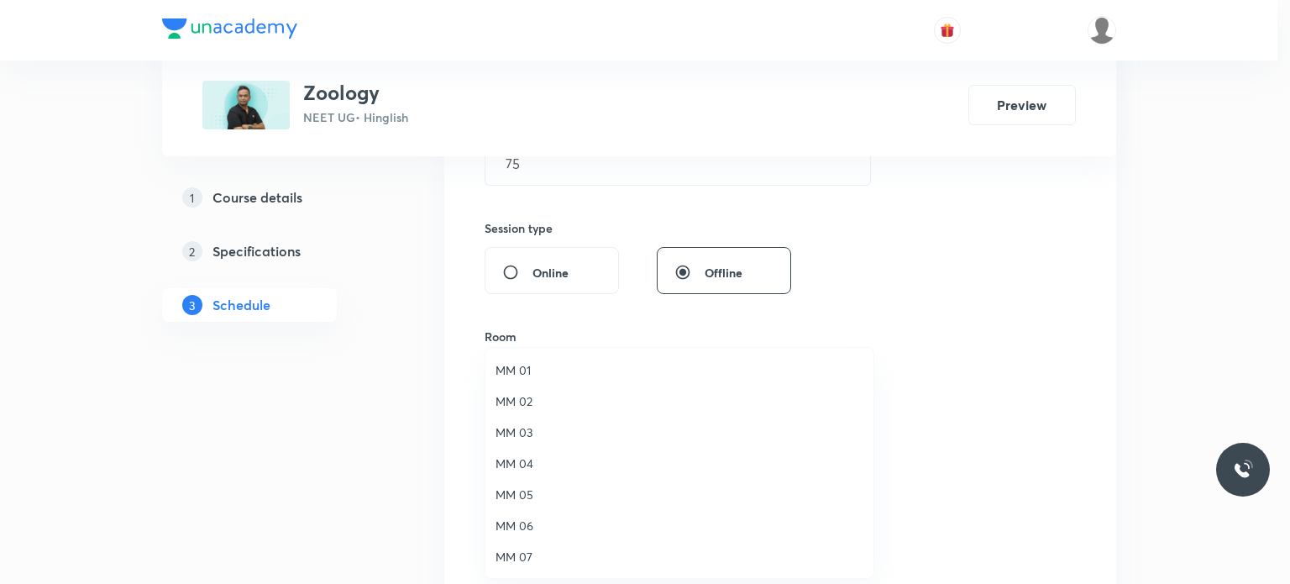
click at [573, 416] on li "MM 02" at bounding box center [679, 401] width 388 height 31
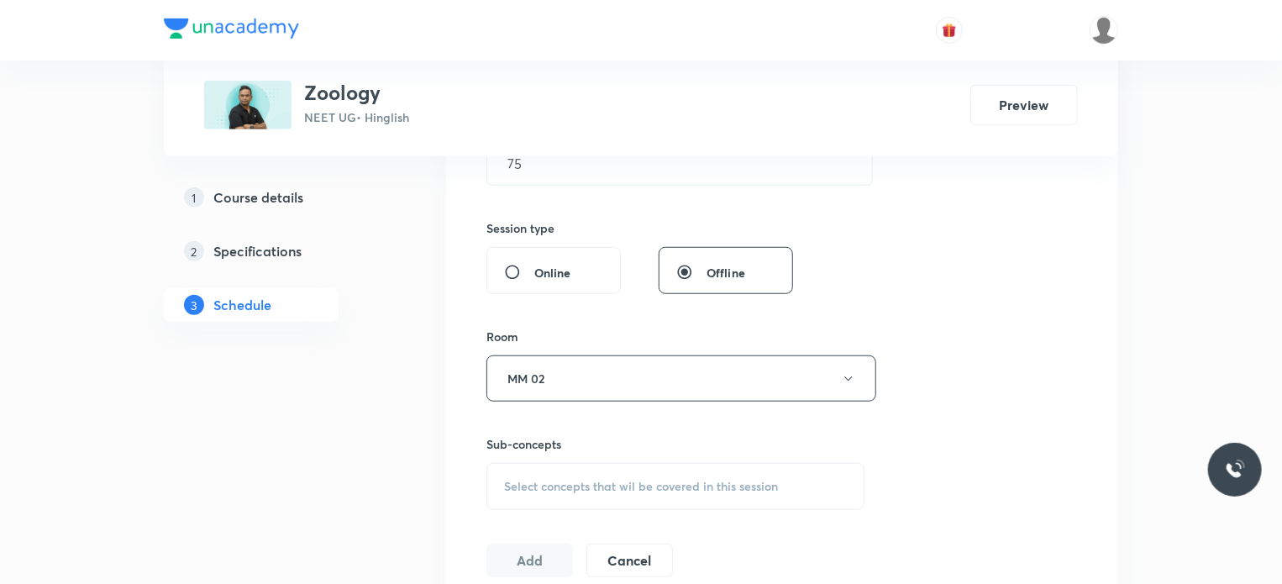
click at [628, 453] on div "Sub-concepts Select concepts that wil be covered in this session" at bounding box center [675, 472] width 378 height 75
drag, startPoint x: 628, startPoint y: 453, endPoint x: 635, endPoint y: 466, distance: 15.0
click at [635, 465] on div "Sub-concepts Select concepts that wil be covered in this session" at bounding box center [675, 472] width 378 height 75
drag, startPoint x: 635, startPoint y: 466, endPoint x: 778, endPoint y: 446, distance: 144.2
click at [636, 467] on div "Select concepts that wil be covered in this session" at bounding box center [675, 486] width 378 height 47
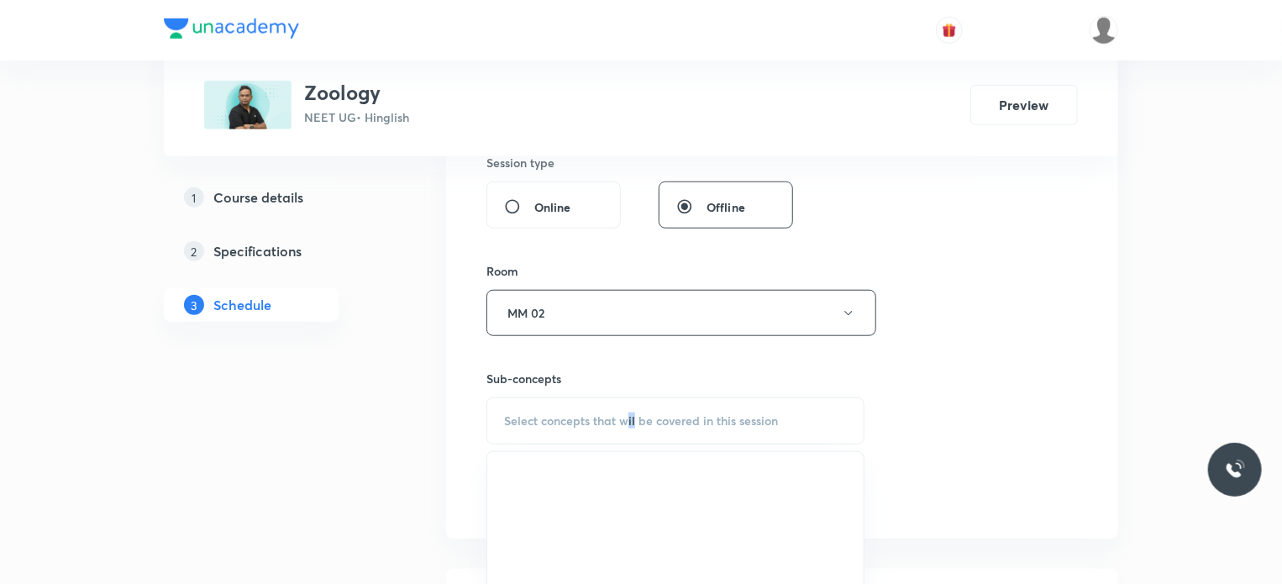
scroll to position [742, 0]
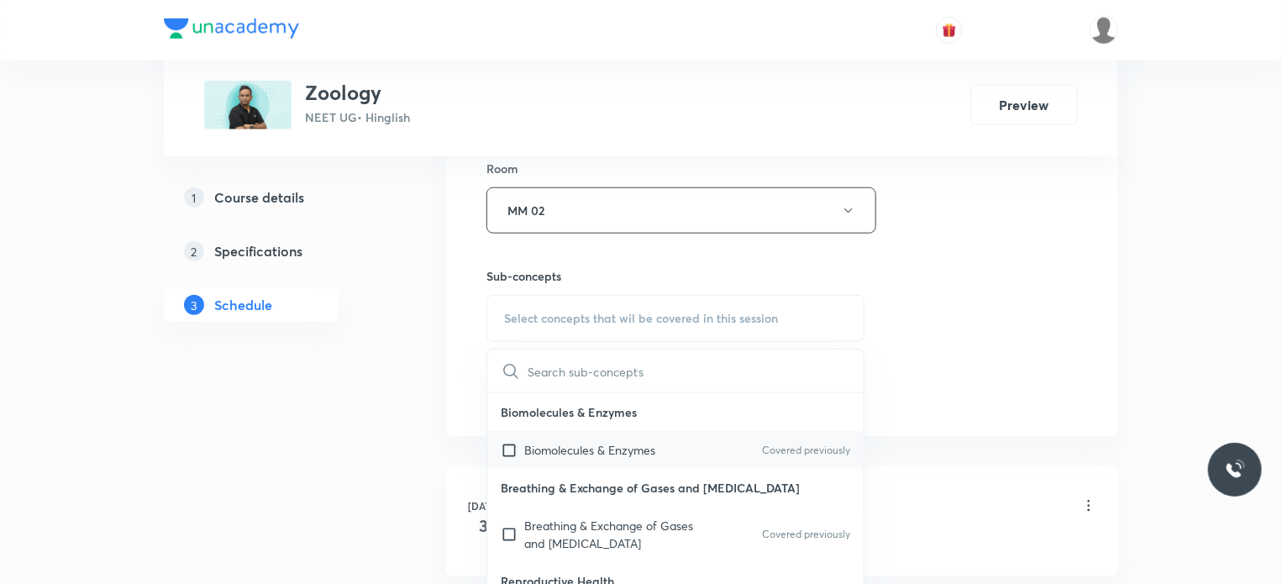
click at [676, 456] on div "Biomolecules & Enzymes Covered previously" at bounding box center [675, 450] width 376 height 38
checkbox input "true"
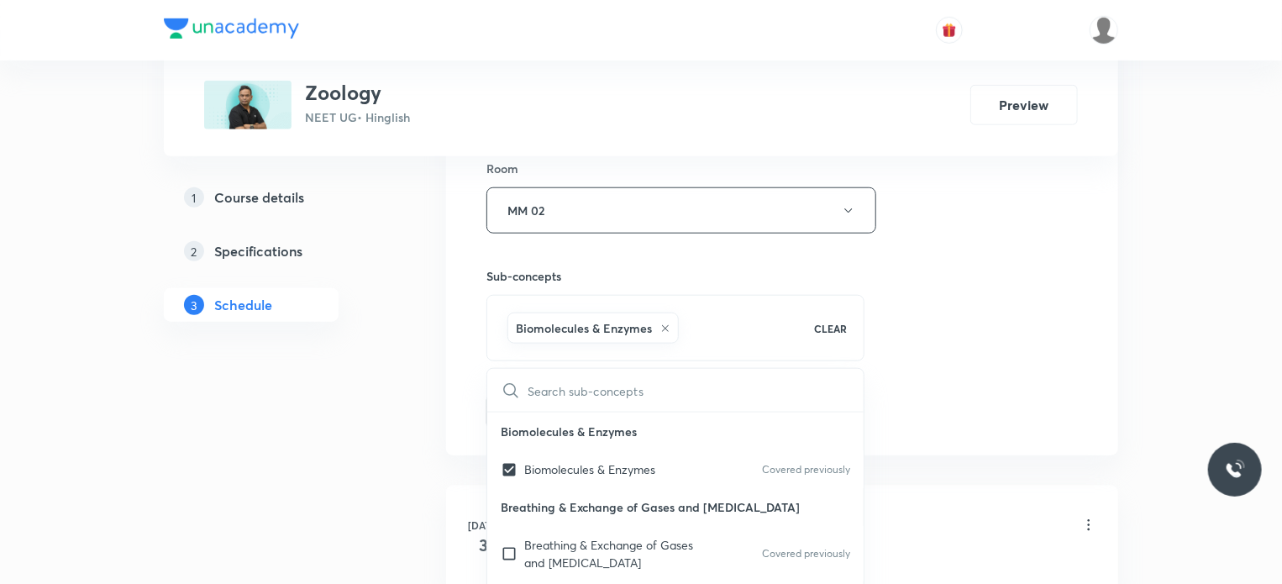
click at [1005, 342] on div "Session 42 Live class Session title 20/99 Respiratory System 6 ​ Schedule for O…" at bounding box center [781, 24] width 591 height 808
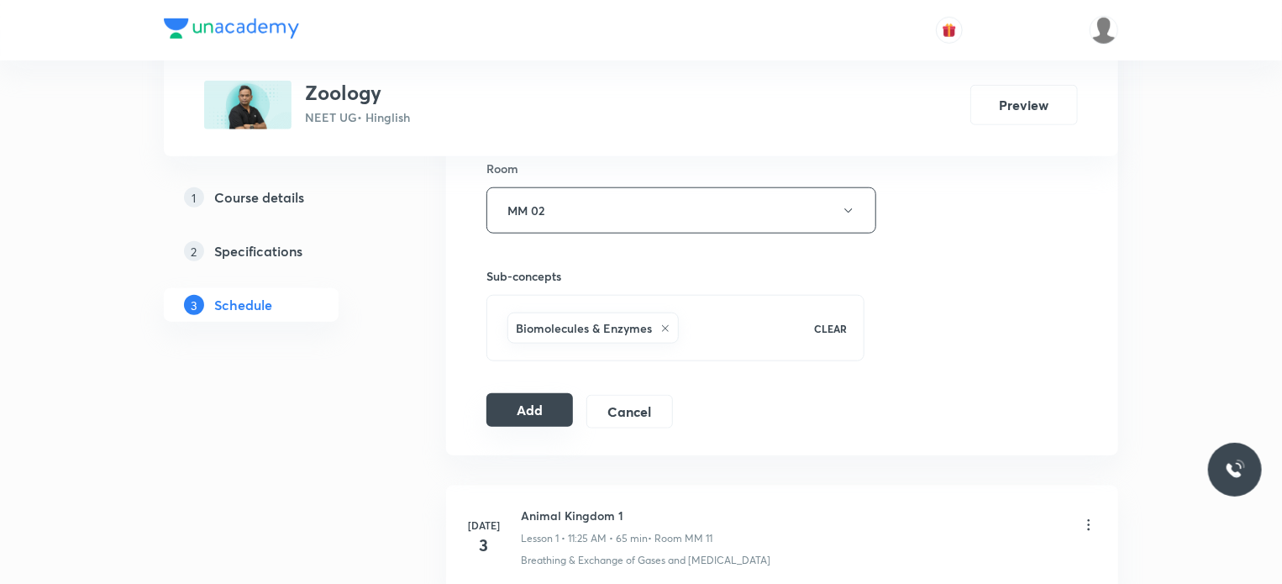
click at [518, 402] on button "Add" at bounding box center [529, 410] width 87 height 34
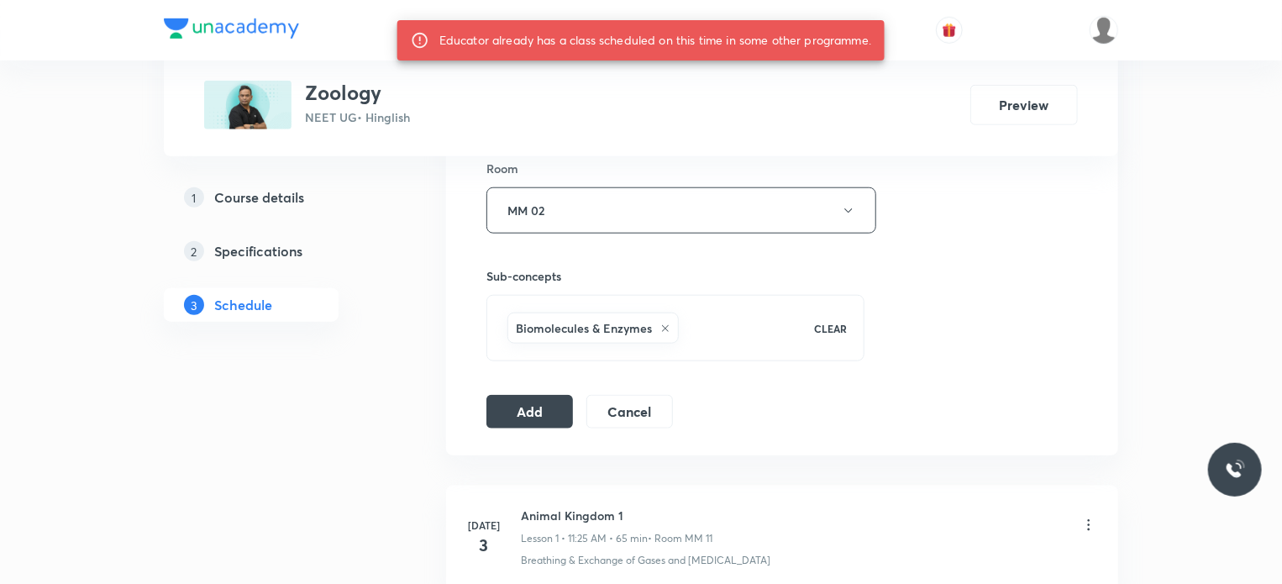
scroll to position [6103, 0]
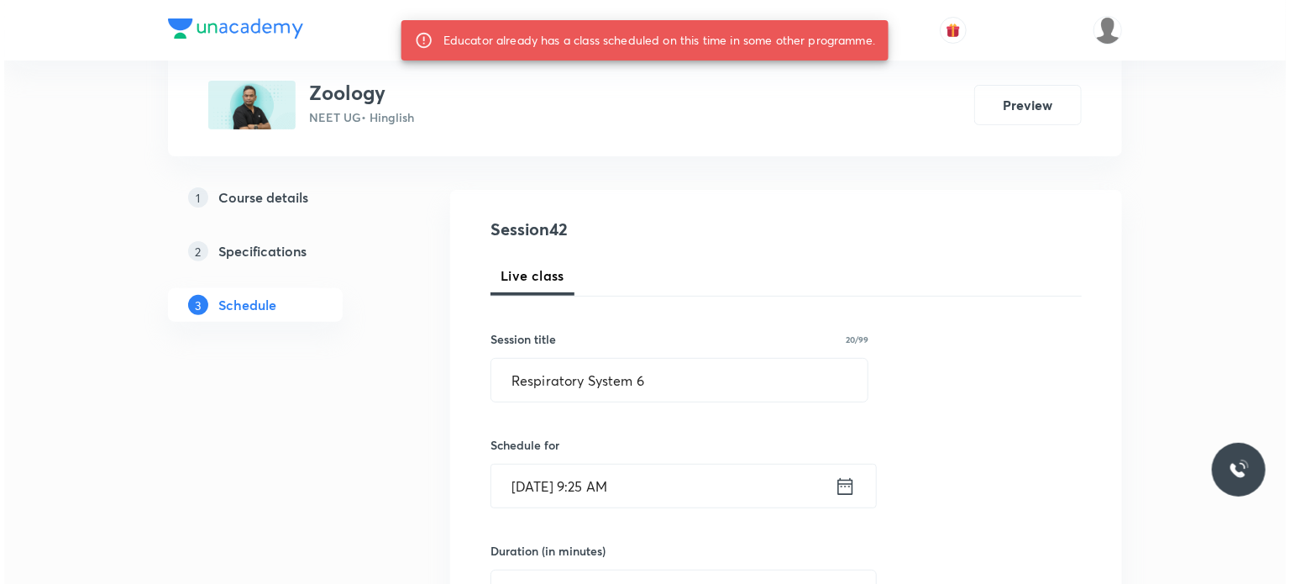
scroll to position [168, 0]
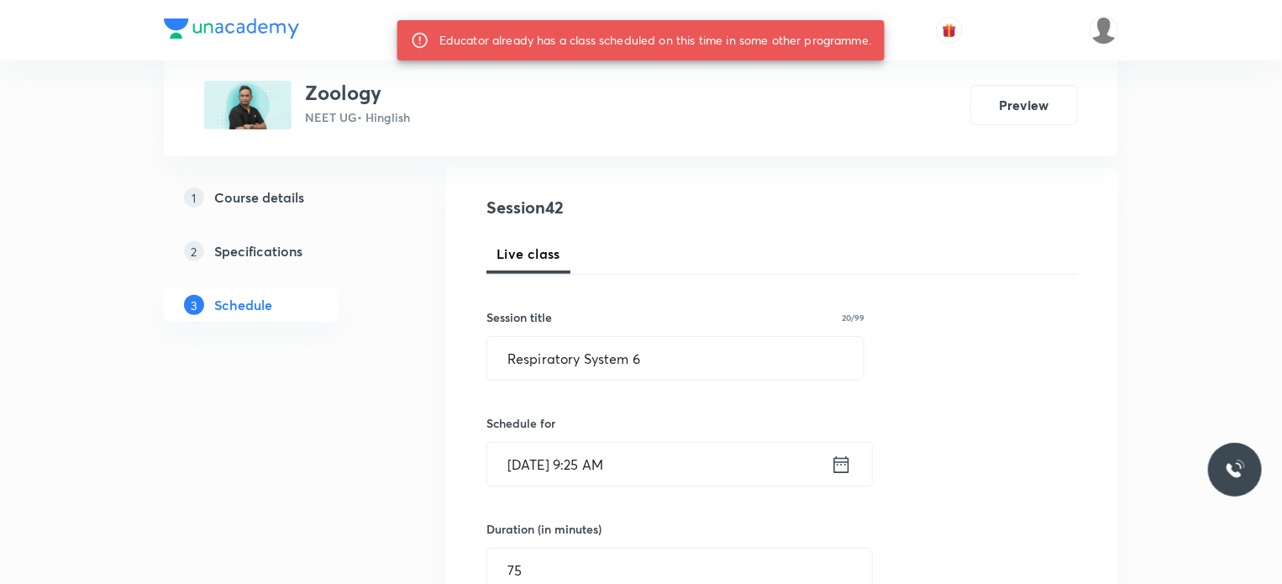
click at [699, 459] on input "Oct 8, 2025, 9:25 AM" at bounding box center [659, 464] width 344 height 43
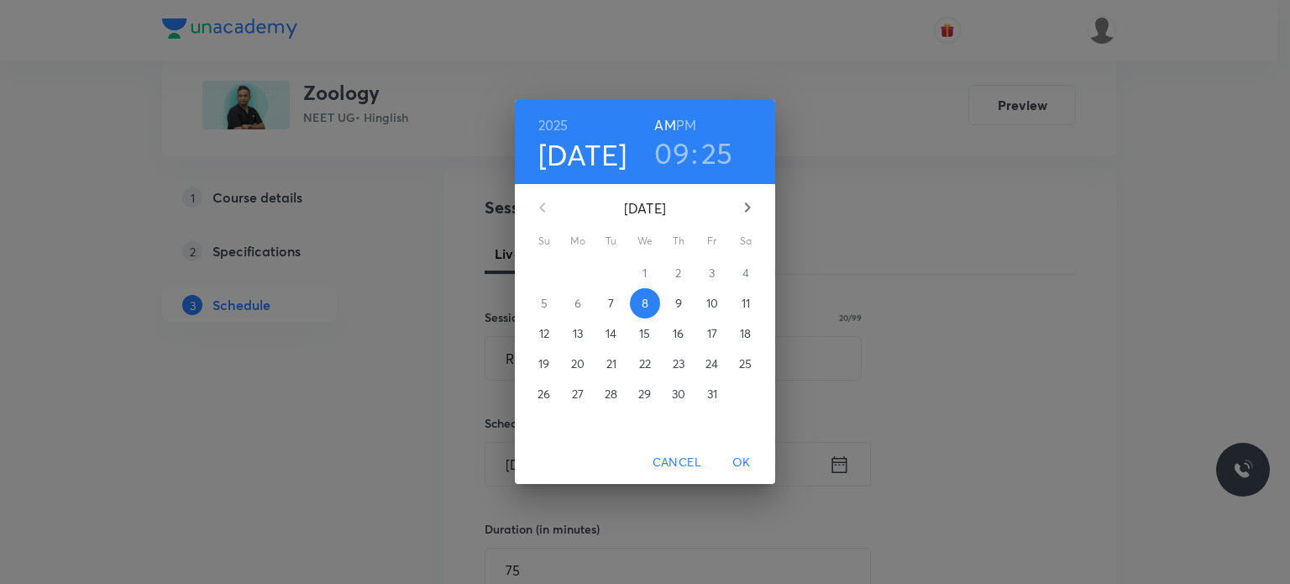
click at [662, 144] on h3 "09" at bounding box center [671, 152] width 35 height 35
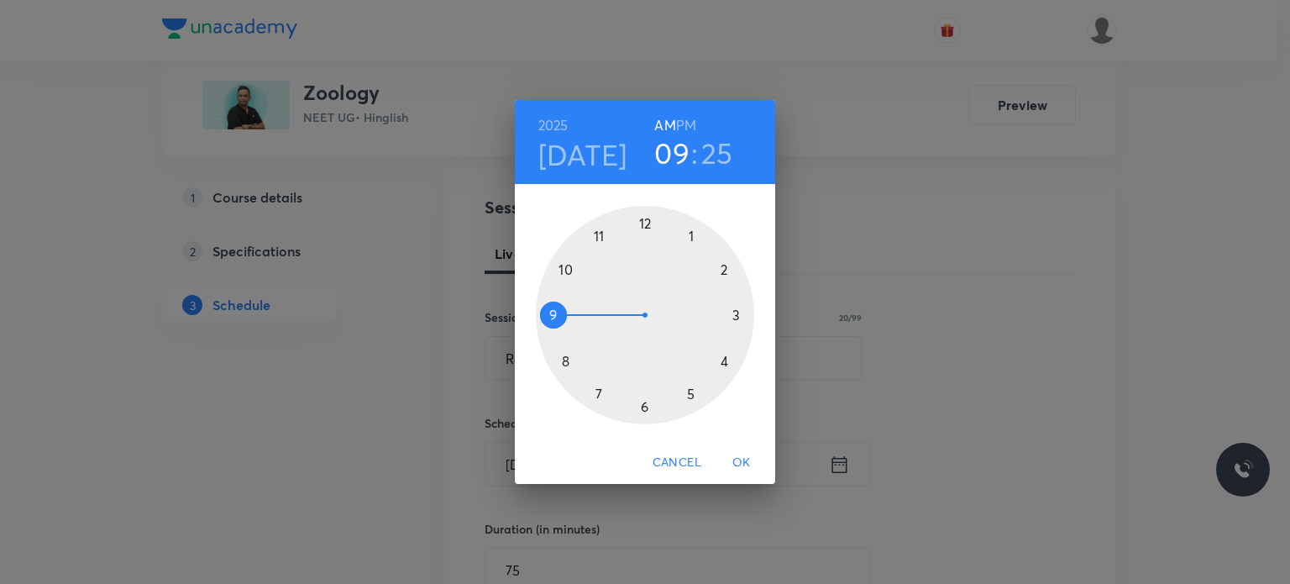
click at [601, 236] on div at bounding box center [645, 315] width 218 height 218
click at [646, 223] on div at bounding box center [645, 315] width 218 height 218
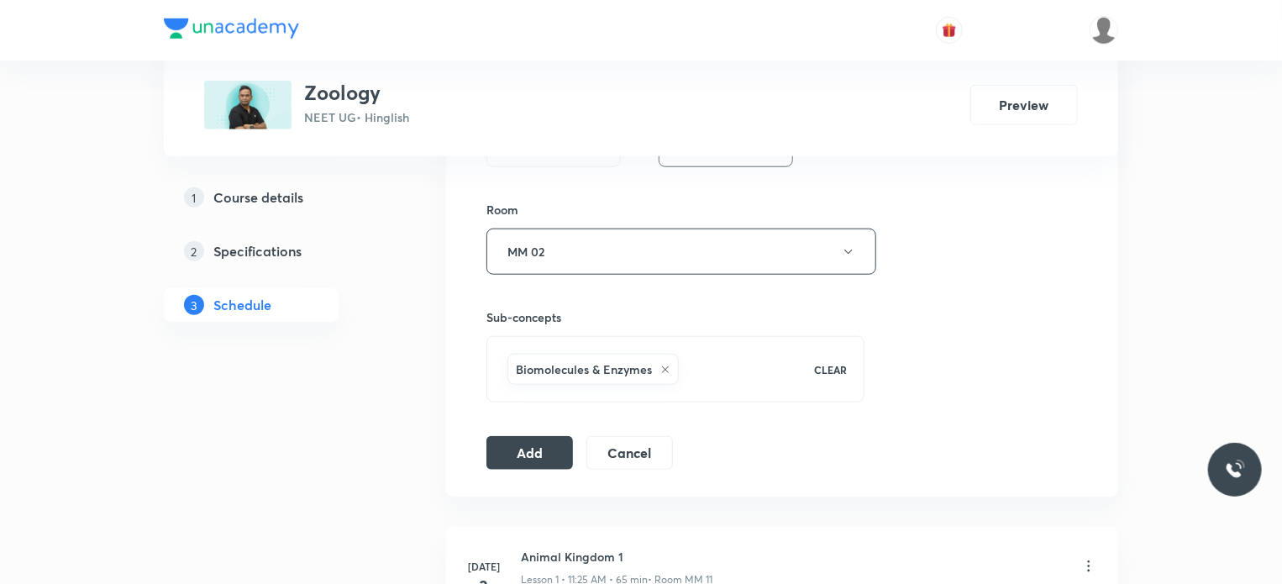
scroll to position [840, 0]
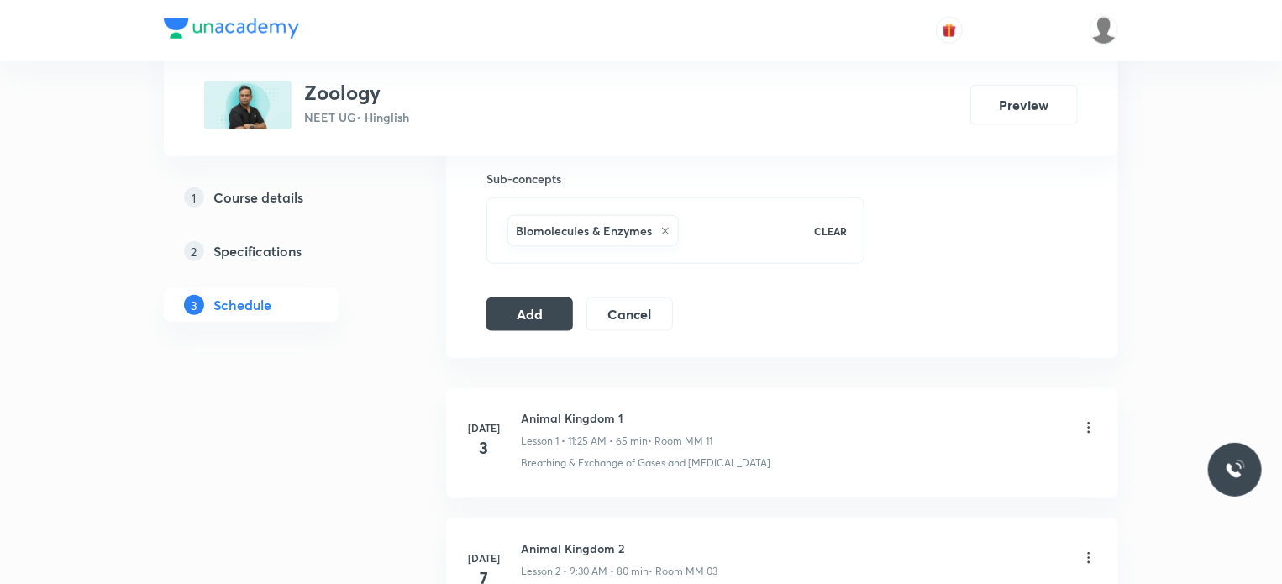
click at [546, 312] on button "Add" at bounding box center [529, 314] width 87 height 34
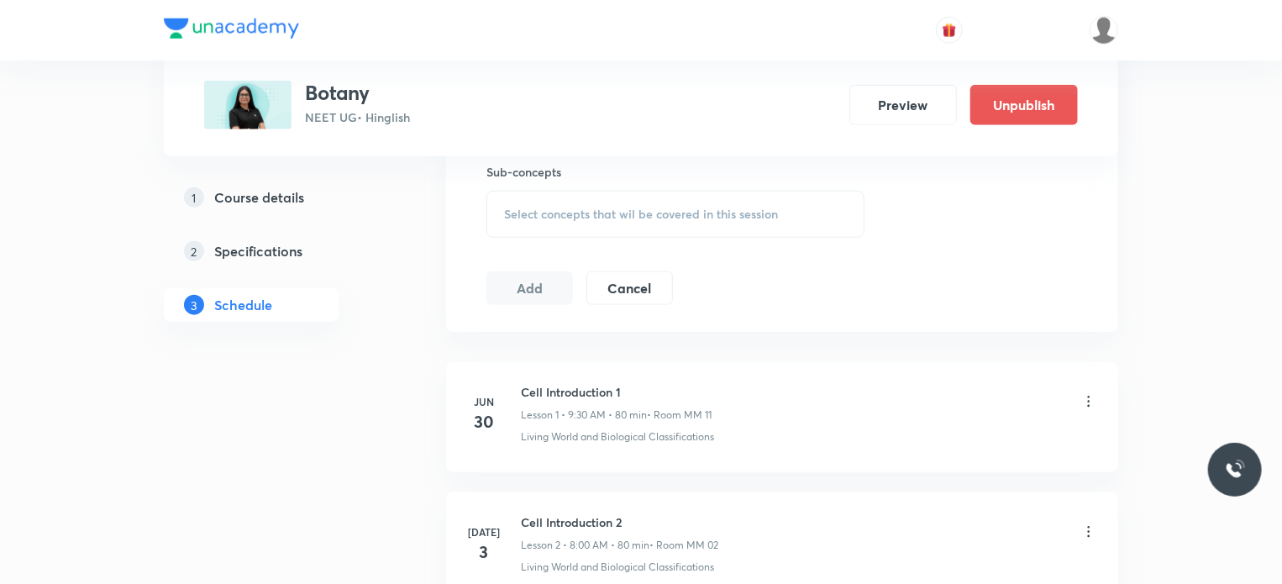
scroll to position [6733, 0]
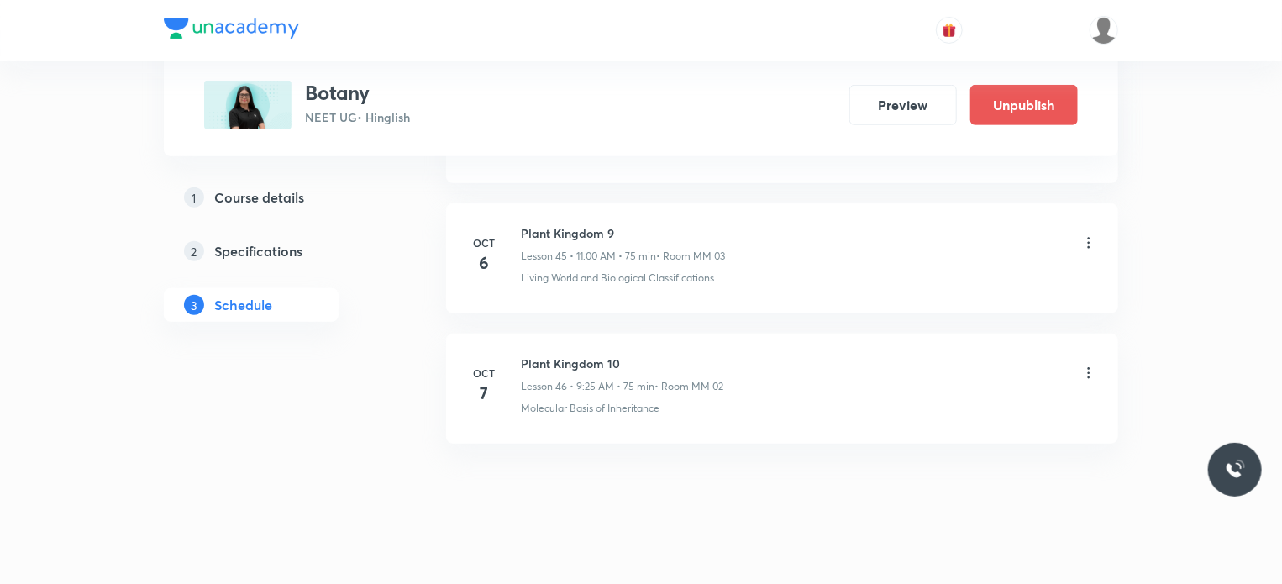
click at [552, 354] on h6 "Plant Kingdom 10" at bounding box center [622, 363] width 202 height 18
copy h6 "Plant Kingdom 10"
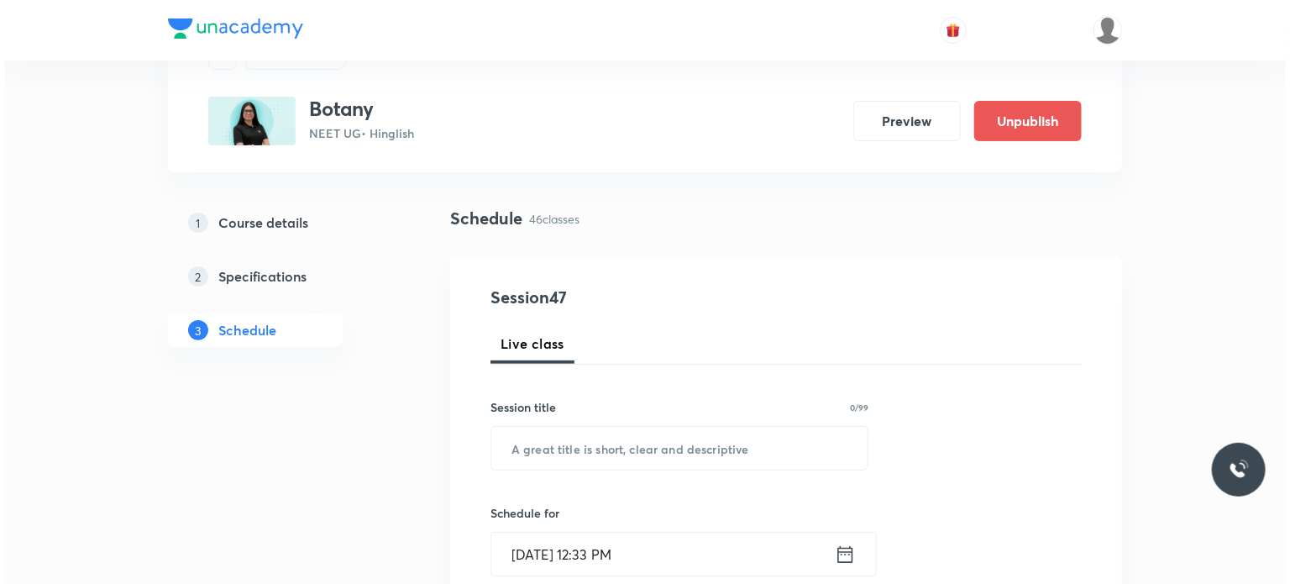
scroll to position [168, 0]
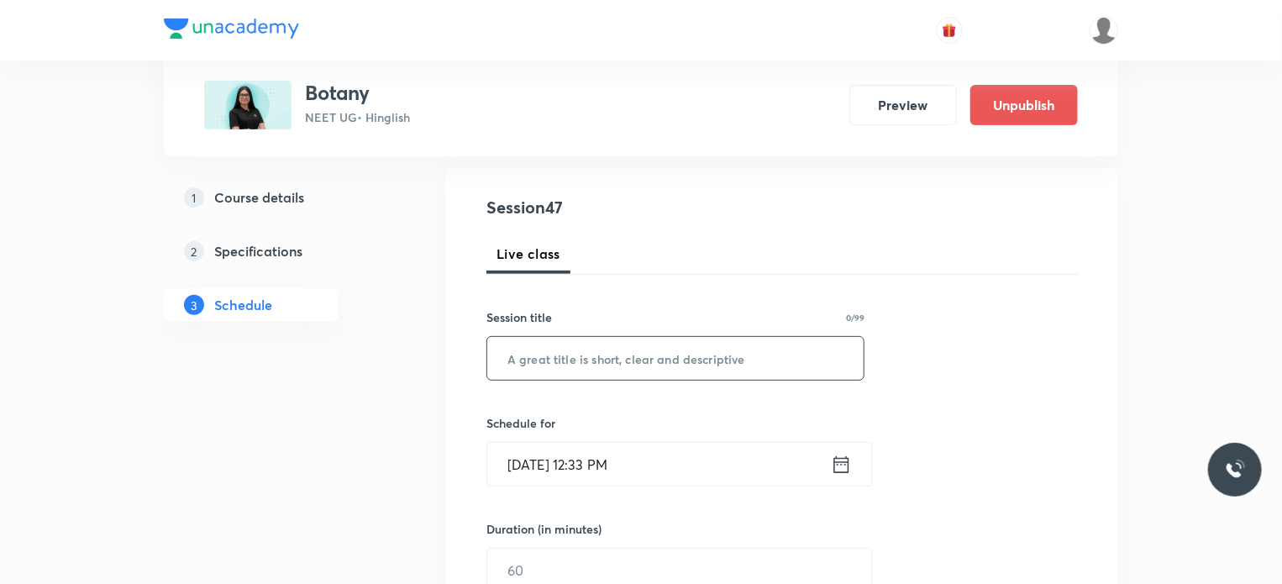
click at [601, 369] on input "text" at bounding box center [675, 358] width 376 height 43
paste input "Plant Kingdom 10"
type input "Plant Kingdom 11"
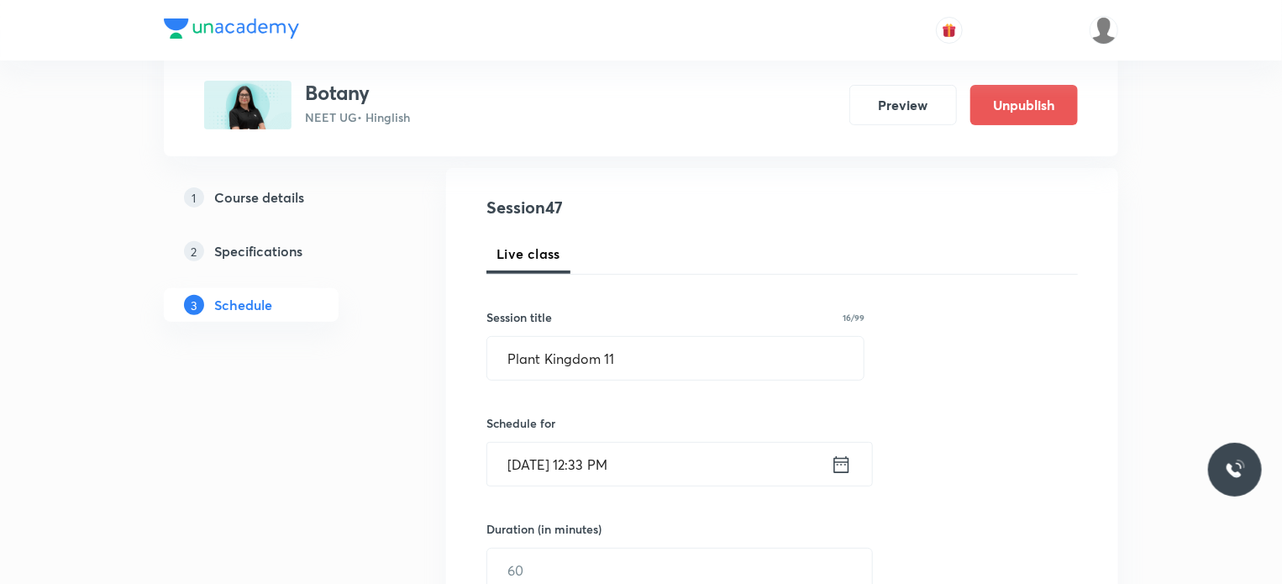
click at [654, 442] on div "Schedule for Oct 7, 2025, 12:33 PM ​" at bounding box center [675, 450] width 378 height 72
click at [677, 479] on input "Oct 7, 2025, 12:33 PM" at bounding box center [659, 464] width 344 height 43
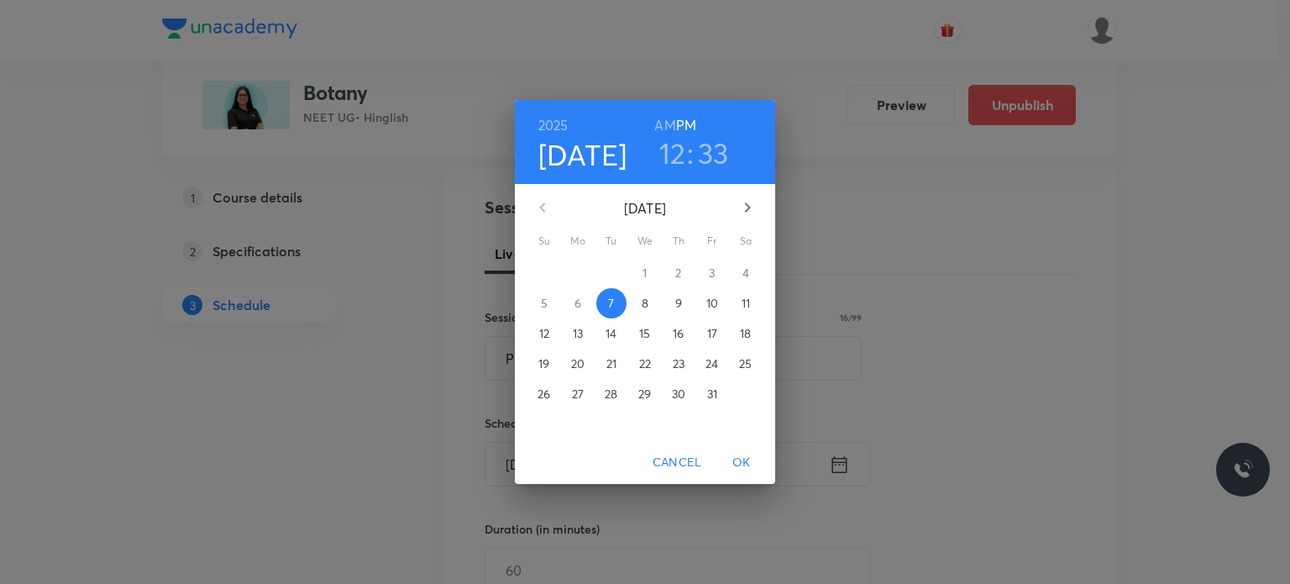
click at [652, 297] on span "8" at bounding box center [645, 303] width 30 height 17
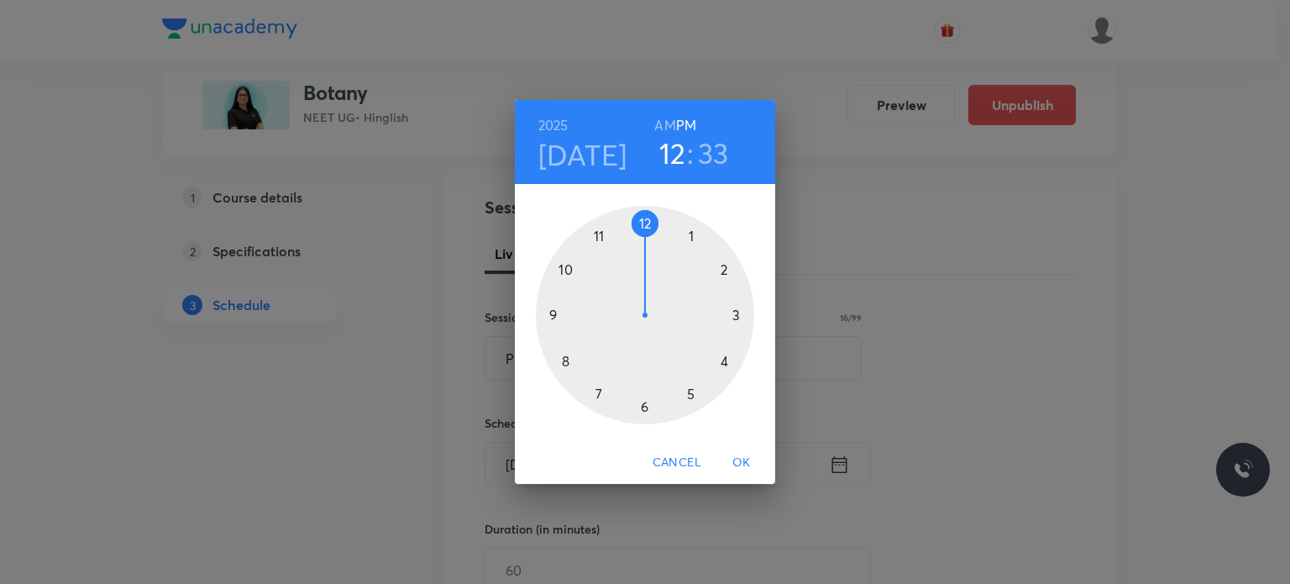
click at [699, 140] on h3 "33" at bounding box center [713, 152] width 31 height 35
drag, startPoint x: 687, startPoint y: 372, endPoint x: 689, endPoint y: 386, distance: 14.4
click at [689, 386] on div at bounding box center [645, 315] width 218 height 218
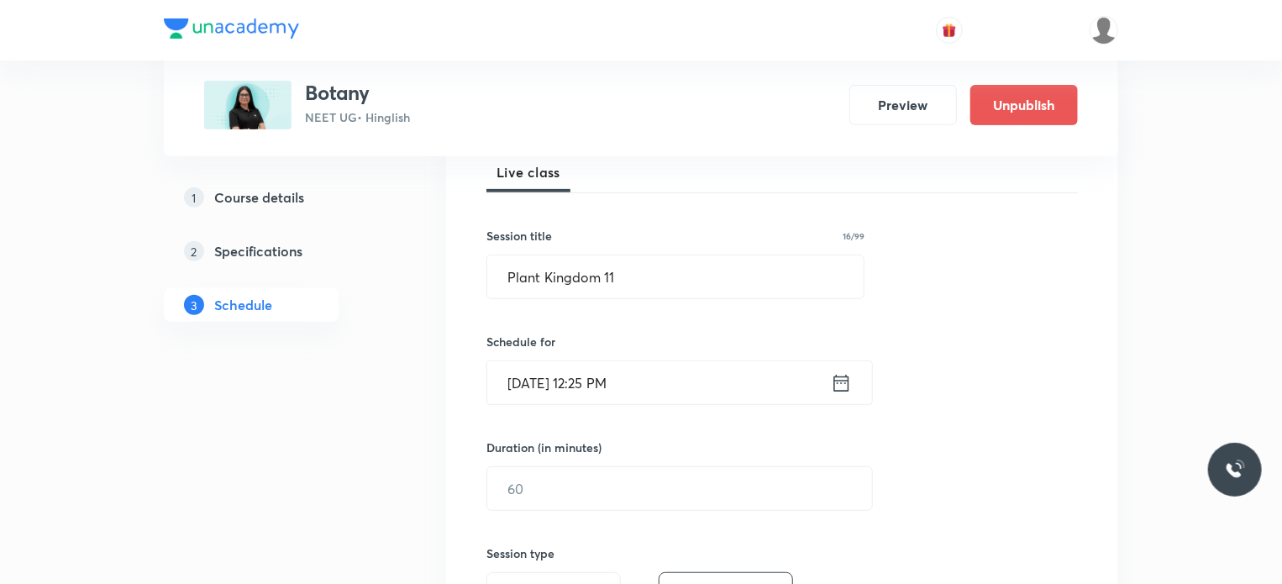
scroll to position [252, 0]
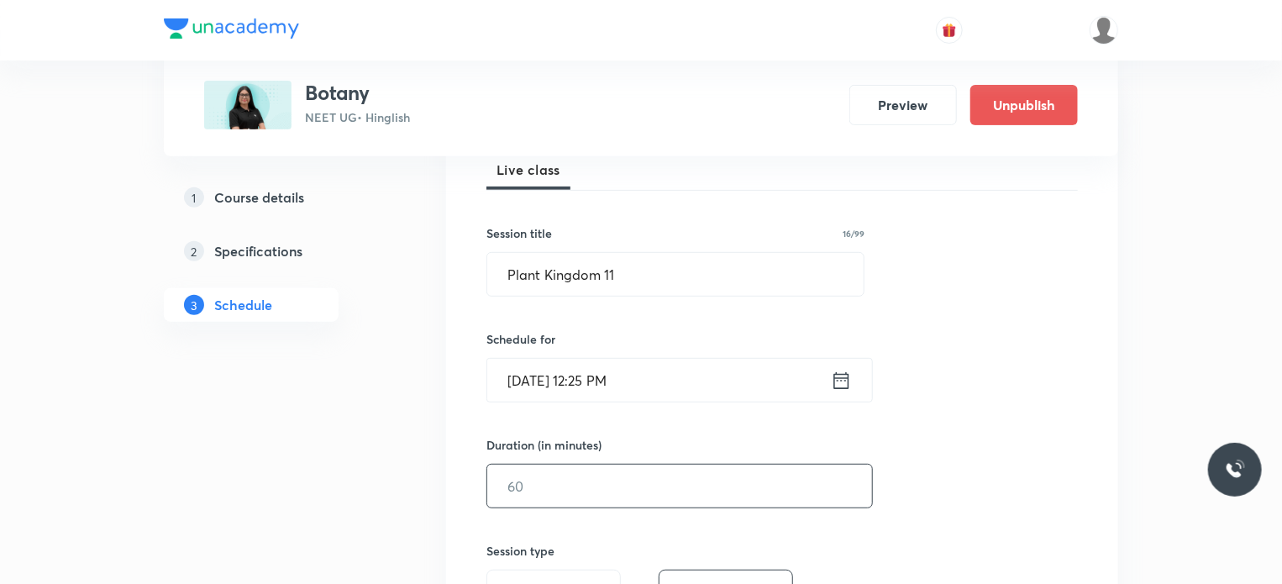
click at [590, 464] on div "Duration (in minutes) ​" at bounding box center [639, 472] width 307 height 72
click at [582, 475] on input "text" at bounding box center [679, 485] width 385 height 43
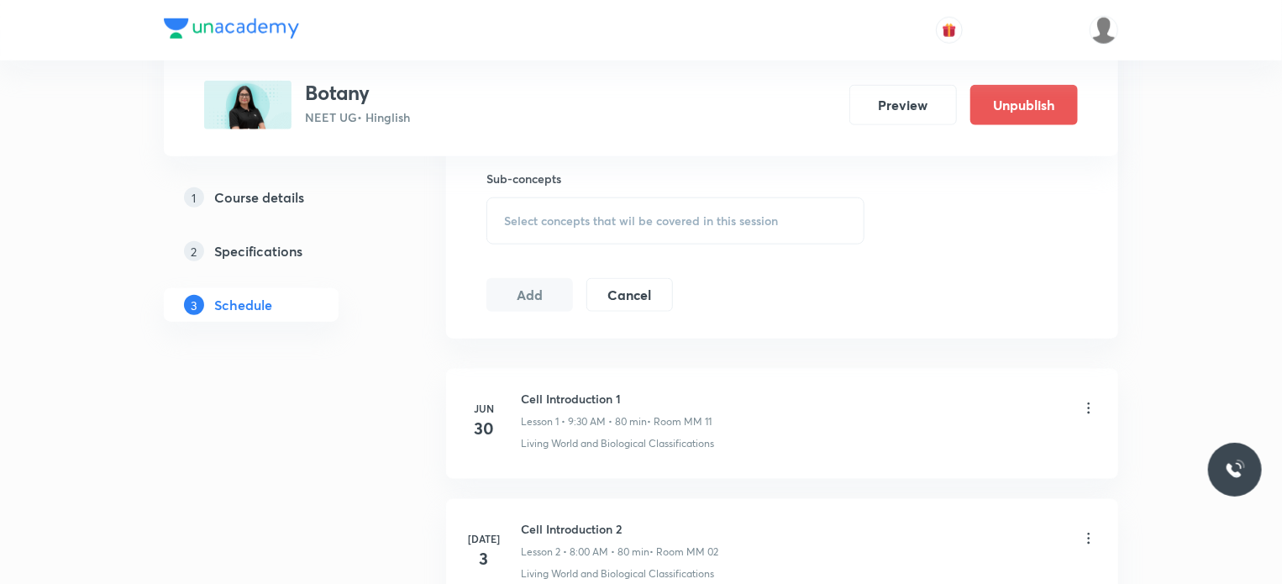
scroll to position [672, 0]
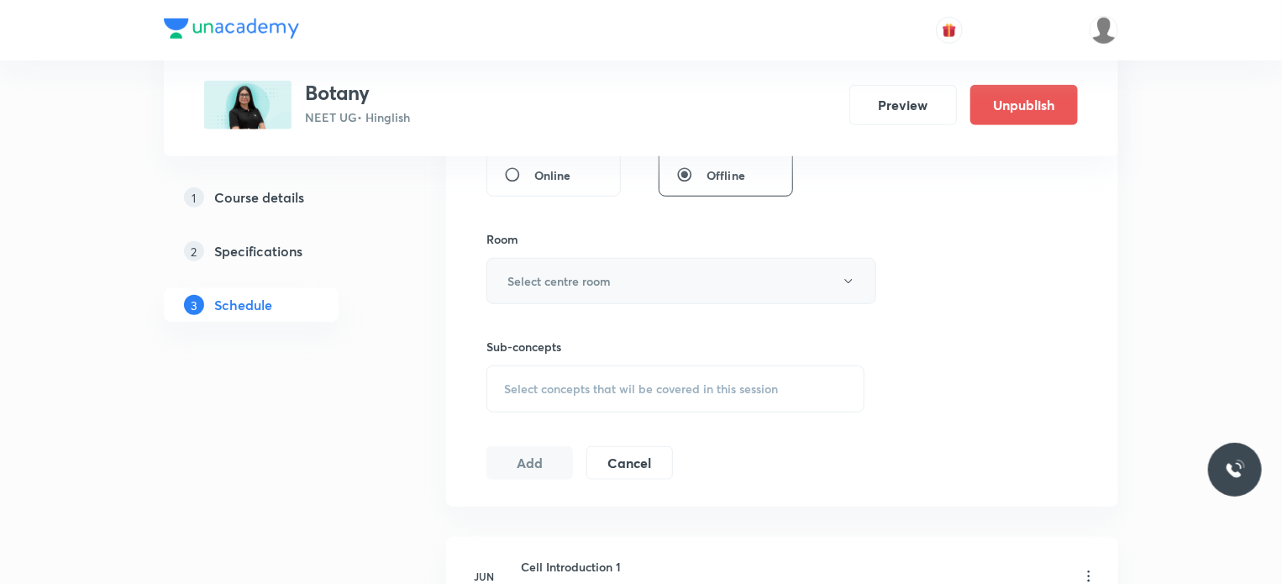
type input "75"
click at [575, 282] on h6 "Select centre room" at bounding box center [558, 281] width 103 height 18
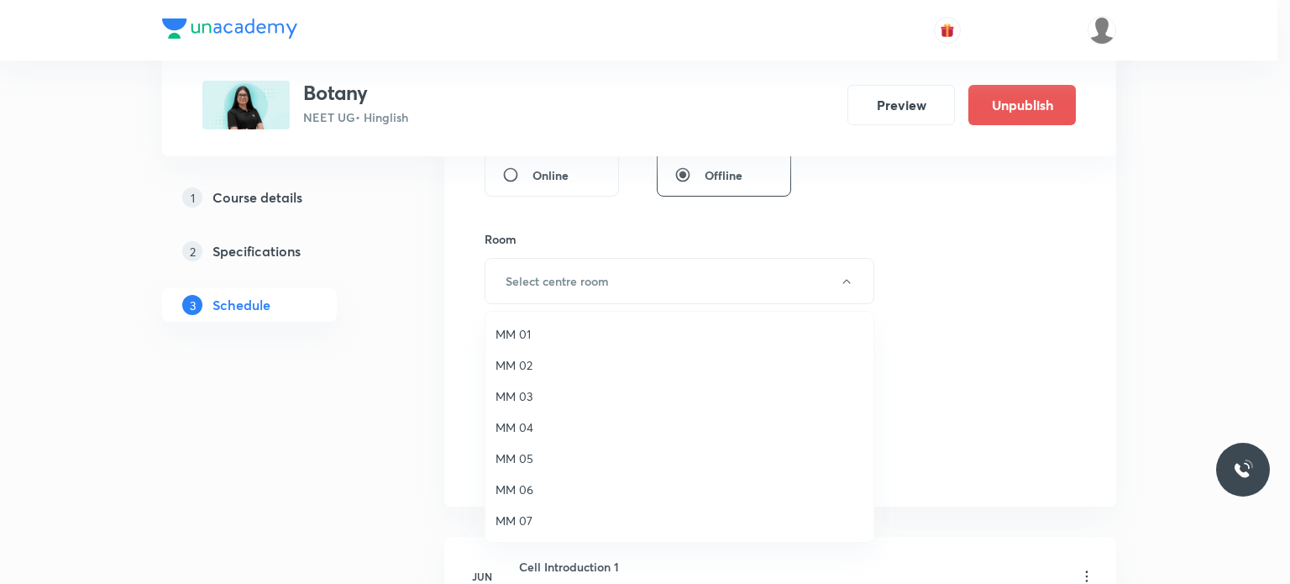
click at [561, 397] on span "MM 03" at bounding box center [680, 396] width 368 height 18
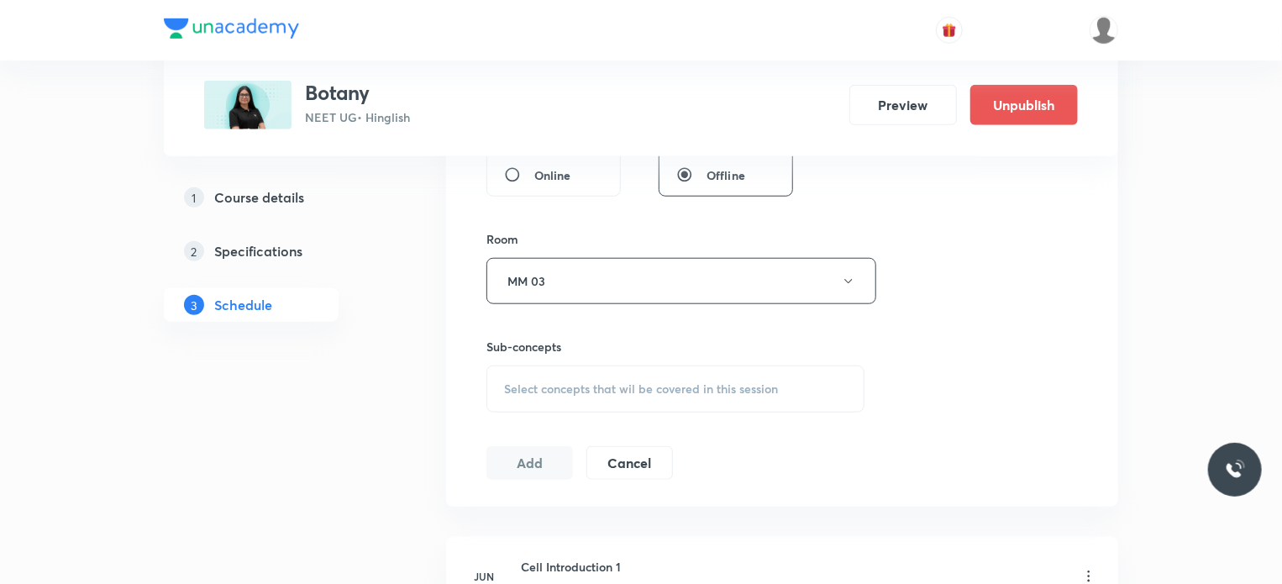
click at [624, 397] on div "Select concepts that wil be covered in this session" at bounding box center [675, 388] width 378 height 47
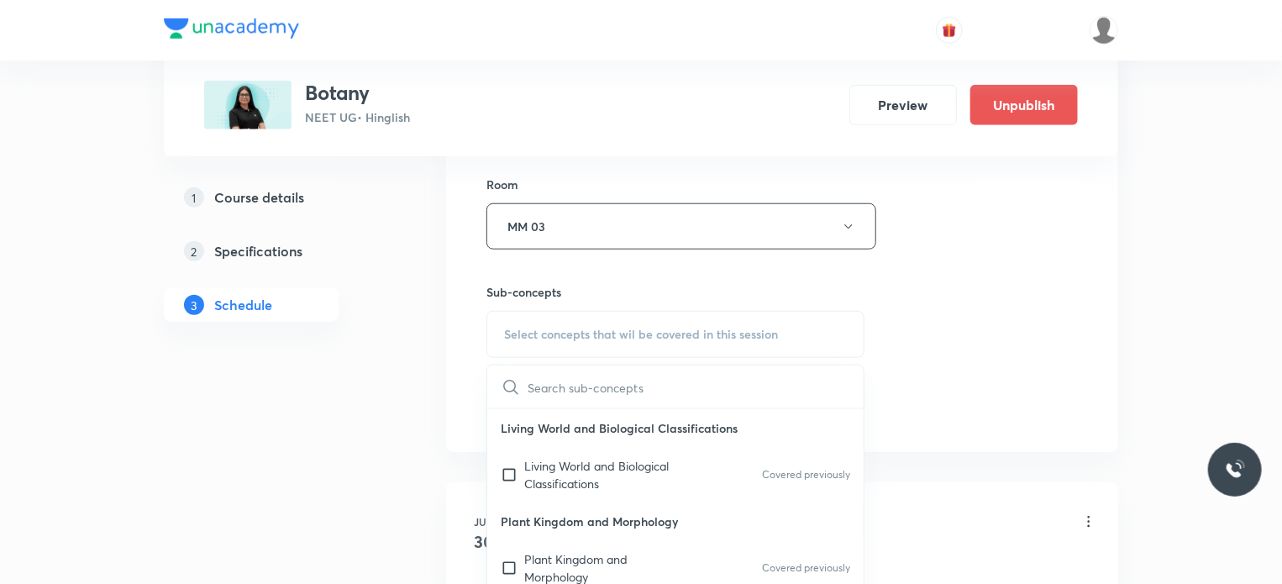
scroll to position [756, 0]
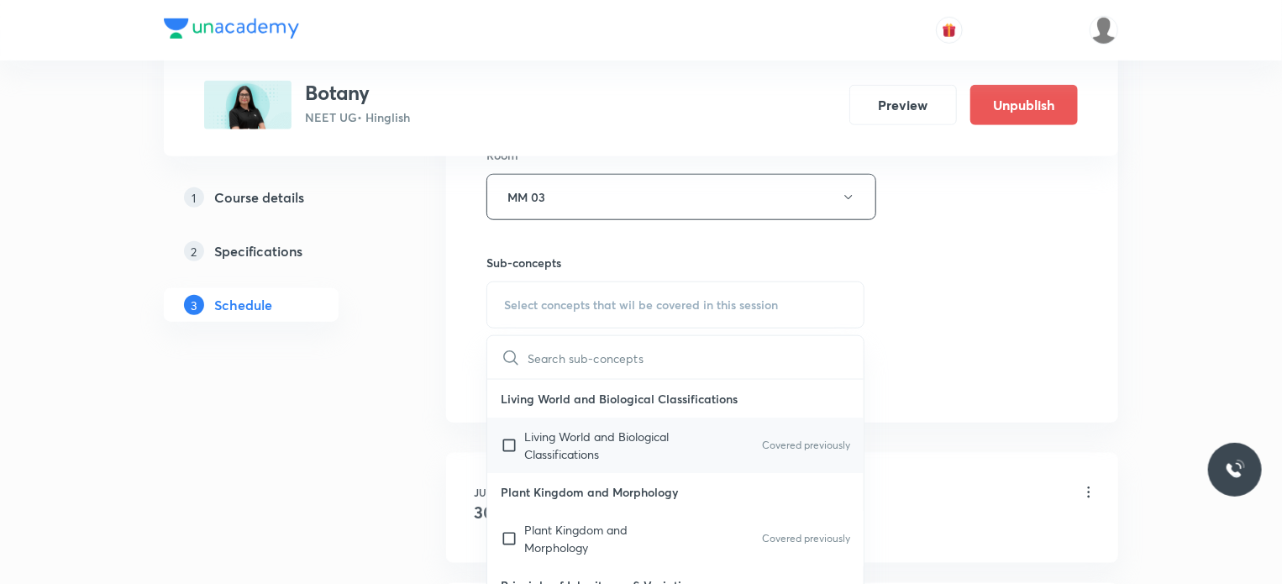
click at [615, 446] on p "Living World and Biological Classifications" at bounding box center [609, 445] width 170 height 35
checkbox input "true"
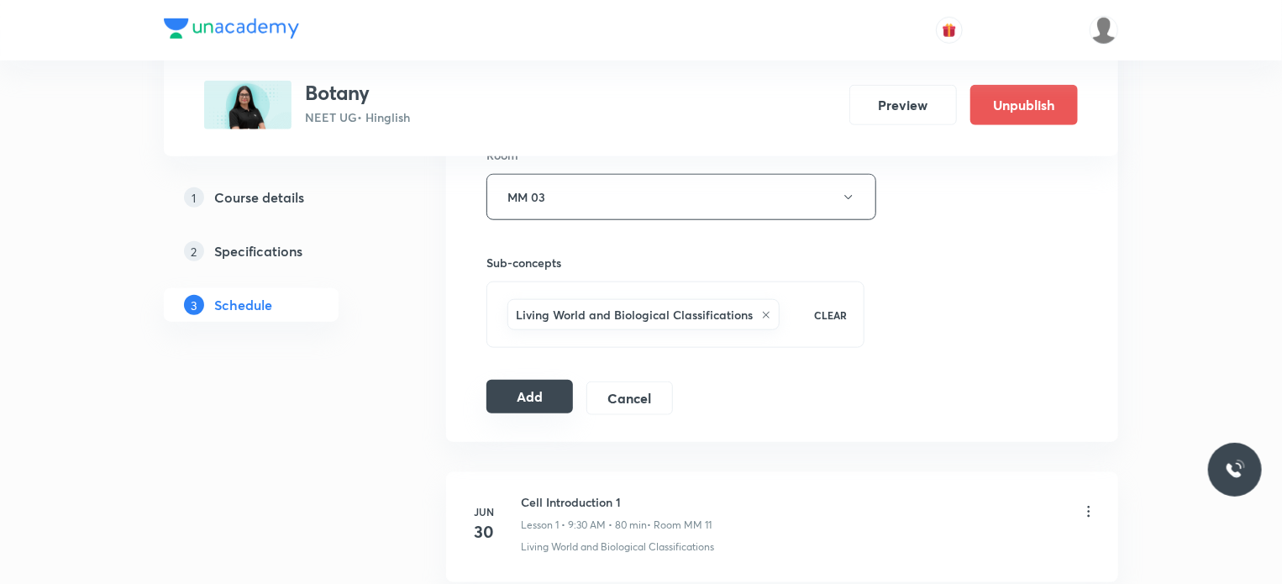
click at [553, 393] on button "Add" at bounding box center [529, 397] width 87 height 34
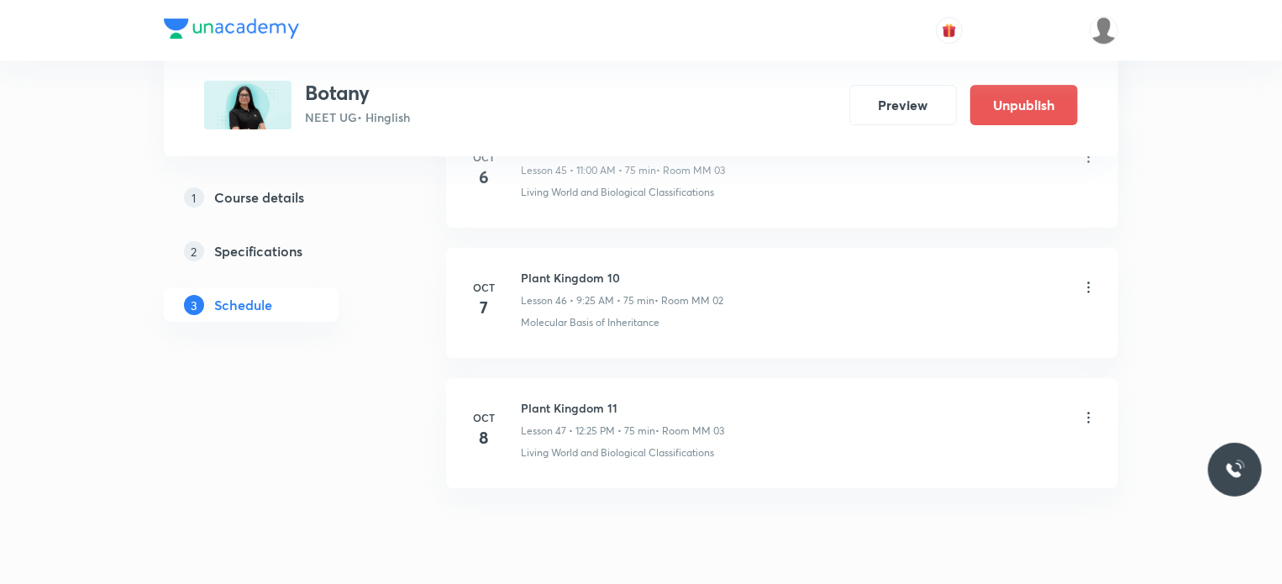
scroll to position [6093, 0]
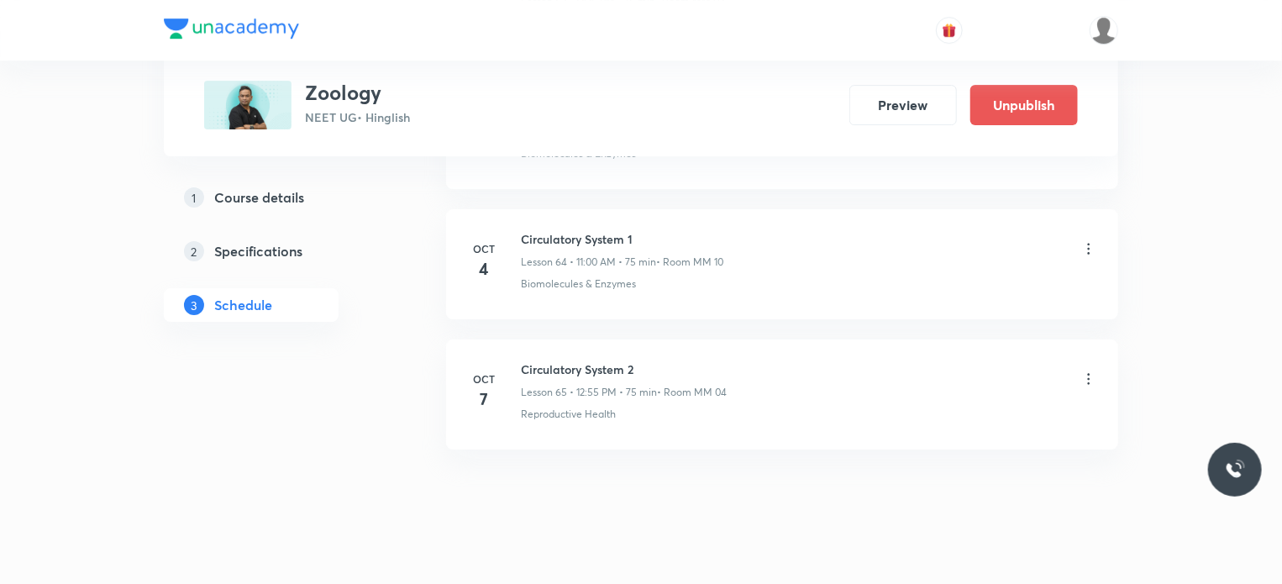
click at [1083, 370] on icon at bounding box center [1088, 378] width 17 height 17
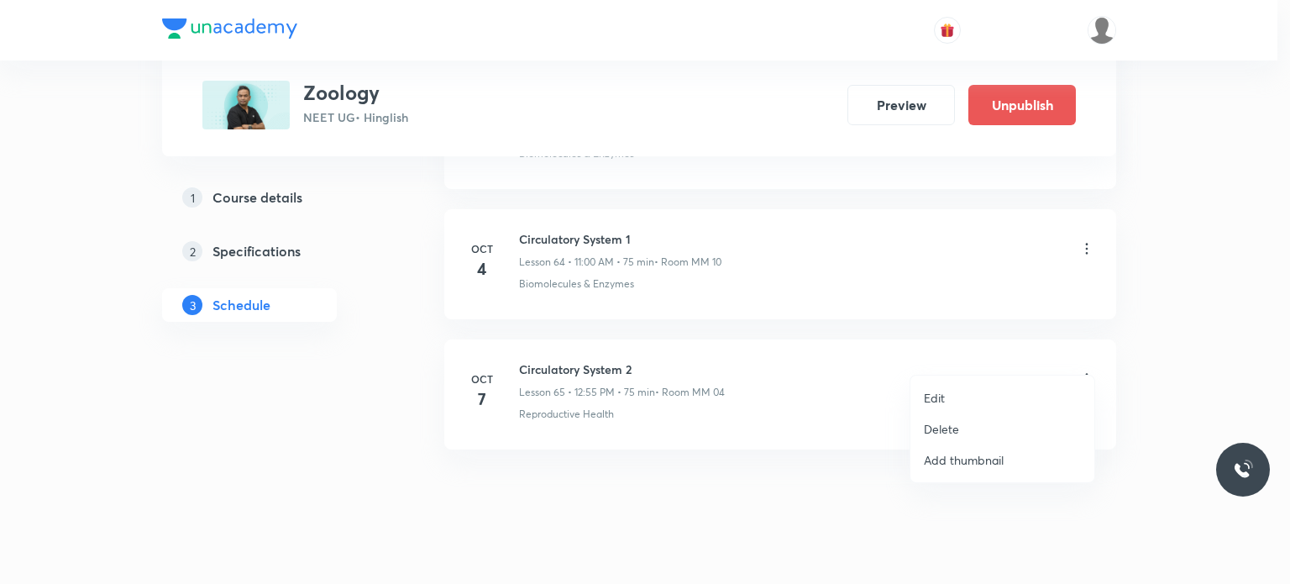
click at [928, 396] on p "Edit" at bounding box center [934, 398] width 21 height 18
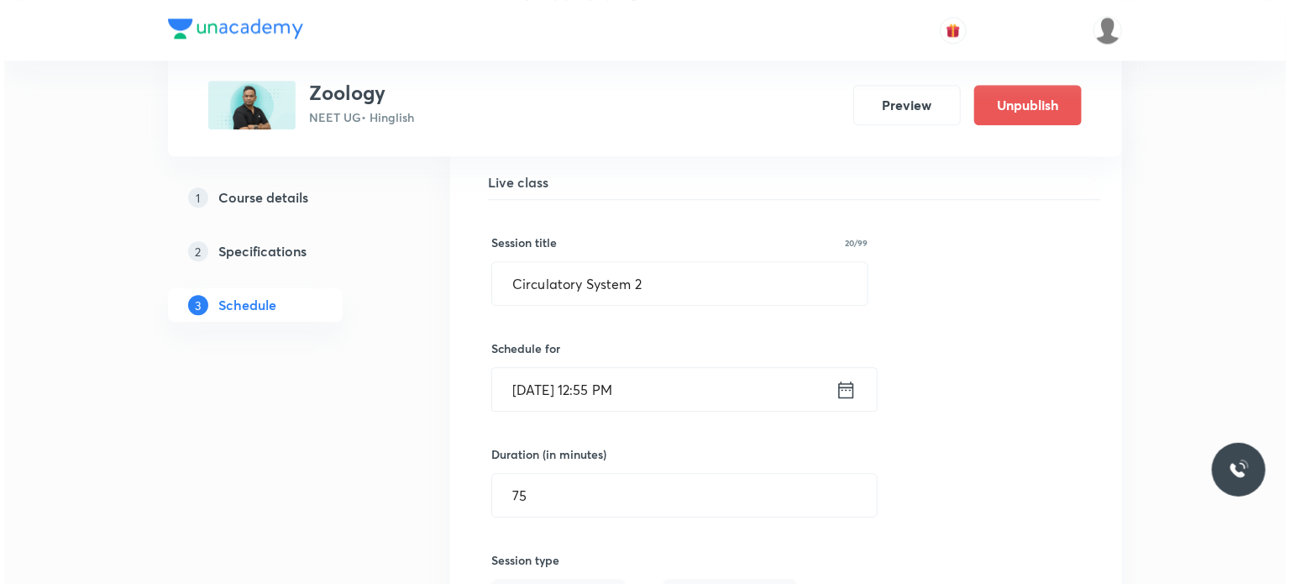
scroll to position [8486, 0]
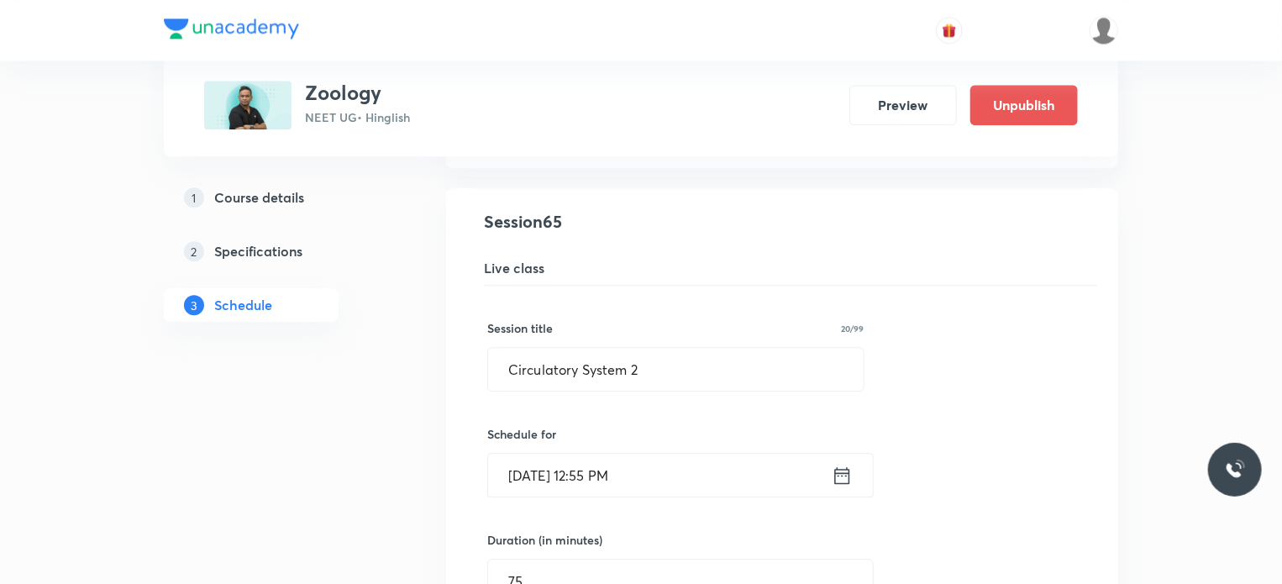
click at [707, 454] on input "[DATE] 12:55 PM" at bounding box center [660, 475] width 344 height 43
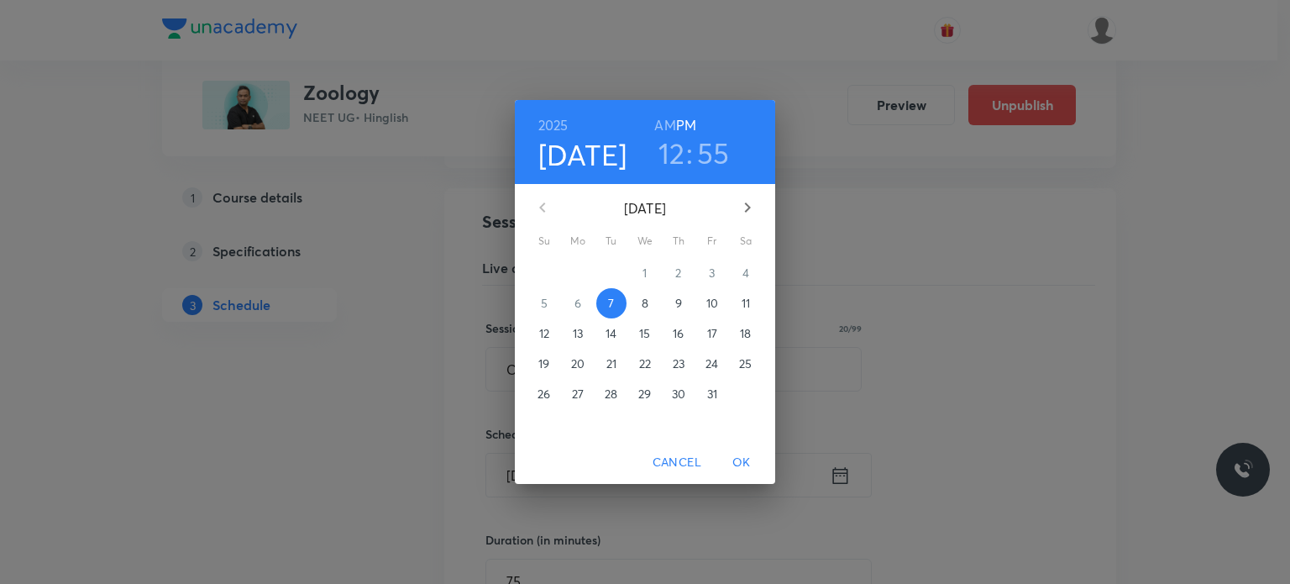
click at [697, 159] on h3 "55" at bounding box center [713, 152] width 33 height 35
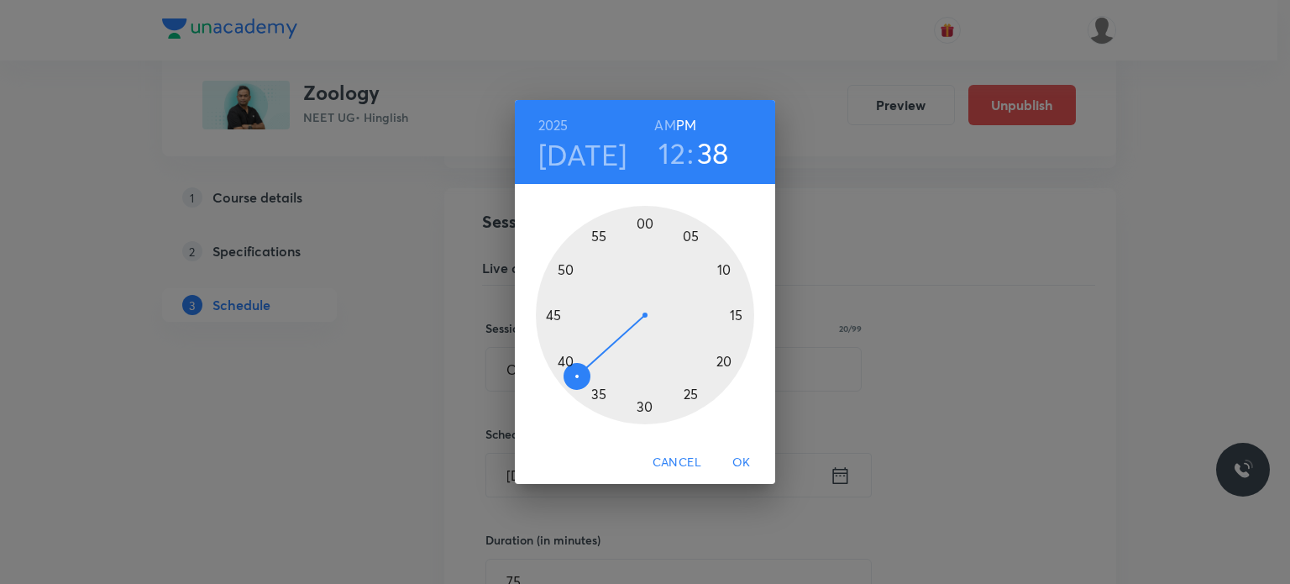
drag, startPoint x: 679, startPoint y: 308, endPoint x: 577, endPoint y: 377, distance: 122.8
click at [577, 377] on div at bounding box center [645, 315] width 218 height 218
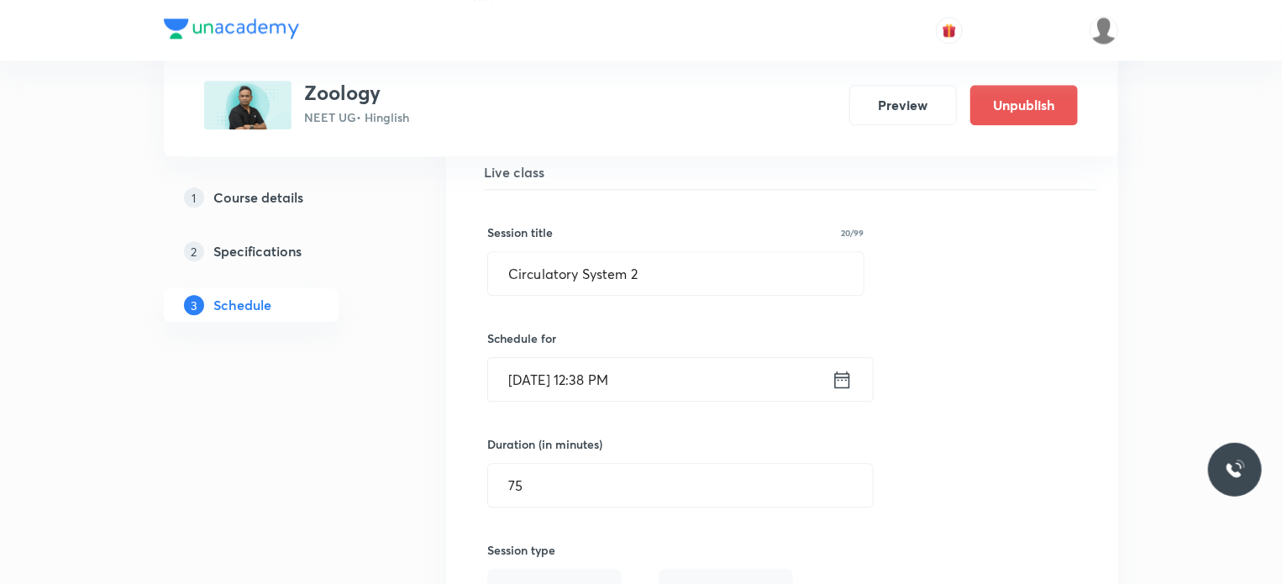
scroll to position [8990, 0]
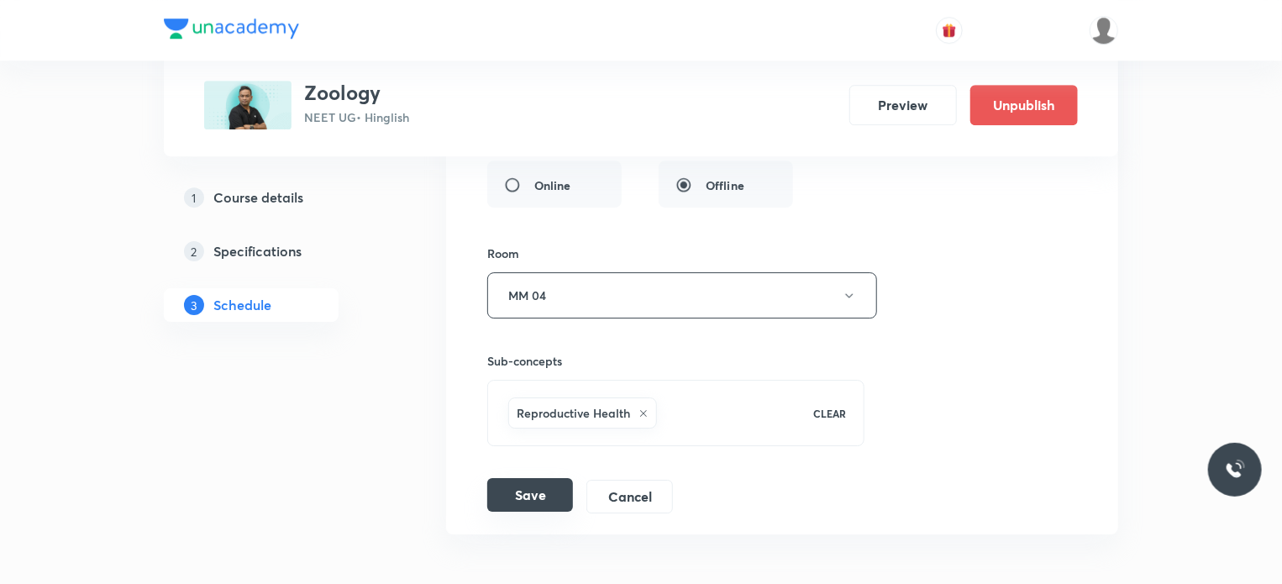
click at [527, 482] on button "Save" at bounding box center [530, 495] width 86 height 34
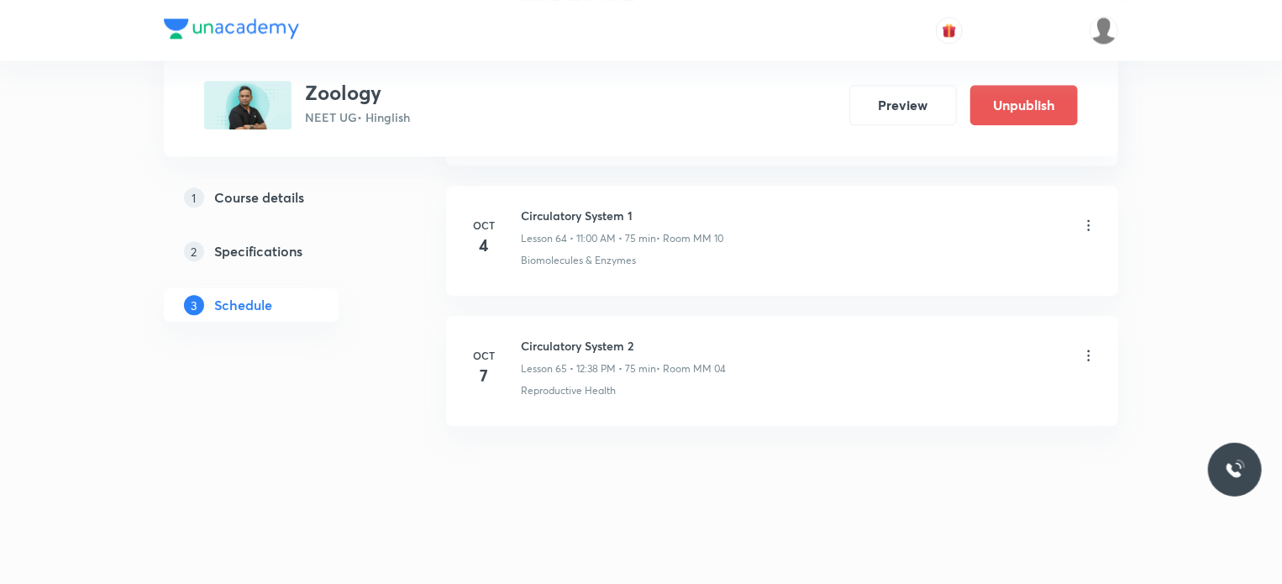
scroll to position [8430, 0]
